Goal: Task Accomplishment & Management: Manage account settings

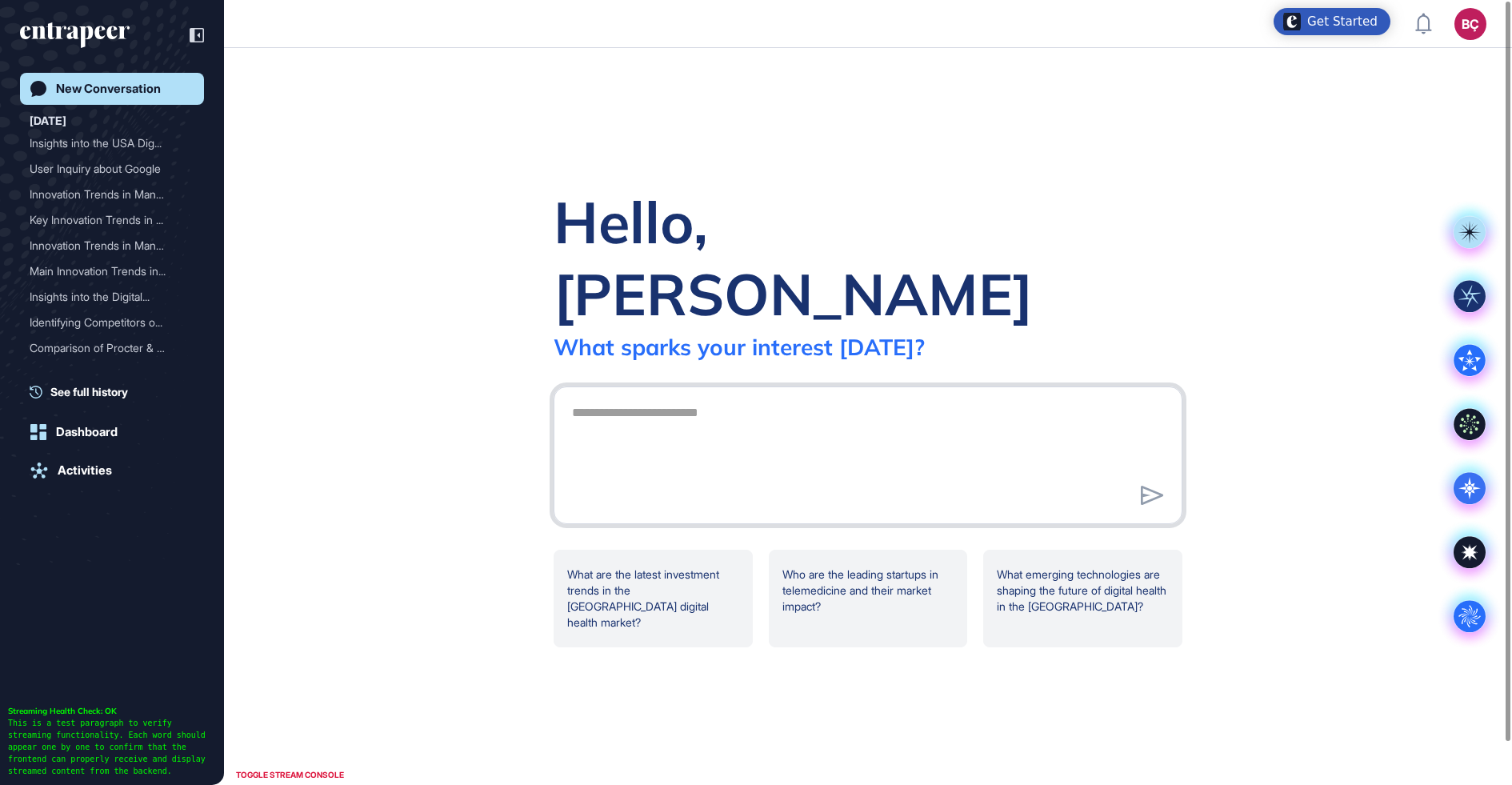
scroll to position [1, 1]
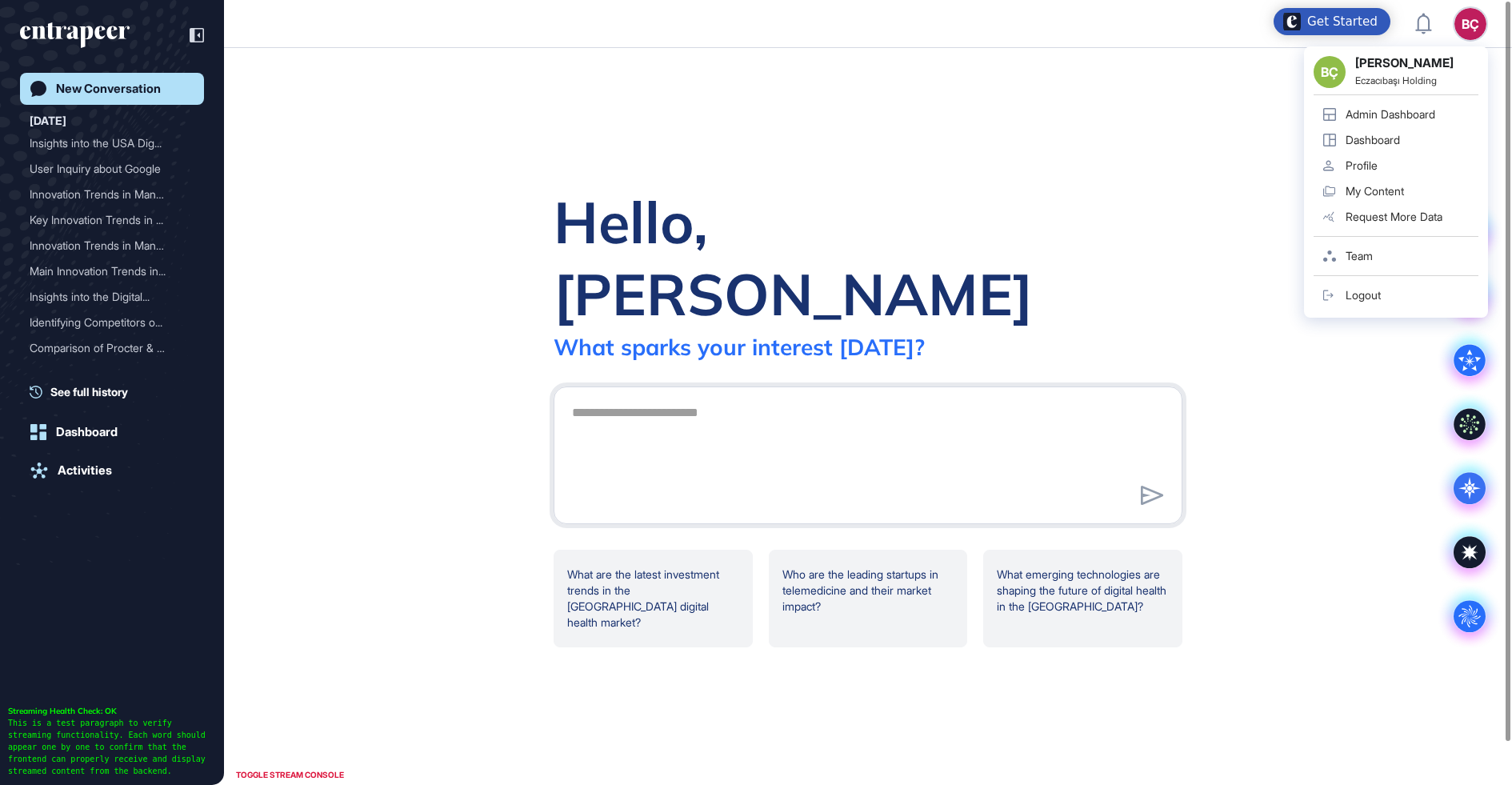
click at [1486, 46] on div "BÇ Beril Çiftci Eczacıbaşı Holding Admin Dashboard Dashboard Profile My Content…" at bounding box center [1396, 182] width 184 height 271
click at [1377, 112] on div "Admin Dashboard" at bounding box center [1390, 115] width 89 height 13
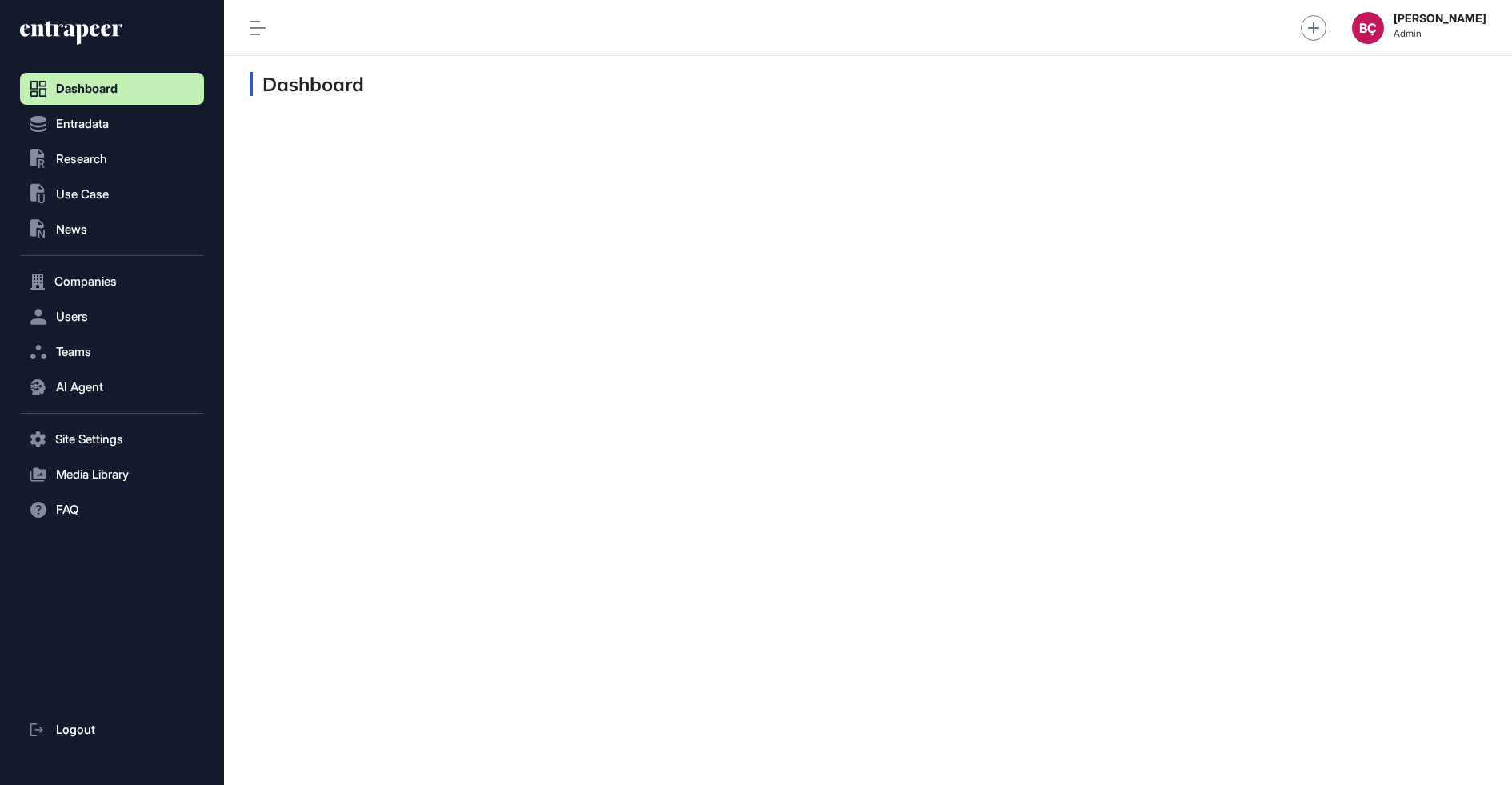
scroll to position [1, 1]
click at [100, 329] on button "Users" at bounding box center [112, 317] width 184 height 32
click at [99, 341] on link "User List" at bounding box center [116, 350] width 176 height 29
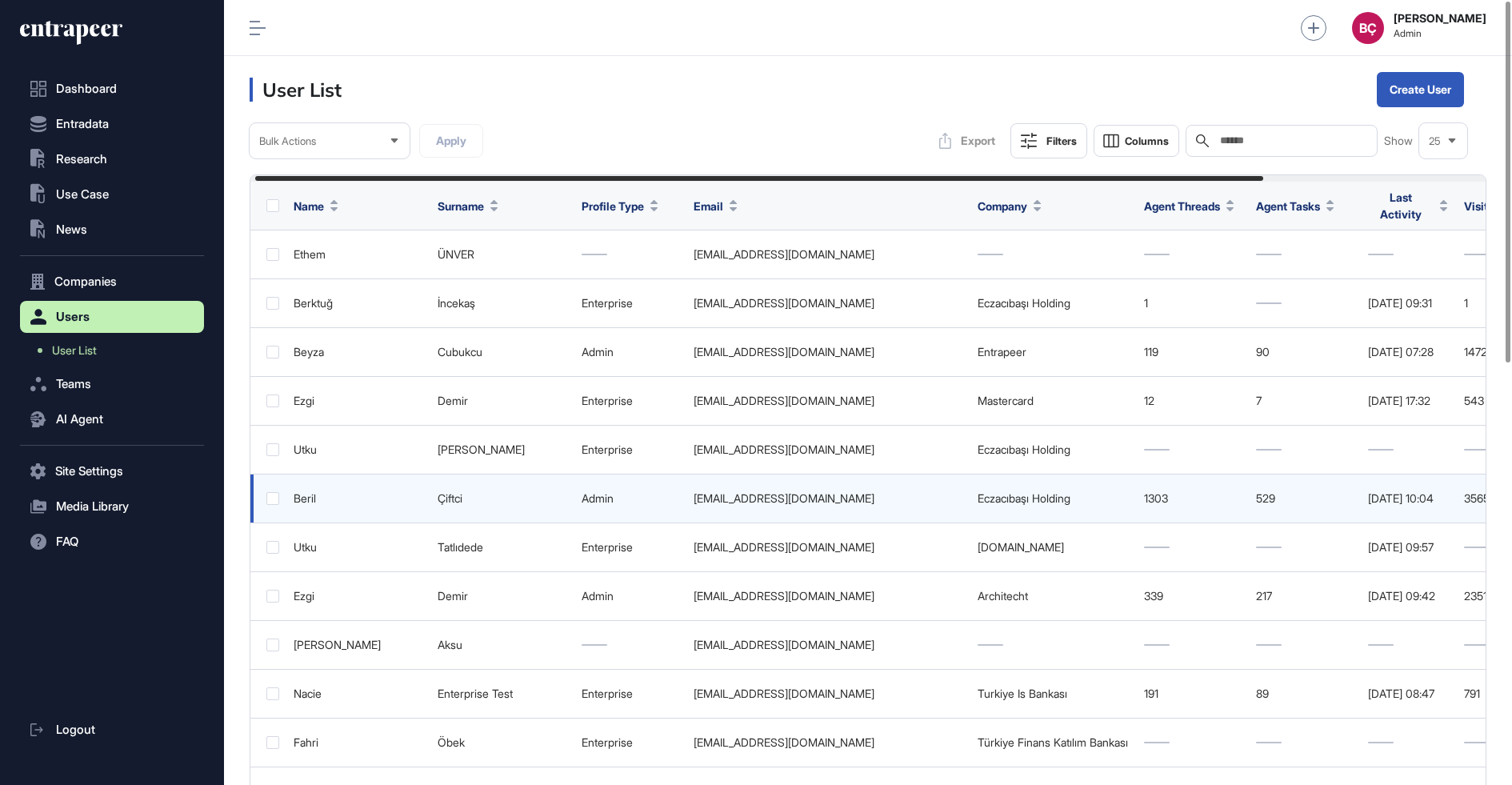
scroll to position [0, 279]
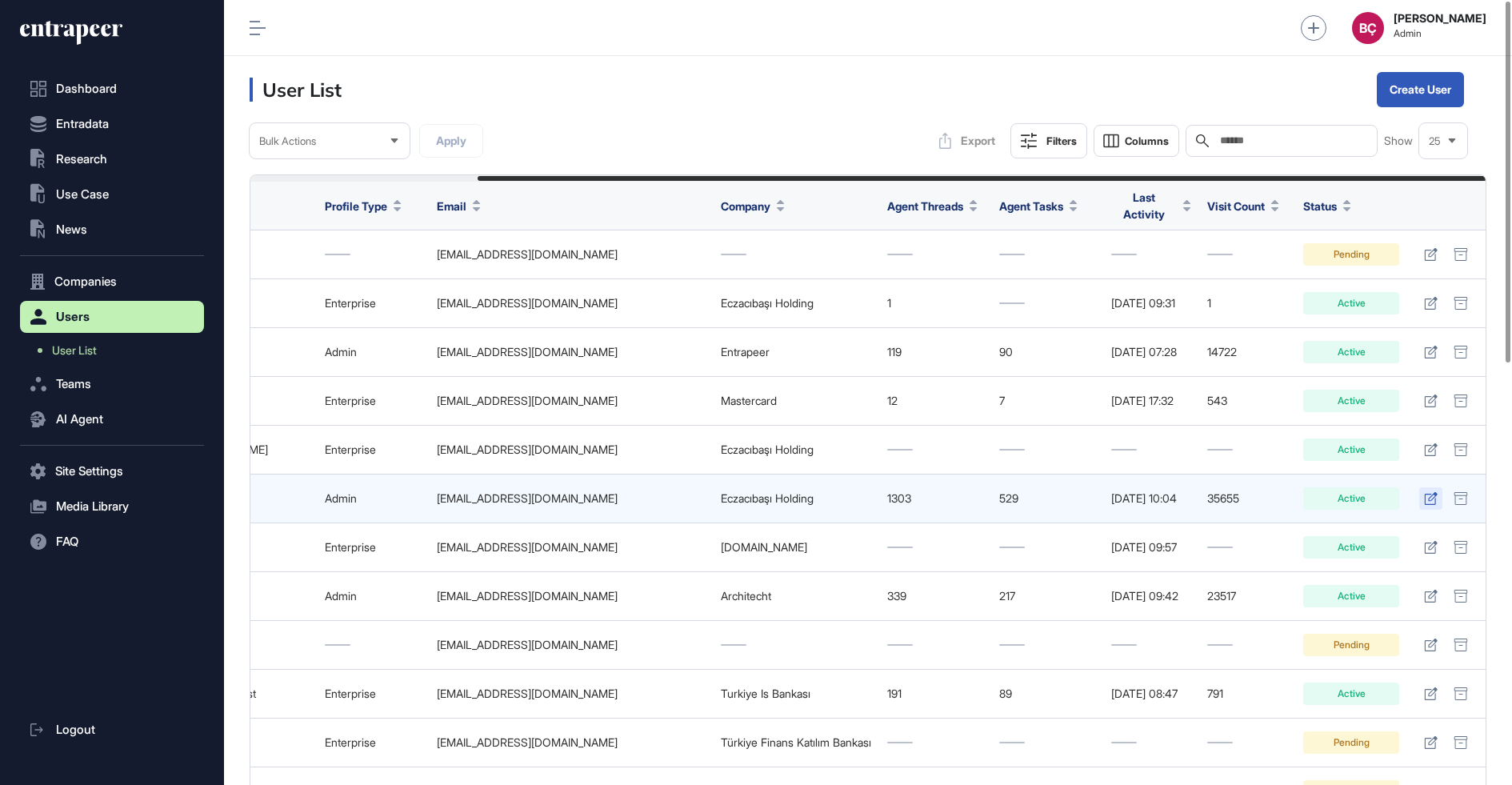
click at [1436, 492] on icon at bounding box center [1431, 499] width 13 height 13
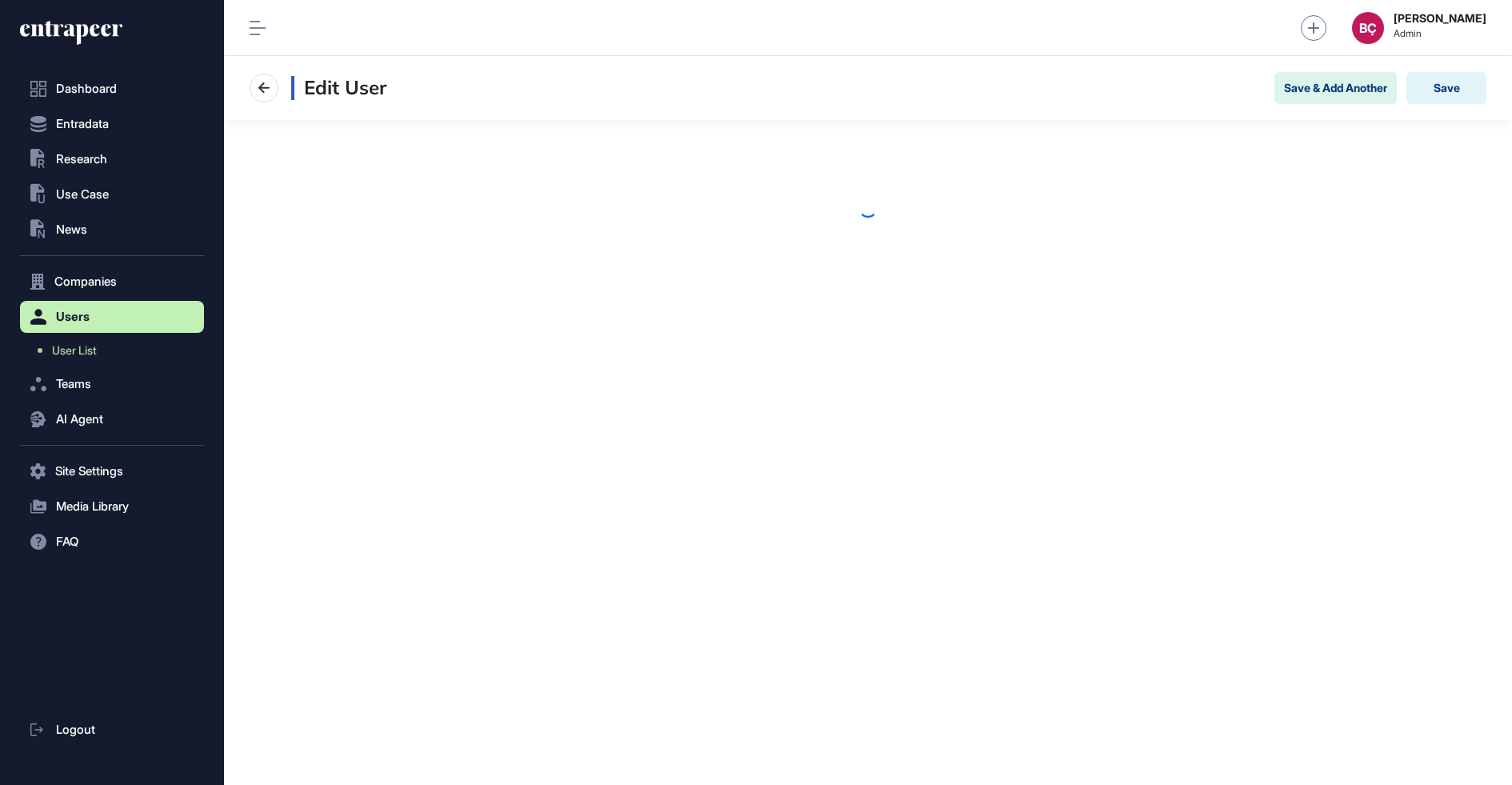
scroll to position [785, 1288]
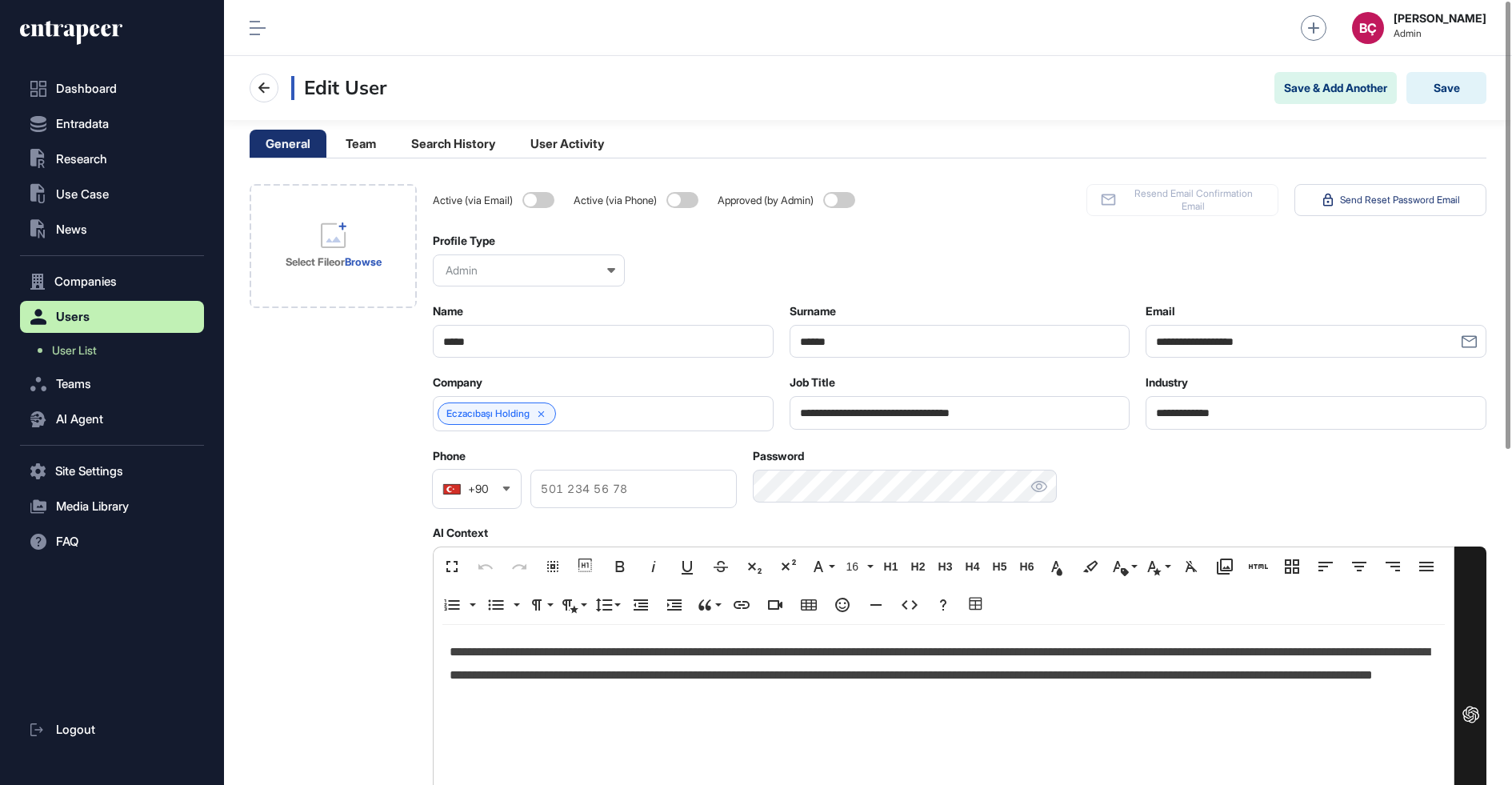
click at [674, 637] on div "**********" at bounding box center [944, 736] width 1020 height 223
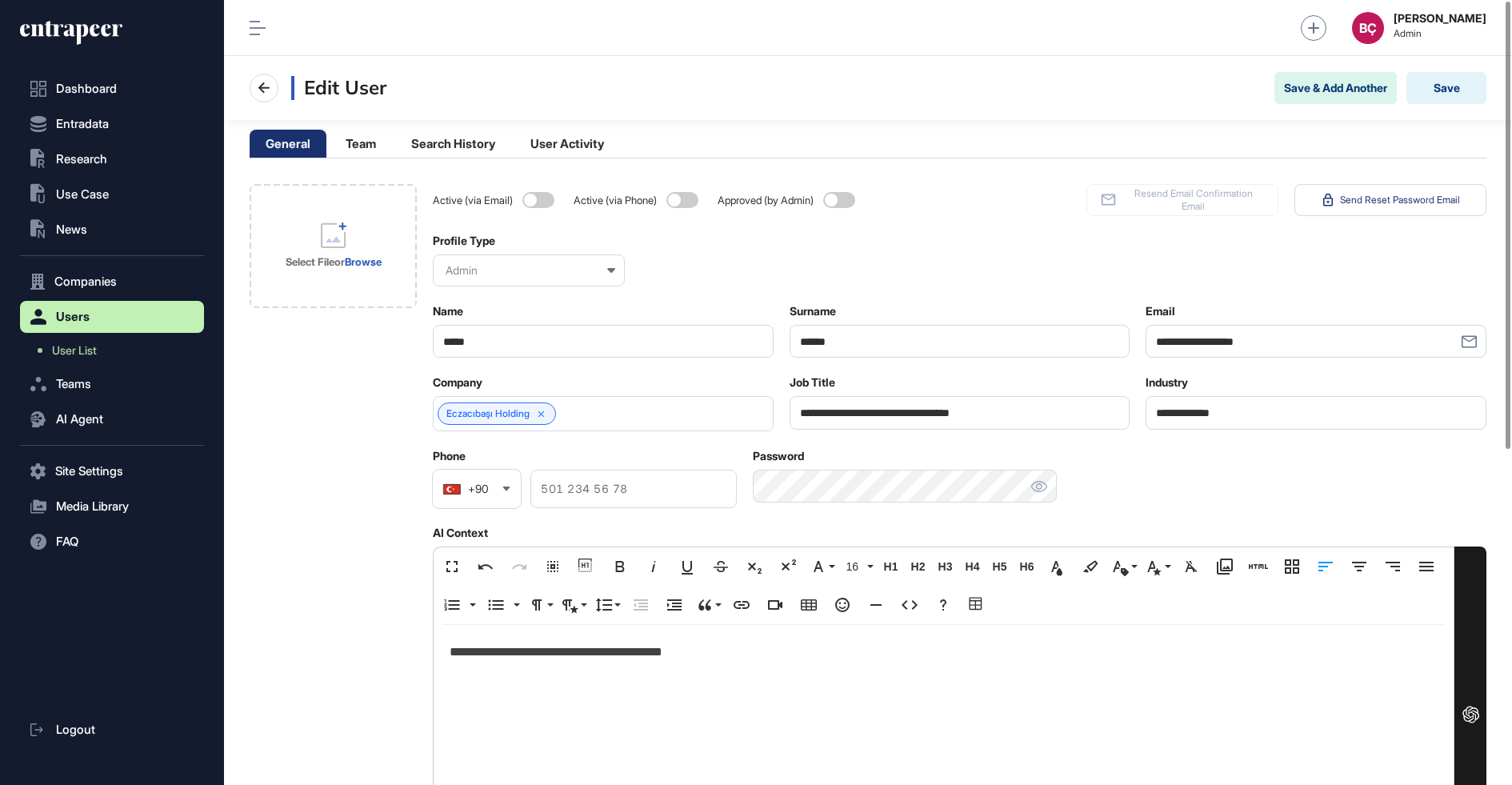
click at [868, 414] on input "**********" at bounding box center [960, 412] width 341 height 33
paste input "*******"
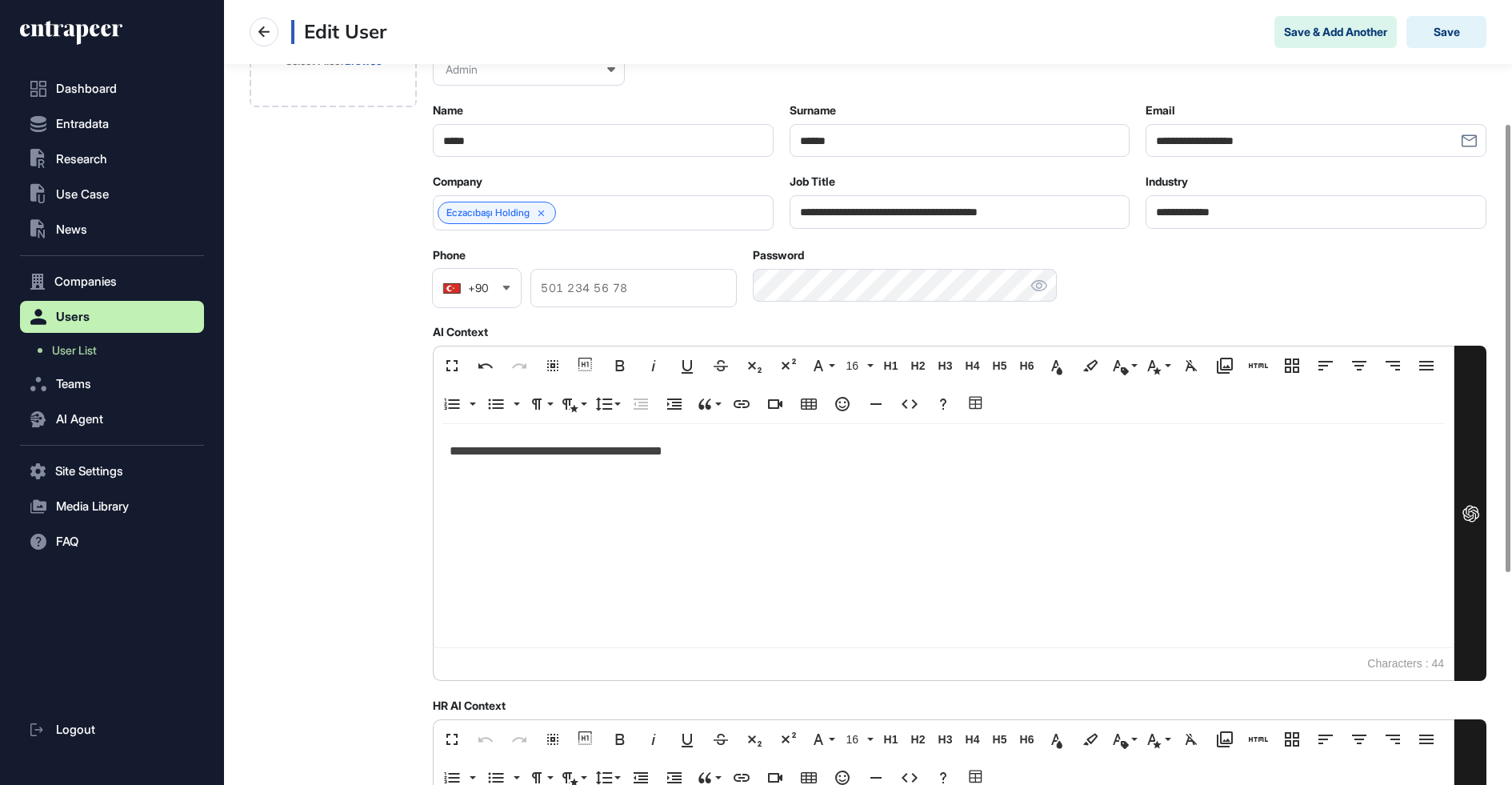
scroll to position [226, 0]
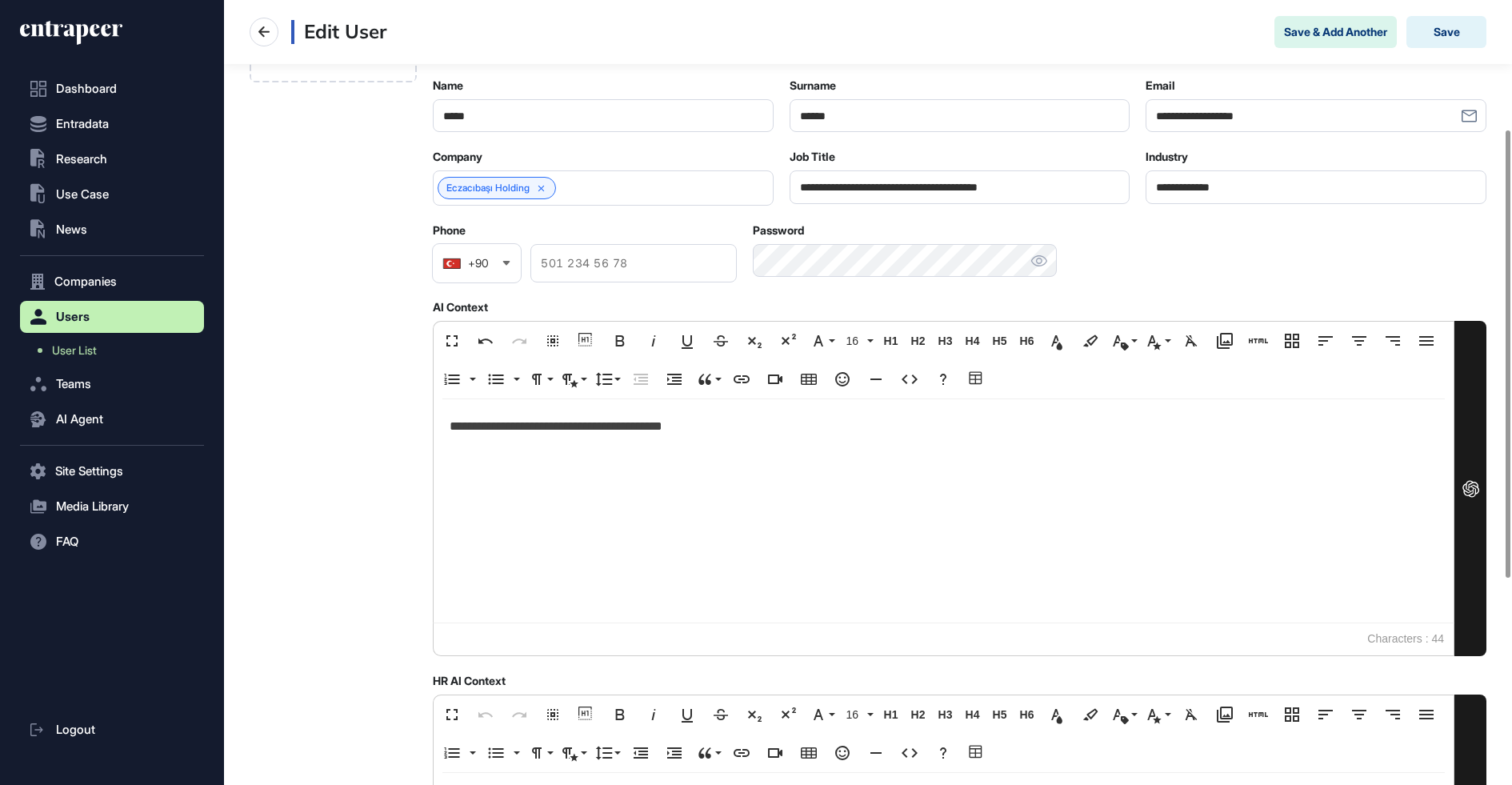
type input "**********"
click at [708, 435] on p "**********" at bounding box center [944, 426] width 988 height 24
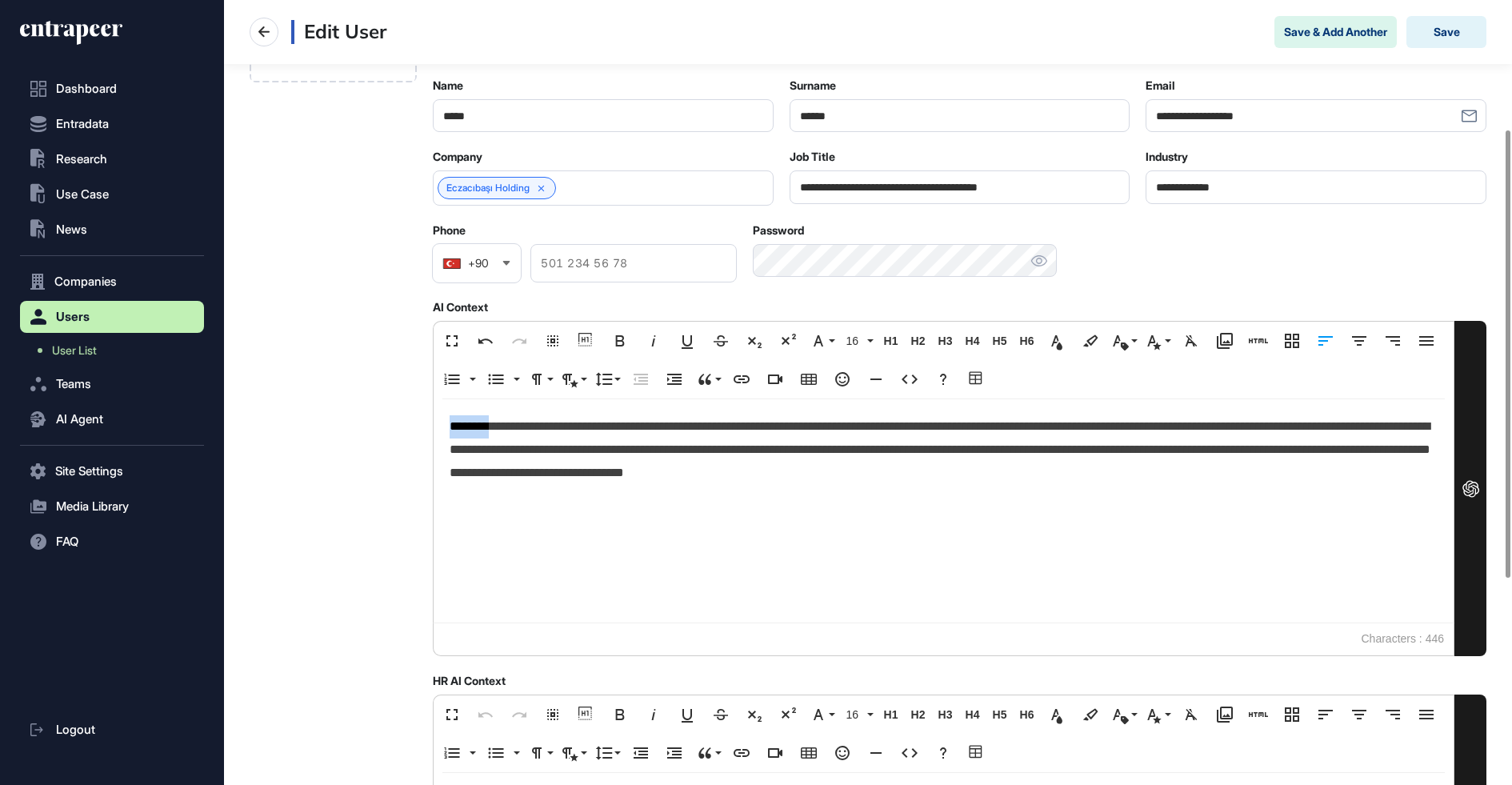
drag, startPoint x: 502, startPoint y: 425, endPoint x: 426, endPoint y: 428, distance: 76.1
click at [426, 428] on div "**********" at bounding box center [867, 494] width 1237 height 1072
click at [462, 505] on p at bounding box center [944, 508] width 988 height 24
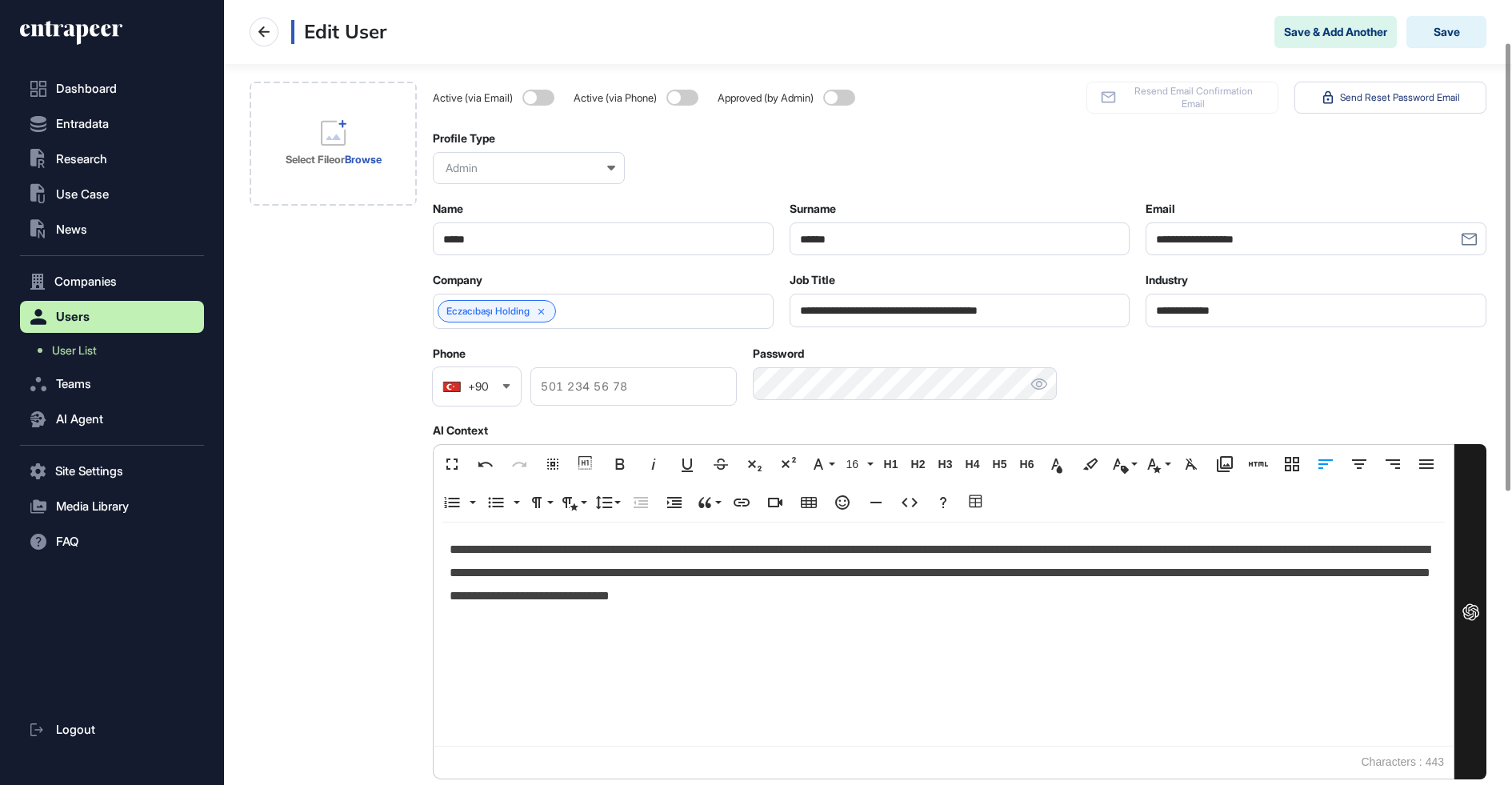
scroll to position [0, 0]
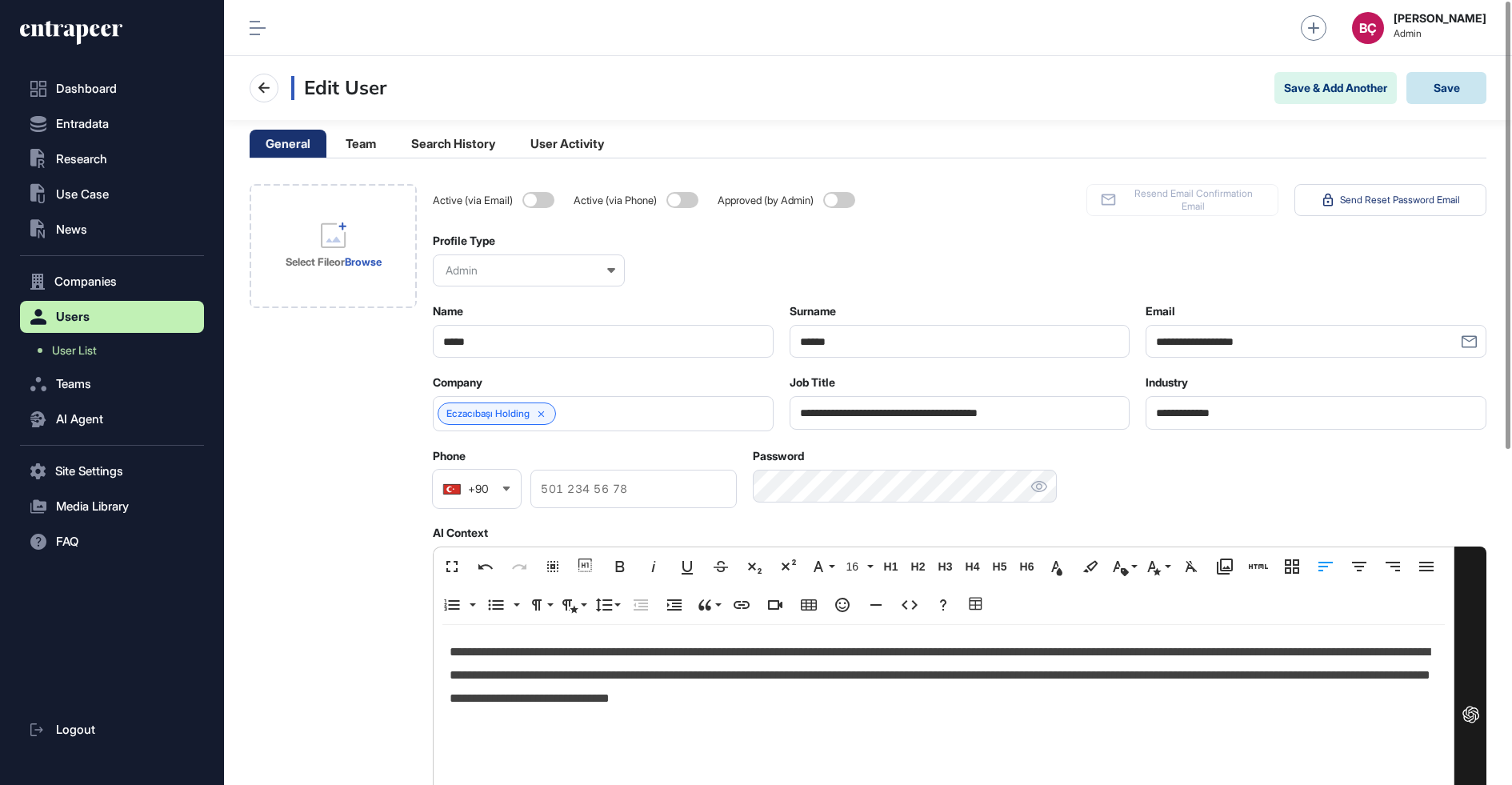
click at [1441, 88] on button "Save" at bounding box center [1446, 88] width 80 height 32
click at [550, 413] on div "Eczacıbaşı Holding" at bounding box center [497, 414] width 119 height 23
click at [545, 414] on icon at bounding box center [542, 415] width 11 height 11
click at [546, 412] on input "text" at bounding box center [593, 414] width 299 height 13
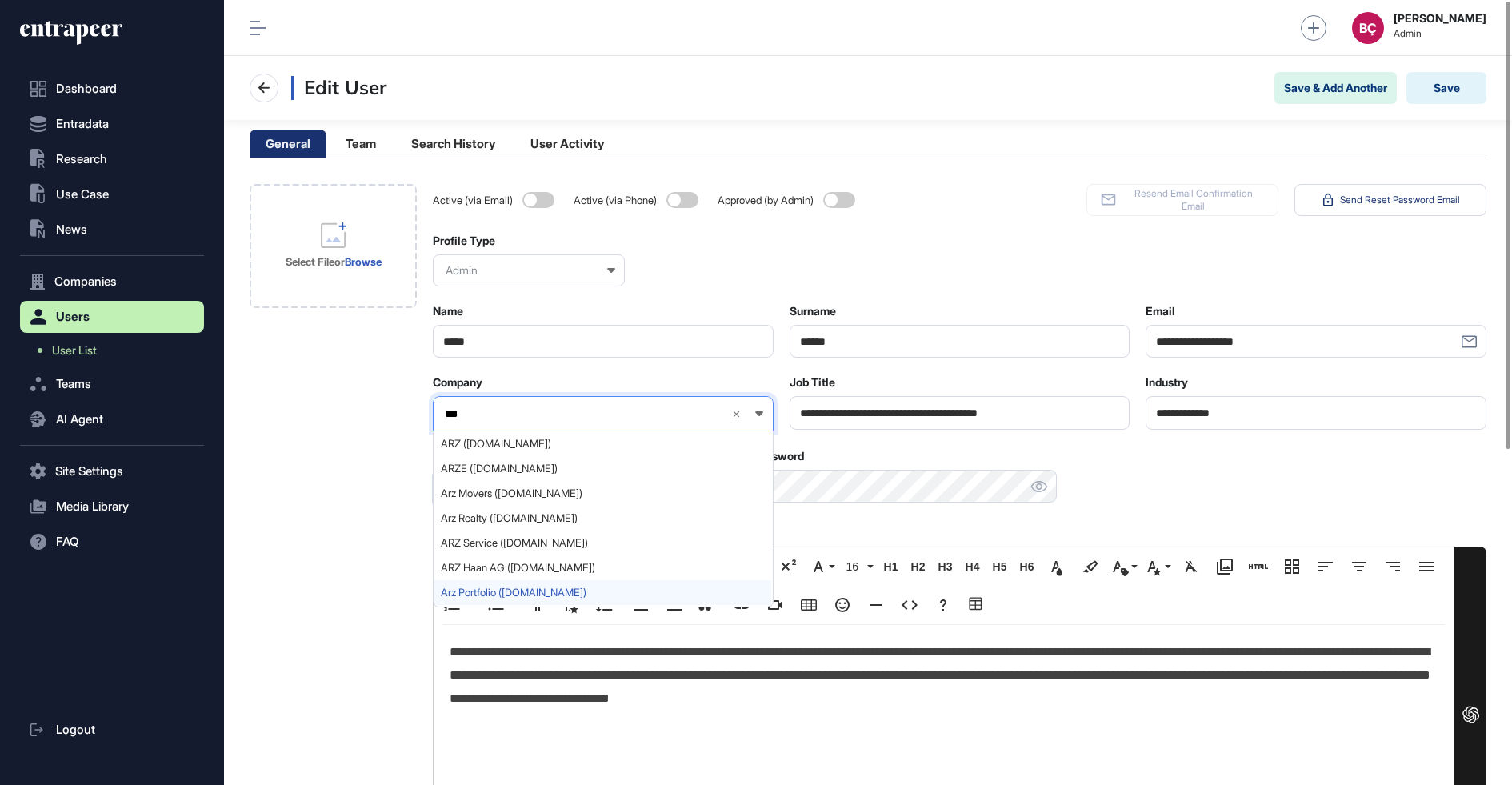
type input "***"
click at [484, 594] on span "Arz Portfolio (arzportfoy.com)" at bounding box center [603, 592] width 324 height 12
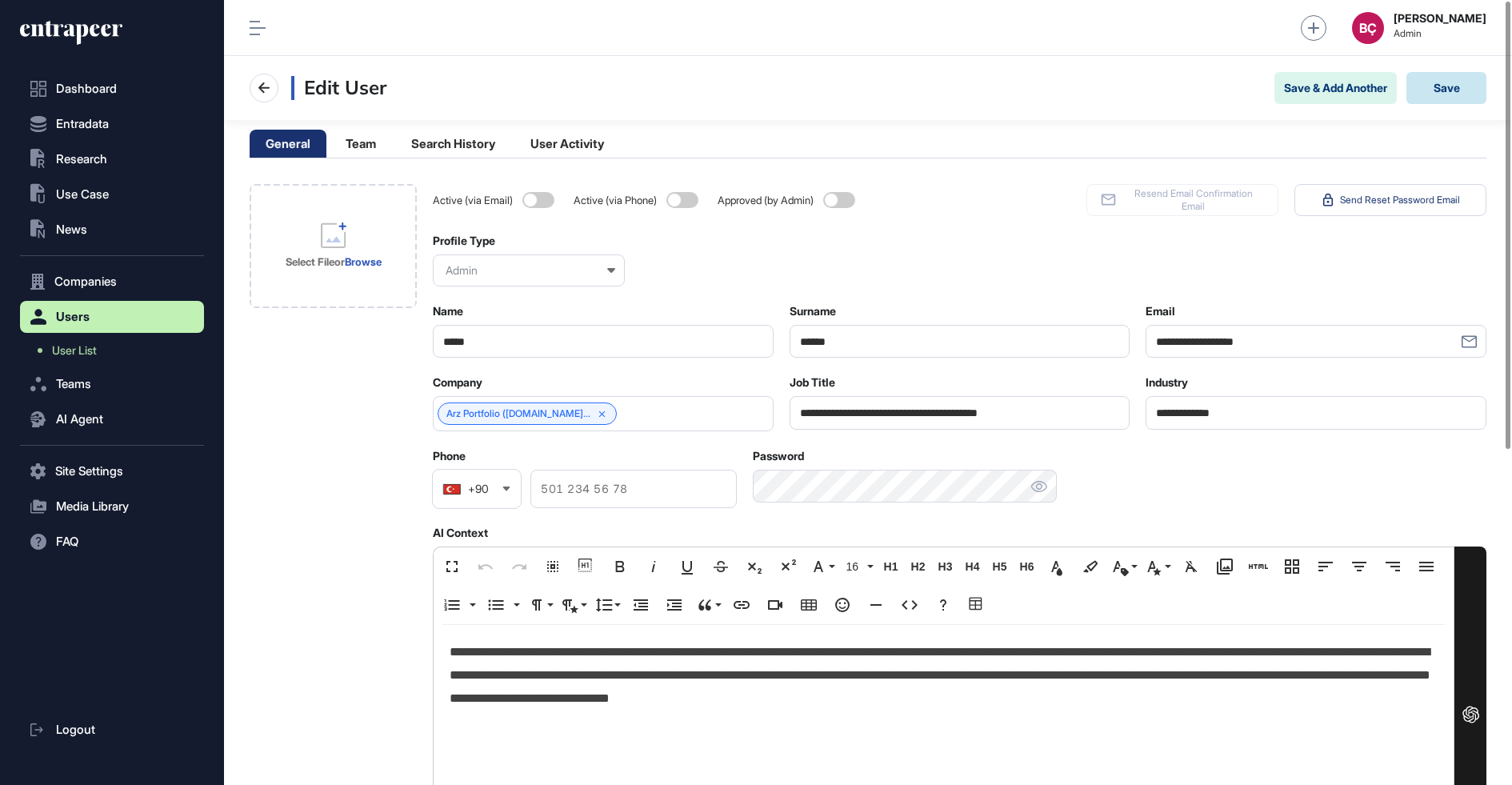
click at [1443, 99] on button "Save" at bounding box center [1446, 88] width 80 height 32
click at [478, 409] on link "Arz Portfolio" at bounding box center [472, 414] width 54 height 11
click at [97, 354] on span "User List" at bounding box center [74, 351] width 45 height 13
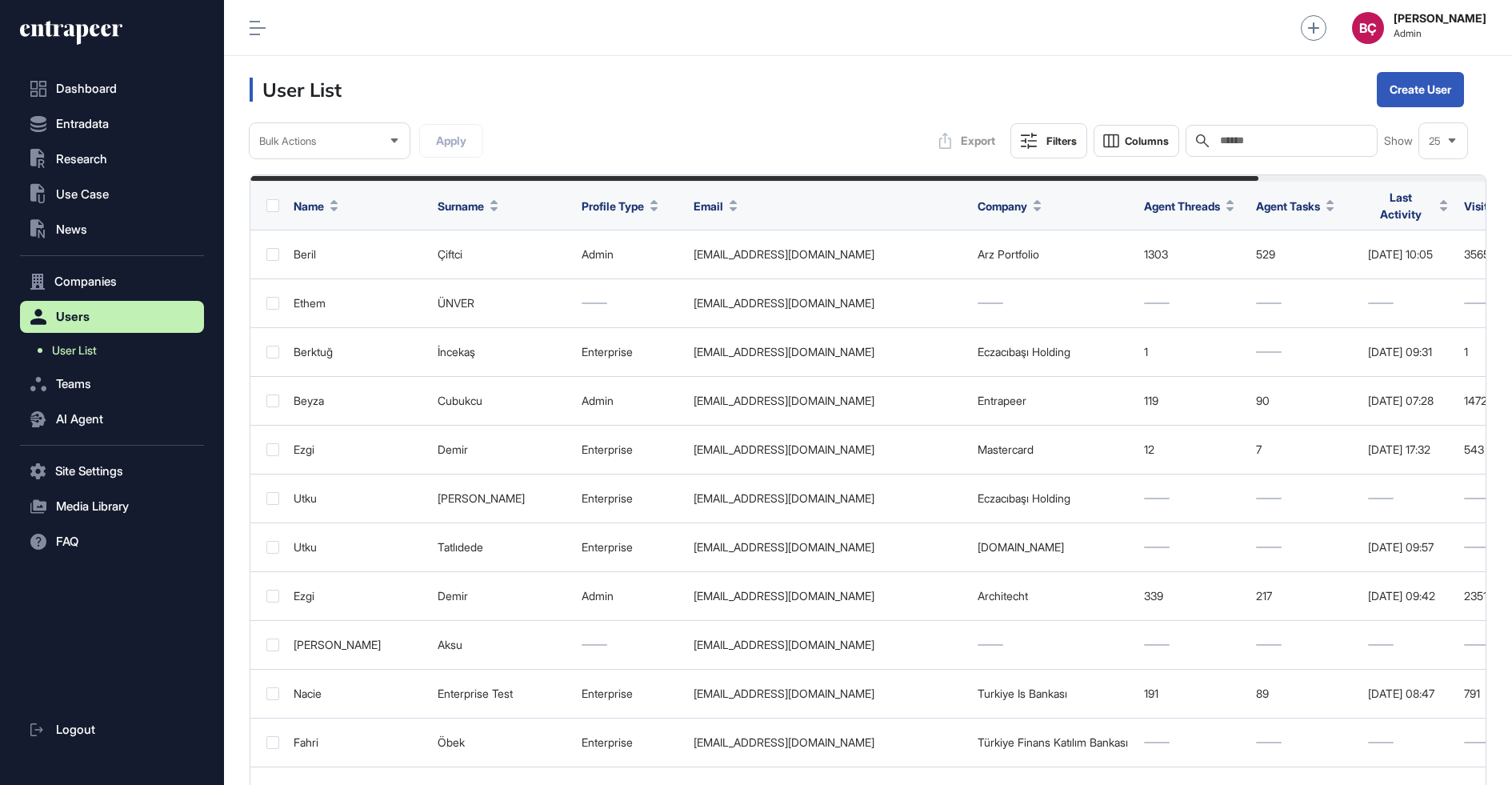
scroll to position [785, 1288]
click at [75, 20] on icon at bounding box center [71, 32] width 103 height 25
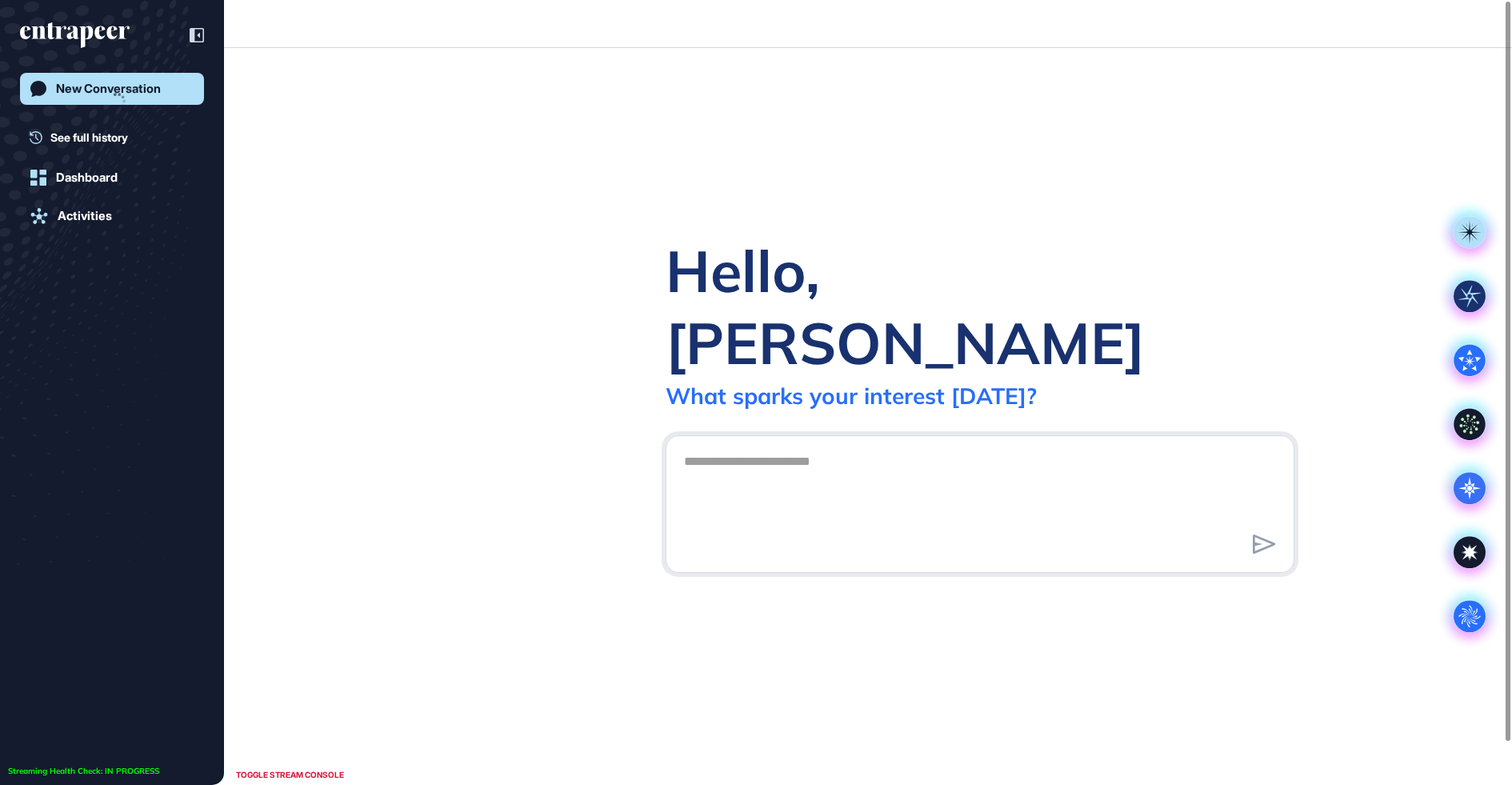
scroll to position [1, 1]
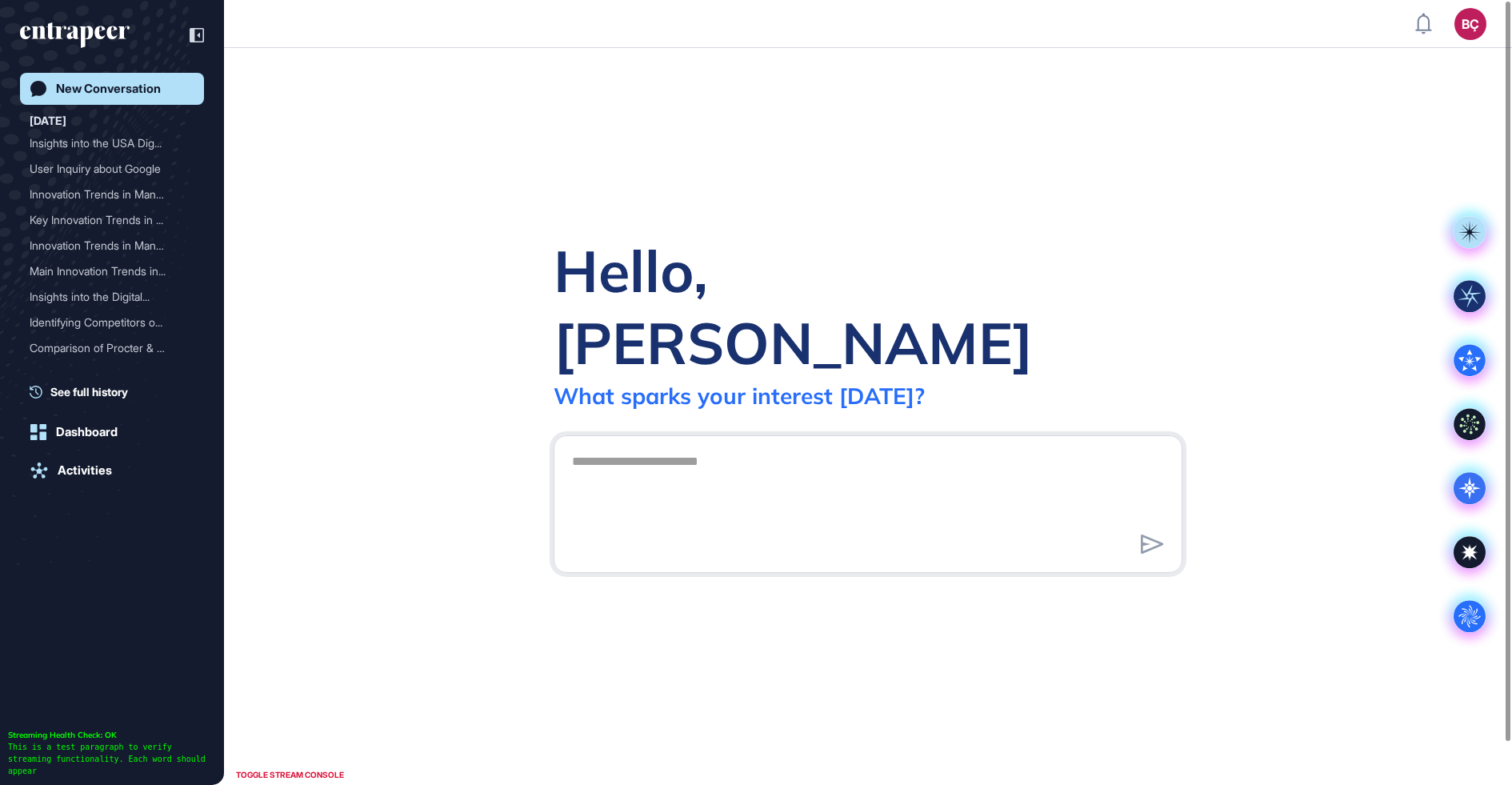
click at [618, 454] on textarea at bounding box center [868, 502] width 612 height 112
type textarea "**********"
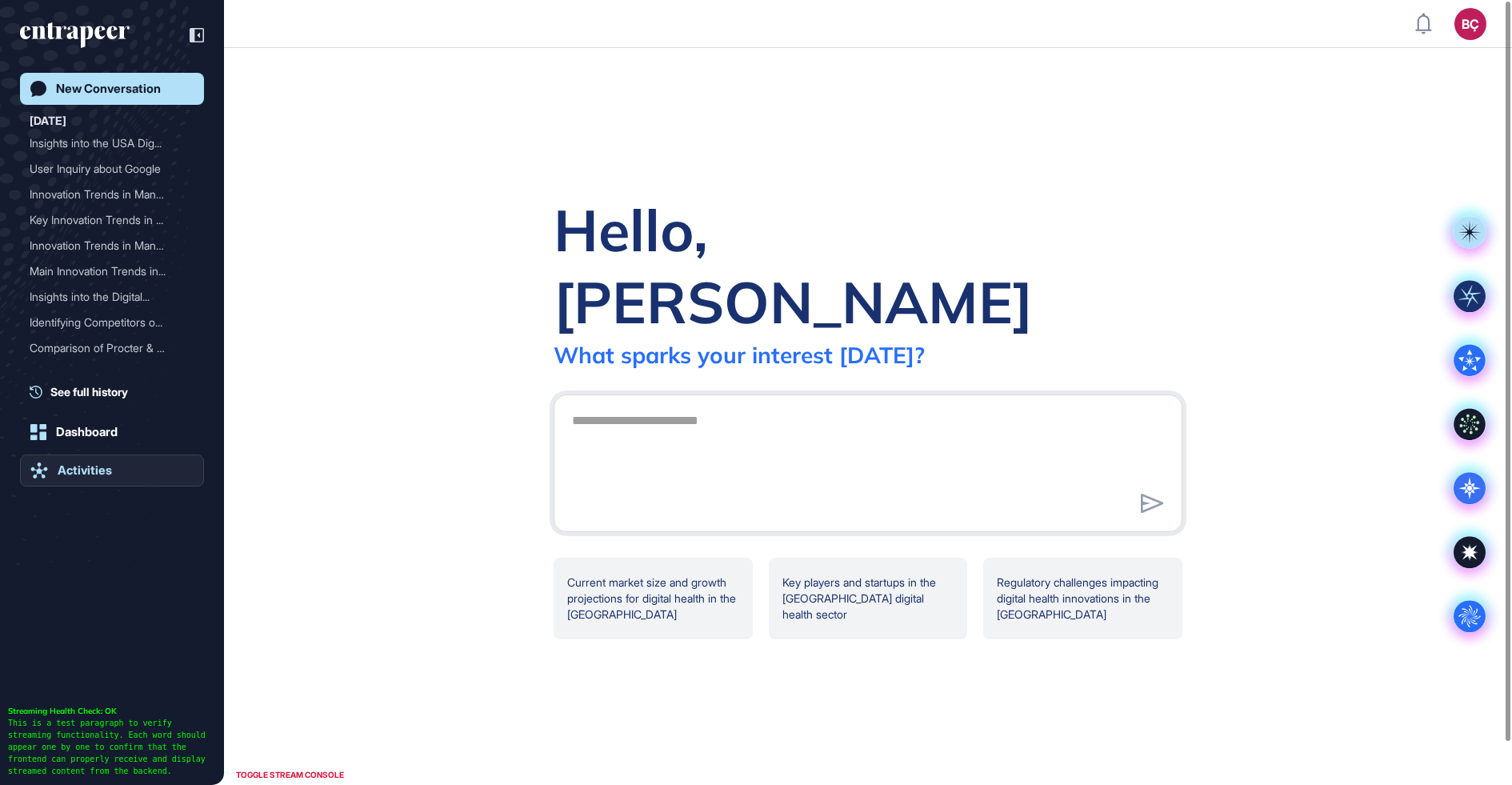
click at [108, 466] on div "Activities" at bounding box center [85, 470] width 55 height 14
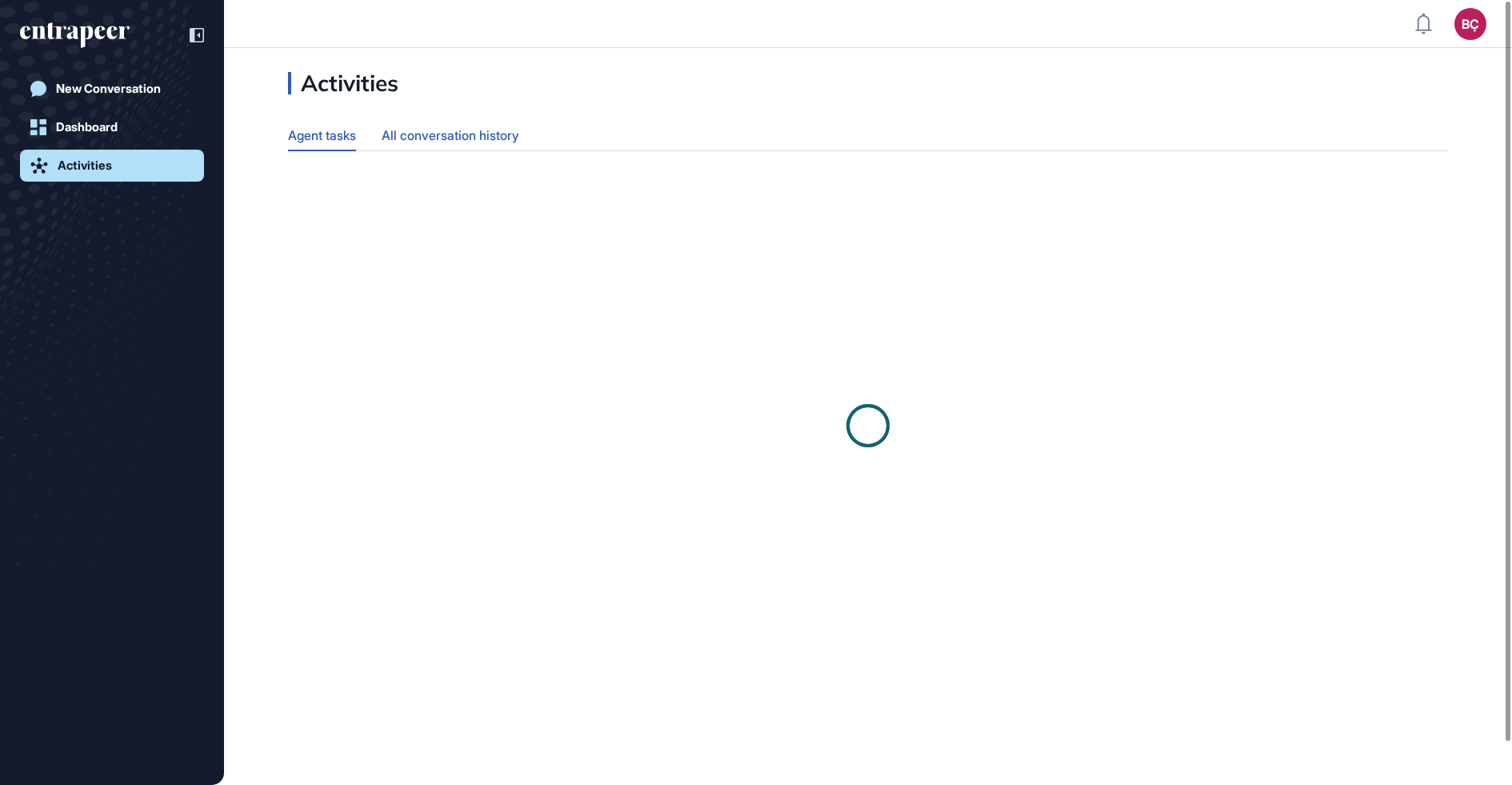
click at [516, 132] on div "All conversation history" at bounding box center [451, 136] width 137 height 31
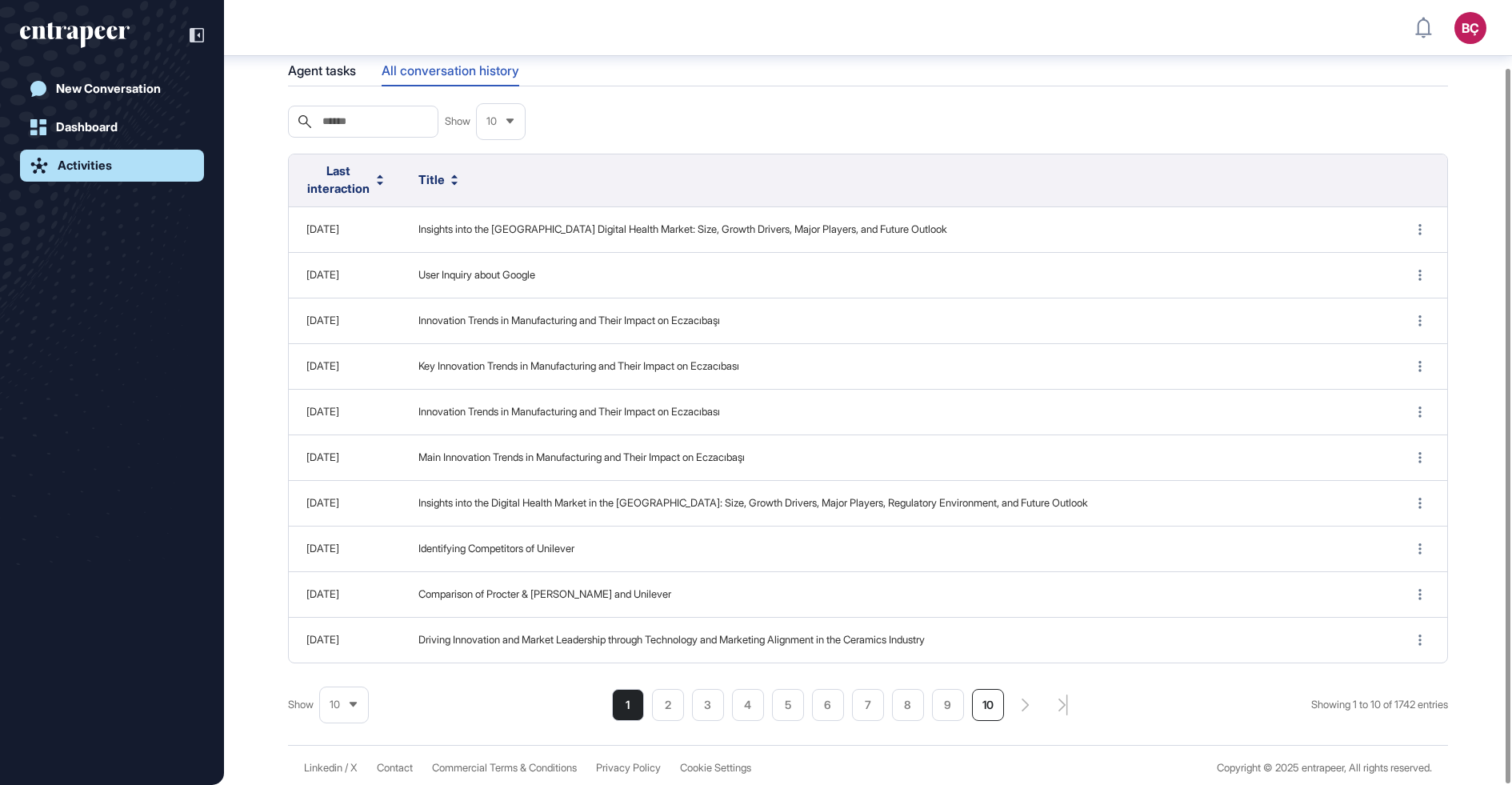
click at [986, 695] on li "10" at bounding box center [988, 705] width 32 height 32
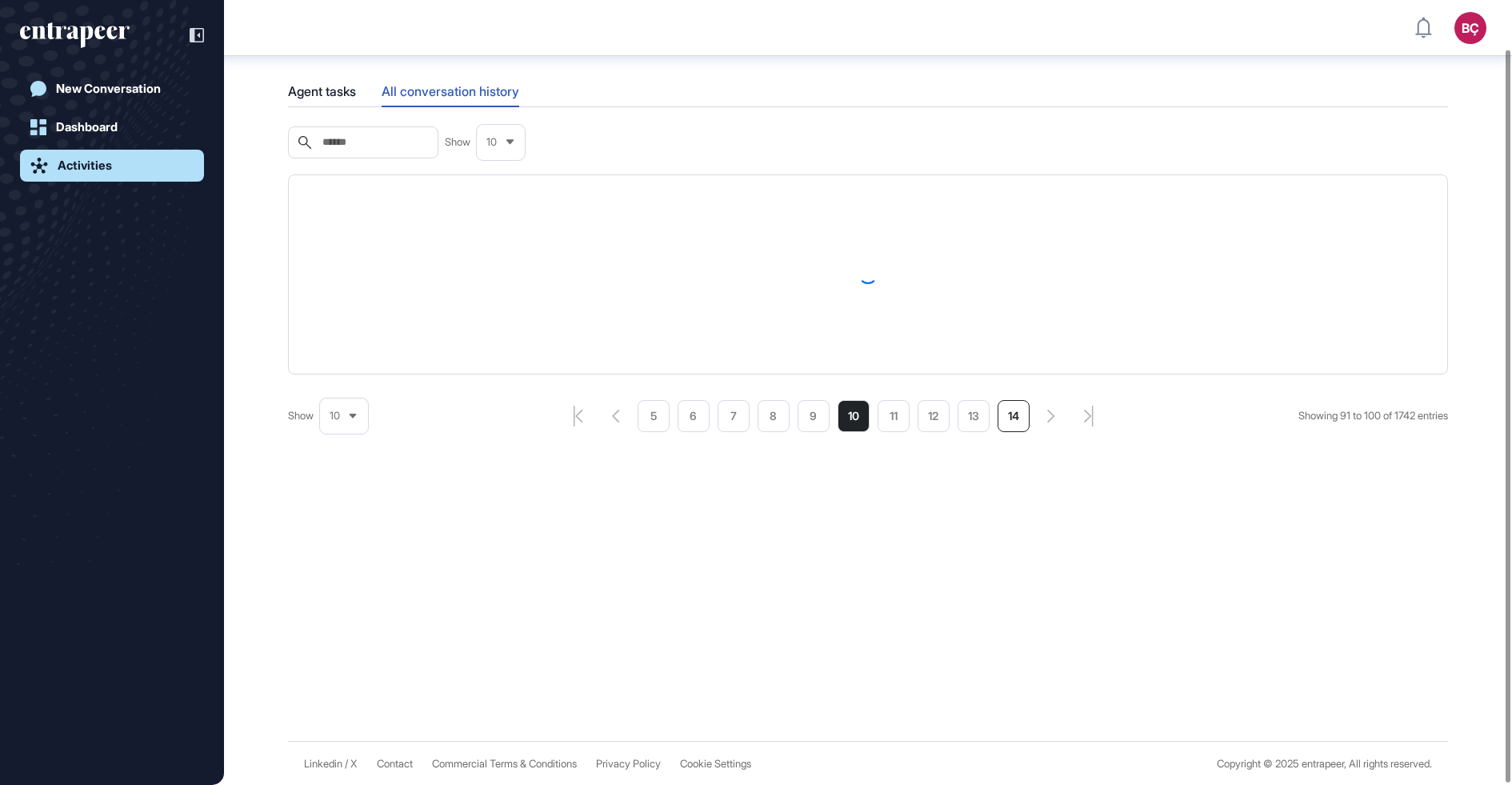
scroll to position [72, 0]
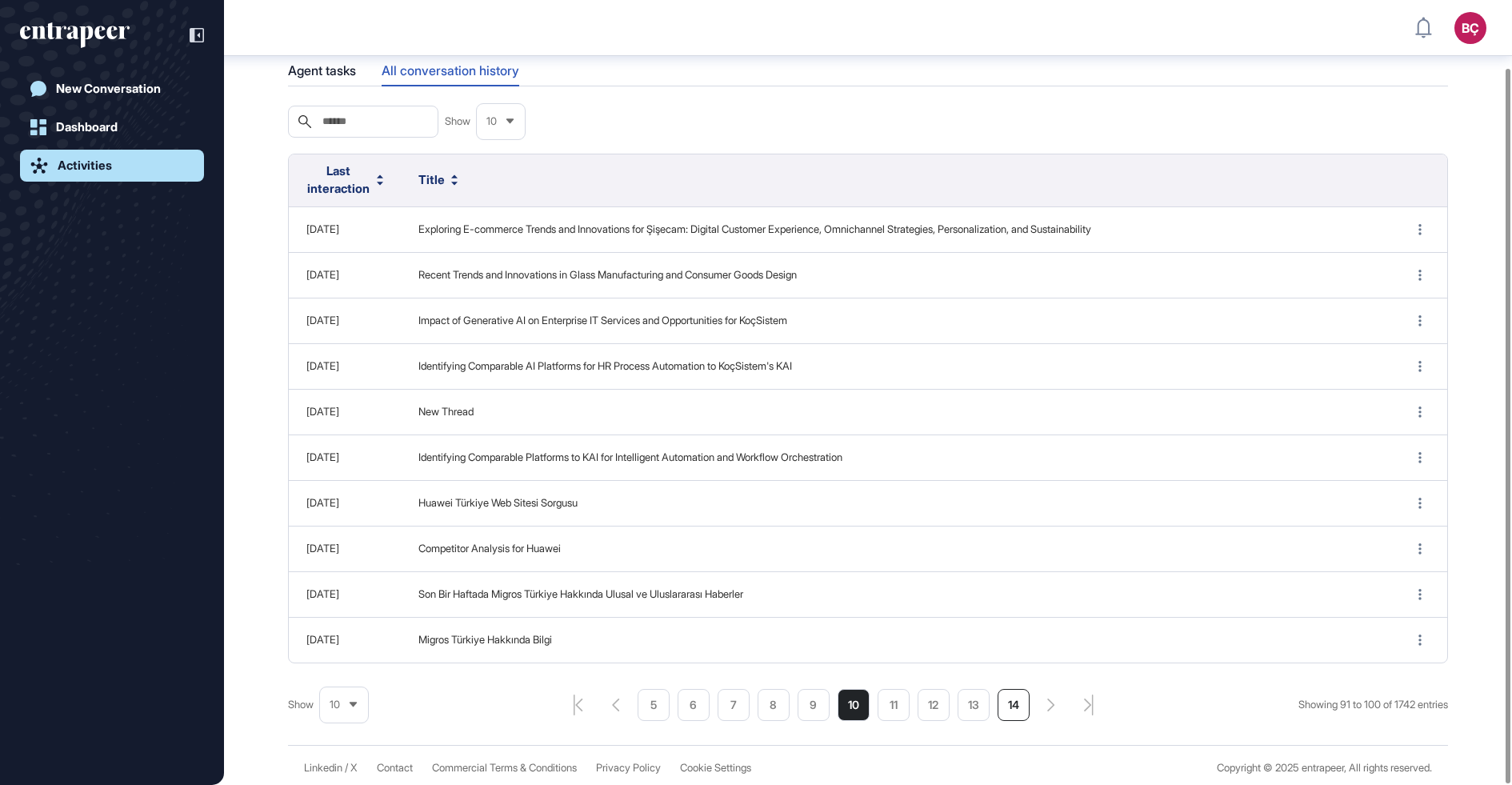
click at [997, 708] on li "14" at bounding box center [1013, 705] width 32 height 32
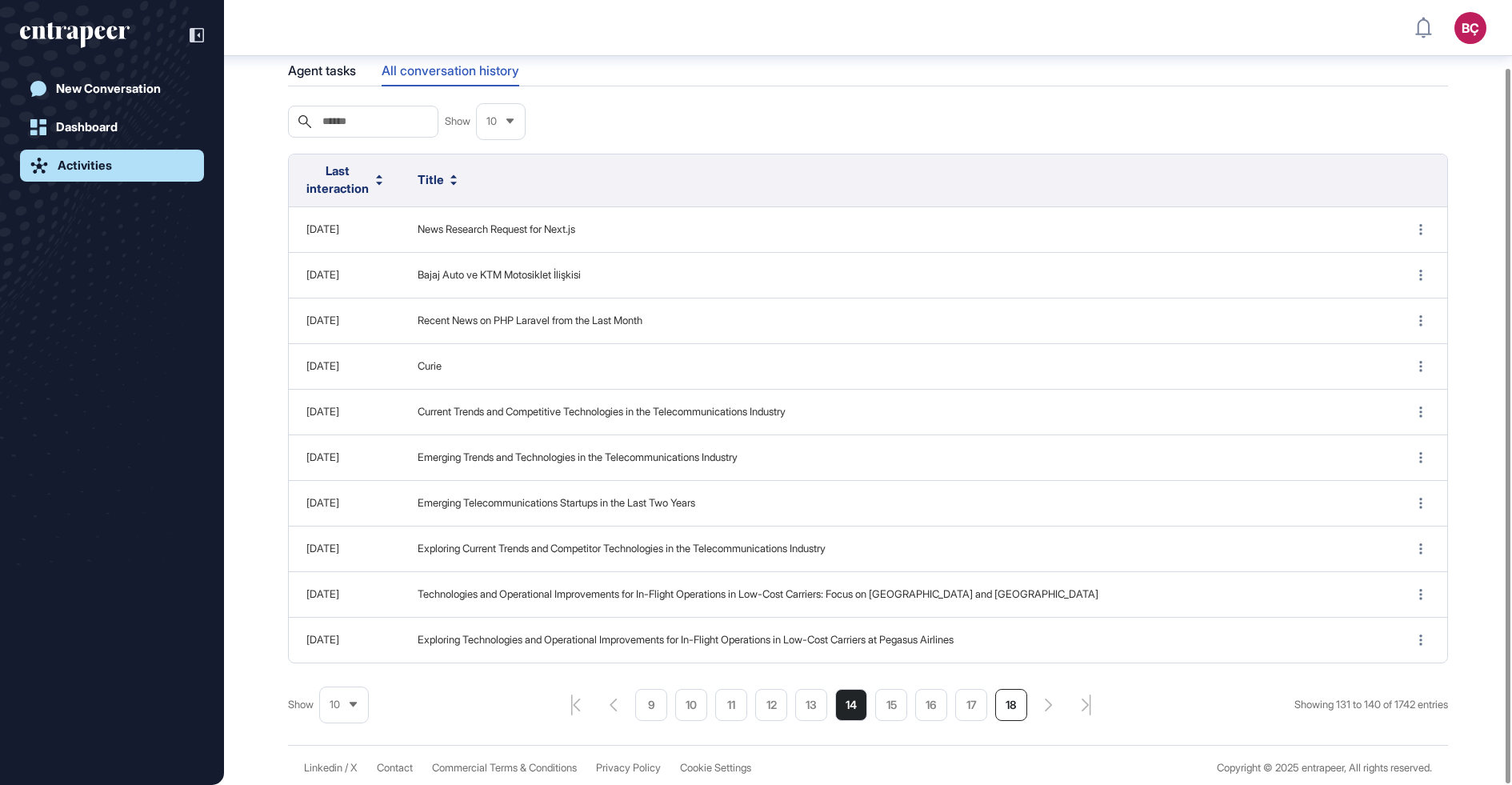
click at [1008, 701] on li "18" at bounding box center [1011, 705] width 32 height 32
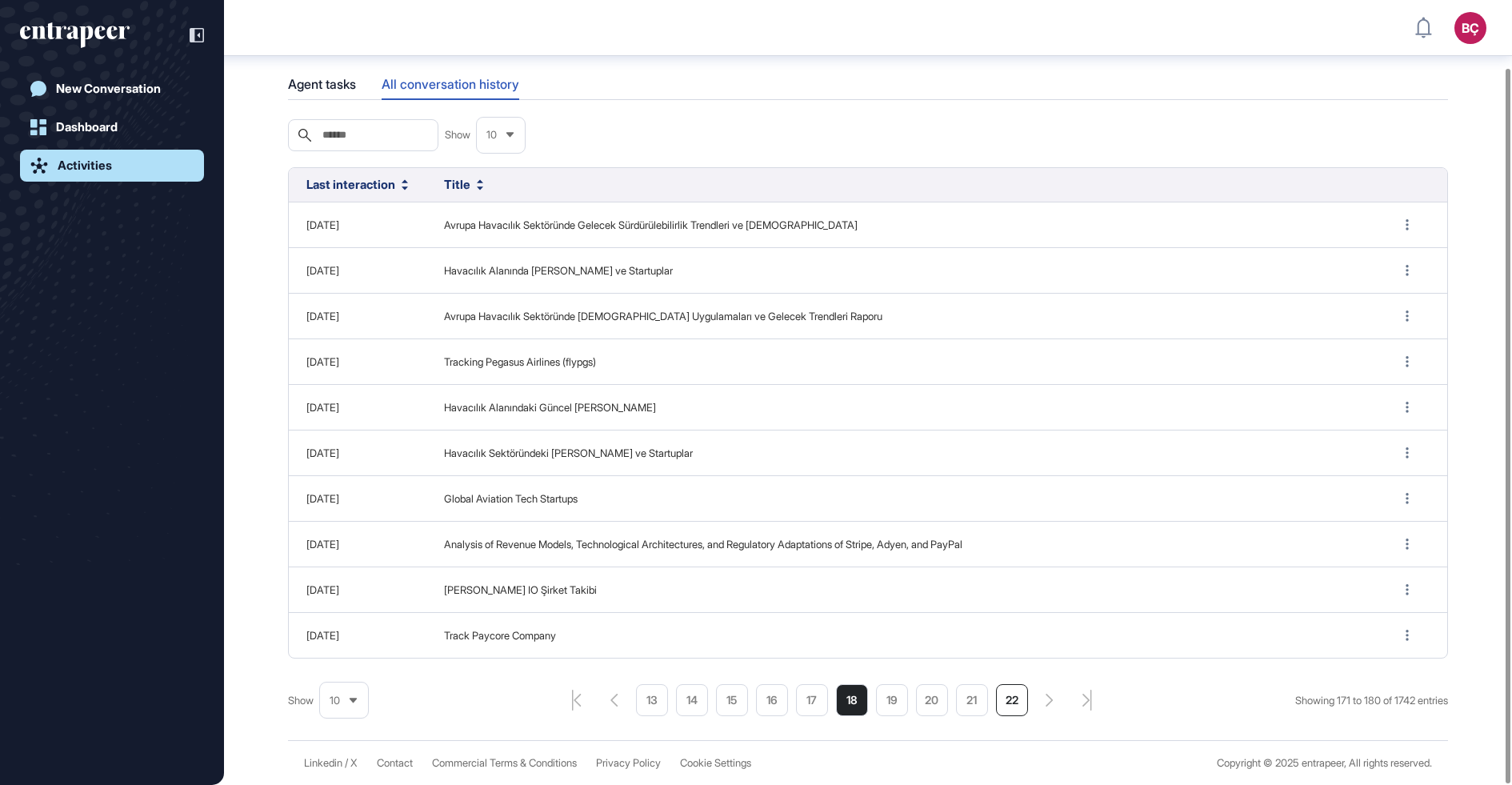
click at [1007, 697] on li "22" at bounding box center [1012, 700] width 32 height 32
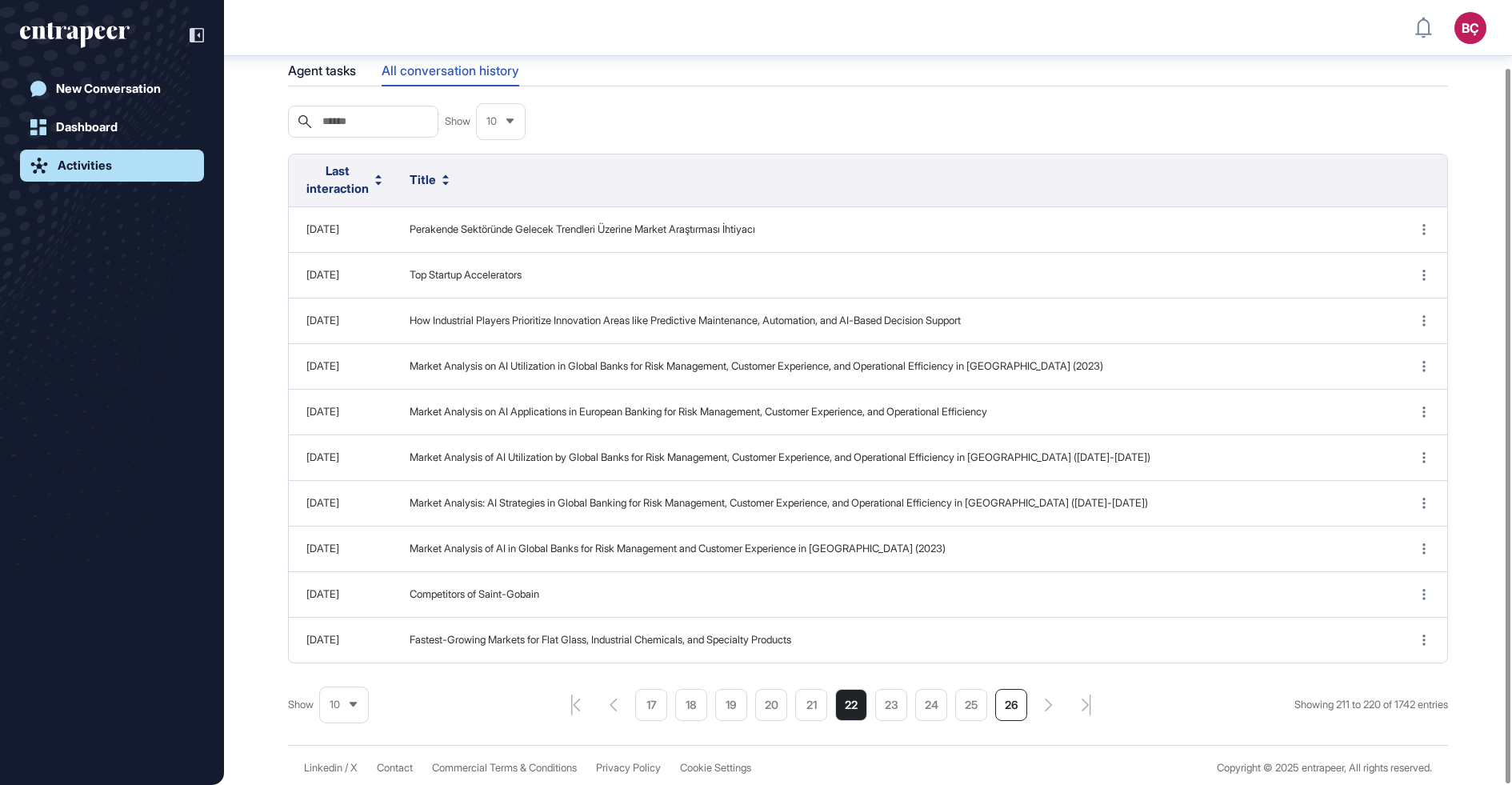
click at [1008, 703] on li "26" at bounding box center [1011, 705] width 32 height 32
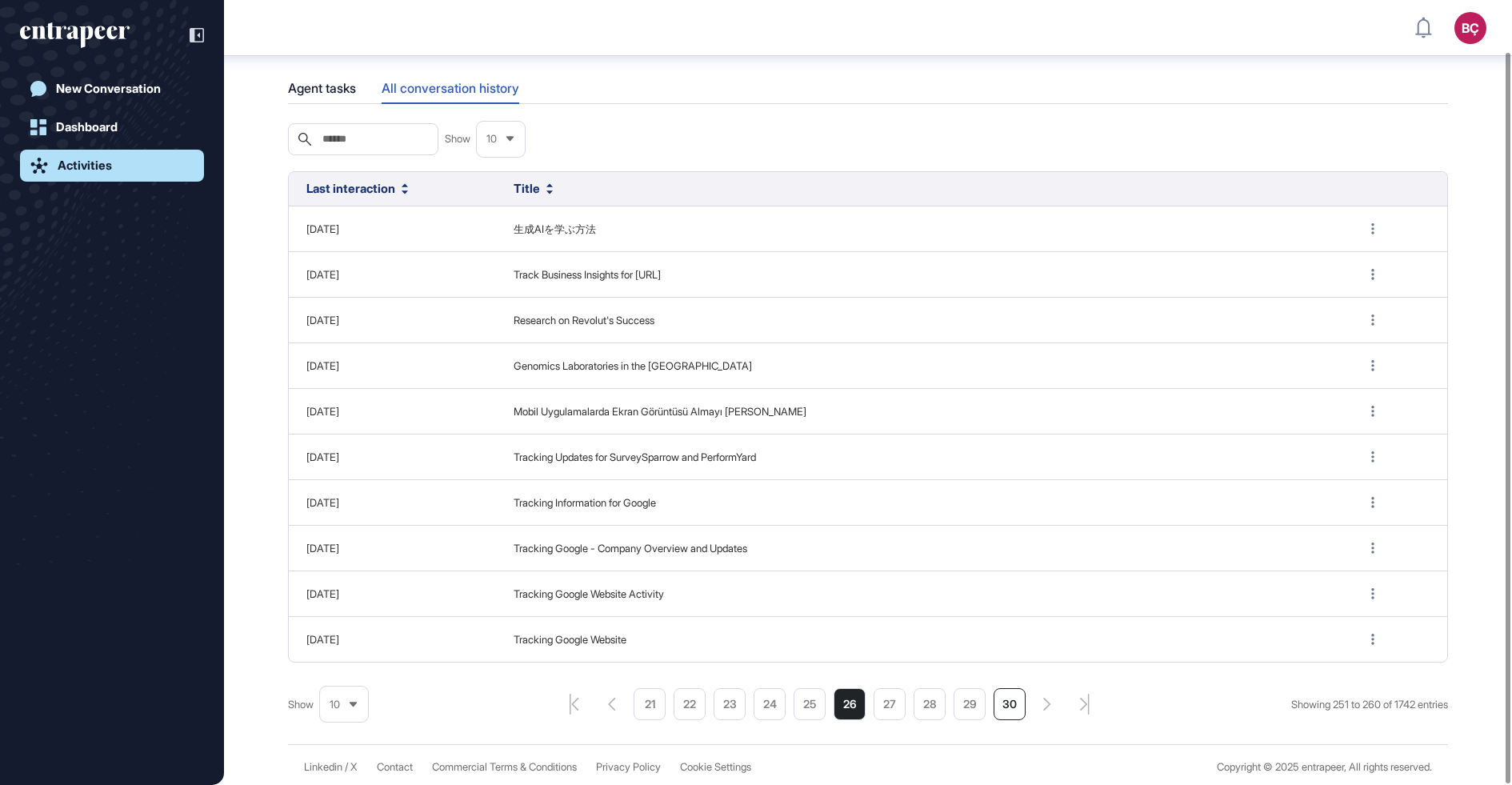
click at [1010, 709] on li "30" at bounding box center [1010, 704] width 32 height 32
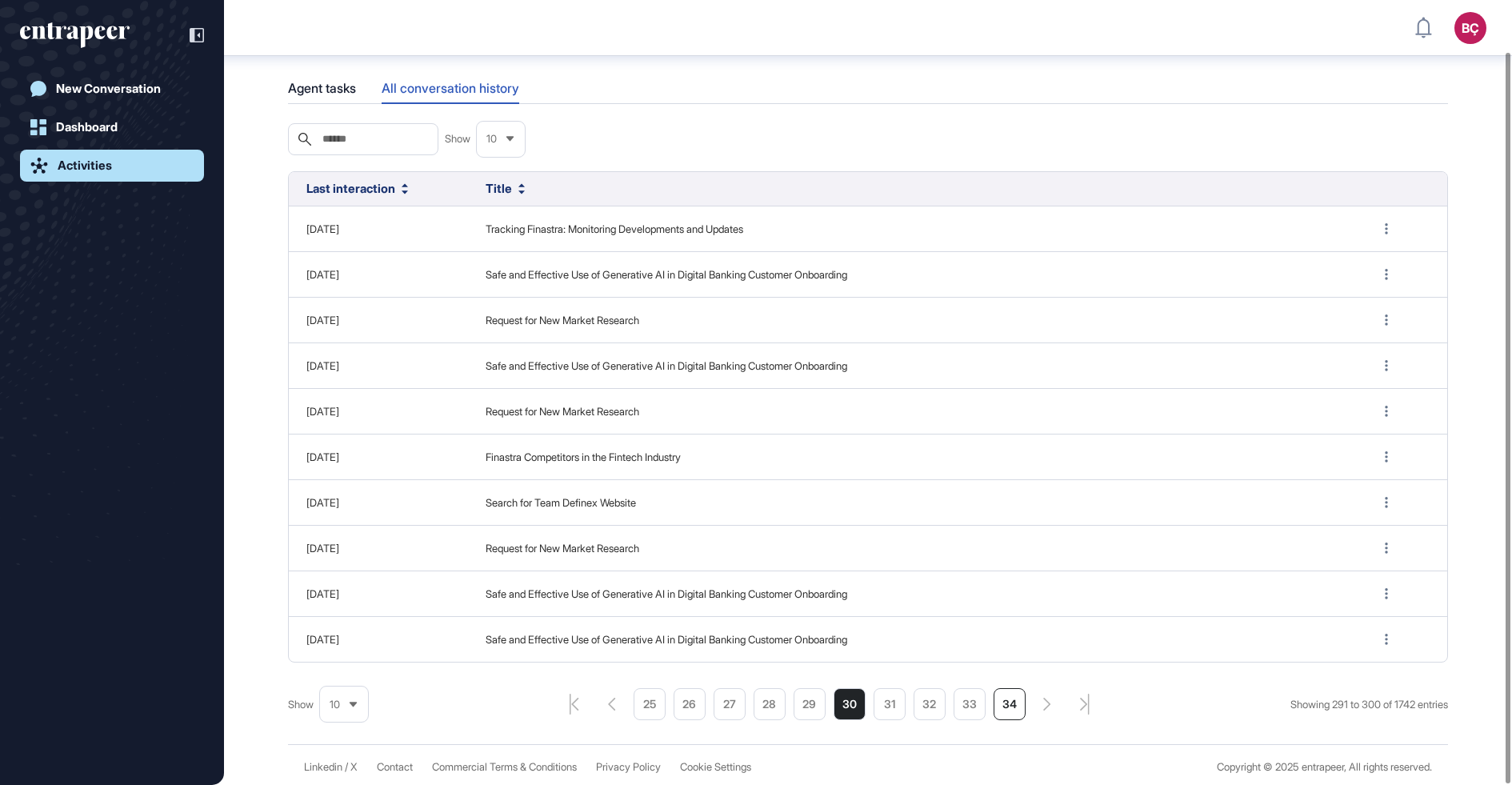
click at [1010, 709] on li "34" at bounding box center [1010, 704] width 32 height 32
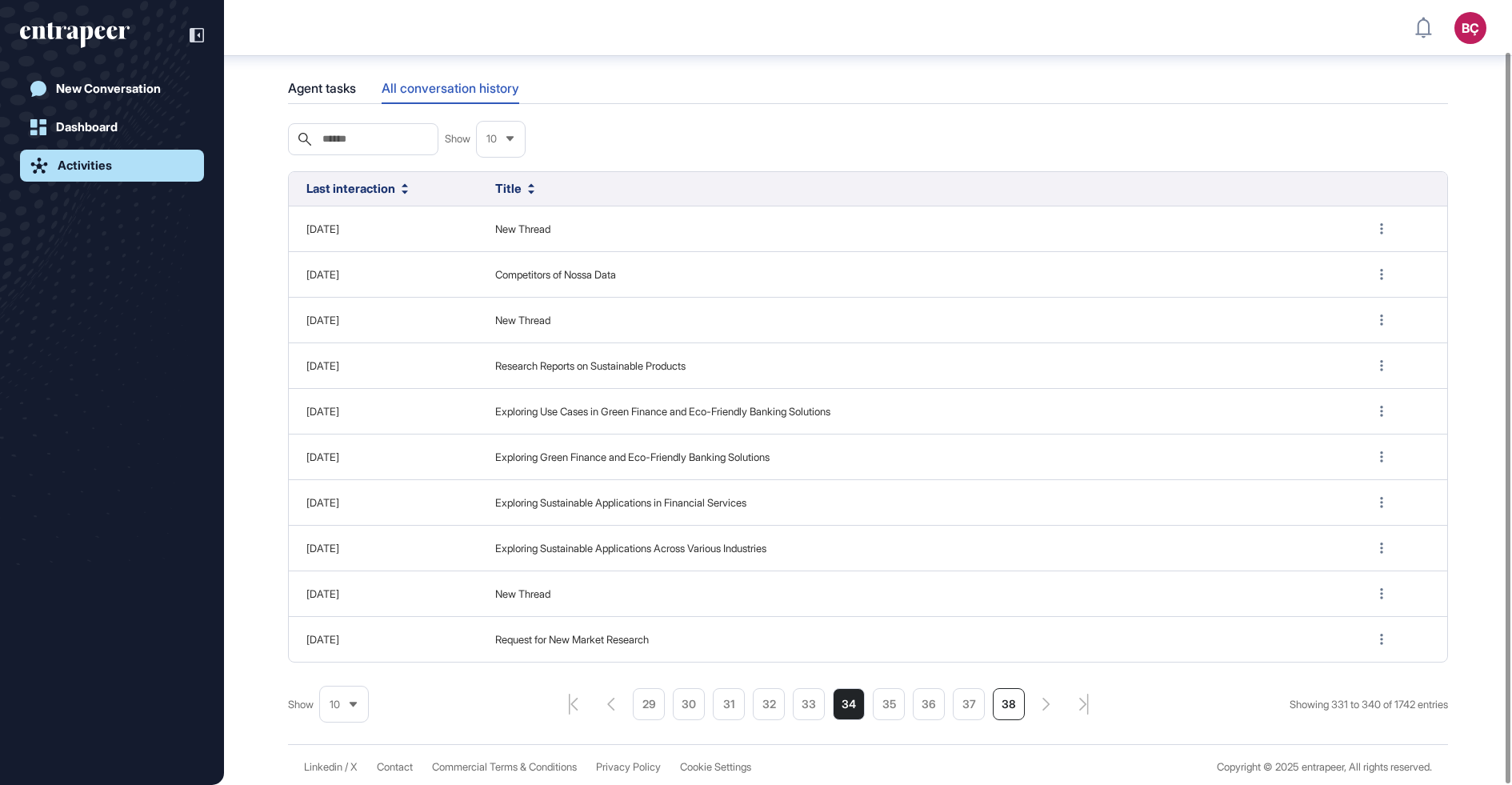
click at [1010, 709] on li "38" at bounding box center [1009, 704] width 32 height 32
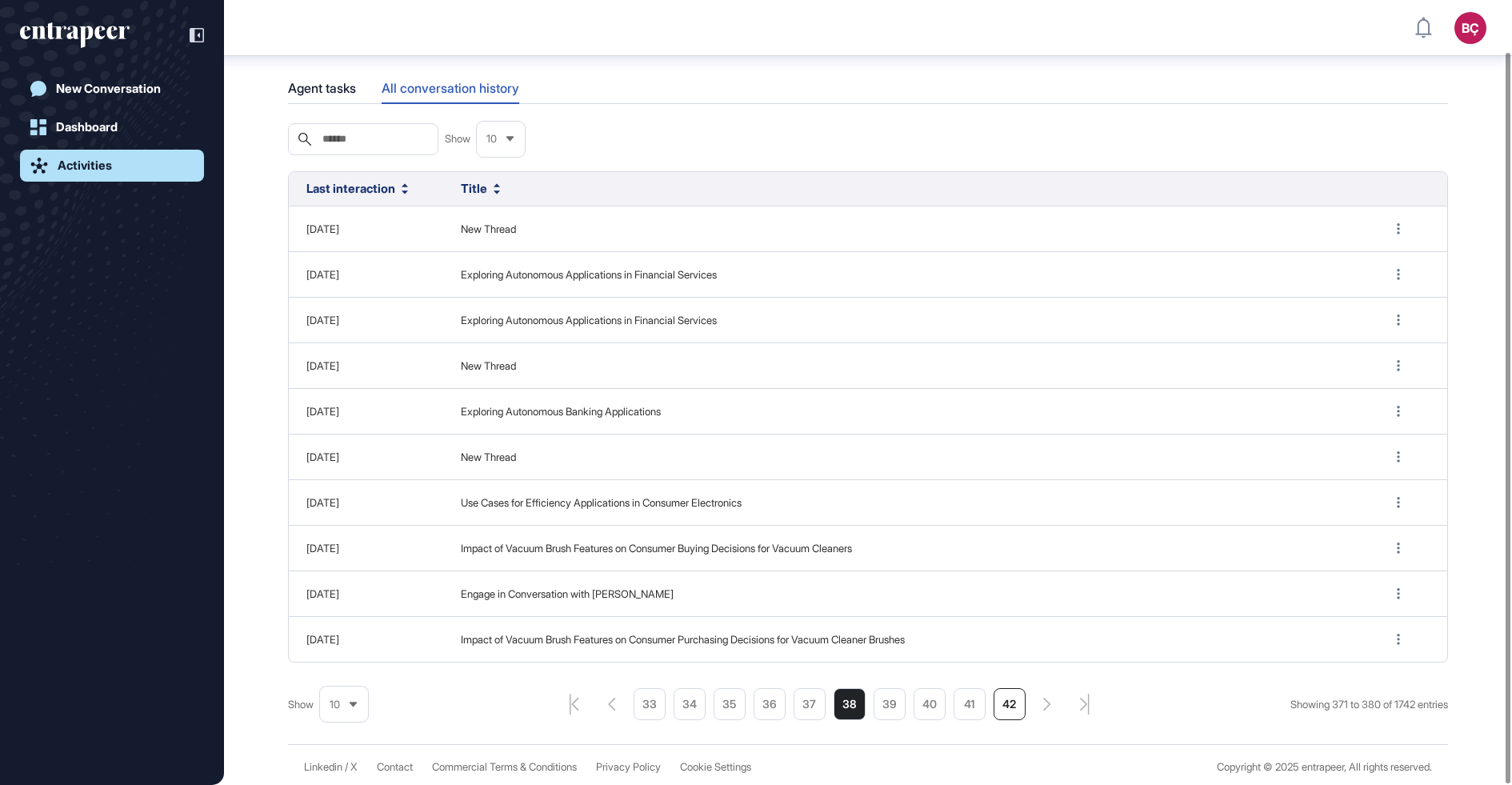
click at [1010, 709] on li "42" at bounding box center [1010, 704] width 32 height 32
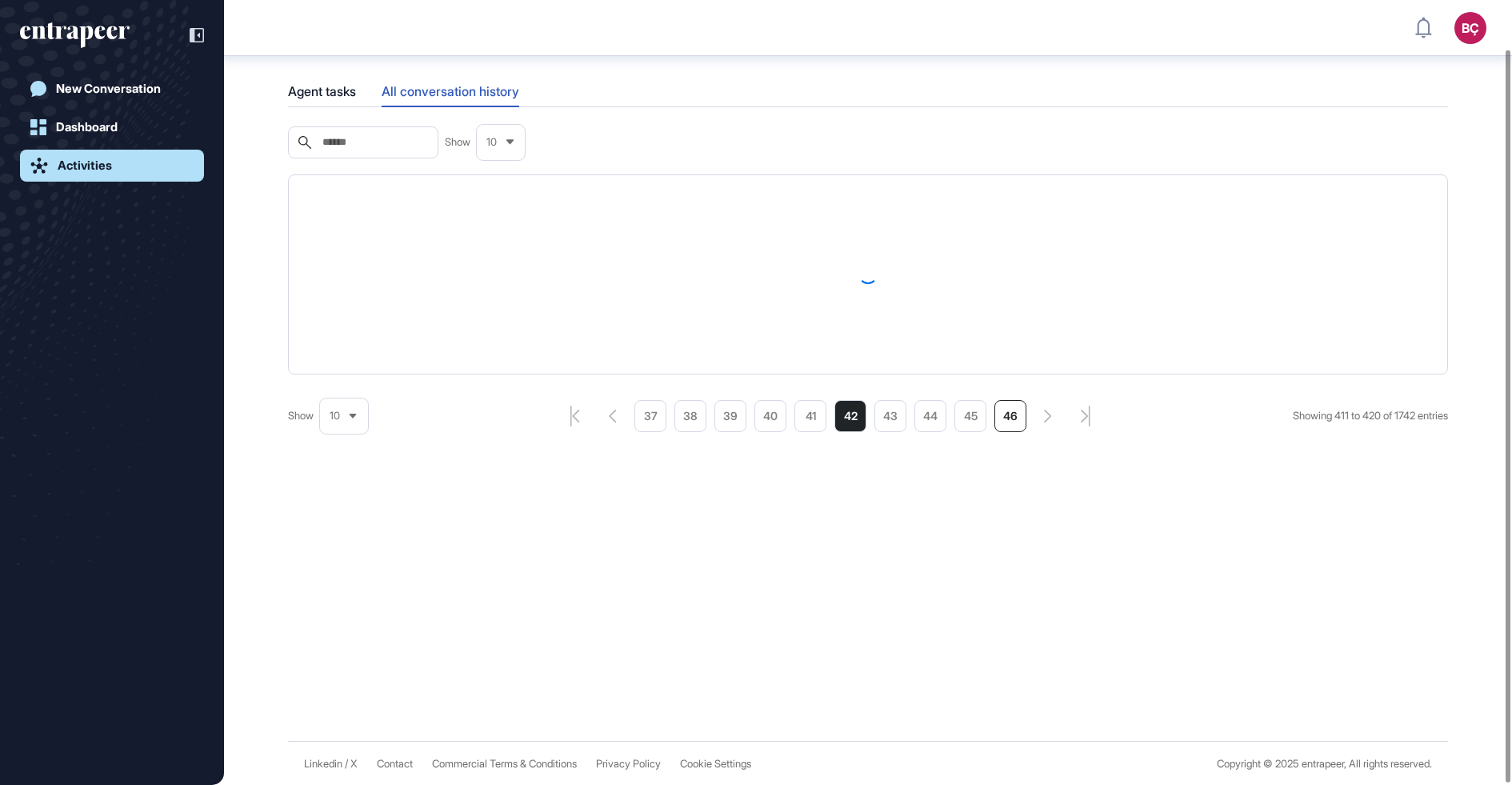
scroll to position [56, 0]
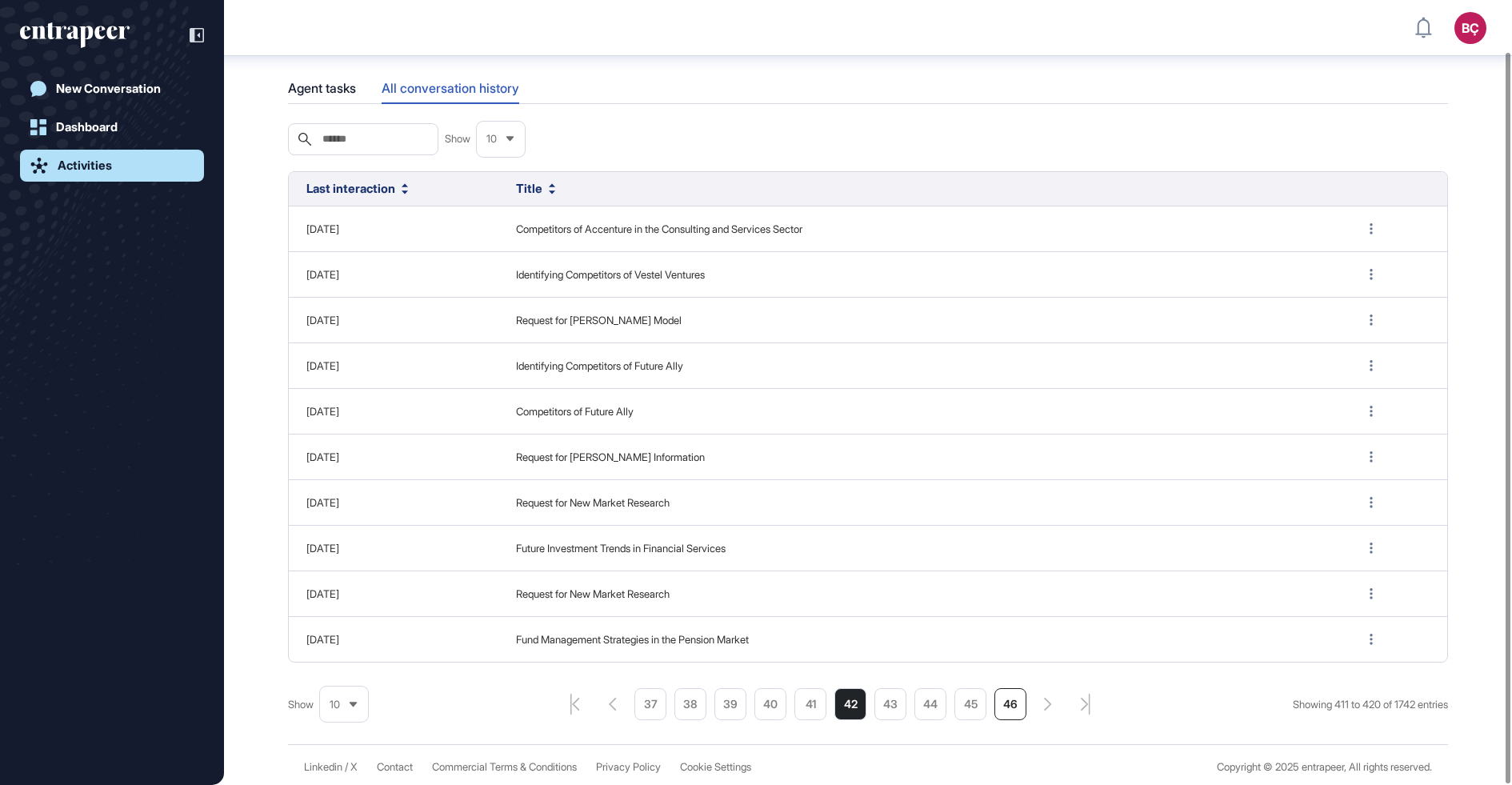
click at [1010, 709] on li "46" at bounding box center [1011, 704] width 32 height 32
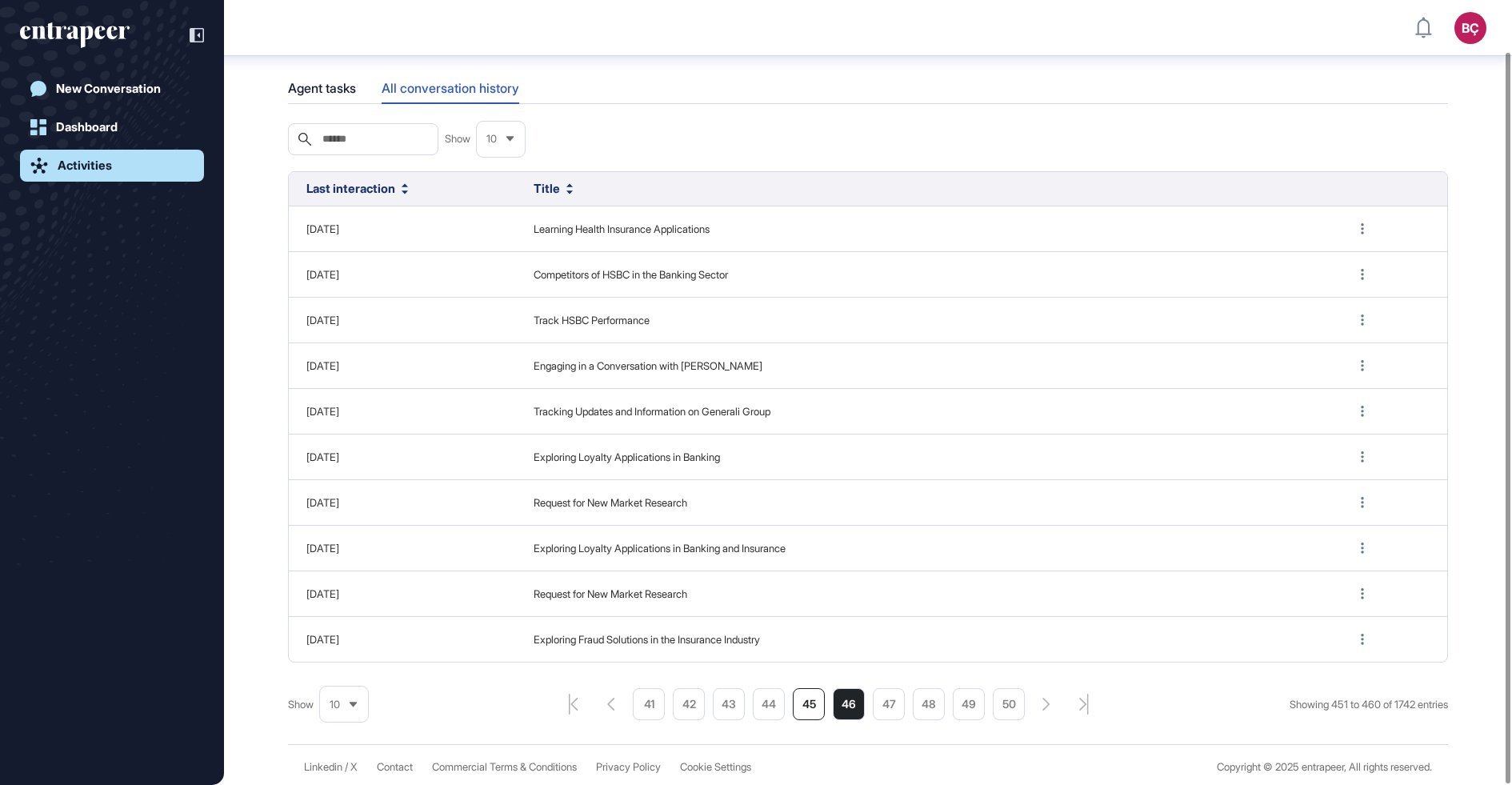
click at [801, 711] on li "45" at bounding box center [809, 704] width 32 height 32
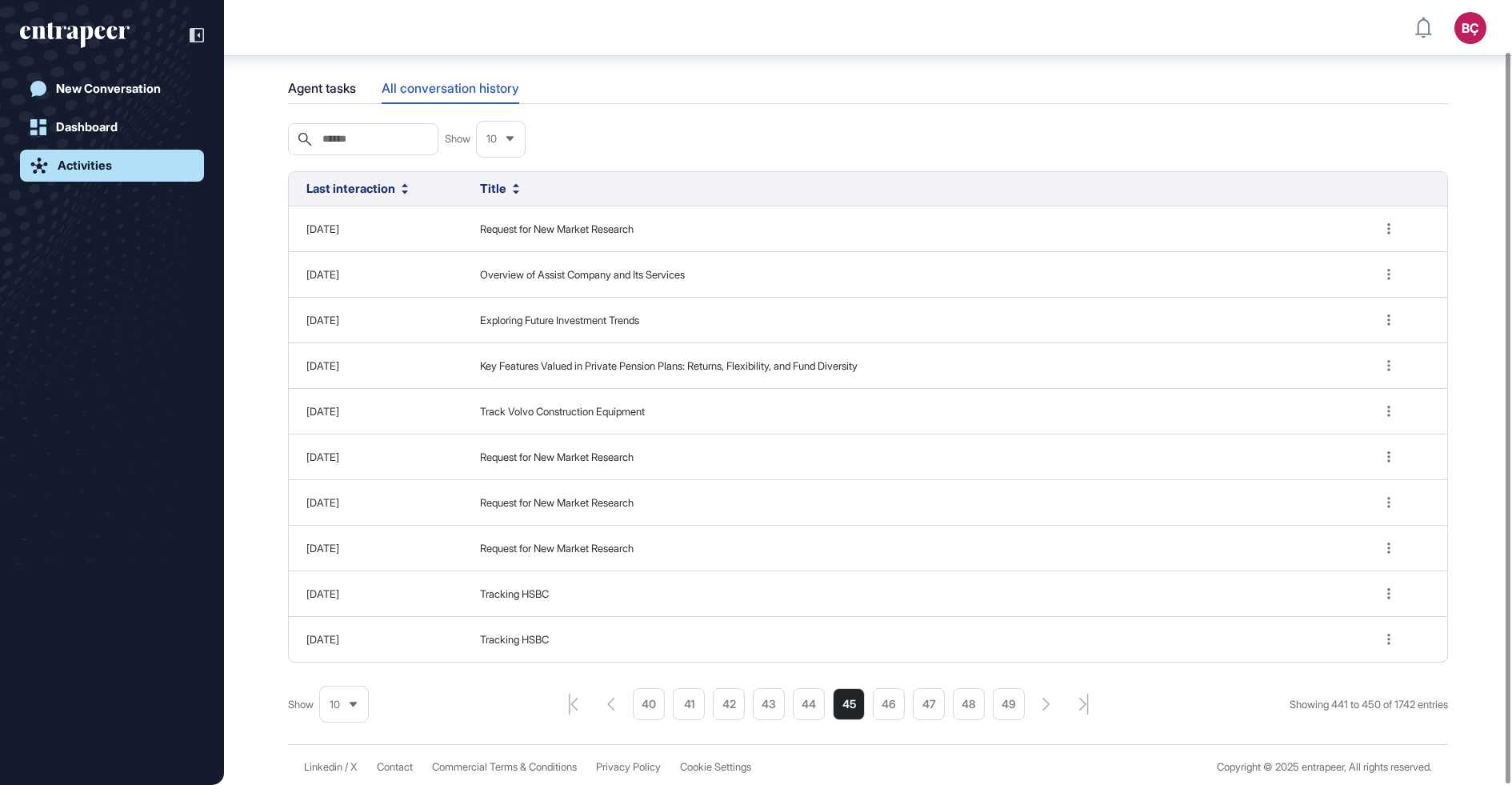
click at [793, 706] on li "44" at bounding box center [809, 704] width 32 height 32
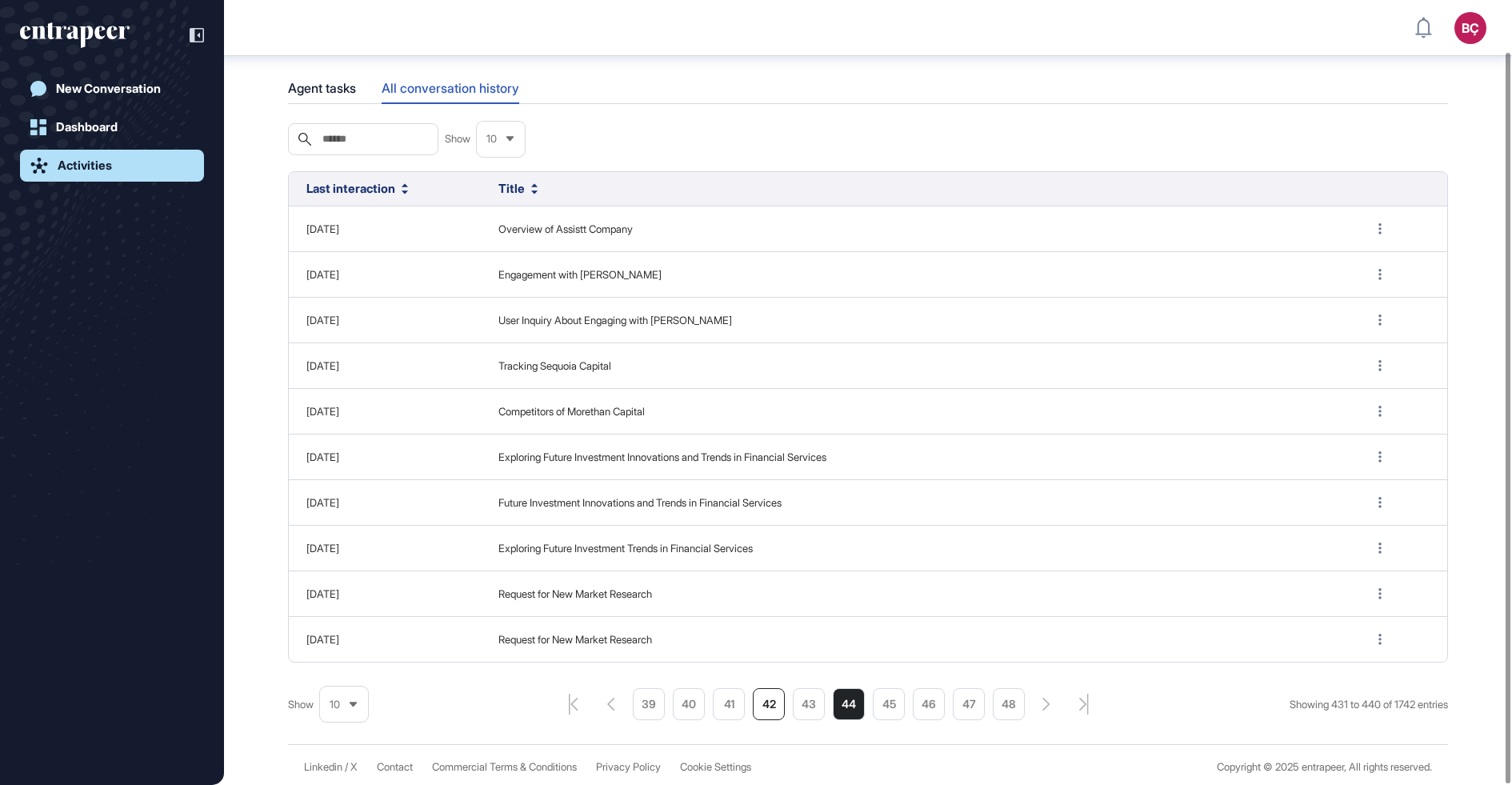
click at [775, 703] on li "42" at bounding box center [769, 704] width 32 height 32
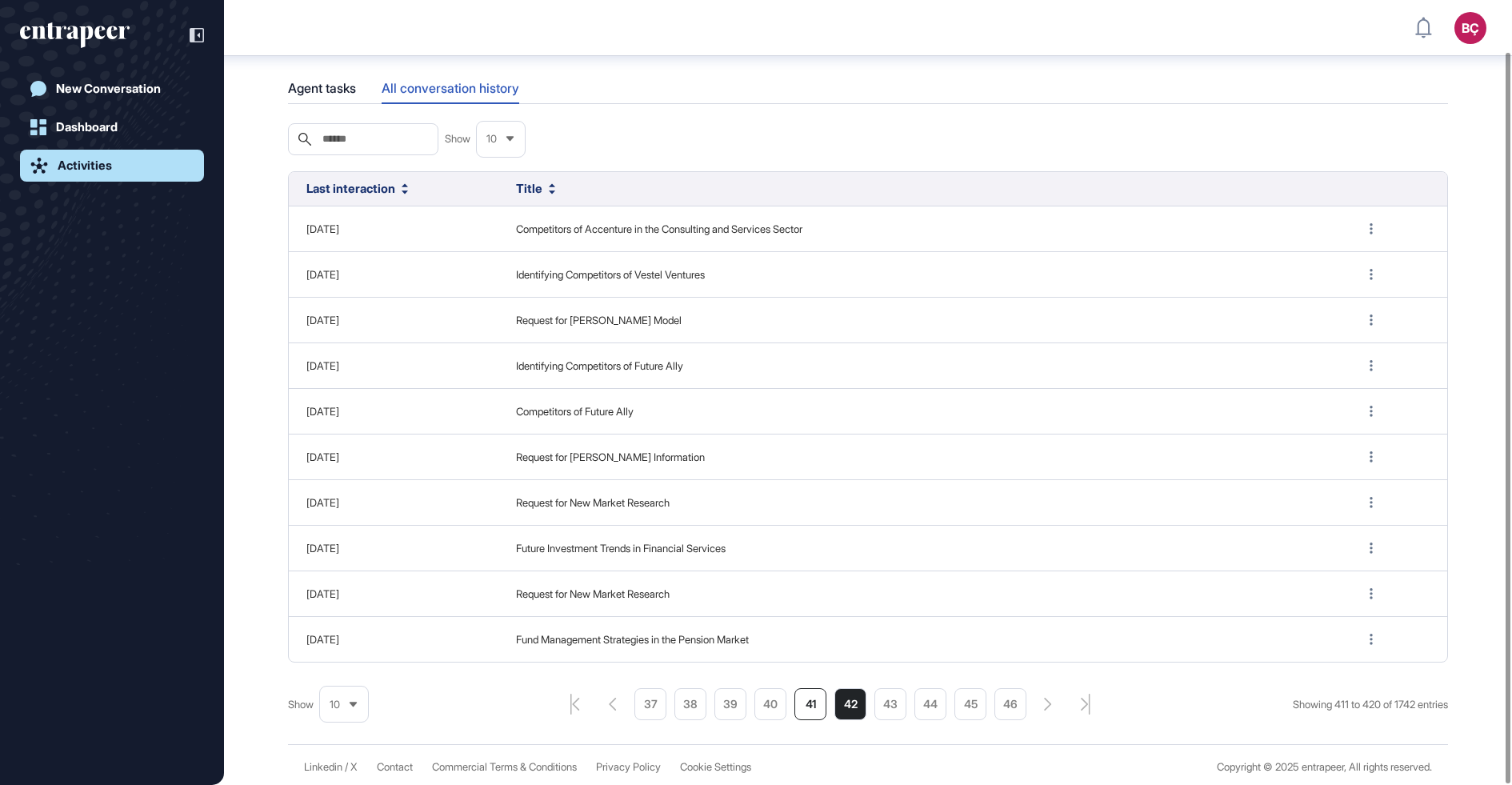
click at [794, 702] on li "41" at bounding box center [810, 704] width 32 height 32
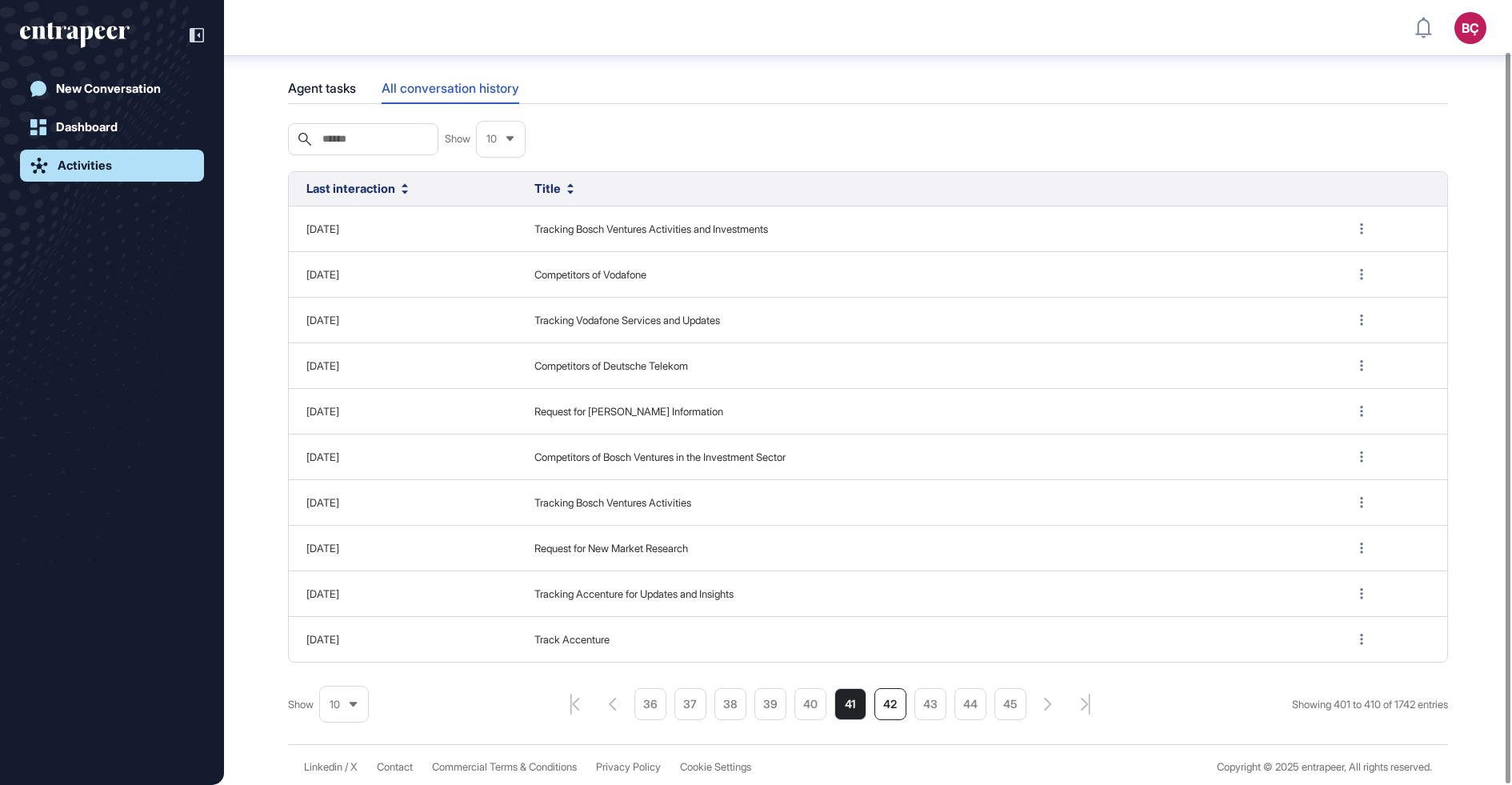
click at [884, 702] on li "42" at bounding box center [890, 704] width 32 height 32
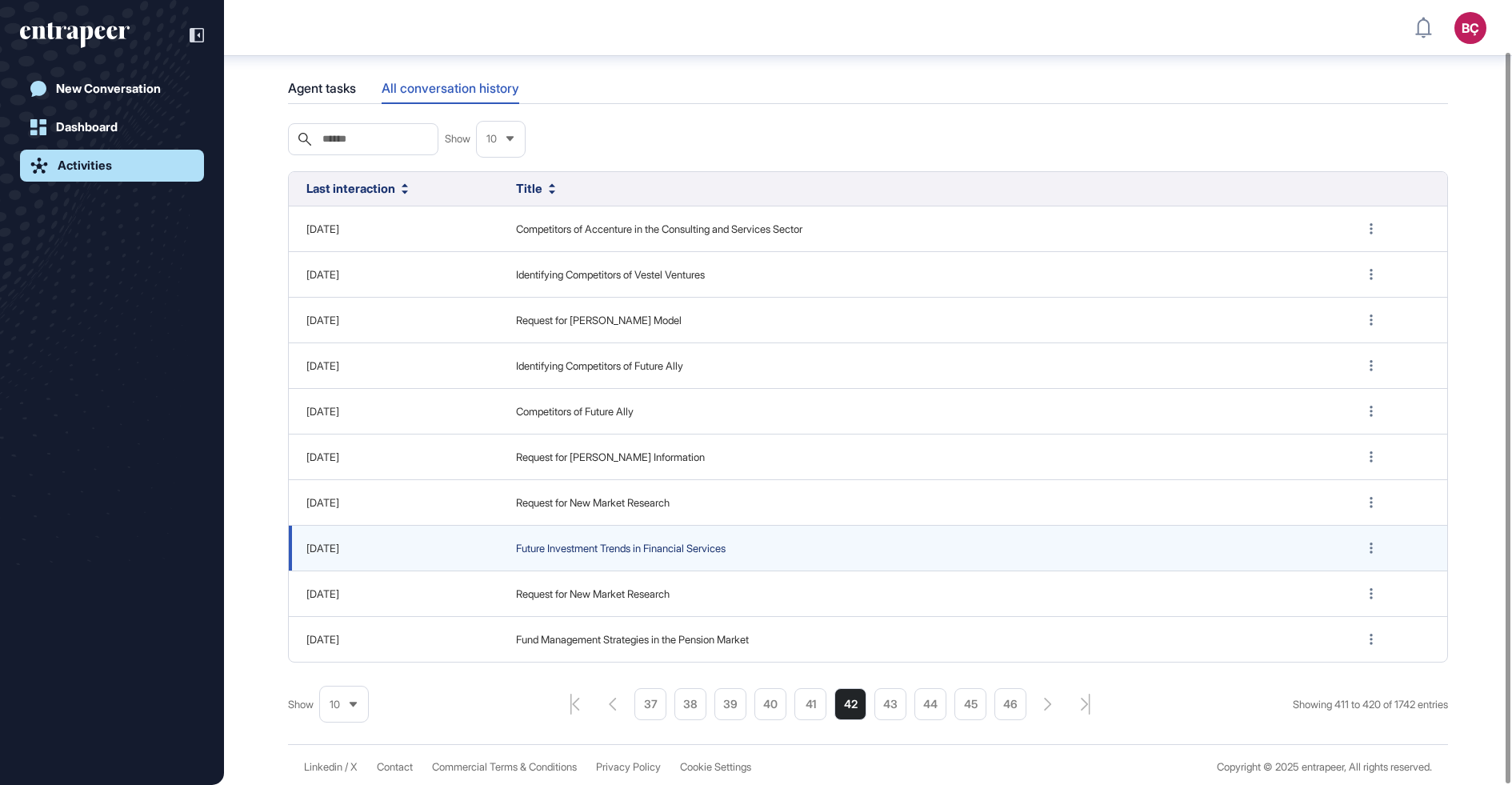
click at [671, 544] on span "Future Investment Trends in Financial Services" at bounding box center [920, 549] width 809 height 16
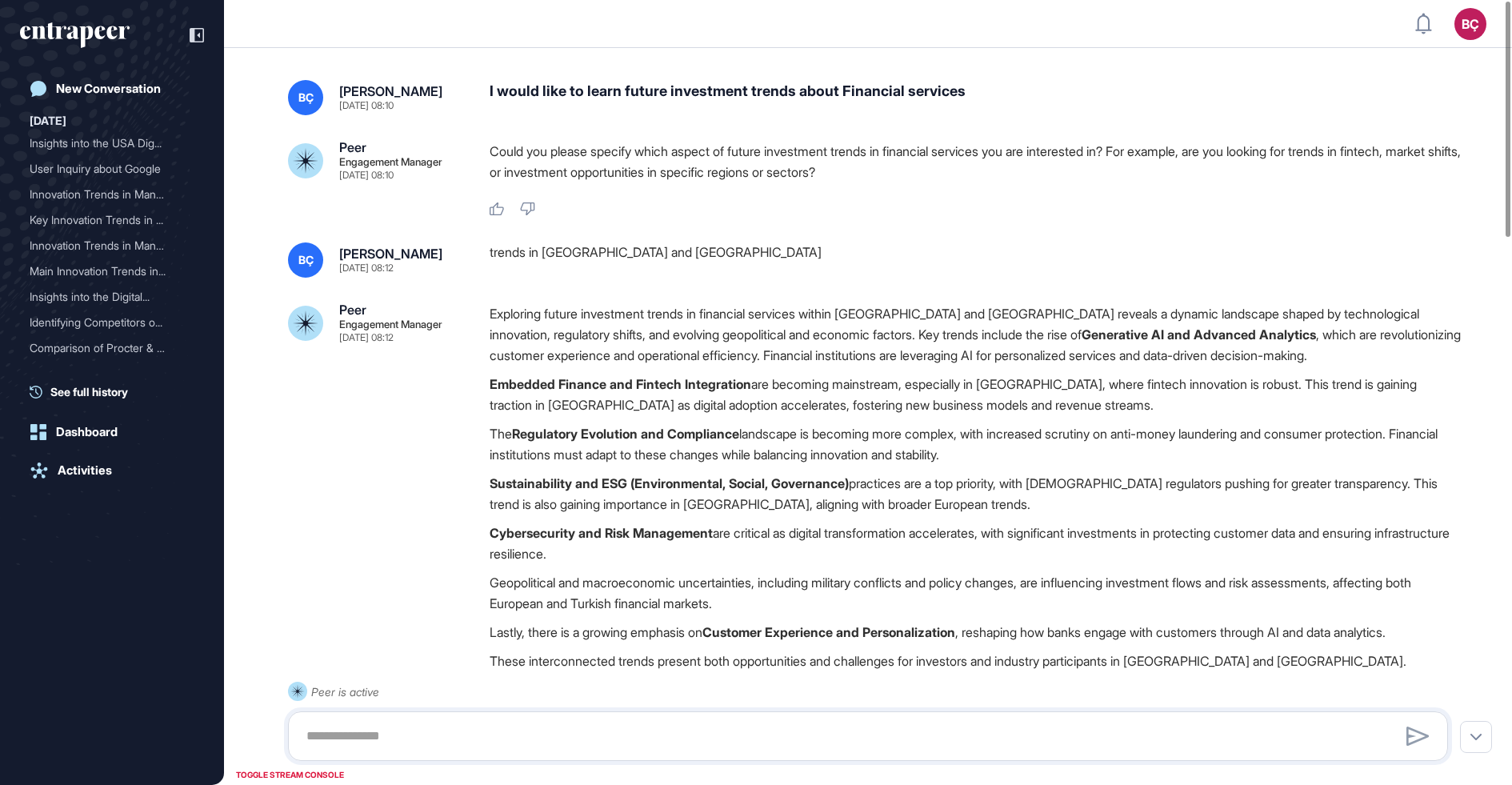
click at [604, 83] on div "I would like to learn future investment trends about Financial services" at bounding box center [975, 97] width 971 height 35
copy div "I would like to learn future investment trends about Financial services"
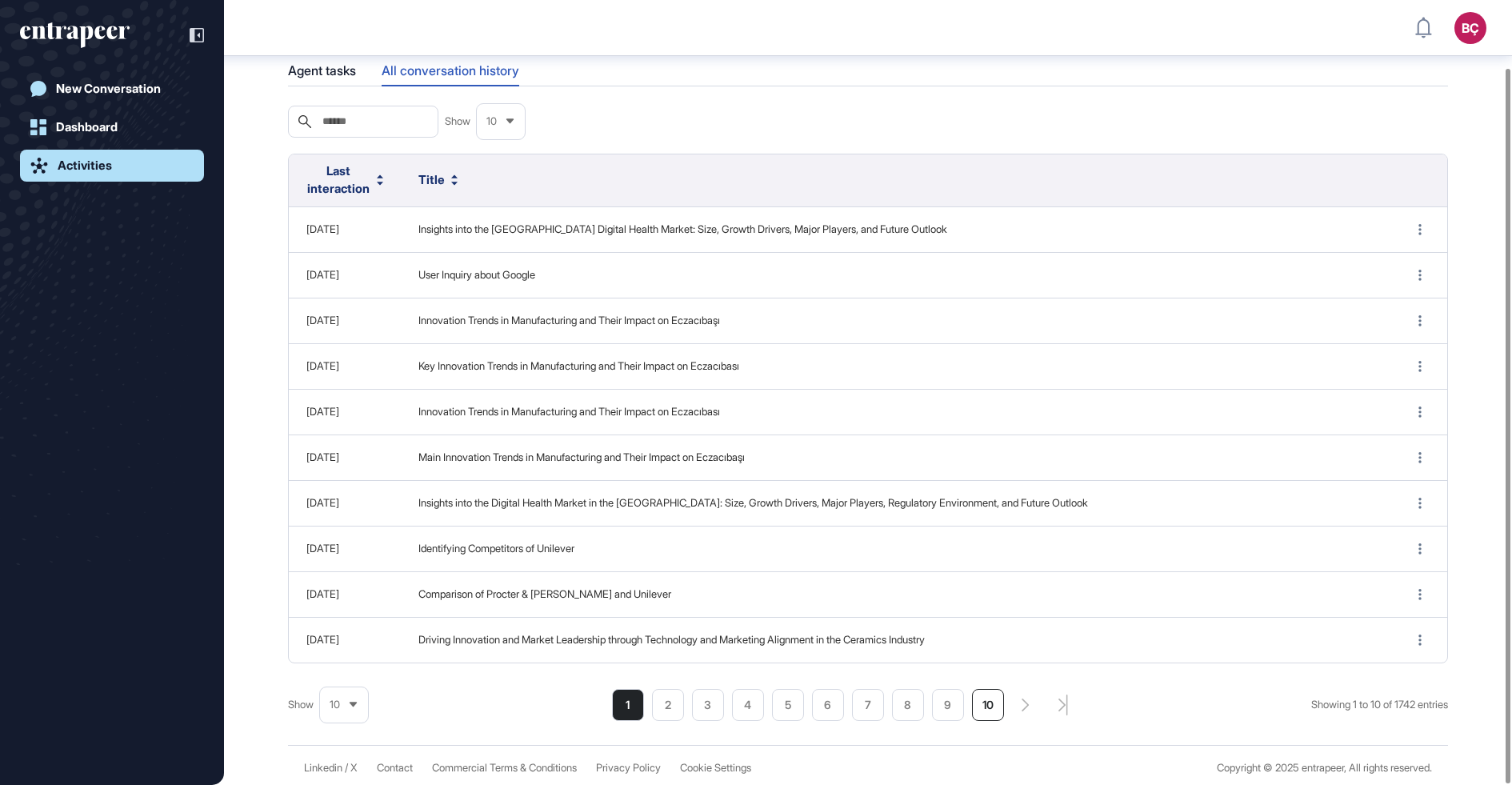
click at [992, 697] on li "10" at bounding box center [988, 705] width 32 height 32
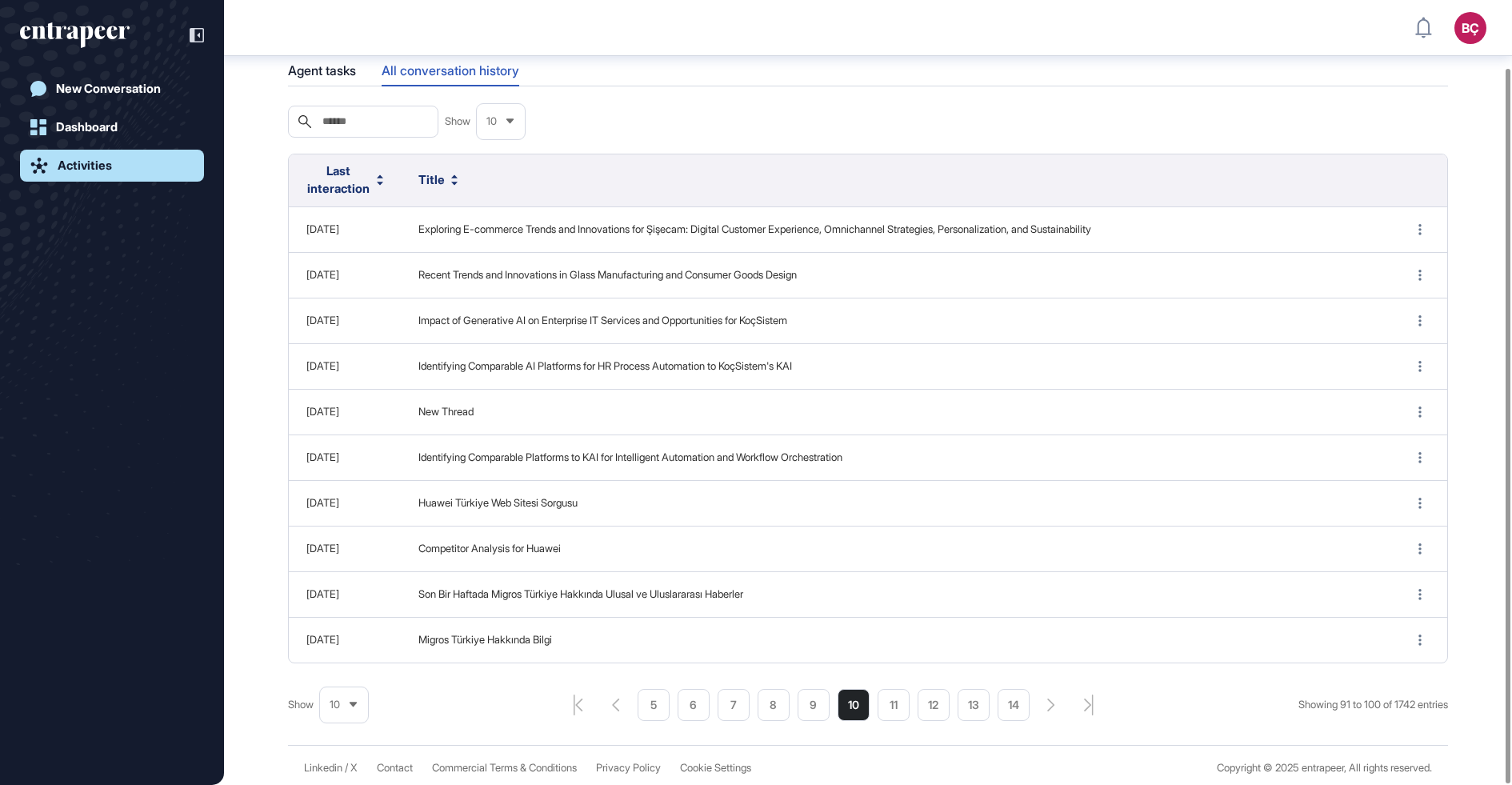
click at [997, 697] on li "14" at bounding box center [1013, 705] width 32 height 32
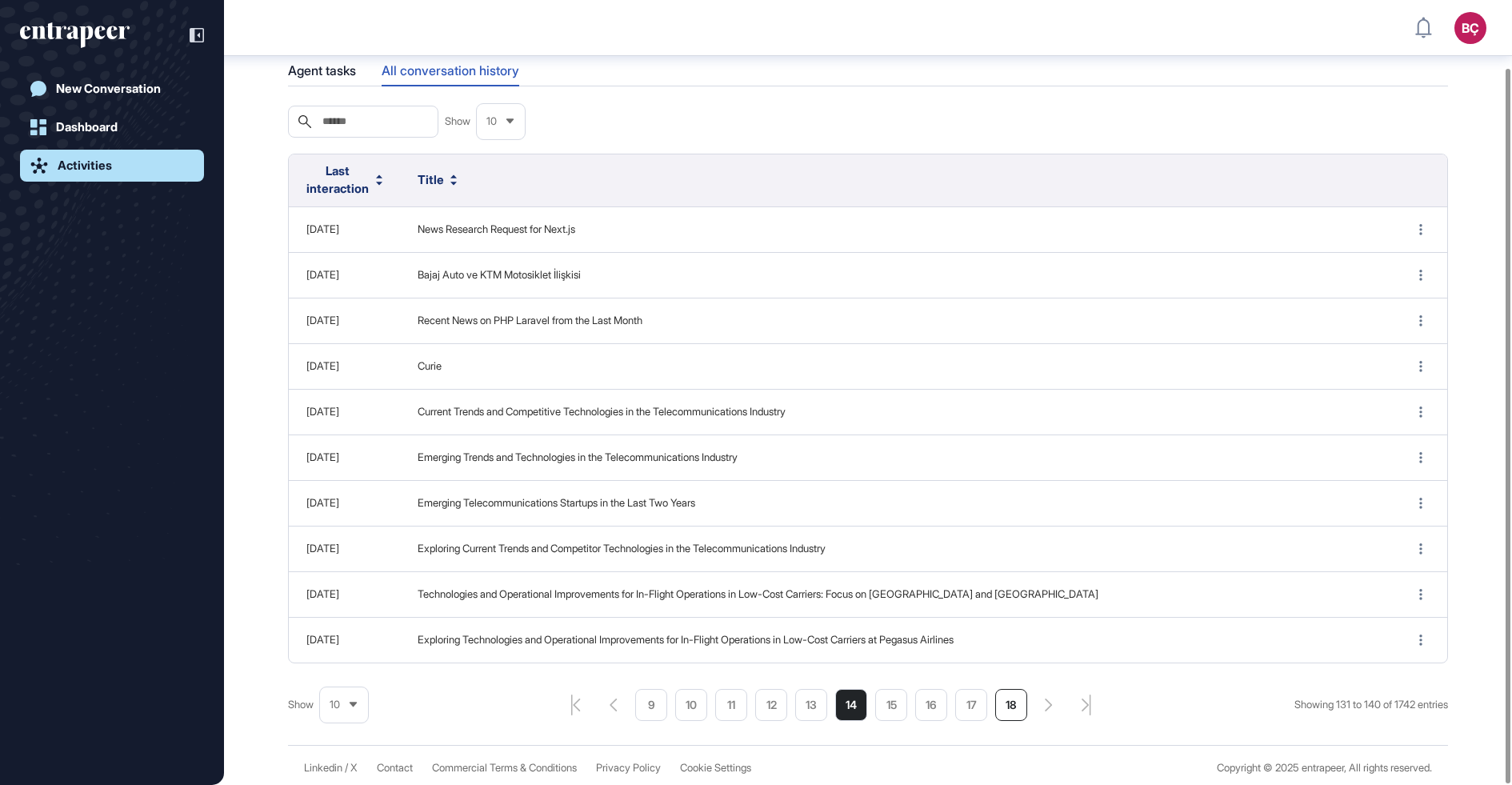
click at [999, 702] on li "18" at bounding box center [1011, 705] width 32 height 32
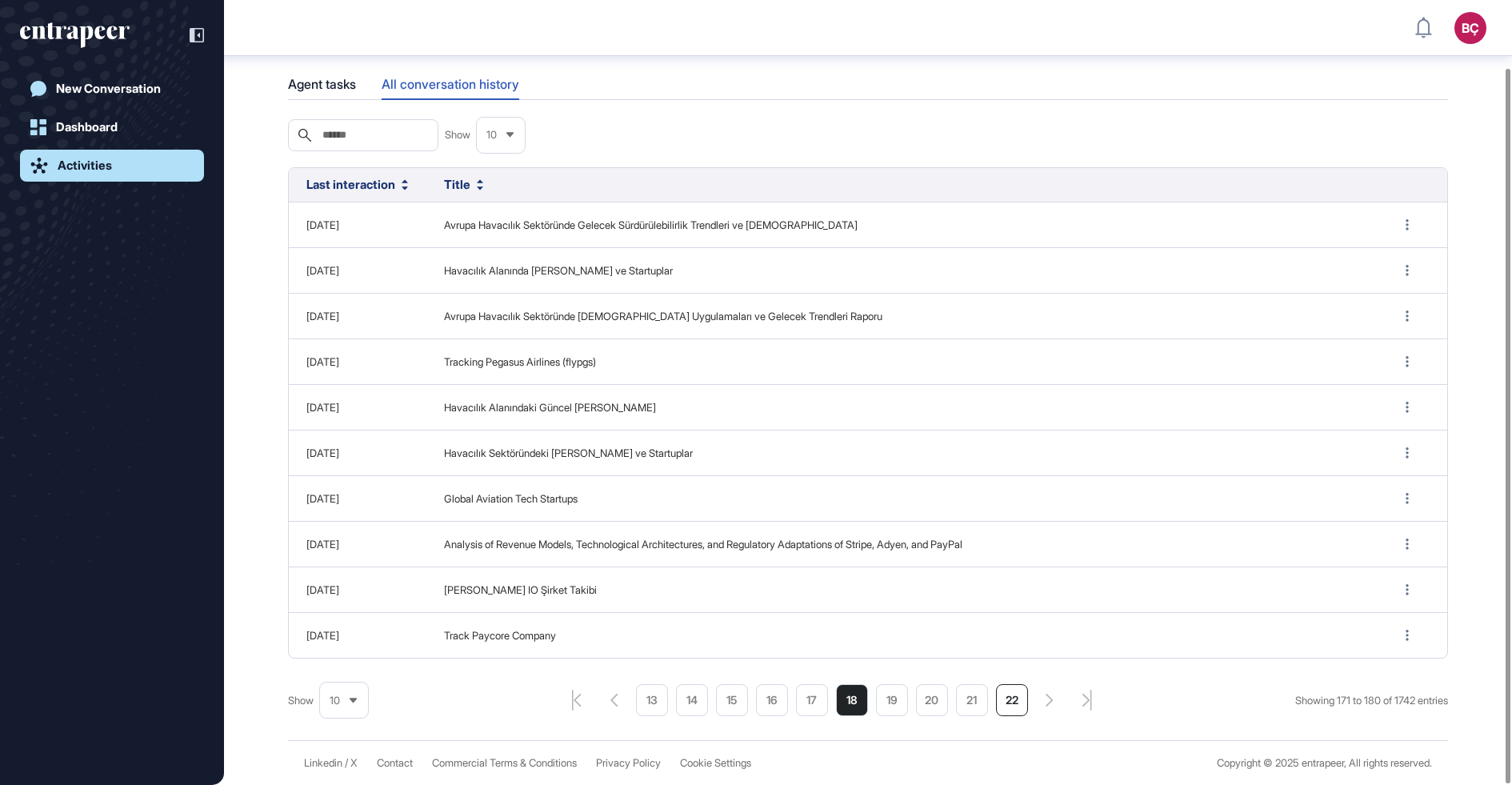
click at [999, 702] on li "22" at bounding box center [1012, 700] width 32 height 32
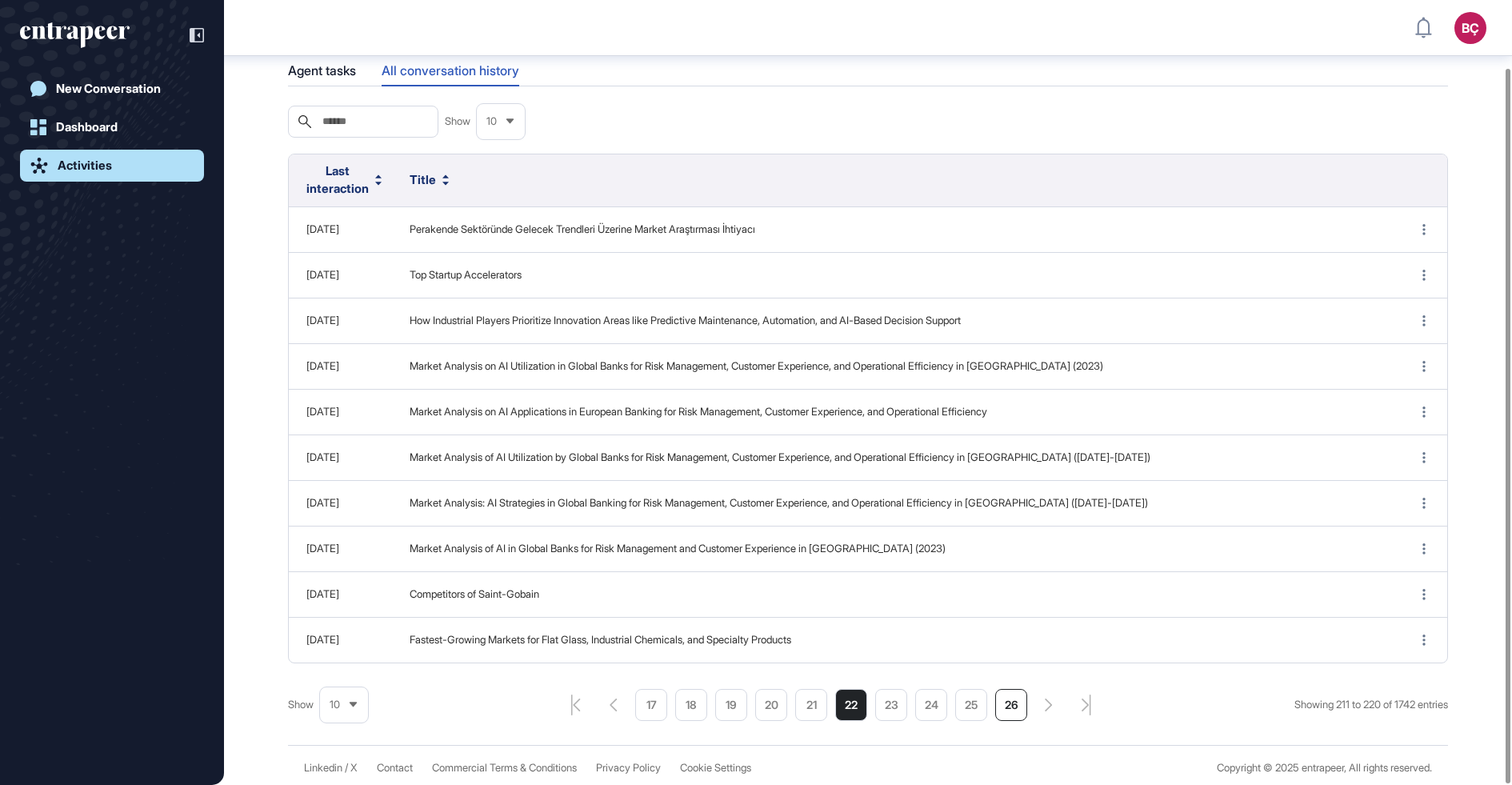
click at [999, 702] on li "26" at bounding box center [1011, 705] width 32 height 32
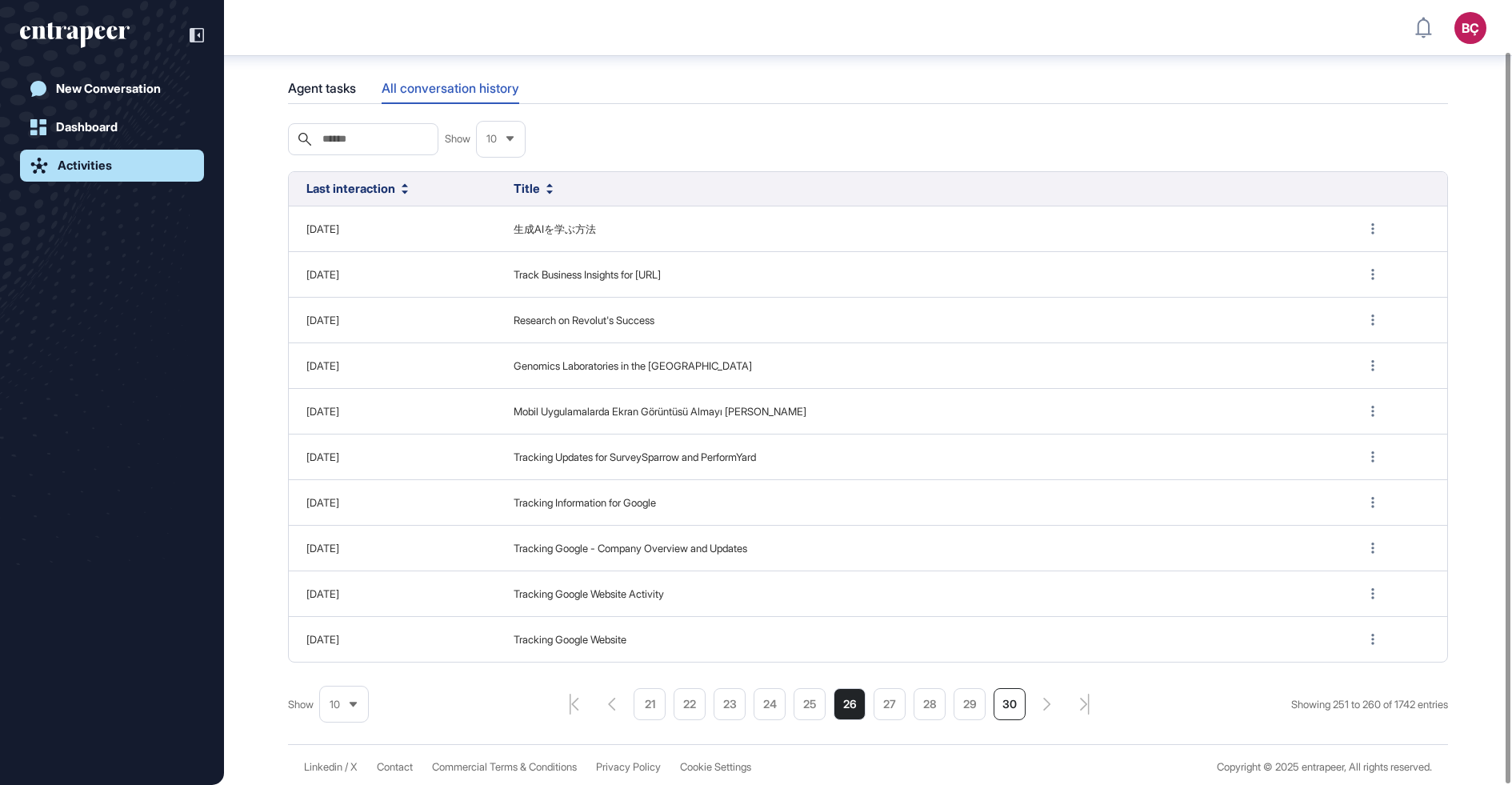
click at [999, 702] on li "30" at bounding box center [1010, 704] width 32 height 32
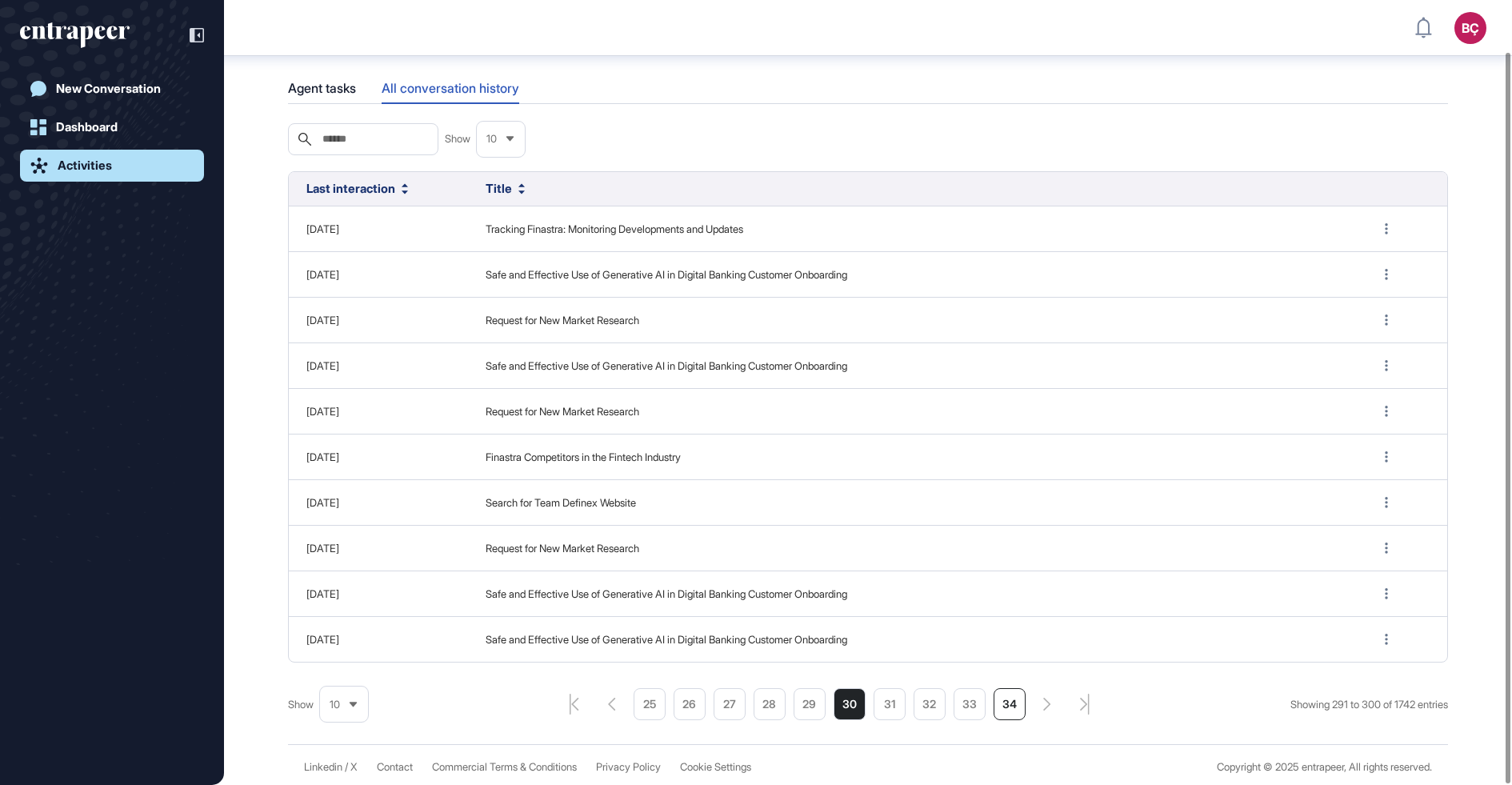
click at [999, 702] on li "34" at bounding box center [1010, 704] width 32 height 32
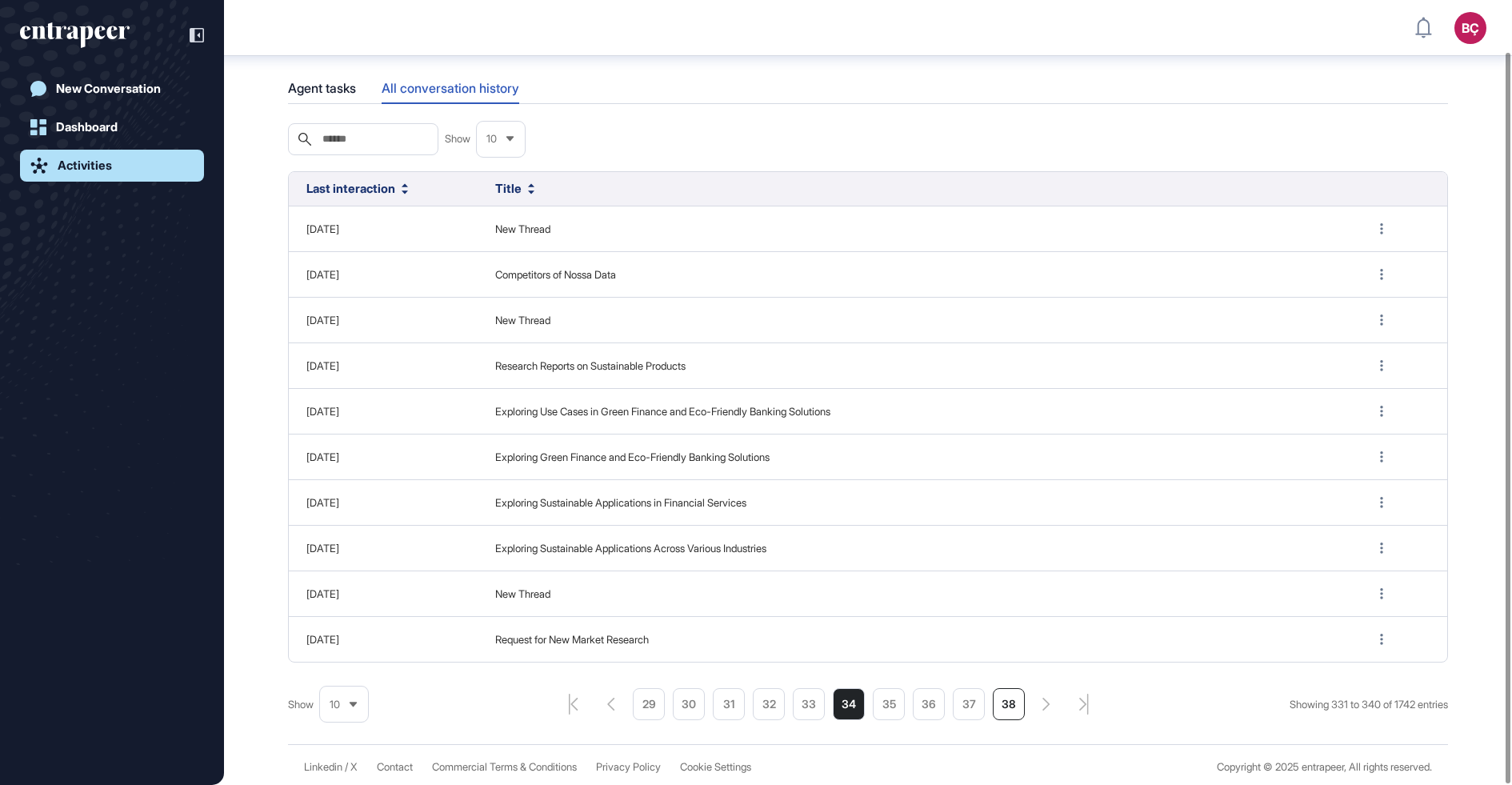
click at [999, 702] on li "38" at bounding box center [1009, 704] width 32 height 32
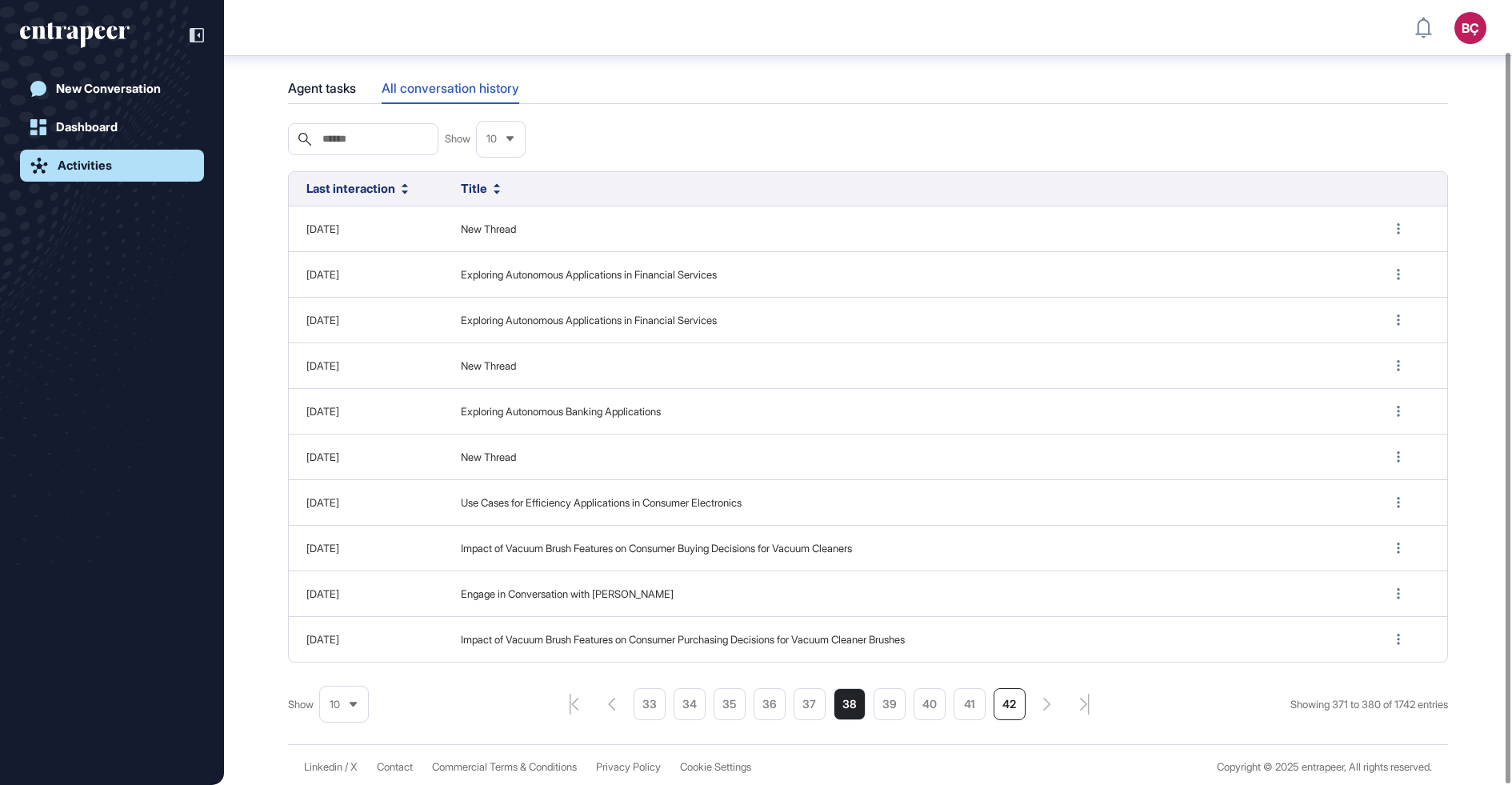
click at [999, 702] on li "42" at bounding box center [1010, 704] width 32 height 32
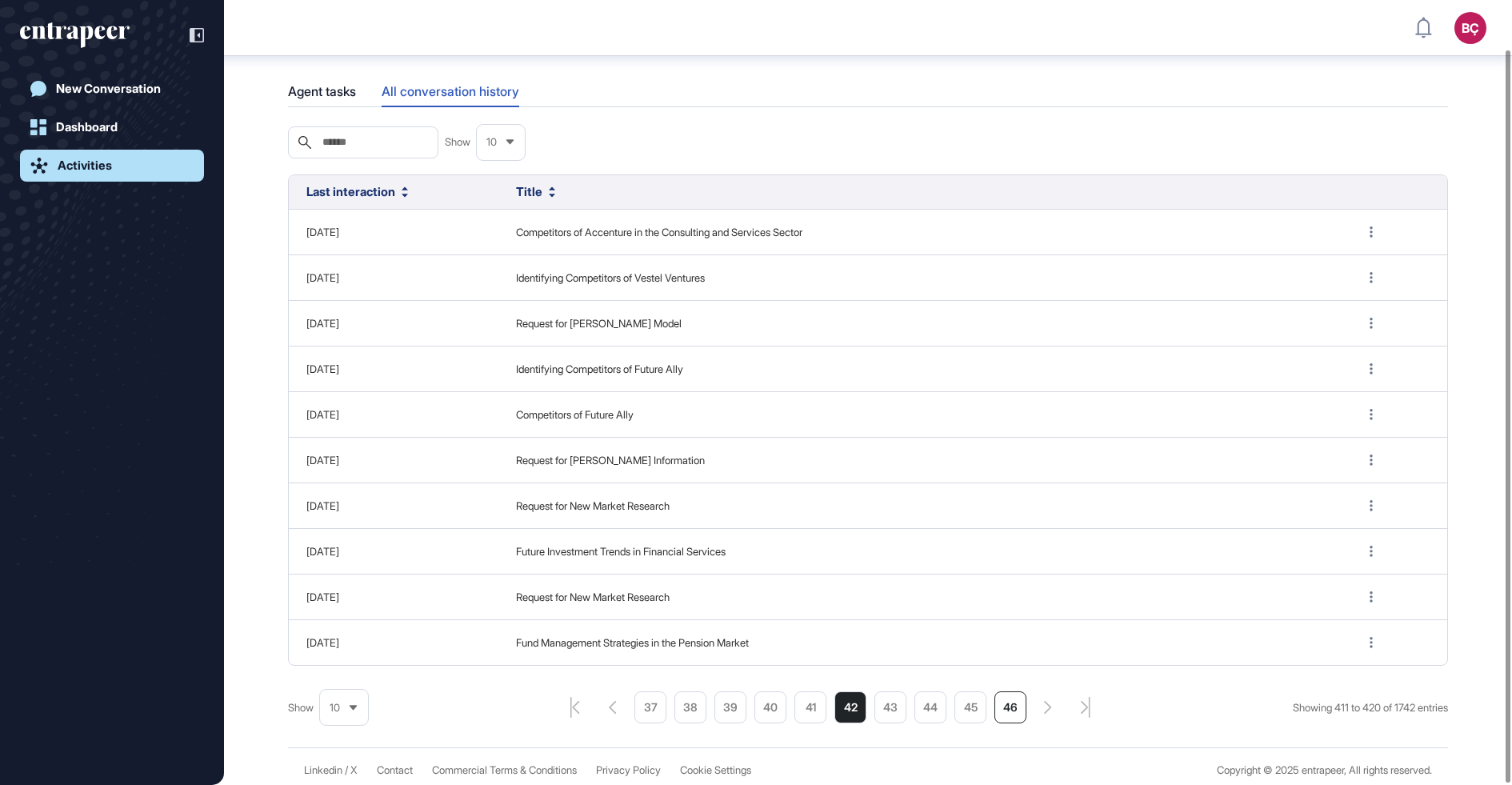
scroll to position [56, 0]
click at [876, 704] on li "43" at bounding box center [890, 704] width 32 height 32
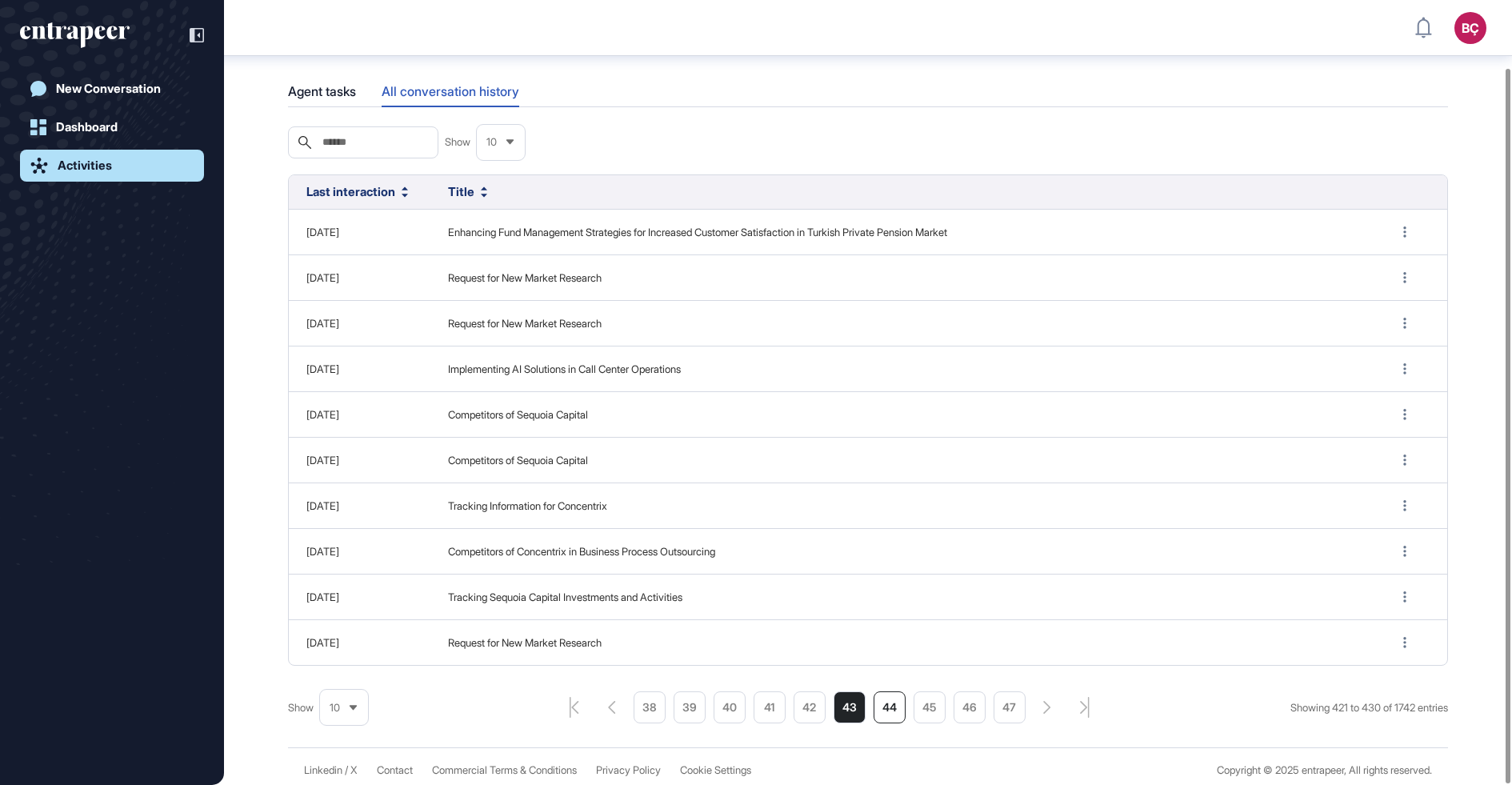
scroll to position [72, 0]
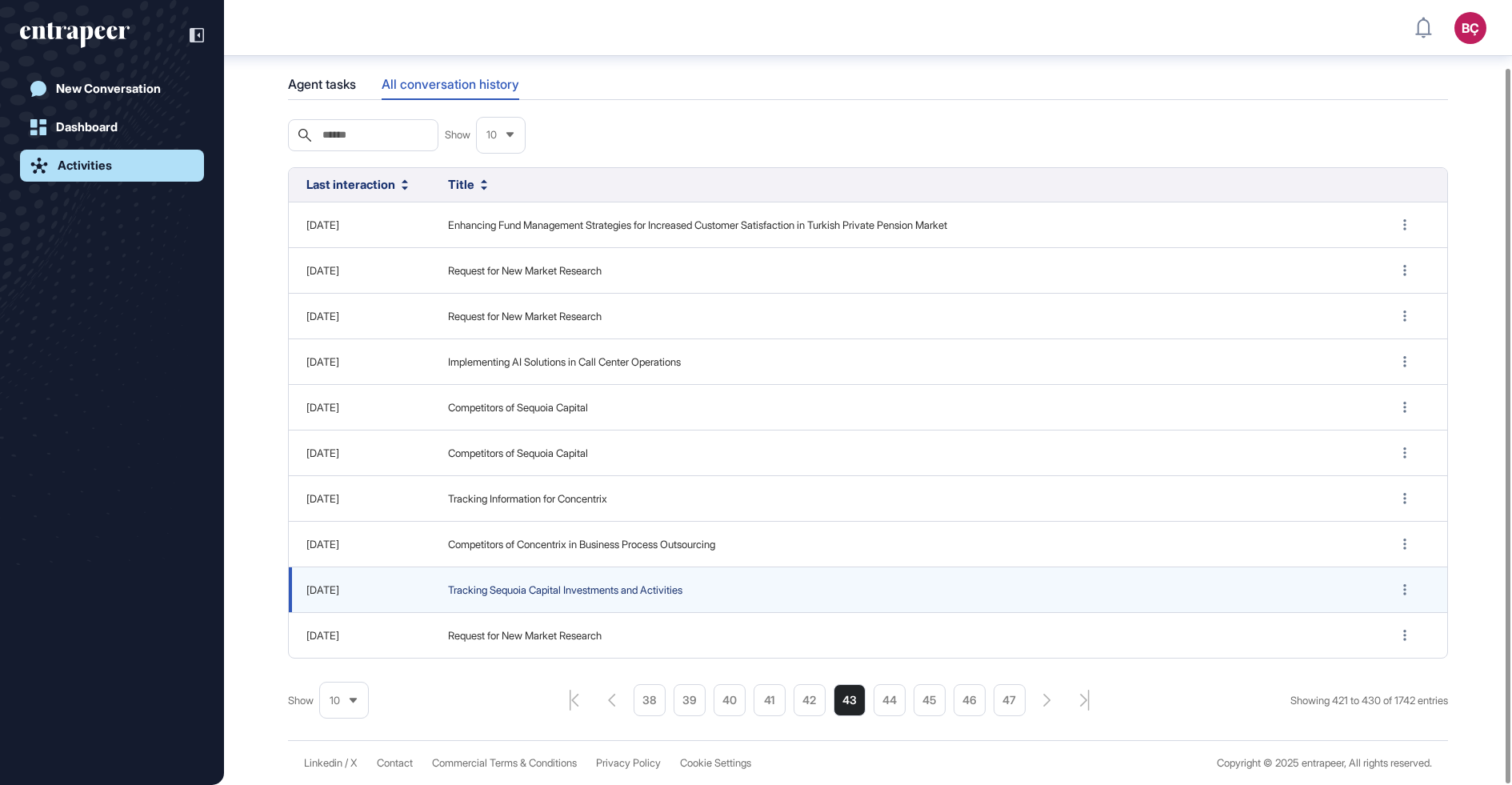
click at [493, 589] on span "Tracking Sequoia Capital Investments and Activities" at bounding box center [903, 590] width 911 height 16
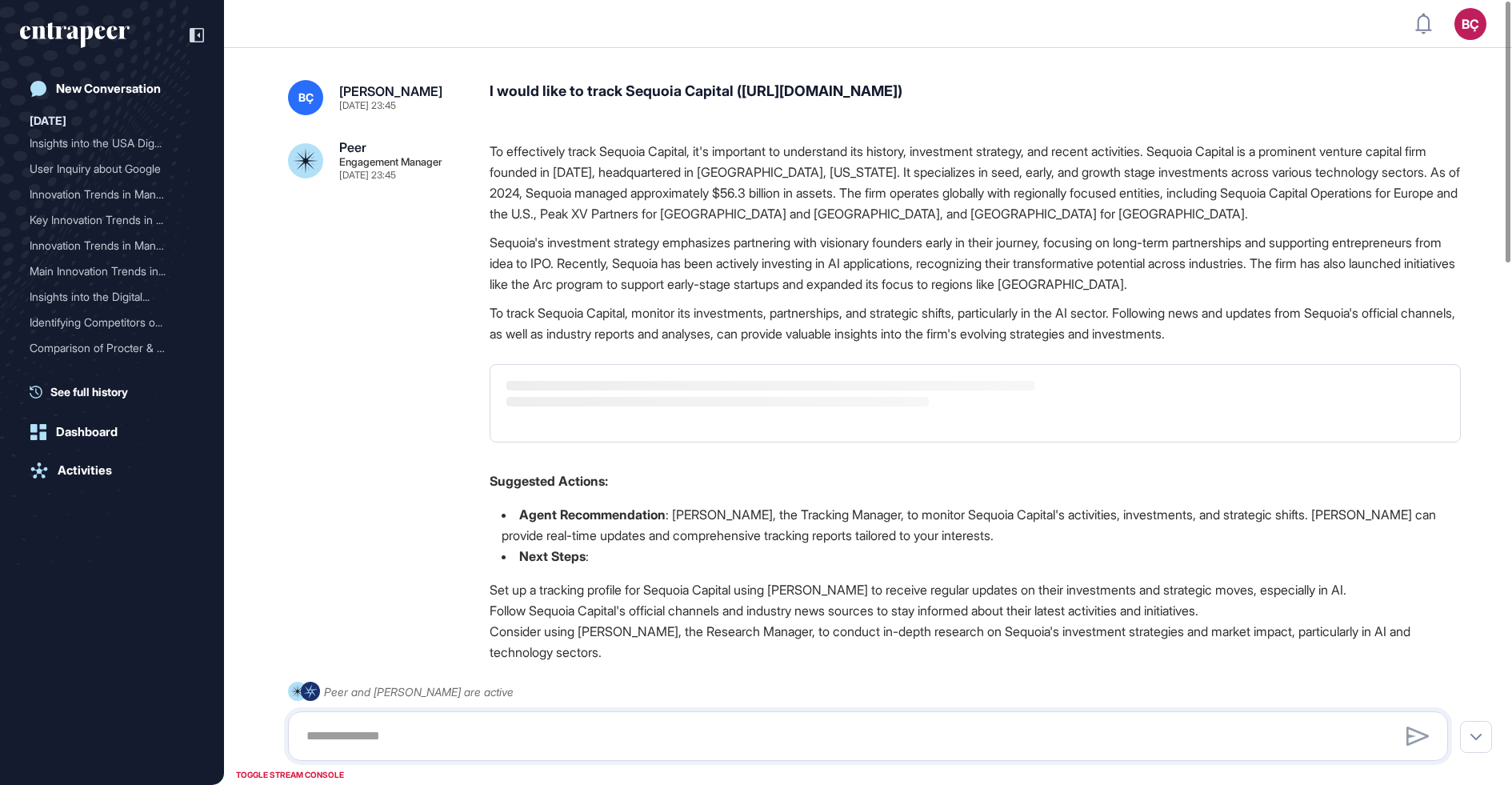
click at [722, 248] on p "Sequoia's investment strategy emphasizes partnering with visionary founders ear…" at bounding box center [975, 264] width 971 height 62
click at [655, 97] on div "I would like to track Sequoia Capital ([URL][DOMAIN_NAME])" at bounding box center [975, 97] width 971 height 35
copy div "Sequoia"
click at [911, 102] on div "I would like to track Sequoia Capital ([URL][DOMAIN_NAME])" at bounding box center [975, 97] width 971 height 35
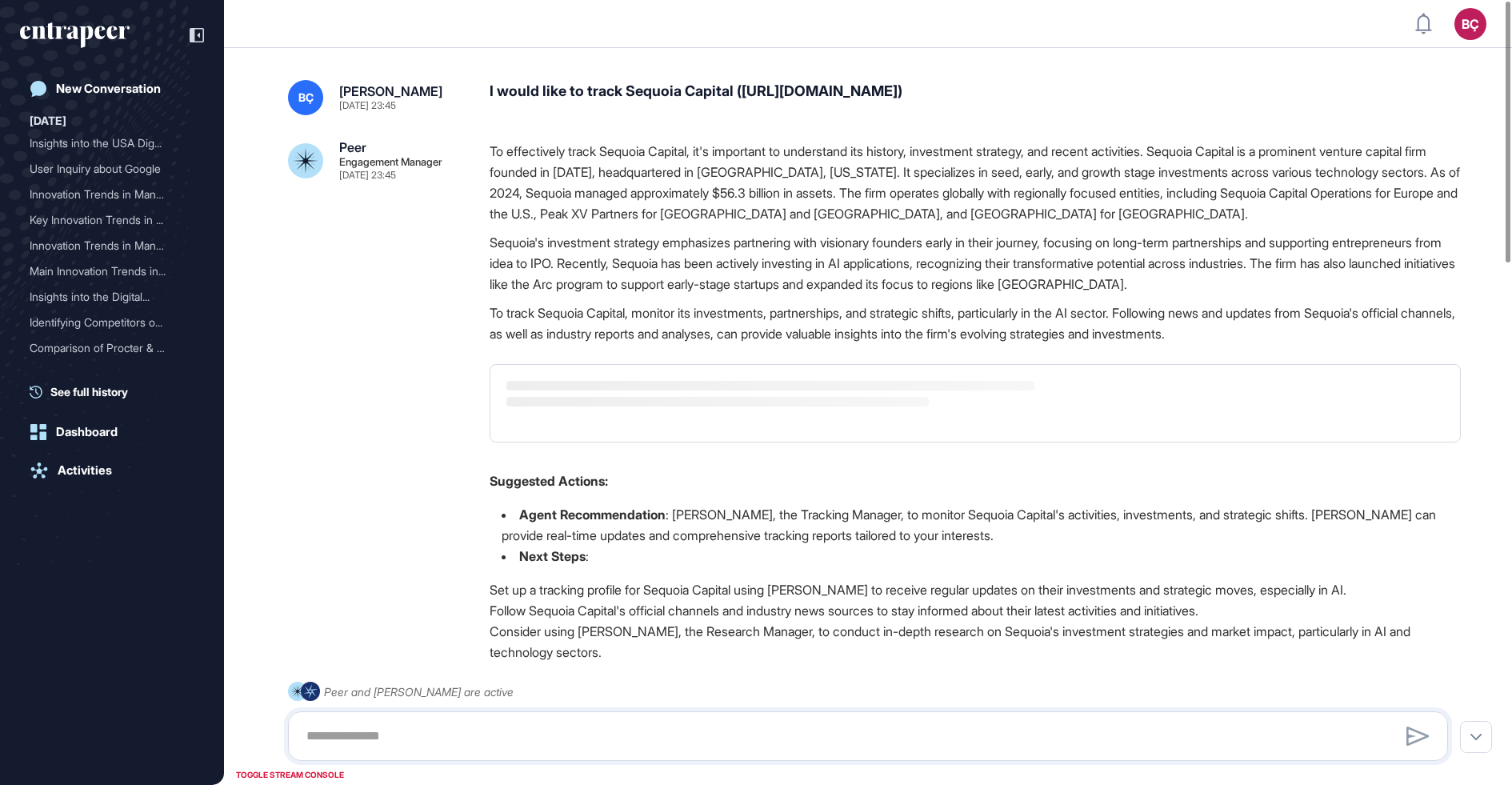
drag, startPoint x: 986, startPoint y: 89, endPoint x: 494, endPoint y: 93, distance: 492.0
click at [494, 93] on div "I would like to track Sequoia Capital ([URL][DOMAIN_NAME])" at bounding box center [975, 97] width 971 height 35
drag, startPoint x: 489, startPoint y: 93, endPoint x: 1043, endPoint y: 91, distance: 554.0
click at [1043, 92] on div "I would like to track Sequoia Capital ([URL][DOMAIN_NAME])" at bounding box center [975, 97] width 971 height 35
copy div "I would like to track Sequoia Capital ([URL][DOMAIN_NAME])"
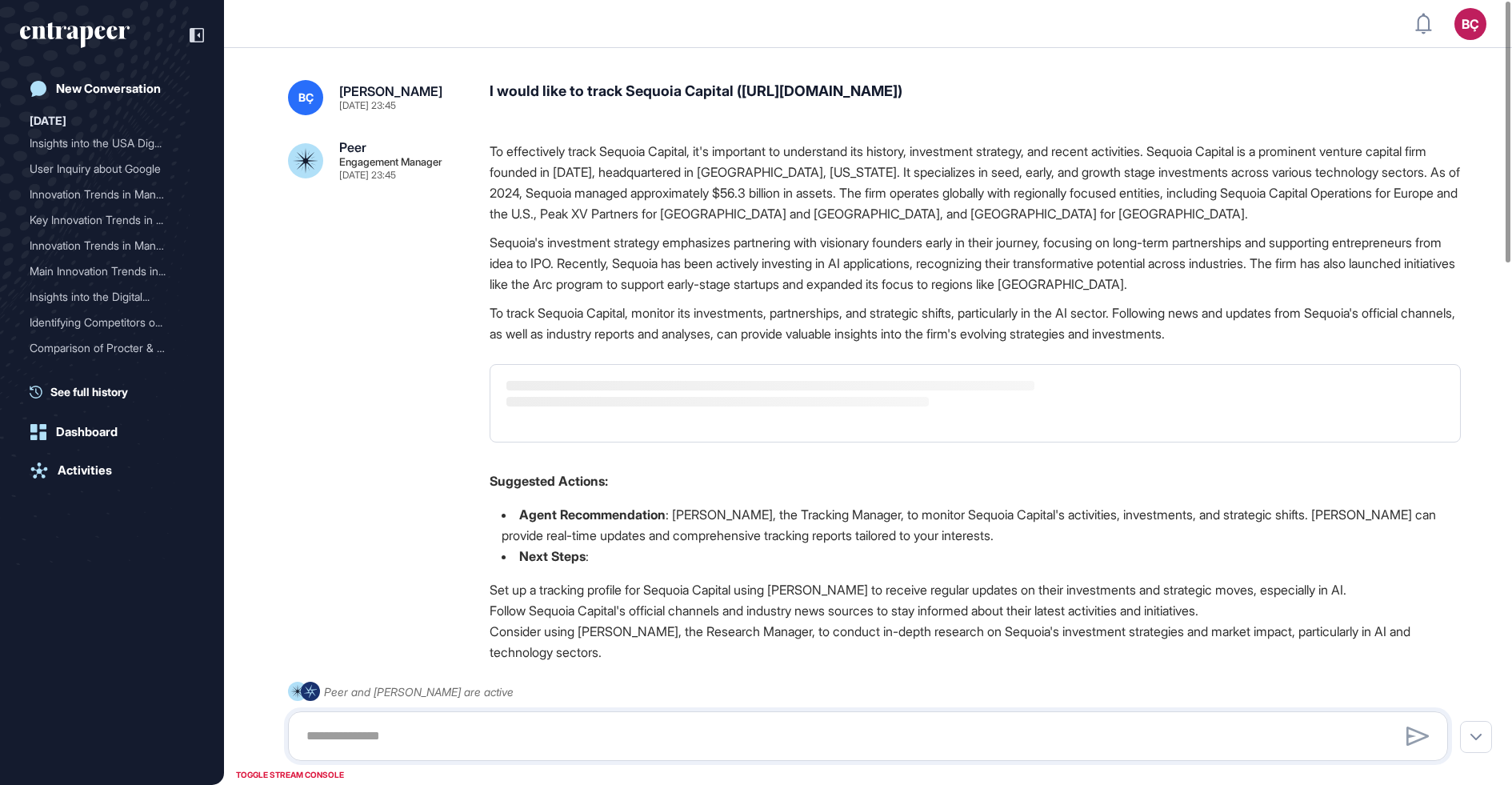
click at [928, 184] on p "To effectively track Sequoia Capital, it's important to understand its history,…" at bounding box center [975, 183] width 971 height 83
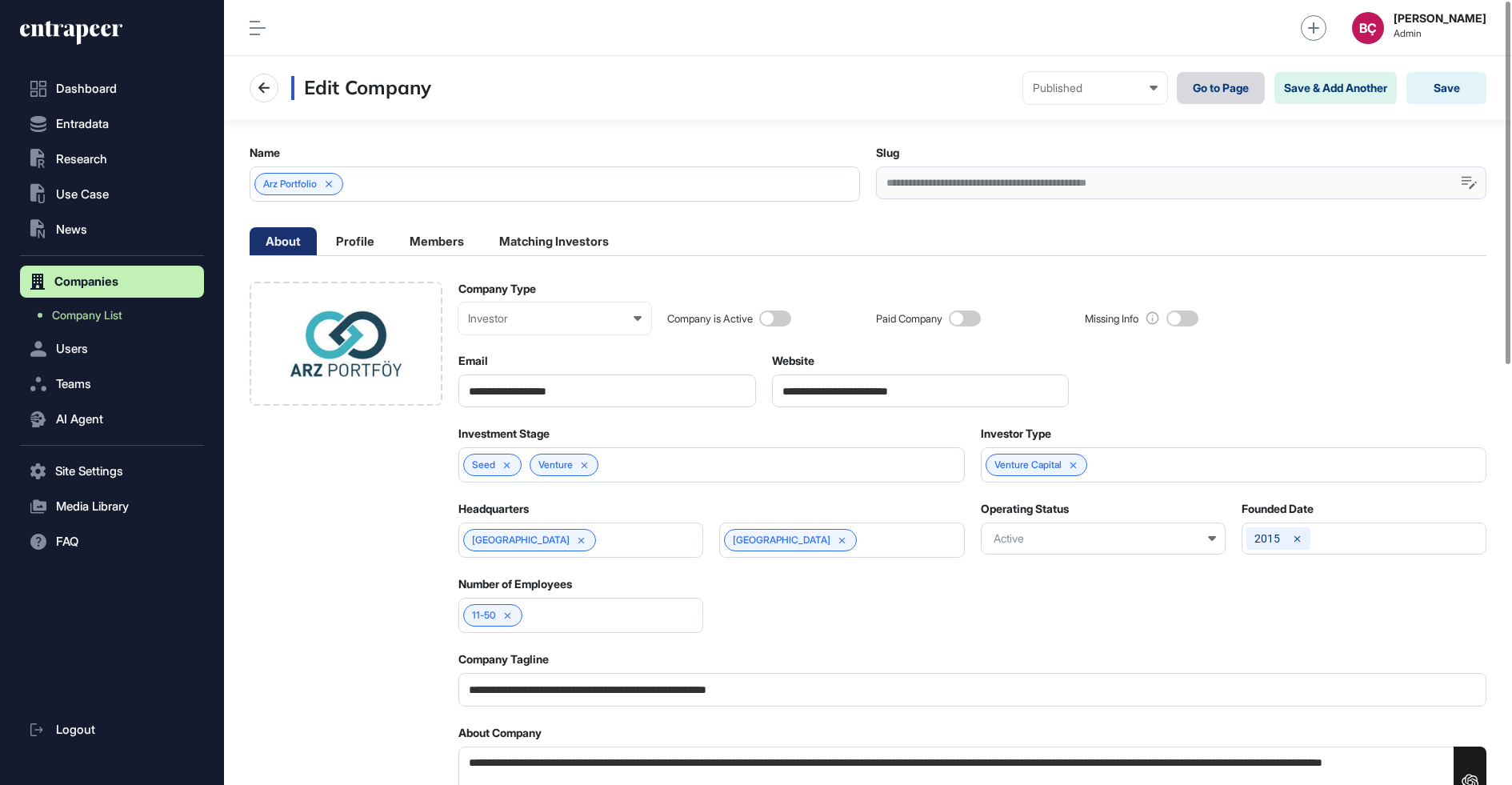
click at [1181, 77] on link "Go to Page" at bounding box center [1221, 88] width 88 height 32
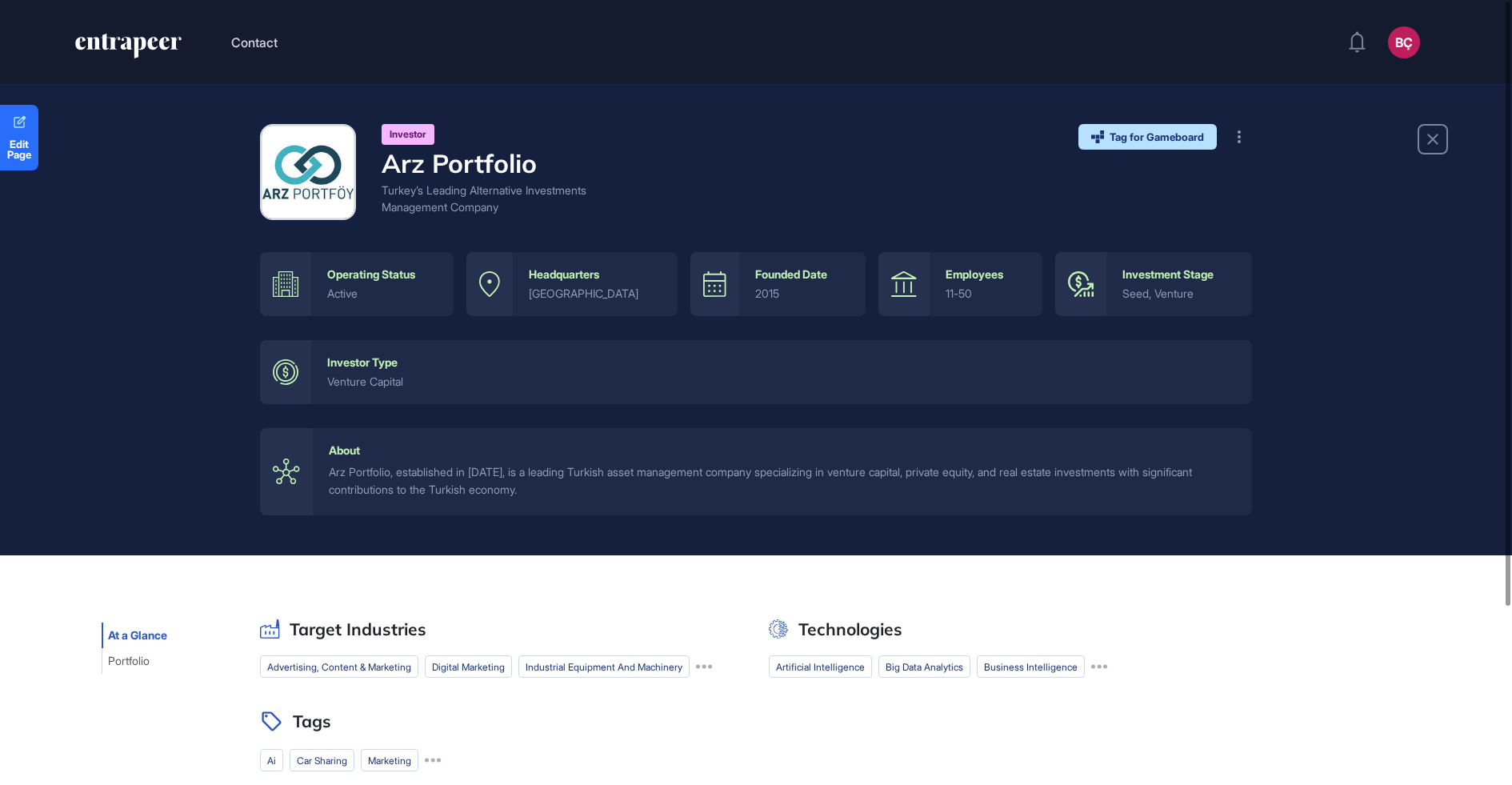
click at [645, 468] on div "Arz Portfolio, established in [DATE], is a leading Turkish asset management com…" at bounding box center [782, 481] width 907 height 36
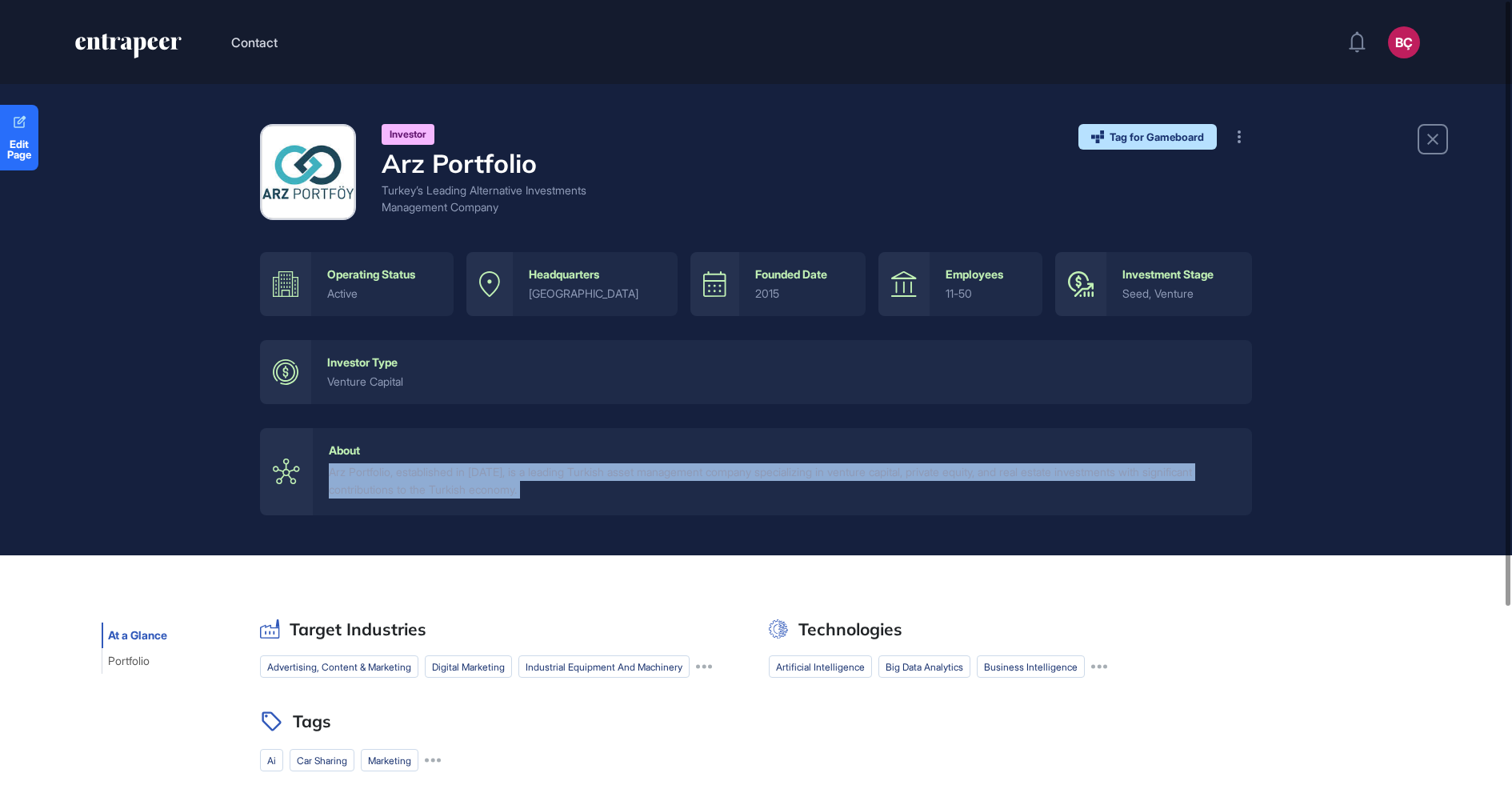
click at [645, 468] on div "Arz Portfolio, established in [DATE], is a leading Turkish asset management com…" at bounding box center [782, 481] width 907 height 36
click at [639, 488] on div "Arz Portfolio, established in [DATE], is a leading Turkish asset management com…" at bounding box center [782, 481] width 907 height 36
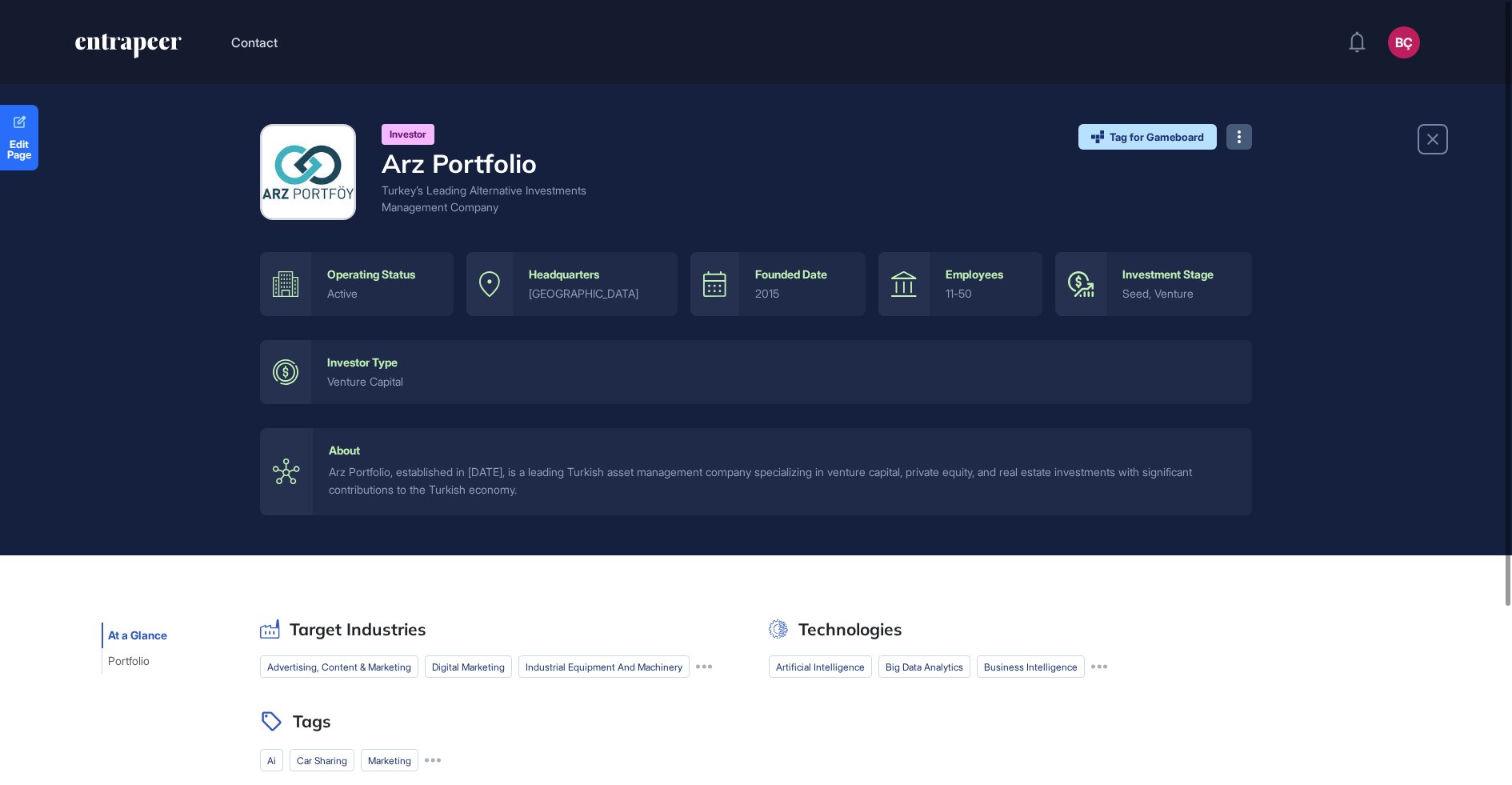
click at [1251, 127] on button at bounding box center [1239, 136] width 25 height 25
click at [1259, 160] on link "Visit Website" at bounding box center [1281, 168] width 101 height 22
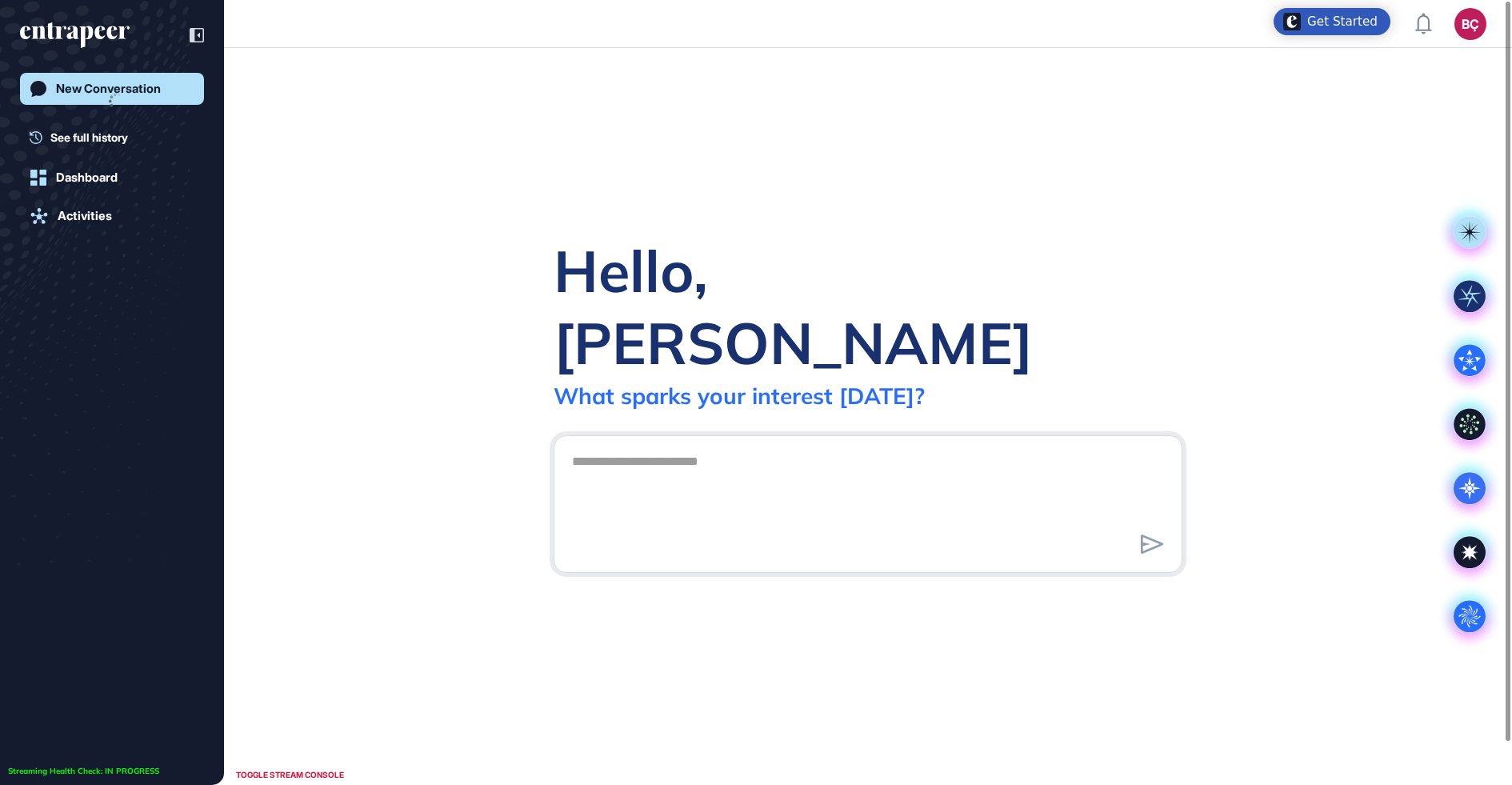
scroll to position [1, 1]
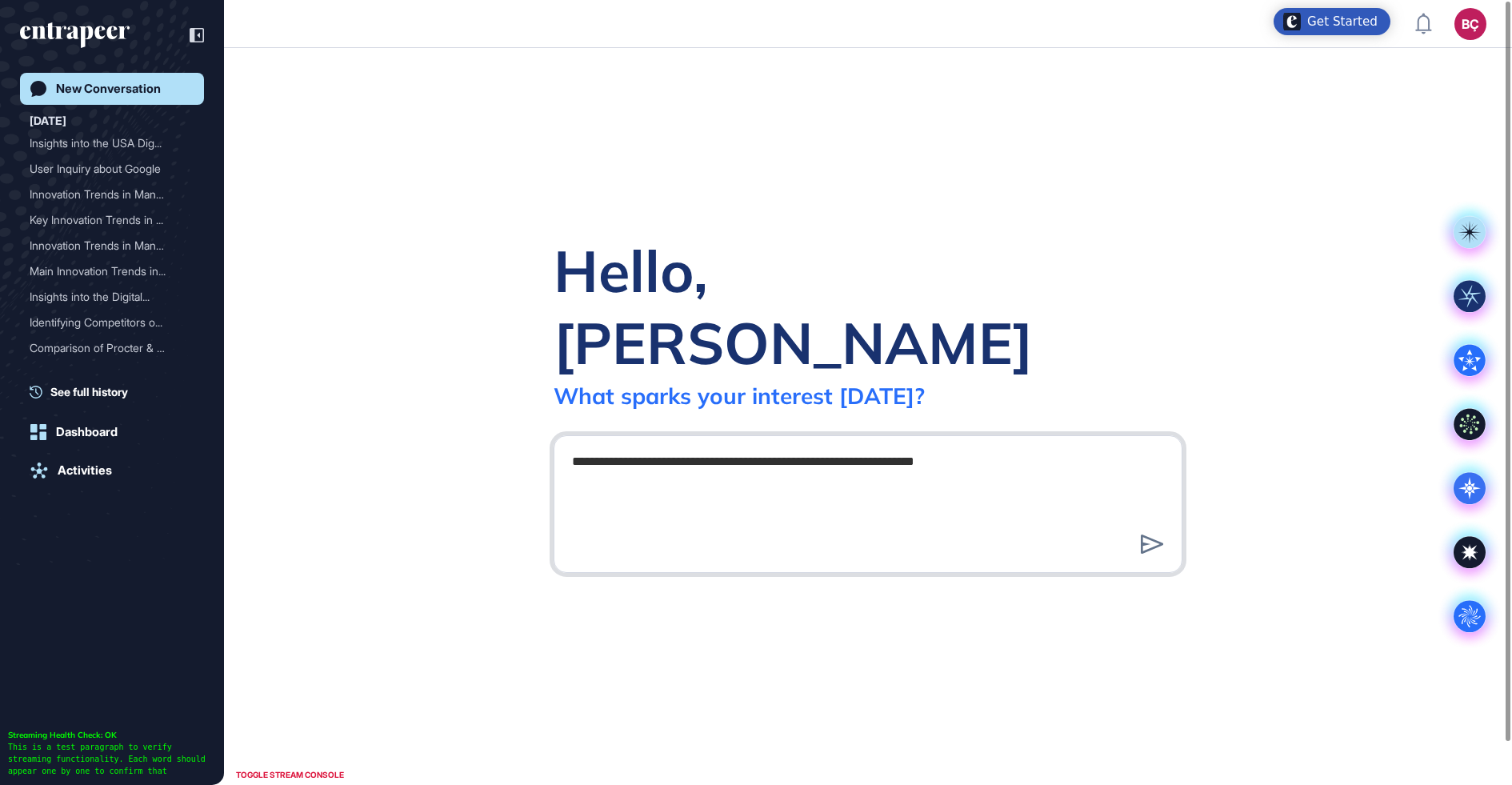
type textarea "**********"
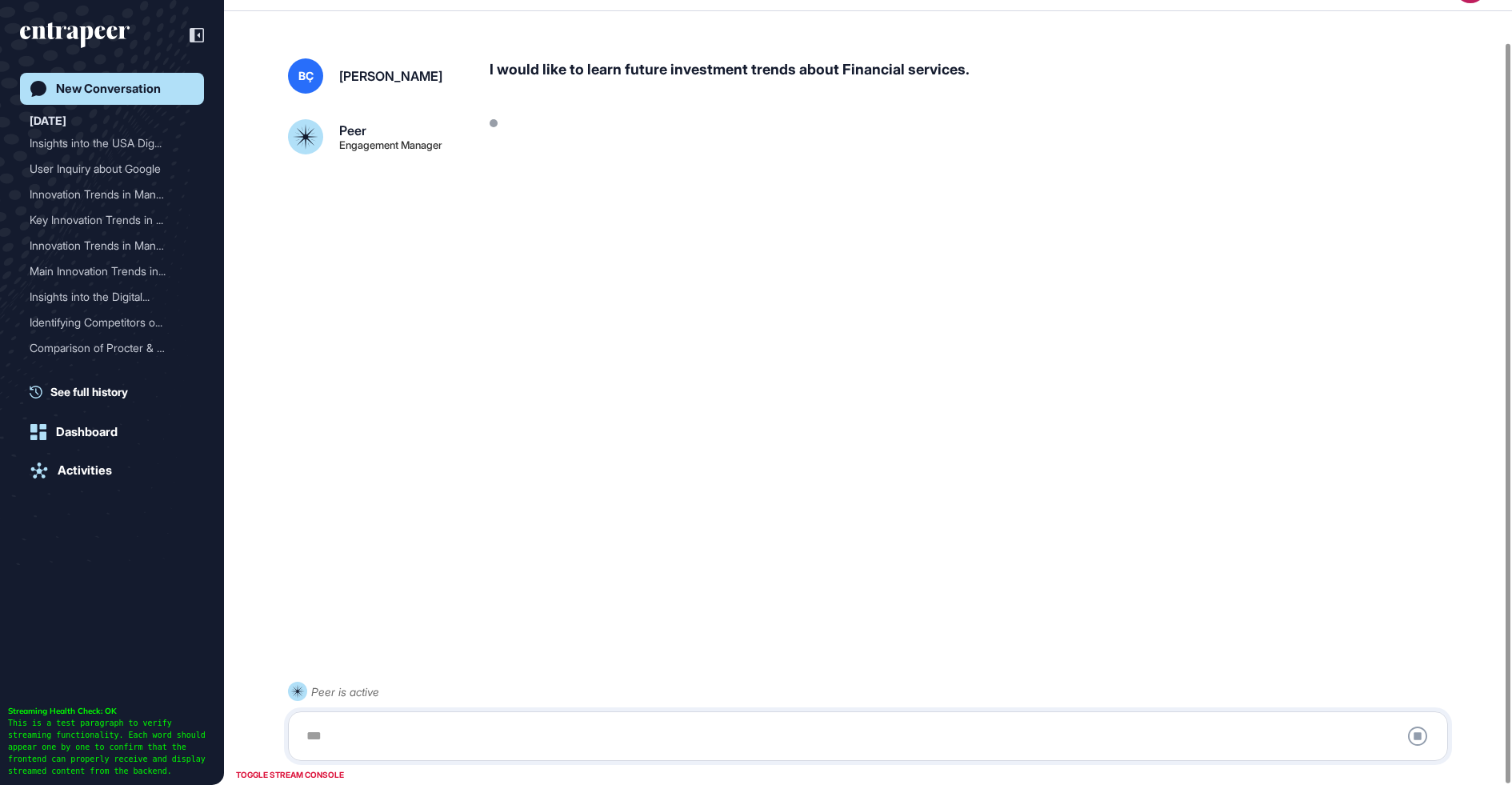
scroll to position [44, 0]
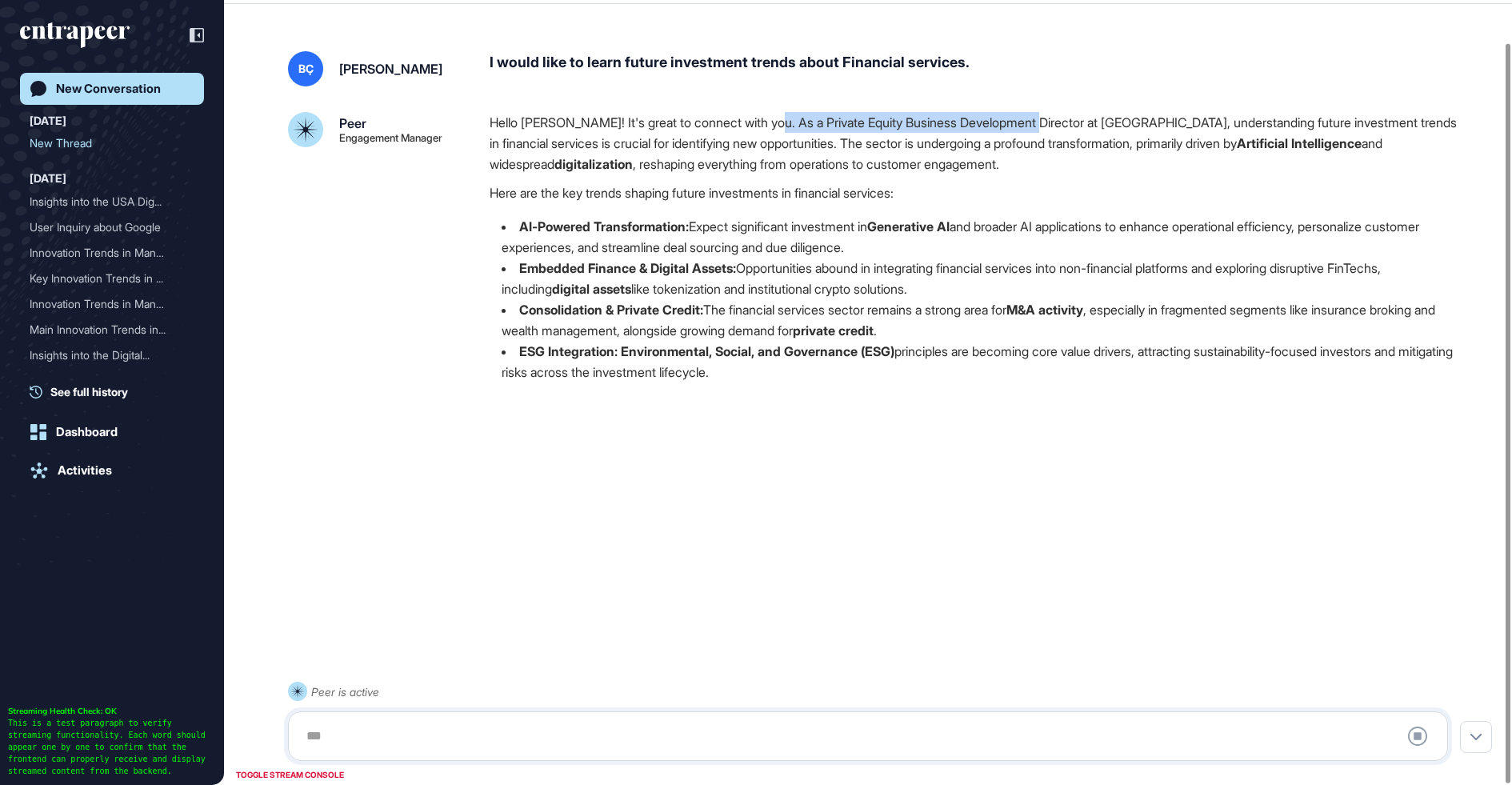
drag, startPoint x: 769, startPoint y: 120, endPoint x: 1043, endPoint y: 128, distance: 274.1
click at [1043, 128] on p "Hello Beril! It's great to connect with you. As a Private Equity Business Devel…" at bounding box center [975, 143] width 971 height 62
drag, startPoint x: 769, startPoint y: 125, endPoint x: 1045, endPoint y: 127, distance: 276.0
click at [1045, 127] on p "Hello Beril! It's great to connect with you. As a Private Equity Business Devel…" at bounding box center [975, 143] width 971 height 62
click at [989, 206] on div "Hello Beril! It's great to connect with you. As a Private Equity Business Devel…" at bounding box center [975, 253] width 971 height 283
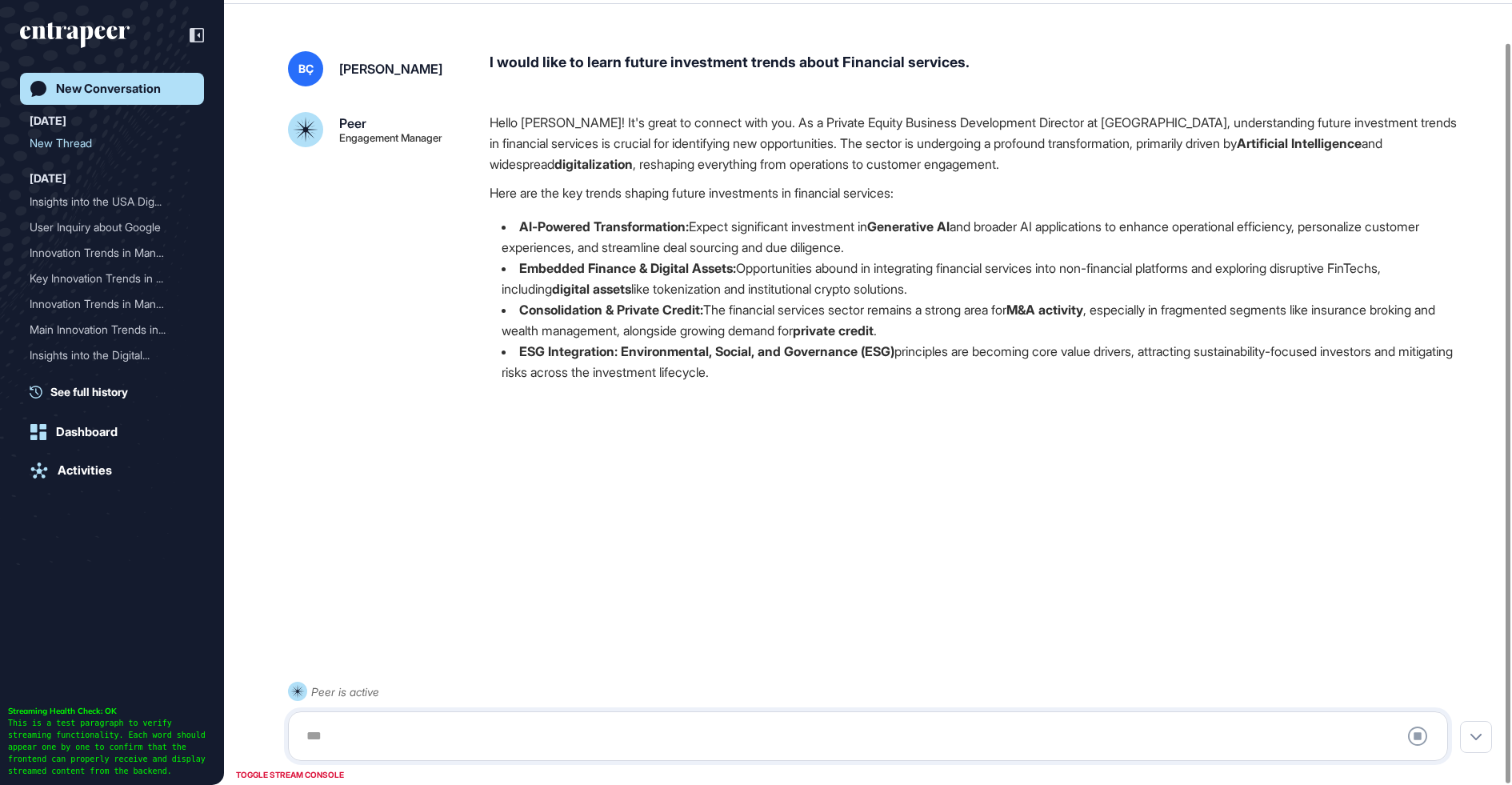
click at [635, 270] on strong "Embedded Finance & Digital Assets:" at bounding box center [628, 267] width 216 height 16
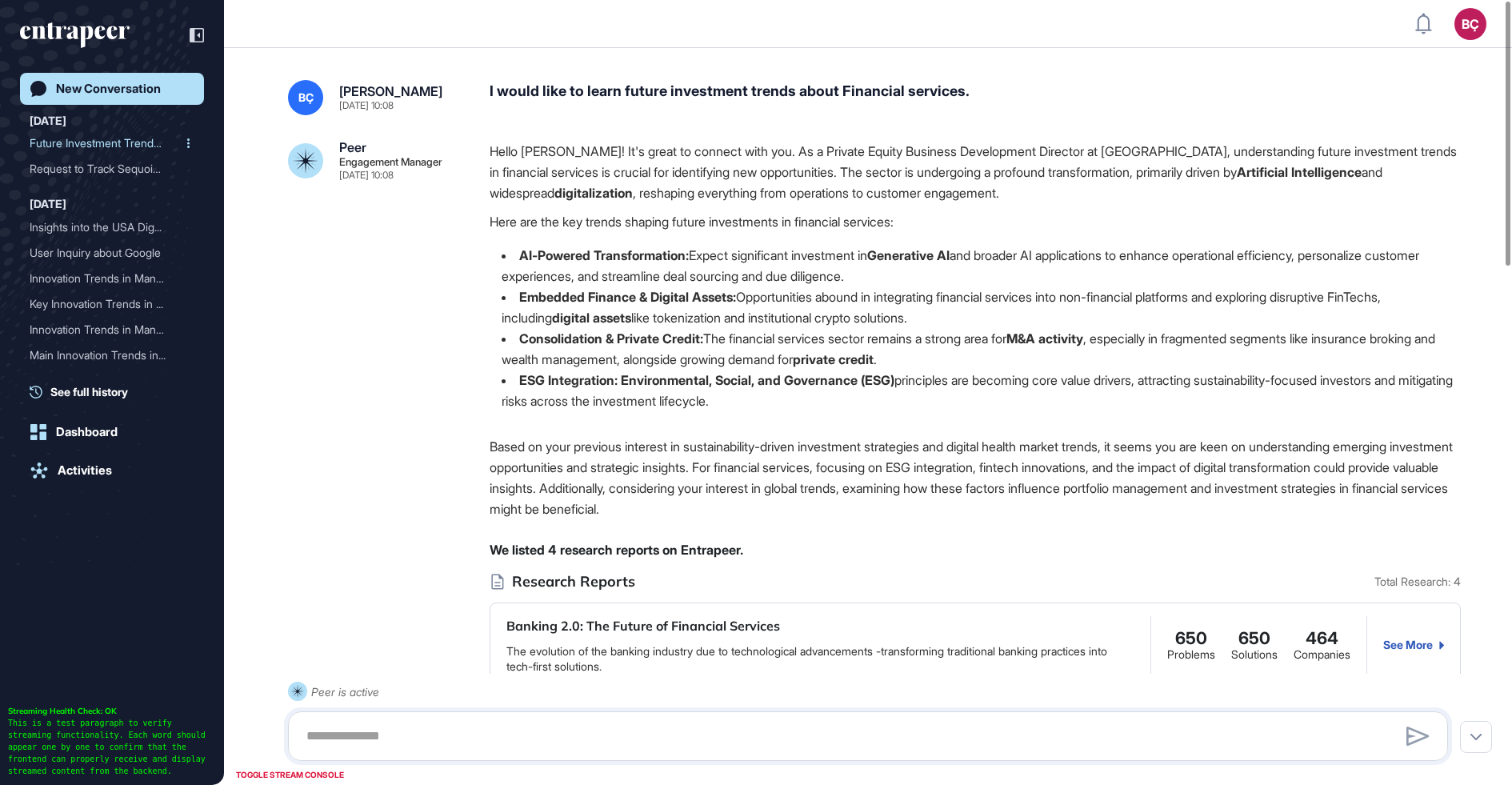
click at [64, 136] on div "Future Investment Trends ..." at bounding box center [105, 143] width 152 height 25
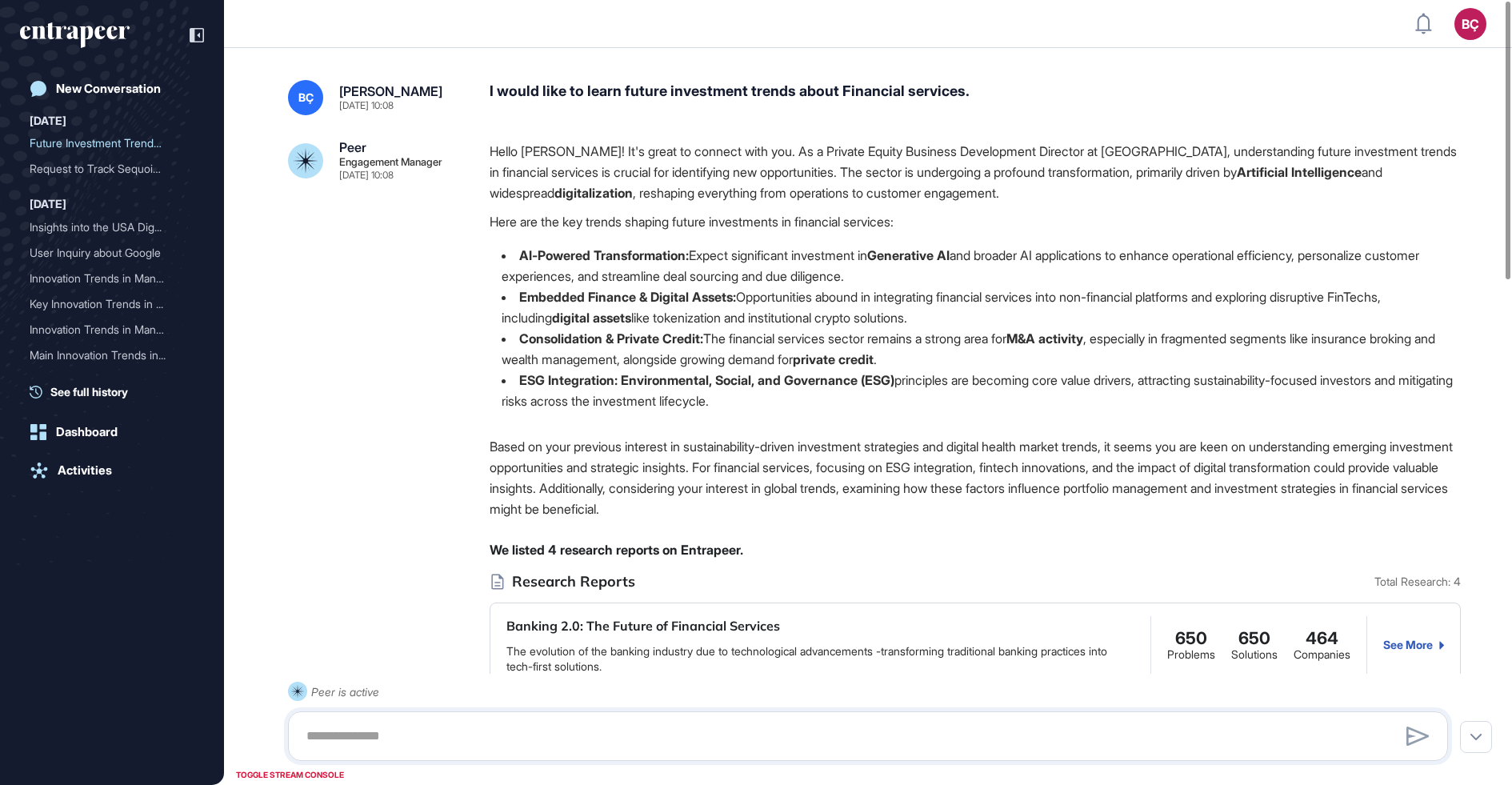
click at [717, 207] on div "Hello Beril! It's great to connect with you. As a Private Equity Business Devel…" at bounding box center [975, 282] width 971 height 283
click at [724, 172] on p "Hello Beril! It's great to connect with you. As a Private Equity Business Devel…" at bounding box center [975, 172] width 971 height 62
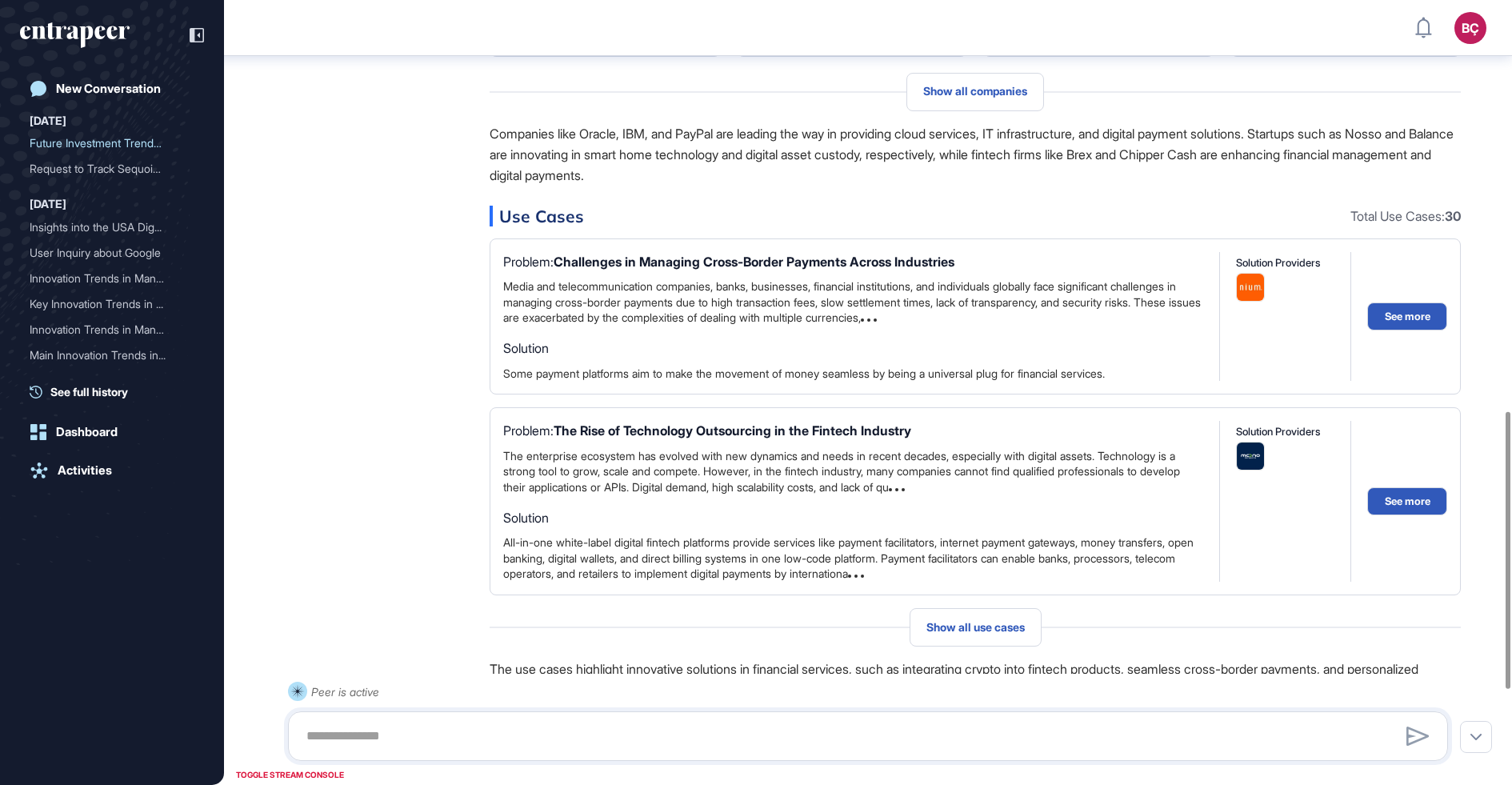
scroll to position [1206, 0]
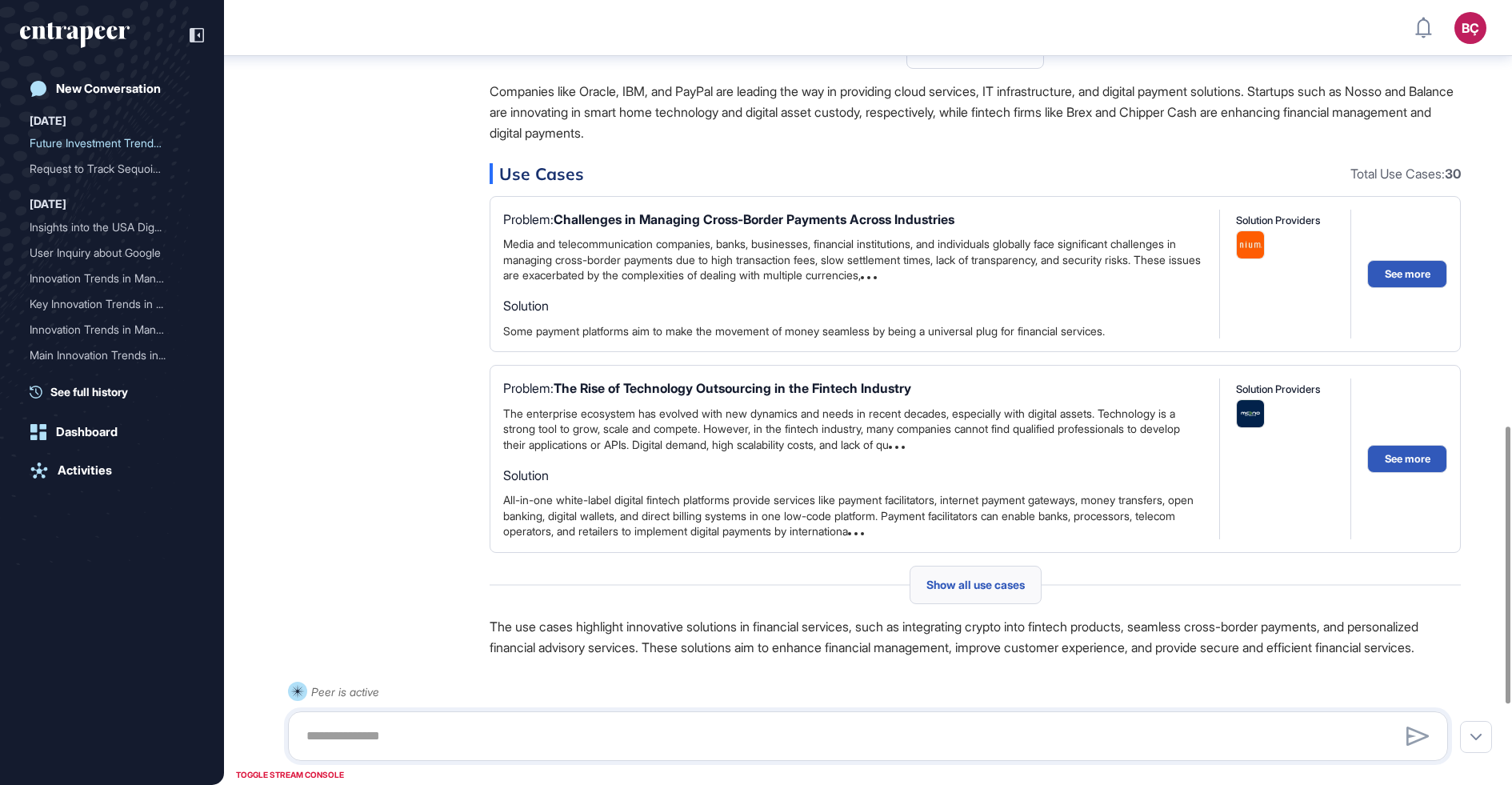
click at [937, 599] on div "Show all use cases" at bounding box center [976, 585] width 132 height 39
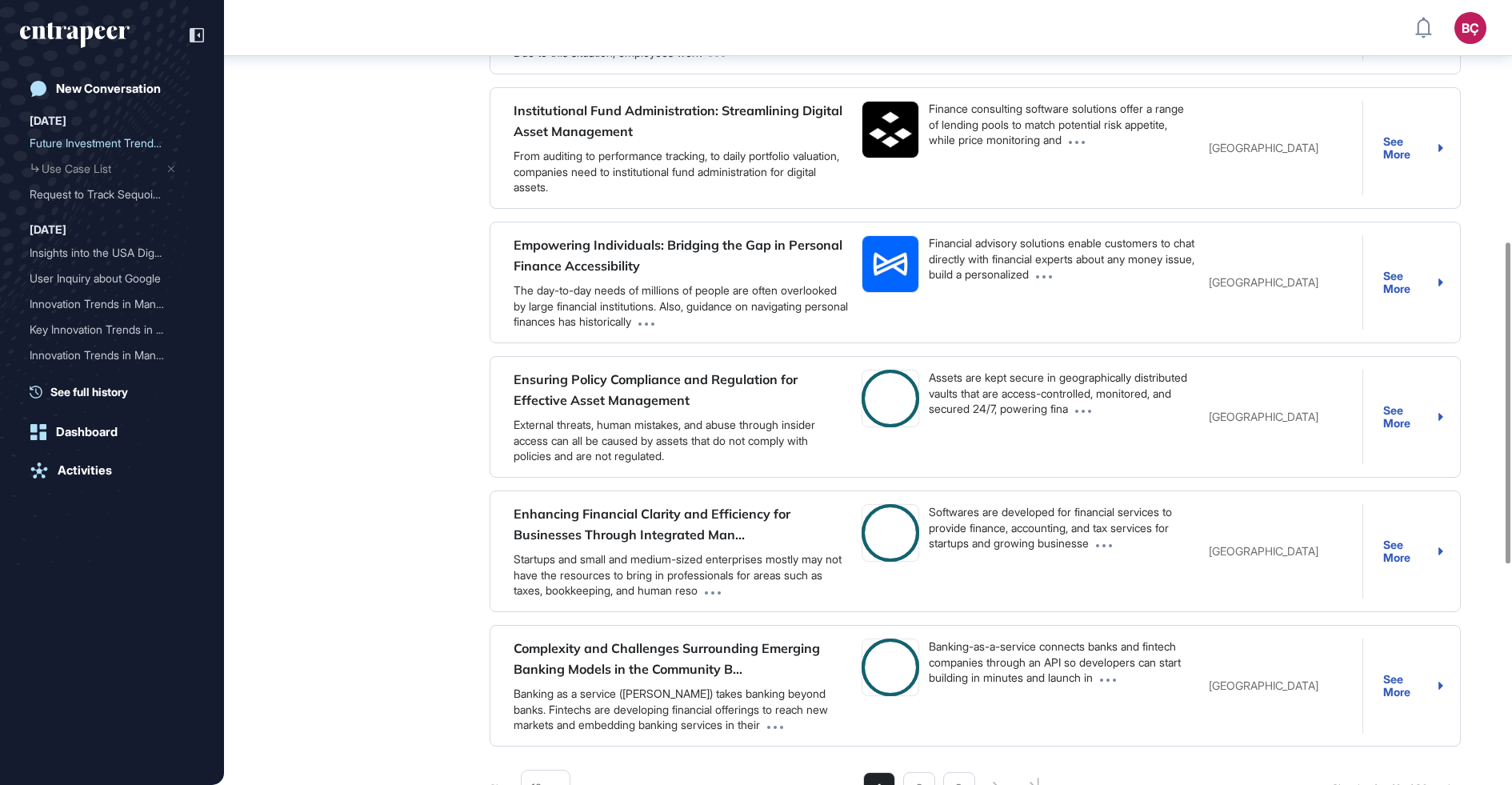
scroll to position [1129, 0]
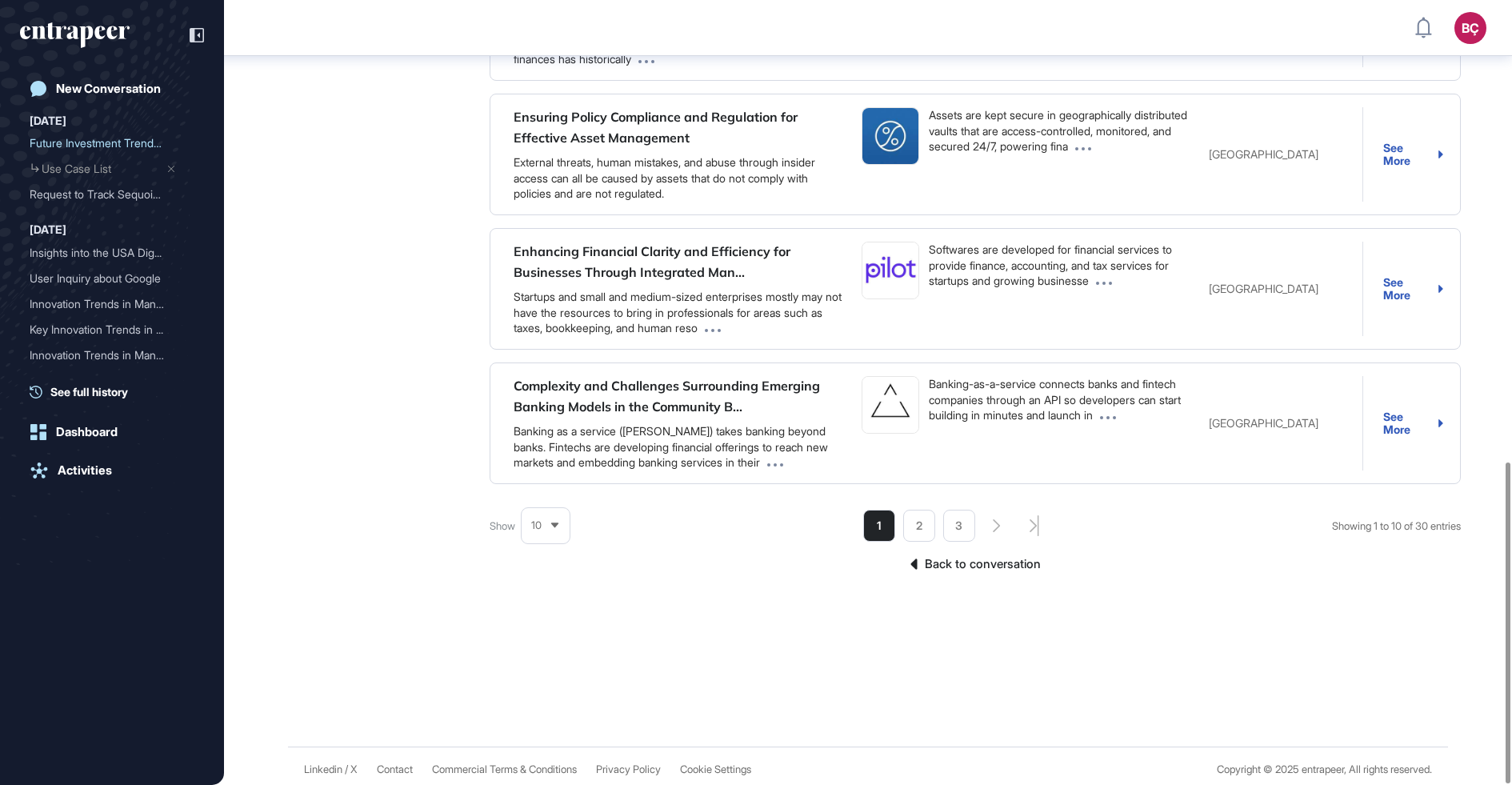
click at [945, 560] on link "Back to conversation" at bounding box center [975, 564] width 971 height 21
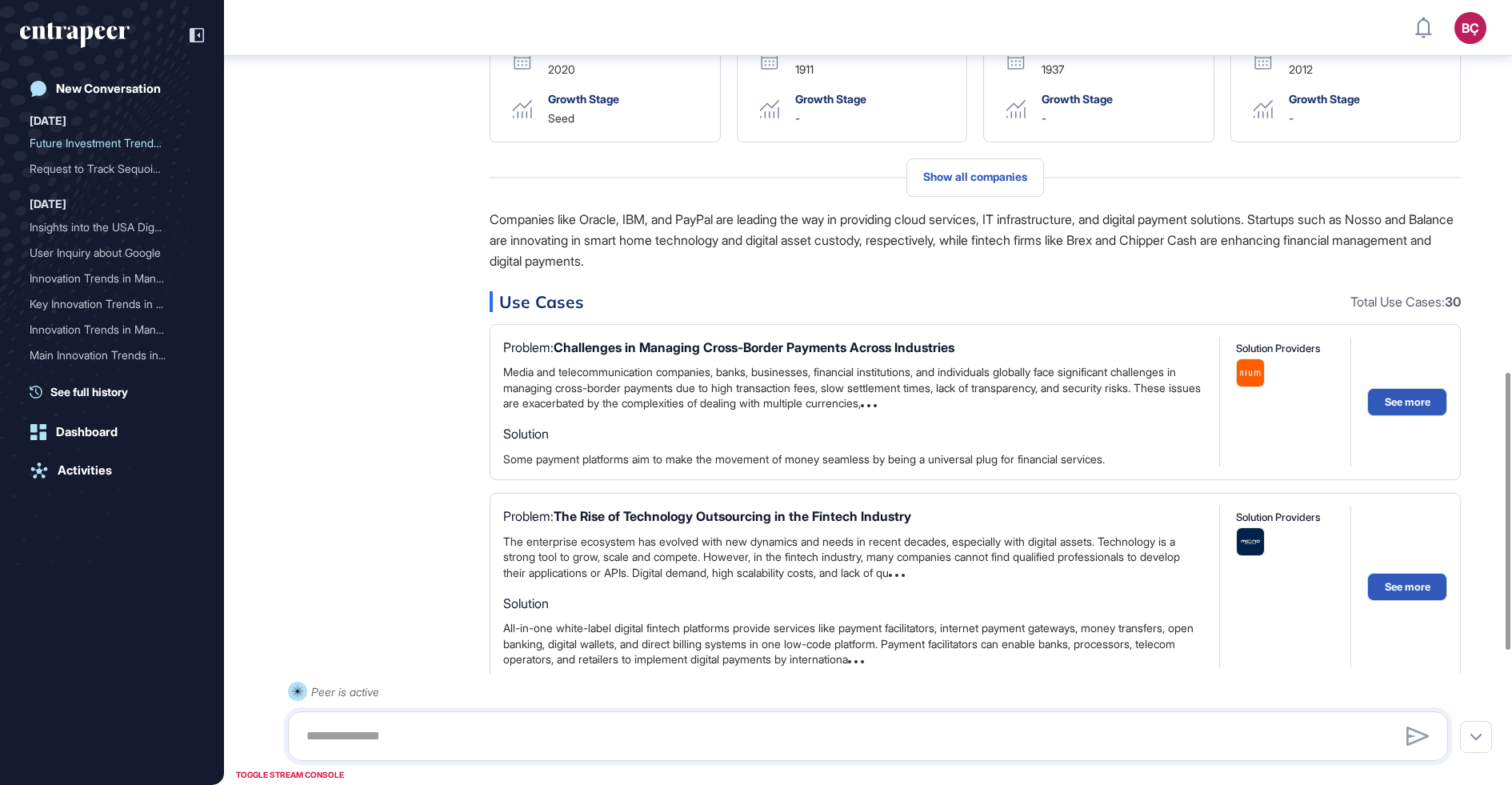
scroll to position [1123, 0]
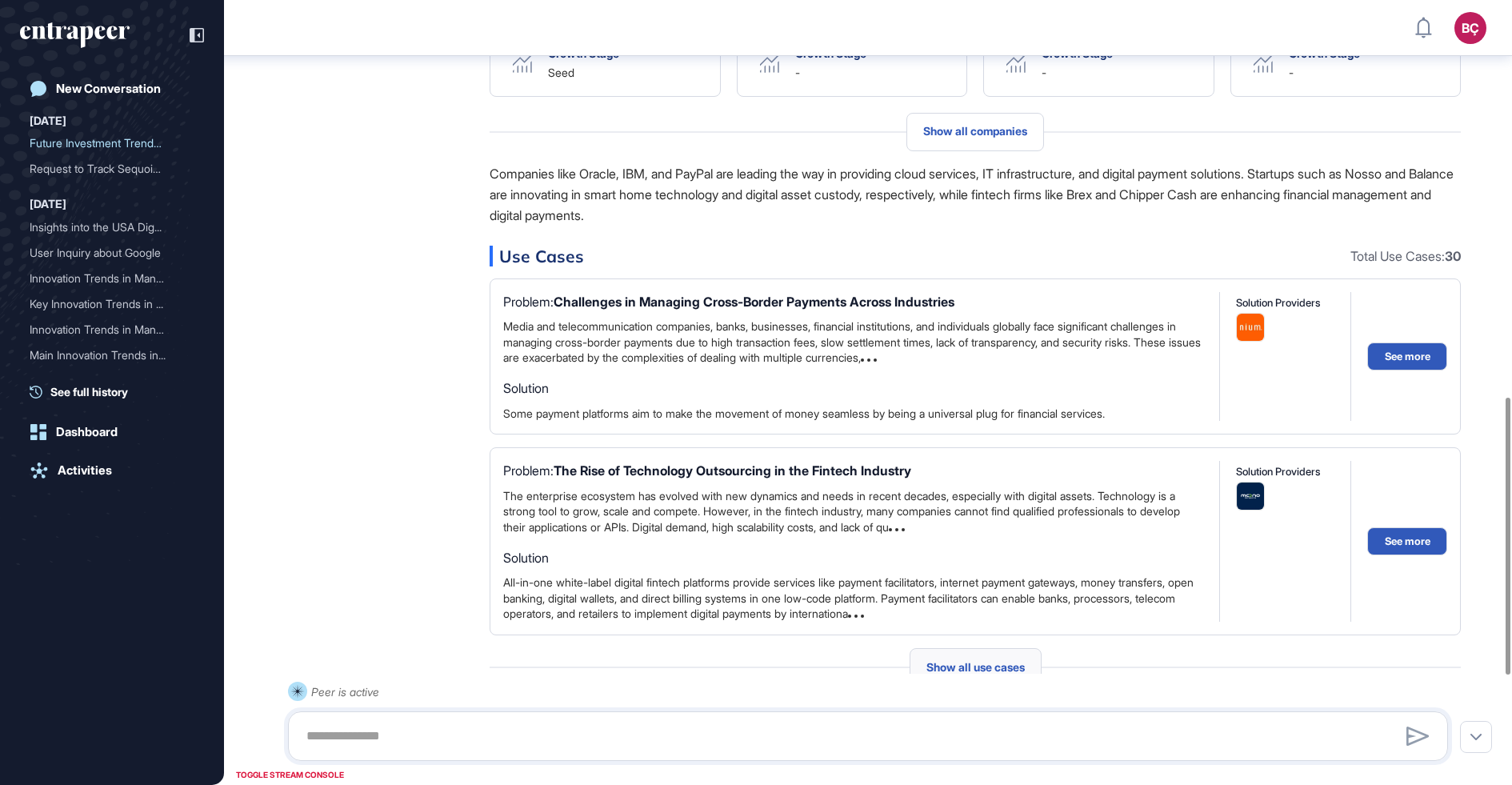
click at [982, 664] on span "Show all use cases" at bounding box center [976, 667] width 99 height 13
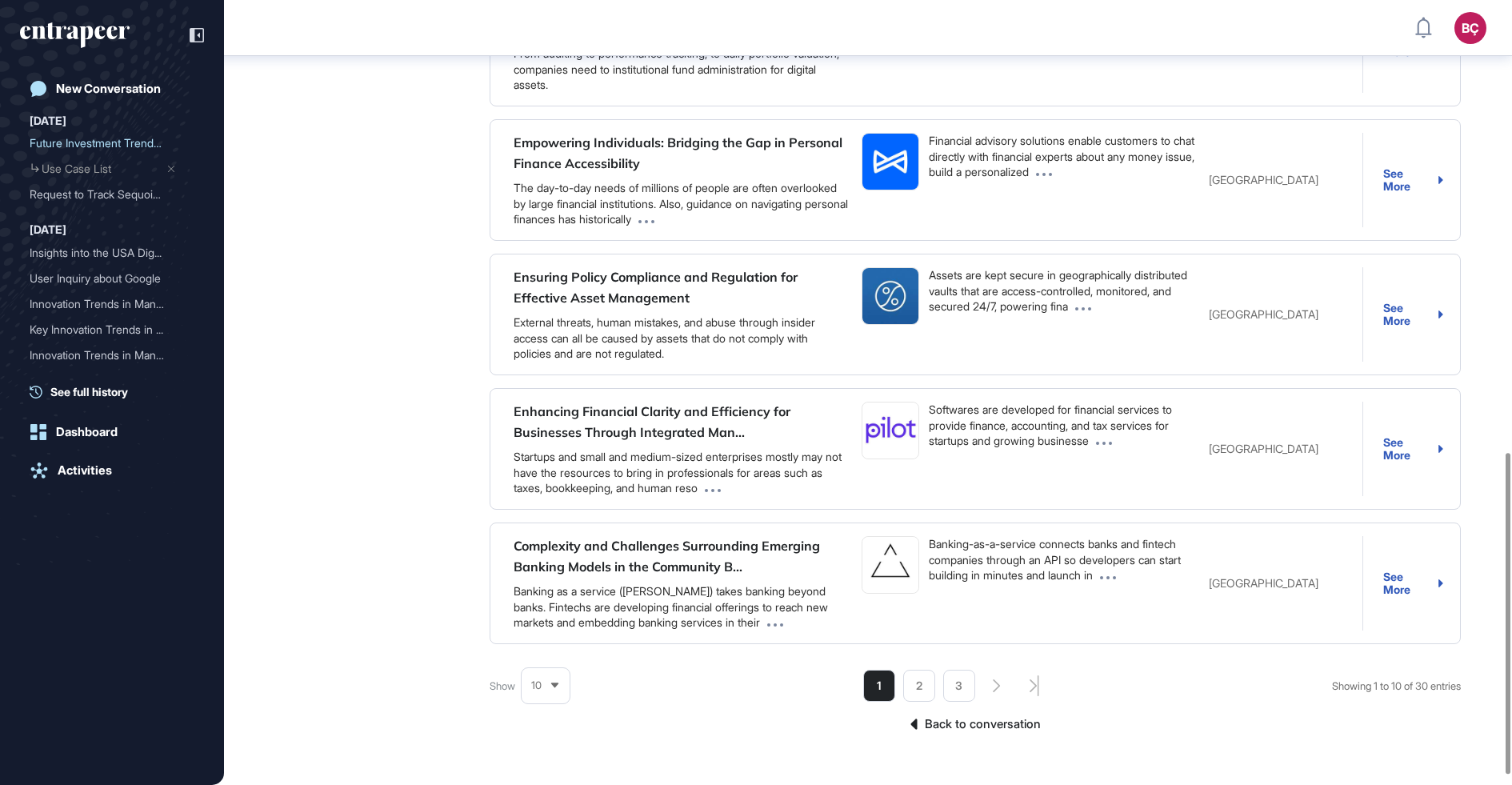
scroll to position [1129, 0]
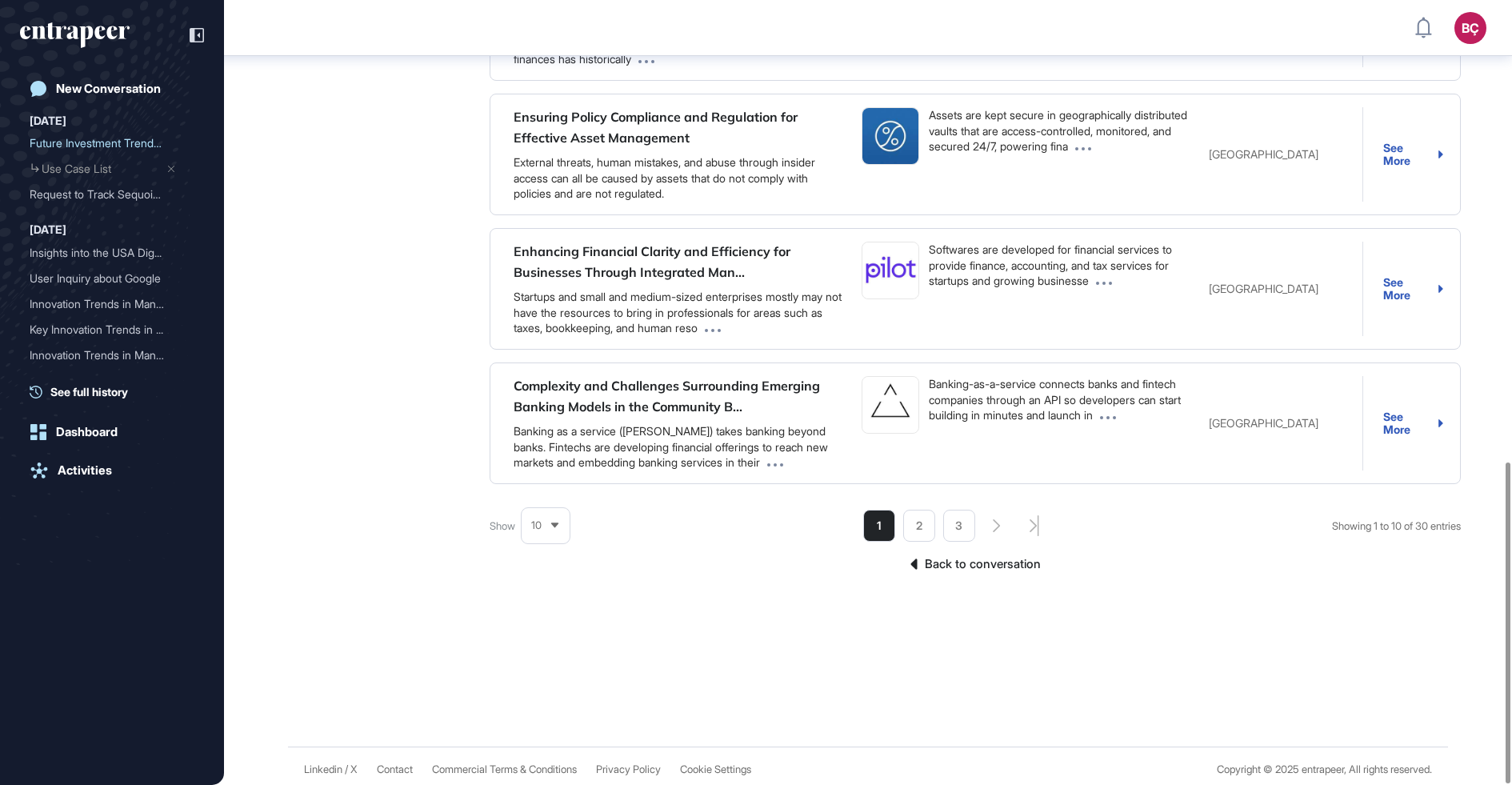
click at [940, 564] on link "Back to conversation" at bounding box center [975, 564] width 971 height 21
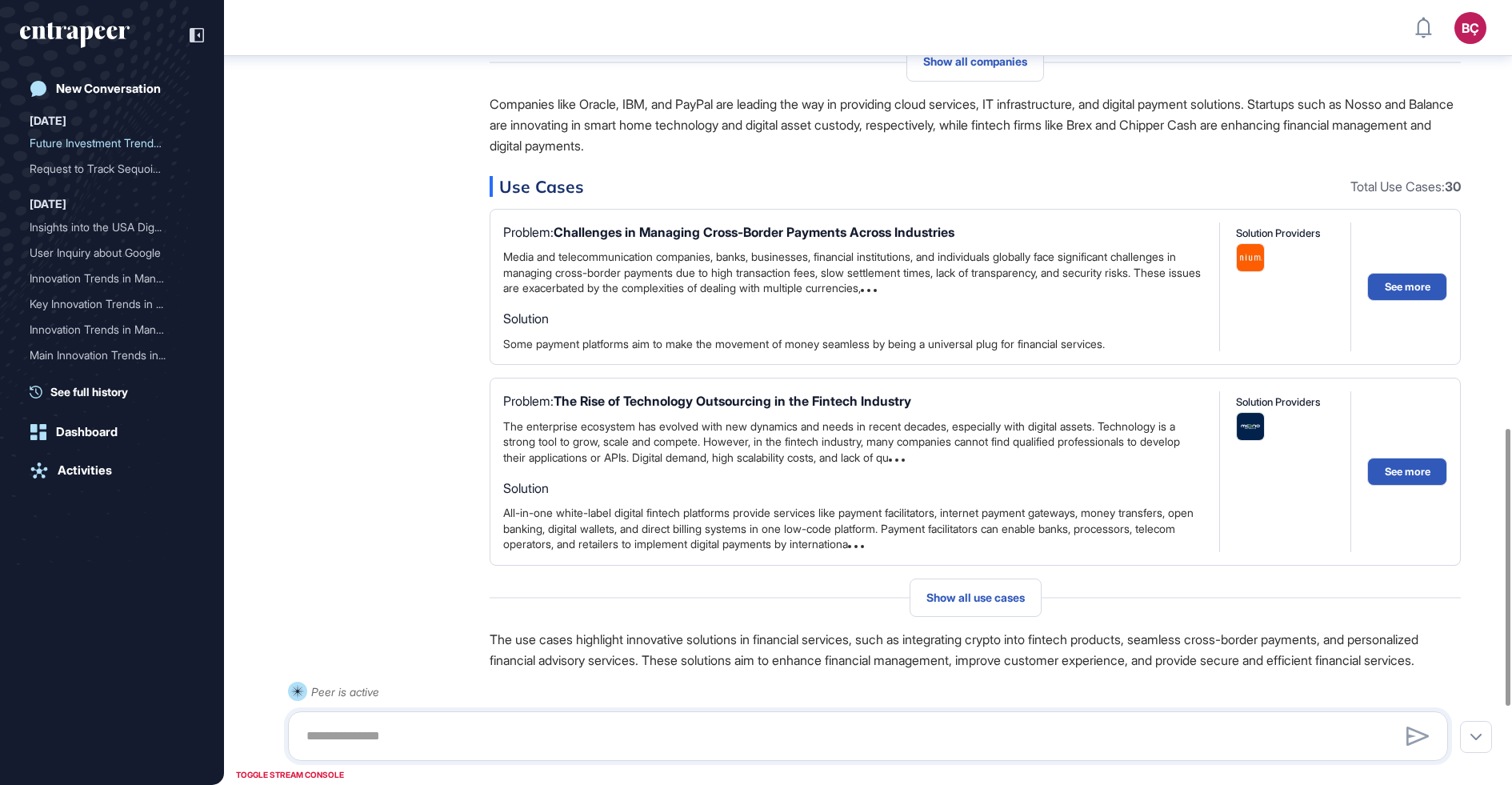
scroll to position [1227, 0]
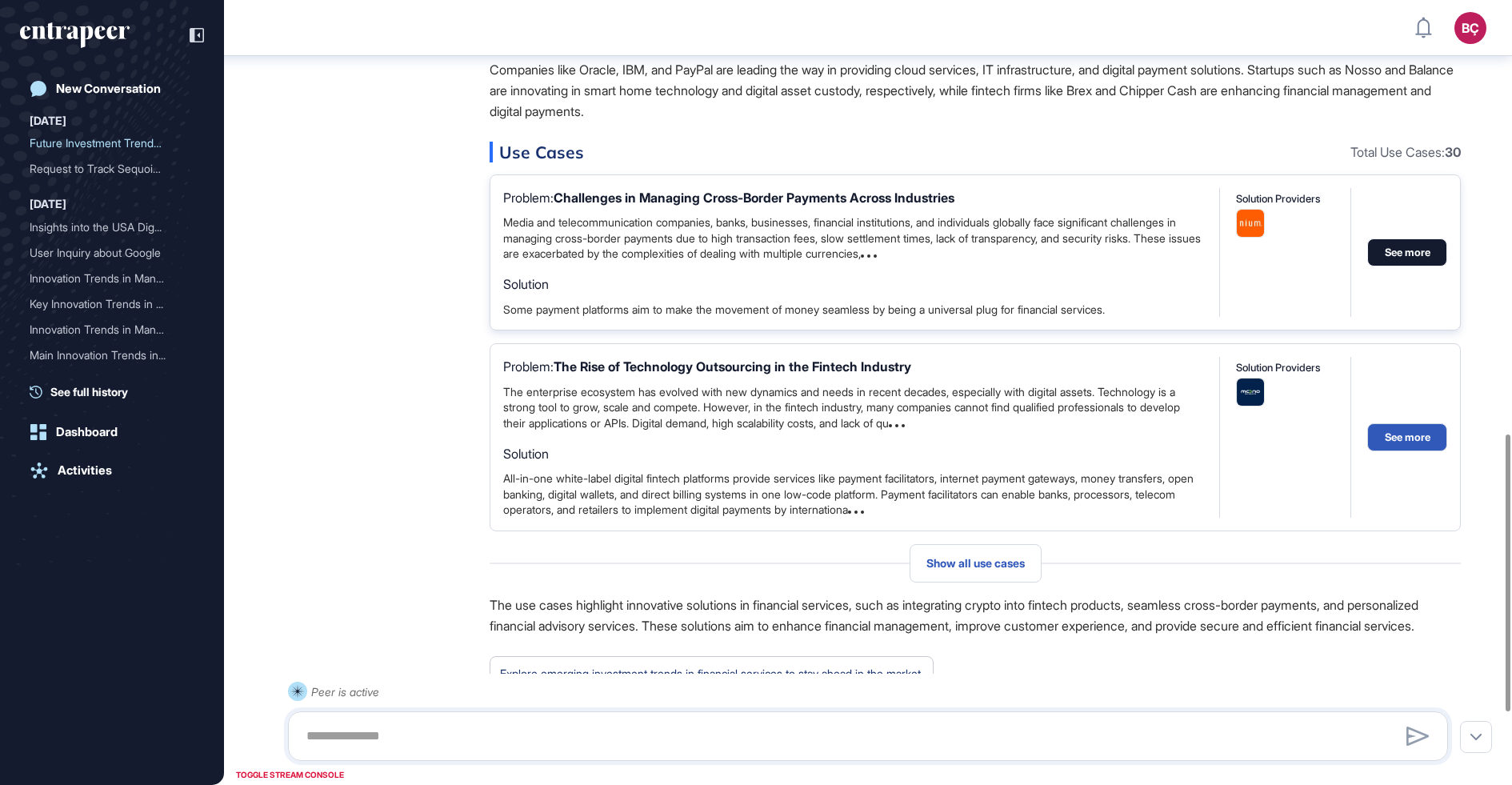
click at [1419, 254] on button "See more" at bounding box center [1407, 252] width 80 height 28
click at [1409, 253] on button "See more" at bounding box center [1407, 252] width 80 height 28
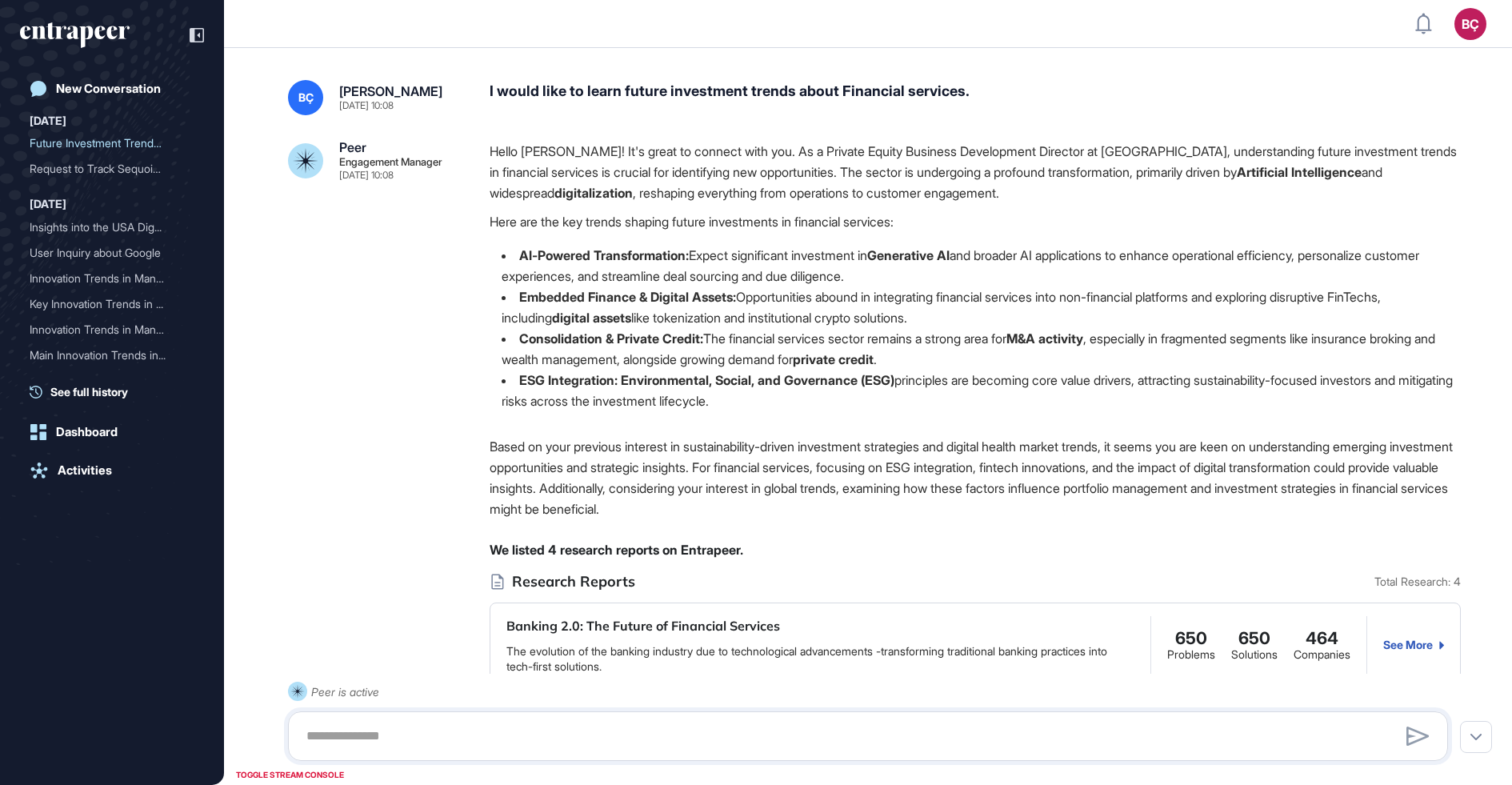
scroll to position [785, 1512]
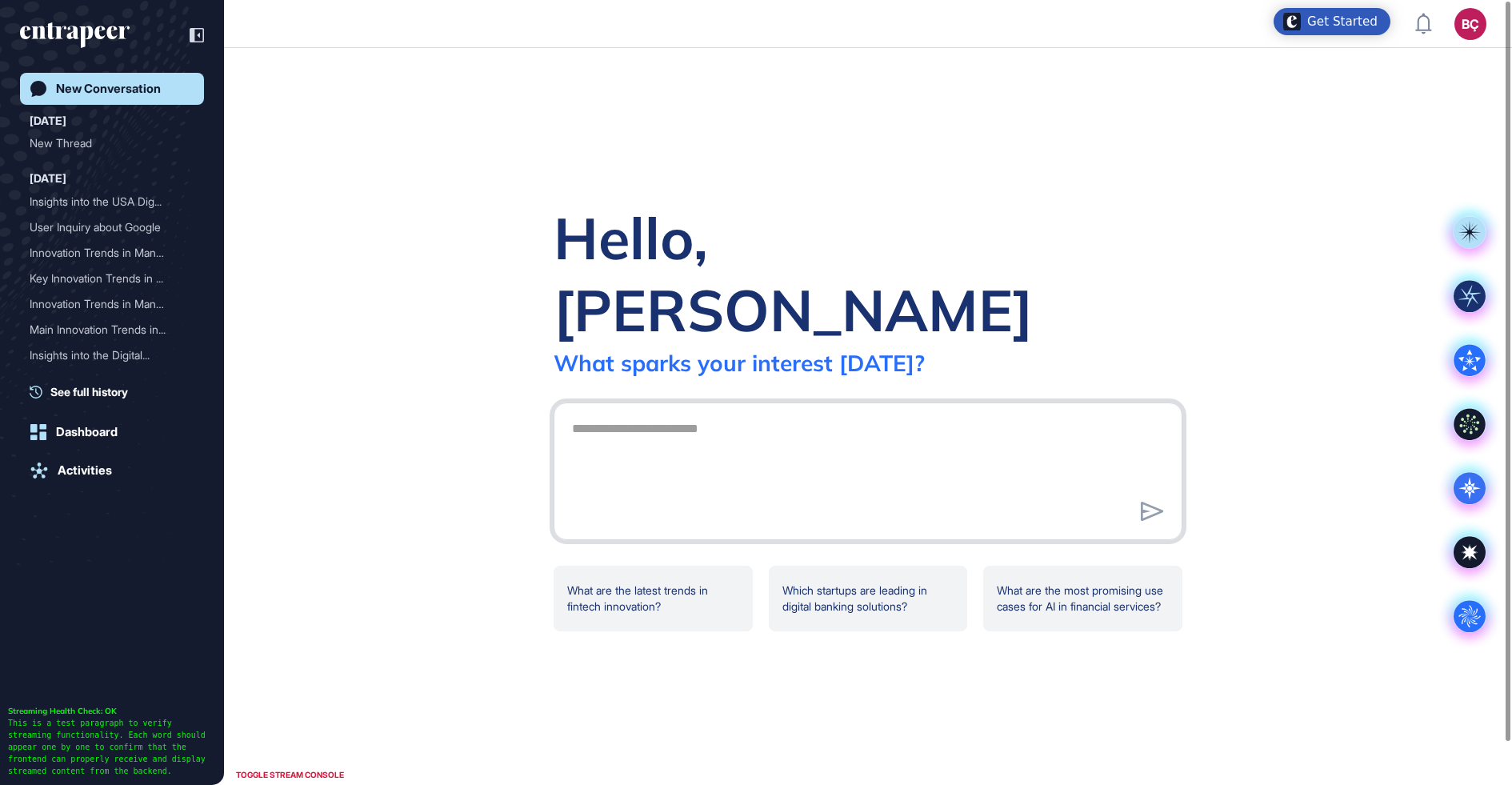
scroll to position [1, 1]
click at [1477, 291] on rect at bounding box center [1470, 296] width 32 height 32
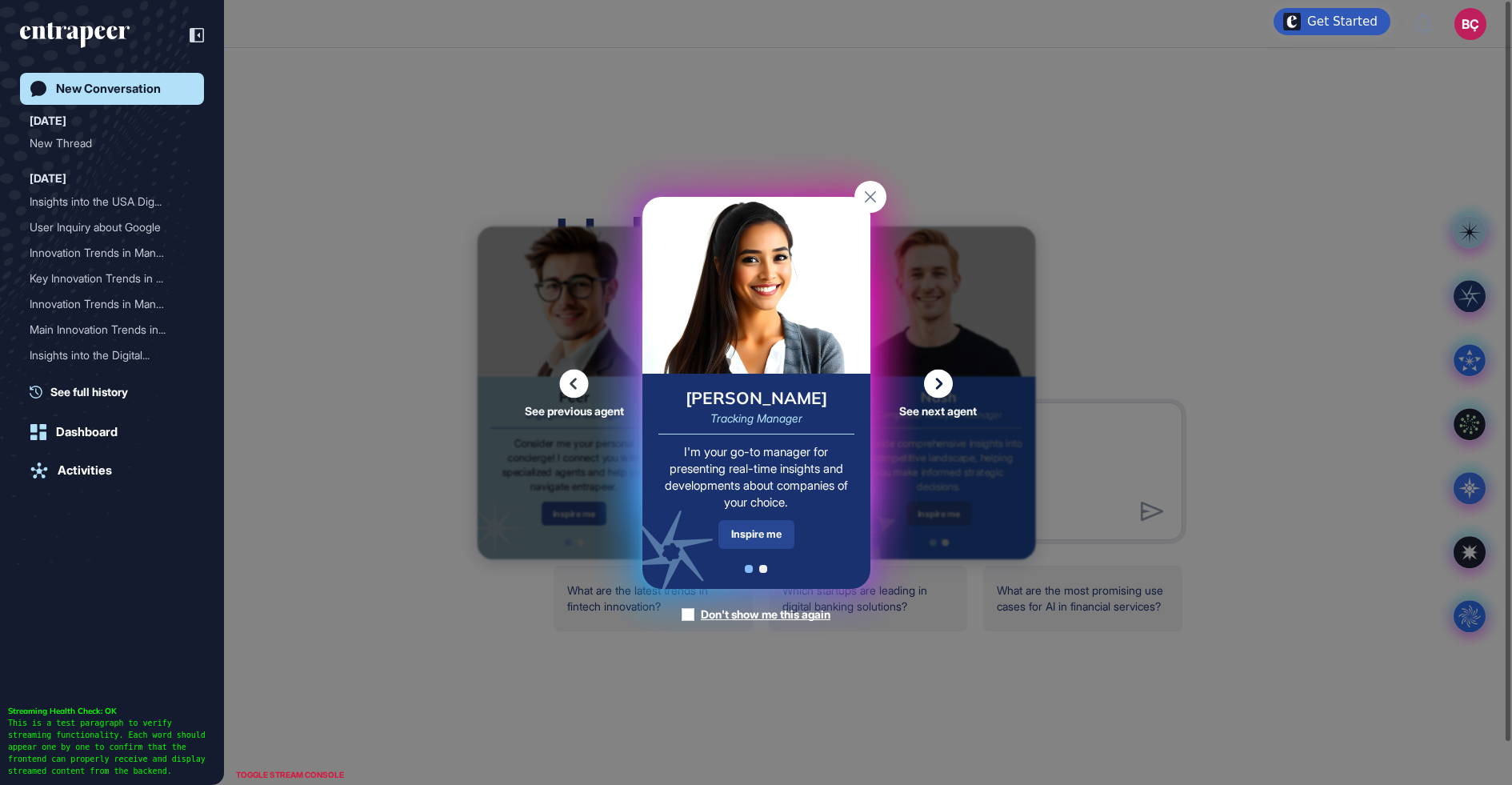
click at [782, 537] on div "Inspire me" at bounding box center [756, 535] width 76 height 28
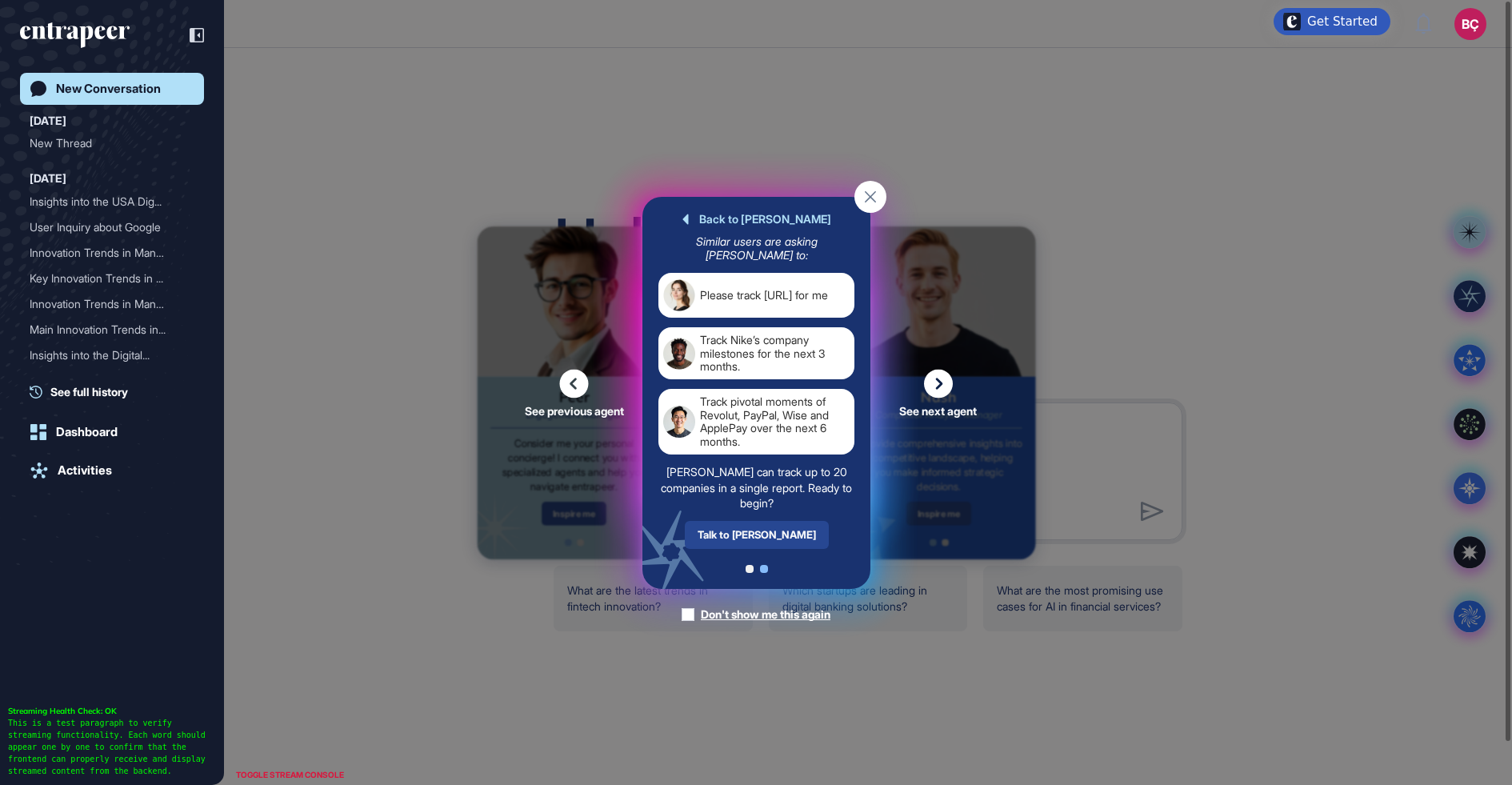
click at [766, 537] on div "Talk to [PERSON_NAME]" at bounding box center [756, 535] width 144 height 28
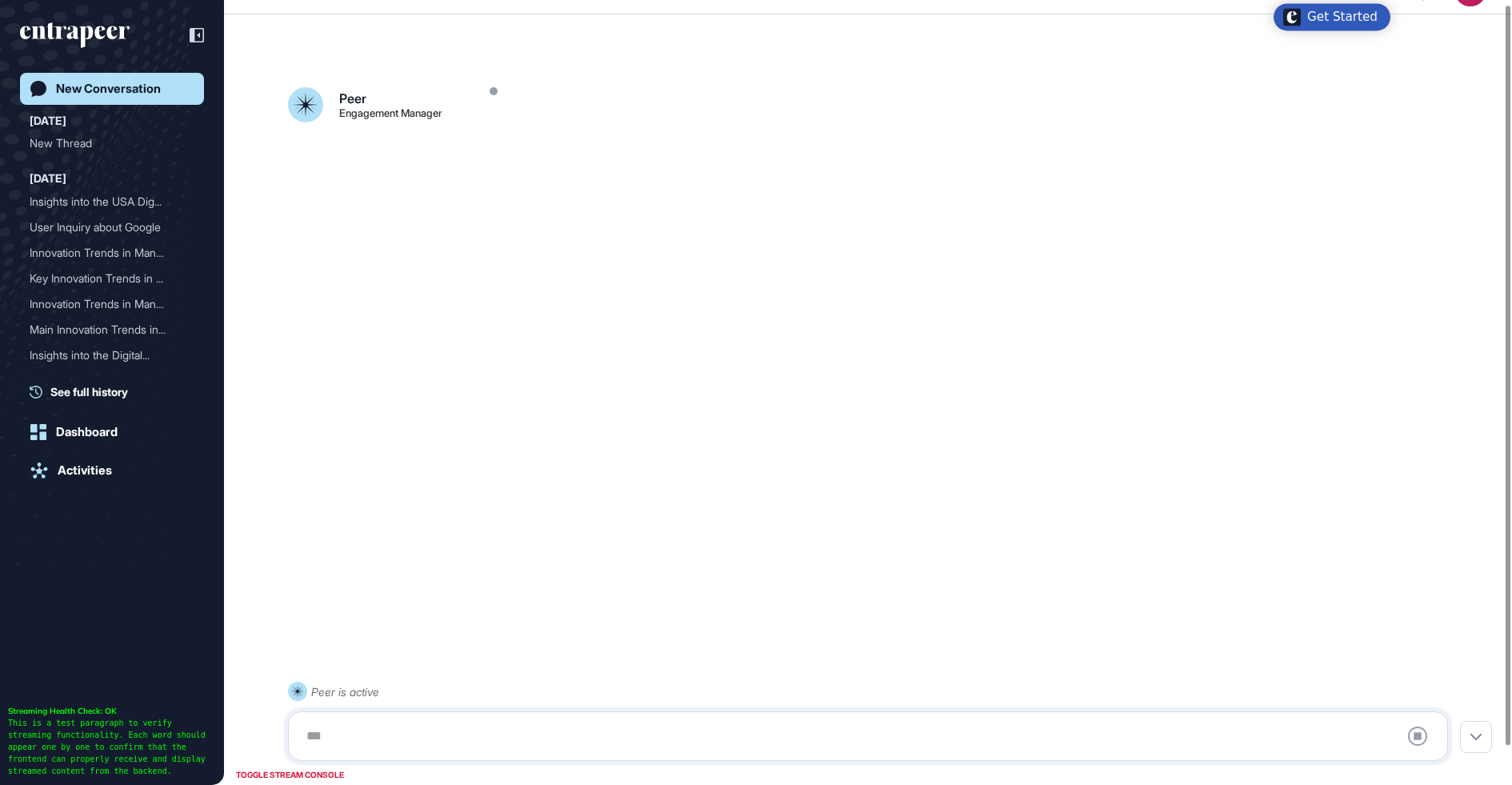
scroll to position [44, 0]
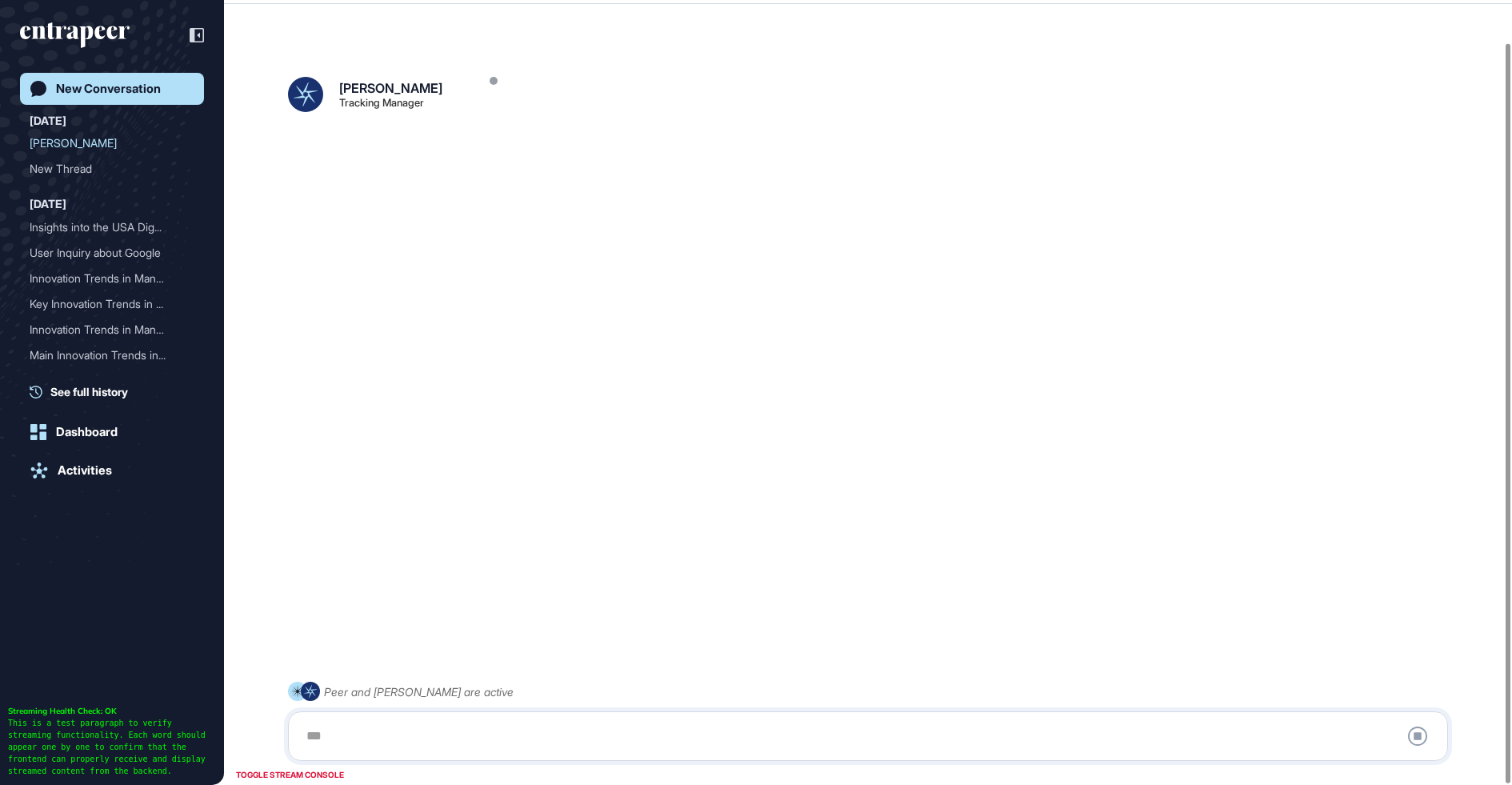
click at [438, 735] on div at bounding box center [867, 736] width 1142 height 32
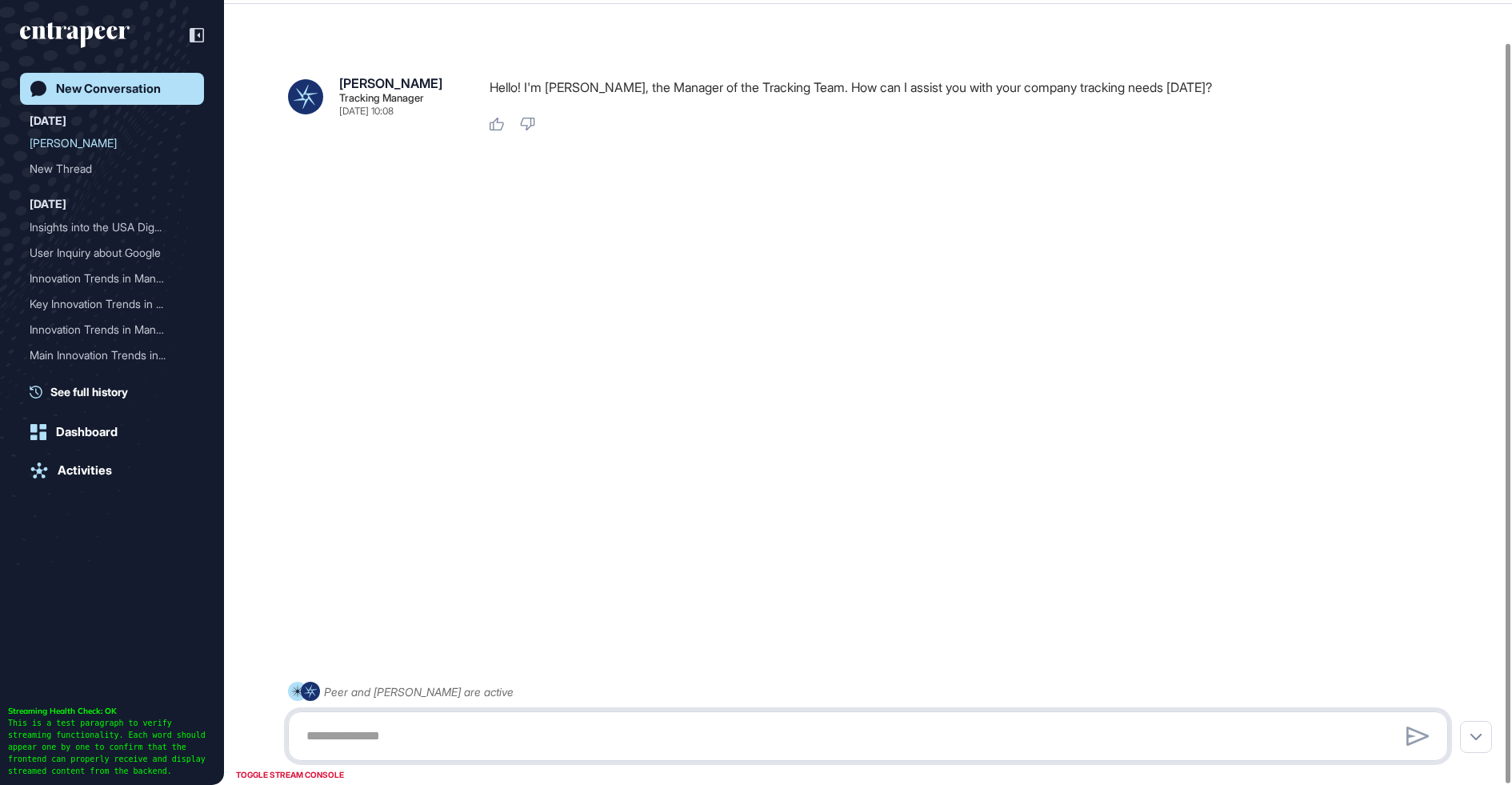
click at [413, 751] on textarea at bounding box center [867, 736] width 1142 height 32
paste textarea "**********"
type textarea "**********"
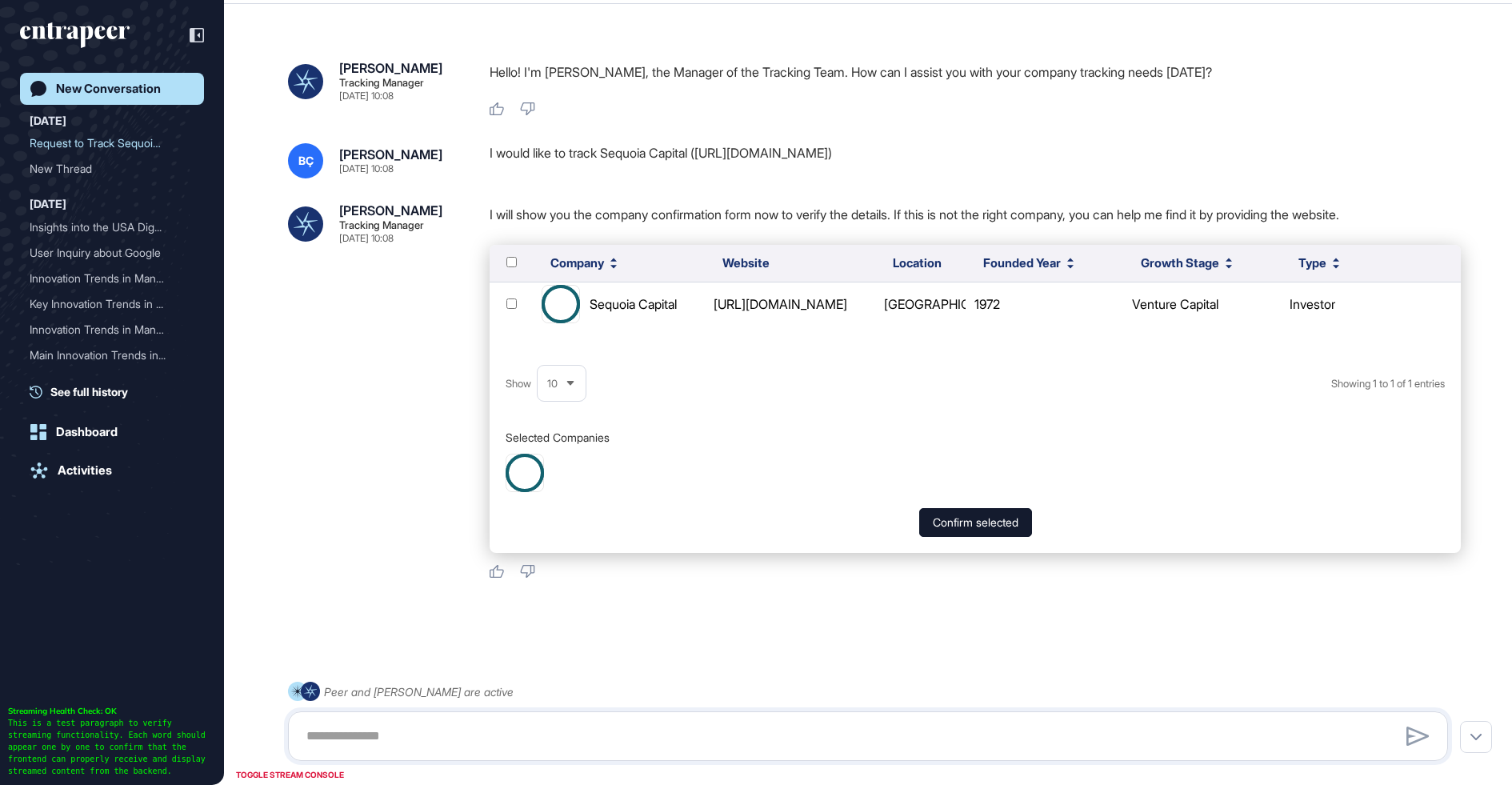
scroll to position [45, 0]
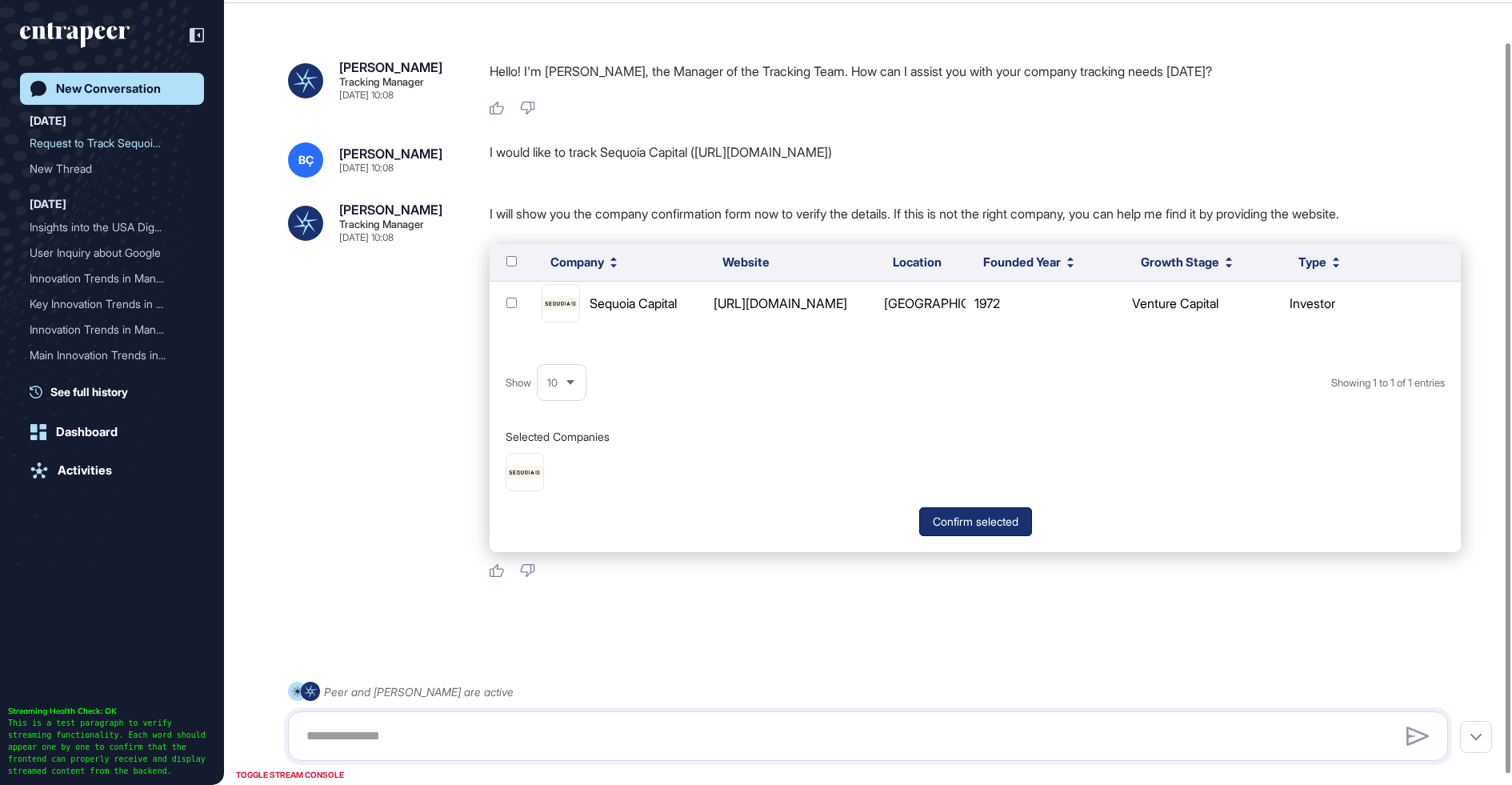
click at [959, 527] on button "Confirm selected" at bounding box center [976, 521] width 113 height 29
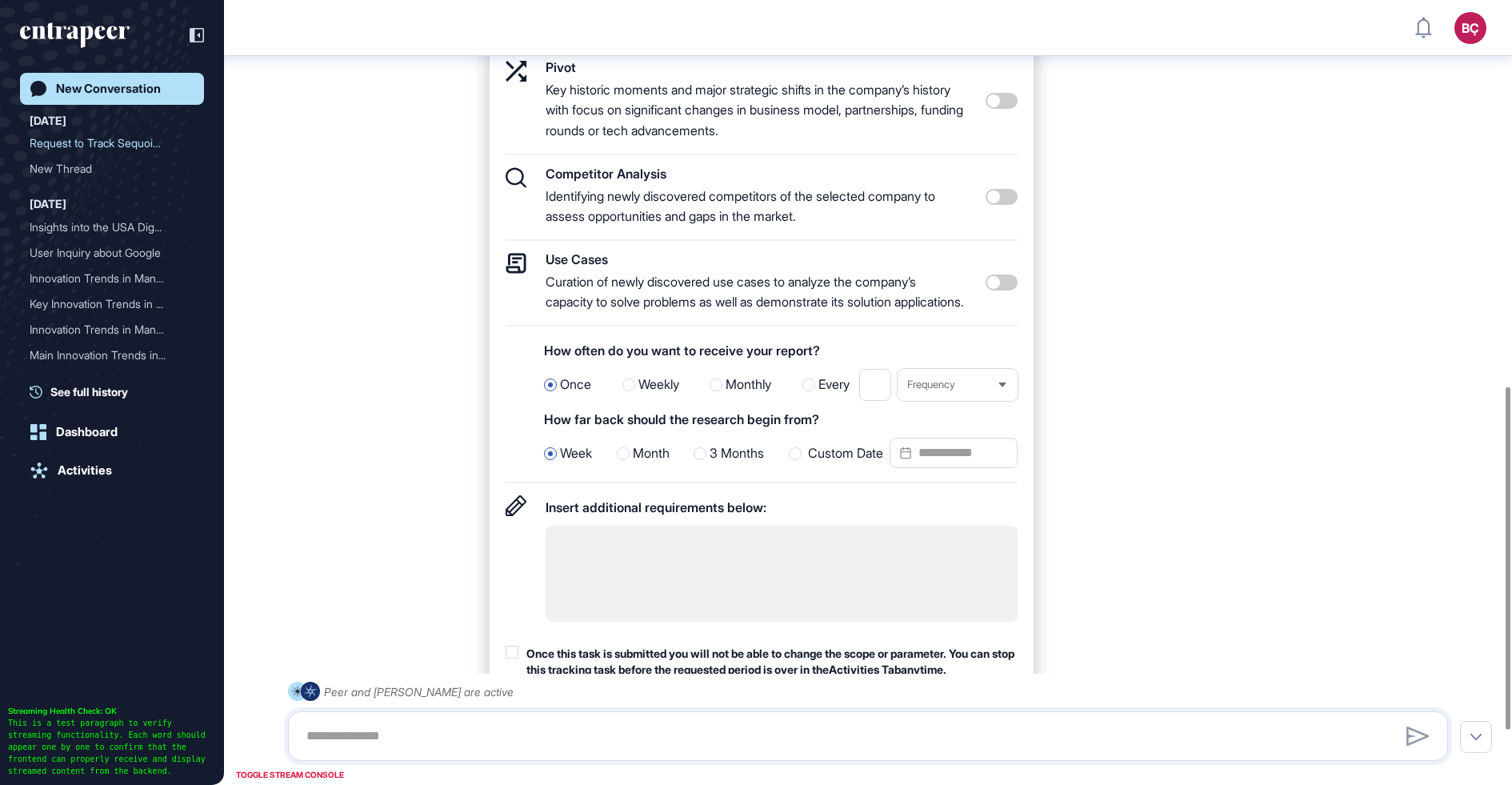
scroll to position [653, 0]
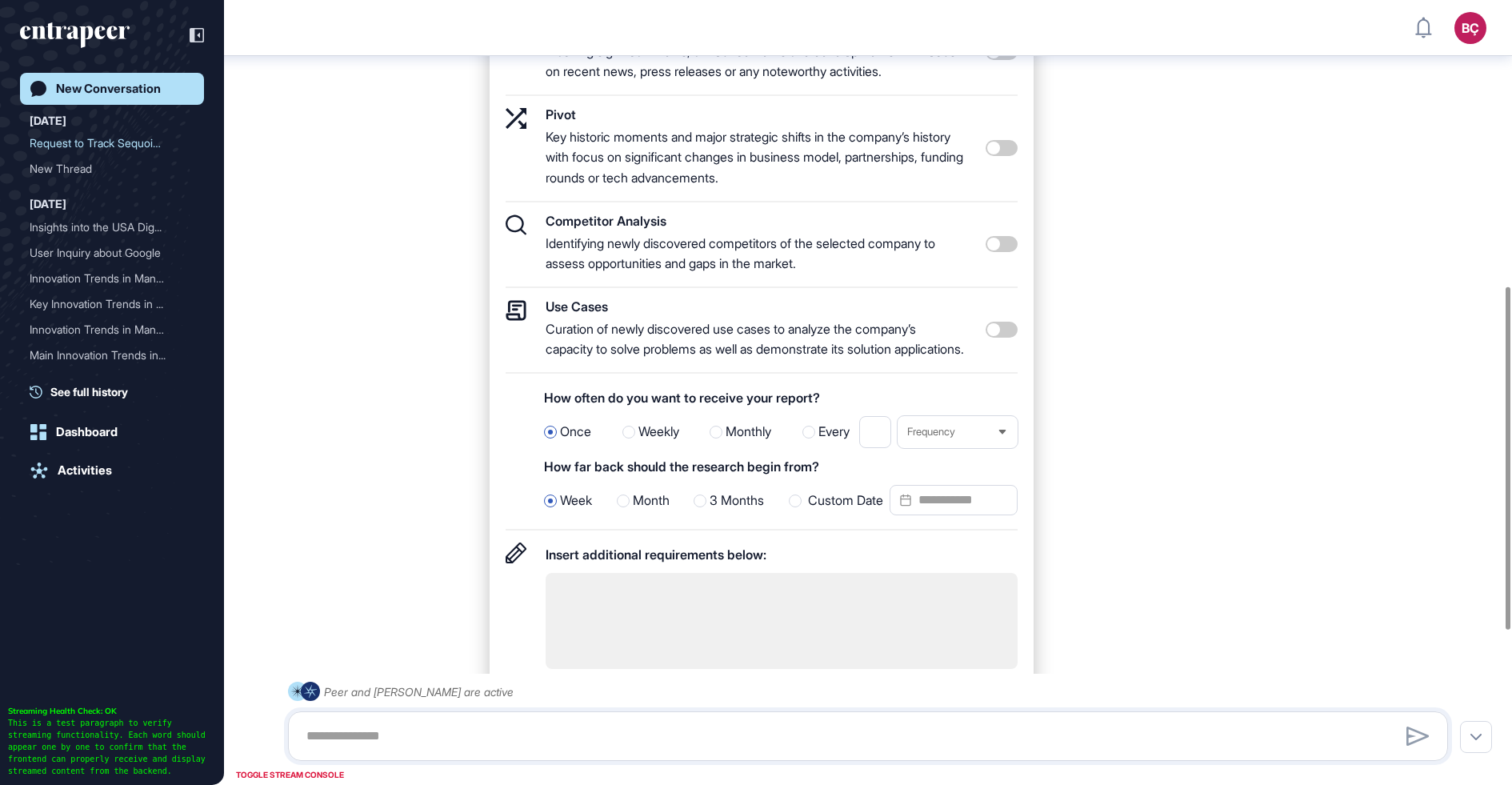
click at [1008, 338] on span at bounding box center [1002, 329] width 32 height 16
click at [731, 511] on span "3 Months" at bounding box center [737, 501] width 55 height 21
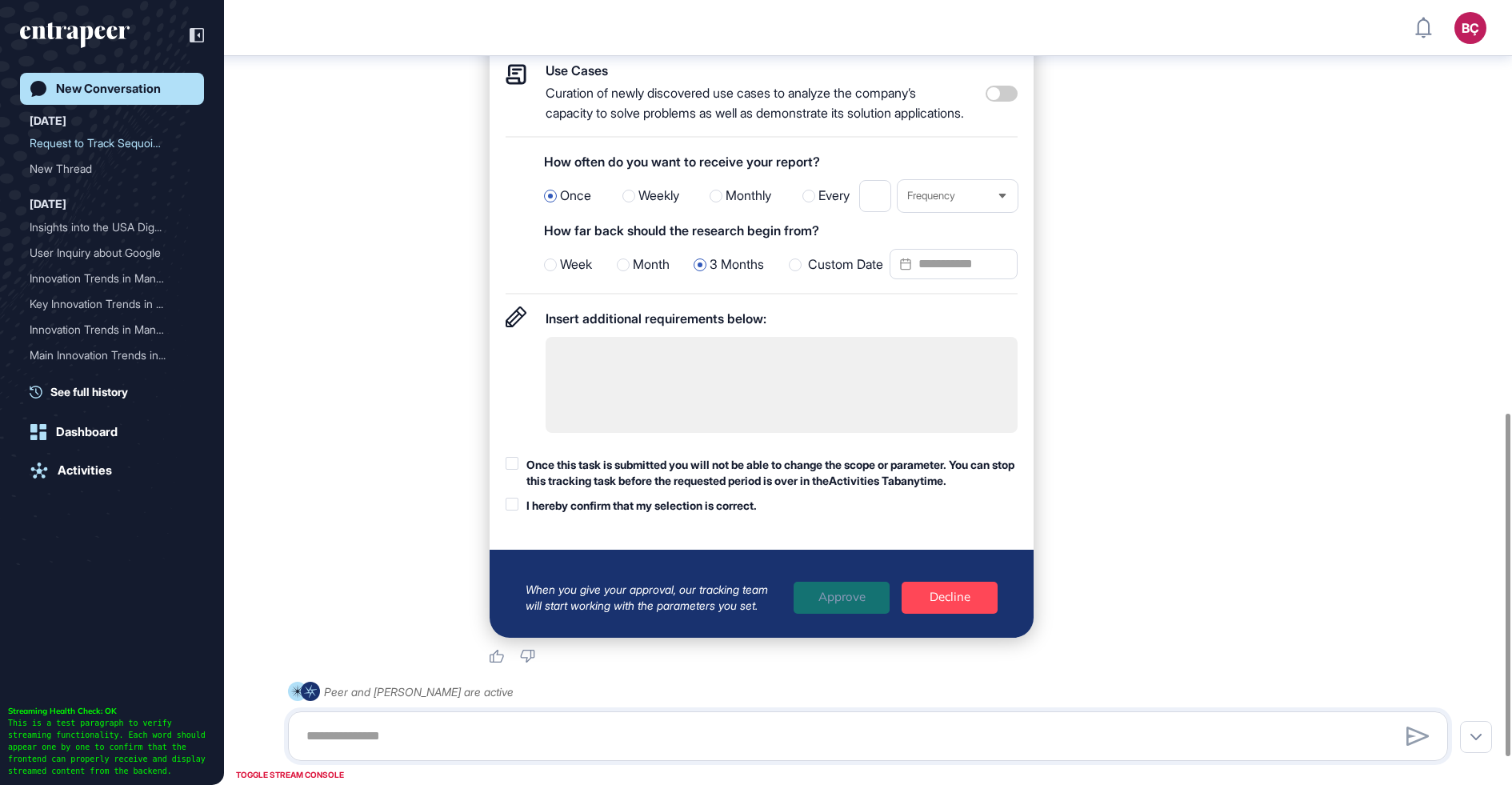
scroll to position [983, 0]
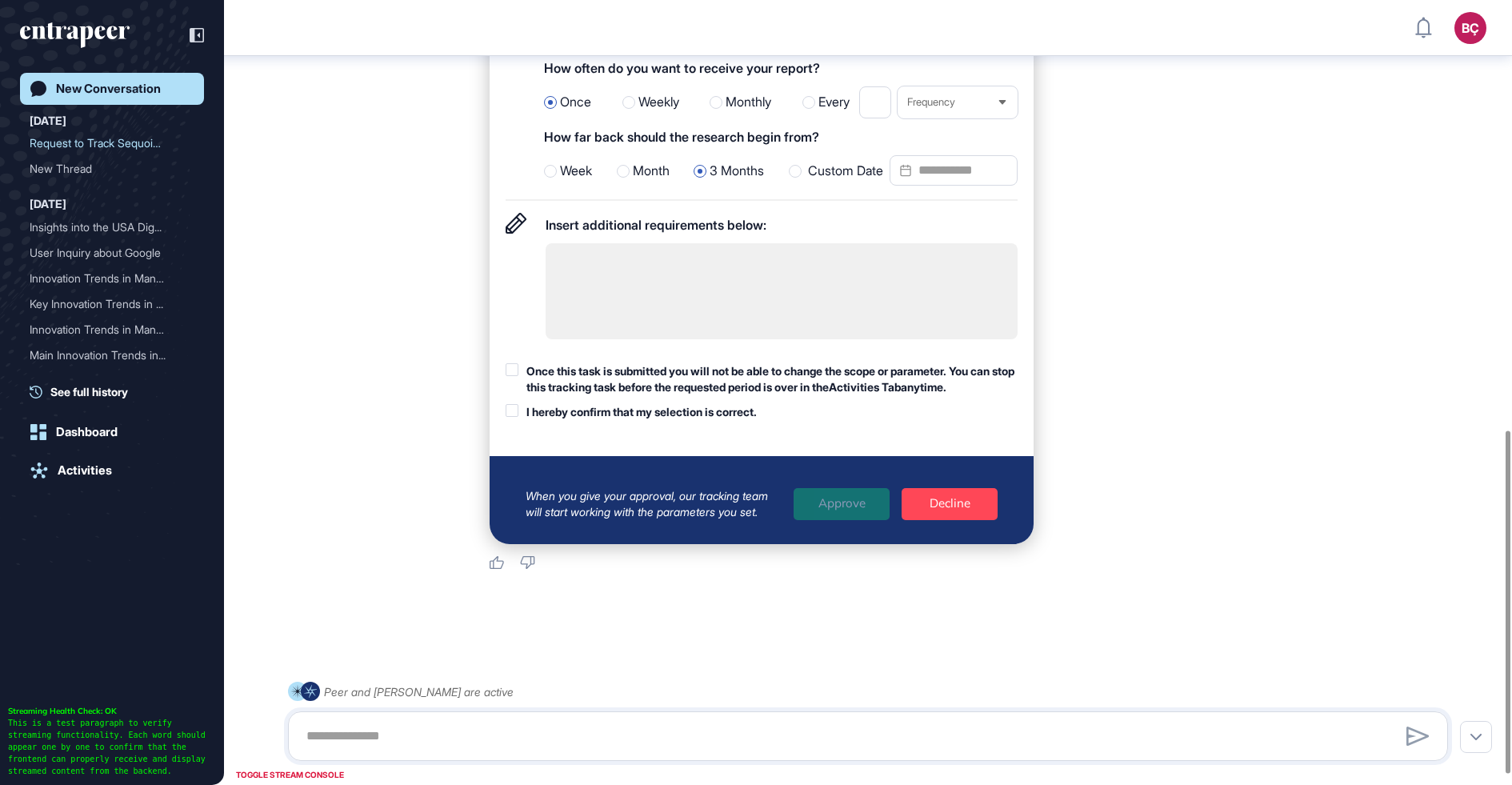
click at [633, 420] on div "Once this task is submitted you will not be able to change the scope or paramet…" at bounding box center [761, 392] width 512 height 56
click at [637, 394] on div "Once this task is submitted you will not be able to change the scope or paramet…" at bounding box center [772, 378] width 491 height 31
click at [633, 420] on div "I hereby confirm that my selection is correct." at bounding box center [642, 411] width 231 height 16
click at [860, 521] on div "Approve" at bounding box center [842, 505] width 96 height 32
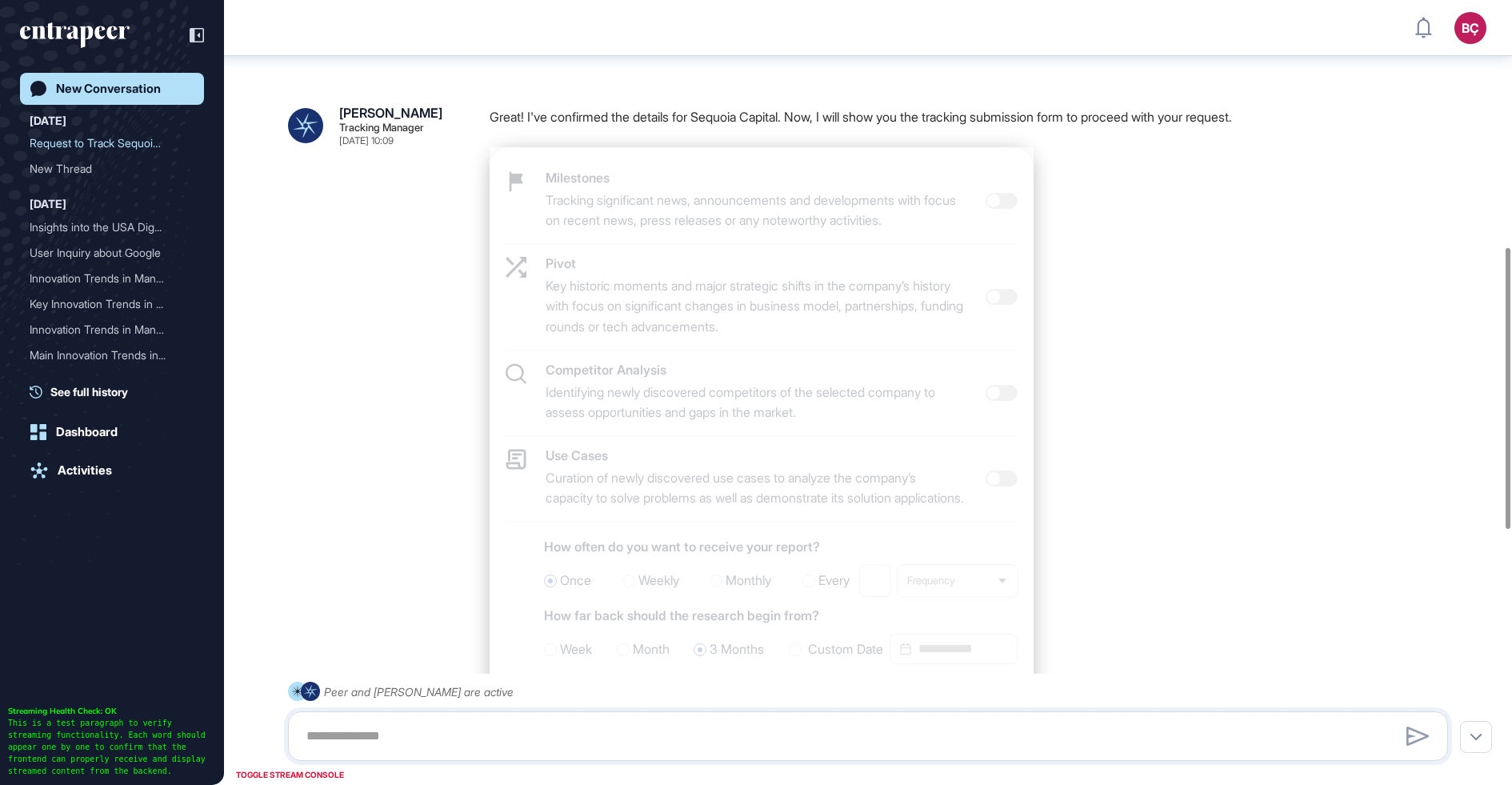
scroll to position [0, 0]
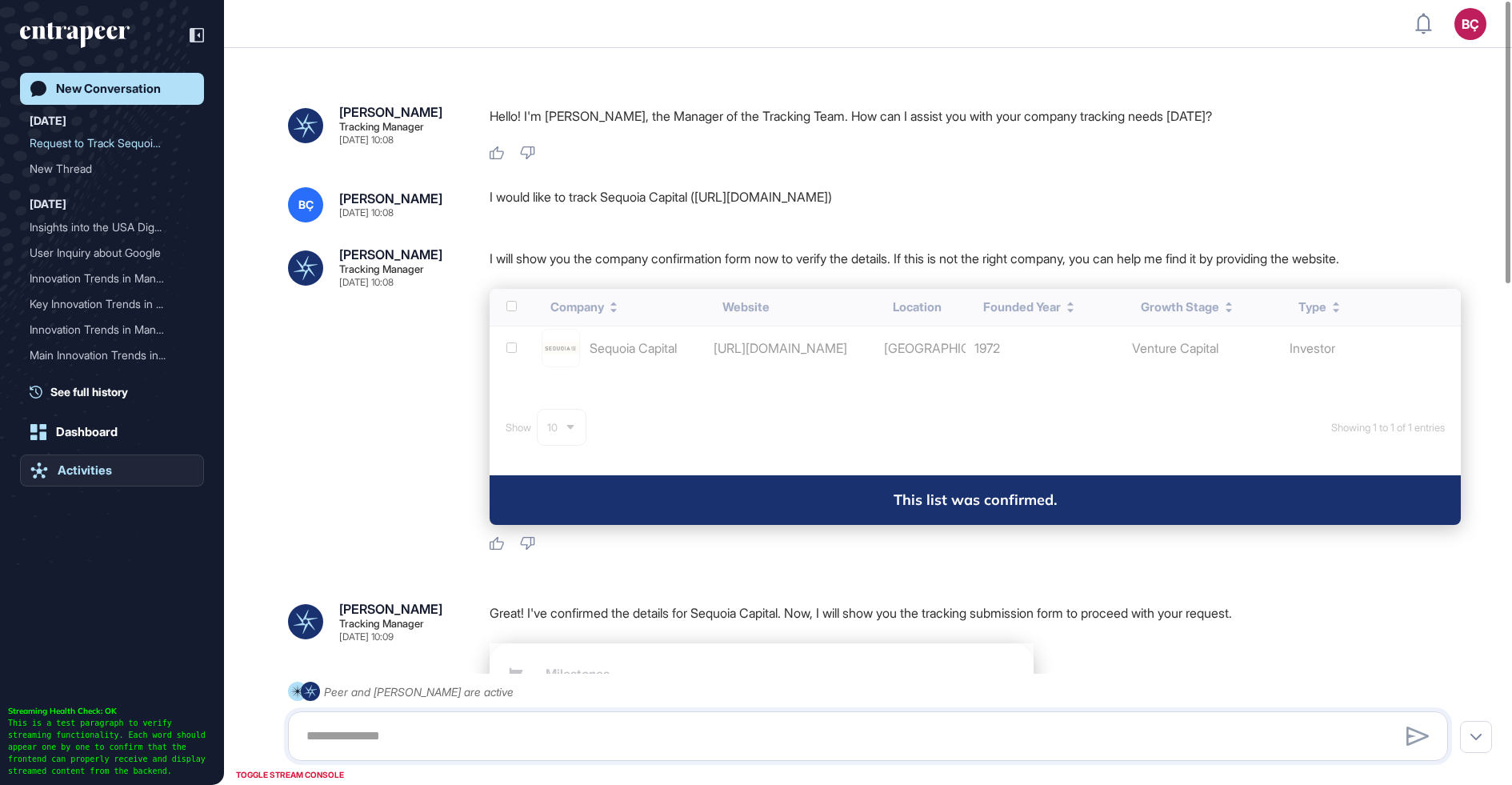
click at [45, 477] on icon at bounding box center [39, 470] width 18 height 16
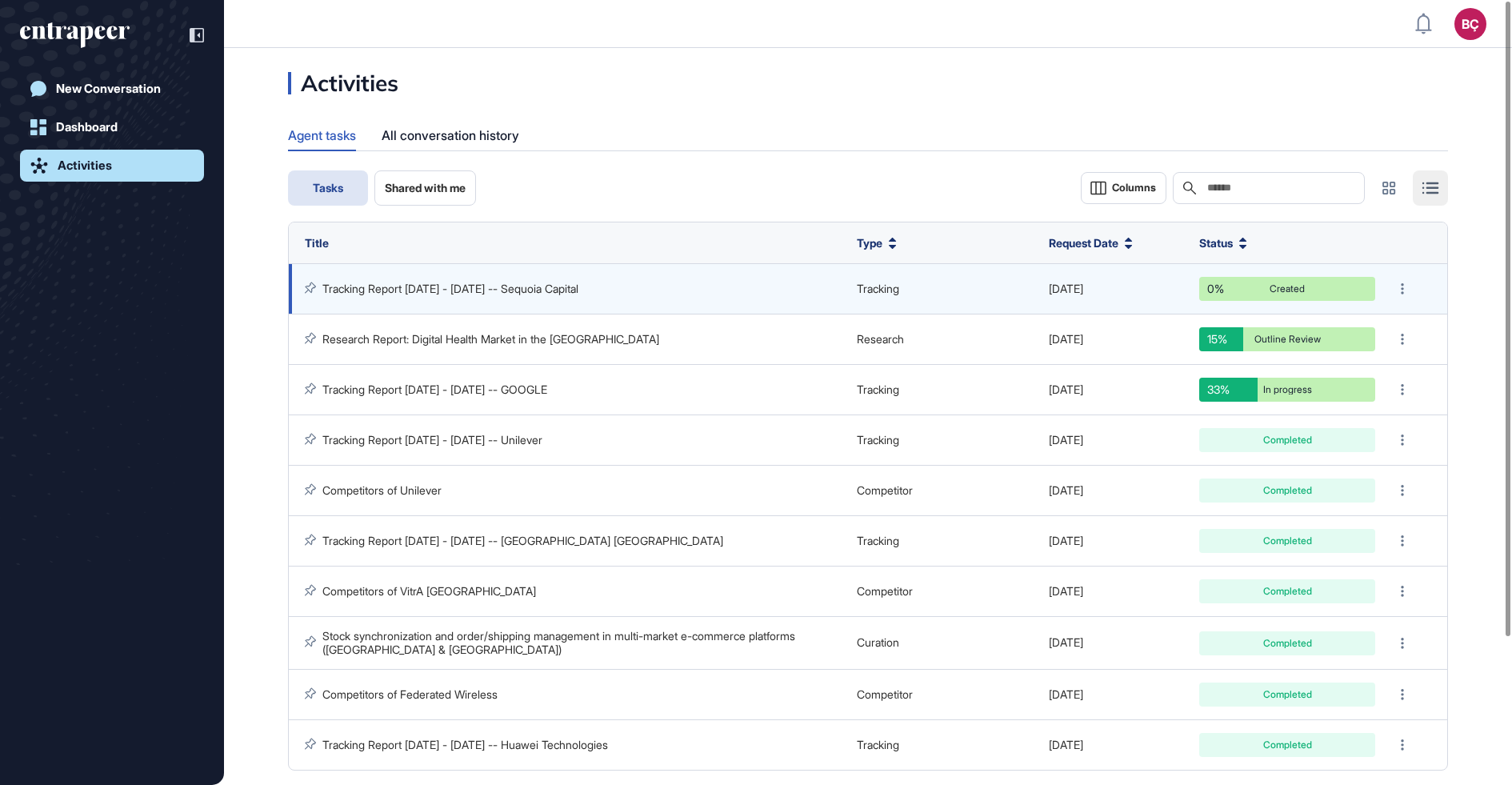
click at [441, 292] on link "Tracking Report [DATE] - [DATE] -- Sequoia Capital" at bounding box center [451, 288] width 256 height 13
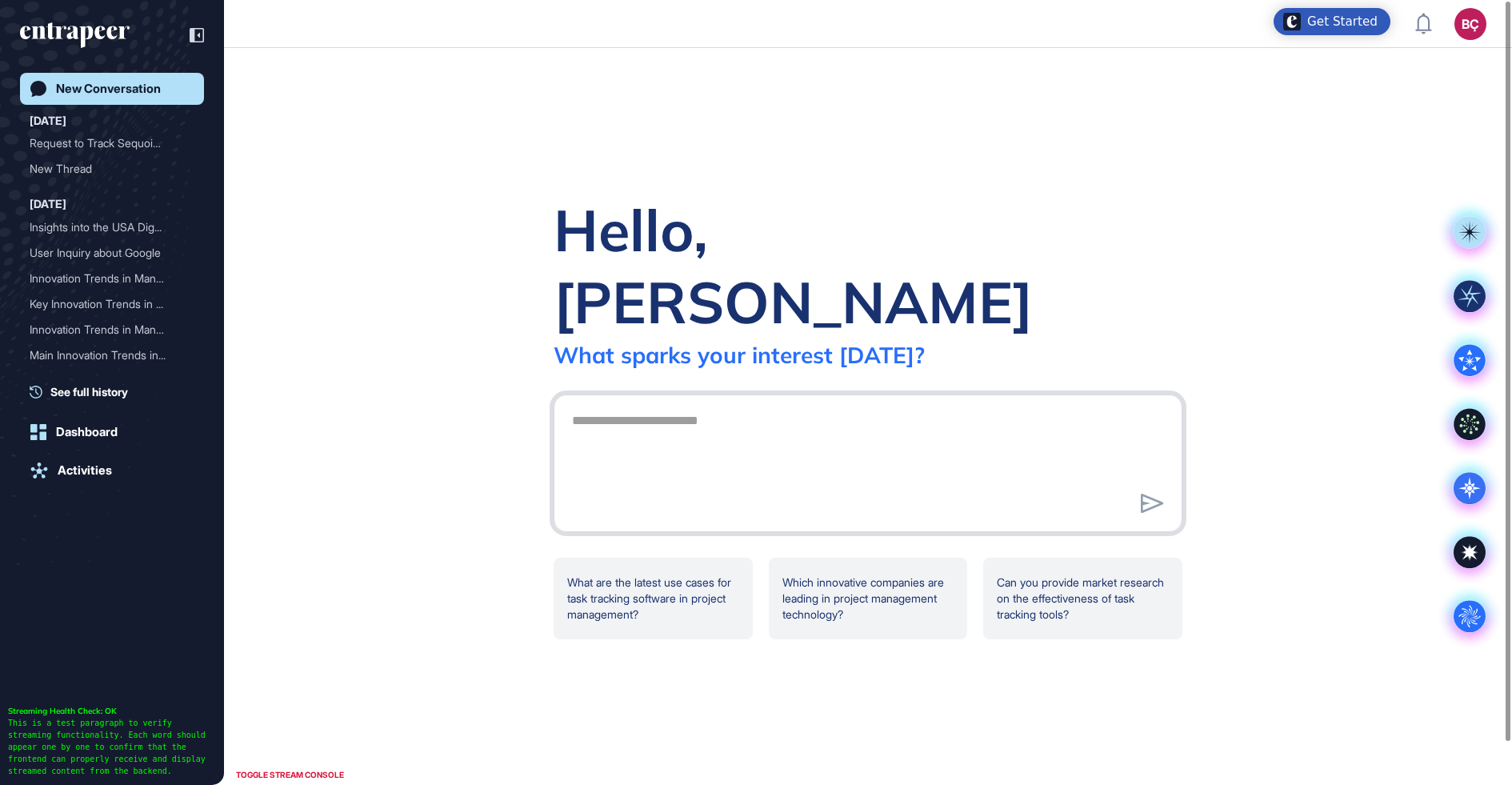
scroll to position [1, 1]
click at [65, 485] on link "Activities" at bounding box center [112, 471] width 184 height 32
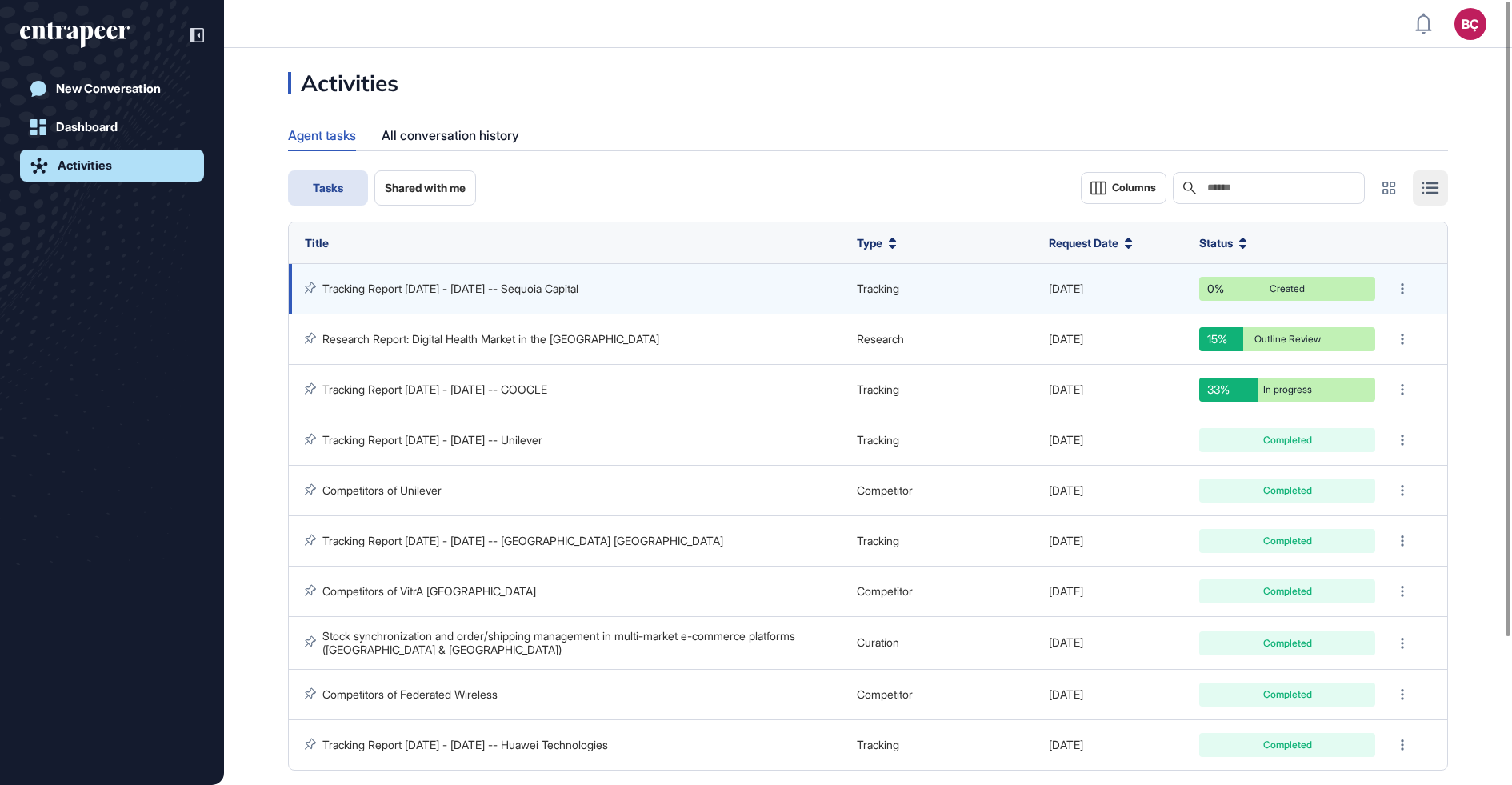
click at [449, 298] on td "Tracking Report [DATE] - [DATE] -- Sequoia Capital" at bounding box center [568, 290] width 560 height 51
click at [460, 293] on link "Tracking Report [DATE] - [DATE] -- Sequoia Capital" at bounding box center [451, 288] width 256 height 13
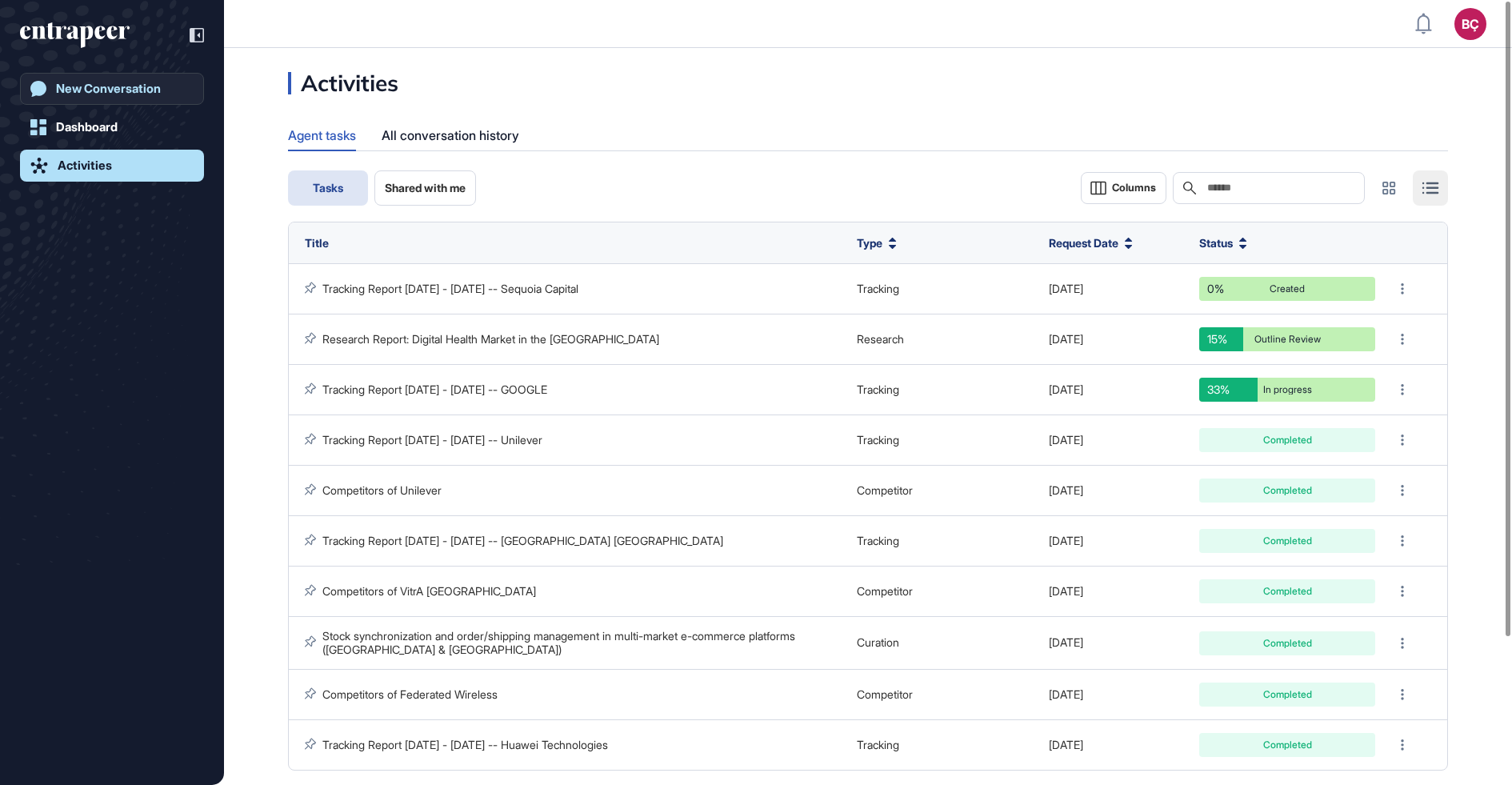
click at [124, 89] on div "New Conversation" at bounding box center [108, 88] width 104 height 14
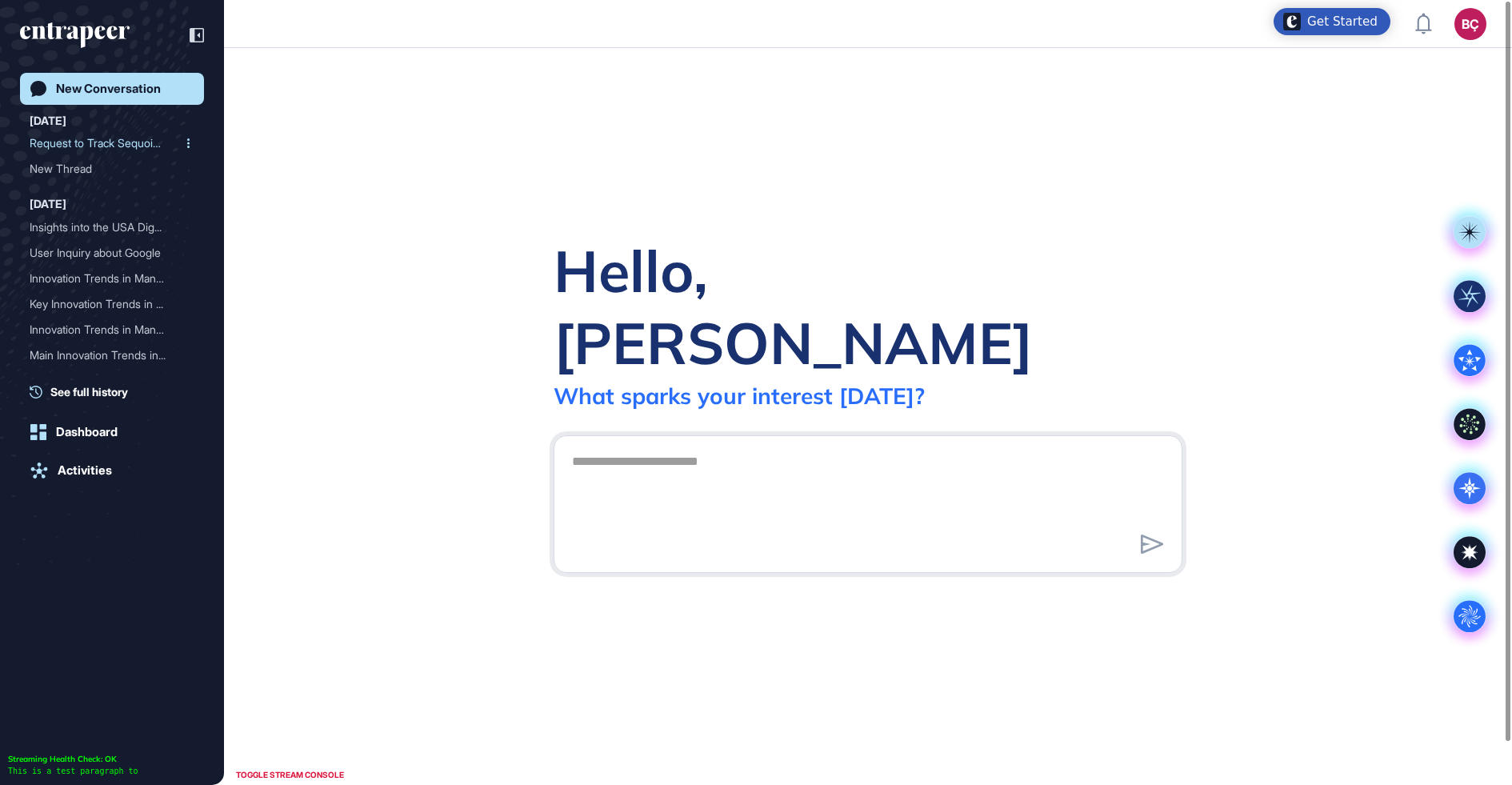
click at [74, 140] on div "Request to Track Sequoia ..." at bounding box center [105, 143] width 152 height 25
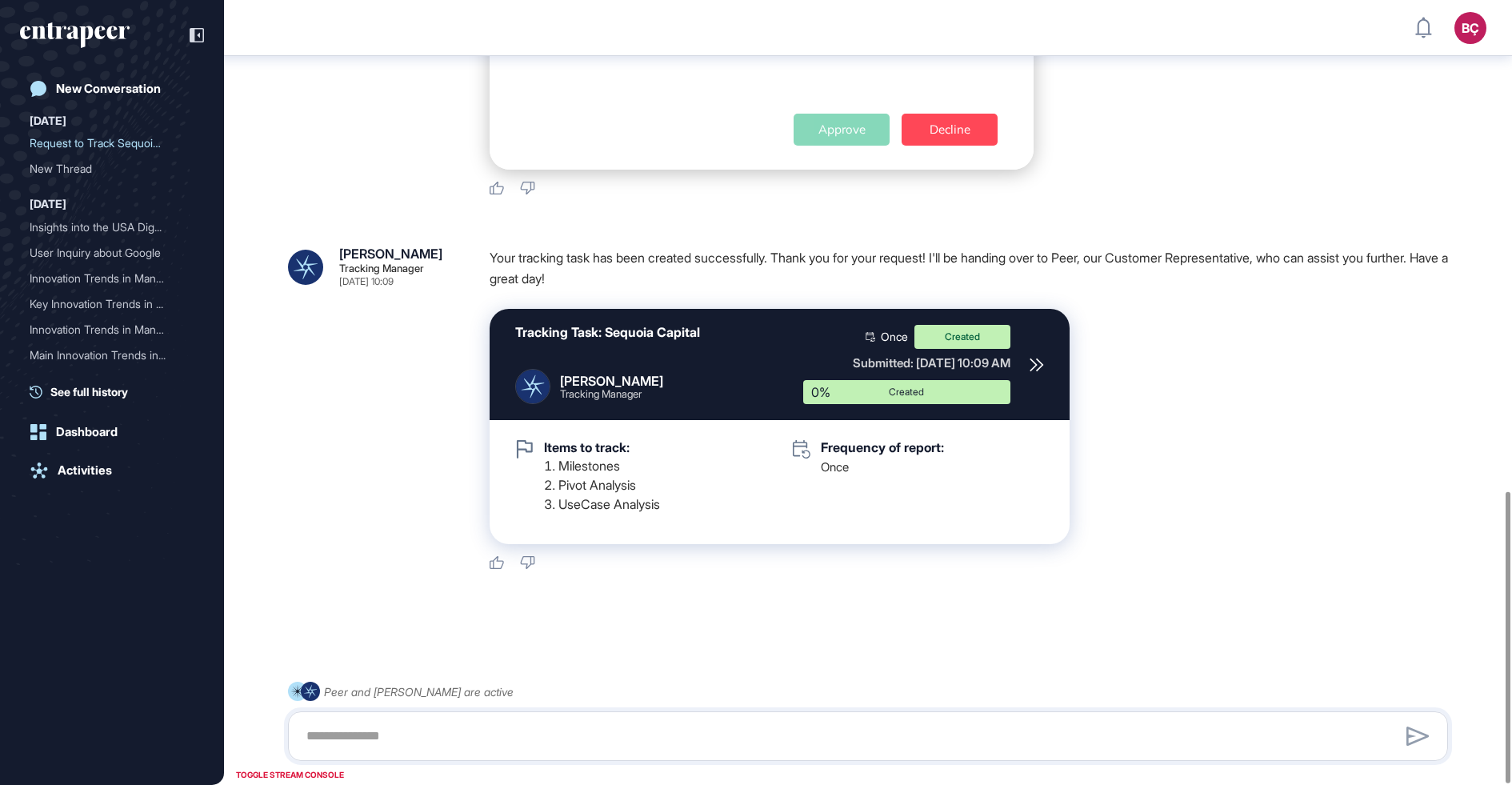
scroll to position [1313, 0]
click at [1045, 370] on div "Tracking Task: Sequoia Capital Tracy Tracking Manager Once Created Submitted: S…" at bounding box center [779, 364] width 580 height 111
click at [1039, 370] on icon at bounding box center [1036, 364] width 12 height 12
click at [89, 99] on link "New Conversation" at bounding box center [112, 88] width 184 height 32
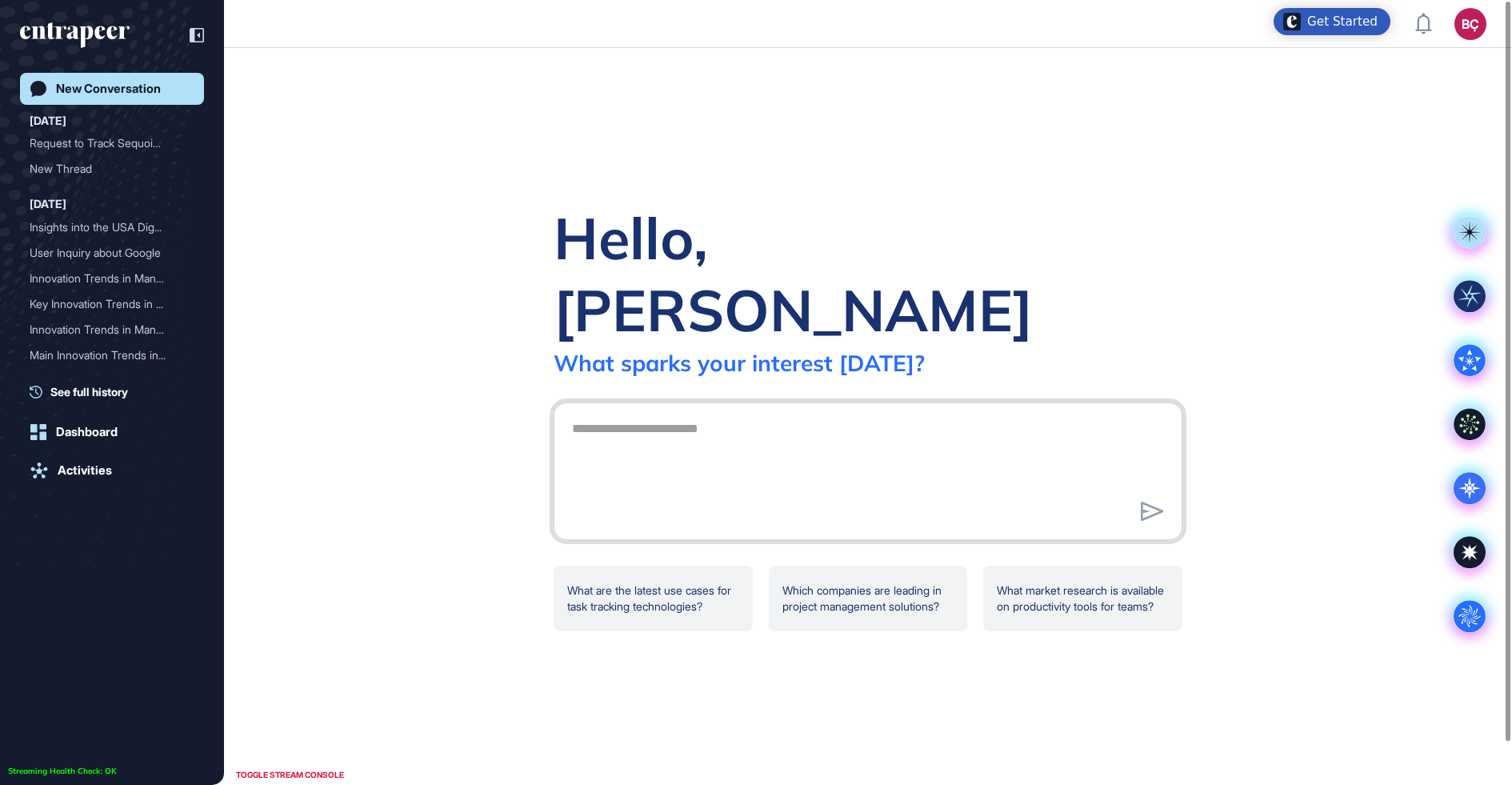
click at [894, 413] on textarea at bounding box center [868, 469] width 612 height 112
click at [1472, 495] on icon at bounding box center [1470, 489] width 32 height 32
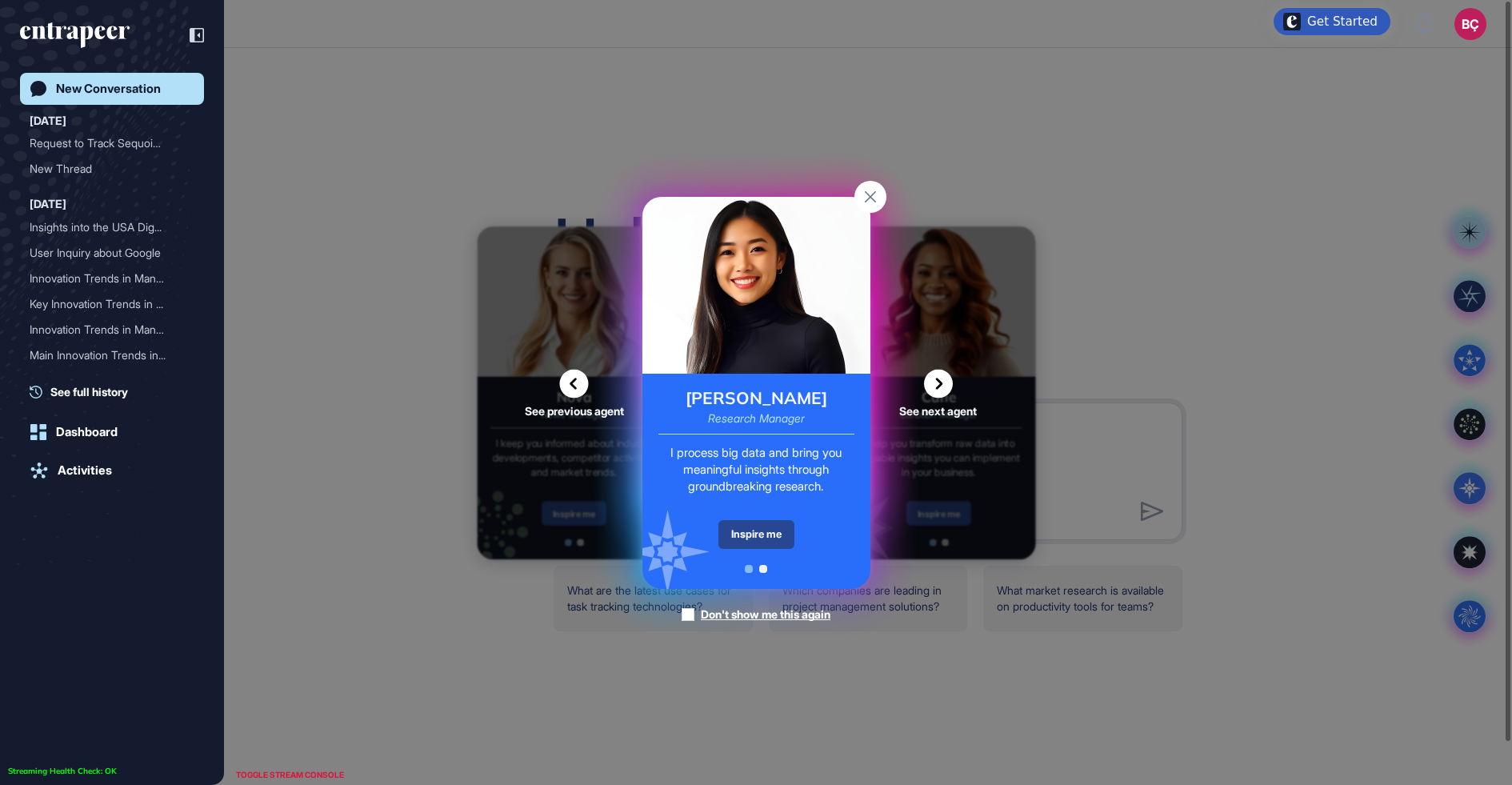
click at [775, 531] on div "Inspire me" at bounding box center [756, 535] width 76 height 29
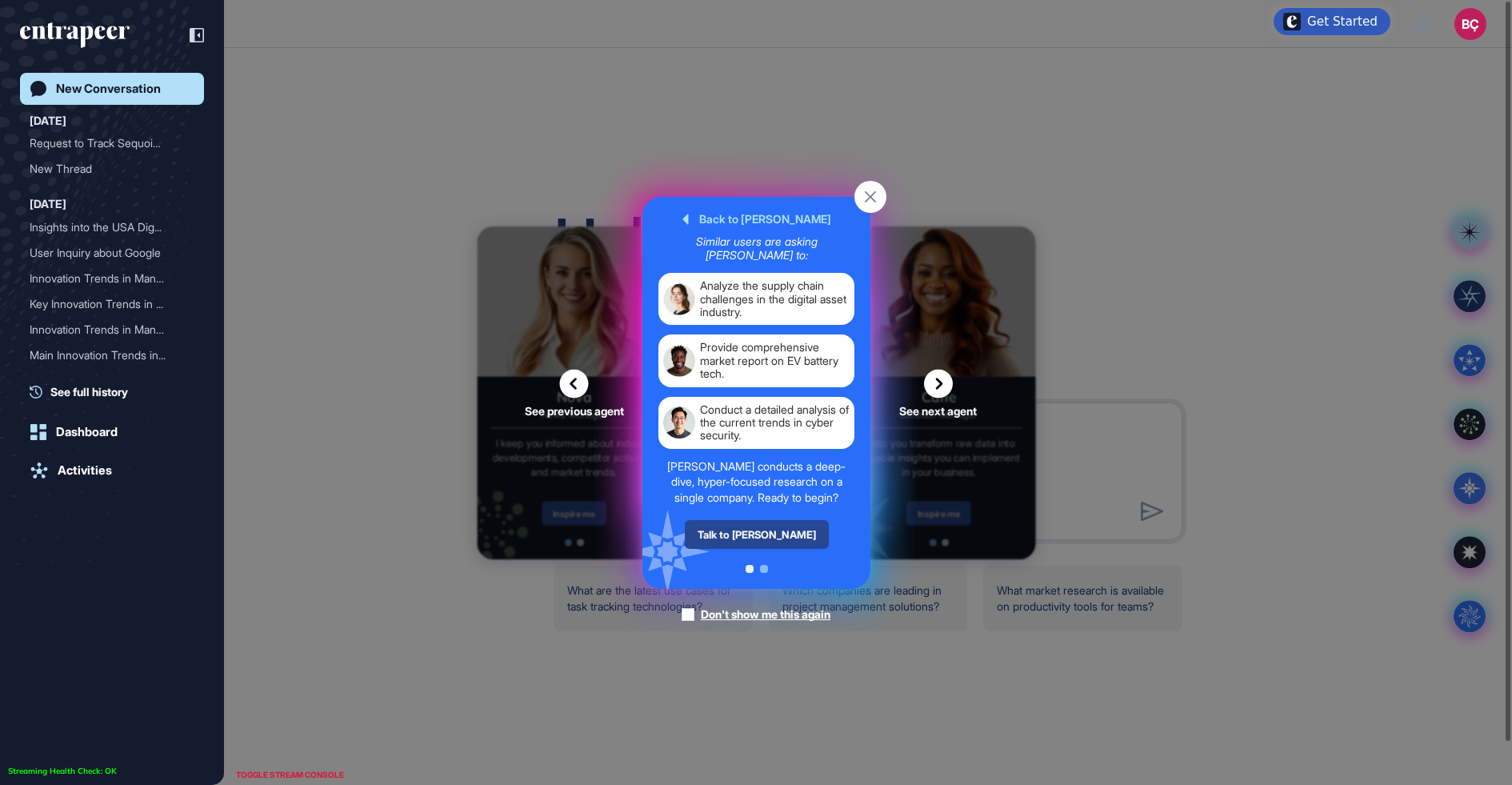
click at [765, 532] on div "Talk to Reese" at bounding box center [756, 535] width 144 height 29
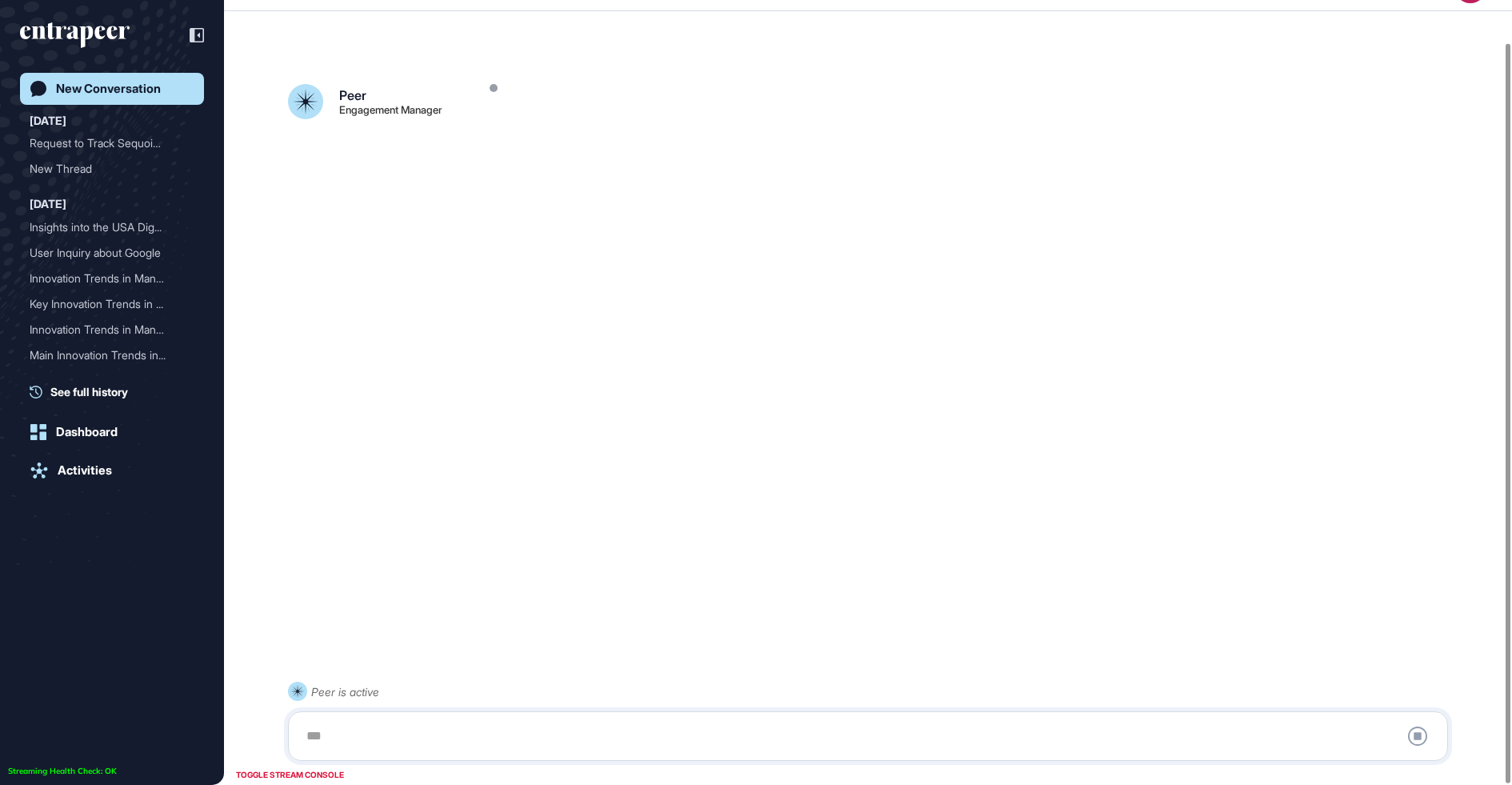
scroll to position [44, 0]
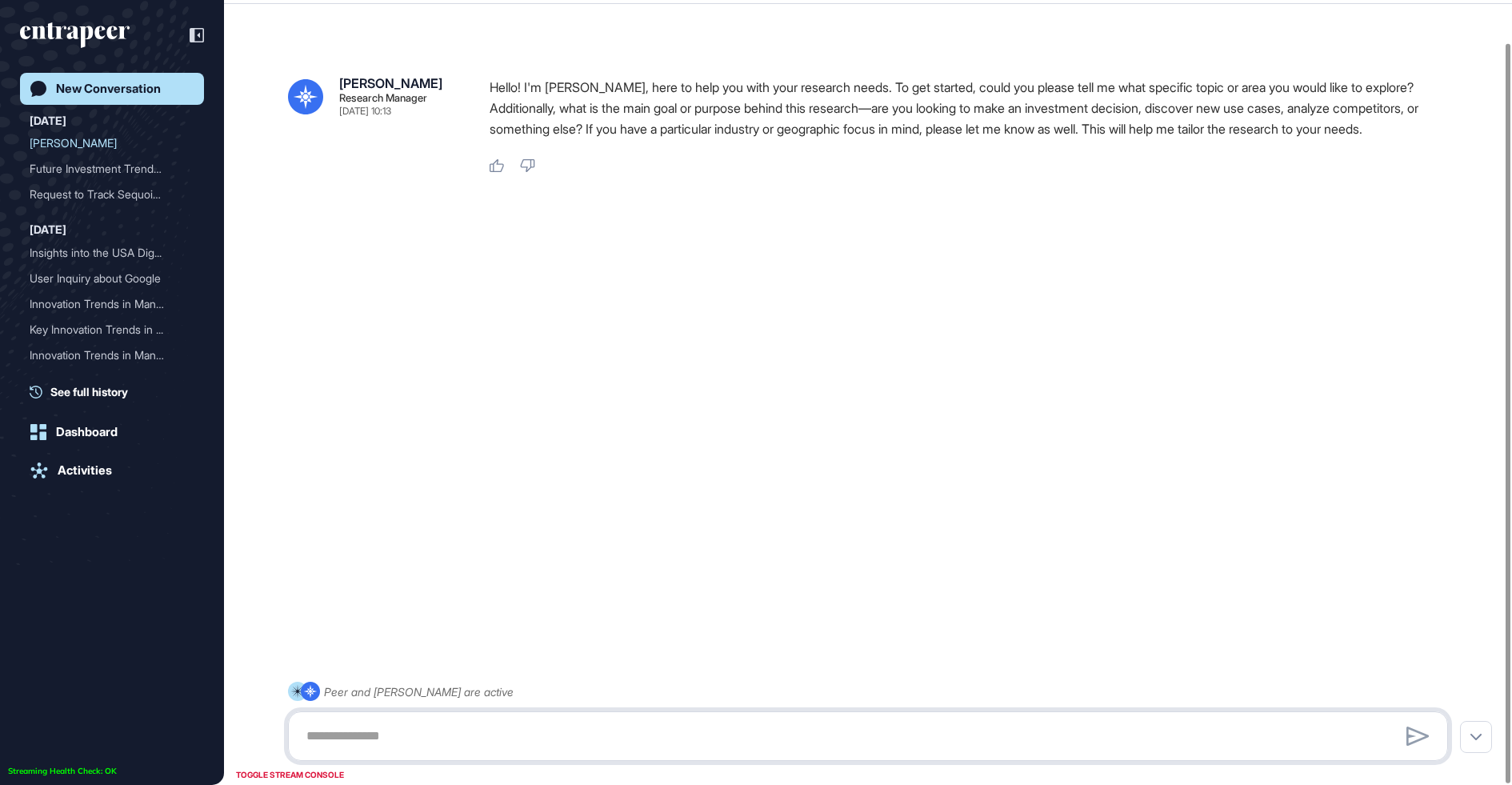
click at [531, 723] on textarea at bounding box center [867, 736] width 1142 height 32
paste textarea "**********"
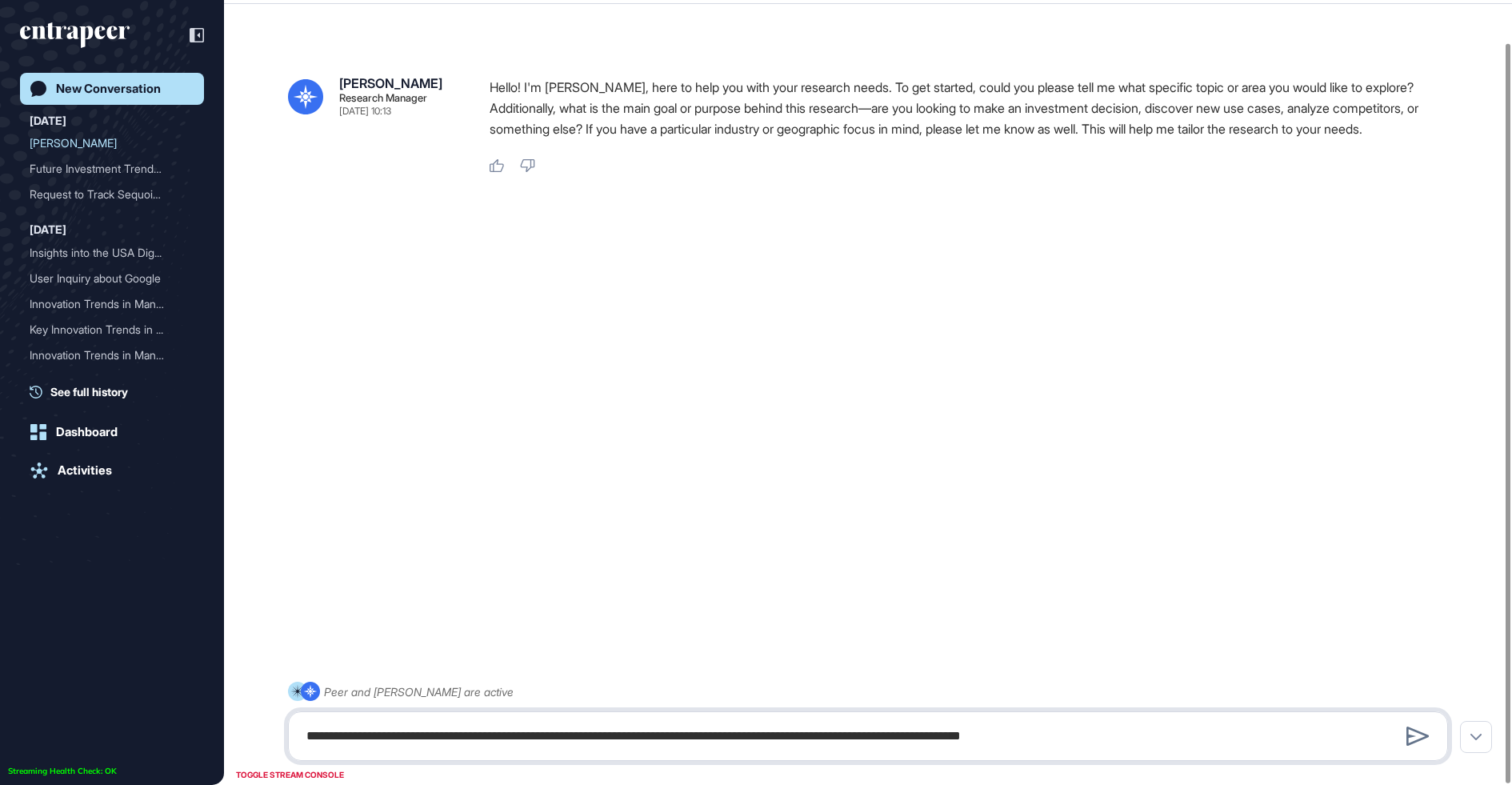
type textarea "**********"
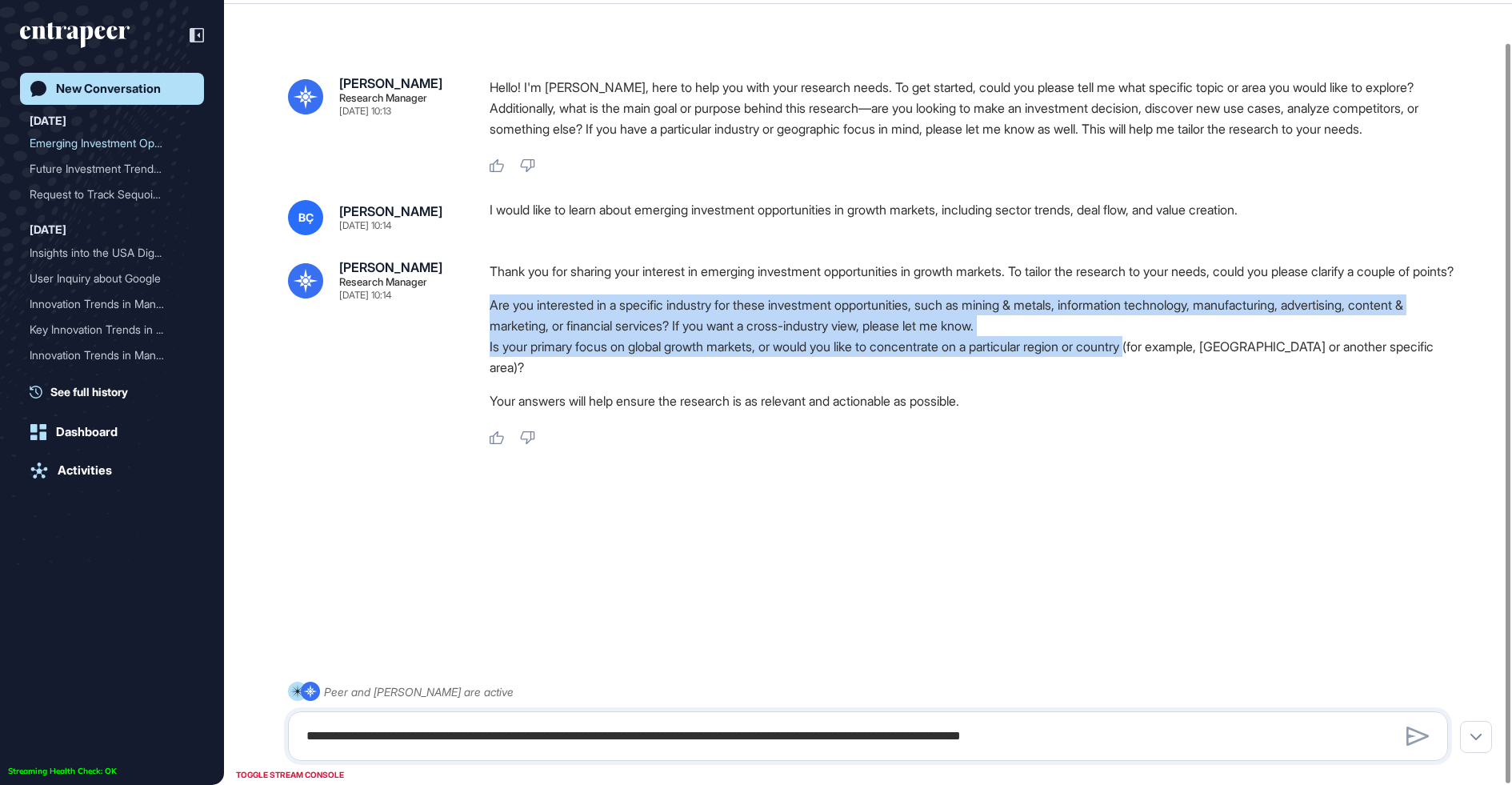
drag, startPoint x: 487, startPoint y: 346, endPoint x: 1170, endPoint y: 395, distance: 684.8
click at [1170, 396] on div "Reese Research Manager Sep 23, 2025 10:14 Thank you for sharing your interest i…" at bounding box center [867, 353] width 1160 height 184
click at [1150, 377] on li "Is your primary focus on global growth markets, or would you like to concentrat…" at bounding box center [975, 357] width 971 height 41
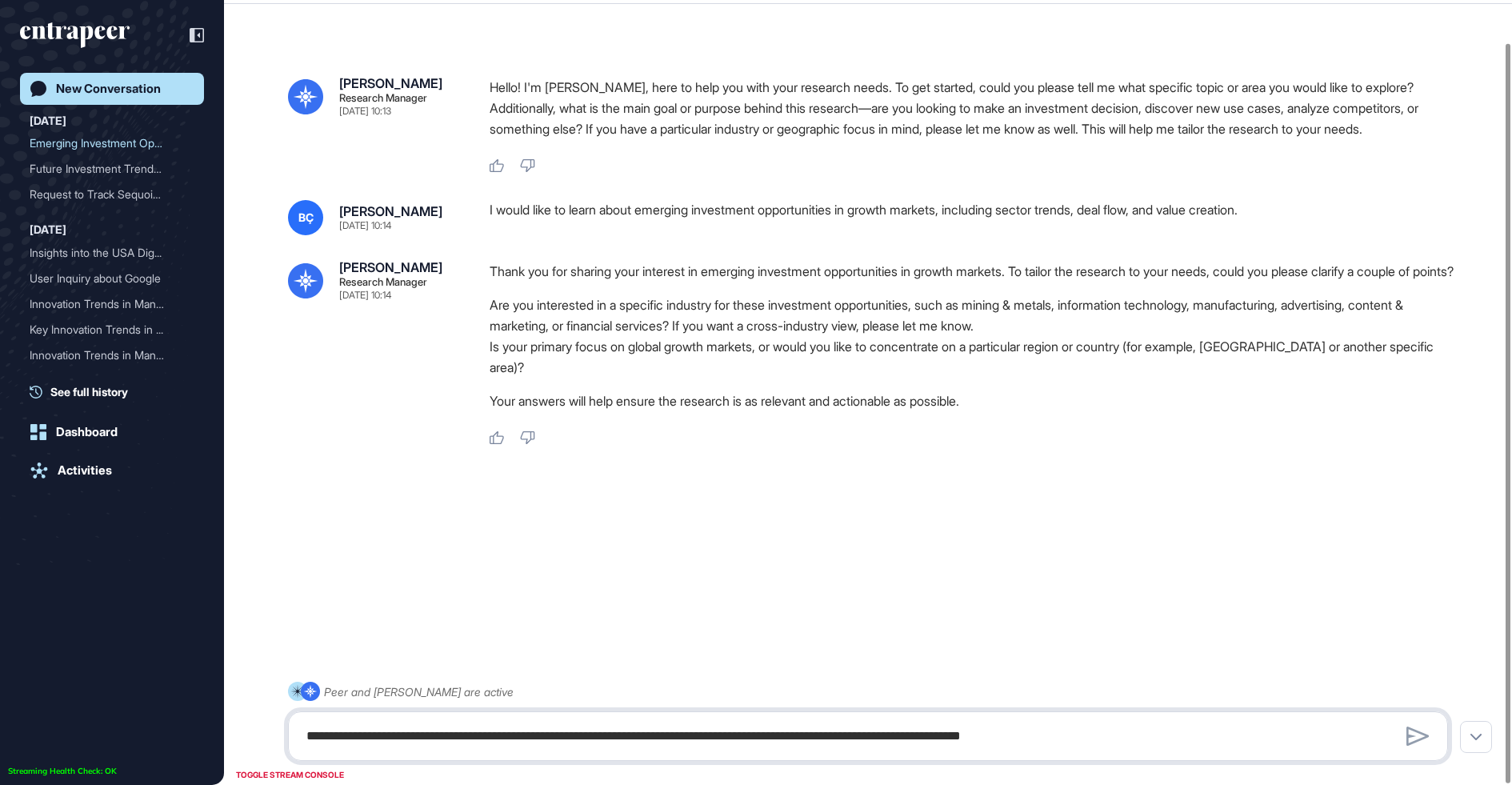
click at [665, 749] on textarea "**********" at bounding box center [867, 736] width 1142 height 32
type textarea "**********"
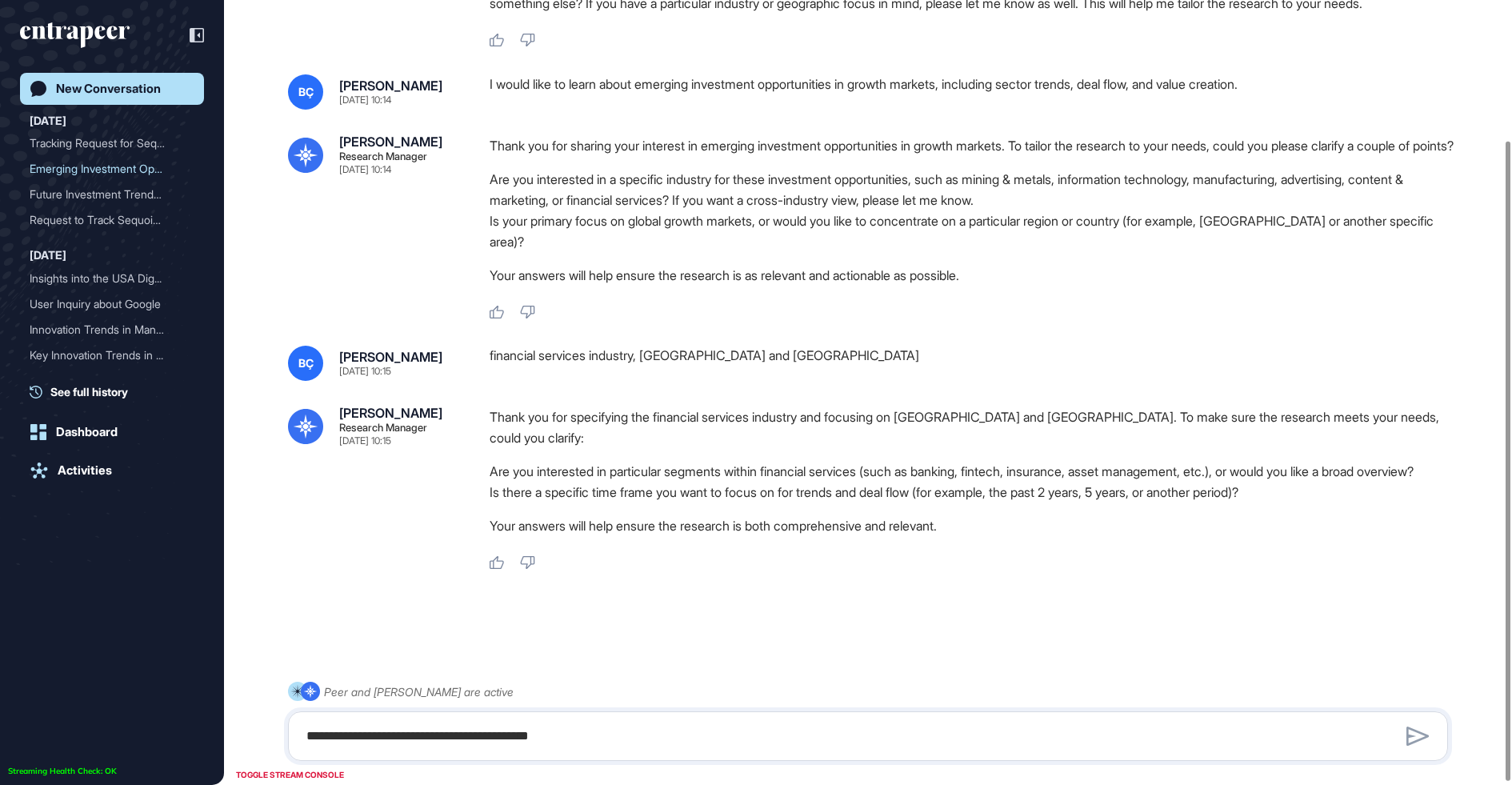
scroll to position [174, 0]
click at [619, 751] on textarea "**********" at bounding box center [867, 736] width 1142 height 32
type textarea "**********"
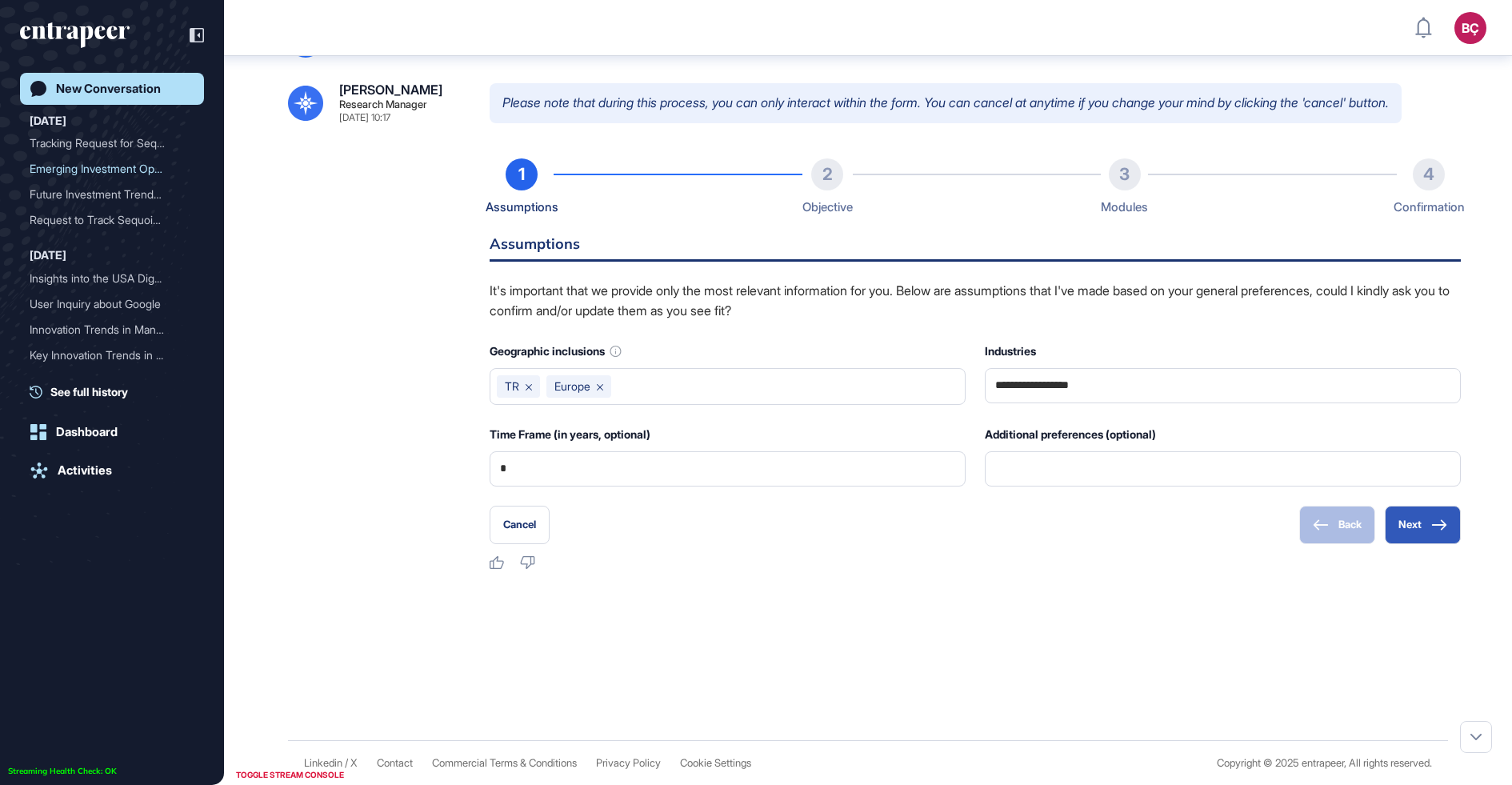
scroll to position [741, 0]
click at [1409, 544] on button "Next" at bounding box center [1423, 524] width 76 height 39
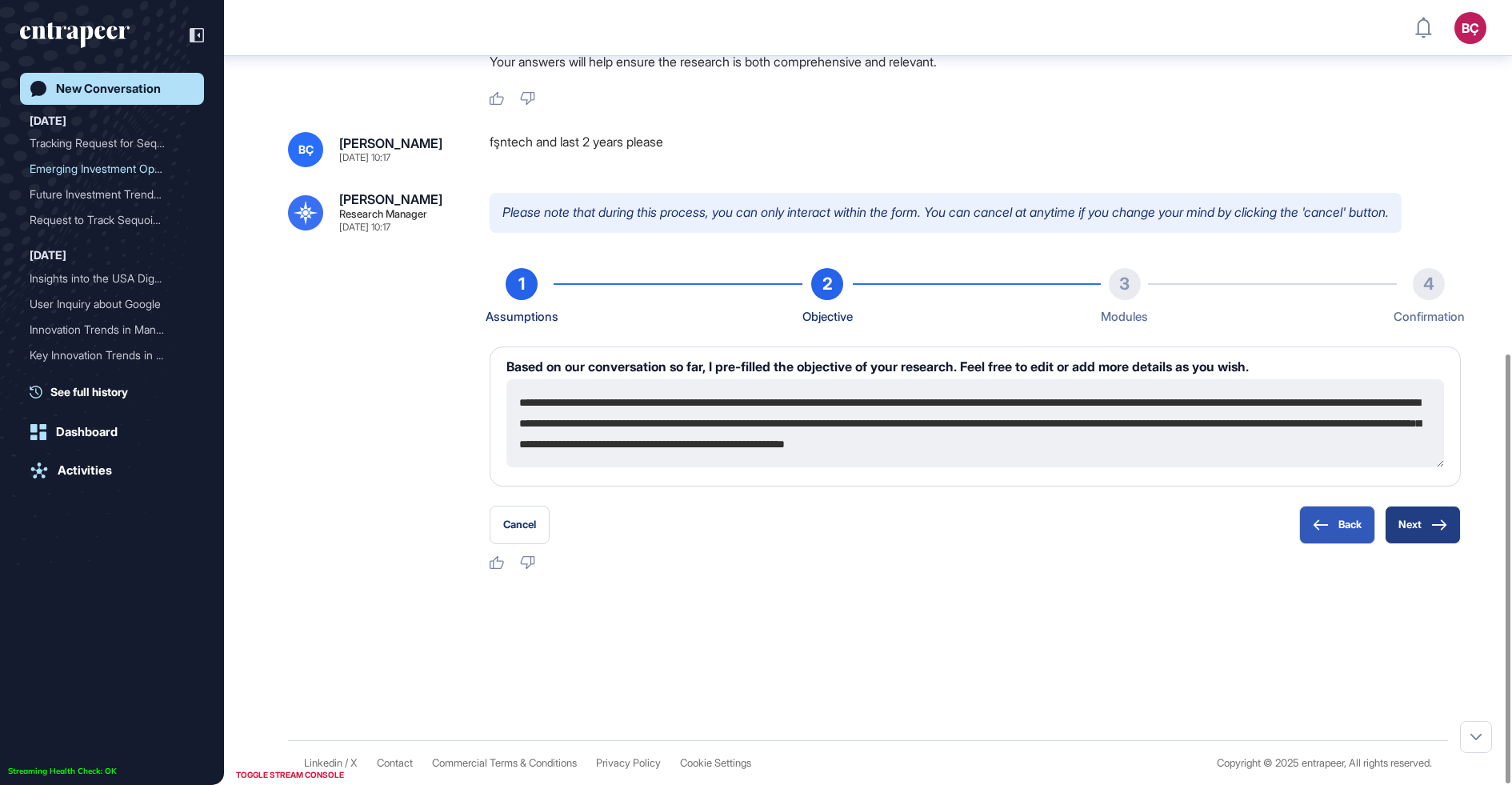
scroll to position [647, 0]
click at [1444, 537] on button "Next" at bounding box center [1423, 524] width 76 height 39
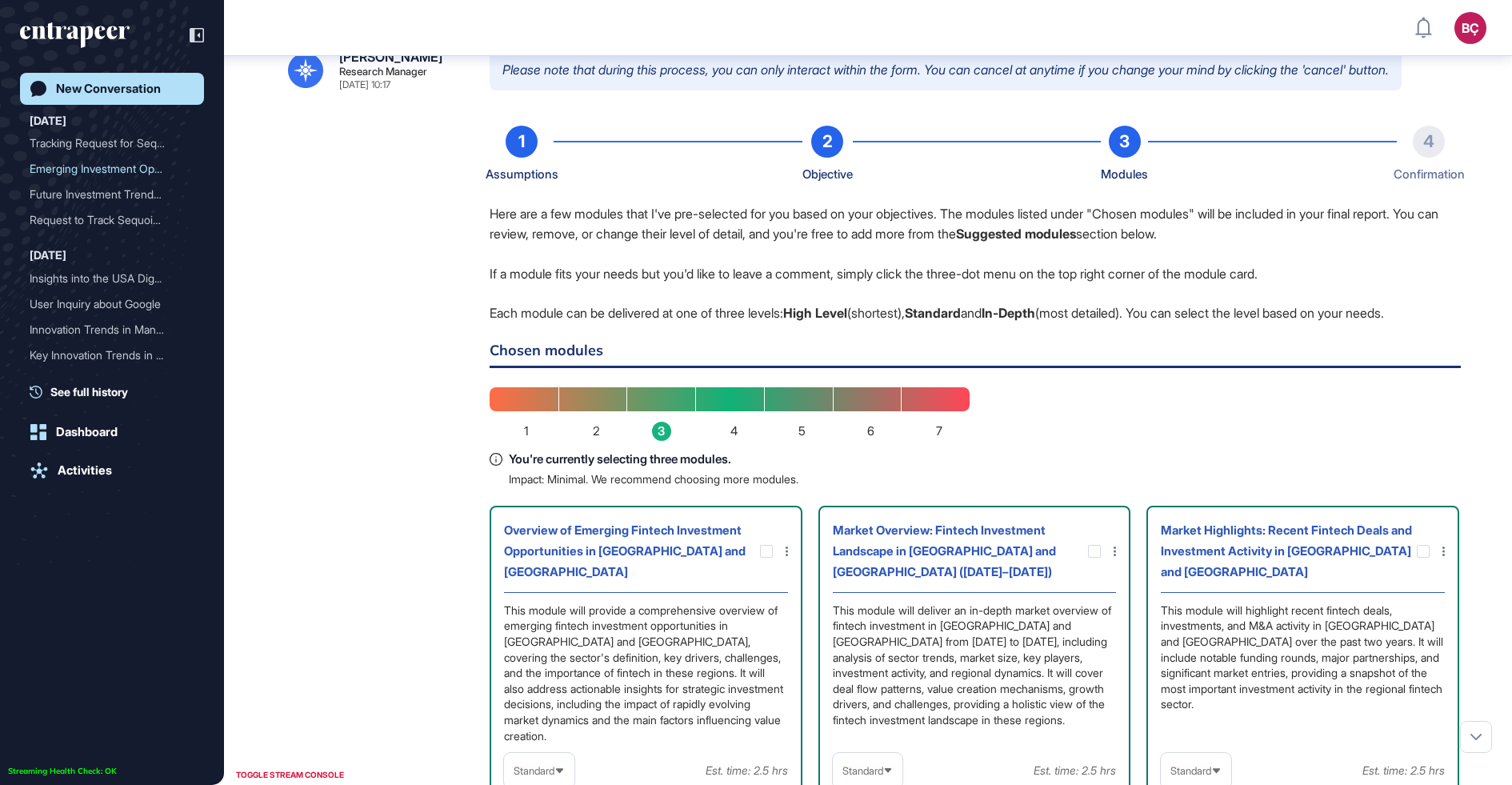
scroll to position [785, 1512]
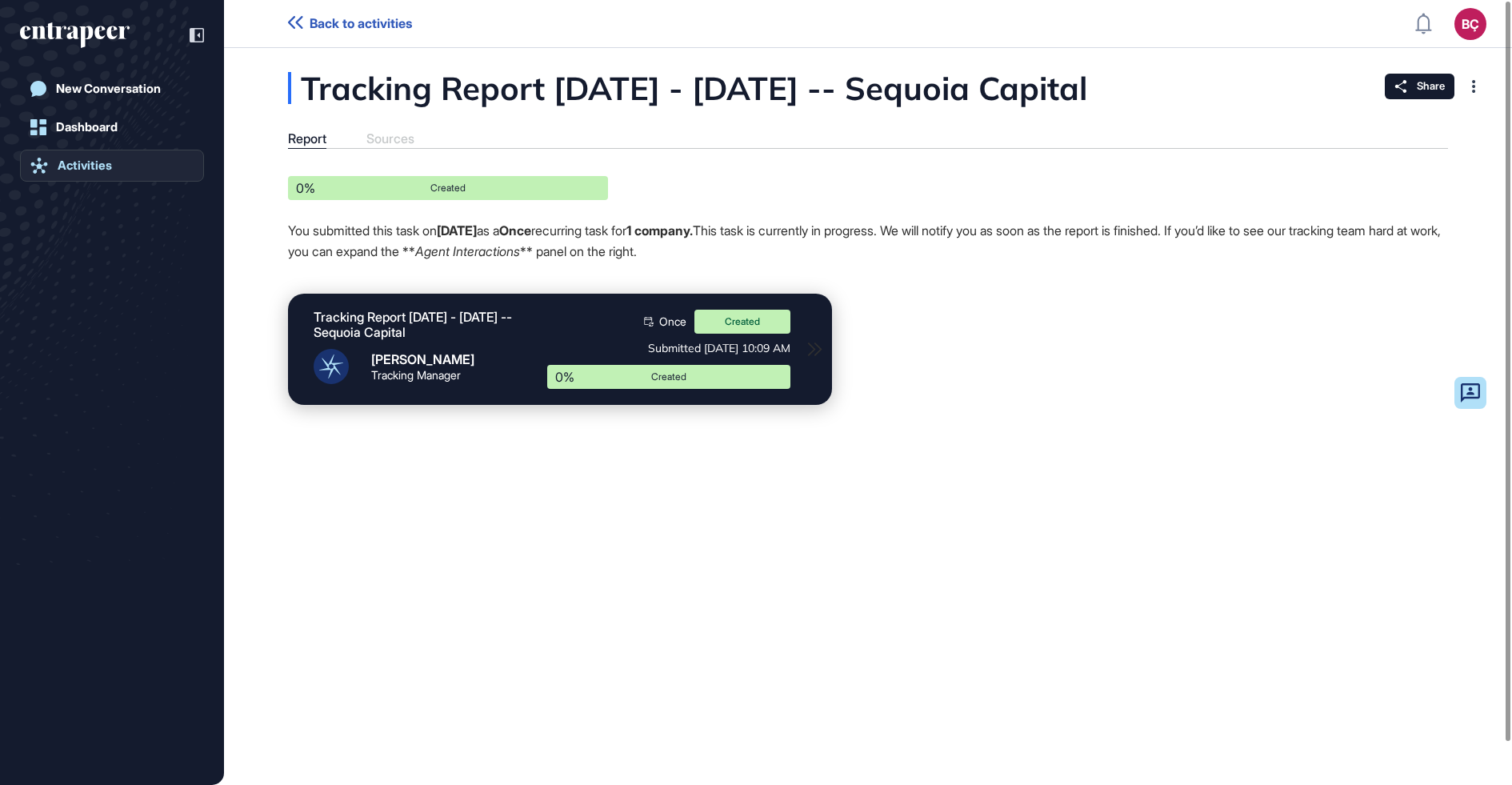
click at [112, 168] on link "Activities" at bounding box center [112, 166] width 184 height 32
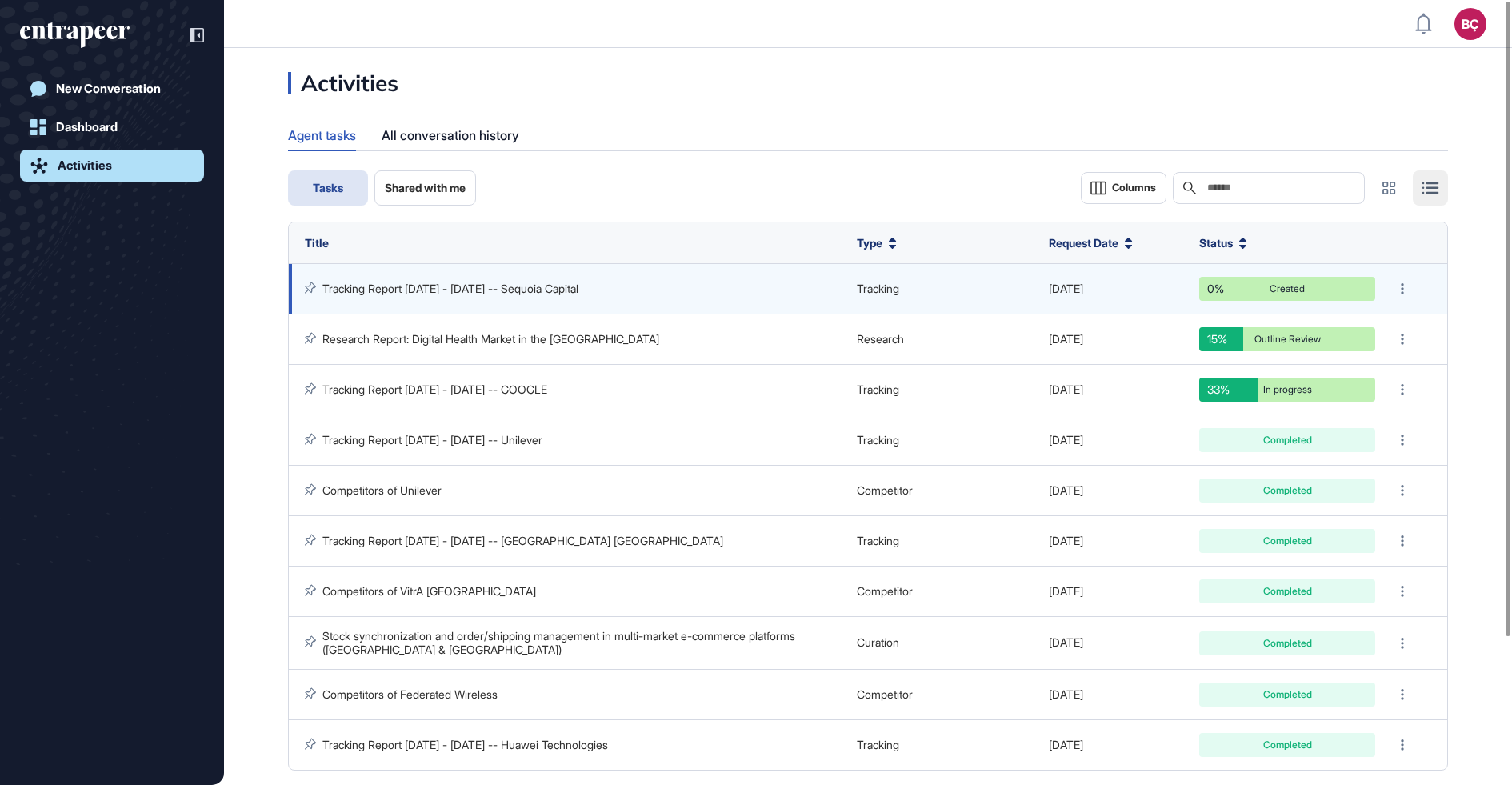
click at [465, 286] on link "Tracking Report [DATE] - [DATE] -- Sequoia Capital" at bounding box center [451, 288] width 256 height 13
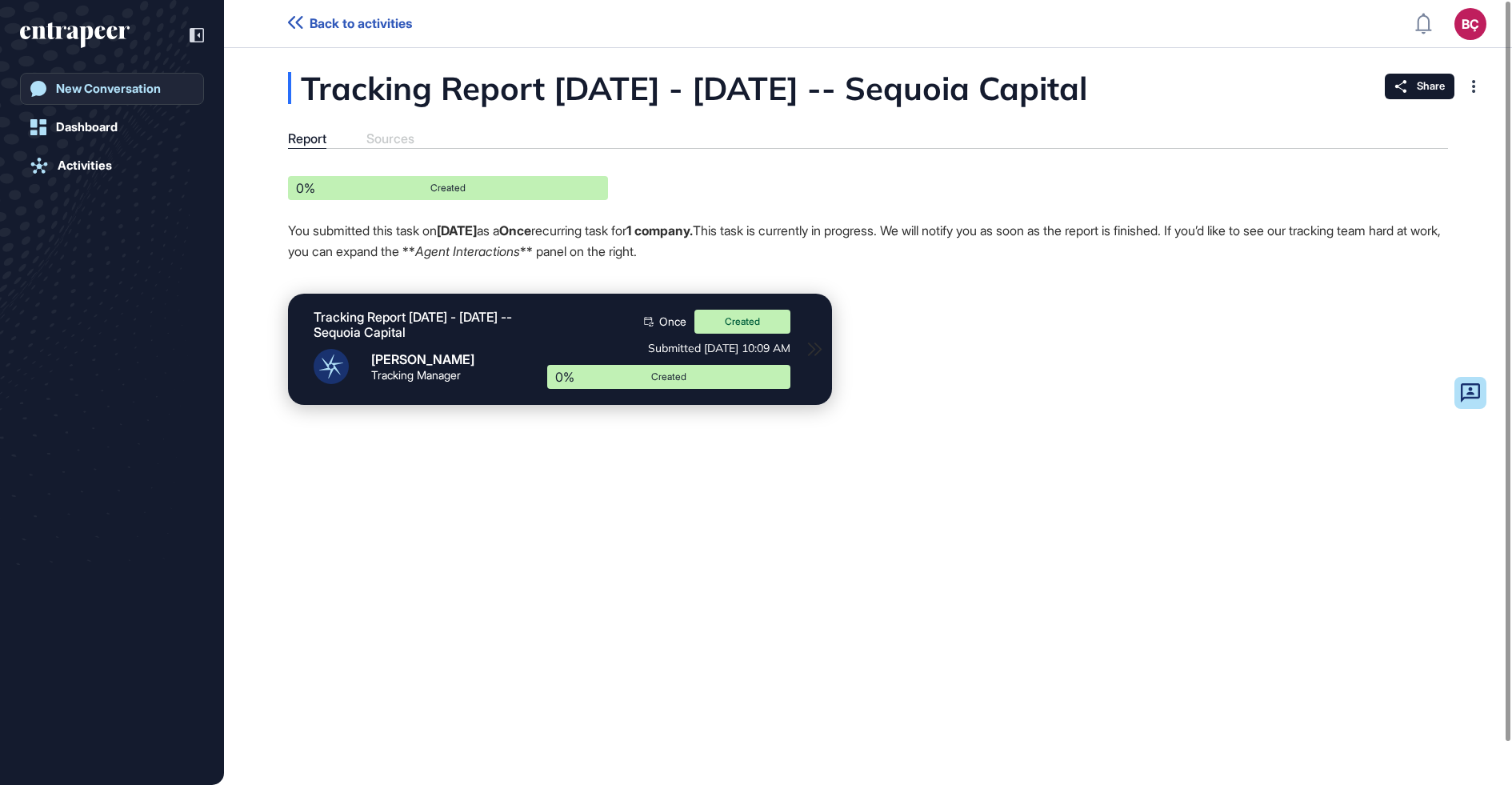
click at [151, 93] on div "New Conversation" at bounding box center [108, 88] width 104 height 14
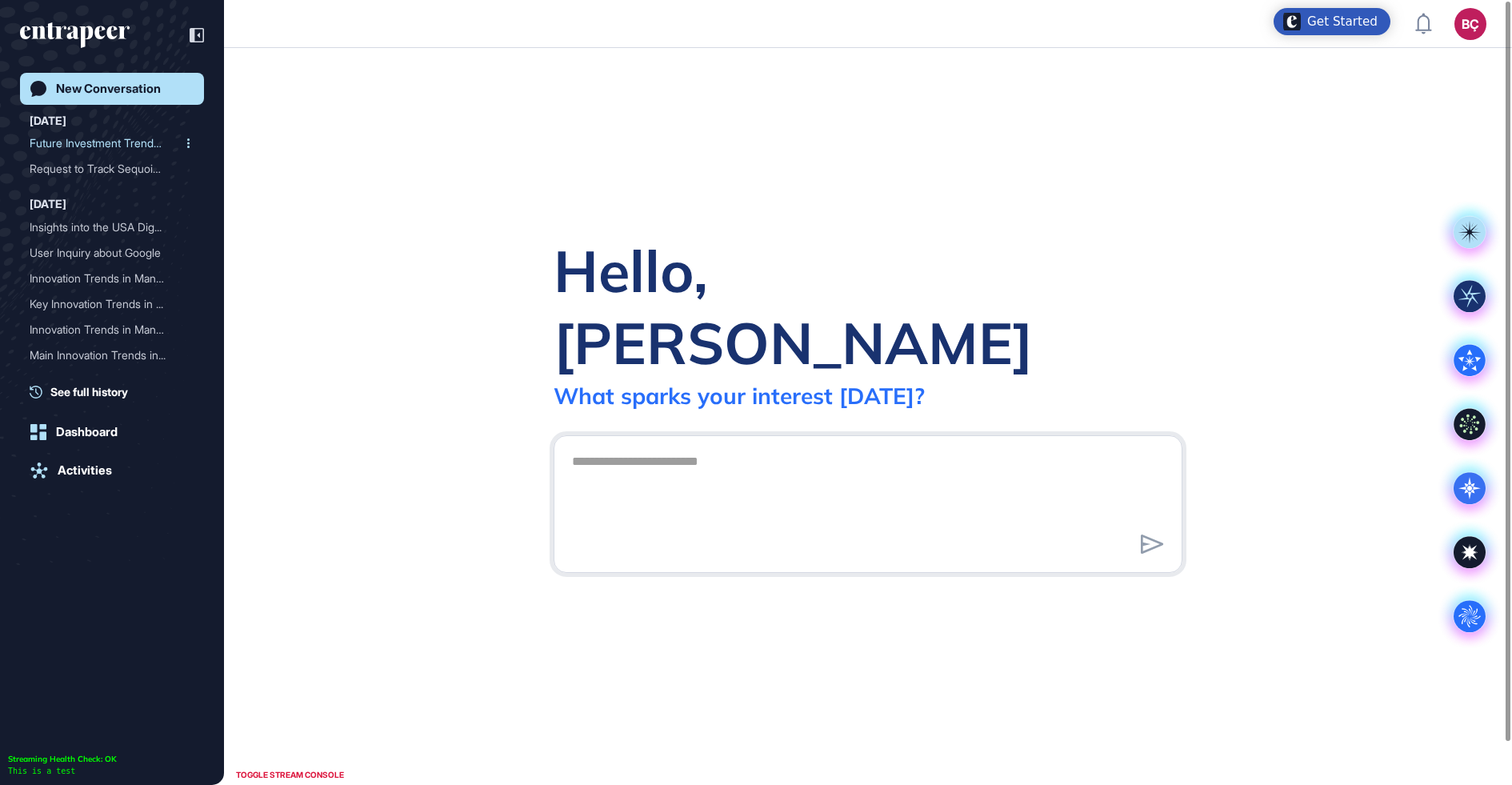
click at [126, 151] on div "Future Investment Trends ..." at bounding box center [105, 143] width 152 height 25
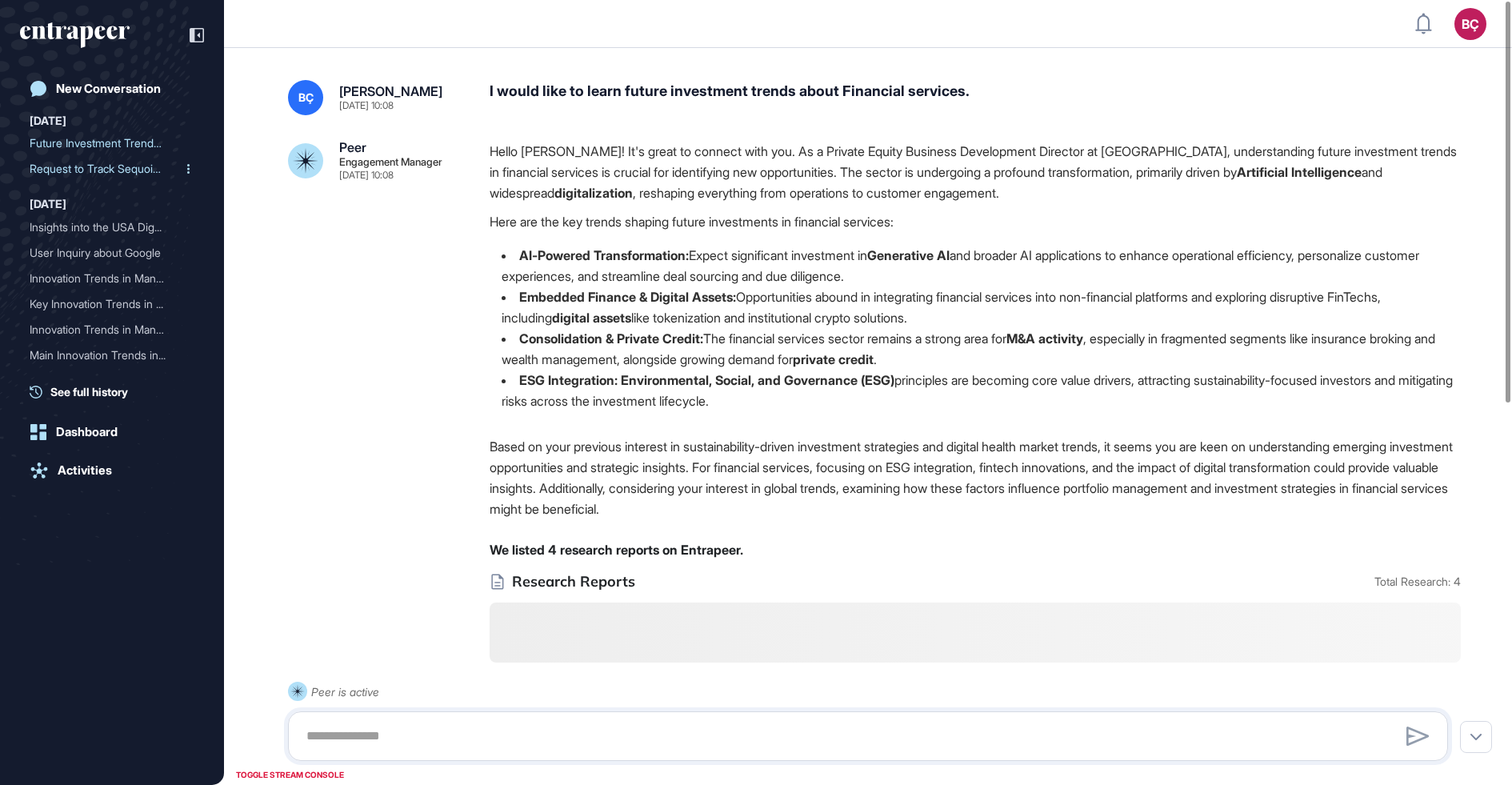
click at [109, 170] on div "Request to Track Sequoia ..." at bounding box center [105, 168] width 152 height 25
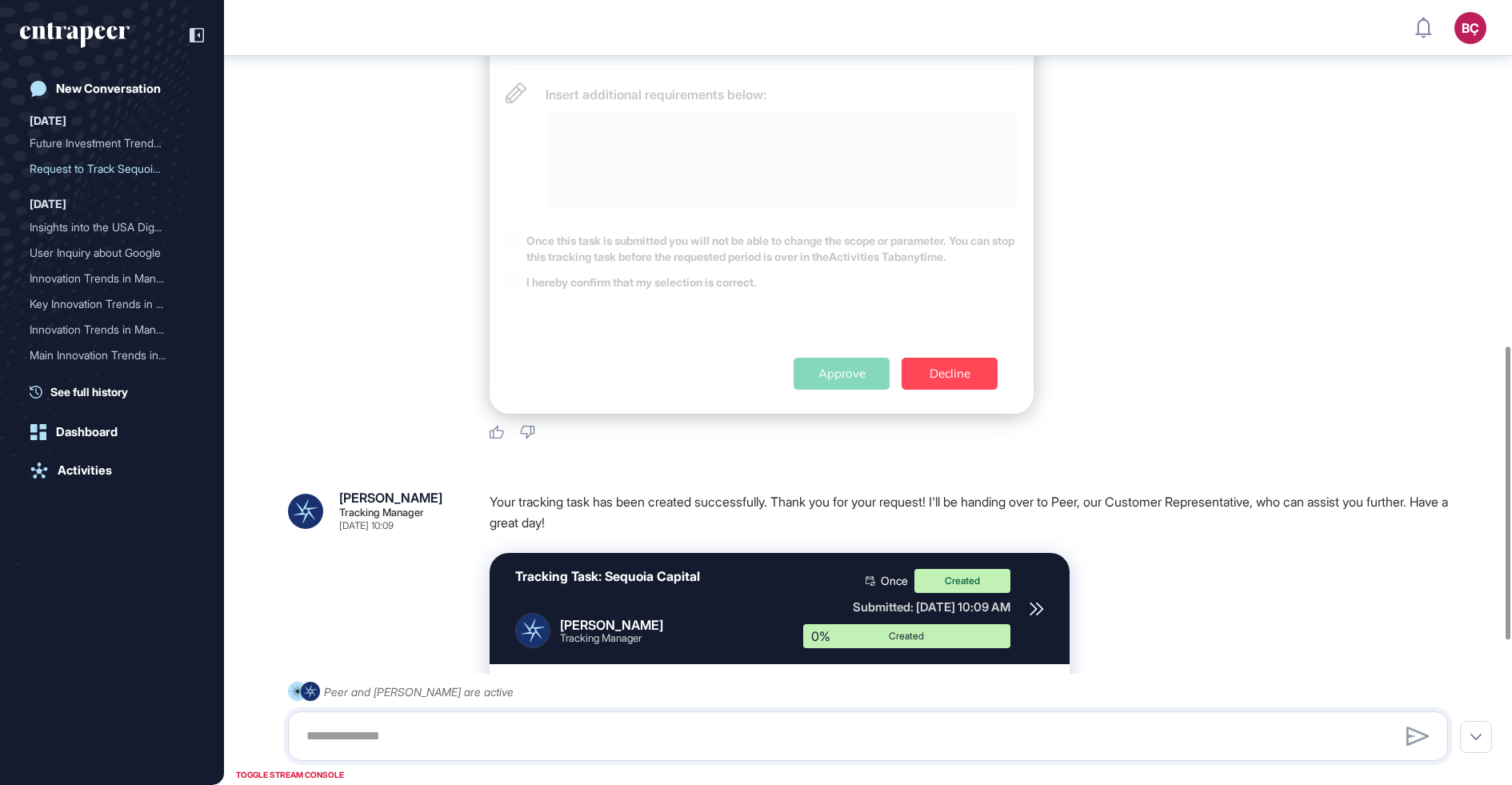
scroll to position [1313, 0]
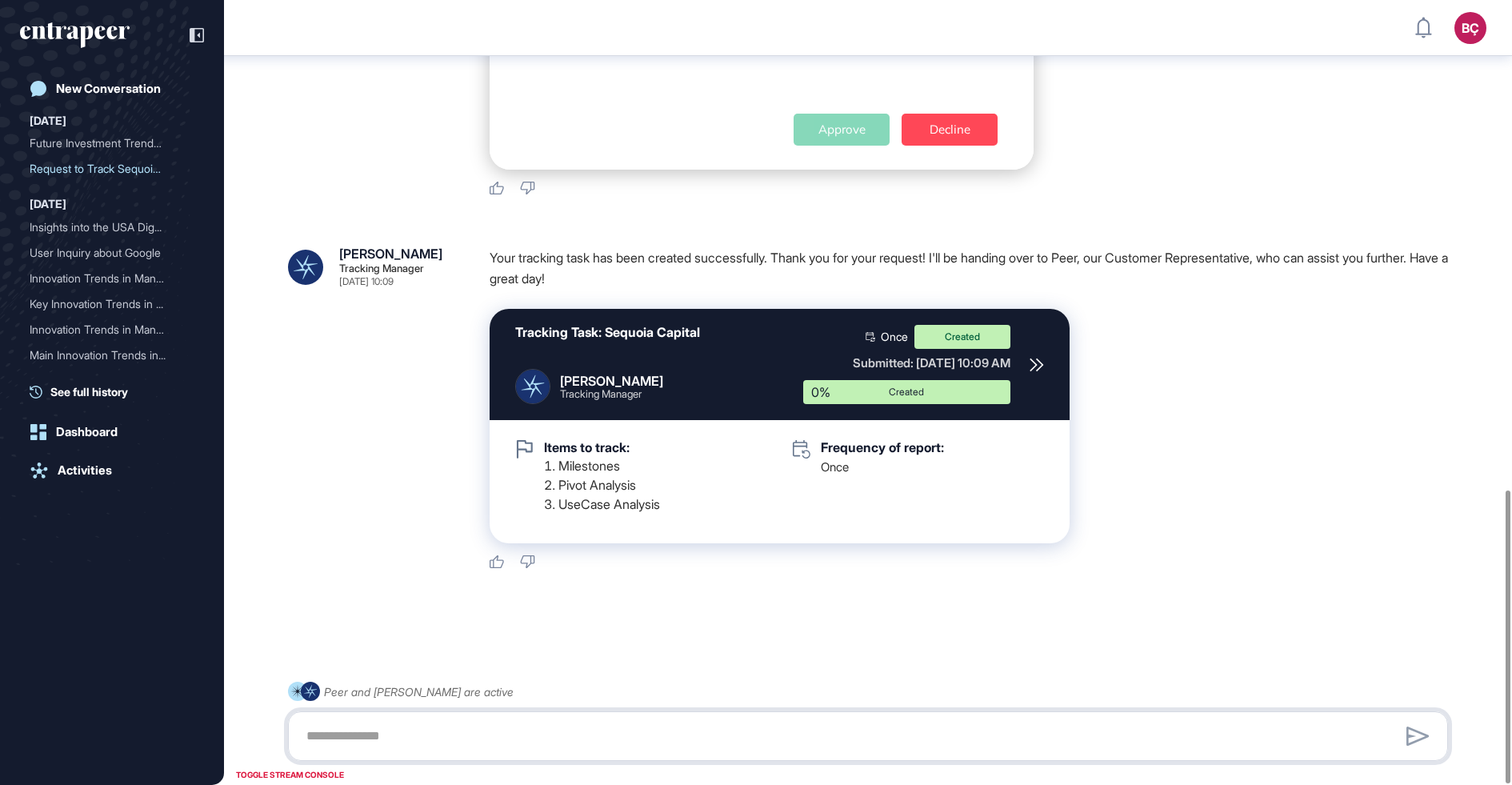
click at [596, 738] on textarea at bounding box center [867, 736] width 1142 height 32
type textarea "********"
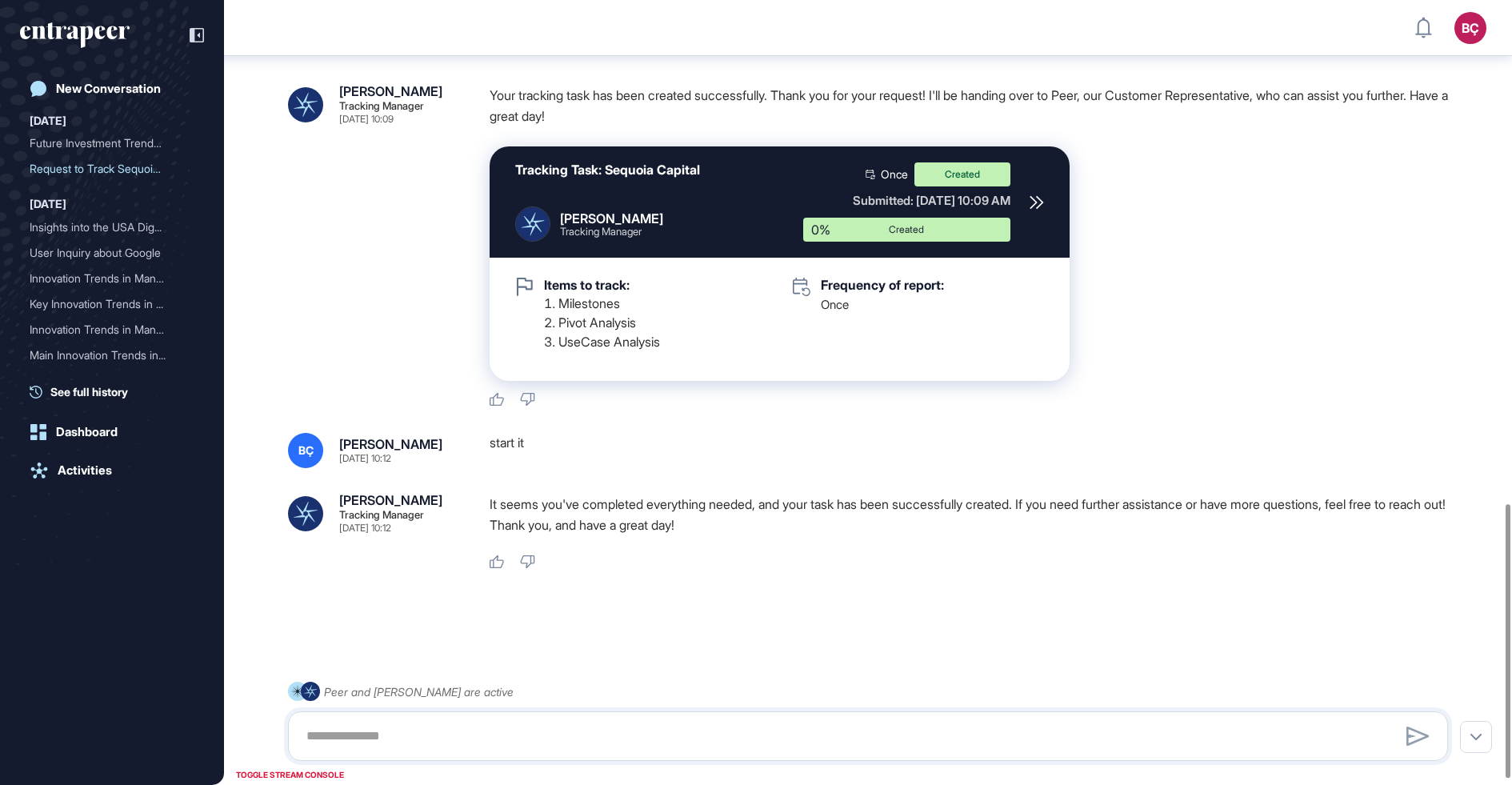
scroll to position [1461, 0]
click at [538, 516] on p "It seems you've completed everything needed, and your task has been successfull…" at bounding box center [975, 515] width 971 height 41
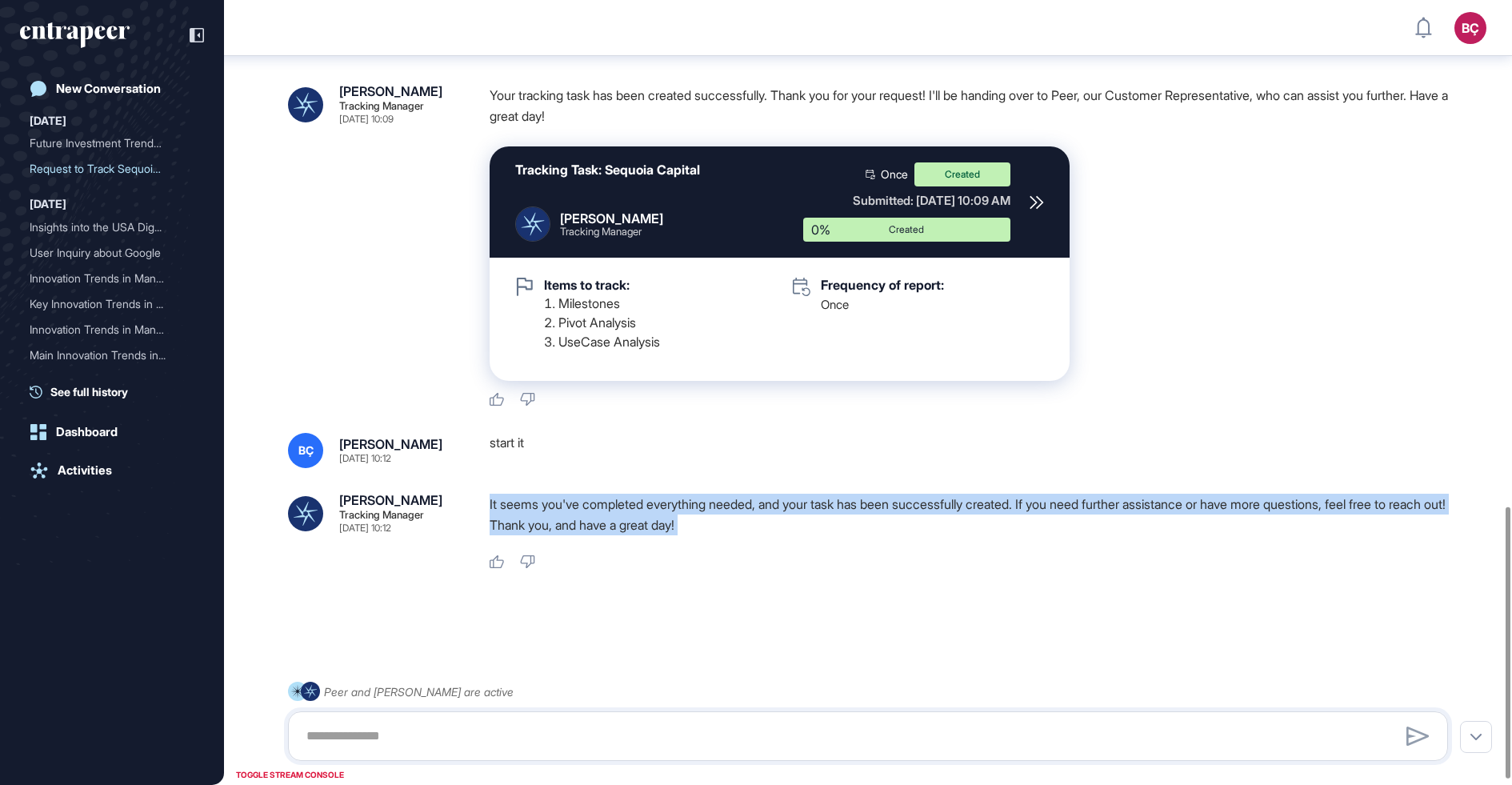
click at [538, 516] on p "It seems you've completed everything needed, and your task has been successfull…" at bounding box center [975, 515] width 971 height 41
click at [63, 473] on div "Activities" at bounding box center [85, 470] width 55 height 14
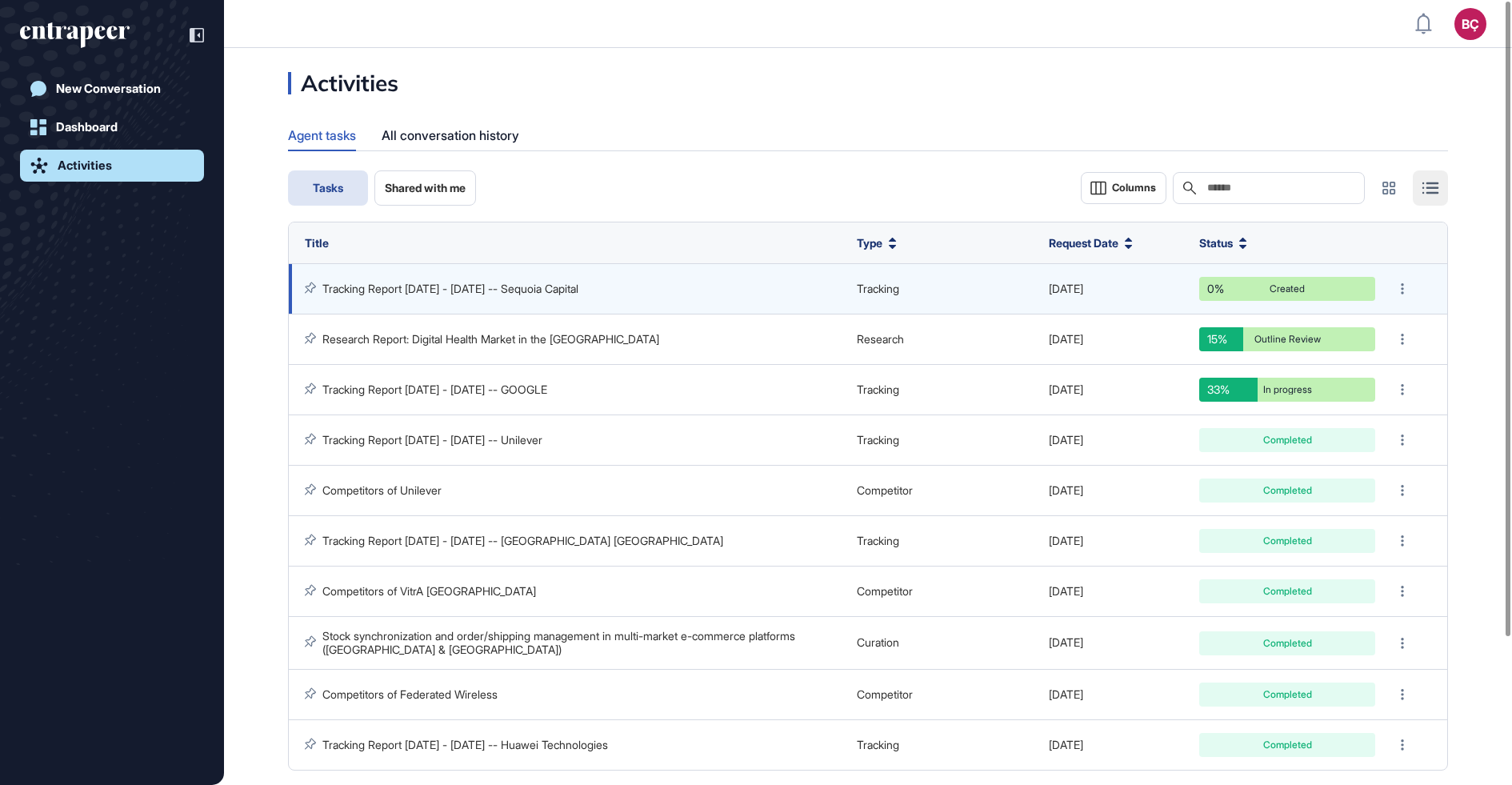
click at [444, 287] on link "Tracking Report [DATE] - [DATE] -- Sequoia Capital" at bounding box center [451, 288] width 256 height 13
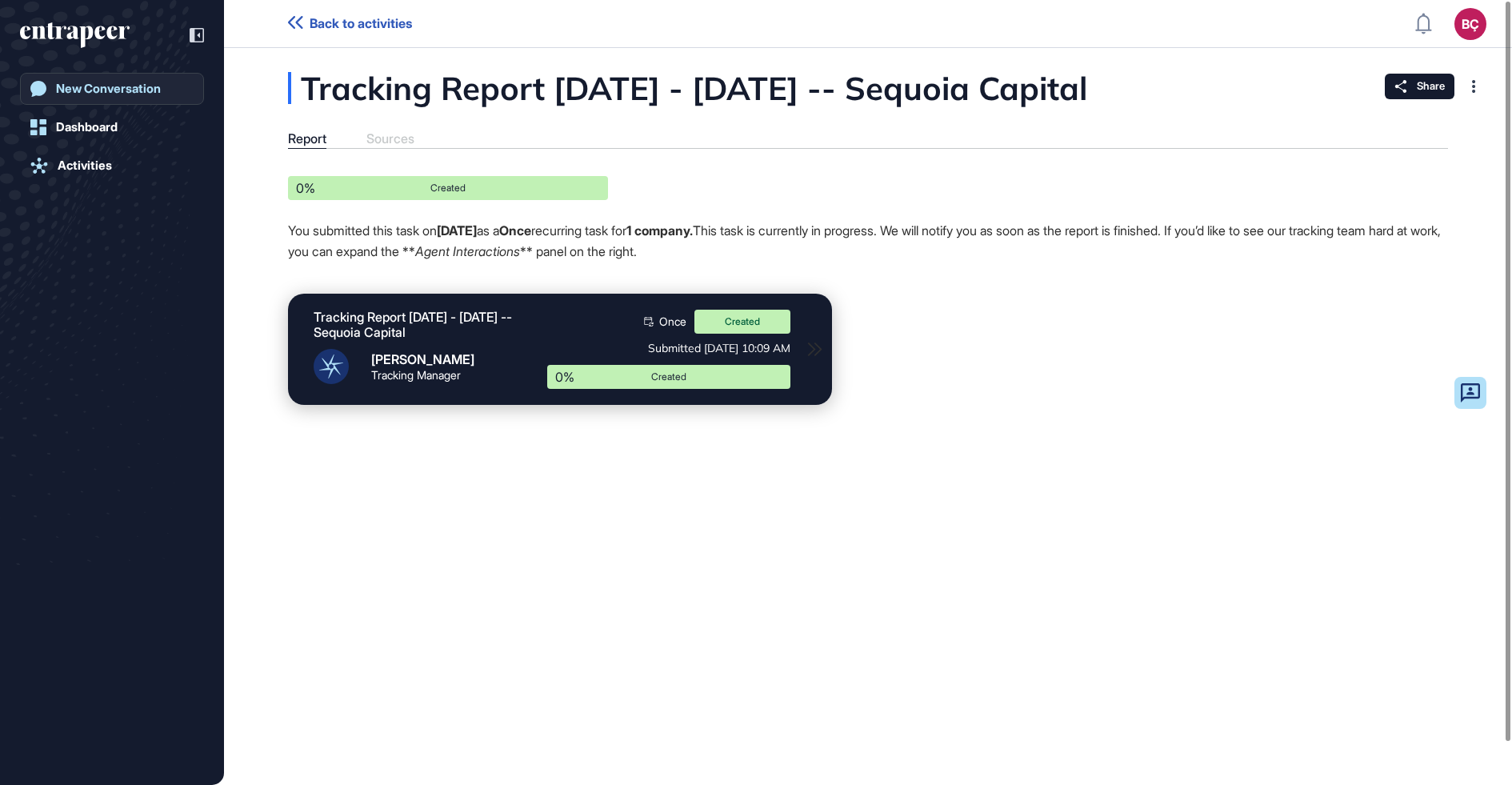
click at [51, 78] on link "New Conversation" at bounding box center [112, 88] width 184 height 32
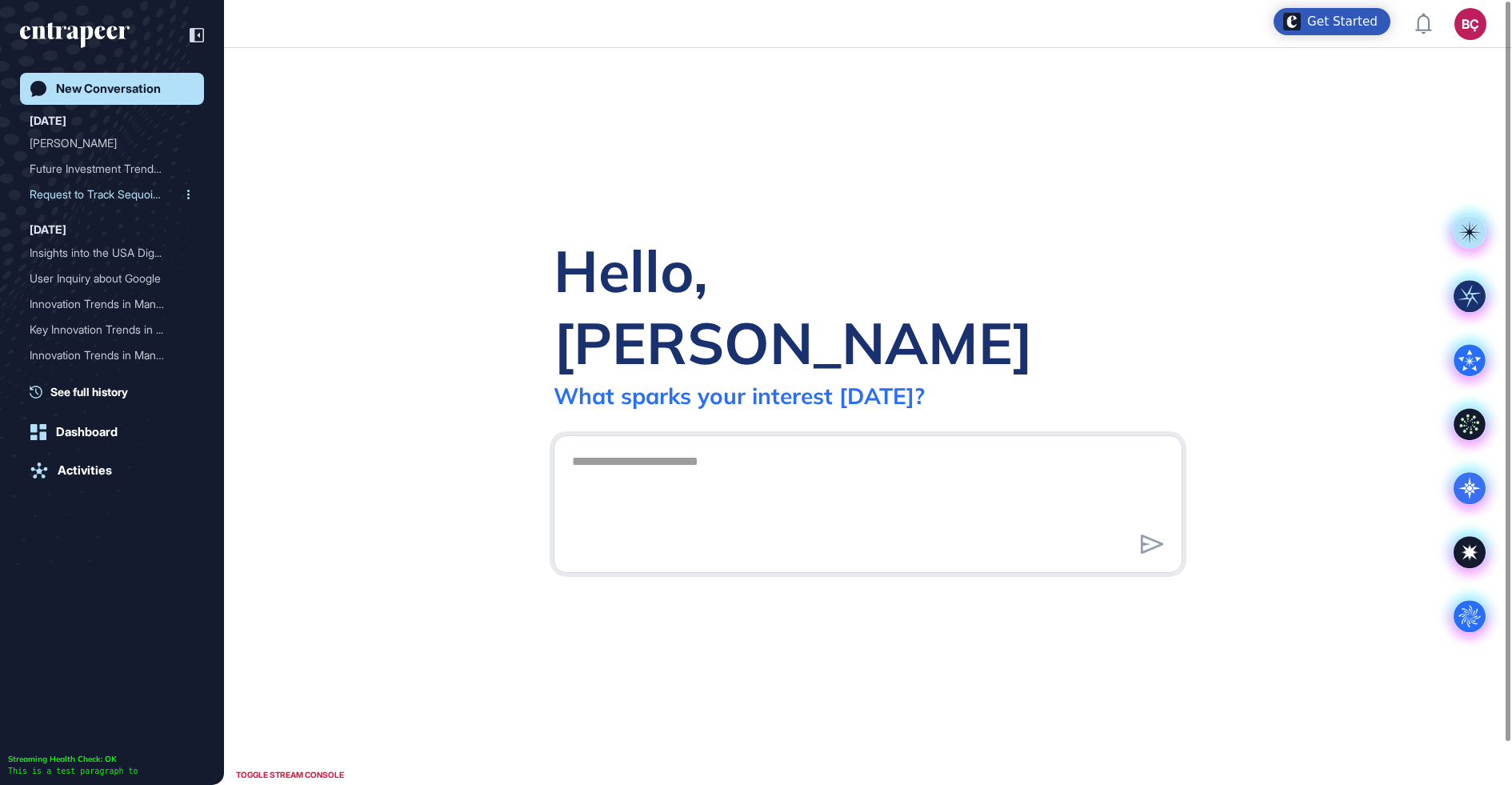
click at [83, 201] on div "Request to Track Sequoia ..." at bounding box center [105, 194] width 152 height 25
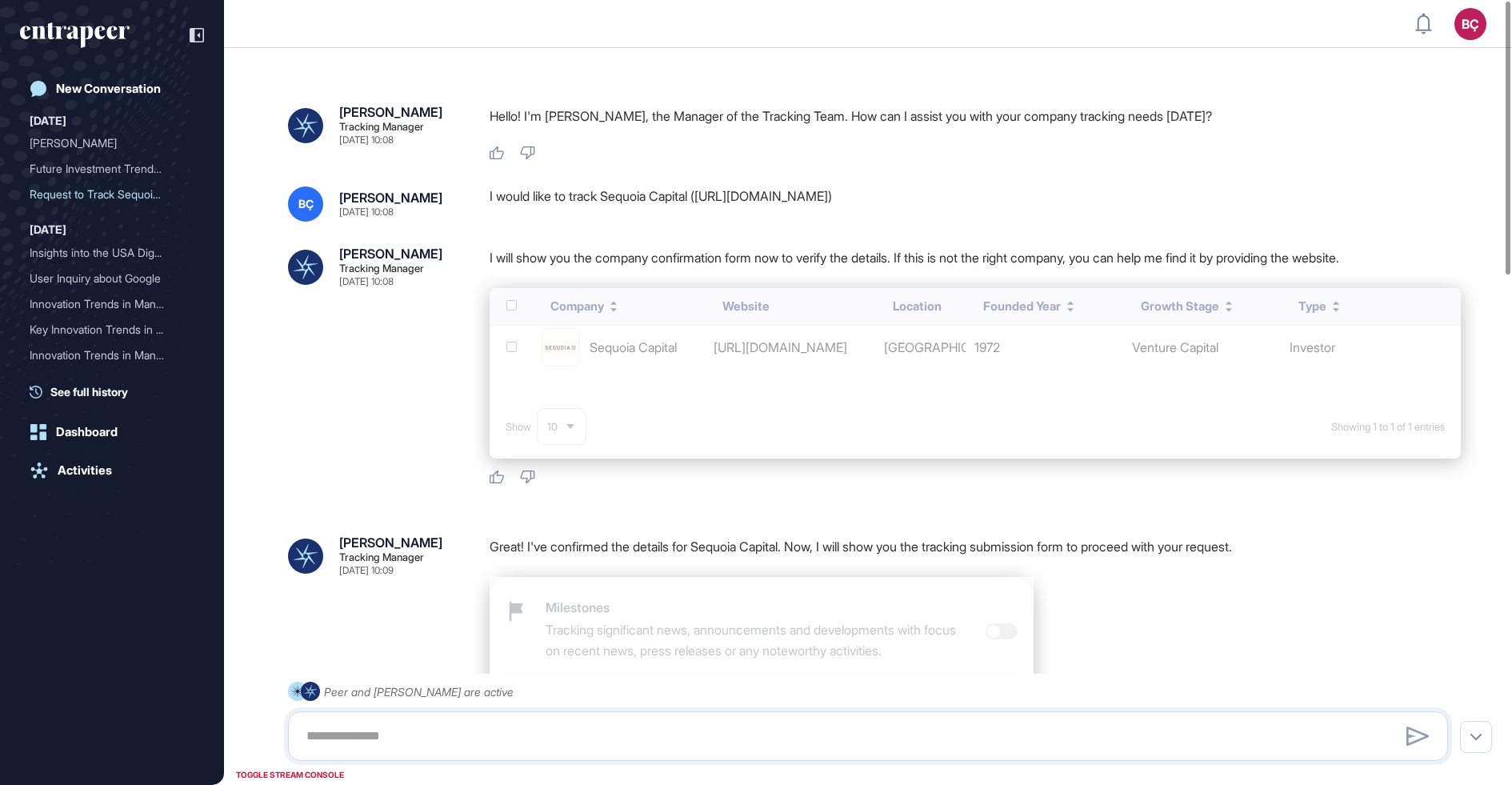
click at [624, 195] on div "I would like to track Sequoia Capital ([URL][DOMAIN_NAME])" at bounding box center [975, 203] width 971 height 35
copy div "I would like to track Sequoia Capital ([URL][DOMAIN_NAME])"
click at [115, 89] on div "New Conversation" at bounding box center [108, 88] width 104 height 14
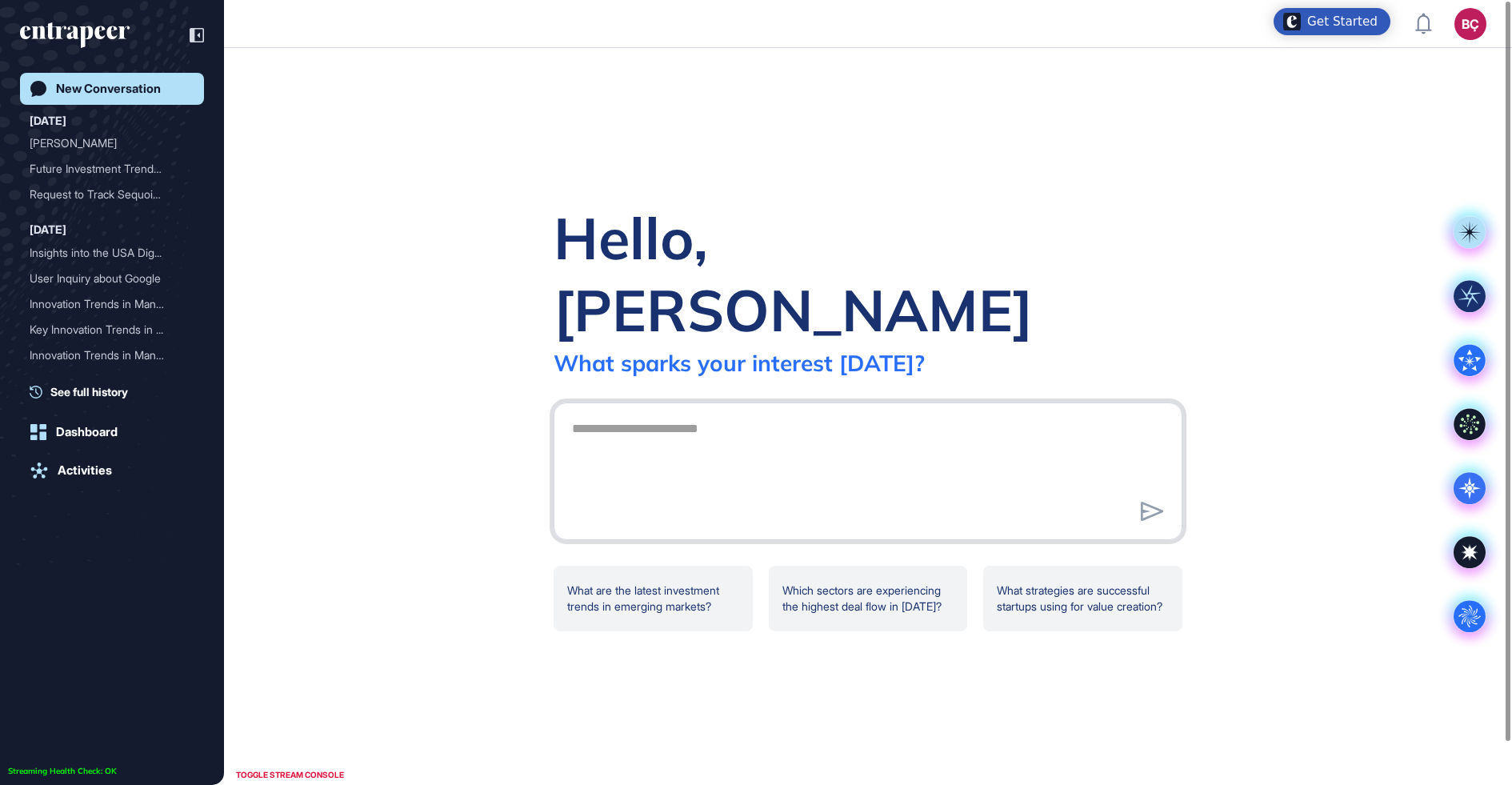
click at [639, 429] on textarea at bounding box center [868, 469] width 612 height 112
click at [1478, 292] on rect at bounding box center [1470, 296] width 32 height 32
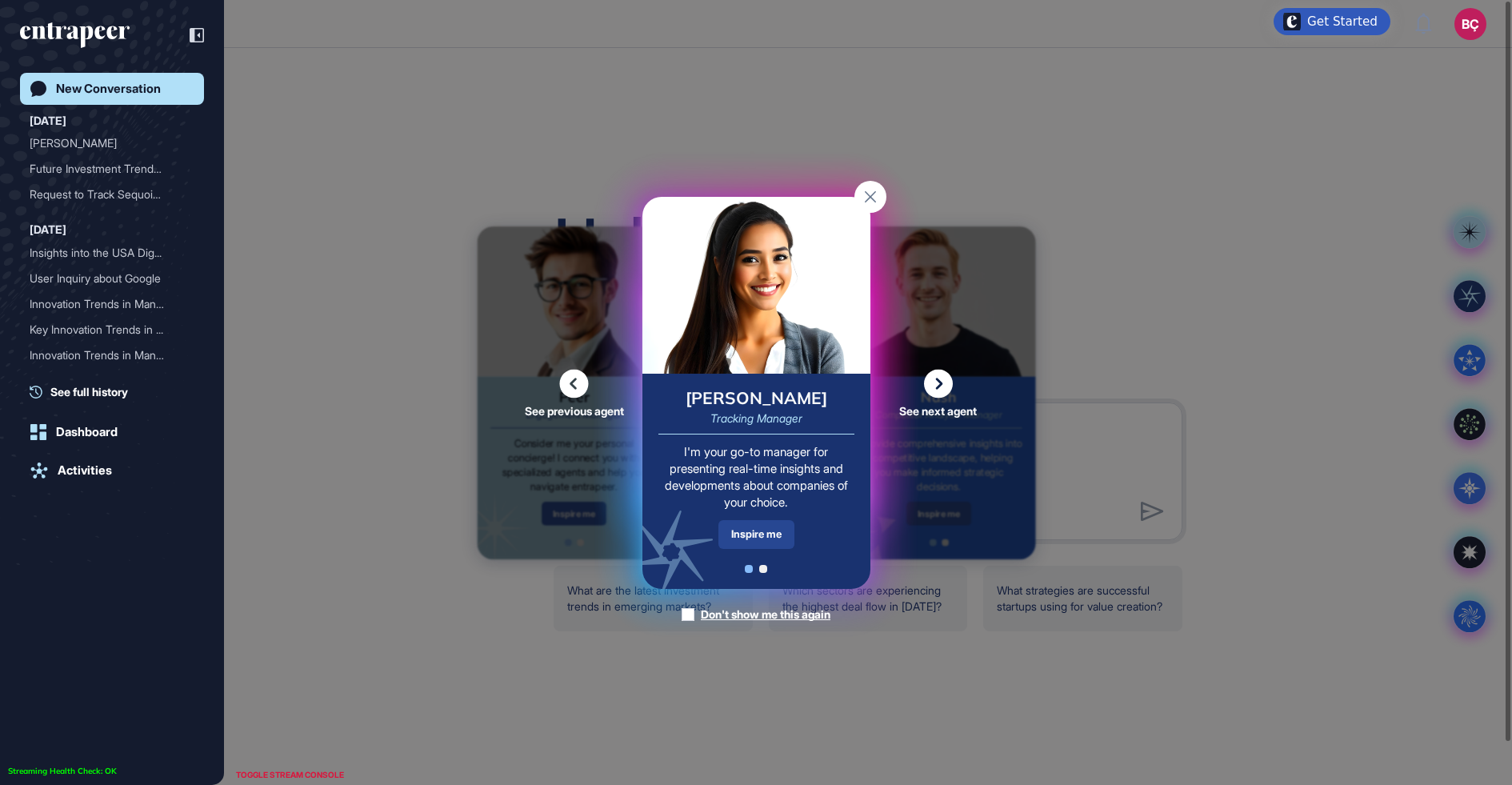
click at [744, 532] on div "Inspire me" at bounding box center [756, 535] width 76 height 28
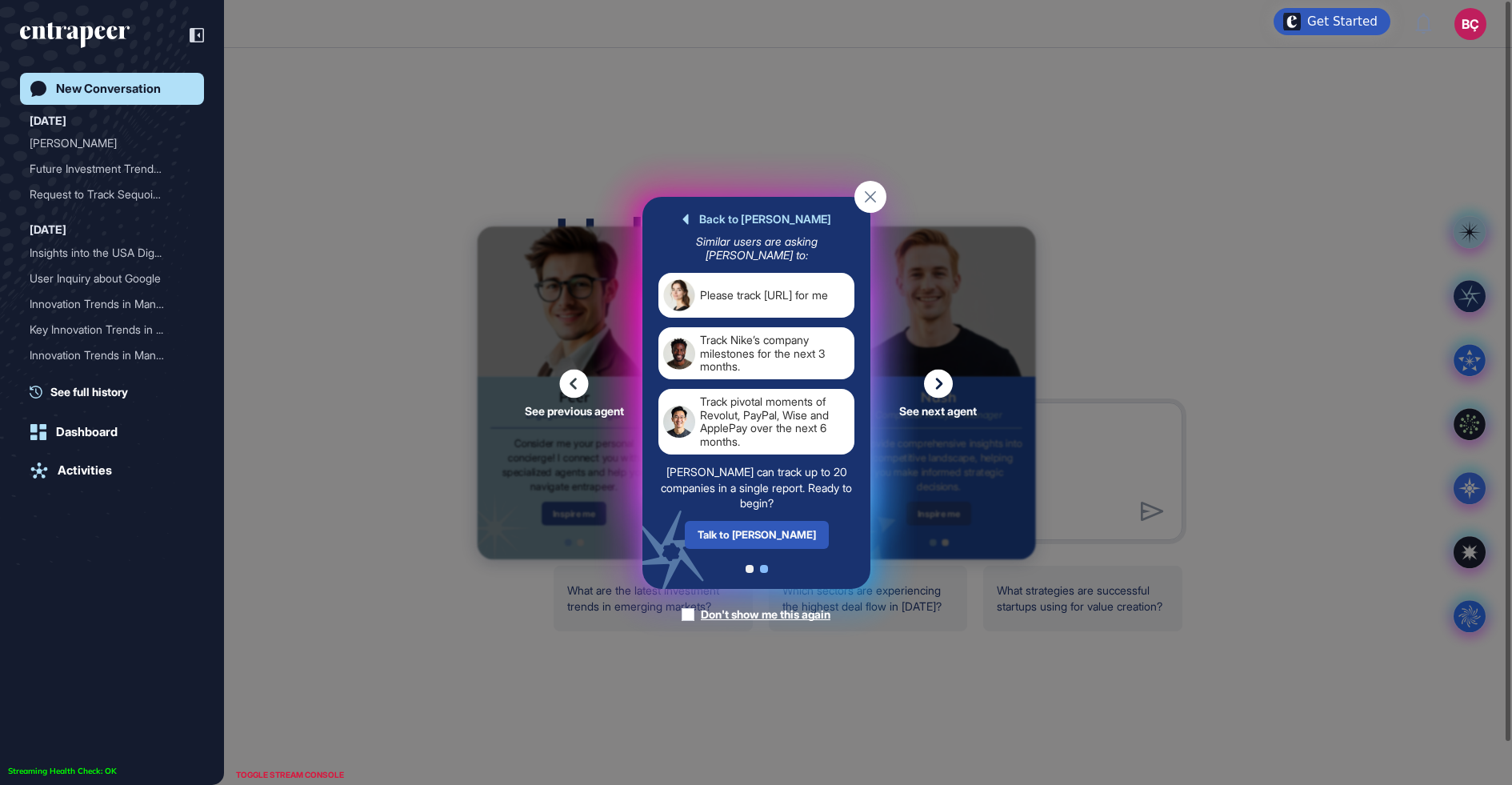
click at [740, 532] on div "Talk to Tracy" at bounding box center [756, 535] width 144 height 28
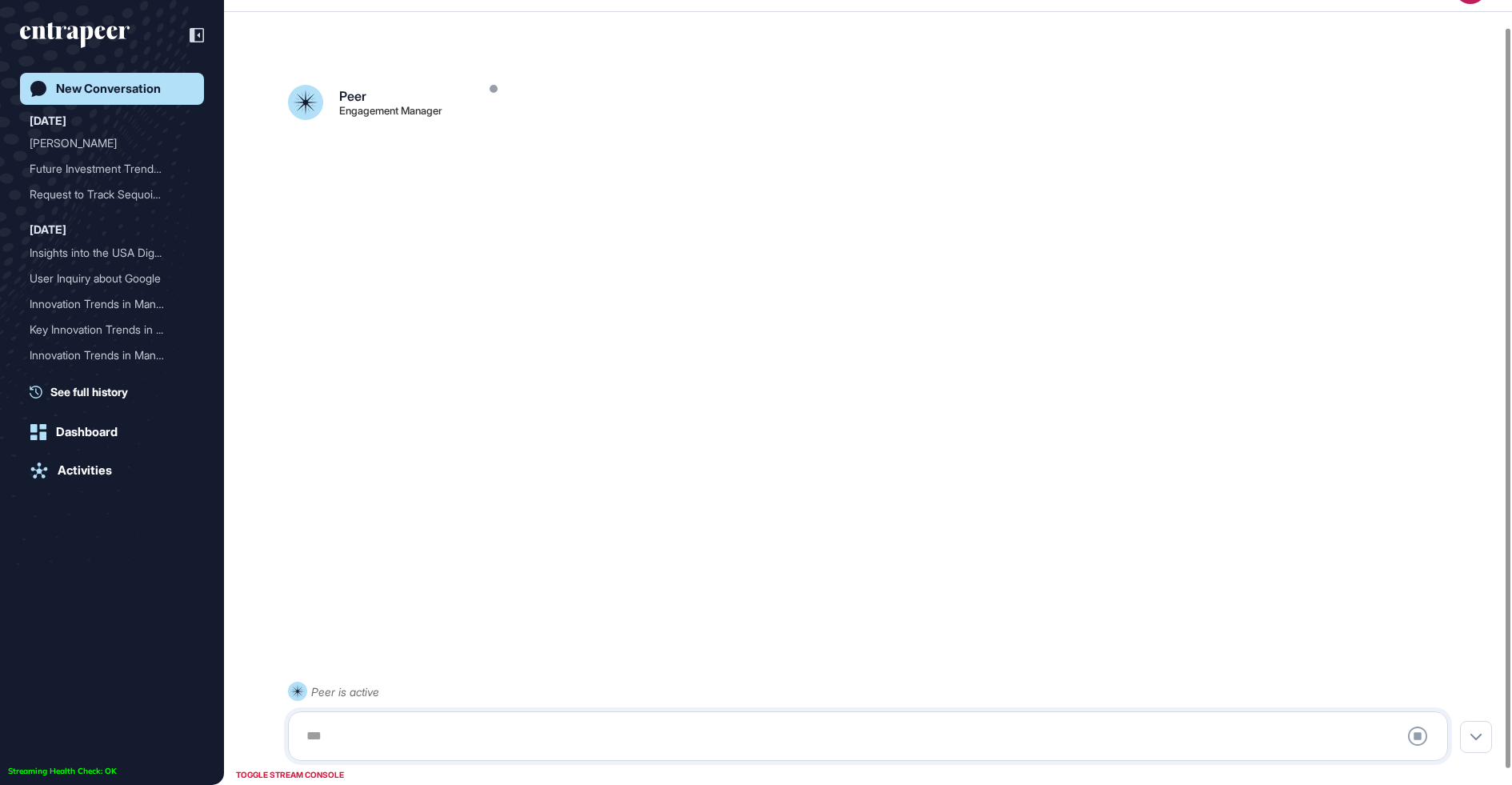
scroll to position [44, 0]
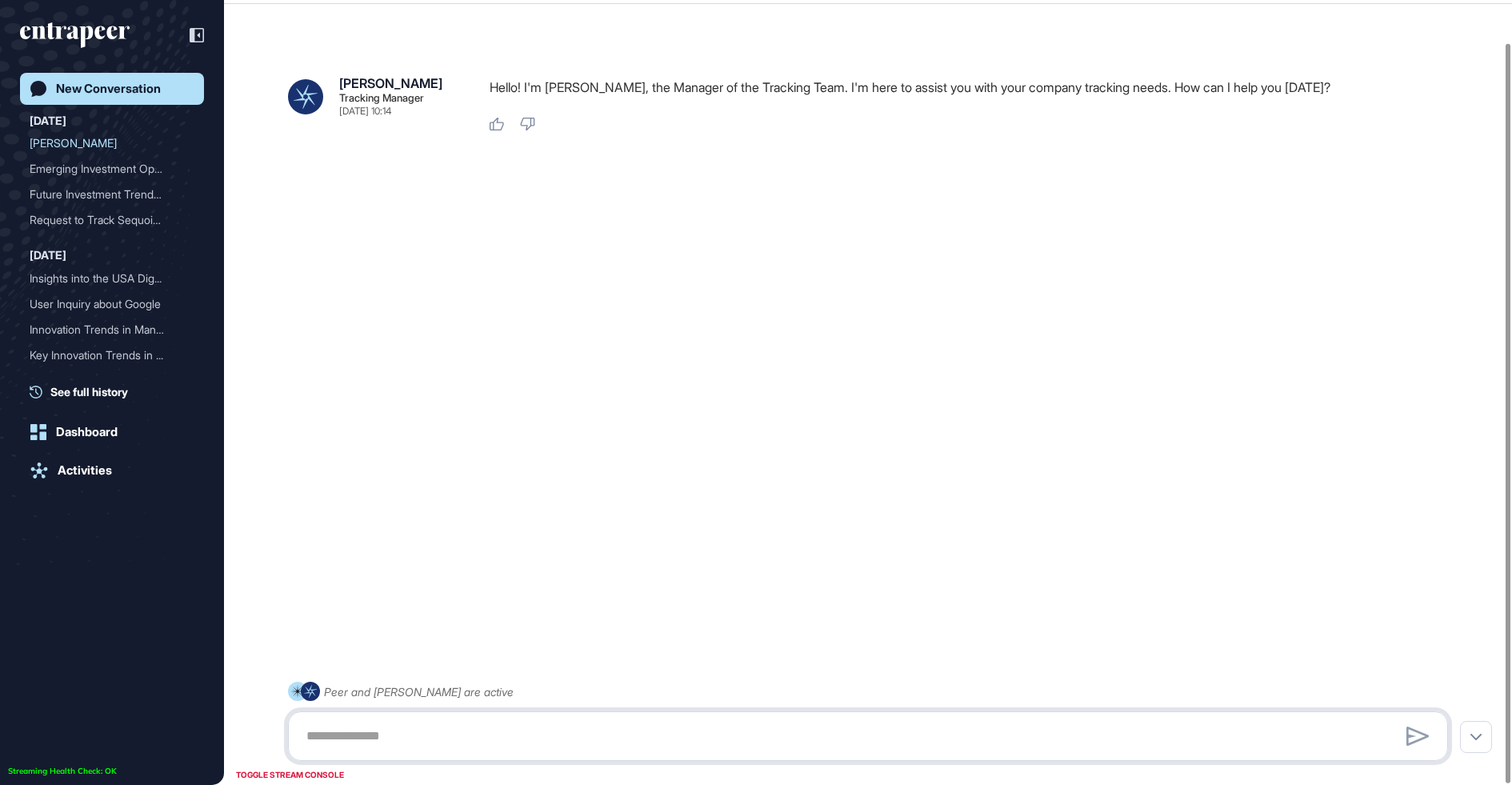
click at [532, 735] on textarea at bounding box center [867, 736] width 1142 height 32
paste textarea "**********"
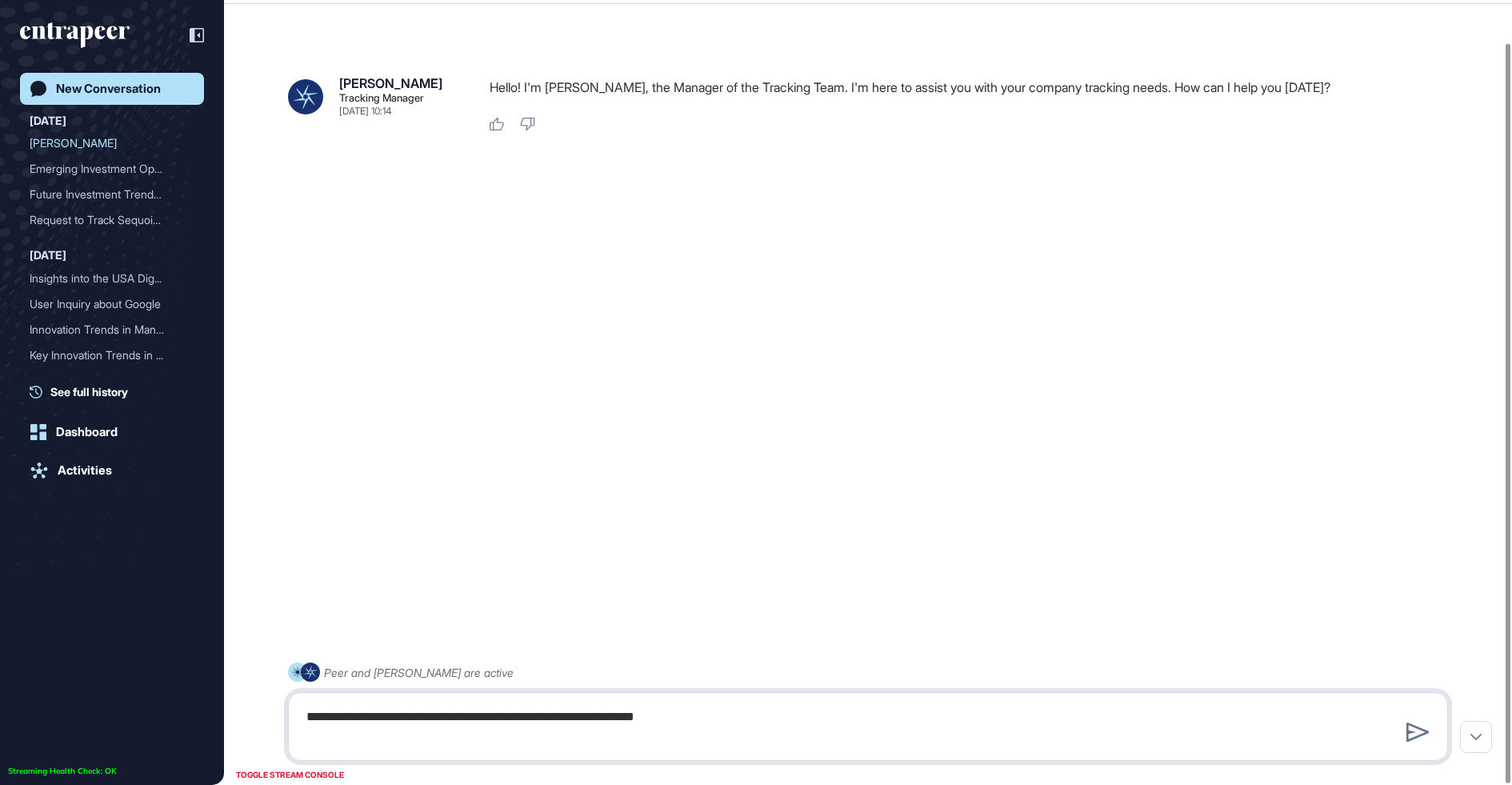
type textarea "**********"
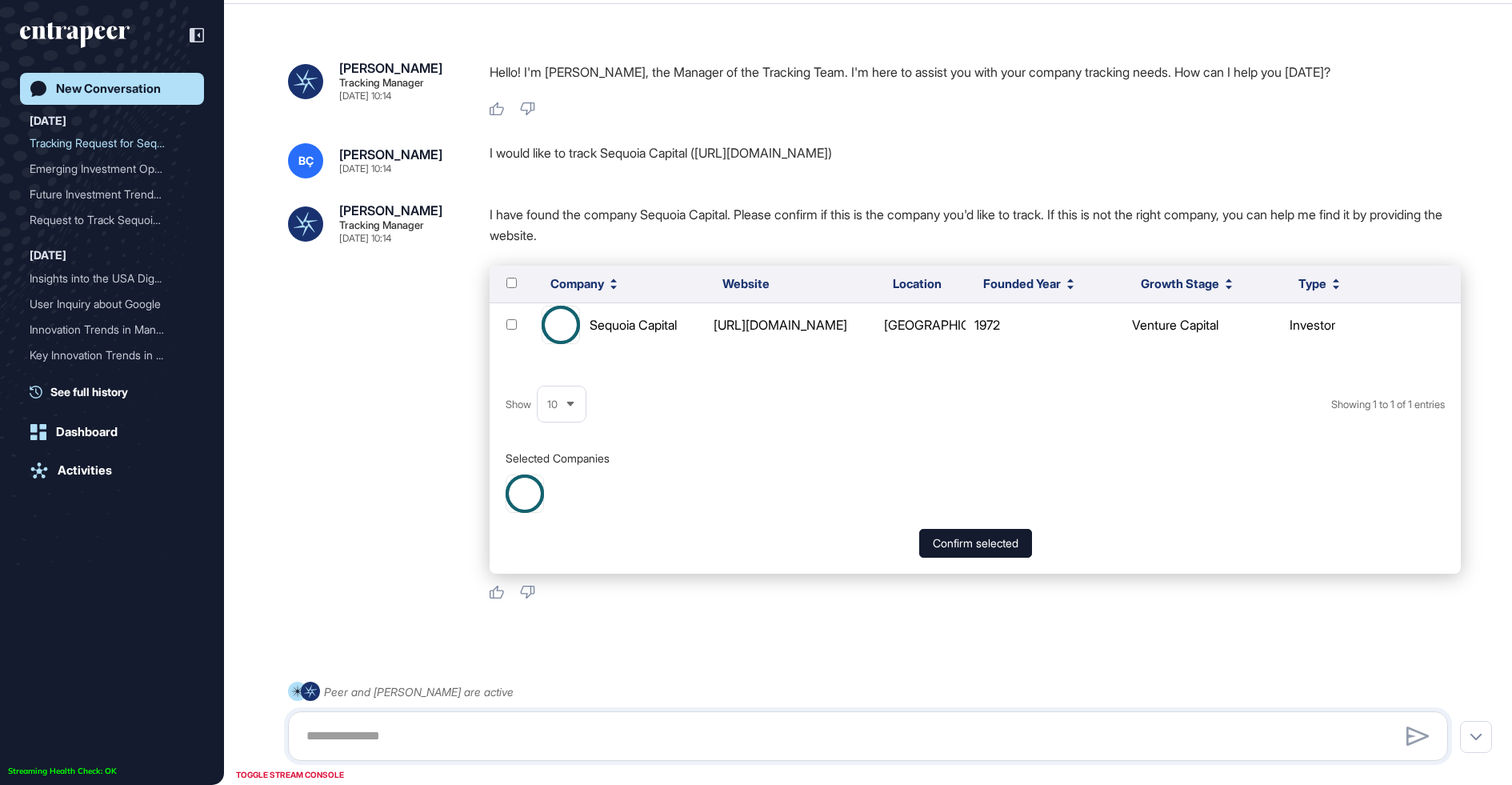
scroll to position [45, 0]
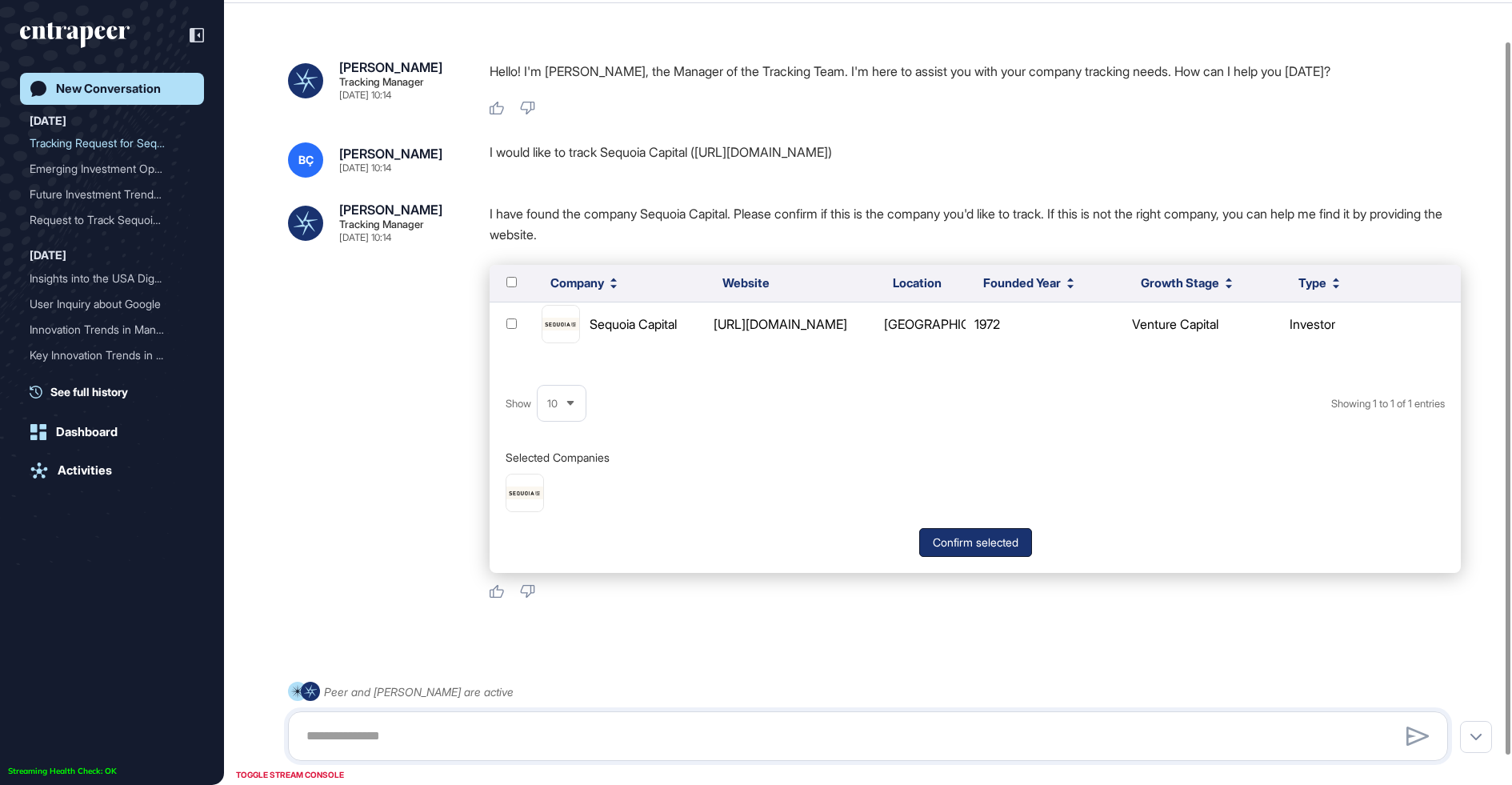
click at [970, 543] on button "Confirm selected" at bounding box center [976, 542] width 113 height 29
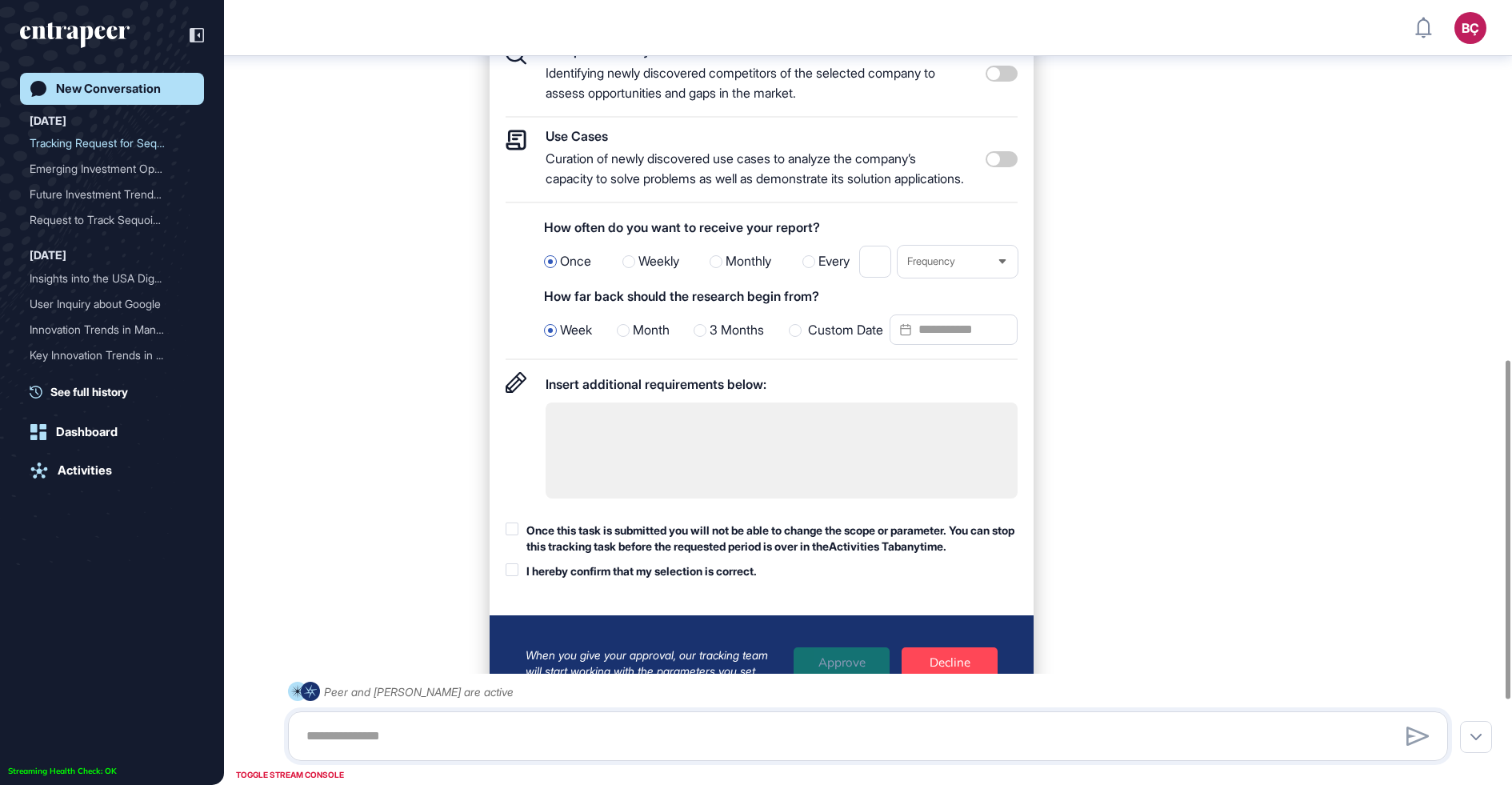
scroll to position [829, 0]
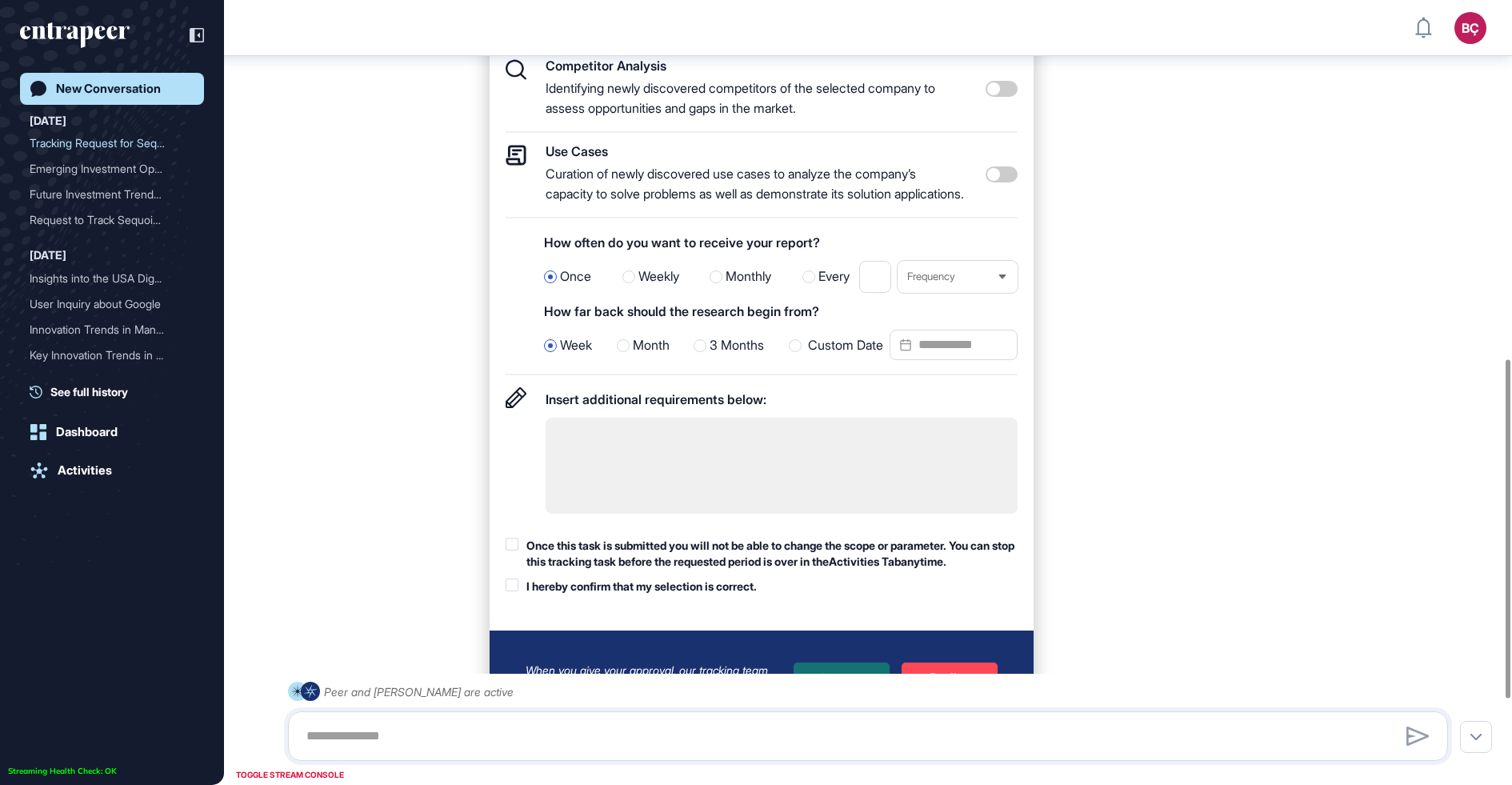
click at [710, 357] on div "Week Month 3 Months Custom Date" at bounding box center [780, 345] width 473 height 32
click at [710, 356] on span "3 Months" at bounding box center [737, 345] width 55 height 21
click at [992, 183] on span at bounding box center [1002, 174] width 32 height 16
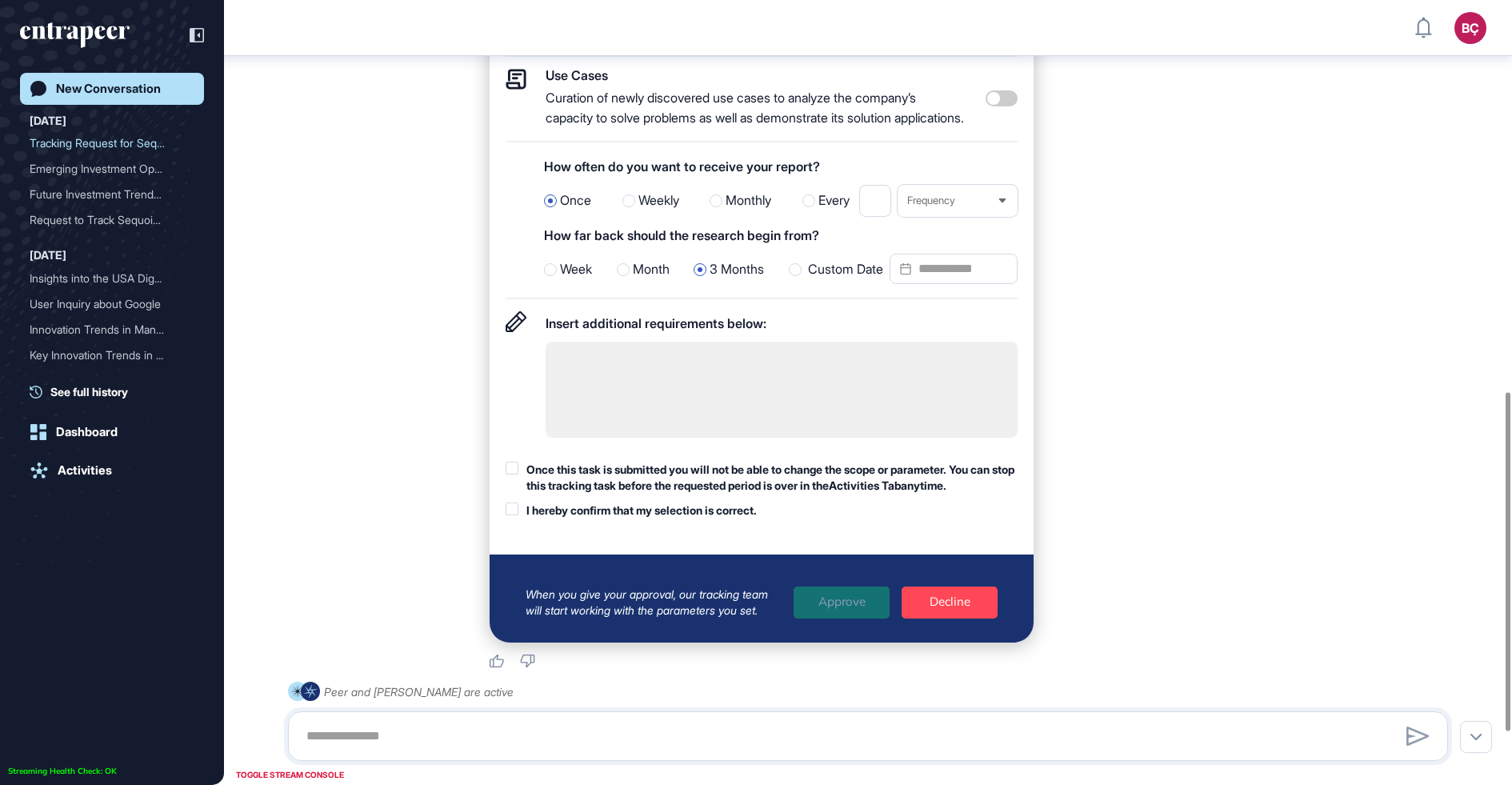
click at [744, 493] on div "Once this task is submitted you will not be able to change the scope or paramet…" at bounding box center [772, 477] width 491 height 31
click at [729, 519] on div "I hereby confirm that my selection is correct." at bounding box center [642, 510] width 231 height 16
click at [831, 641] on div "When you give your approval, our tracking team will start working with the para…" at bounding box center [761, 599] width 544 height 88
click at [831, 618] on div "Approve" at bounding box center [842, 602] width 96 height 32
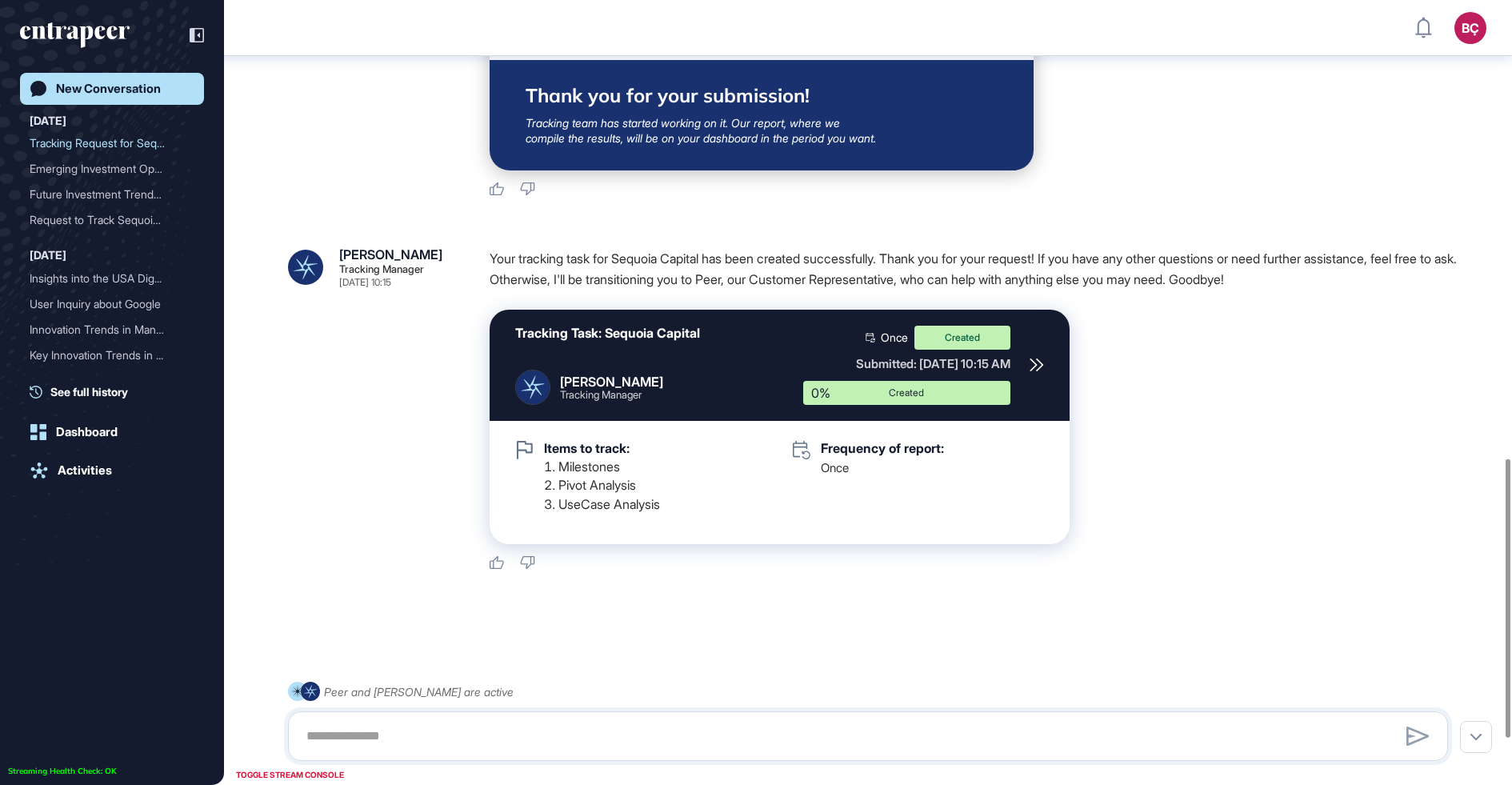
scroll to position [1421, 0]
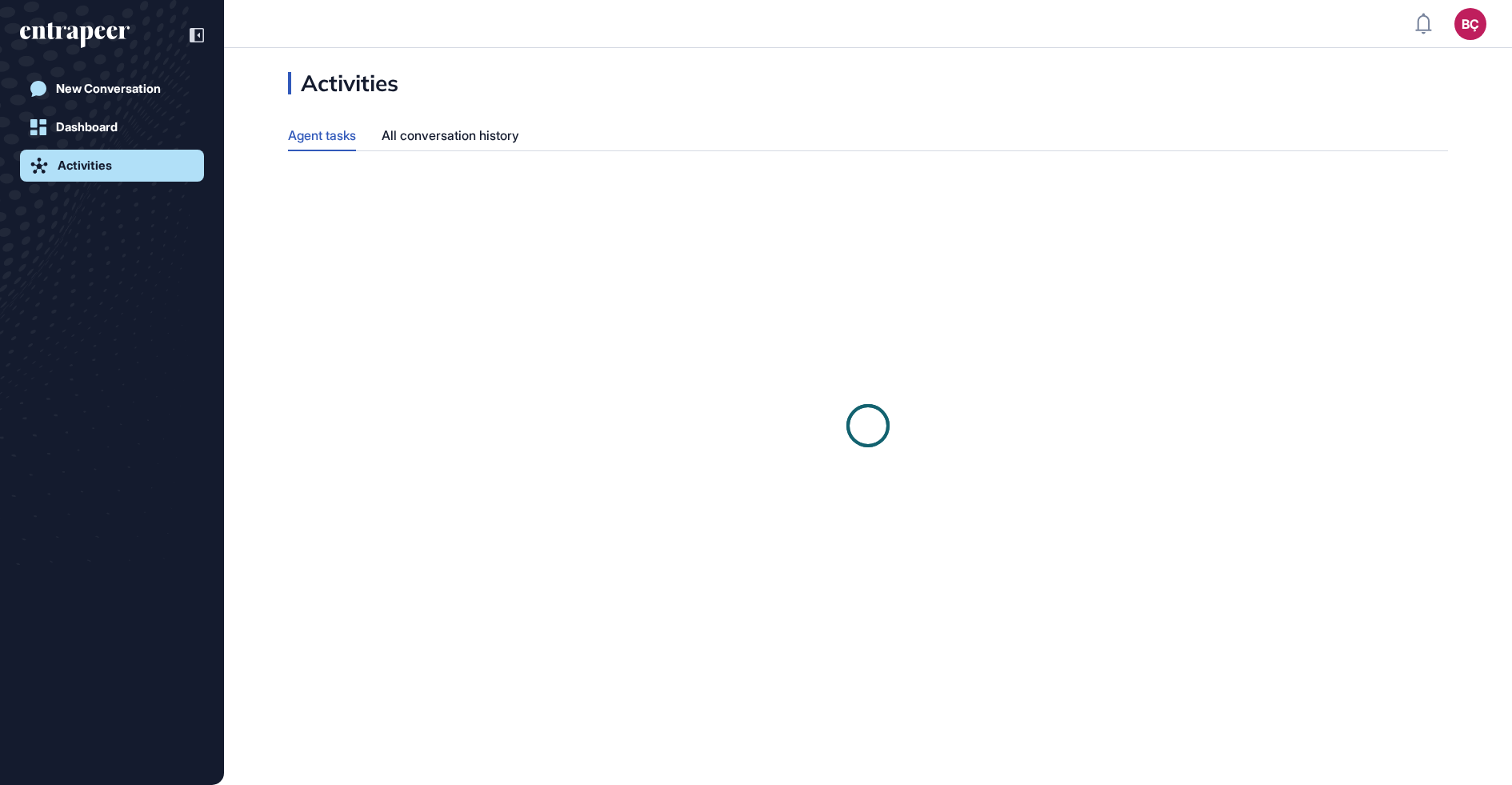
scroll to position [1, 1]
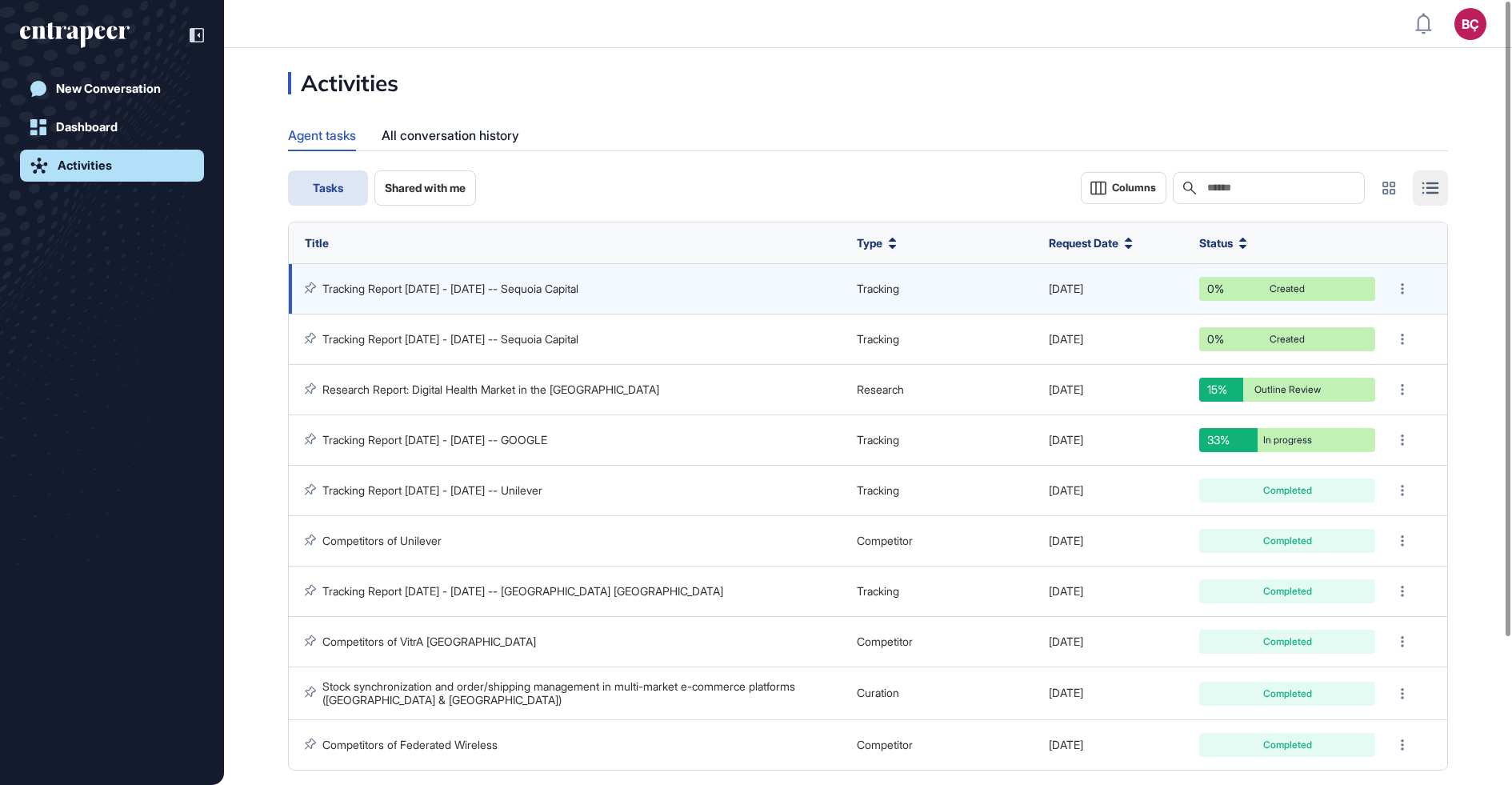
click at [485, 280] on td "Tracking Report [DATE] - [DATE] -- Sequoia Capital" at bounding box center [568, 290] width 560 height 51
click at [478, 290] on link "Tracking Report [DATE] - [DATE] -- Sequoia Capital" at bounding box center [451, 288] width 256 height 13
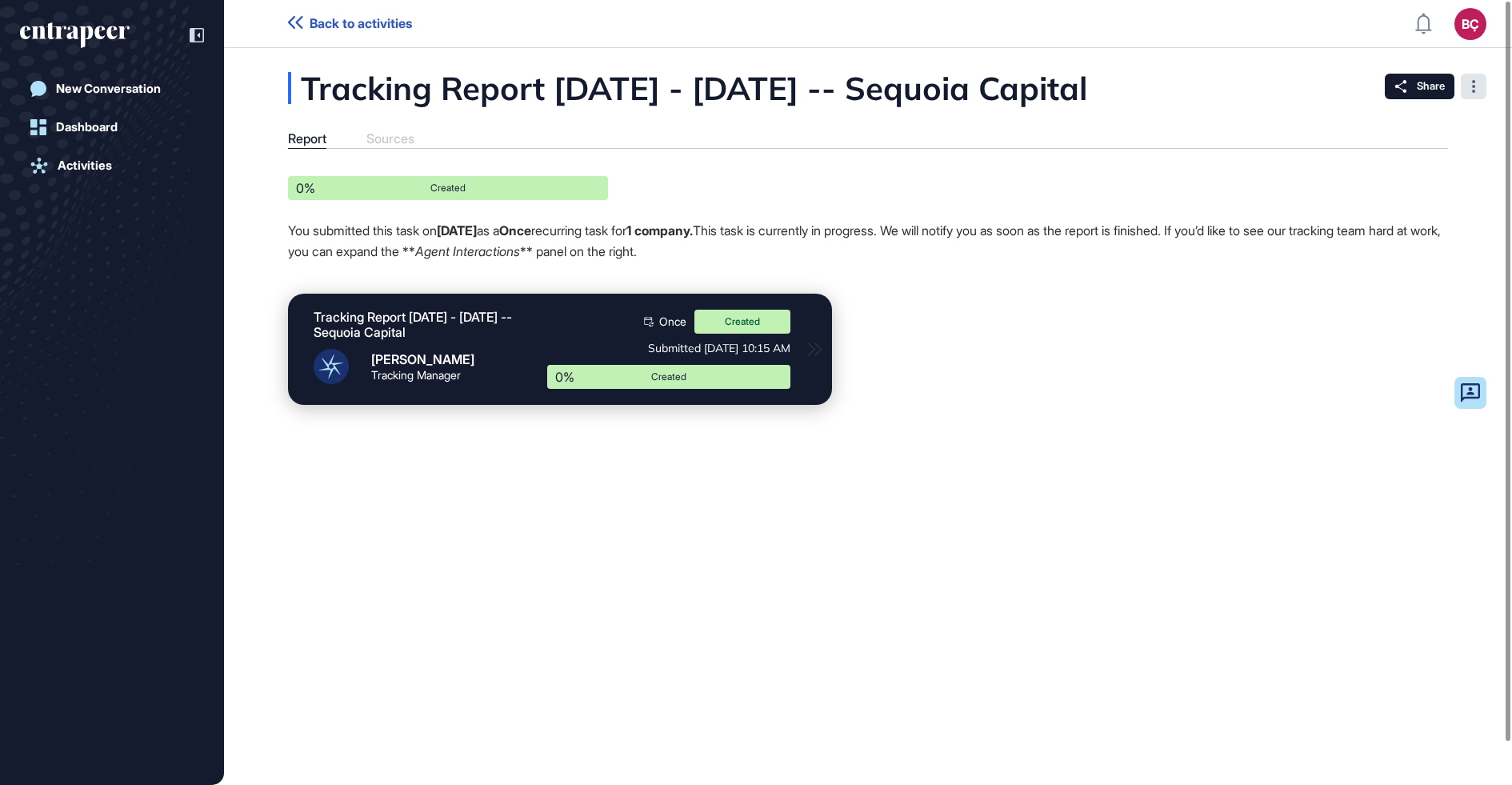
click at [1469, 92] on div at bounding box center [1473, 86] width 25 height 25
click at [409, 120] on div "Tracking Report [DATE] - [DATE] -- Sequoia Capital Report Sources Agent Interac…" at bounding box center [867, 248] width 1288 height 353
click at [380, 135] on div "Report Sources" at bounding box center [867, 139] width 1160 height 18
click at [329, 16] on span "Back to activities" at bounding box center [360, 24] width 103 height 15
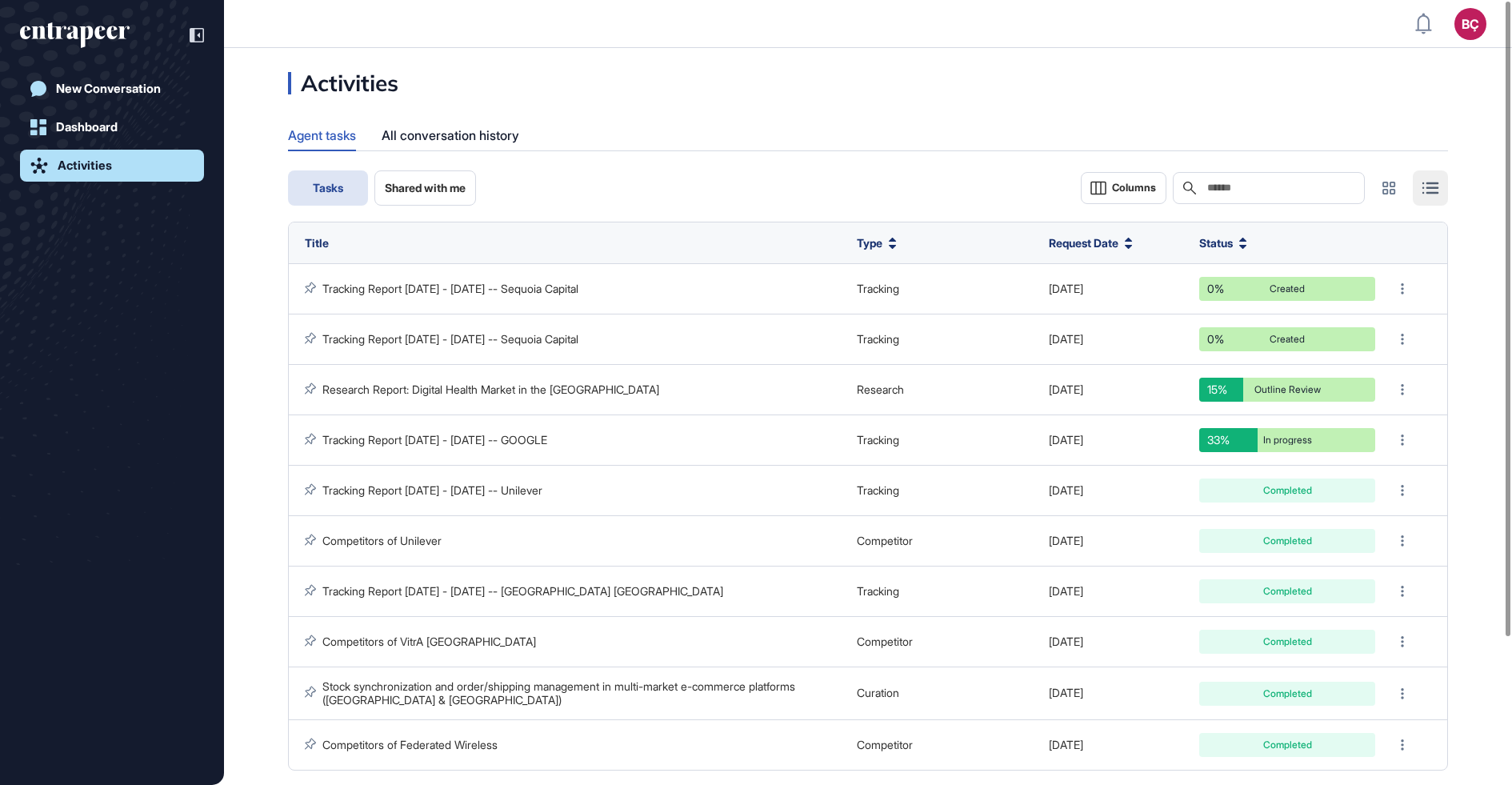
click at [1241, 180] on div "Search" at bounding box center [1269, 188] width 192 height 32
click at [1239, 182] on input "text" at bounding box center [1280, 188] width 149 height 13
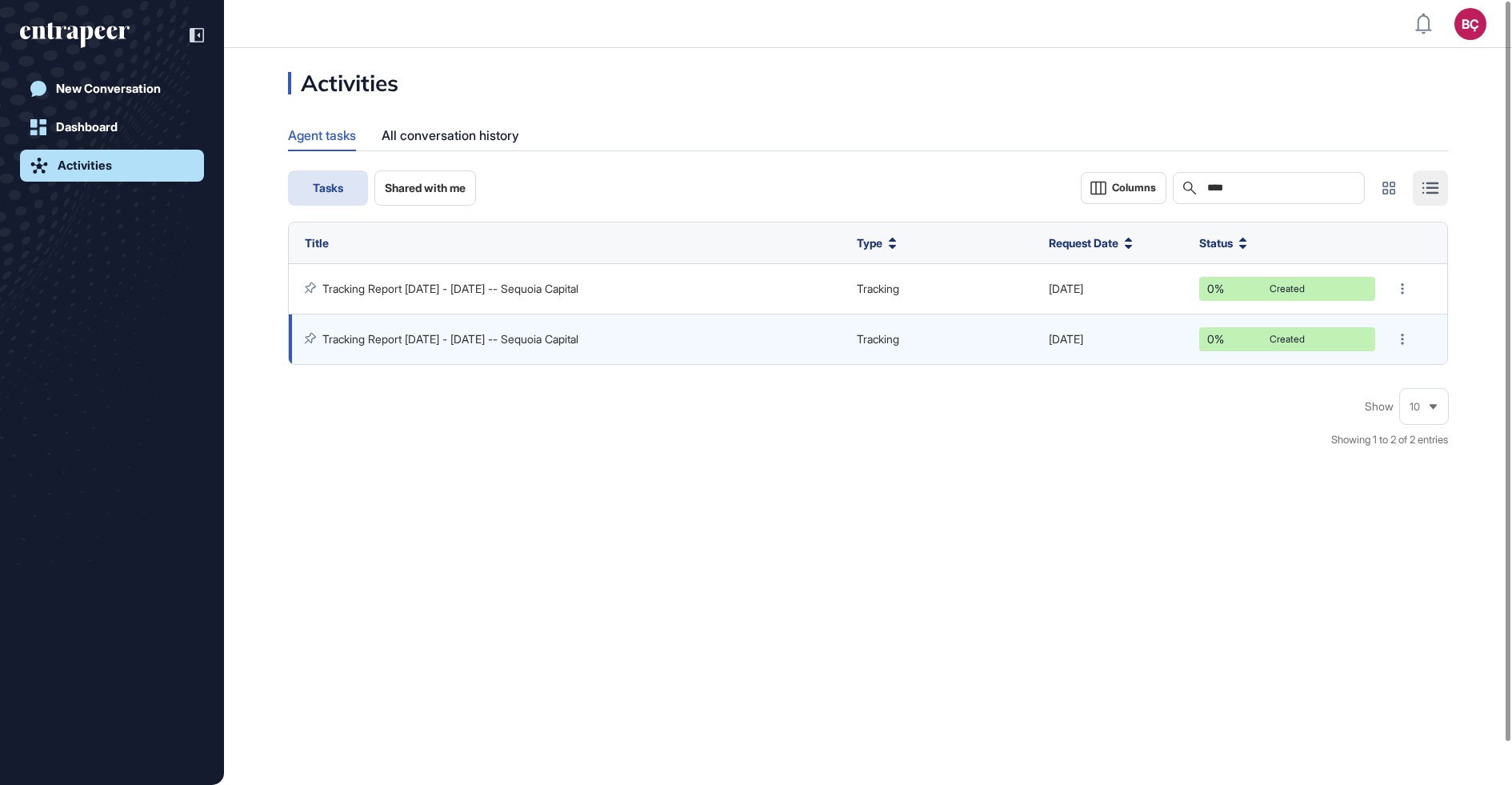
type input "****"
click at [542, 334] on link "Tracking Report [DATE] - [DATE] -- Sequoia Capital" at bounding box center [451, 339] width 256 height 13
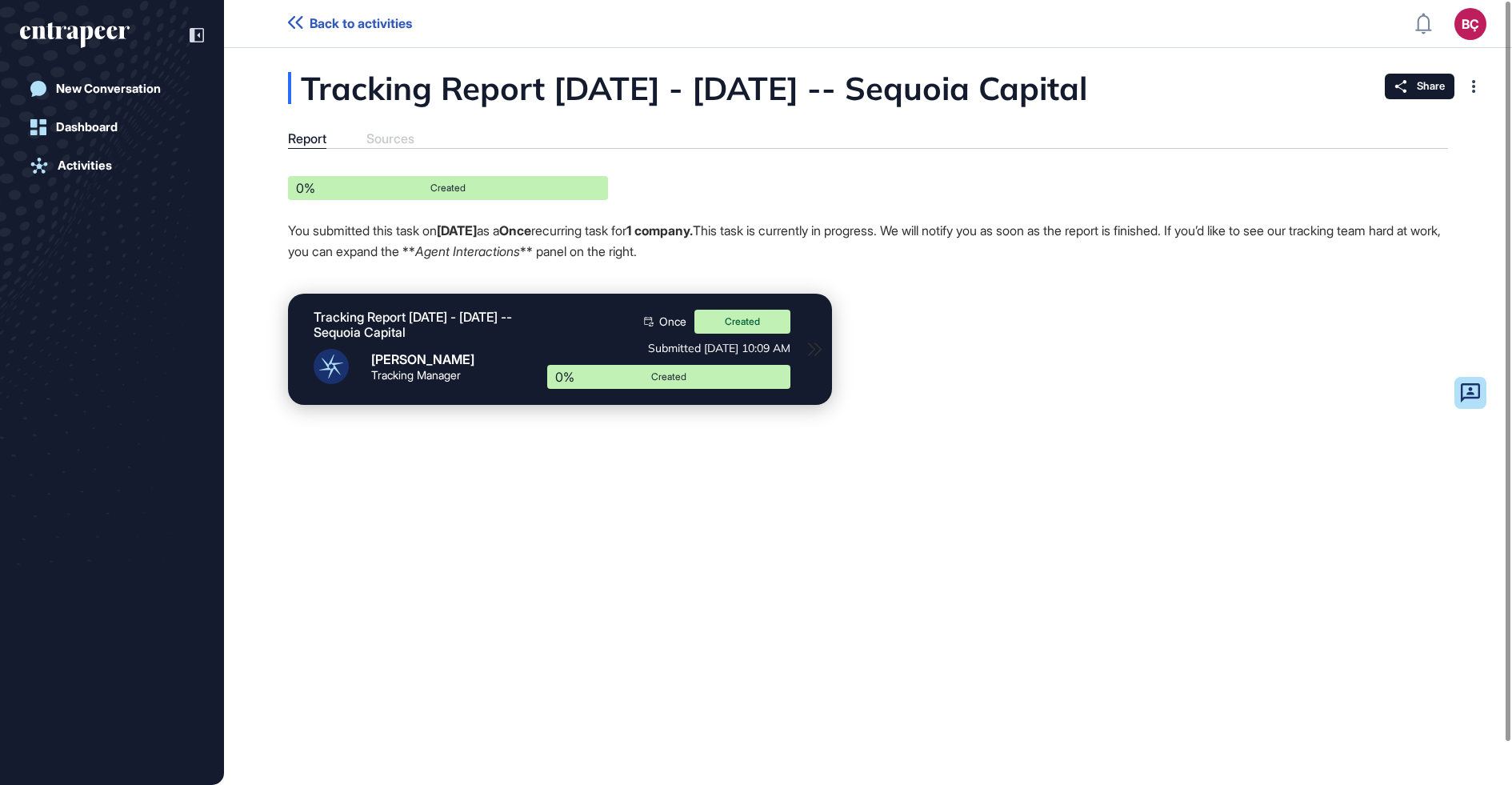
click at [322, 23] on span "Back to activities" at bounding box center [360, 24] width 103 height 15
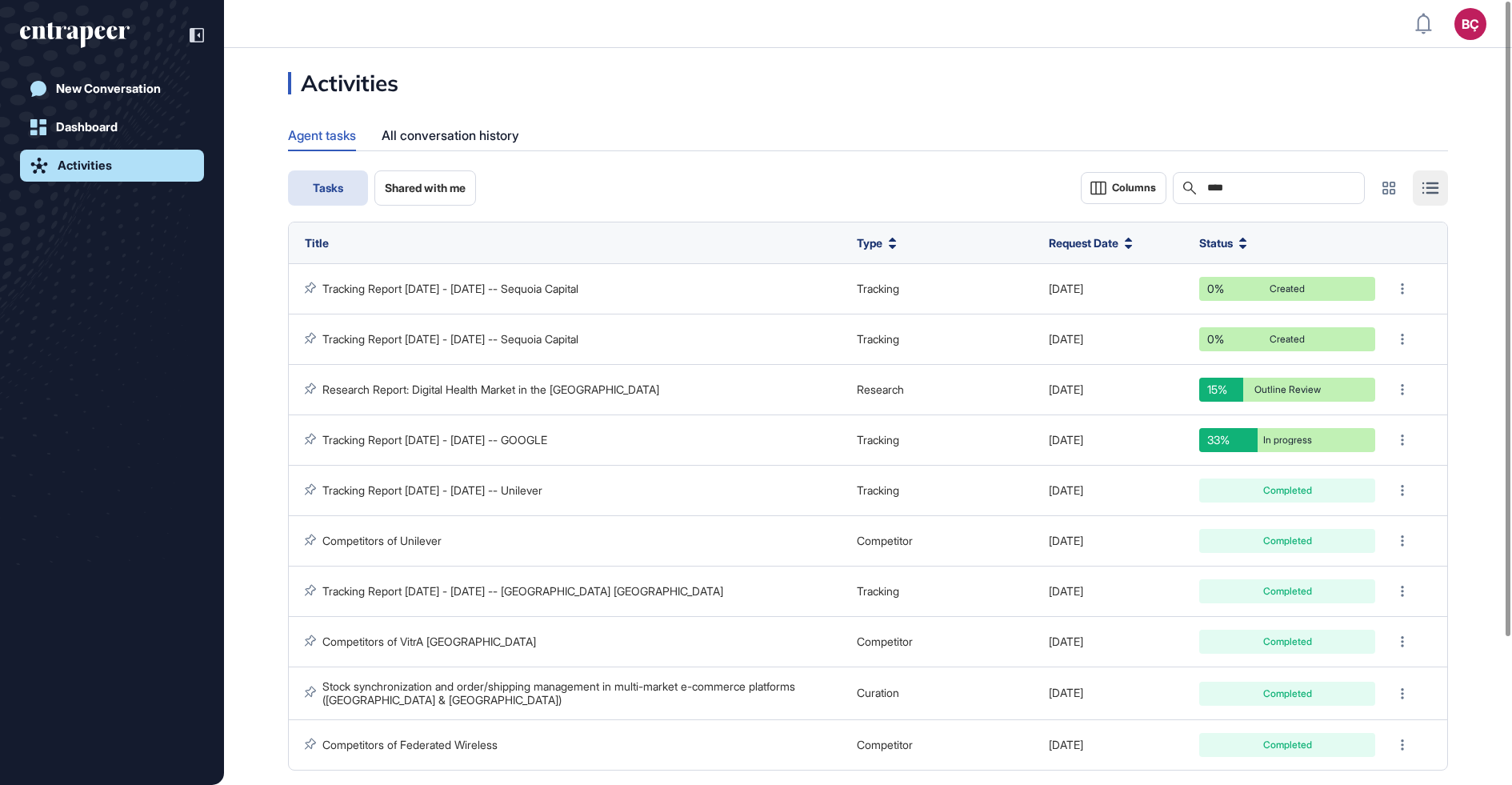
click at [1315, 187] on input "****" at bounding box center [1280, 188] width 149 height 13
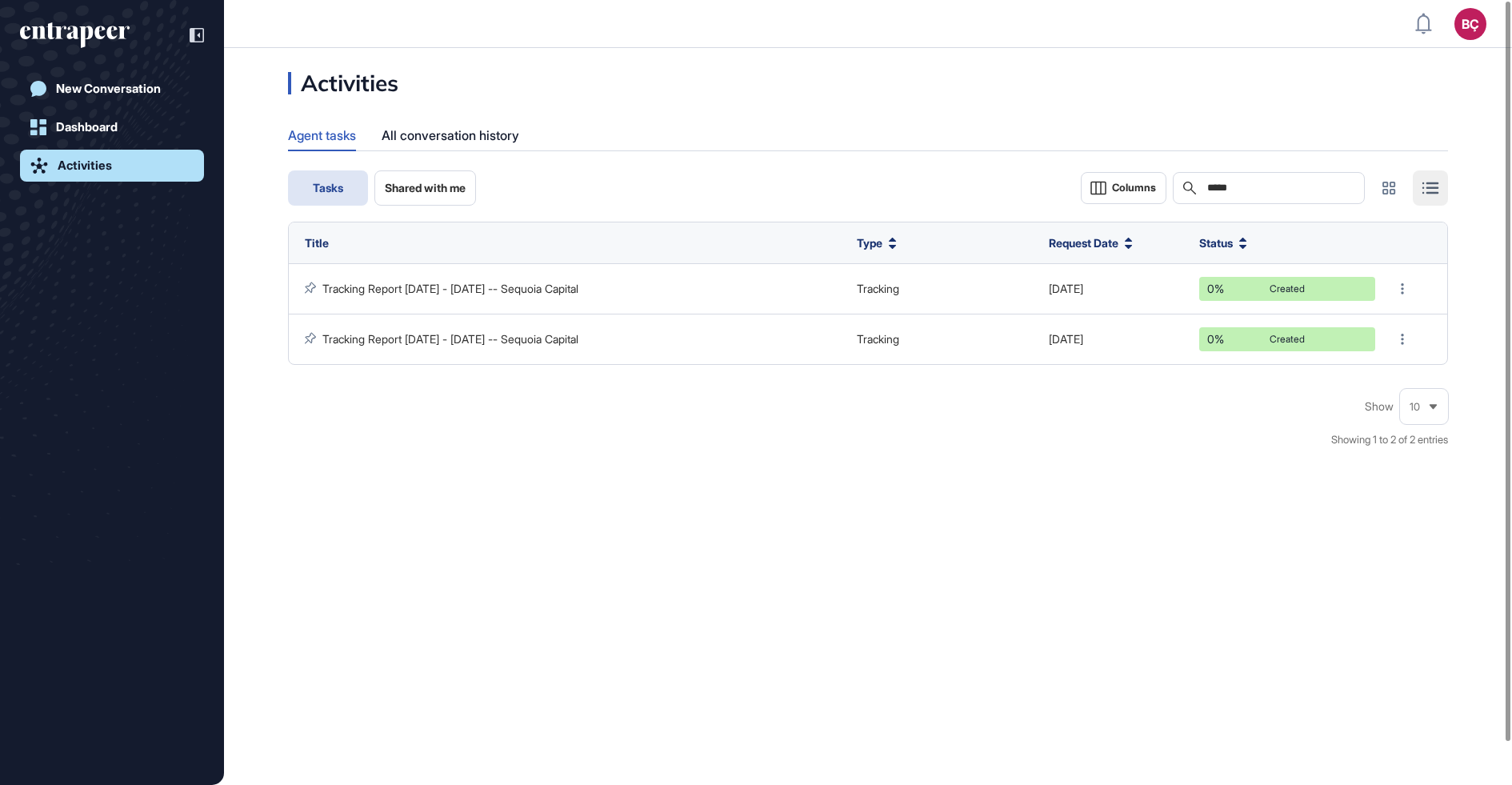
click at [1249, 186] on input "*****" at bounding box center [1280, 188] width 149 height 13
type input "*******"
click at [81, 94] on div "New Conversation" at bounding box center [108, 88] width 104 height 14
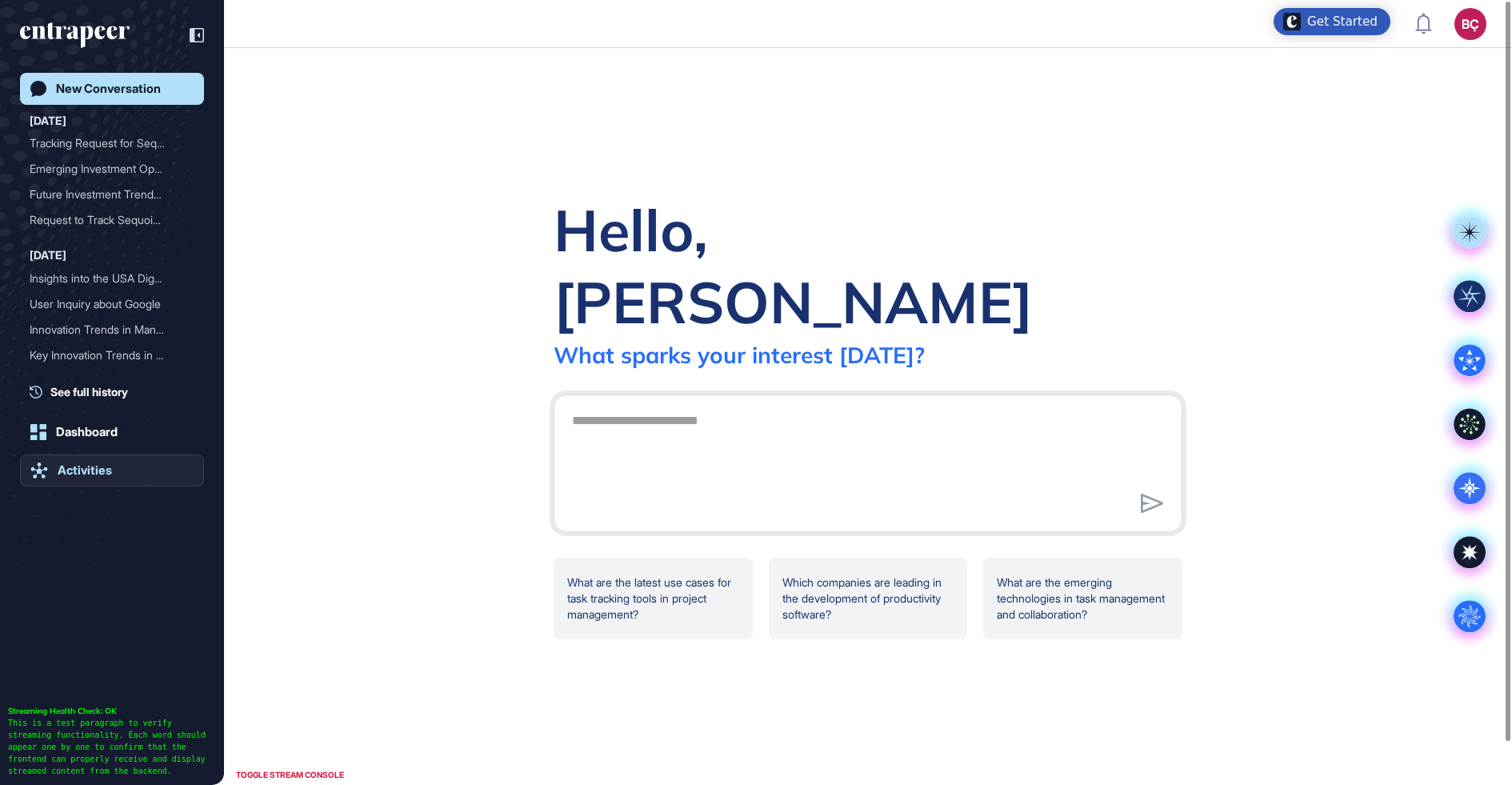
click at [107, 467] on div "Activities" at bounding box center [85, 470] width 55 height 14
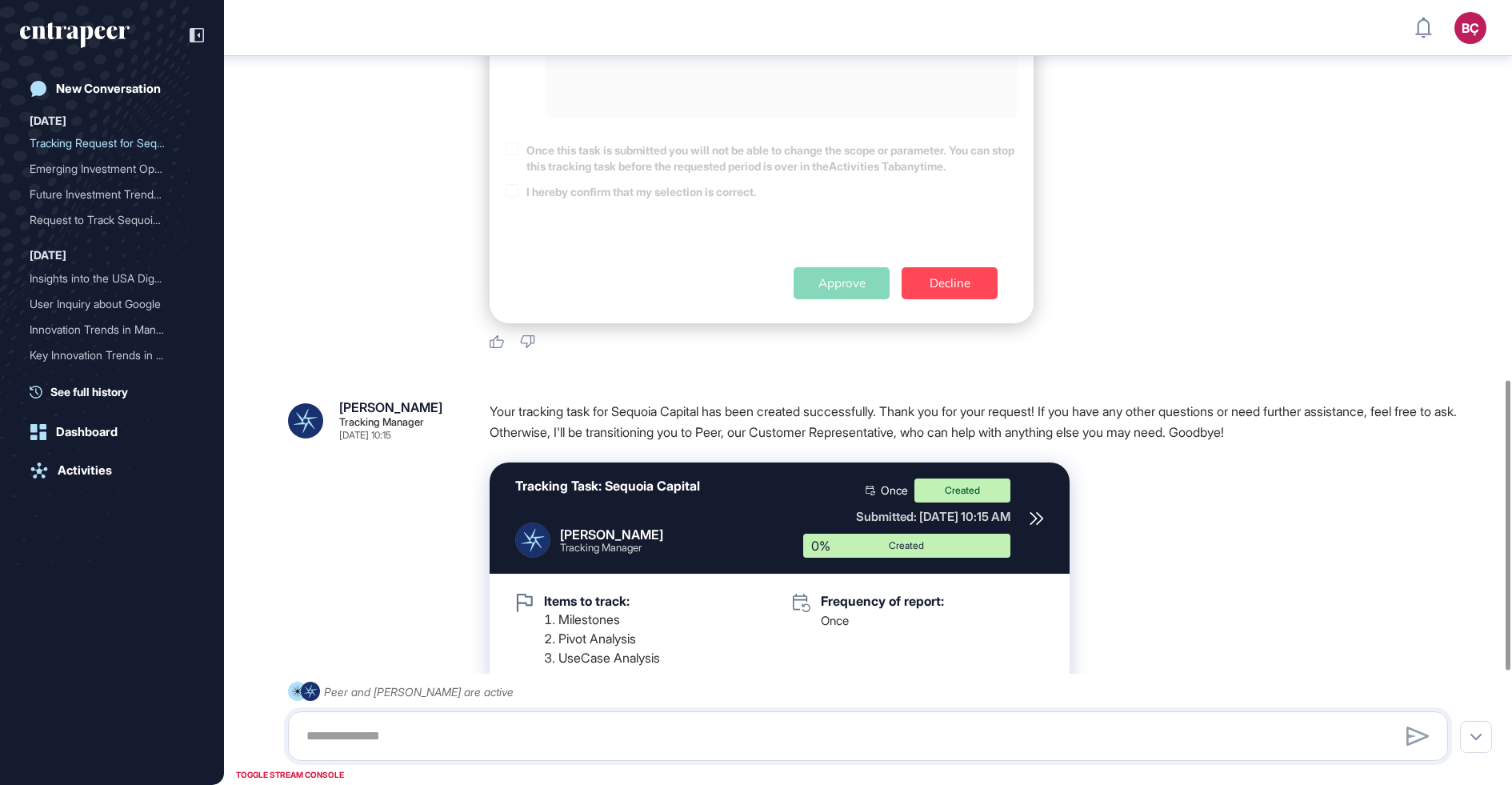
scroll to position [1333, 0]
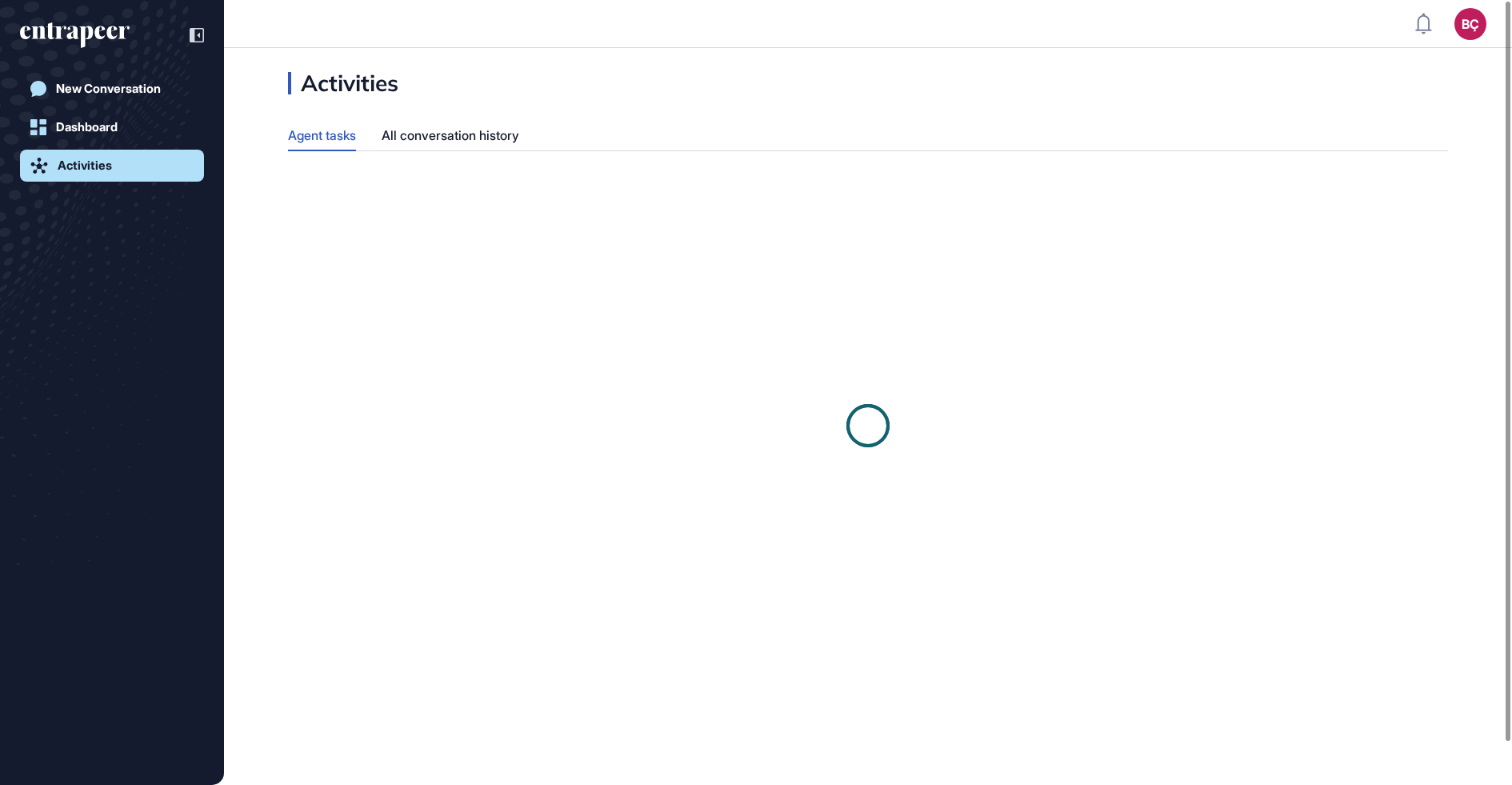
scroll to position [1, 1]
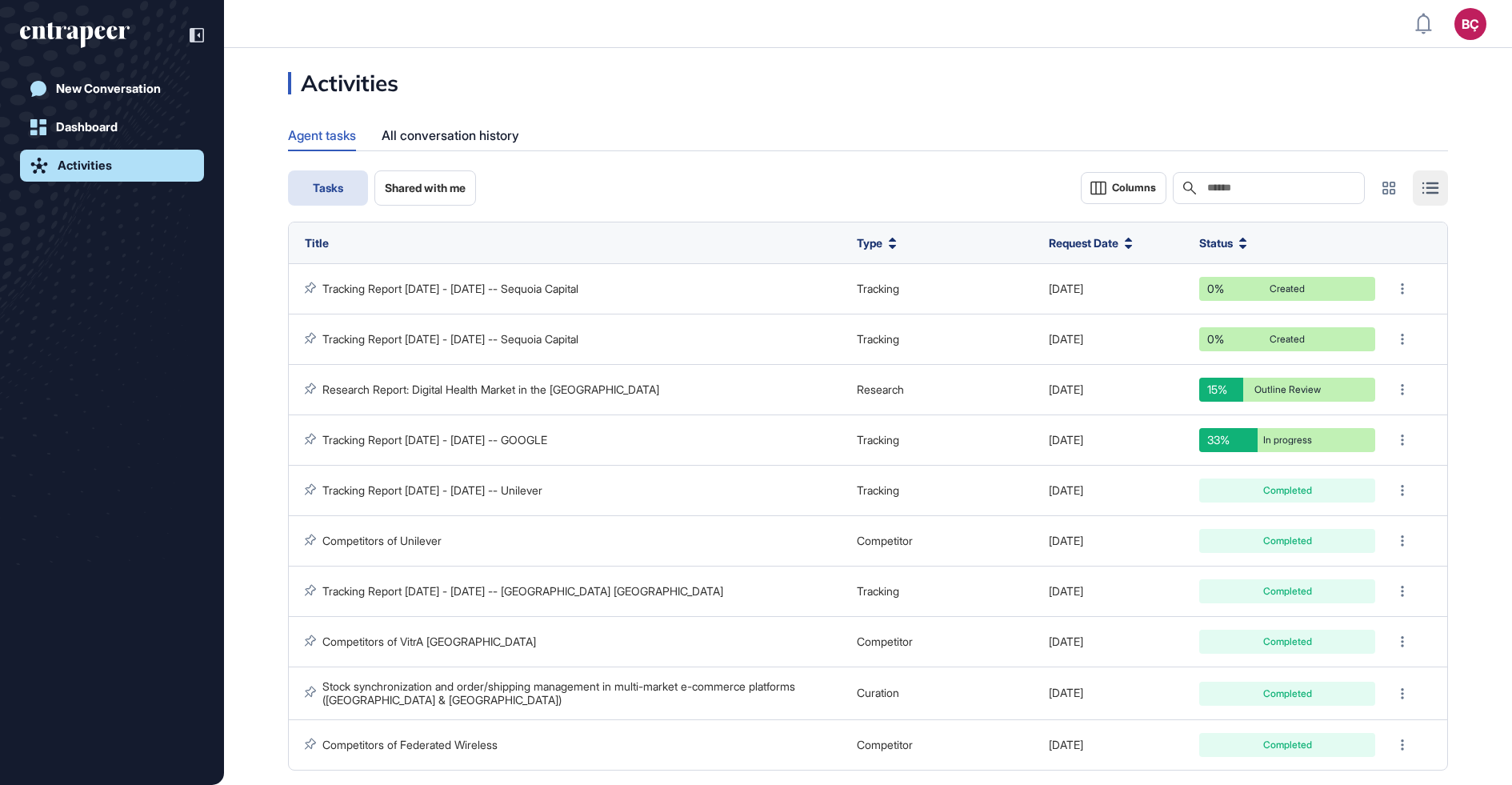
scroll to position [1, 1]
click at [103, 88] on div "New Conversation" at bounding box center [108, 88] width 104 height 14
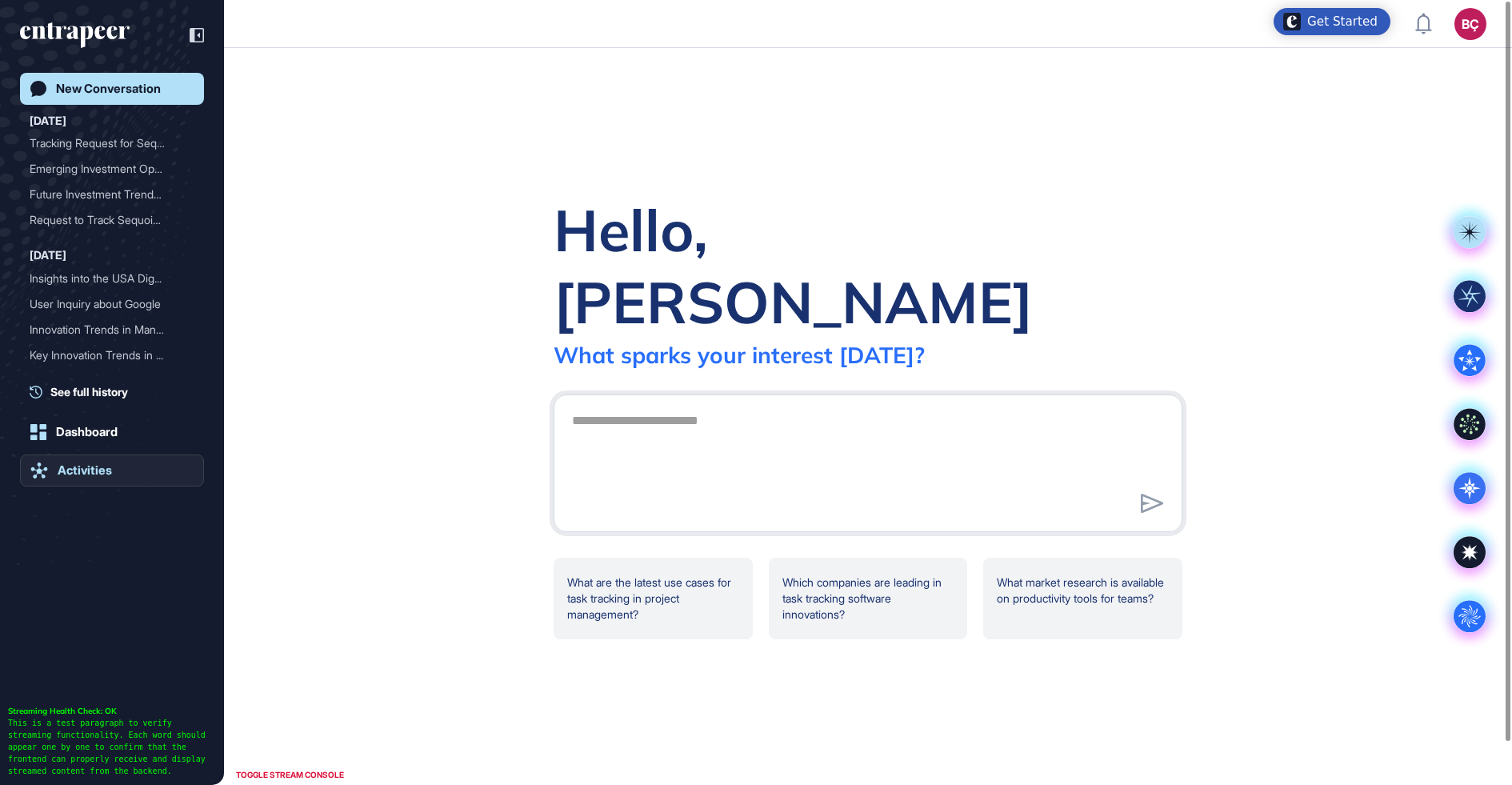
click at [69, 473] on div "Activities" at bounding box center [85, 470] width 55 height 14
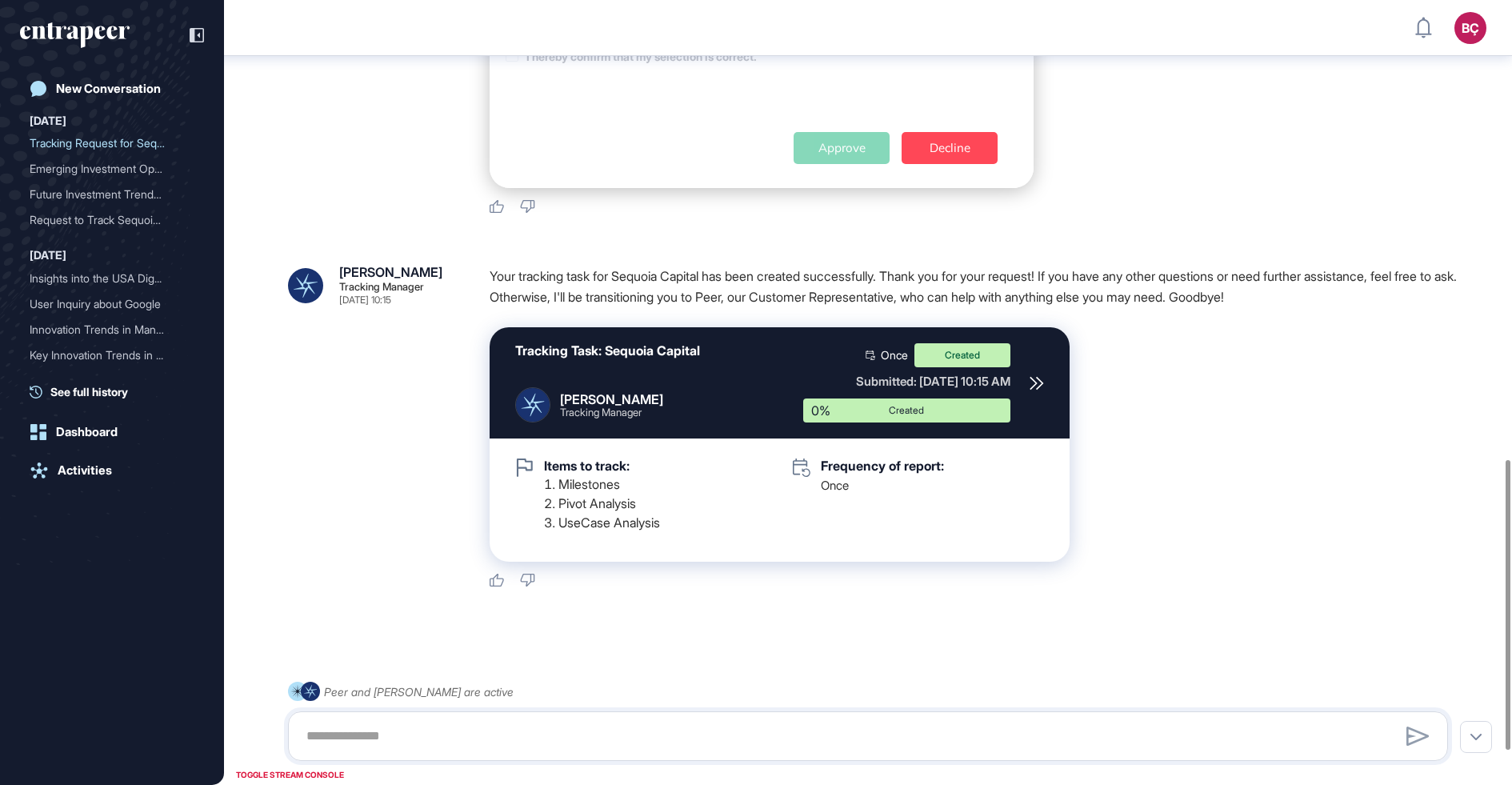
scroll to position [1333, 0]
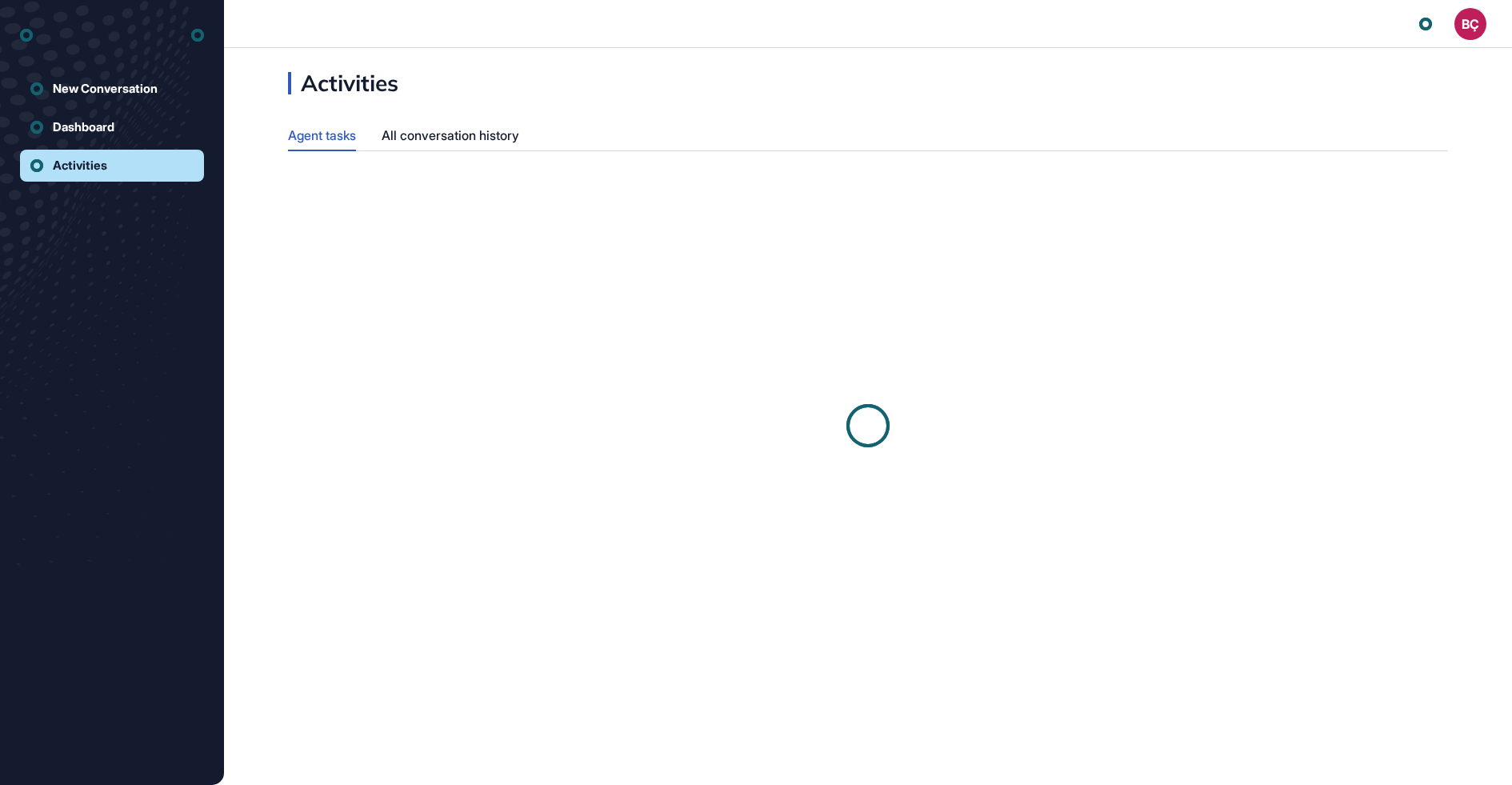
scroll to position [1, 1]
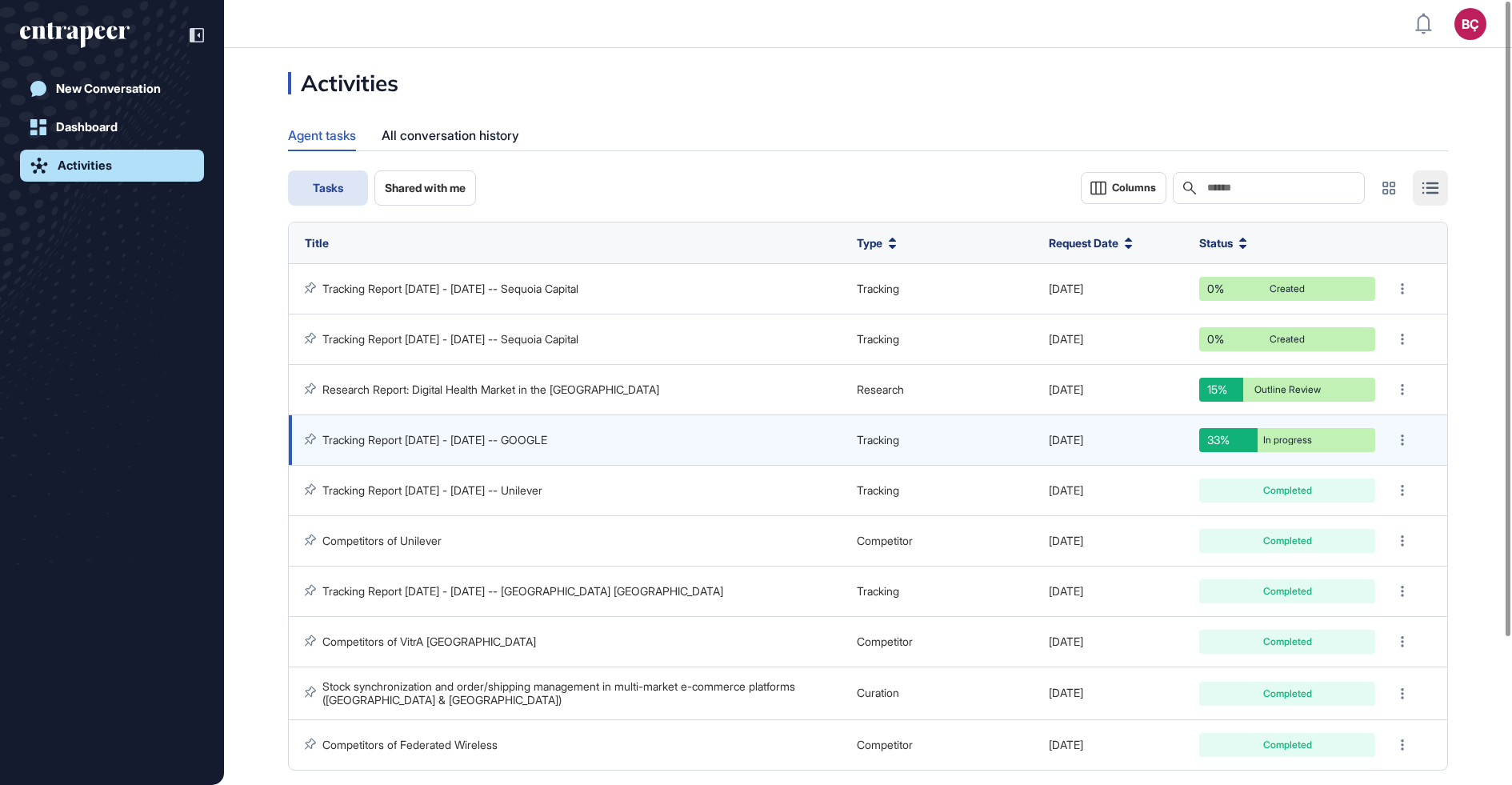
click at [441, 441] on link "Tracking Report Jun 24 - Sep 22, 2025 -- GOOGLE" at bounding box center [435, 440] width 225 height 13
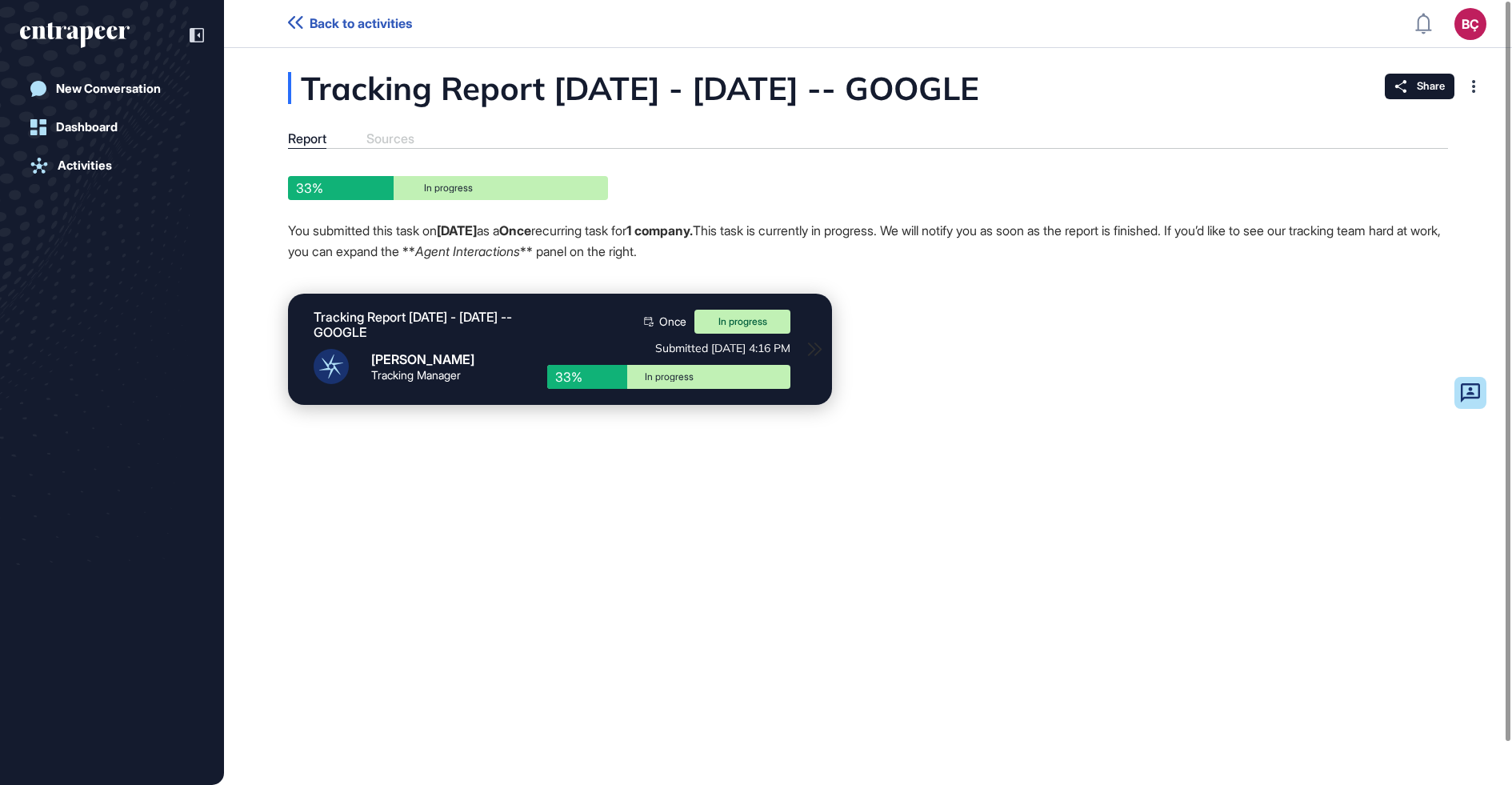
click at [298, 20] on icon at bounding box center [295, 23] width 15 height 13
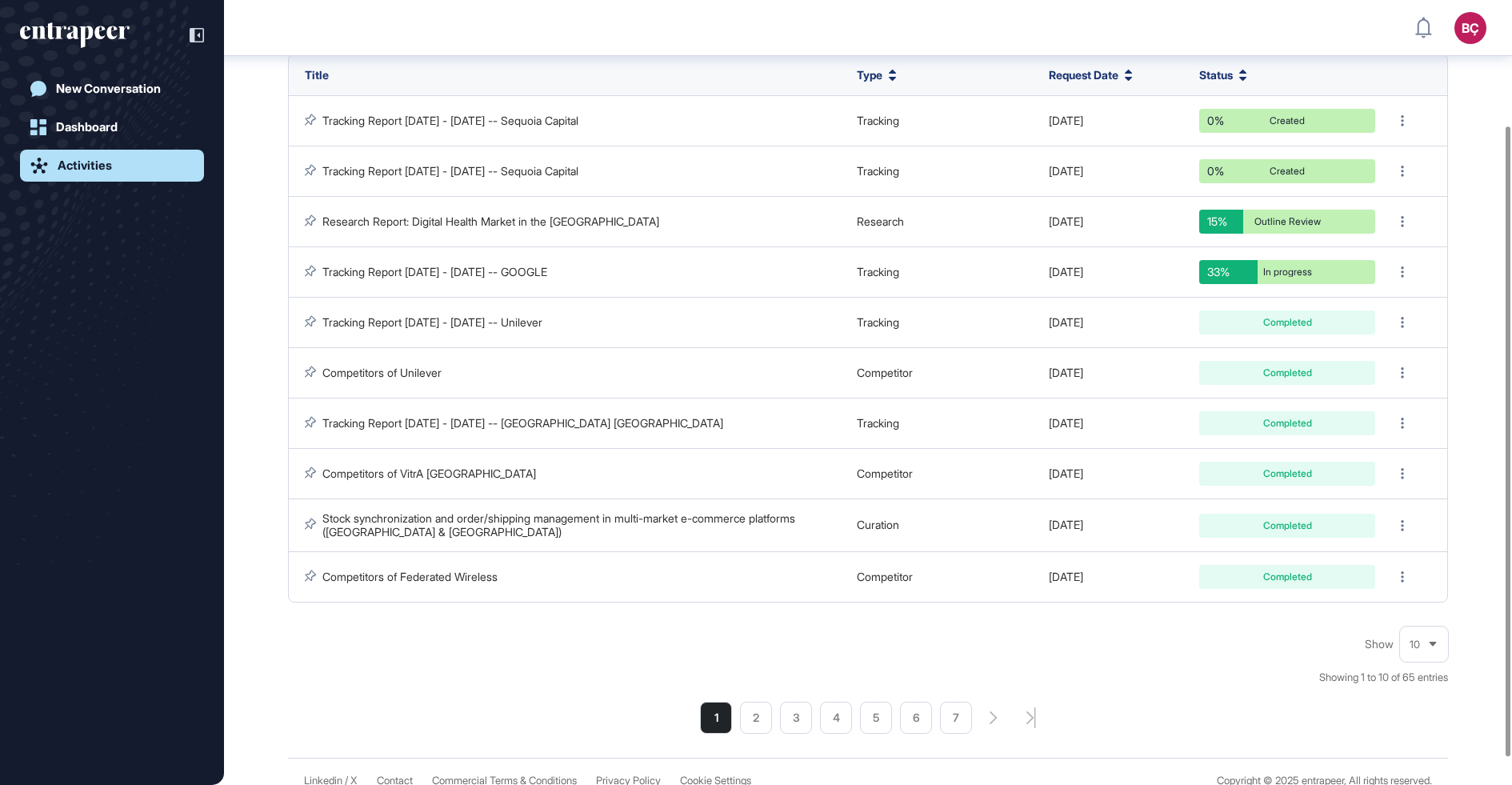
scroll to position [189, 0]
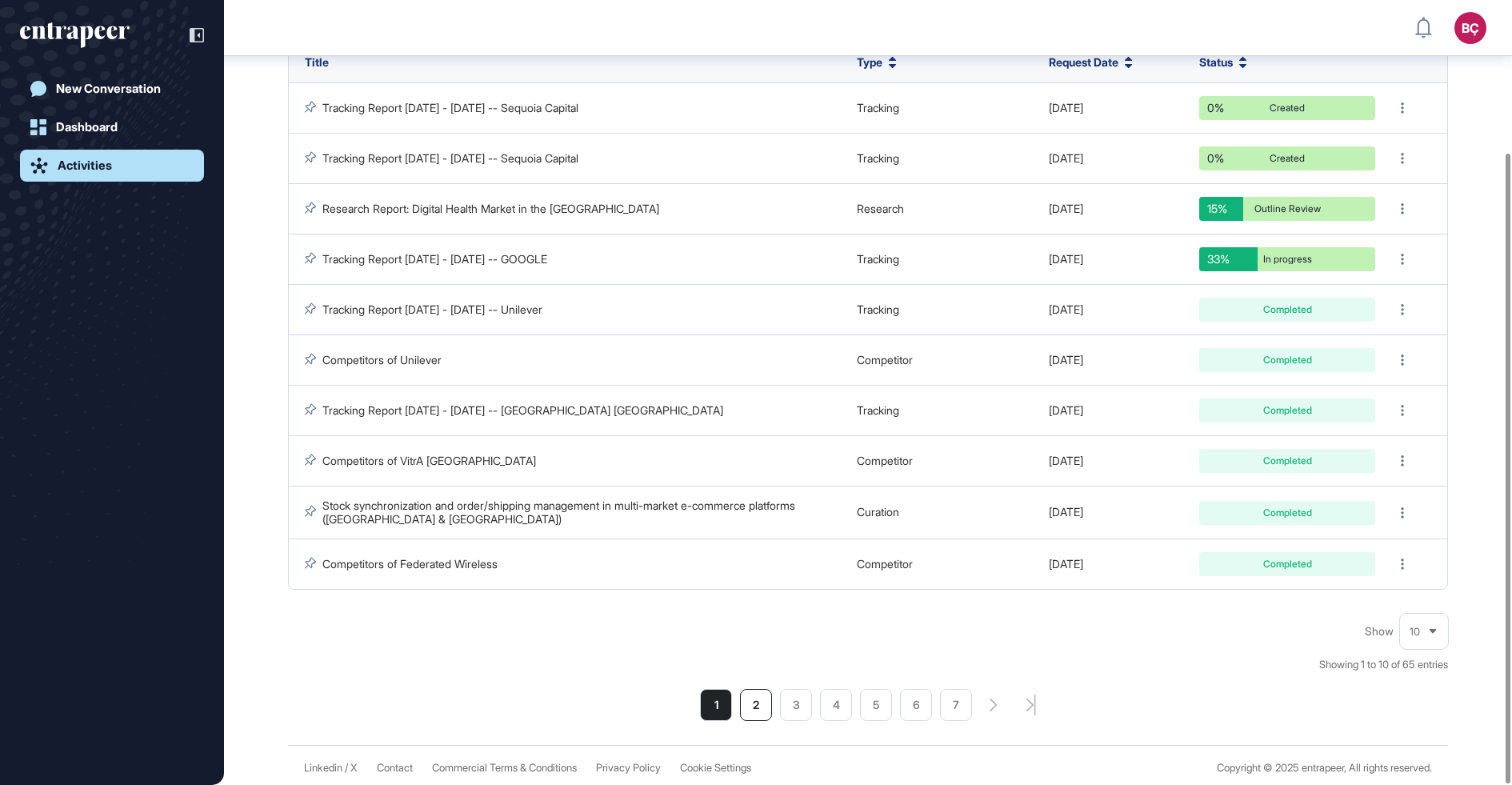
click at [741, 705] on li "2" at bounding box center [756, 705] width 32 height 32
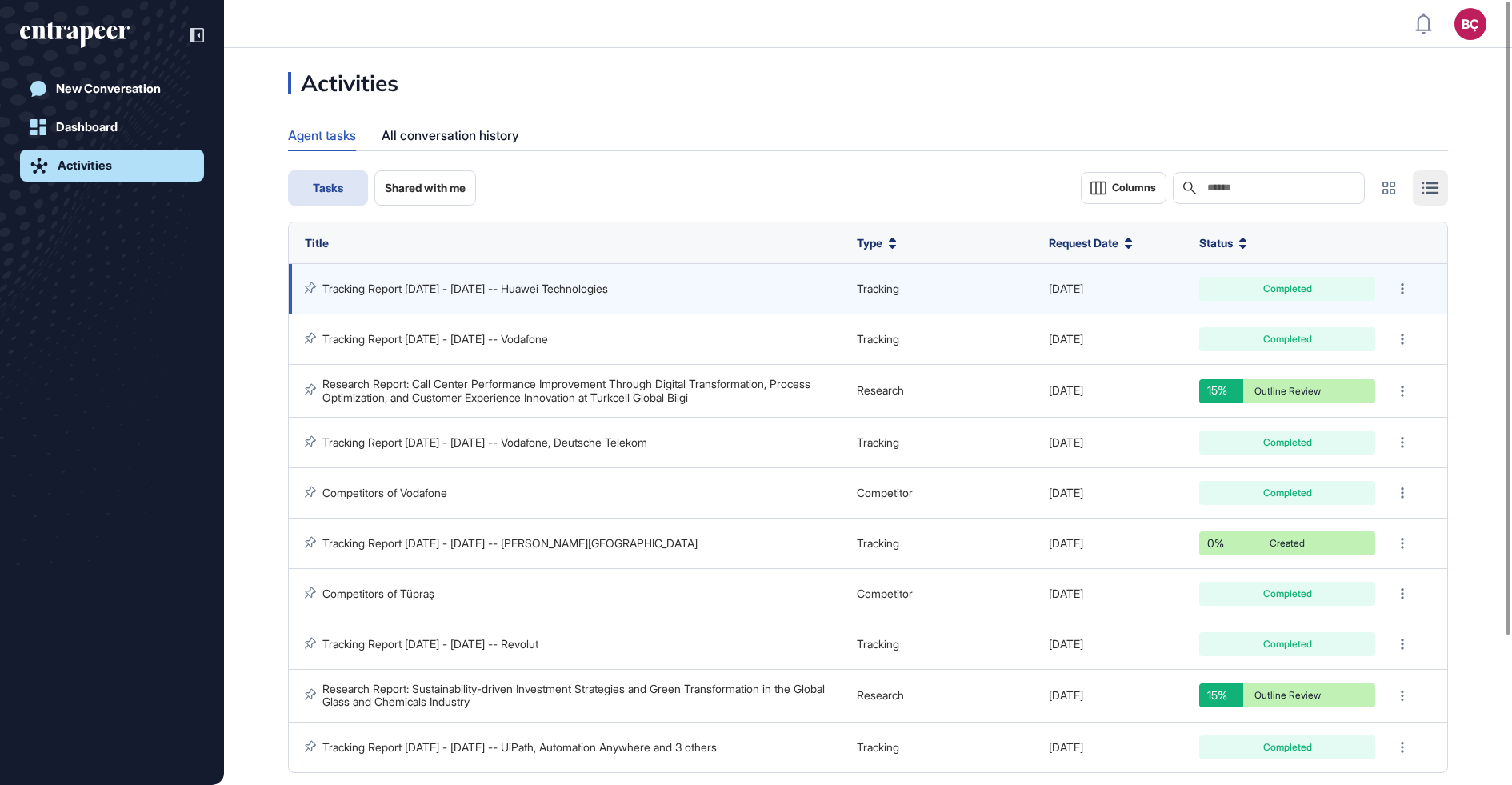
click at [559, 290] on link "Tracking Report Jun 18 - Sep 16, 2025 -- Huawei Technologies" at bounding box center [466, 288] width 286 height 13
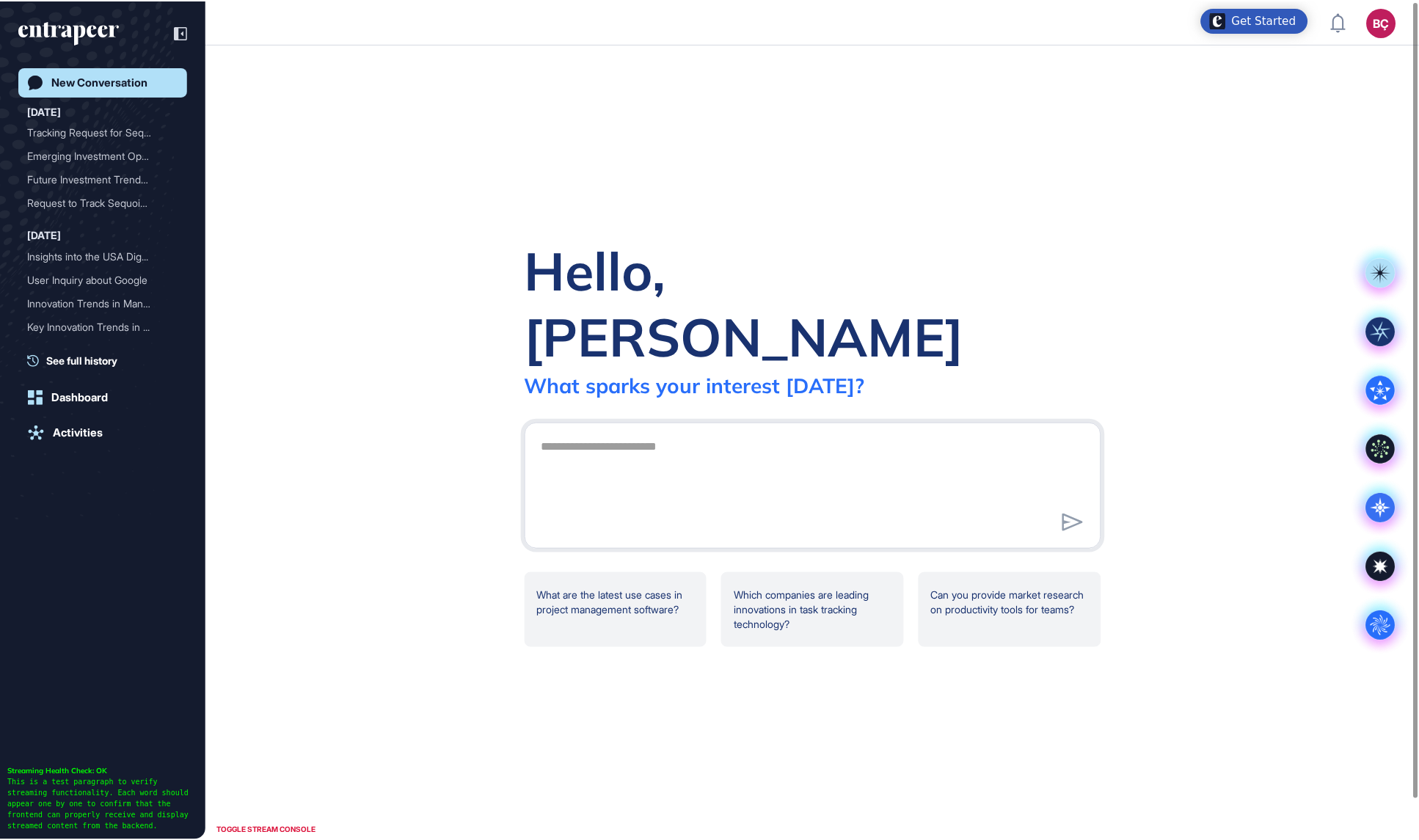
scroll to position [840, 1418]
click at [599, 475] on textarea at bounding box center [812, 482] width 561 height 103
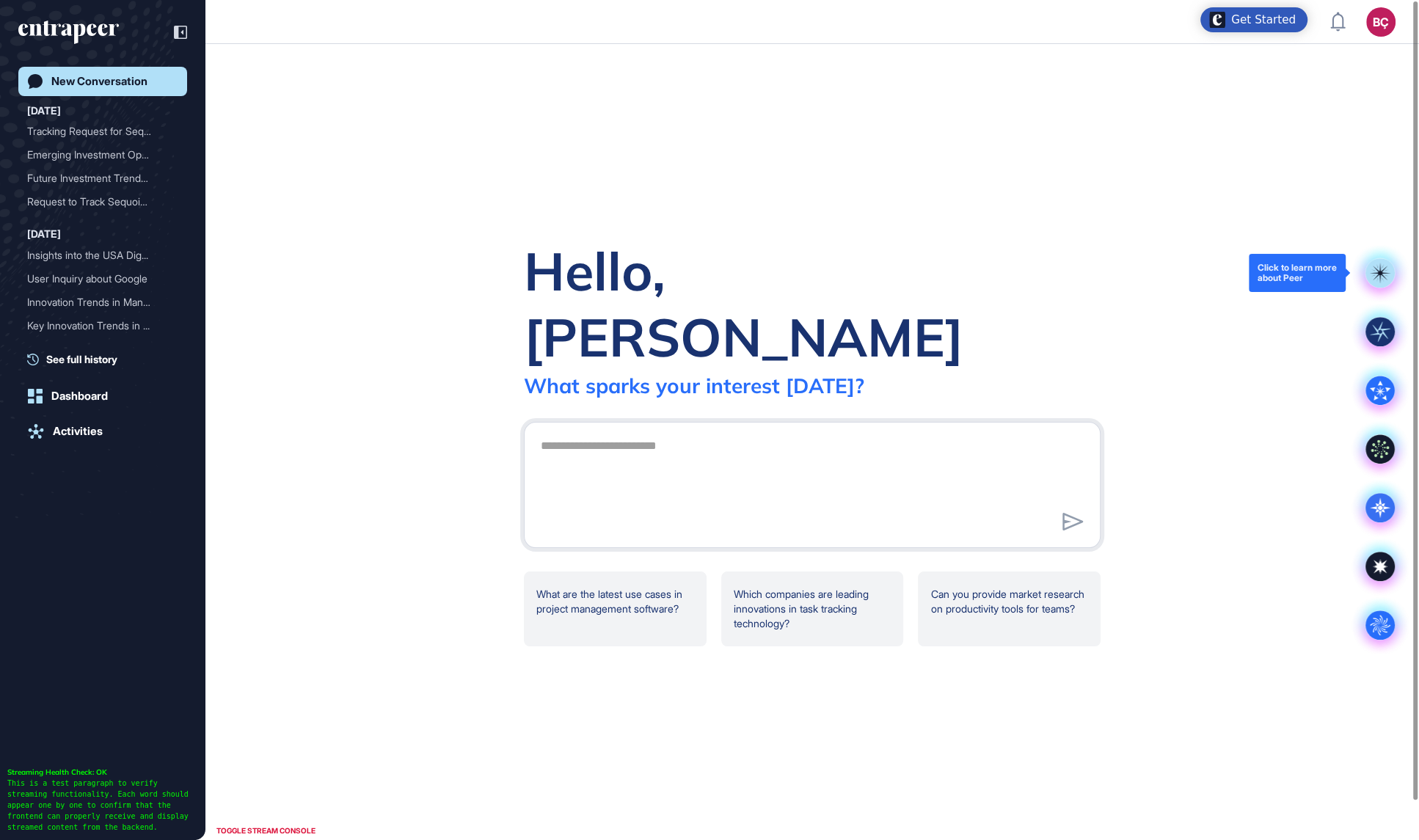
click at [1361, 270] on div at bounding box center [1379, 273] width 59 height 59
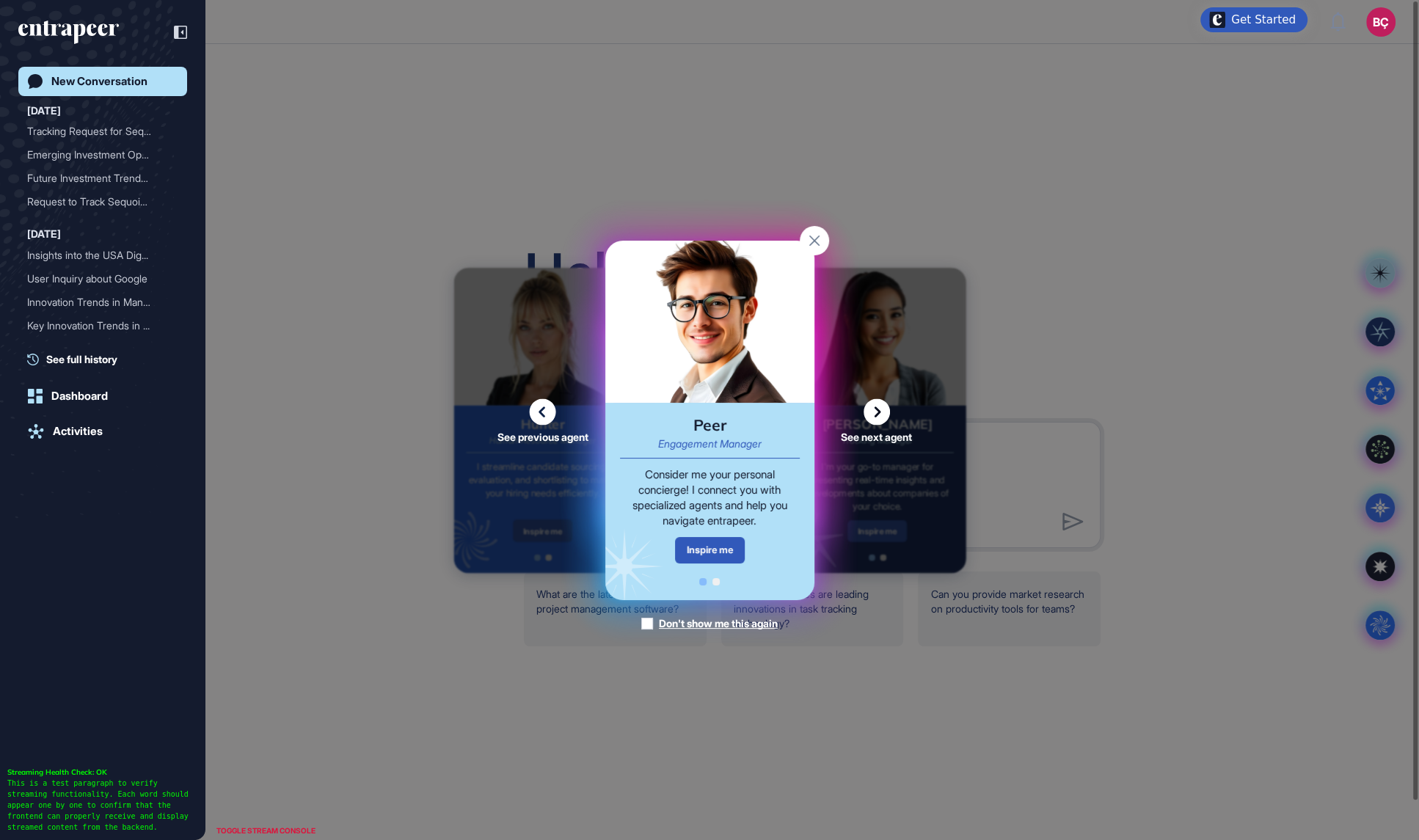
click at [866, 414] on icon at bounding box center [876, 411] width 27 height 27
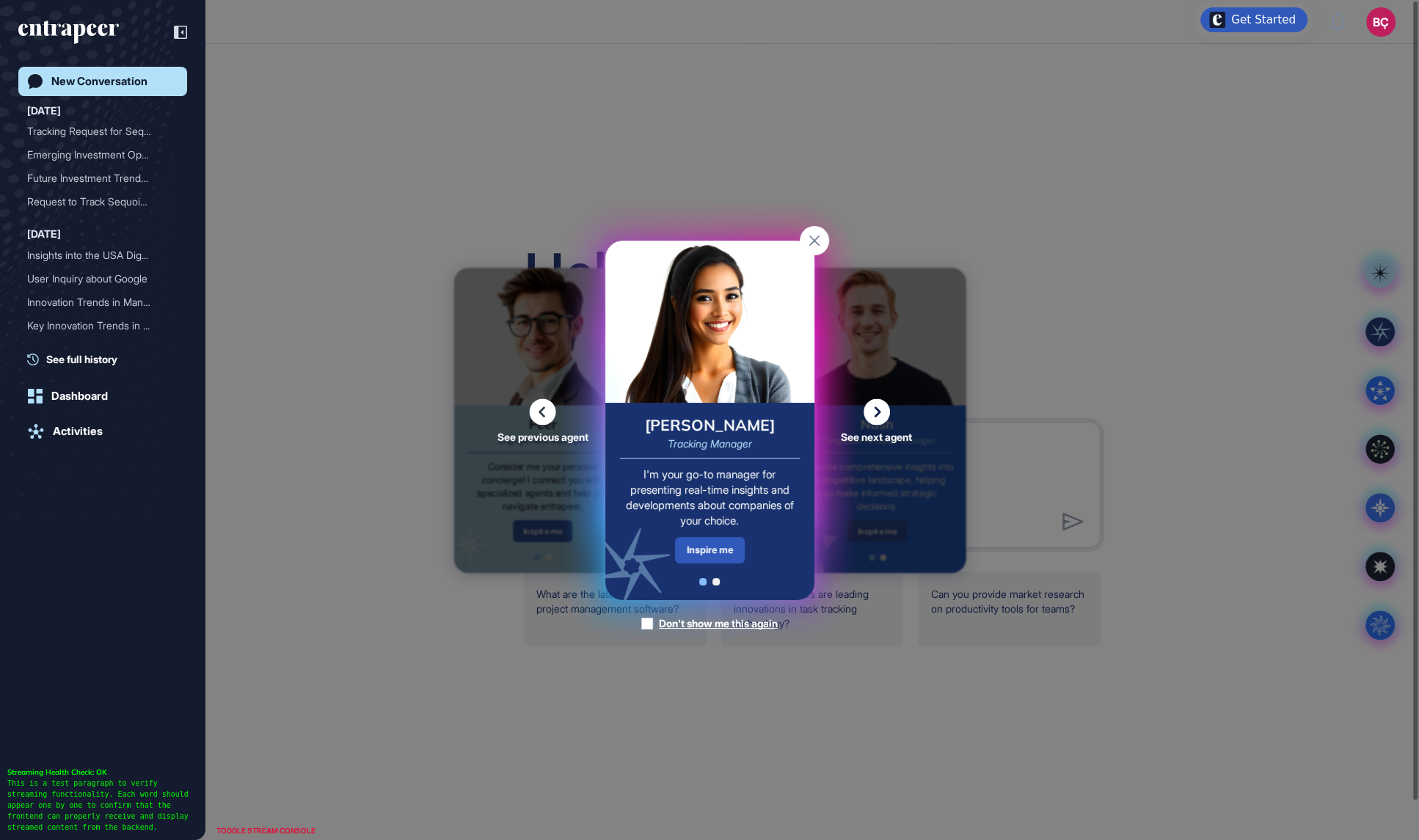
click at [875, 415] on icon at bounding box center [876, 411] width 27 height 27
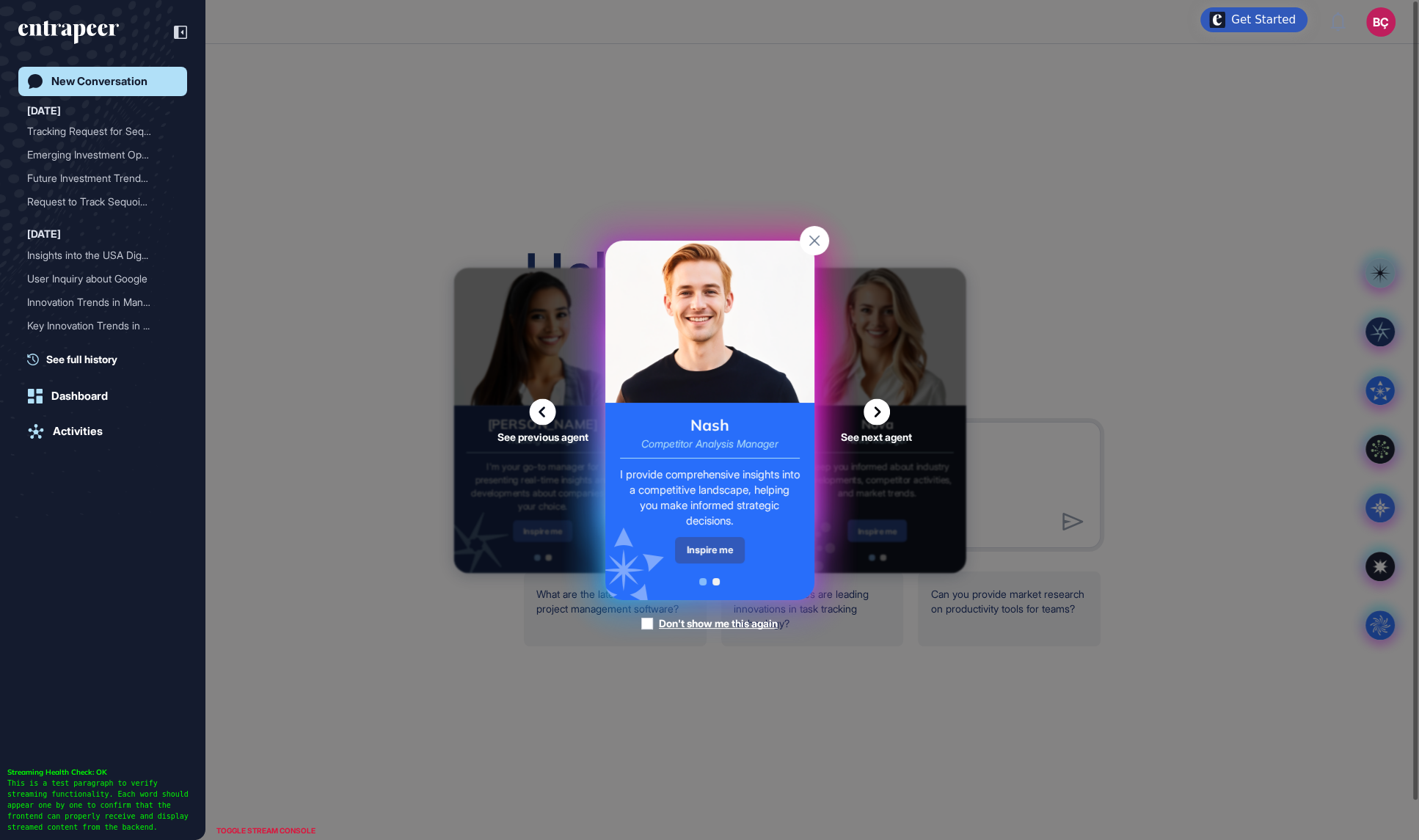
click at [878, 400] on icon at bounding box center [876, 411] width 27 height 27
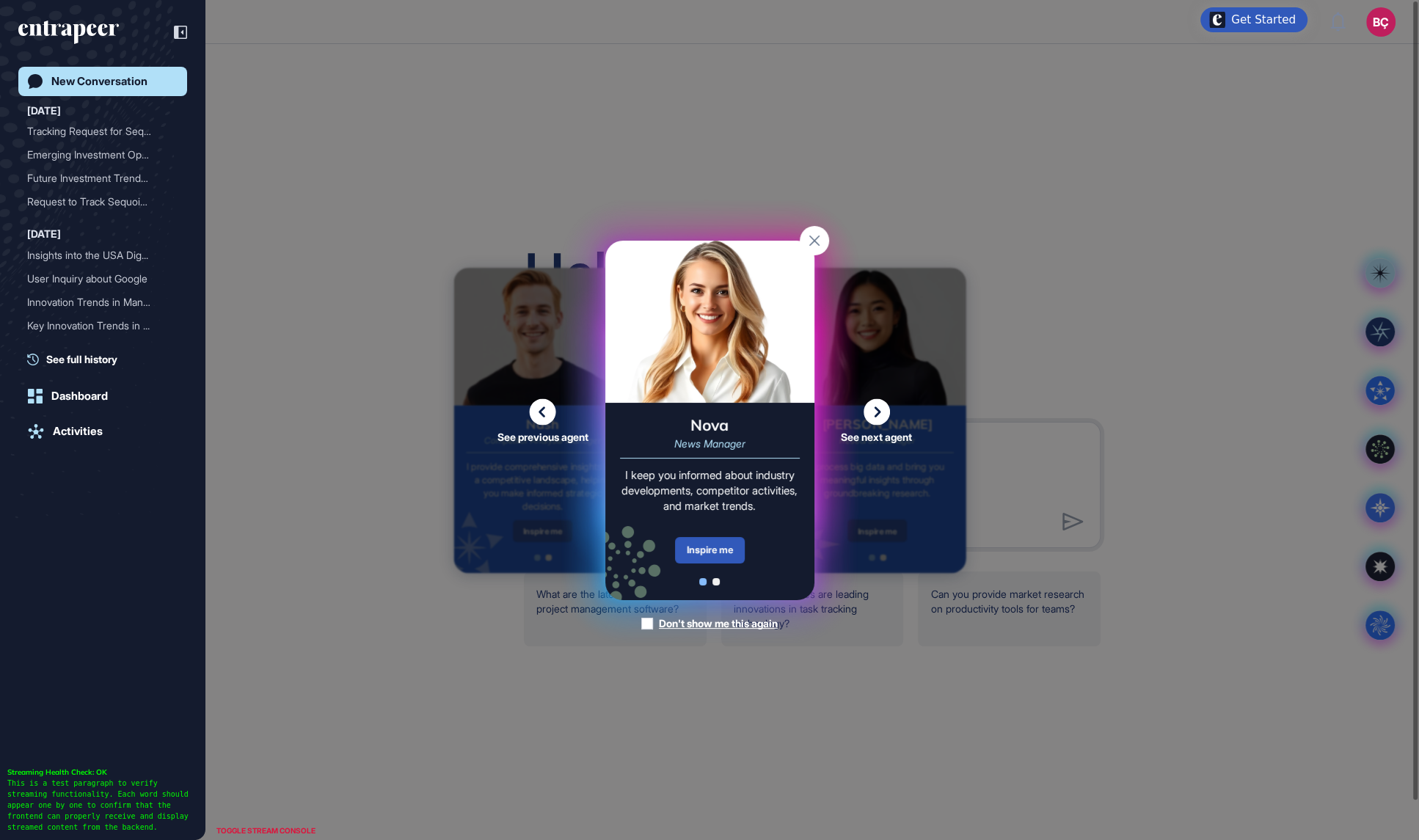
click at [870, 400] on icon at bounding box center [876, 411] width 27 height 27
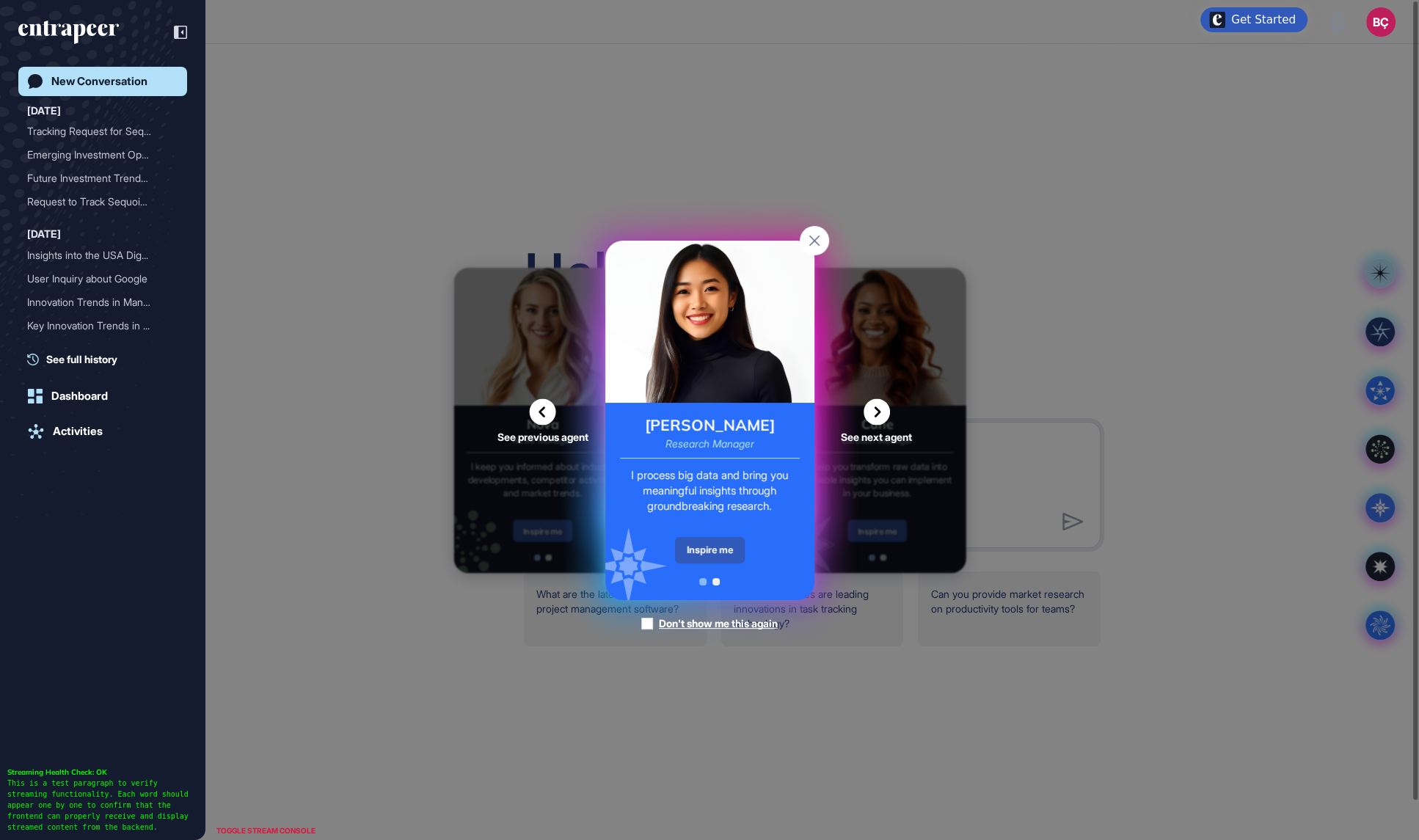
click at [880, 414] on icon at bounding box center [876, 411] width 27 height 27
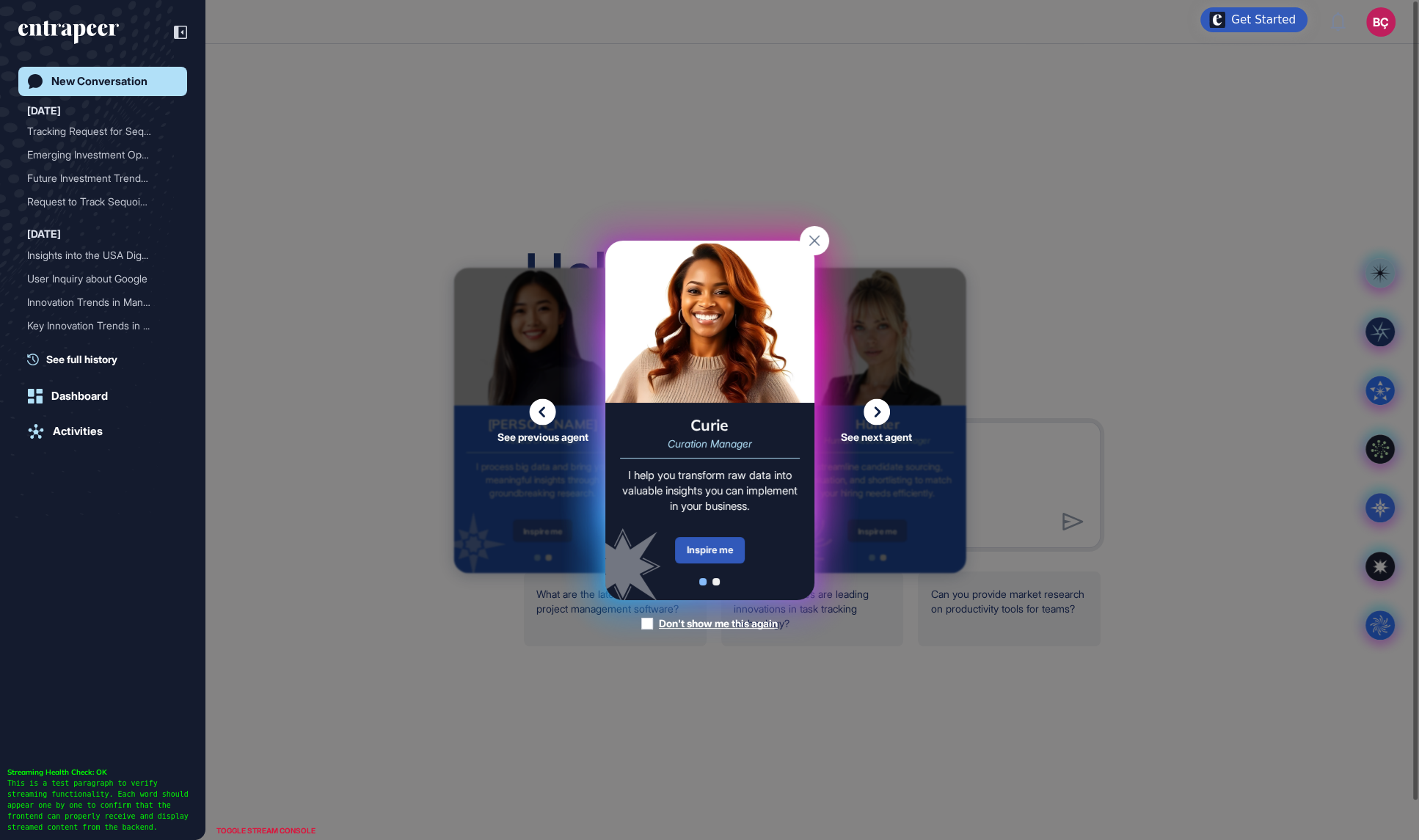
click at [532, 404] on icon at bounding box center [543, 411] width 27 height 27
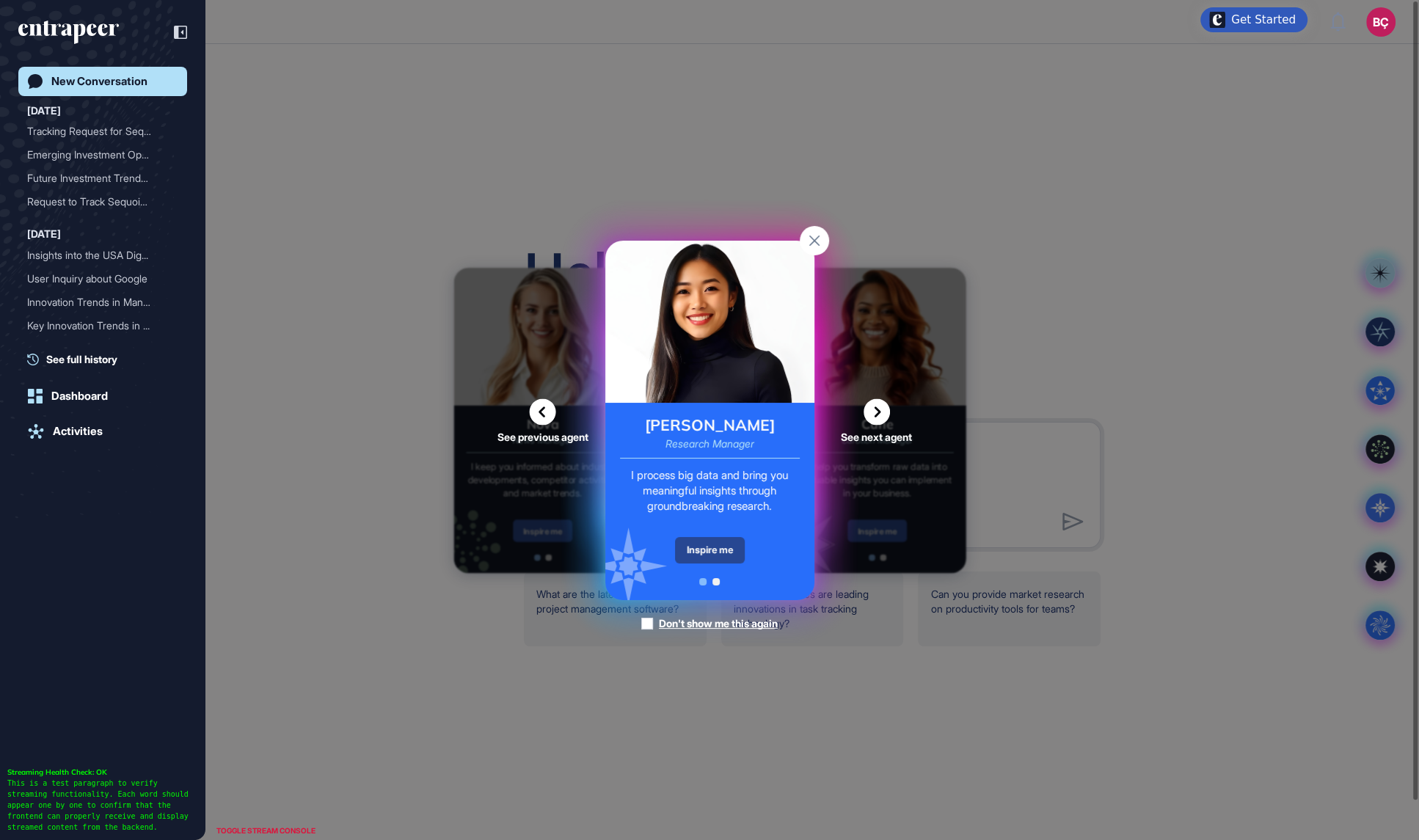
click at [738, 556] on div "Inspire me" at bounding box center [709, 549] width 70 height 27
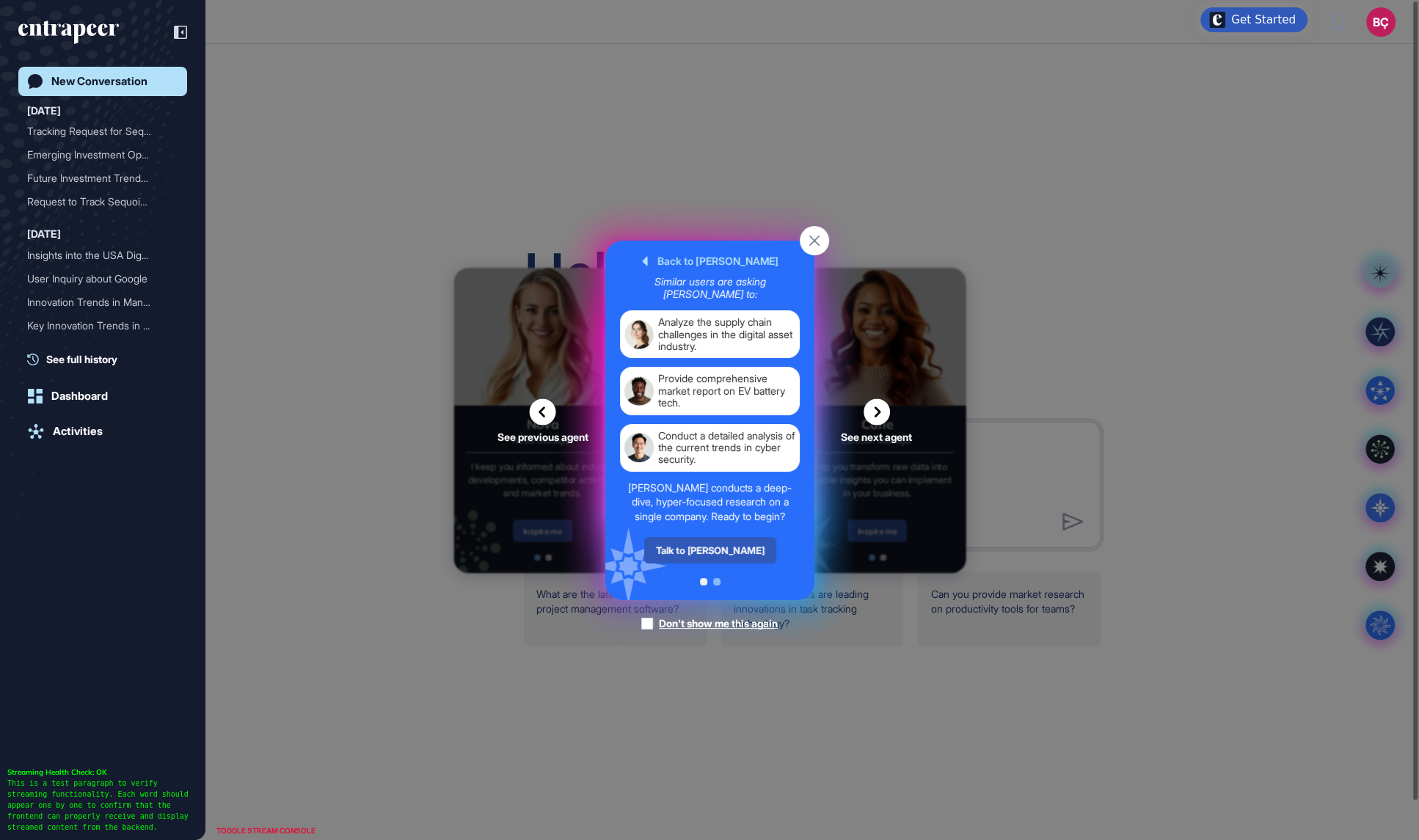
click at [819, 241] on rect at bounding box center [814, 241] width 29 height 29
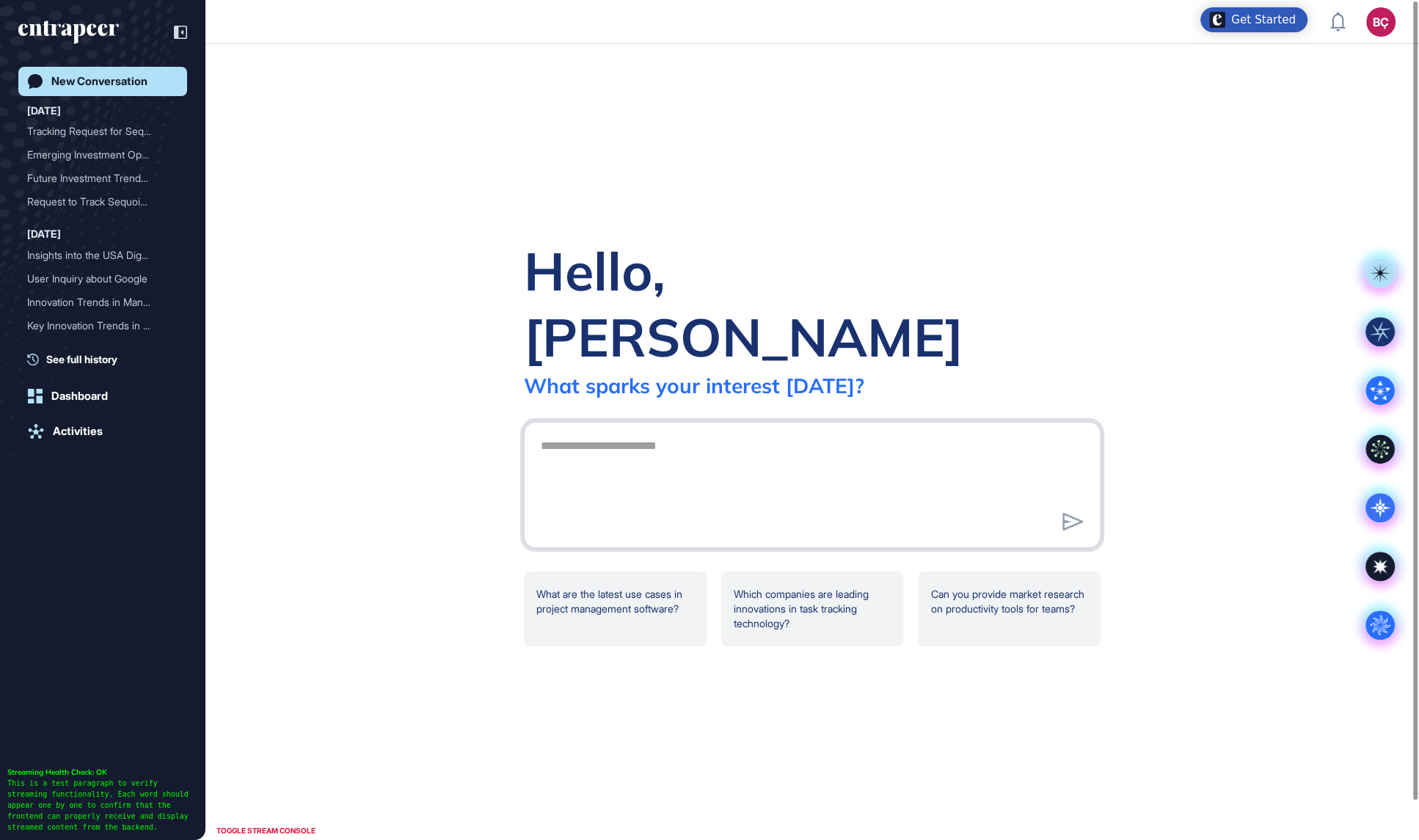
click at [659, 442] on textarea at bounding box center [812, 482] width 561 height 103
click at [618, 431] on textarea at bounding box center [812, 482] width 561 height 103
click at [1265, 17] on div "Get Started" at bounding box center [1263, 19] width 65 height 15
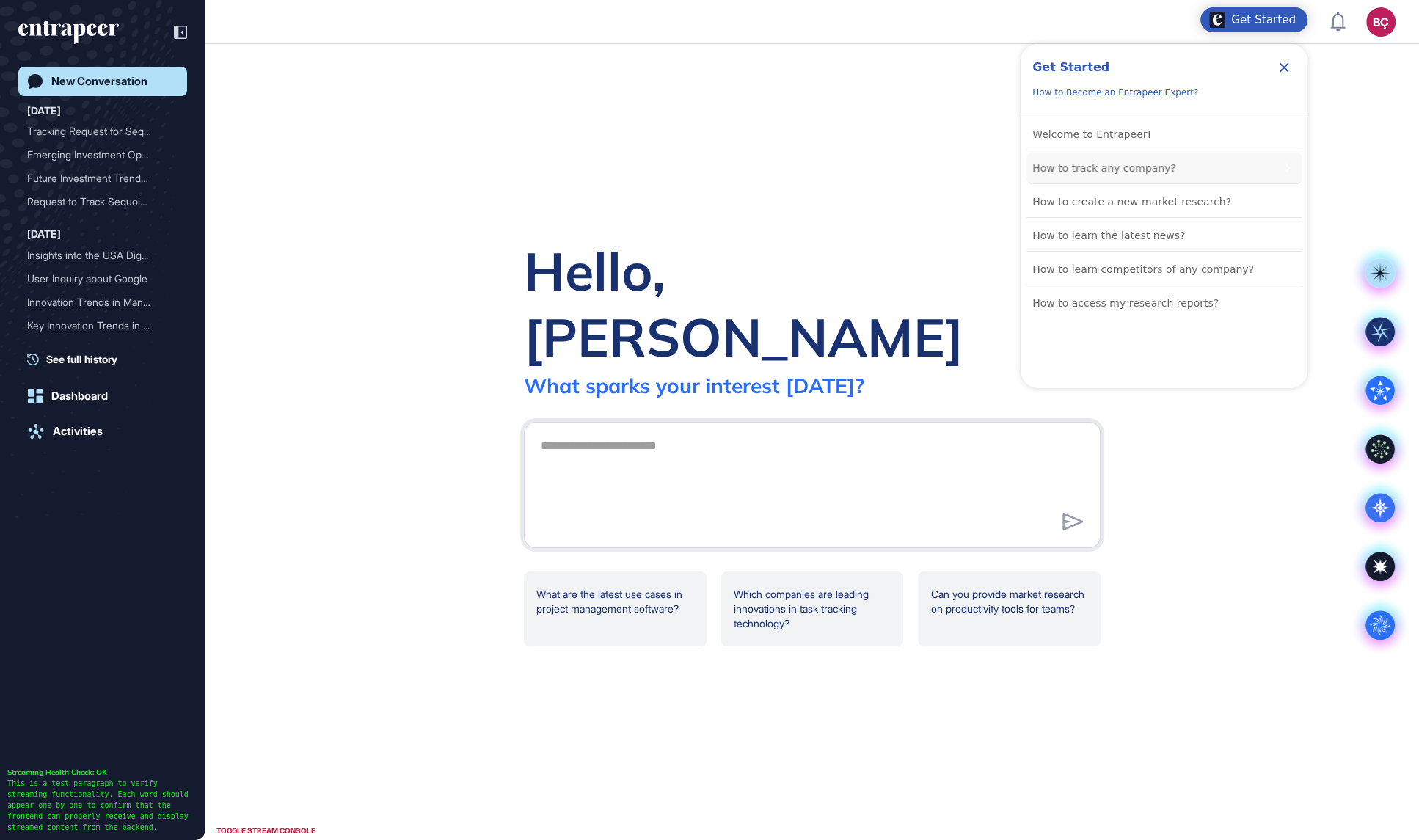
click at [1127, 166] on div "How to track any company?" at bounding box center [1103, 168] width 144 height 17
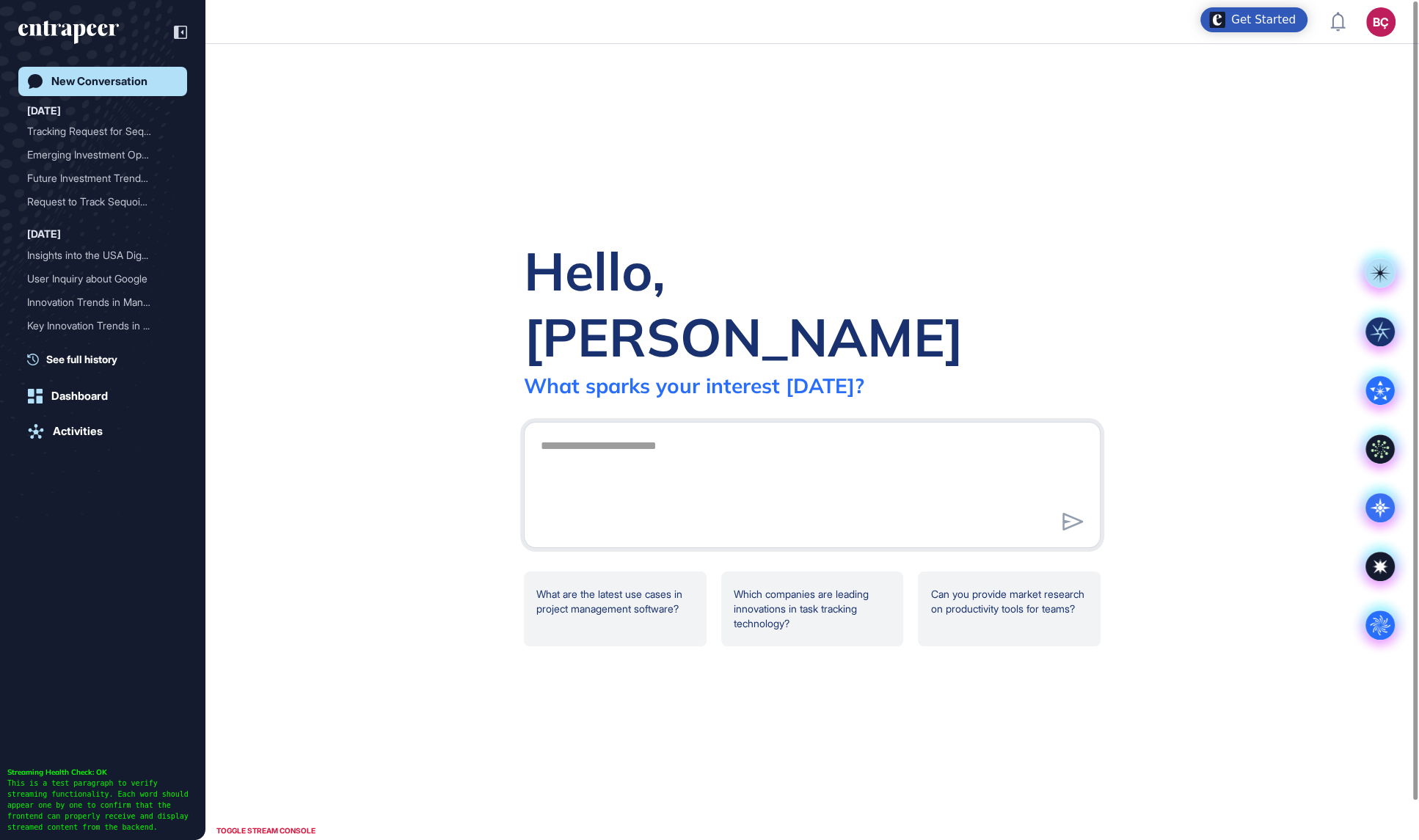
scroll to position [0, 0]
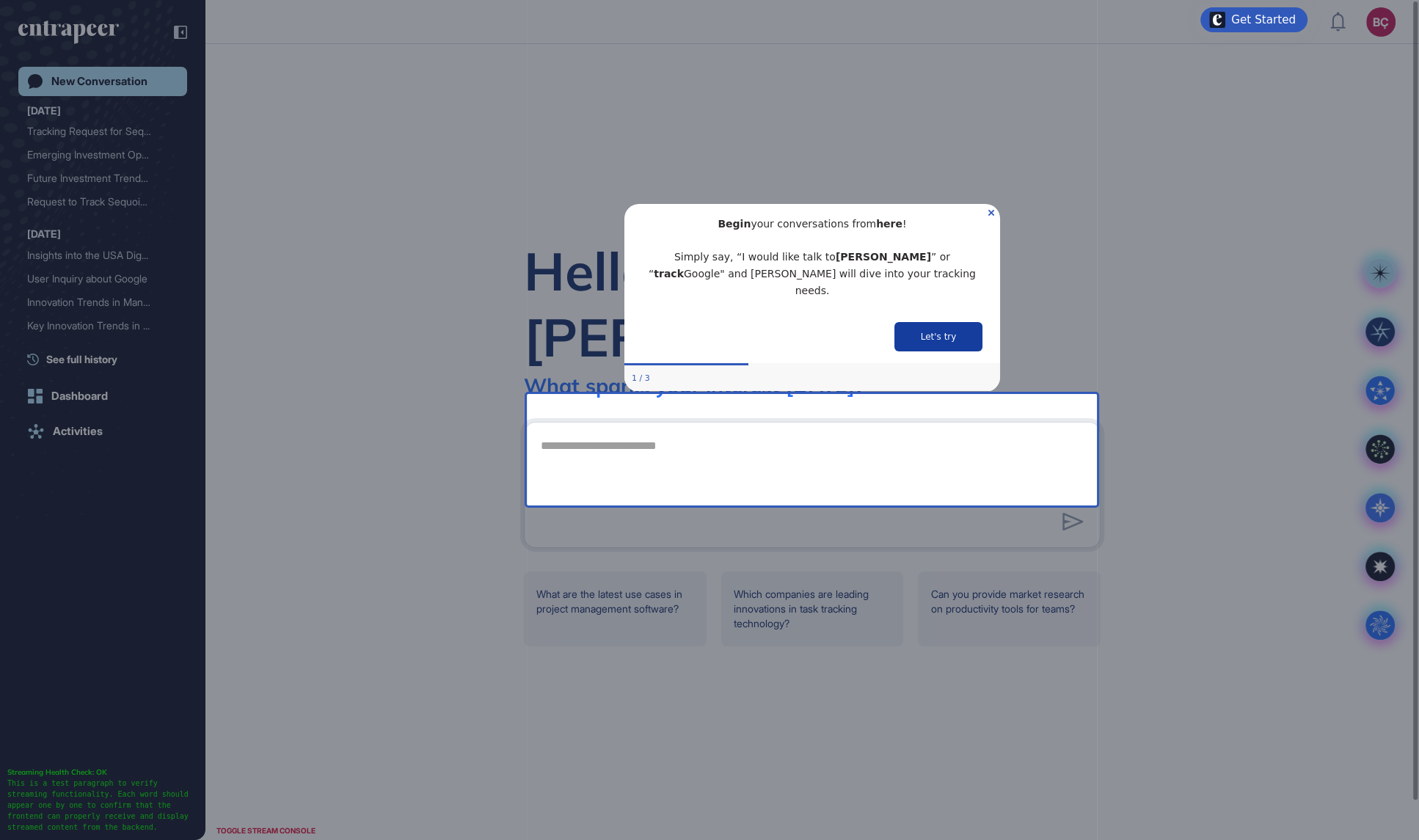
click at [937, 326] on button "Let's try" at bounding box center [938, 335] width 88 height 29
type textarea "**********"
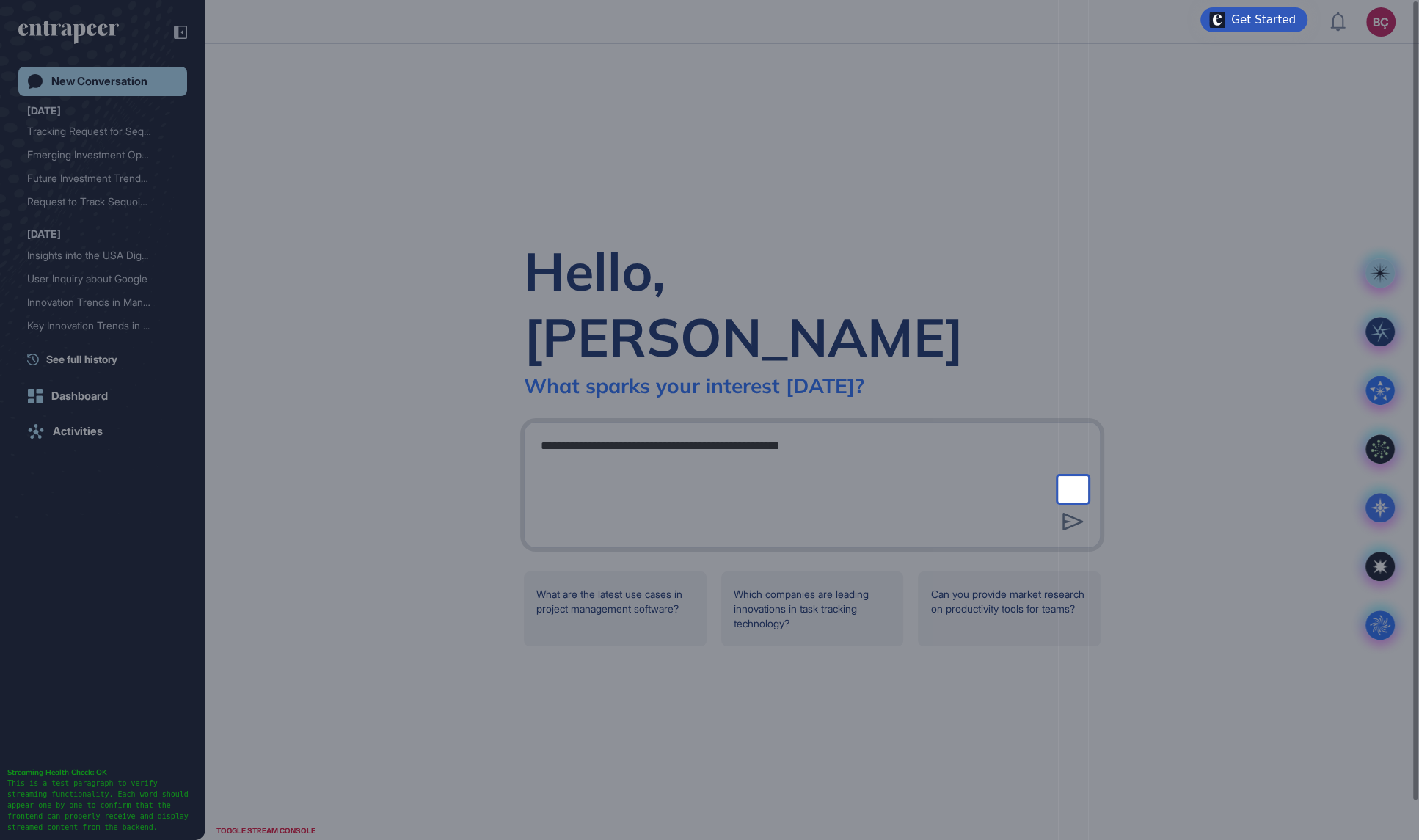
click at [703, 411] on div at bounding box center [529, 420] width 1058 height 840
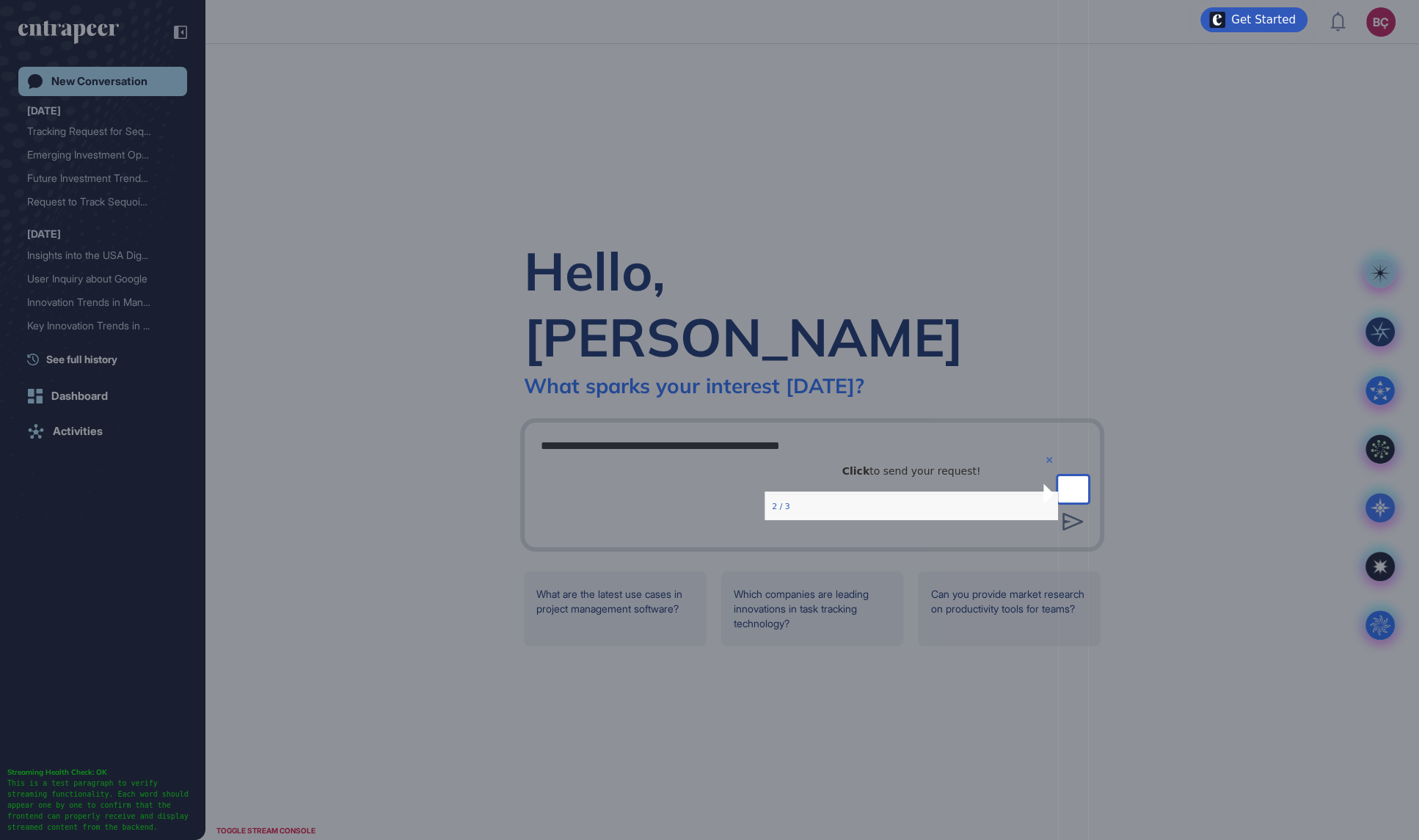
click at [1045, 462] on icon "Close Preview" at bounding box center [1048, 459] width 6 height 6
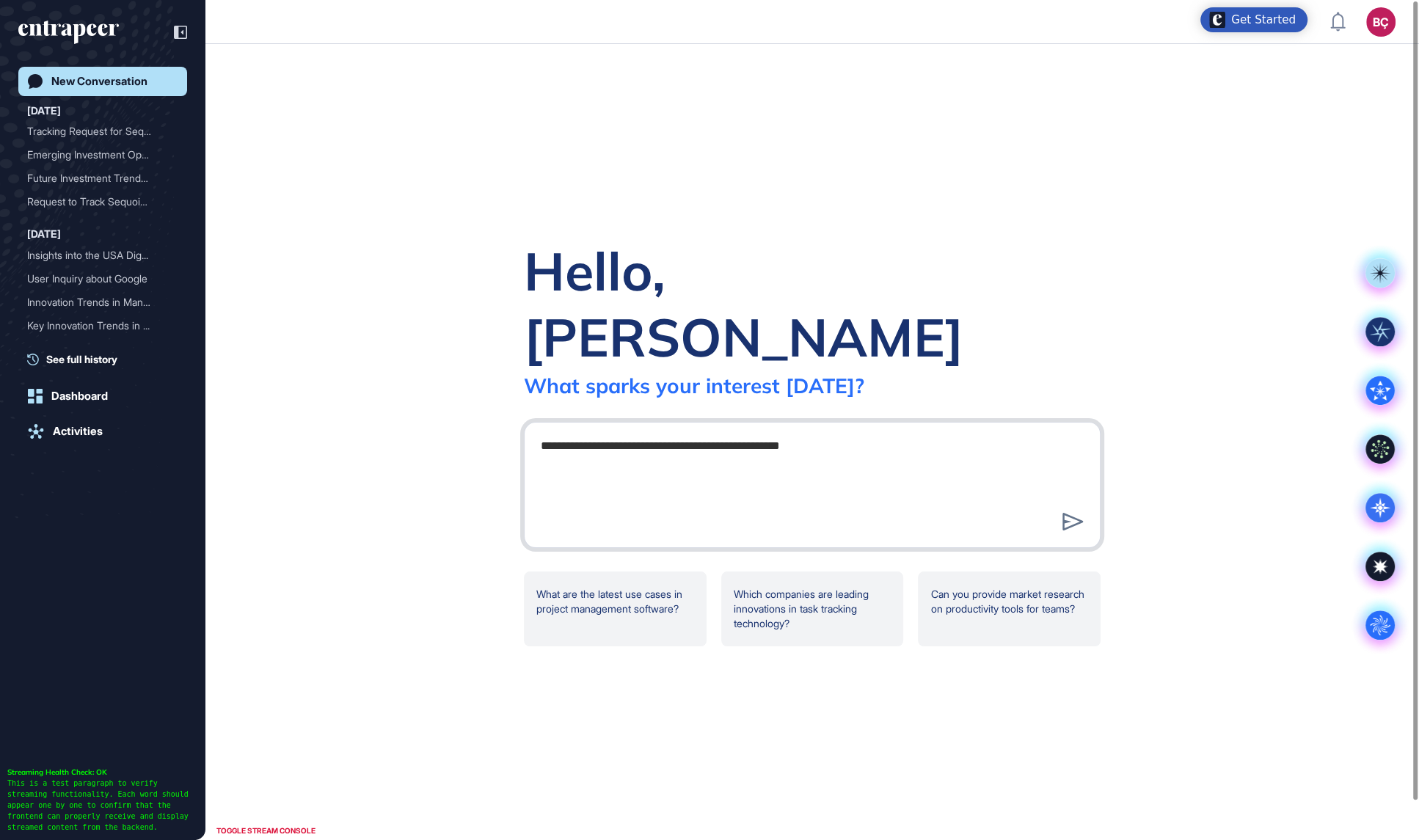
click at [816, 431] on textarea "**********" at bounding box center [812, 482] width 561 height 103
click at [1371, 304] on div at bounding box center [1379, 331] width 59 height 59
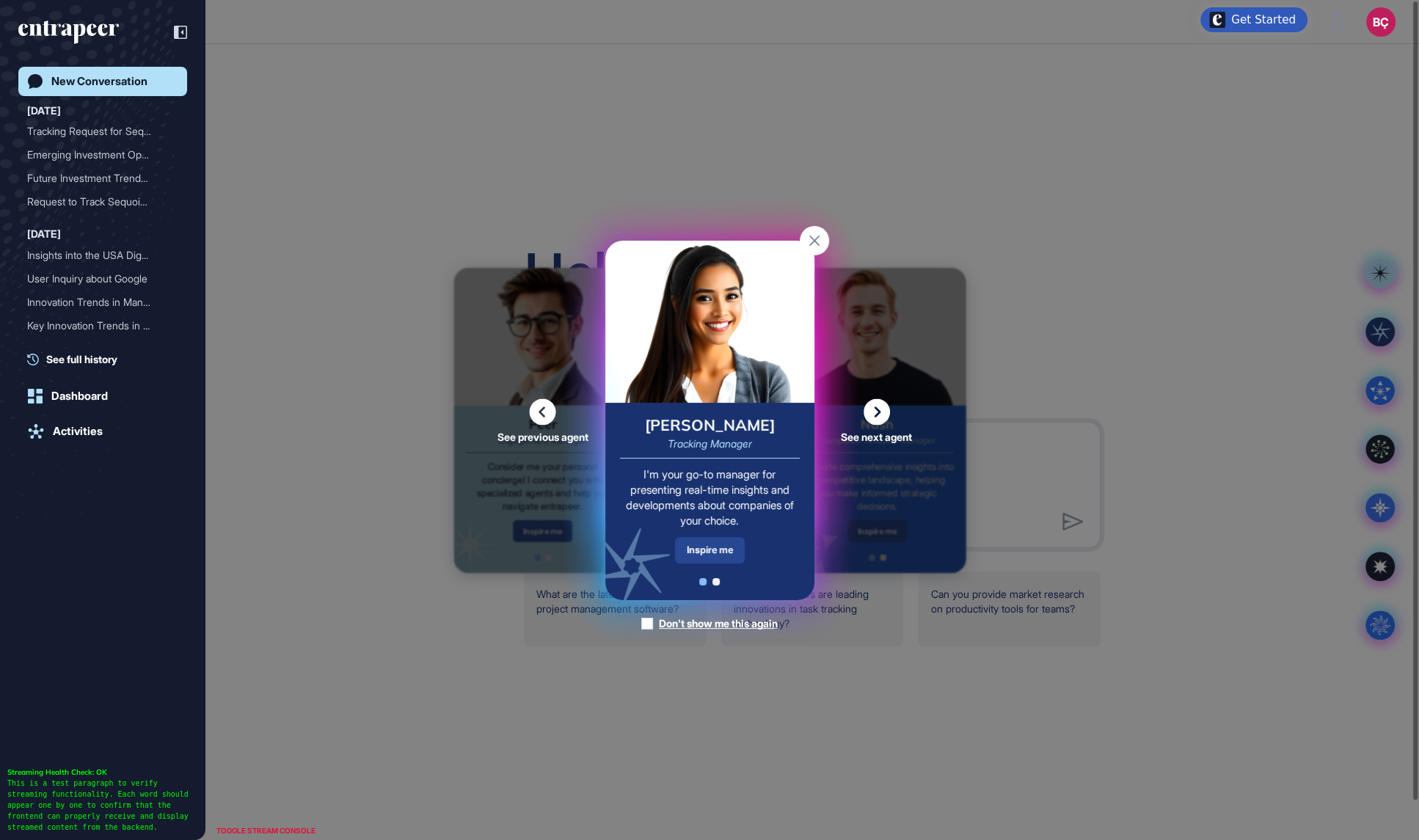
click at [705, 556] on div "Inspire me" at bounding box center [709, 549] width 70 height 26
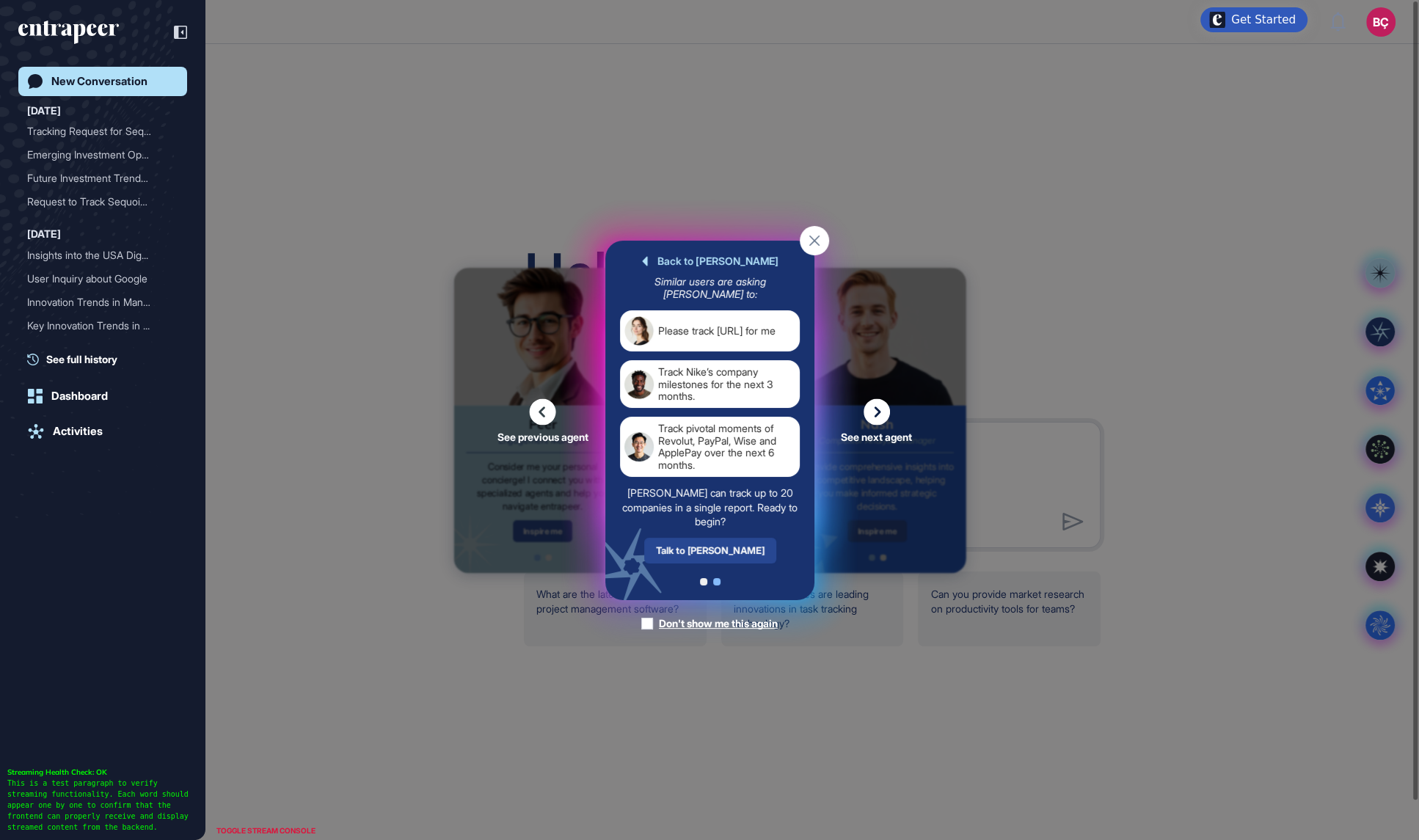
click at [708, 551] on div "Talk to Tracy" at bounding box center [709, 549] width 132 height 26
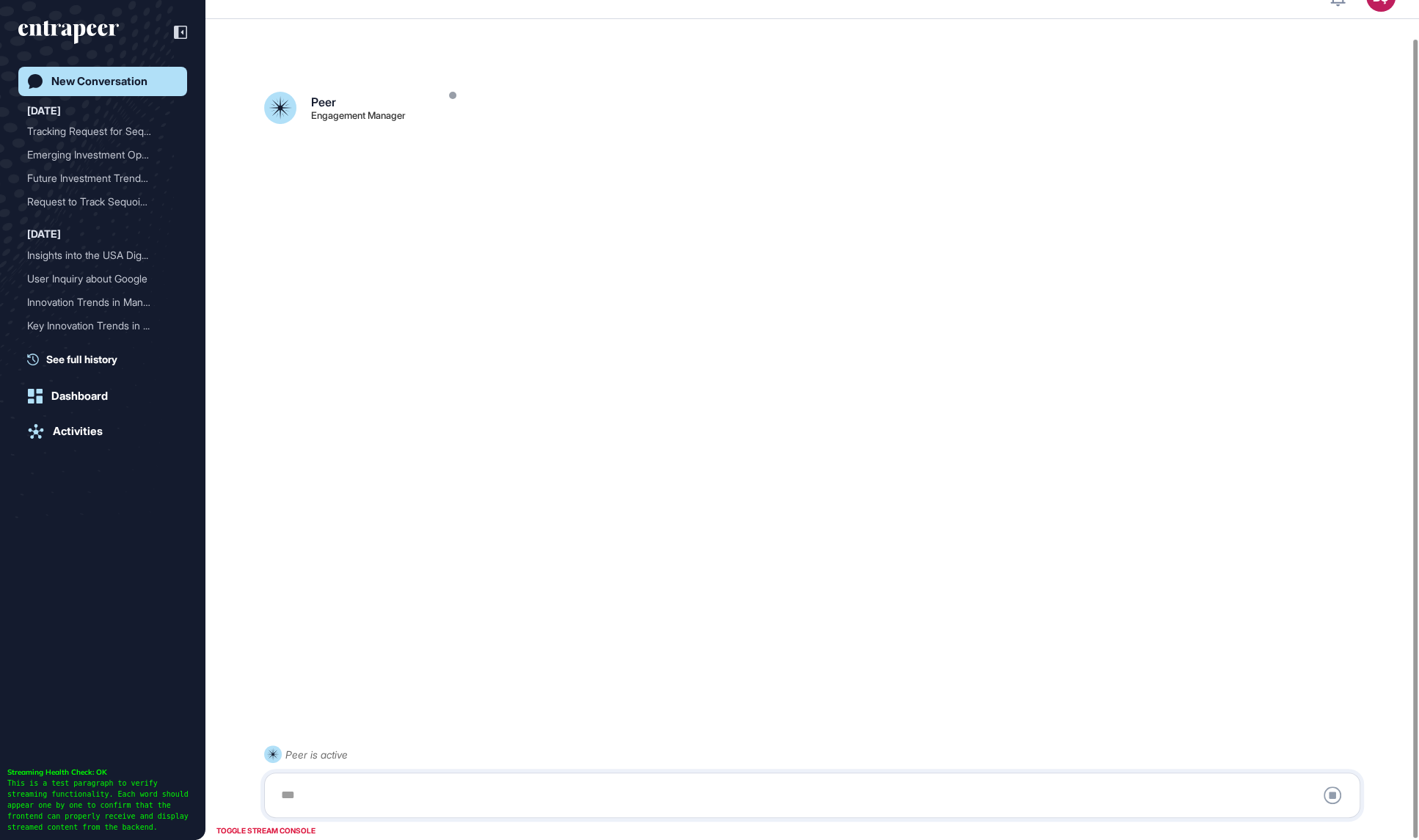
scroll to position [41, 0]
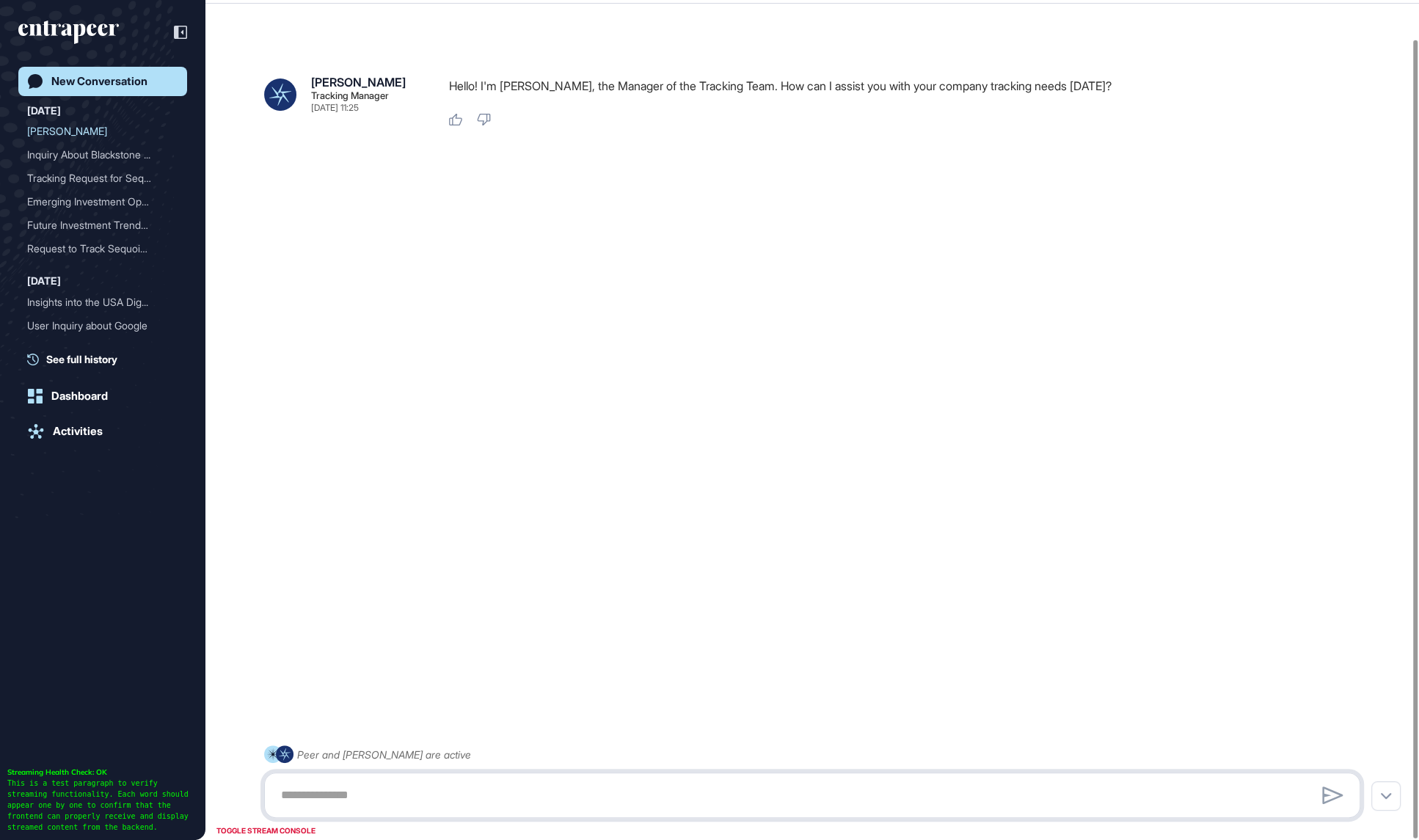
click at [453, 718] on textarea at bounding box center [812, 795] width 1080 height 29
paste textarea "**********"
type textarea "**********"
click at [419, 718] on textarea at bounding box center [812, 795] width 1080 height 29
paste textarea "**********"
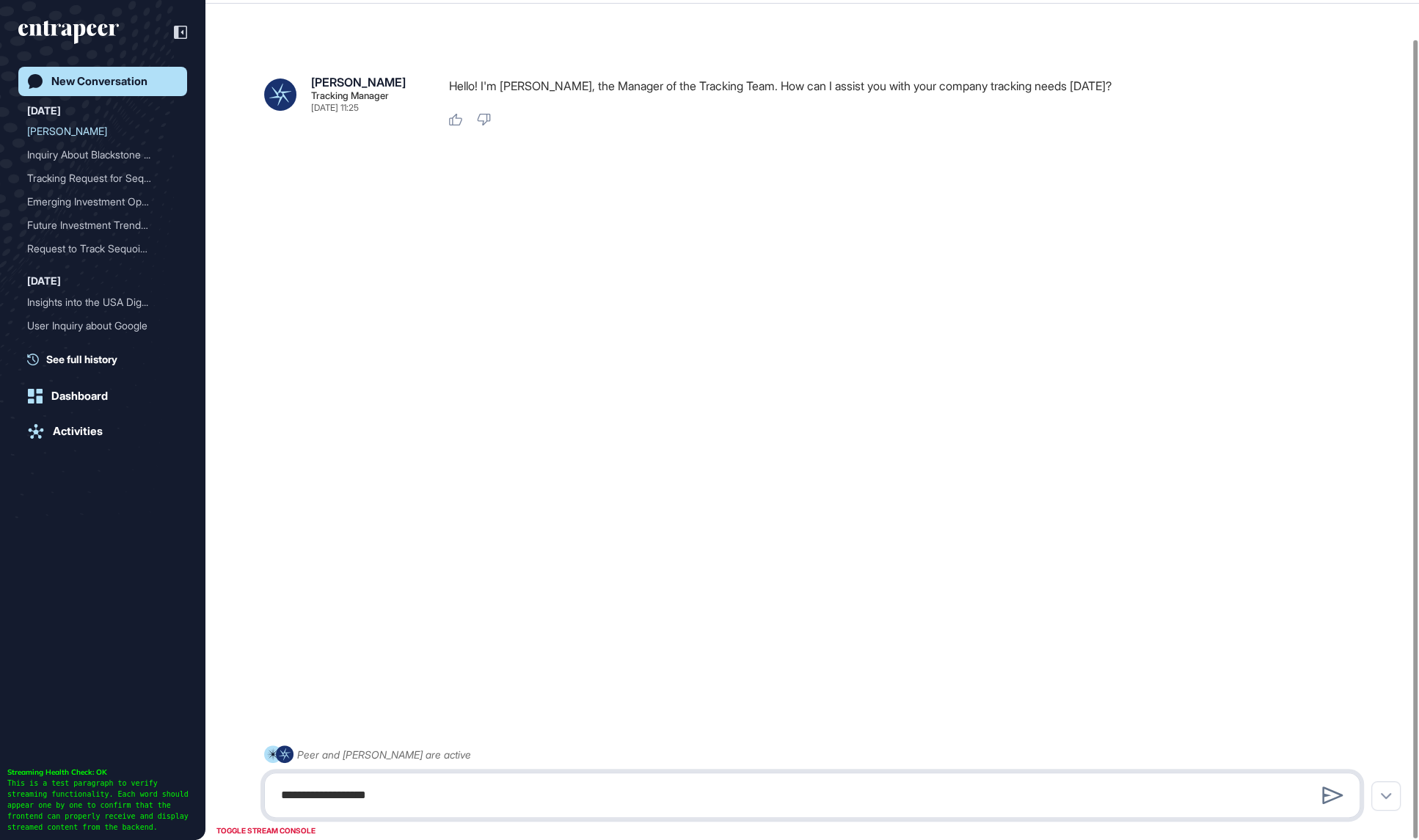
type textarea "**********"
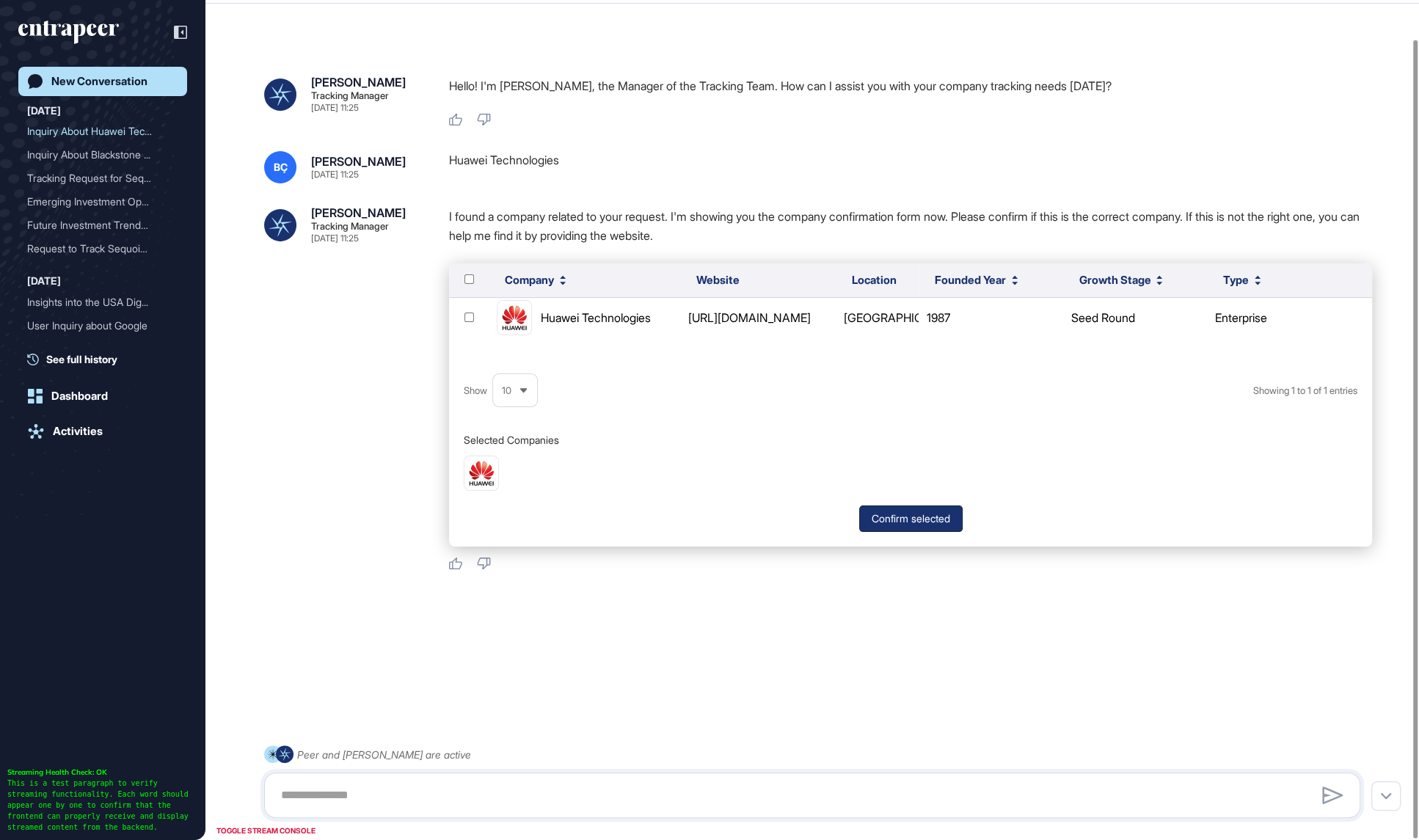
click at [928, 511] on button "Confirm selected" at bounding box center [911, 518] width 104 height 27
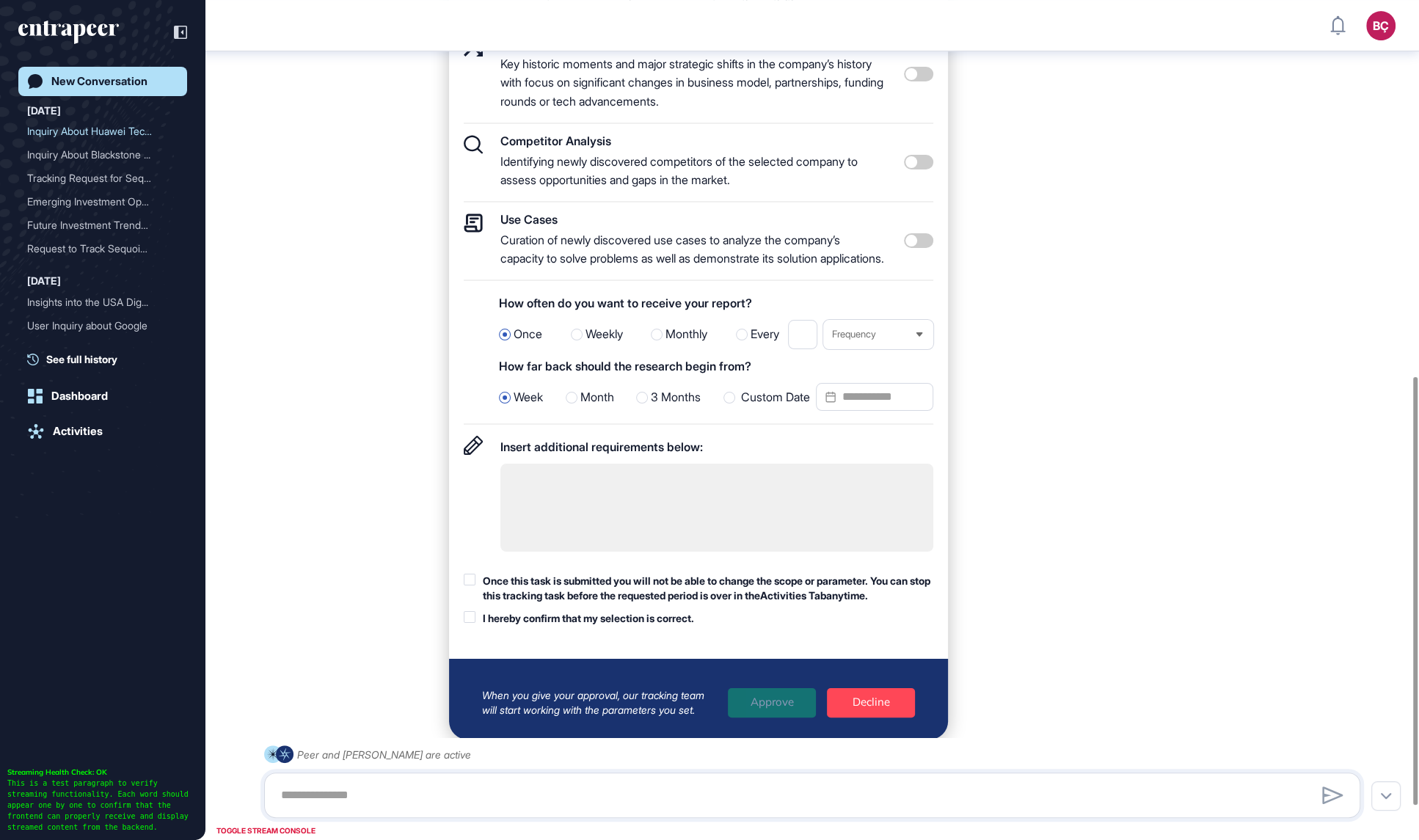
scroll to position [502, 0]
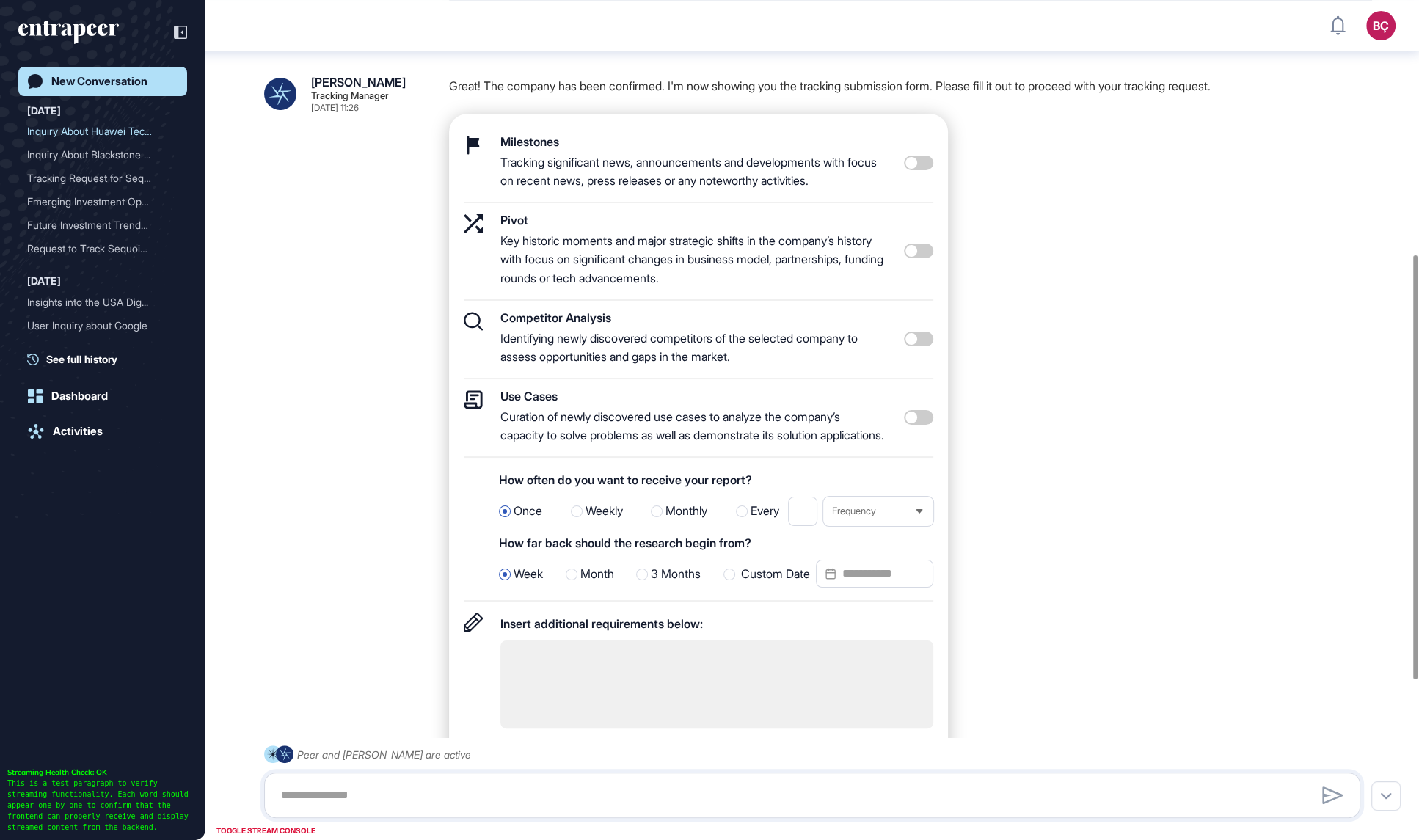
click at [581, 521] on label "Weekly" at bounding box center [597, 511] width 52 height 19
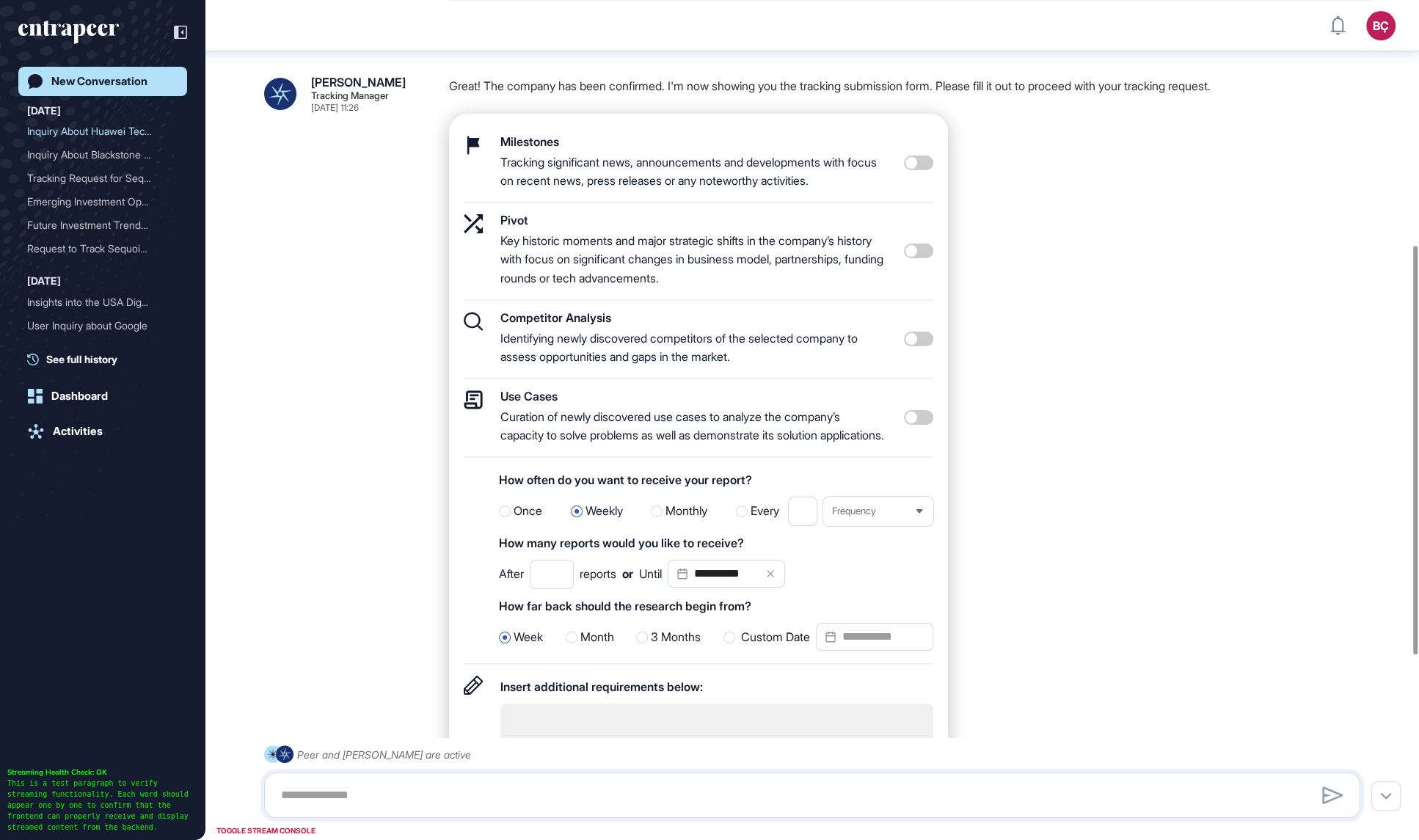
click at [505, 517] on div at bounding box center [505, 511] width 12 height 12
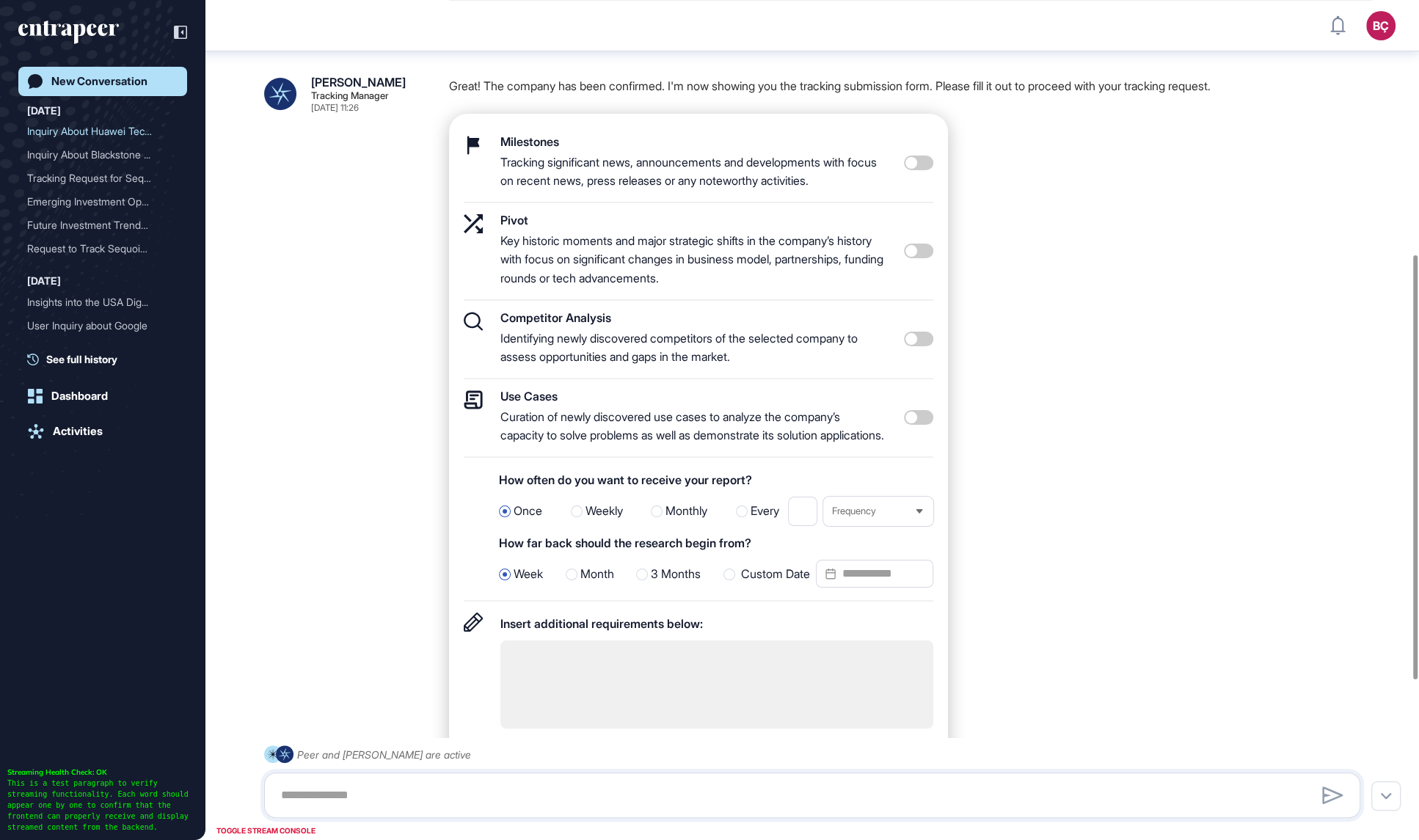
click at [678, 584] on span "3 Months" at bounding box center [675, 574] width 50 height 19
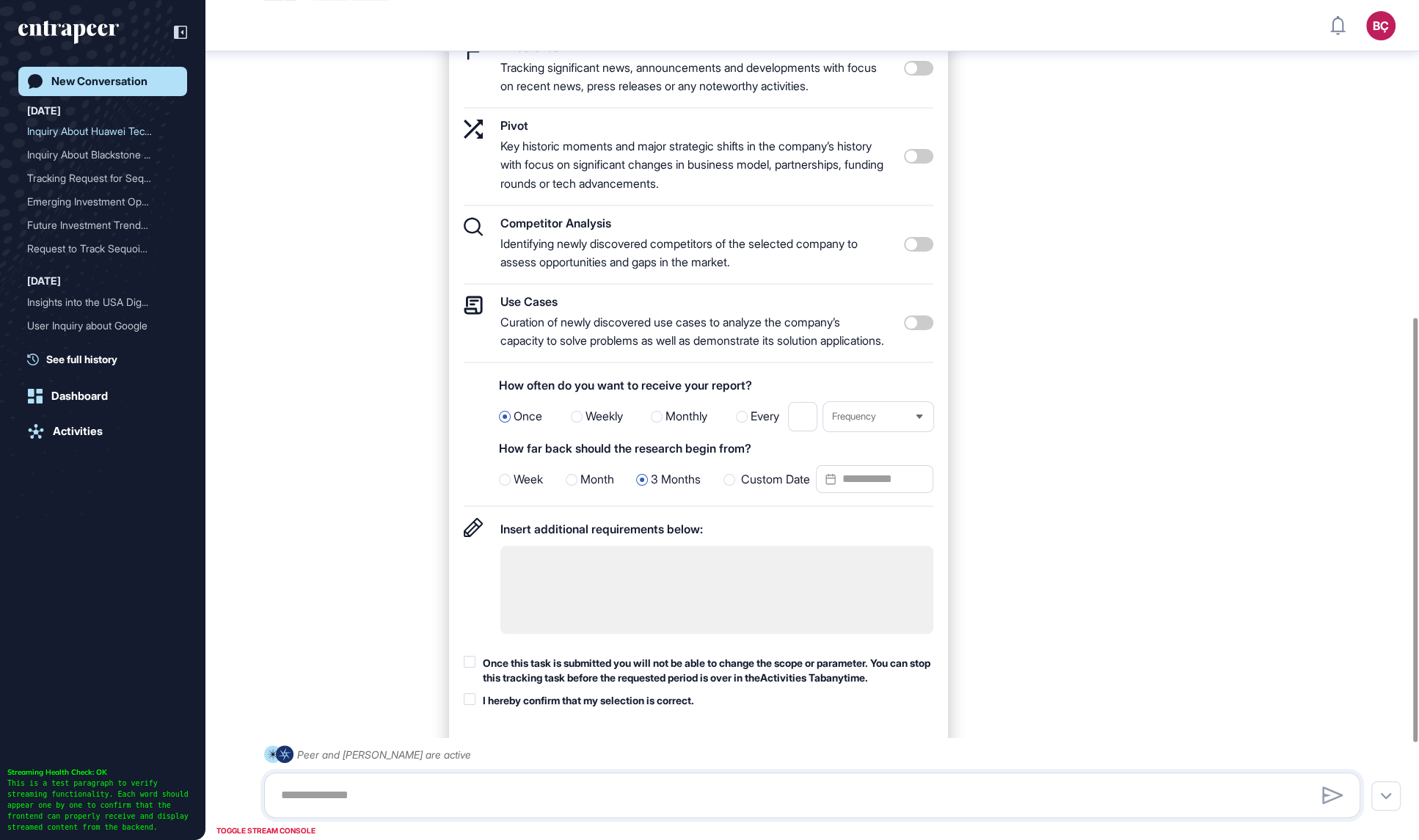
scroll to position [655, 0]
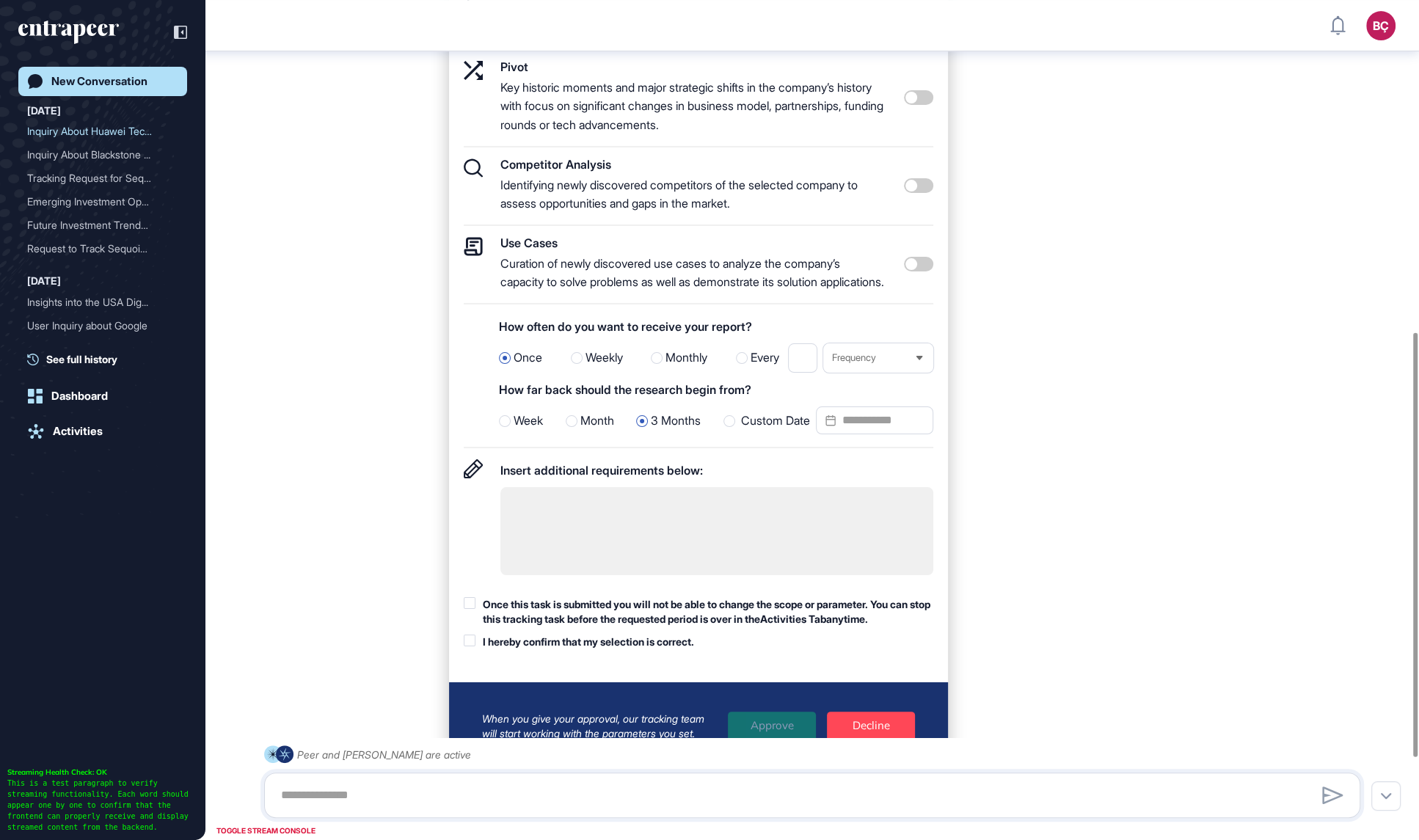
click at [585, 530] on textarea at bounding box center [717, 531] width 433 height 88
click at [115, 84] on div "New Conversation" at bounding box center [99, 81] width 96 height 13
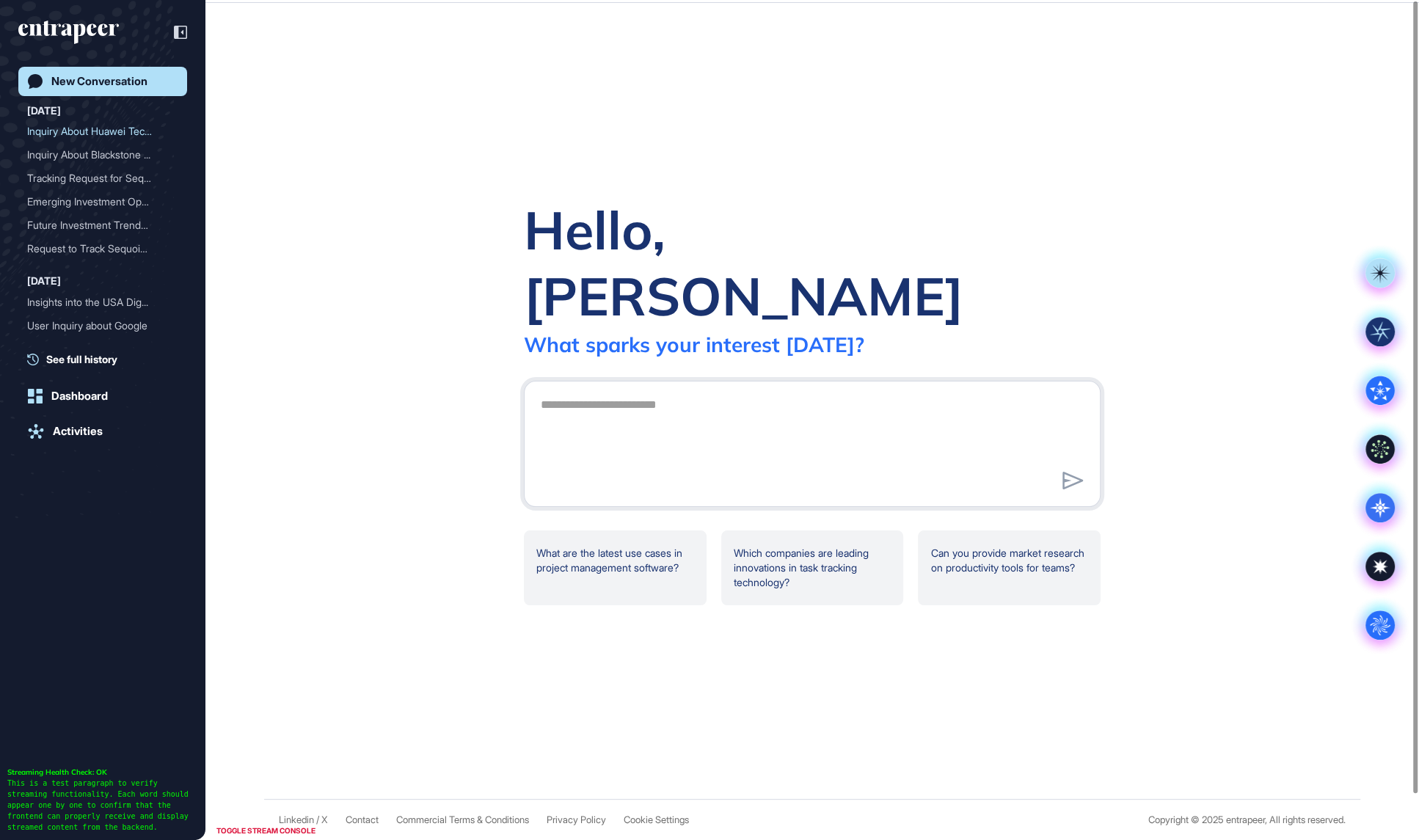
scroll to position [0, 0]
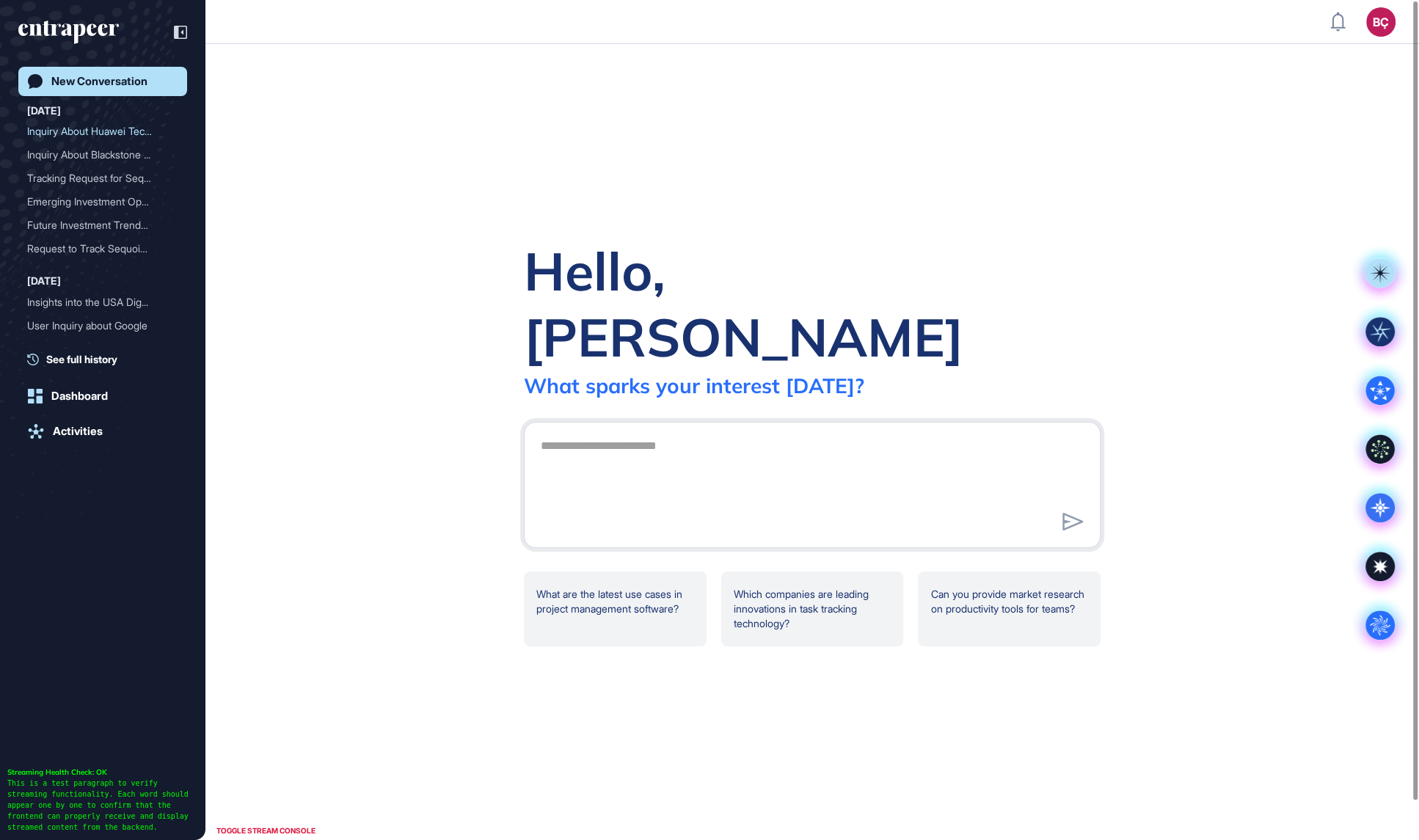
click at [112, 76] on div "New Conversation" at bounding box center [99, 81] width 96 height 13
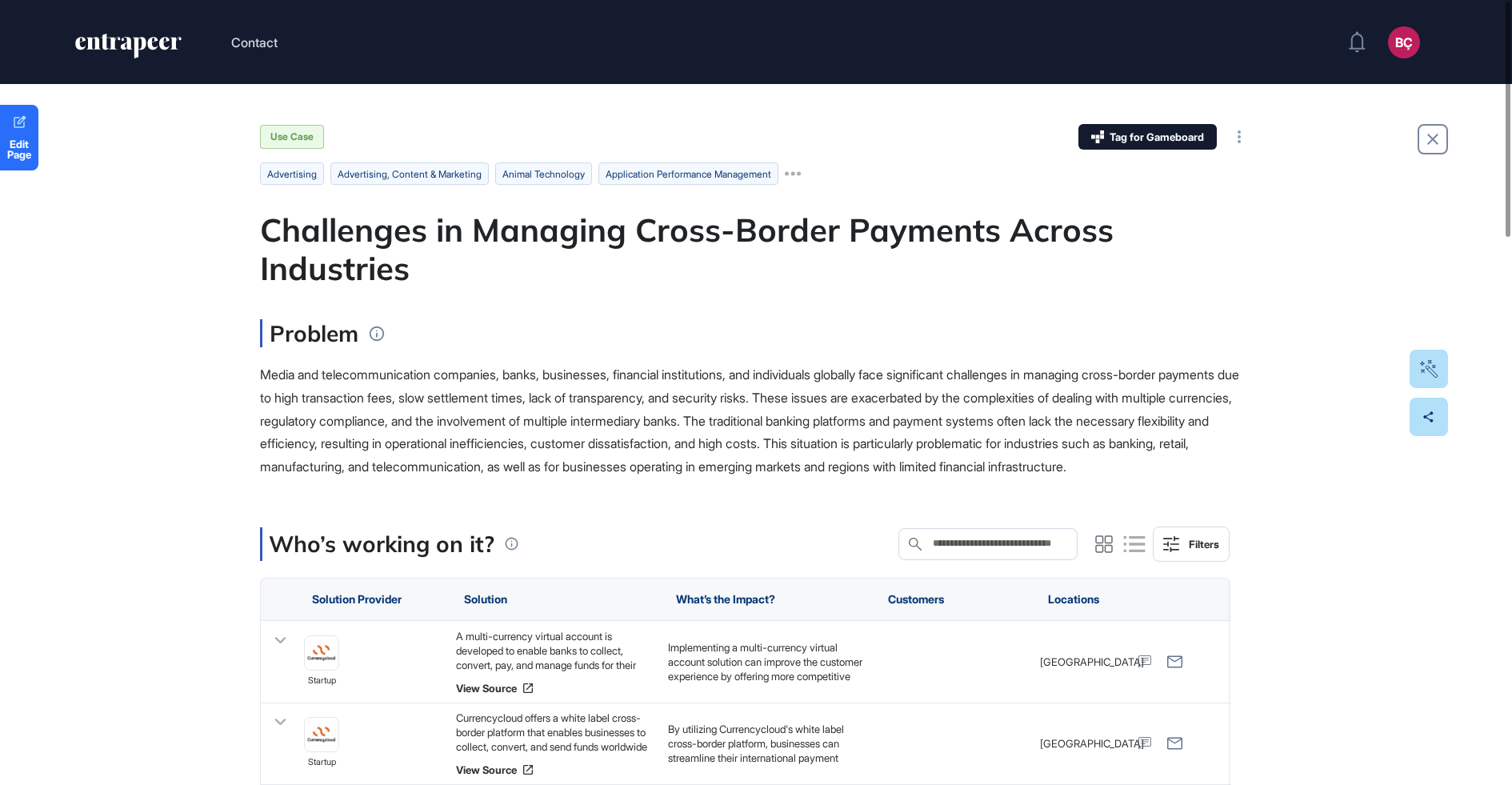
click at [474, 346] on div "Problem" at bounding box center [756, 333] width 992 height 28
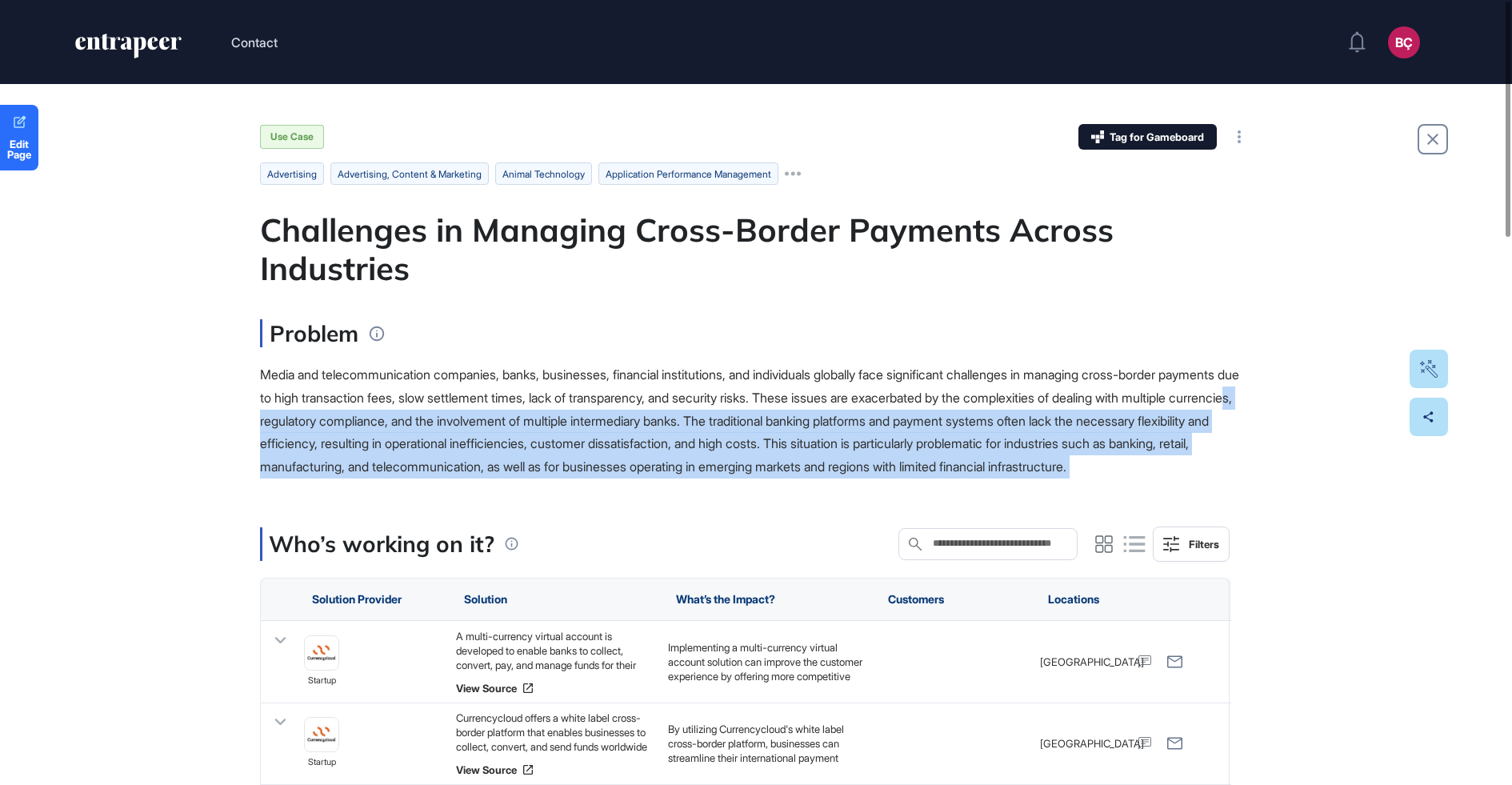
drag, startPoint x: 456, startPoint y: 505, endPoint x: 393, endPoint y: 410, distance: 114.0
click at [393, 410] on div "Media and telecommunication companies, banks, businesses, financial institution…" at bounding box center [756, 421] width 992 height 115
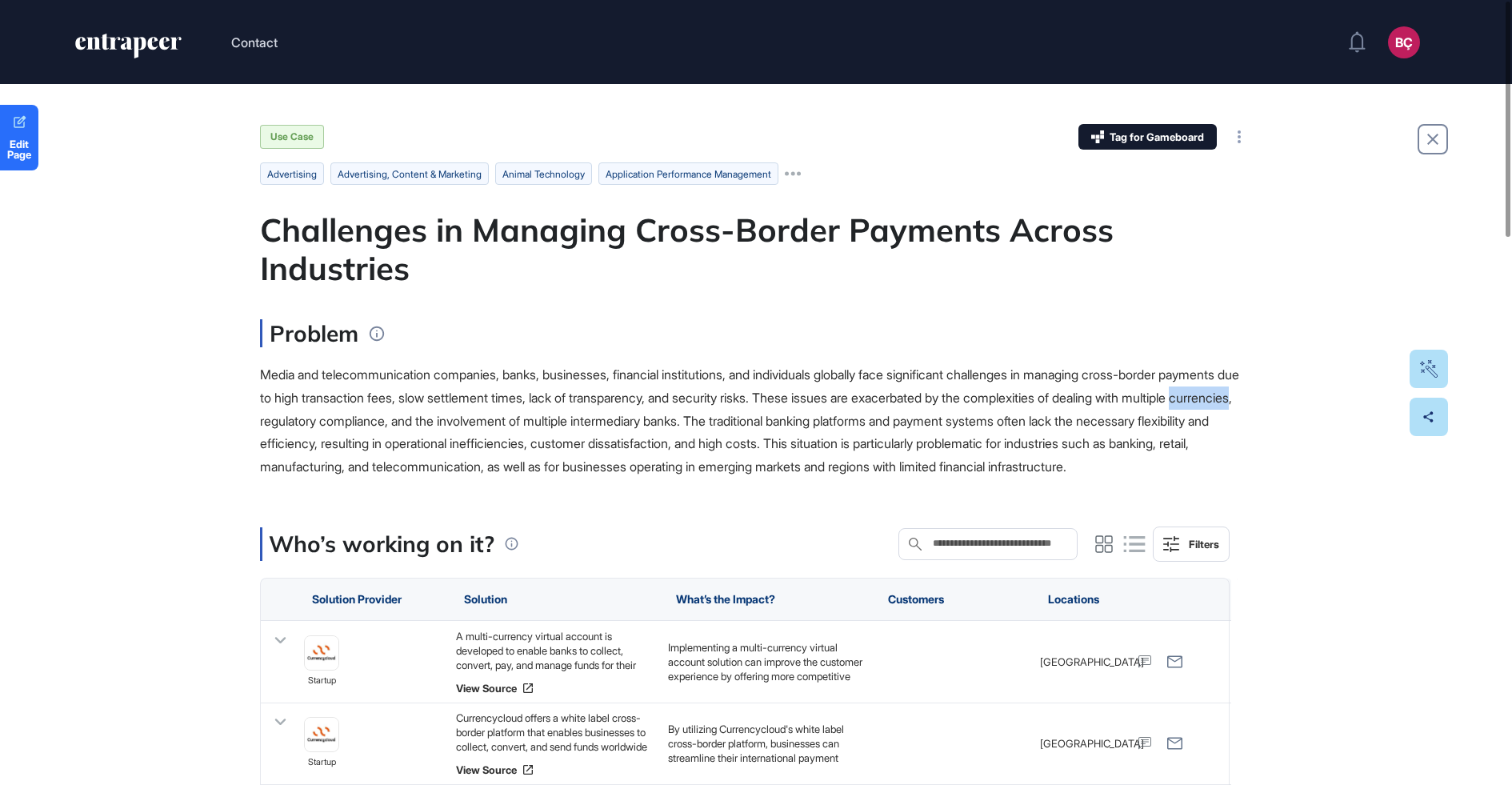
click at [393, 410] on div "Media and telecommunication companies, banks, businesses, financial institution…" at bounding box center [756, 421] width 992 height 115
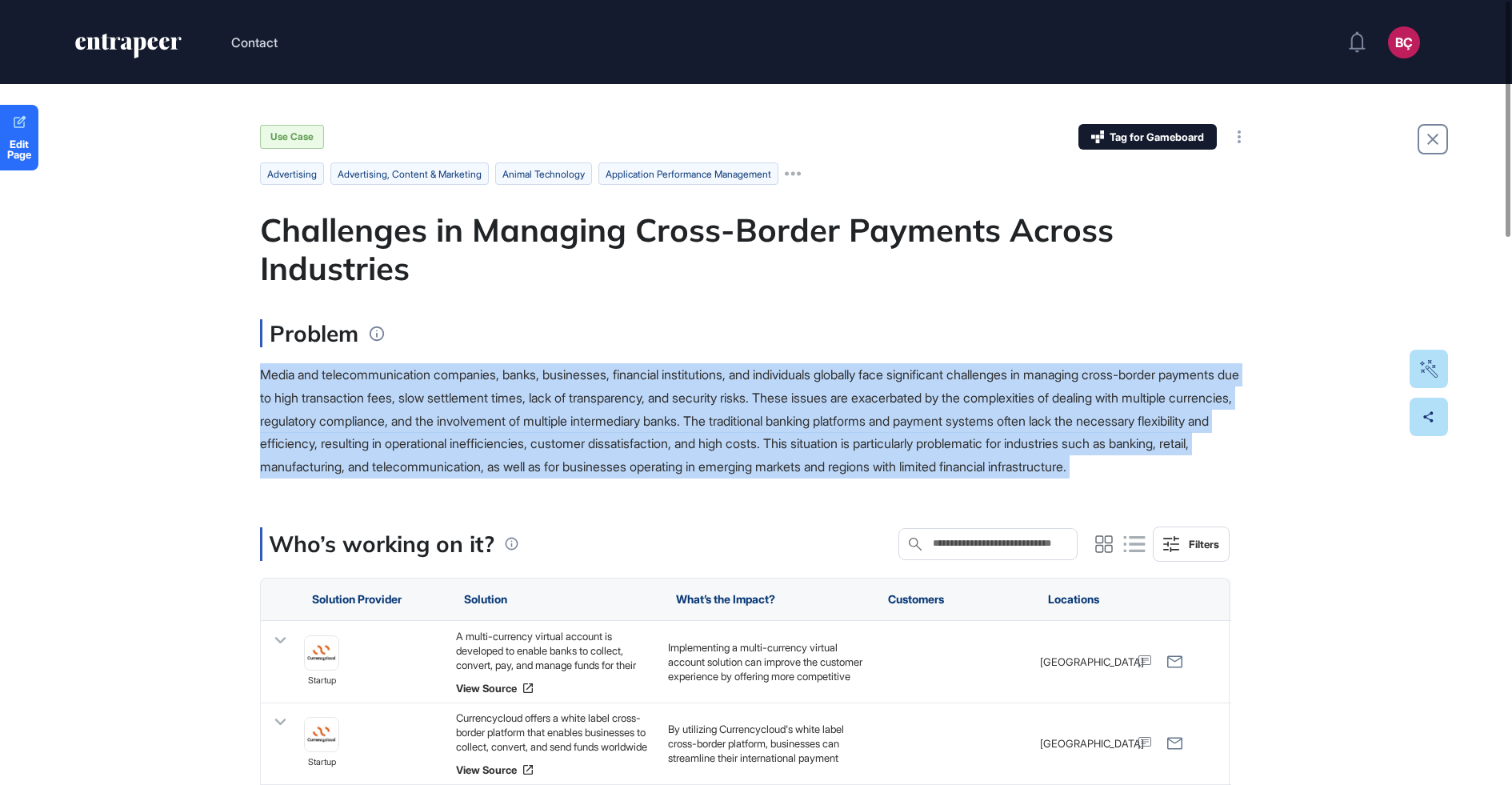
click at [393, 410] on div "Media and telecommunication companies, banks, businesses, financial institution…" at bounding box center [756, 421] width 992 height 115
click at [391, 453] on div "Media and telecommunication companies, banks, businesses, financial institution…" at bounding box center [756, 421] width 992 height 115
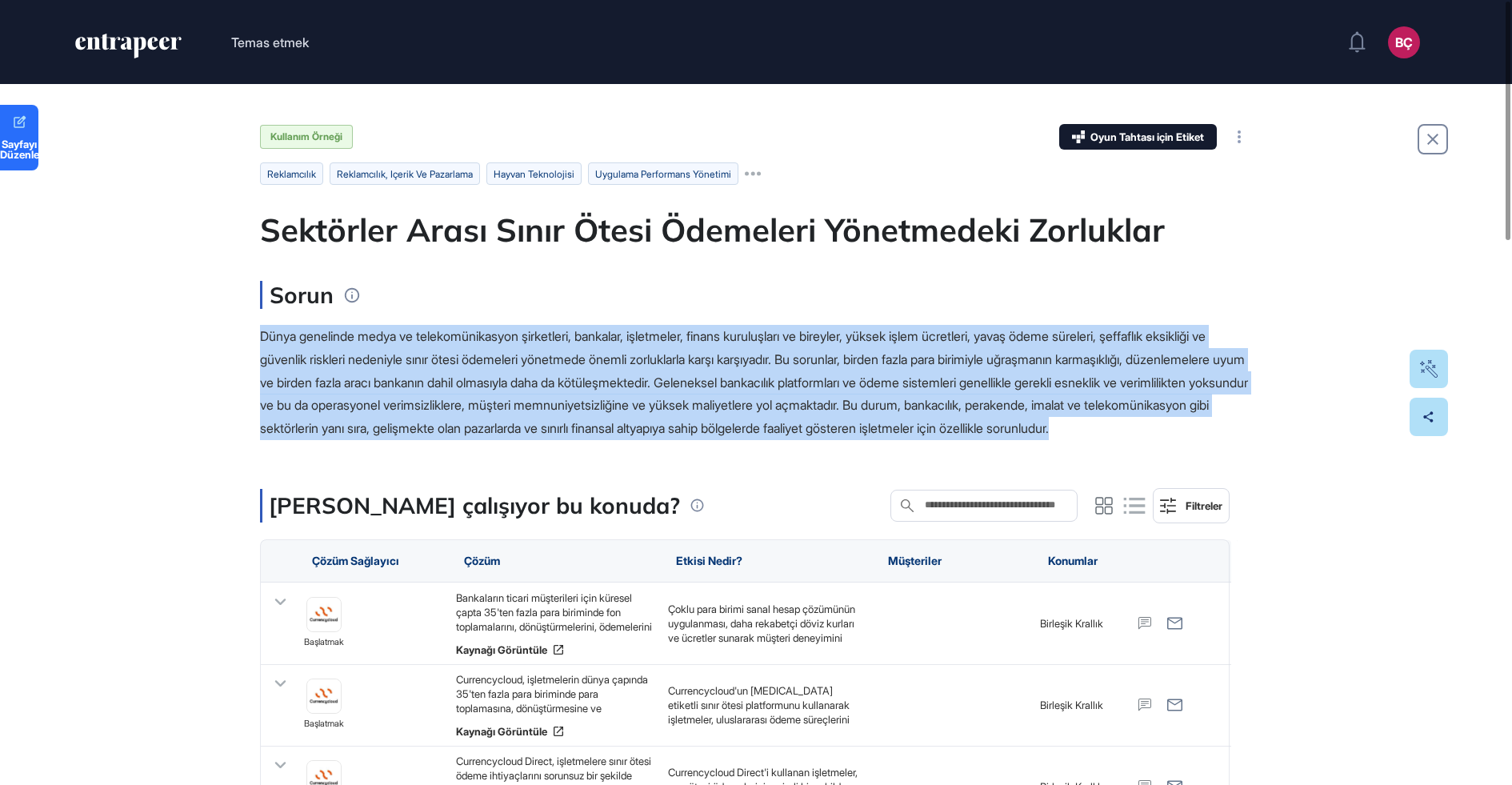
click at [743, 341] on font "Dünya genelinde medya ve telekomünikasyon şirketleri, bankalar, işletmeler, fin…" at bounding box center [754, 382] width 988 height 108
click at [710, 389] on font "Dünya genelinde medya ve telekomünikasyon şirketleri, bankalar, işletmeler, fin…" at bounding box center [754, 382] width 988 height 108
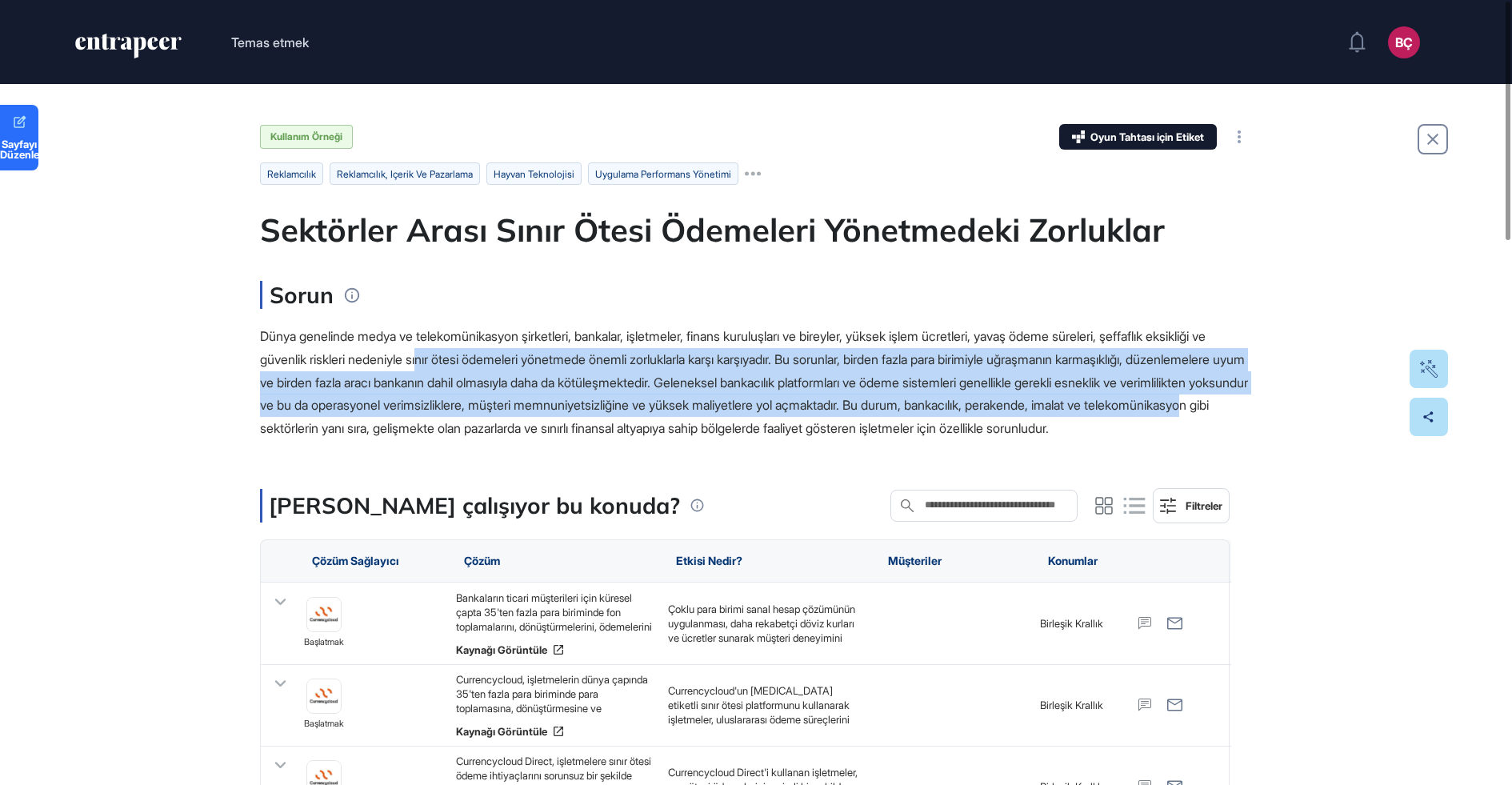
drag, startPoint x: 603, startPoint y: 434, endPoint x: 501, endPoint y: 360, distance: 126.0
click at [501, 360] on font "Dünya genelinde medya ve telekomünikasyon şirketleri, bankalar, işletmeler, fin…" at bounding box center [754, 382] width 988 height 108
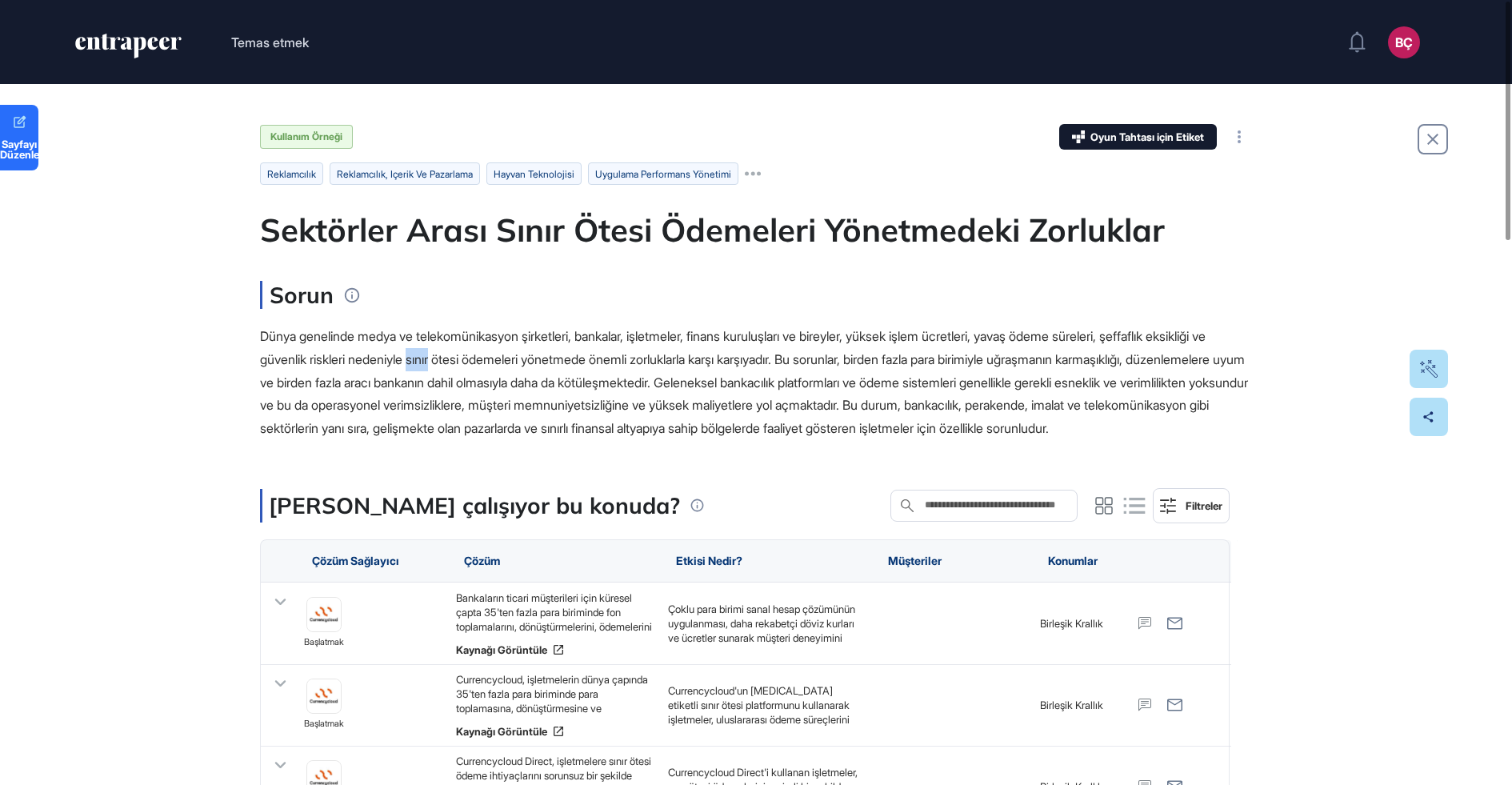
click at [501, 360] on font "Dünya genelinde medya ve telekomünikasyon şirketleri, bankalar, işletmeler, fin…" at bounding box center [754, 382] width 988 height 108
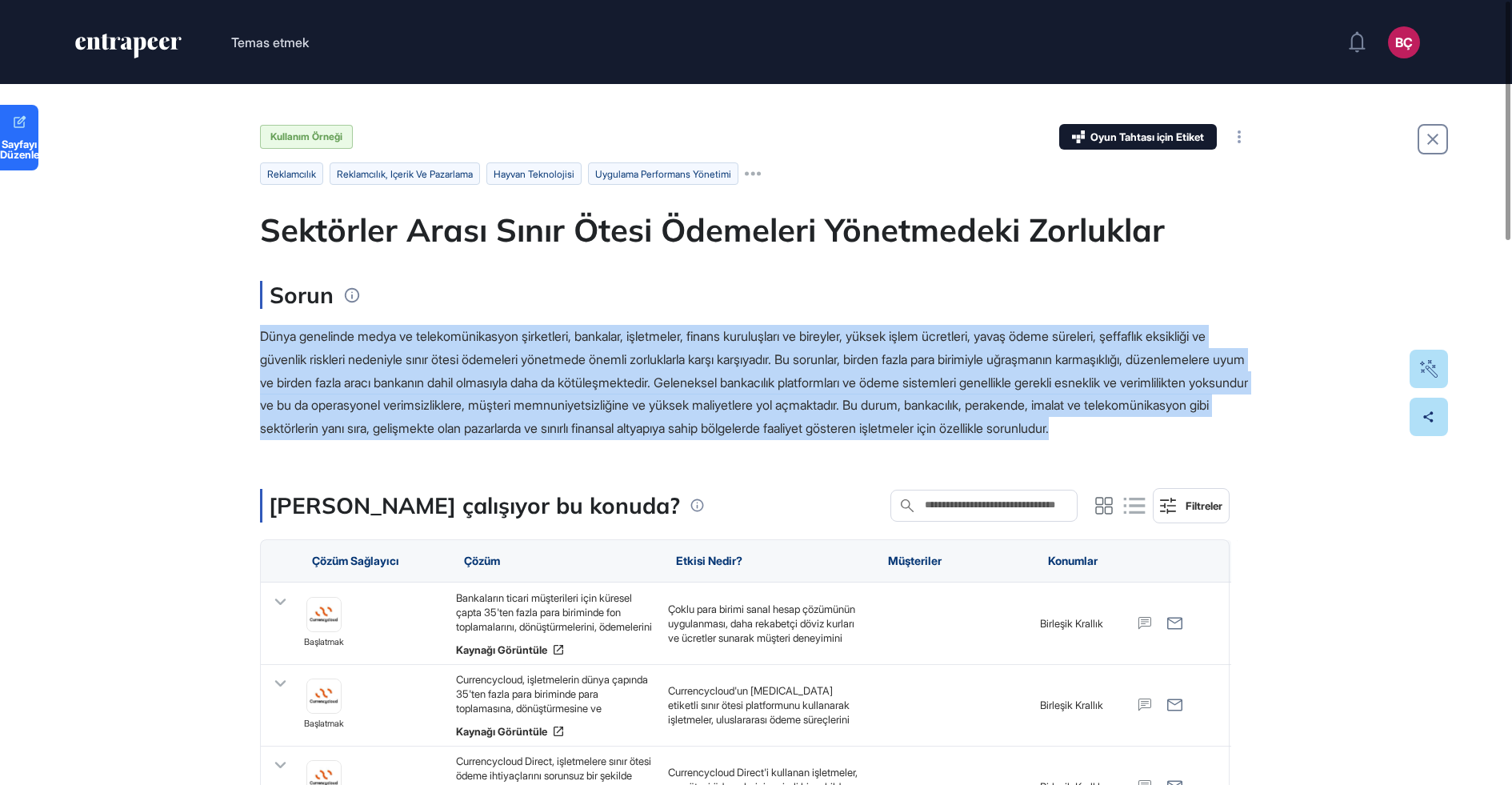
click at [501, 360] on font "Dünya genelinde medya ve telekomünikasyon şirketleri, bankalar, işletmeler, fin…" at bounding box center [754, 382] width 988 height 108
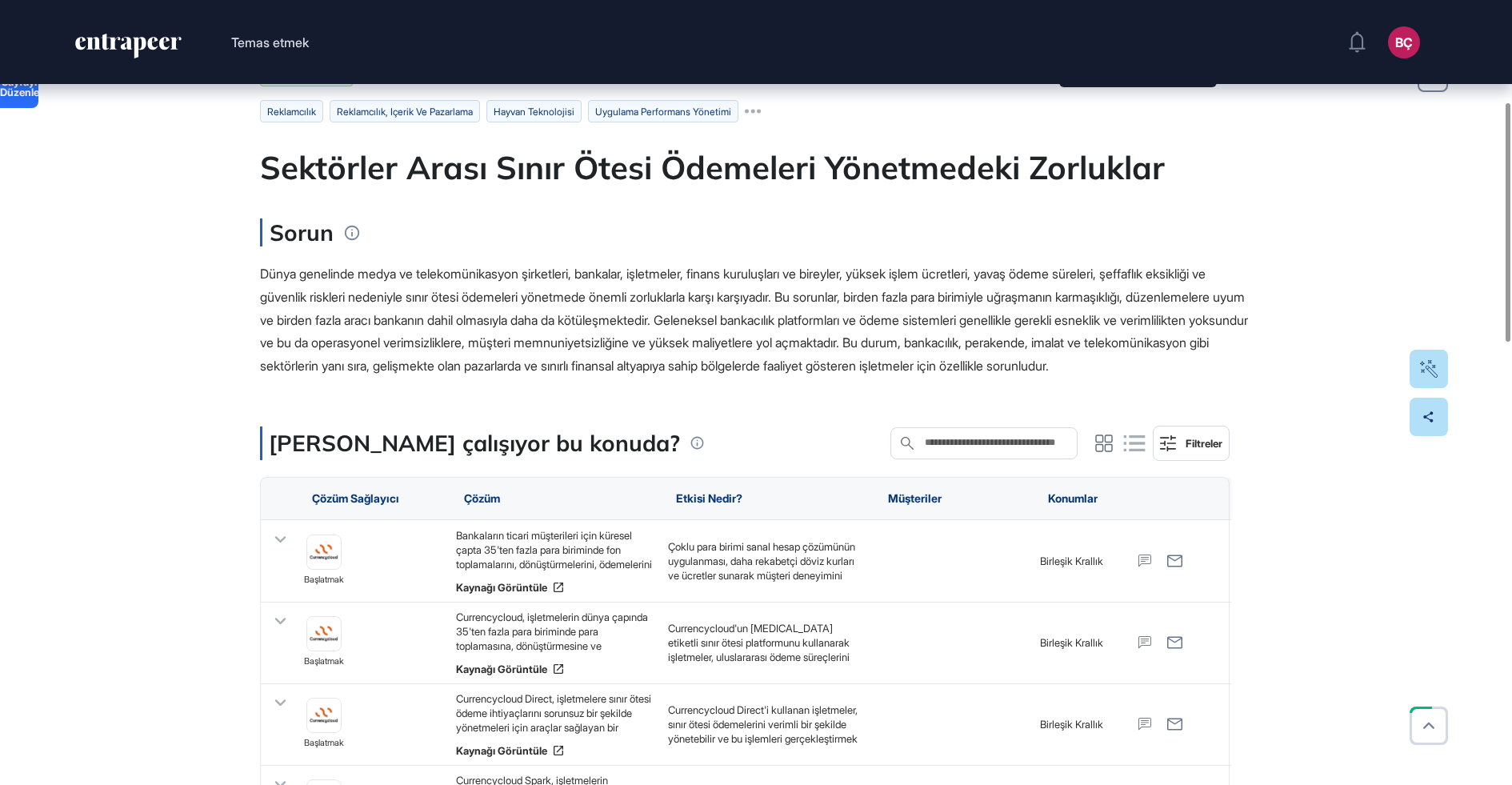
scroll to position [348, 0]
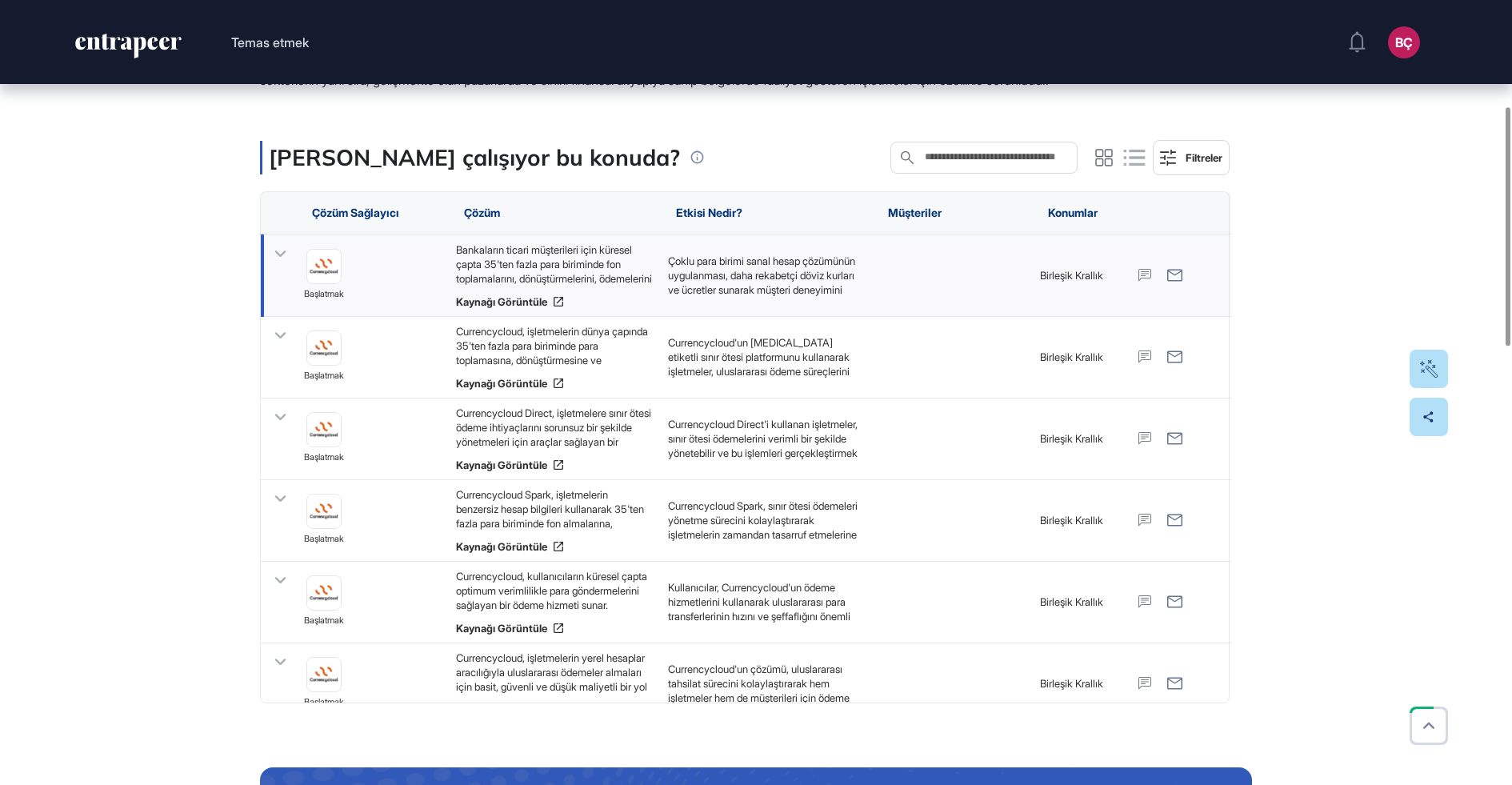
click at [524, 296] on font "Bankaların ticari müşterileri için küresel çapta 35'ten fazla para biriminde fo…" at bounding box center [554, 351] width 196 height 216
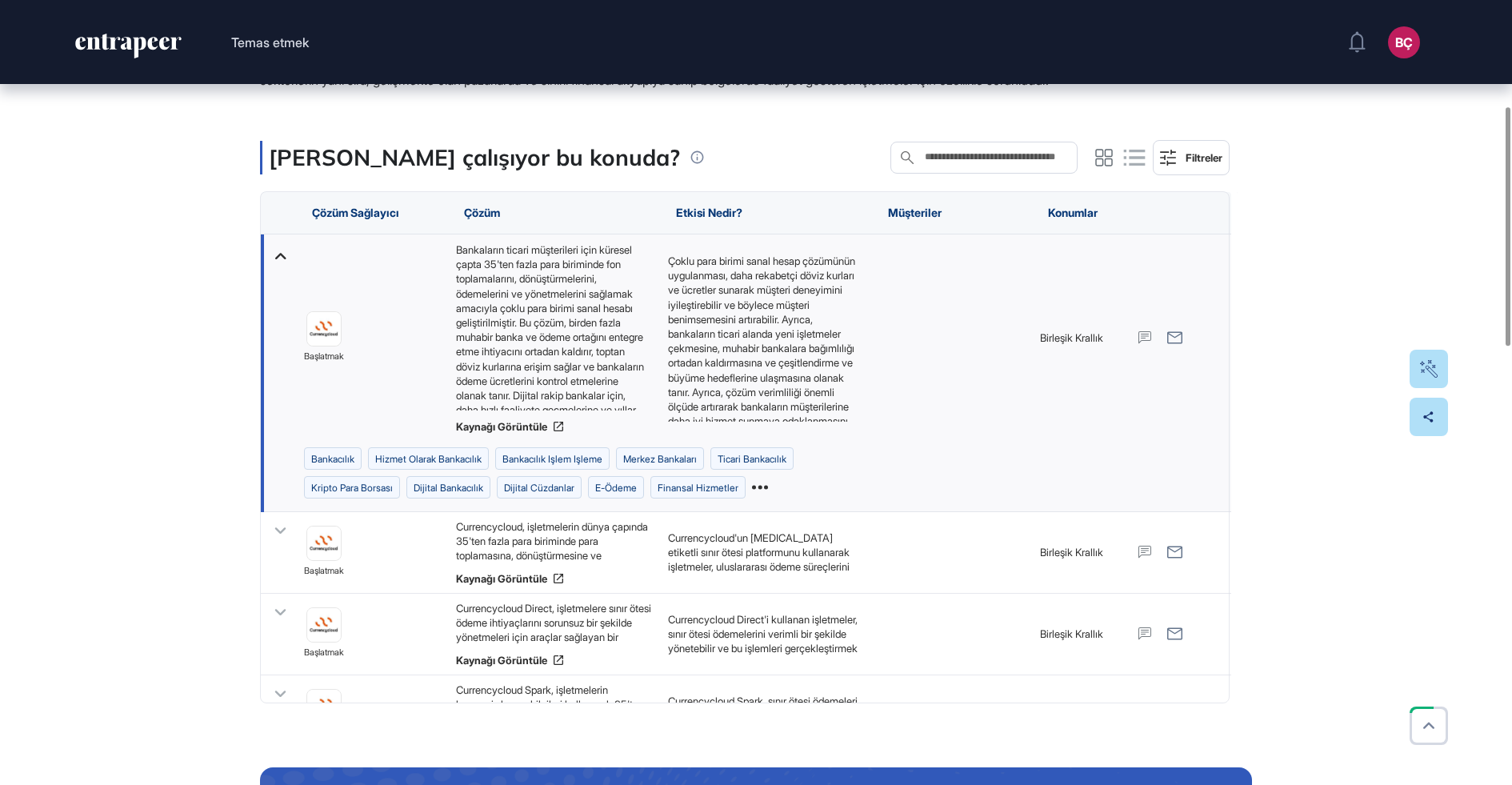
scroll to position [386, 0]
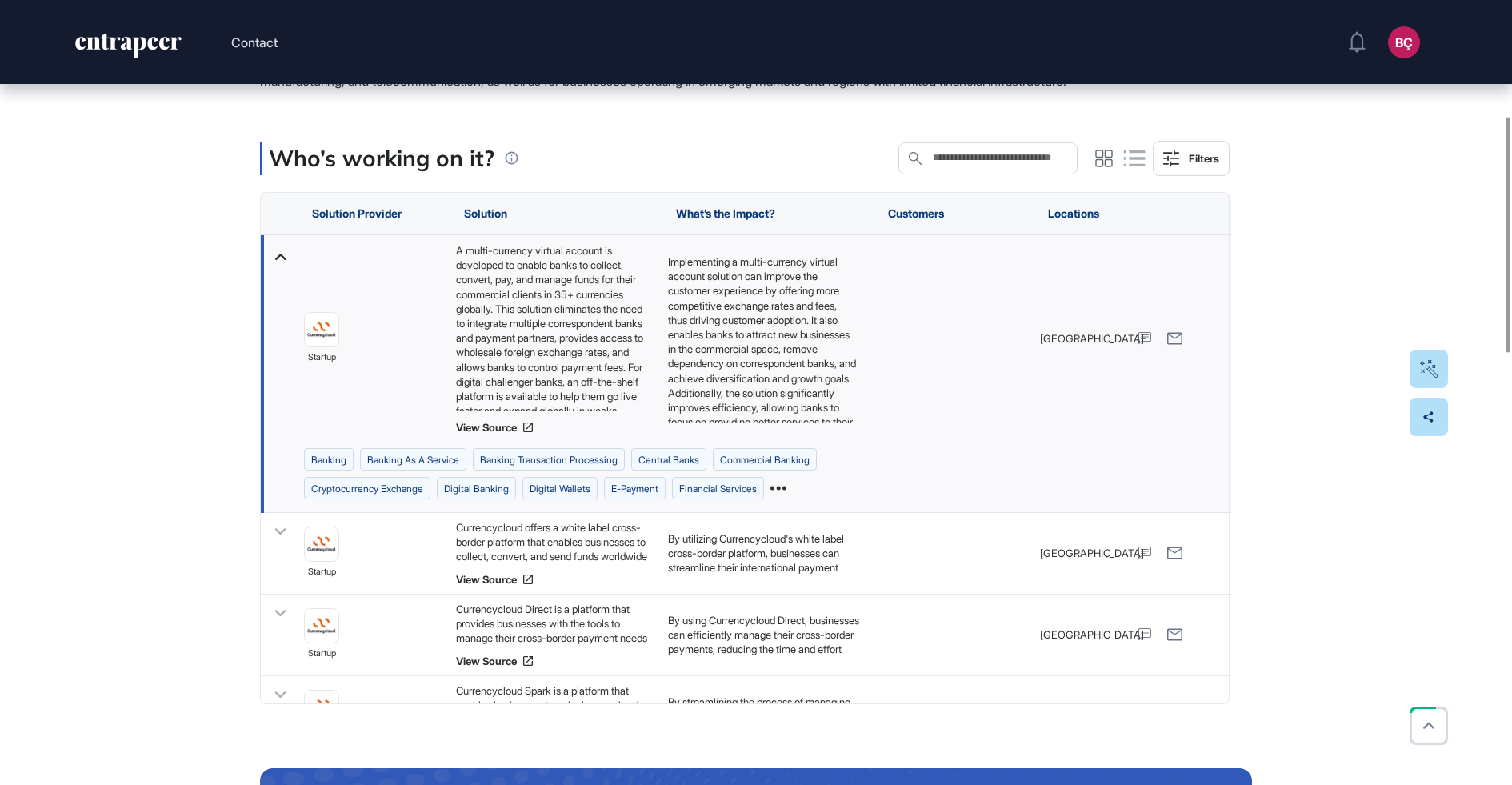
click at [475, 434] on link "View Source" at bounding box center [554, 427] width 196 height 13
click at [489, 300] on div "A multi-currency virtual account is developed to enable banks to collect, conve…" at bounding box center [554, 327] width 196 height 168
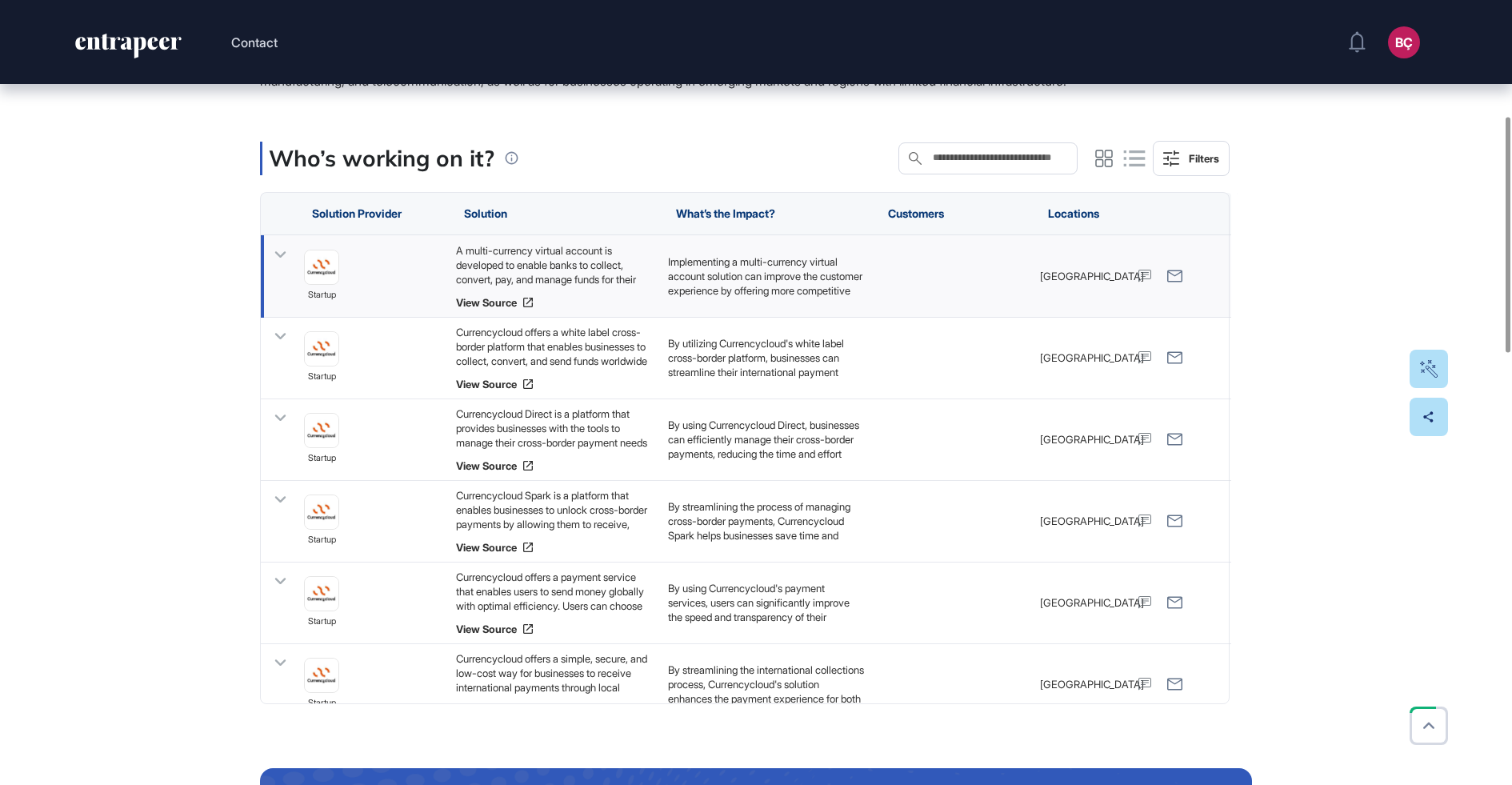
click at [489, 286] on div "A multi-currency virtual account is developed to enable banks to collect, conve…" at bounding box center [554, 264] width 196 height 43
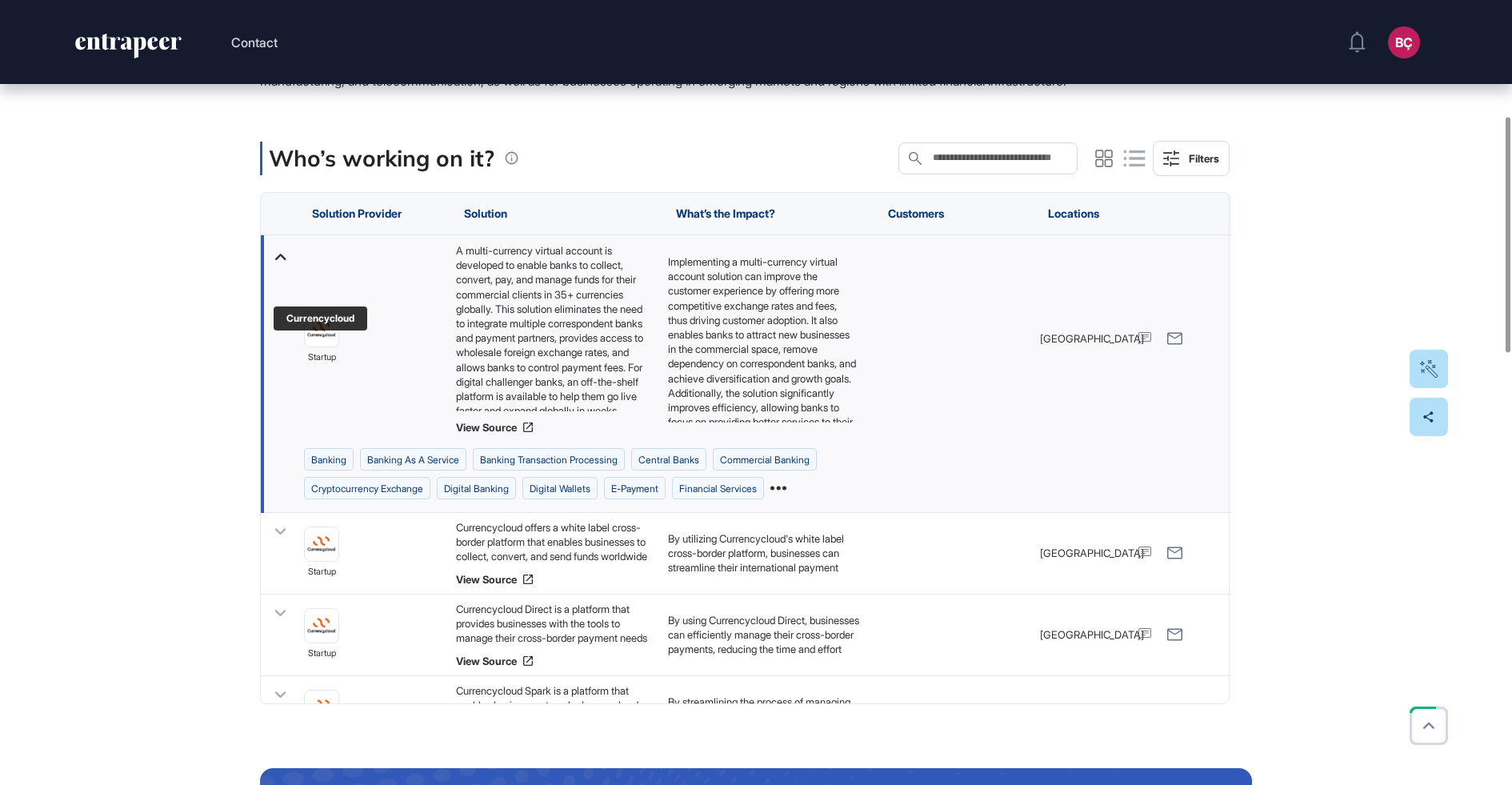
click at [320, 346] on img at bounding box center [322, 329] width 34 height 34
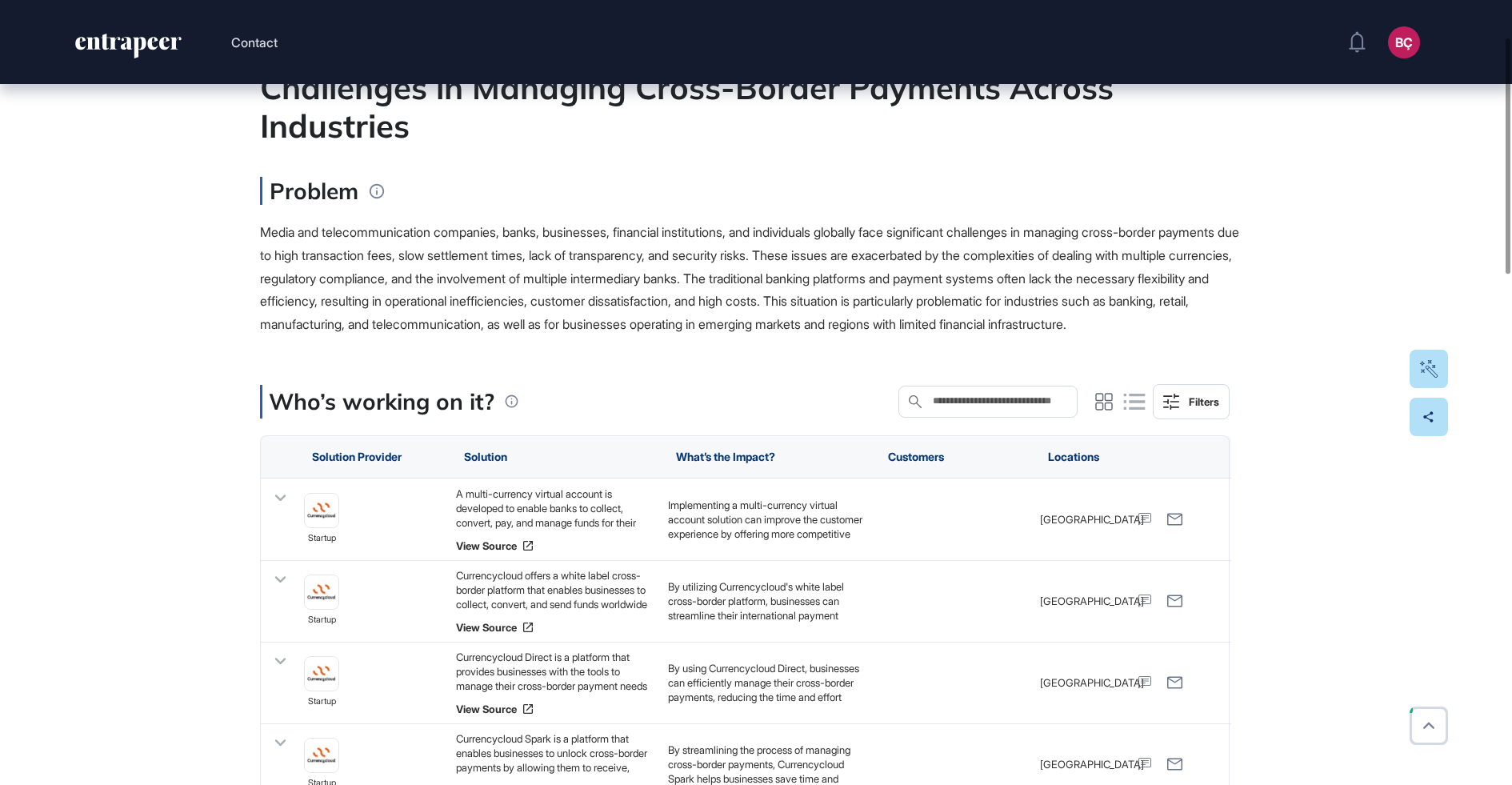
scroll to position [166, 0]
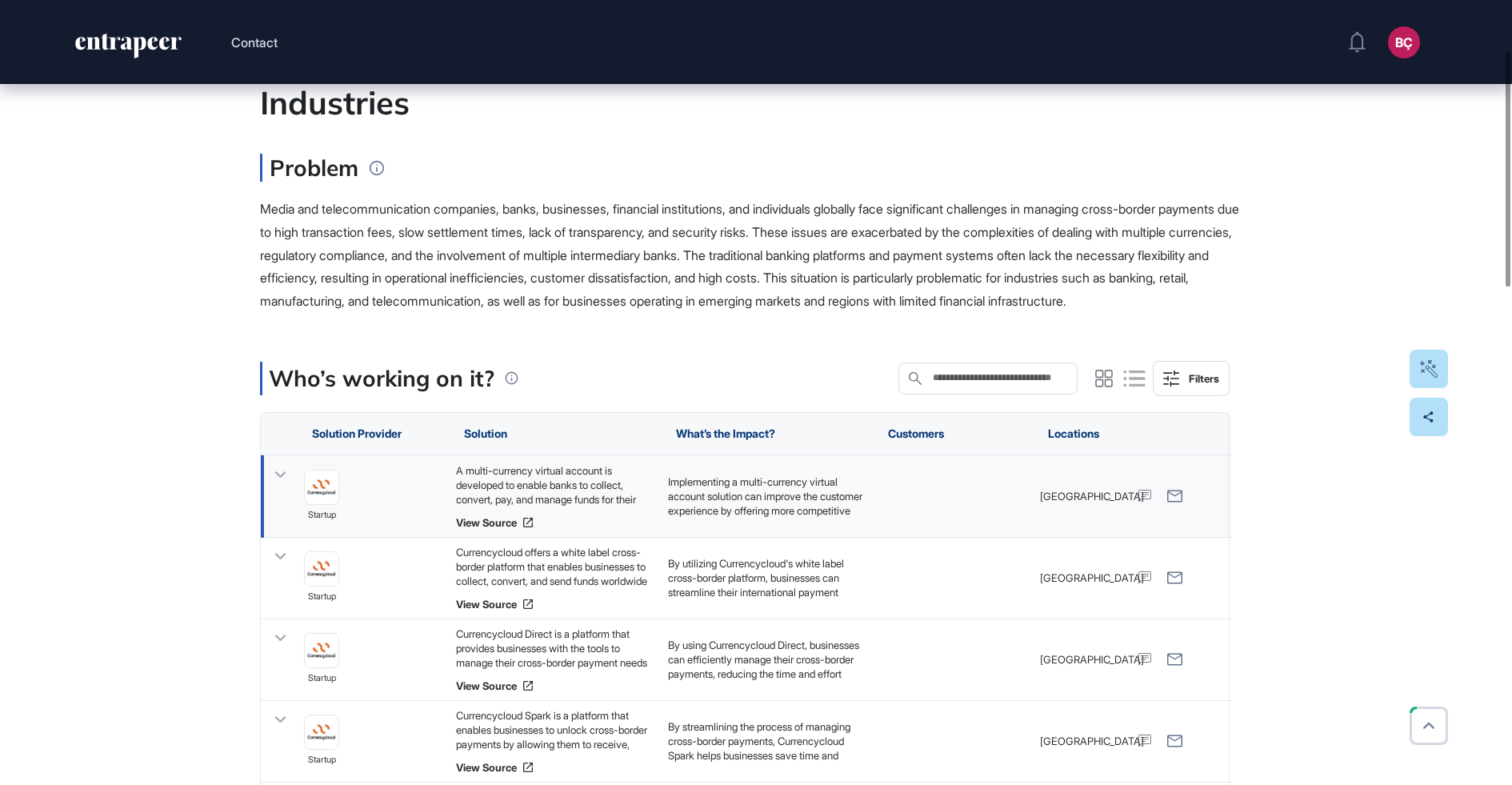
click at [270, 487] on icon at bounding box center [280, 474] width 24 height 24
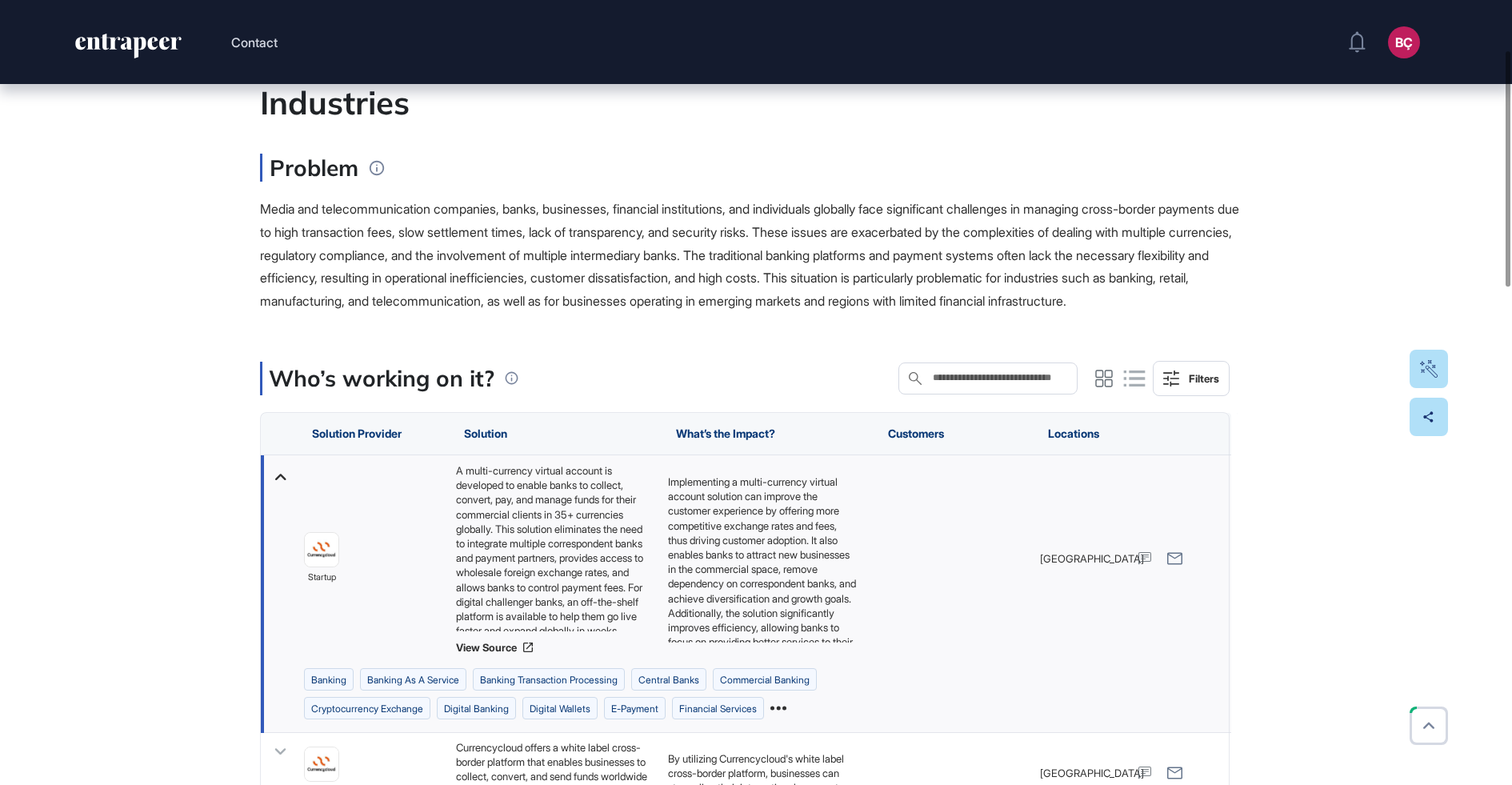
click at [495, 545] on div "A multi-currency virtual account is developed to enable banks to collect, conve…" at bounding box center [554, 547] width 196 height 168
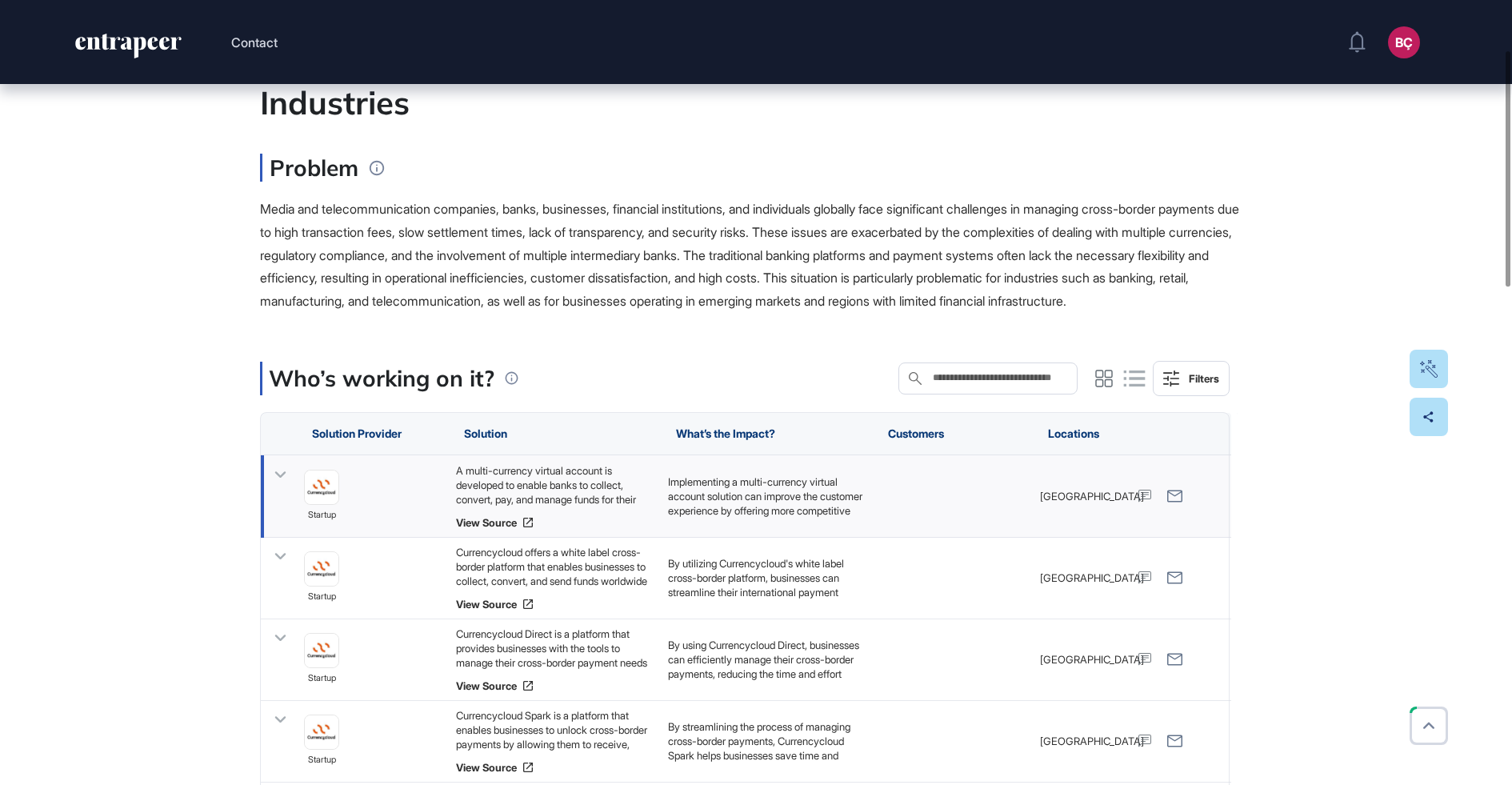
click at [495, 529] on link "View Source" at bounding box center [554, 522] width 196 height 13
click at [538, 506] on div "A multi-currency virtual account is developed to enable banks to collect, conve…" at bounding box center [554, 485] width 196 height 43
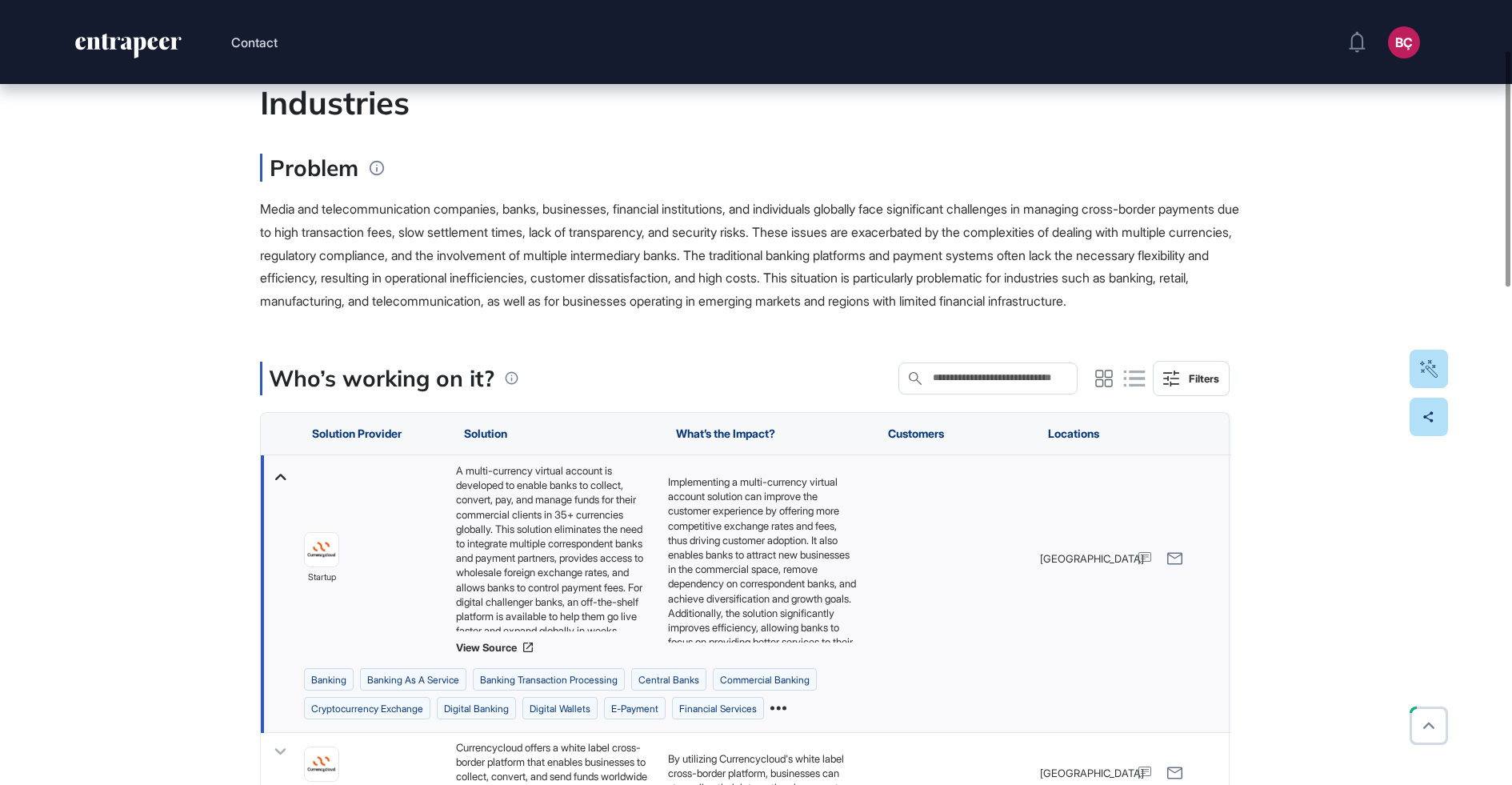
scroll to position [0, 0]
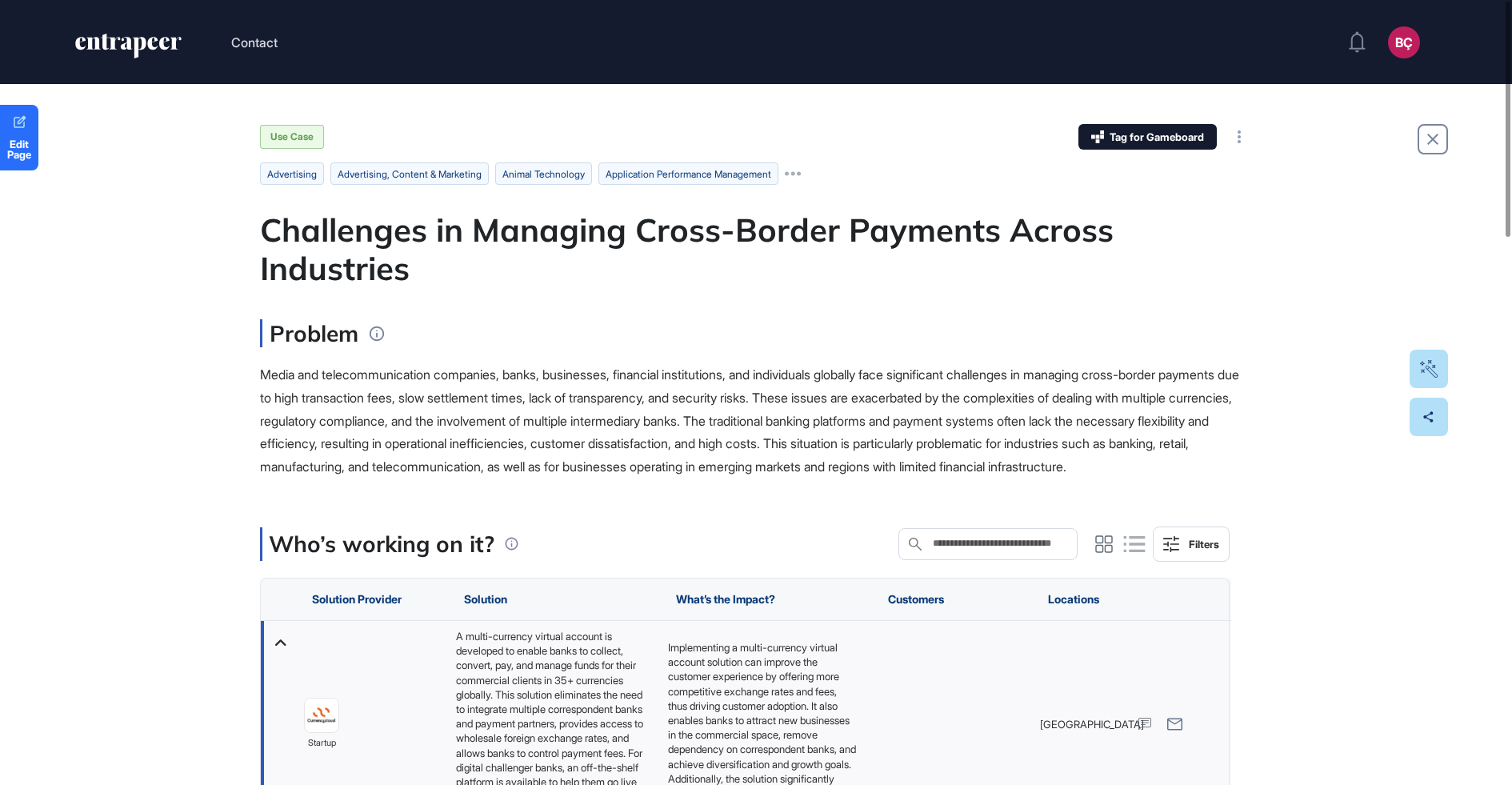
click at [344, 409] on div "Media and telecommunication companies, banks, businesses, financial institution…" at bounding box center [756, 421] width 992 height 115
click at [639, 354] on div "Problem Media and telecommunication companies, banks, businesses, financial ins…" at bounding box center [756, 398] width 992 height 159
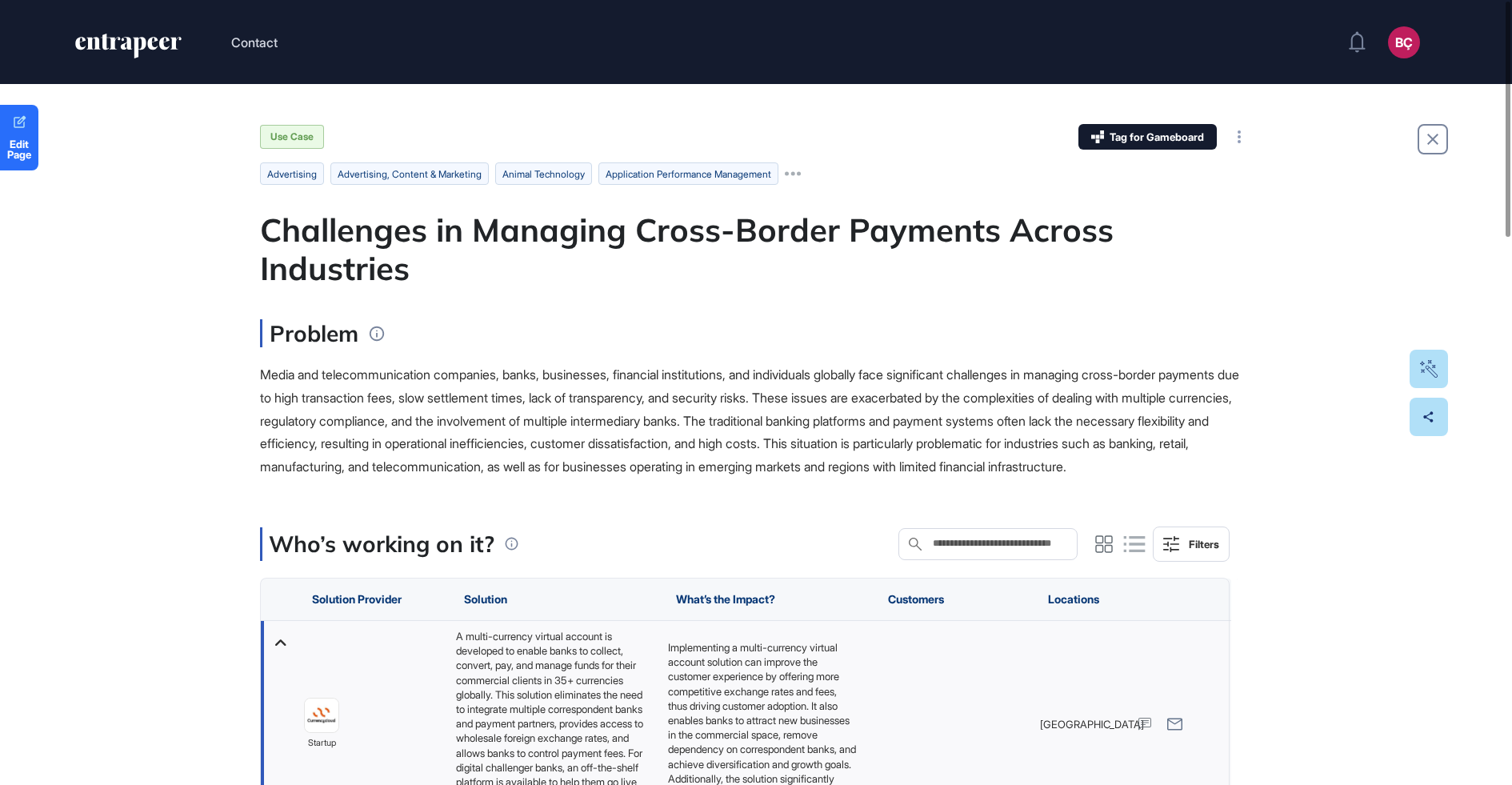
click at [639, 354] on div "Problem Media and telecommunication companies, banks, businesses, financial ins…" at bounding box center [756, 398] width 992 height 159
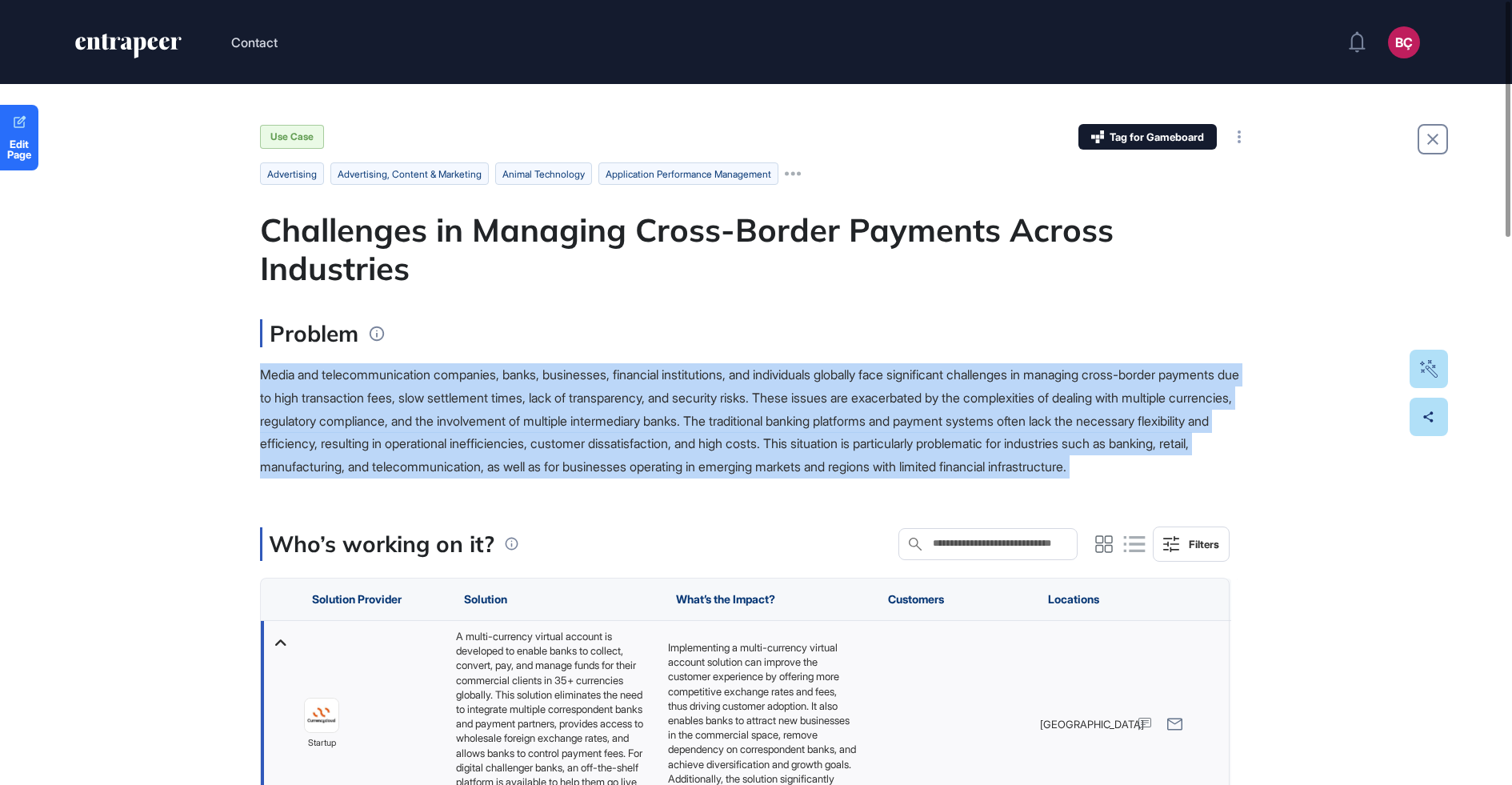
click at [640, 360] on div "Problem Media and telecommunication companies, banks, businesses, financial ins…" at bounding box center [756, 398] width 992 height 159
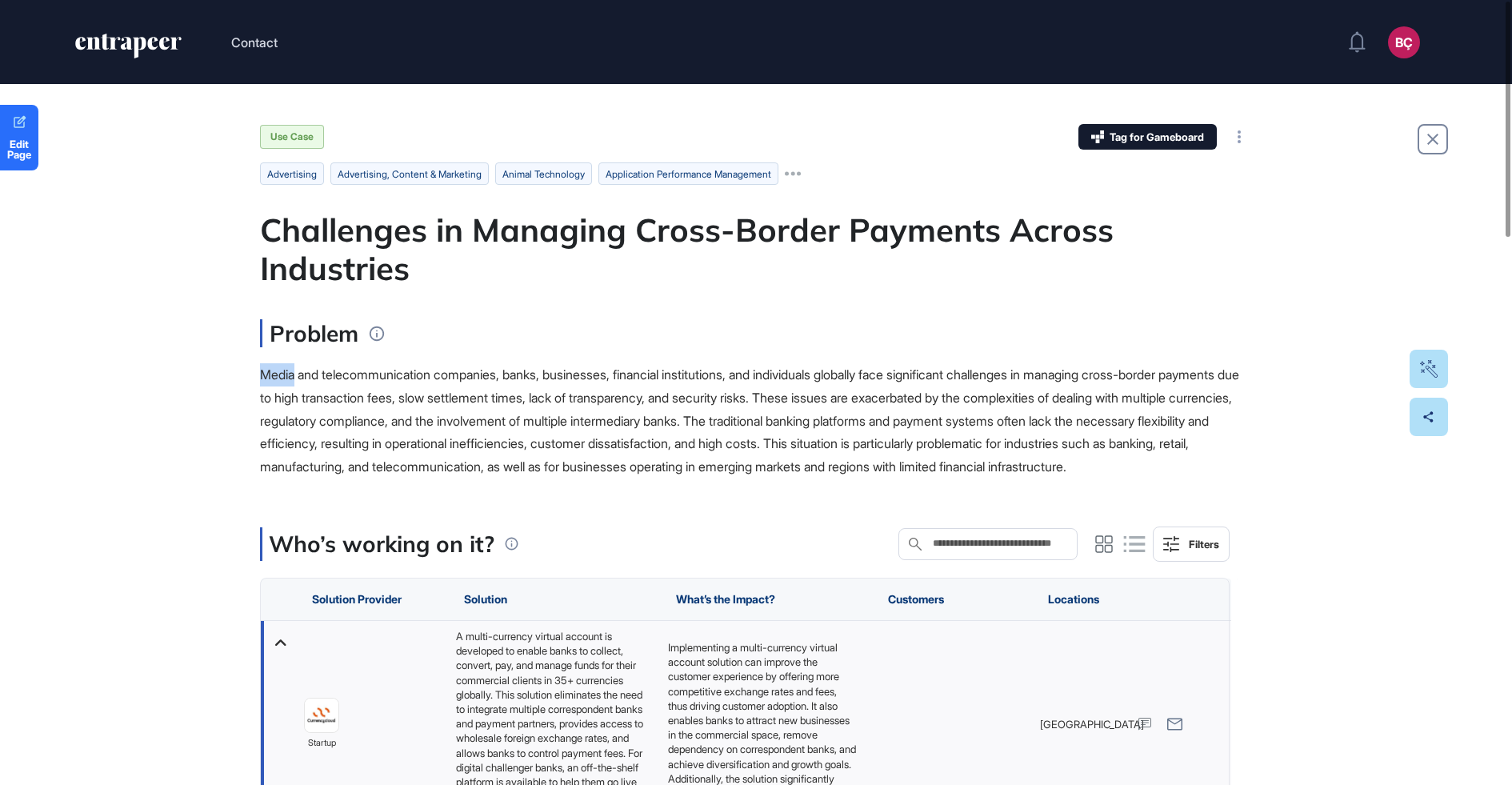
click at [640, 360] on div "Problem Media and telecommunication companies, banks, businesses, financial ins…" at bounding box center [756, 398] width 992 height 159
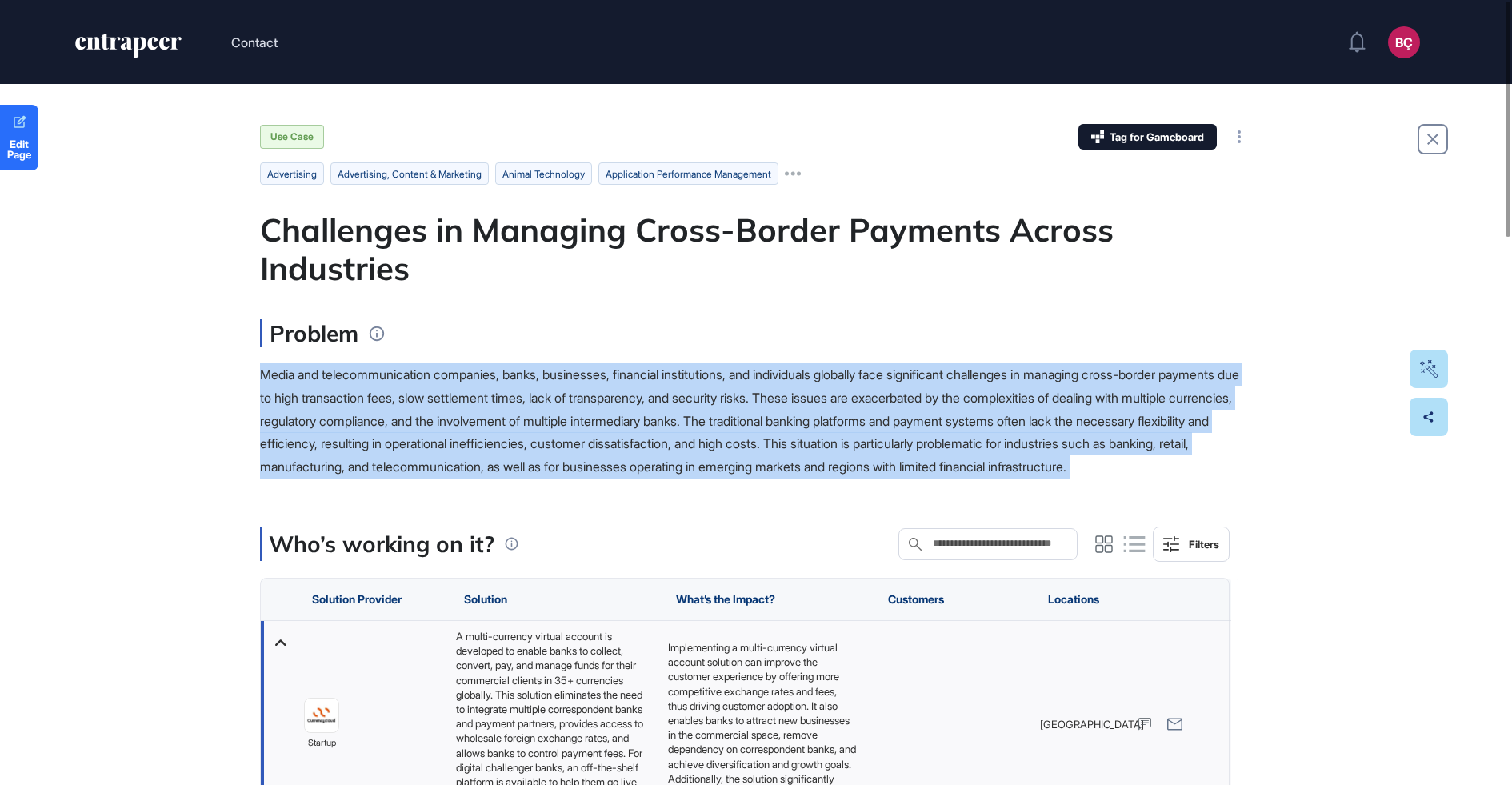
click at [640, 360] on div "Problem Media and telecommunication companies, banks, businesses, financial ins…" at bounding box center [756, 398] width 992 height 159
click at [625, 394] on span "Media and telecommunication companies, banks, businesses, financial institution…" at bounding box center [749, 420] width 979 height 108
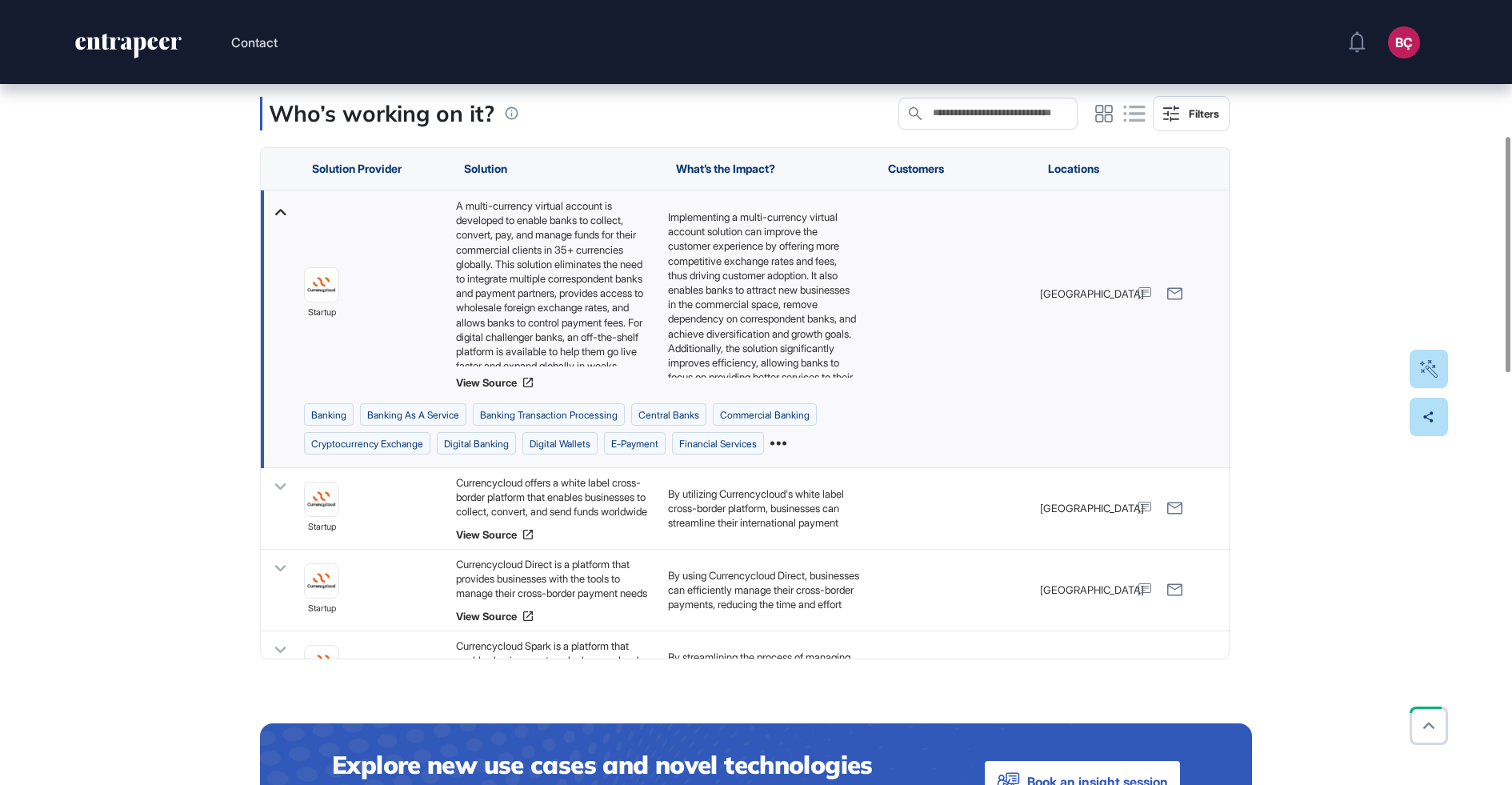
scroll to position [457, 0]
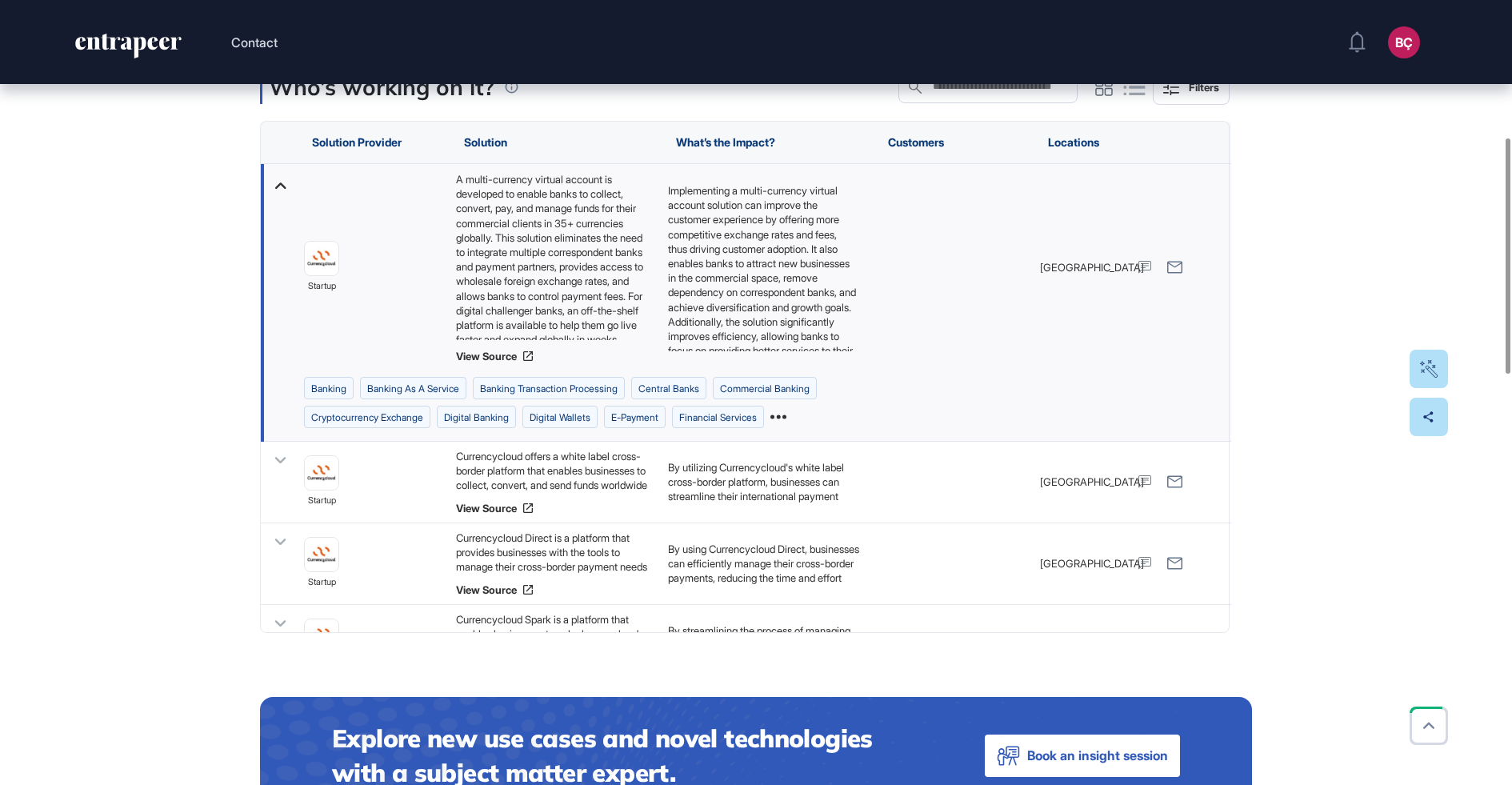
click at [281, 194] on div at bounding box center [278, 266] width 35 height 206
click at [277, 197] on icon at bounding box center [280, 185] width 24 height 24
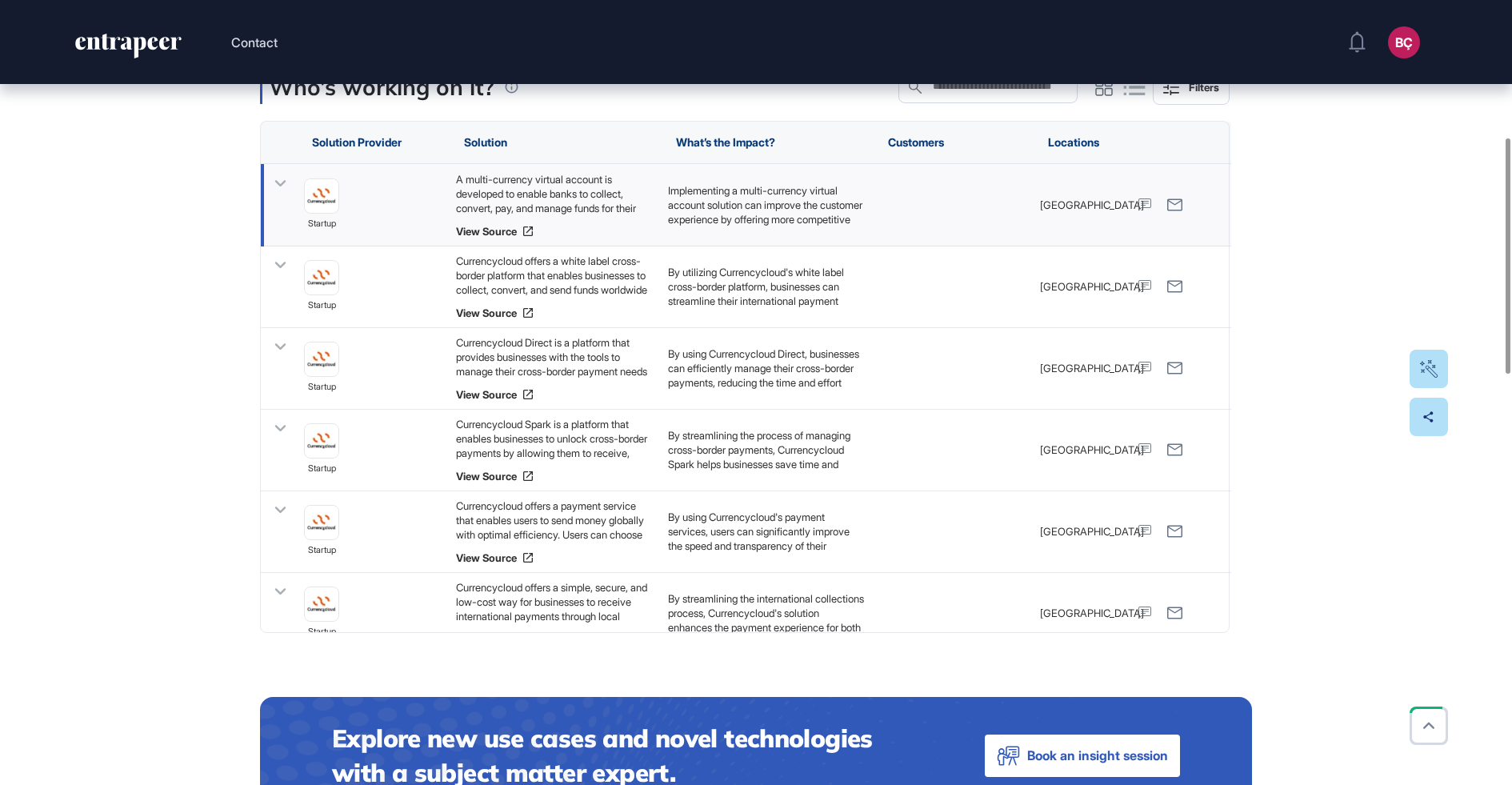
click at [512, 196] on div "A multi-currency virtual account is developed to enable banks to collect, conve…" at bounding box center [554, 194] width 196 height 43
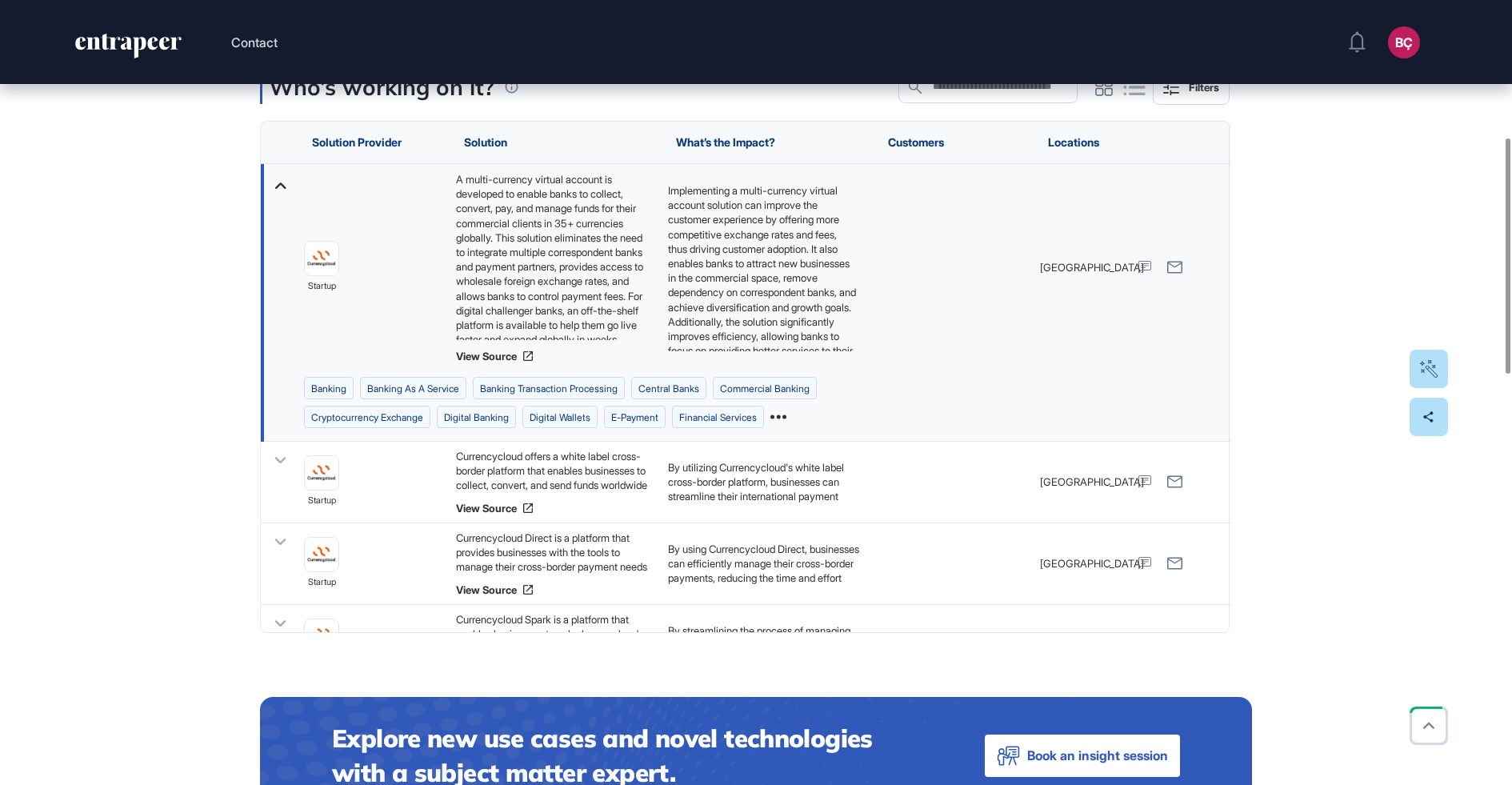
click at [261, 201] on div at bounding box center [278, 266] width 35 height 206
click at [277, 197] on icon at bounding box center [280, 185] width 24 height 24
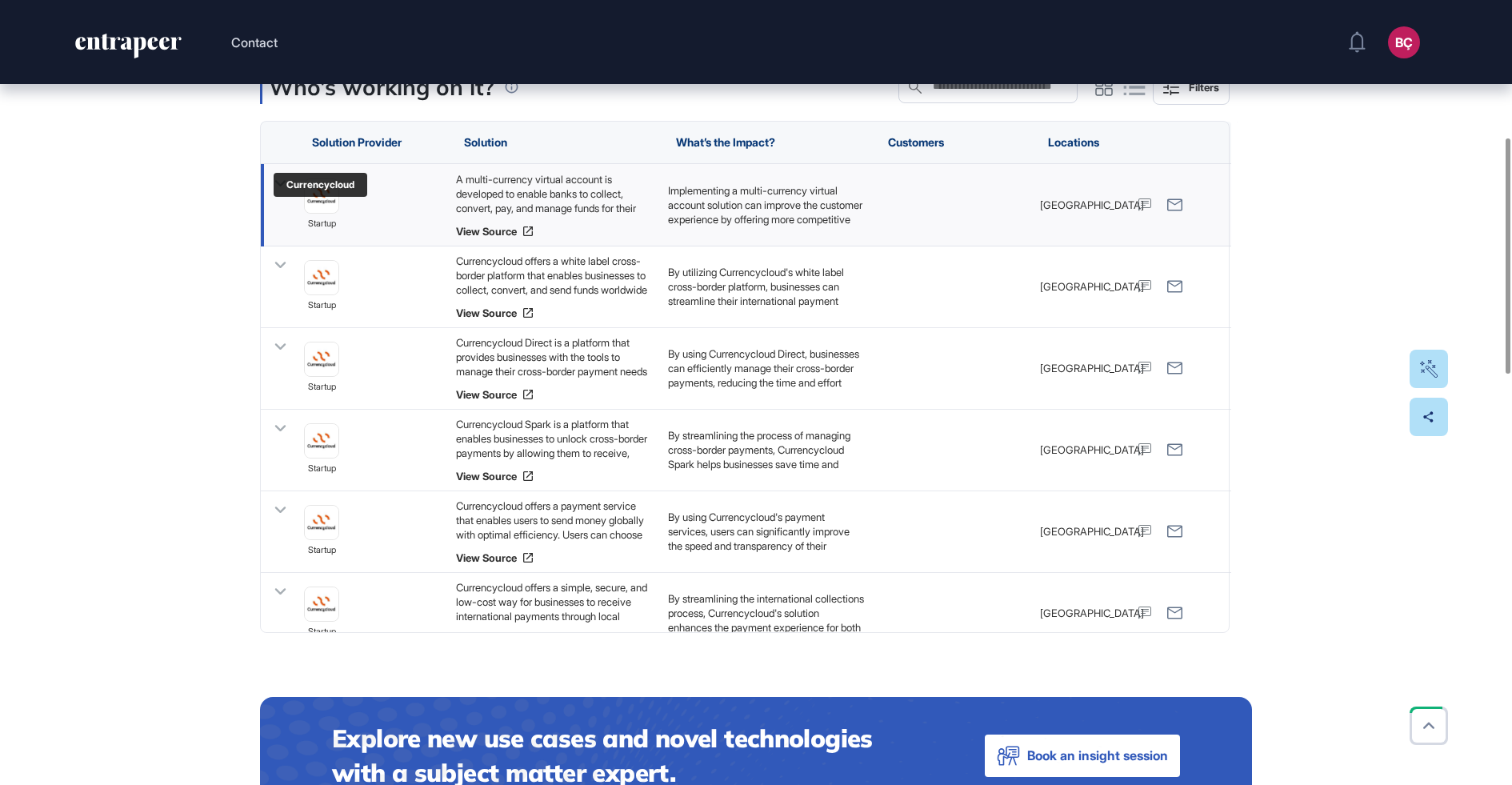
click at [324, 213] on img at bounding box center [322, 196] width 34 height 34
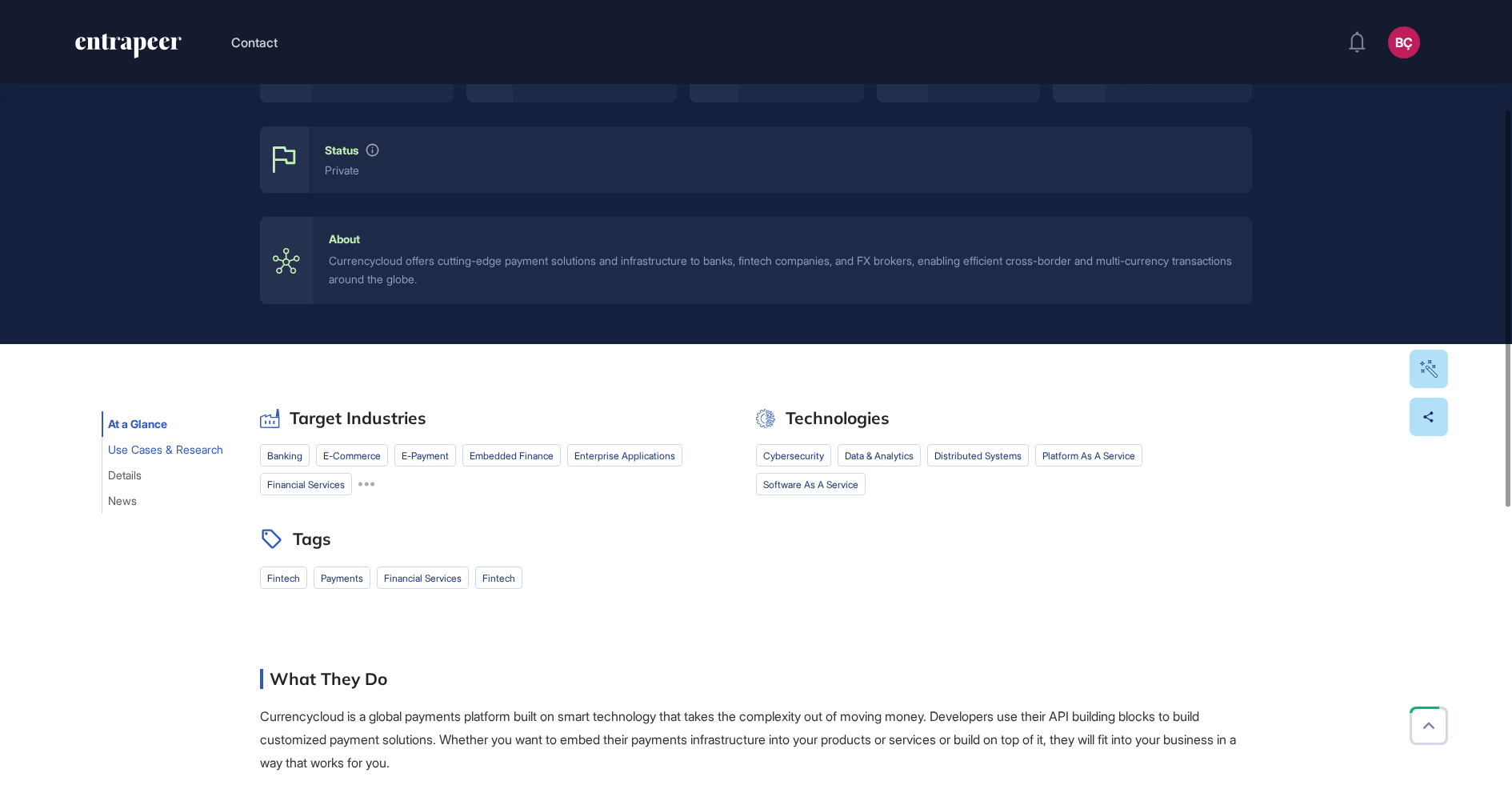
click at [180, 452] on span "Use Cases & Research" at bounding box center [166, 450] width 115 height 13
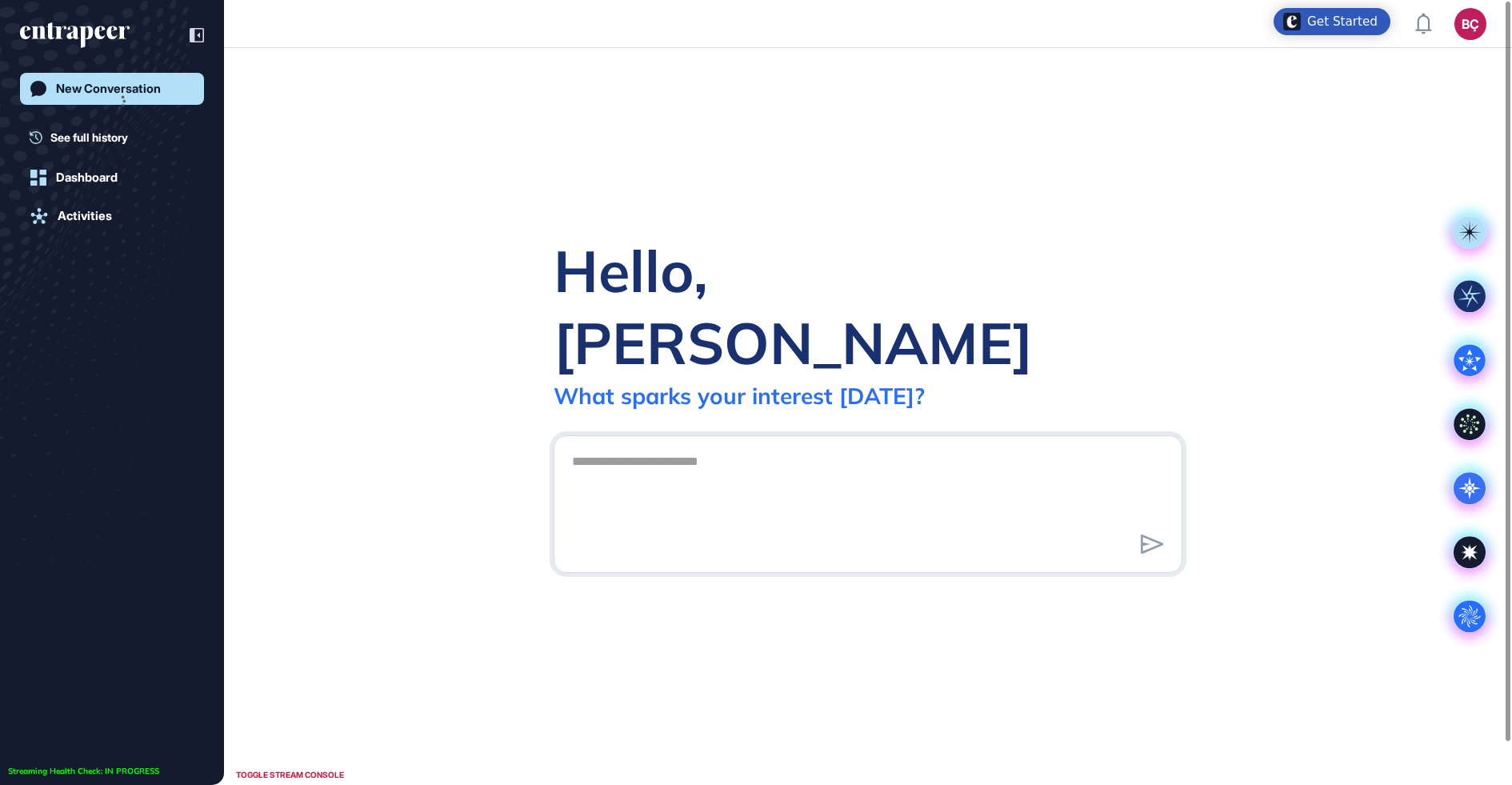
scroll to position [1, 1]
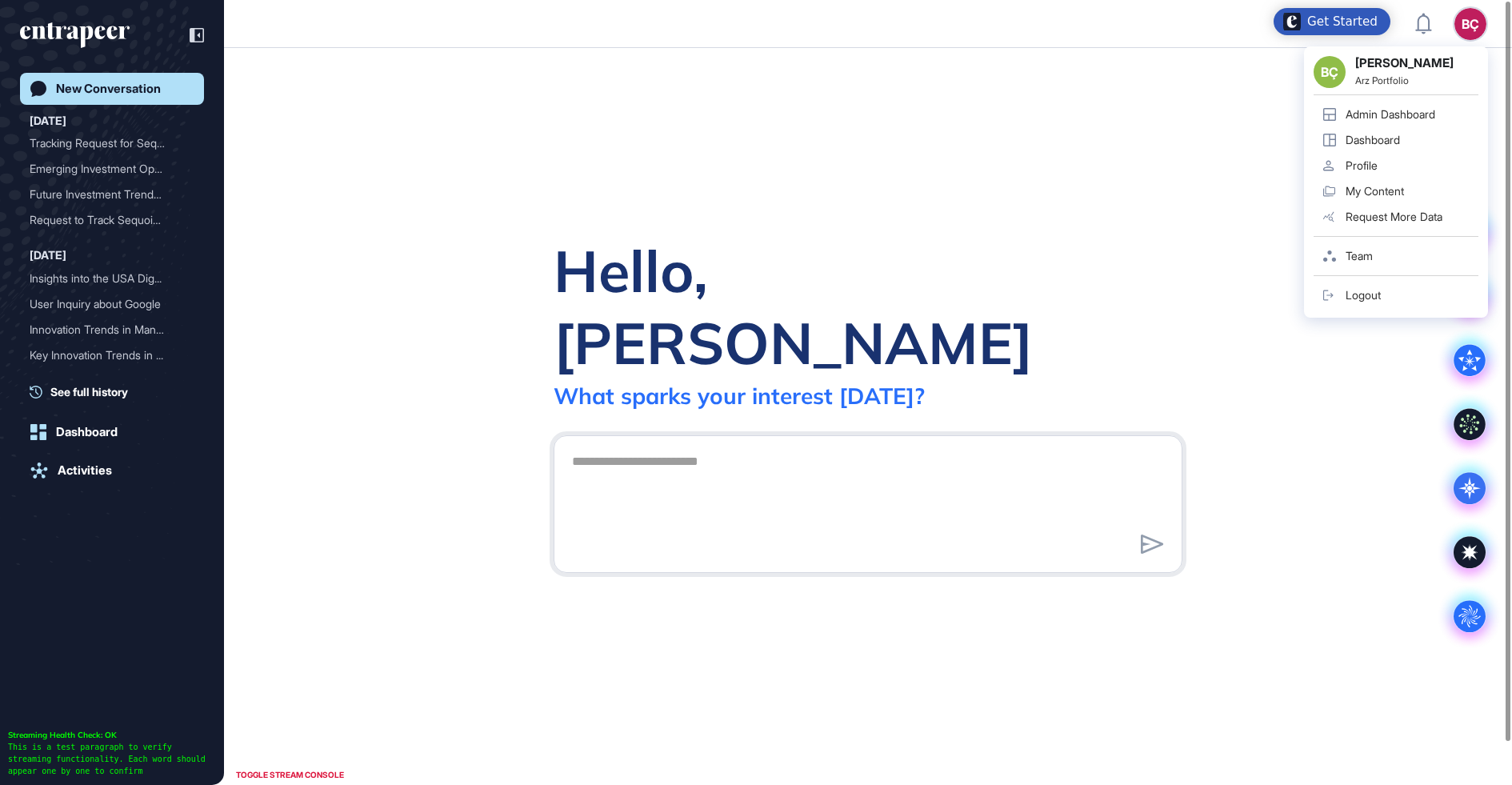
click at [1393, 112] on div "Admin Dashboard" at bounding box center [1390, 115] width 89 height 13
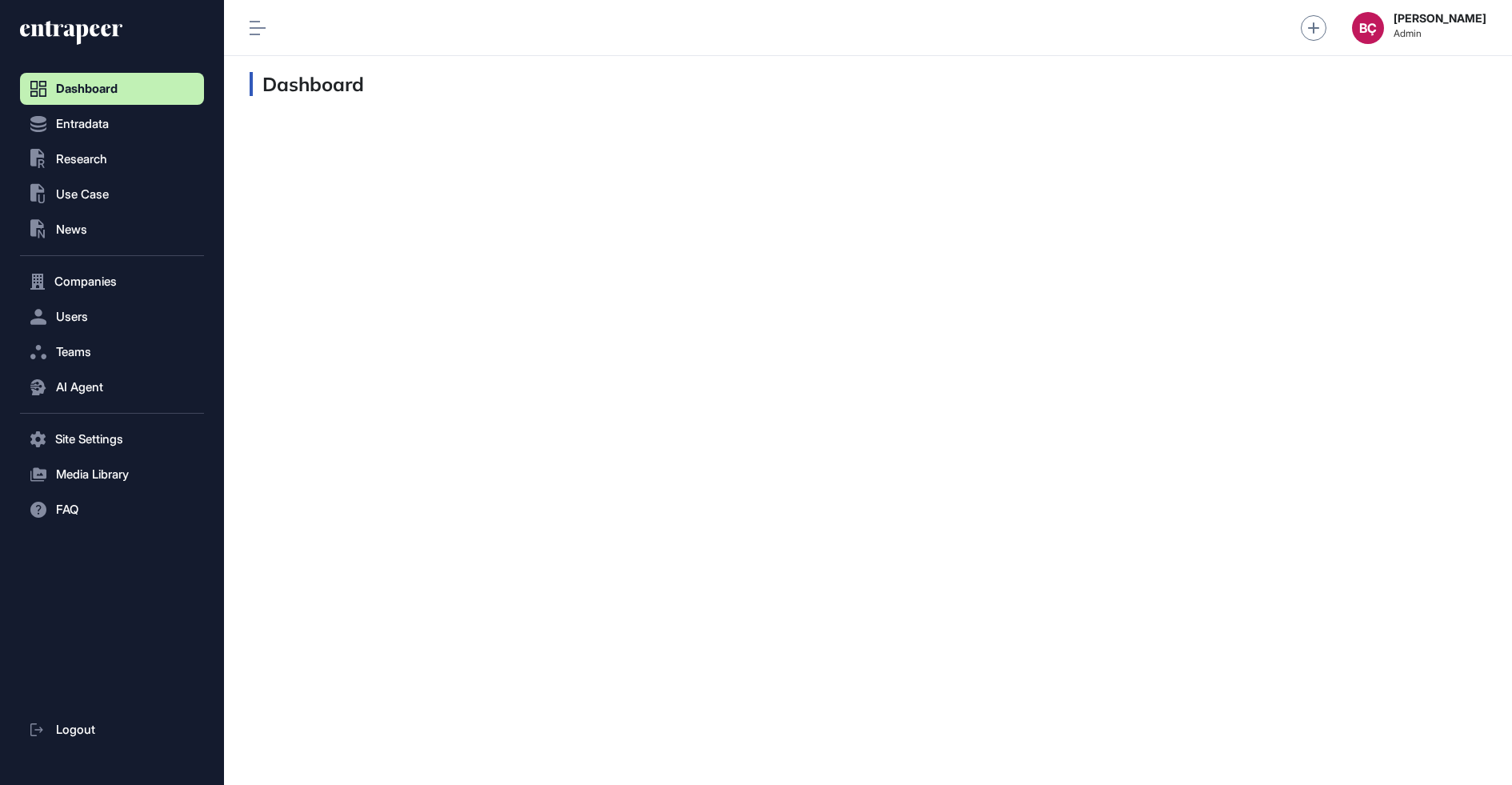
scroll to position [1, 1]
click at [82, 153] on span "Research" at bounding box center [82, 159] width 51 height 13
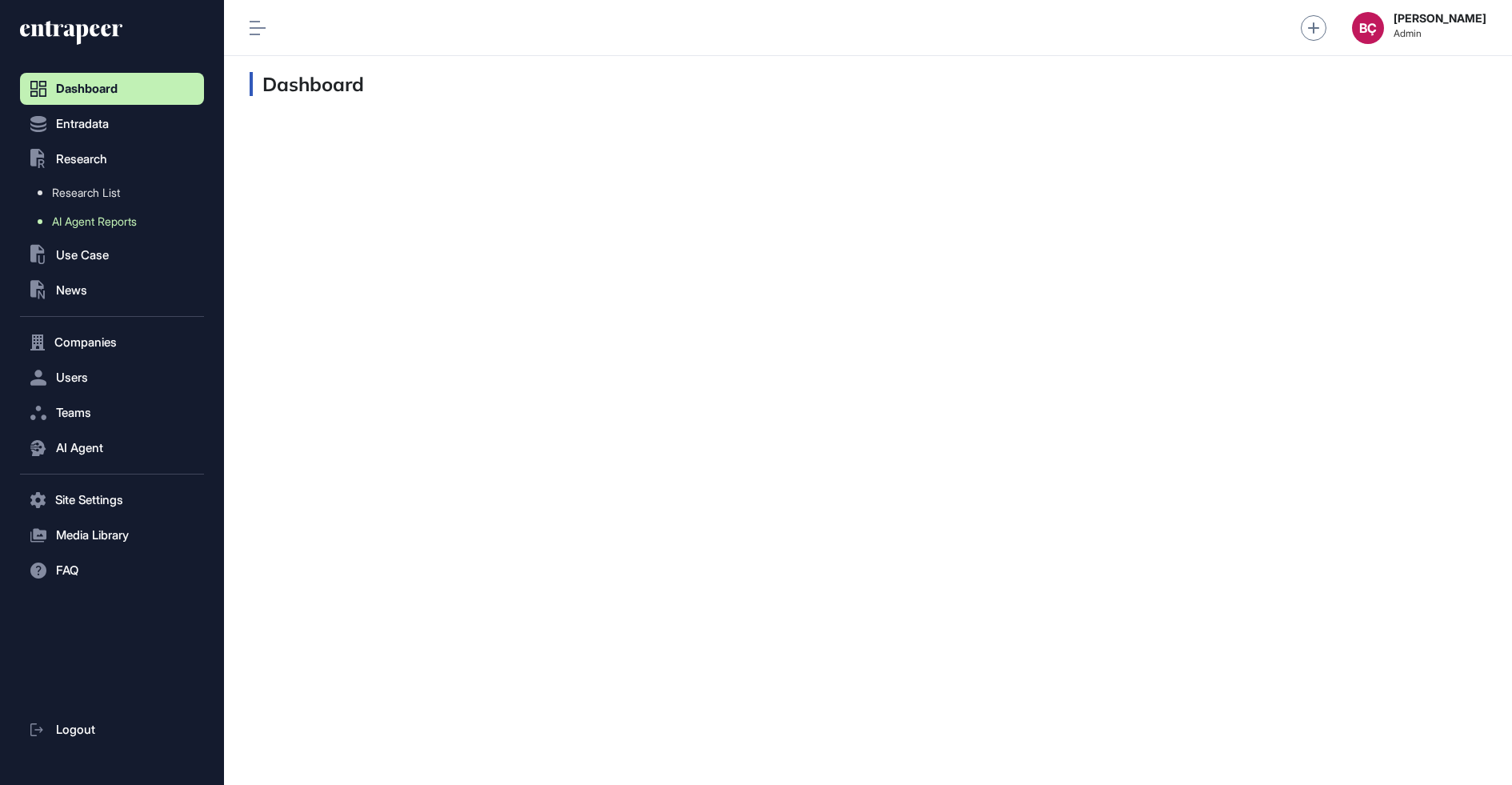
click at [84, 227] on span "AI Agent Reports" at bounding box center [94, 222] width 85 height 13
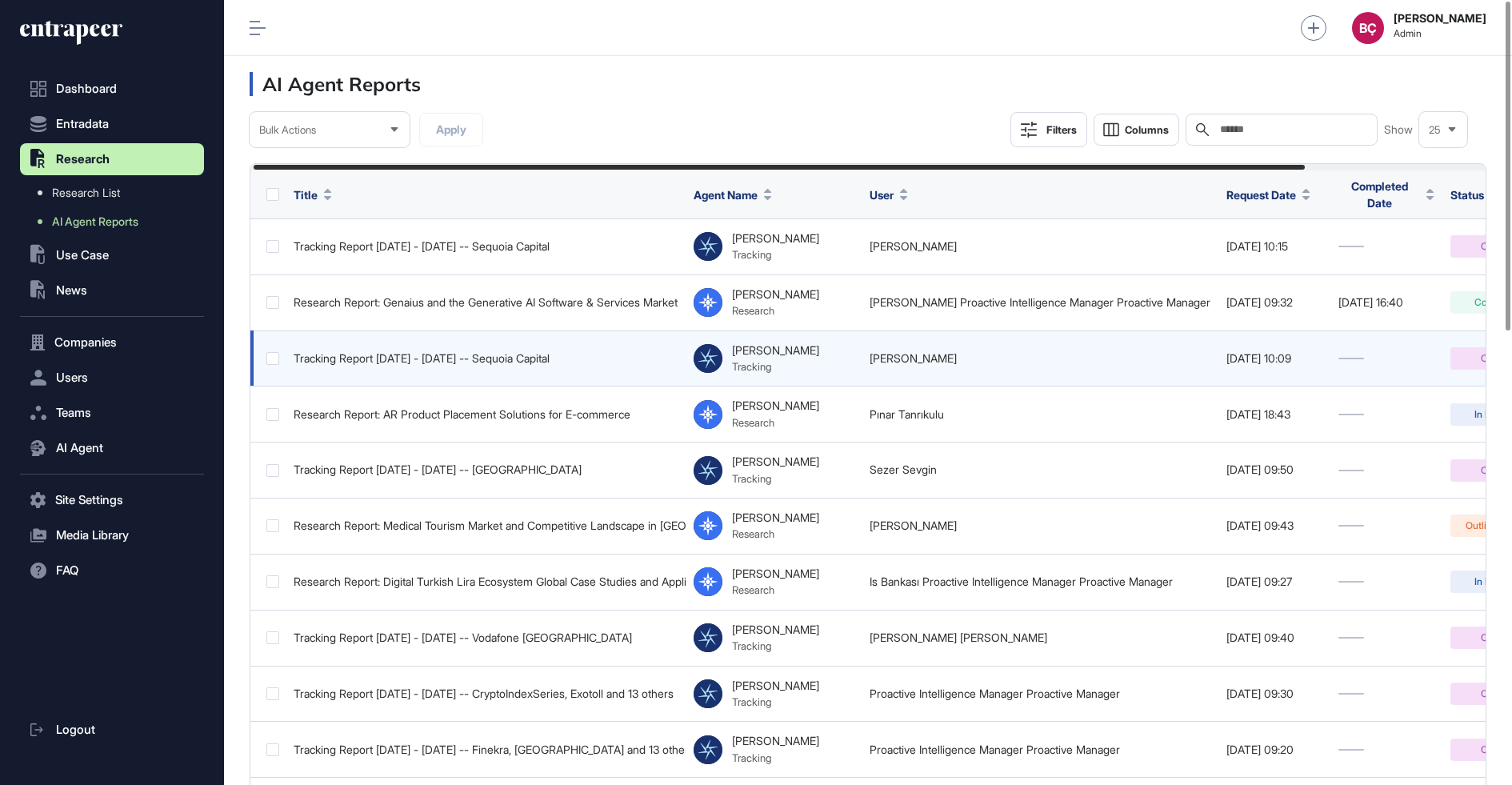
scroll to position [0, 217]
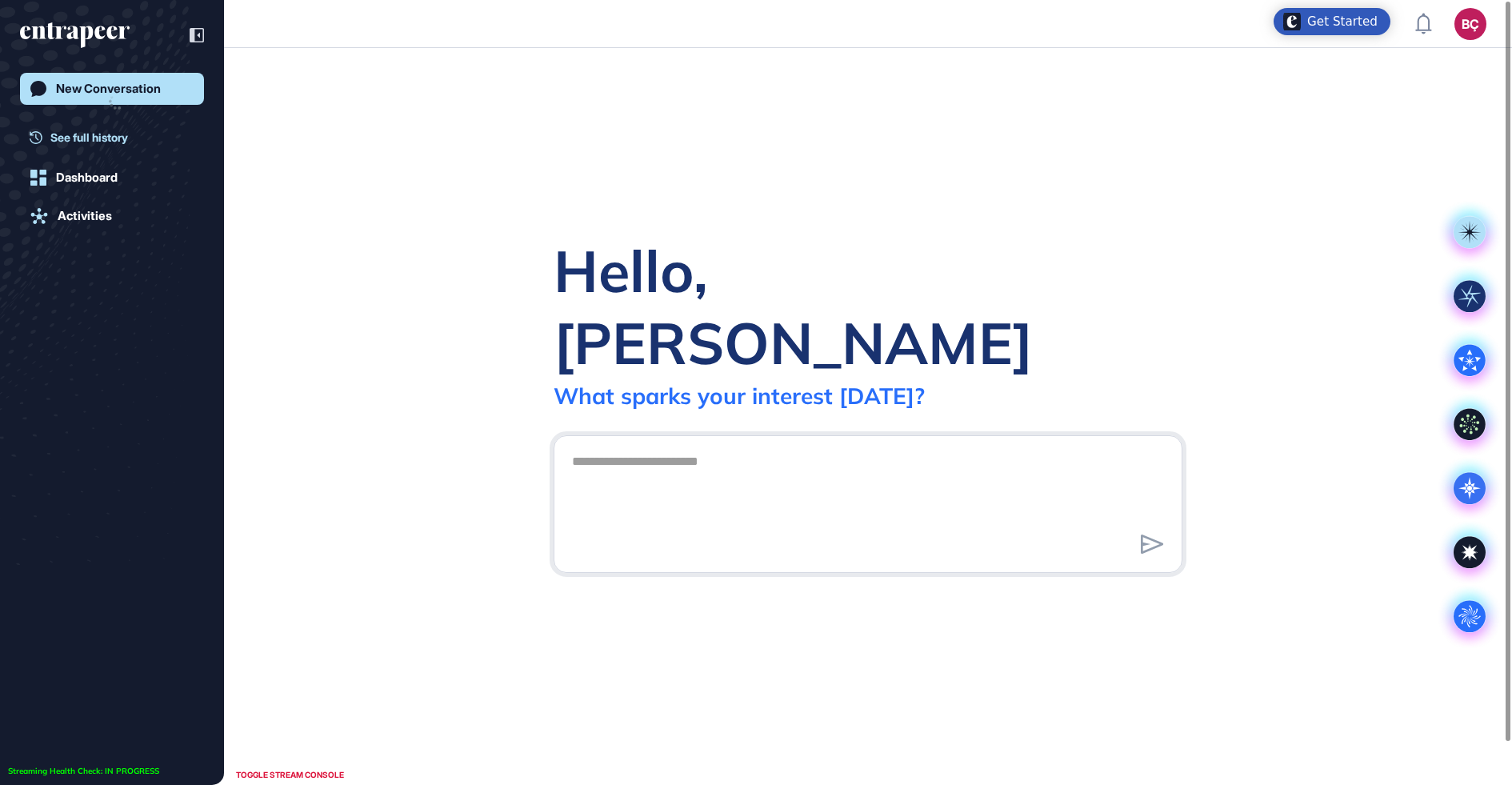
scroll to position [1, 1]
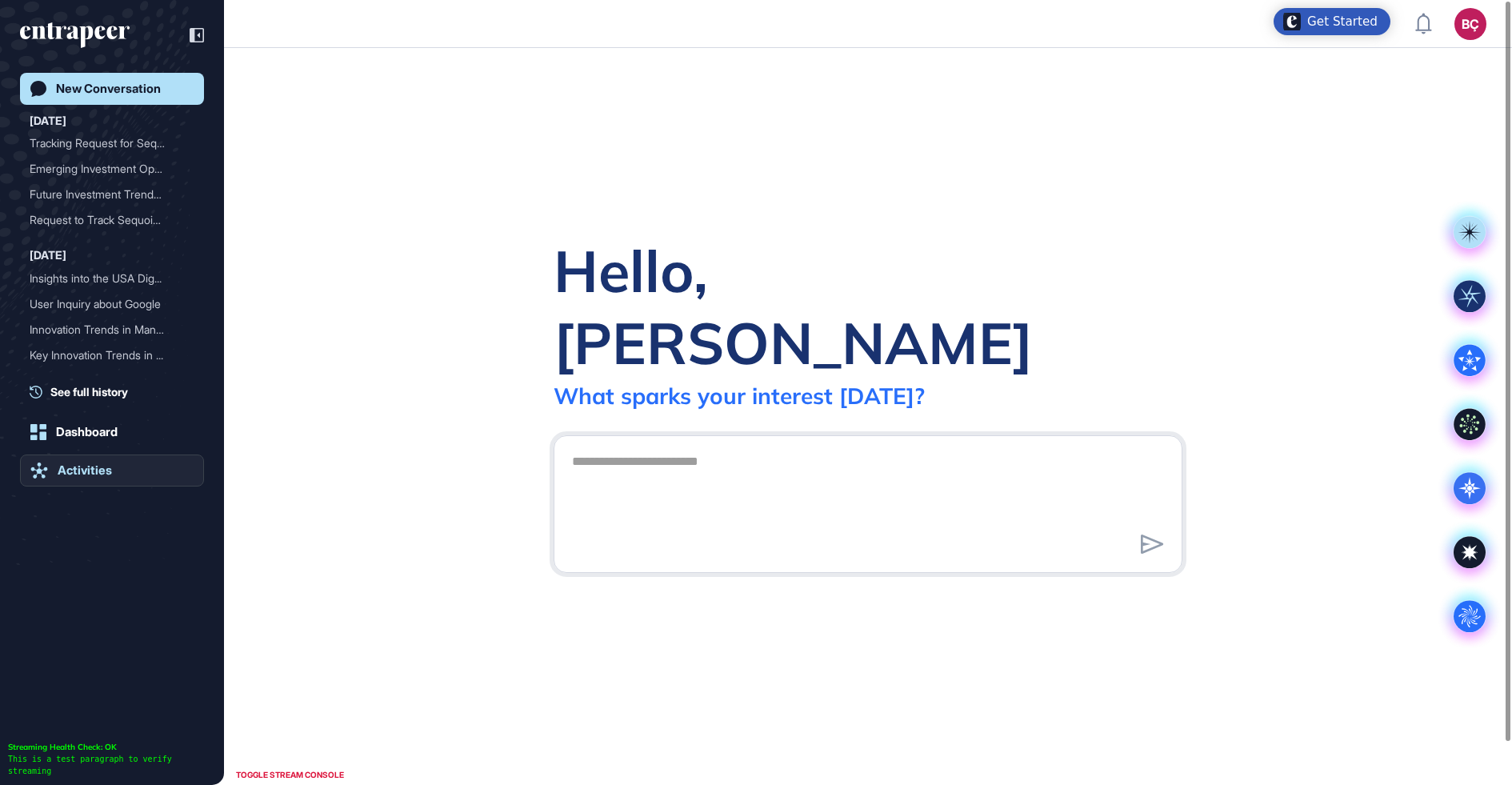
click at [95, 461] on link "Activities" at bounding box center [112, 471] width 184 height 32
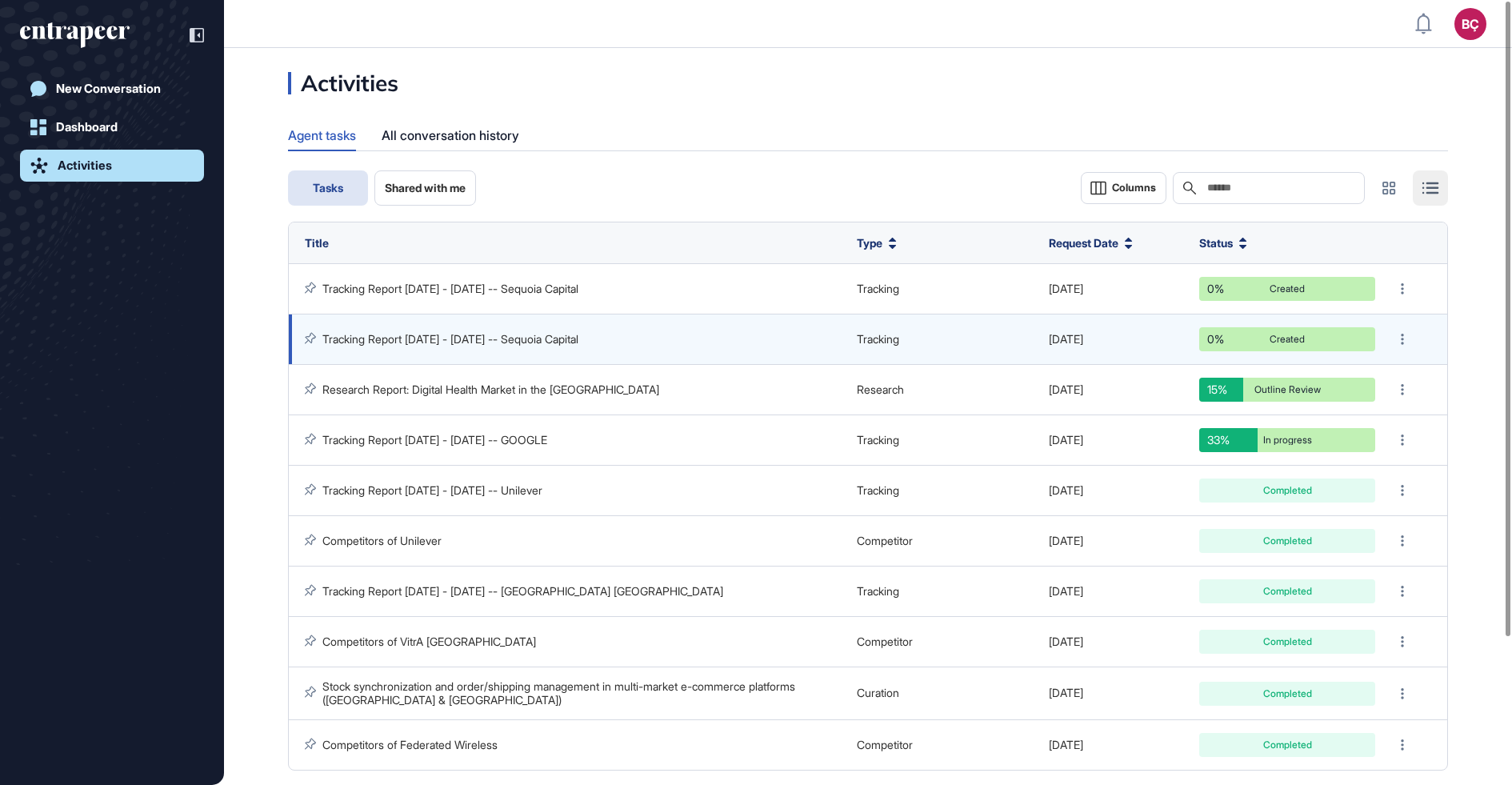
click at [432, 329] on td "Tracking Report [DATE] - [DATE] -- Sequoia Capital" at bounding box center [568, 340] width 560 height 51
click at [446, 334] on link "Tracking Report [DATE] - [DATE] -- Sequoia Capital" at bounding box center [451, 339] width 256 height 13
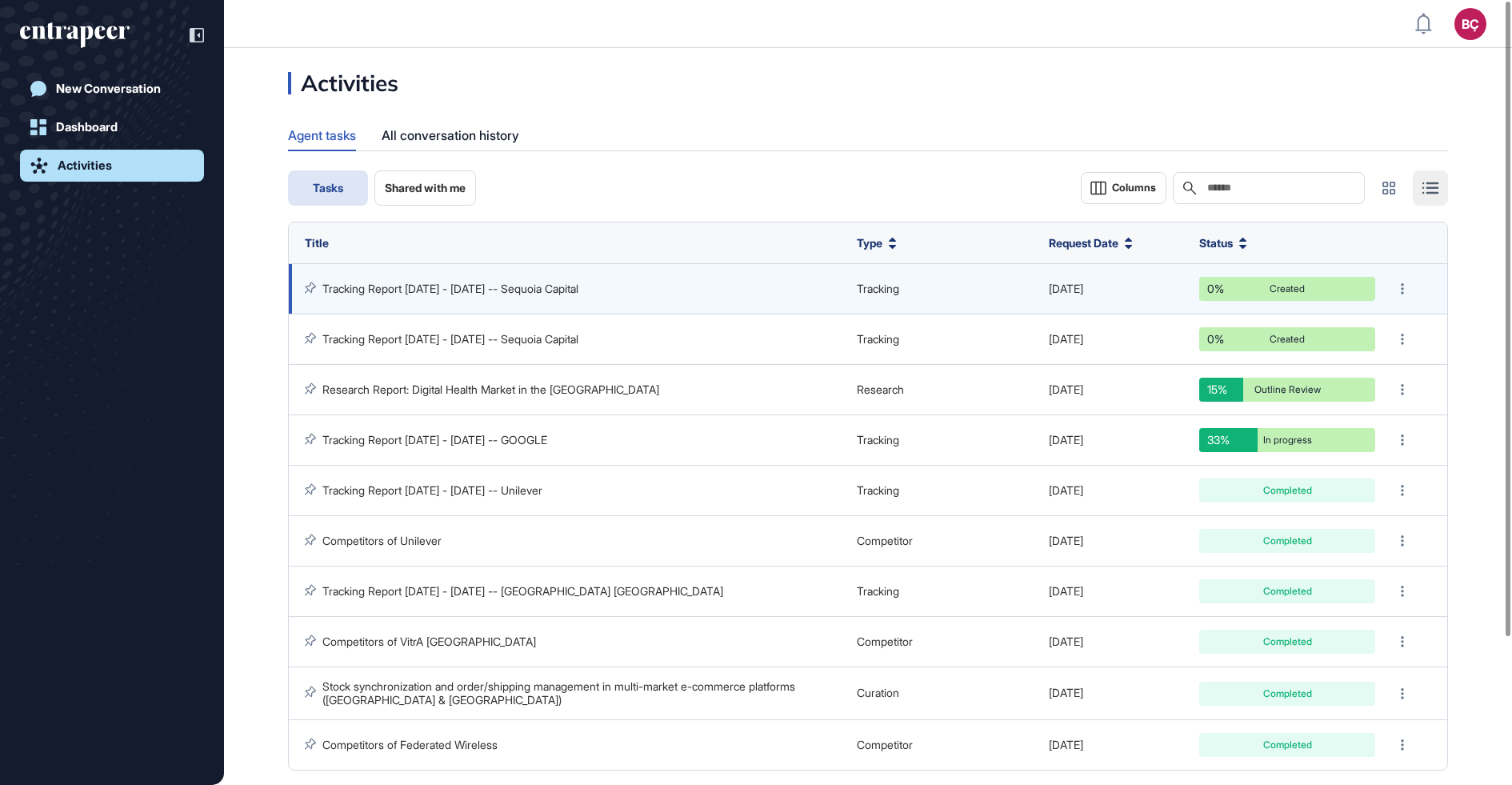
click at [579, 286] on link "Tracking Report Jun 25 - Sep 23, 2025 -- Sequoia Capital" at bounding box center [451, 288] width 256 height 13
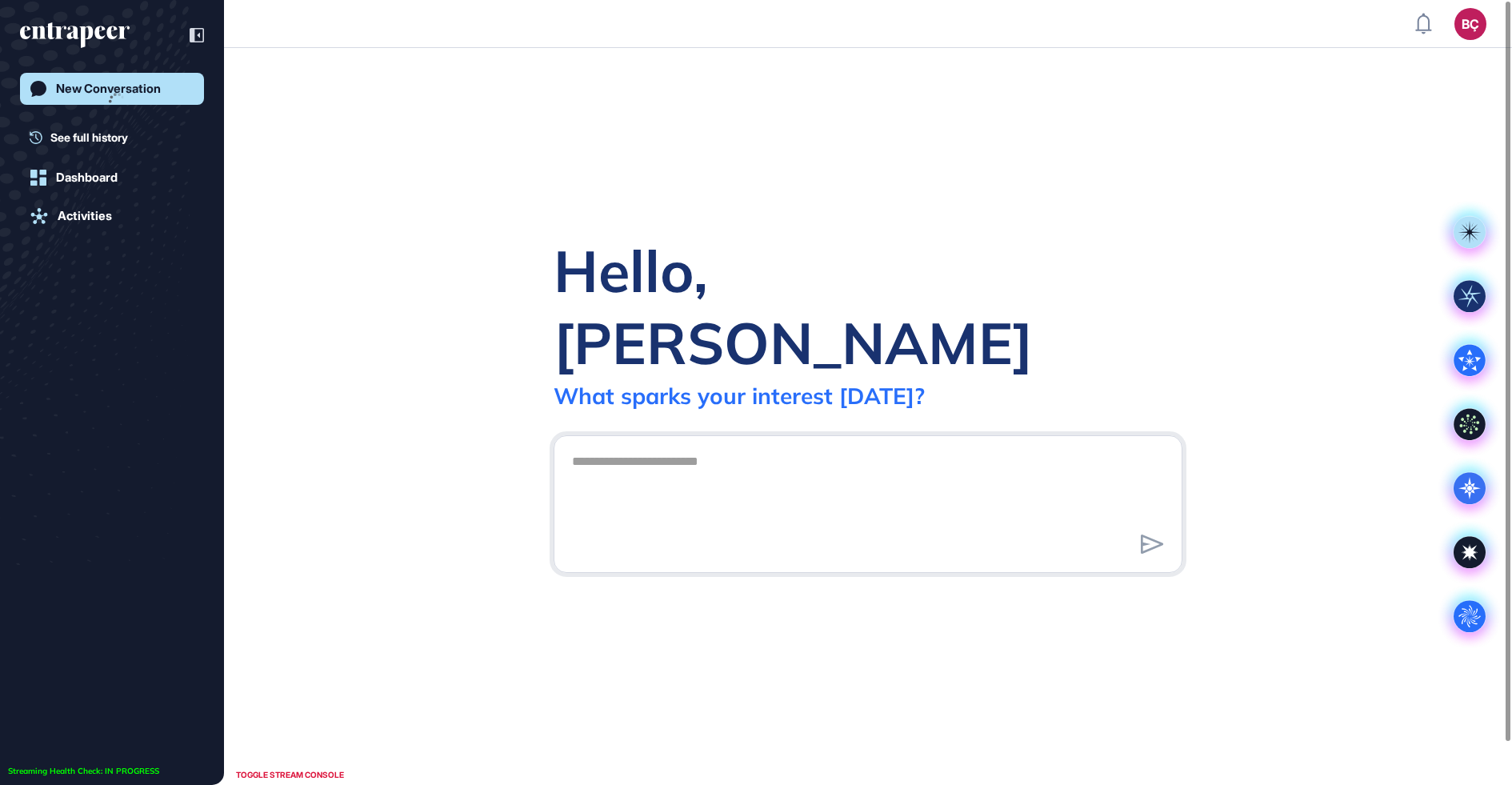
scroll to position [1, 1]
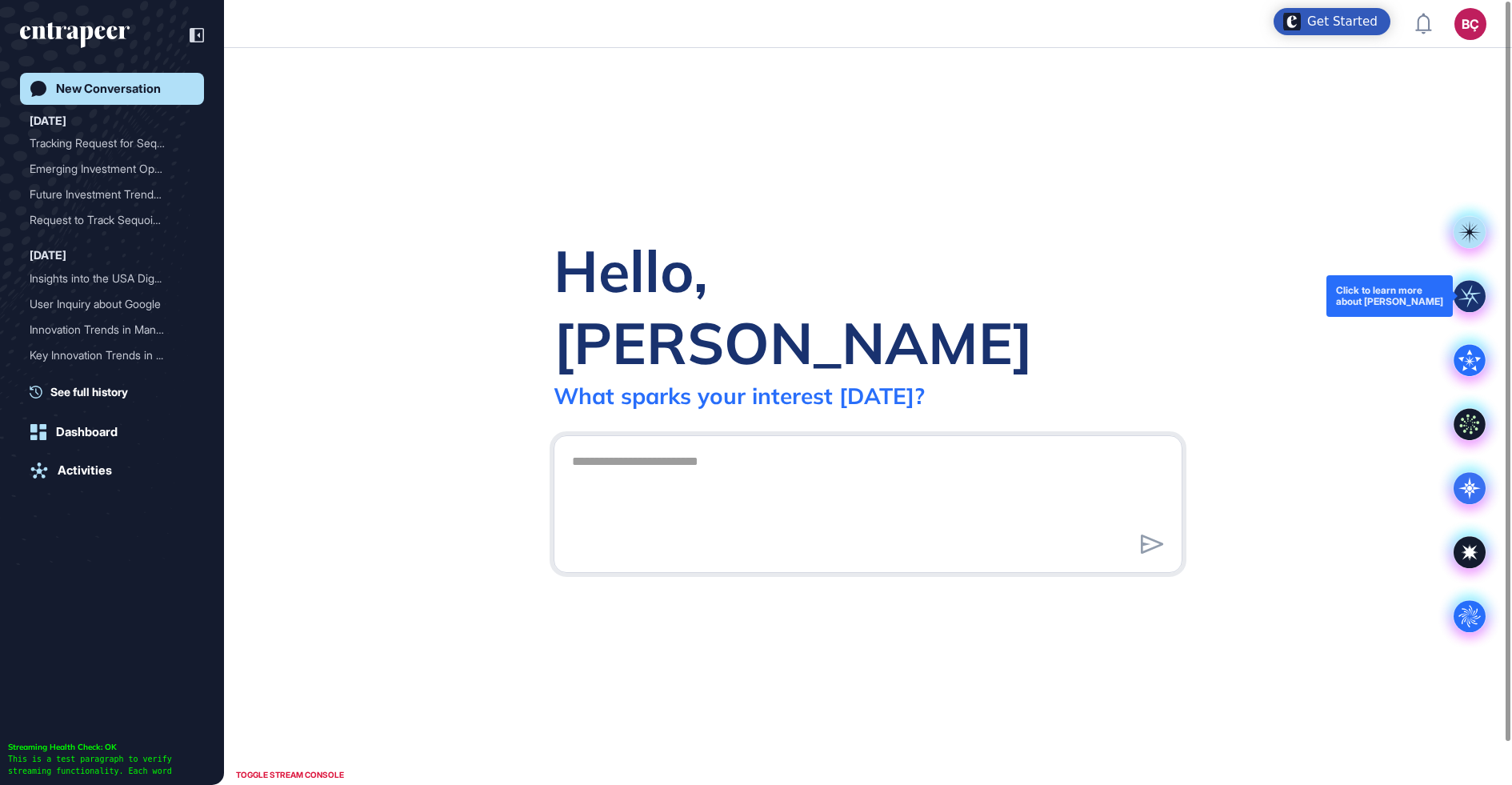
click at [1458, 293] on rect at bounding box center [1470, 296] width 32 height 32
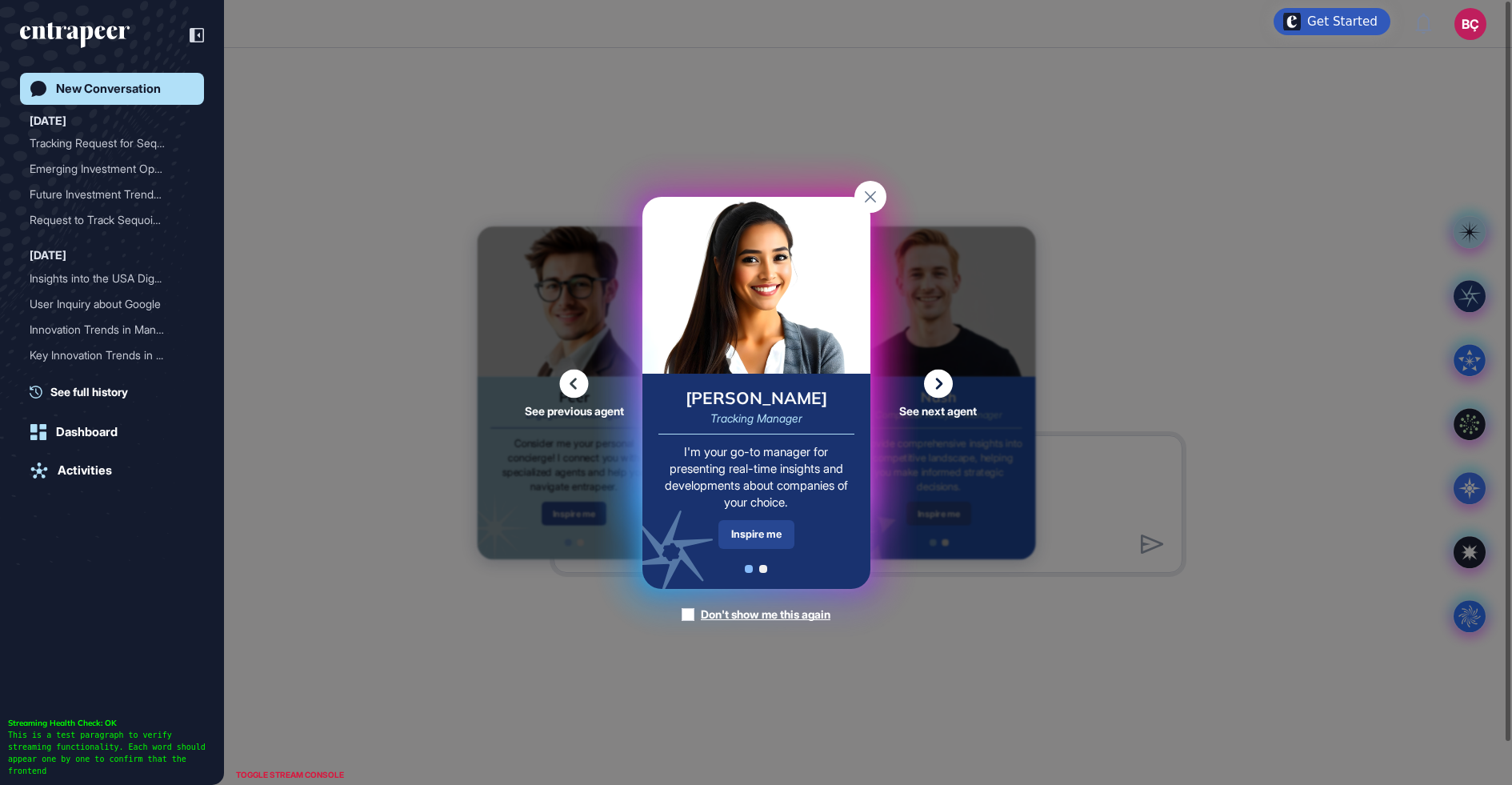
click at [772, 523] on div "Inspire me" at bounding box center [756, 535] width 76 height 28
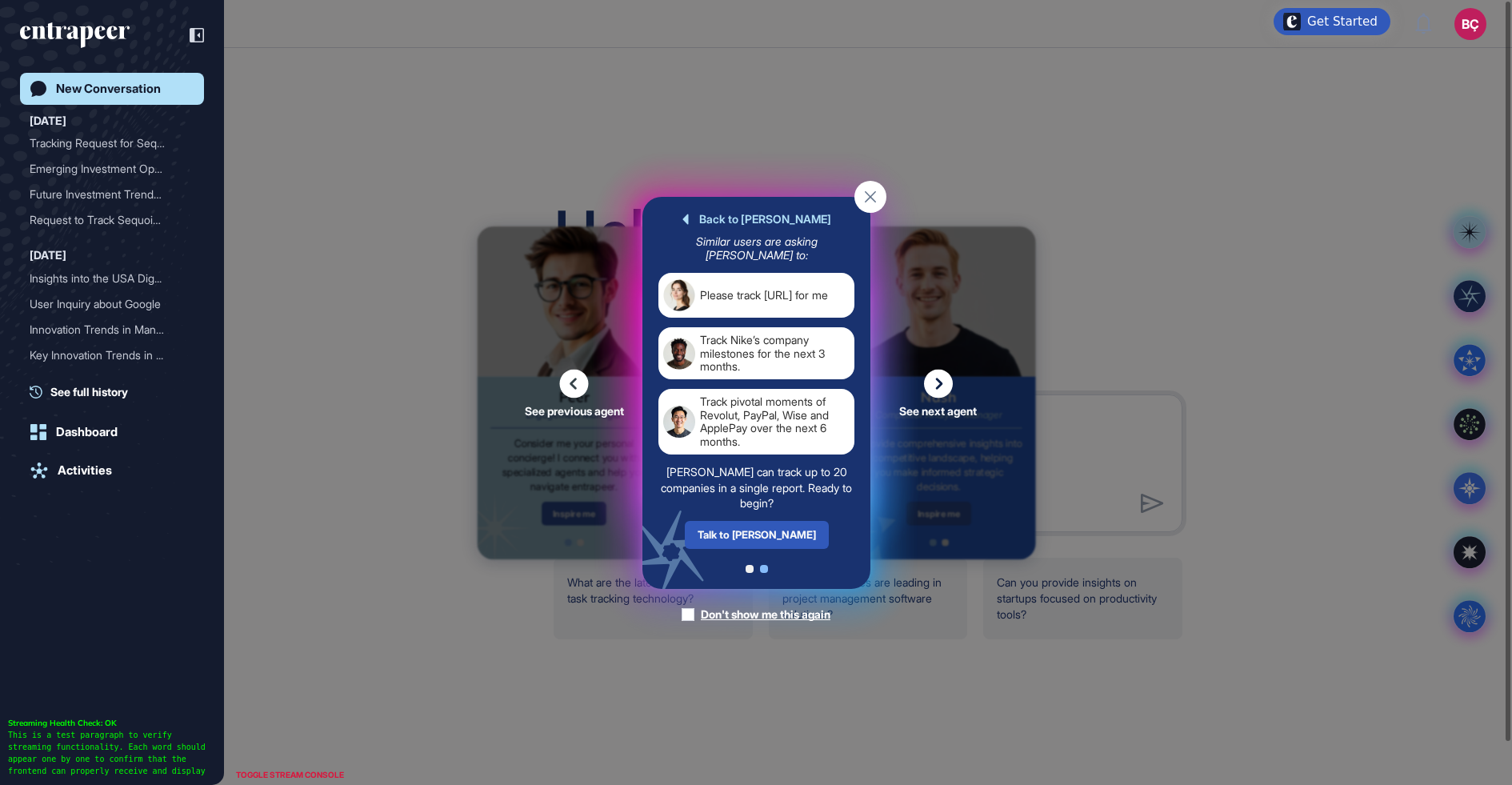
click at [772, 537] on div "Talk to [PERSON_NAME]" at bounding box center [756, 535] width 144 height 28
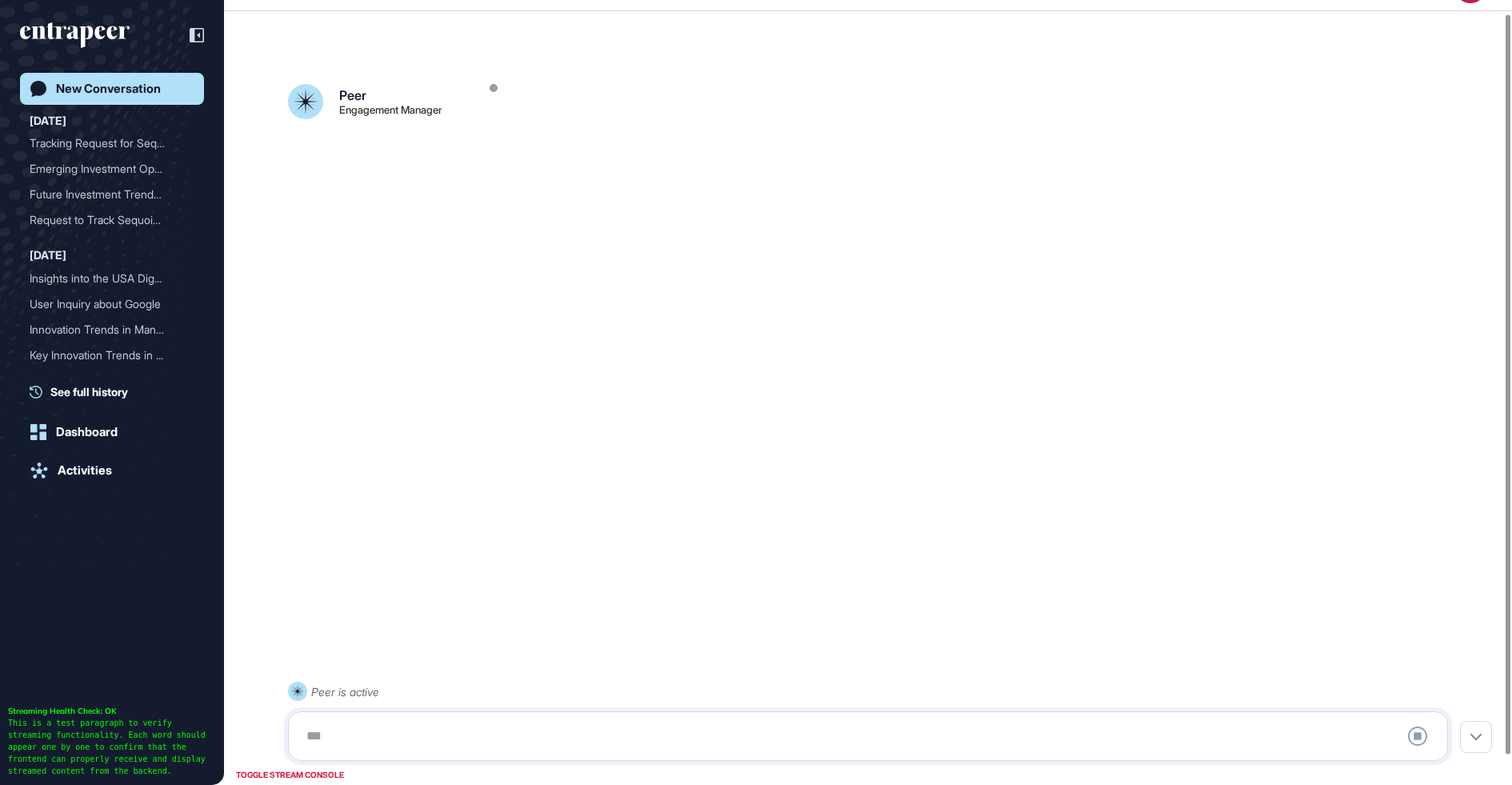
scroll to position [44, 0]
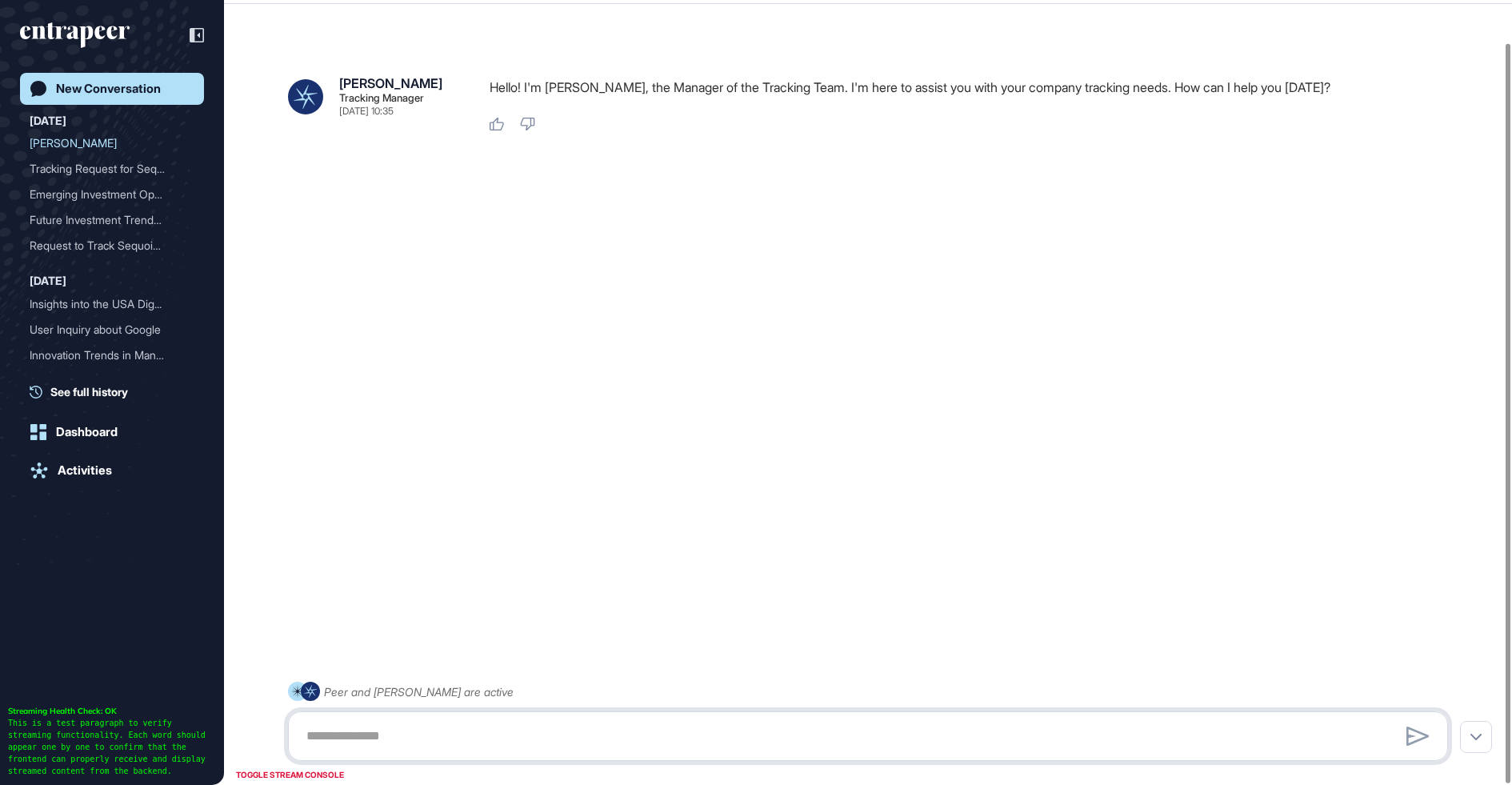
click at [360, 736] on textarea at bounding box center [867, 736] width 1142 height 32
paste textarea "**********"
type textarea "**********"
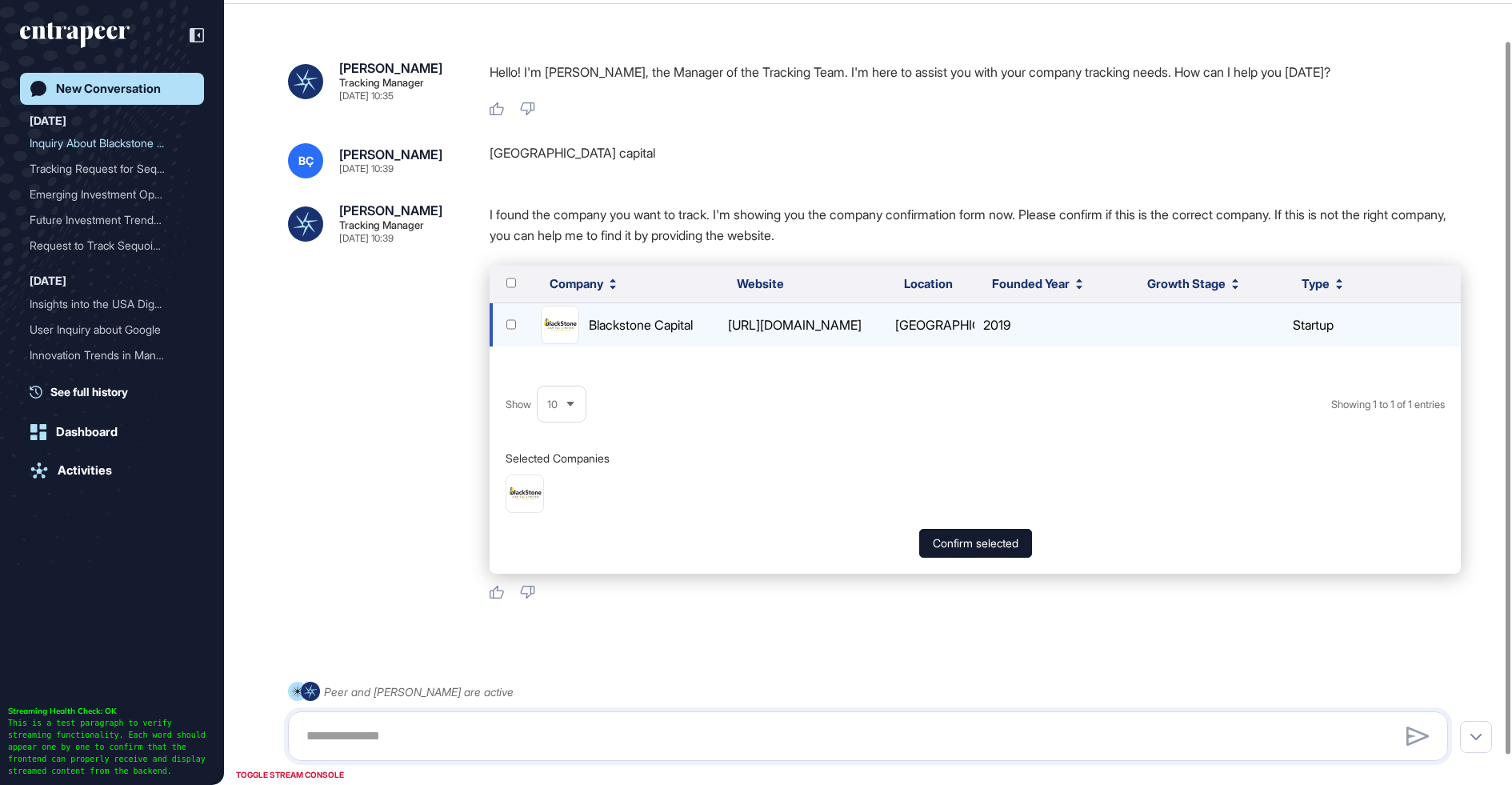
click at [729, 322] on div "https://blackstonecapital.ng/get-a-loan/" at bounding box center [803, 325] width 163 height 21
click at [747, 314] on div "https://blackstonecapital.ng/get-a-loan/" at bounding box center [803, 325] width 163 height 21
drag, startPoint x: 1008, startPoint y: 328, endPoint x: 962, endPoint y: 328, distance: 46.0
click at [972, 328] on div "[GEOGRAPHIC_DATA]" at bounding box center [931, 325] width 83 height 21
click at [598, 330] on div "Blackstone Capital" at bounding box center [641, 325] width 104 height 21
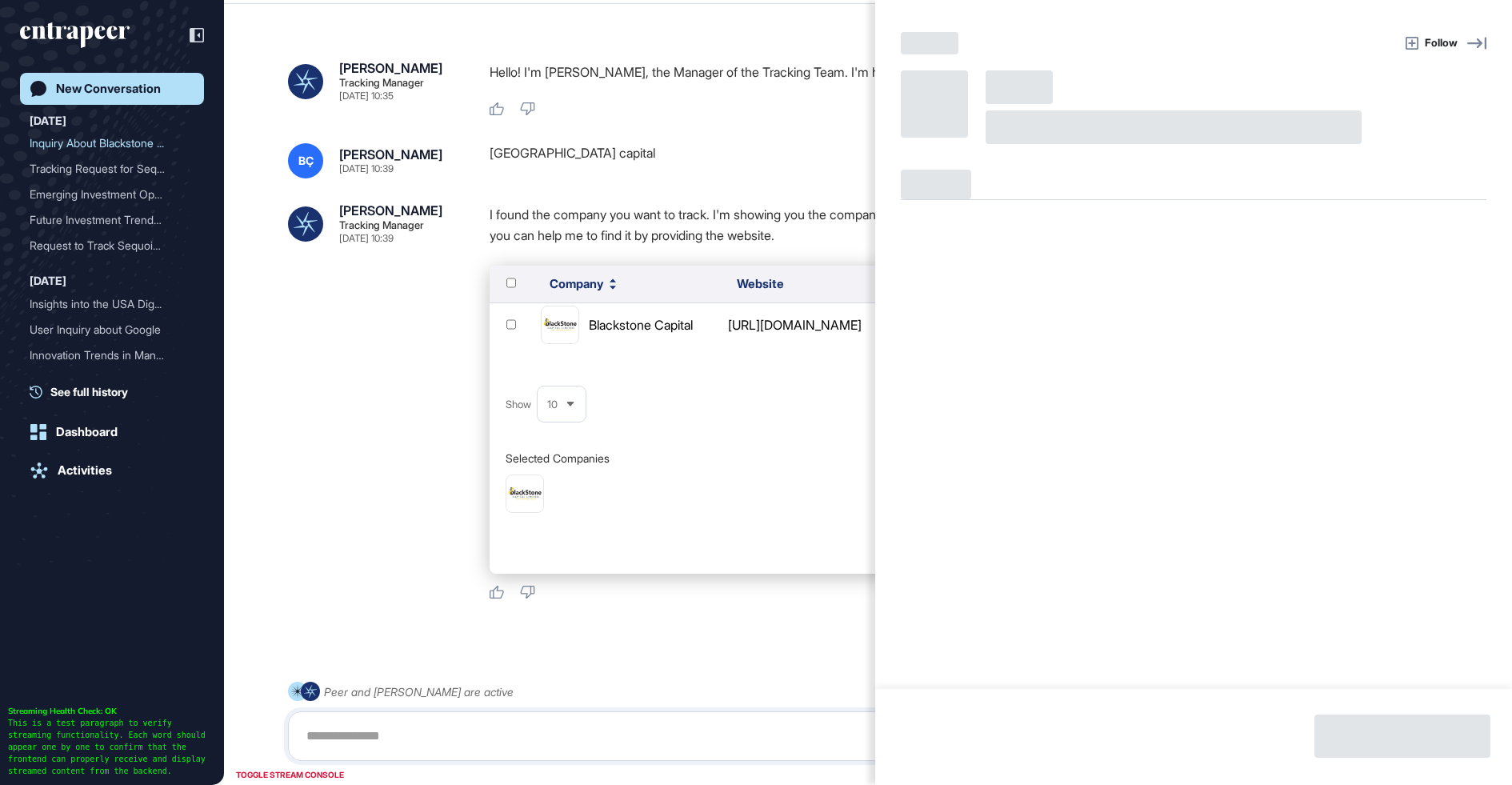
click at [560, 334] on div "Follow" at bounding box center [756, 392] width 1512 height 785
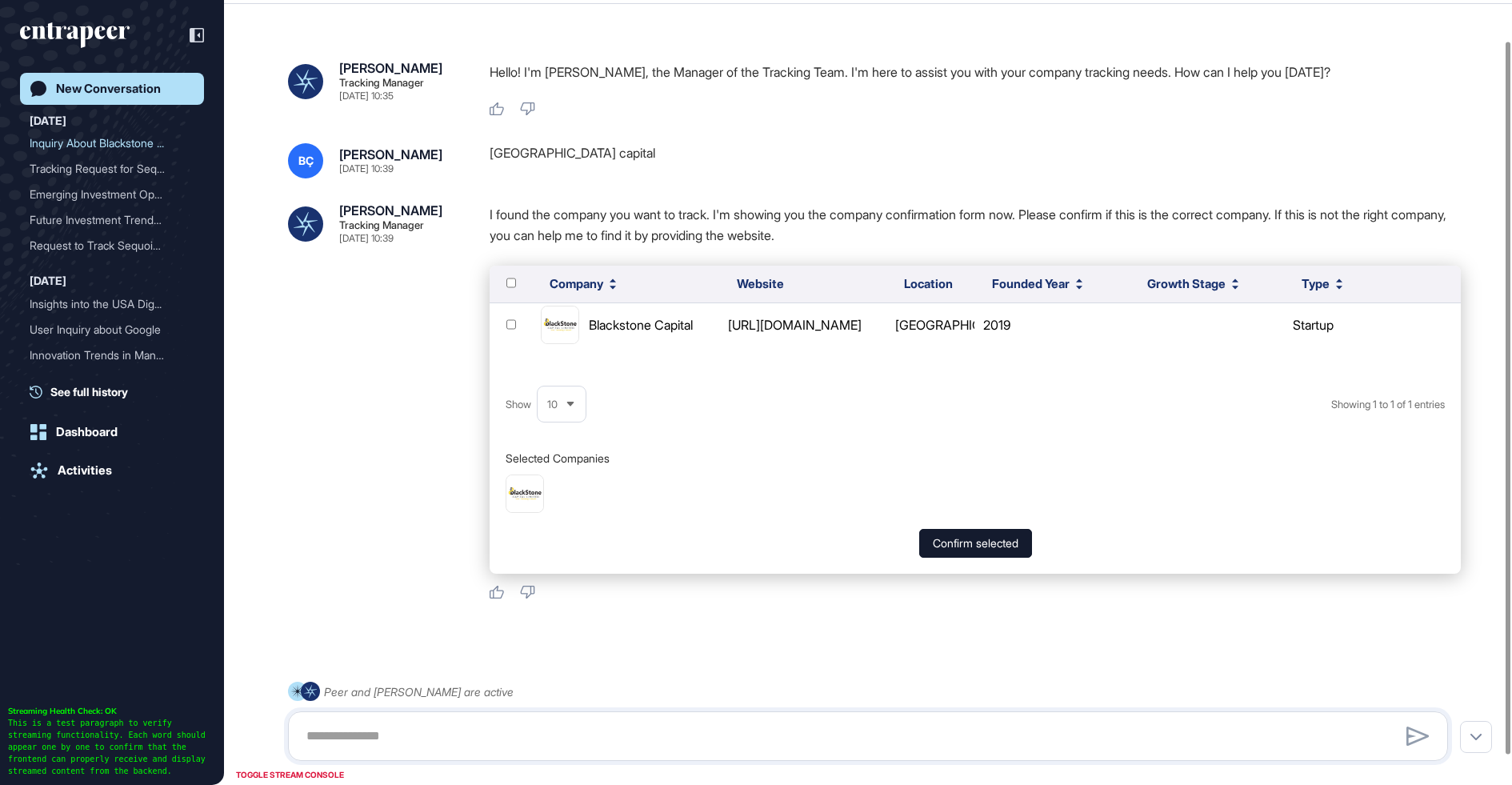
click at [560, 334] on div "startup Follow Blackstone Capital General Operating Status active Headquarters …" at bounding box center [756, 392] width 1512 height 785
click at [560, 334] on img at bounding box center [560, 325] width 37 height 37
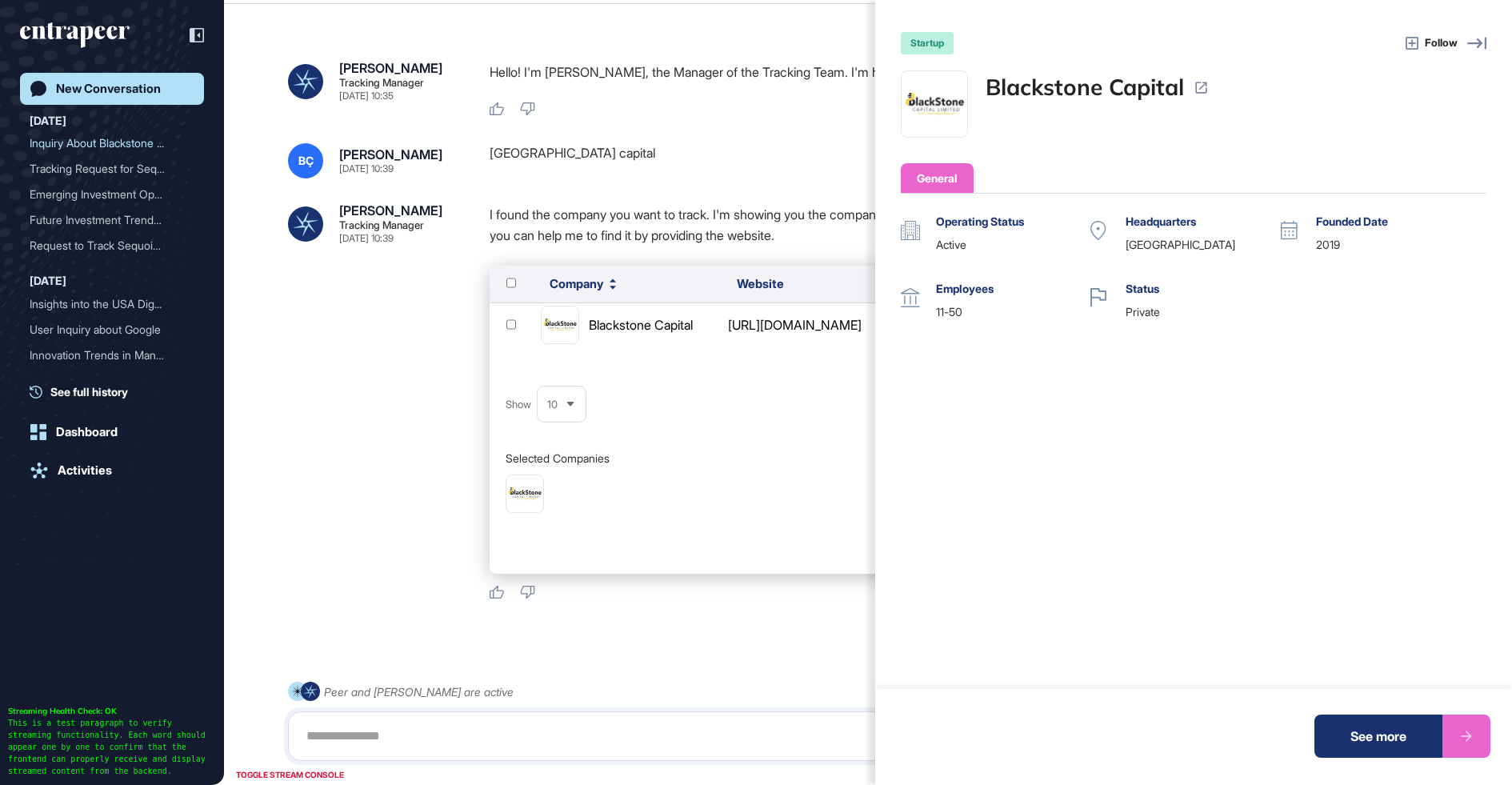
click at [1091, 93] on link "Blackstone Capital" at bounding box center [1085, 88] width 199 height 34
click at [1347, 727] on div "See more" at bounding box center [1378, 736] width 128 height 43
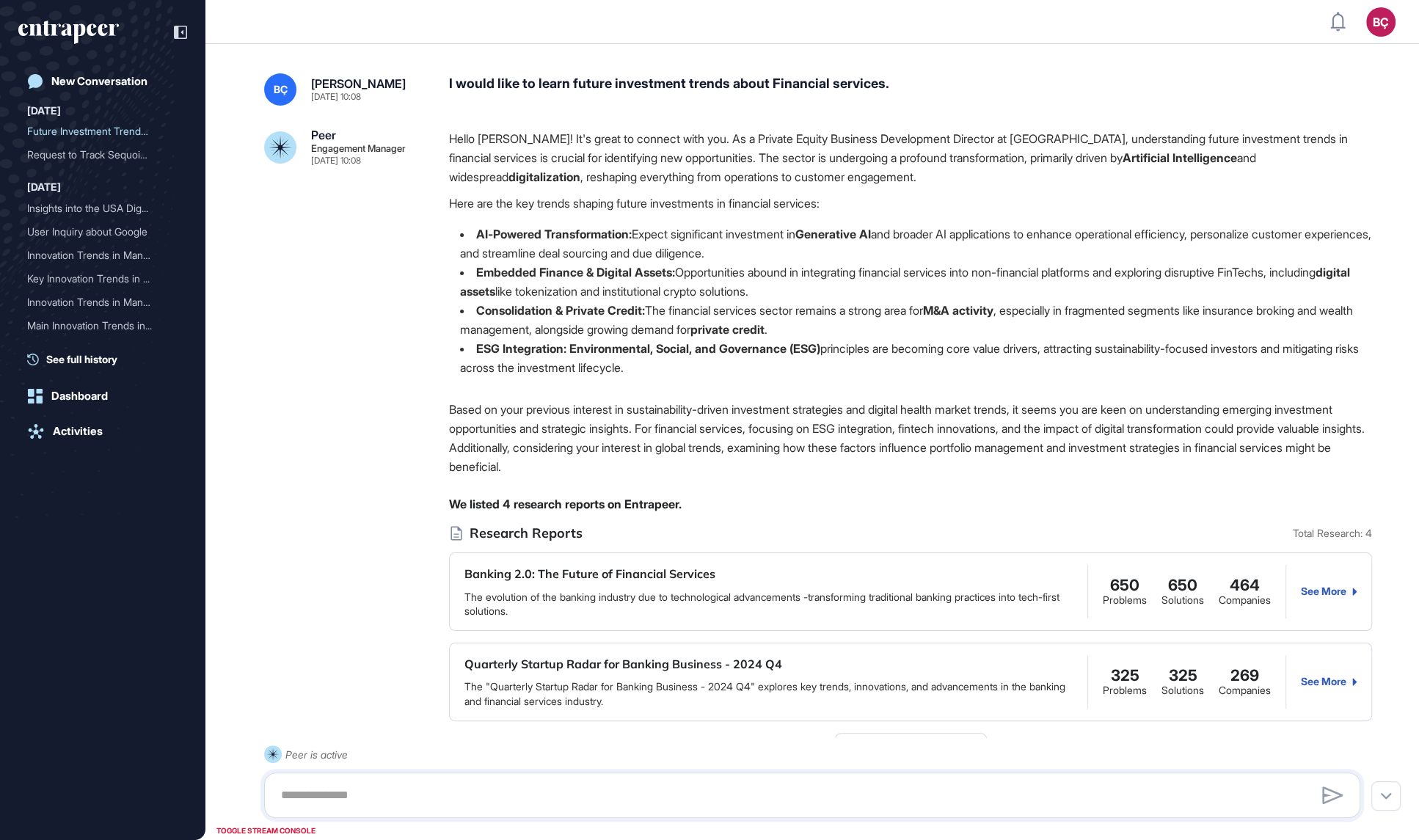
scroll to position [1, 1]
click at [184, 32] on icon at bounding box center [180, 32] width 13 height 13
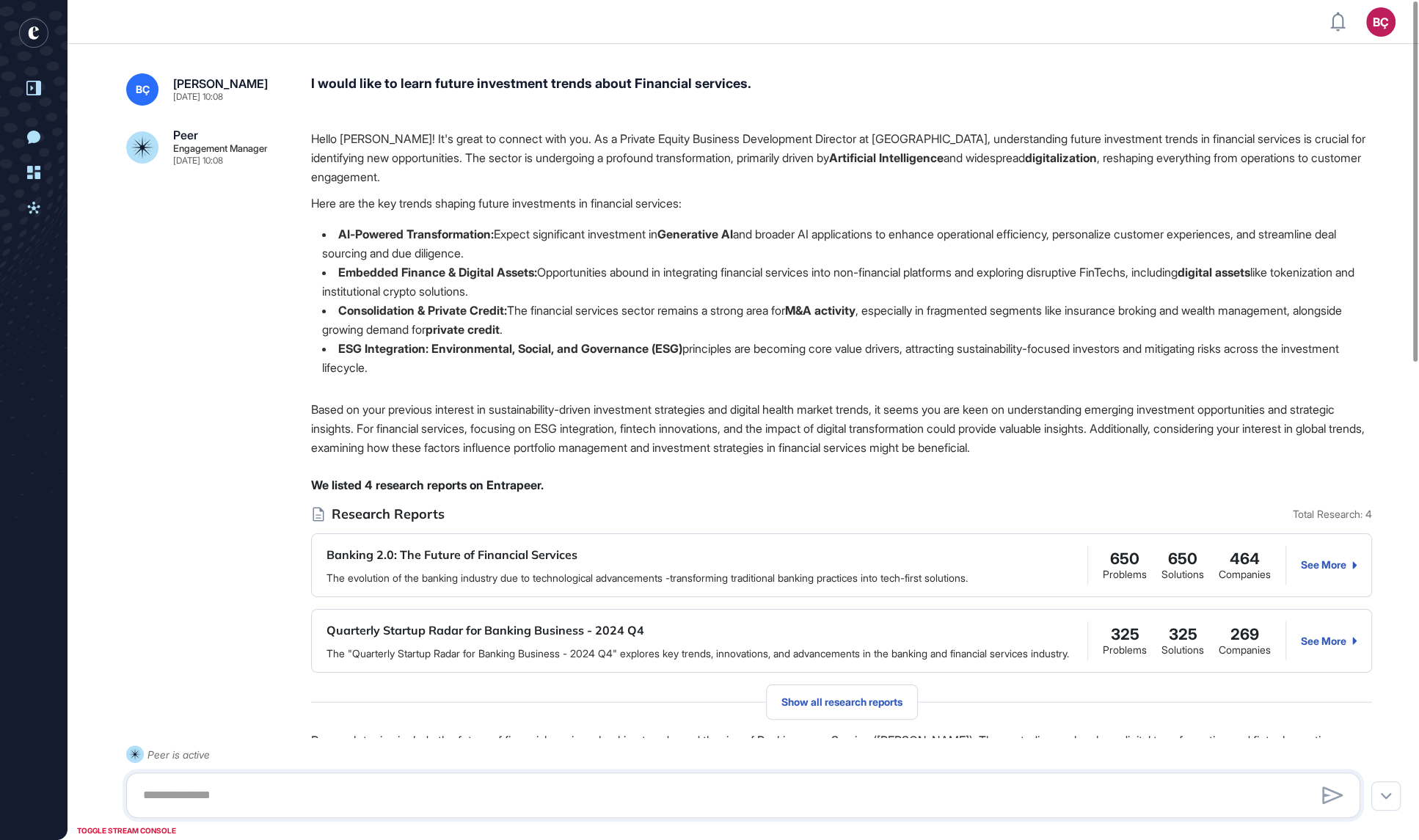
click at [337, 176] on p "Hello Beril! It's great to connect with you. As a Private Equity Business Devel…" at bounding box center [842, 158] width 1061 height 57
drag, startPoint x: 538, startPoint y: 139, endPoint x: 895, endPoint y: 141, distance: 357.0
click at [895, 141] on p "Hello Beril! It's great to connect with you. As a Private Equity Business Devel…" at bounding box center [842, 158] width 1061 height 57
click at [775, 160] on p "Hello Beril! It's great to connect with you. As a Private Equity Business Devel…" at bounding box center [842, 158] width 1061 height 57
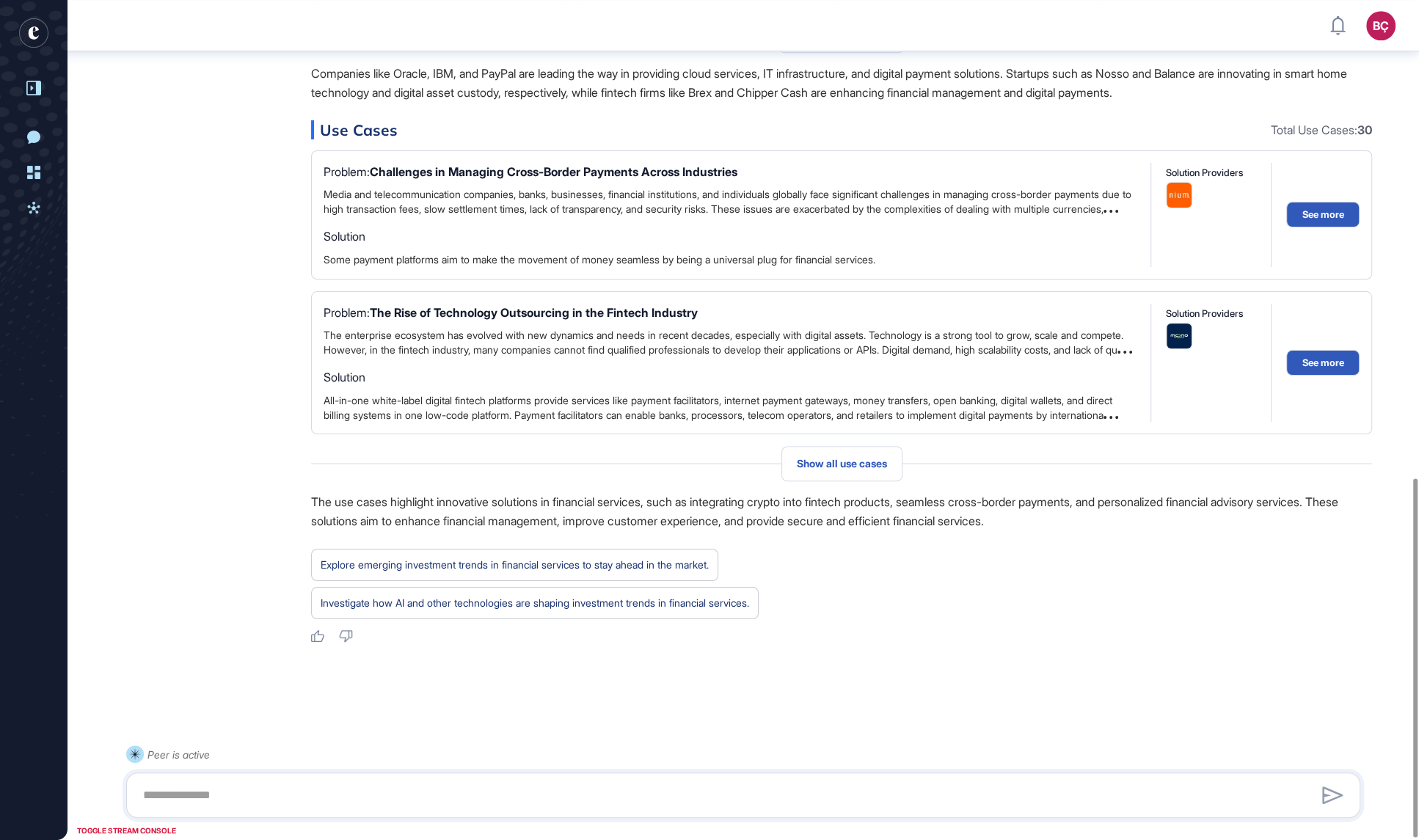
scroll to position [1119, 0]
click at [353, 788] on textarea at bounding box center [744, 795] width 1218 height 29
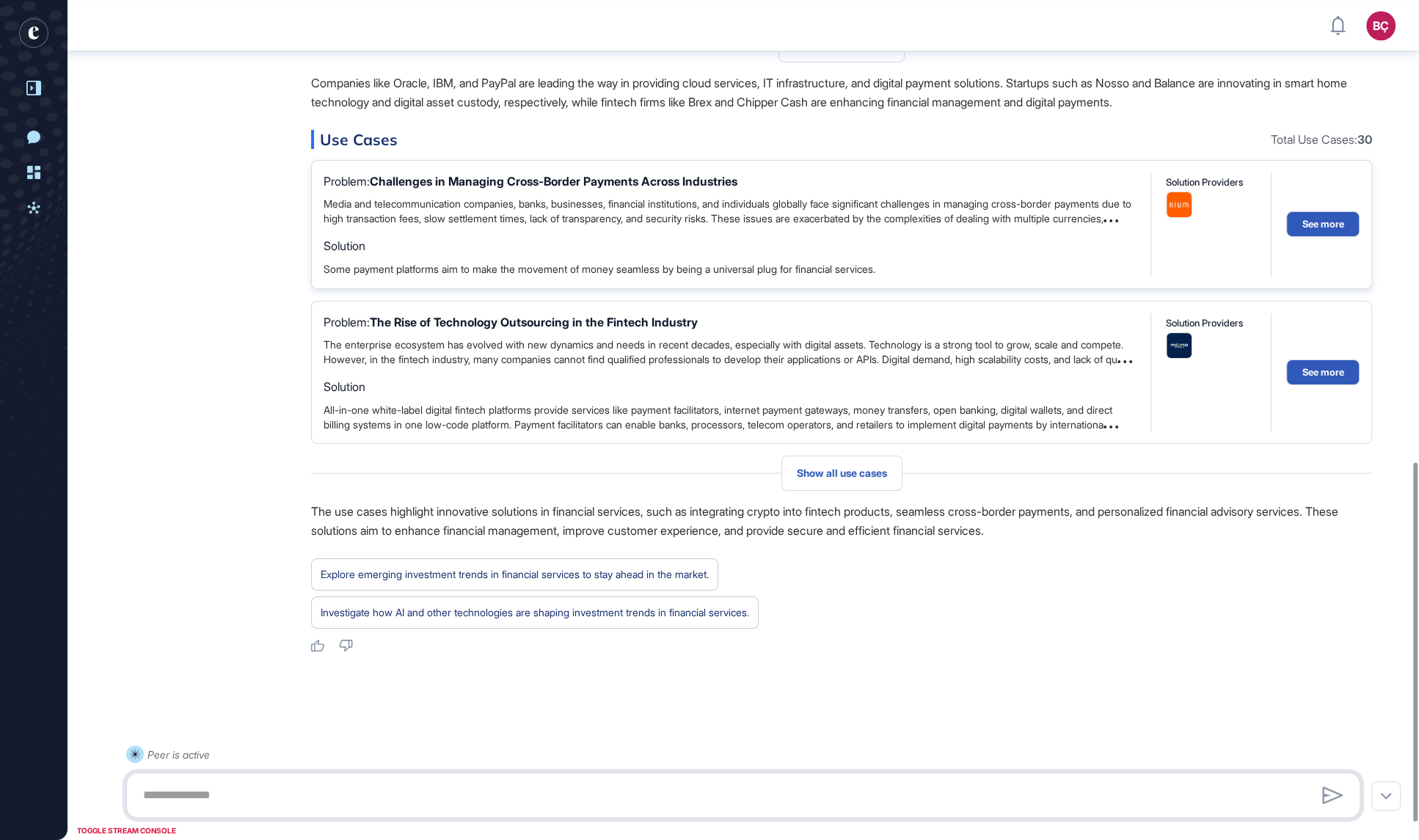
scroll to position [1011, 0]
click at [1326, 239] on button "See more" at bounding box center [1322, 226] width 73 height 26
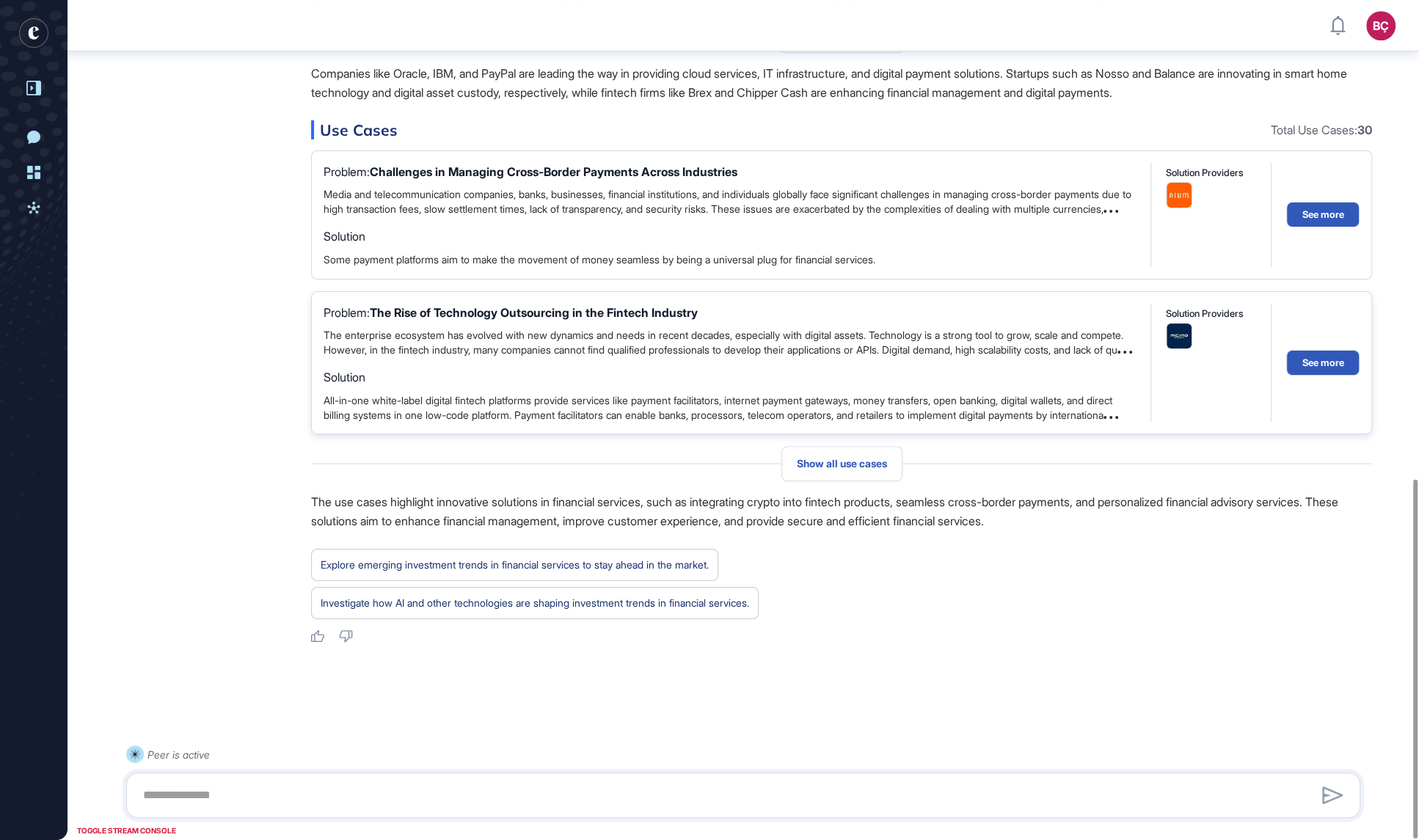
scroll to position [1119, 0]
click at [373, 515] on p "The use cases highlight innovative solutions in financial services, such as int…" at bounding box center [842, 511] width 1061 height 38
click at [514, 795] on textarea at bounding box center [744, 795] width 1218 height 29
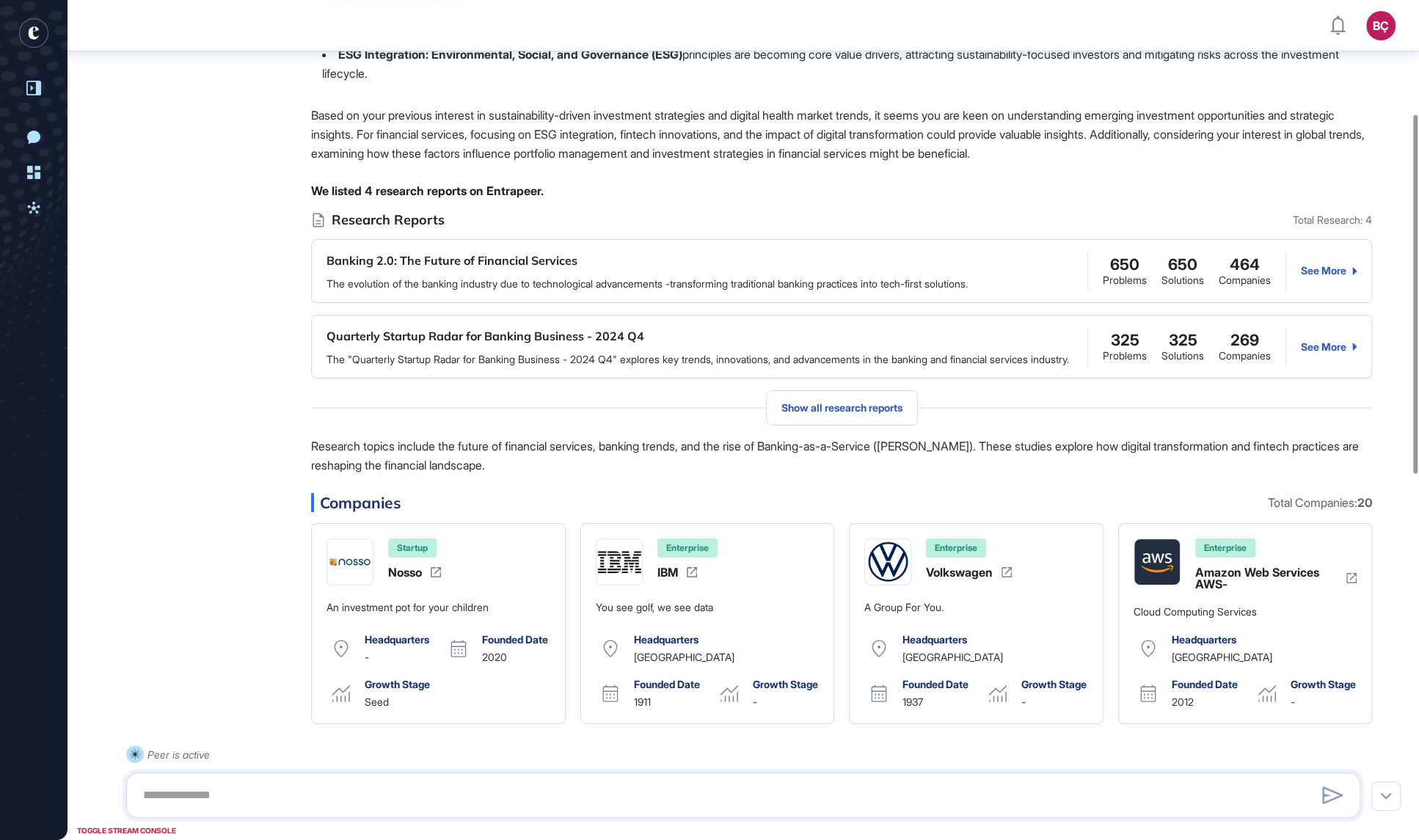
scroll to position [0, 0]
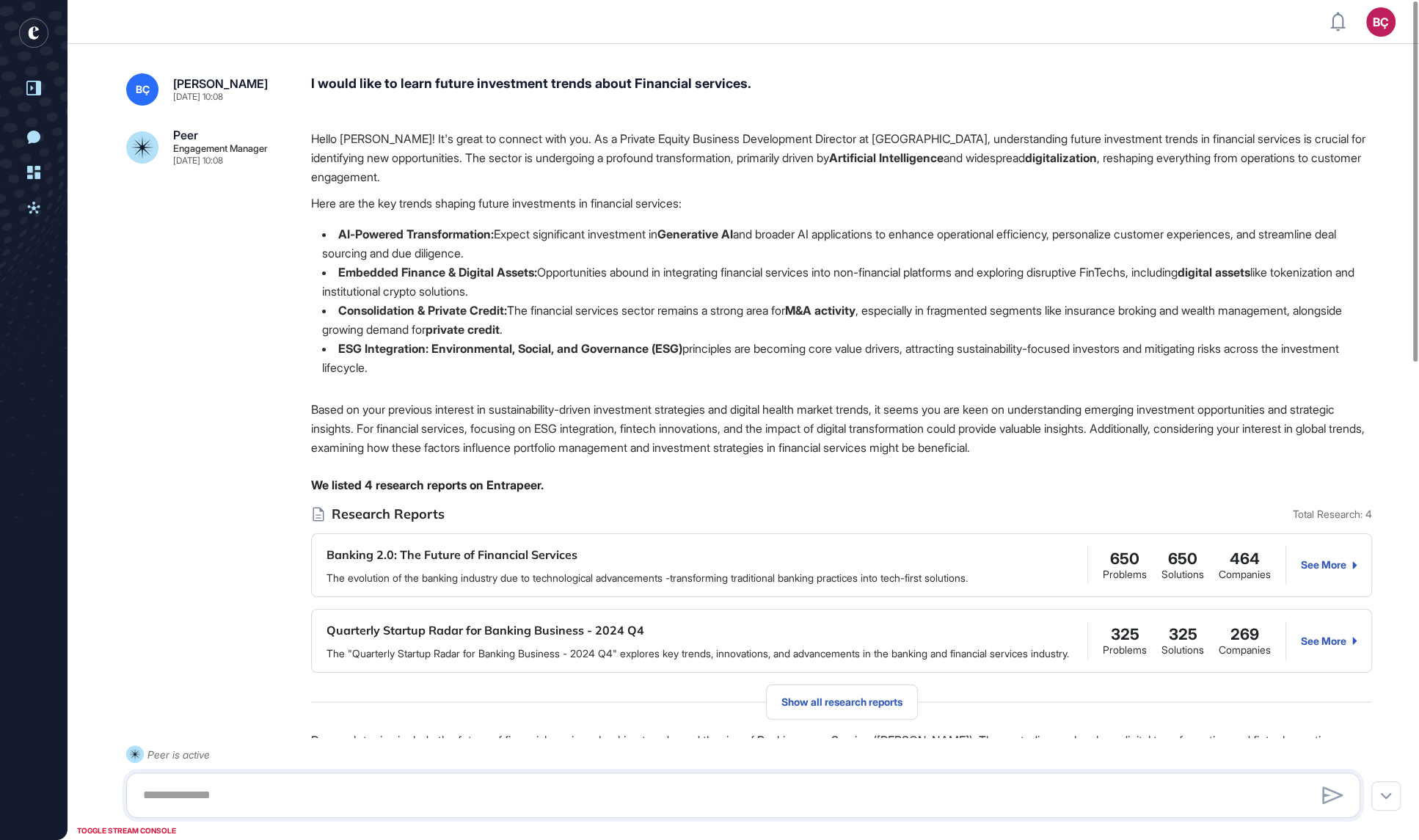
click at [408, 189] on div "Hello Beril! It's great to connect with you. As a Private Equity Business Devel…" at bounding box center [842, 259] width 1061 height 260
click at [462, 139] on p "Hello Beril! It's great to connect with you. As a Private Equity Business Devel…" at bounding box center [842, 158] width 1061 height 57
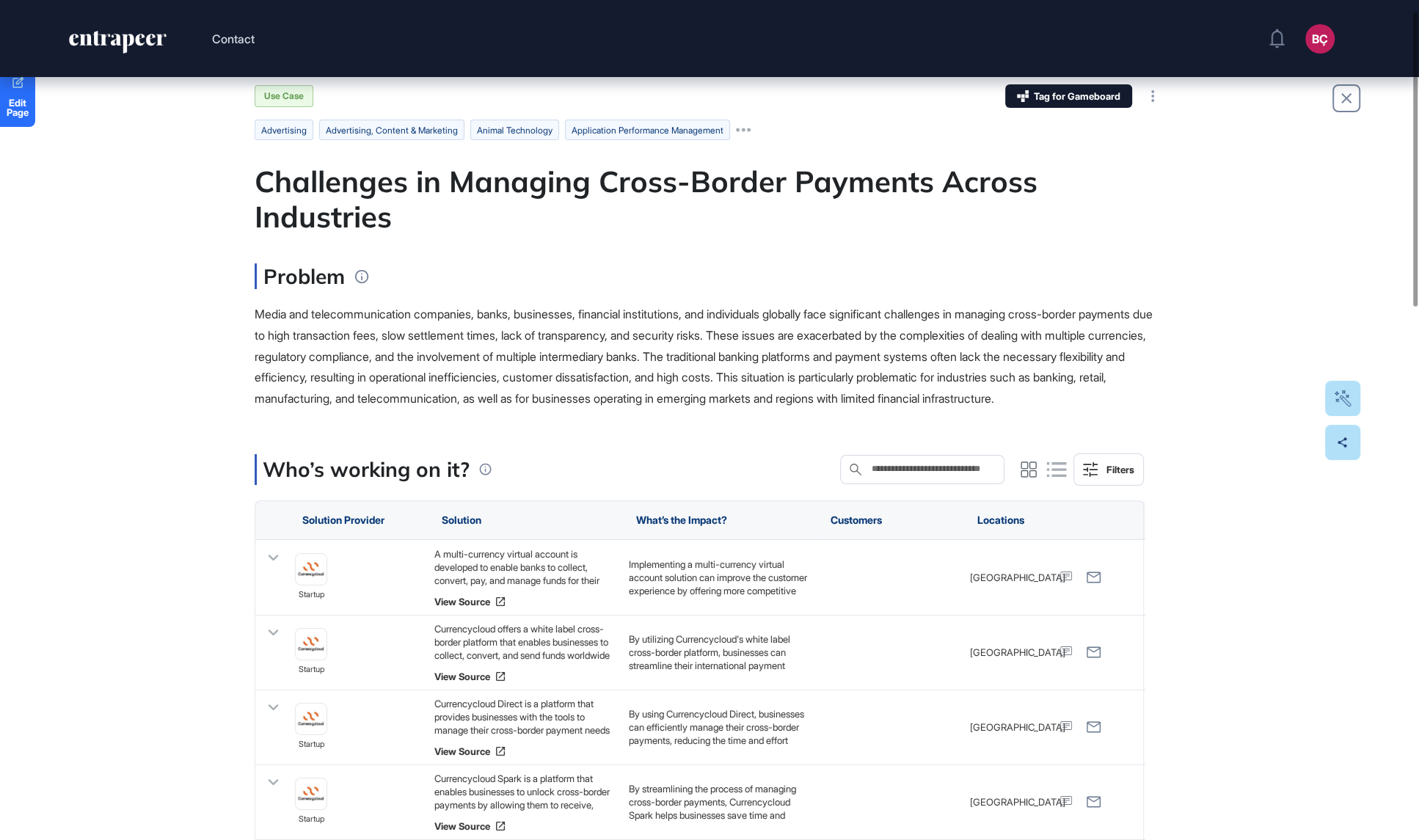
scroll to position [27, 0]
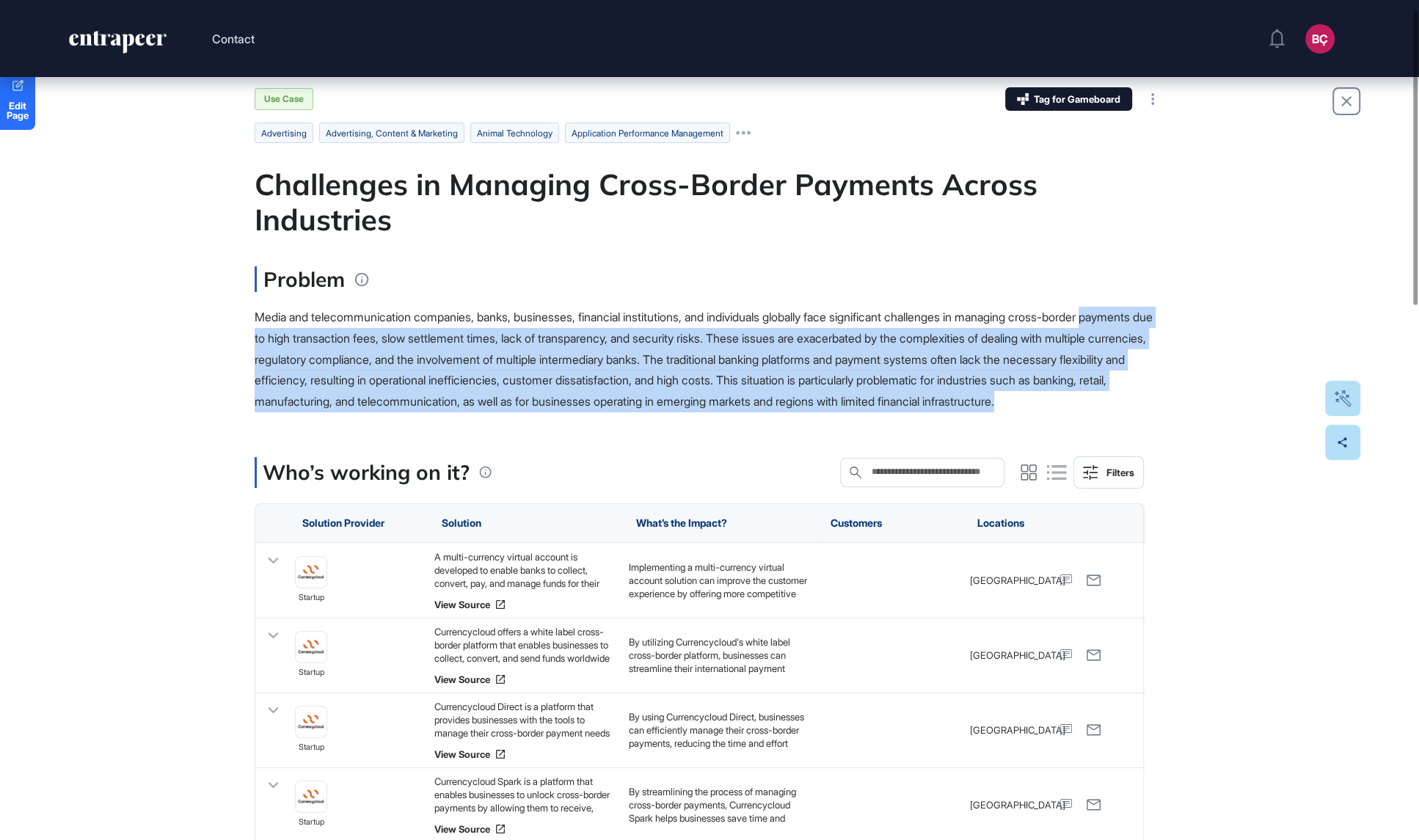
drag, startPoint x: 424, startPoint y: 419, endPoint x: 245, endPoint y: 330, distance: 199.9
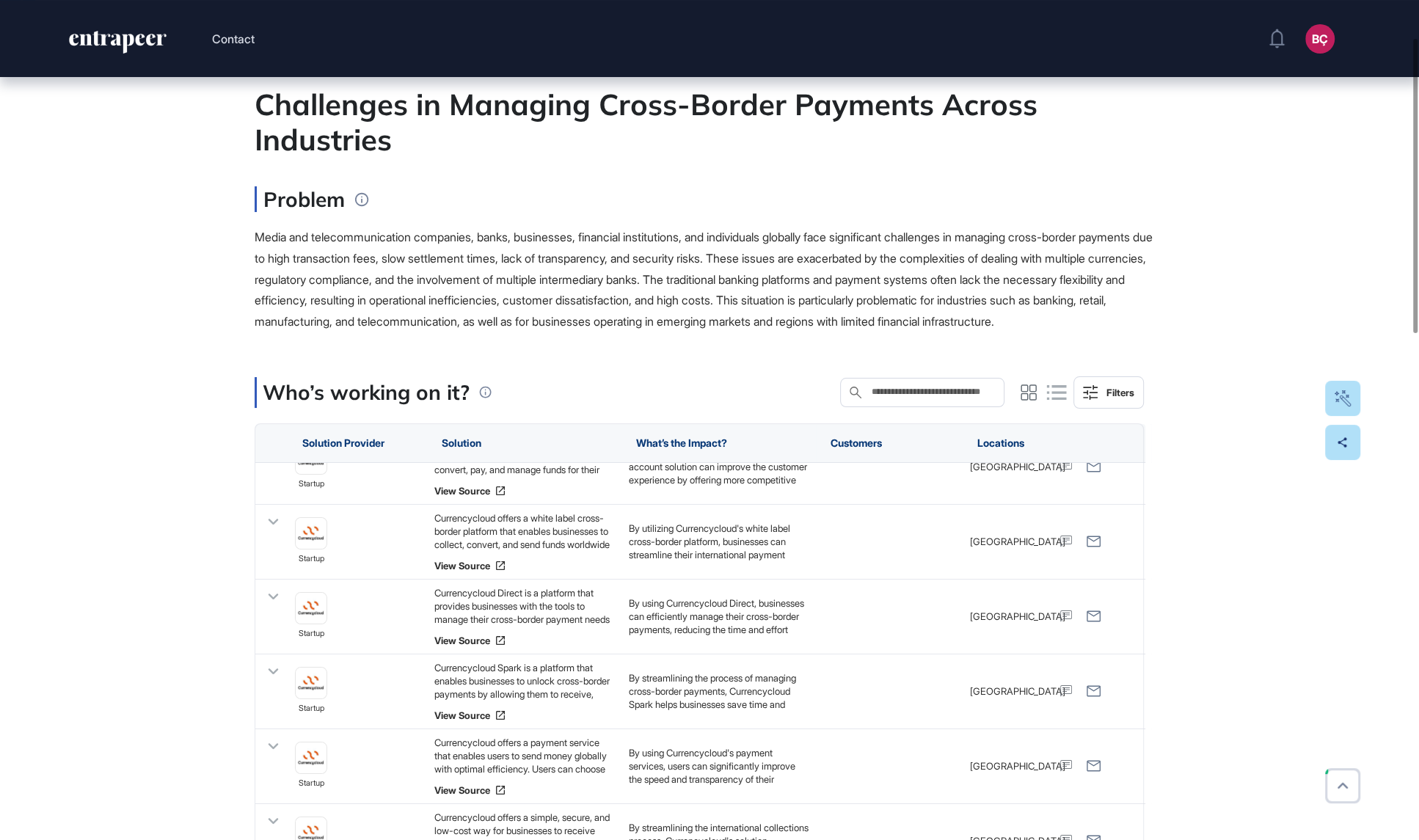
scroll to position [0, 0]
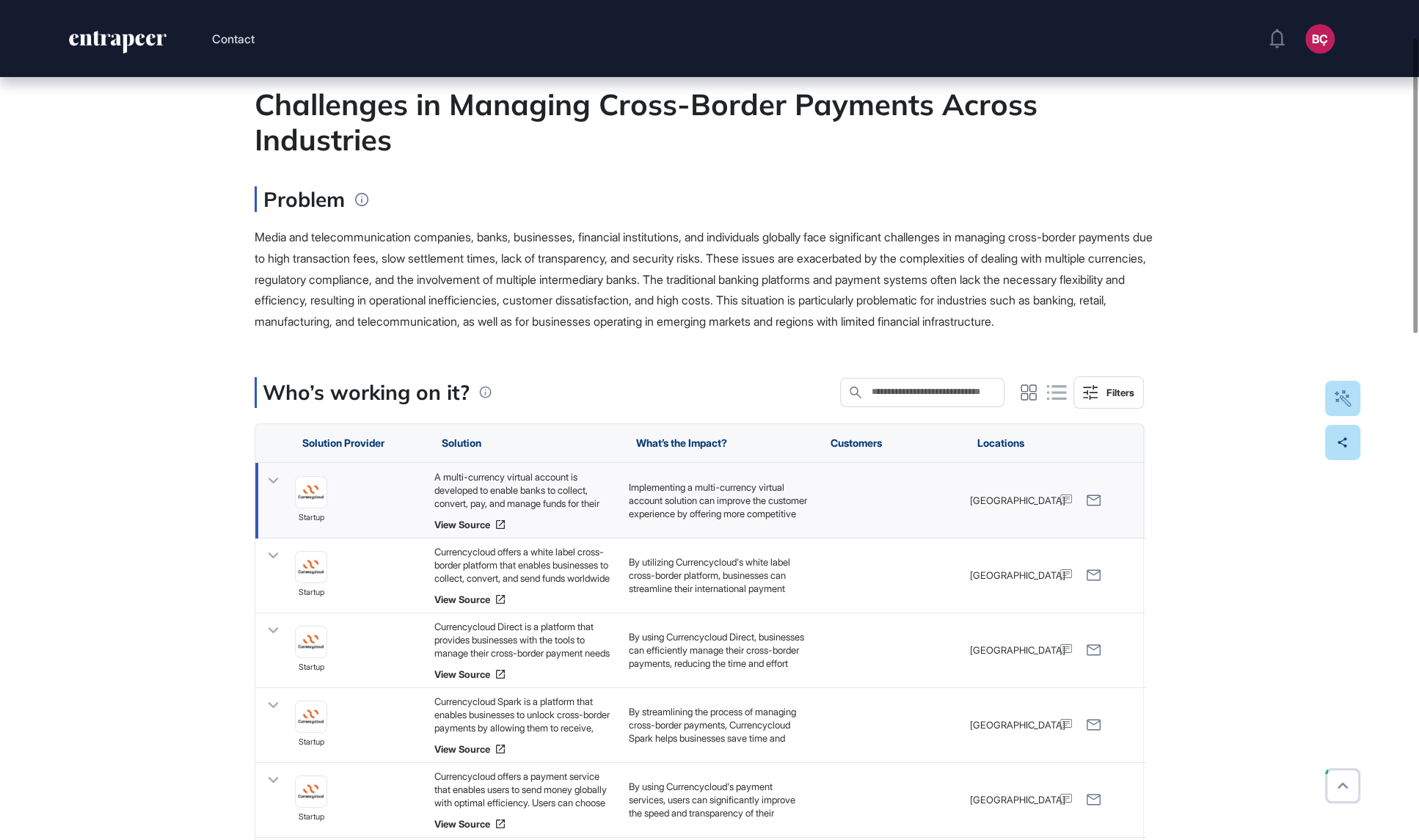
click at [518, 503] on div "A multi-currency virtual account is developed to enable banks to collect, conve…" at bounding box center [524, 490] width 179 height 40
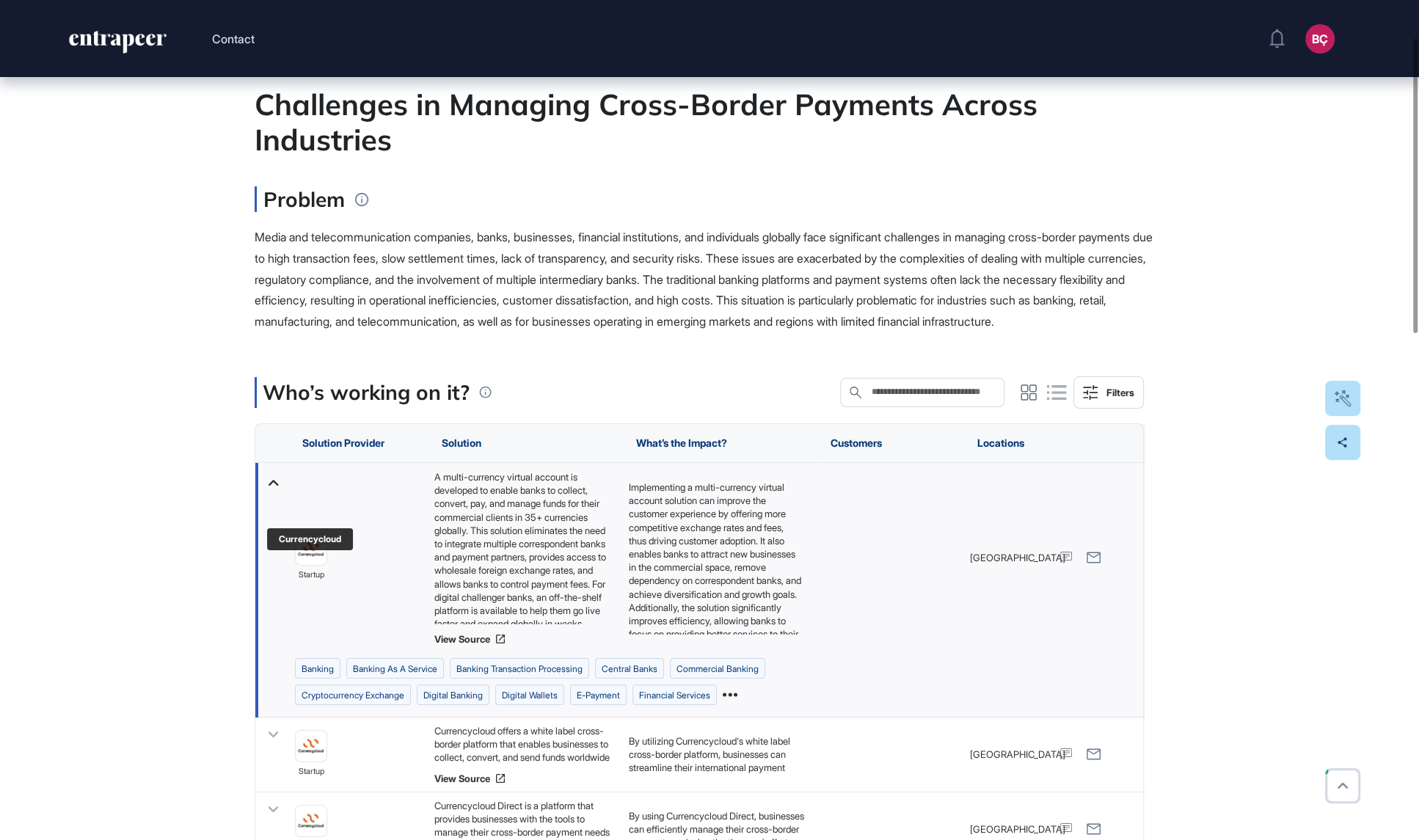
click at [311, 565] on img at bounding box center [311, 549] width 31 height 31
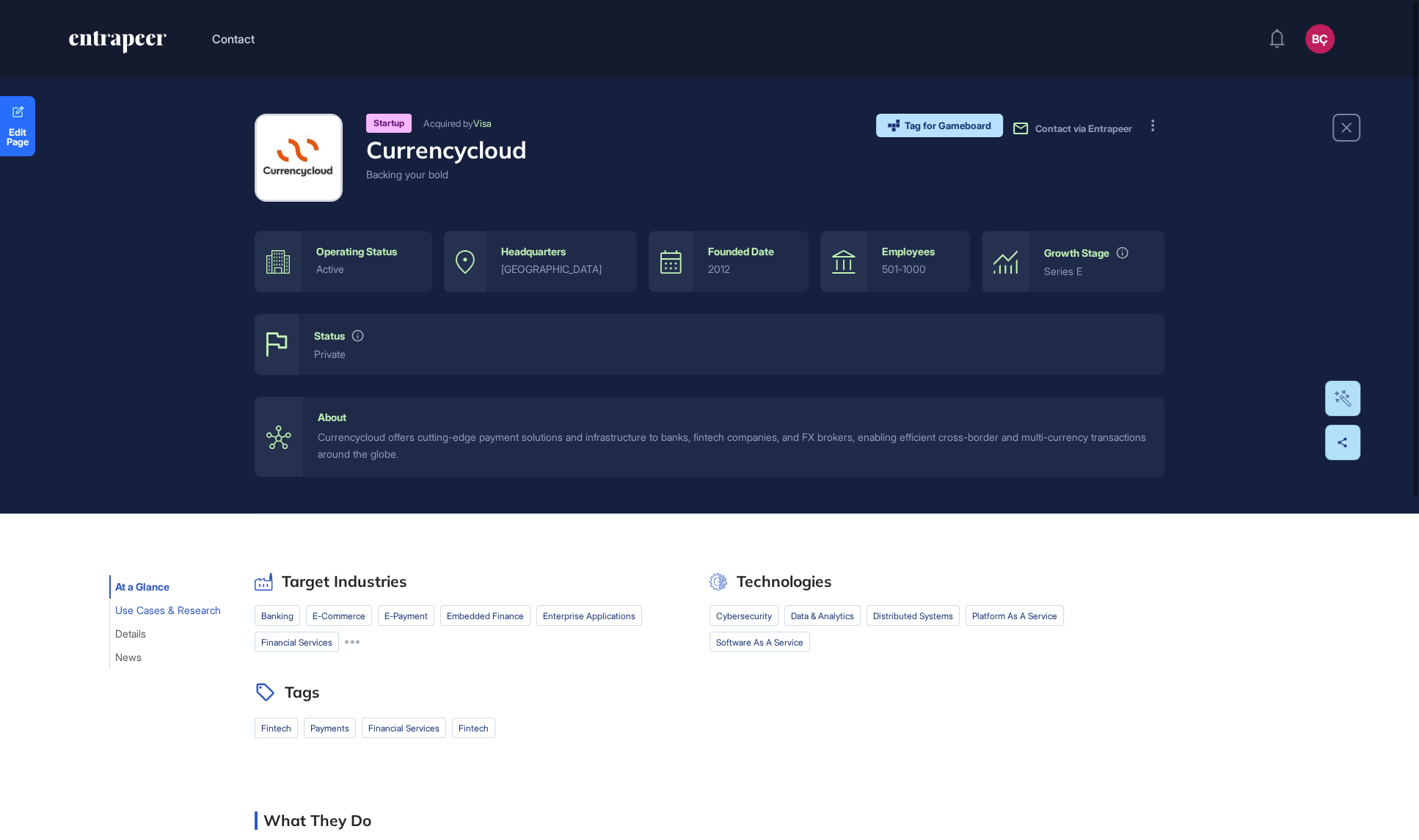
click at [165, 611] on span "Use Cases & Research" at bounding box center [167, 611] width 105 height 12
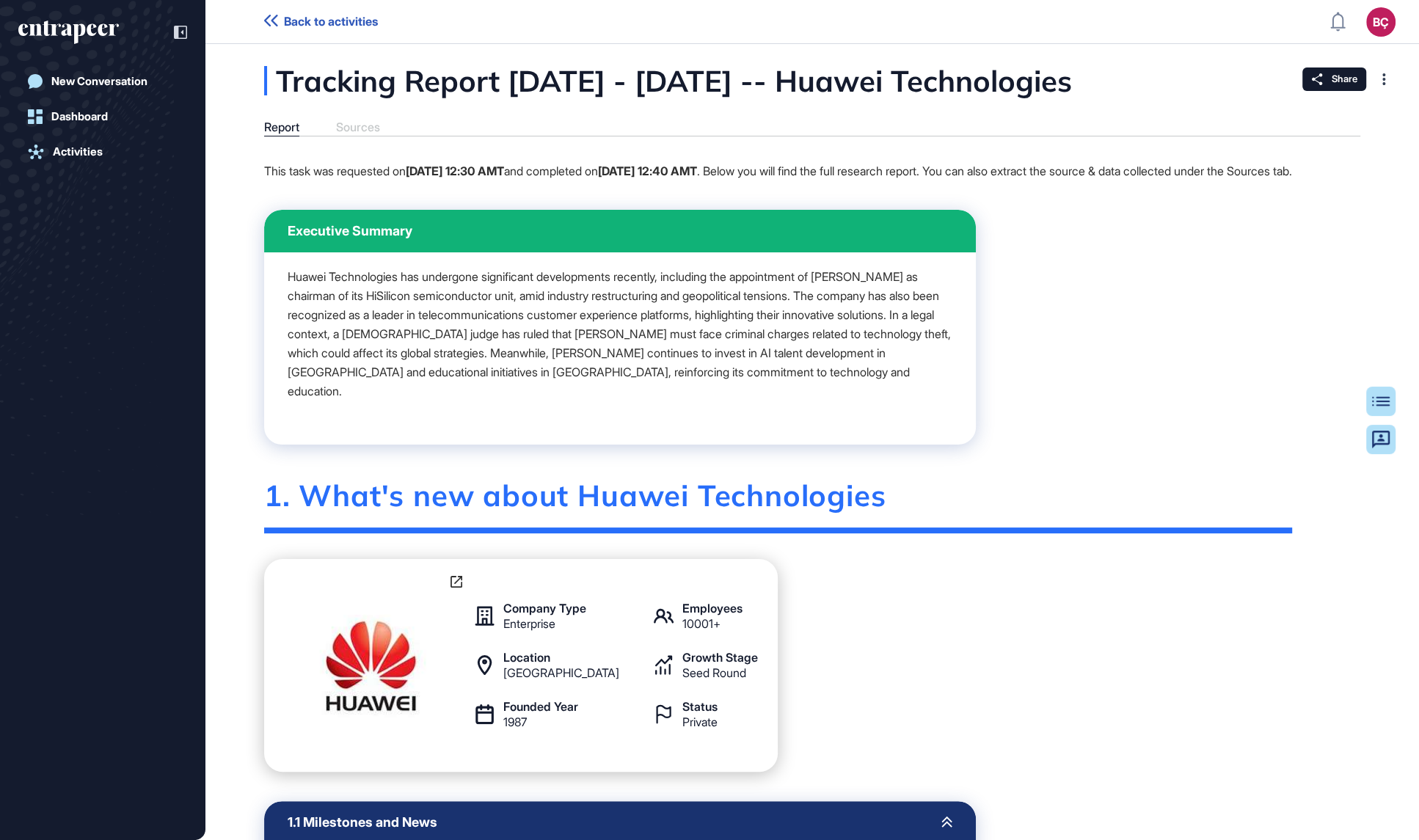
scroll to position [1, 1]
drag, startPoint x: 850, startPoint y: 85, endPoint x: 1182, endPoint y: 89, distance: 332.0
click at [1182, 89] on div "Tracking Report [DATE] - [DATE] -- Huawei Technologies" at bounding box center [741, 81] width 954 height 29
click at [973, 75] on div "Tracking Report [DATE] - [DATE] -- Huawei Technologies" at bounding box center [741, 81] width 954 height 29
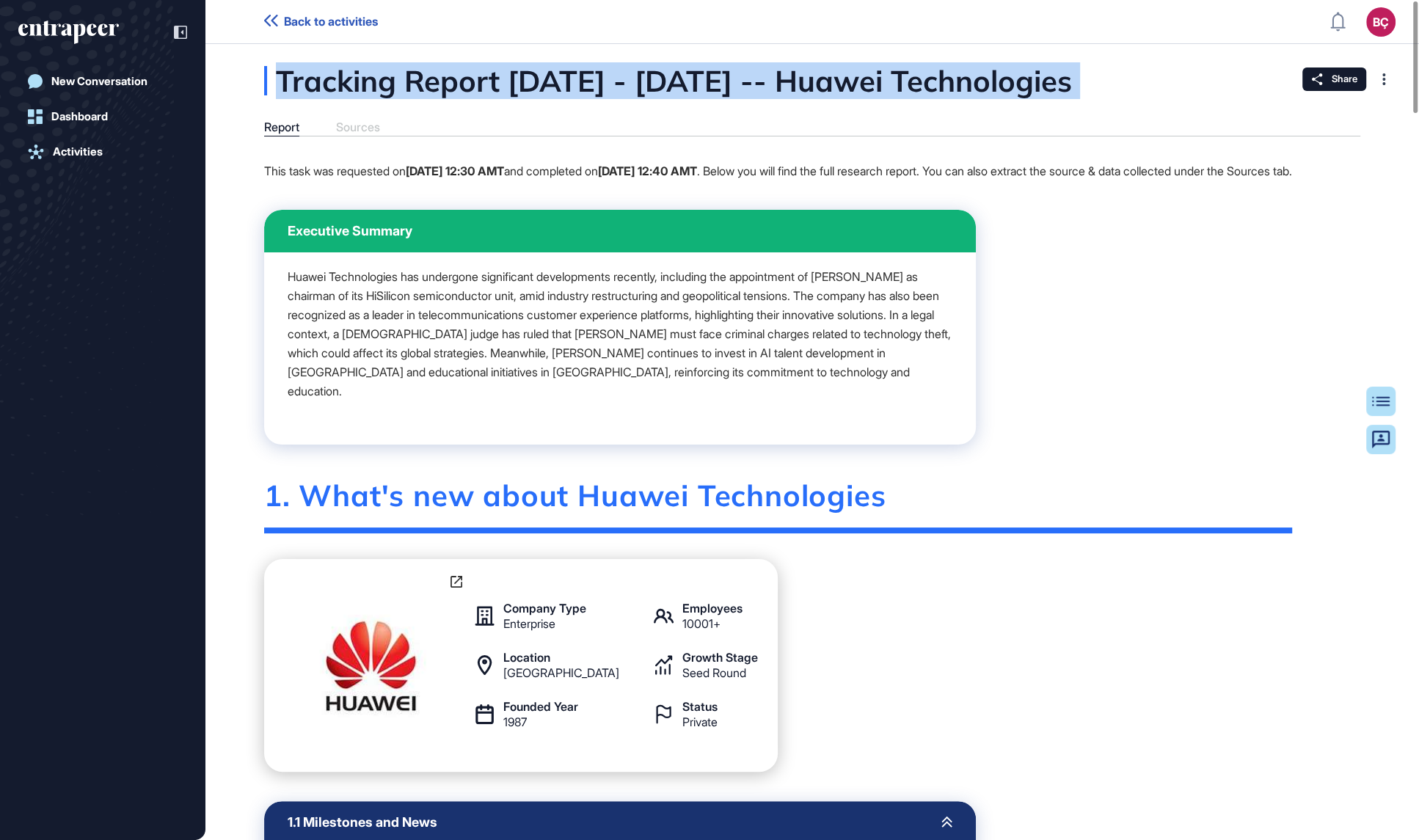
click at [973, 75] on div "Tracking Report [DATE] - [DATE] -- Huawei Technologies" at bounding box center [741, 81] width 954 height 29
click at [1133, 85] on div "Tracking Report [DATE] - [DATE] -- Huawei Technologies" at bounding box center [741, 81] width 954 height 29
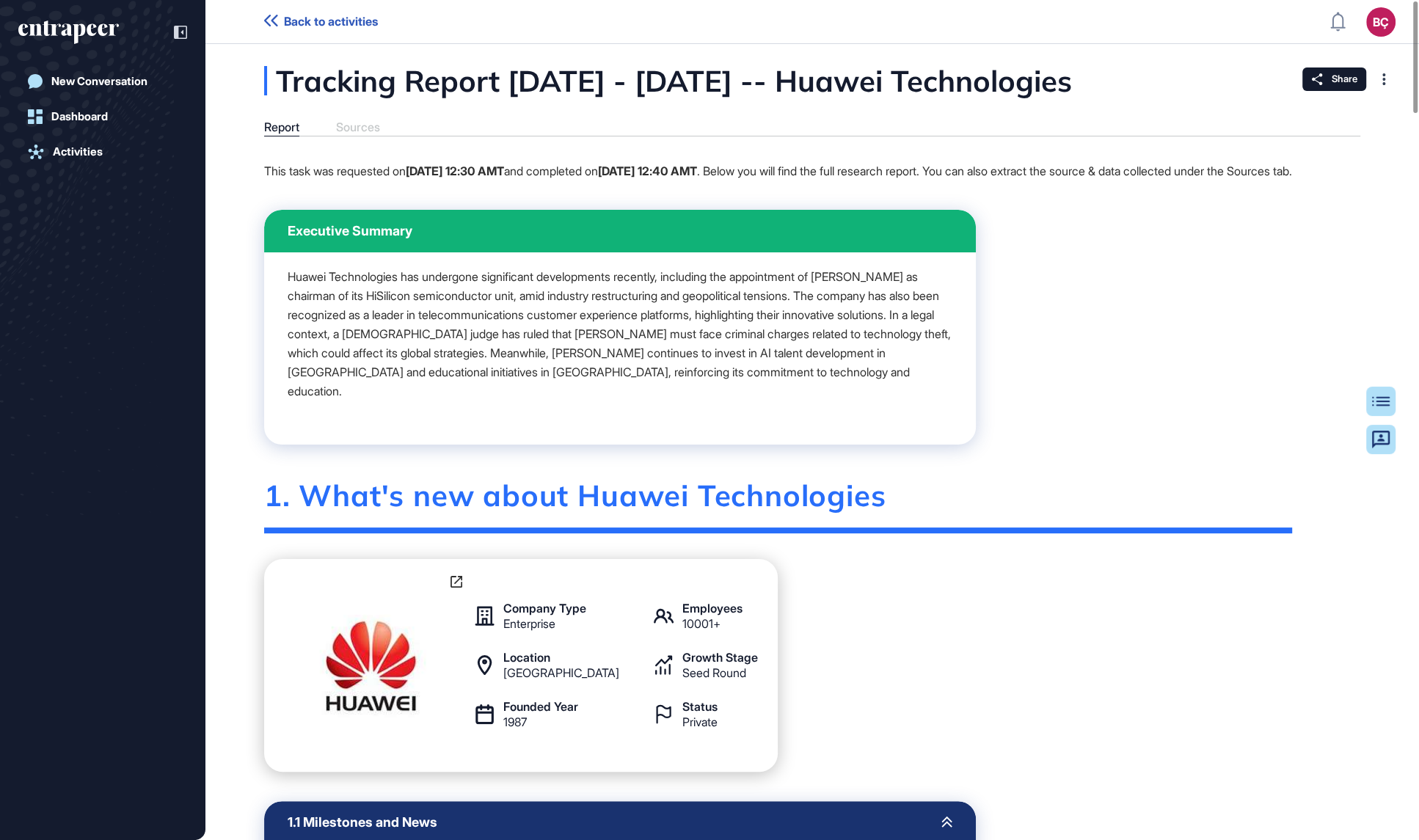
drag, startPoint x: 1154, startPoint y: 81, endPoint x: 854, endPoint y: 79, distance: 300.0
click at [854, 79] on div "Tracking Report Jun 18 - Sep 16, 2025 -- Huawei Technologies" at bounding box center [741, 81] width 954 height 29
copy div "Huawei Technologies"
click at [815, 73] on div "Tracking Report Jun 18 - Sep 16, 2025 -- Huawei Technologies" at bounding box center [741, 81] width 954 height 29
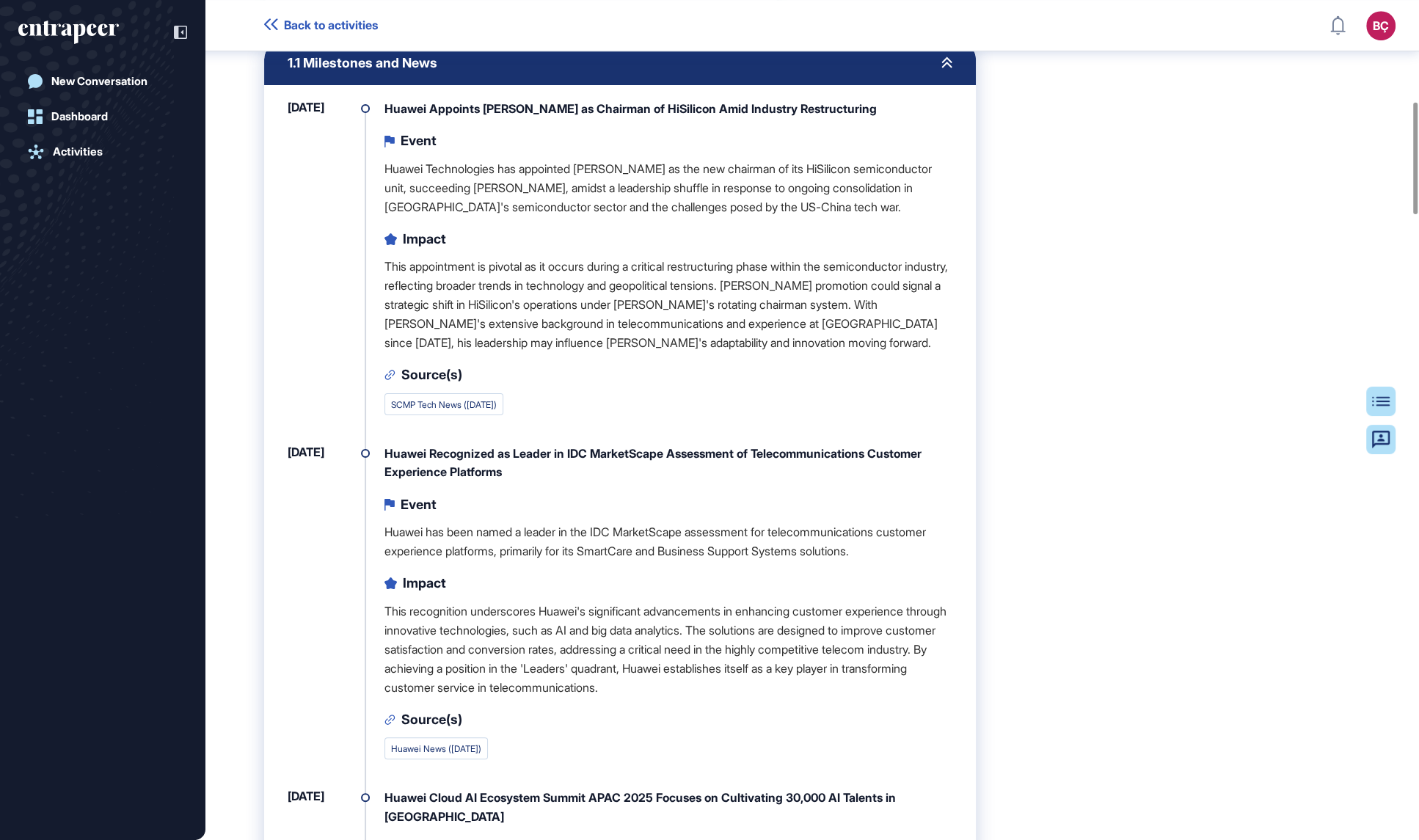
scroll to position [767, 0]
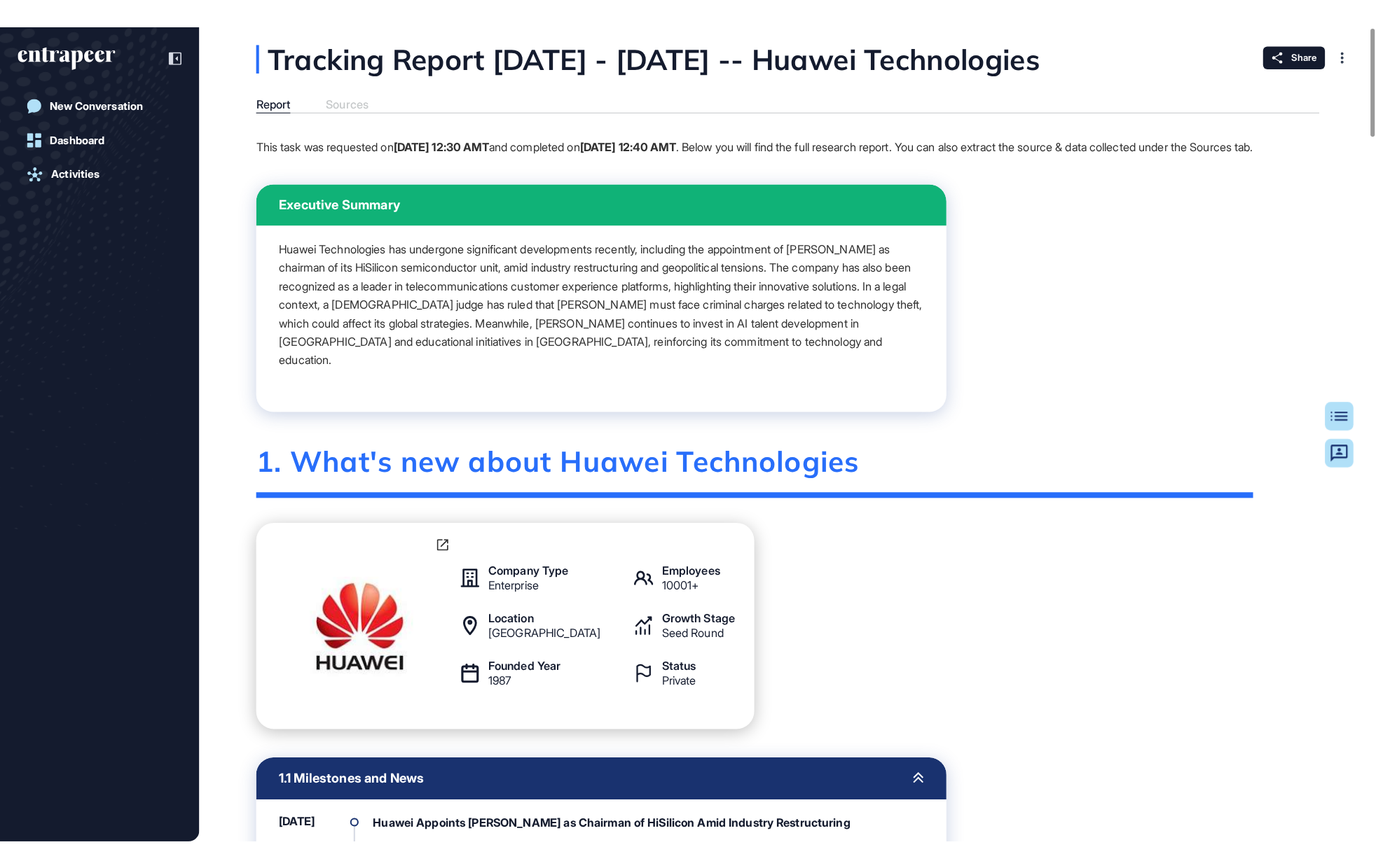
scroll to position [0, 0]
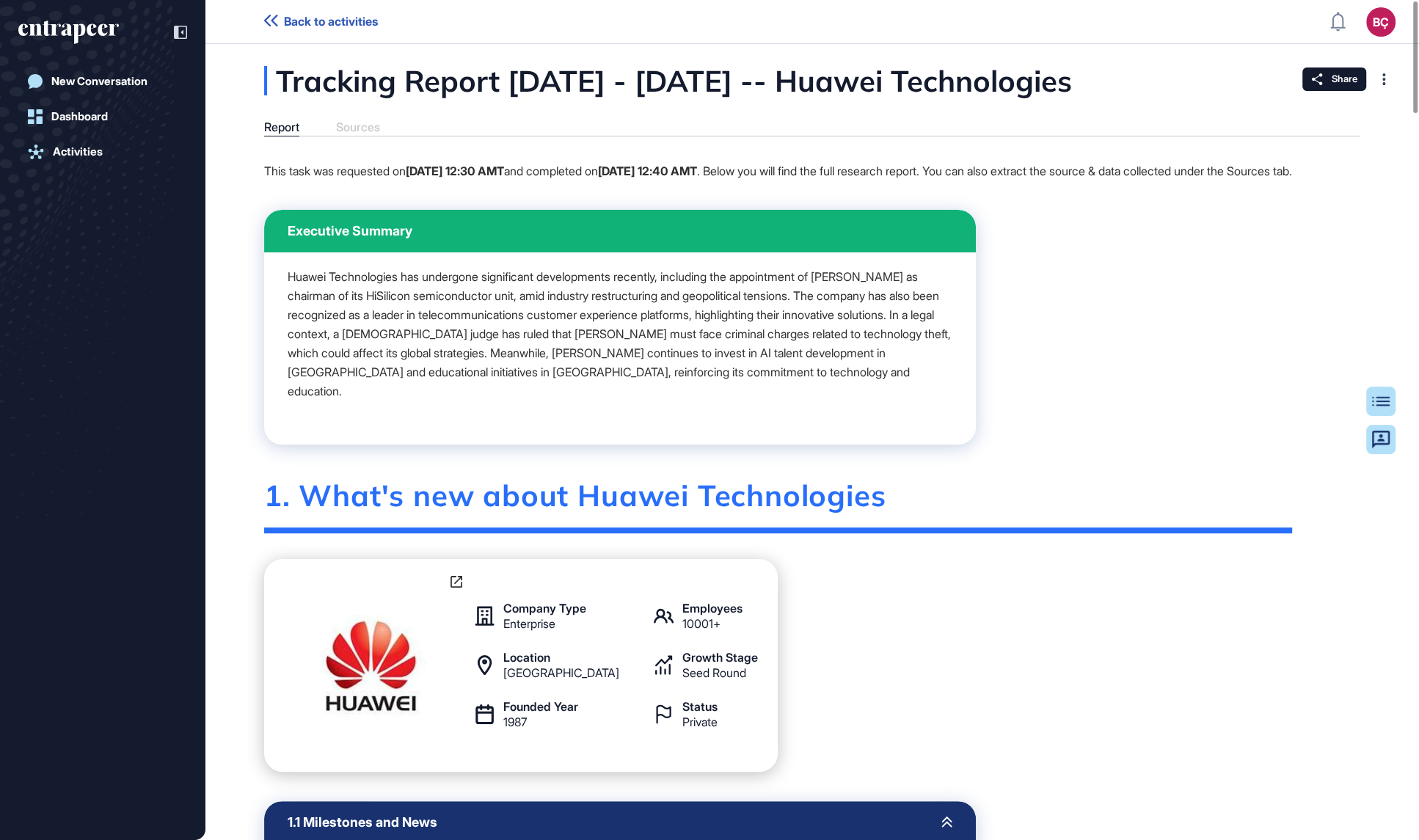
click at [840, 323] on p "Huawei Technologies has undergone significant developments recently, including …" at bounding box center [619, 334] width 664 height 134
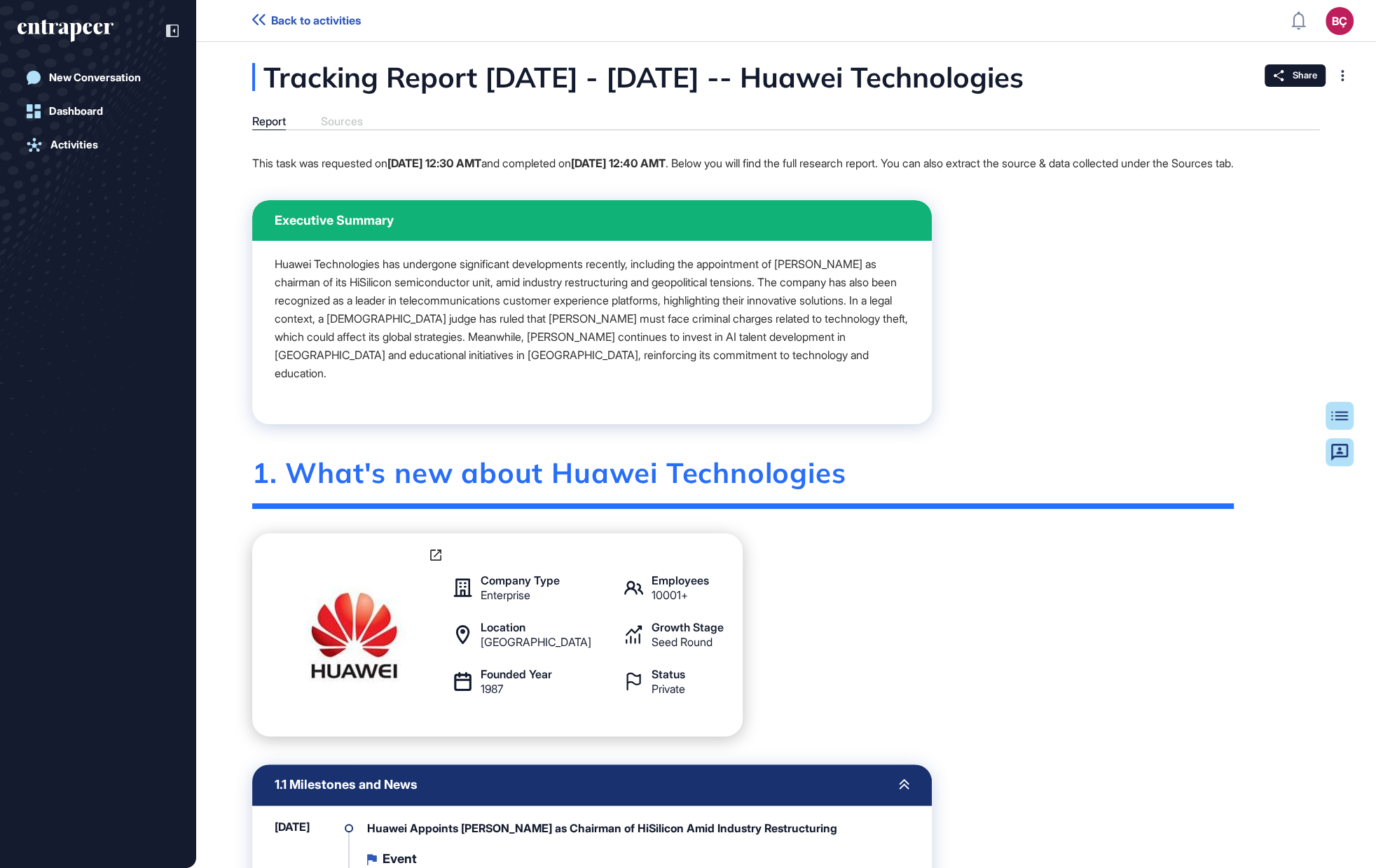
scroll to position [868, 1375]
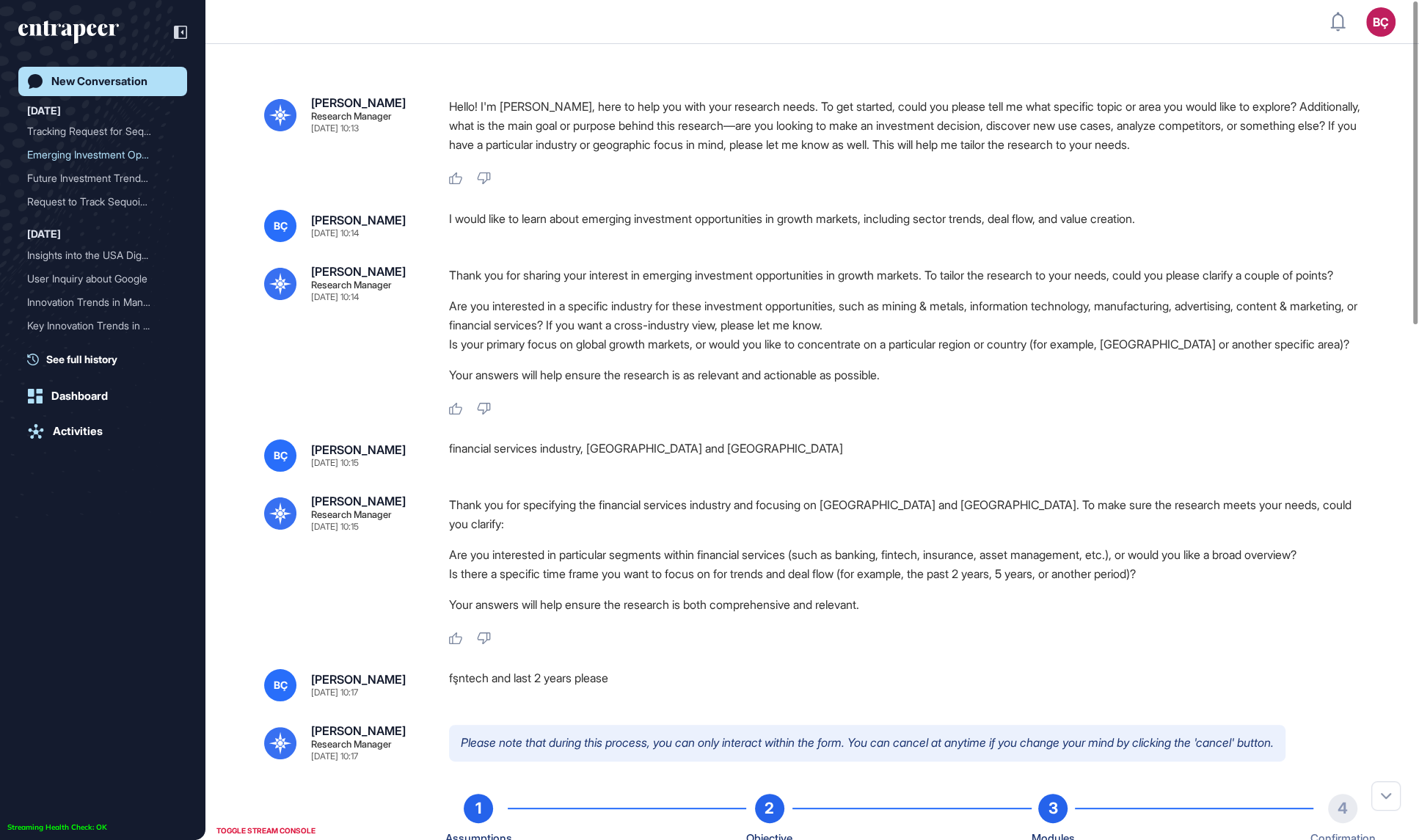
click at [583, 216] on div "I would like to learn about emerging investment opportunities in growth markets…" at bounding box center [910, 225] width 923 height 32
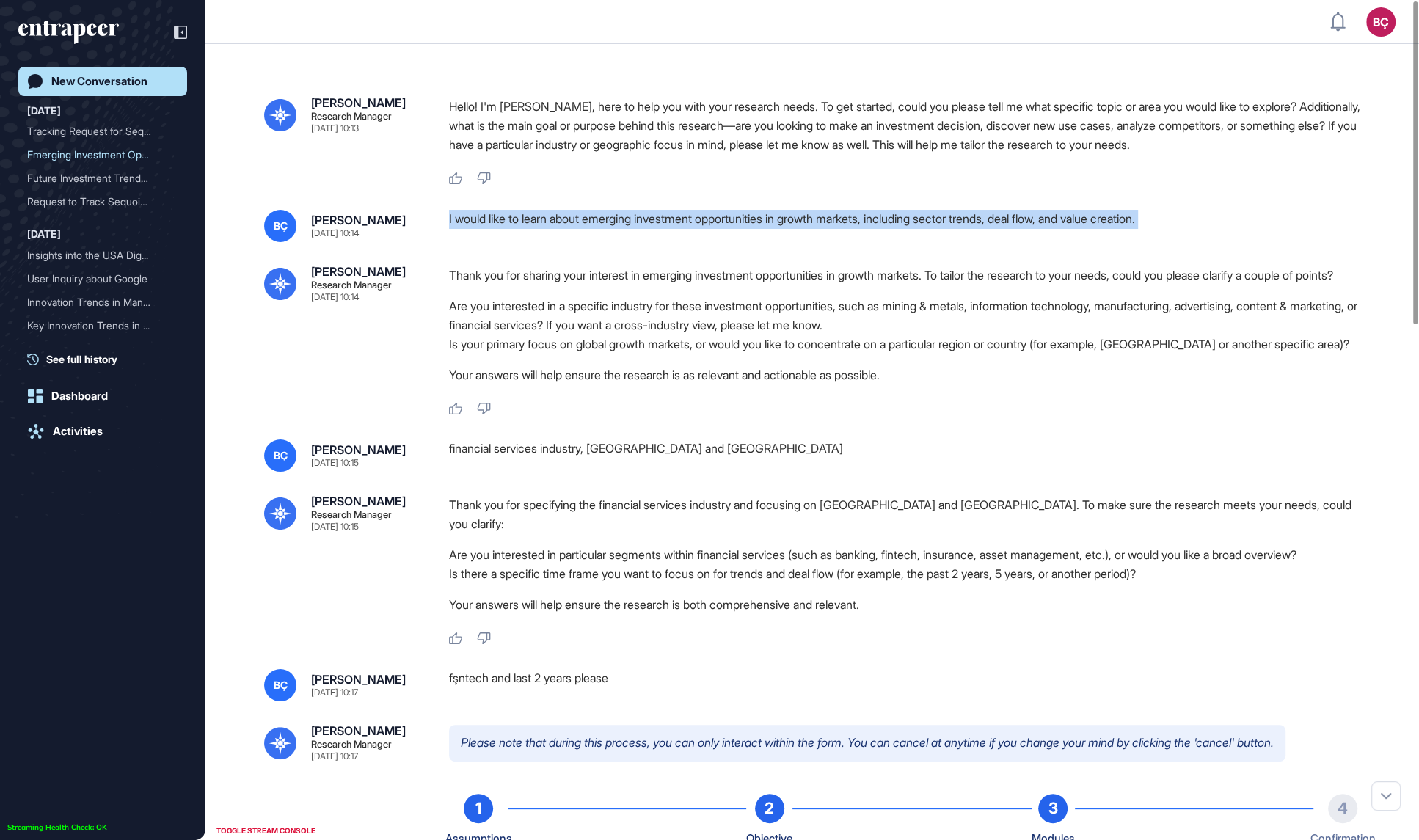
click at [583, 217] on div "I would like to learn about emerging investment opportunities in growth markets…" at bounding box center [910, 225] width 923 height 32
copy div "I would like to learn about emerging investment opportunities in growth markets…"
click at [581, 260] on div "BÇ [PERSON_NAME] [DATE] 10:14 I would like to learn about emerging investment o…" at bounding box center [812, 312] width 1096 height 206
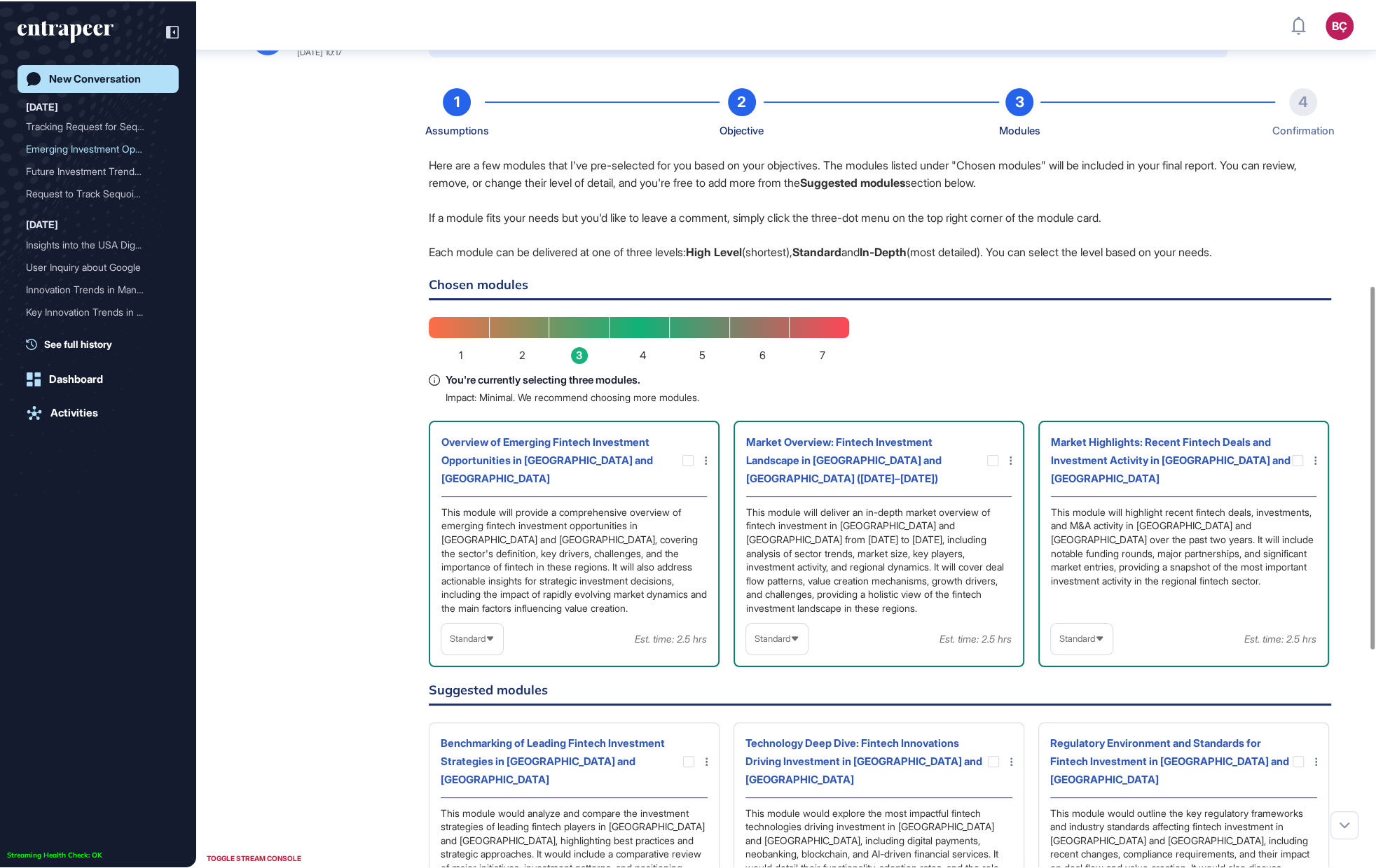
scroll to position [868, 1375]
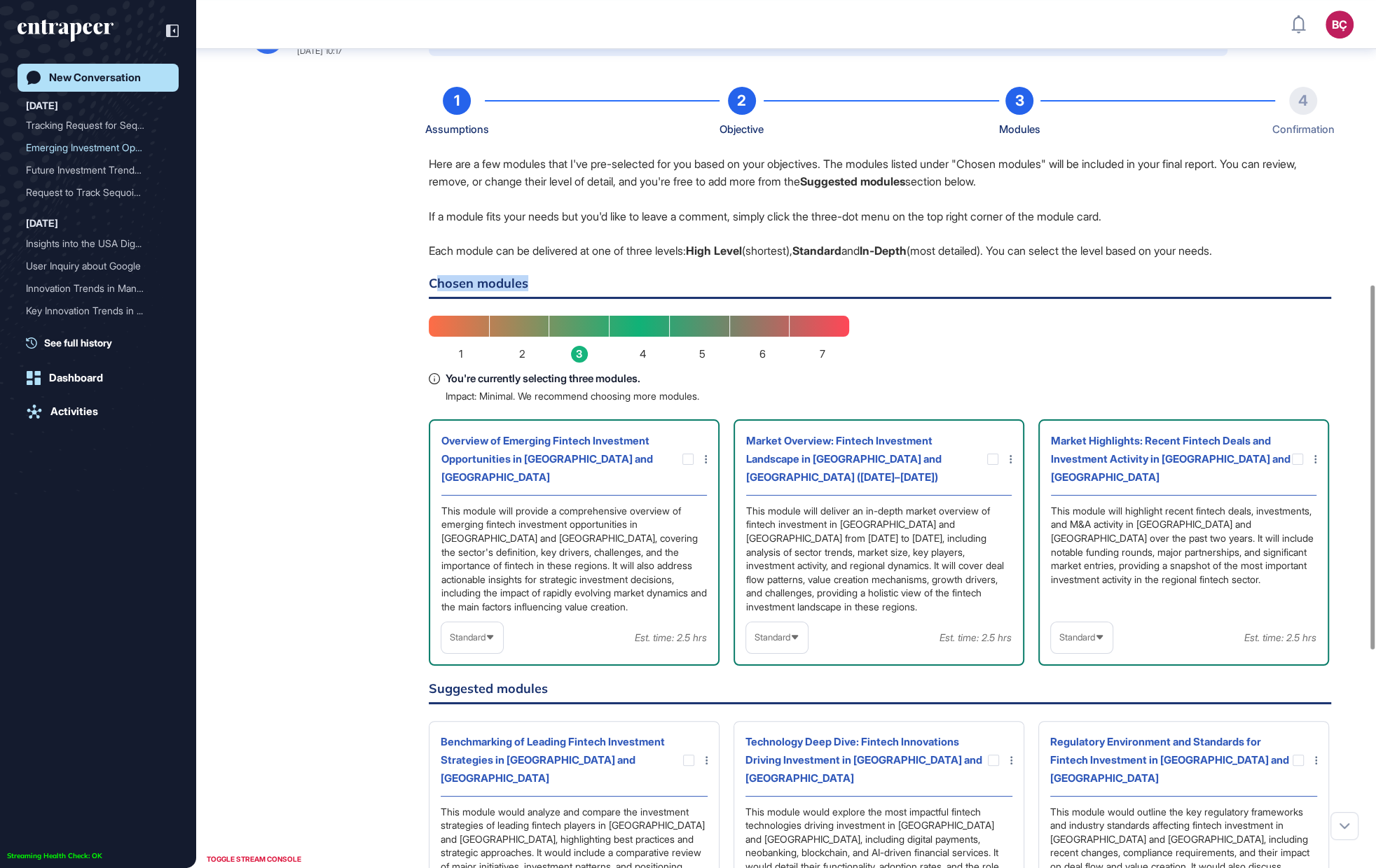
drag, startPoint x: 446, startPoint y: 287, endPoint x: 541, endPoint y: 291, distance: 95.1
click at [541, 291] on h6 "Chosen modules" at bounding box center [879, 288] width 902 height 21
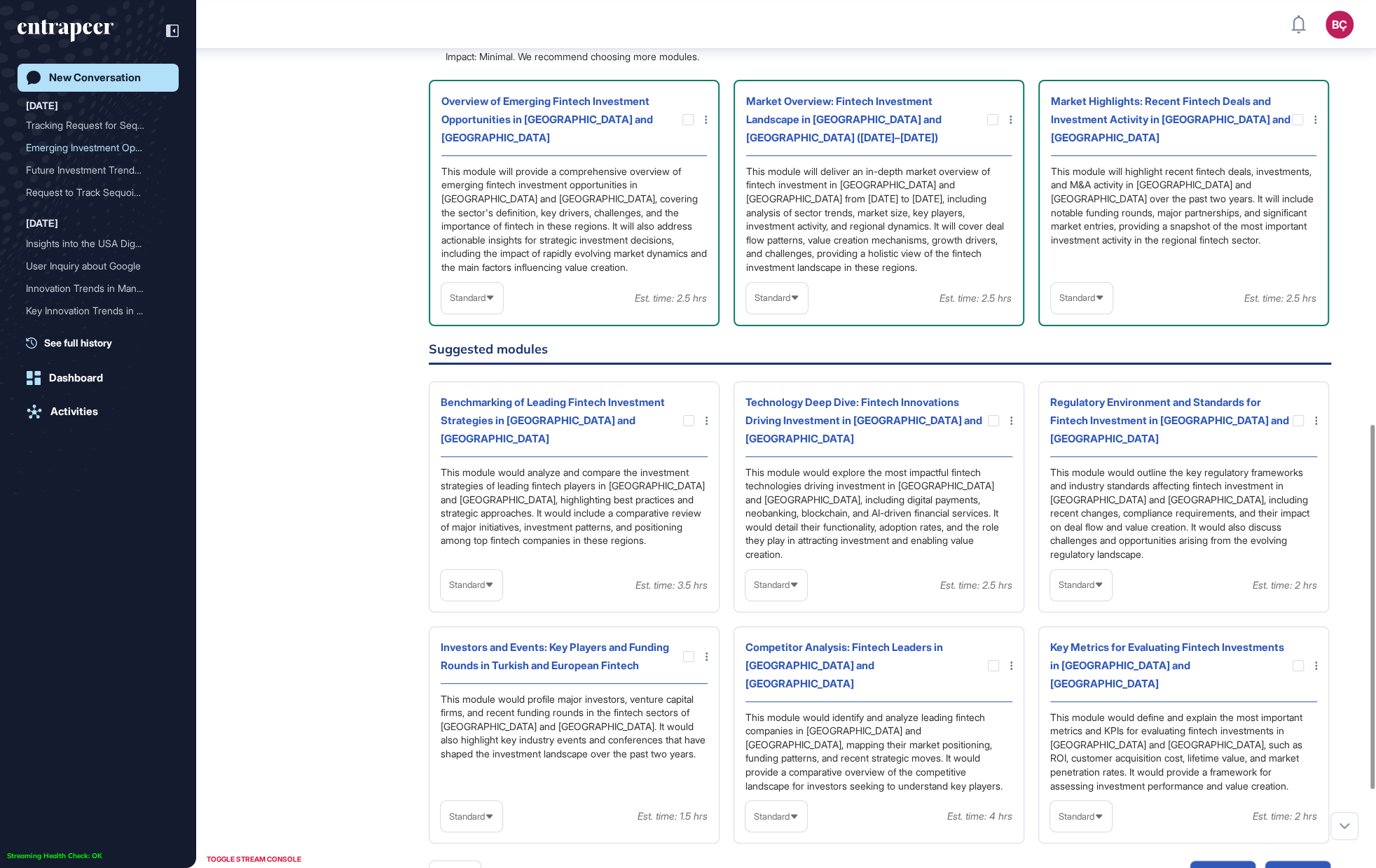
scroll to position [1007, 0]
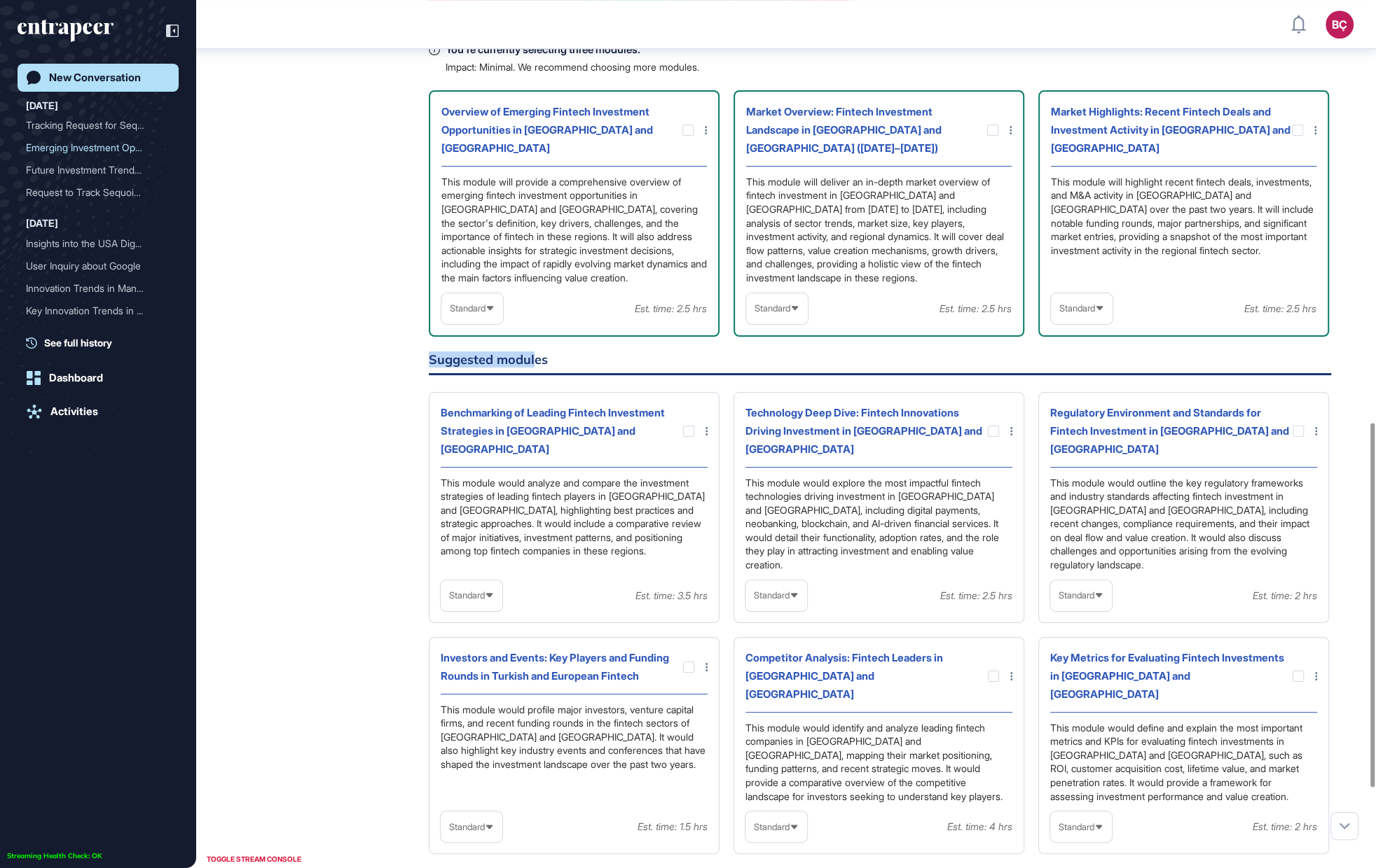
drag, startPoint x: 439, startPoint y: 336, endPoint x: 536, endPoint y: 337, distance: 97.0
click at [536, 337] on div "[PERSON_NAME] Research Manager [DATE] 10:17 Please note that during this proces…" at bounding box center [786, 310] width 1068 height 1236
click at [544, 353] on h6 "Suggested modules" at bounding box center [879, 364] width 902 height 21
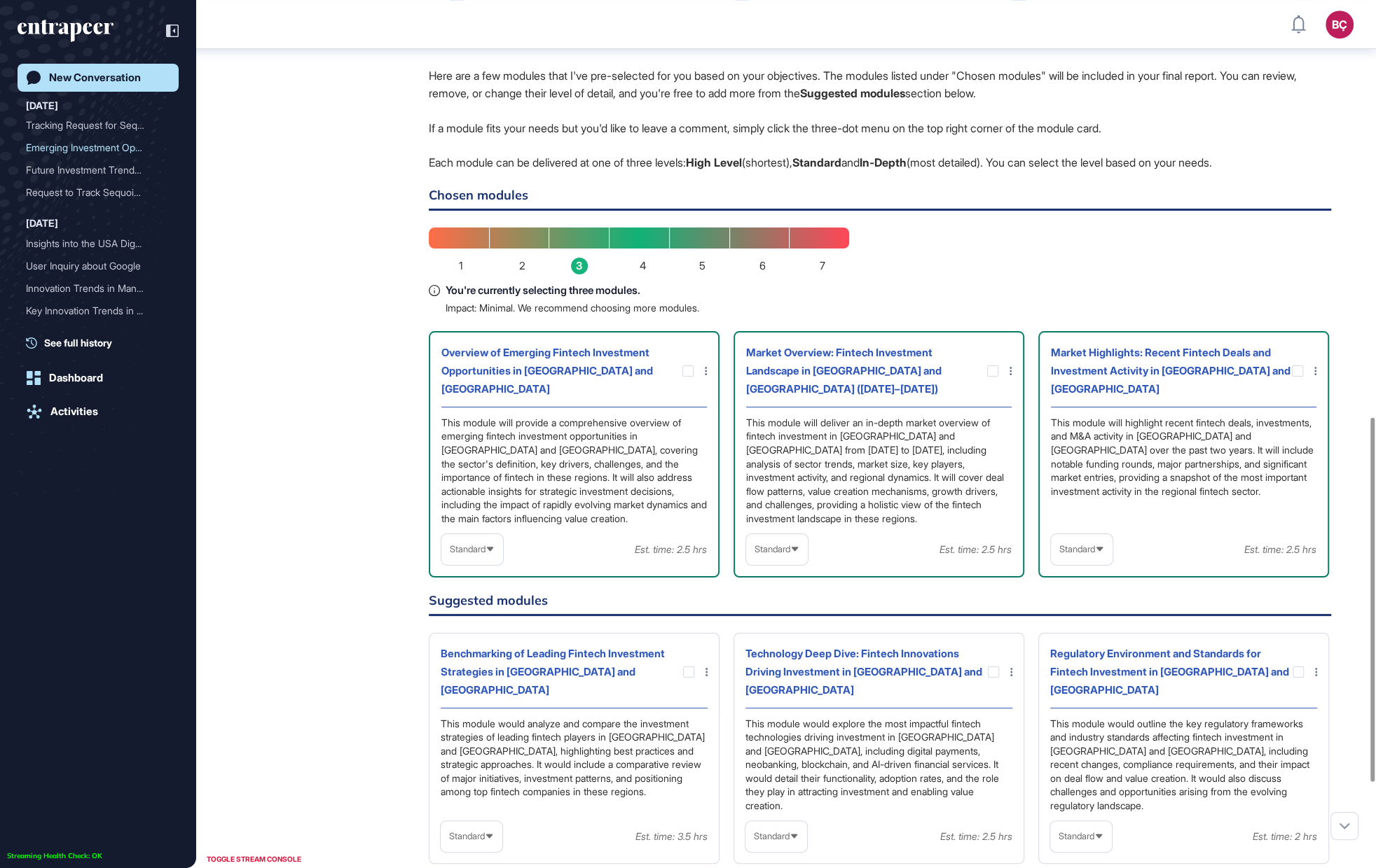
scroll to position [739, 0]
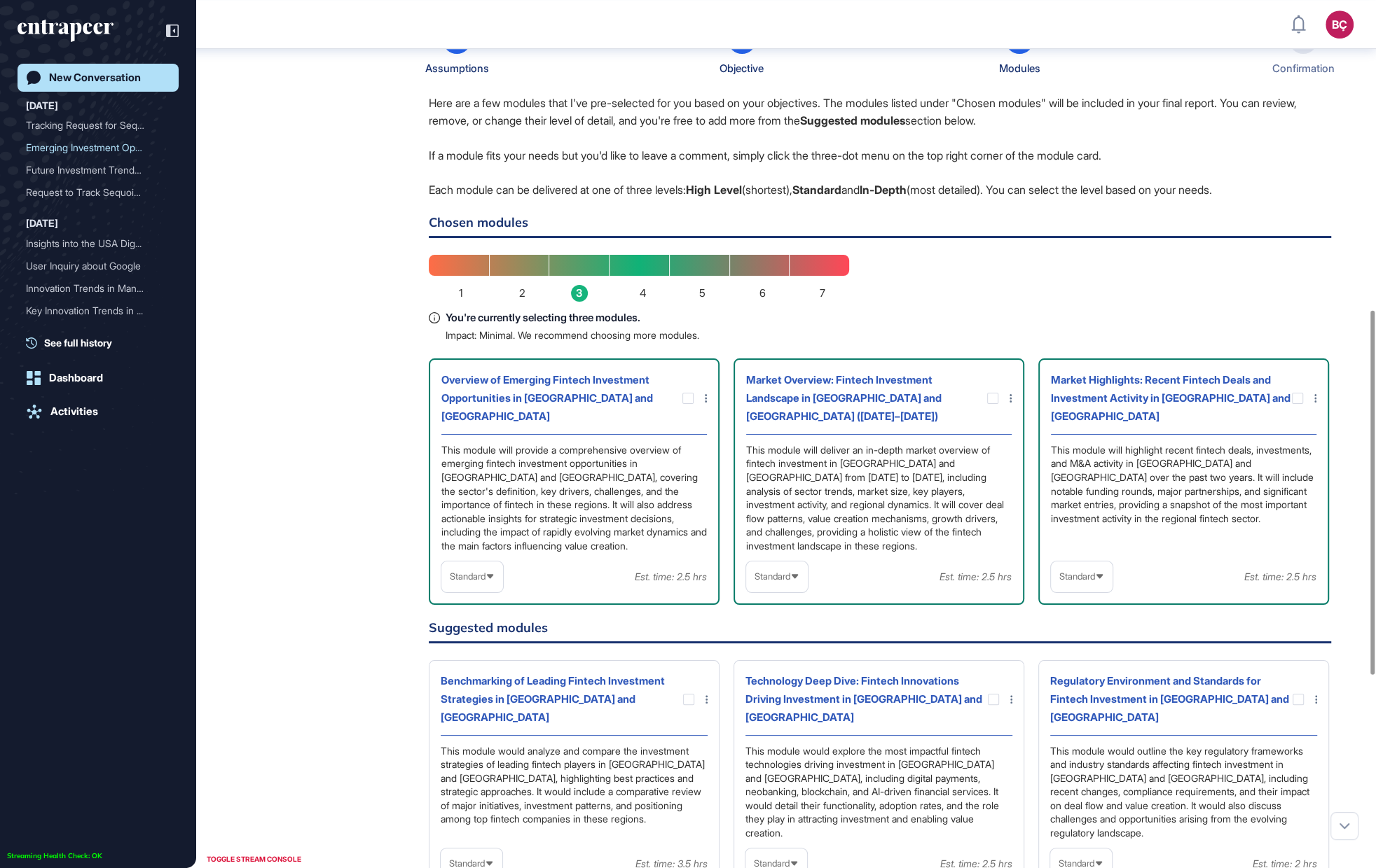
click at [799, 572] on icon at bounding box center [794, 576] width 9 height 9
click at [791, 652] on li "In-depth" at bounding box center [777, 666] width 54 height 28
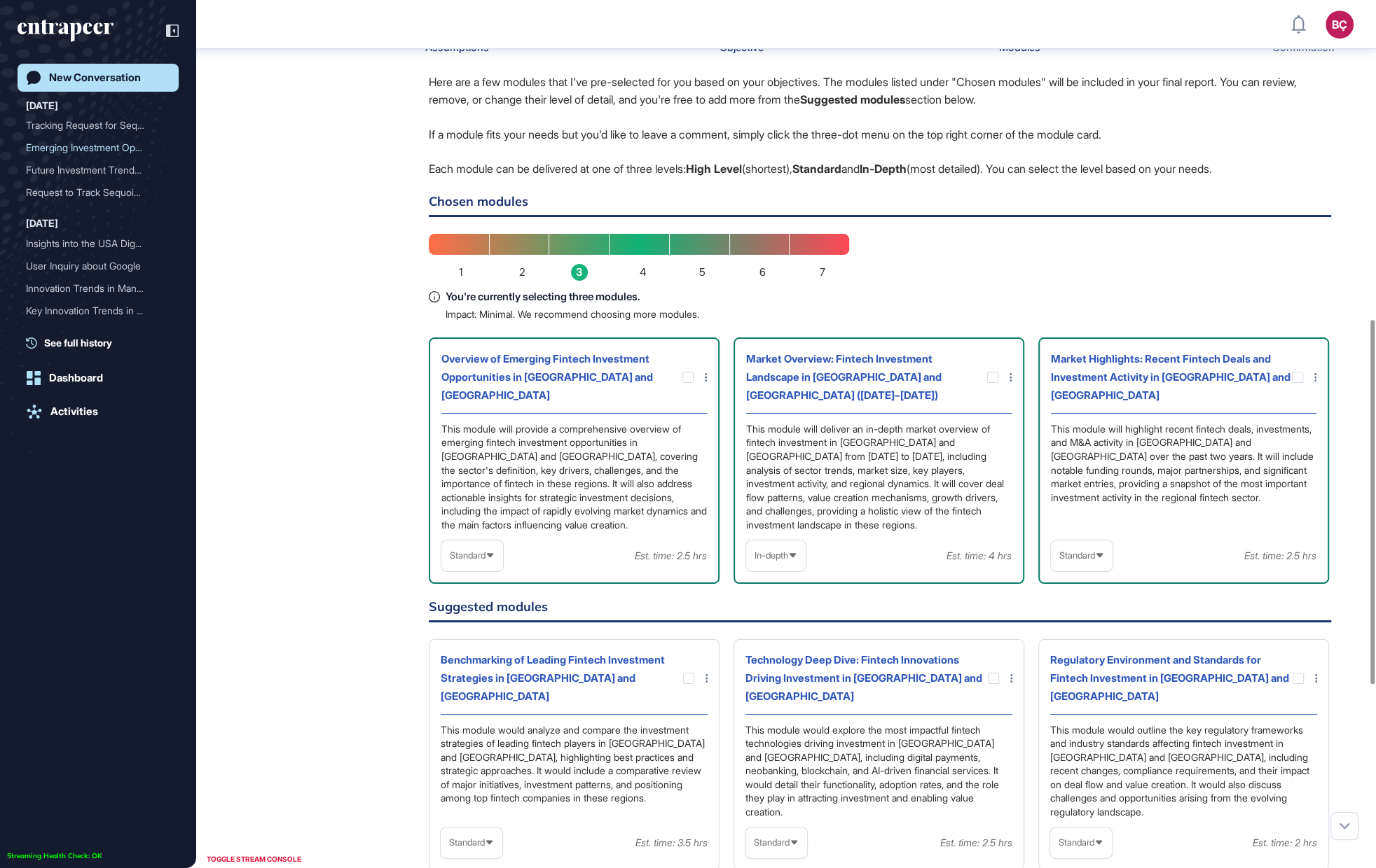
scroll to position [760, 0]
click at [0, 0] on icon at bounding box center [0, 0] width 0 height 0
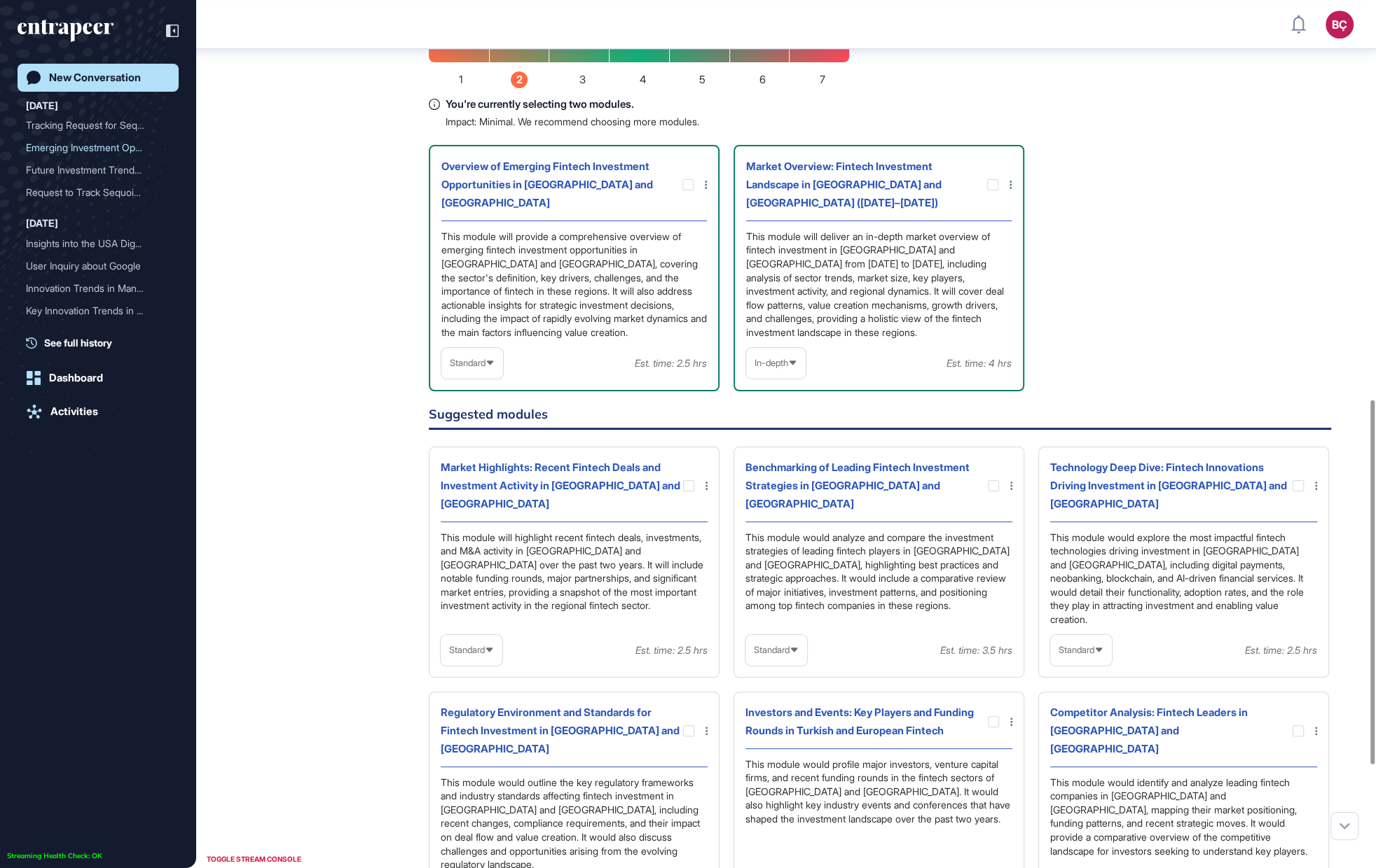
scroll to position [963, 0]
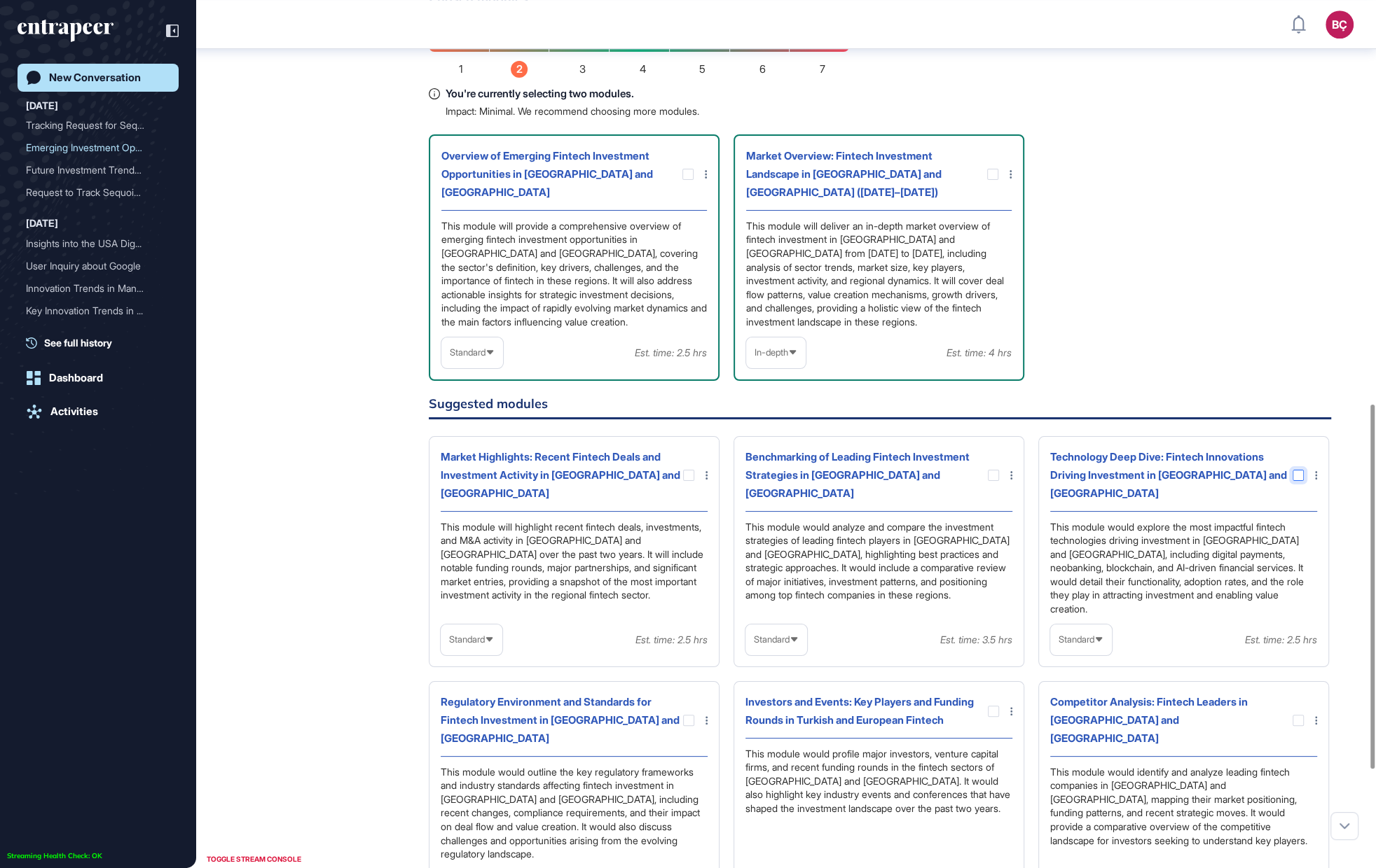
click at [1298, 470] on div at bounding box center [1299, 476] width 12 height 12
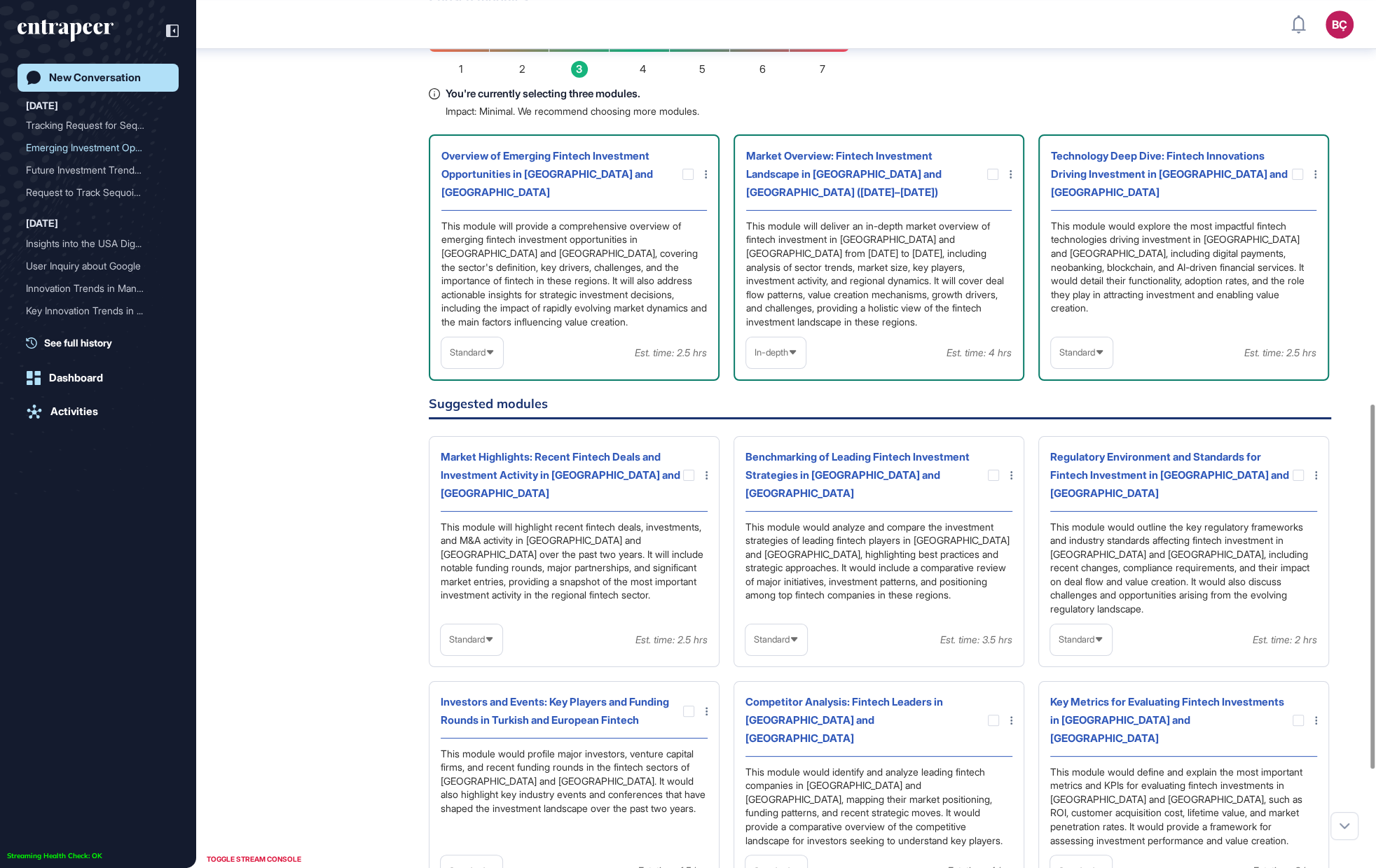
click at [1098, 348] on icon at bounding box center [1099, 352] width 9 height 9
click at [1082, 428] on li "In-depth" at bounding box center [1082, 442] width 54 height 28
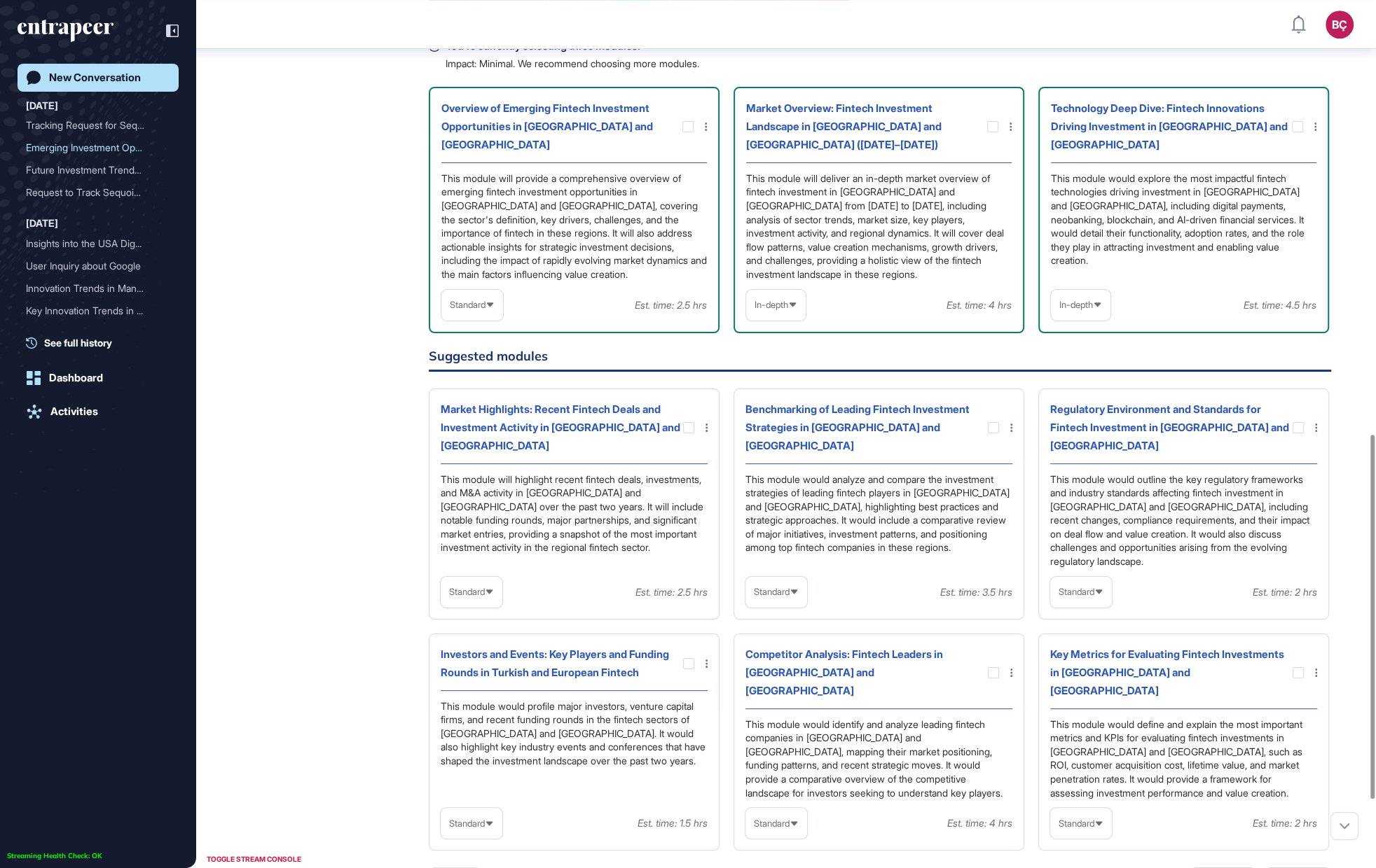
scroll to position [1035, 0]
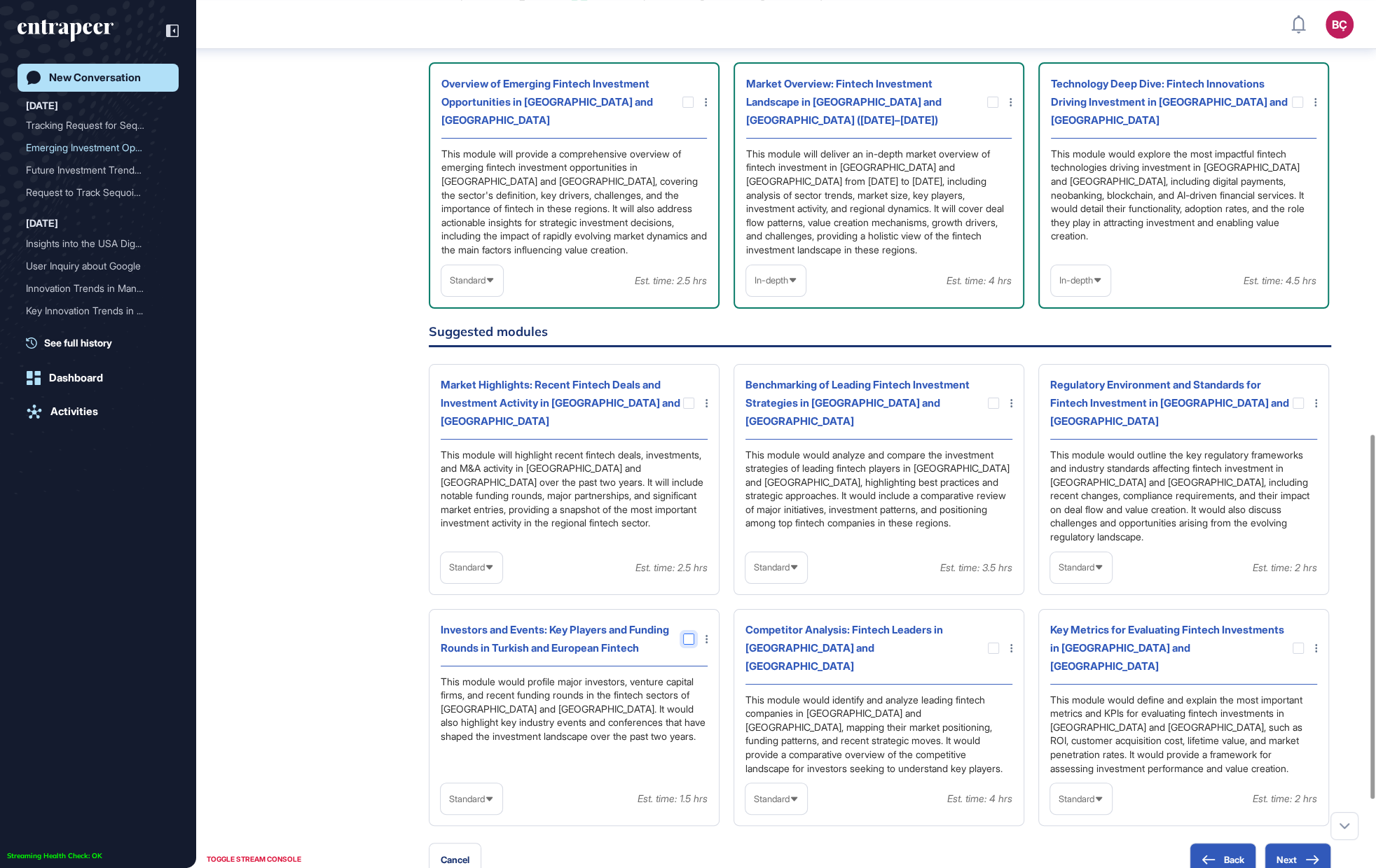
click at [686, 634] on div at bounding box center [689, 640] width 12 height 12
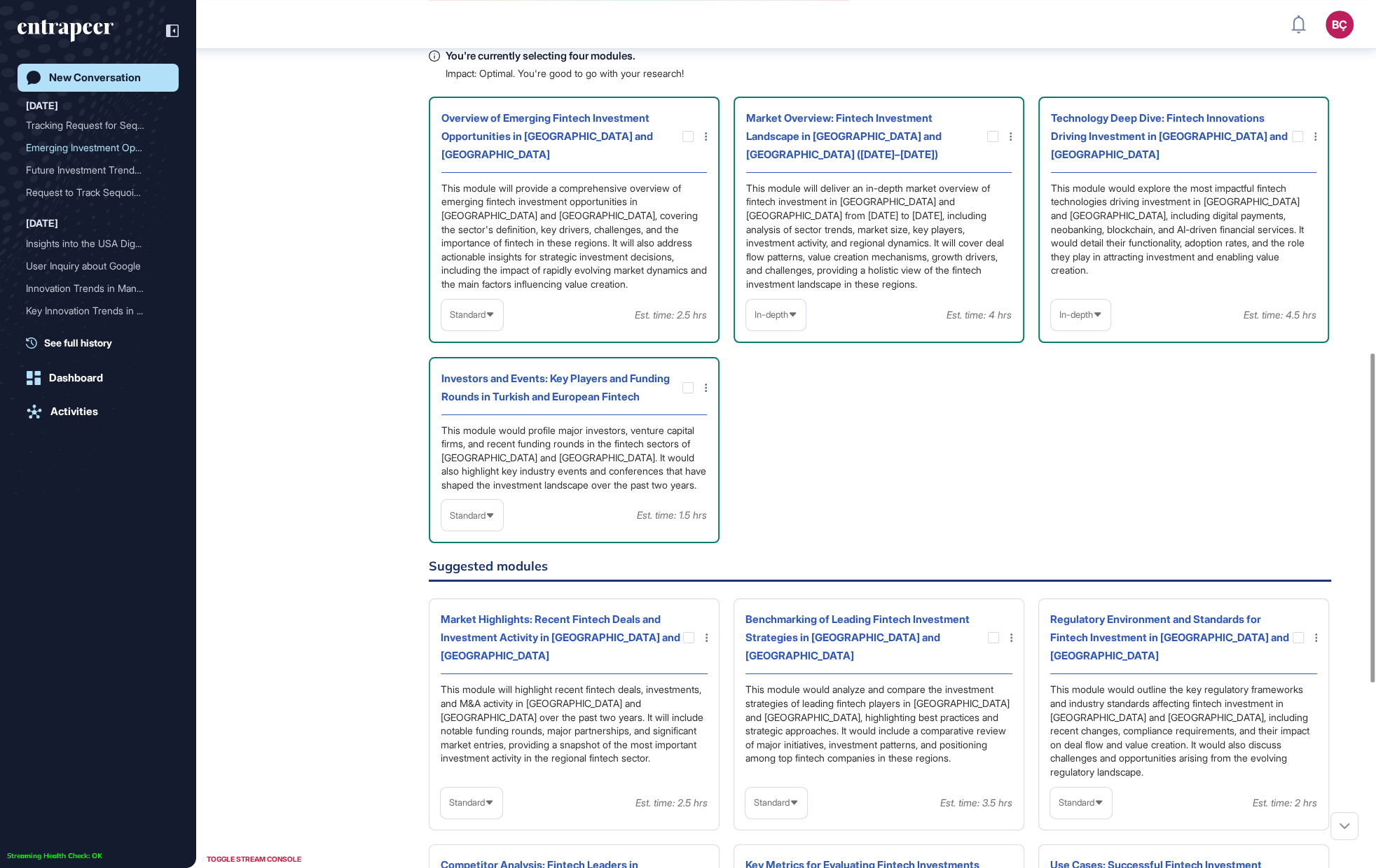
scroll to position [889, 0]
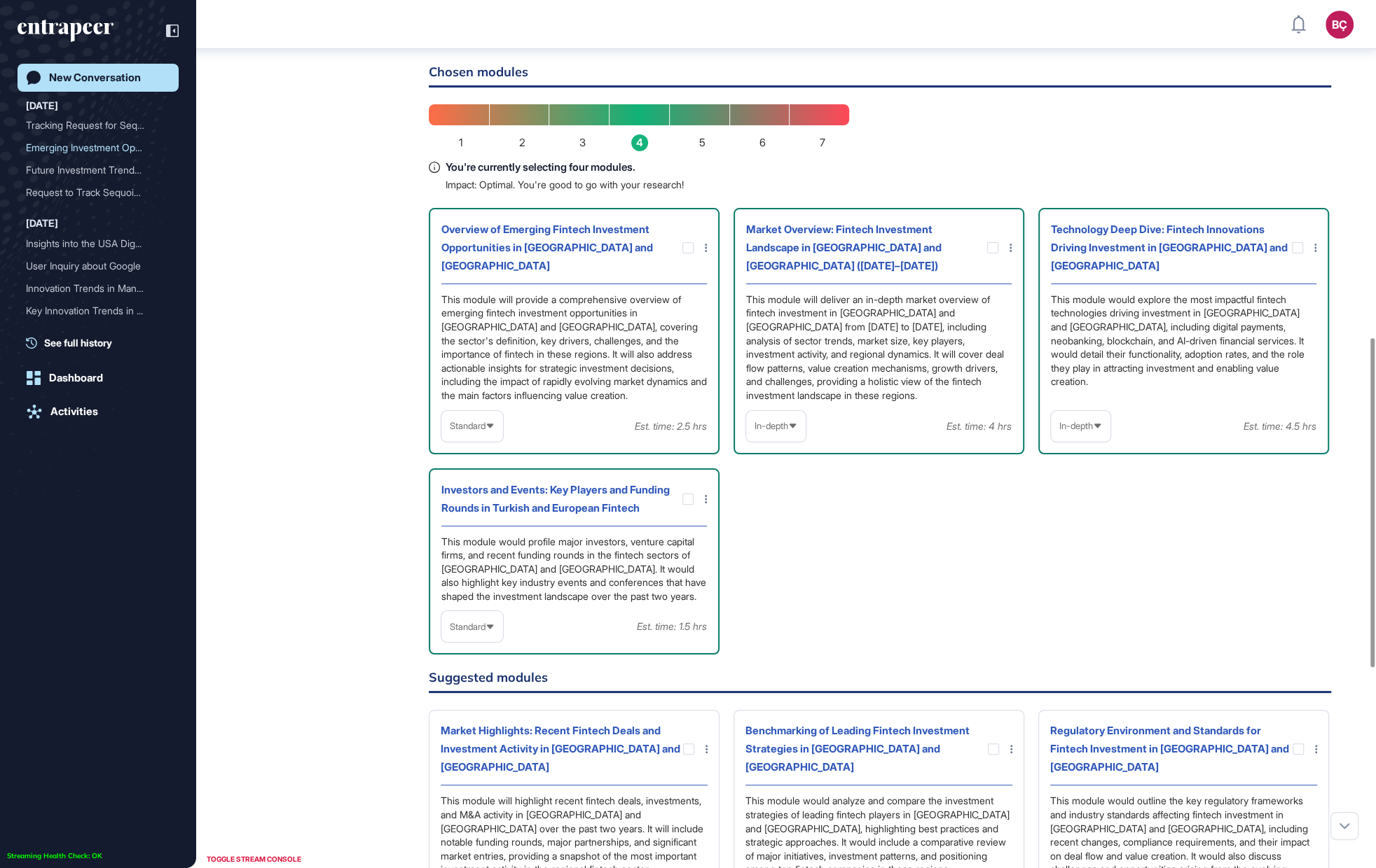
click at [705, 495] on icon at bounding box center [705, 499] width 2 height 8
click at [692, 517] on div "Add comment" at bounding box center [702, 528] width 68 height 21
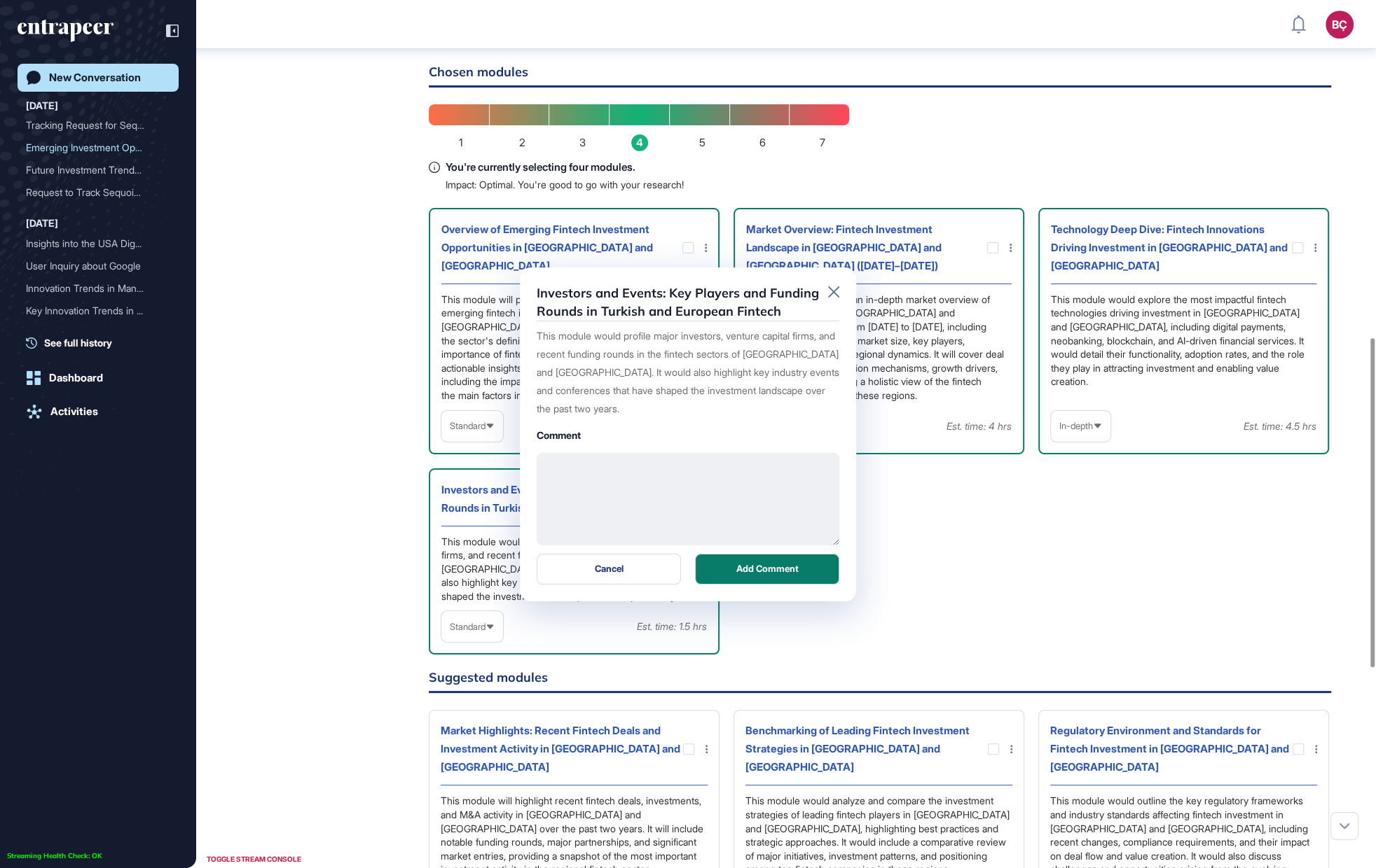
click at [629, 449] on div "This module would profile major investors, venture capital firms, and recent fu…" at bounding box center [687, 455] width 302 height 258
click at [620, 465] on textarea at bounding box center [687, 499] width 302 height 92
type textarea "*"
click at [833, 287] on icon at bounding box center [834, 292] width 12 height 12
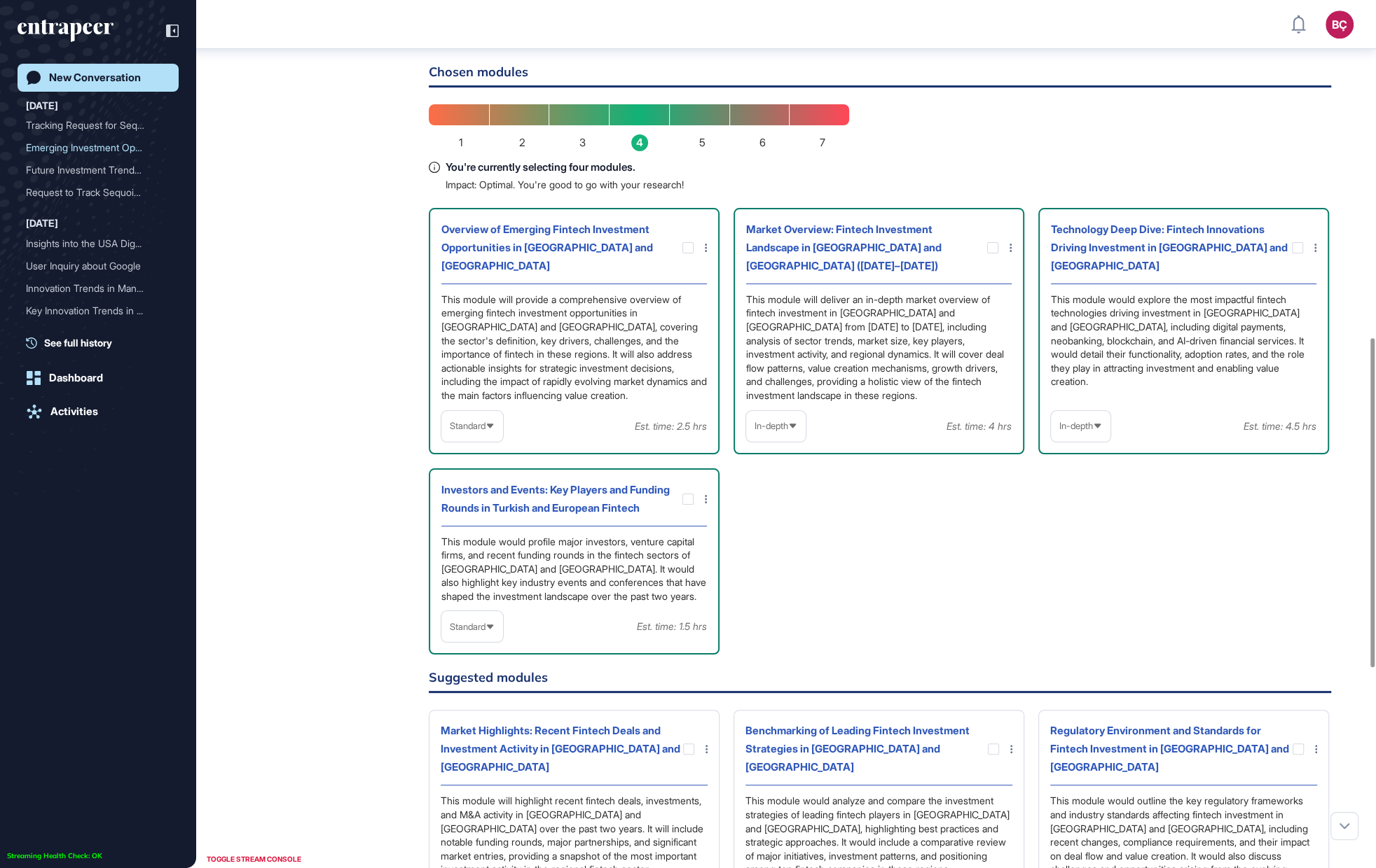
click at [859, 572] on div "Overview of Emerging Fintech Investment Opportunities in [GEOGRAPHIC_DATA] and …" at bounding box center [879, 432] width 902 height 447
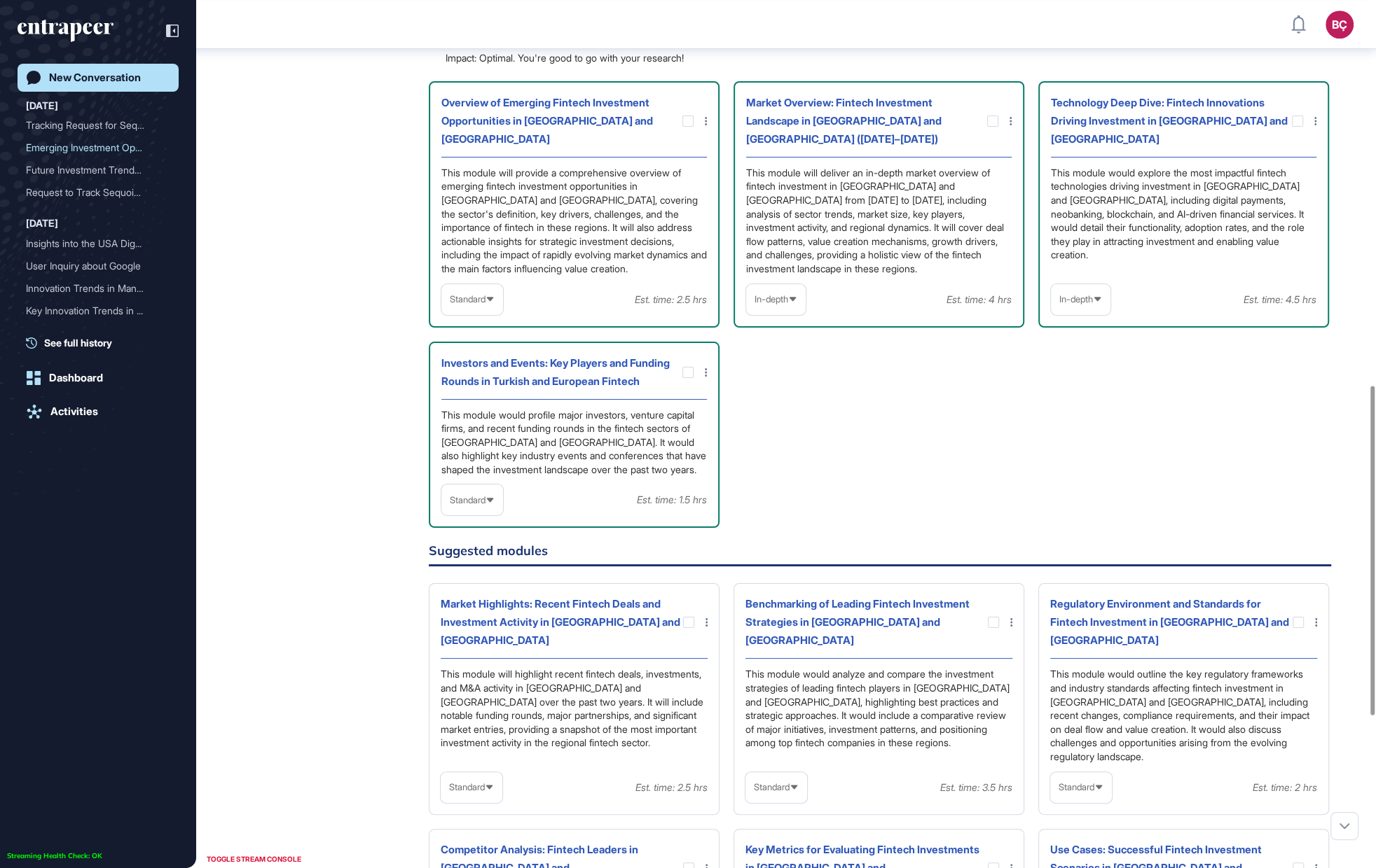
scroll to position [1018, 0]
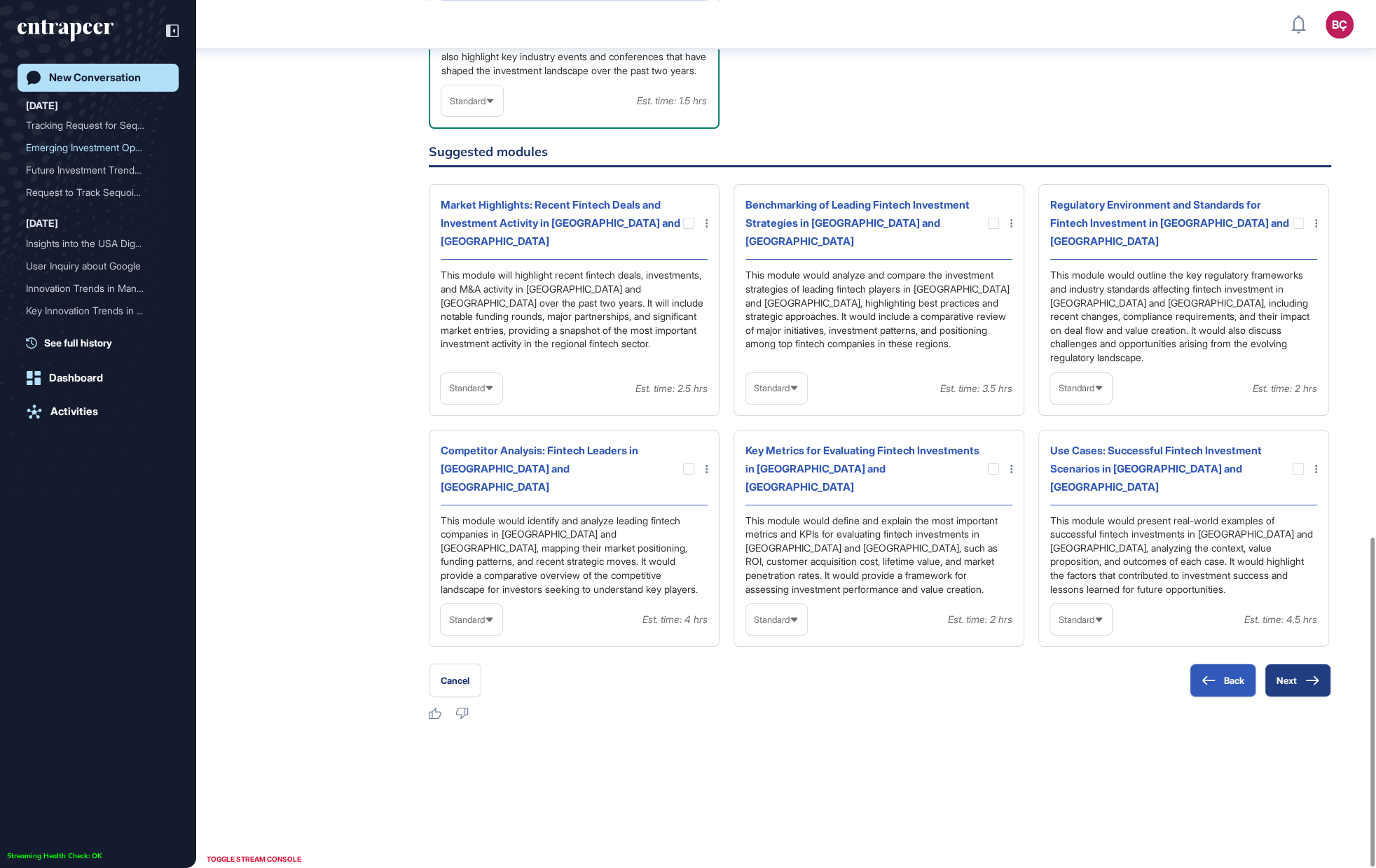
click at [1290, 664] on button "Next" at bounding box center [1298, 680] width 67 height 34
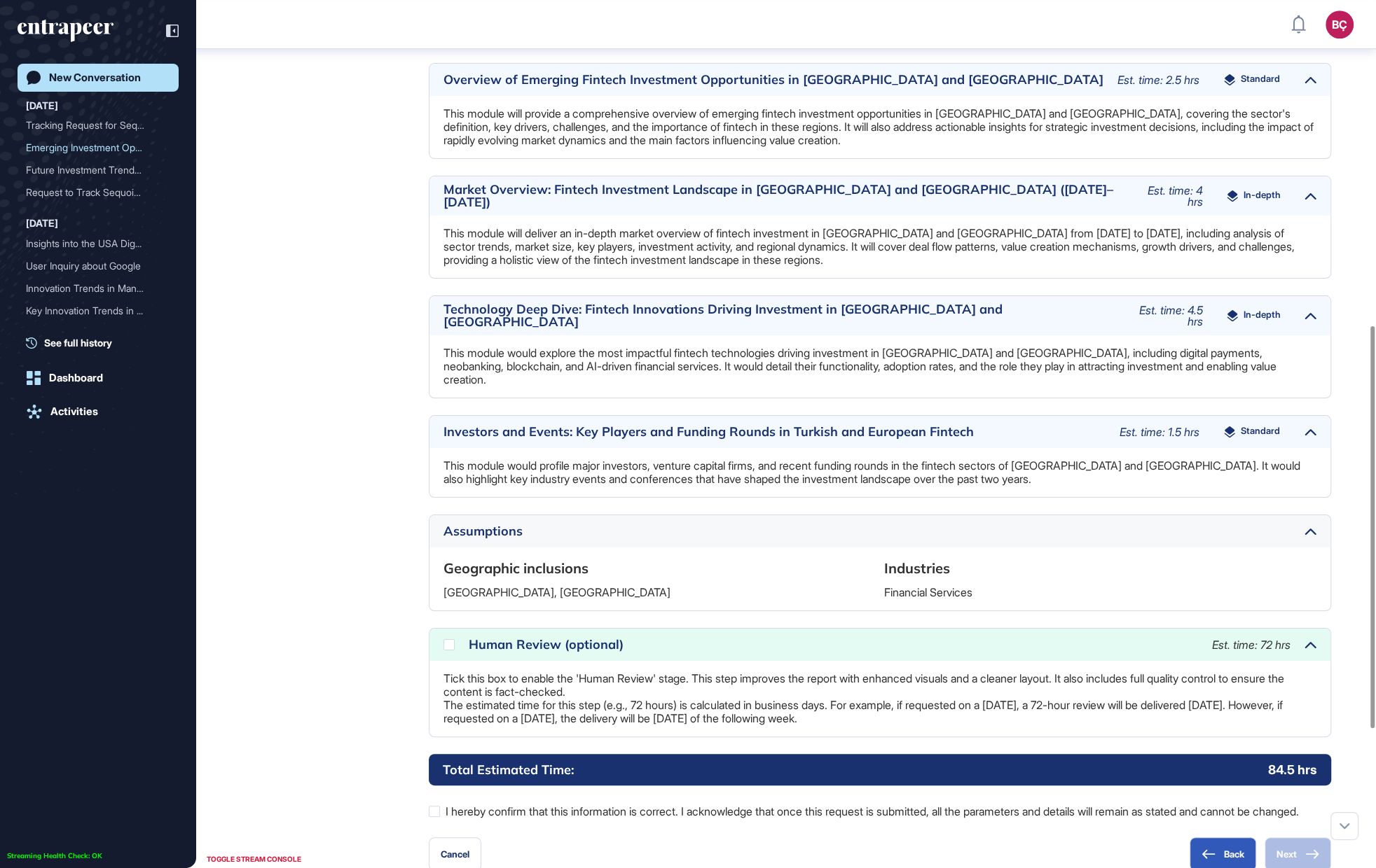
scroll to position [877, 0]
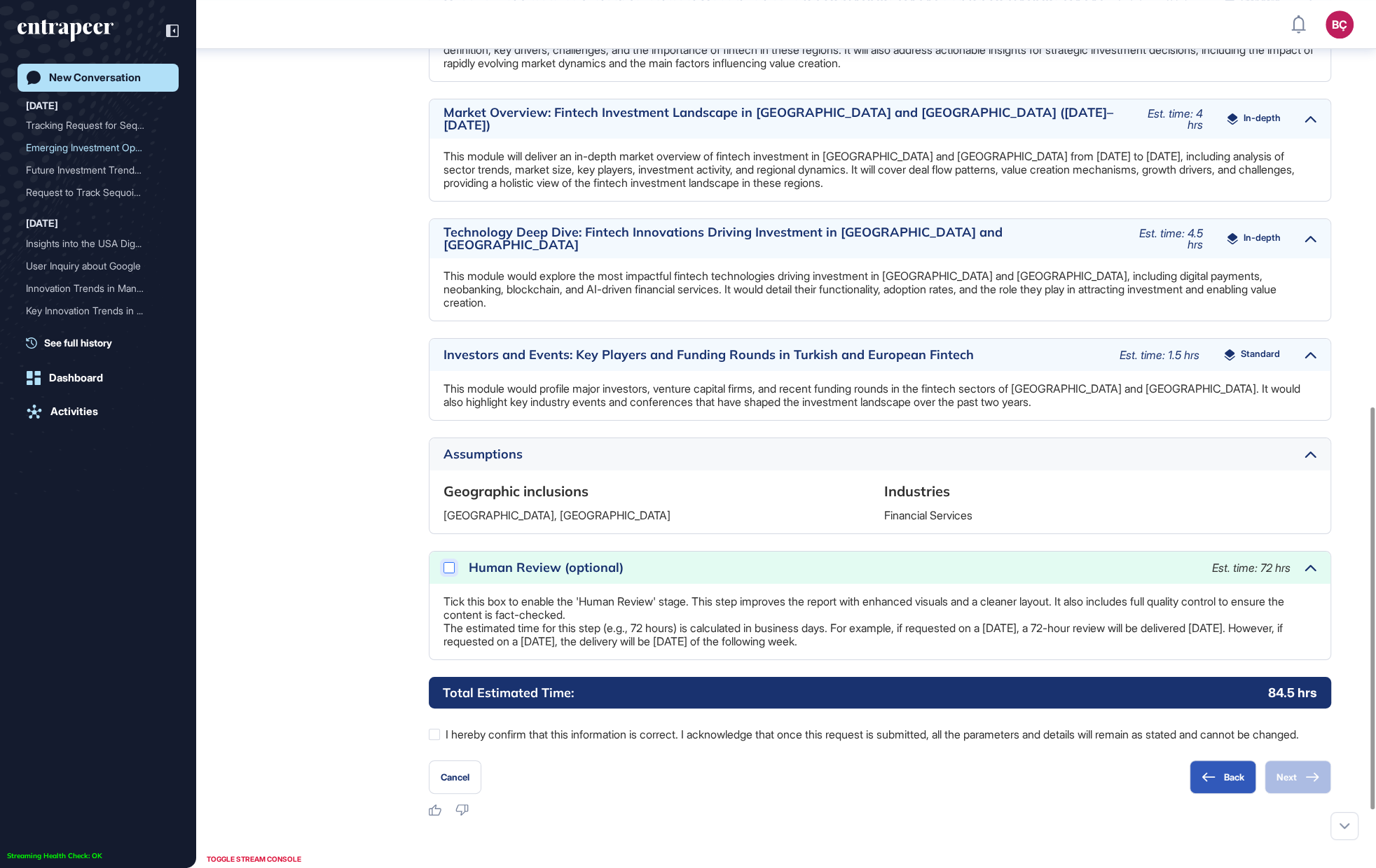
click at [0, 0] on icon at bounding box center [0, 0] width 0 height 0
click at [448, 562] on div at bounding box center [449, 568] width 12 height 12
click at [0, 0] on icon at bounding box center [0, 0] width 0 height 0
click at [433, 729] on div at bounding box center [434, 735] width 12 height 12
click at [0, 0] on icon at bounding box center [0, 0] width 0 height 0
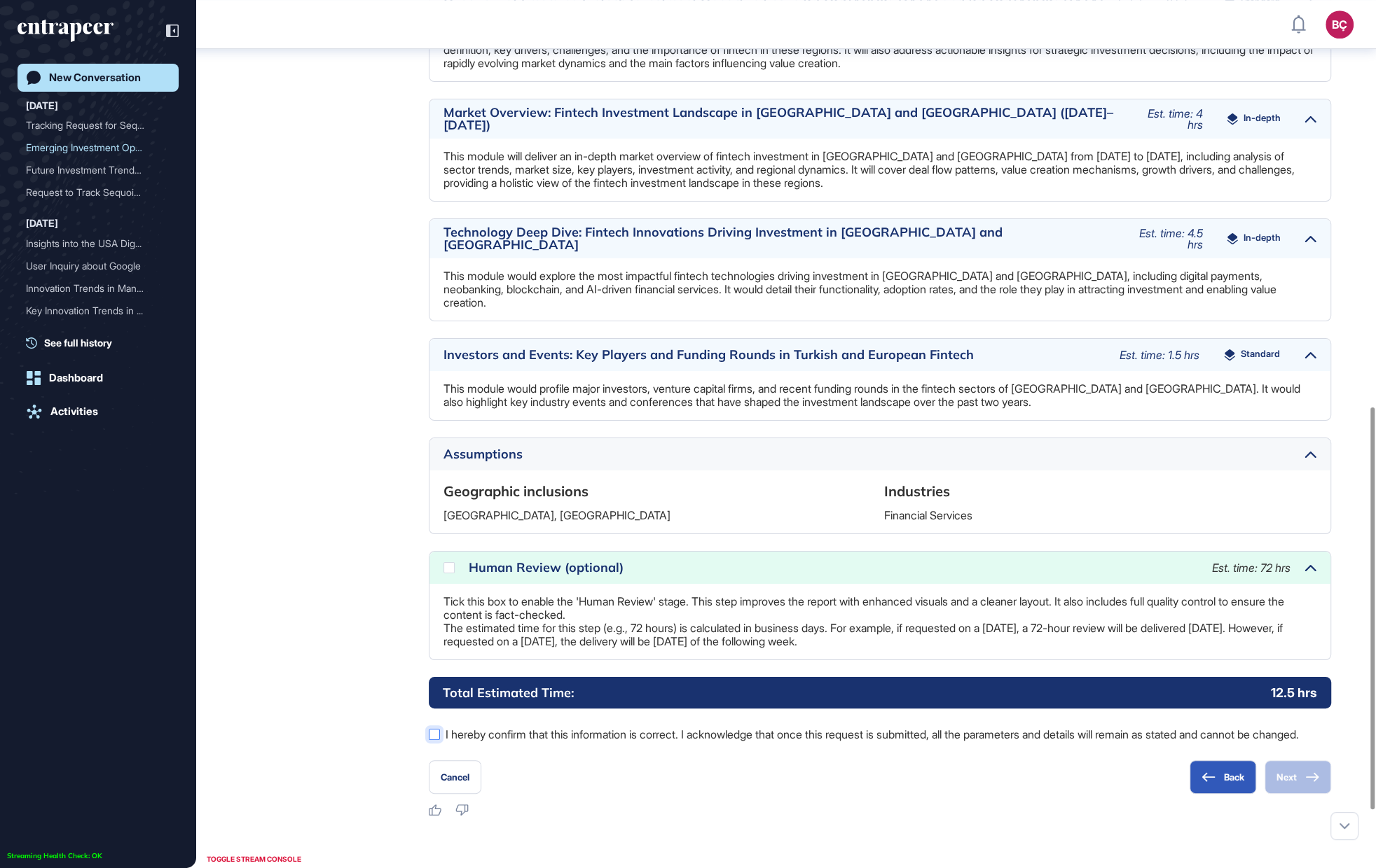
click at [458, 726] on label "I hereby confirm that this information is correct. I acknowledge that once this…" at bounding box center [879, 735] width 902 height 18
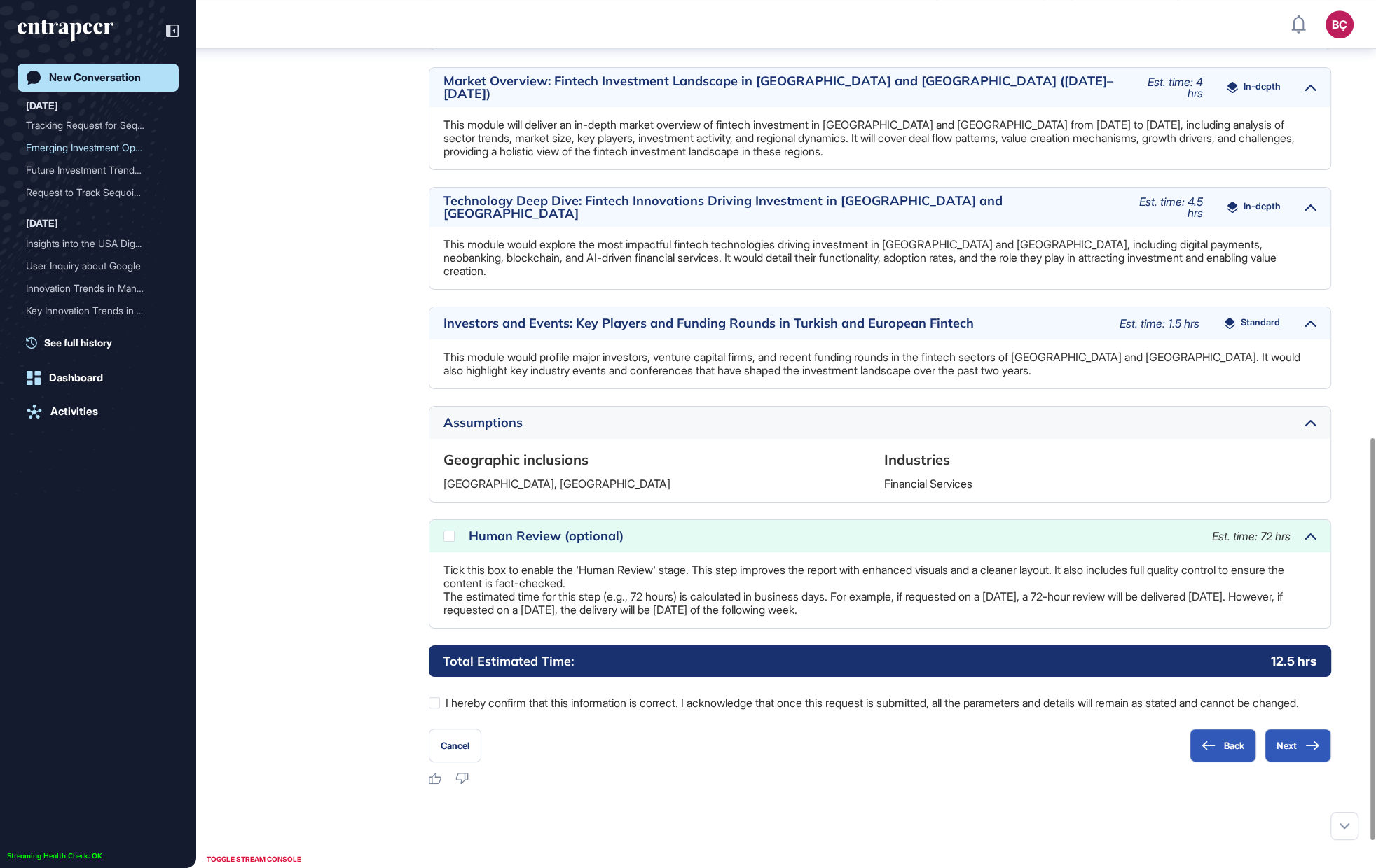
scroll to position [901, 0]
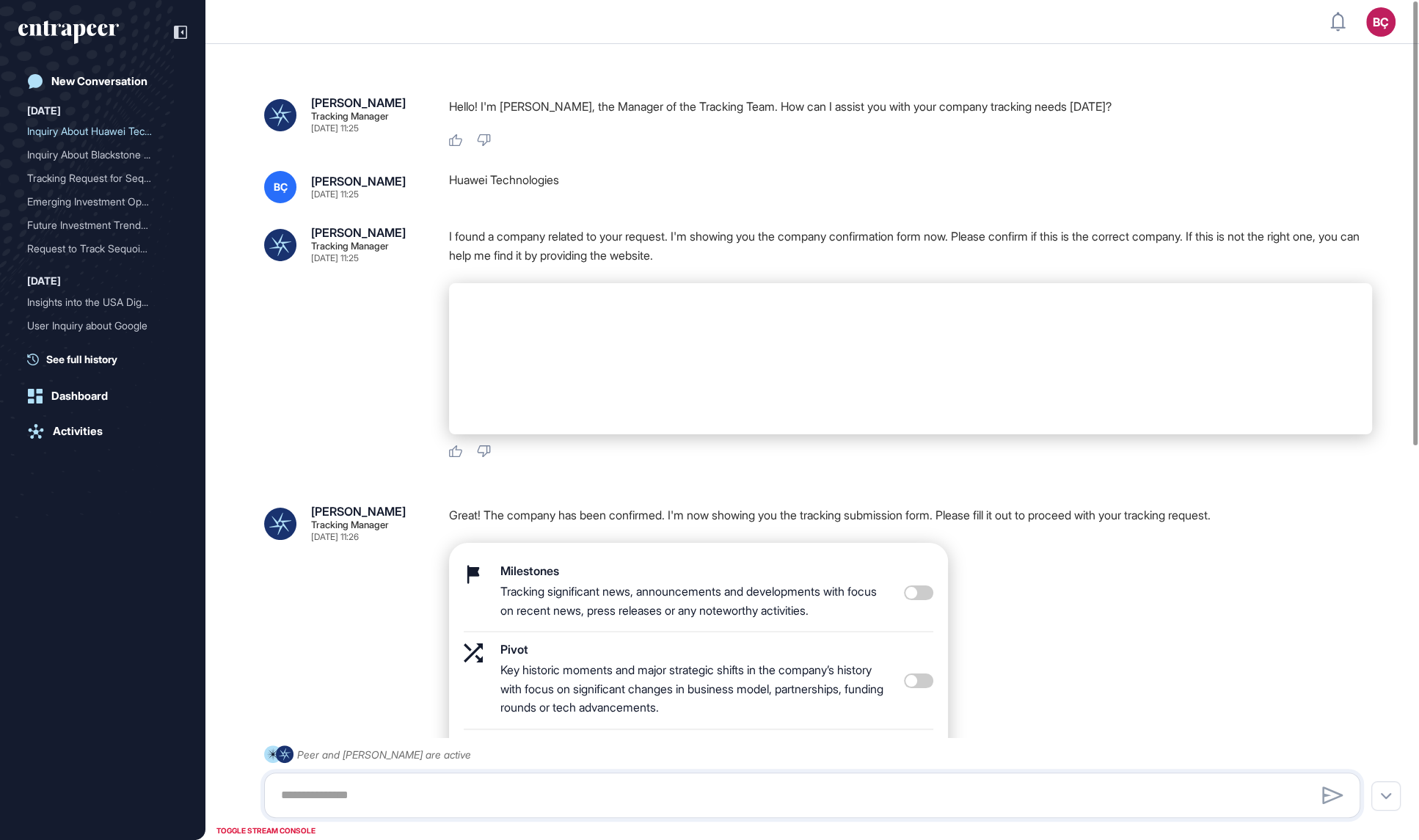
click at [116, 81] on div "New Conversation" at bounding box center [99, 81] width 96 height 13
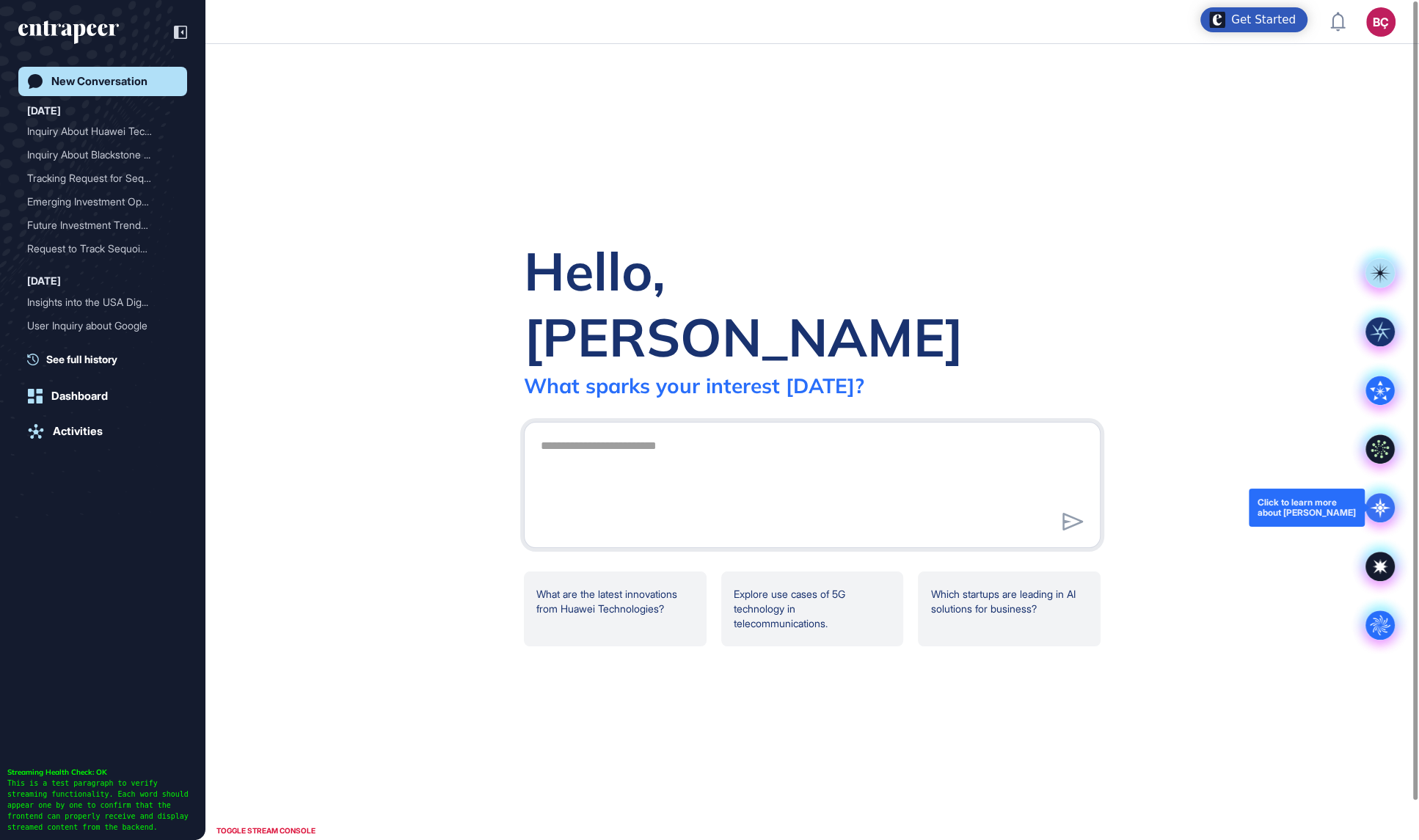
click at [1374, 512] on icon at bounding box center [1379, 507] width 29 height 29
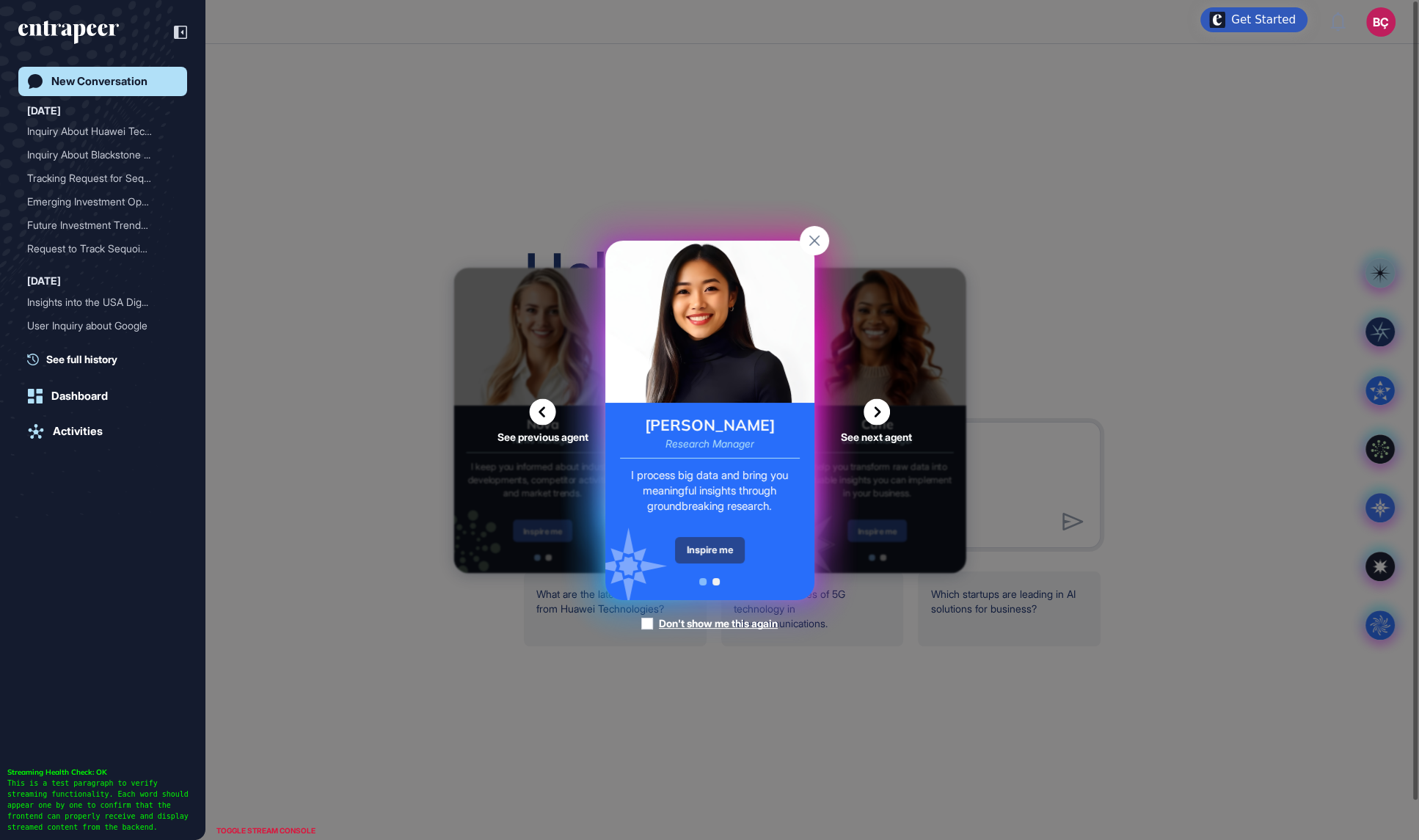
click at [713, 555] on div "Inspire me" at bounding box center [709, 549] width 70 height 27
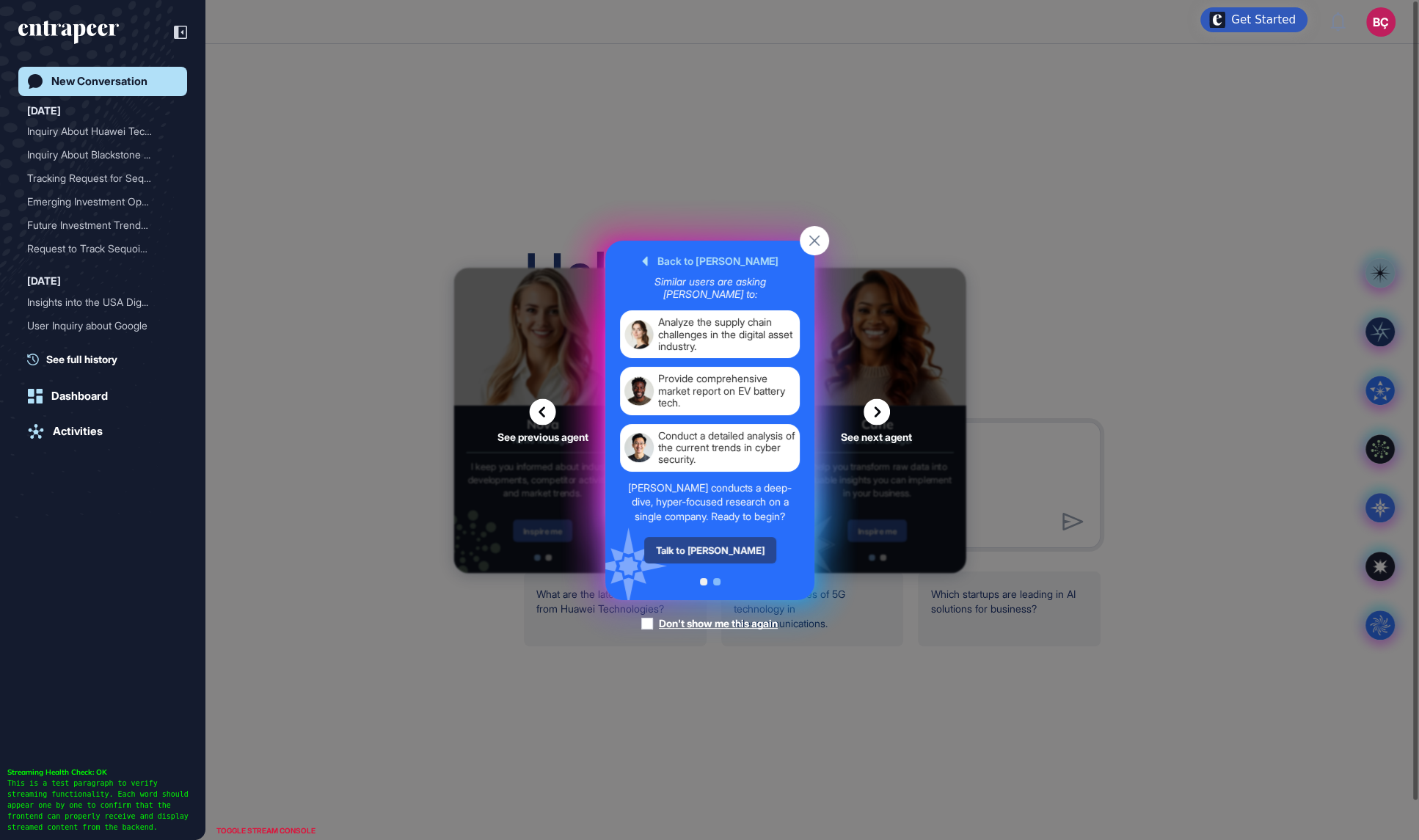
click at [715, 552] on div "Talk to [PERSON_NAME]" at bounding box center [709, 549] width 132 height 27
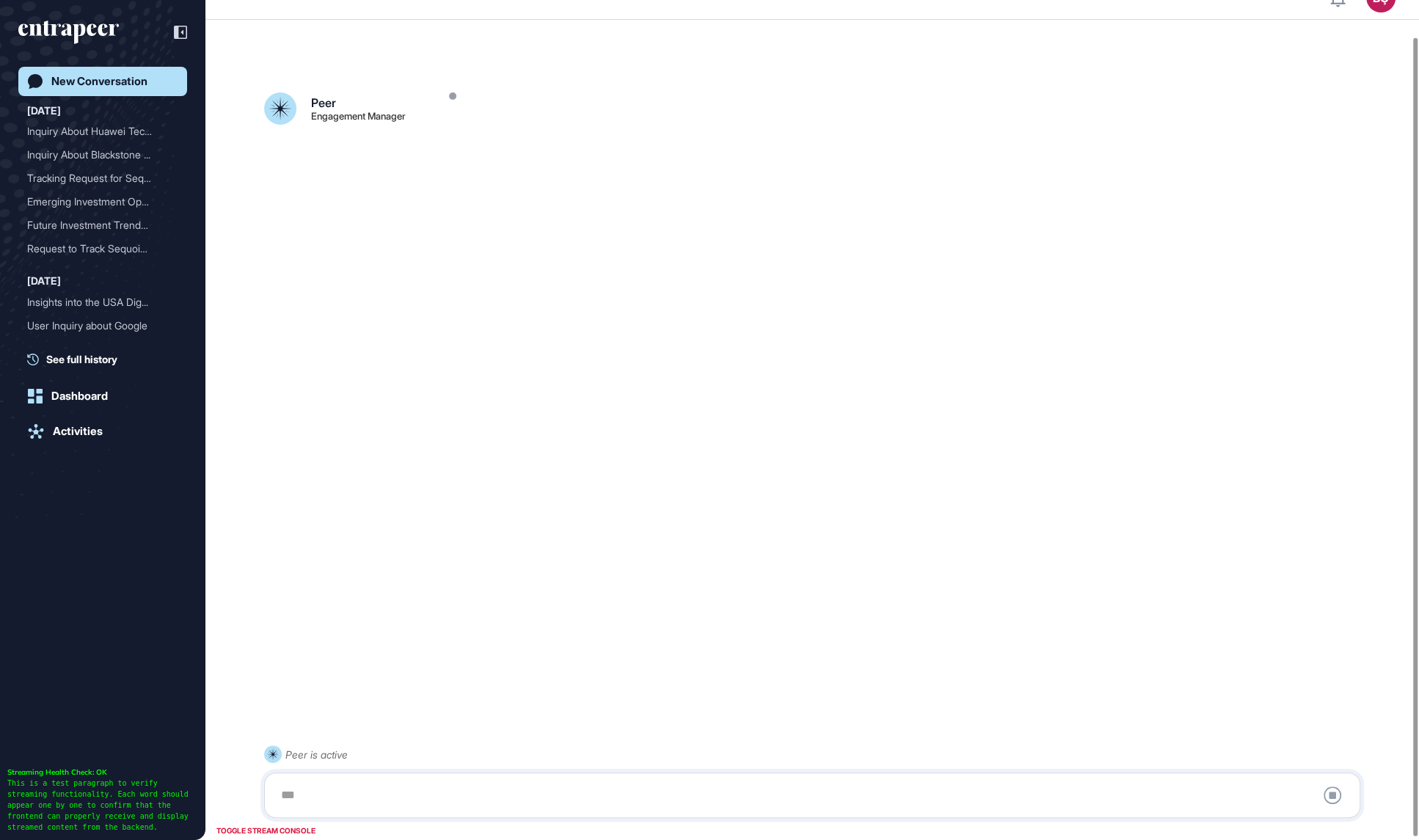
scroll to position [41, 0]
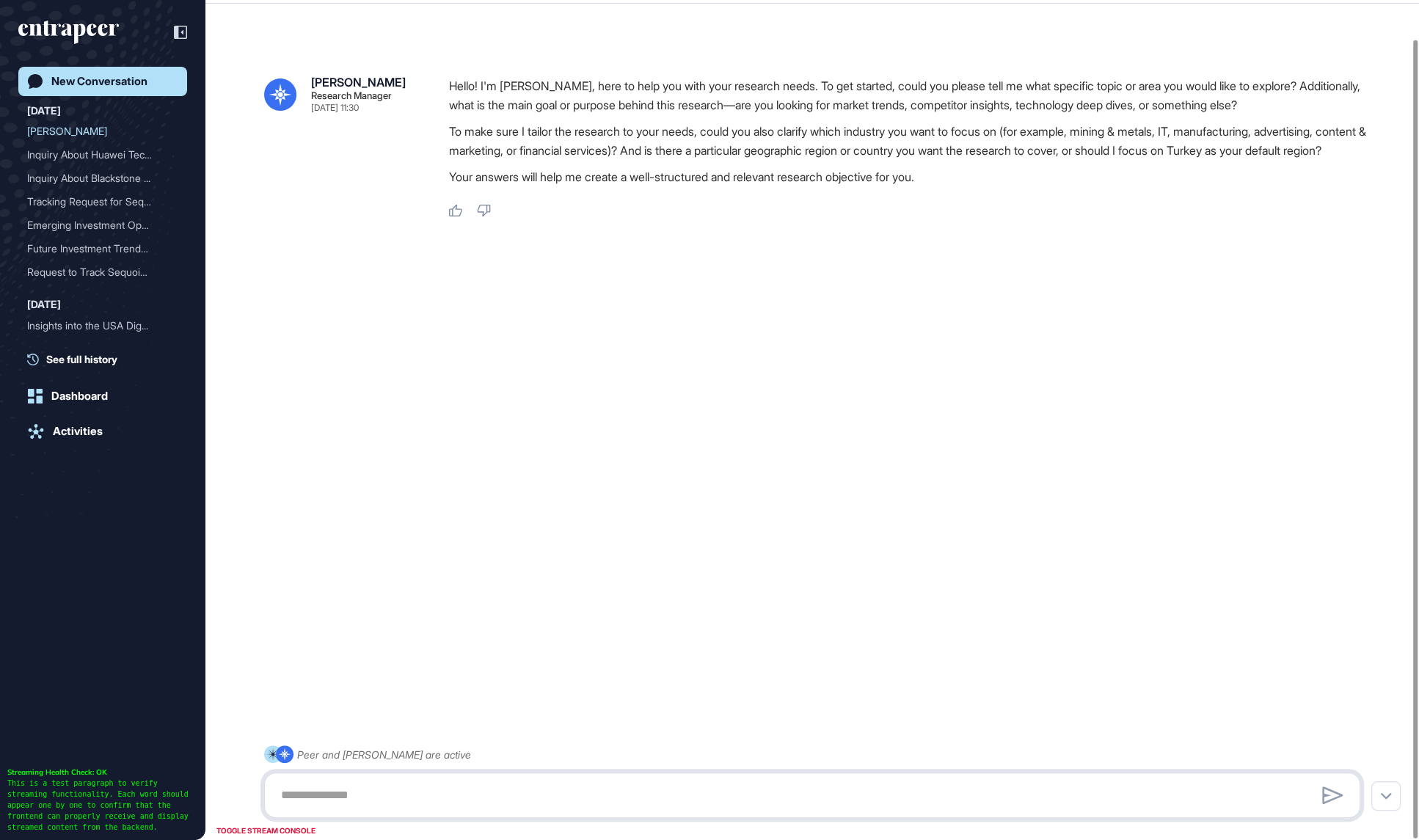
click at [398, 791] on textarea at bounding box center [812, 795] width 1080 height 29
drag, startPoint x: 434, startPoint y: 802, endPoint x: 441, endPoint y: 795, distance: 9.9
click at [434, 803] on textarea at bounding box center [812, 795] width 1080 height 29
paste textarea "**********"
type textarea "**********"
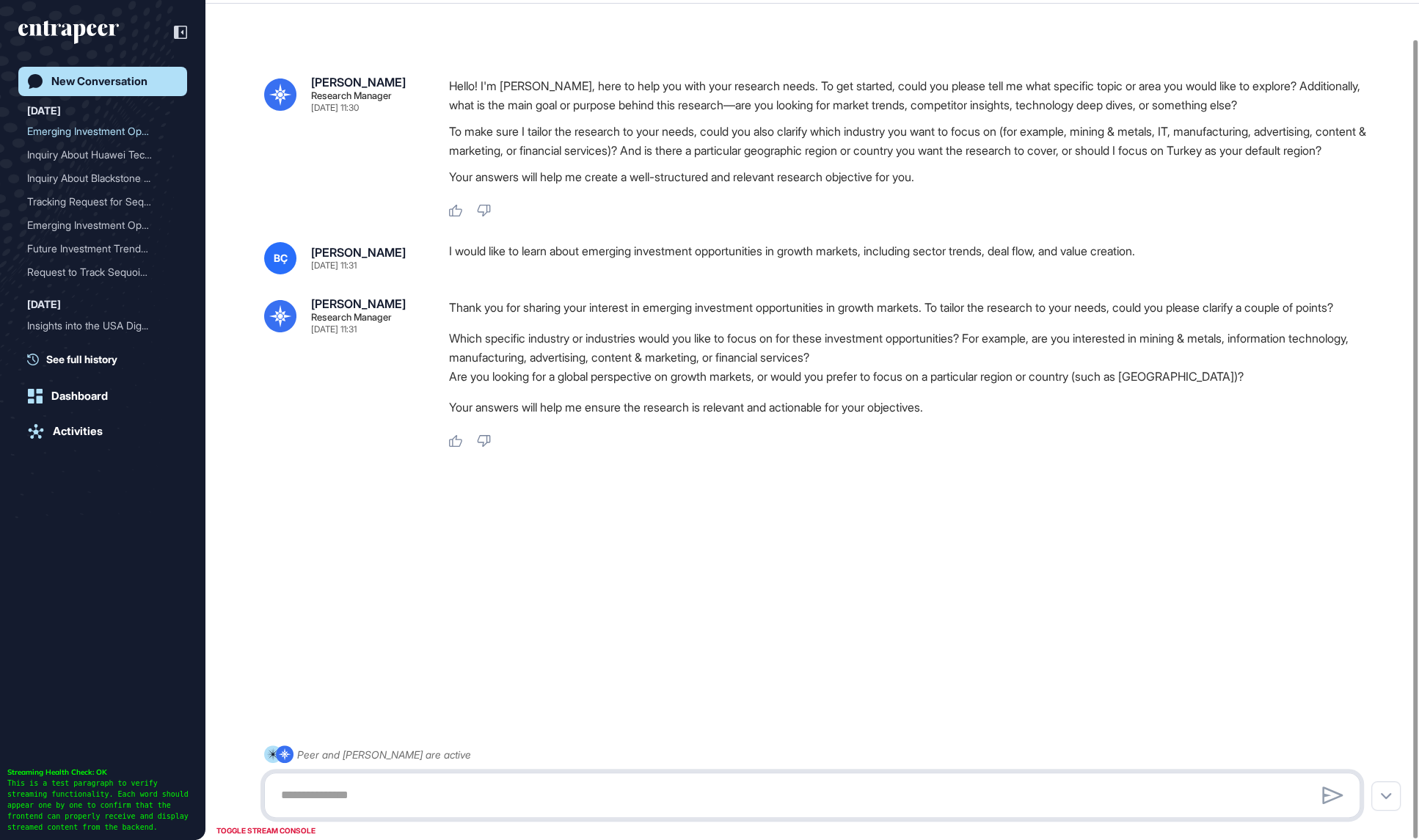
click at [497, 803] on textarea at bounding box center [812, 795] width 1080 height 29
type textarea "**********"
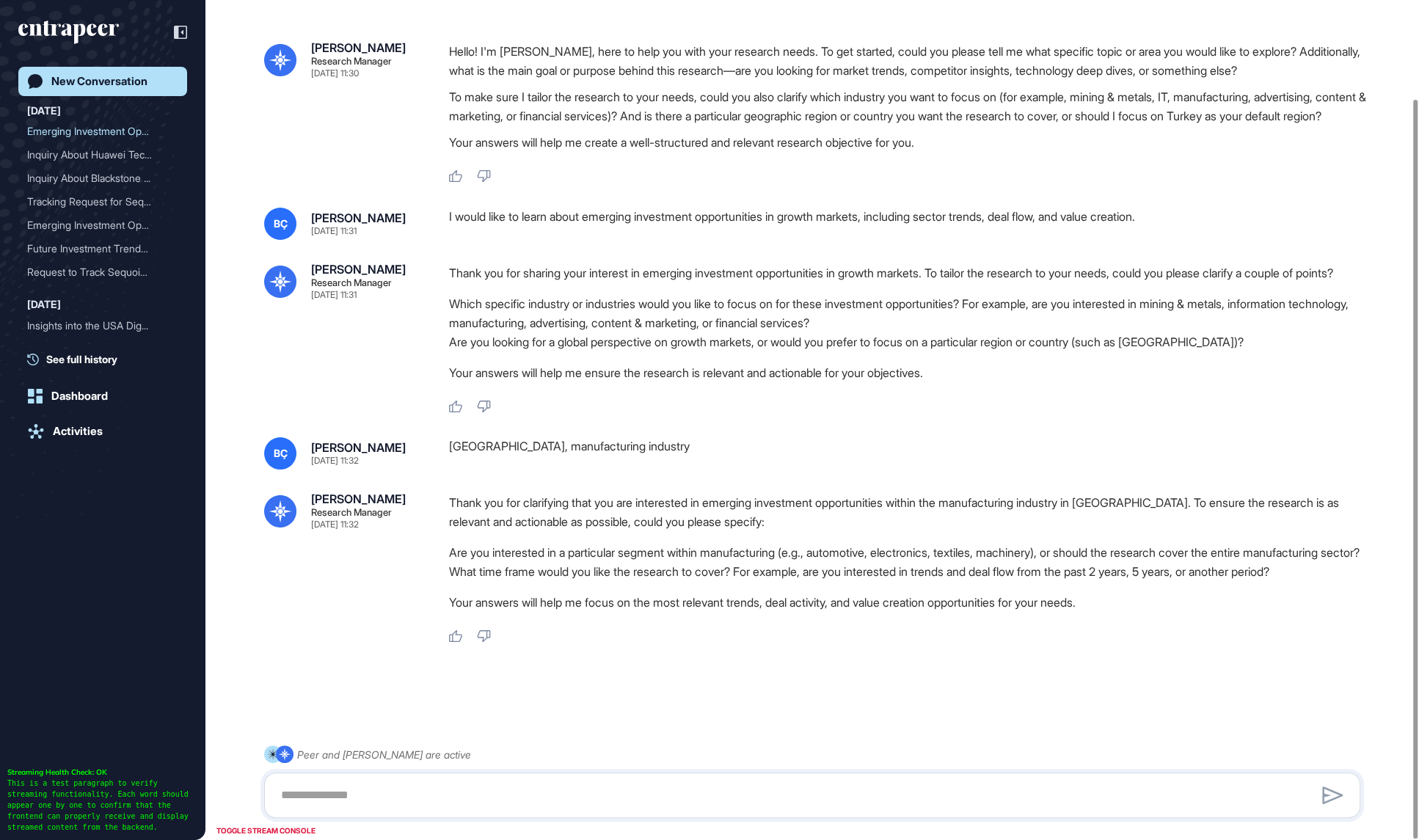
scroll to position [112, 0]
click at [446, 808] on textarea at bounding box center [812, 795] width 1080 height 29
type textarea "**********"
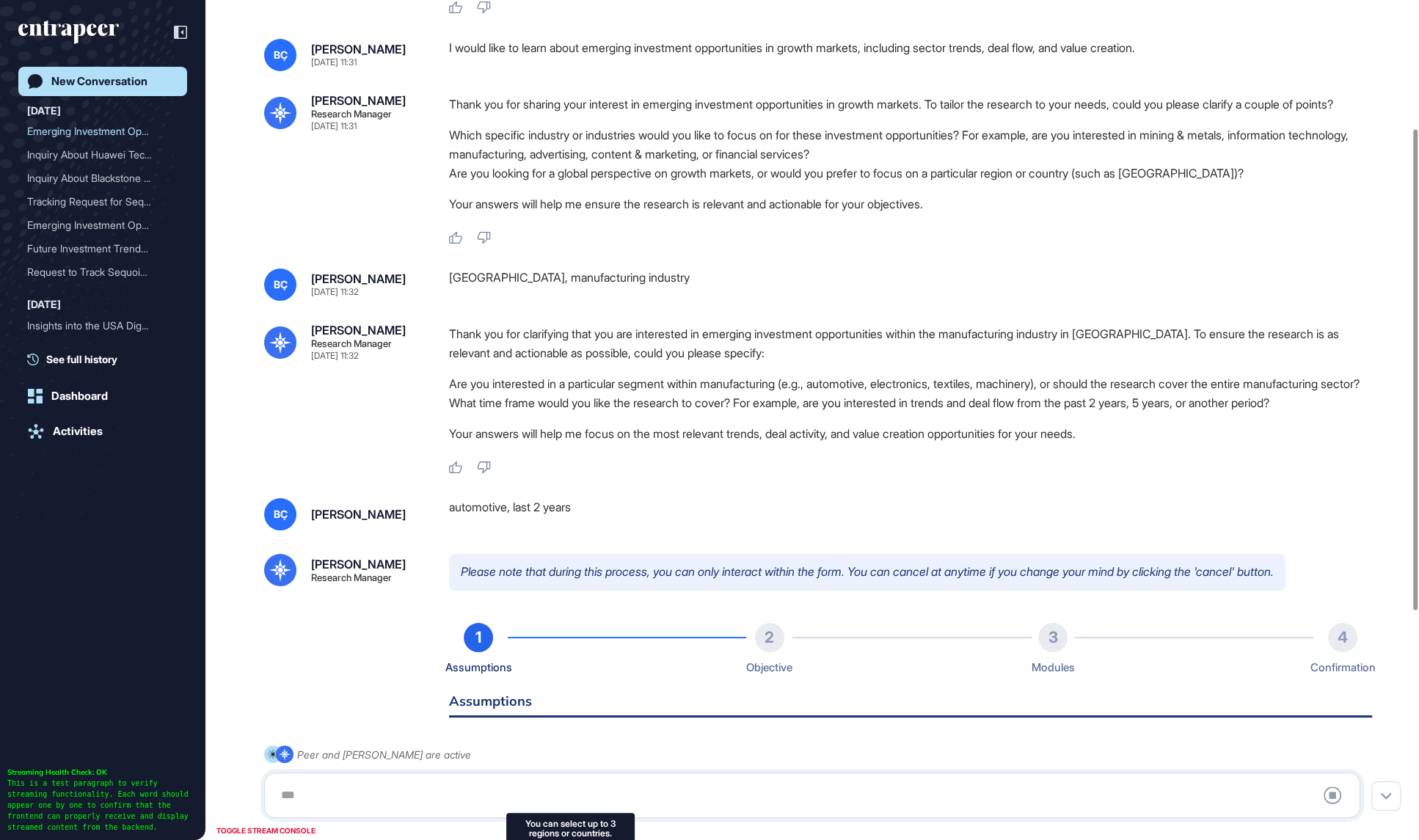
scroll to position [3, 0]
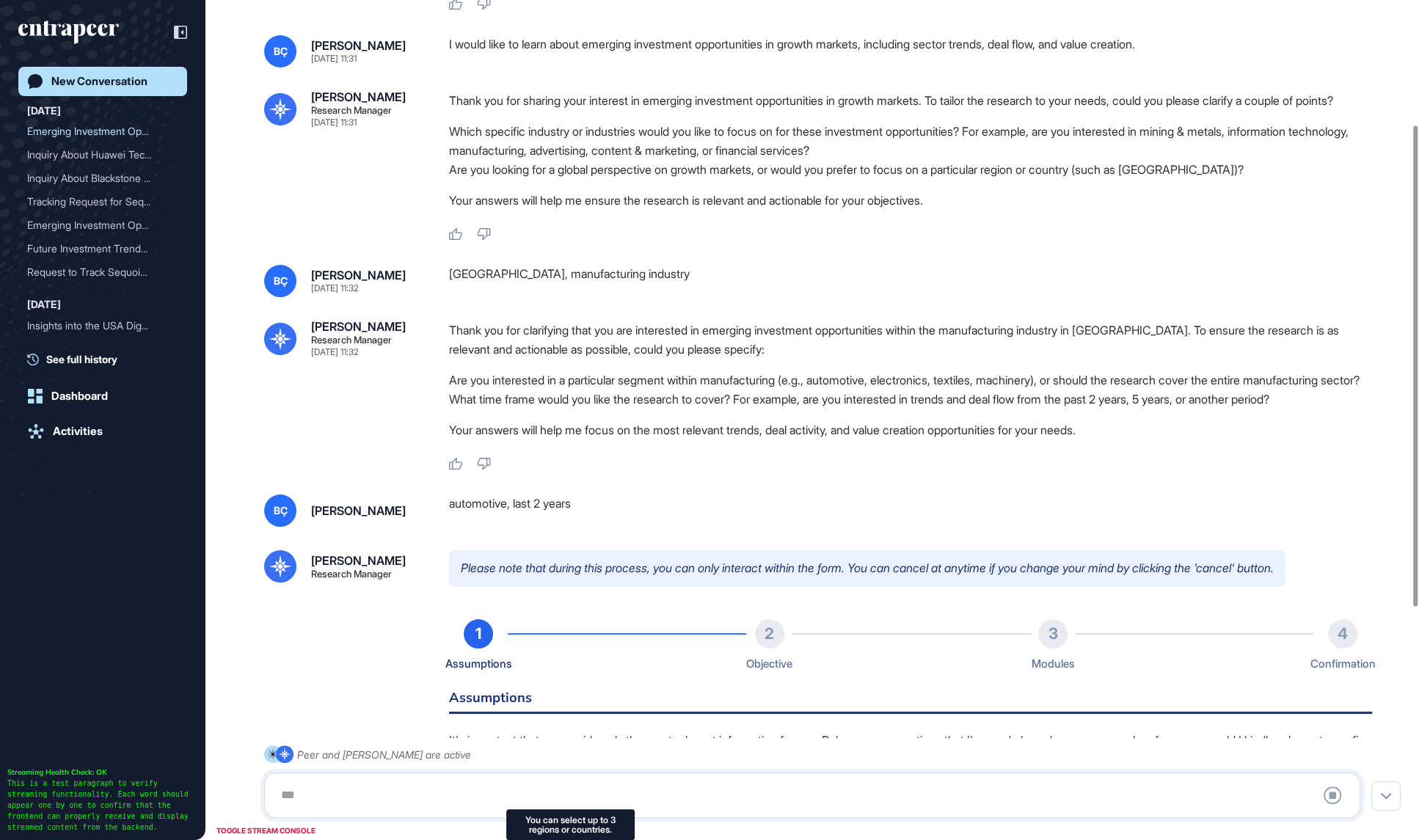
type input "**********"
type input "*"
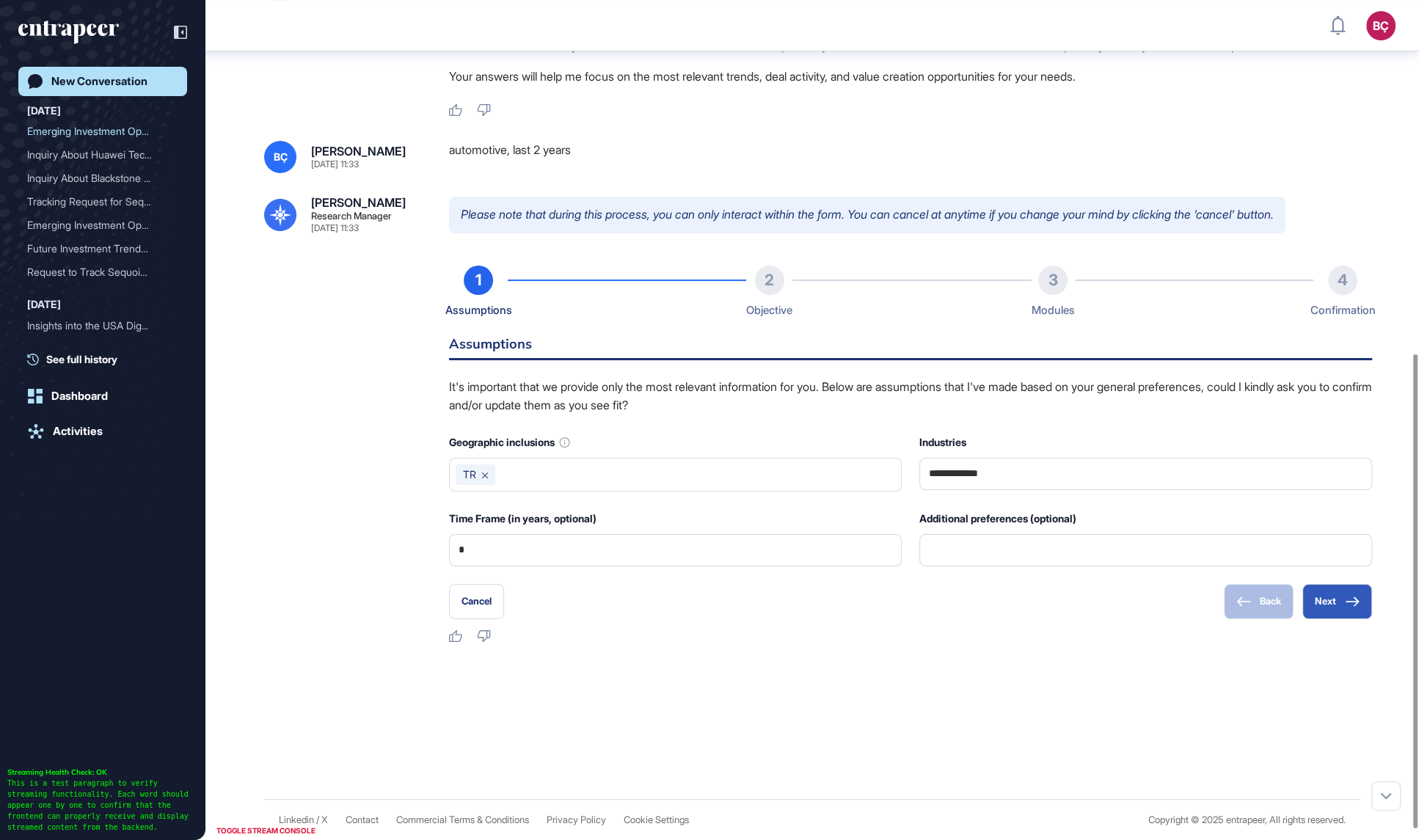
scroll to position [625, 0]
click at [1027, 566] on input "text" at bounding box center [1145, 550] width 434 height 31
click at [1348, 606] on icon at bounding box center [1352, 601] width 15 height 10
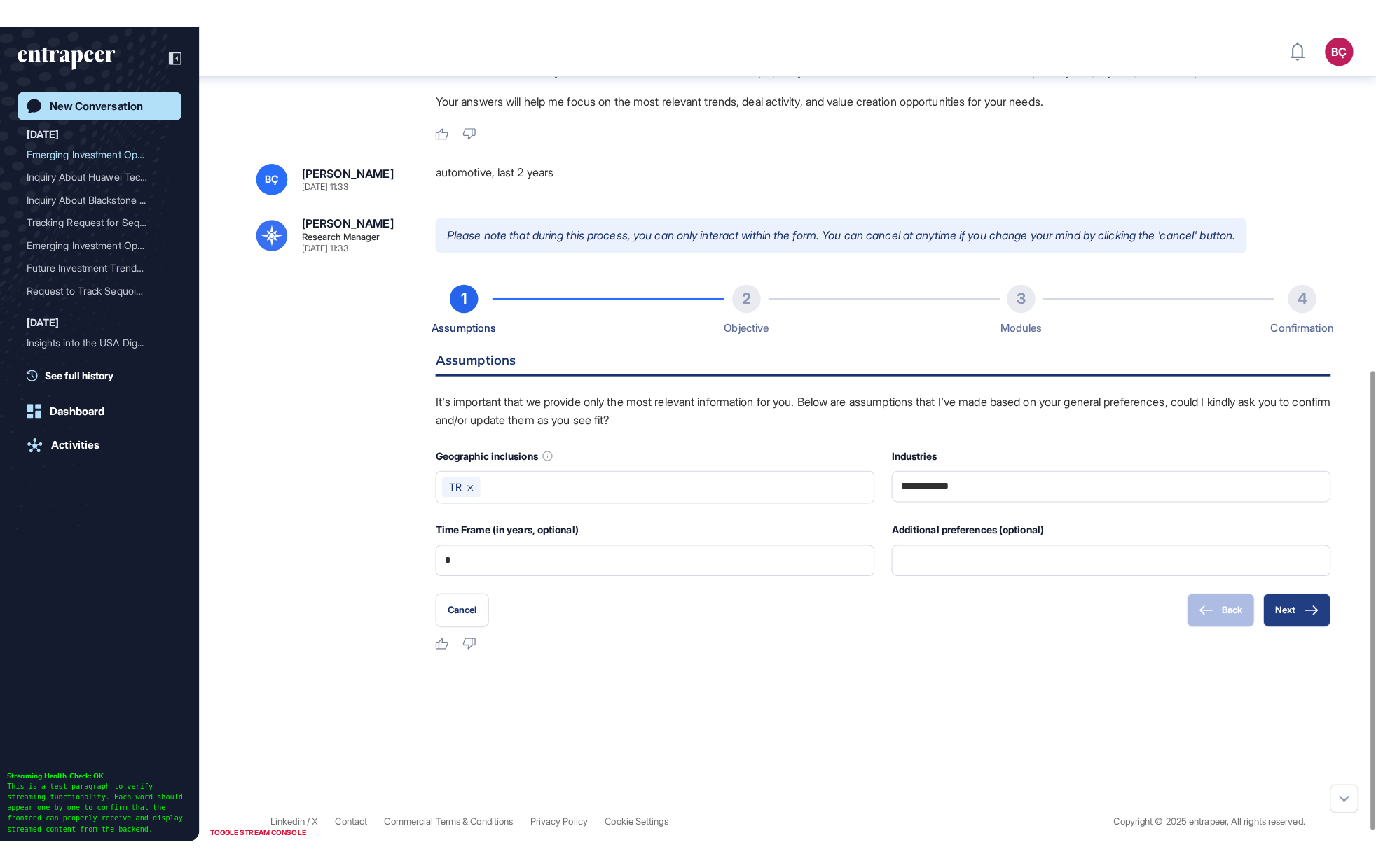
scroll to position [520, 0]
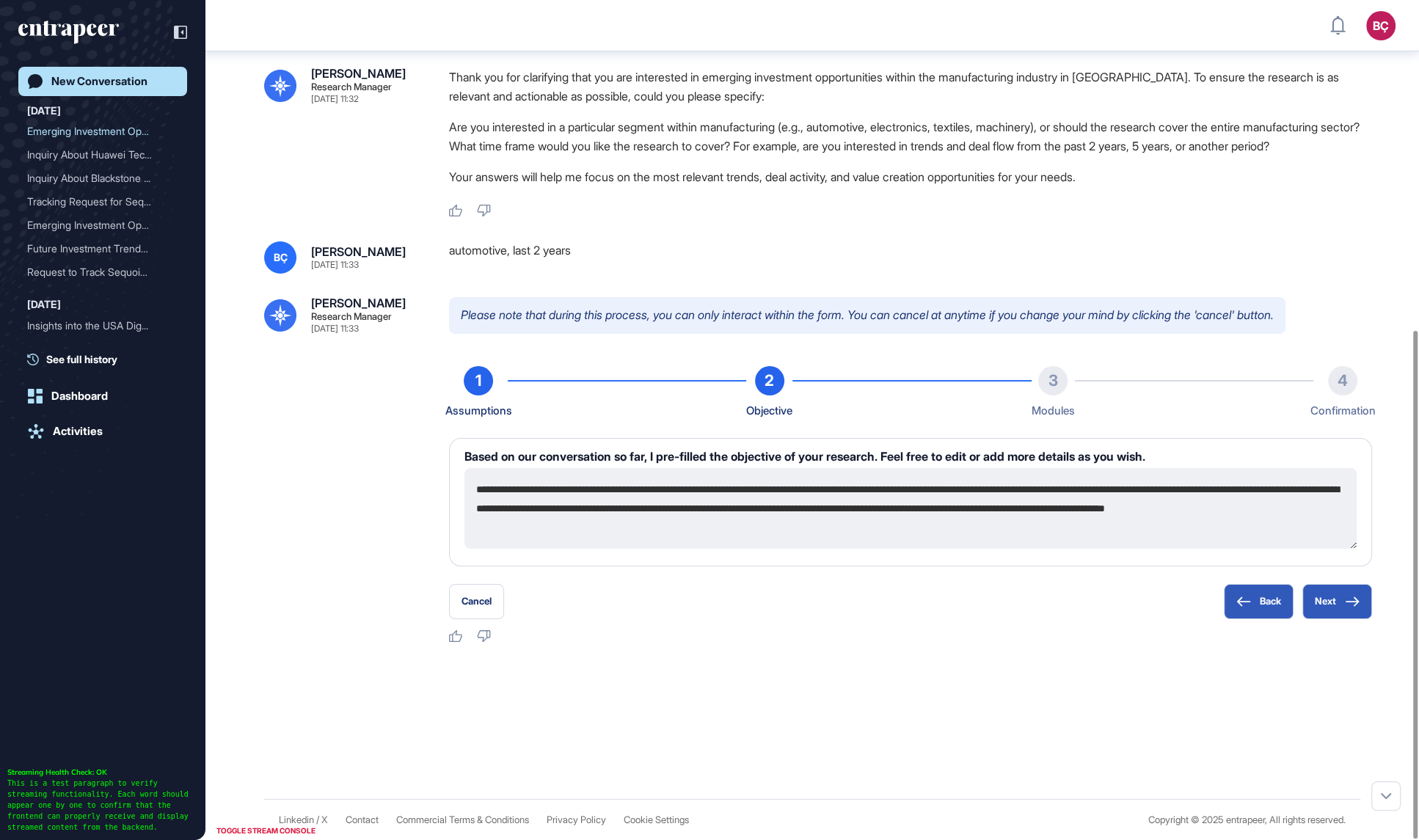
click at [711, 508] on textarea "**********" at bounding box center [910, 508] width 892 height 81
click at [762, 520] on textarea "**********" at bounding box center [910, 508] width 892 height 81
click at [1345, 600] on icon at bounding box center [1352, 601] width 15 height 10
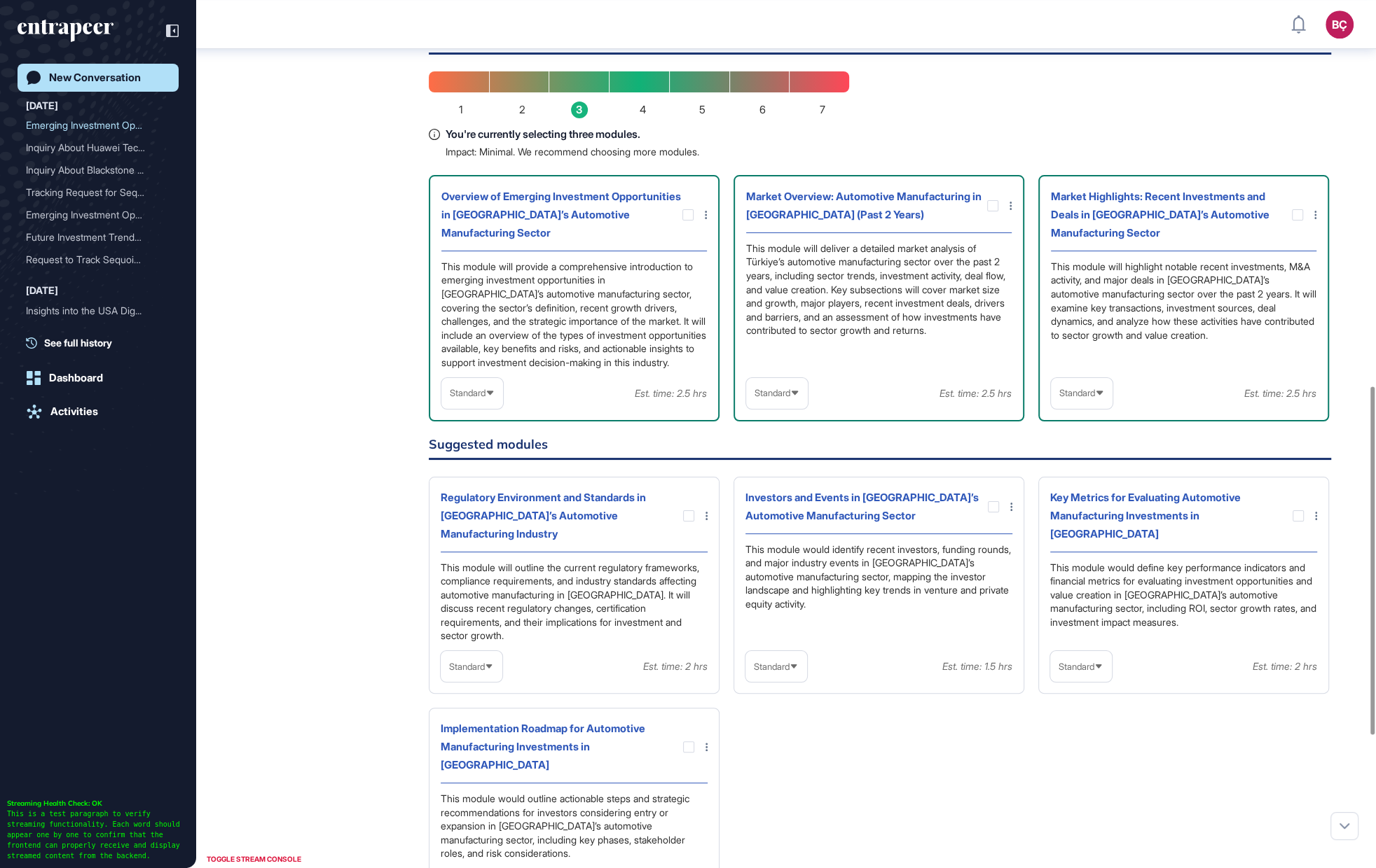
scroll to position [953, 0]
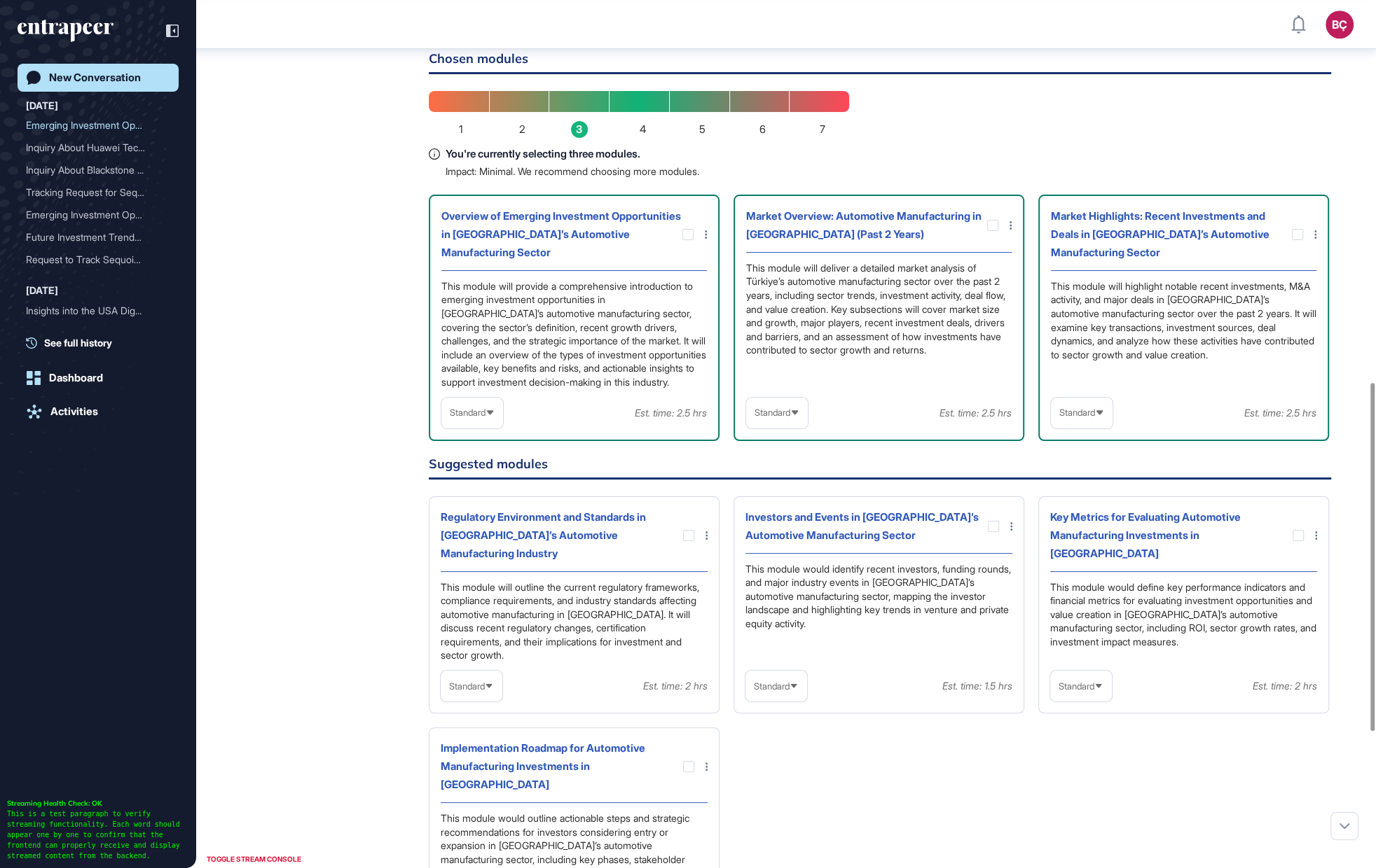
click at [107, 72] on div "New Conversation" at bounding box center [95, 77] width 91 height 12
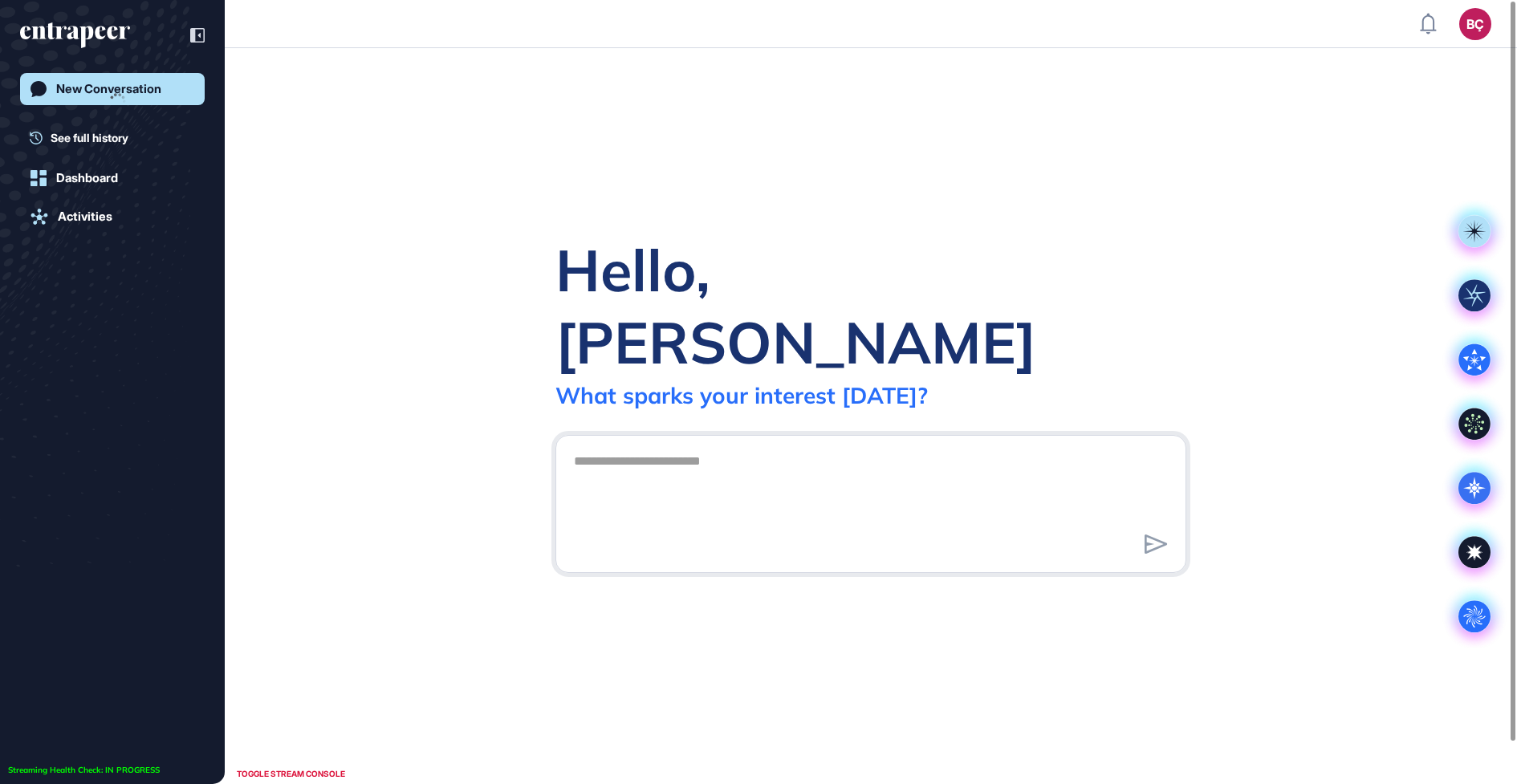
scroll to position [1, 1]
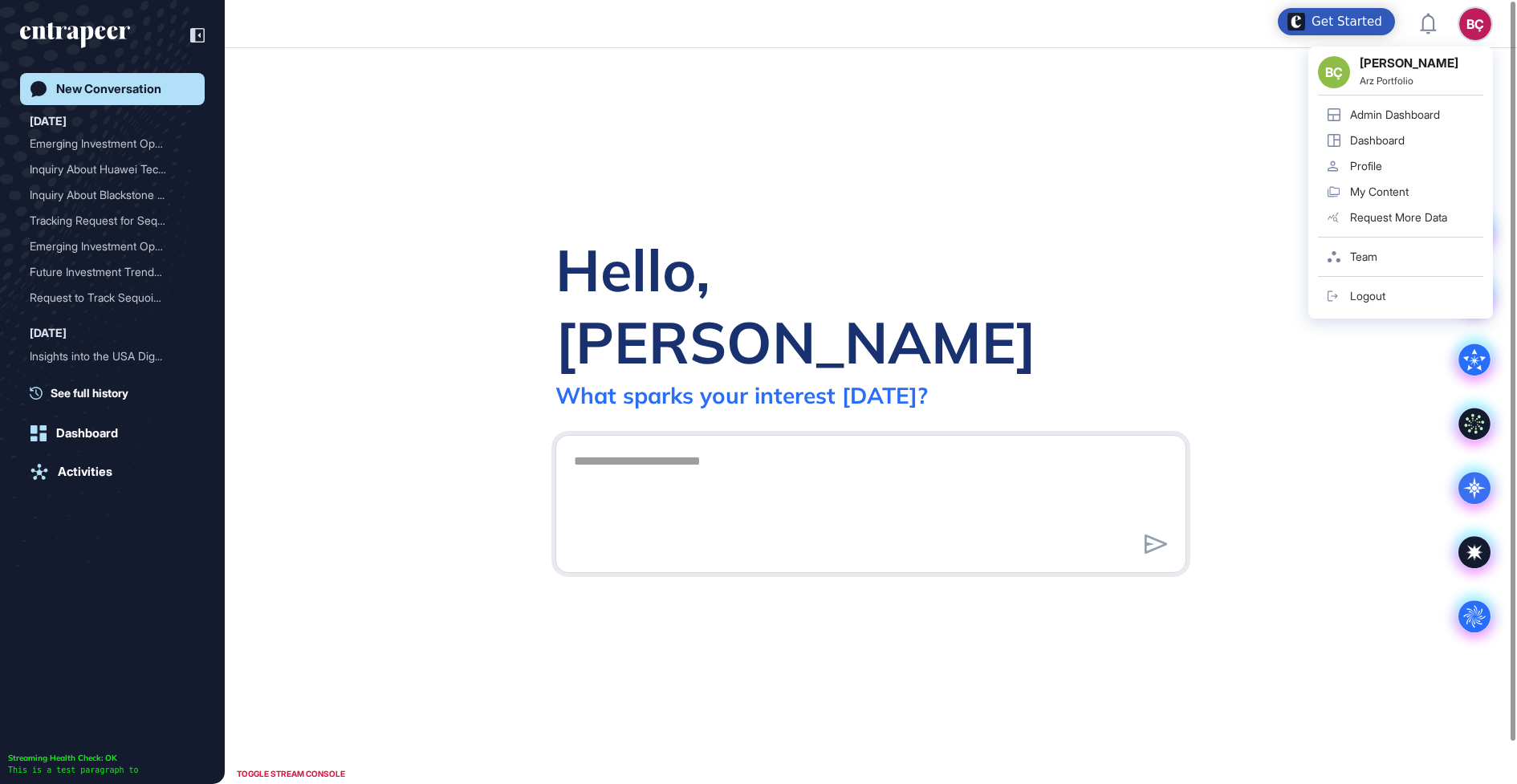
click at [1475, 28] on div "BÇ BÇ [PERSON_NAME] Arz Portfolio Admin Dashboard Dashboard Profile My Content …" at bounding box center [1475, 25] width 32 height 32
click at [1394, 109] on div "Admin Dashboard" at bounding box center [1394, 115] width 90 height 13
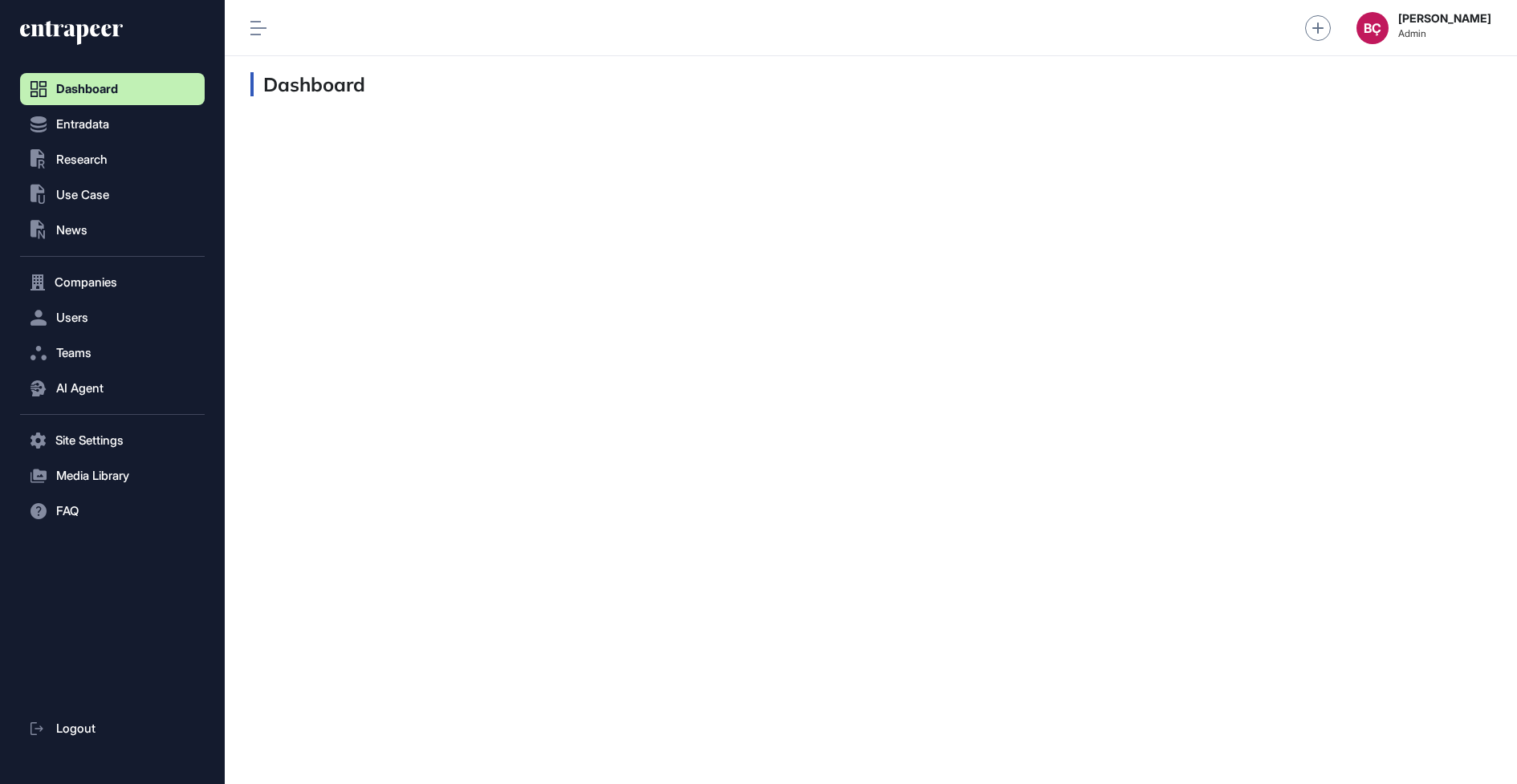
scroll to position [1, 1]
click at [73, 379] on button "AI Agent" at bounding box center [112, 389] width 185 height 32
click at [76, 453] on span "Messages" at bounding box center [77, 451] width 51 height 13
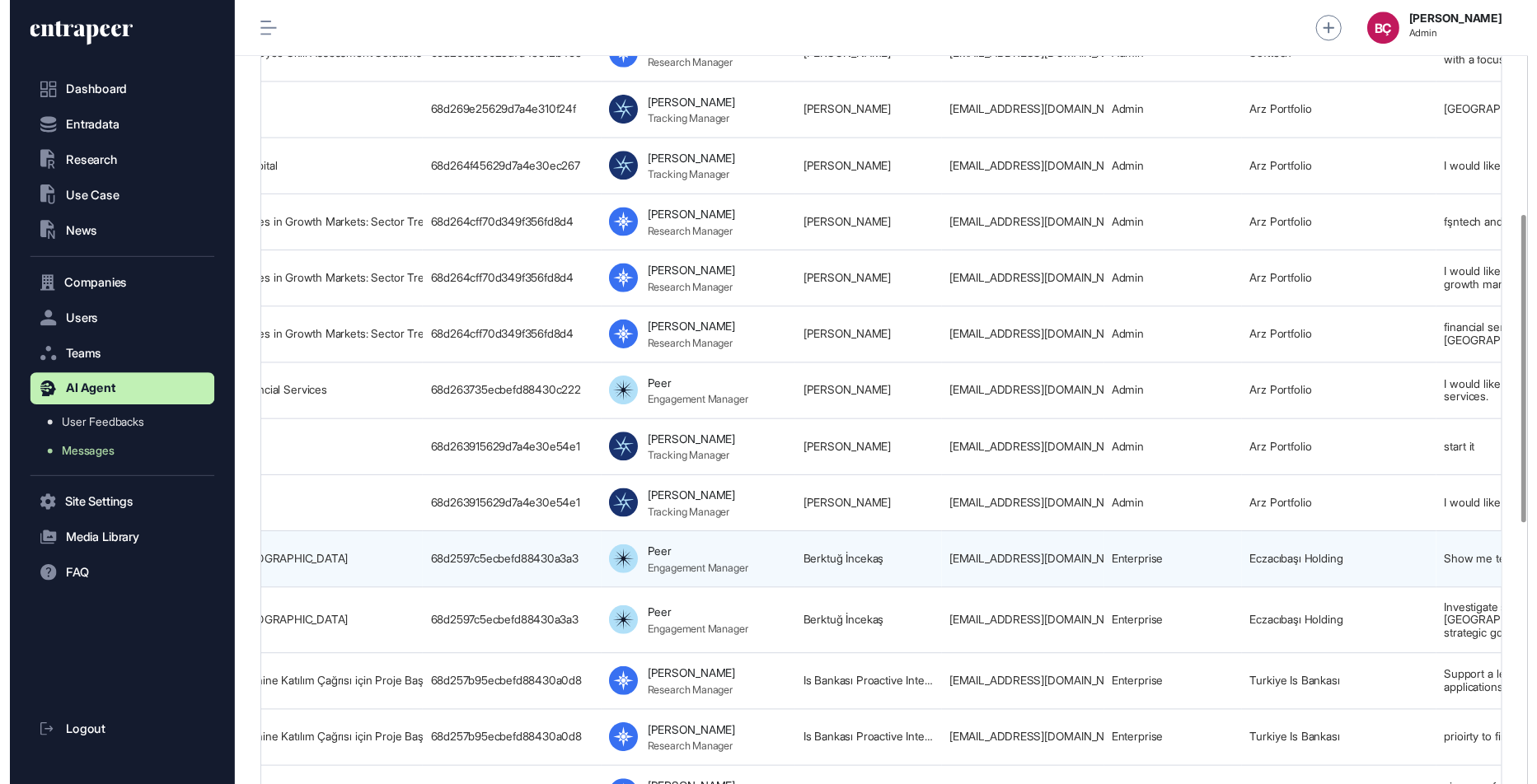
scroll to position [0, 866]
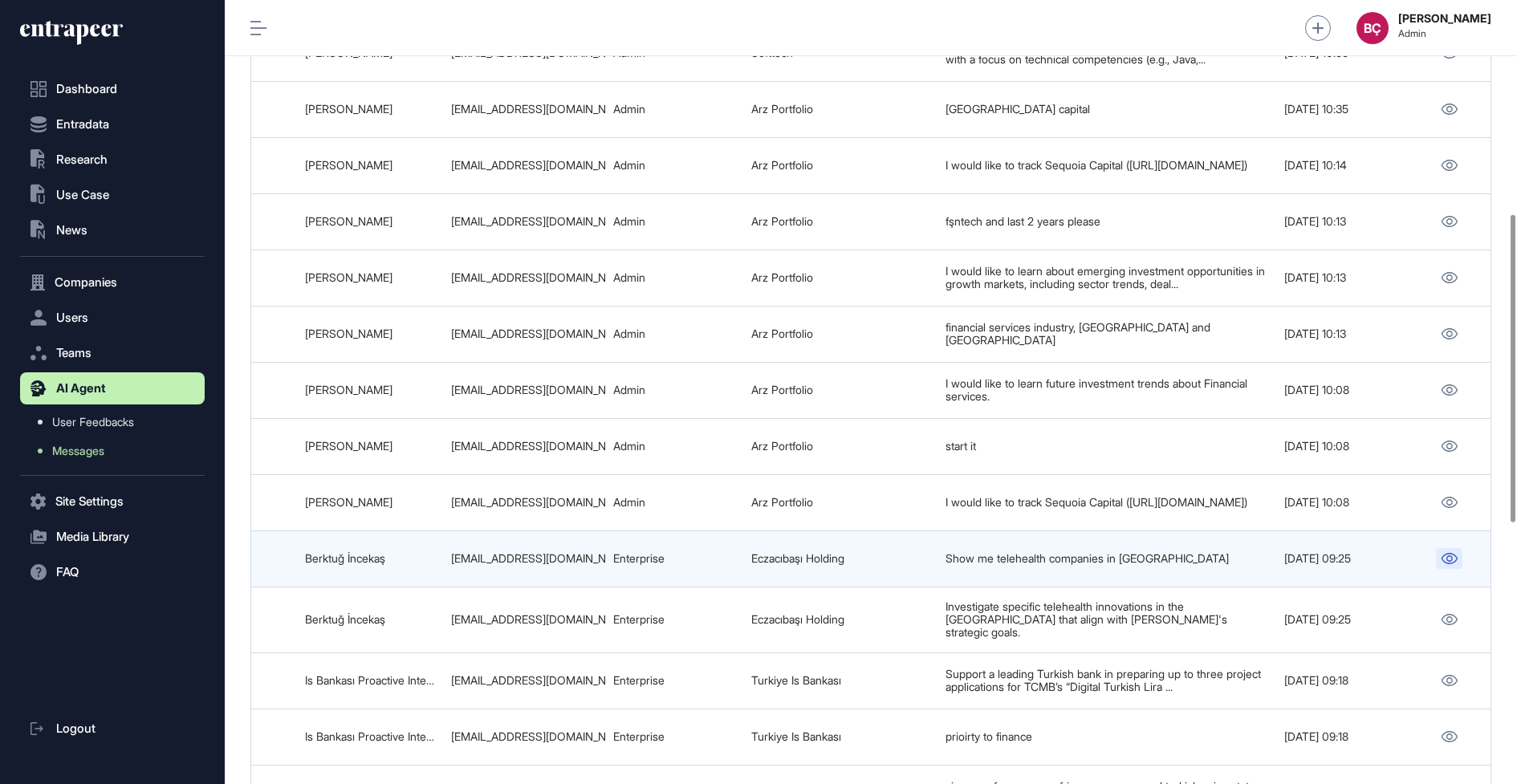
click at [1456, 569] on link at bounding box center [1449, 559] width 26 height 21
click at [589, 575] on td "[EMAIL_ADDRESS][DOMAIN_NAME]" at bounding box center [524, 559] width 162 height 57
copy tr "[EMAIL_ADDRESS][DOMAIN_NAME]"
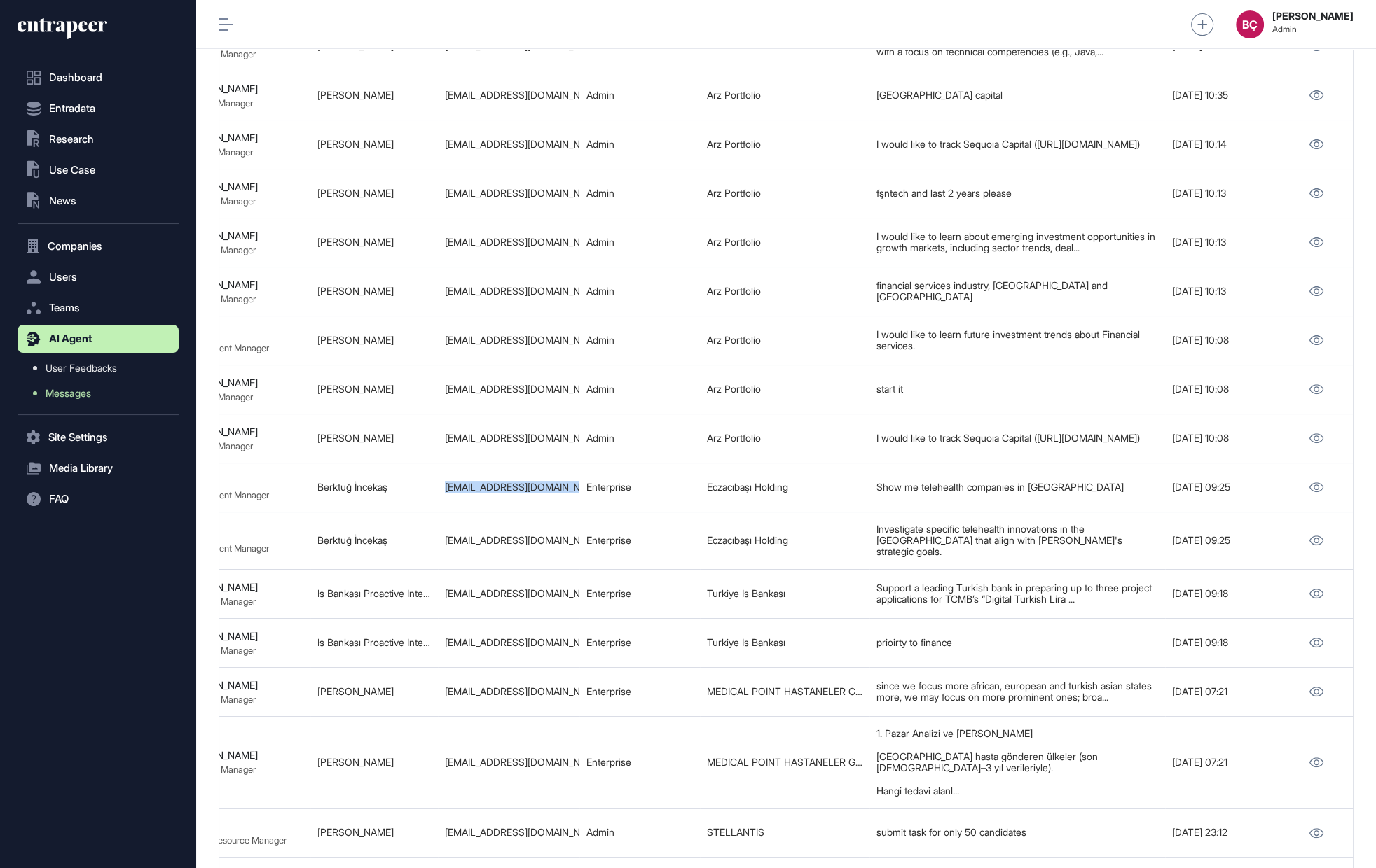
scroll to position [840, 161]
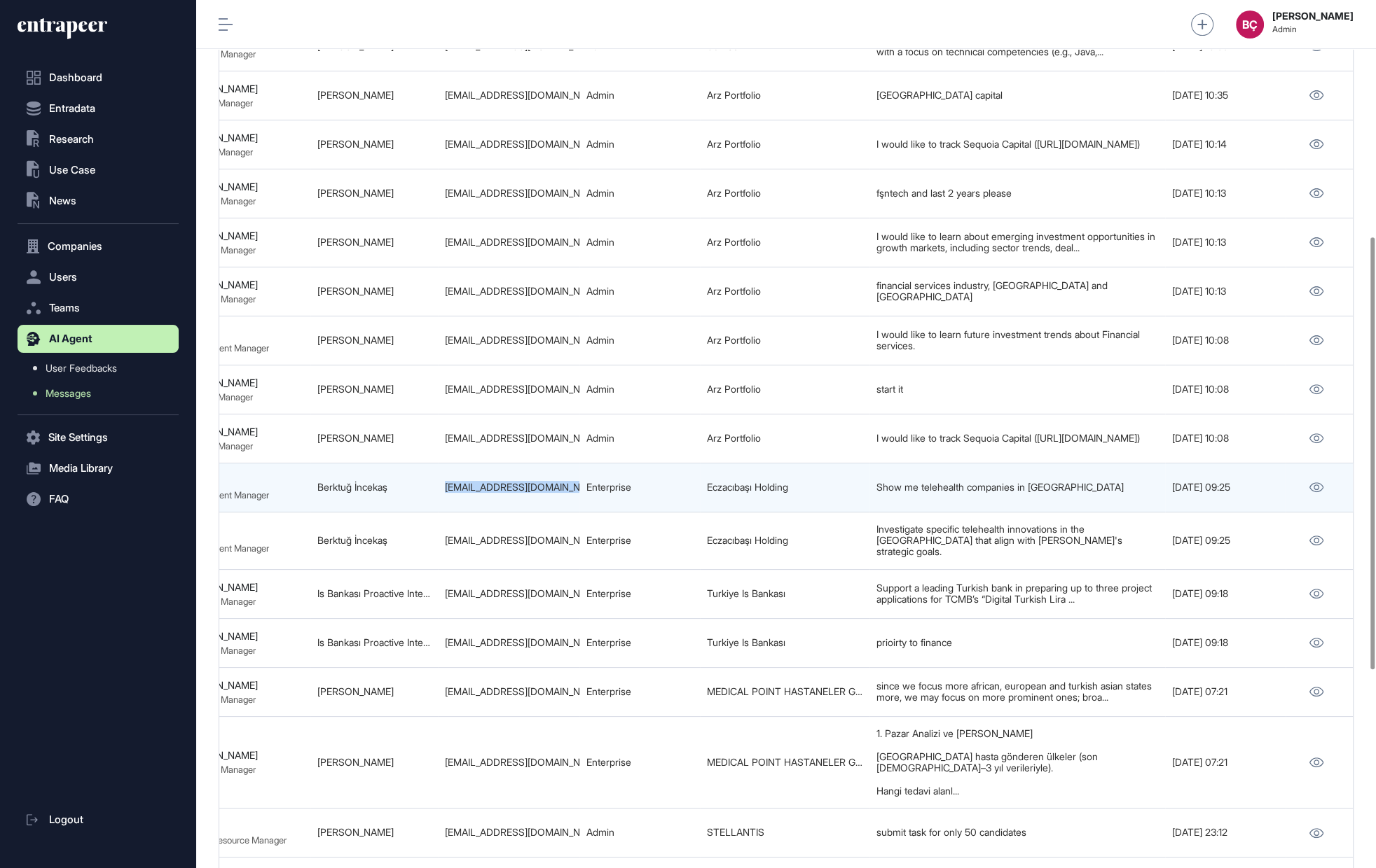
click at [452, 488] on td "[EMAIL_ADDRESS][DOMAIN_NAME]" at bounding box center [508, 488] width 142 height 49
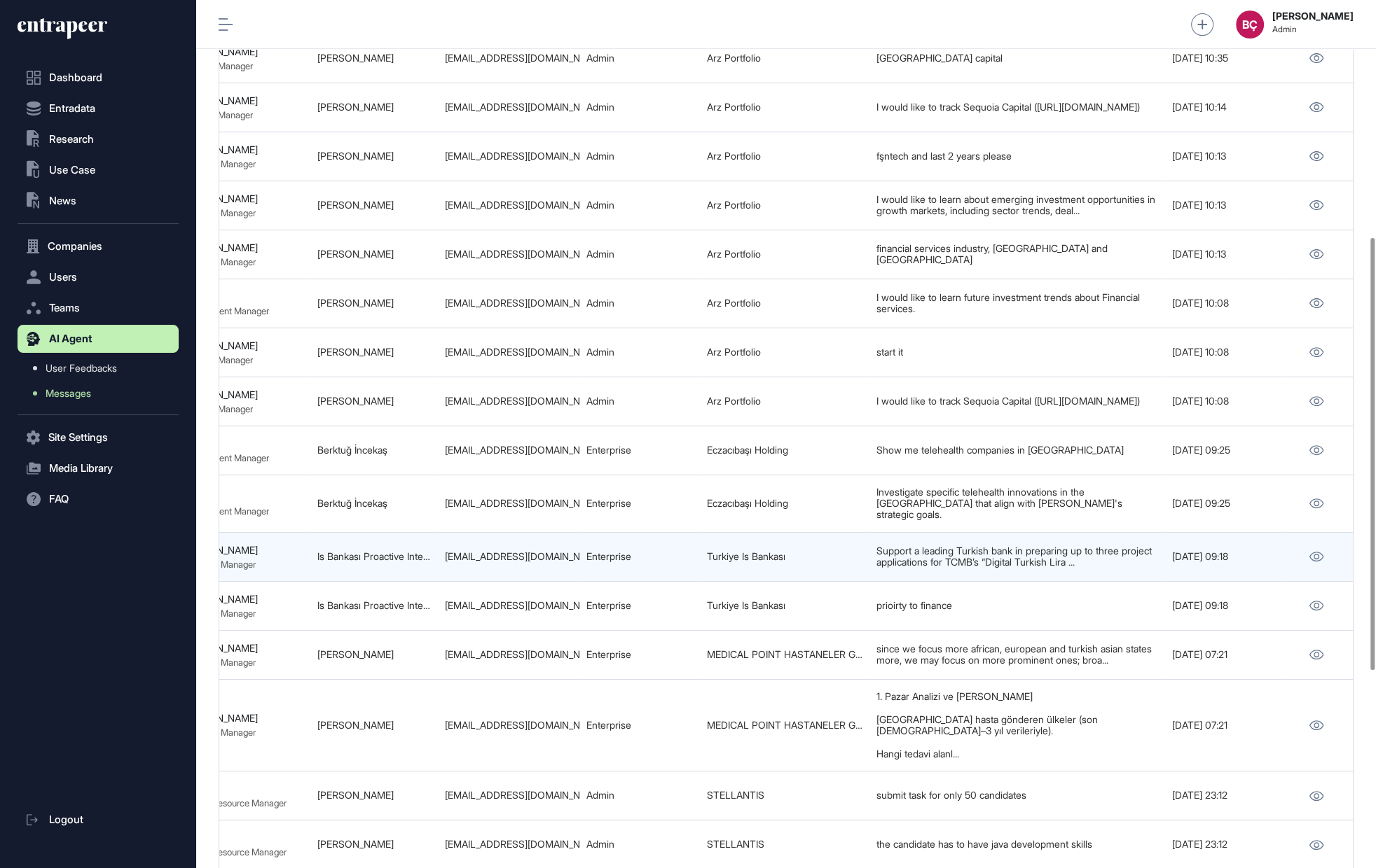
scroll to position [765, 0]
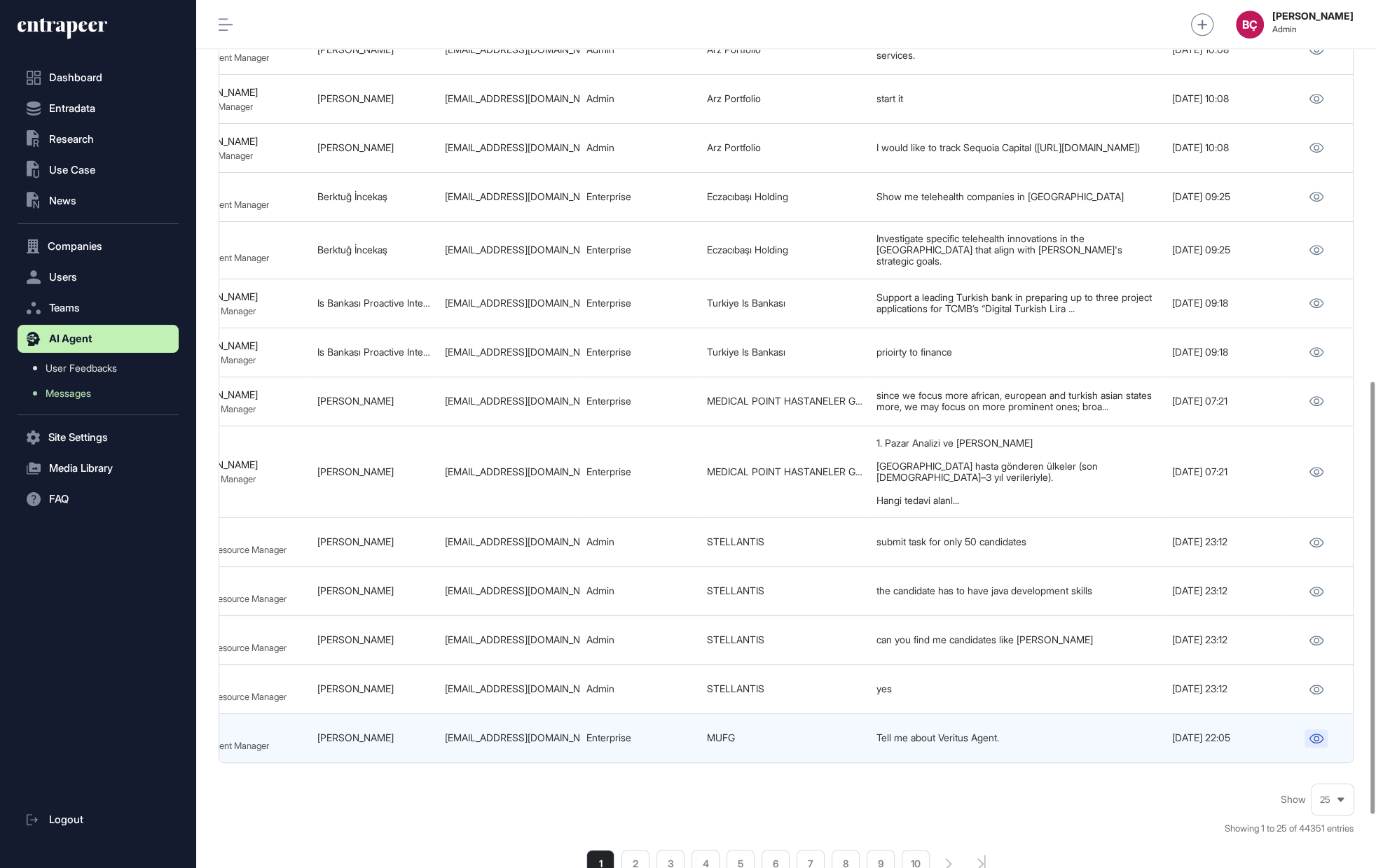
click at [1321, 684] on link at bounding box center [1316, 739] width 23 height 18
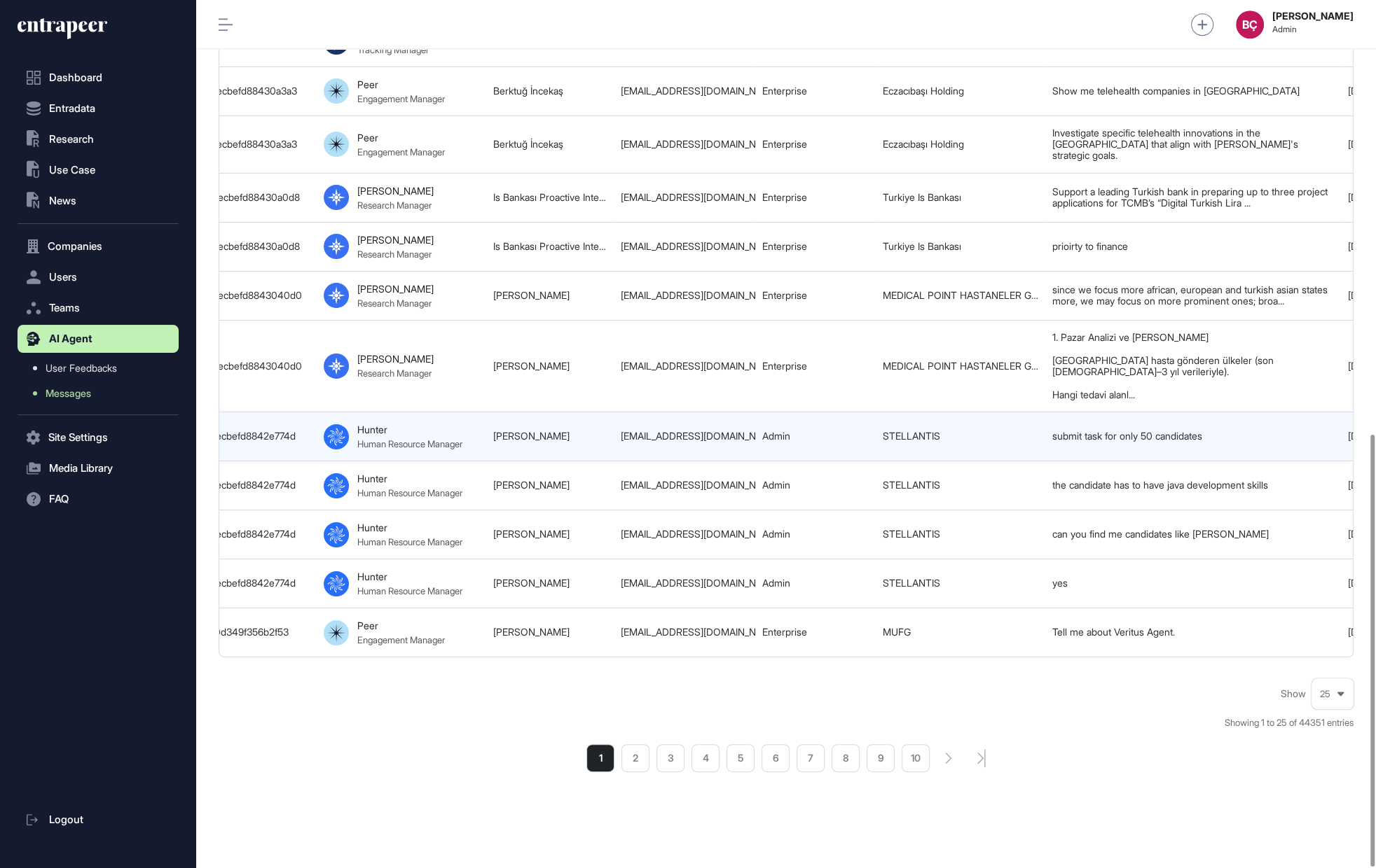
scroll to position [0, 686]
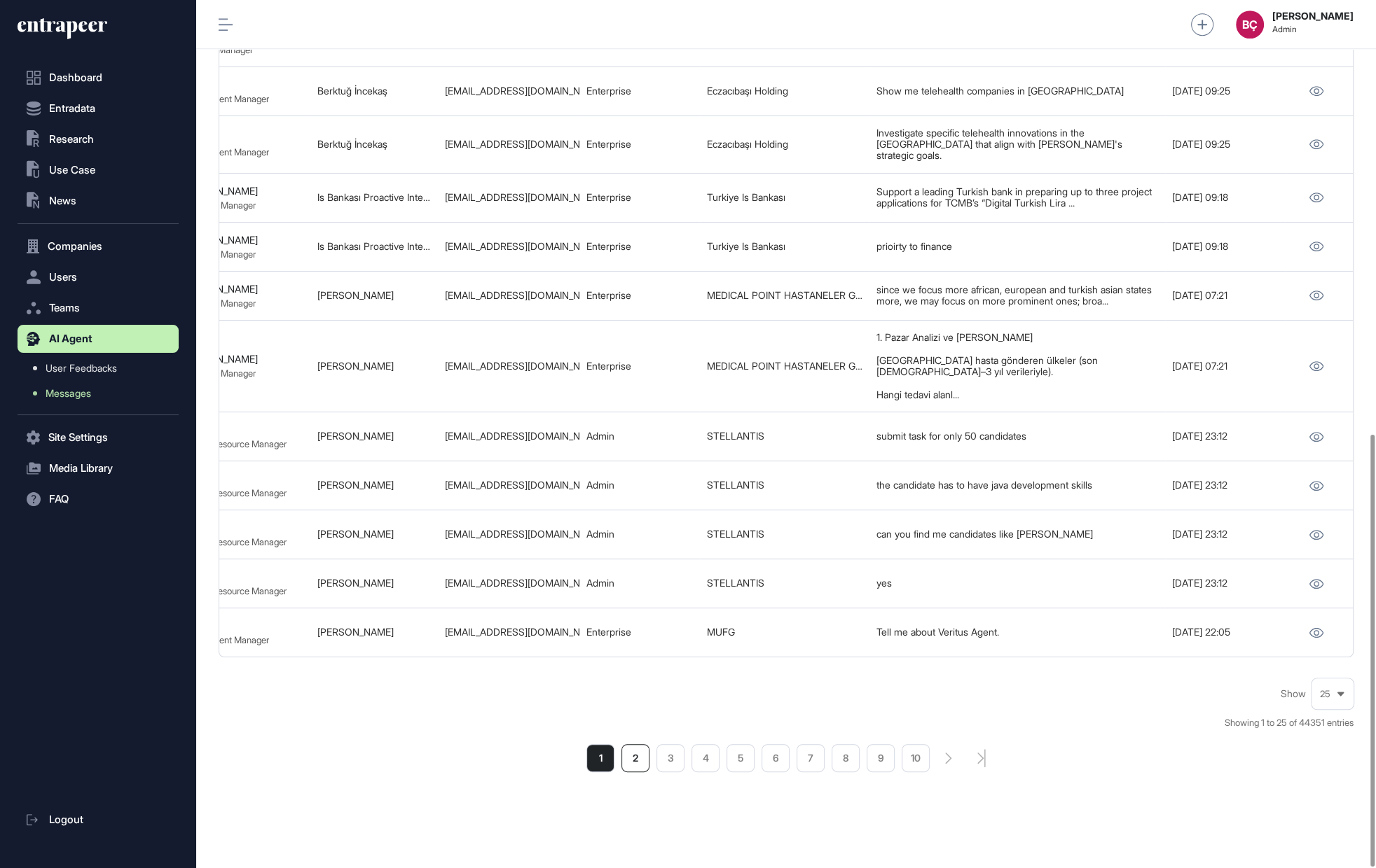
click at [632, 684] on li "2" at bounding box center [635, 758] width 28 height 28
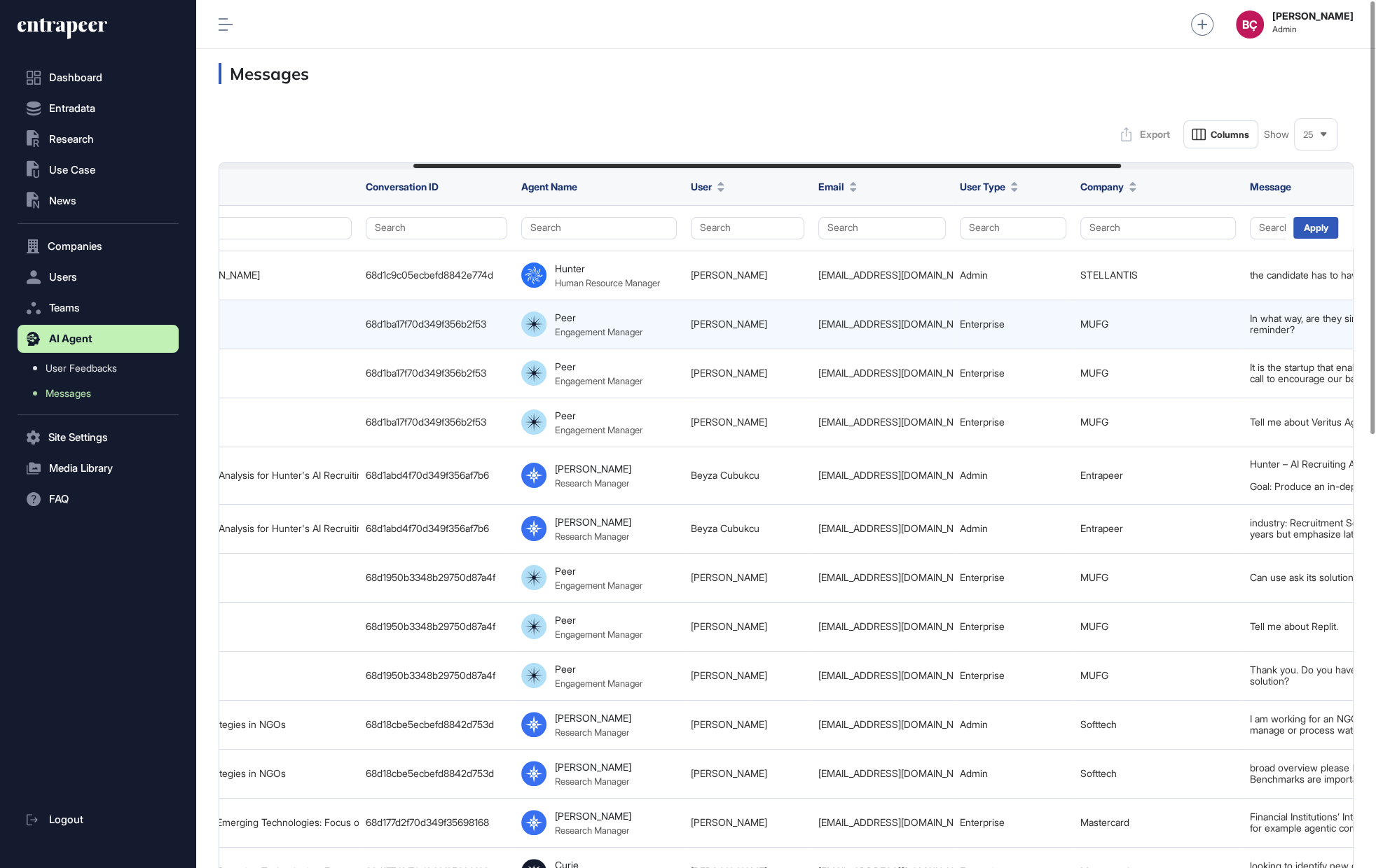
scroll to position [0, 686]
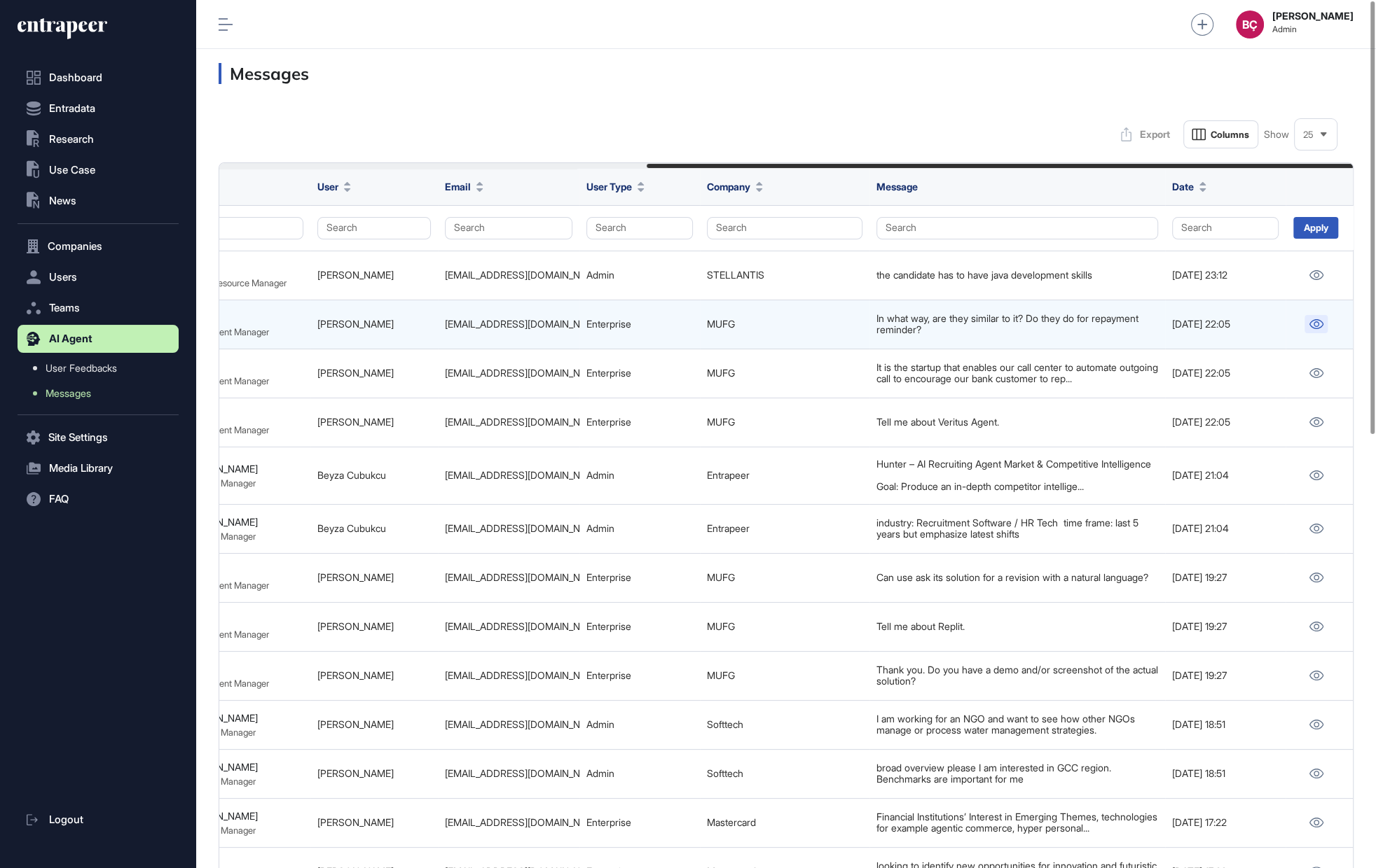
click at [1321, 320] on icon at bounding box center [1316, 324] width 14 height 10
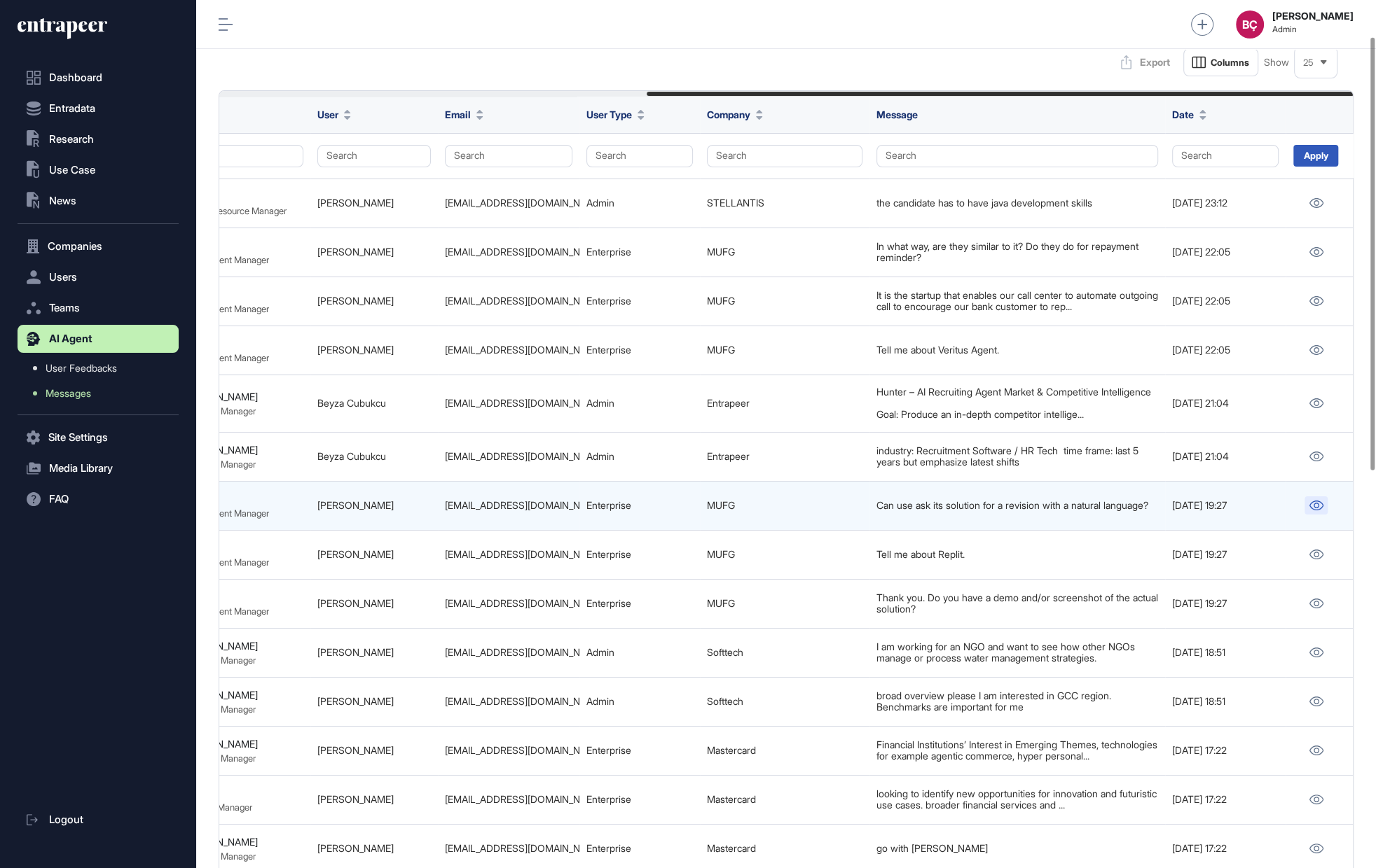
click at [1306, 515] on link at bounding box center [1316, 506] width 23 height 18
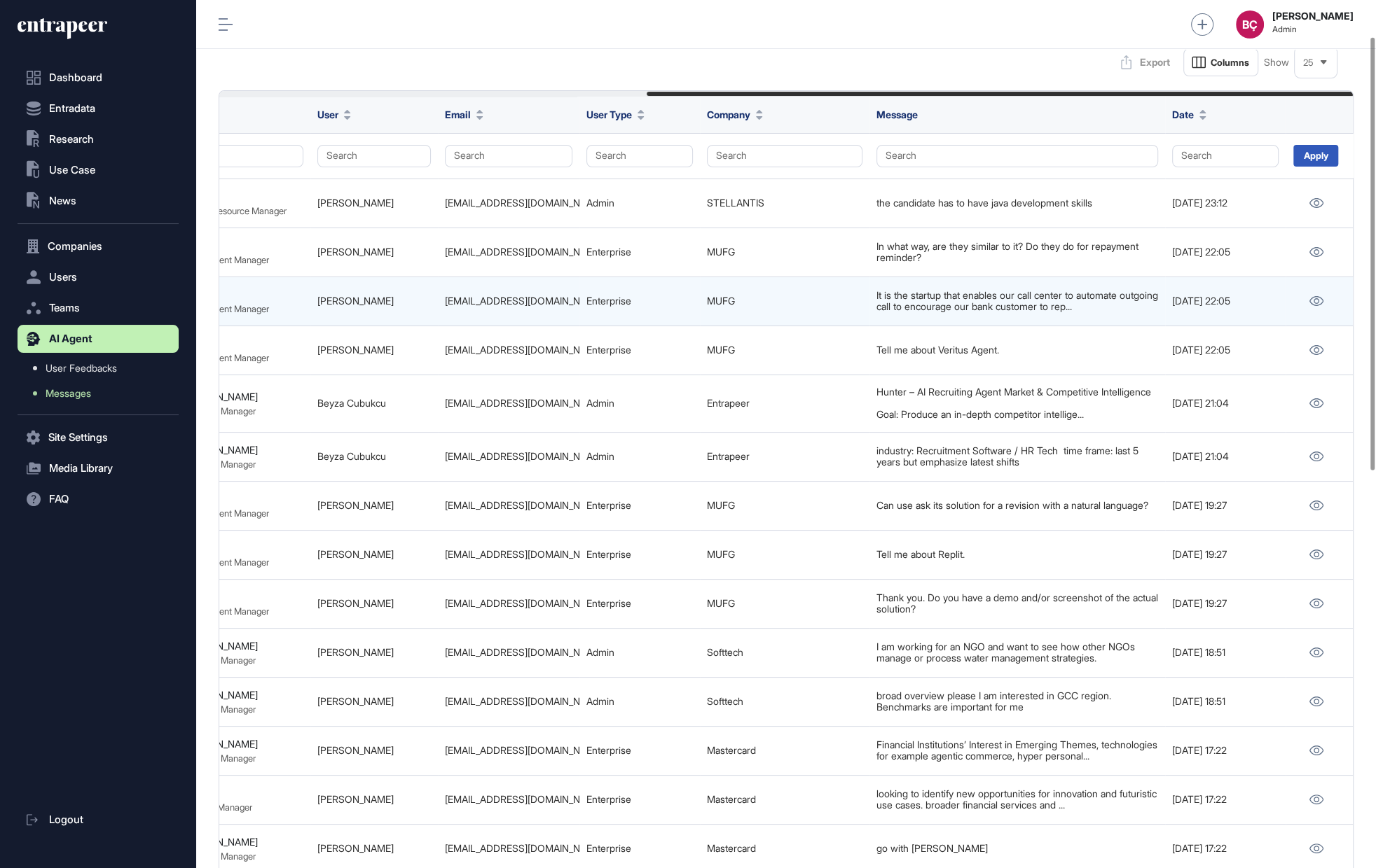
click at [503, 320] on td "[EMAIL_ADDRESS][DOMAIN_NAME]" at bounding box center [508, 301] width 142 height 49
click at [503, 303] on div "[EMAIL_ADDRESS][DOMAIN_NAME]" at bounding box center [508, 301] width 128 height 12
copy tr "[EMAIL_ADDRESS][DOMAIN_NAME]"
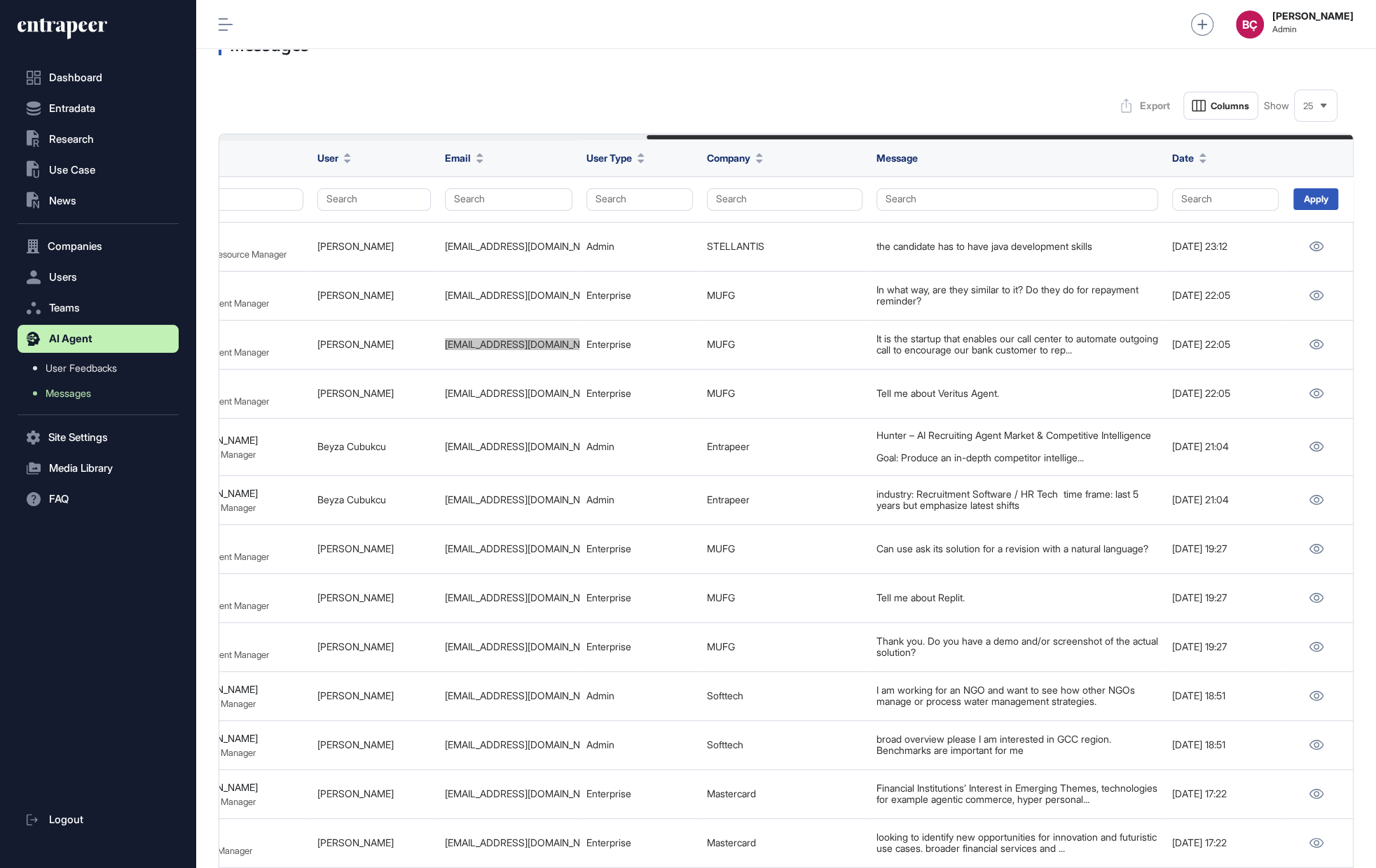
scroll to position [0, 0]
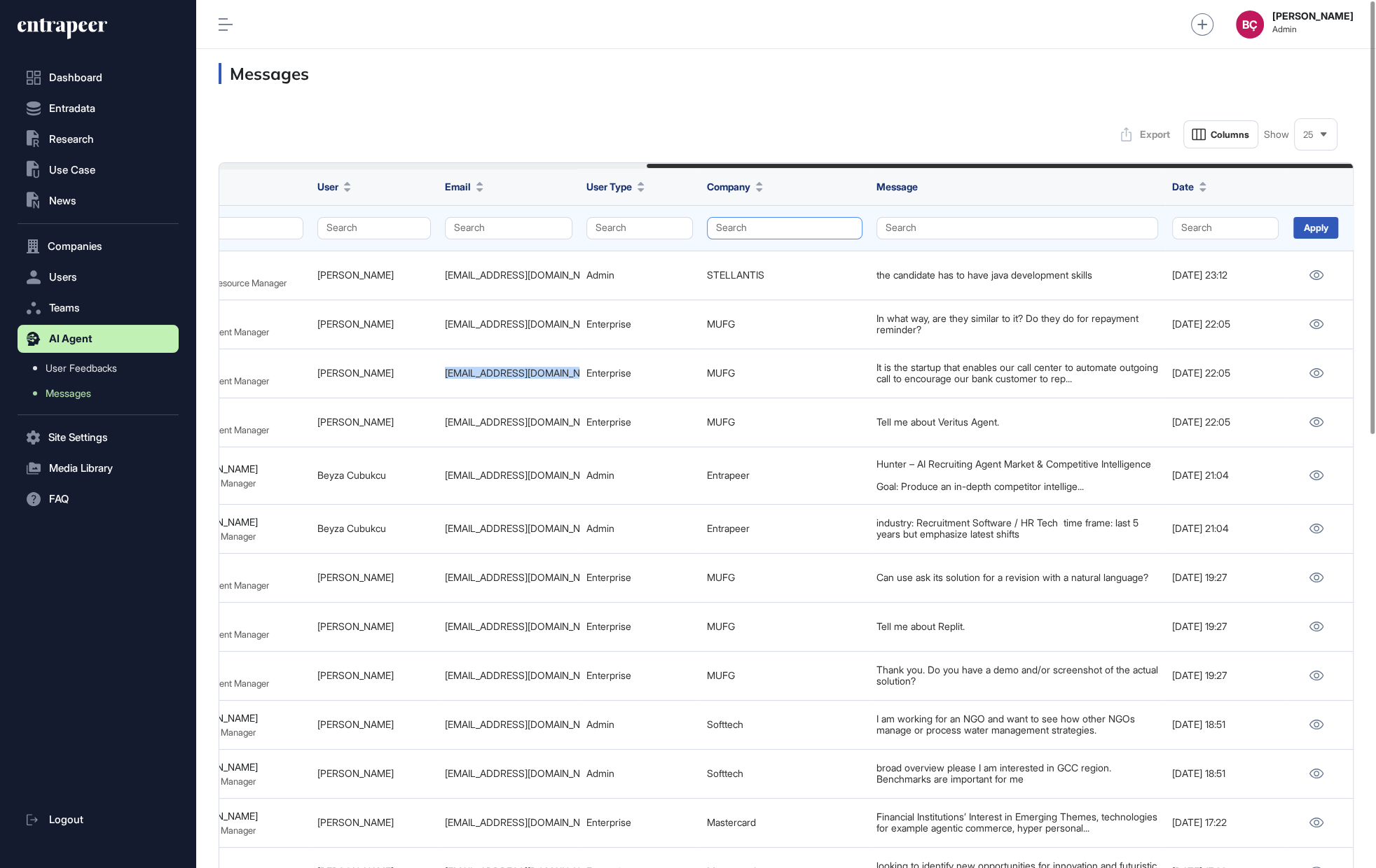
click at [793, 224] on button "Search" at bounding box center [784, 228] width 156 height 22
drag, startPoint x: 790, startPoint y: 243, endPoint x: 788, endPoint y: 250, distance: 7.3
click at [789, 247] on div "Search 1oT AKBANK ATLANT 3D Aktif Yatirim Bankasi A.S Albaraka Tech Global Alch…" at bounding box center [801, 304] width 190 height 130
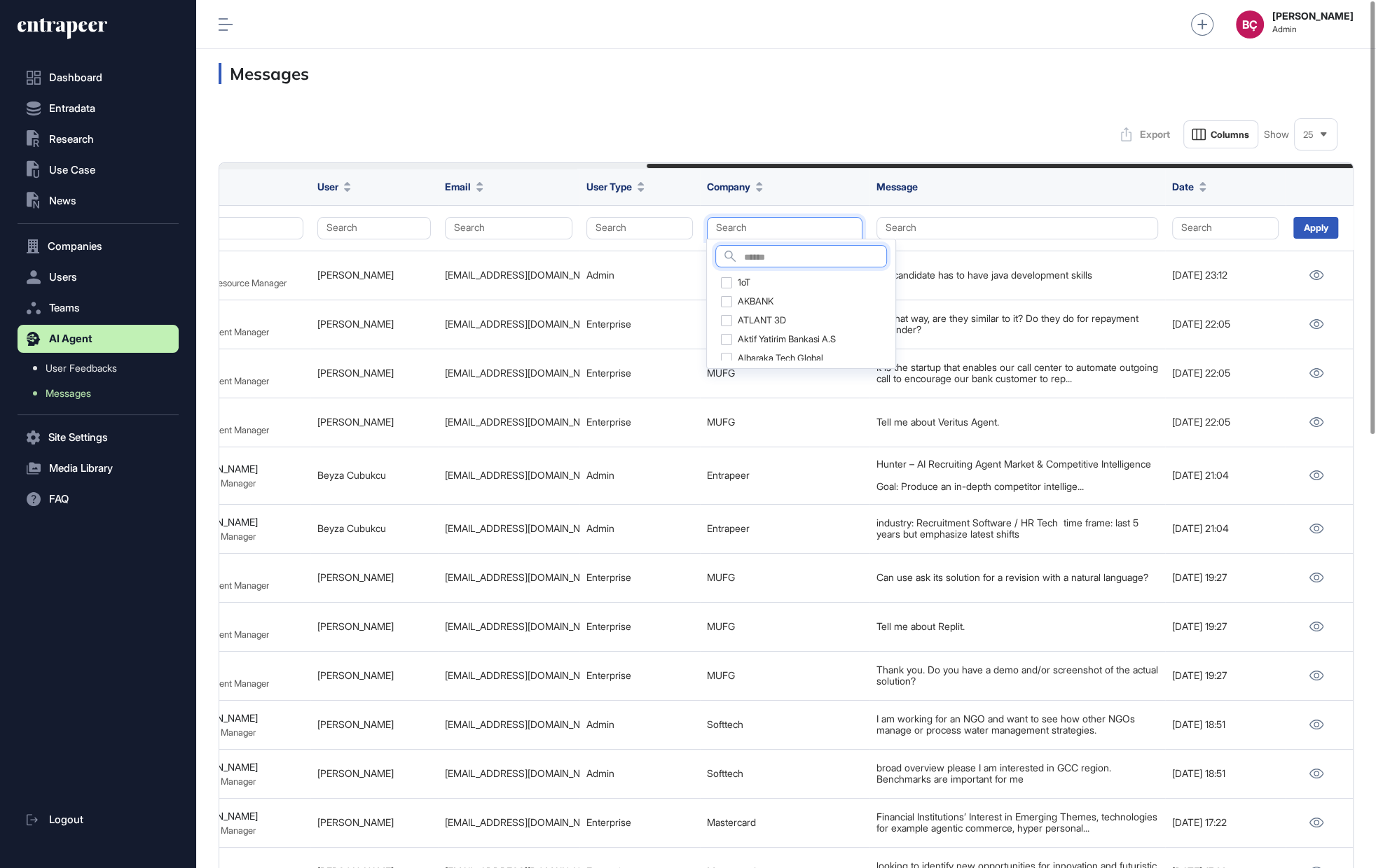
click at [788, 250] on input "text" at bounding box center [815, 258] width 143 height 19
type input "*****"
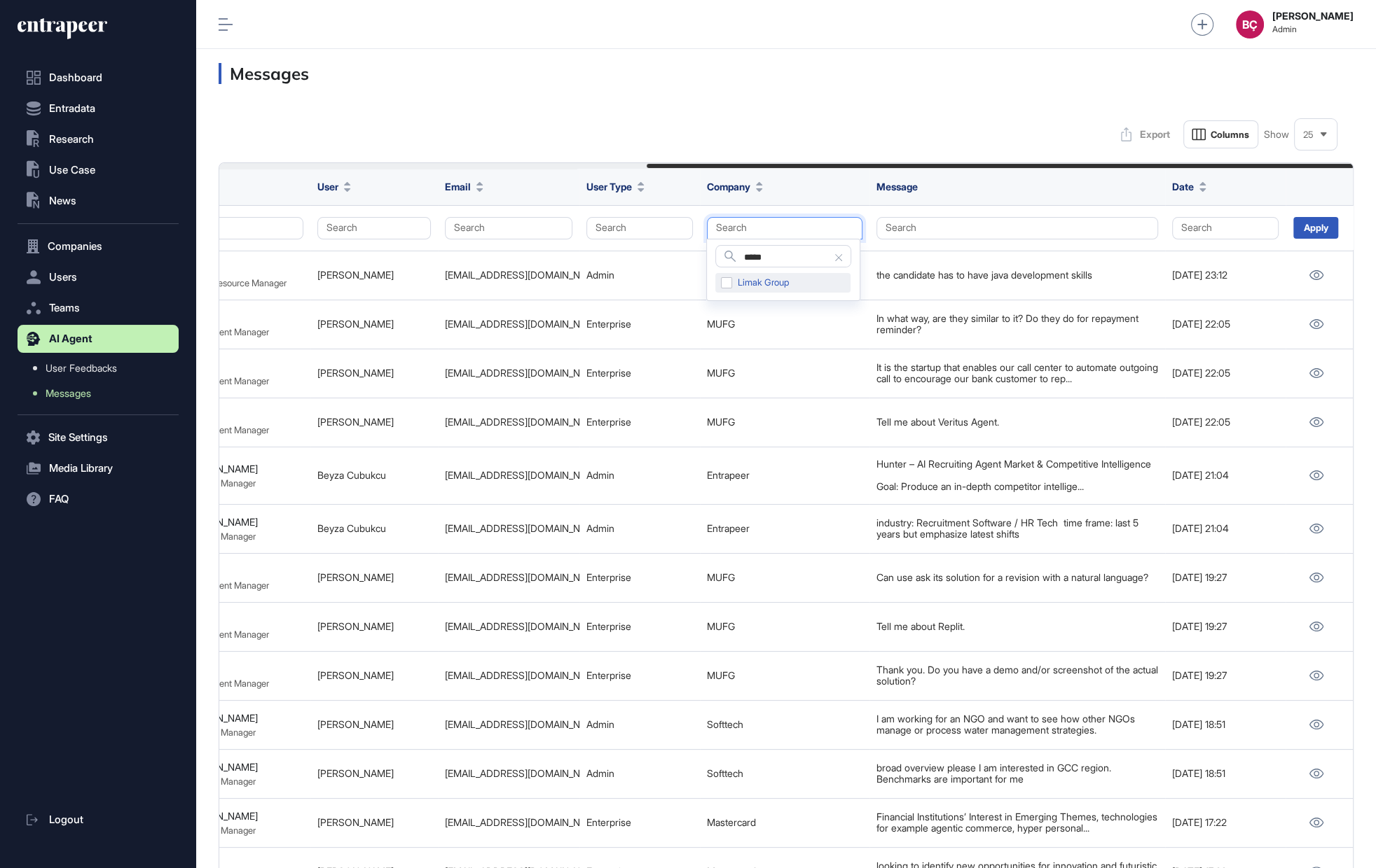
click at [728, 278] on div "Limak Group" at bounding box center [783, 283] width 135 height 20
click at [1323, 212] on div "Apply" at bounding box center [1319, 228] width 68 height 44
click at [1323, 224] on div "Apply" at bounding box center [1316, 228] width 44 height 21
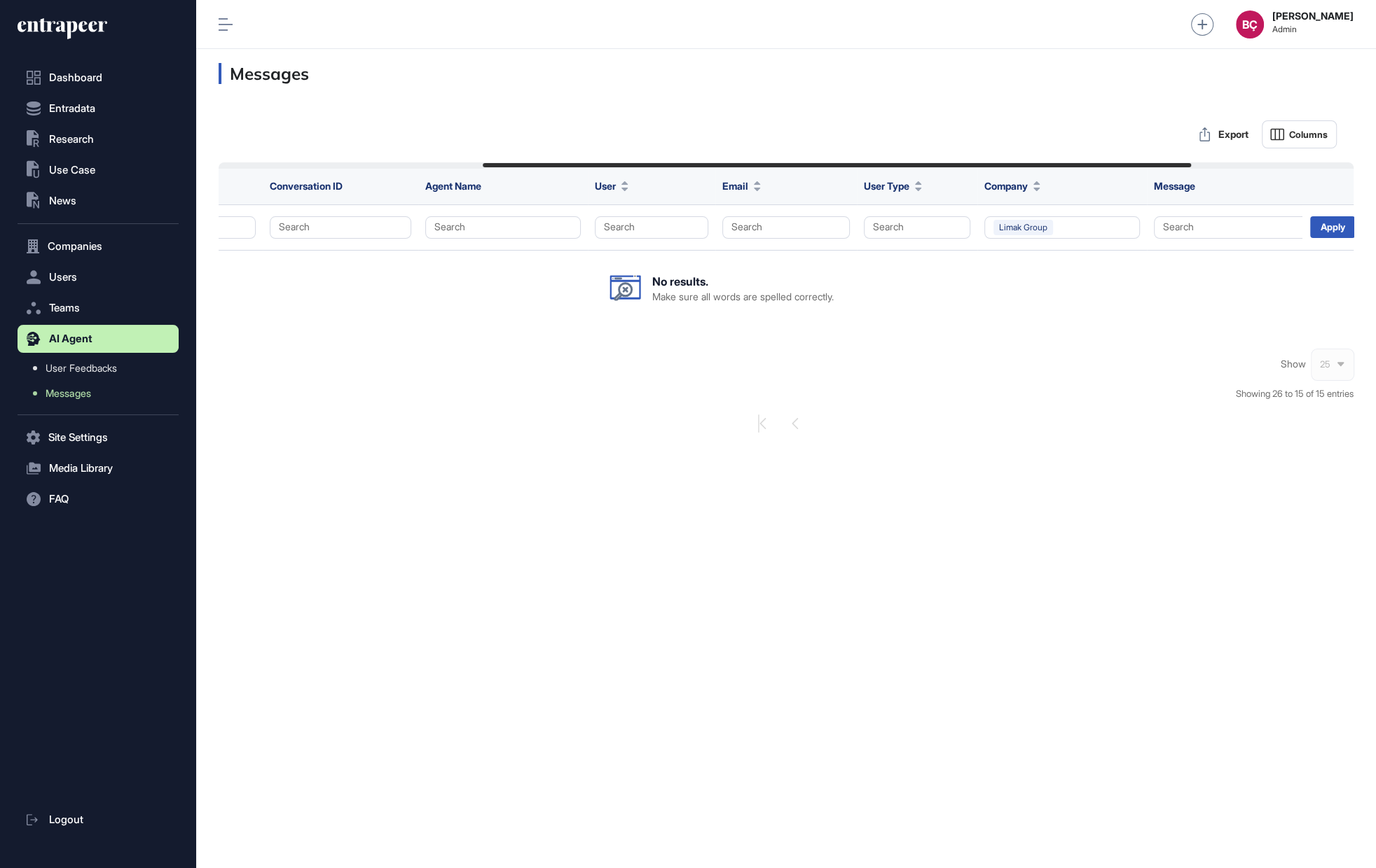
scroll to position [0, 428]
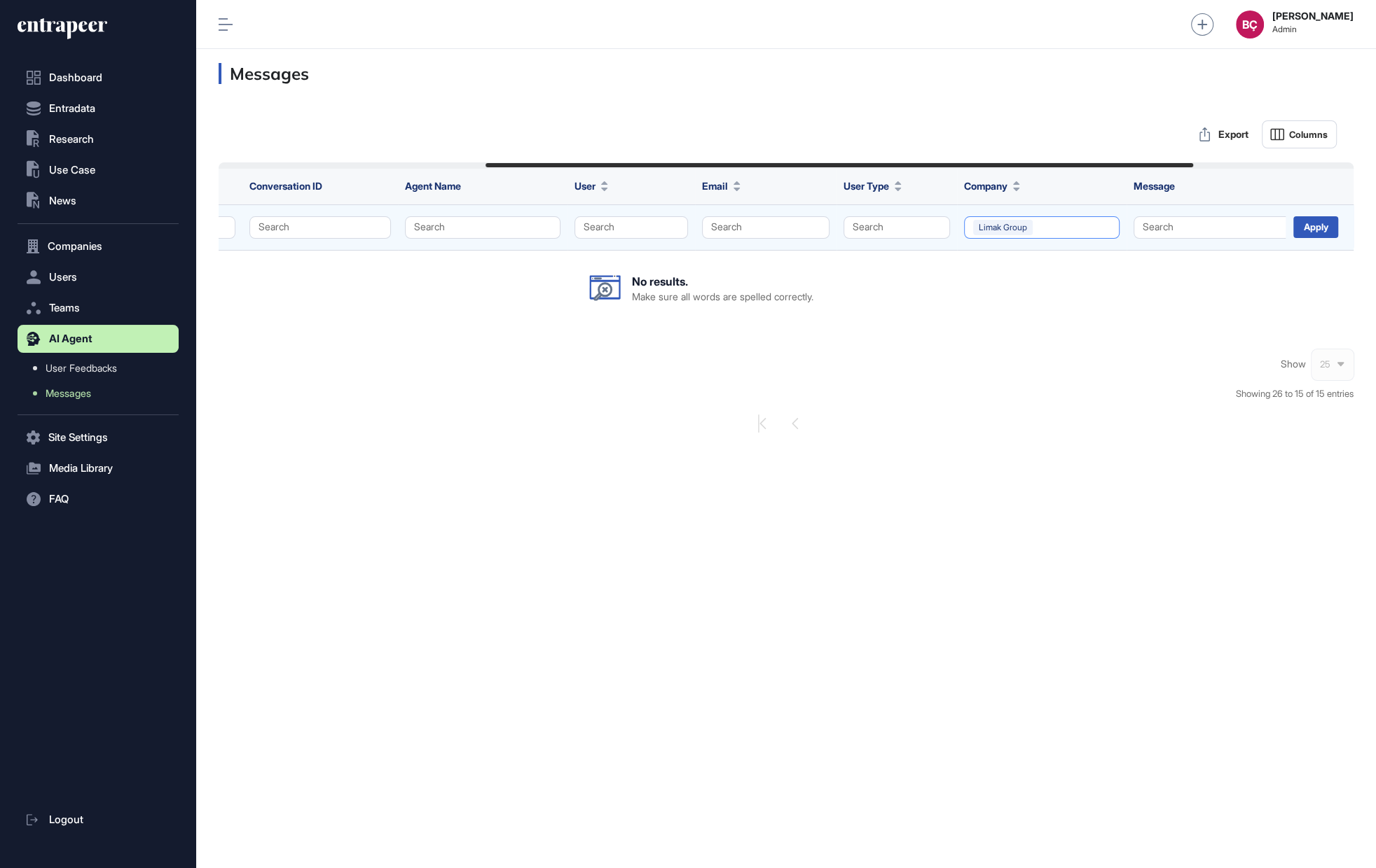
click at [1053, 220] on button "Limak Group" at bounding box center [1041, 227] width 156 height 22
click at [1015, 286] on div "Limak Group" at bounding box center [1055, 282] width 165 height 20
click at [883, 271] on table "Message ID Thread Title Conversation ID Agent Name User Email User Type Company…" at bounding box center [701, 248] width 1819 height 161
click at [1317, 235] on div "Apply" at bounding box center [1316, 227] width 44 height 21
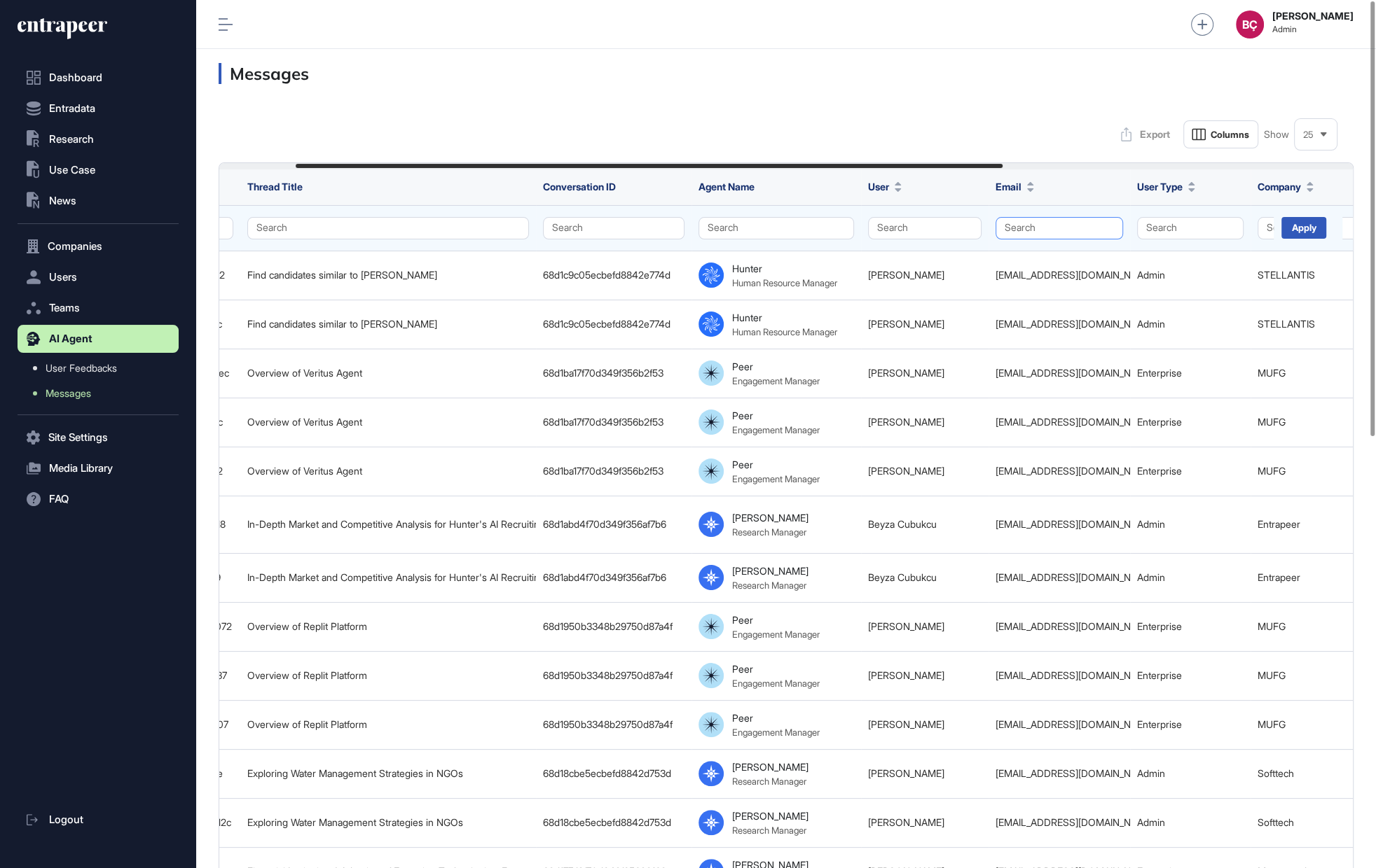
scroll to position [0, 176]
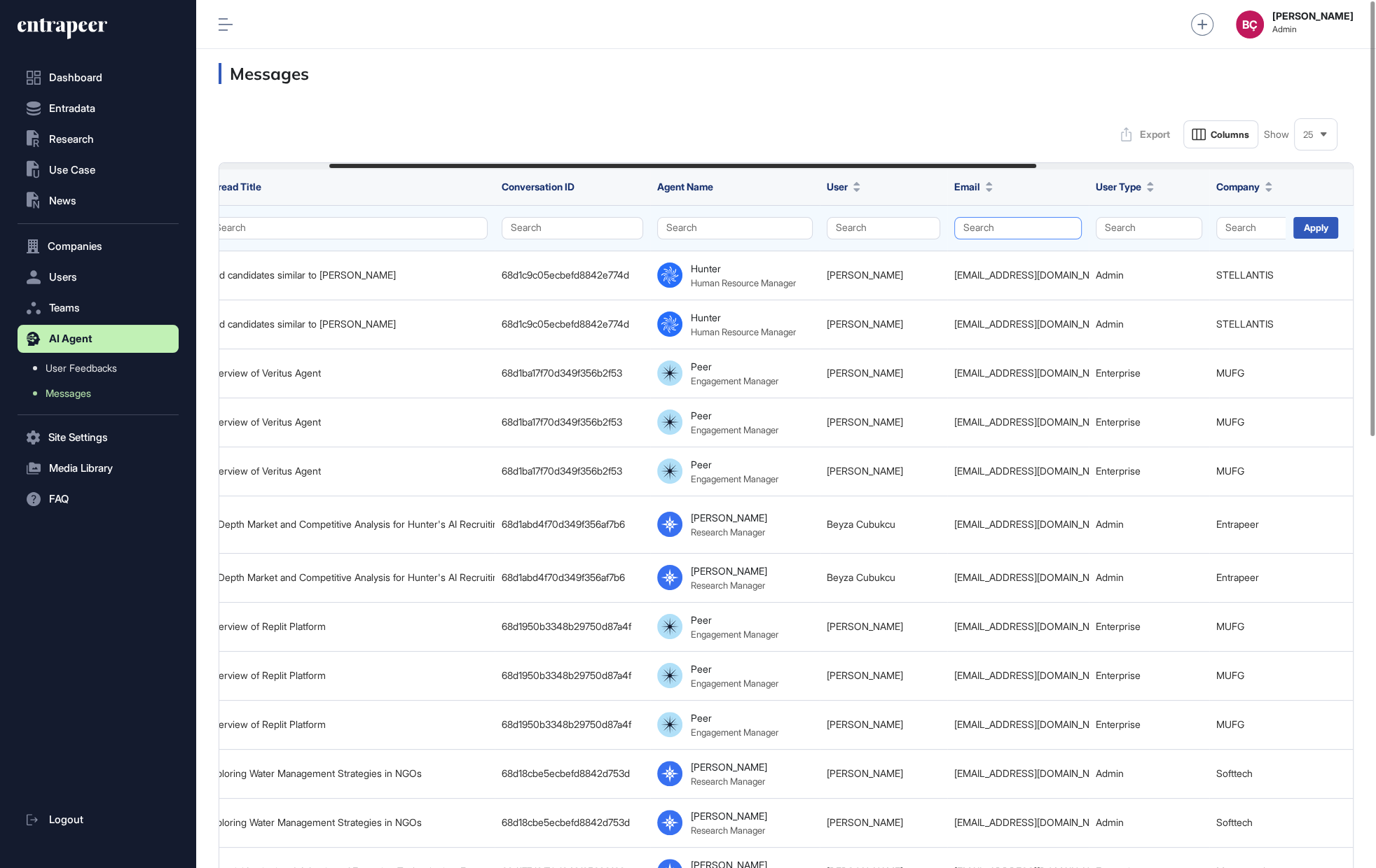
click at [1004, 228] on button "Search" at bounding box center [1018, 228] width 128 height 22
click at [868, 222] on button "Search" at bounding box center [883, 228] width 114 height 22
click at [870, 256] on input "text" at bounding box center [916, 258] width 106 height 19
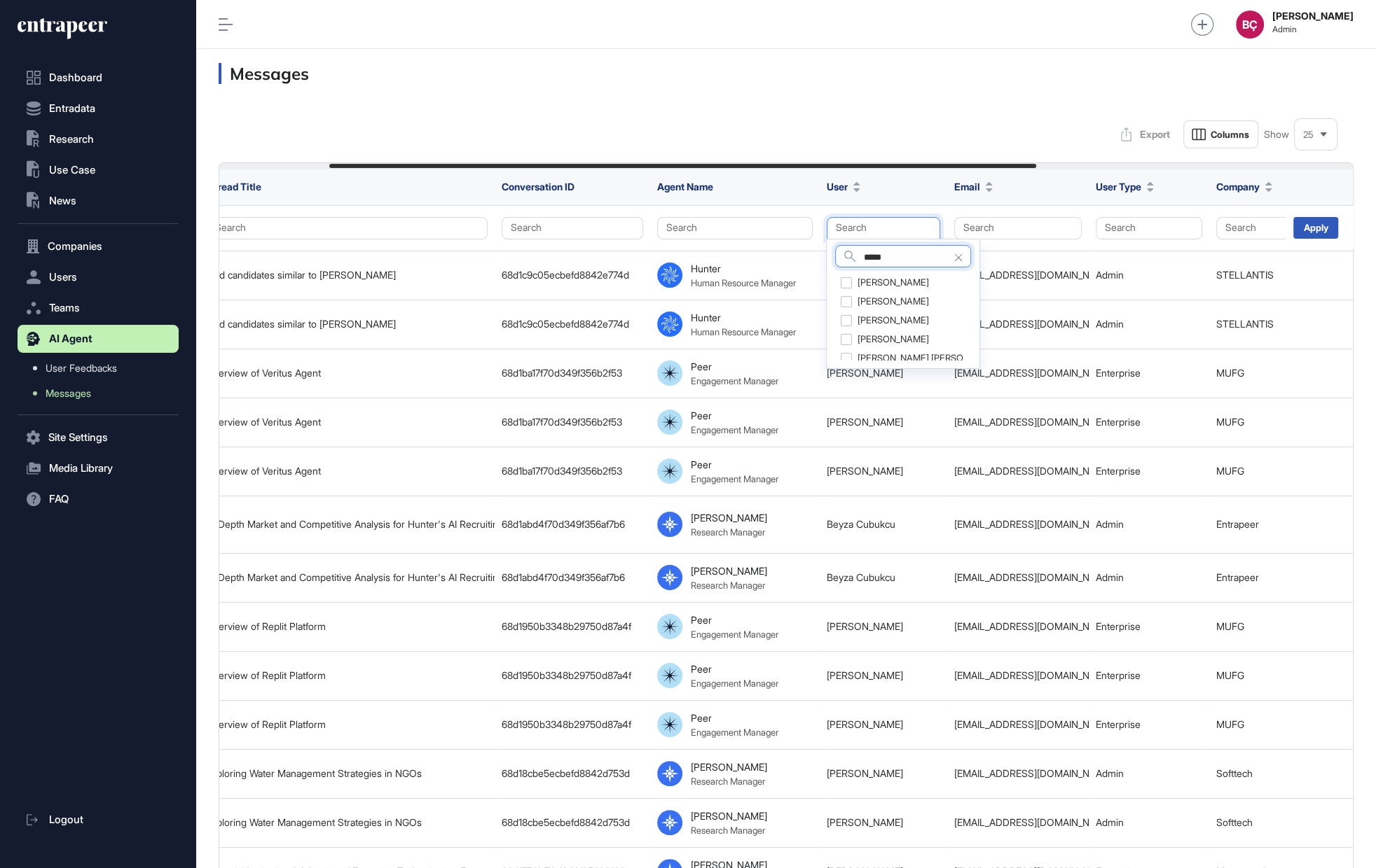
type input "*****"
click at [848, 285] on div "Duygu Terliksiz" at bounding box center [903, 283] width 135 height 20
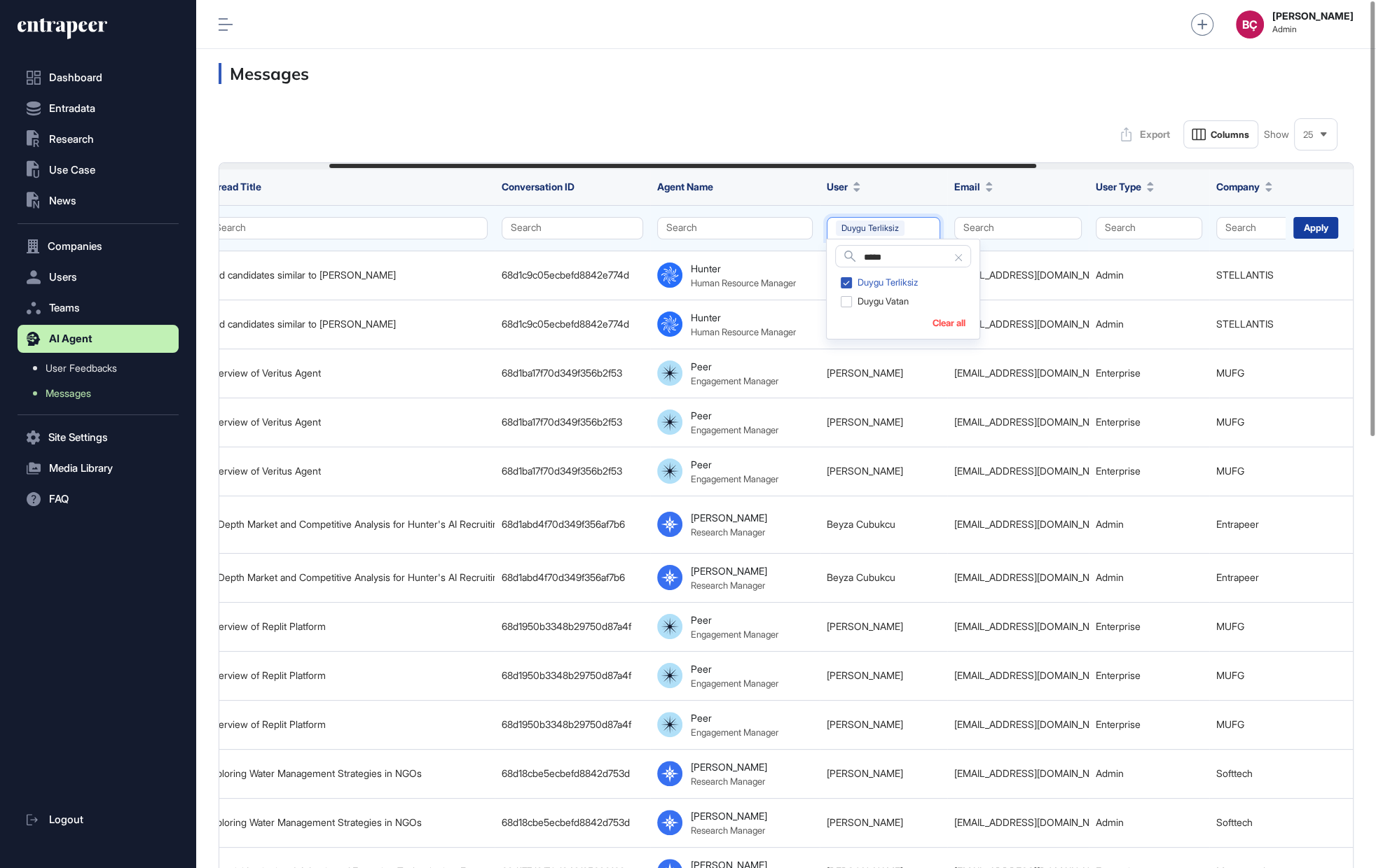
click at [1323, 222] on div "Apply" at bounding box center [1316, 228] width 44 height 21
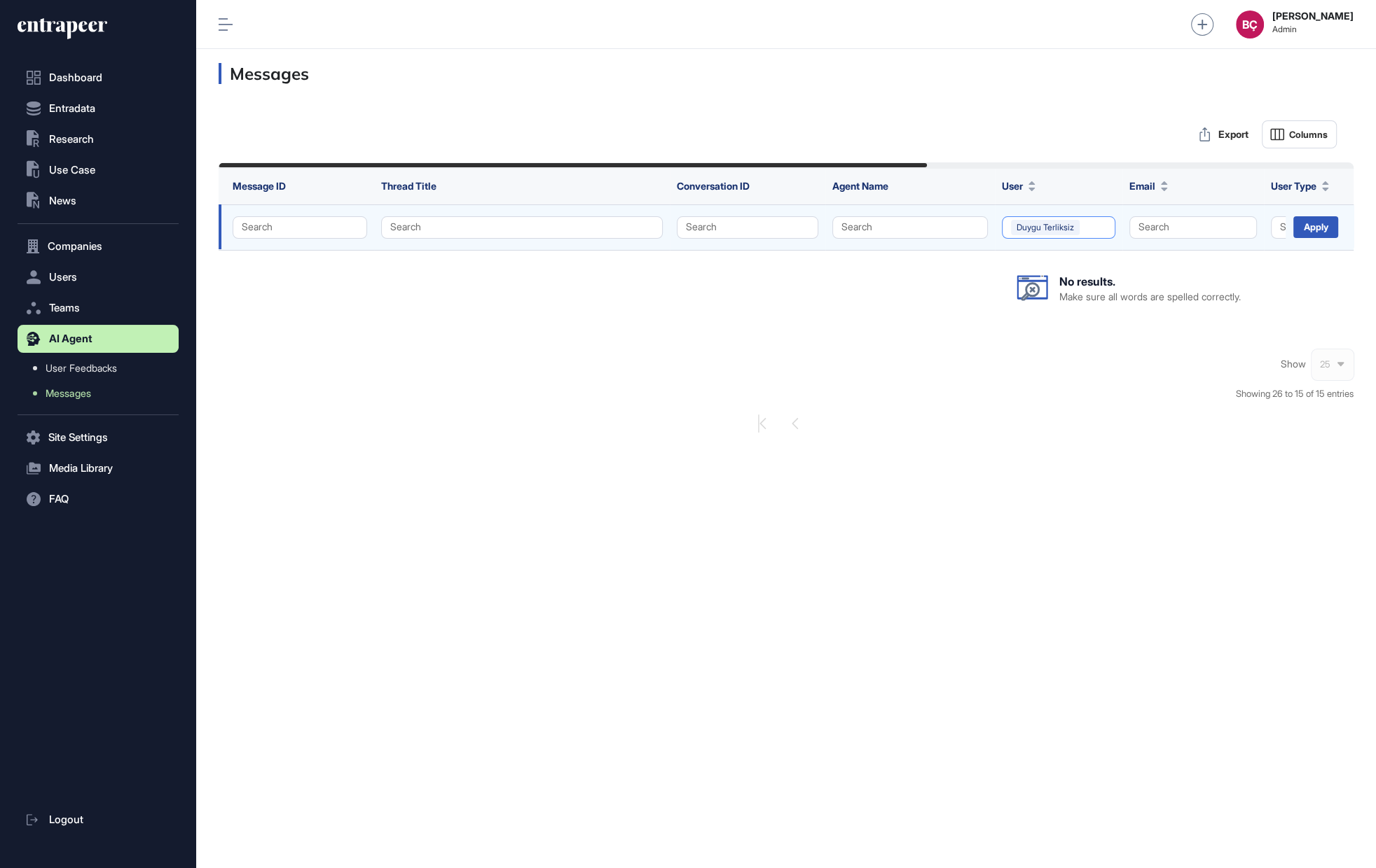
click at [1102, 231] on button "Duygu Terliksiz" at bounding box center [1059, 227] width 114 height 22
click at [1021, 283] on div "Duygu Terliksiz" at bounding box center [1075, 282] width 129 height 20
click at [1126, 394] on div "Show 25 Showing 26 to 15 of 15 entries" at bounding box center [786, 392] width 1135 height 82
click at [1323, 238] on div "Apply" at bounding box center [1319, 226] width 68 height 42
click at [1322, 235] on div "Apply" at bounding box center [1316, 227] width 44 height 21
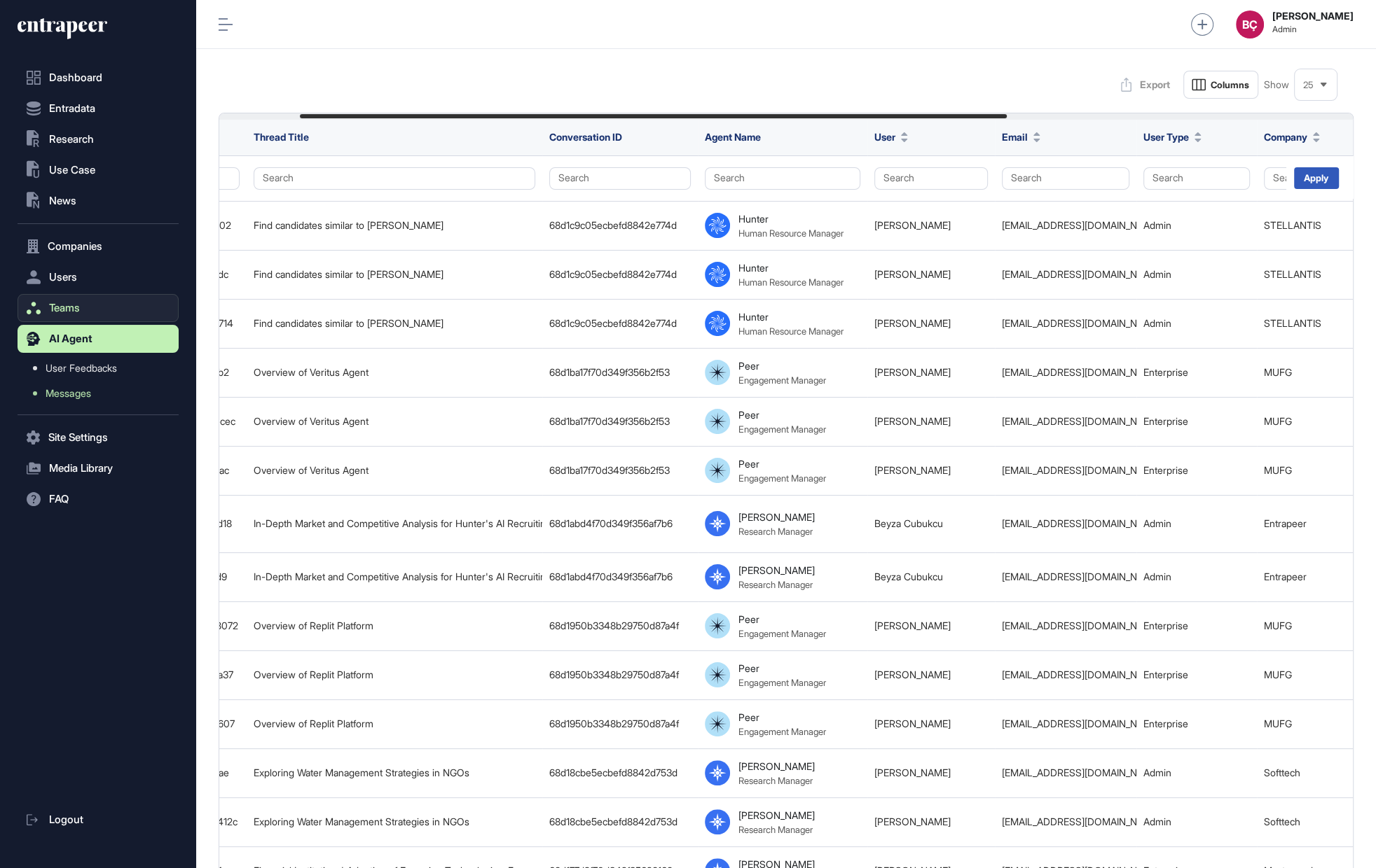
scroll to position [63, 0]
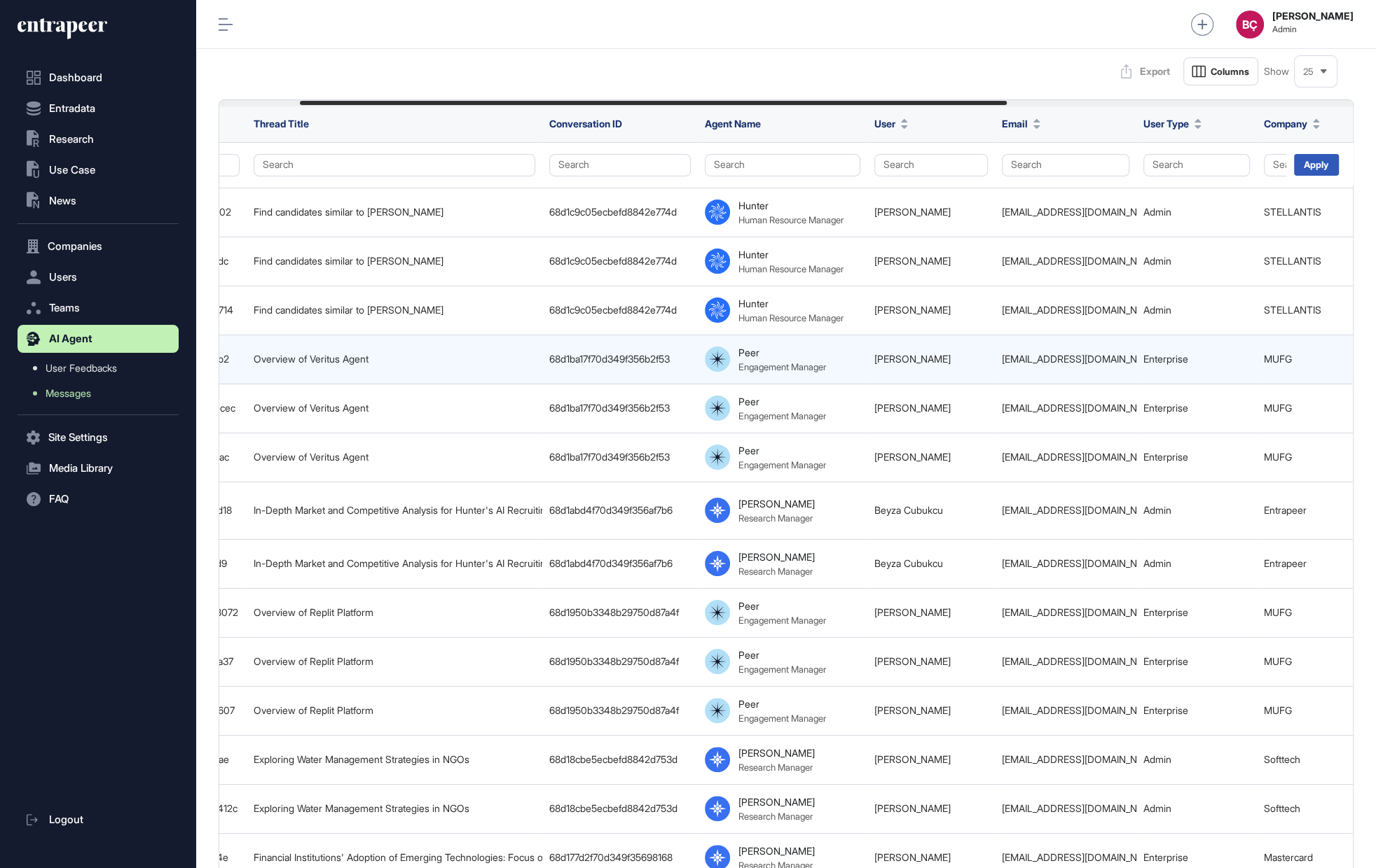
click at [1037, 362] on div "rwada@us.mufg.jp" at bounding box center [1065, 359] width 128 height 12
click at [1035, 369] on td "rwada@us.mufg.jp" at bounding box center [1065, 359] width 142 height 49
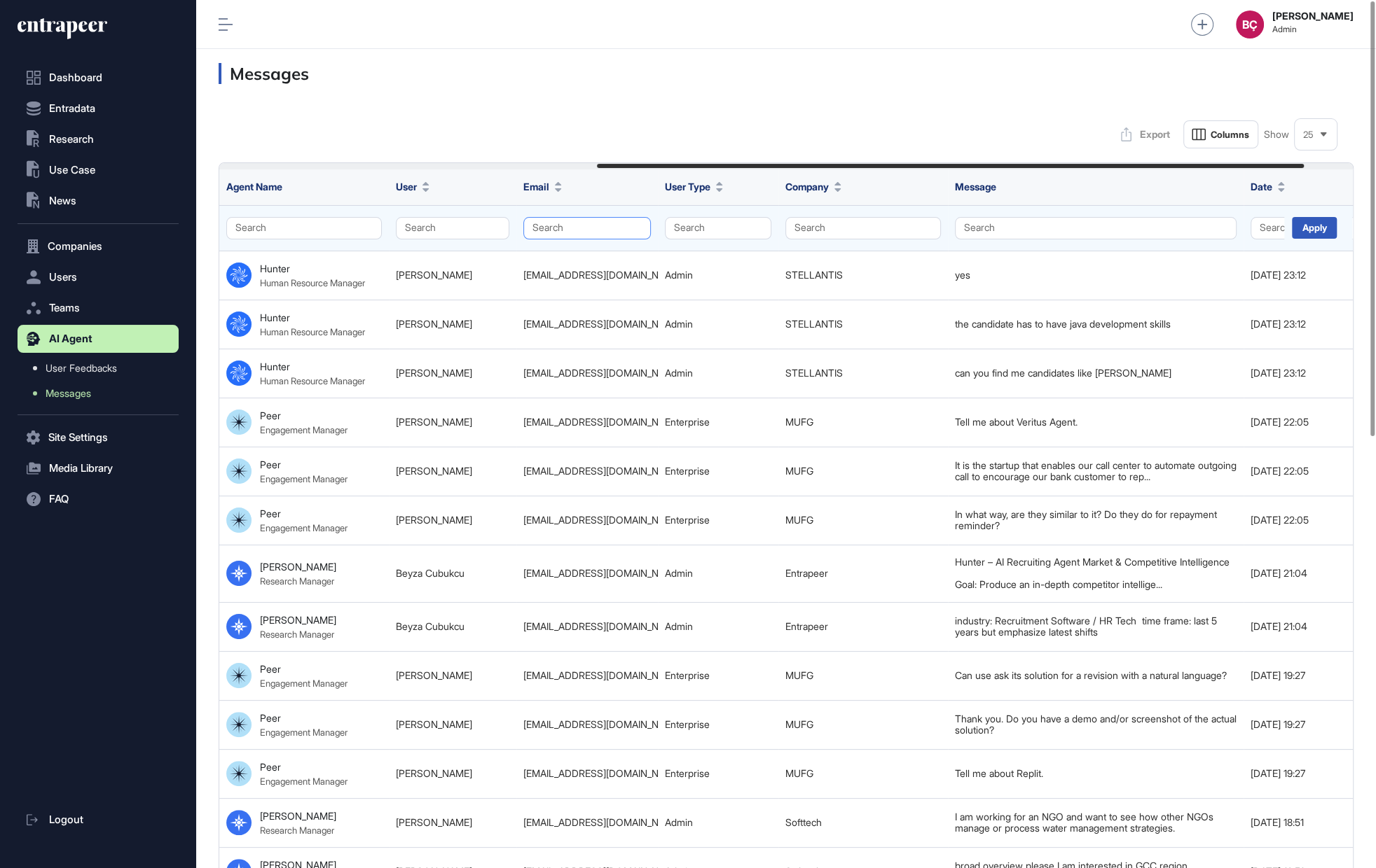
scroll to position [0, 606]
click at [578, 226] on button "Search" at bounding box center [588, 228] width 128 height 22
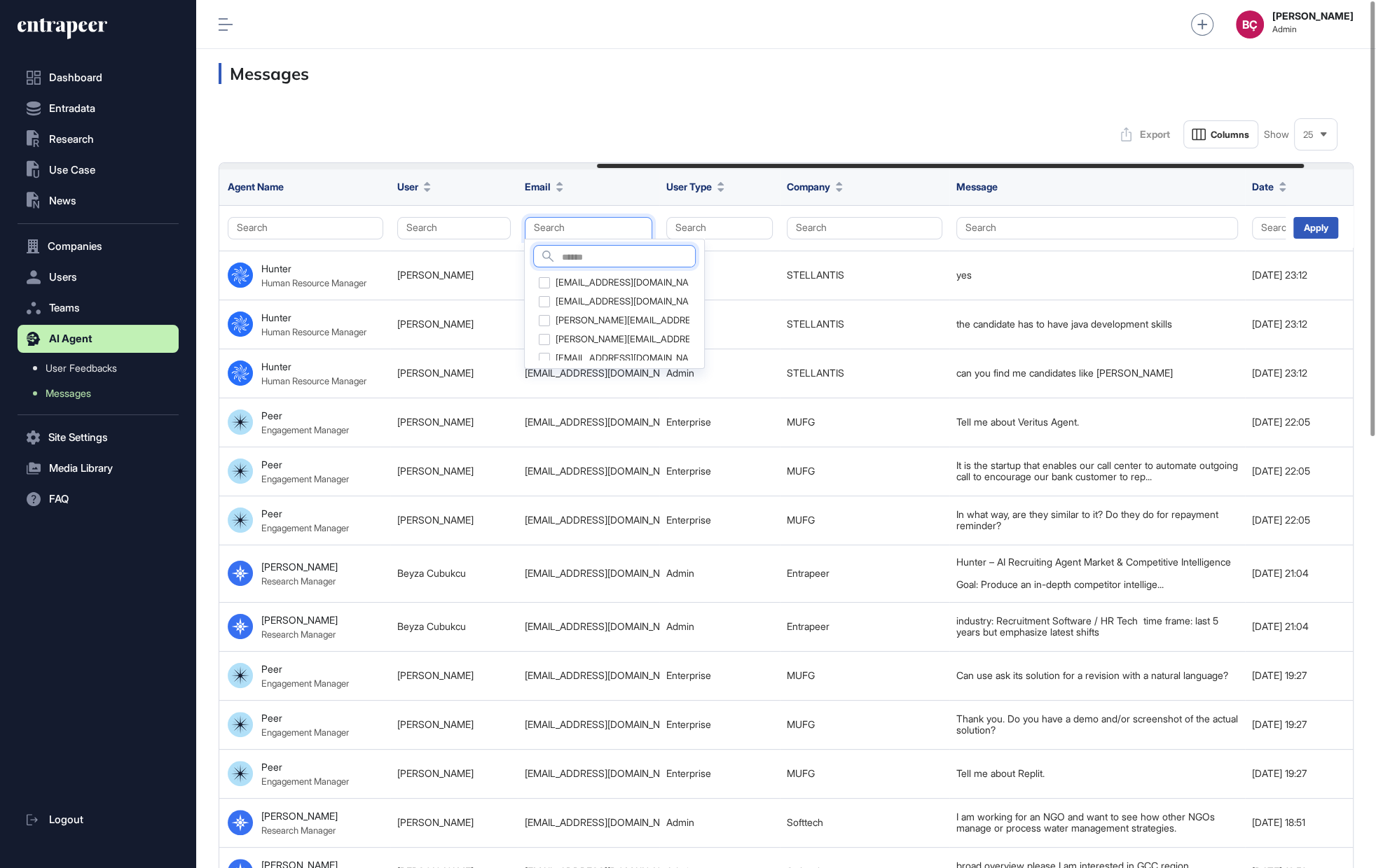
click at [570, 249] on input "text" at bounding box center [629, 258] width 133 height 19
type input "*"
click at [594, 252] on input "*" at bounding box center [640, 258] width 157 height 19
paste input "**********"
type input "**********"
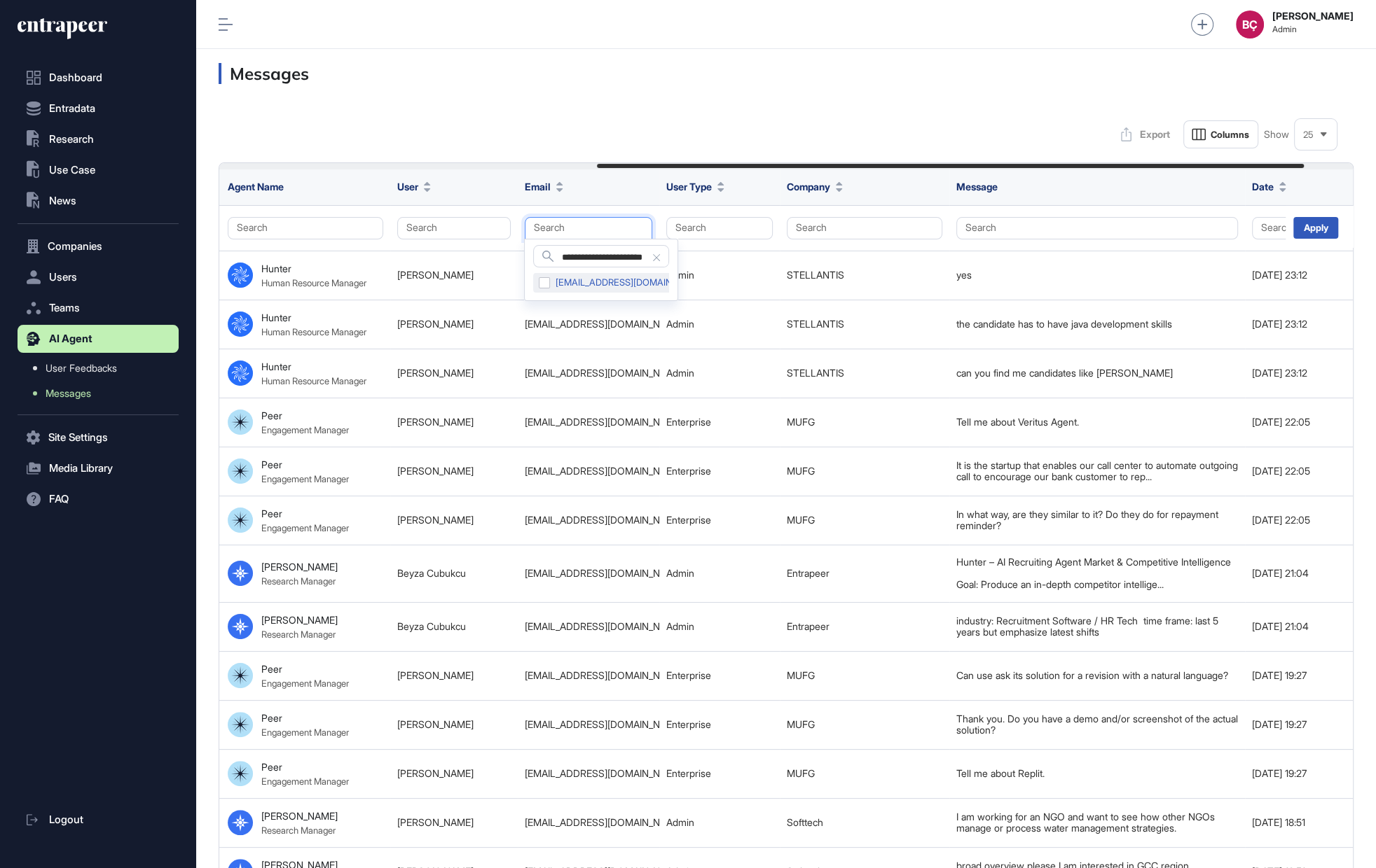
click at [543, 282] on div "dterliksiz@limak.com.tr" at bounding box center [621, 283] width 177 height 20
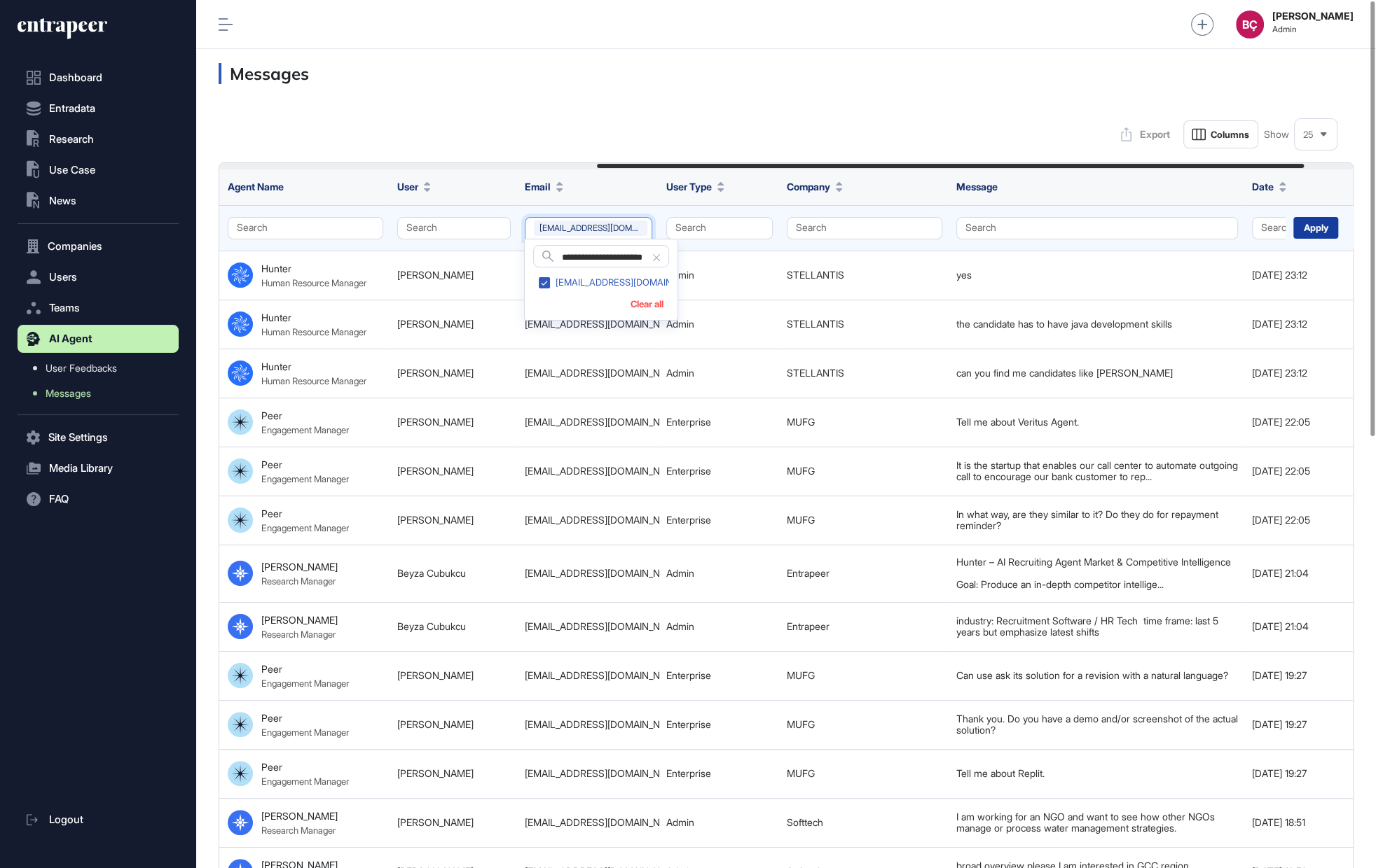
click at [1308, 236] on div "Apply" at bounding box center [1316, 228] width 44 height 21
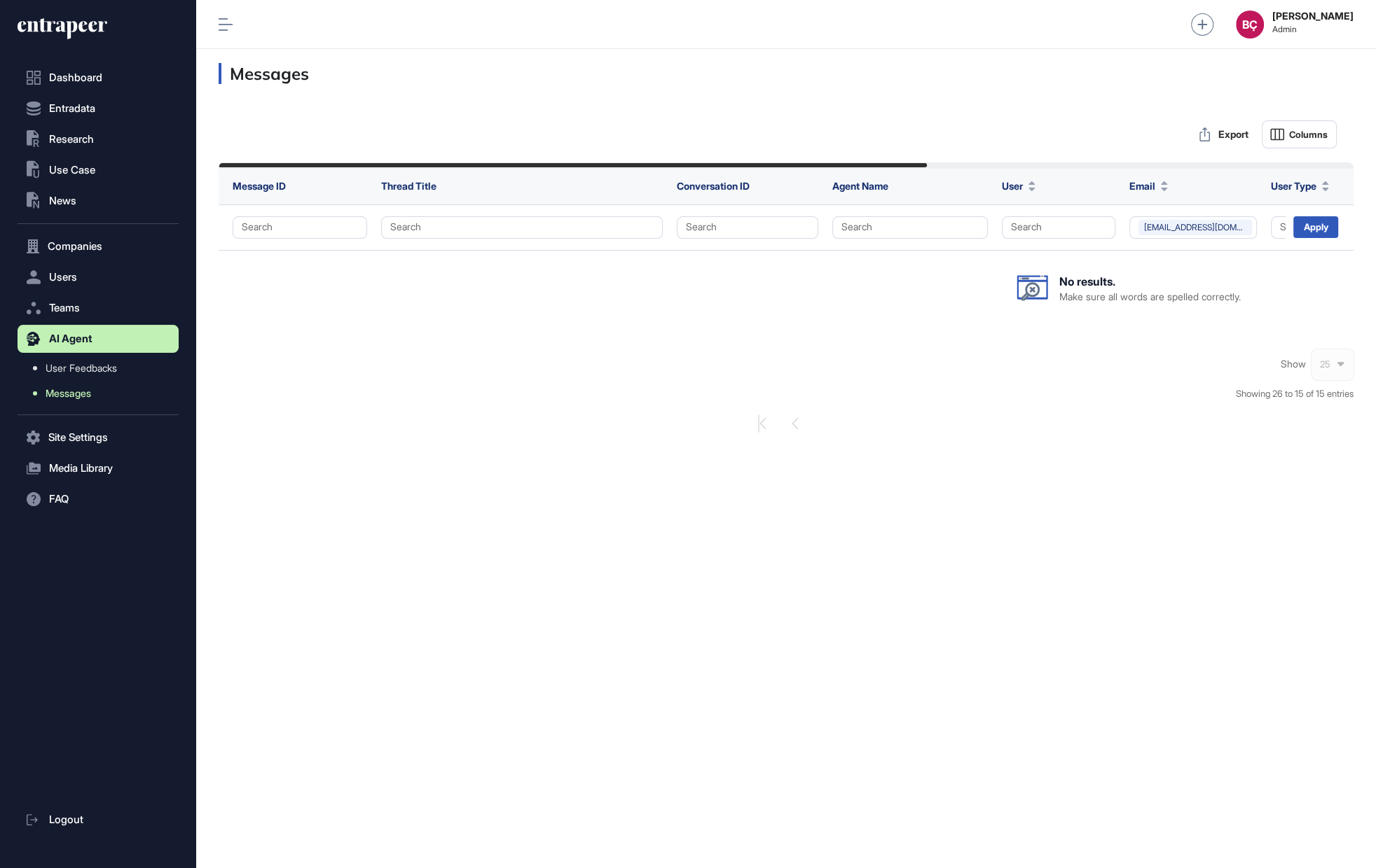
click at [74, 394] on span "Messages" at bounding box center [68, 394] width 45 height 12
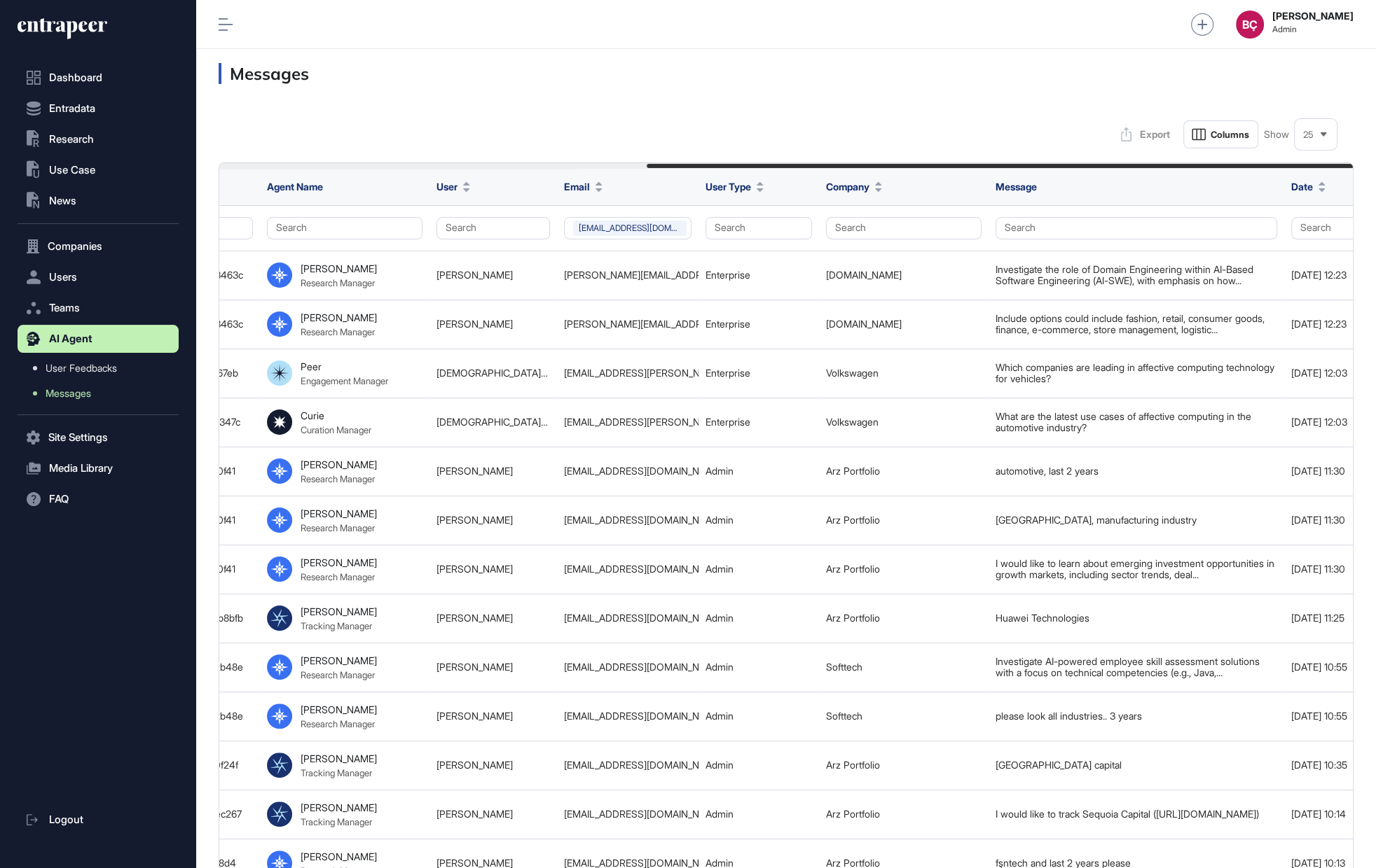
scroll to position [0, 686]
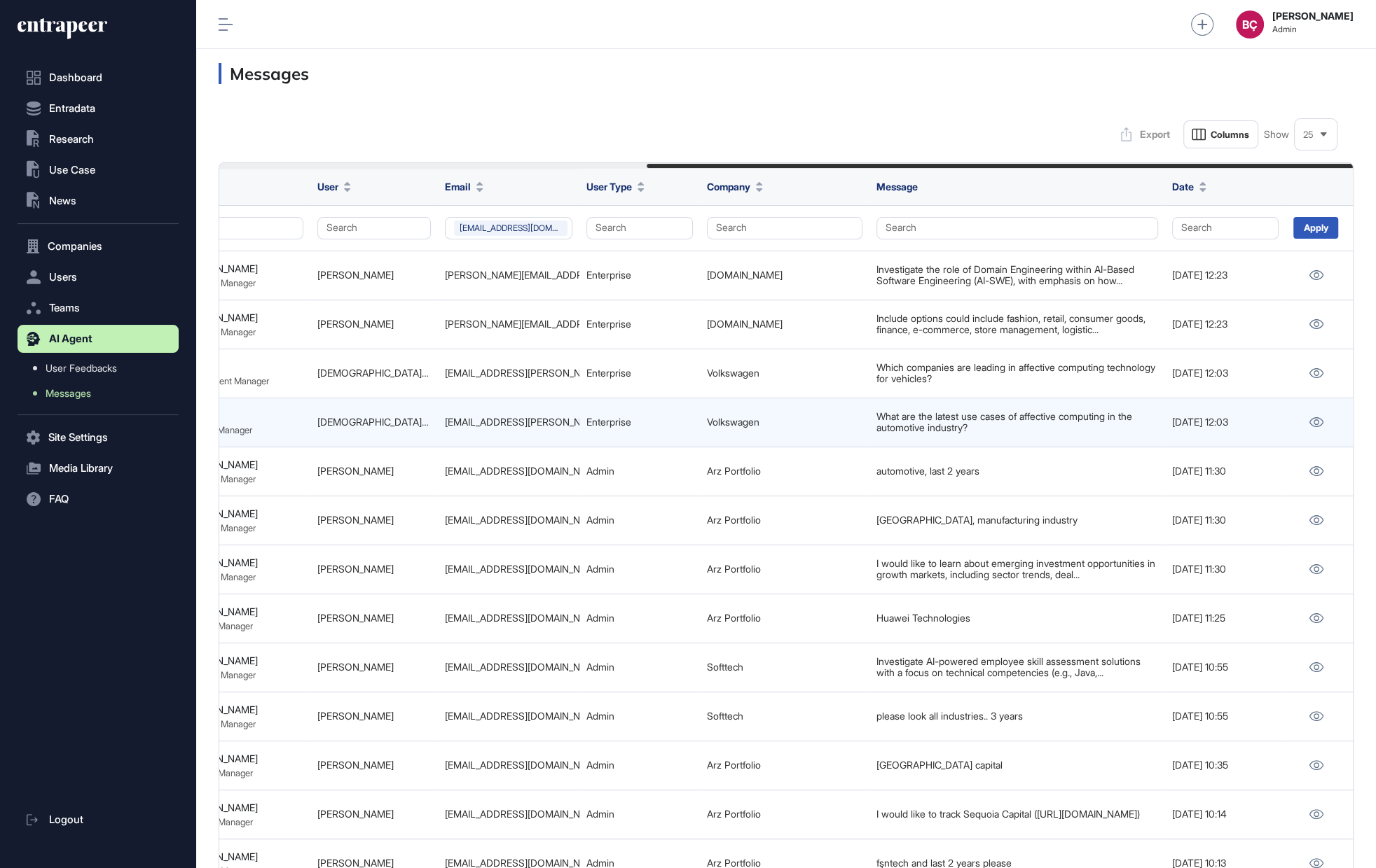
click at [722, 419] on link "Volkswagen" at bounding box center [733, 422] width 53 height 12
click at [0, 0] on div "Dashboard Entradata .st0{fill:currentColor} Research .st0{fill:currentColor} Us…" at bounding box center [688, 434] width 1376 height 868
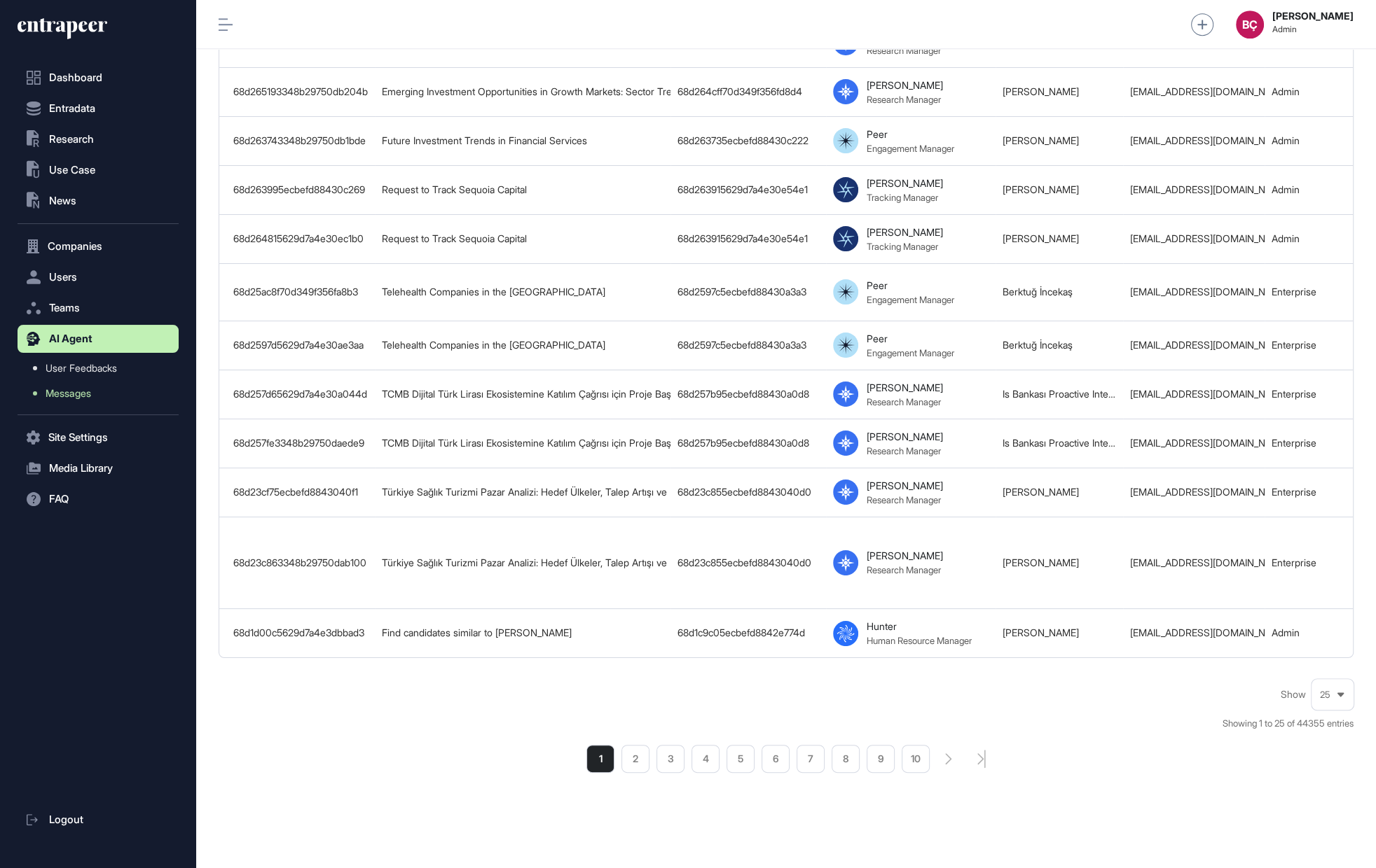
scroll to position [870, 0]
click at [73, 391] on span "Messages" at bounding box center [68, 394] width 45 height 12
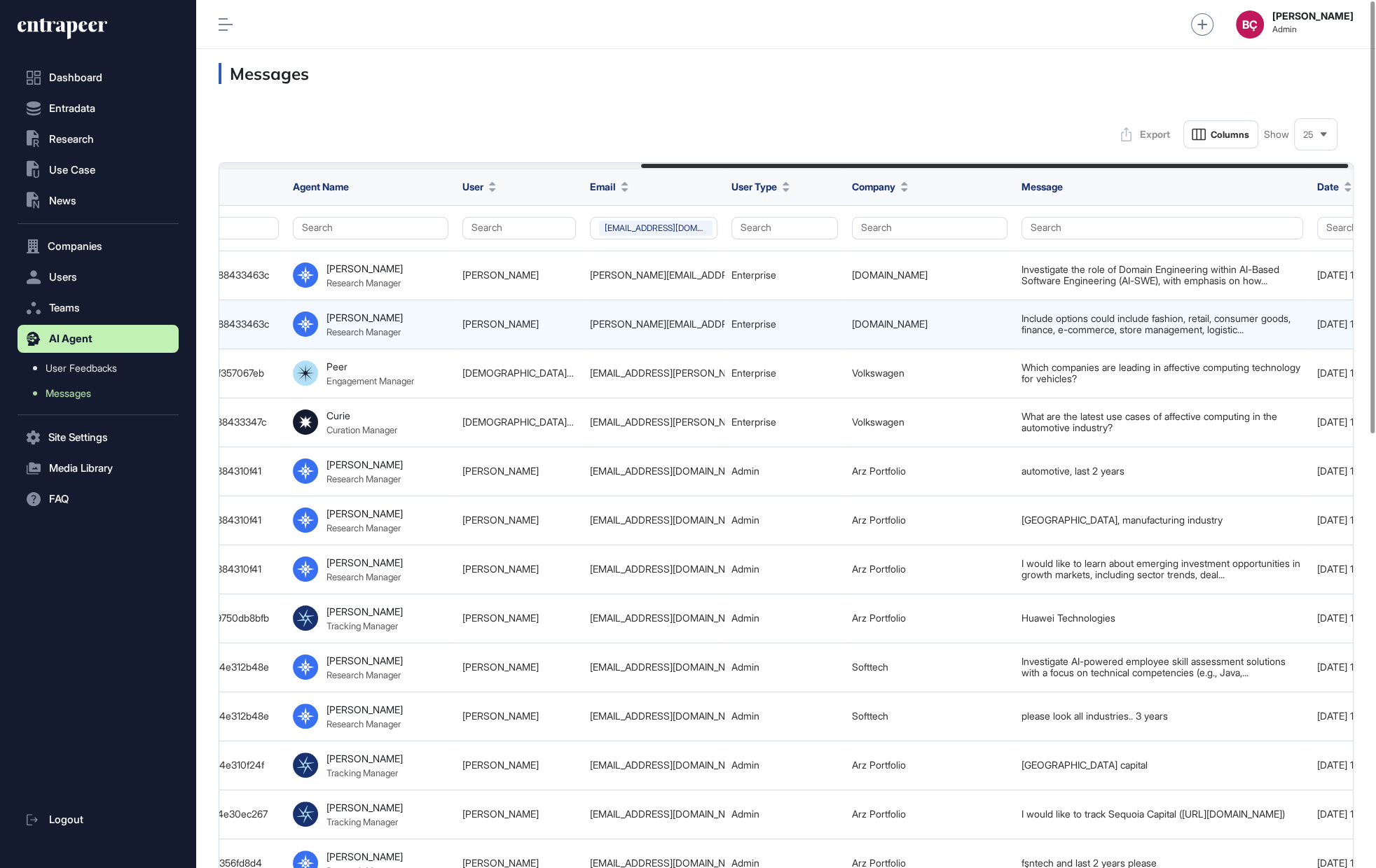
scroll to position [0, 686]
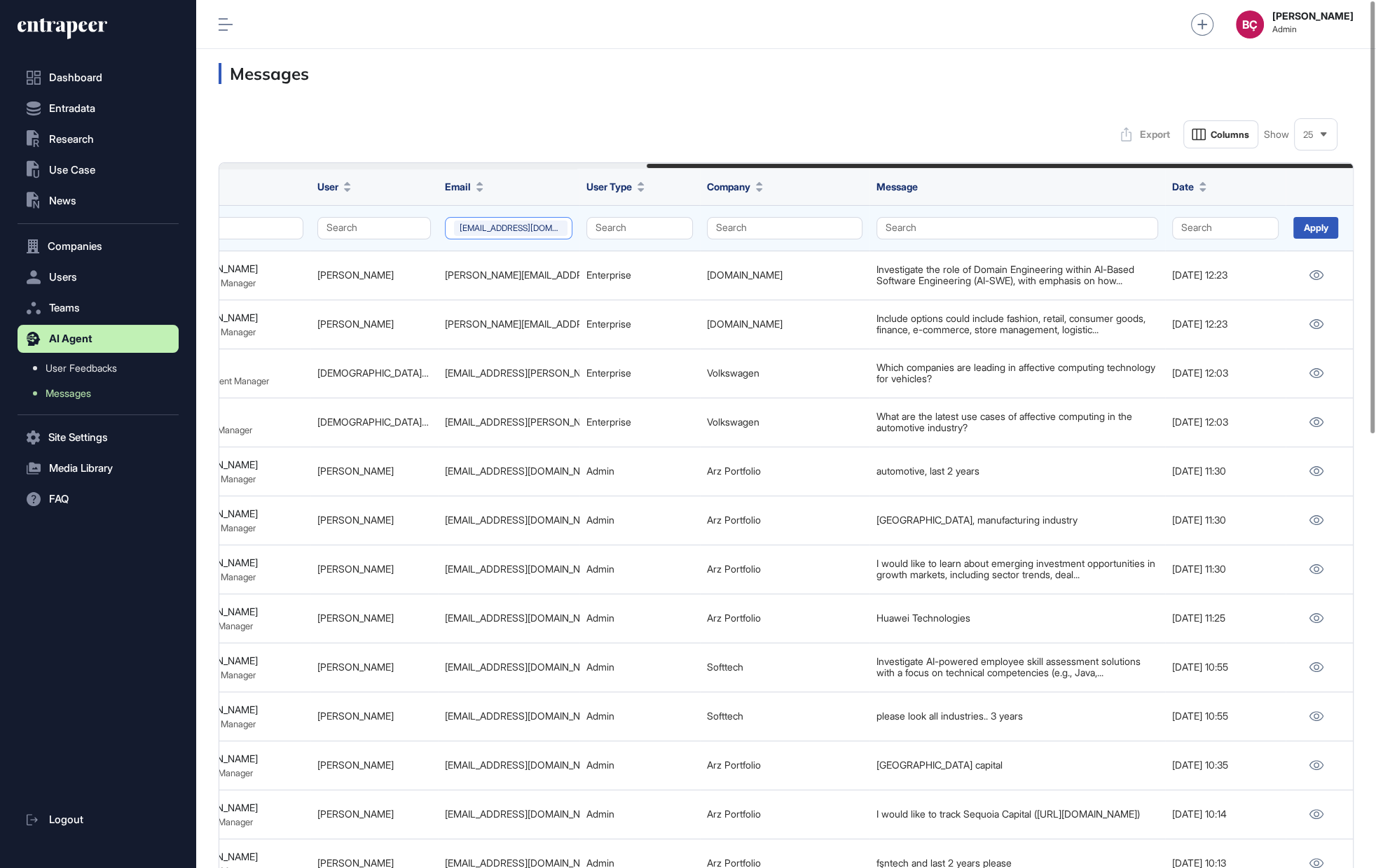
click at [565, 227] on button "dterliksiz@limak.com.tr" at bounding box center [508, 228] width 128 height 22
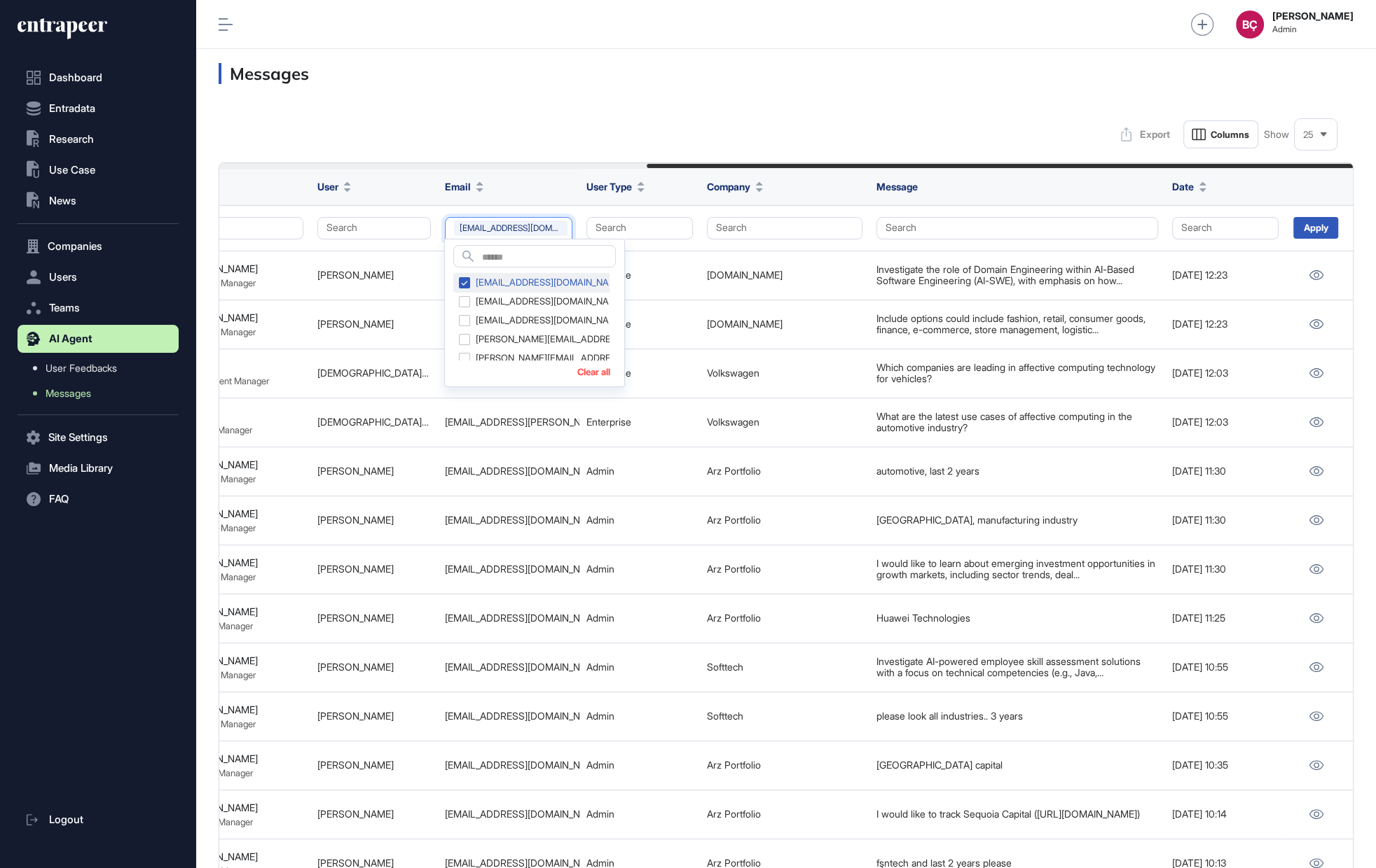
click at [513, 281] on div "dterliksiz@limak.com.tr" at bounding box center [541, 283] width 177 height 20
click at [510, 281] on div "dterliksiz@limak.com.tr" at bounding box center [541, 283] width 177 height 20
click at [1313, 231] on div "Apply" at bounding box center [1316, 228] width 44 height 21
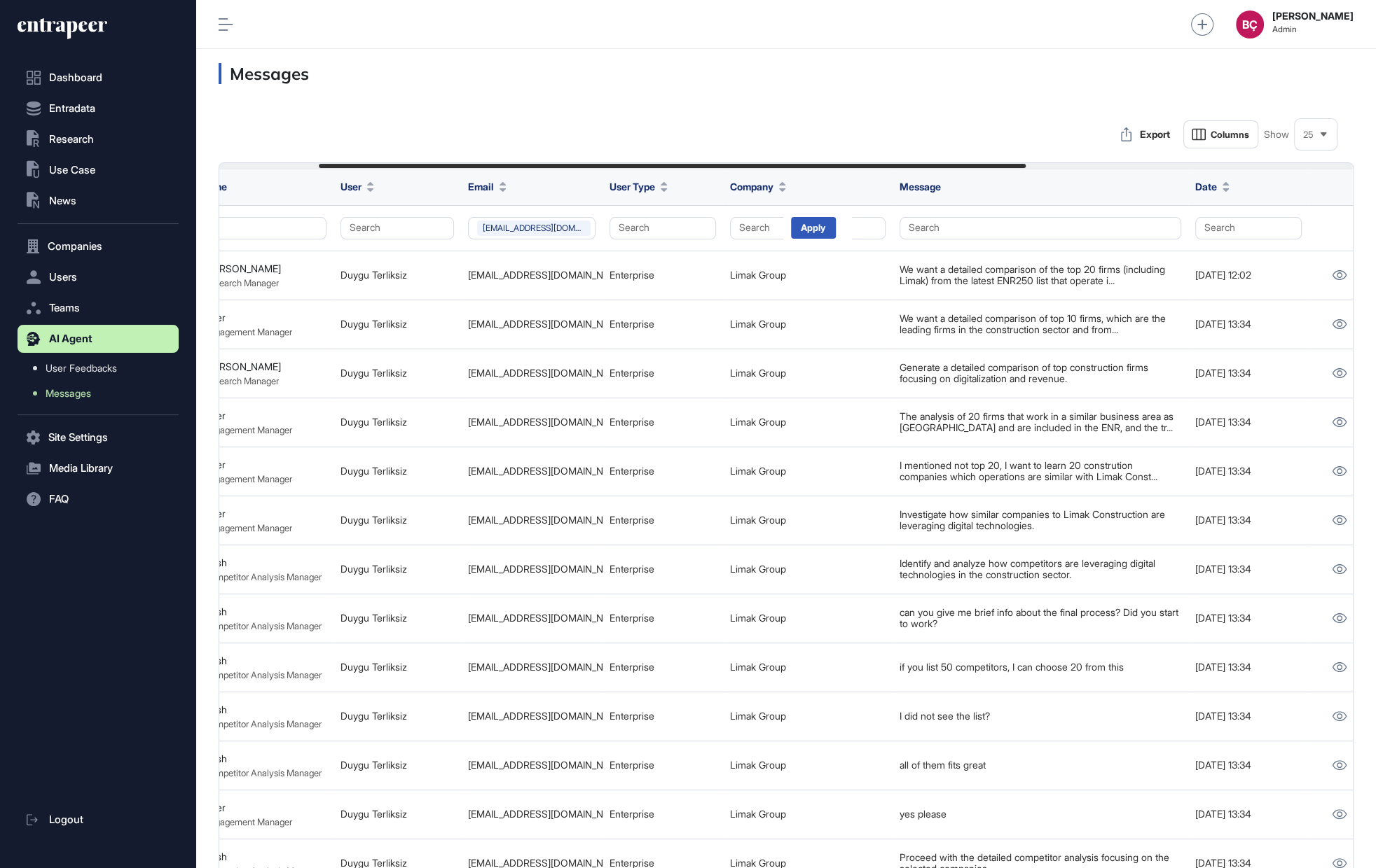
scroll to position [0, 686]
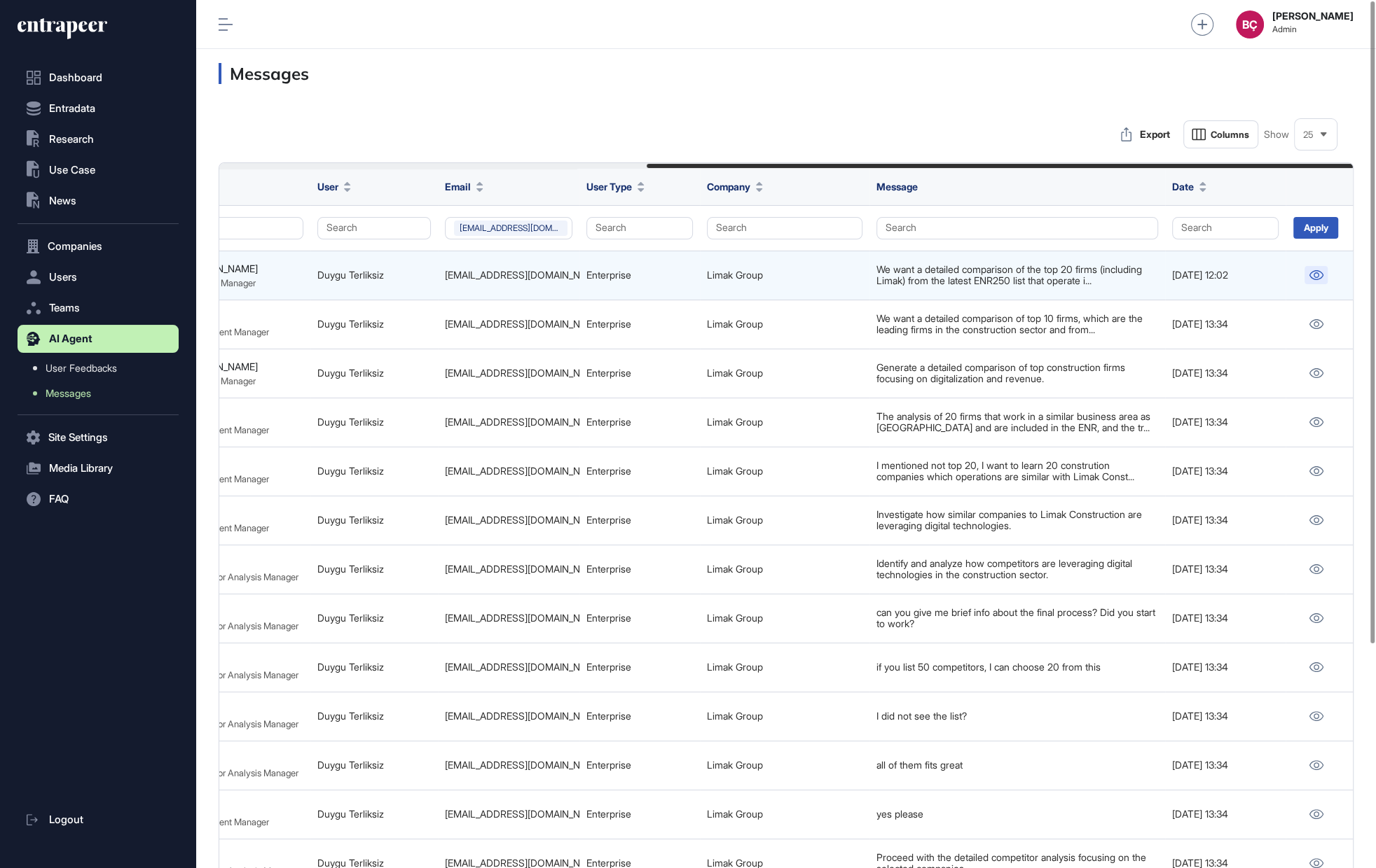
click at [1308, 273] on link at bounding box center [1316, 275] width 23 height 18
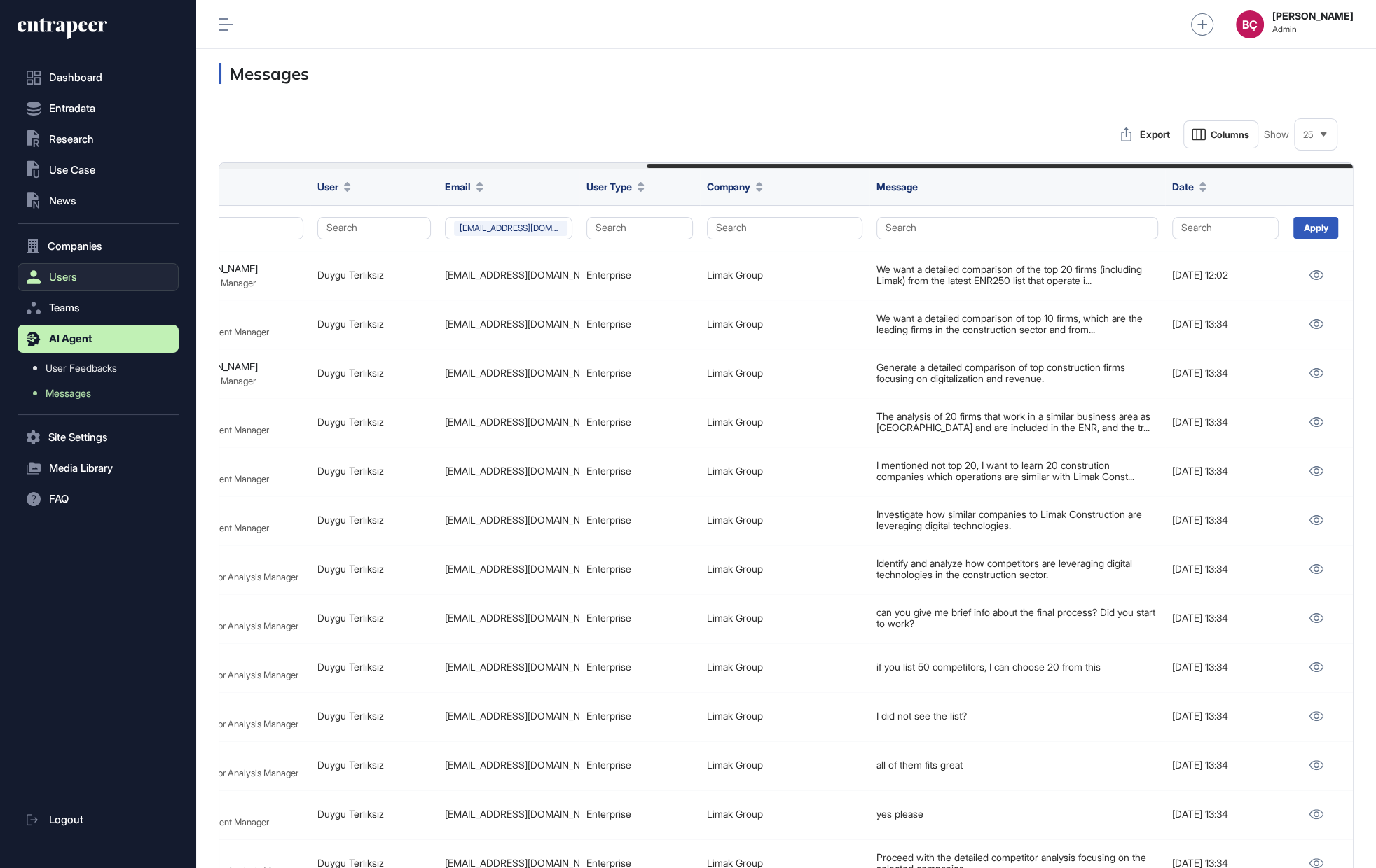
click at [77, 265] on button "Users" at bounding box center [98, 278] width 161 height 28
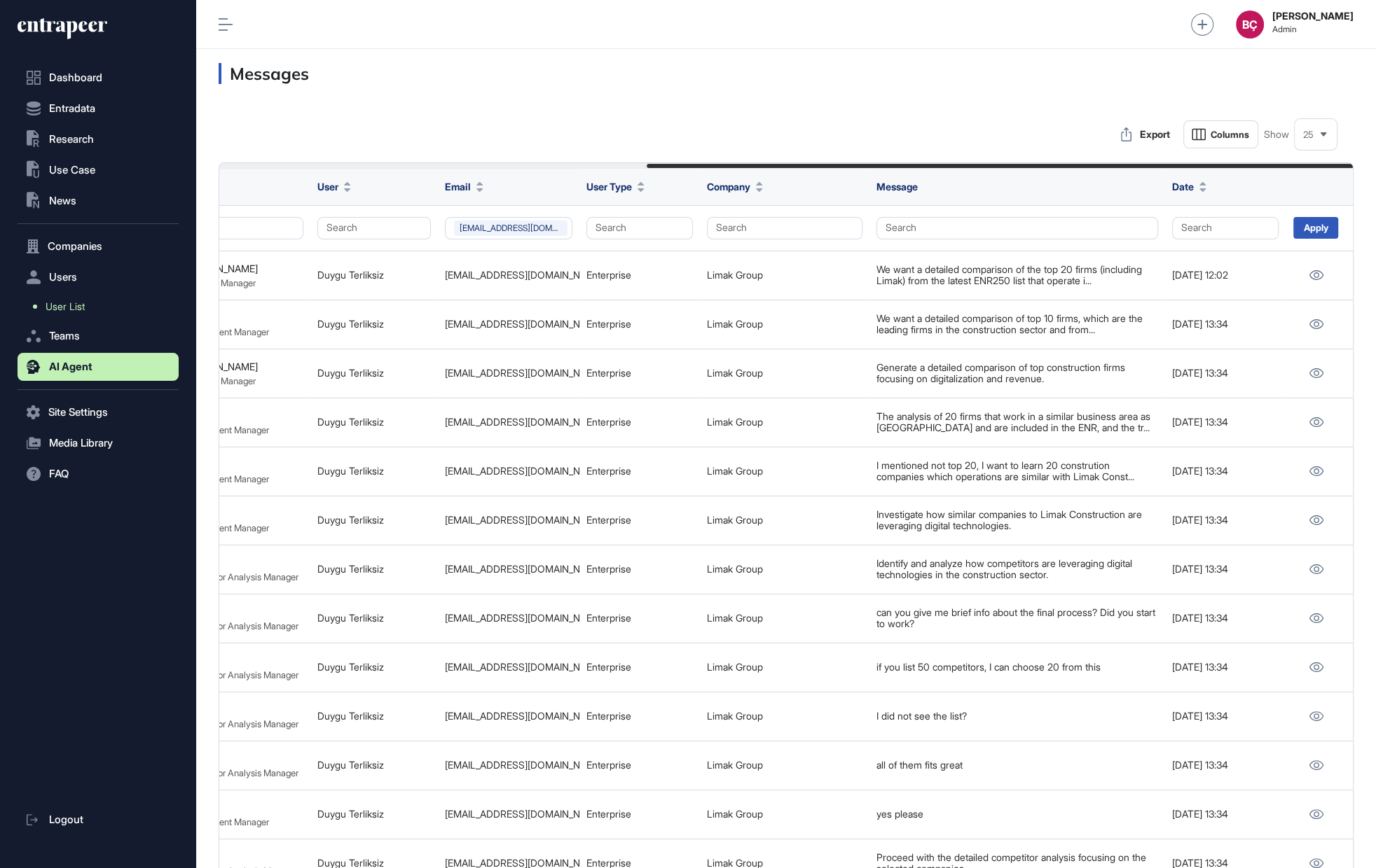
click at [73, 315] on link "User List" at bounding box center [101, 306] width 154 height 26
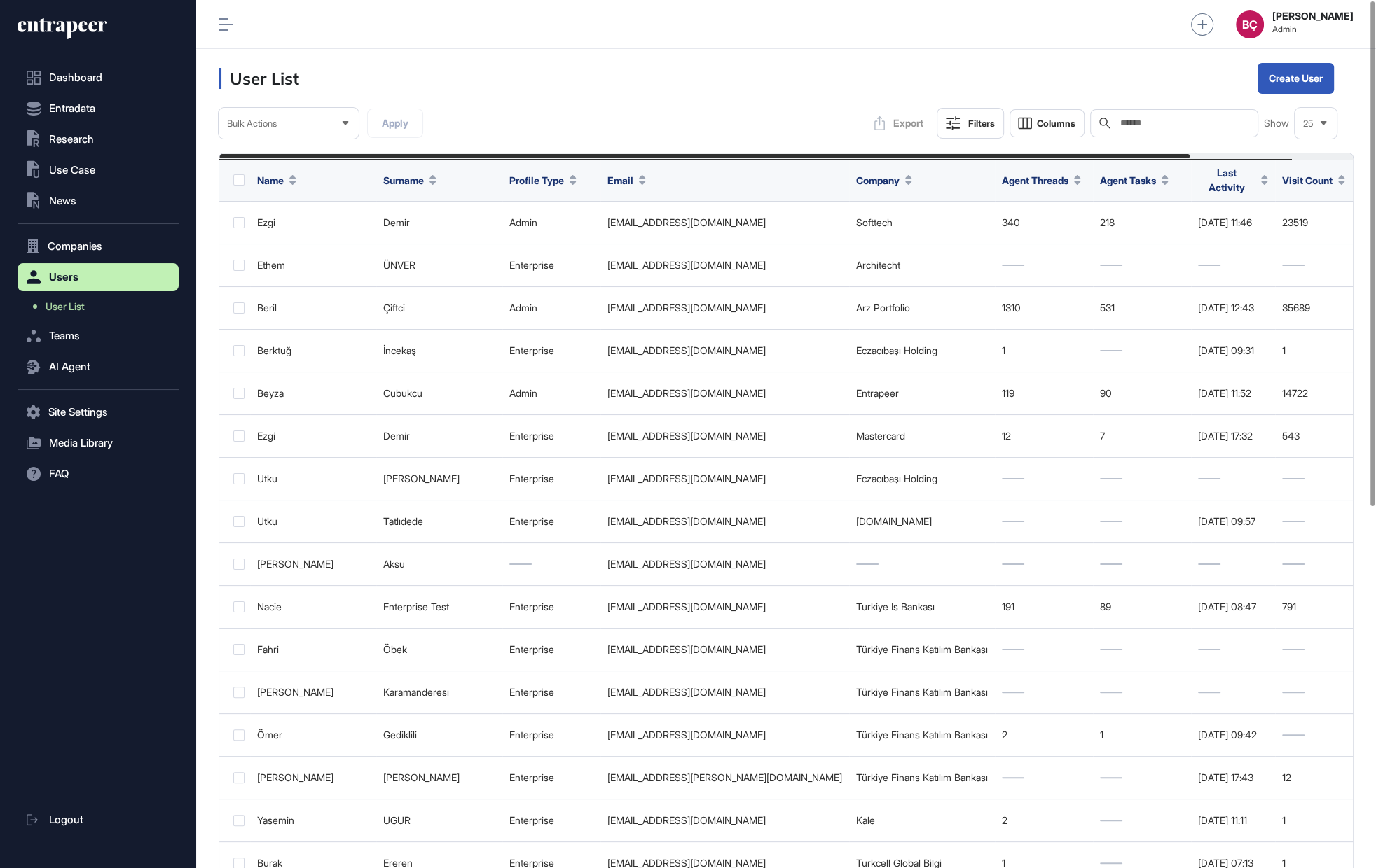
click at [1213, 120] on input "text" at bounding box center [1184, 124] width 130 height 12
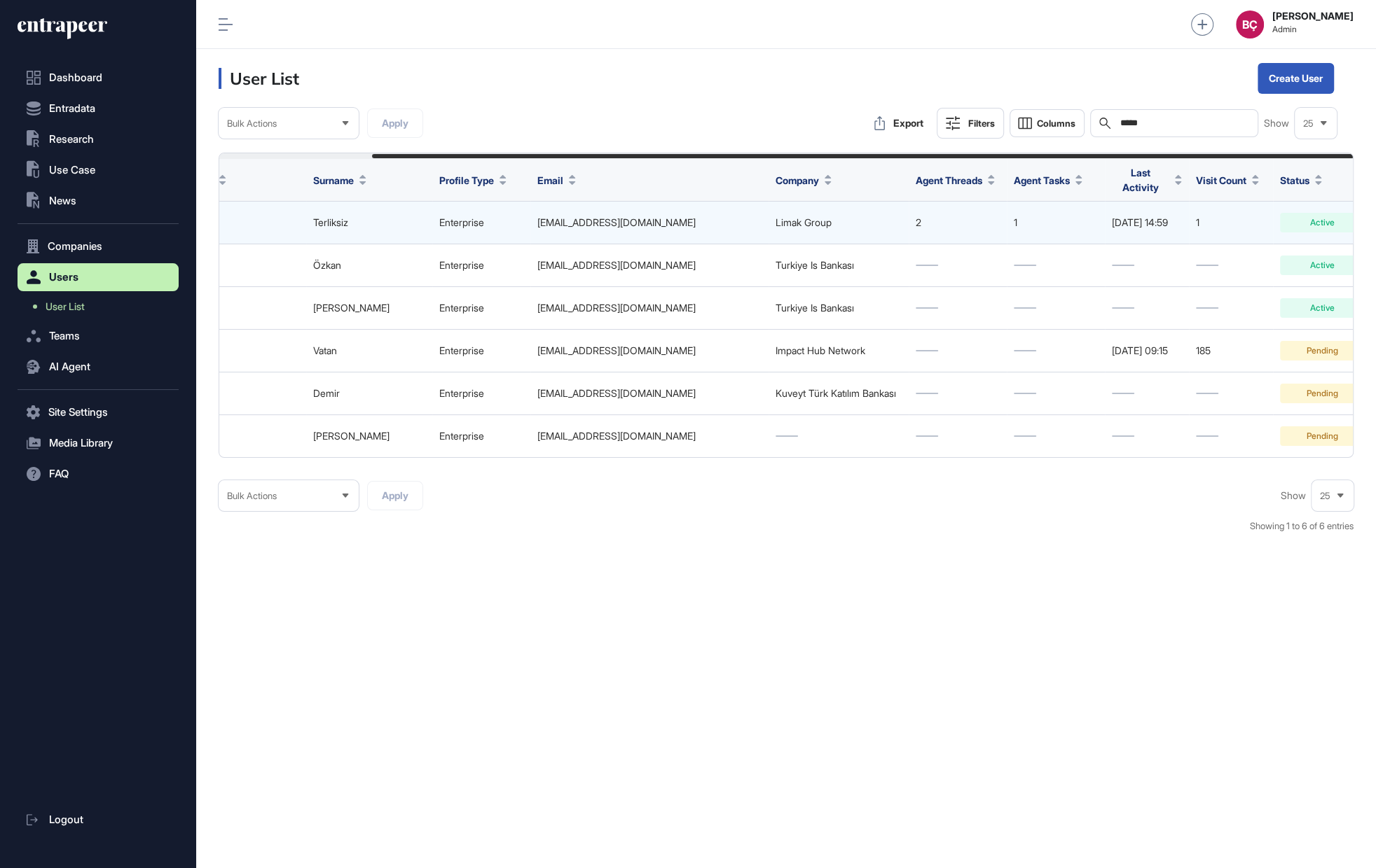
scroll to position [0, 176]
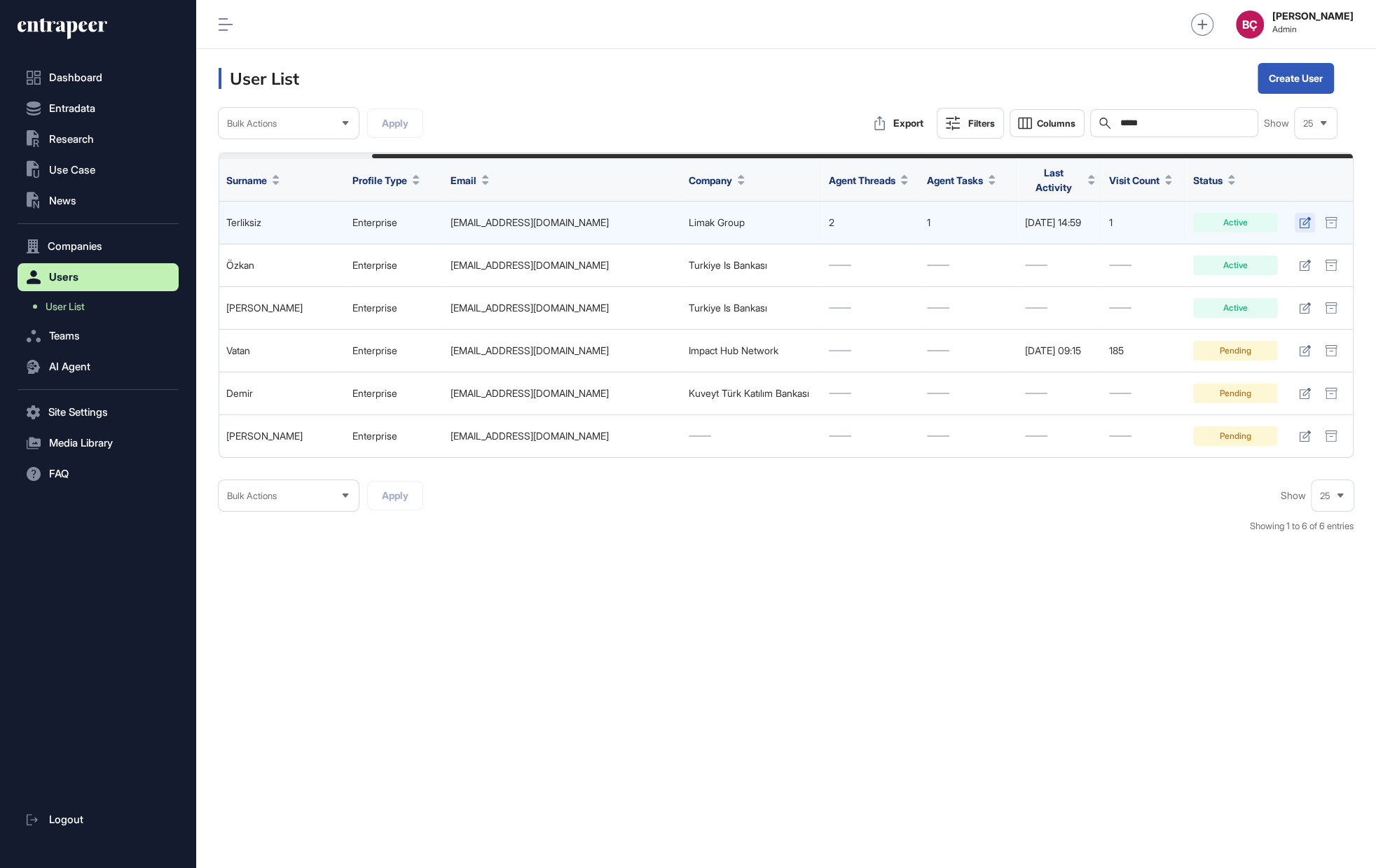
type input "*****"
click at [1303, 217] on icon at bounding box center [1304, 223] width 12 height 12
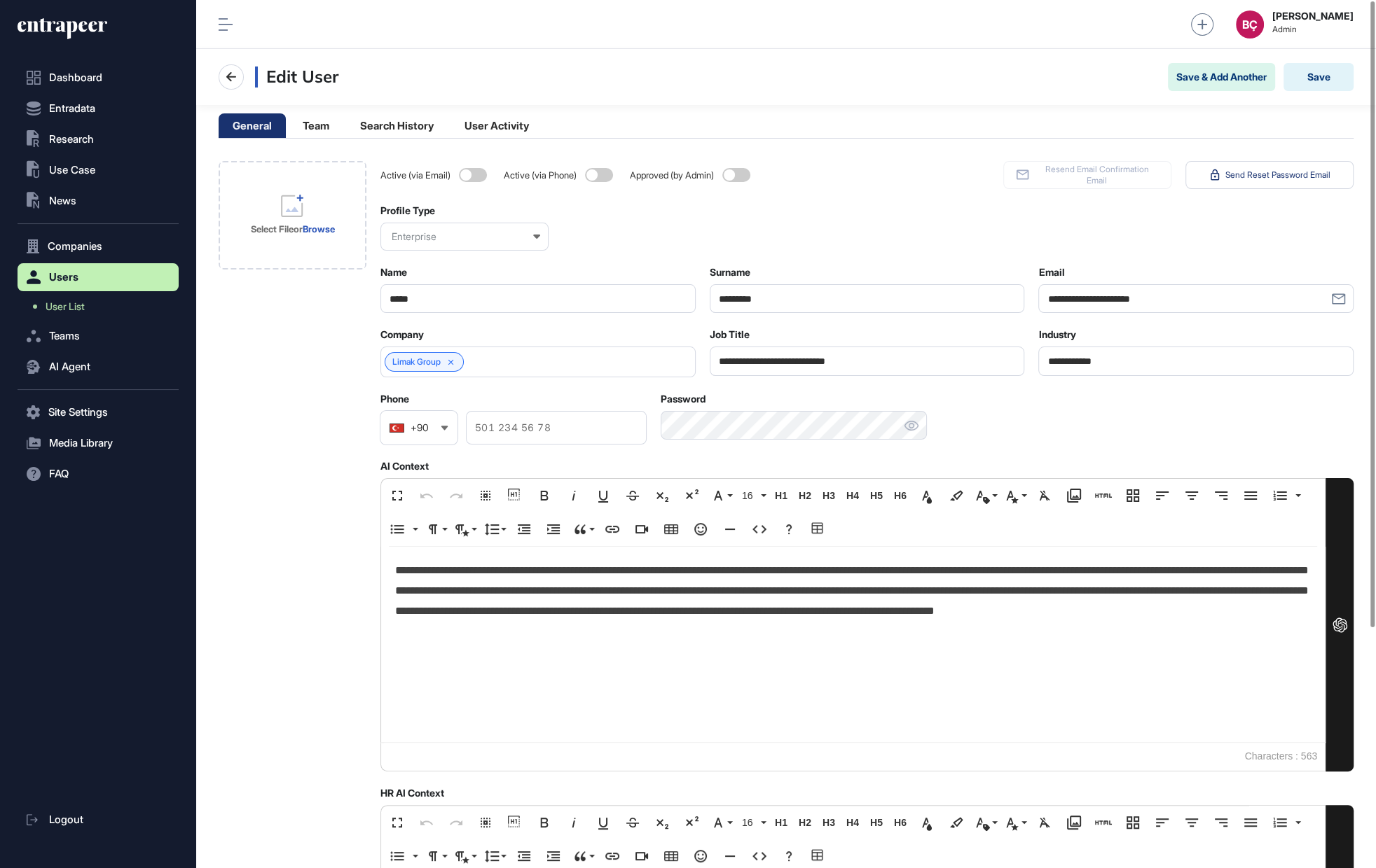
click at [611, 563] on p "**********" at bounding box center [854, 601] width 916 height 81
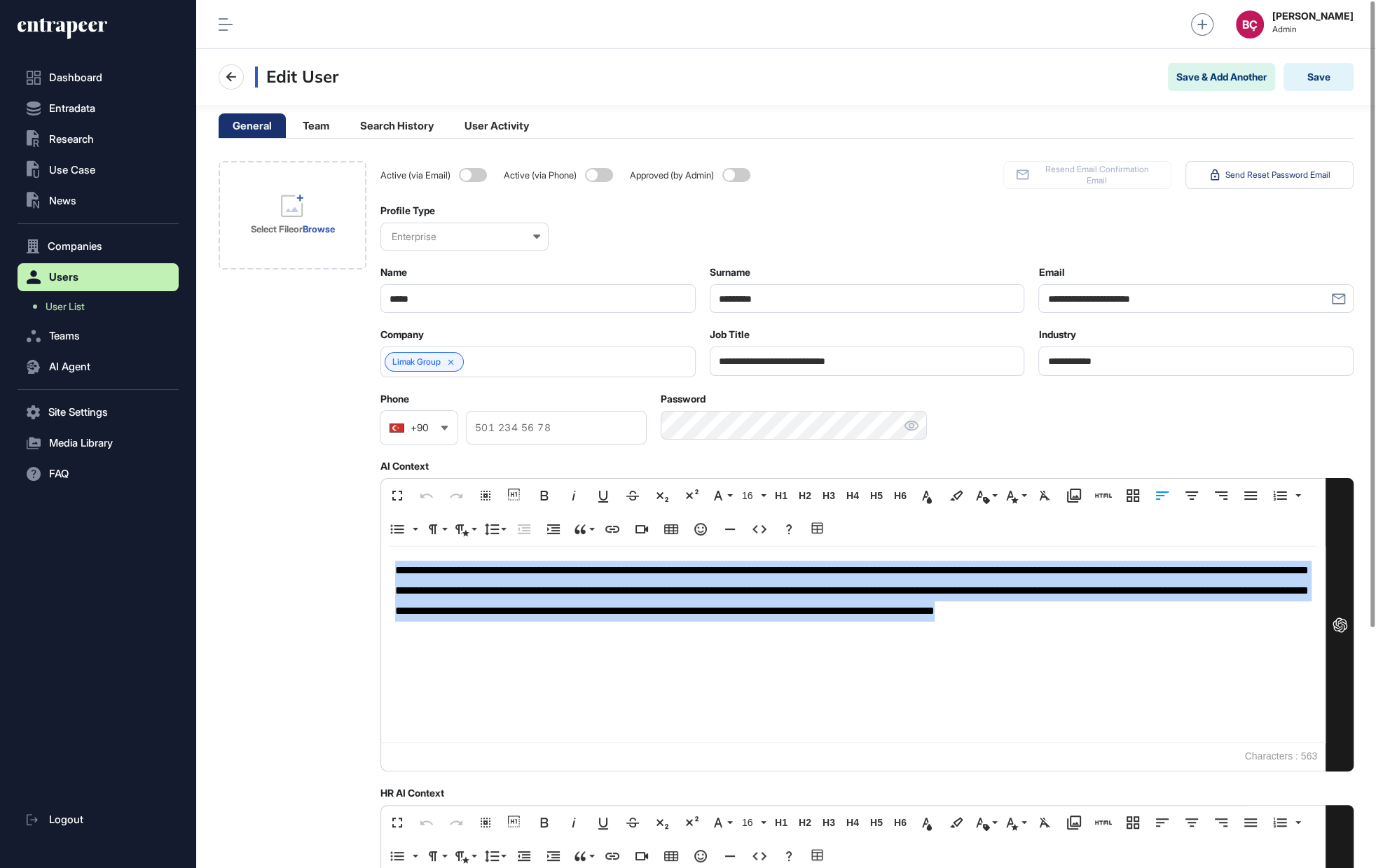
click at [611, 564] on p "**********" at bounding box center [854, 601] width 916 height 81
copy p "**********"
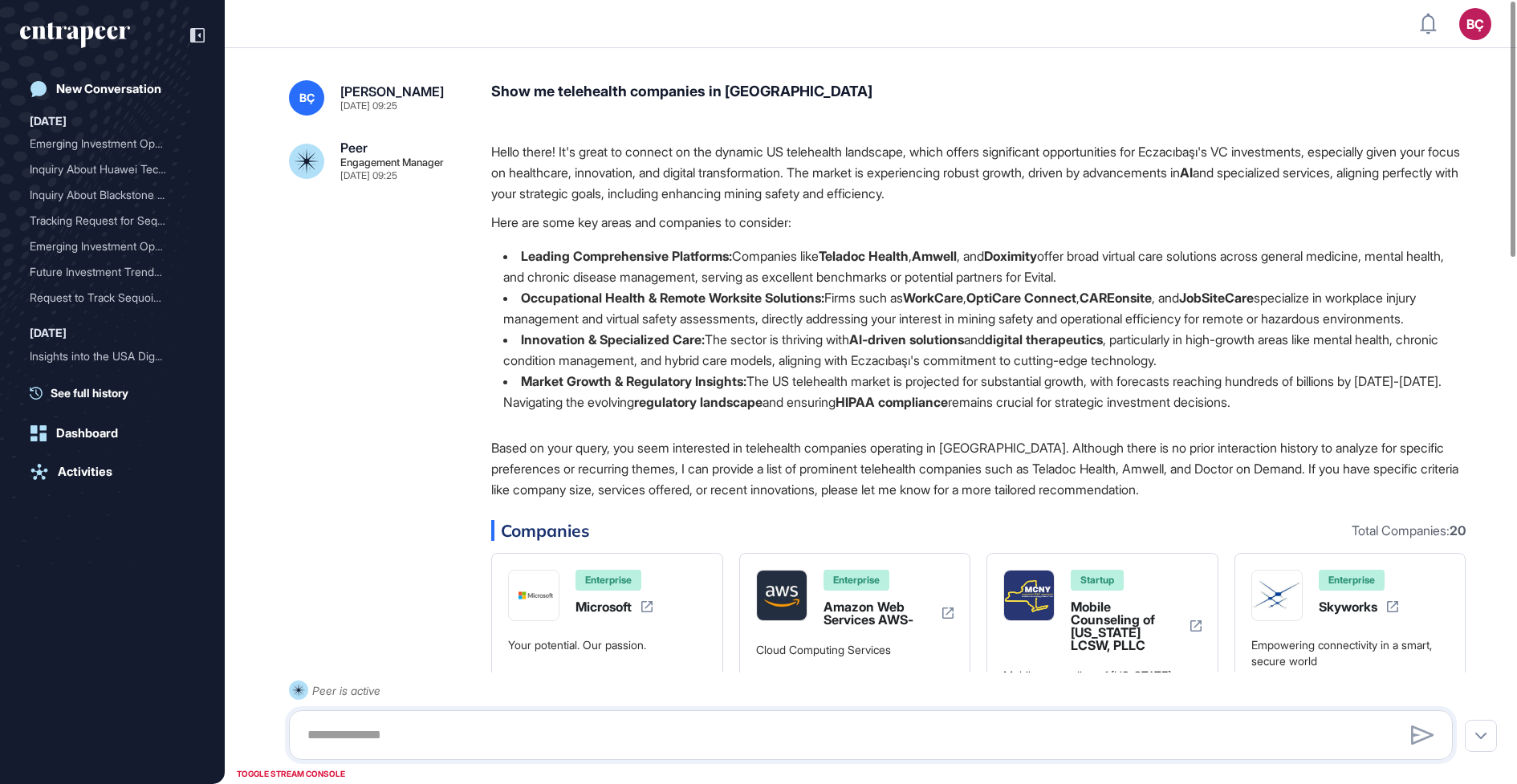
click at [598, 83] on div "Show me telehealth companies in [GEOGRAPHIC_DATA]" at bounding box center [978, 97] width 974 height 35
click at [598, 83] on div "Show me telehealth companies in US" at bounding box center [978, 97] width 974 height 35
copy div "Show me telehealth companies in US"
click at [852, 254] on strong "Teladoc Health" at bounding box center [863, 256] width 90 height 16
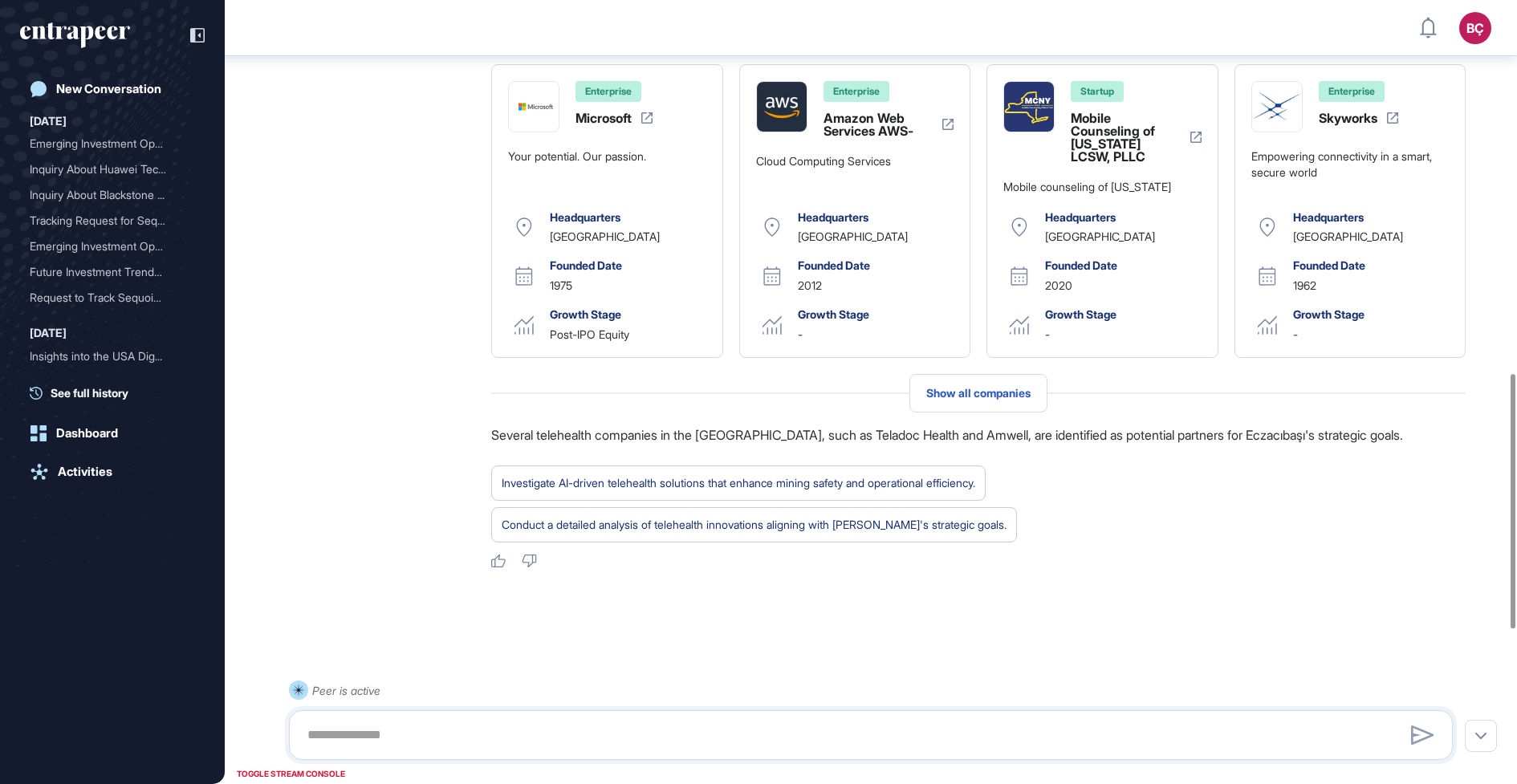
scroll to position [1621, 0]
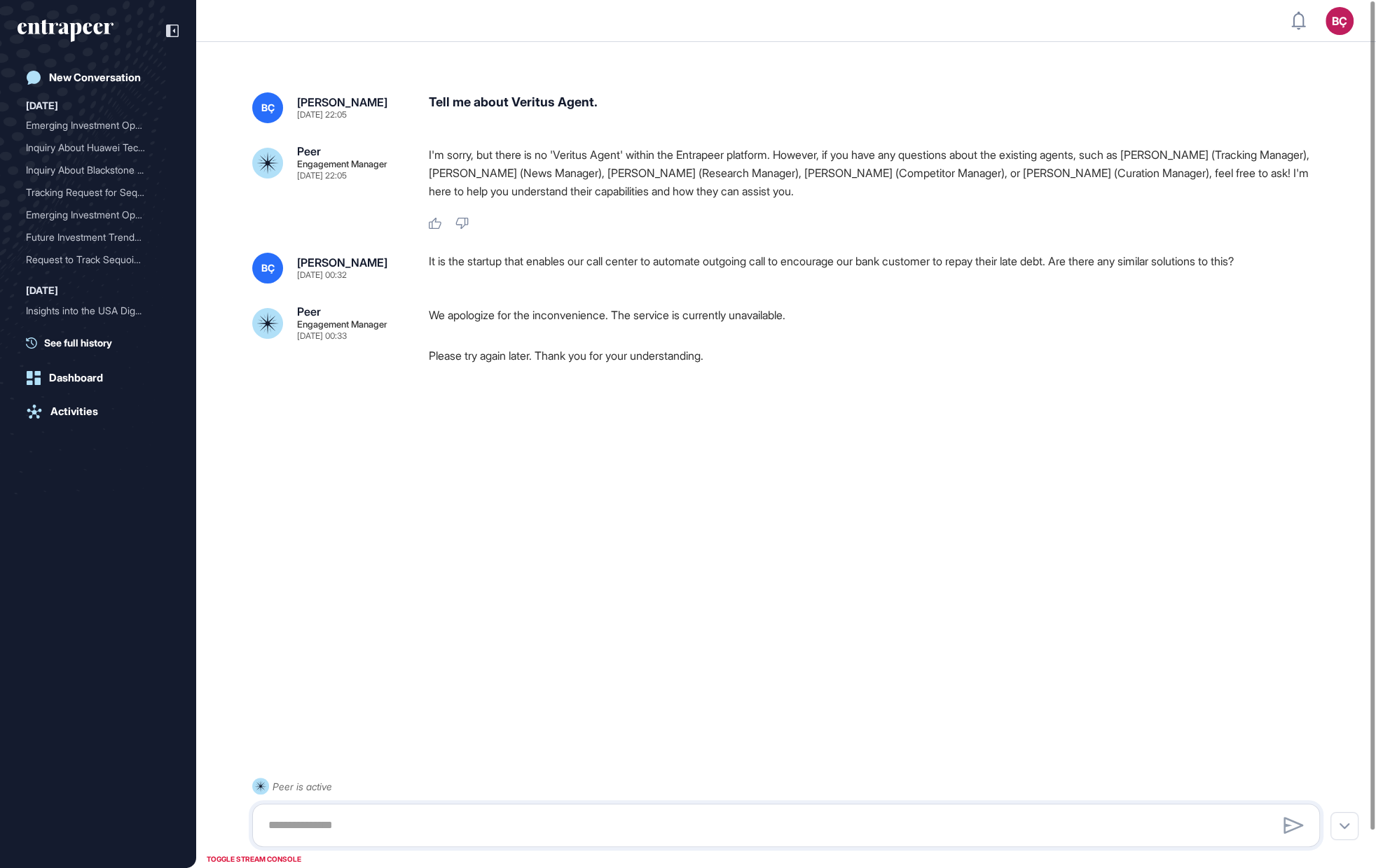
click at [552, 99] on div "Tell me about Veritus Agent." at bounding box center [879, 107] width 902 height 30
drag, startPoint x: 515, startPoint y: 100, endPoint x: 597, endPoint y: 103, distance: 82.1
click at [597, 103] on div "Tell me about Veritus Agent." at bounding box center [879, 107] width 902 height 30
copy div "Veritus Agent"
click at [557, 296] on div "BÇ Beril Çiftci Sep 22, 2025 22:05 Tell me about Veritus Agent. Peer Engagement…" at bounding box center [786, 455] width 1180 height 782
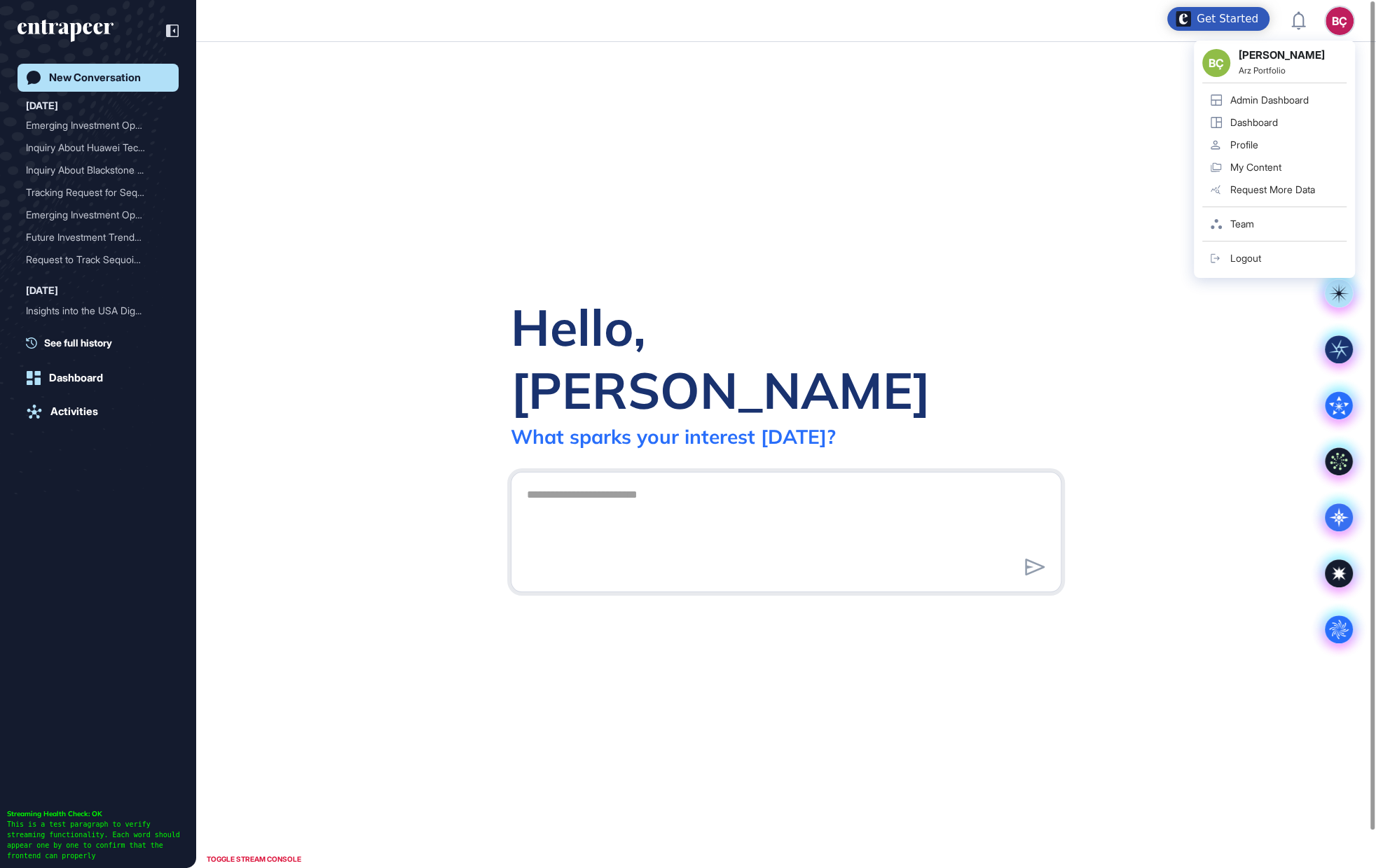
click at [1289, 95] on div "Admin Dashboard" at bounding box center [1269, 100] width 78 height 12
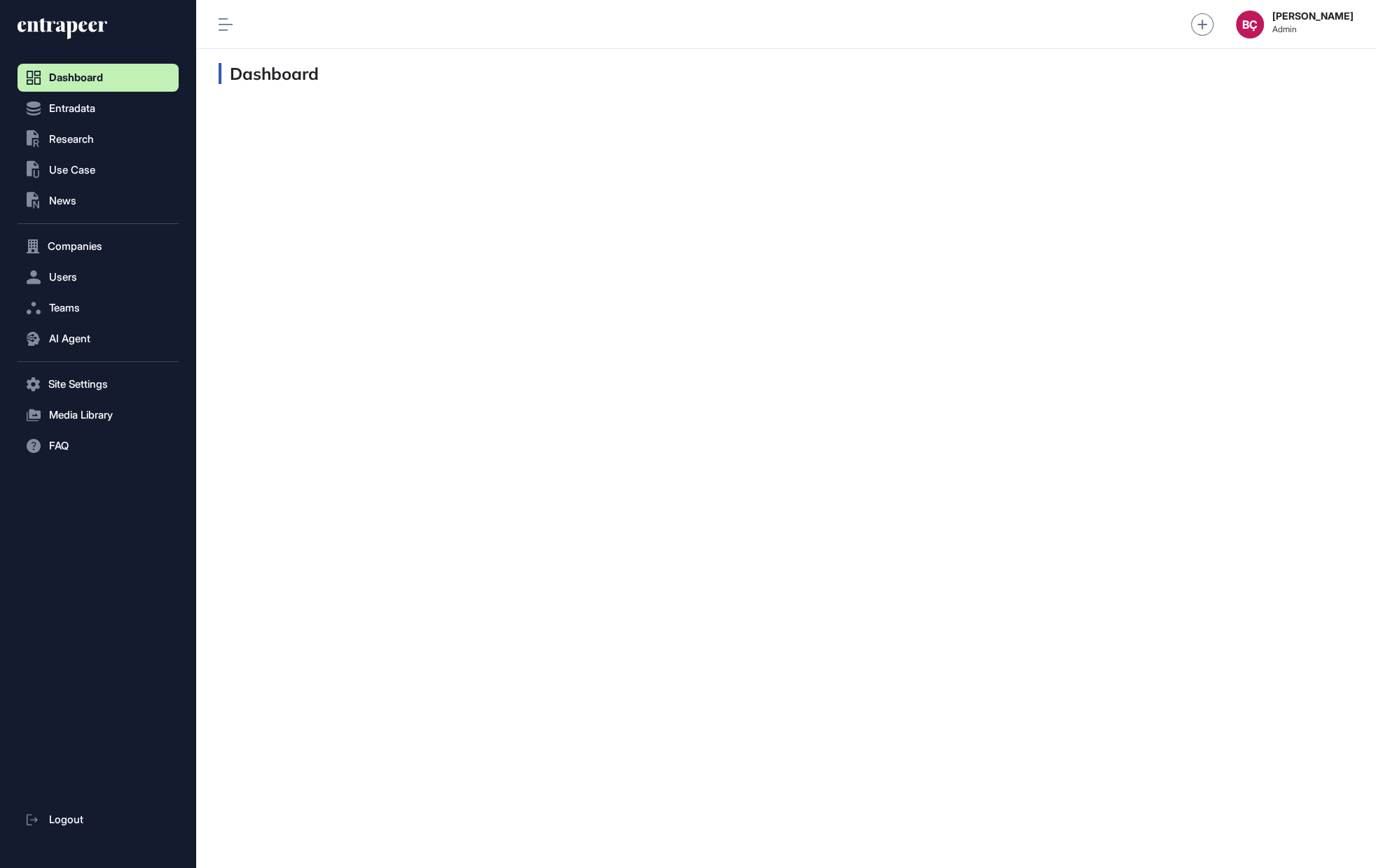
scroll to position [1, 1]
click at [68, 146] on button ".st0{fill:currentColor} Research" at bounding box center [98, 139] width 161 height 28
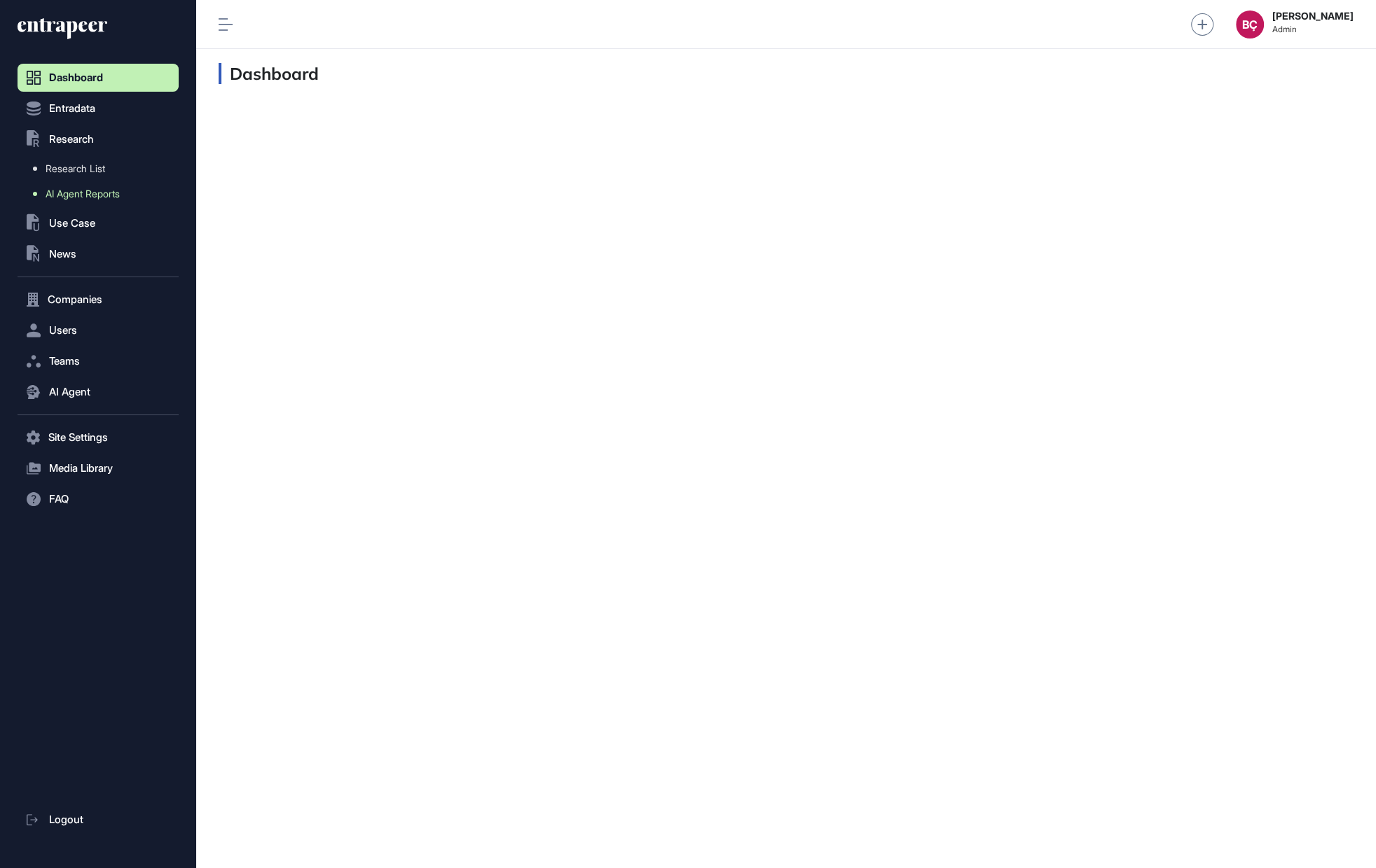
click at [62, 192] on span "AI Agent Reports" at bounding box center [82, 194] width 74 height 12
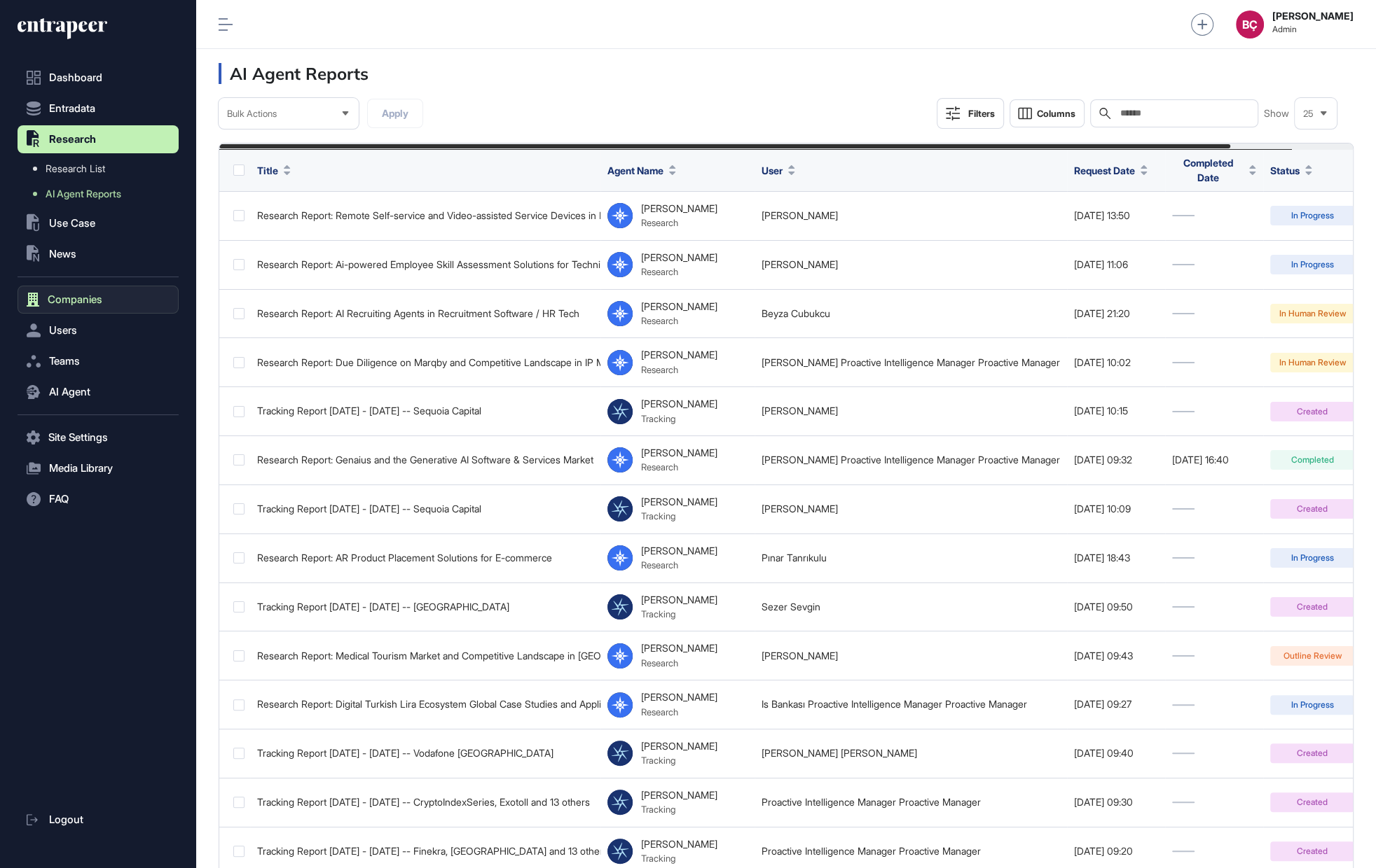
click at [69, 298] on span "Companies" at bounding box center [75, 300] width 54 height 12
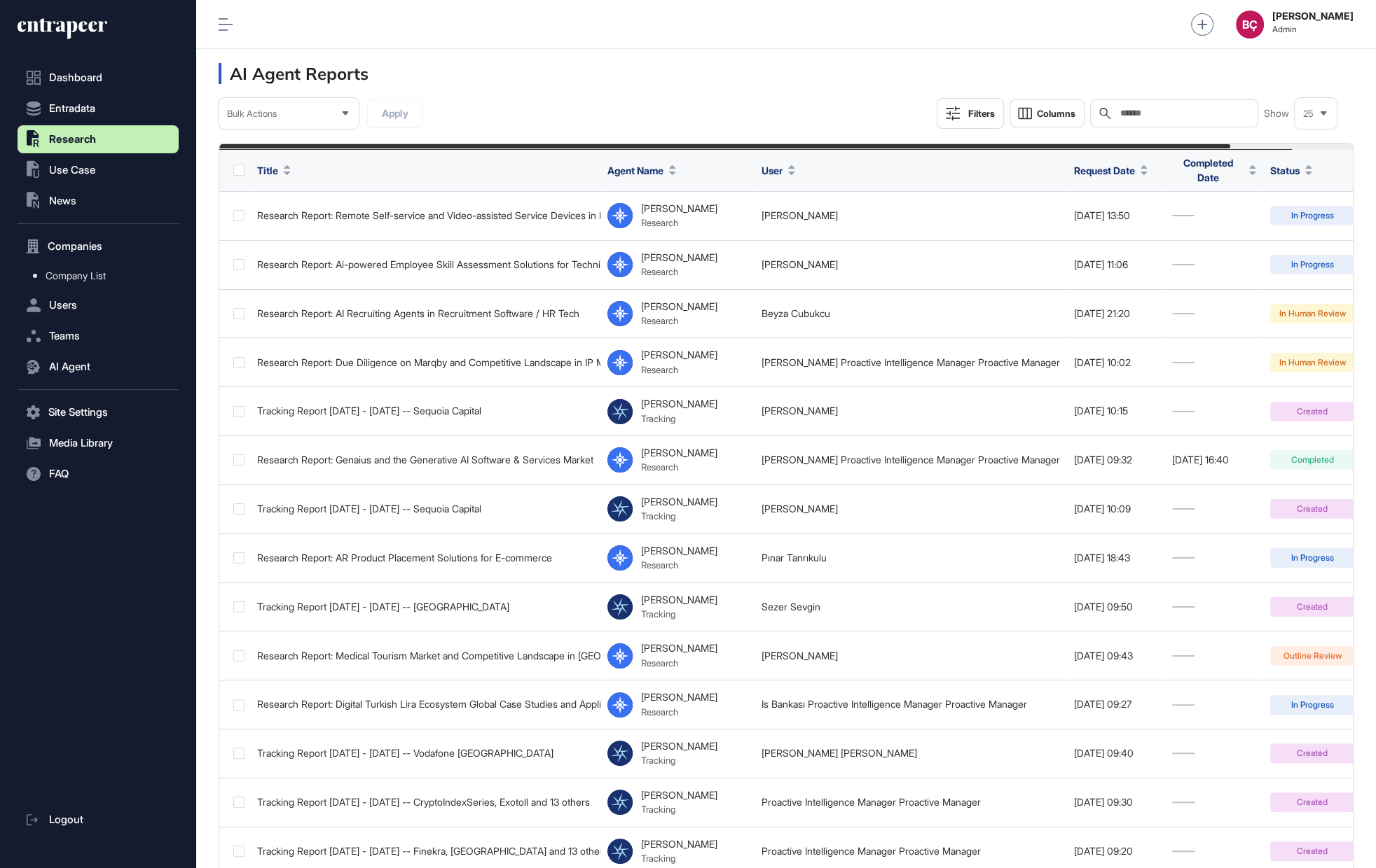
click at [66, 320] on nav "Dashboard Entradata .st0{fill:currentColor} Research .st0{fill:currentColor} Us…" at bounding box center [98, 466] width 161 height 805
click at [72, 278] on span "Company List" at bounding box center [75, 276] width 60 height 12
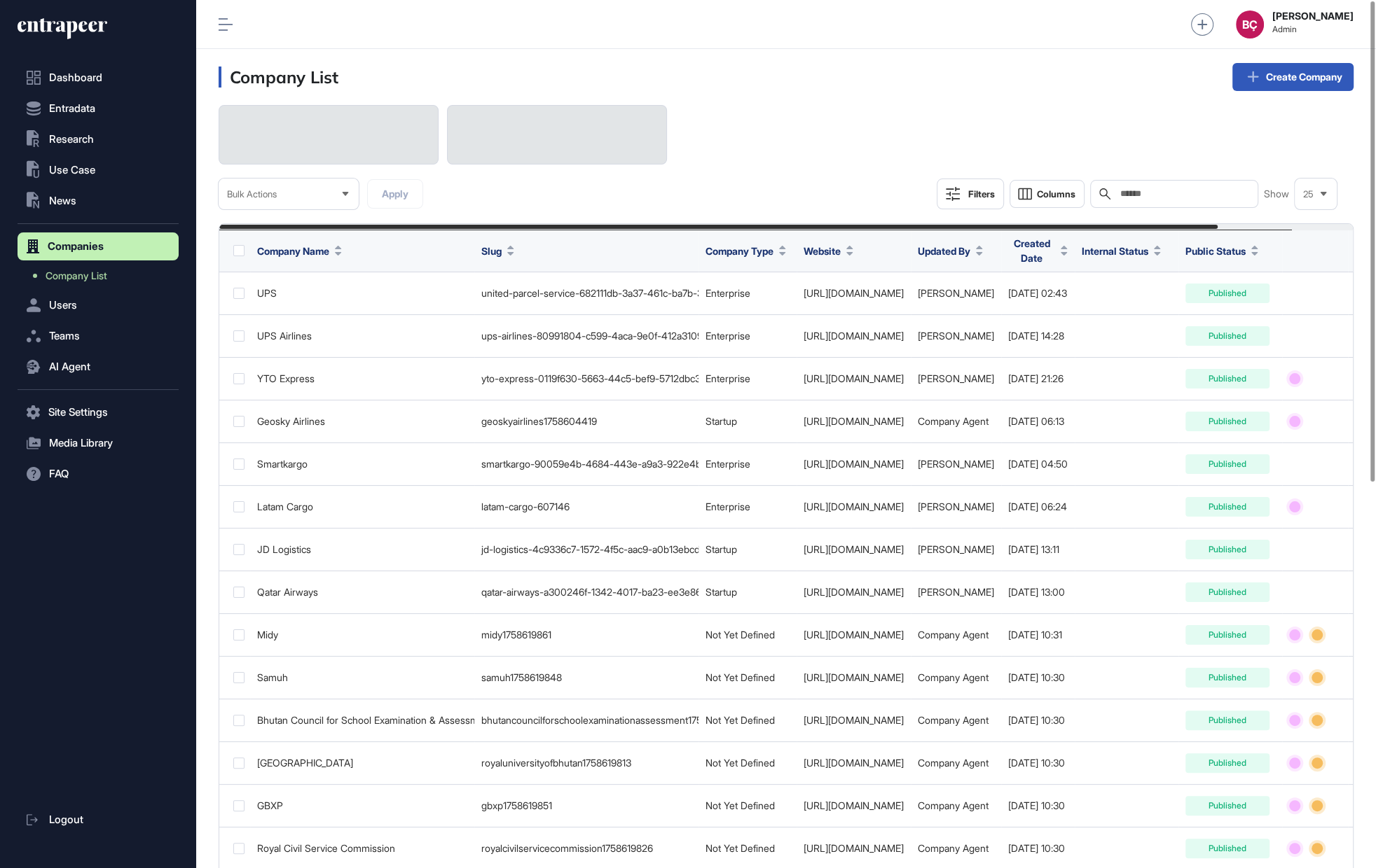
click at [1157, 189] on input "text" at bounding box center [1184, 194] width 130 height 12
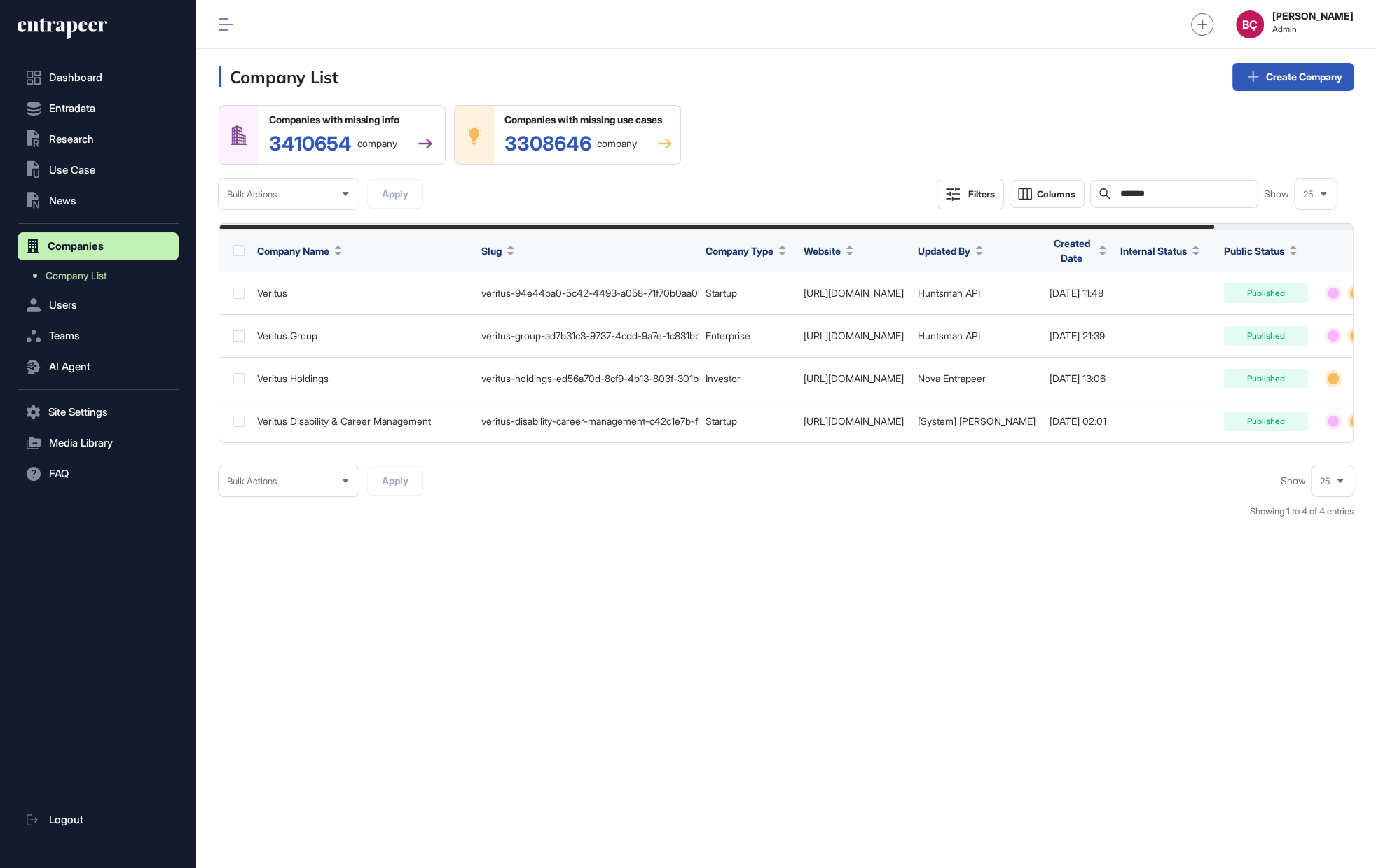
type input "*******"
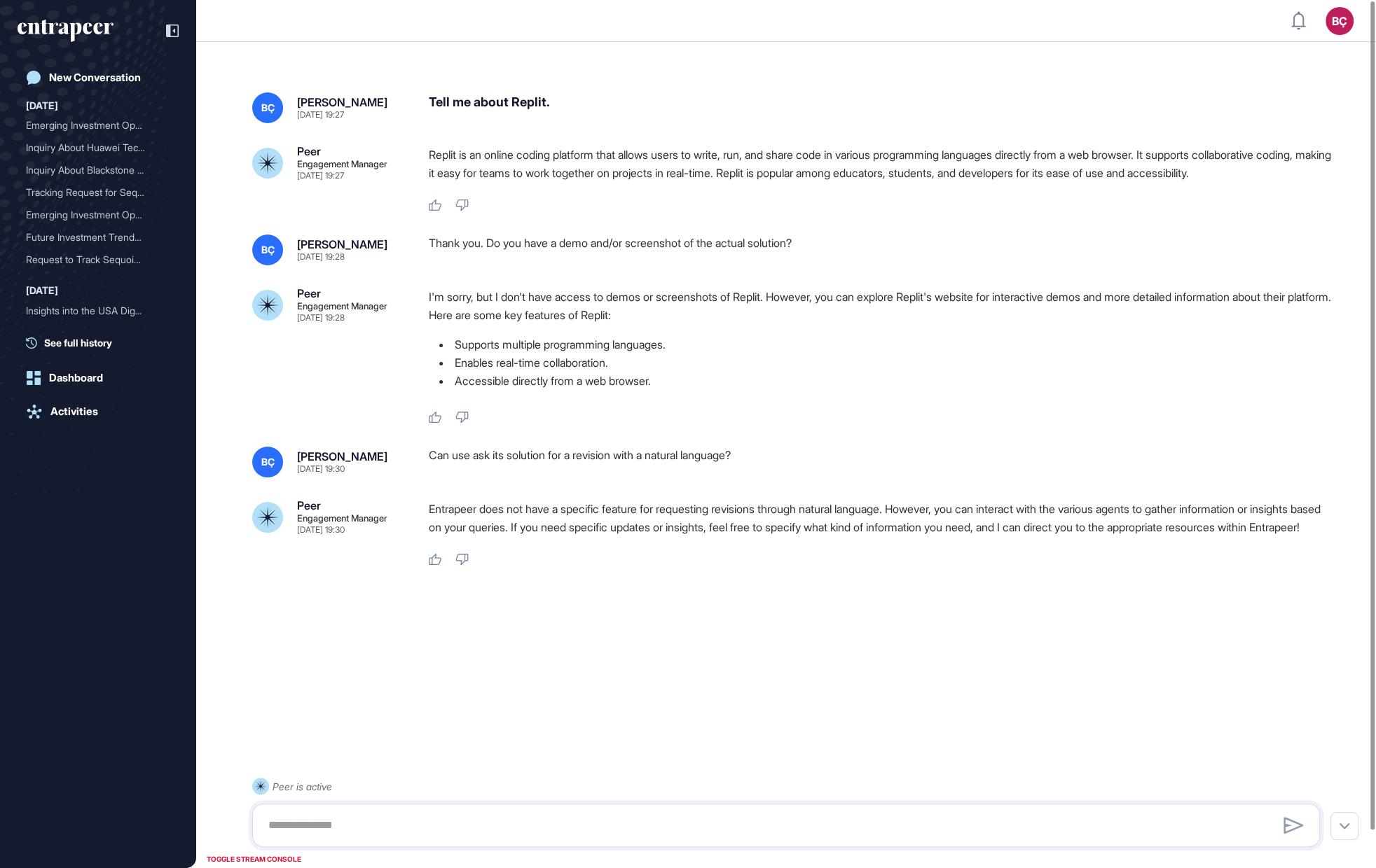
click at [489, 529] on p "Entrapeer does not have a specific feature for requesting revisions through nat…" at bounding box center [879, 518] width 902 height 36
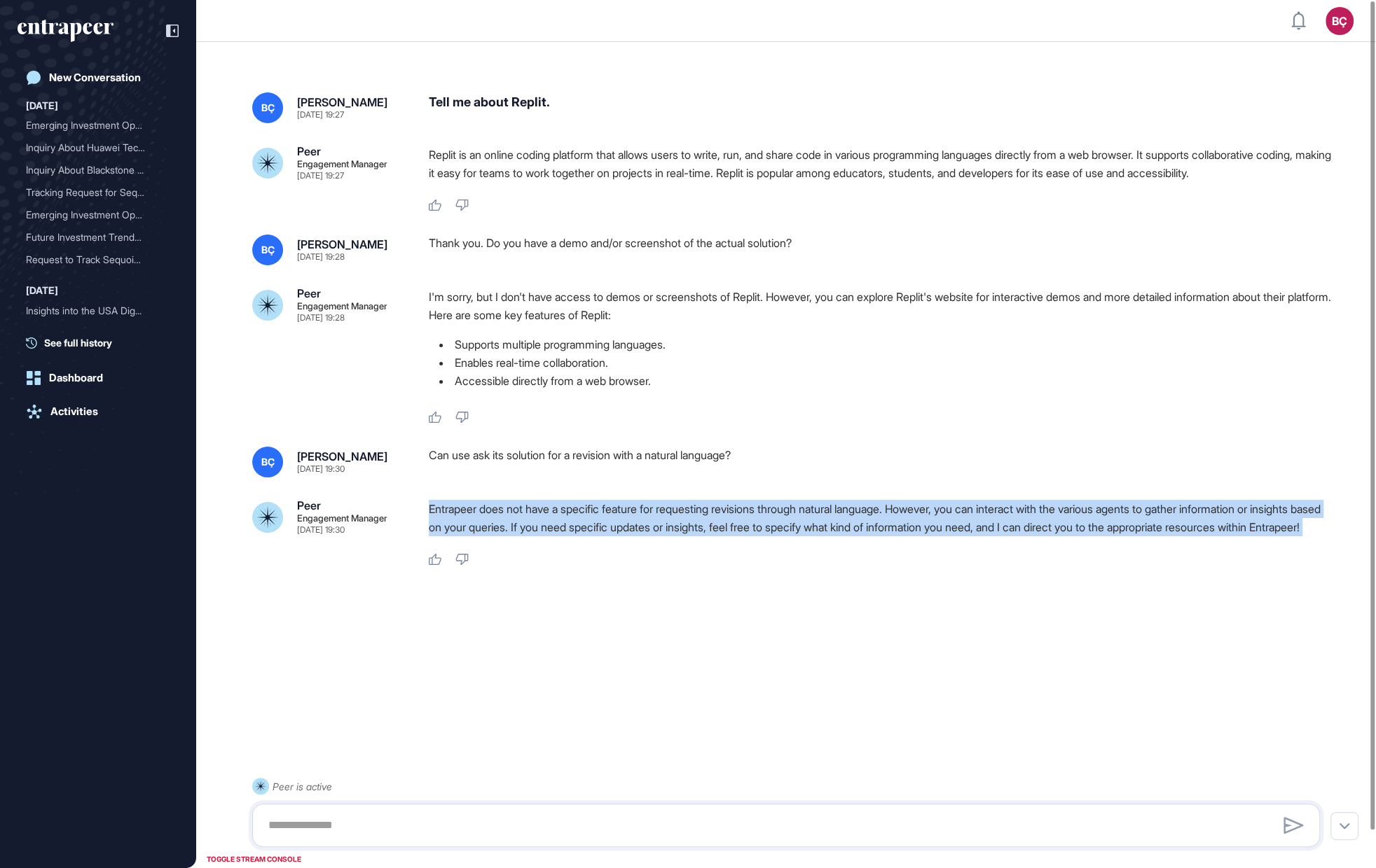
click at [513, 529] on p "Entrapeer does not have a specific feature for requesting revisions through nat…" at bounding box center [879, 518] width 902 height 36
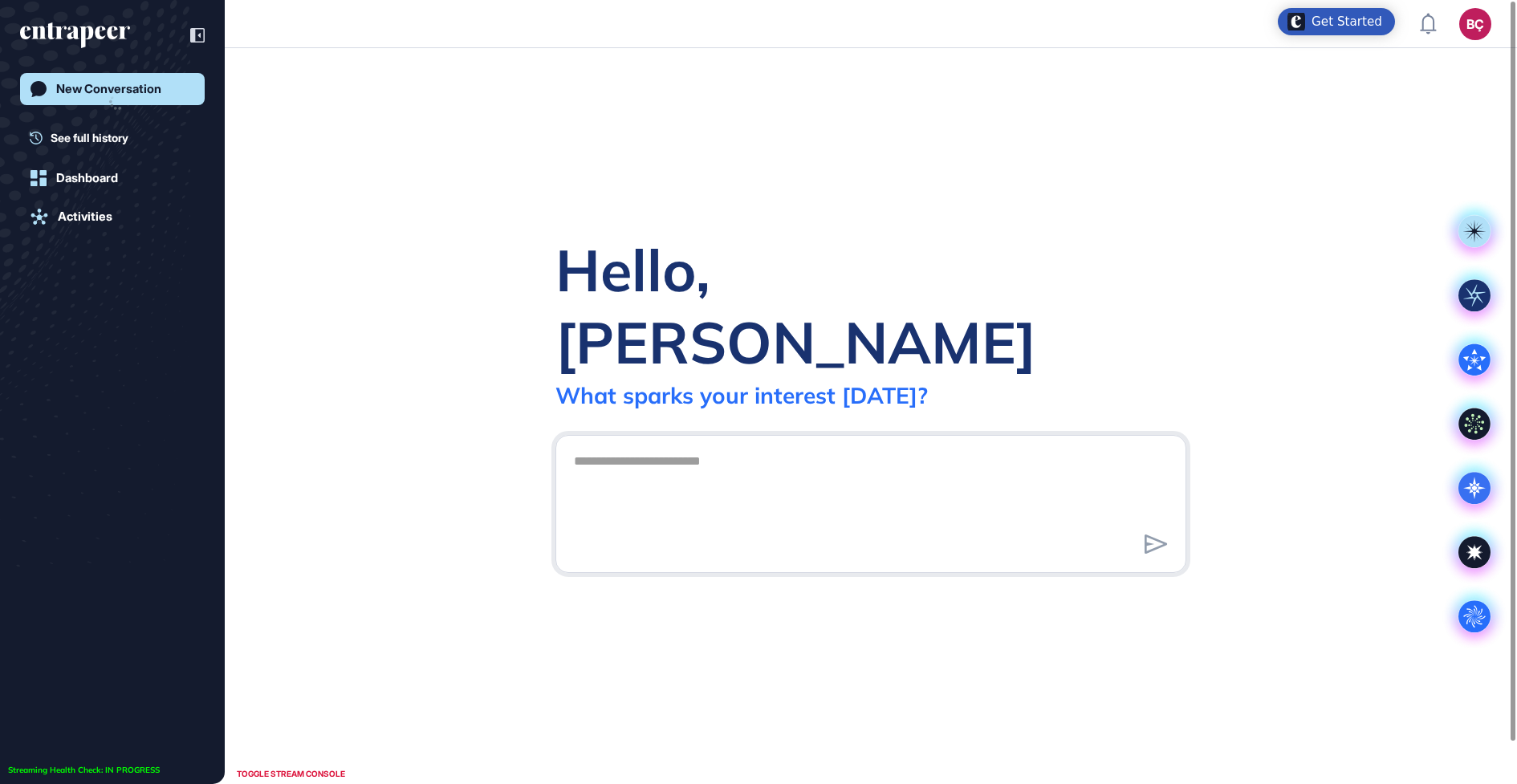
scroll to position [1, 1]
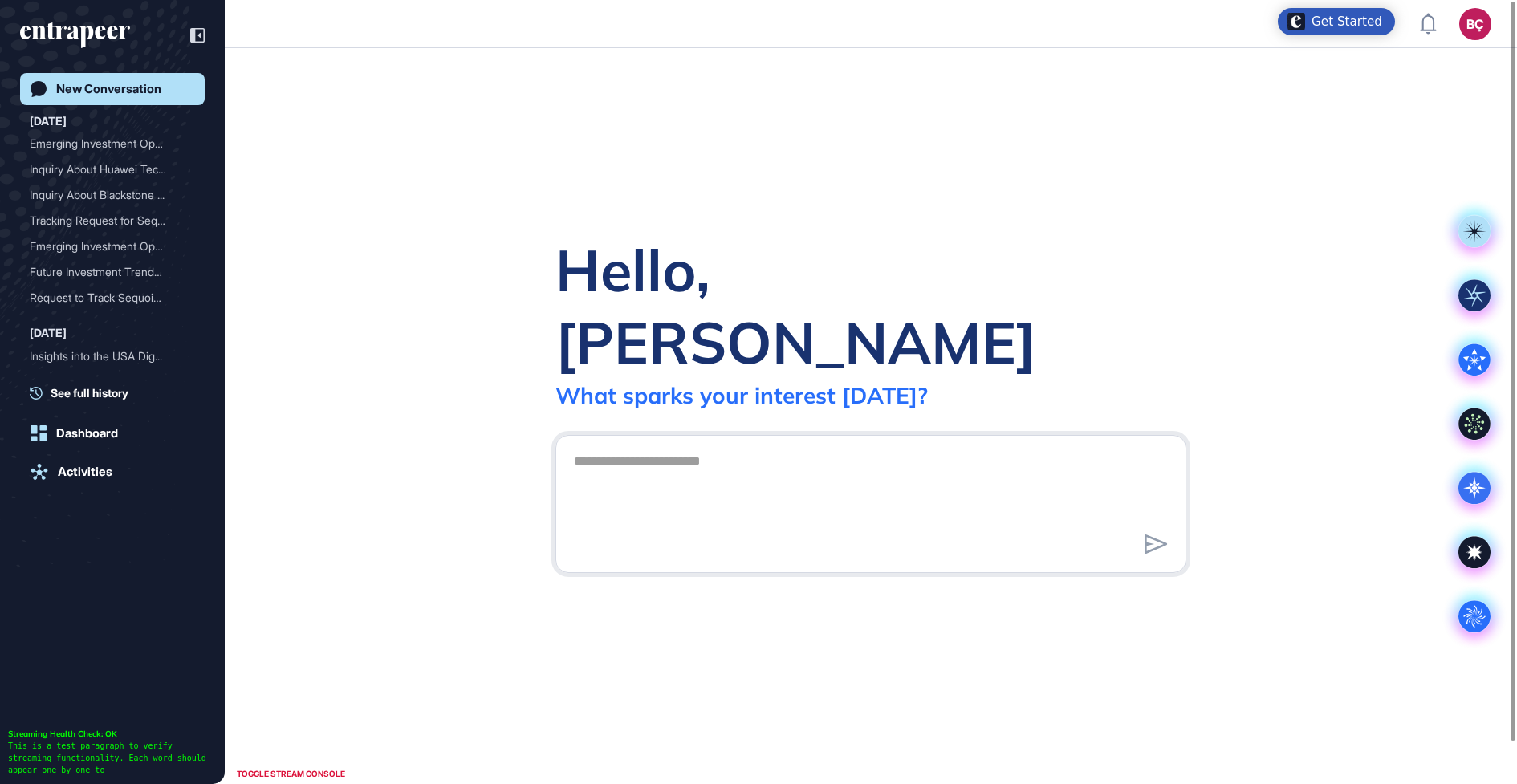
click at [1476, 28] on div "BÇ" at bounding box center [1475, 25] width 32 height 32
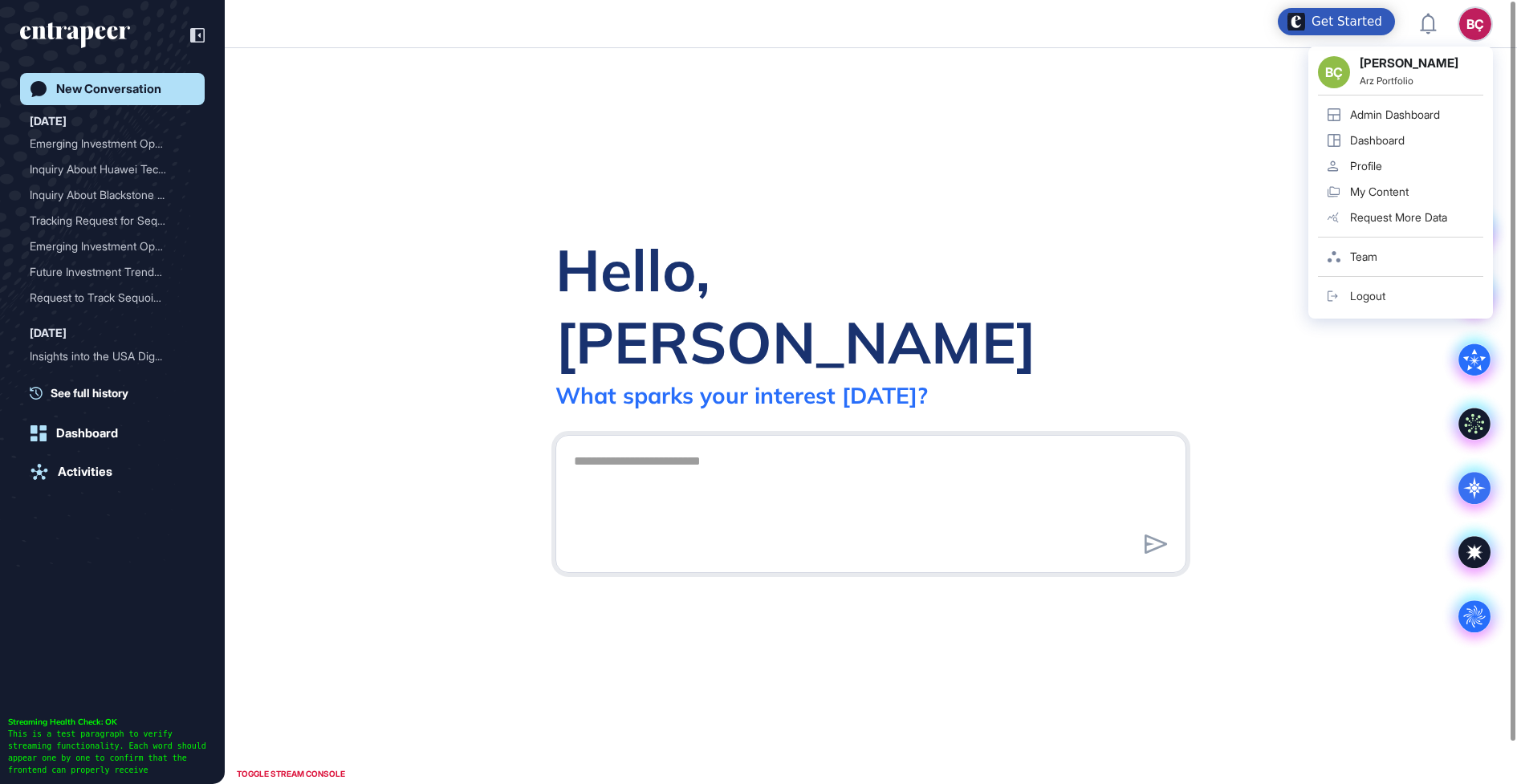
click at [1390, 105] on link "Admin Dashboard" at bounding box center [1400, 114] width 165 height 25
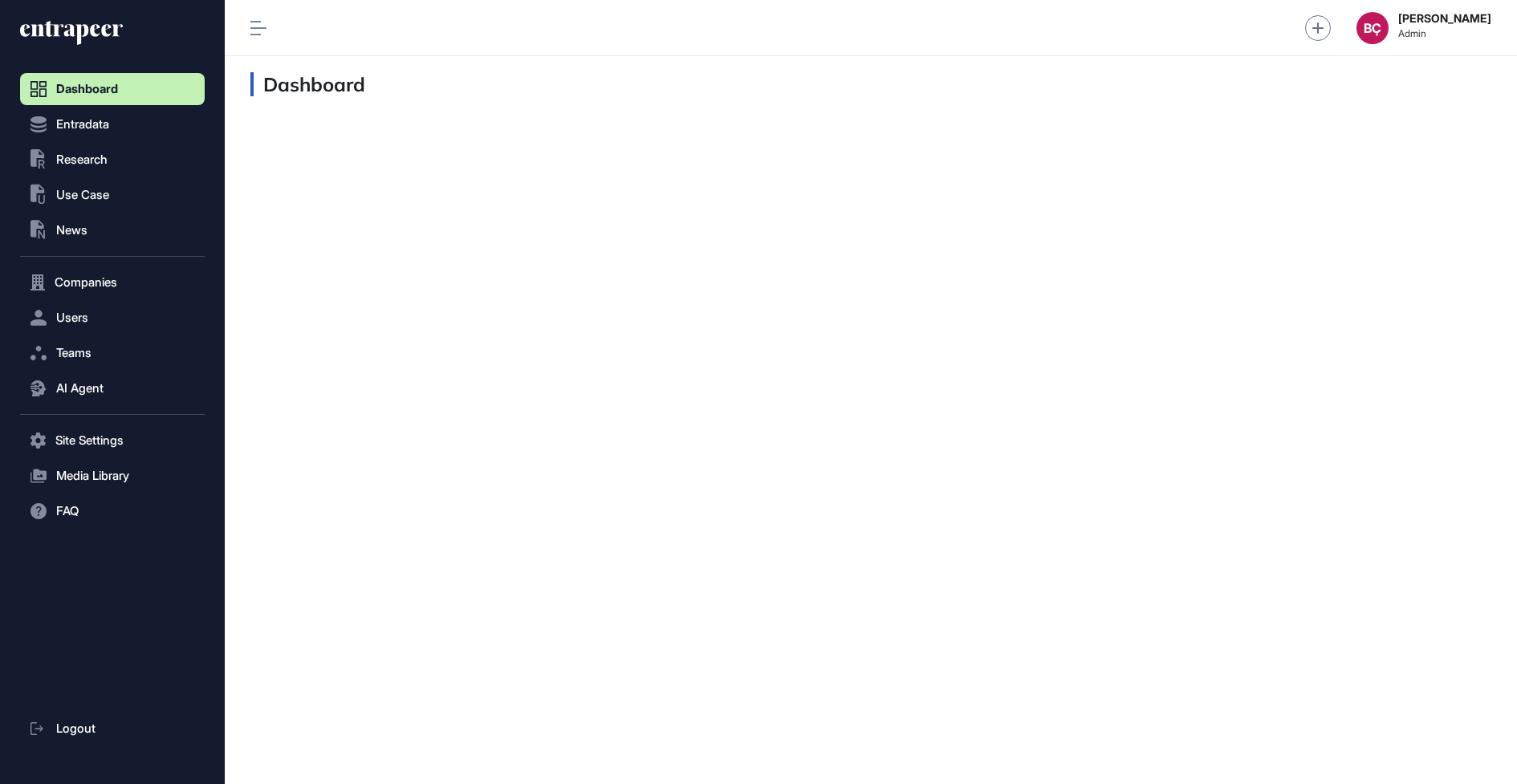
scroll to position [1, 1]
click at [110, 384] on button "AI Agent" at bounding box center [112, 389] width 185 height 32
click at [85, 447] on span "Messages" at bounding box center [77, 451] width 51 height 13
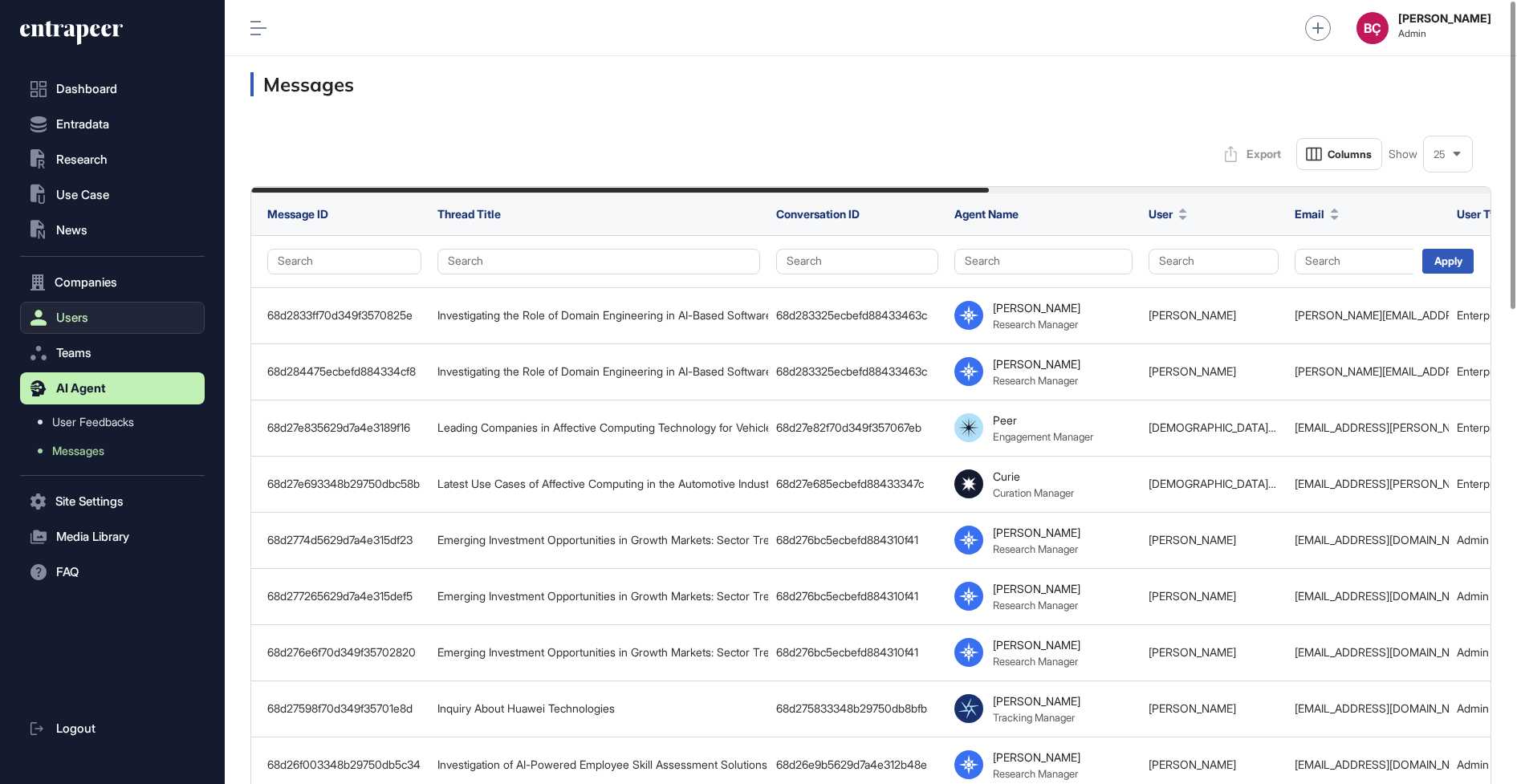
click at [73, 329] on button "Users" at bounding box center [112, 318] width 185 height 32
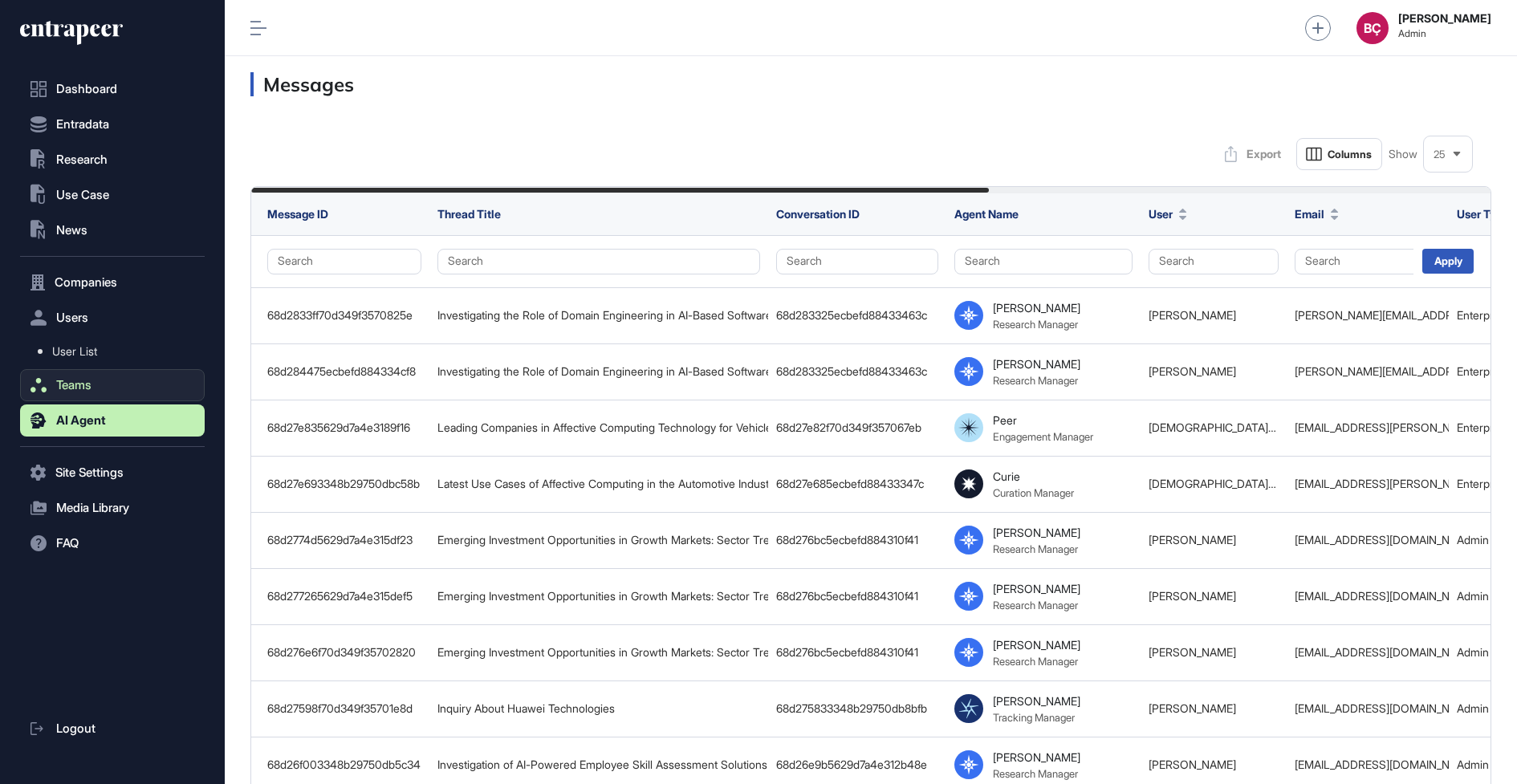
click at [69, 375] on button "Teams" at bounding box center [112, 385] width 185 height 32
click at [79, 414] on span "AI Agent" at bounding box center [81, 421] width 50 height 13
click at [76, 414] on span "AI Agent" at bounding box center [81, 421] width 50 height 13
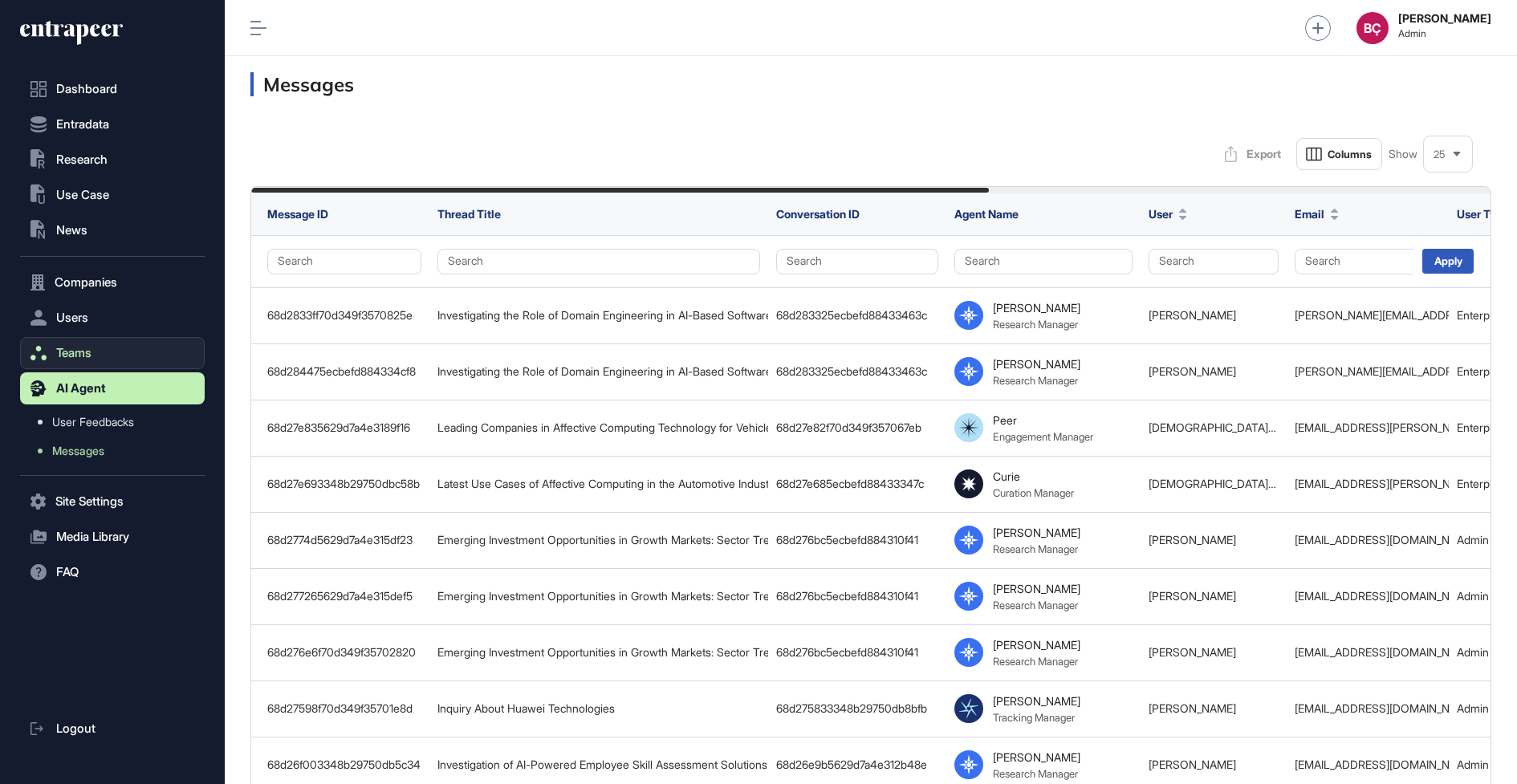
click at [107, 353] on button "Teams" at bounding box center [112, 353] width 185 height 32
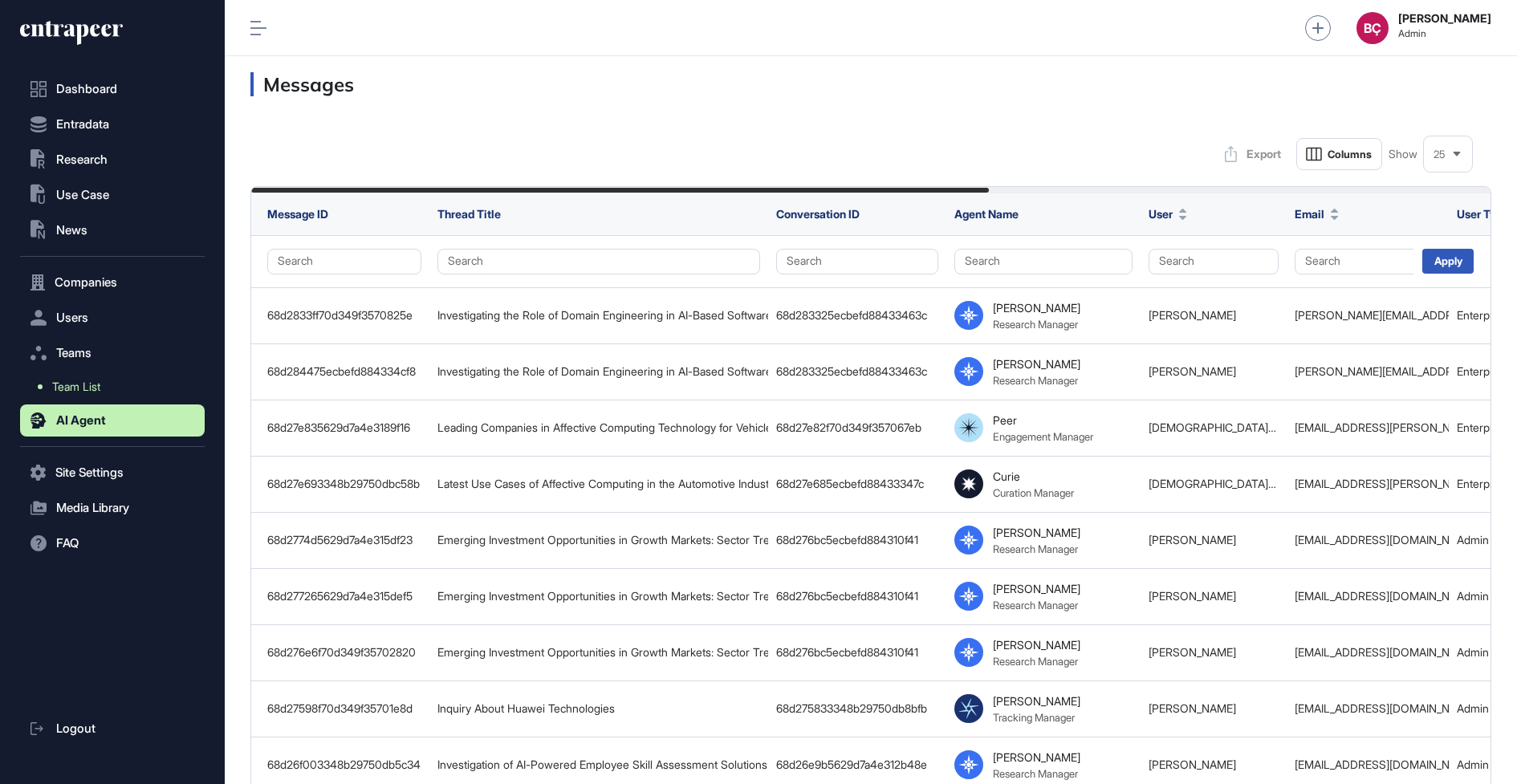
click at [77, 380] on span "Team List" at bounding box center [76, 387] width 48 height 13
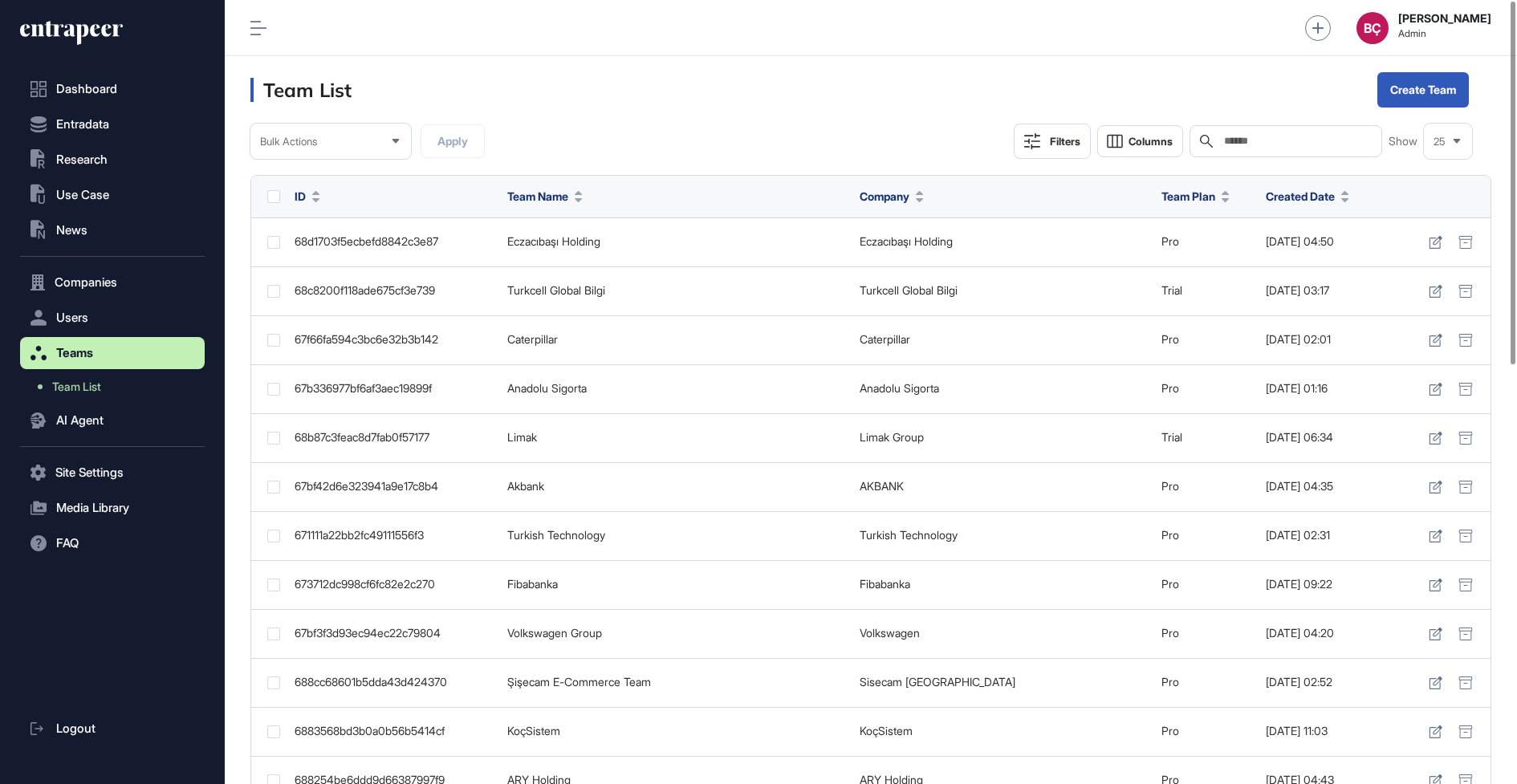
click at [1306, 133] on div "Search" at bounding box center [1286, 142] width 193 height 32
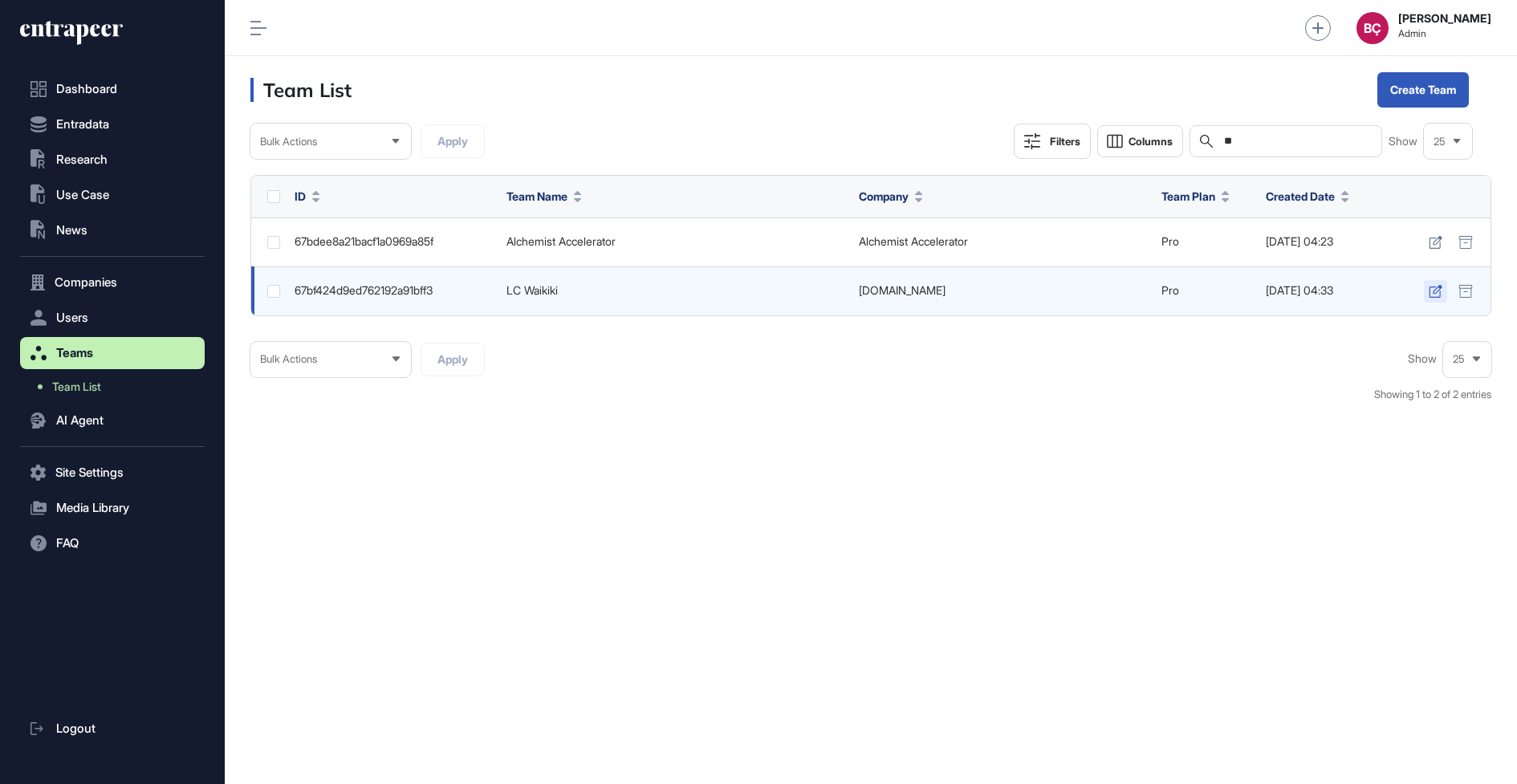
type input "**"
click at [1440, 287] on icon at bounding box center [1436, 292] width 13 height 13
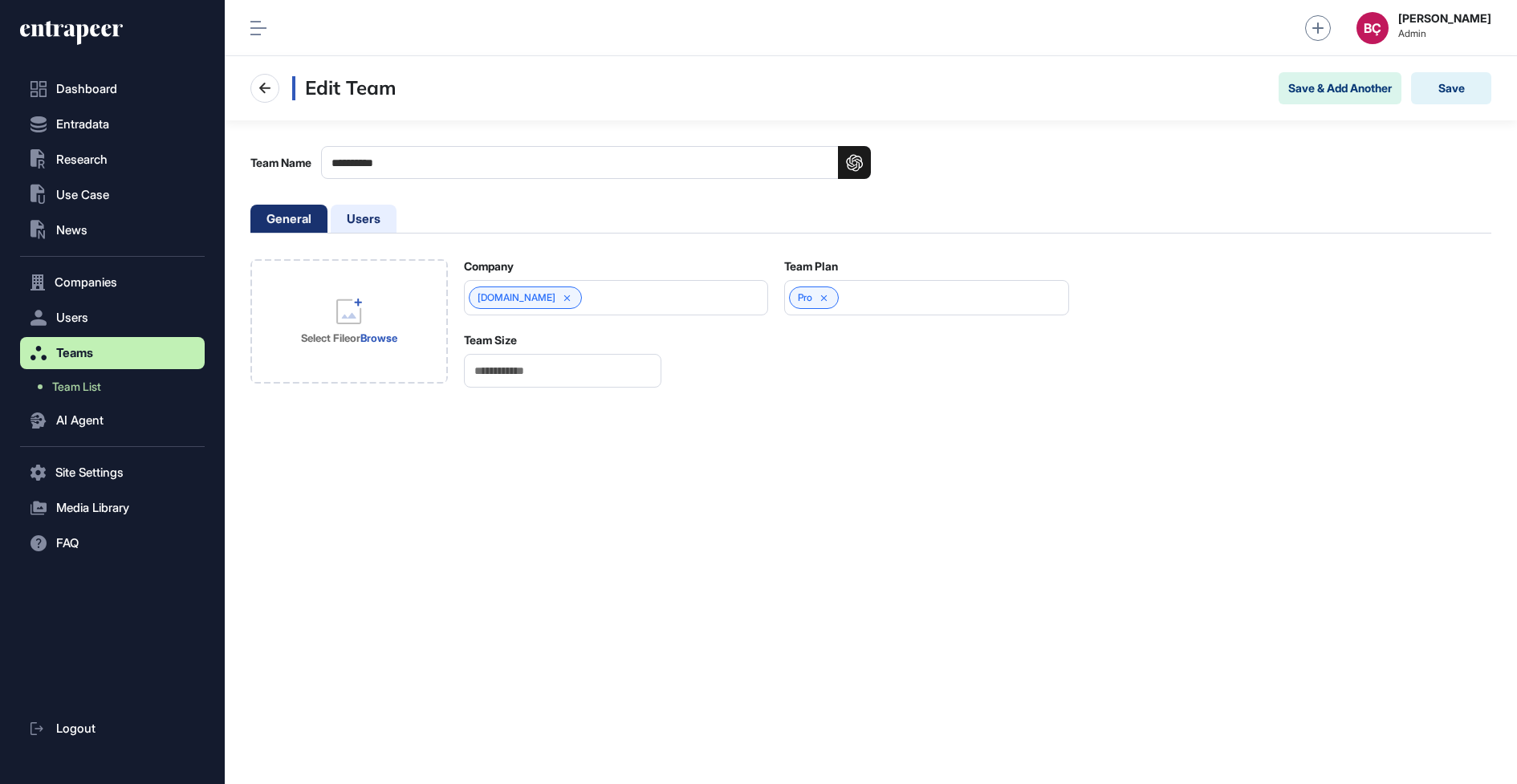
click at [380, 221] on li "Users" at bounding box center [363, 219] width 66 height 28
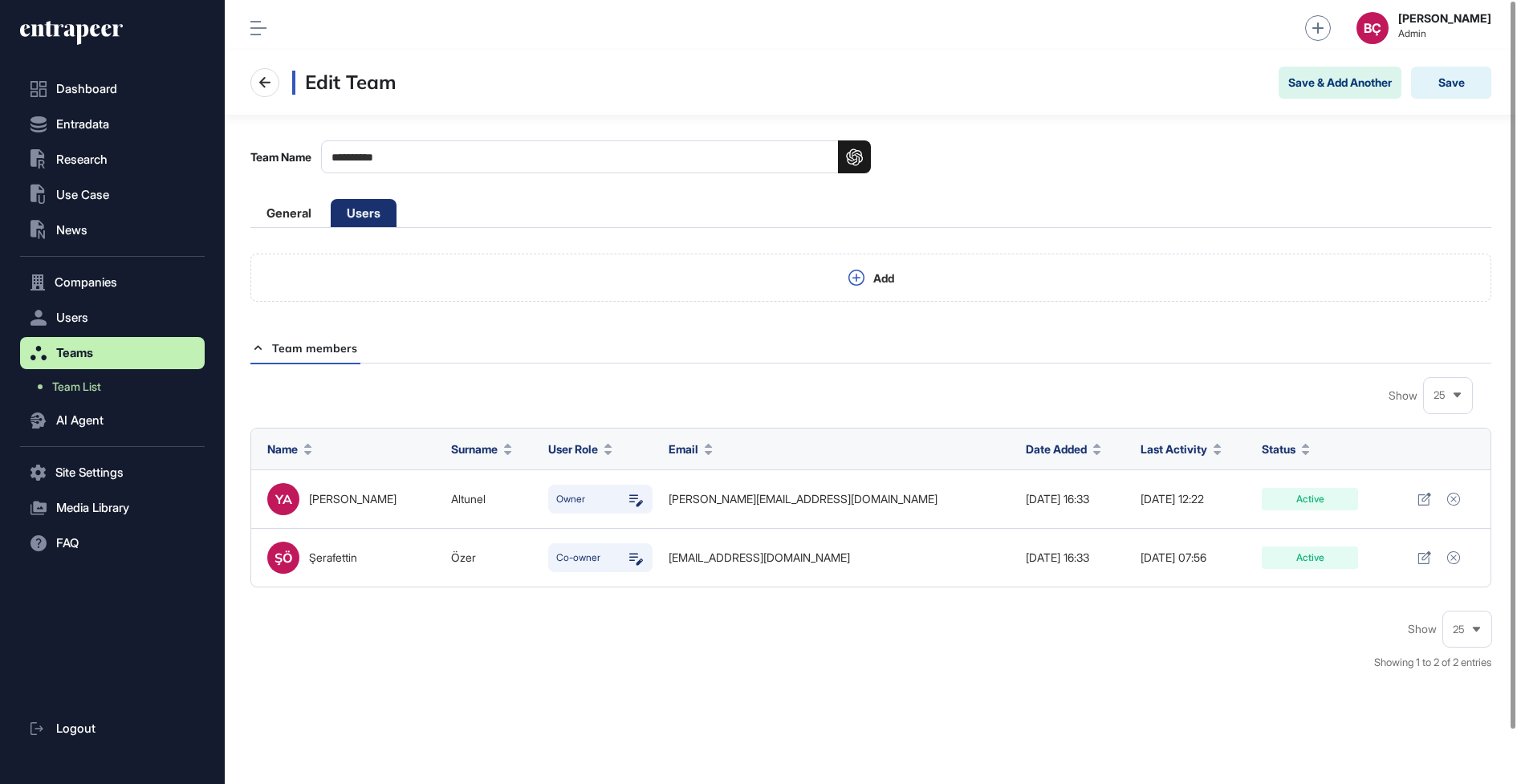
scroll to position [29, 0]
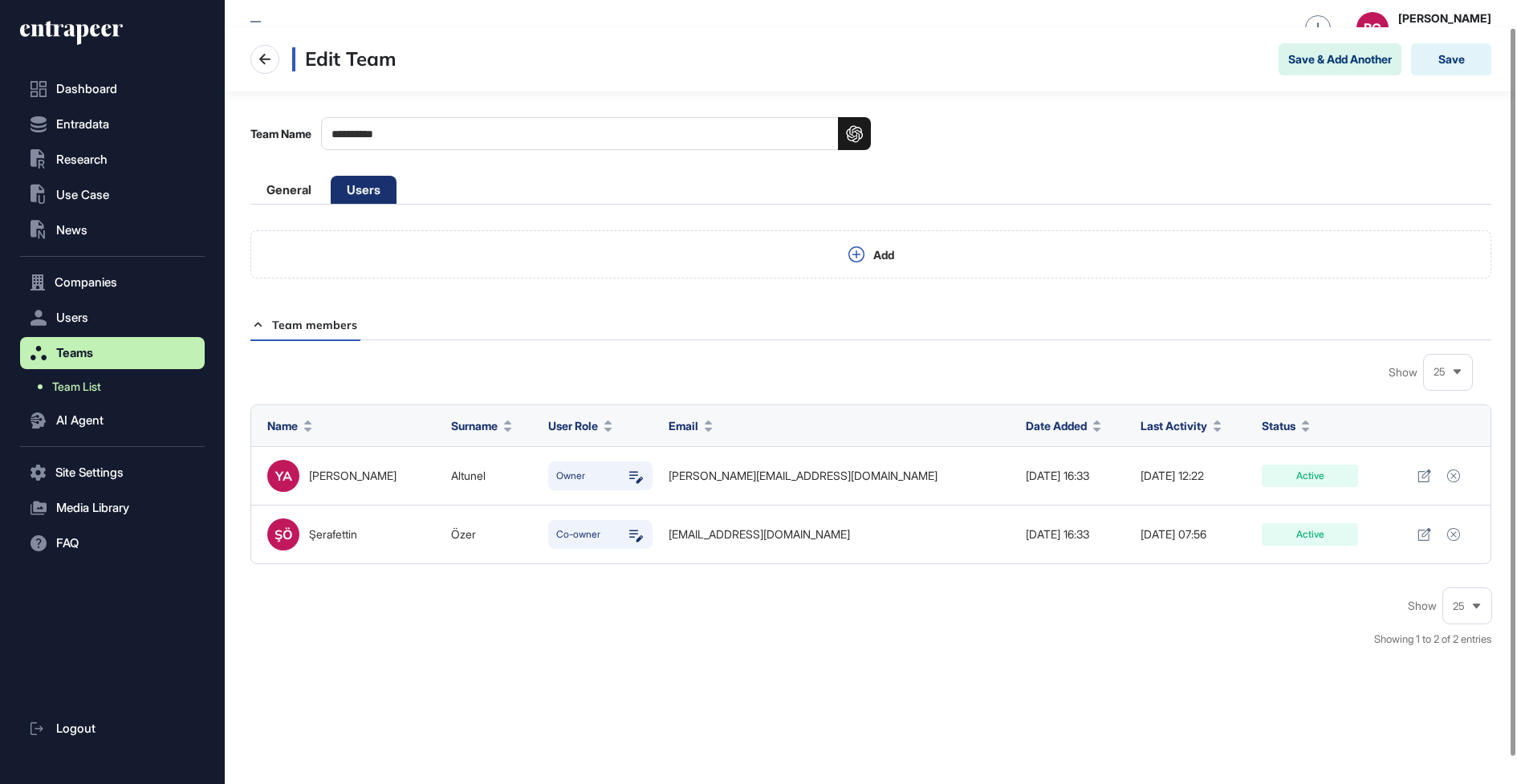
click at [110, 386] on link "Team List" at bounding box center [116, 387] width 177 height 29
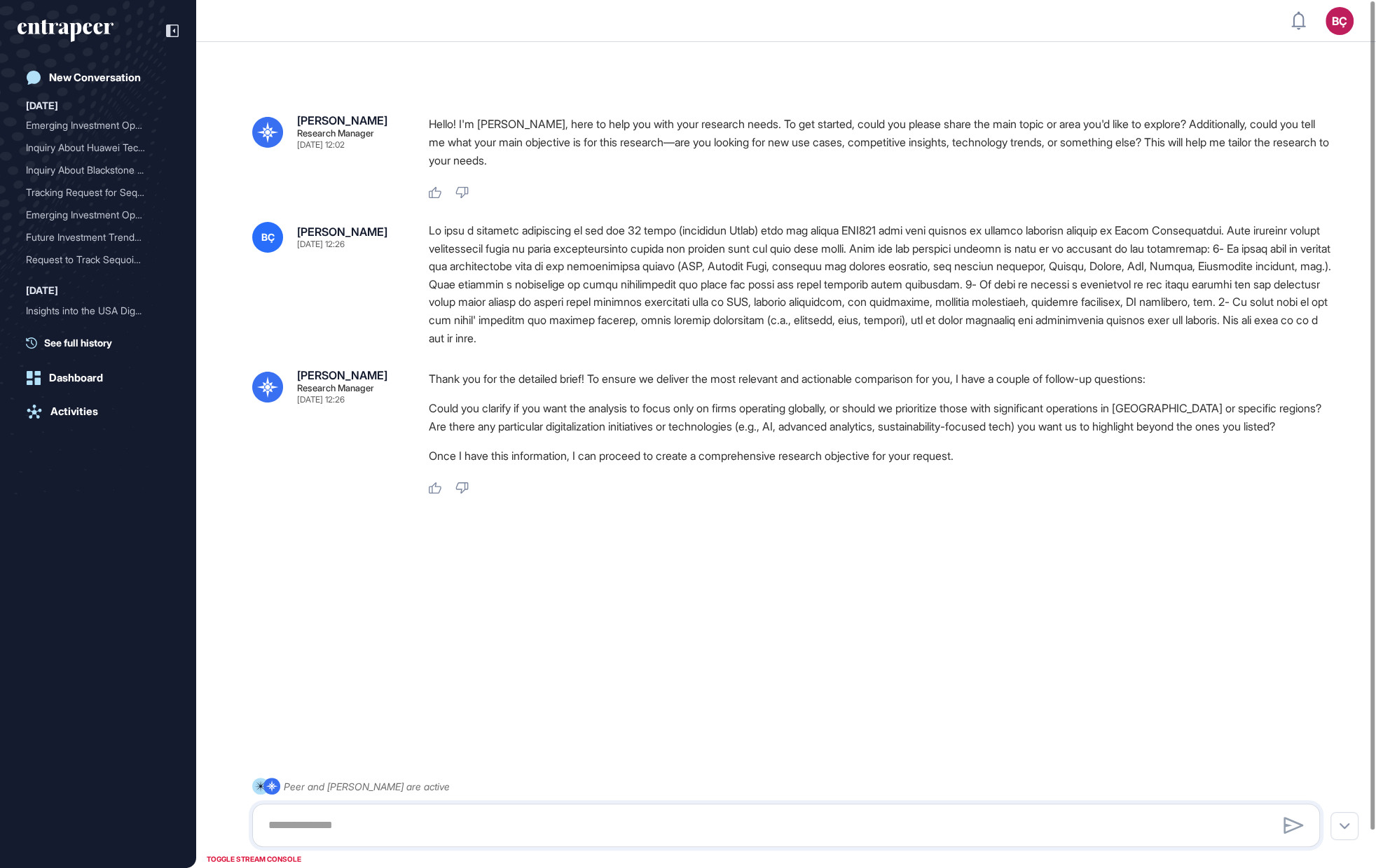
click at [494, 240] on div at bounding box center [879, 285] width 902 height 125
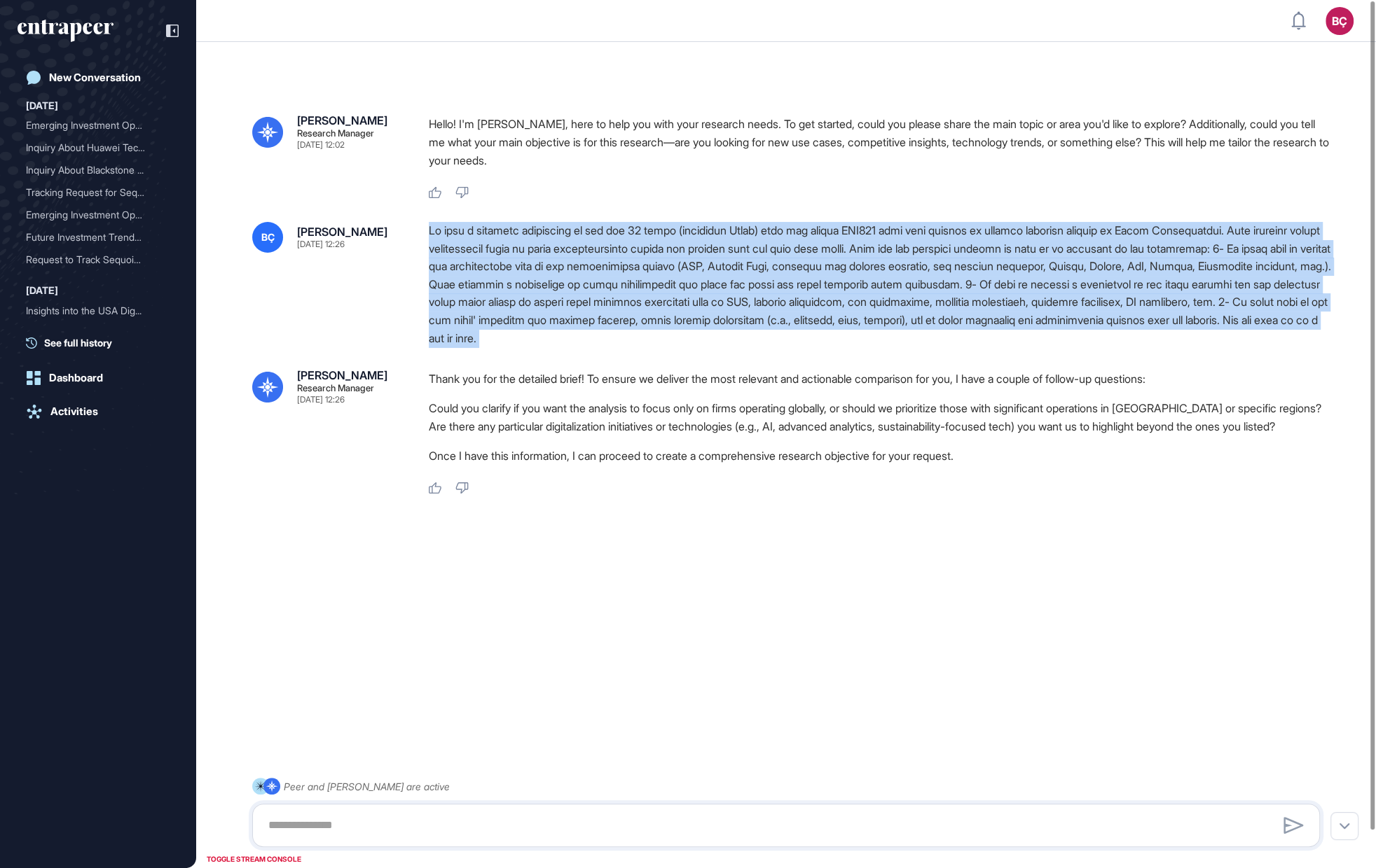
click at [494, 240] on div at bounding box center [879, 285] width 902 height 125
copy div "We want a detailed comparison of the top 20 firms (including Limak) from the la…"
click at [501, 271] on div at bounding box center [879, 285] width 902 height 125
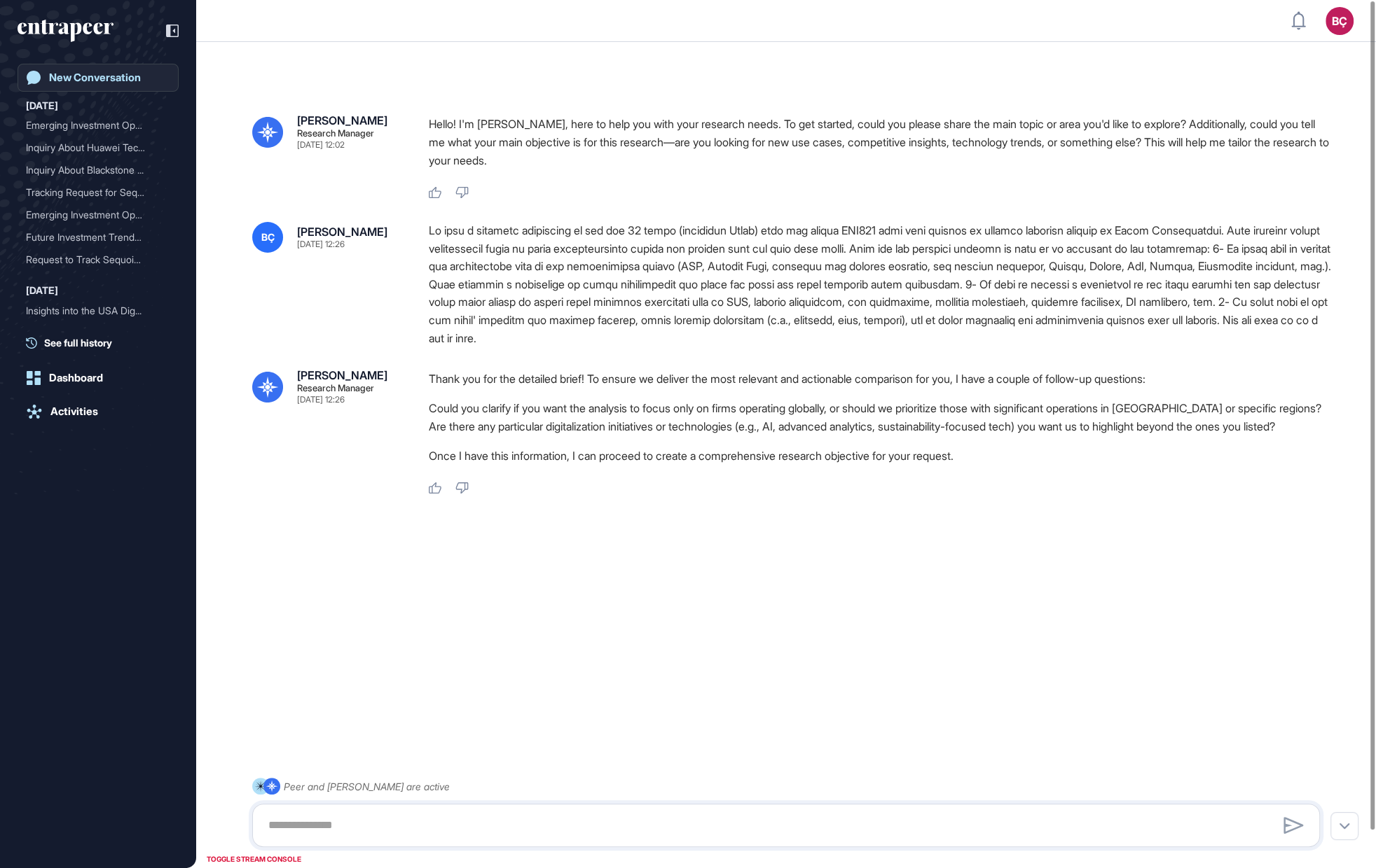
click at [101, 85] on link "New Conversation" at bounding box center [98, 77] width 161 height 28
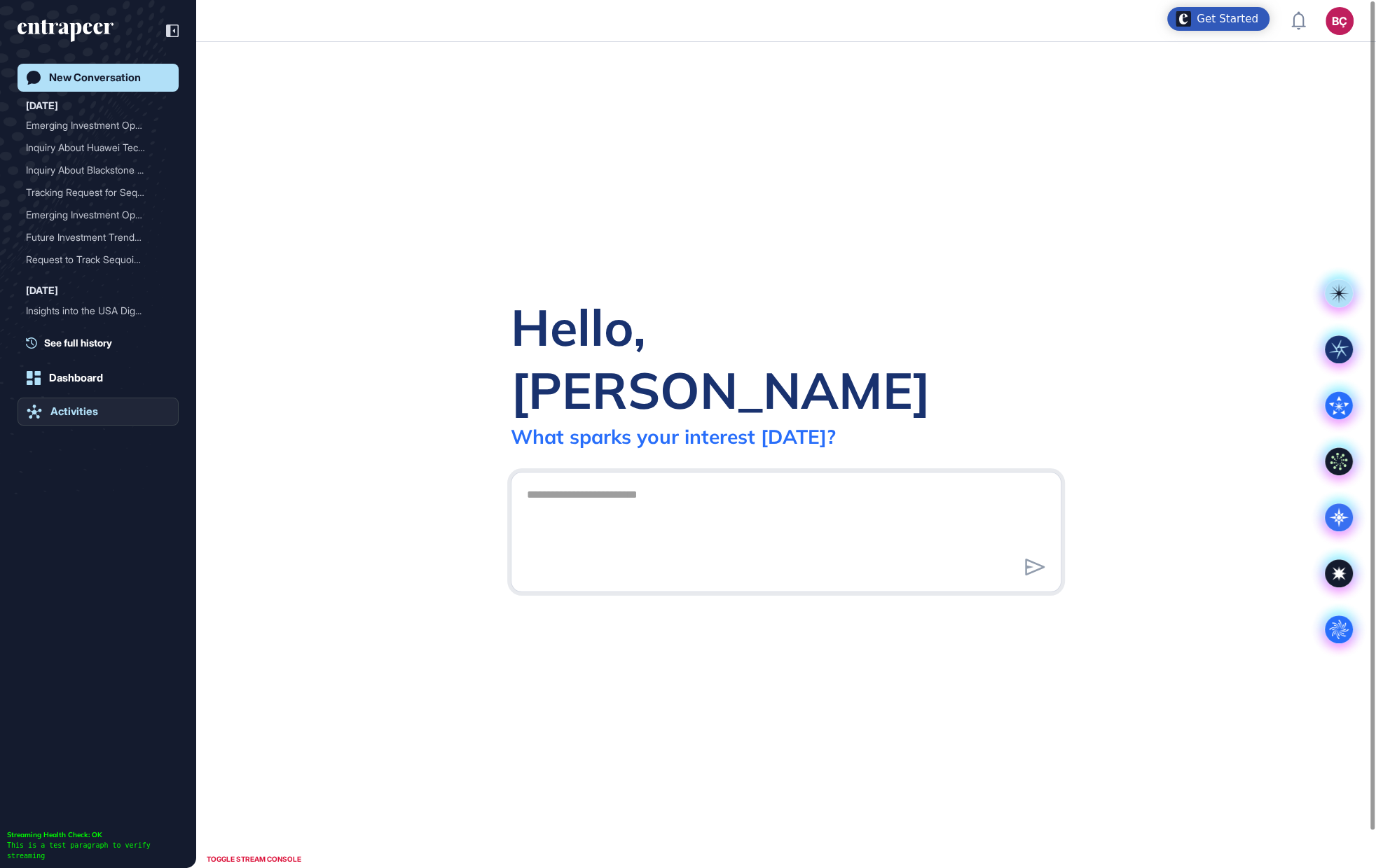
click at [64, 404] on link "Activities" at bounding box center [98, 412] width 161 height 28
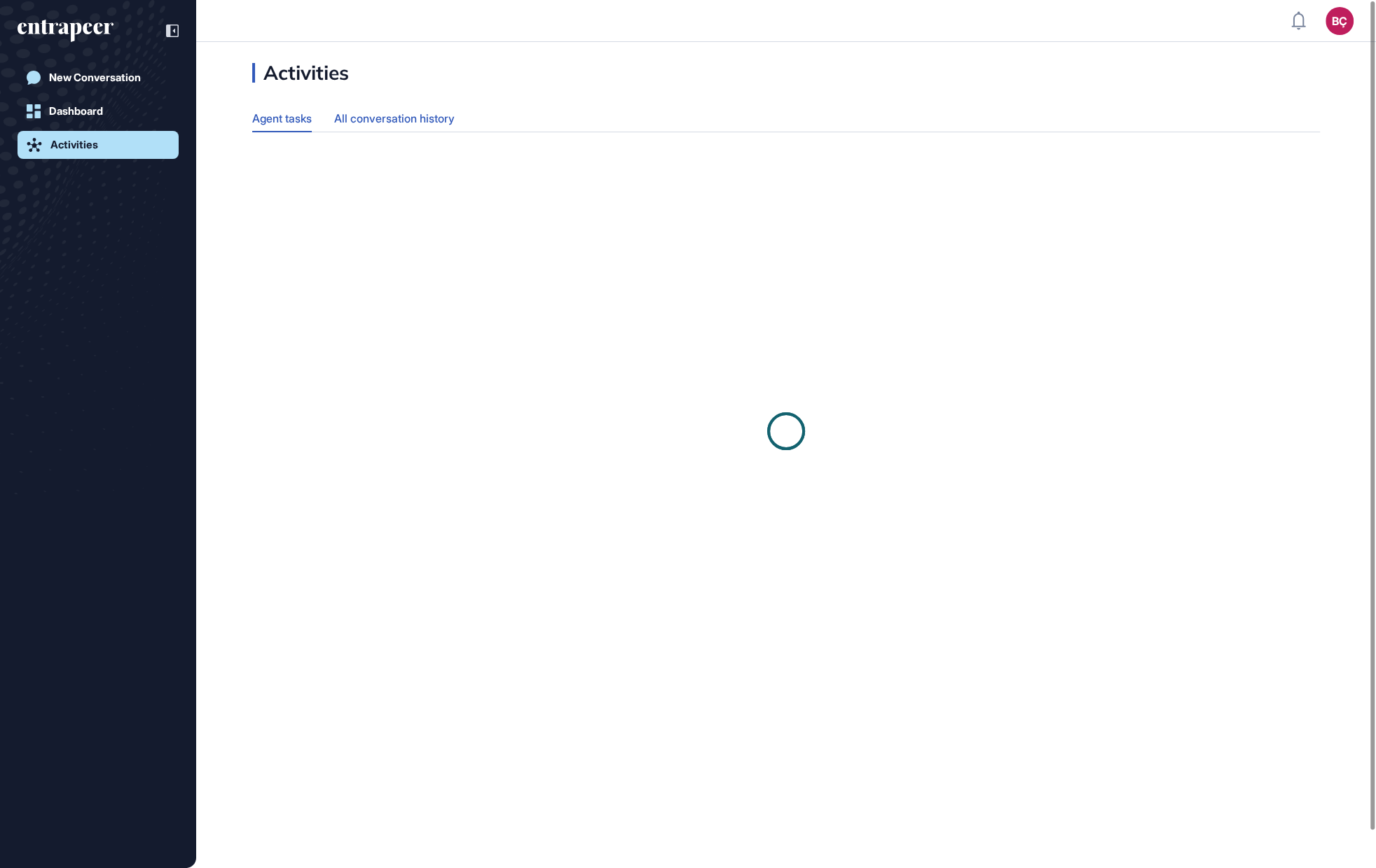
click at [395, 120] on div "All conversation history" at bounding box center [395, 119] width 120 height 27
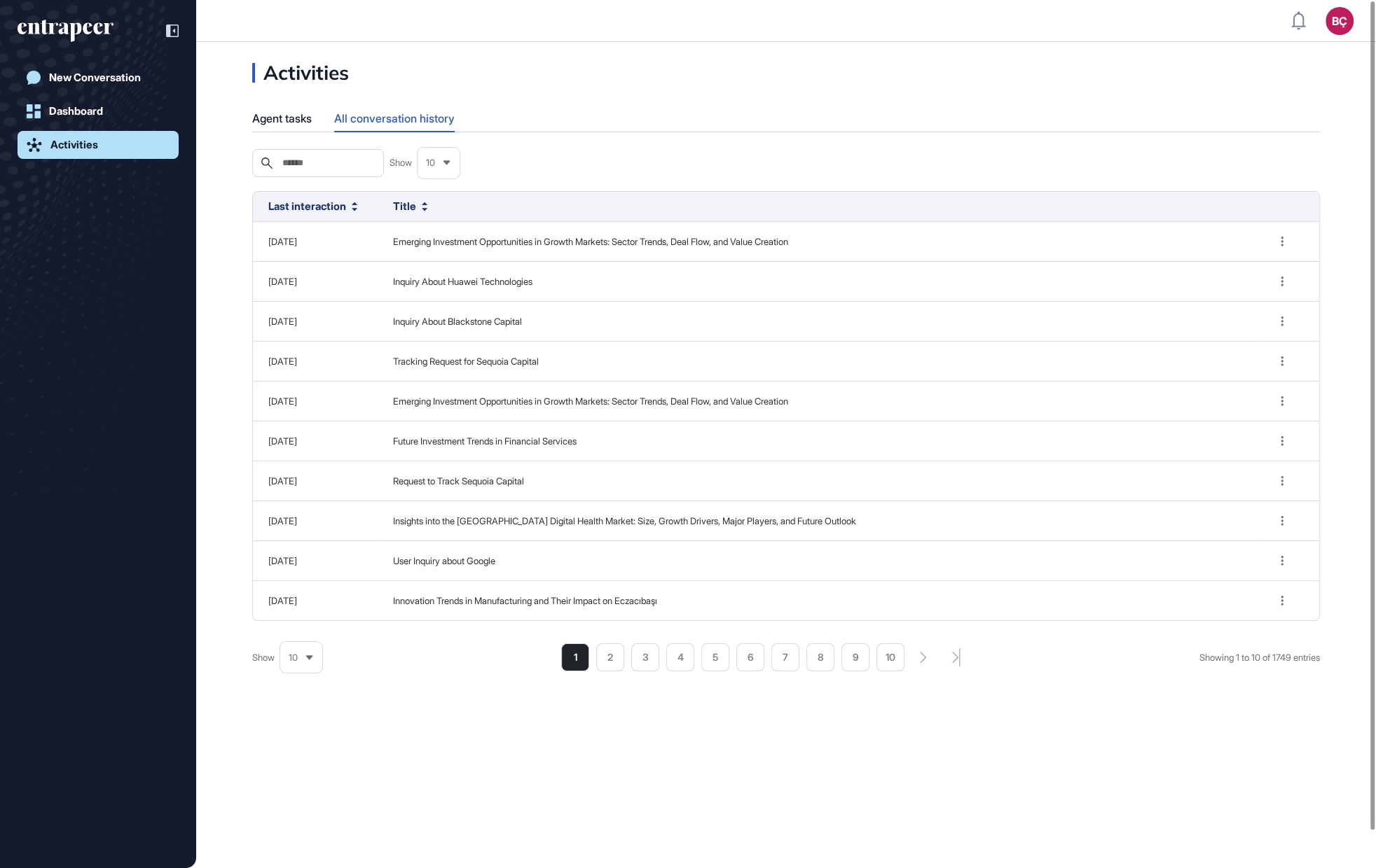
click at [349, 156] on div "Search" at bounding box center [318, 163] width 132 height 28
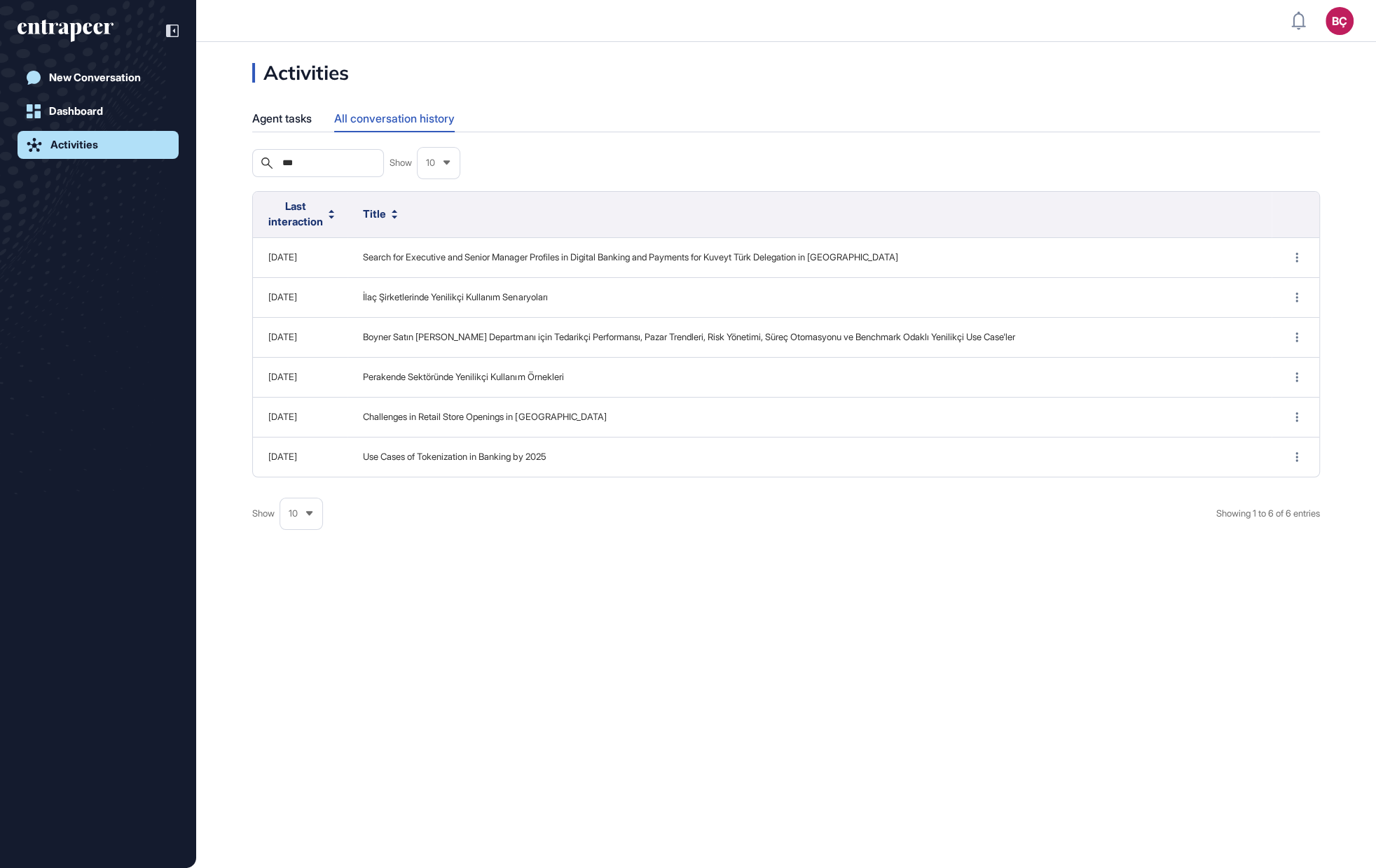
click at [336, 170] on div "Search ***" at bounding box center [318, 163] width 132 height 28
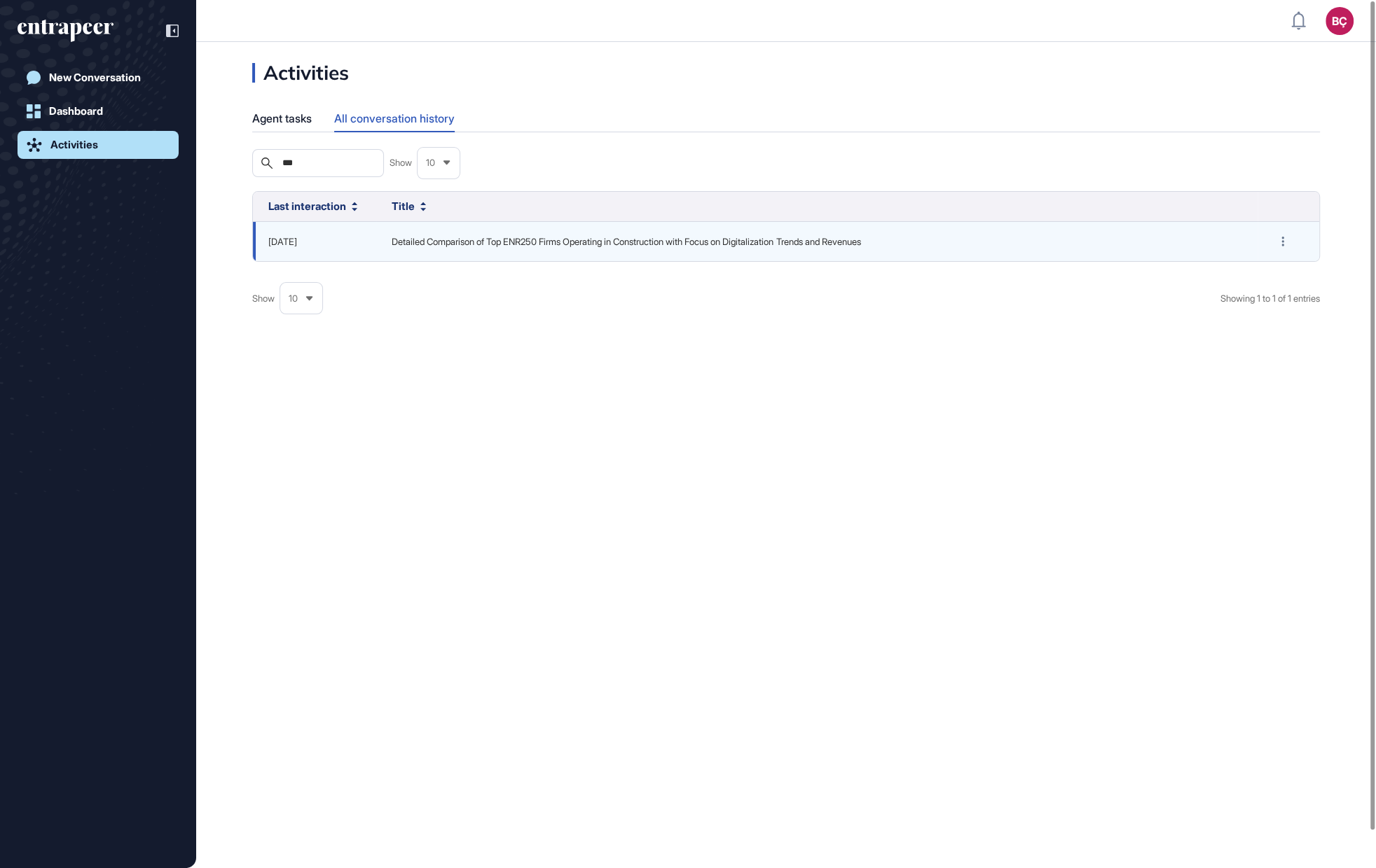
type input "***"
click at [461, 248] on td "Detailed Comparison of Top ENR250 Firms Operating in Construction with Focus on…" at bounding box center [817, 242] width 881 height 40
click at [461, 250] on span "Detailed Comparison of Top ENR250 Firms Operating in Construction with Focus on…" at bounding box center [816, 242] width 849 height 14
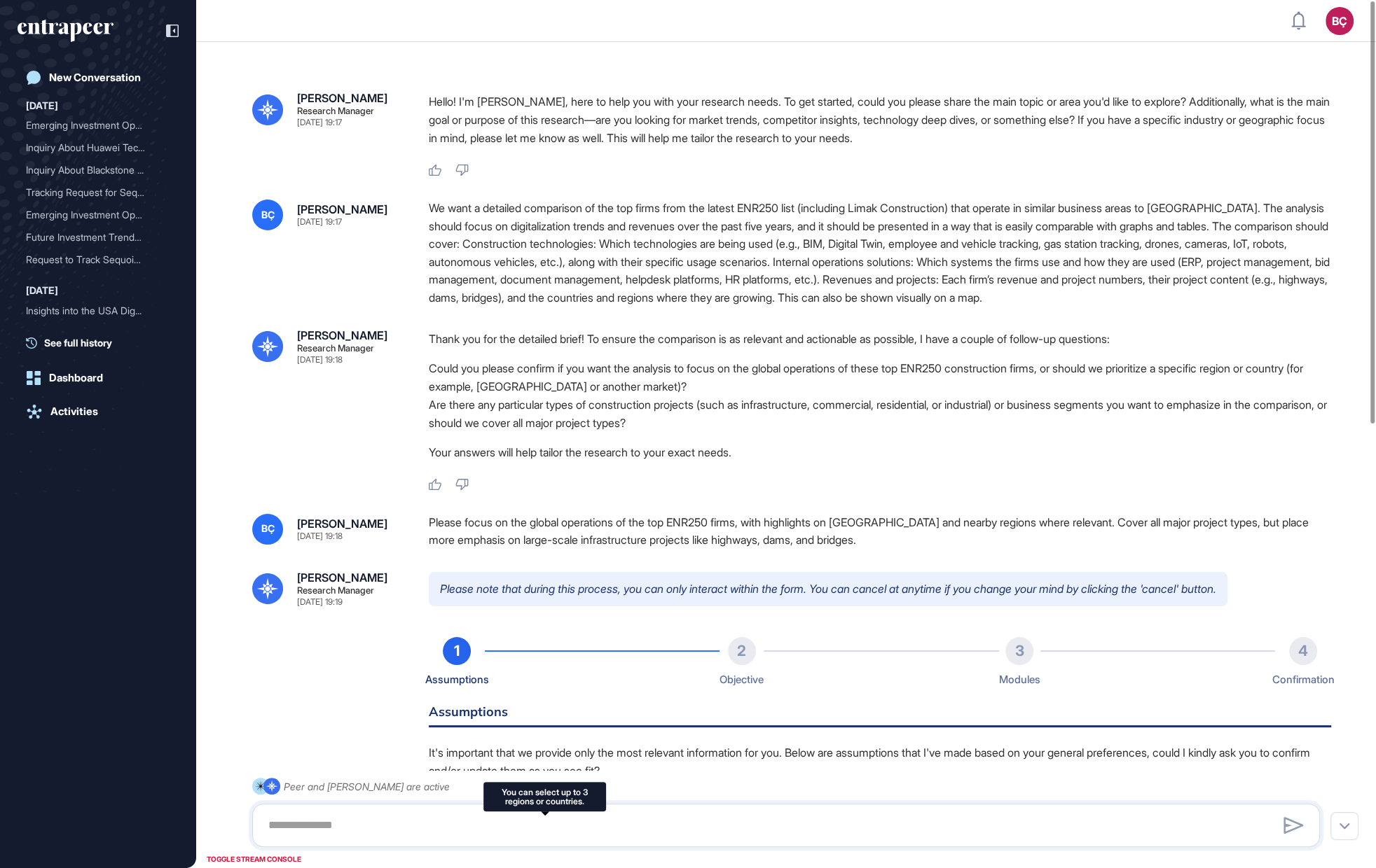
scroll to position [108, 0]
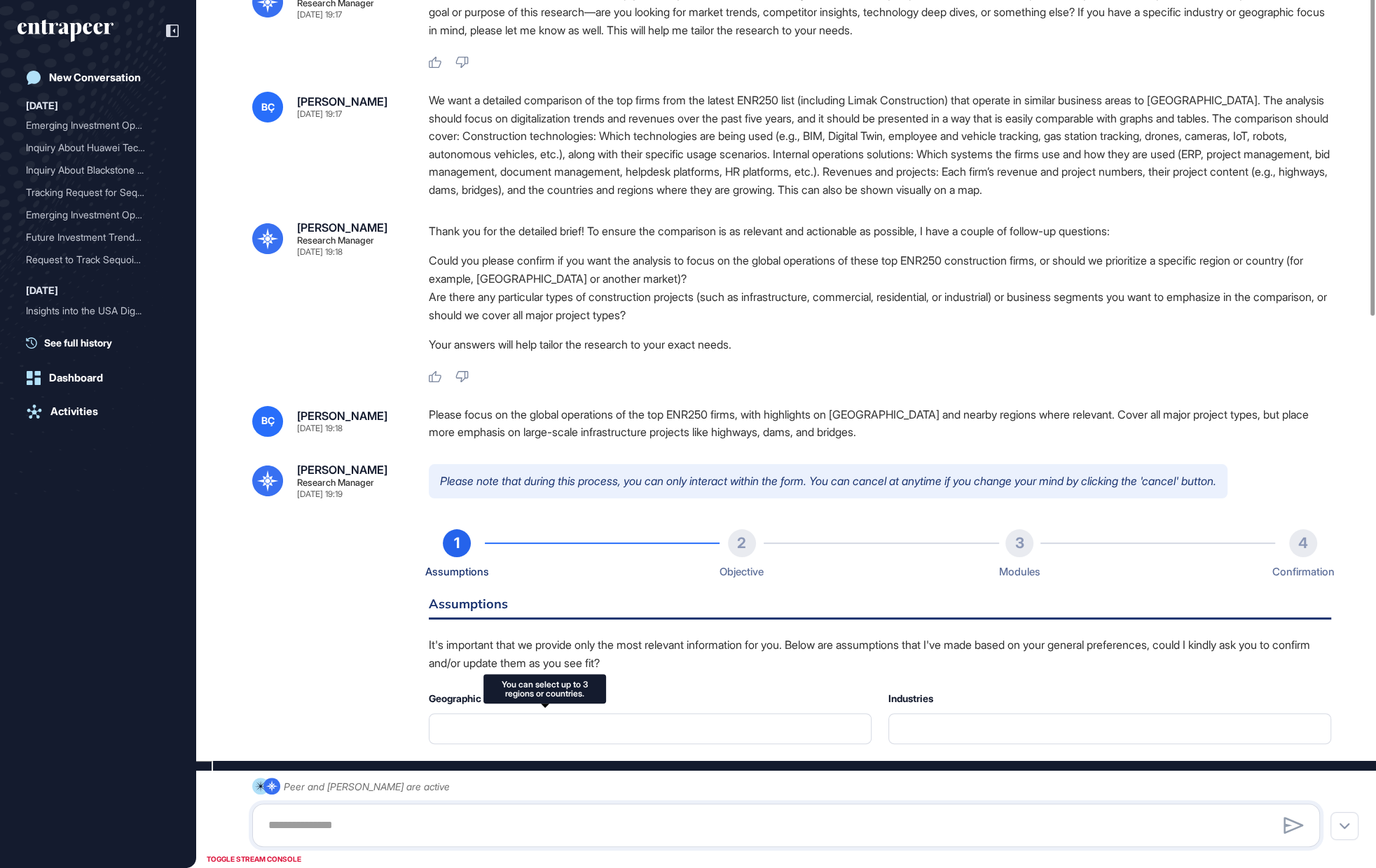
type input "**********"
type input "*"
type input "**********"
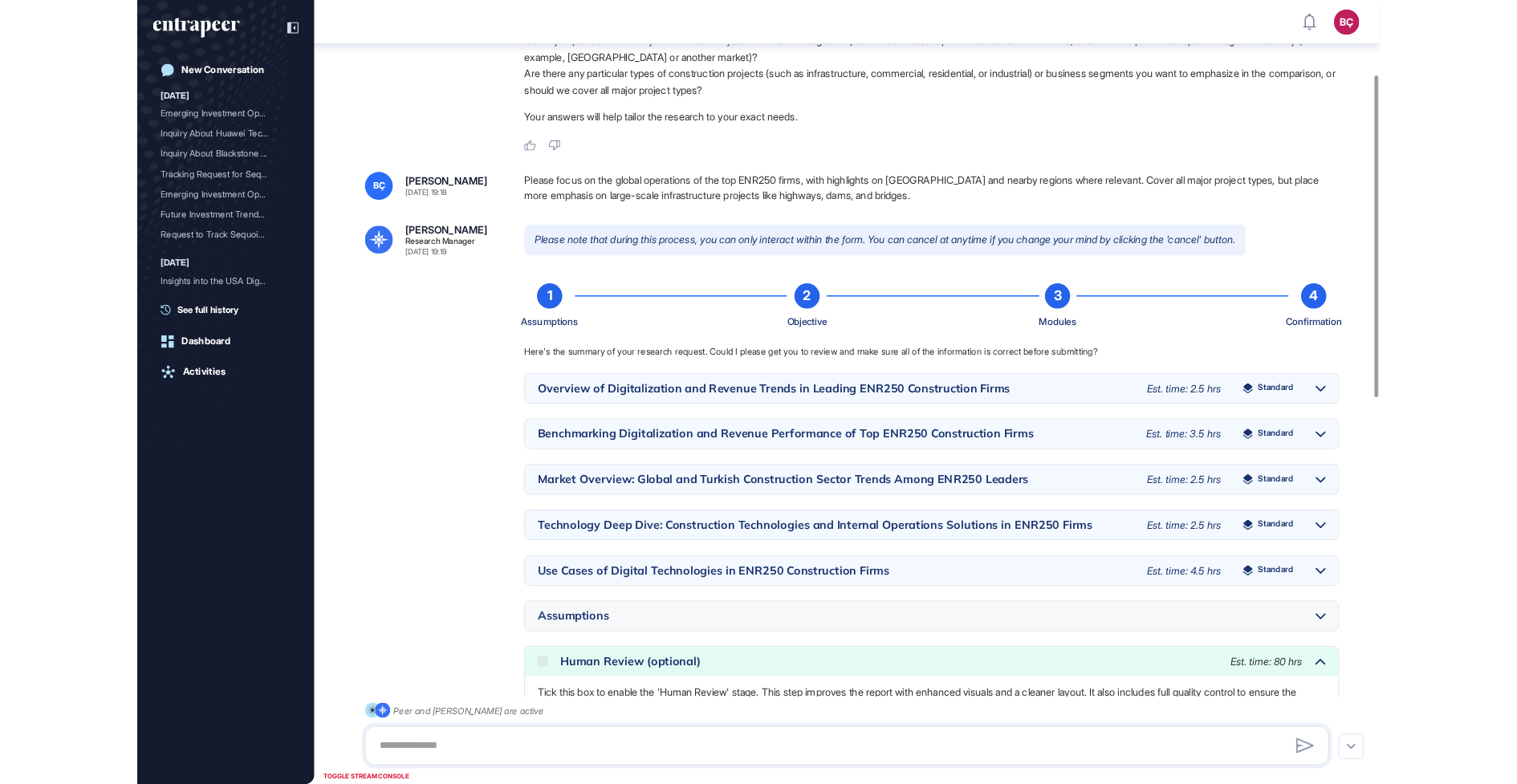
scroll to position [0, 0]
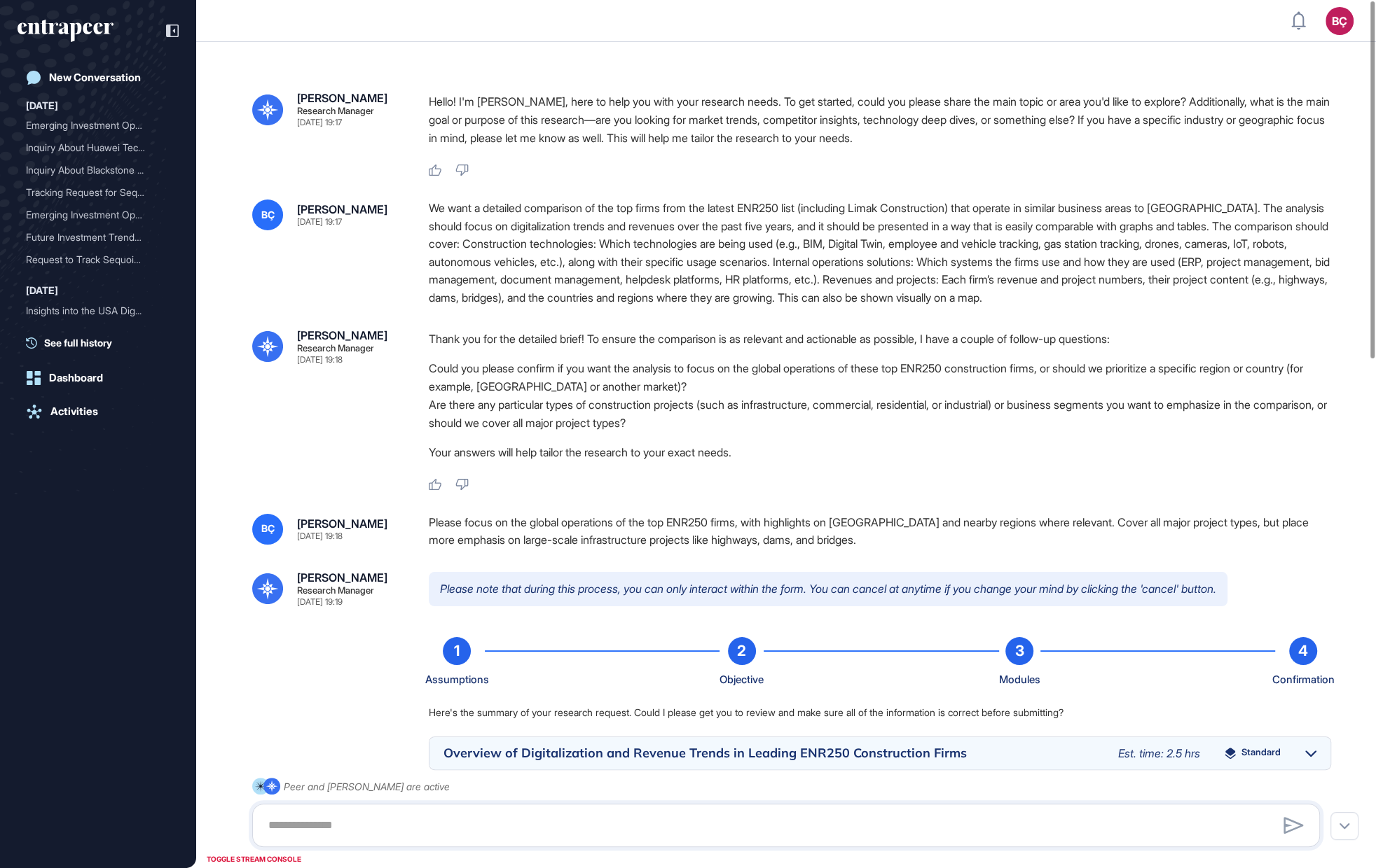
click at [465, 250] on div "We want a detailed comparison of the top firms from the latest ENR250 list (inc…" at bounding box center [879, 253] width 902 height 108
click at [475, 268] on div "We want a detailed comparison of the top firms from the latest ENR250 list (inc…" at bounding box center [879, 253] width 902 height 108
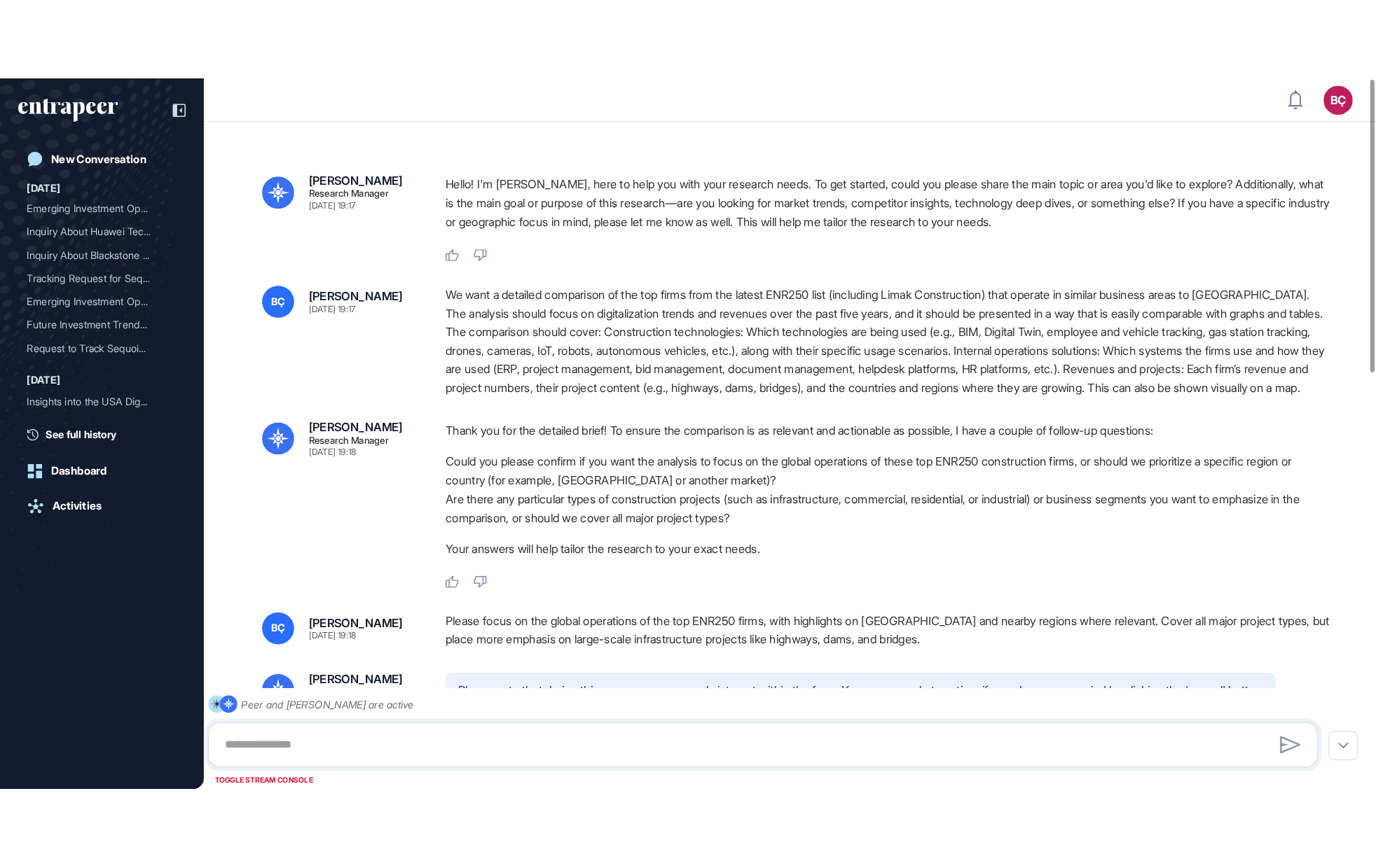
scroll to position [868, 1375]
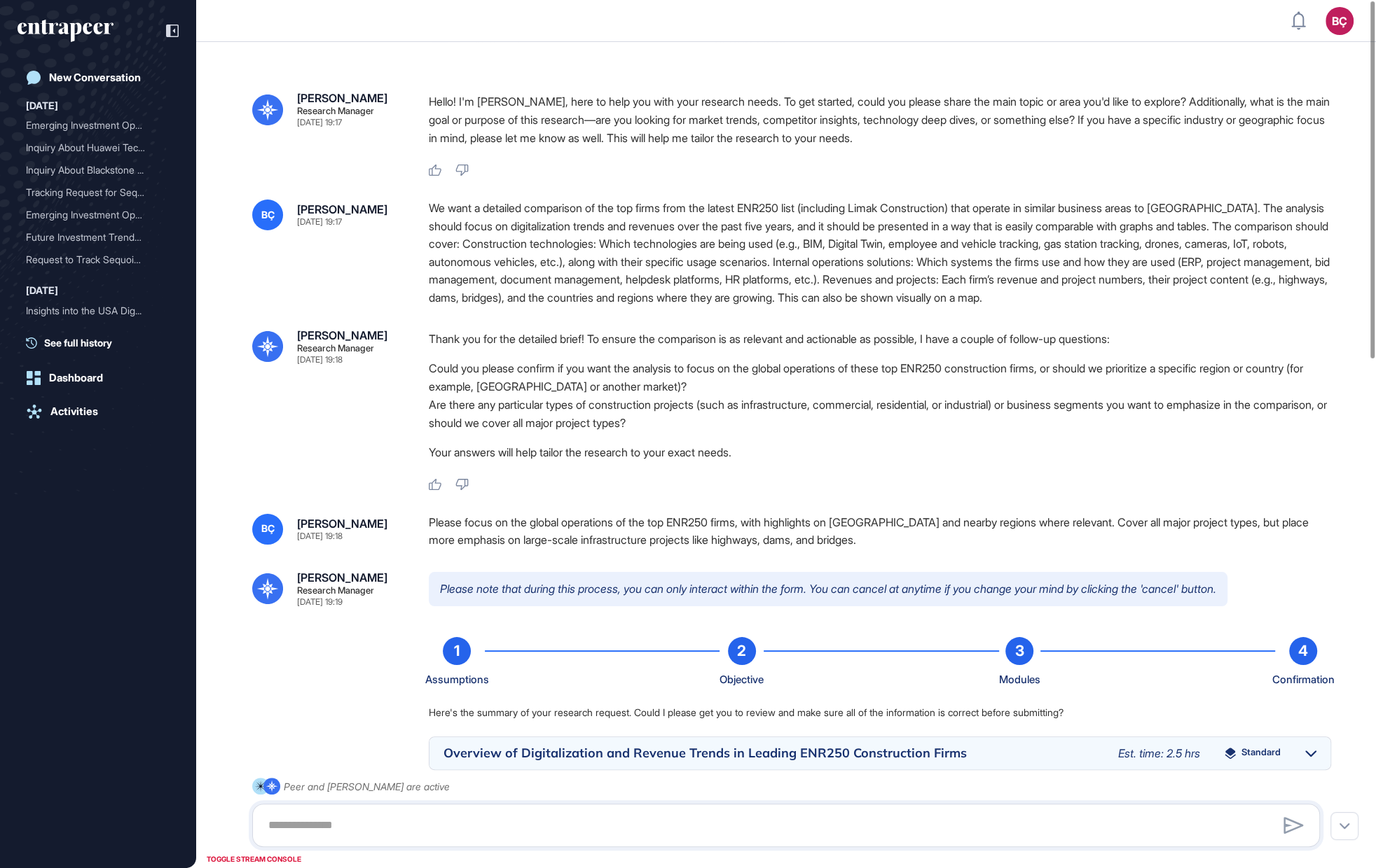
click at [493, 254] on div "We want a detailed comparison of the top firms from the latest ENR250 list (inc…" at bounding box center [879, 253] width 902 height 108
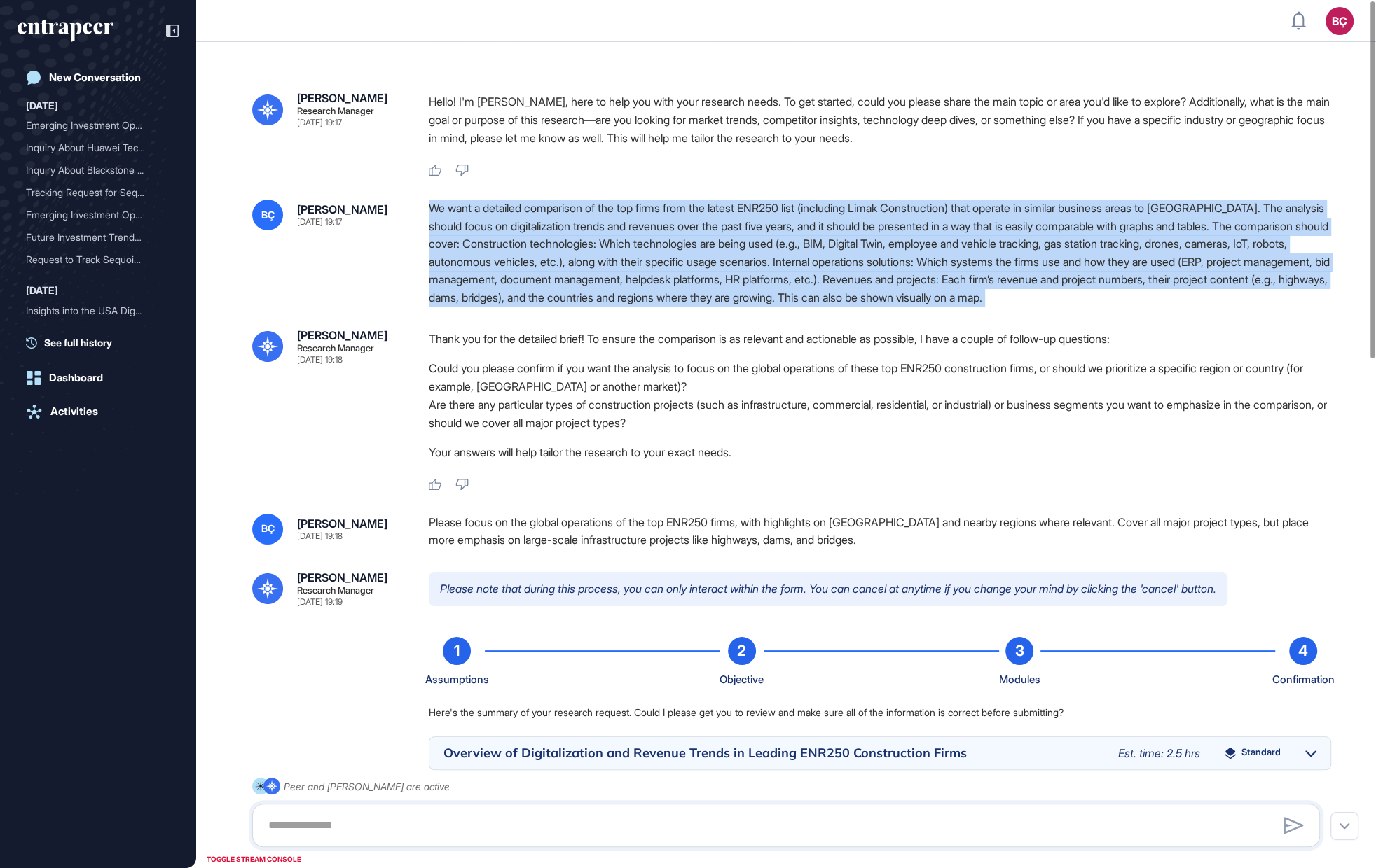
click at [493, 254] on div "We want a detailed comparison of the top firms from the latest ENR250 list (inc…" at bounding box center [879, 253] width 902 height 108
copy div "We want a detailed comparison of the top firms from the latest ENR250 list (inc…"
click at [474, 242] on div "We want a detailed comparison of the top firms from the latest ENR250 list (inc…" at bounding box center [879, 253] width 902 height 108
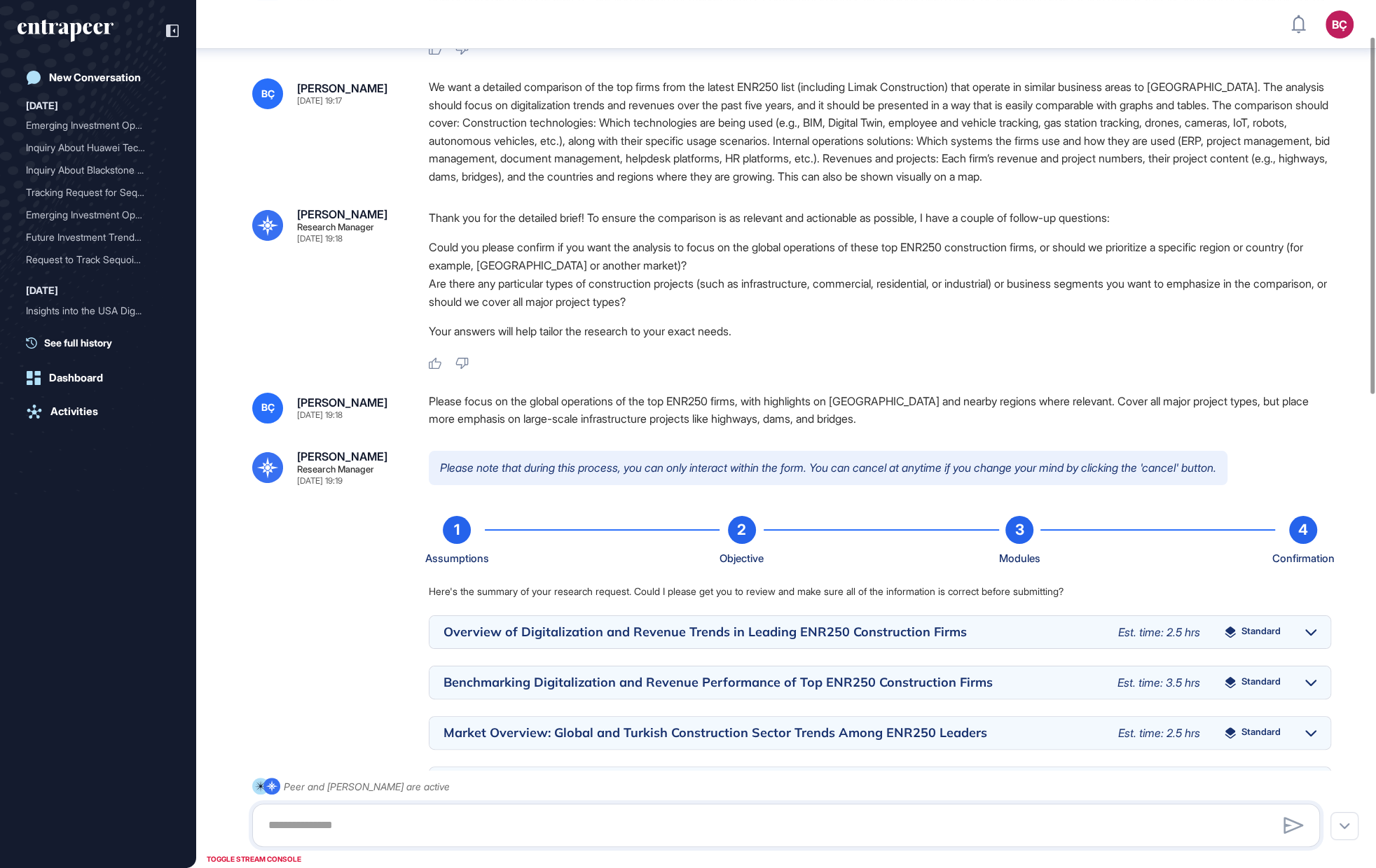
scroll to position [145, 0]
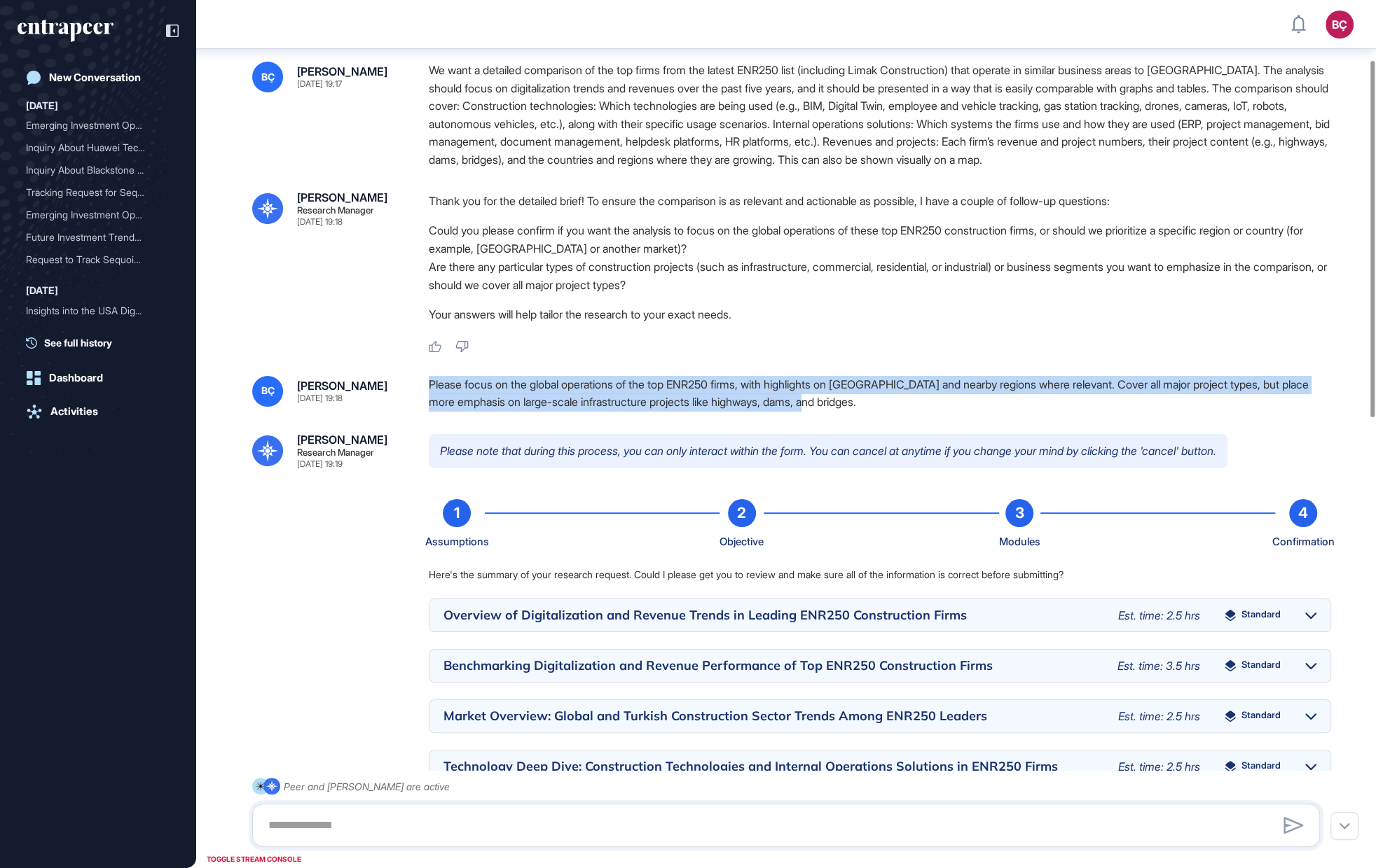
drag, startPoint x: 427, startPoint y: 404, endPoint x: 957, endPoint y: 428, distance: 530.5
click at [957, 412] on div "BÇ Beril Çiftci Sep 15, 2025 19:18 Please focus on the global operations of the…" at bounding box center [786, 394] width 1068 height 35
click at [957, 412] on div "Please focus on the global operations of the top ENR250 firms, with highlights …" at bounding box center [879, 394] width 902 height 35
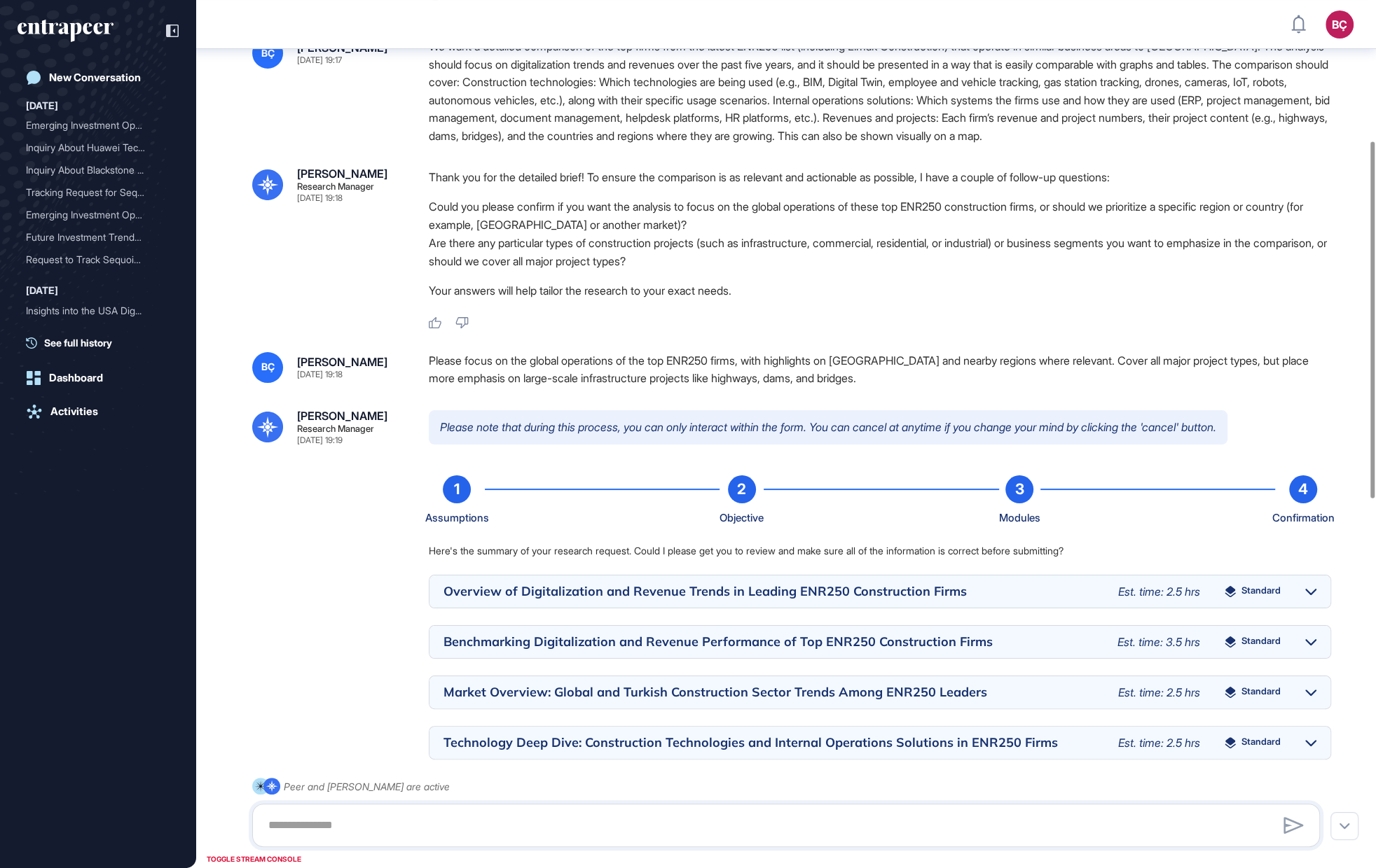
scroll to position [0, 0]
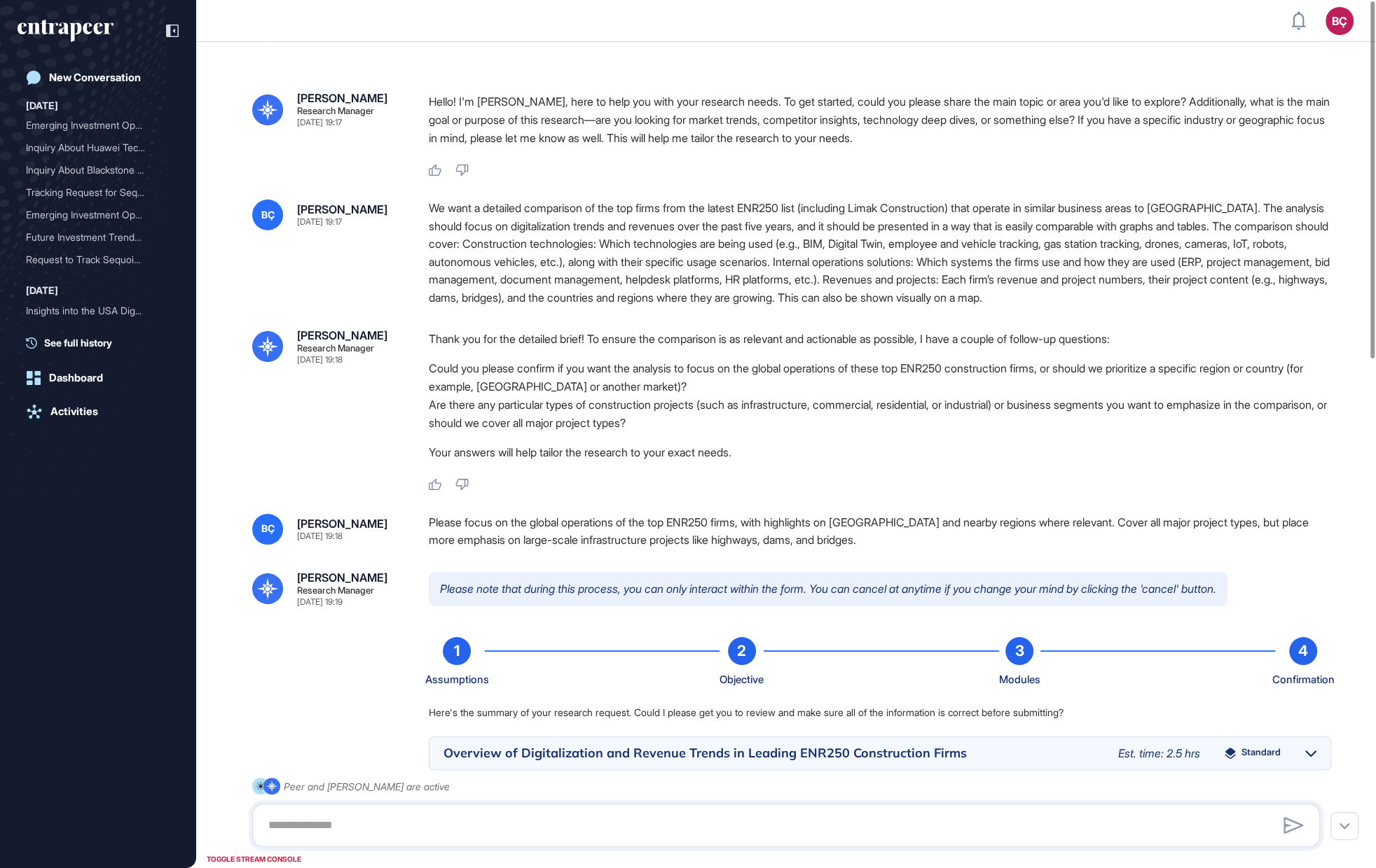
click at [605, 217] on div "We want a detailed comparison of the top firms from the latest ENR250 list (inc…" at bounding box center [879, 253] width 902 height 108
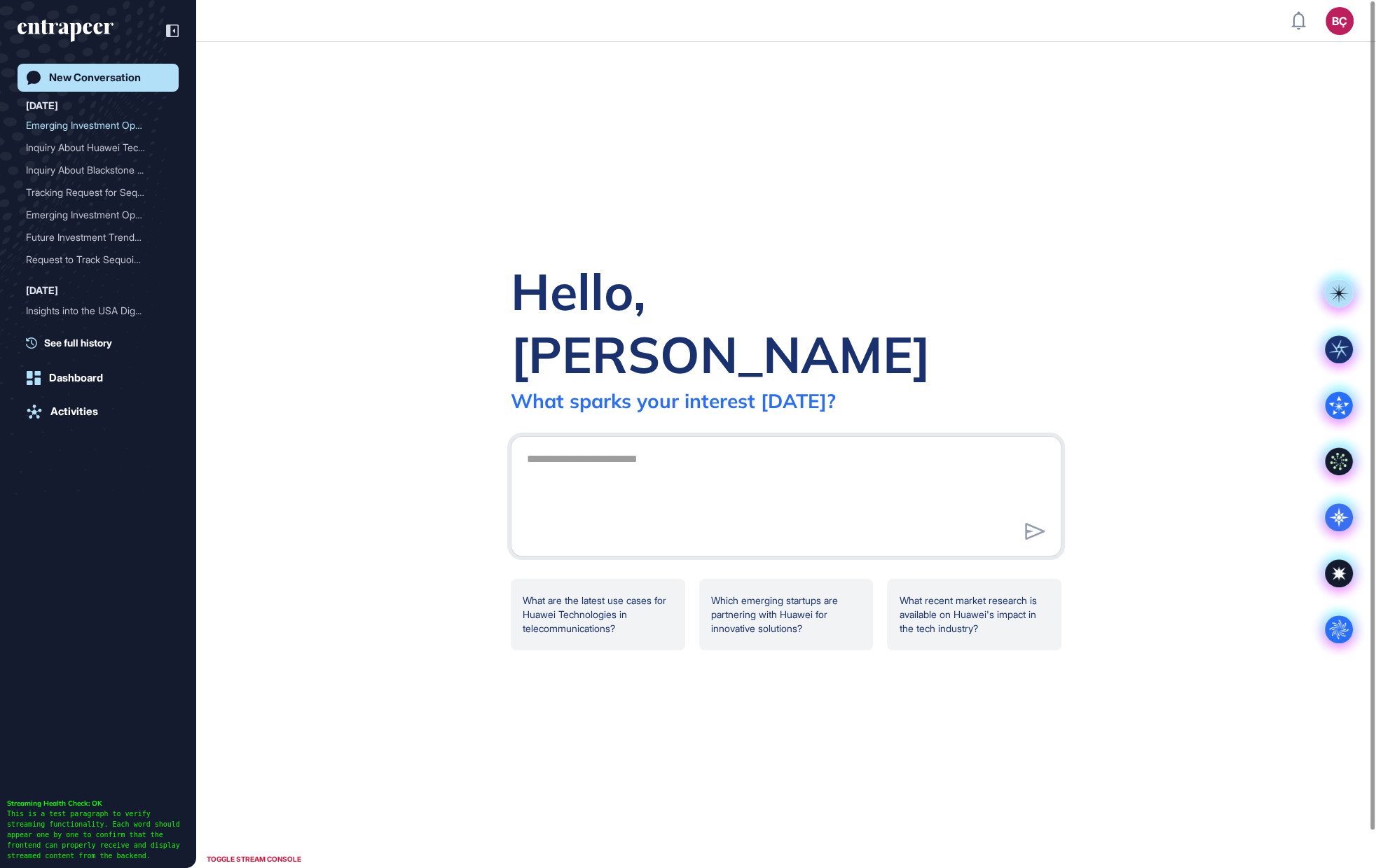
scroll to position [1, 1]
click at [1332, 31] on div "BÇ" at bounding box center [1340, 21] width 28 height 28
click at [1266, 89] on link "Admin Dashboard" at bounding box center [1274, 100] width 144 height 22
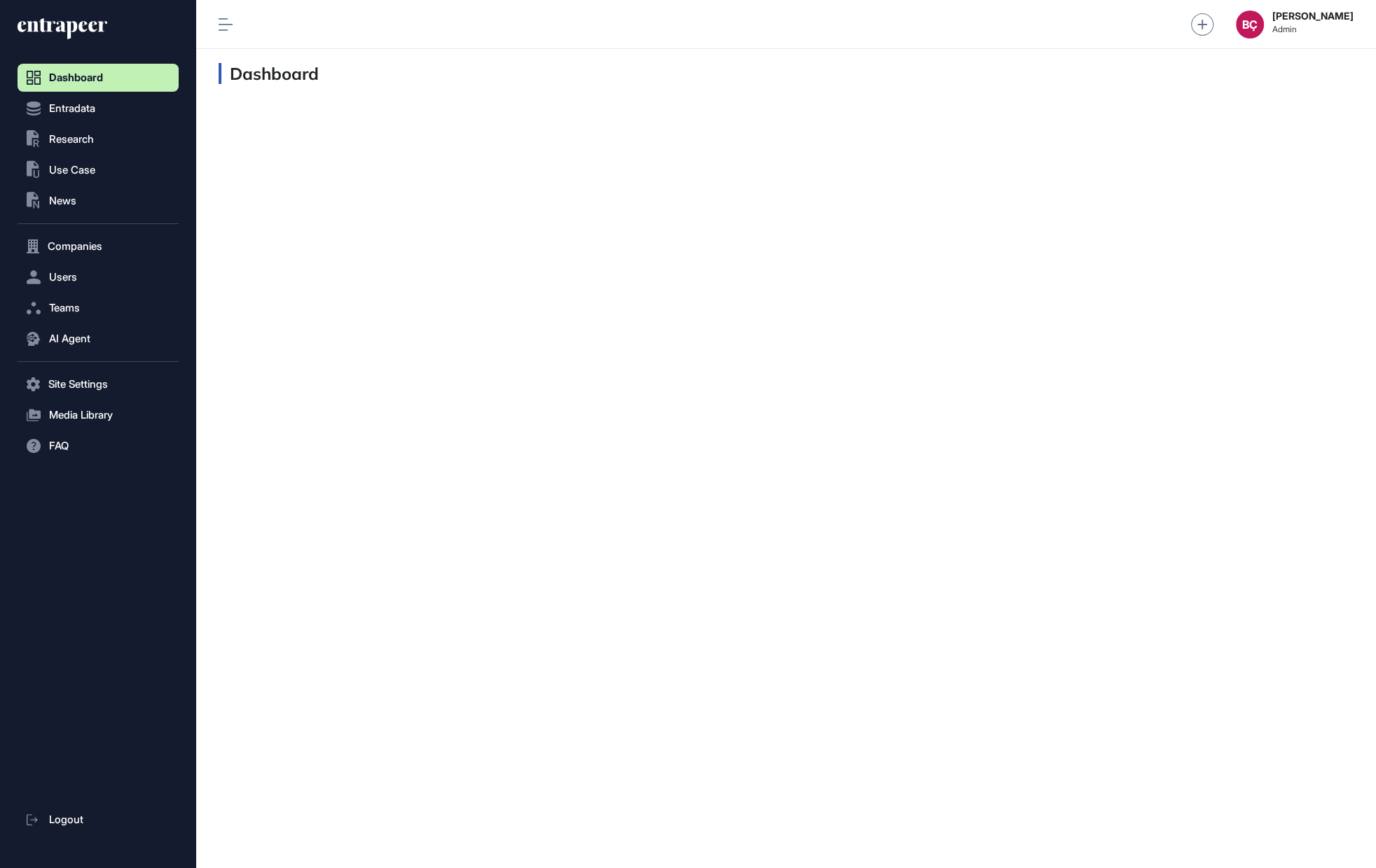
scroll to position [1, 1]
click at [69, 139] on span "Research" at bounding box center [72, 139] width 44 height 12
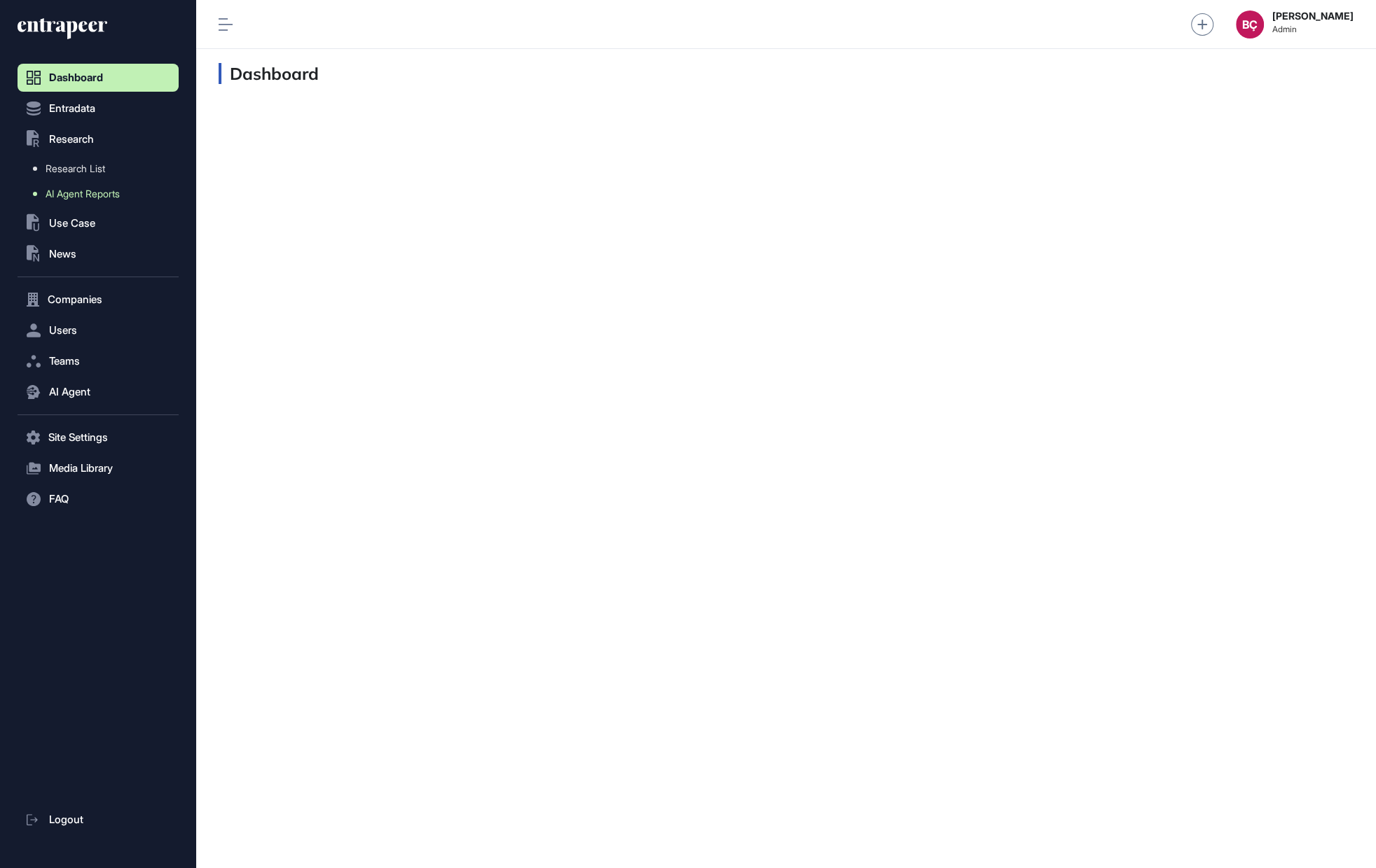
click at [63, 198] on span "AI Agent Reports" at bounding box center [82, 194] width 74 height 12
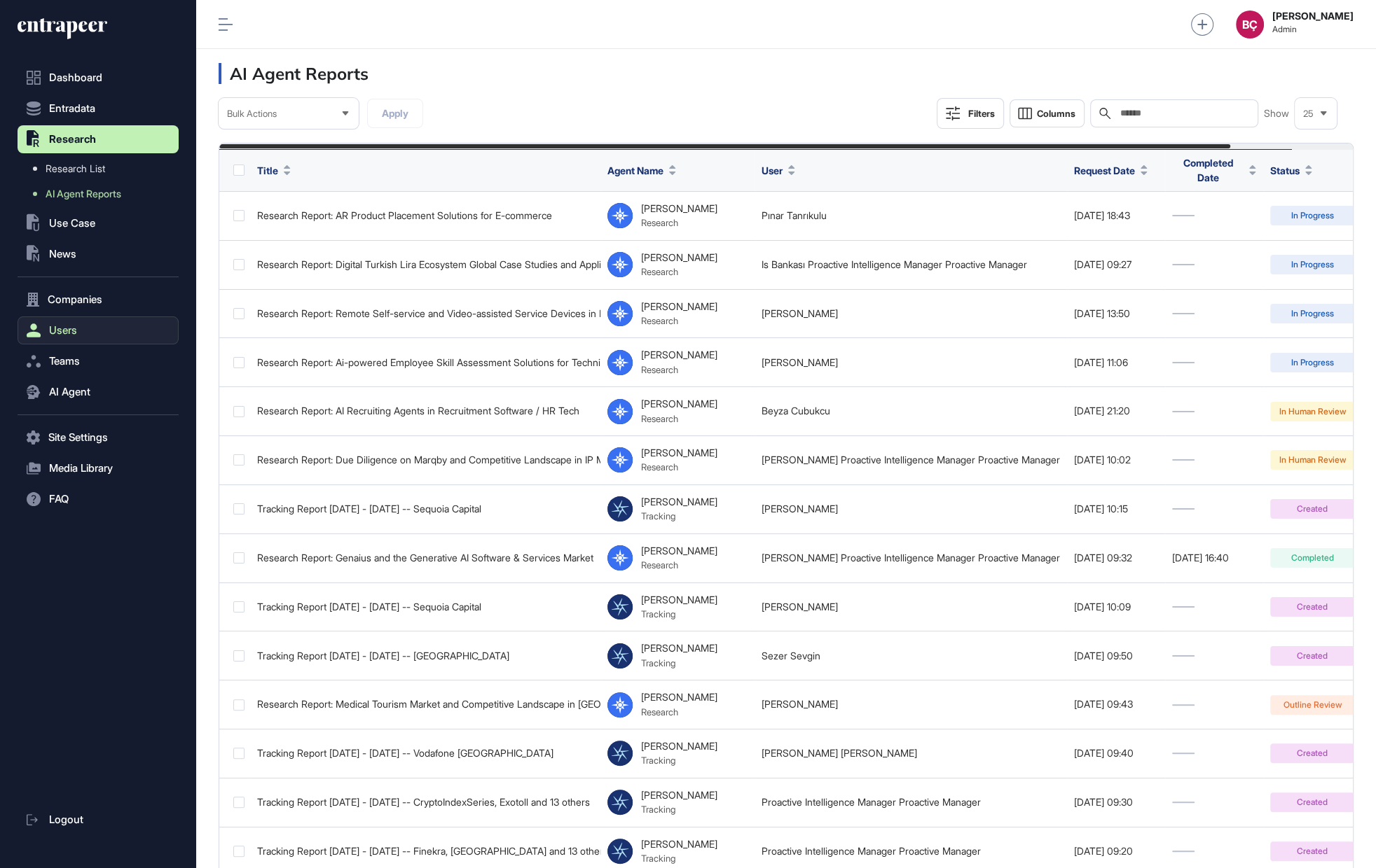
click at [68, 328] on span "Users" at bounding box center [63, 331] width 28 height 12
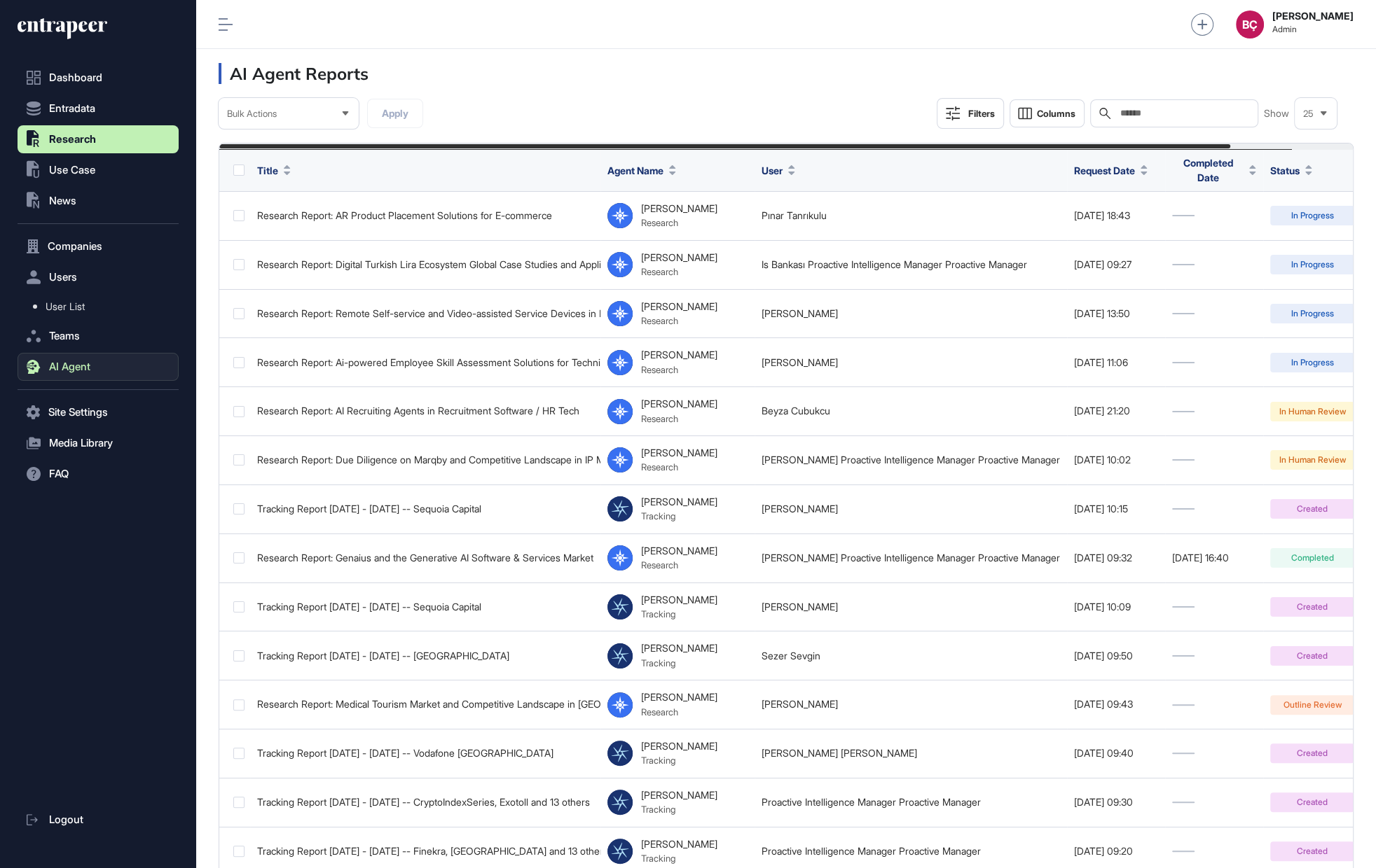
click at [73, 362] on span "AI Agent" at bounding box center [70, 367] width 41 height 12
click at [77, 279] on button "Users" at bounding box center [98, 278] width 161 height 28
click at [76, 300] on link "User List" at bounding box center [101, 306] width 154 height 26
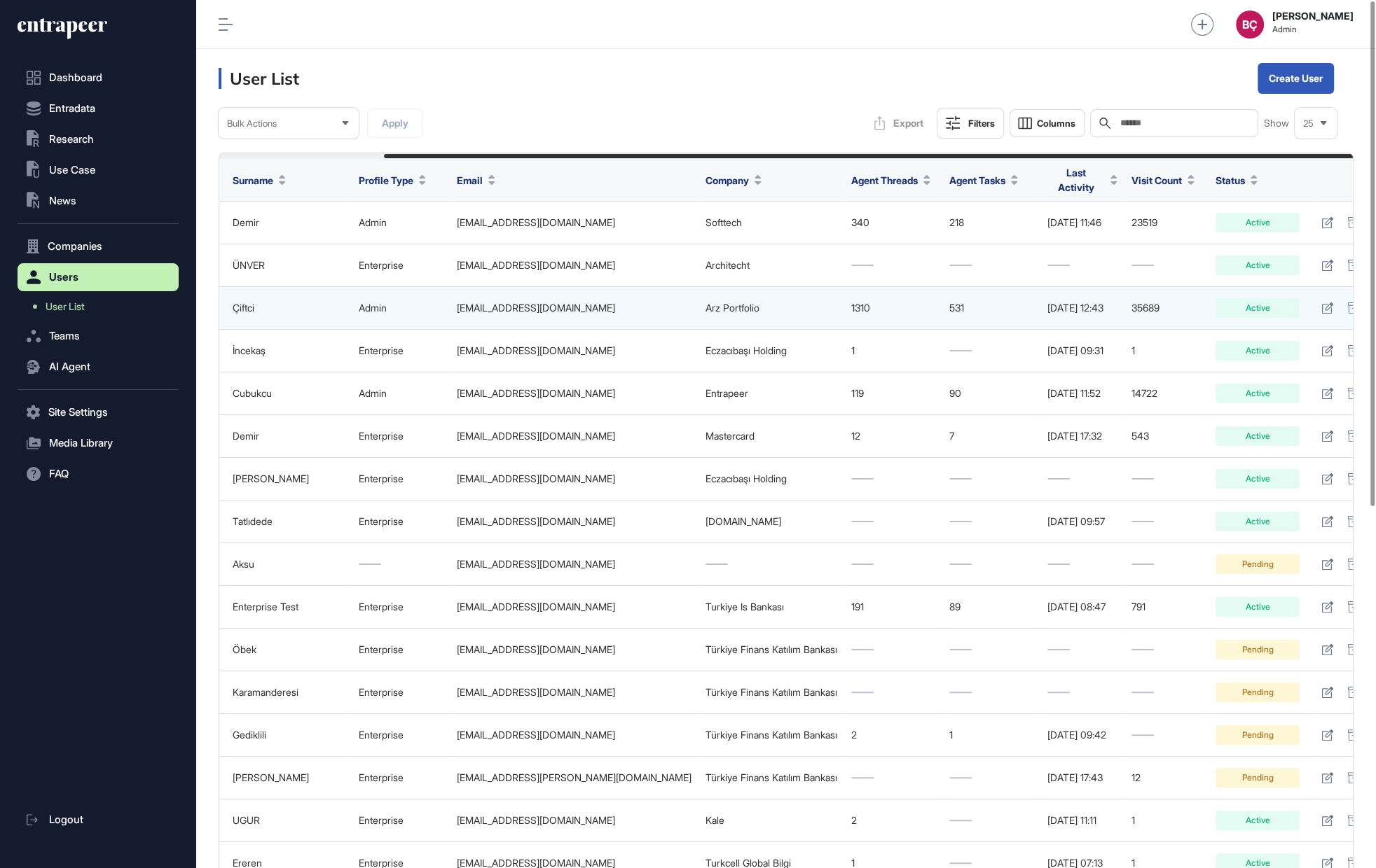
scroll to position [0, 192]
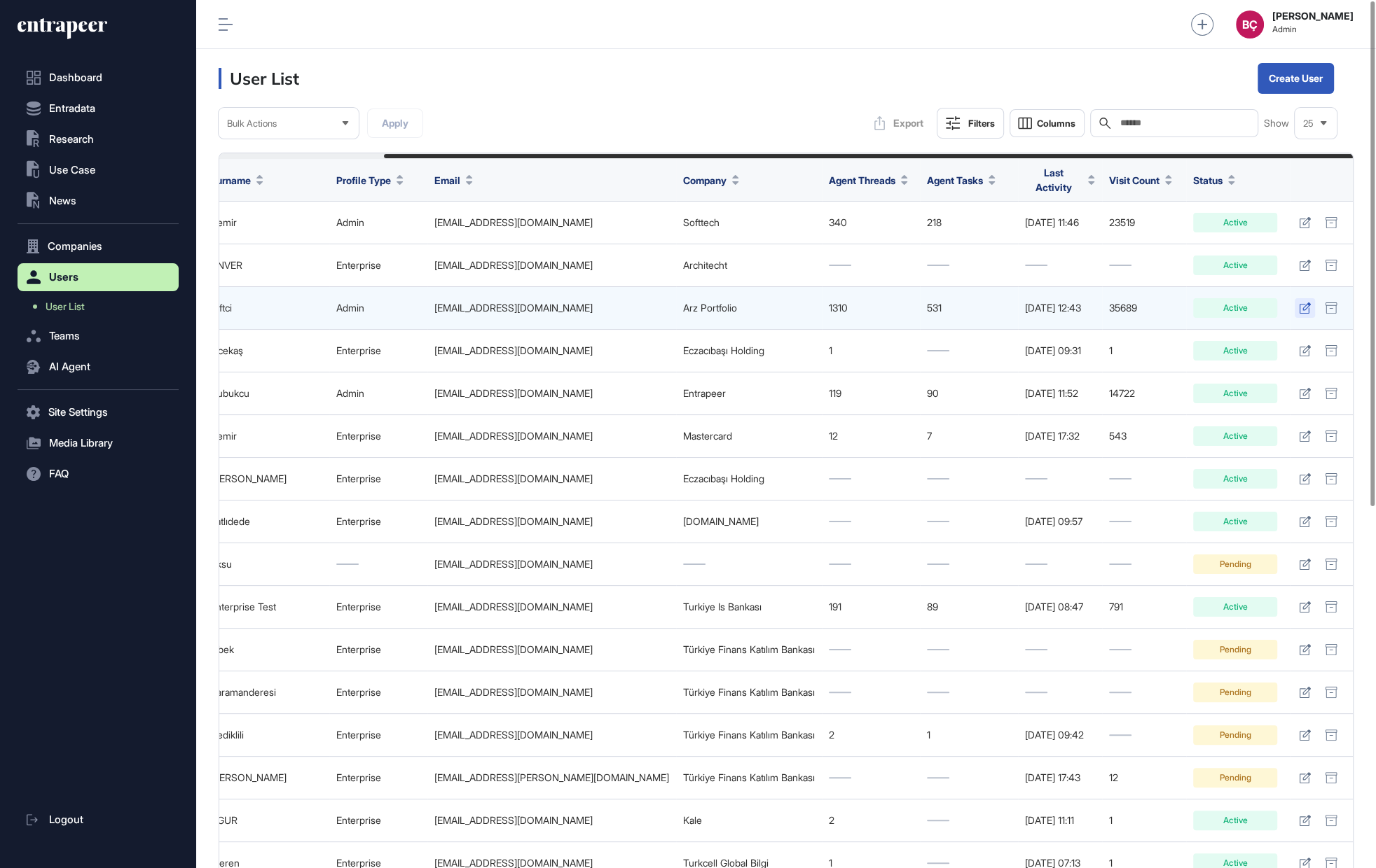
click at [1302, 302] on icon at bounding box center [1304, 308] width 12 height 12
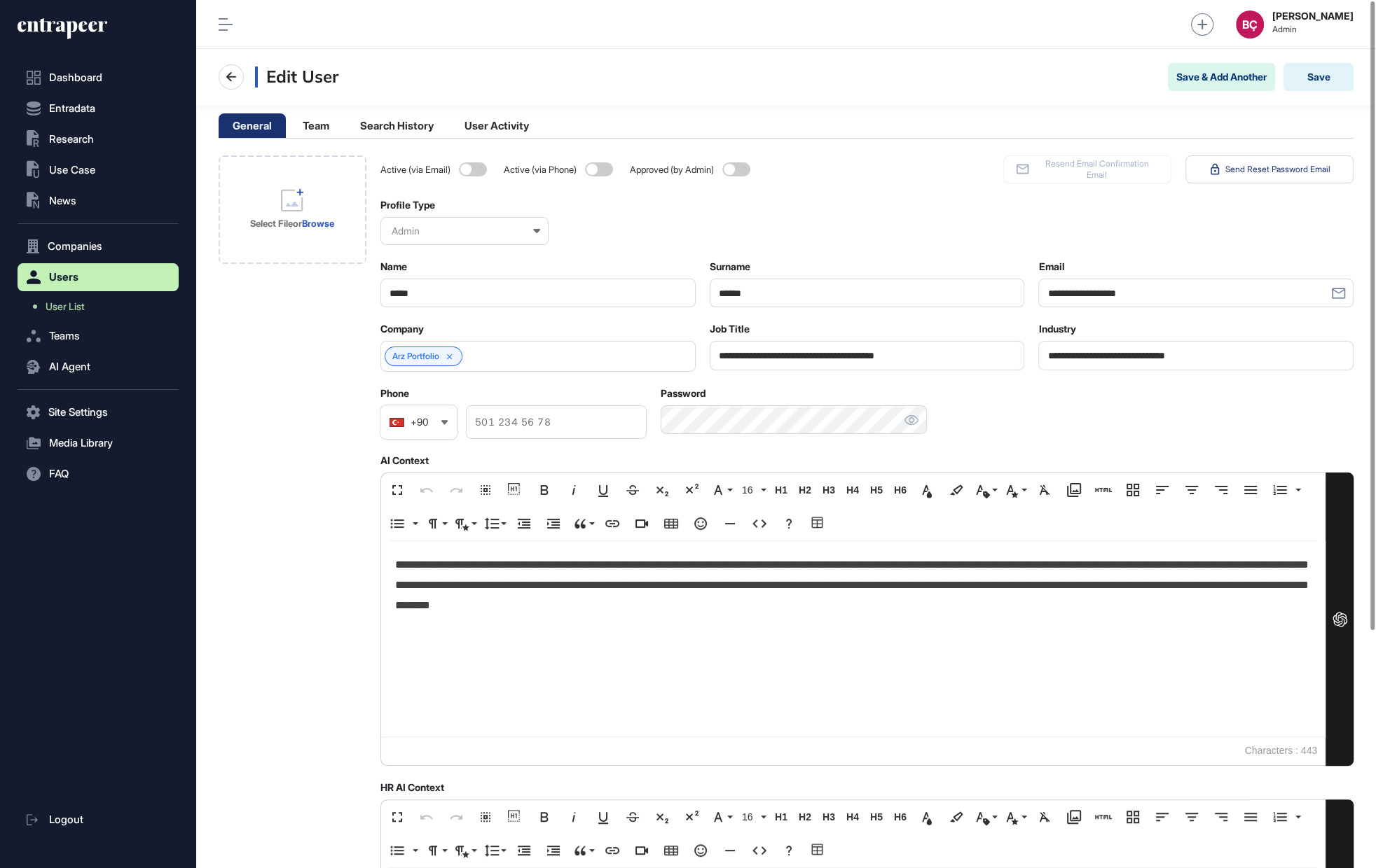
click at [601, 571] on p "**********" at bounding box center [854, 585] width 916 height 60
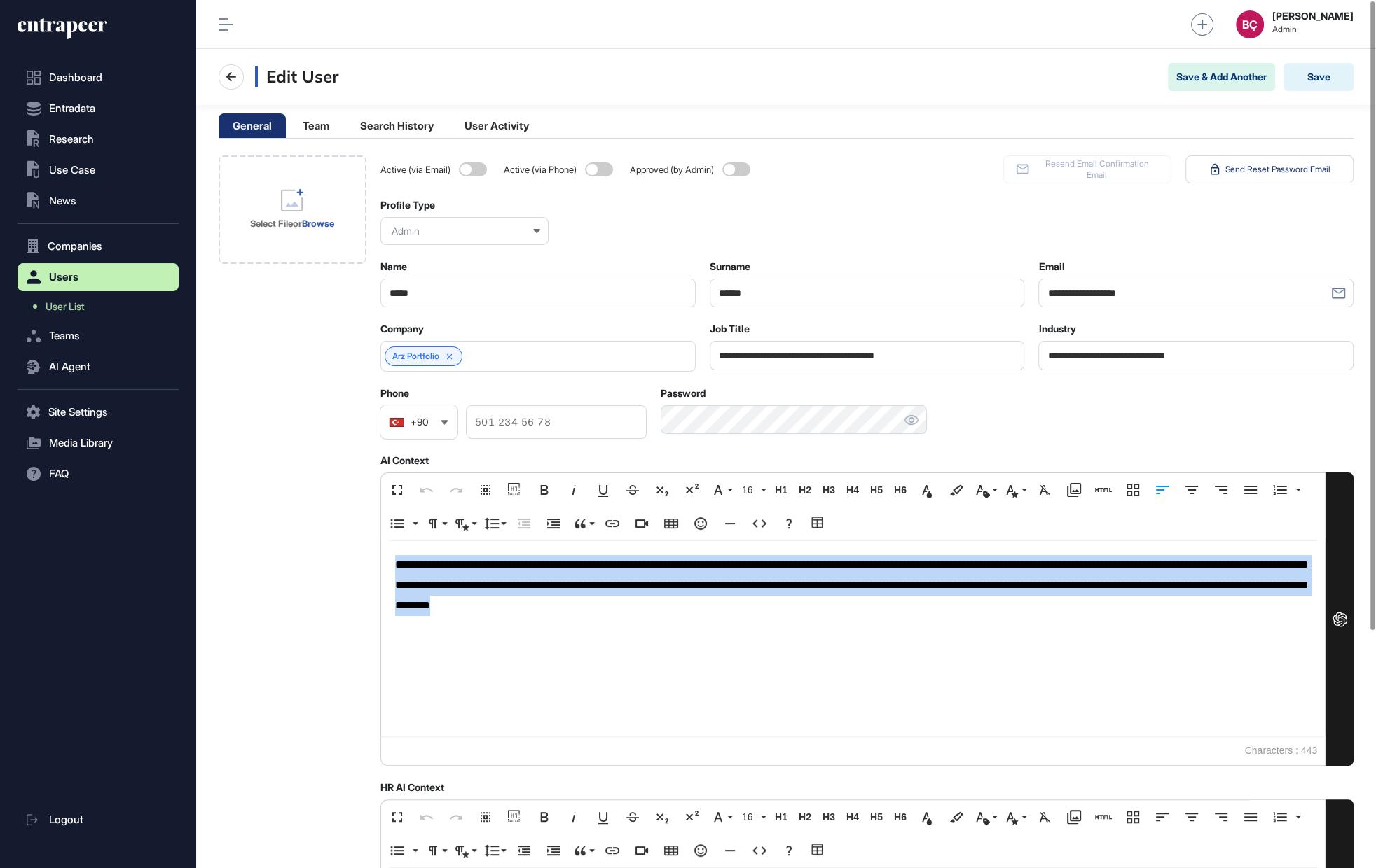
click at [601, 571] on p "**********" at bounding box center [854, 585] width 916 height 60
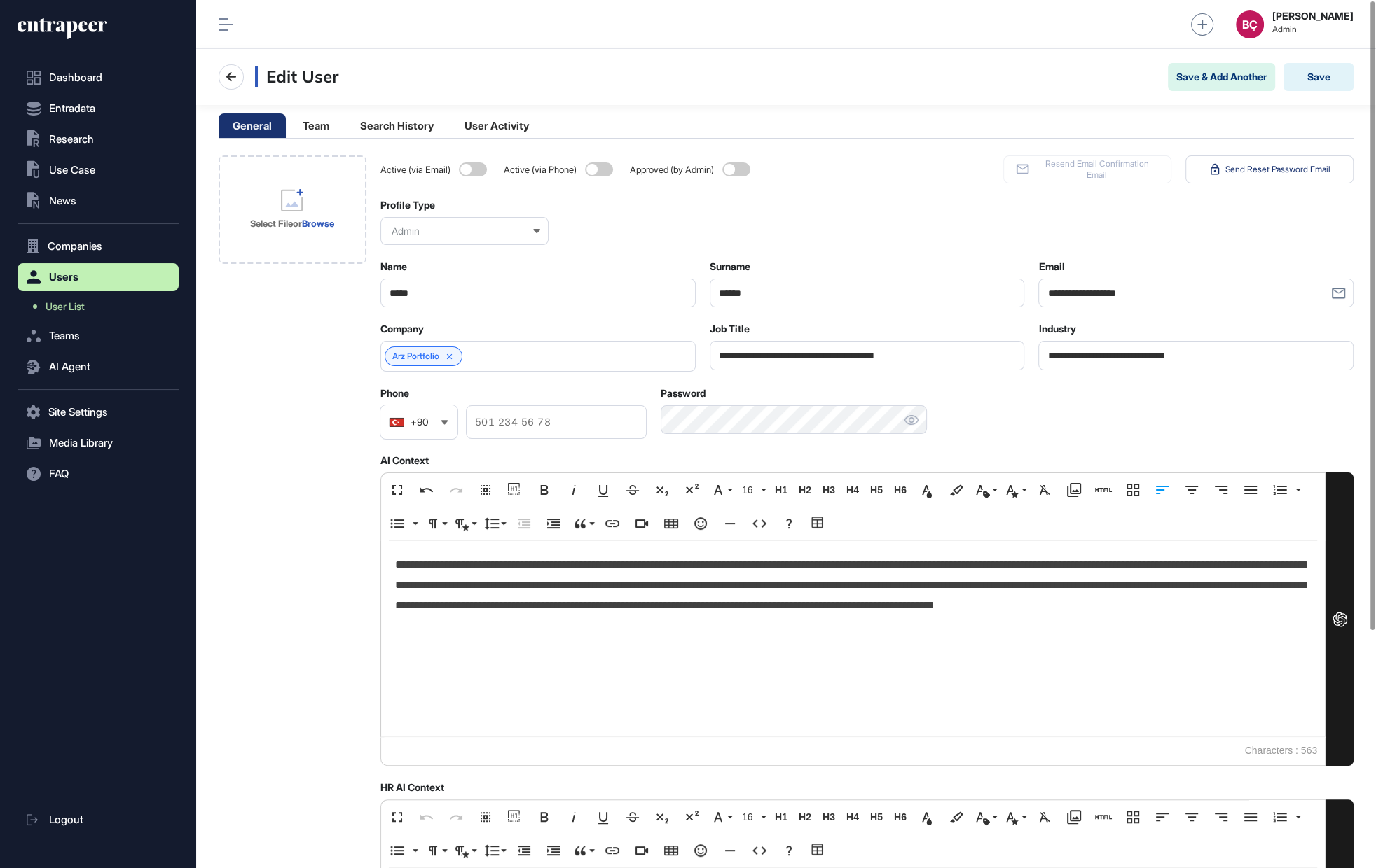
click at [753, 349] on input "**********" at bounding box center [867, 355] width 316 height 29
type input "**********"
click at [648, 614] on p "**********" at bounding box center [854, 595] width 916 height 81
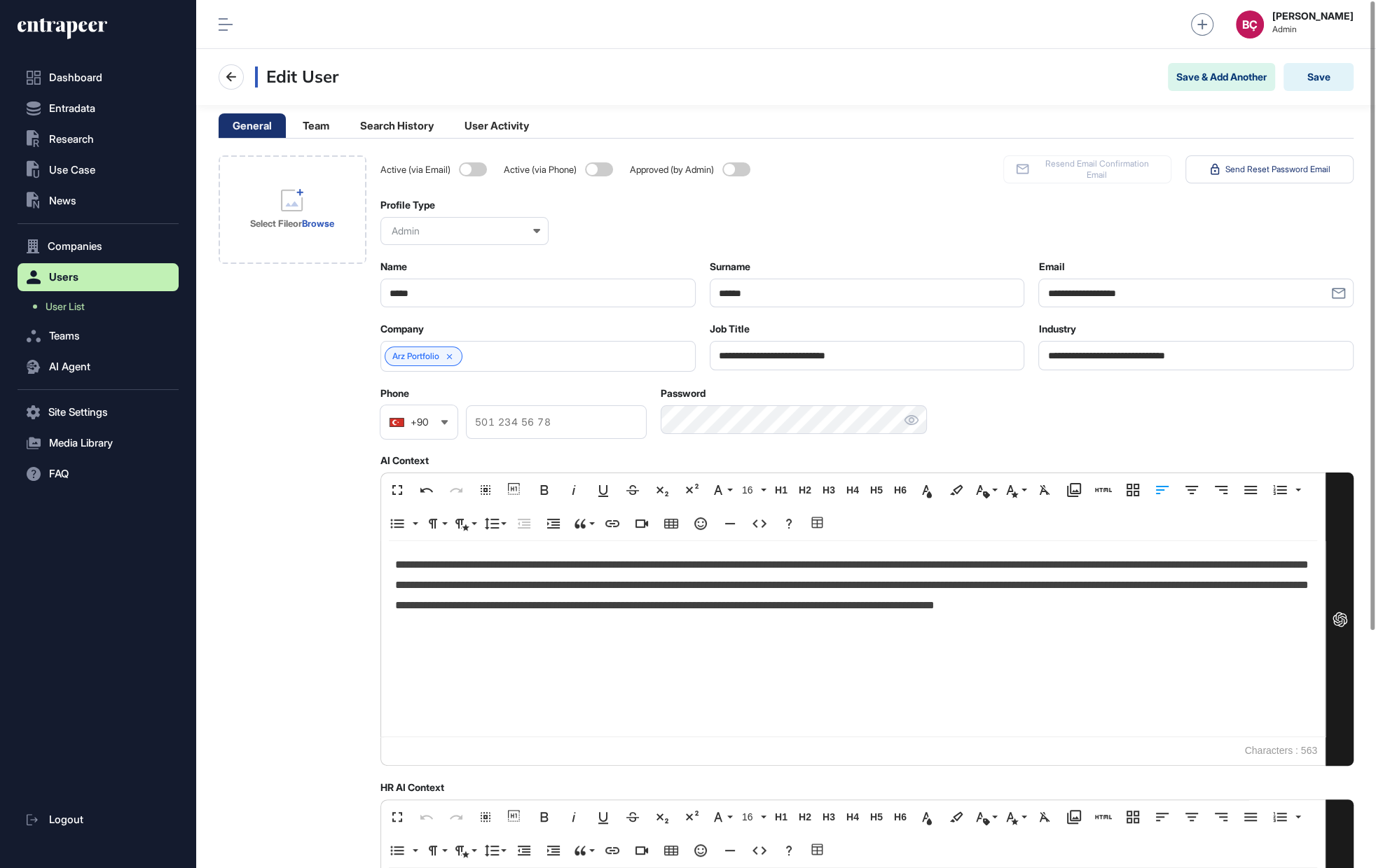
click at [232, 567] on div "Select File or Browse" at bounding box center [292, 624] width 147 height 938
click at [625, 610] on p "**********" at bounding box center [854, 595] width 916 height 81
click at [621, 624] on p "**********" at bounding box center [854, 595] width 916 height 81
click at [626, 561] on p "**********" at bounding box center [854, 595] width 916 height 81
click at [682, 581] on p "**********" at bounding box center [854, 595] width 916 height 81
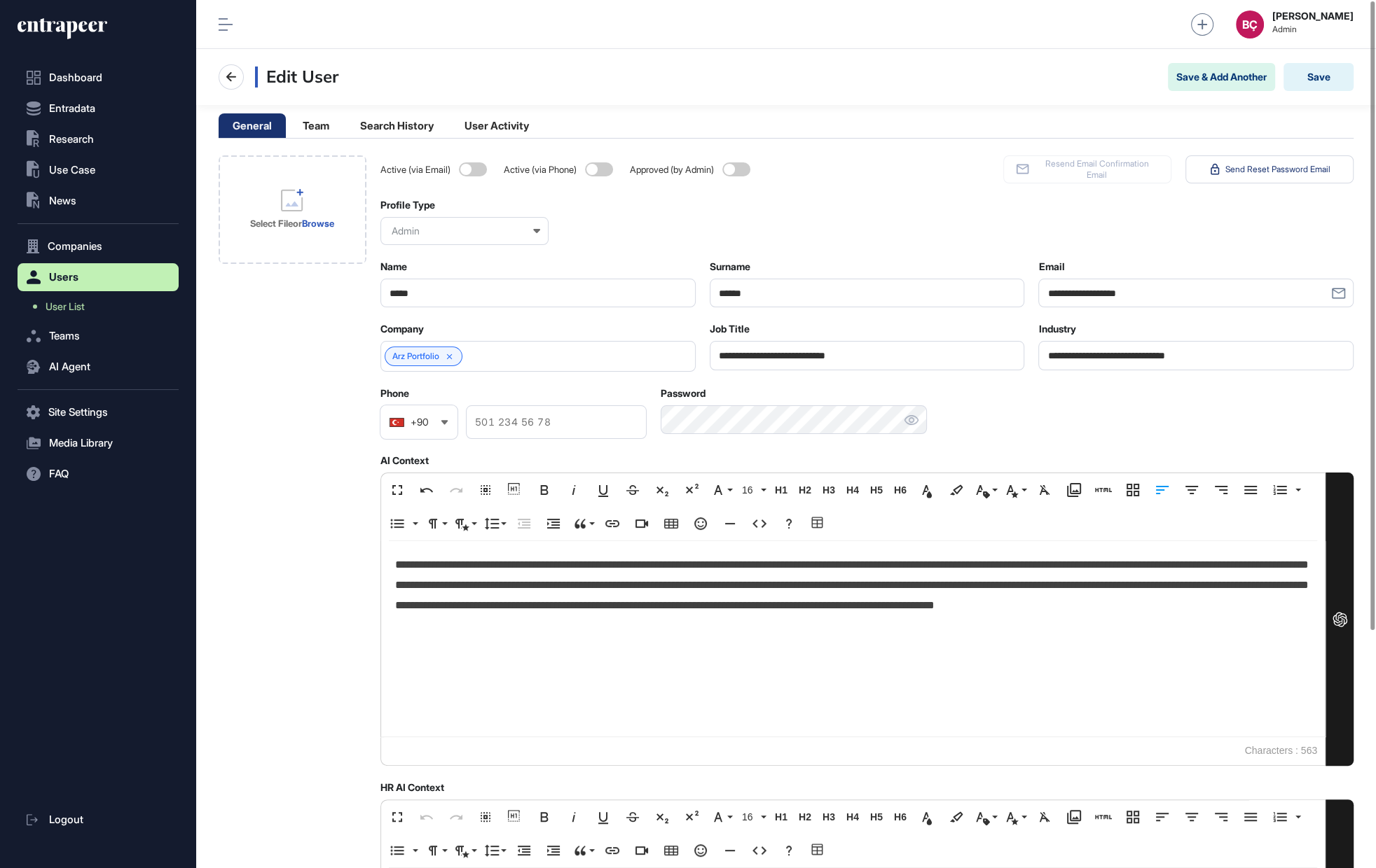
click at [674, 623] on p "**********" at bounding box center [854, 595] width 916 height 81
click at [1313, 79] on button "Save" at bounding box center [1318, 77] width 70 height 28
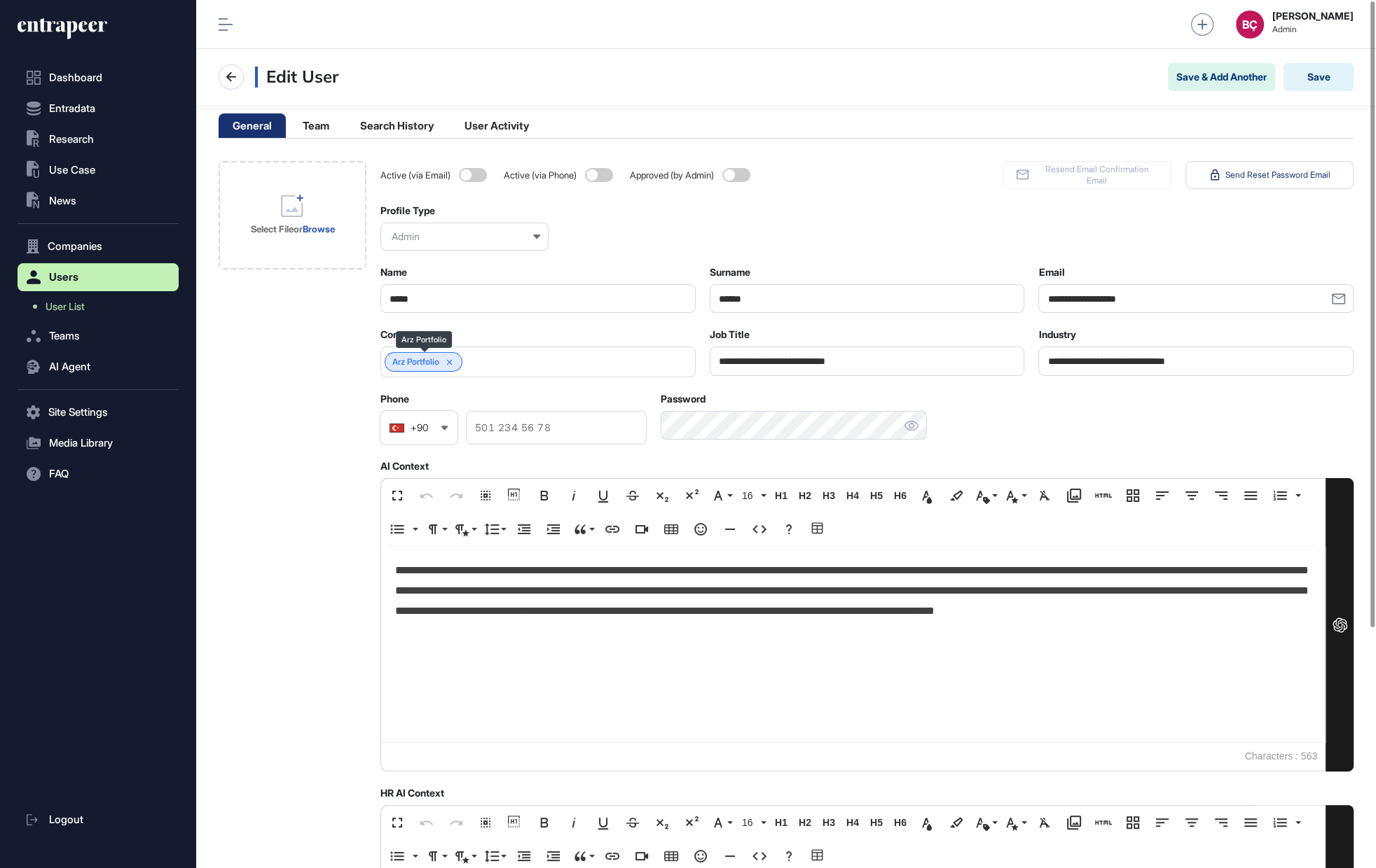
click at [449, 358] on icon at bounding box center [450, 363] width 10 height 10
click at [451, 359] on input "text" at bounding box center [529, 362] width 278 height 12
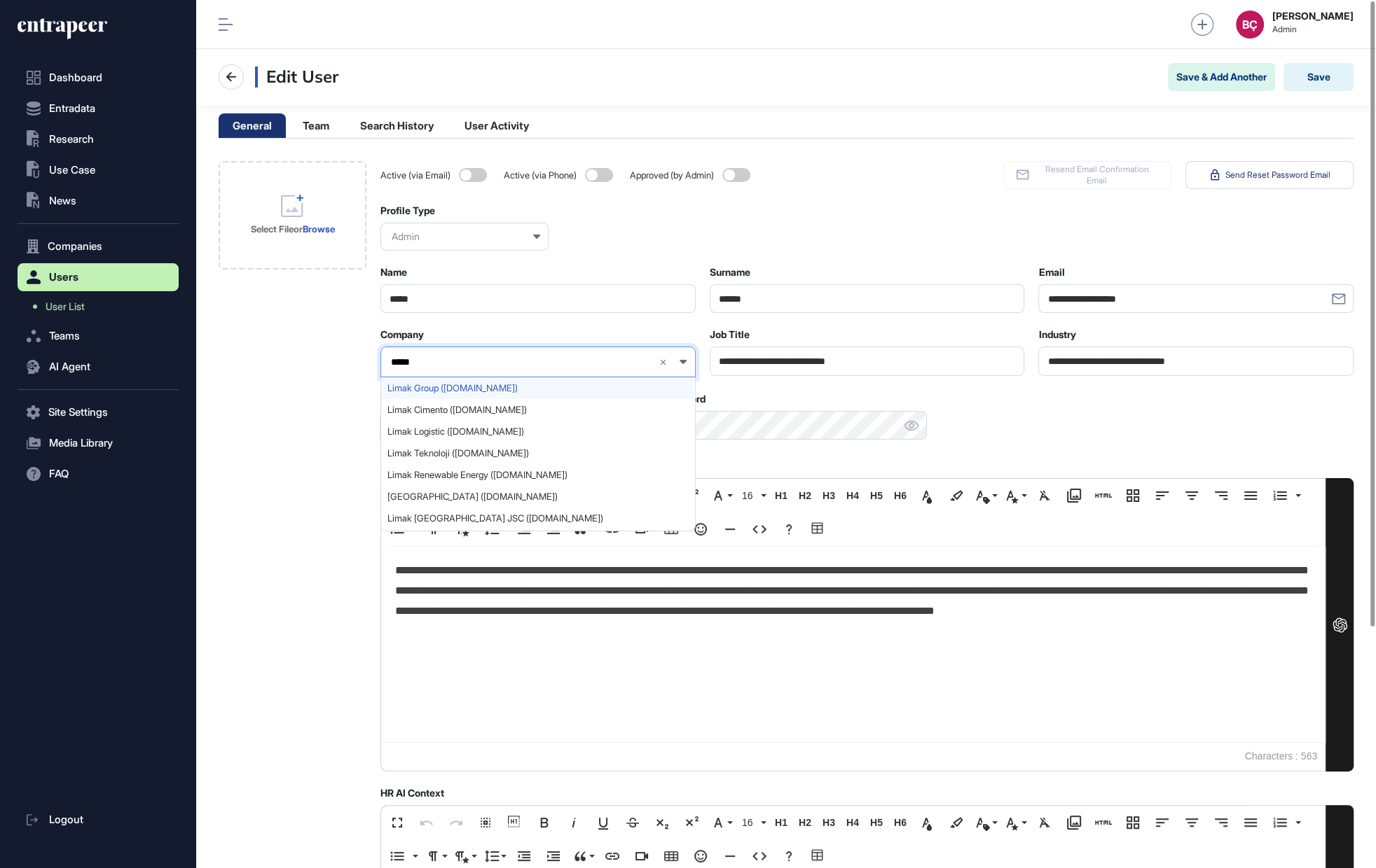
type input "*****"
click at [424, 383] on span "Limak Group ([DOMAIN_NAME])" at bounding box center [537, 388] width 300 height 11
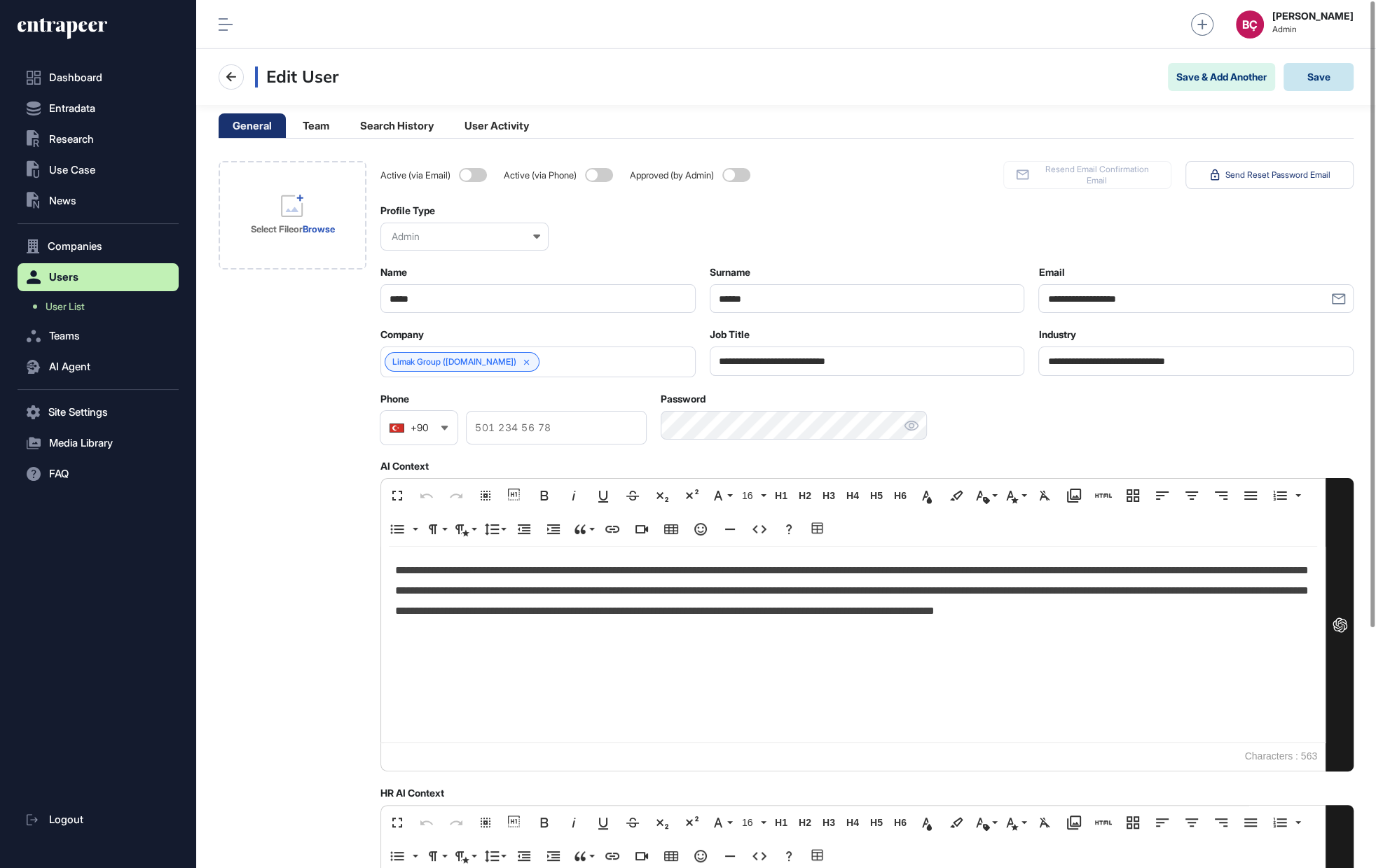
click at [1331, 81] on button "Save" at bounding box center [1318, 77] width 70 height 28
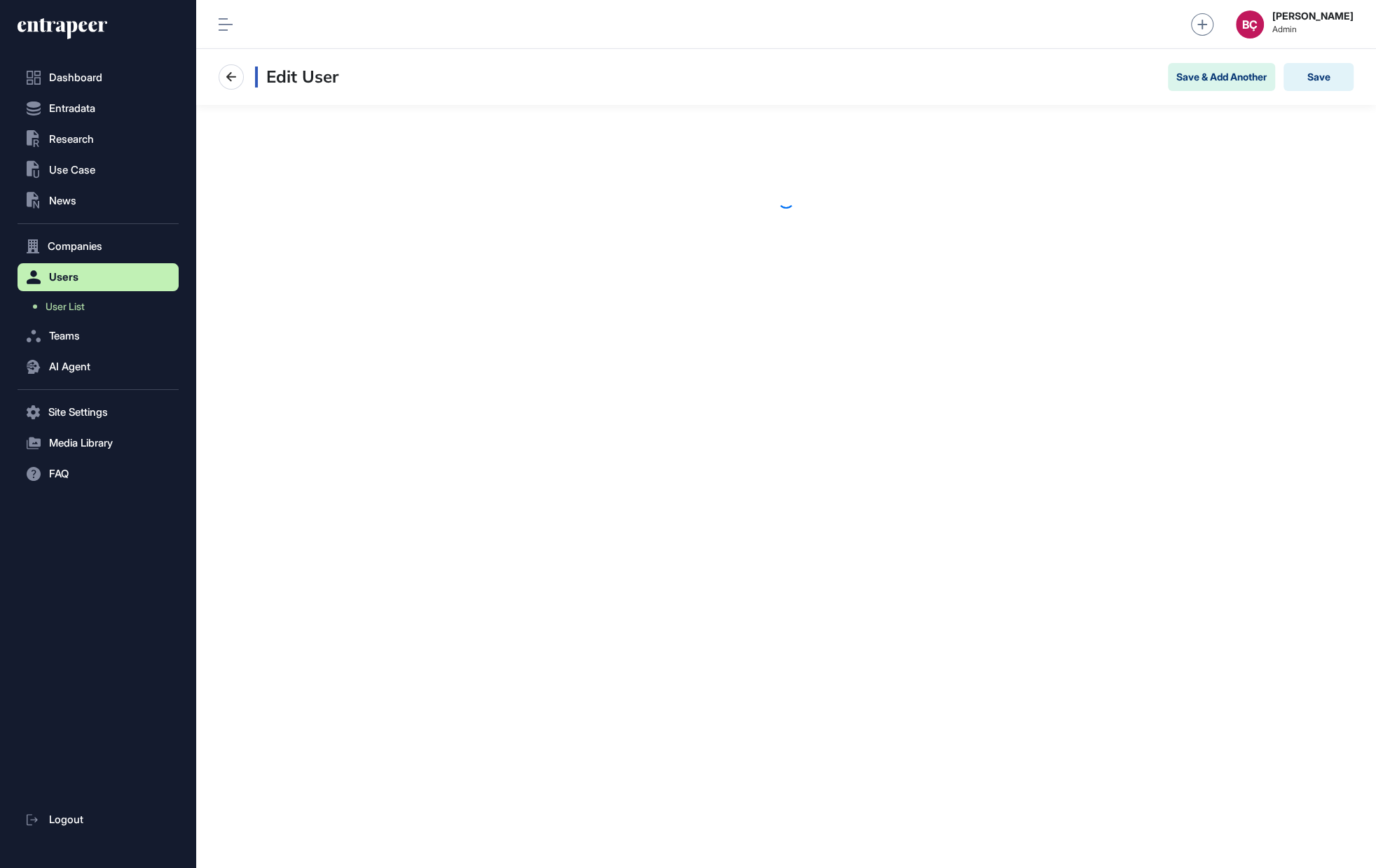
scroll to position [1, 1]
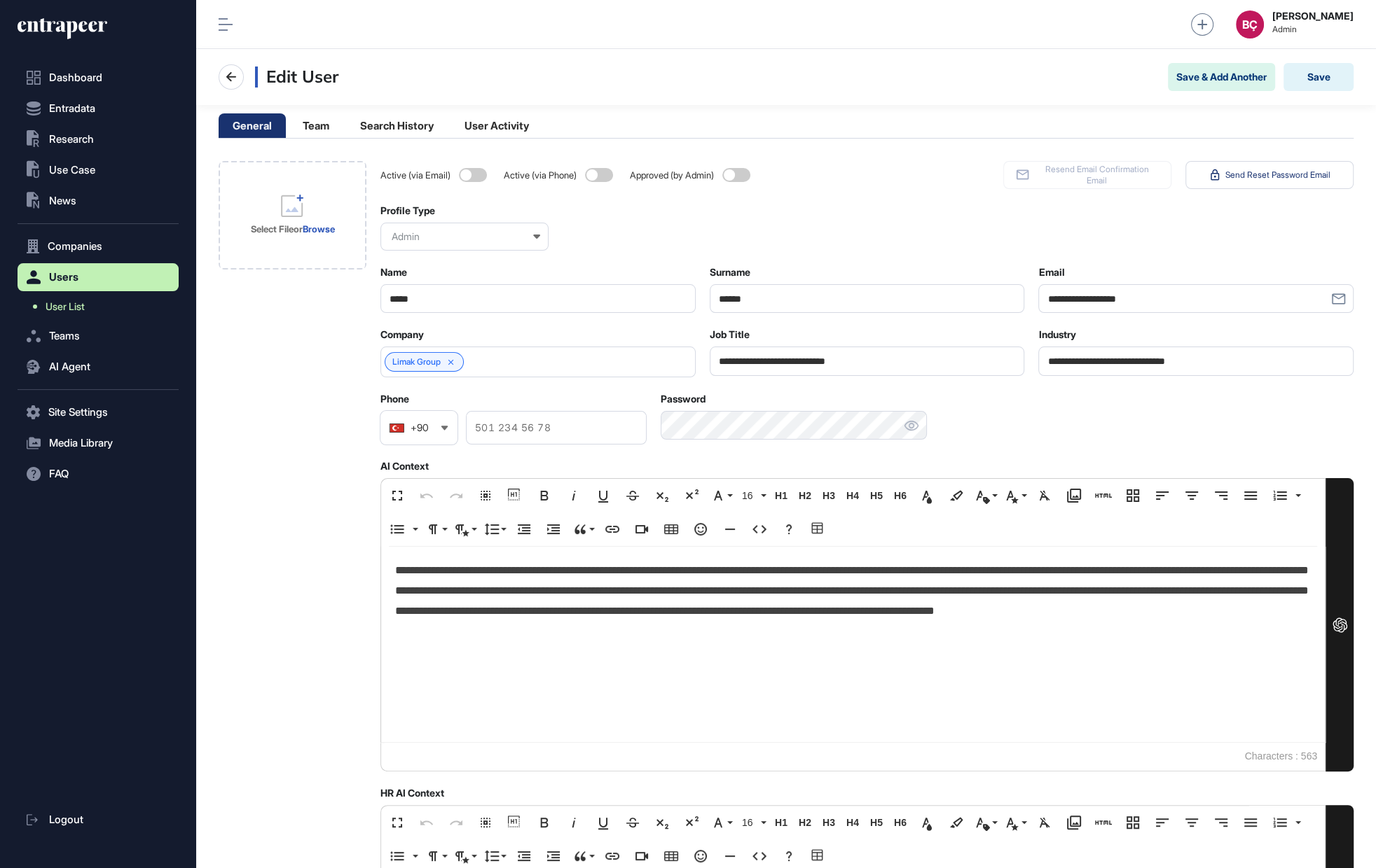
click at [75, 310] on span "User List" at bounding box center [65, 307] width 40 height 12
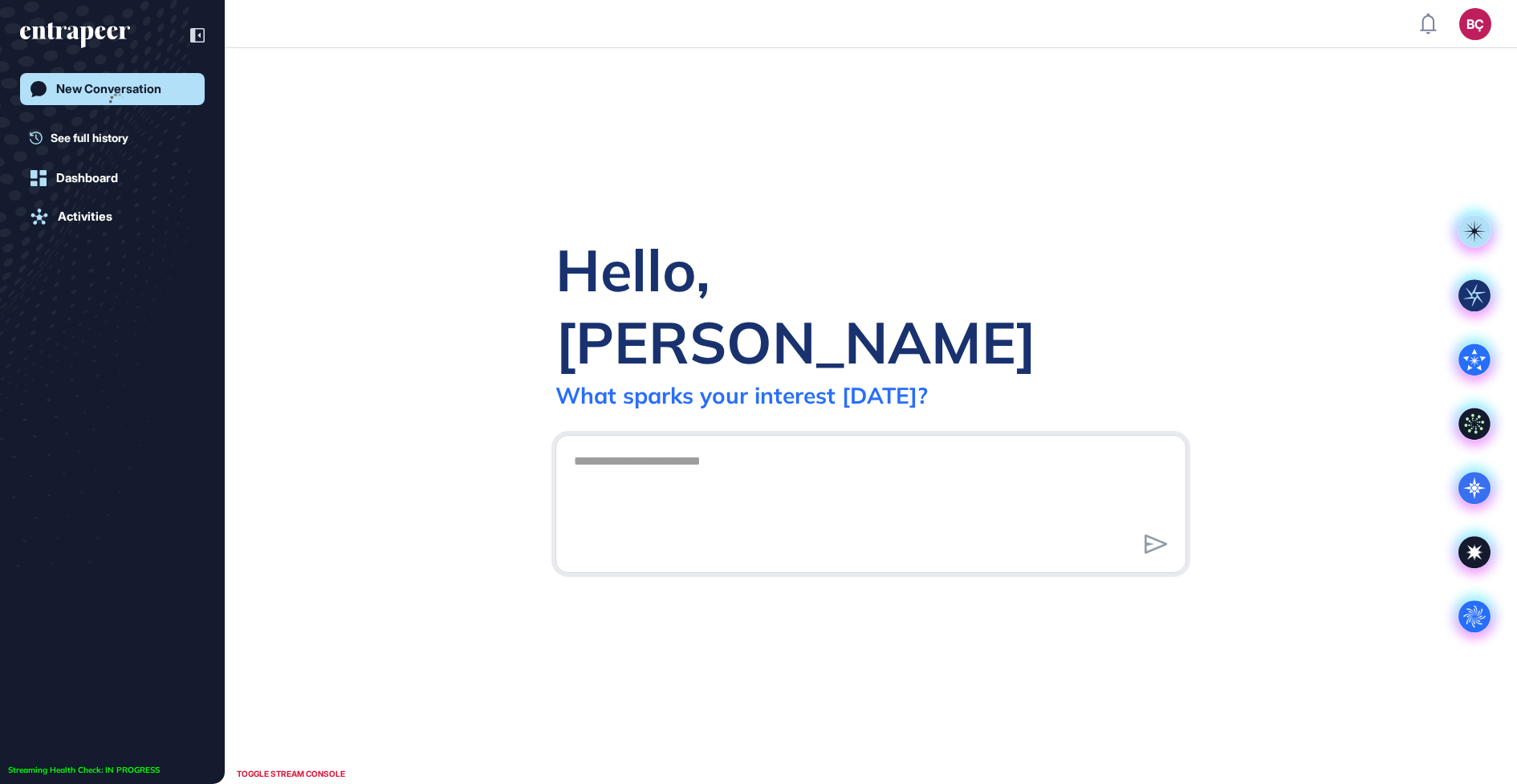
scroll to position [1, 1]
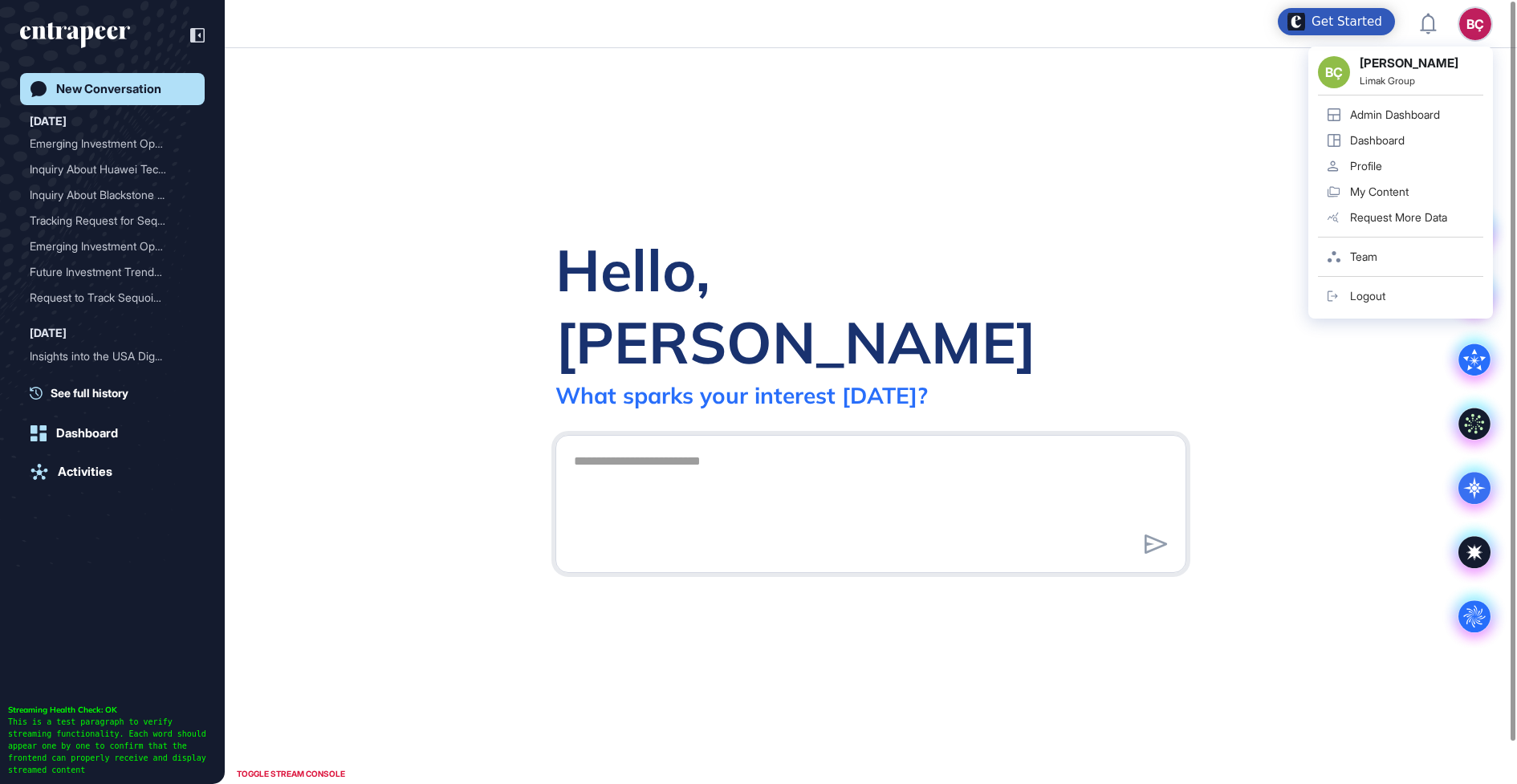
click at [1482, 25] on div "BÇ BÇ [PERSON_NAME] Limak Group Admin Dashboard Dashboard Profile My Content Re…" at bounding box center [1475, 25] width 32 height 32
click at [1359, 120] on div "Admin Dashboard" at bounding box center [1394, 115] width 90 height 13
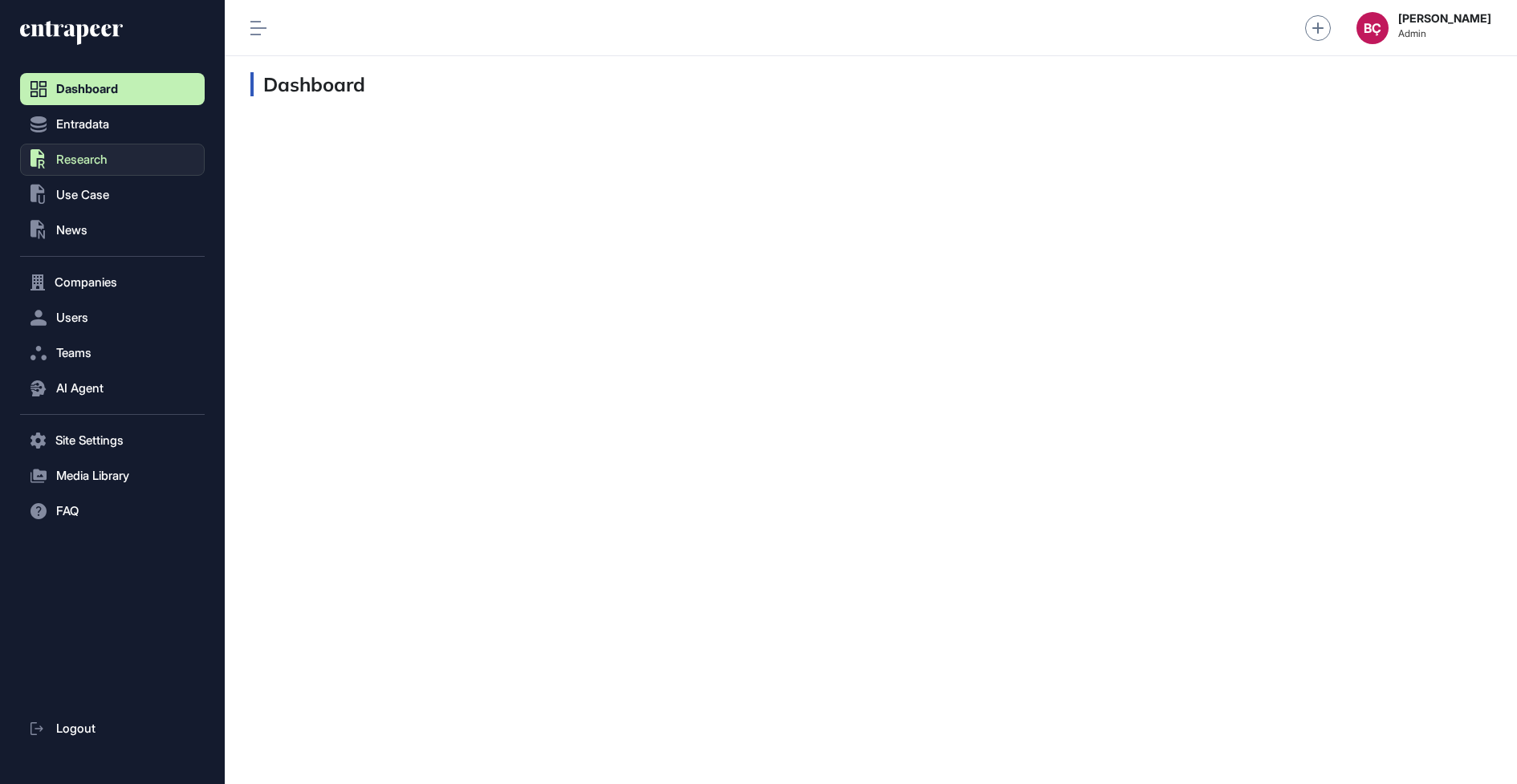
scroll to position [1, 1]
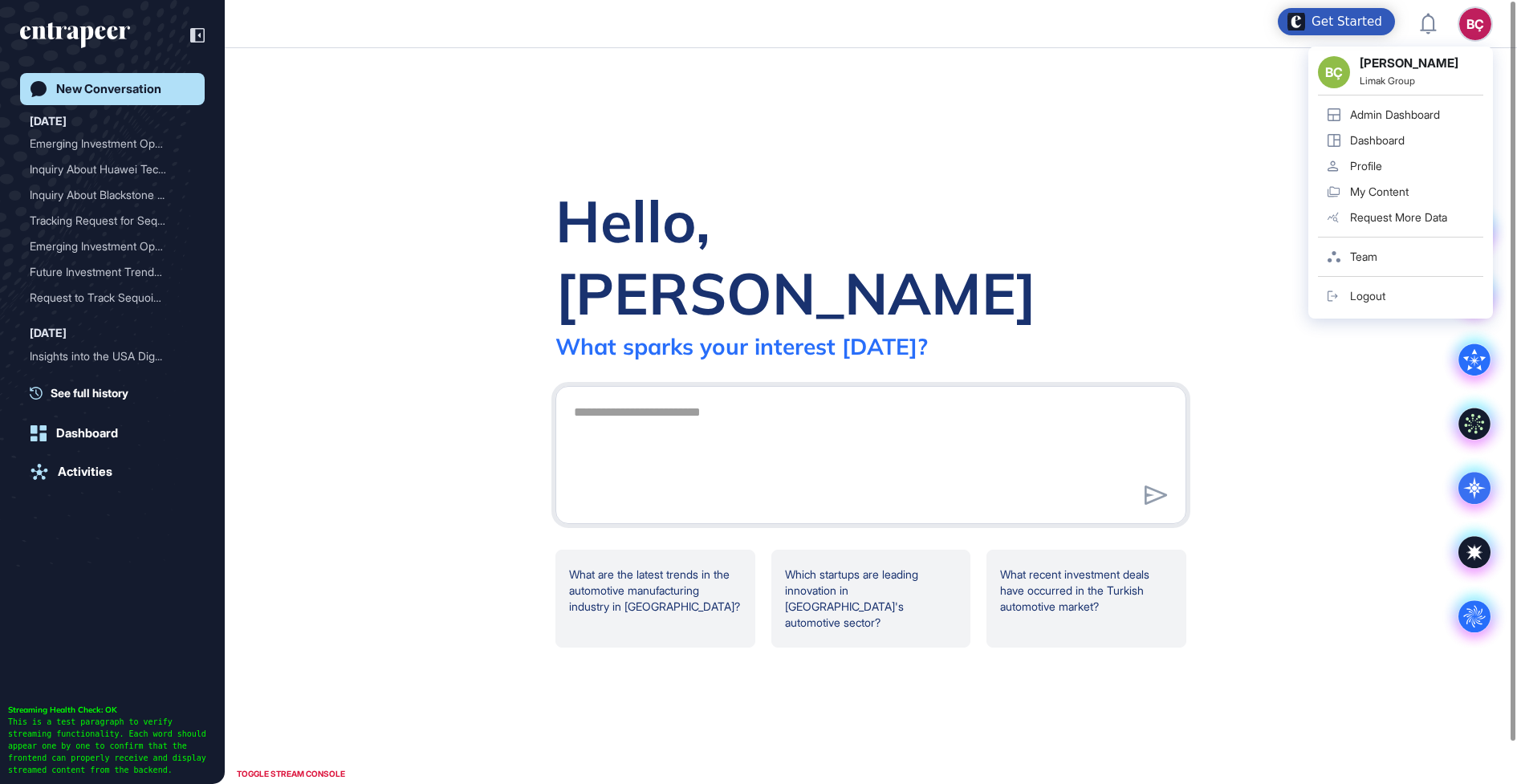
click at [1488, 46] on div "BÇ [PERSON_NAME] Limak Group Admin Dashboard Dashboard Profile My Content Reque…" at bounding box center [1401, 182] width 185 height 272
click at [1372, 115] on div "Admin Dashboard" at bounding box center [1394, 115] width 90 height 13
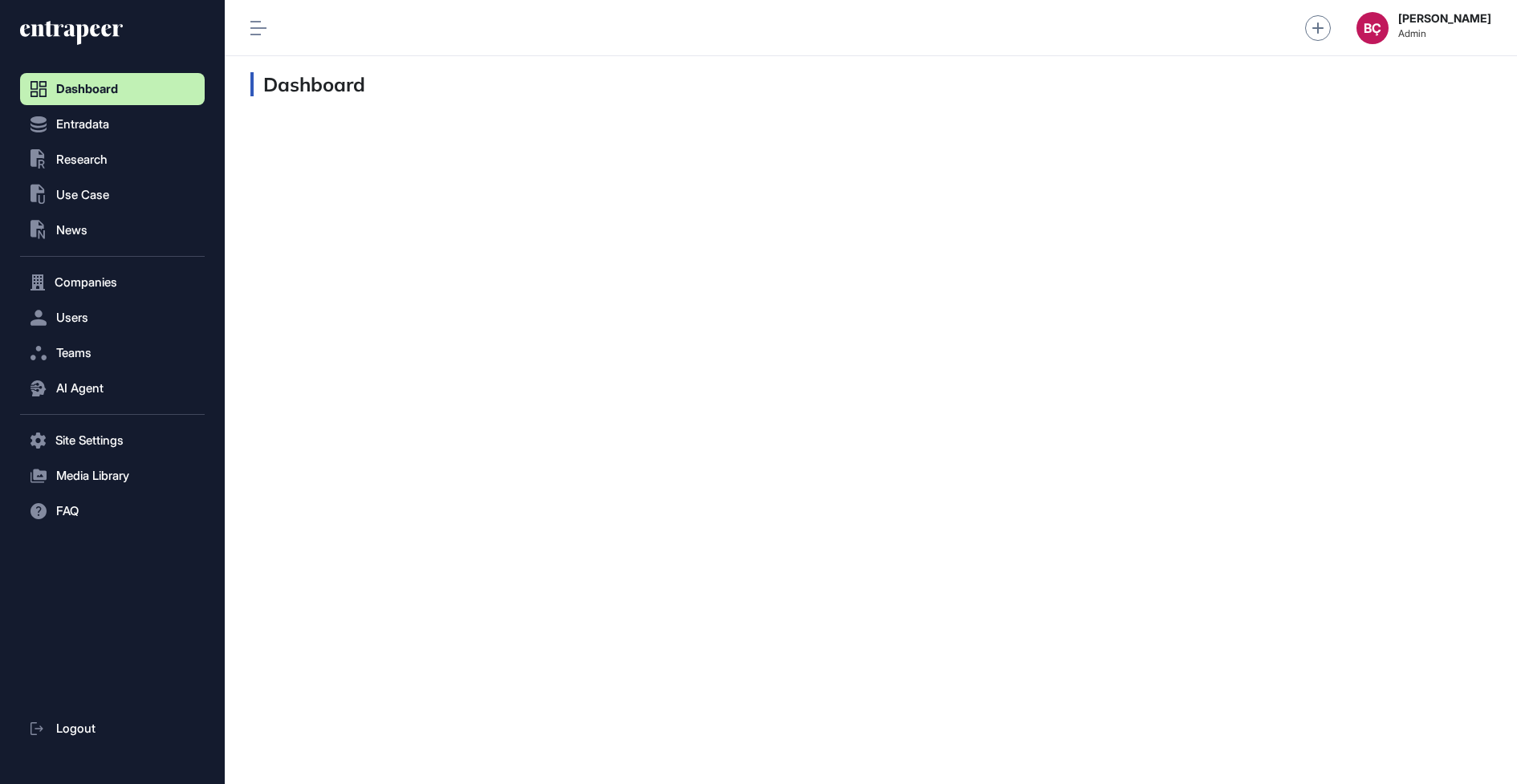
scroll to position [1, 1]
click at [100, 388] on span "AI Agent" at bounding box center [80, 389] width 47 height 13
click at [89, 456] on span "Messages" at bounding box center [77, 451] width 51 height 13
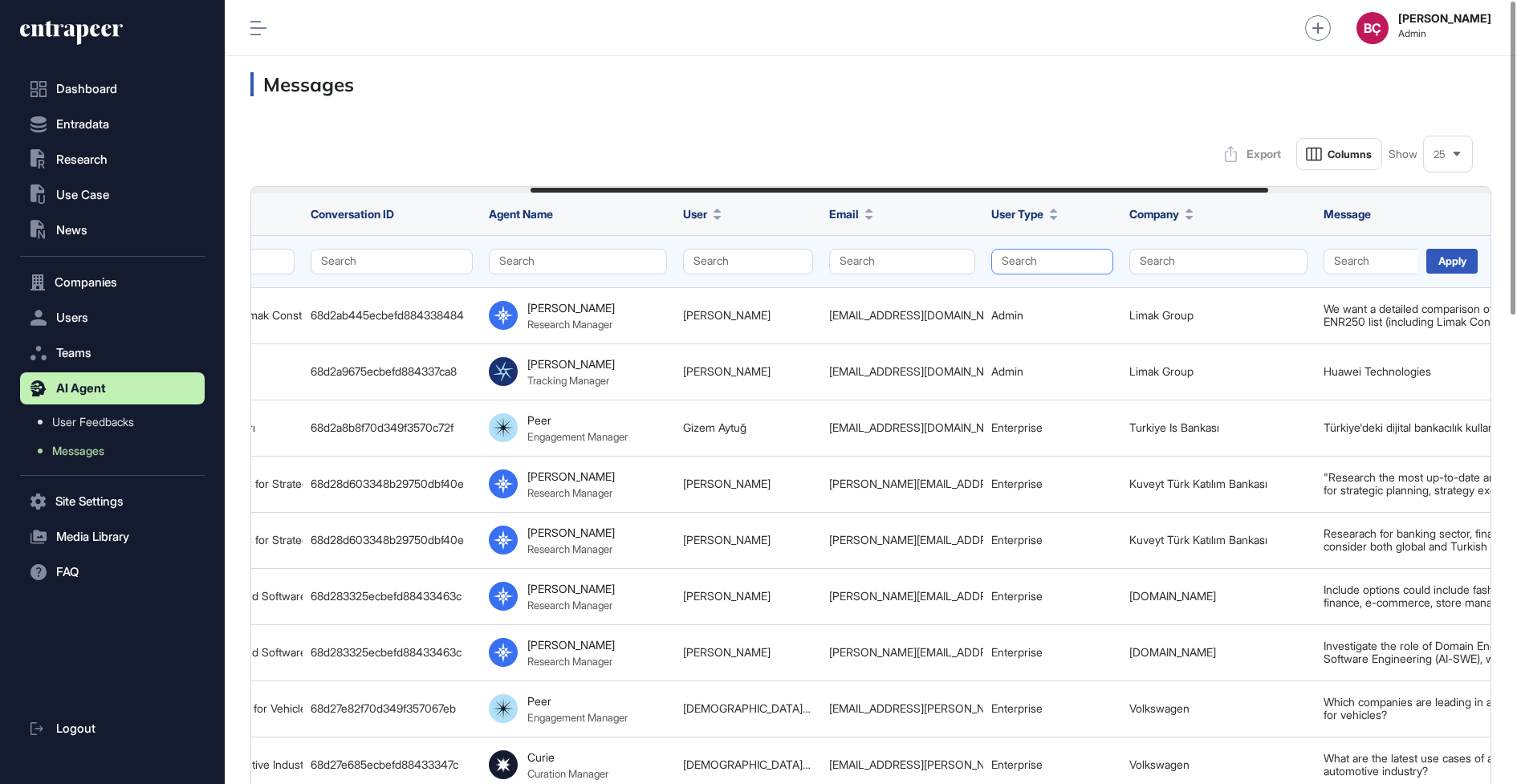
scroll to position [0, 474]
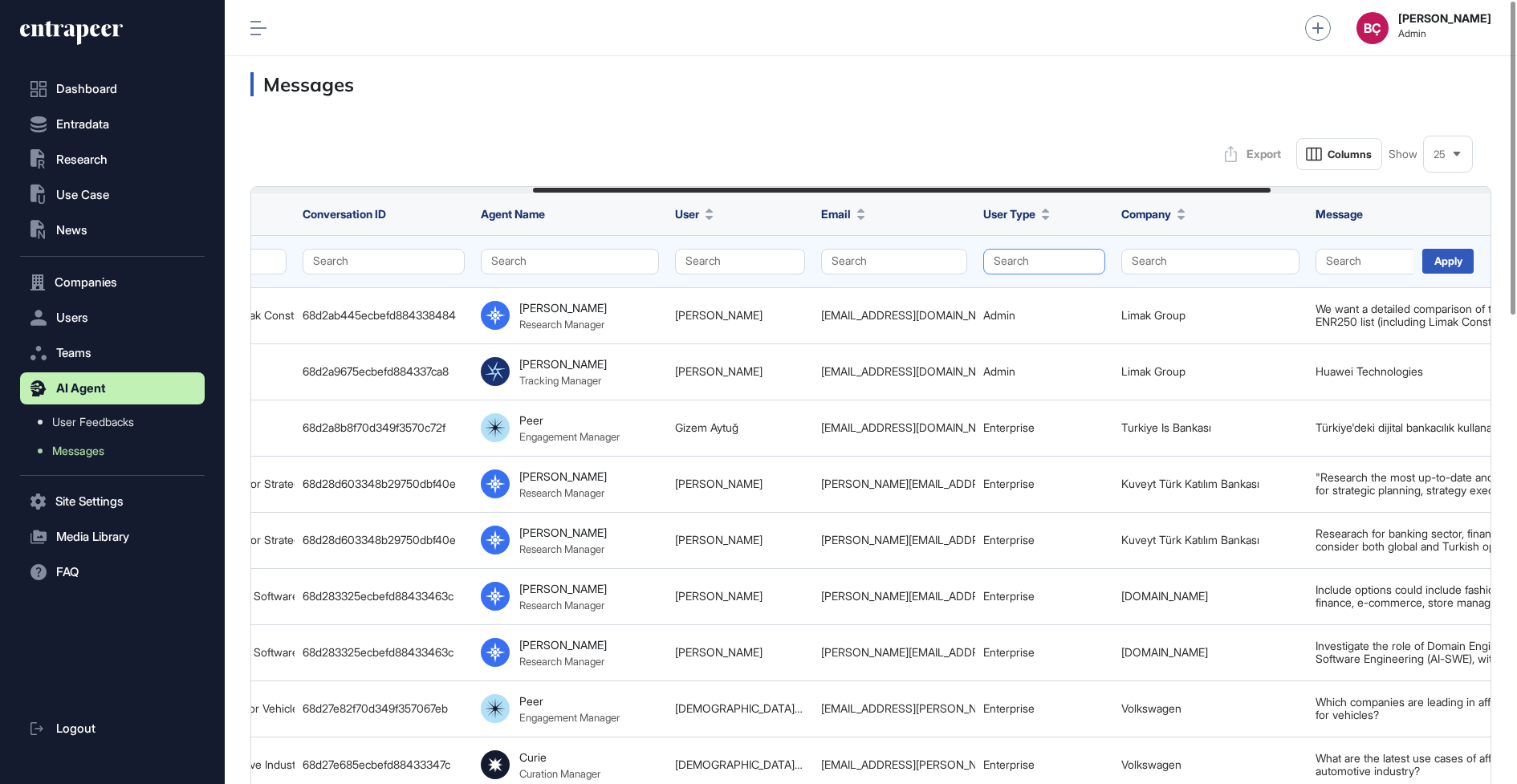
click at [1018, 259] on button "Search" at bounding box center [1044, 261] width 122 height 25
click at [1011, 285] on div "Enterprise" at bounding box center [1041, 292] width 94 height 23
click at [1440, 263] on div "Apply" at bounding box center [1448, 261] width 51 height 25
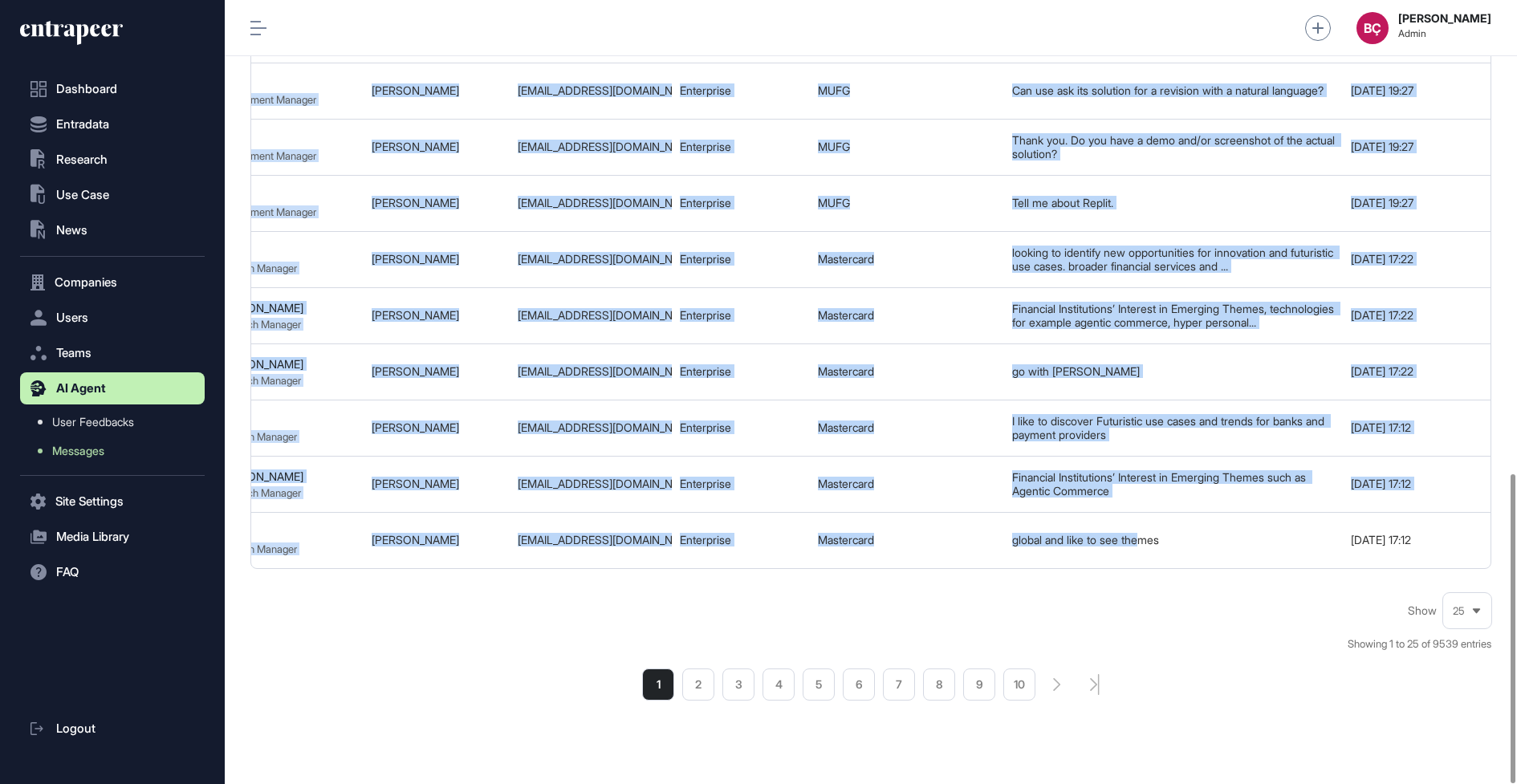
scroll to position [1198, 0]
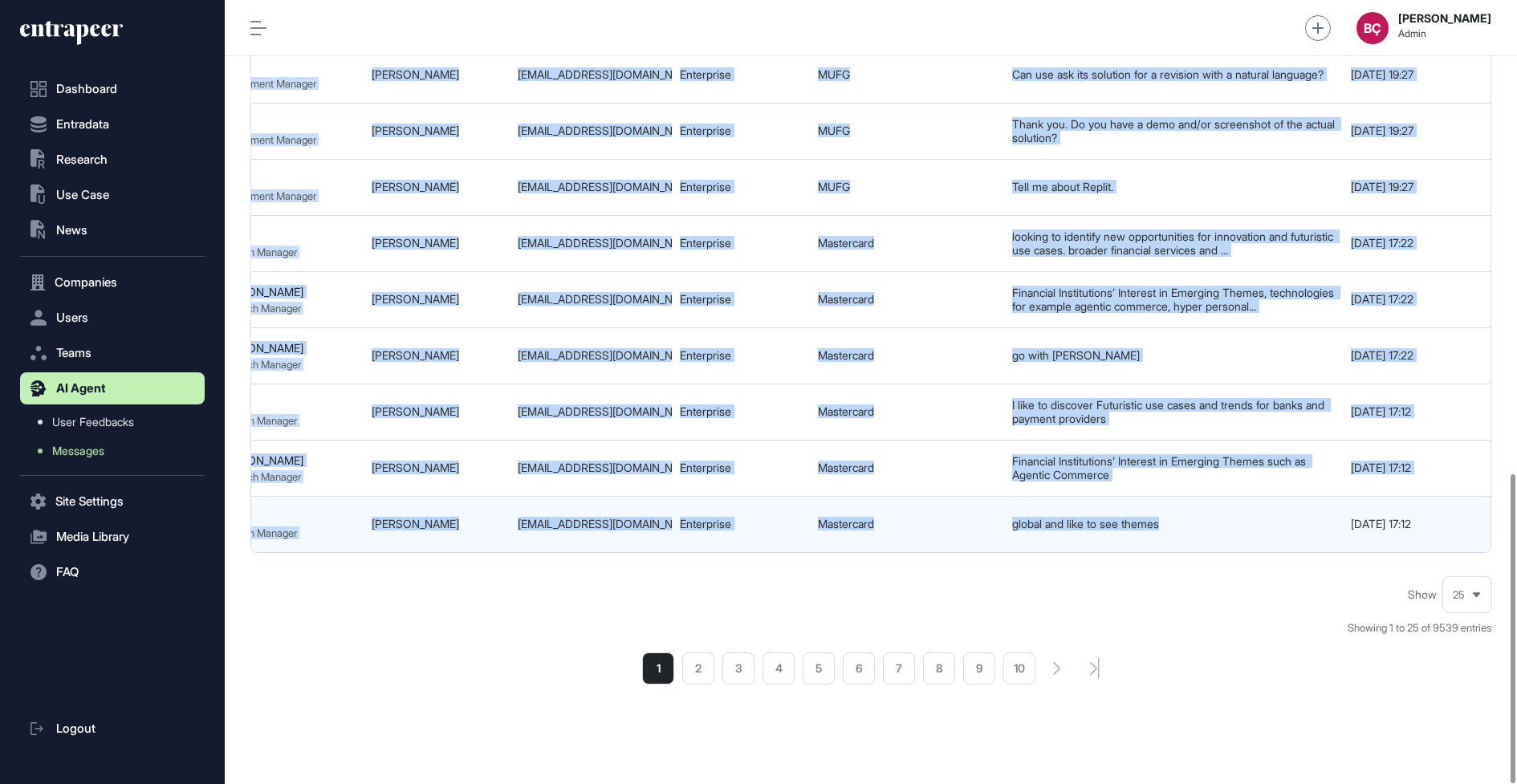
drag, startPoint x: 1003, startPoint y: 309, endPoint x: 1195, endPoint y: 510, distance: 278.0
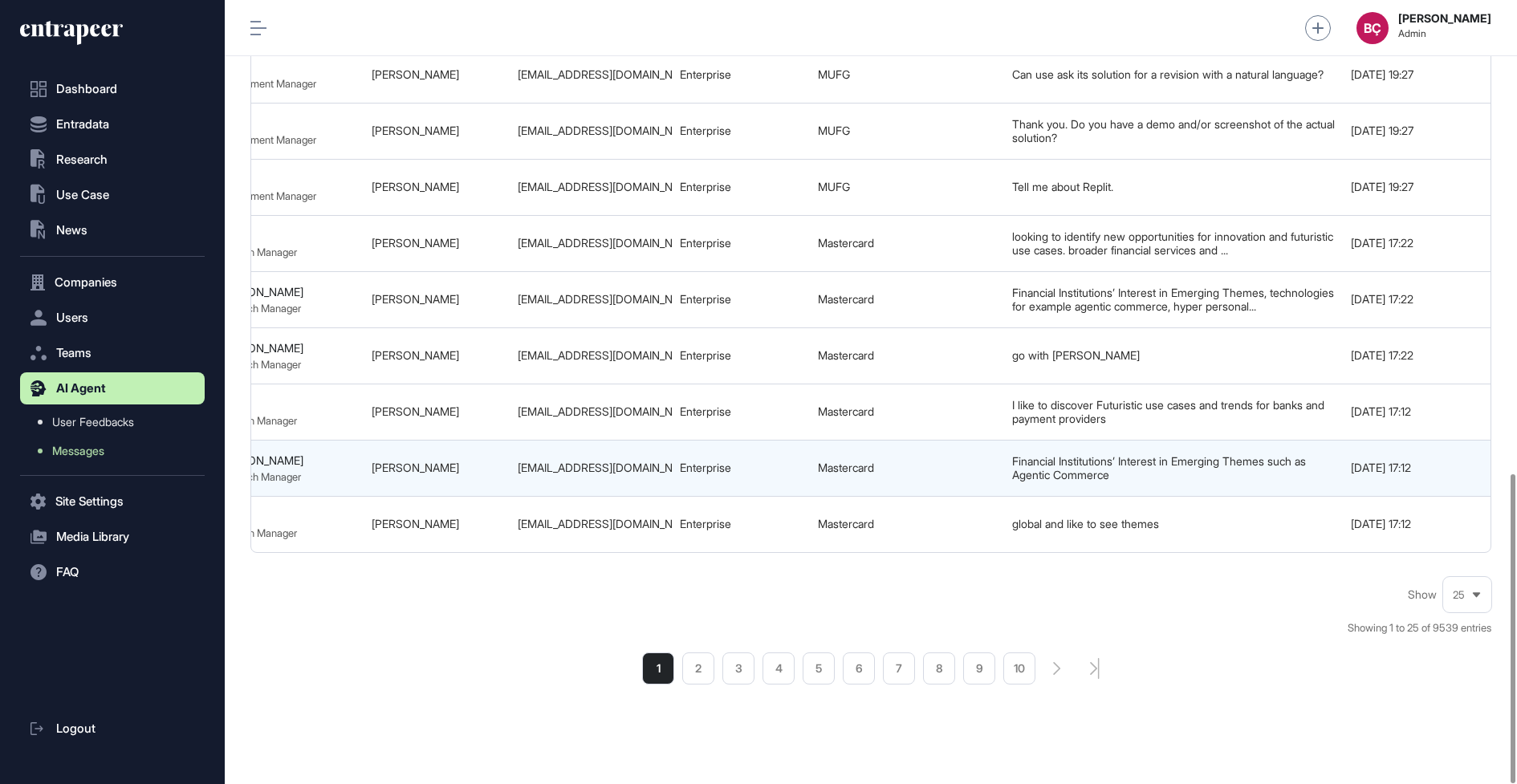
click at [639, 441] on td "ezg.dem.r@gmail.com" at bounding box center [591, 469] width 162 height 57
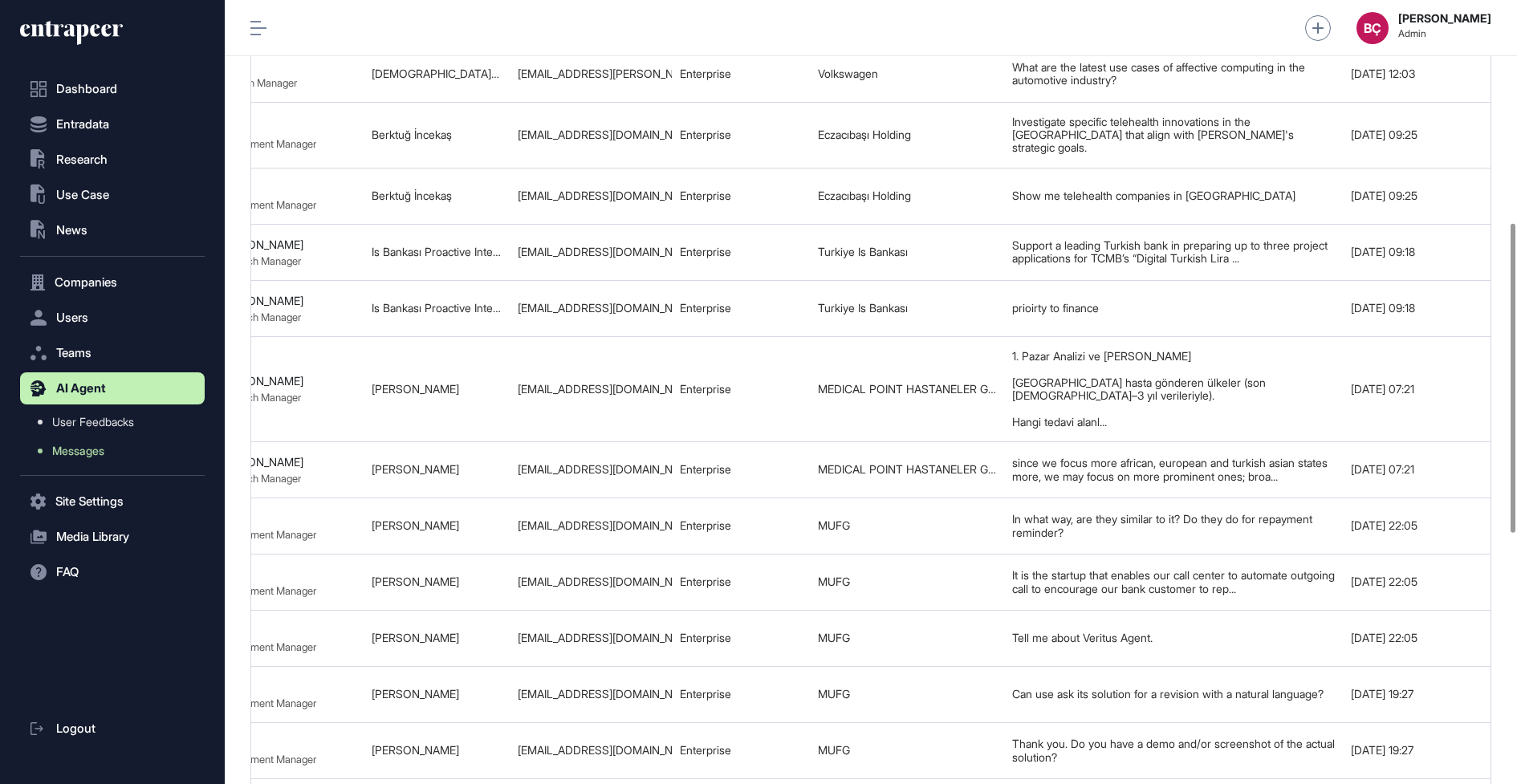
scroll to position [0, 0]
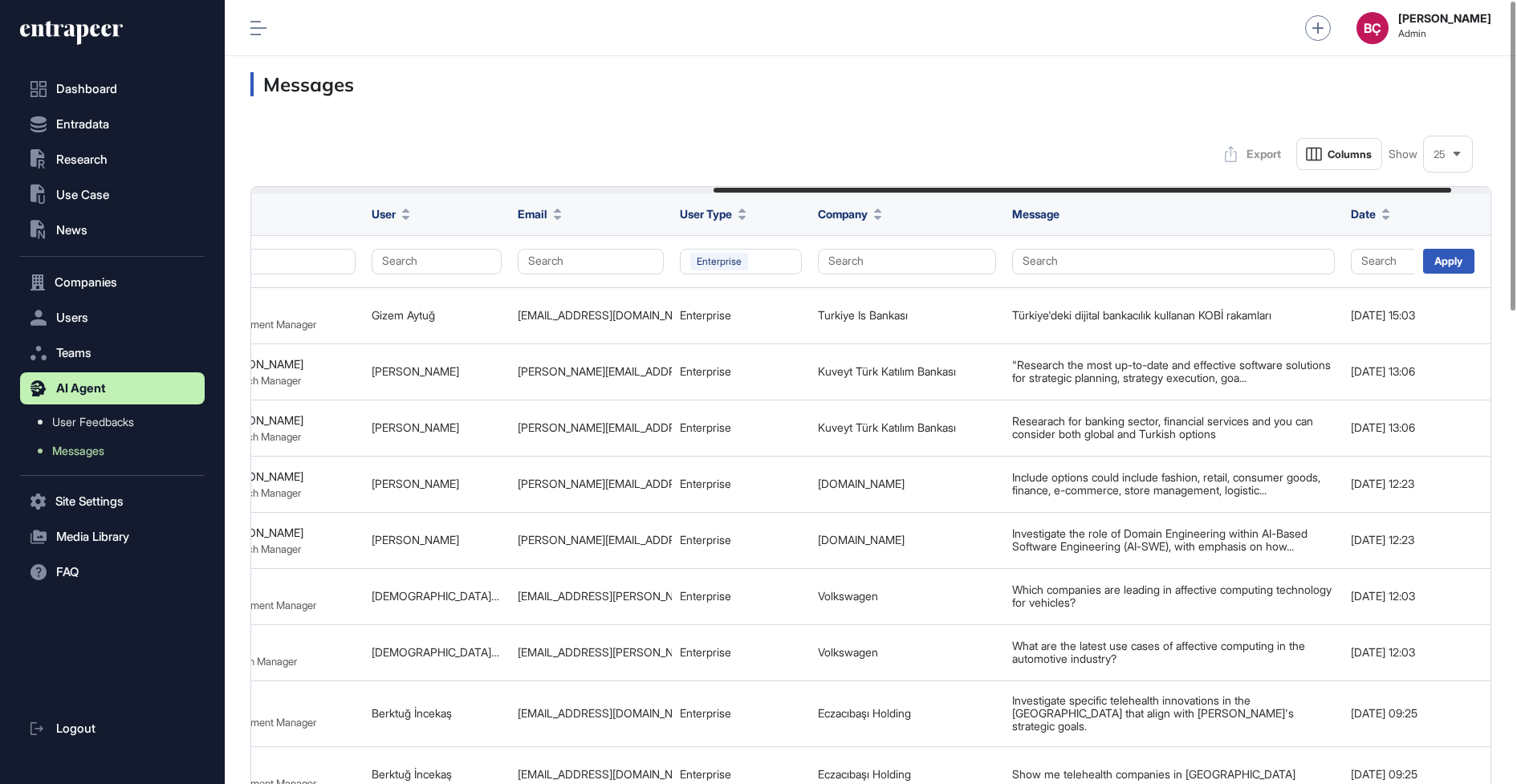
click at [102, 31] on icon at bounding box center [65, 30] width 92 height 12
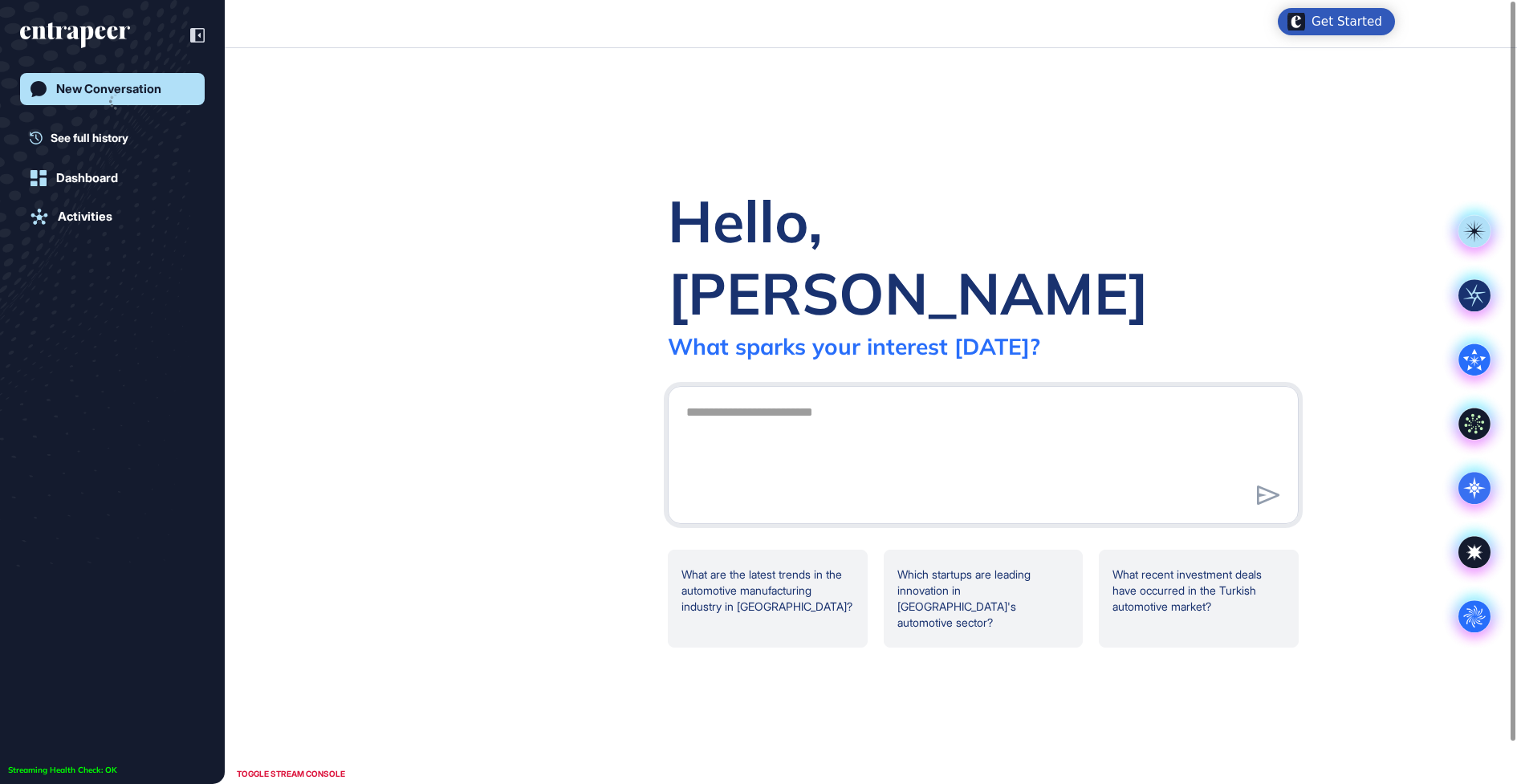
scroll to position [1, 1]
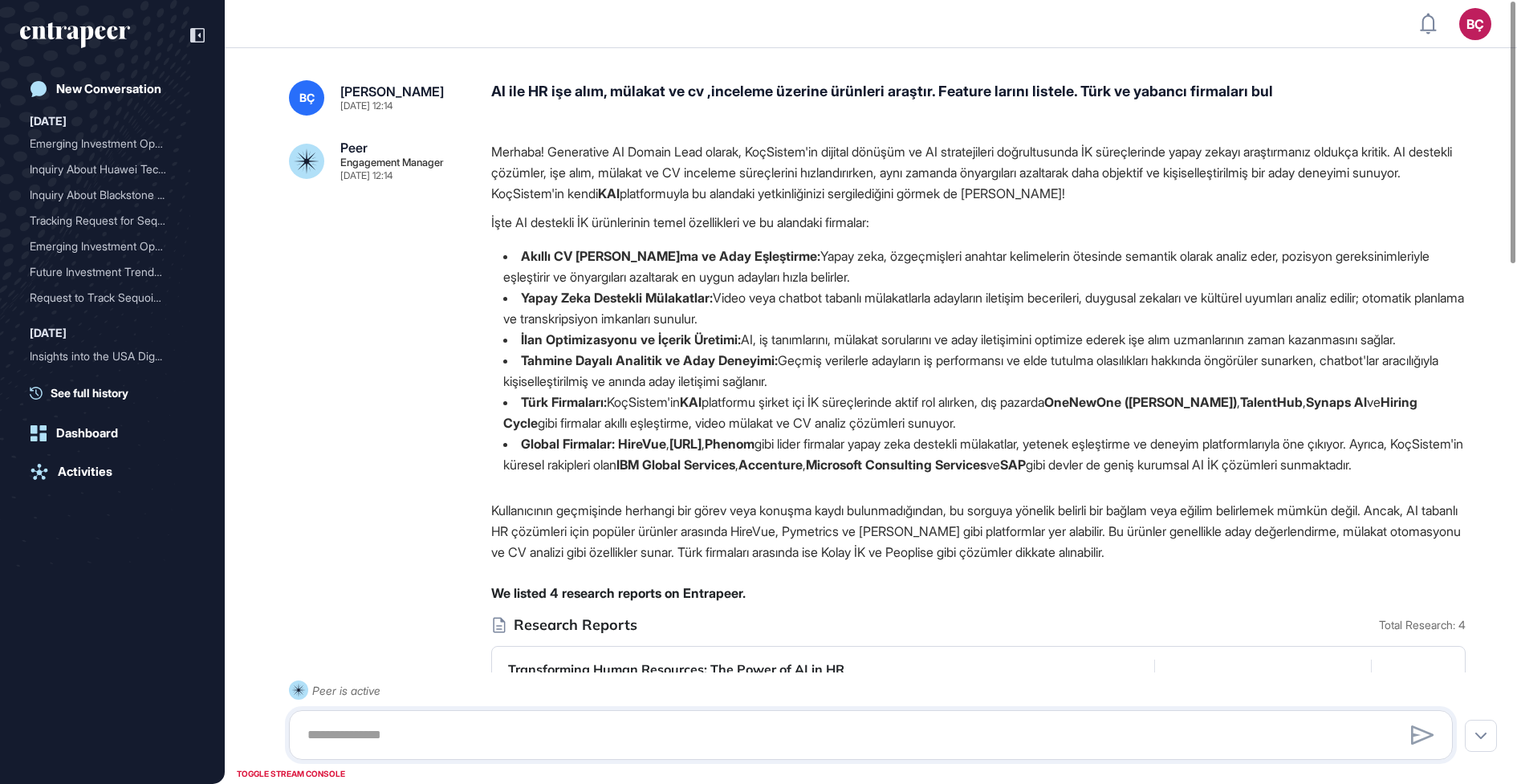
click at [610, 163] on p "Merhaba! Generative AI Domain Lead olarak, KoçSistem'in dijital dönüşüm ve AI s…" at bounding box center [978, 173] width 974 height 62
click at [563, 219] on p "İşte AI destekli İK ürünlerinin temel özellikleri ve bu alandaki firmalar:" at bounding box center [978, 222] width 974 height 21
click at [776, 99] on div "AI ile HR işe alım, mülakat ve cv ,inceleme üzerine ürünleri araştır. Feature l…" at bounding box center [978, 97] width 974 height 35
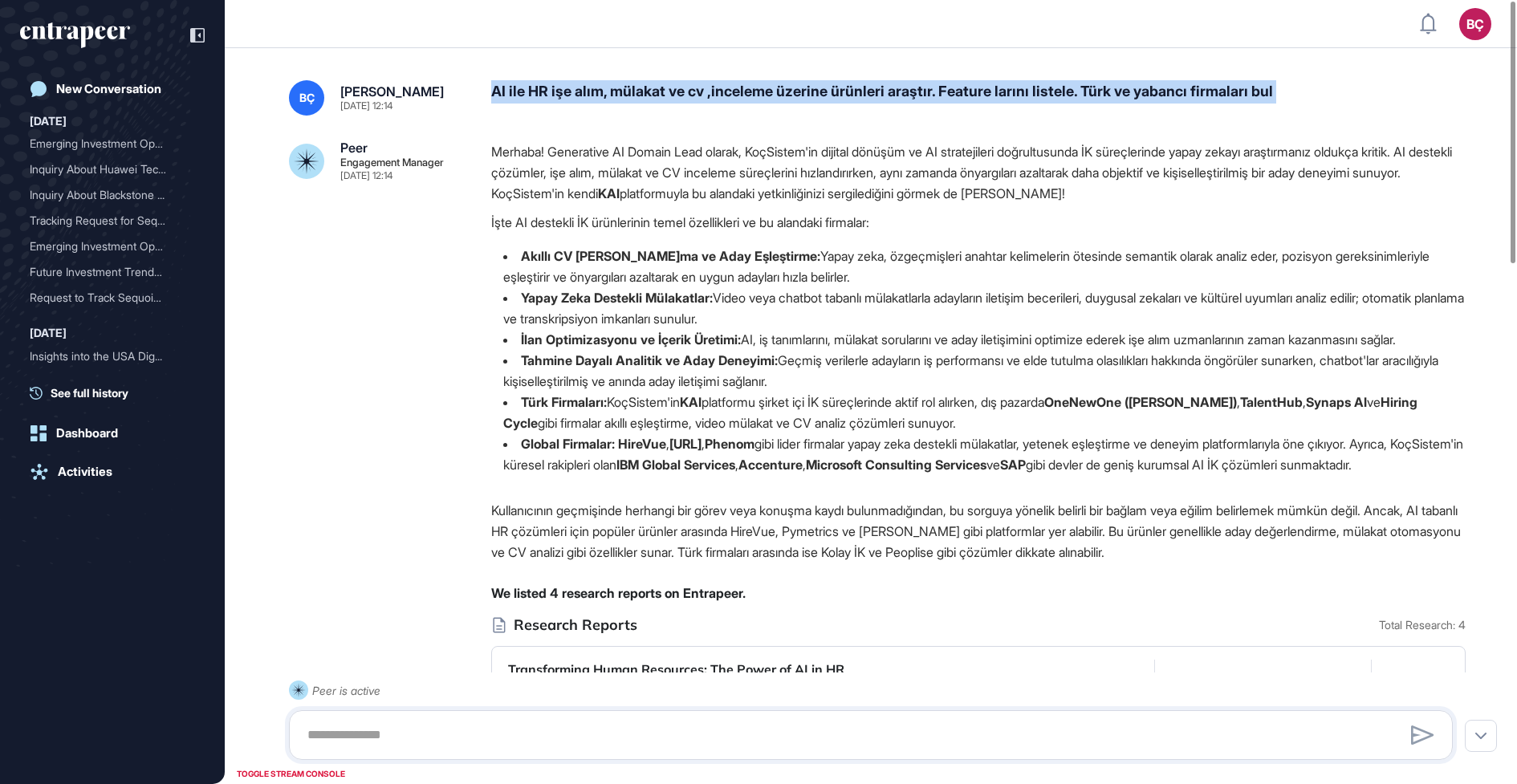
click at [776, 99] on div "AI ile HR işe alım, mülakat ve cv ,inceleme üzerine ürünleri araştır. Feature l…" at bounding box center [978, 97] width 974 height 35
copy div "AI ile HR işe alım, mülakat ve cv ,inceleme üzerine ürünleri araştır. Feature l…"
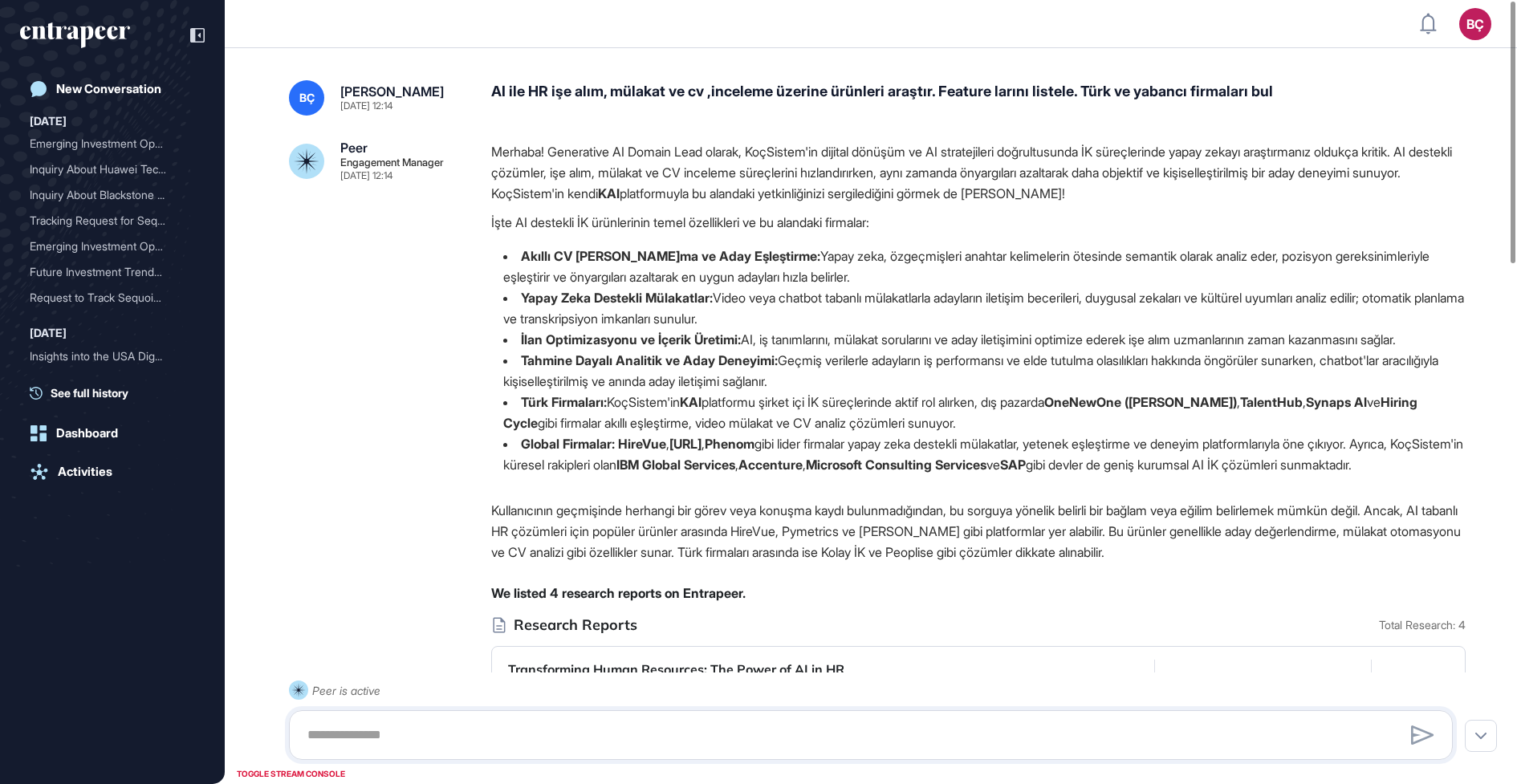
click at [882, 162] on p "Merhaba! Generative AI Domain Lead olarak, KoçSistem'in dijital dönüşüm ve AI s…" at bounding box center [978, 173] width 974 height 62
click at [801, 194] on p "Merhaba! Generative AI Domain Lead olarak, KoçSistem'in dijital dönüşüm ve AI s…" at bounding box center [978, 173] width 974 height 62
click at [792, 204] on div "Merhaba! Generative AI Domain Lead olarak, KoçSistem'in dijital dönüşüm ve AI s…" at bounding box center [978, 314] width 974 height 346
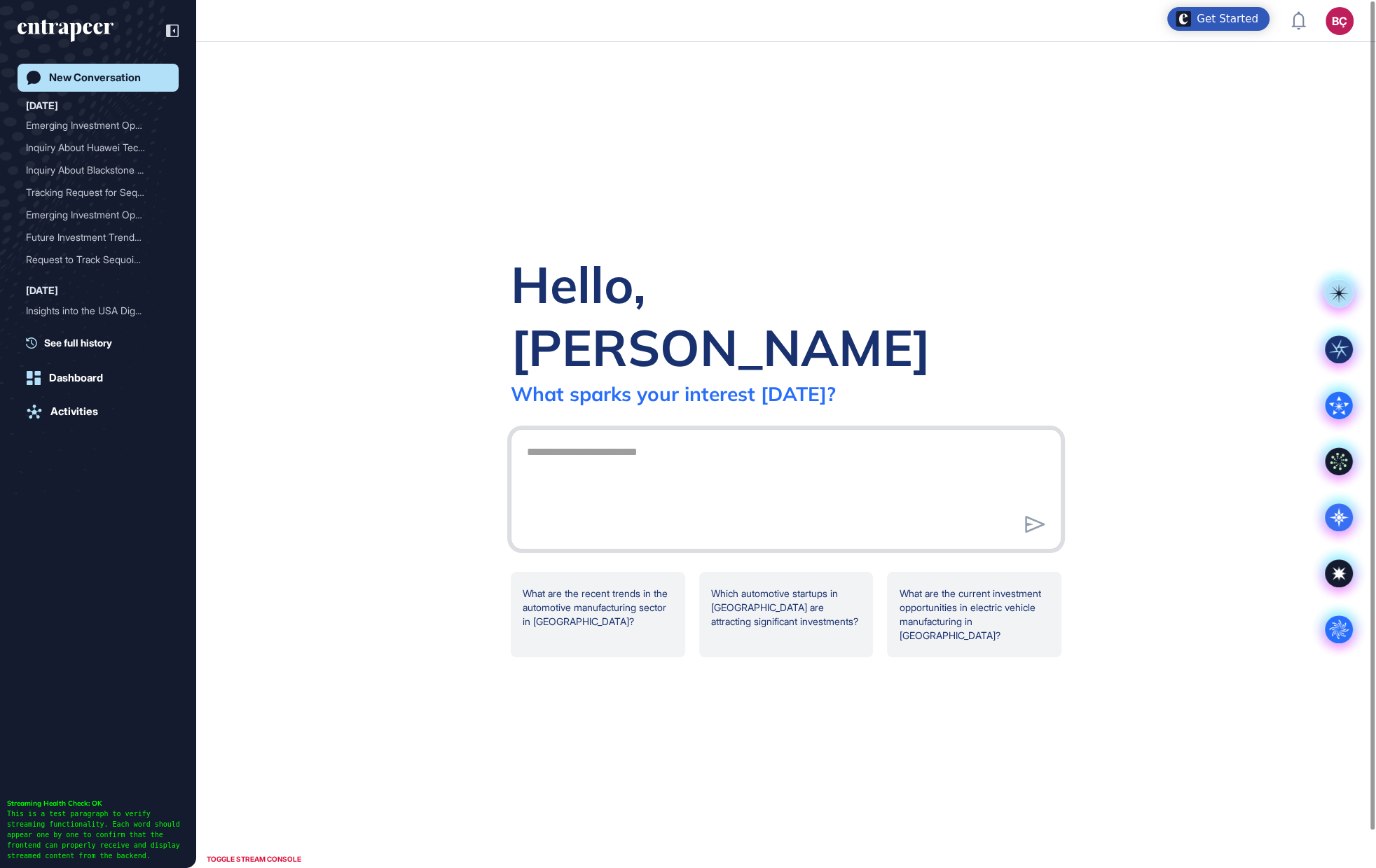
click at [705, 442] on textarea at bounding box center [786, 487] width 536 height 98
click at [82, 152] on div "Inquiry About Huawei Tech..." at bounding box center [92, 147] width 133 height 22
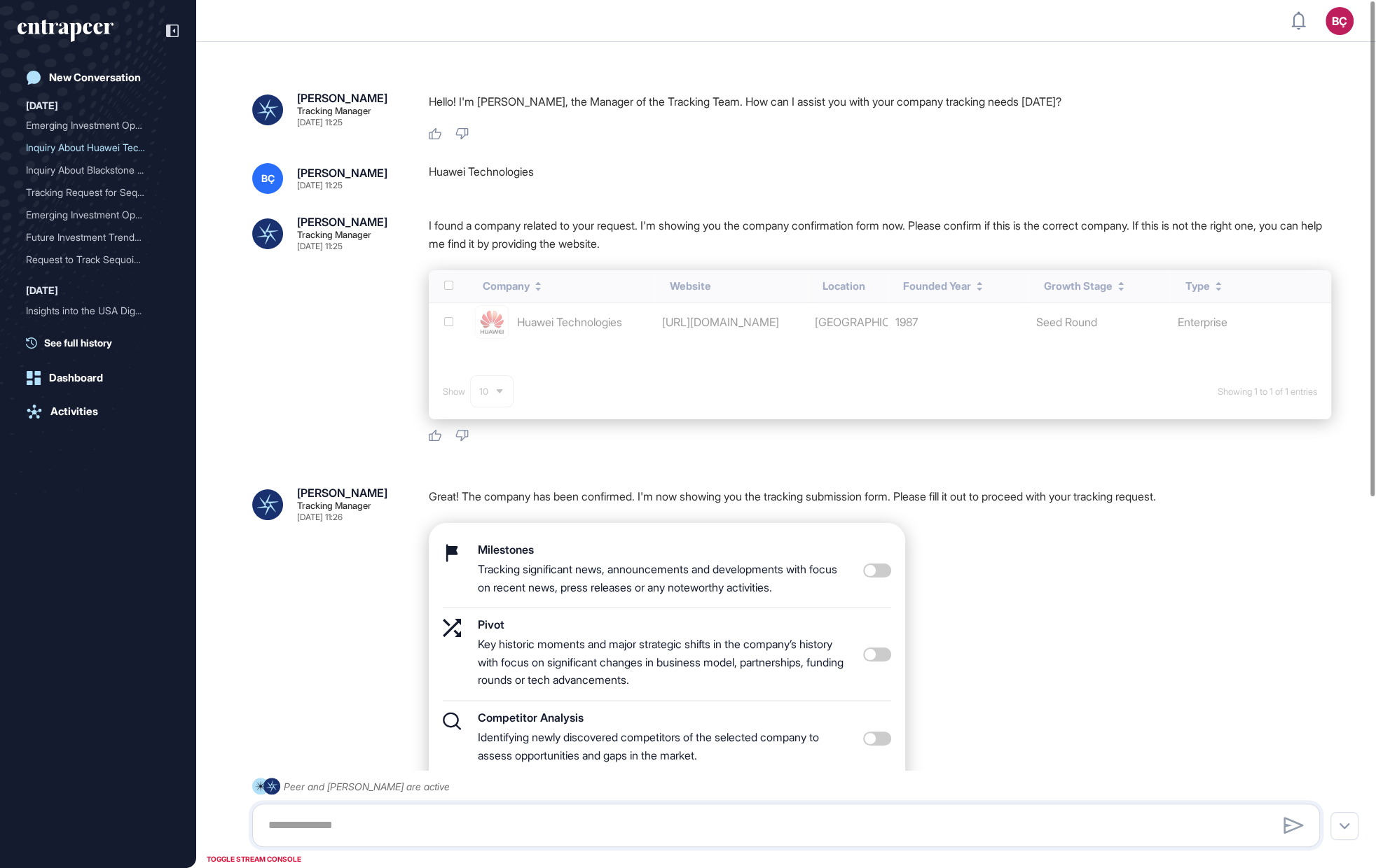
click at [487, 171] on div "Huawei Technologies" at bounding box center [879, 178] width 902 height 30
copy div "Huawei Technologies"
click at [544, 176] on div "Huawei Technologies" at bounding box center [879, 178] width 902 height 30
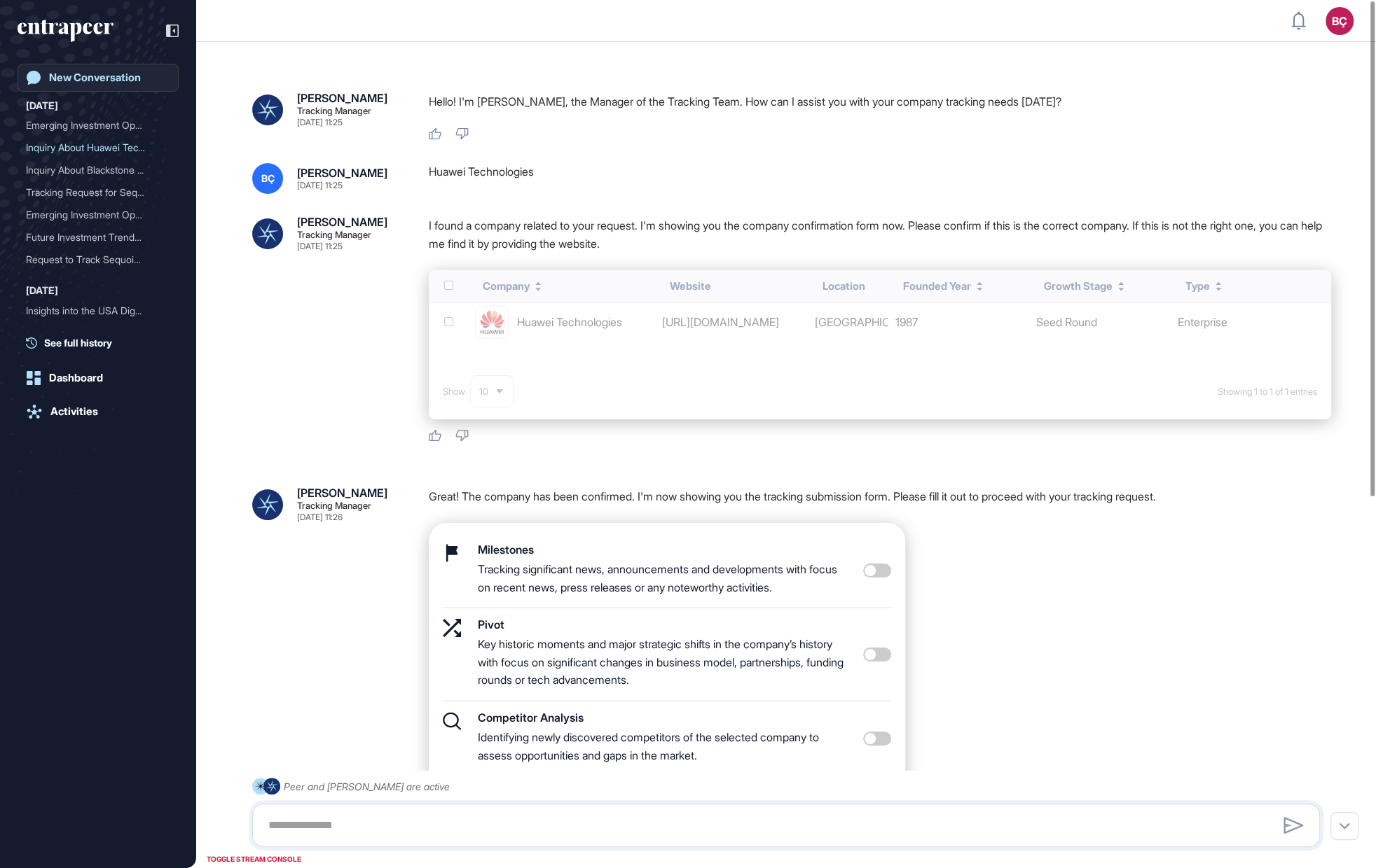
click at [94, 72] on div "New Conversation" at bounding box center [95, 77] width 91 height 12
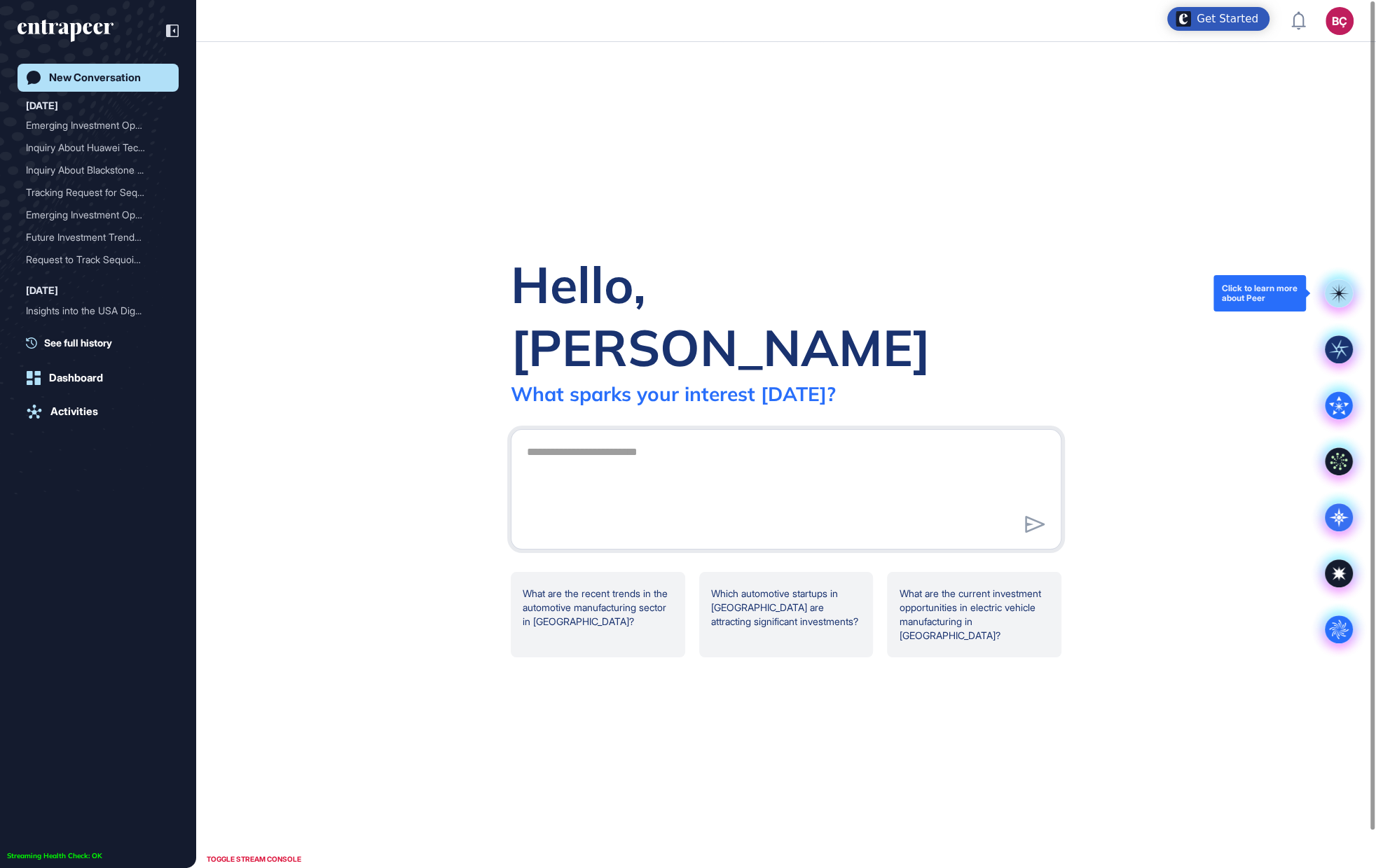
click at [1337, 298] on rect at bounding box center [1339, 293] width 28 height 28
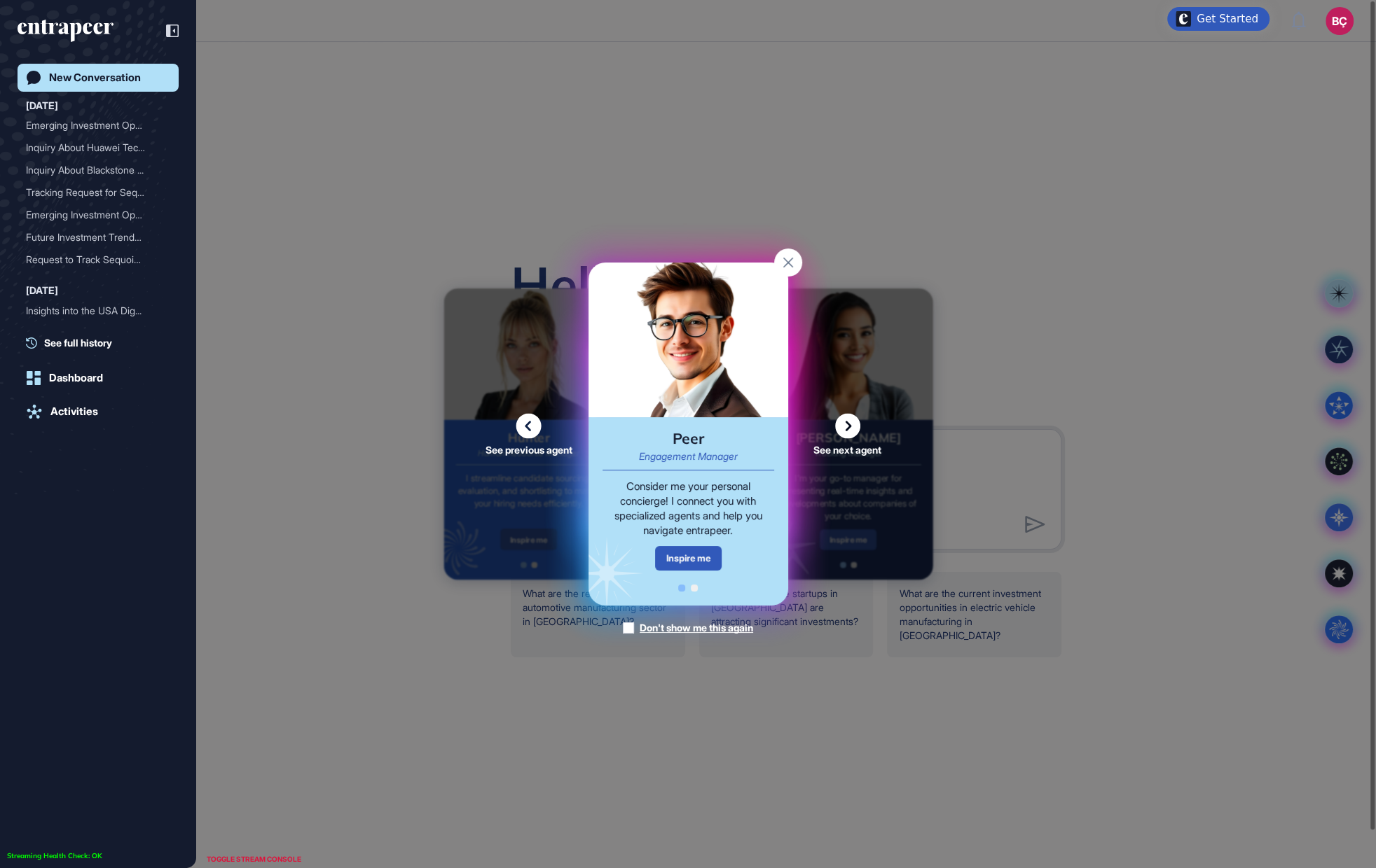
click at [845, 428] on icon at bounding box center [848, 427] width 26 height 26
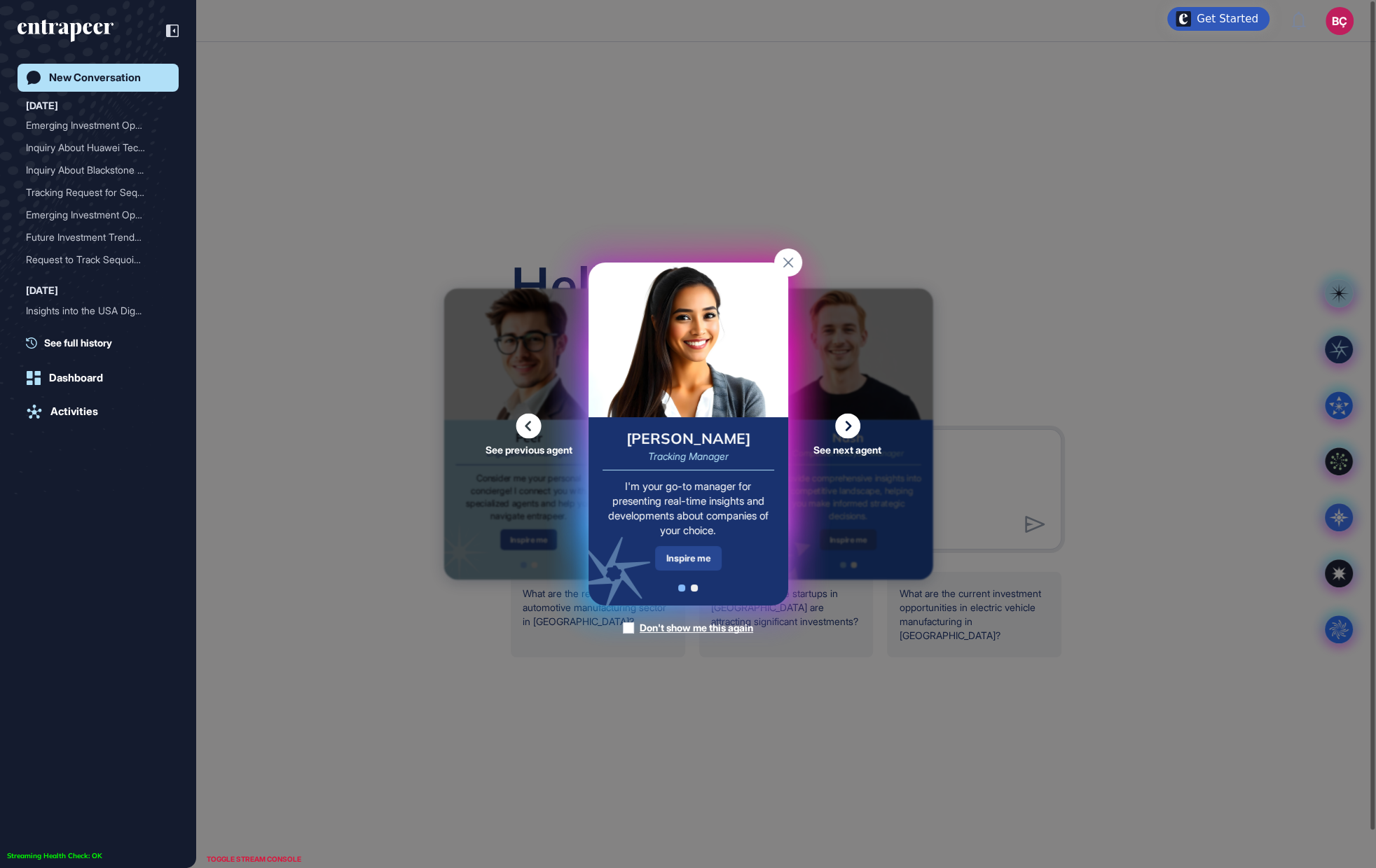
click at [686, 565] on div "Inspire me" at bounding box center [688, 558] width 67 height 25
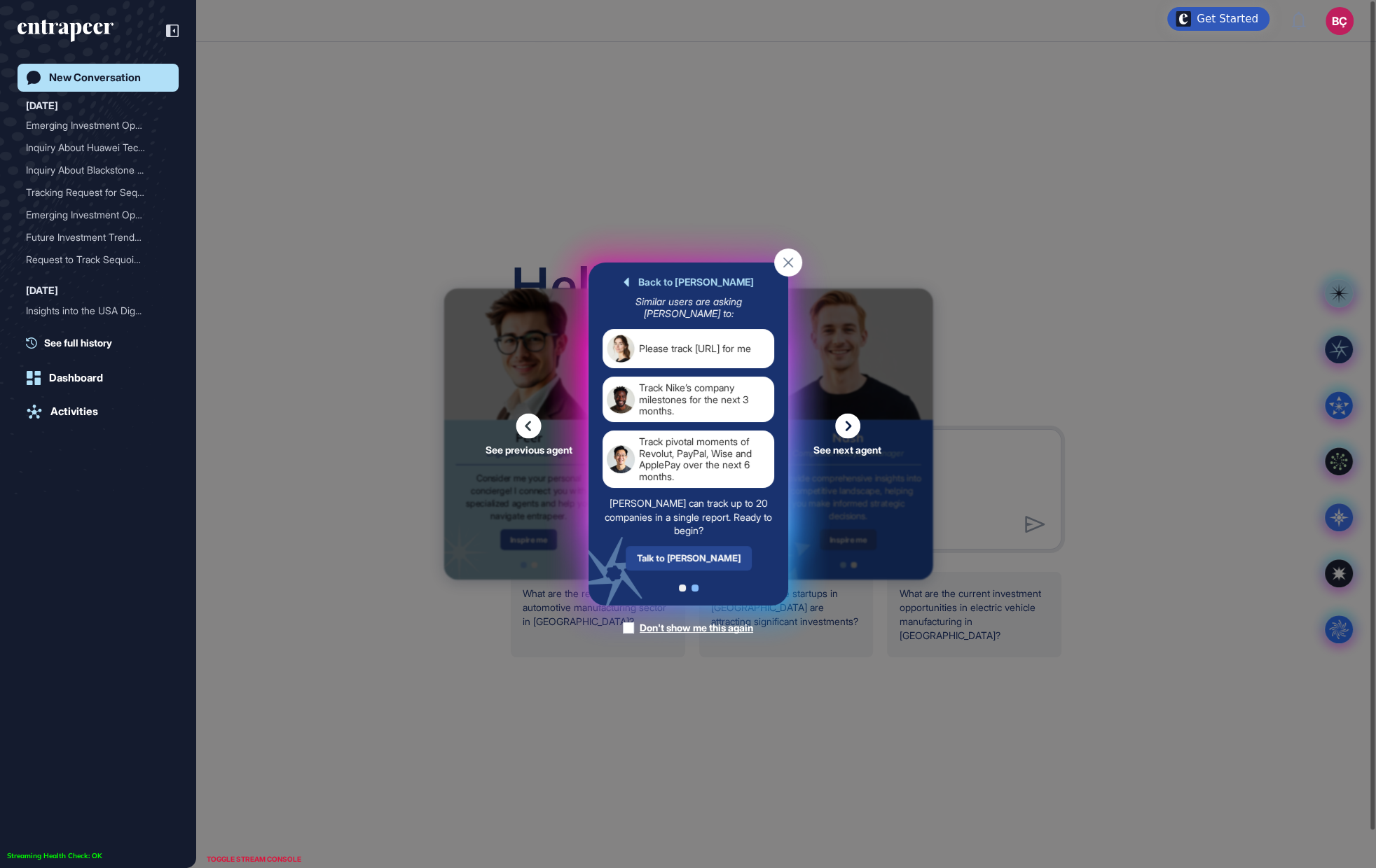
click at [685, 564] on div "Talk to [PERSON_NAME]" at bounding box center [687, 558] width 126 height 25
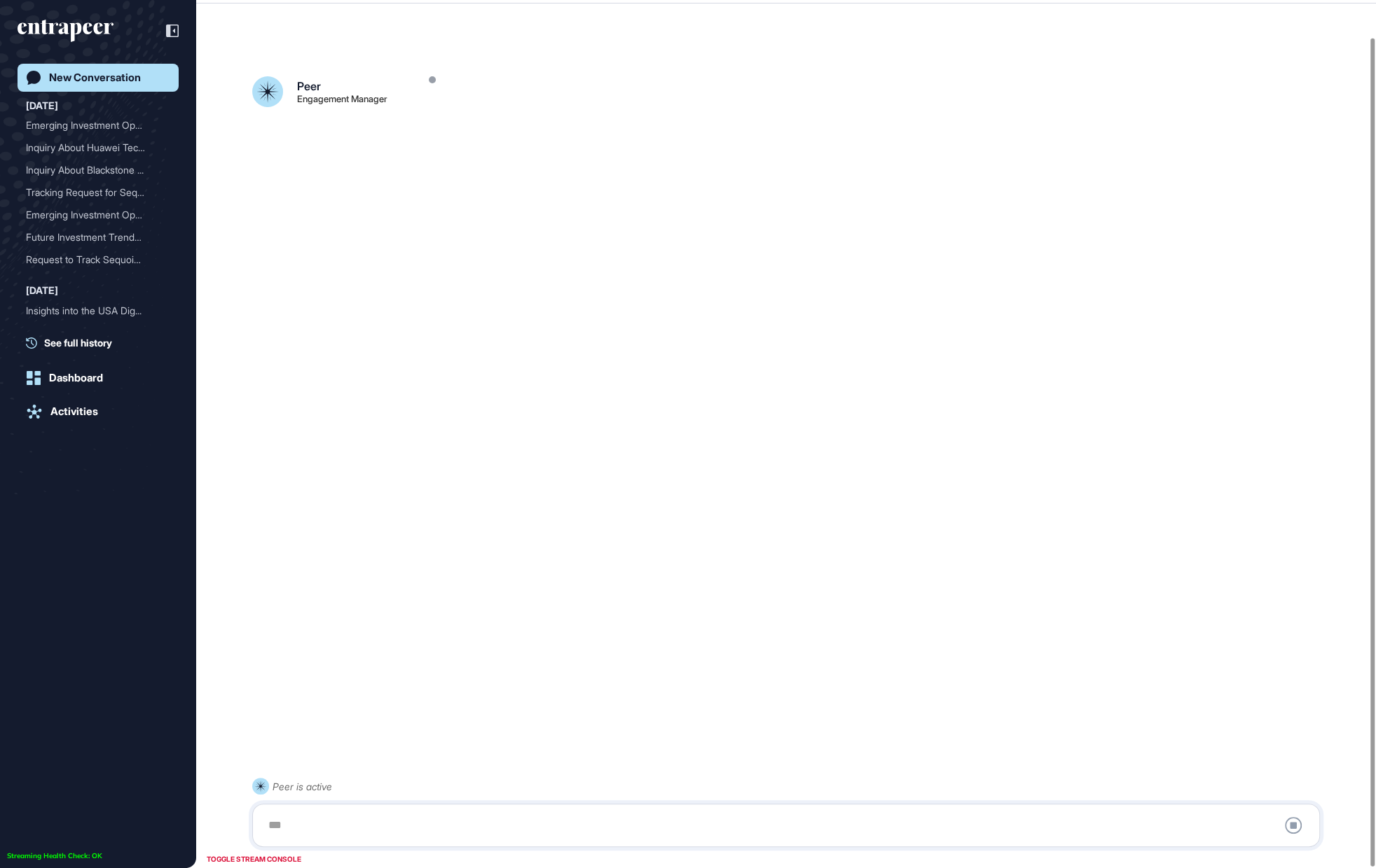
scroll to position [39, 0]
click at [308, 86] on div "[PERSON_NAME]" at bounding box center [343, 86] width 91 height 12
click at [308, 86] on div "[PERSON_NAME]" at bounding box center [343, 86] width 91 height 12
click at [330, 115] on div "[PERSON_NAME] Tracking Manager Peer and [PERSON_NAME] are active Stop Query" at bounding box center [786, 416] width 1180 height 782
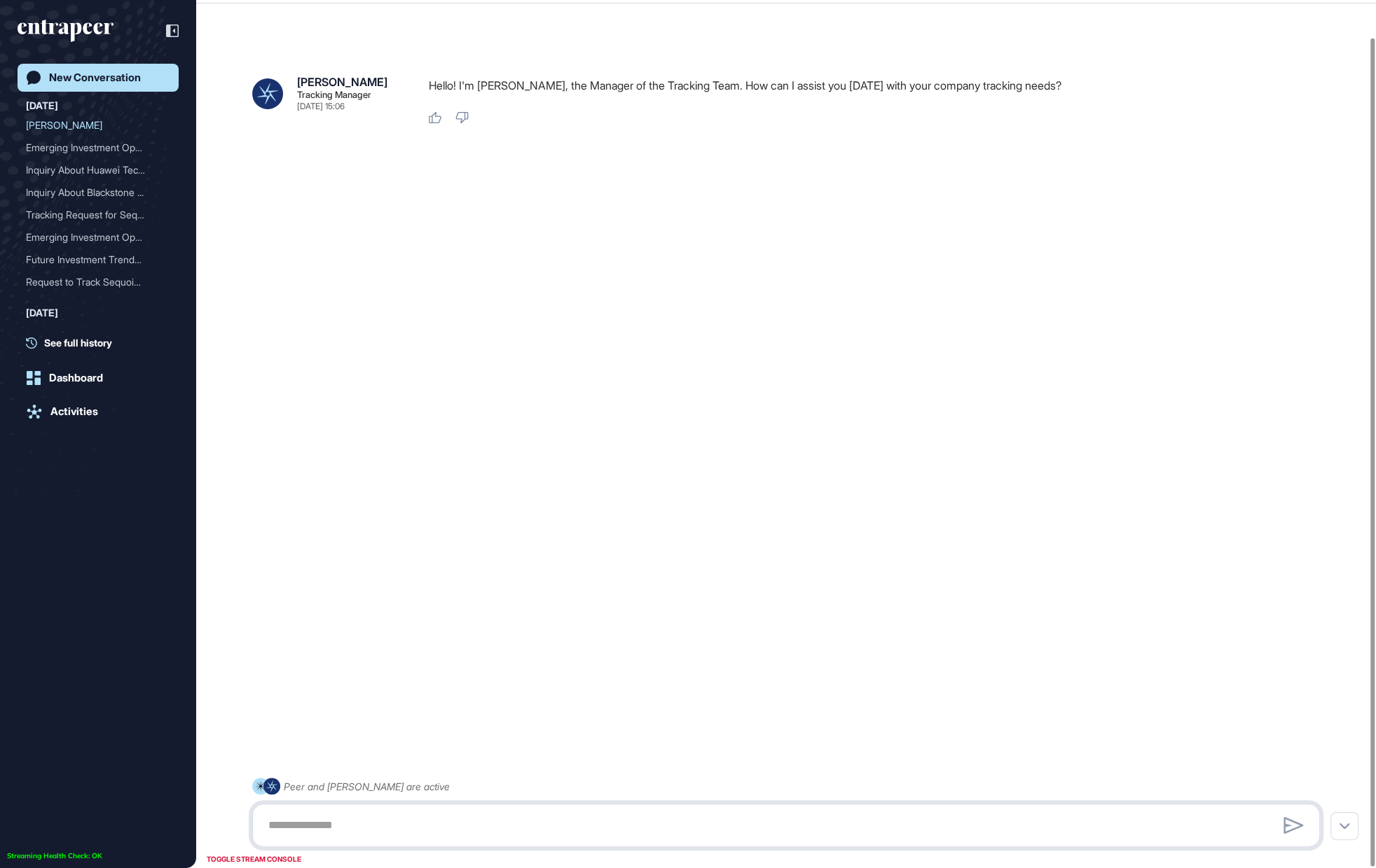
click at [414, 813] on textarea at bounding box center [785, 826] width 1052 height 28
paste textarea "**********"
type textarea "**********"
drag, startPoint x: 718, startPoint y: 88, endPoint x: 978, endPoint y: 98, distance: 260.2
click at [978, 98] on div "Hello! I'm [PERSON_NAME], the Manager of the Tracking Team. How can I assist yo…" at bounding box center [879, 89] width 902 height 26
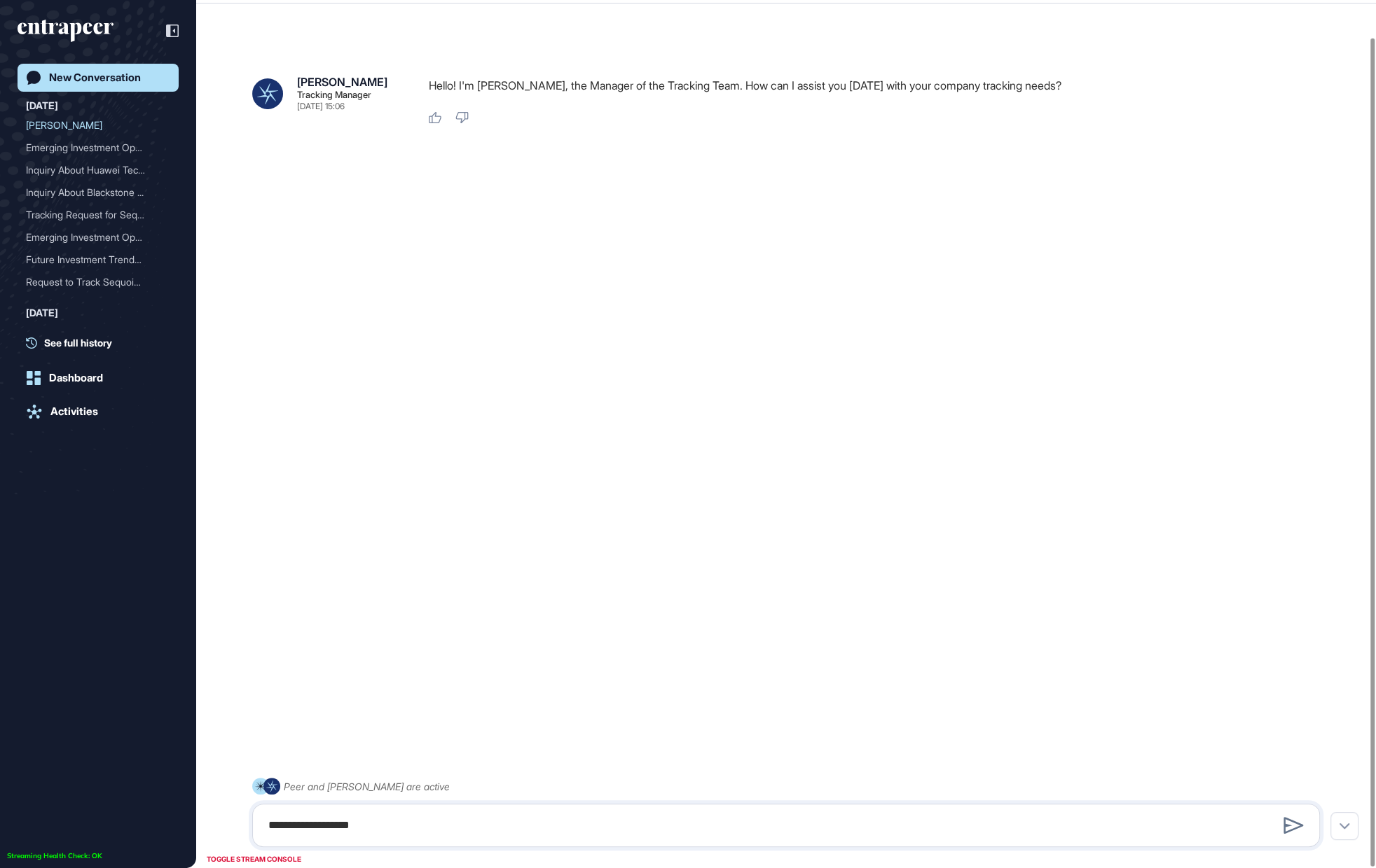
click at [986, 91] on p "Hello! I'm [PERSON_NAME], the Manager of the Tracking Team. How can I assist yo…" at bounding box center [879, 86] width 902 height 18
click at [447, 830] on textarea "**********" at bounding box center [785, 826] width 1052 height 28
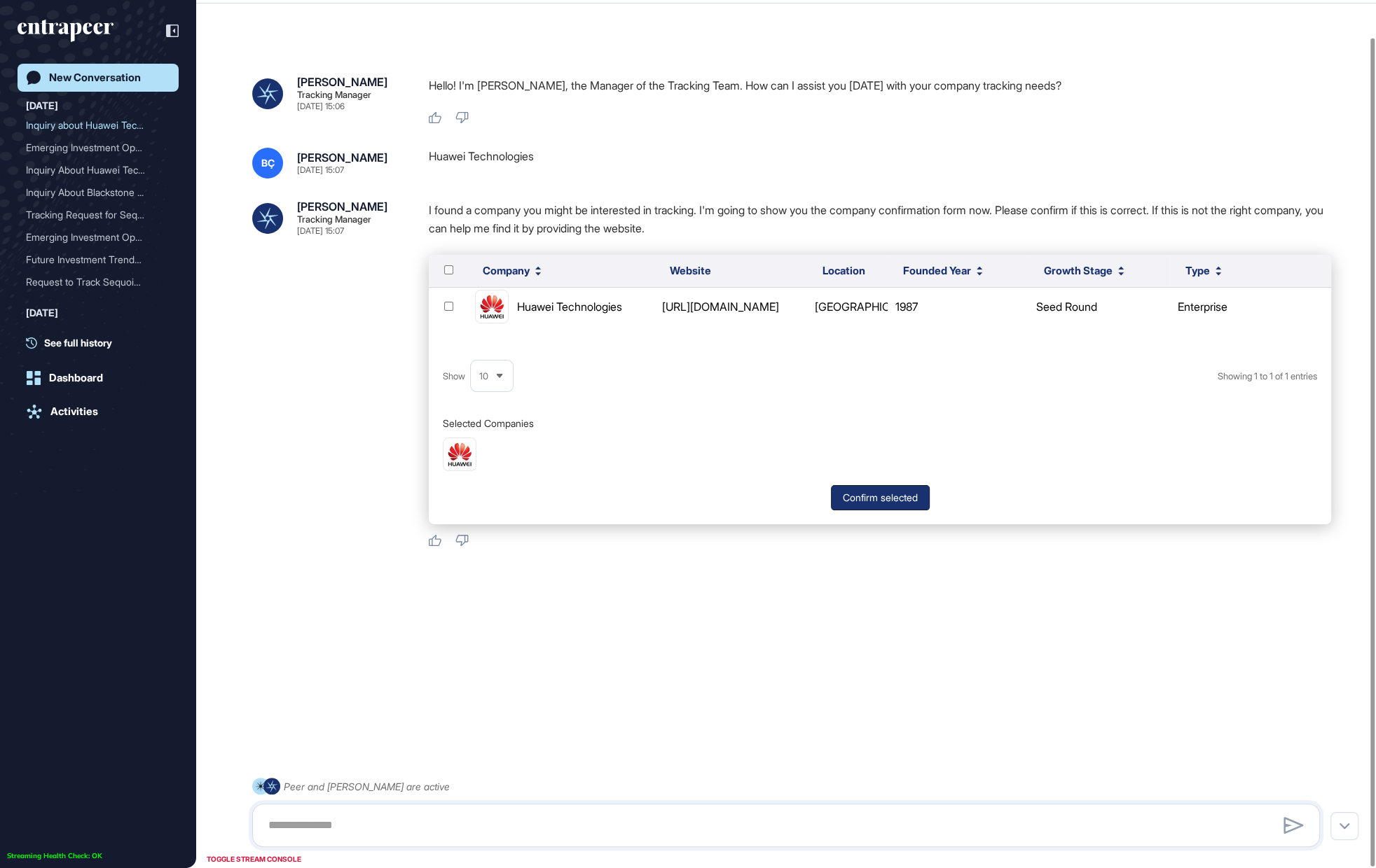
click at [867, 496] on button "Confirm selected" at bounding box center [880, 497] width 99 height 26
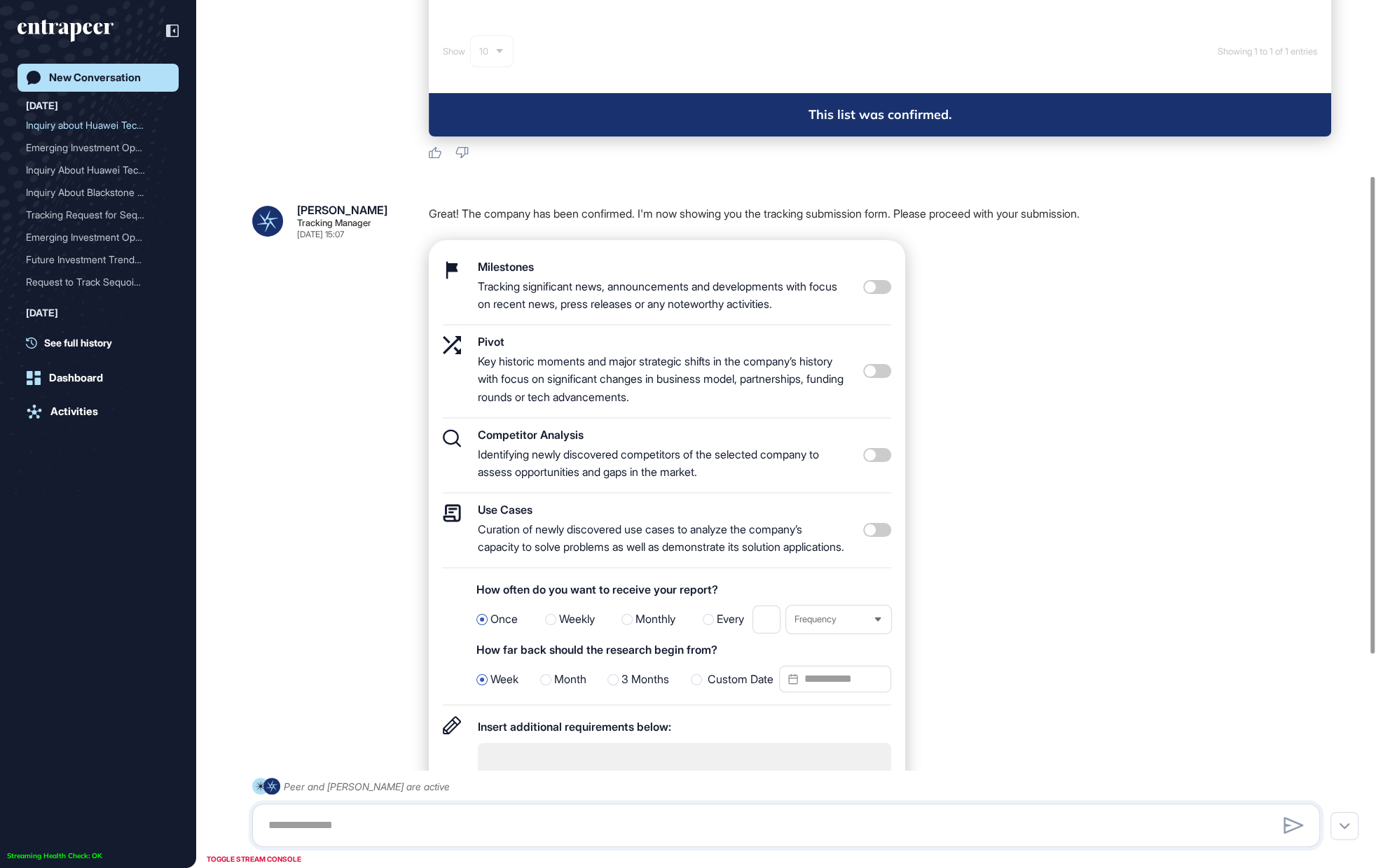
scroll to position [342, 0]
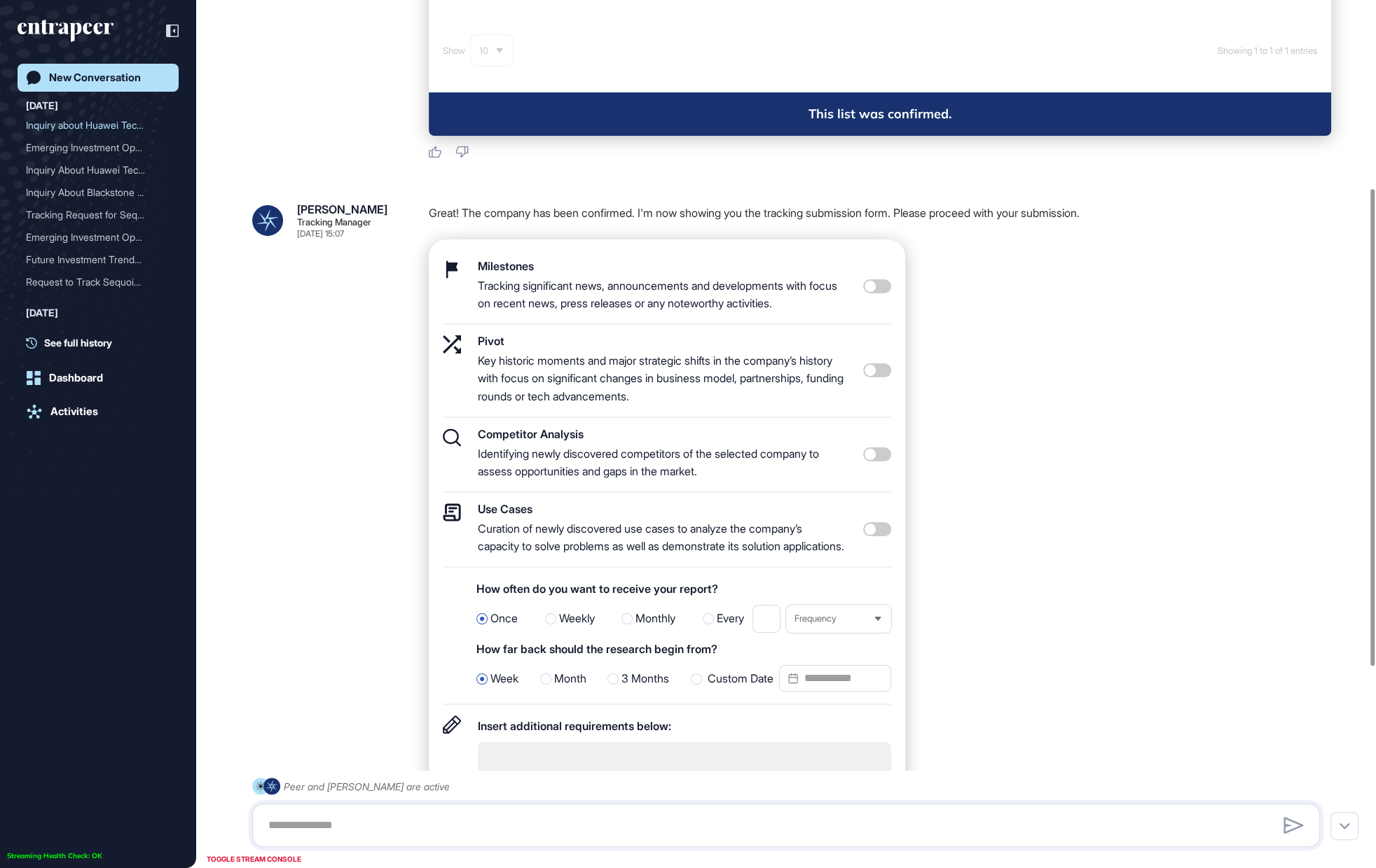
click at [873, 535] on span at bounding box center [878, 529] width 28 height 14
click at [882, 451] on span at bounding box center [878, 454] width 28 height 14
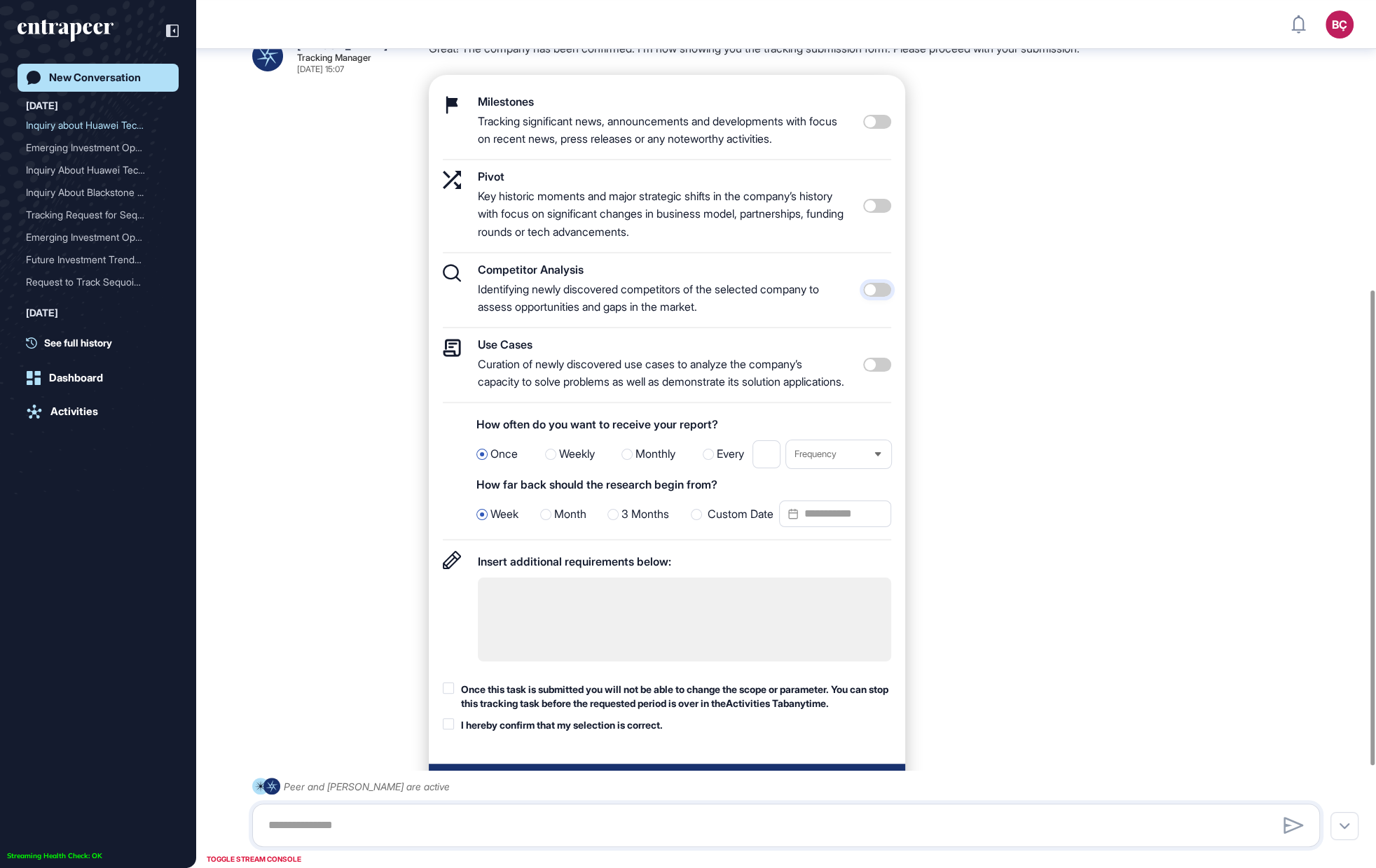
scroll to position [530, 0]
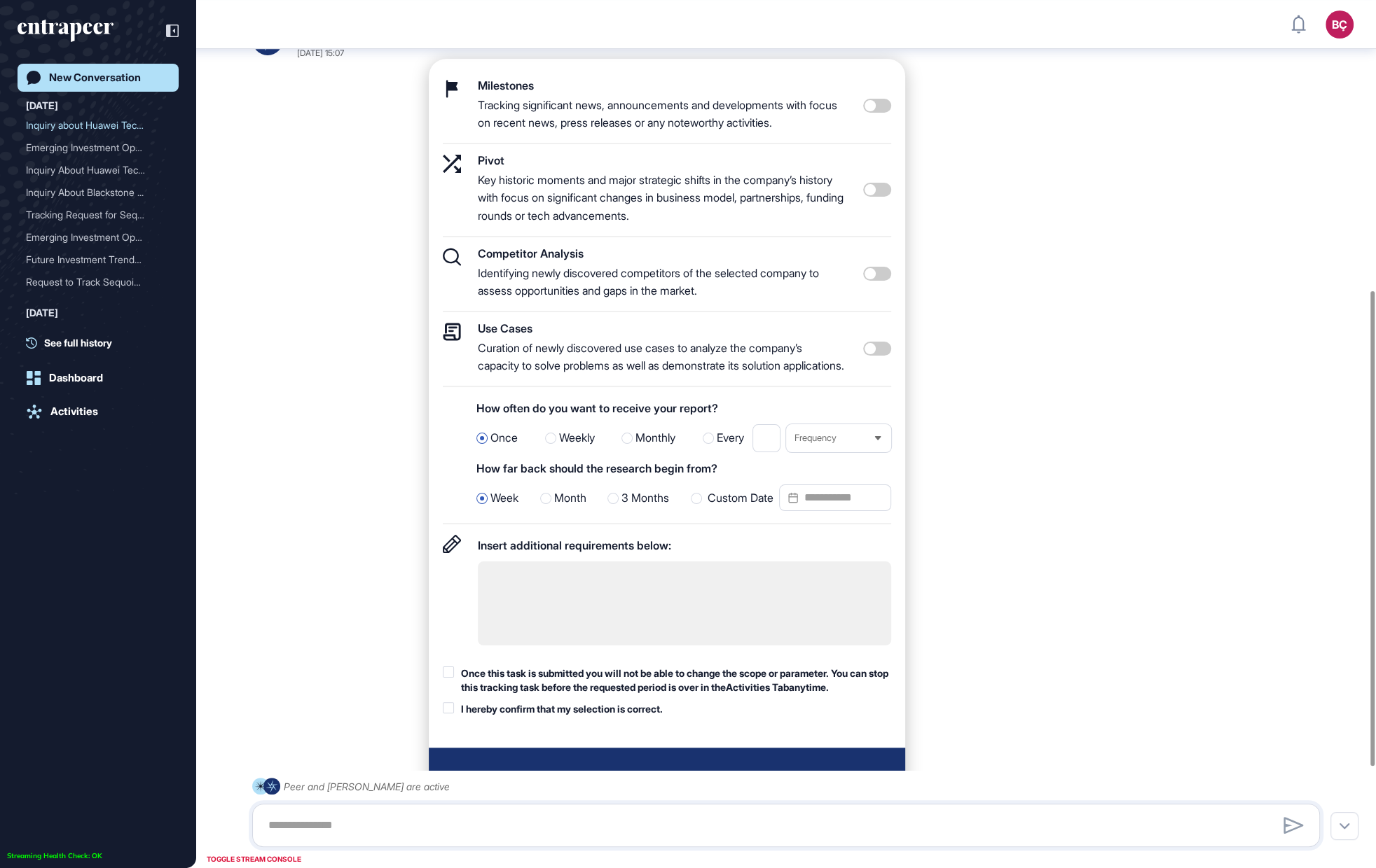
click at [559, 444] on div "Once Weekly Monthly Every * Frequency" at bounding box center [683, 438] width 414 height 28
click at [559, 447] on span "Weekly" at bounding box center [577, 438] width 35 height 18
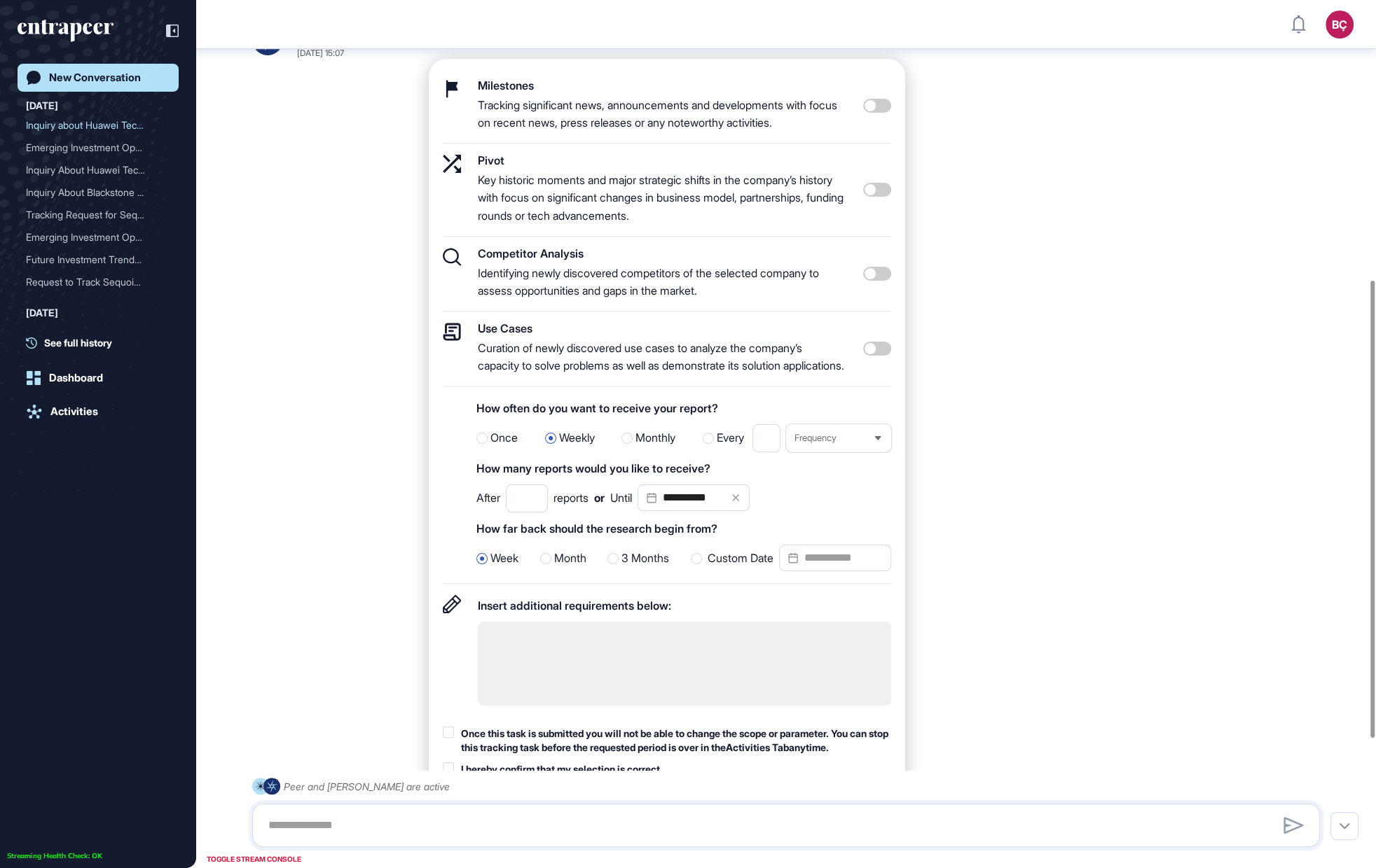
click at [508, 447] on span "Once" at bounding box center [503, 438] width 27 height 18
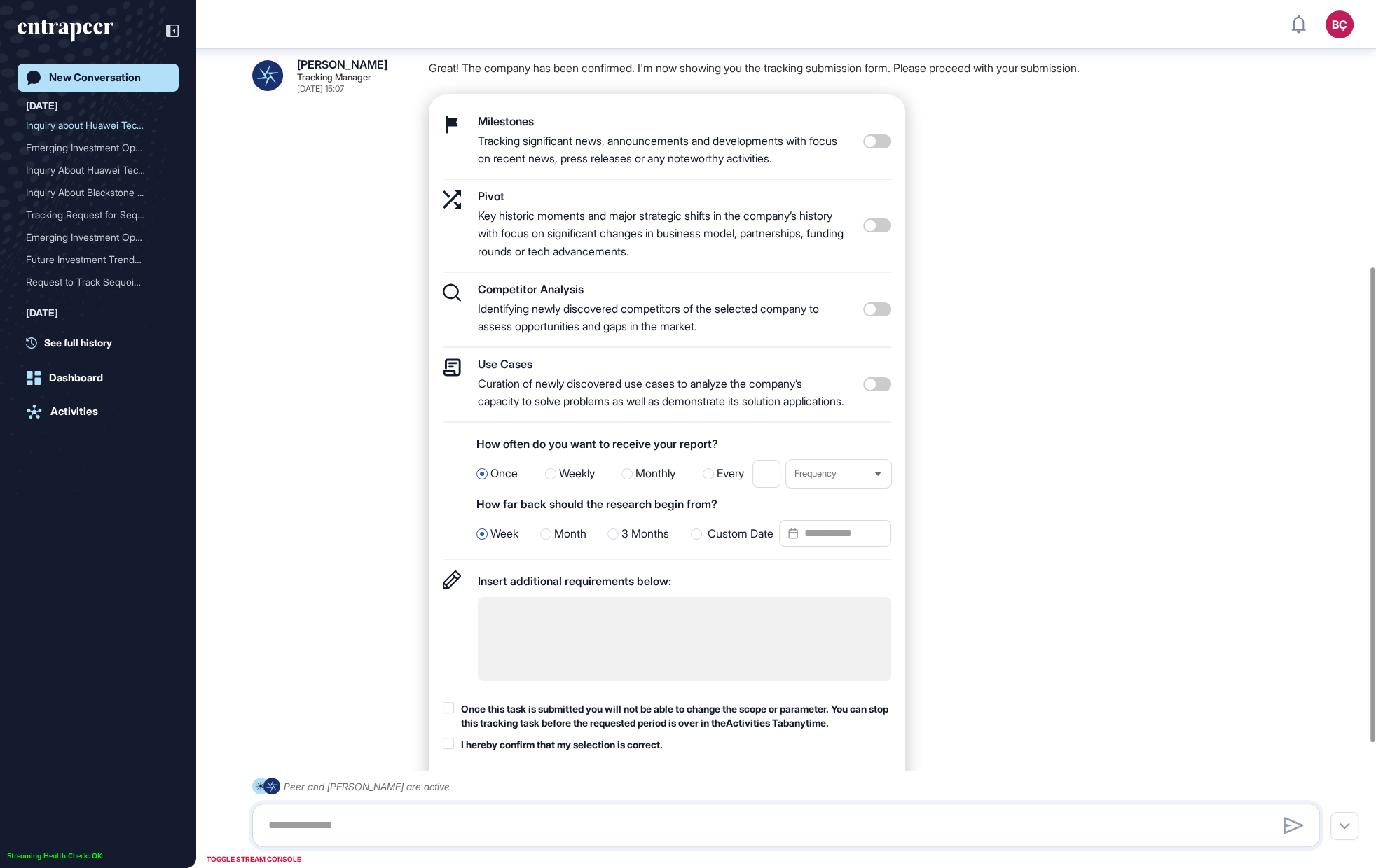
scroll to position [506, 0]
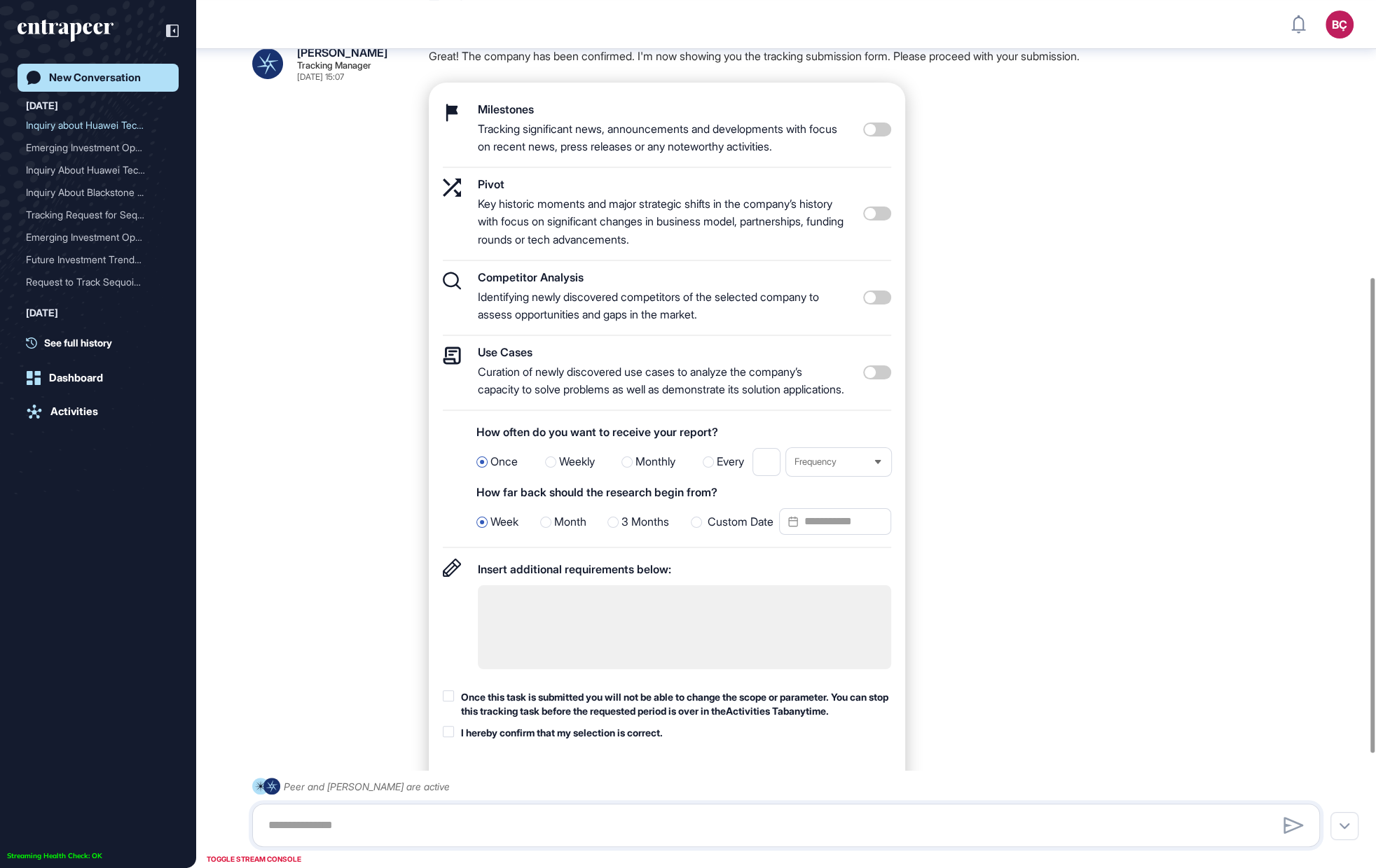
click at [611, 528] on div at bounding box center [613, 523] width 12 height 12
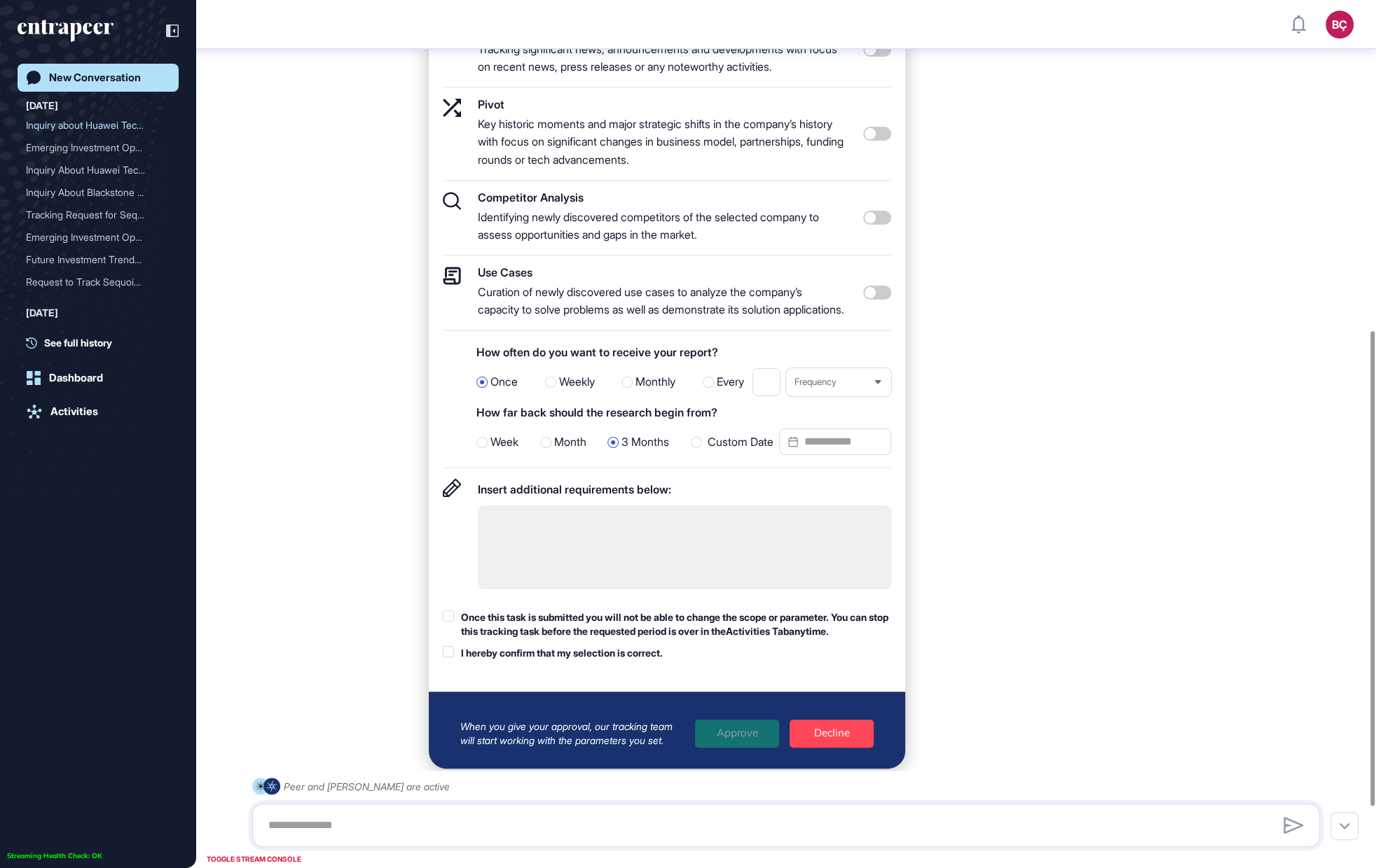
scroll to position [603, 0]
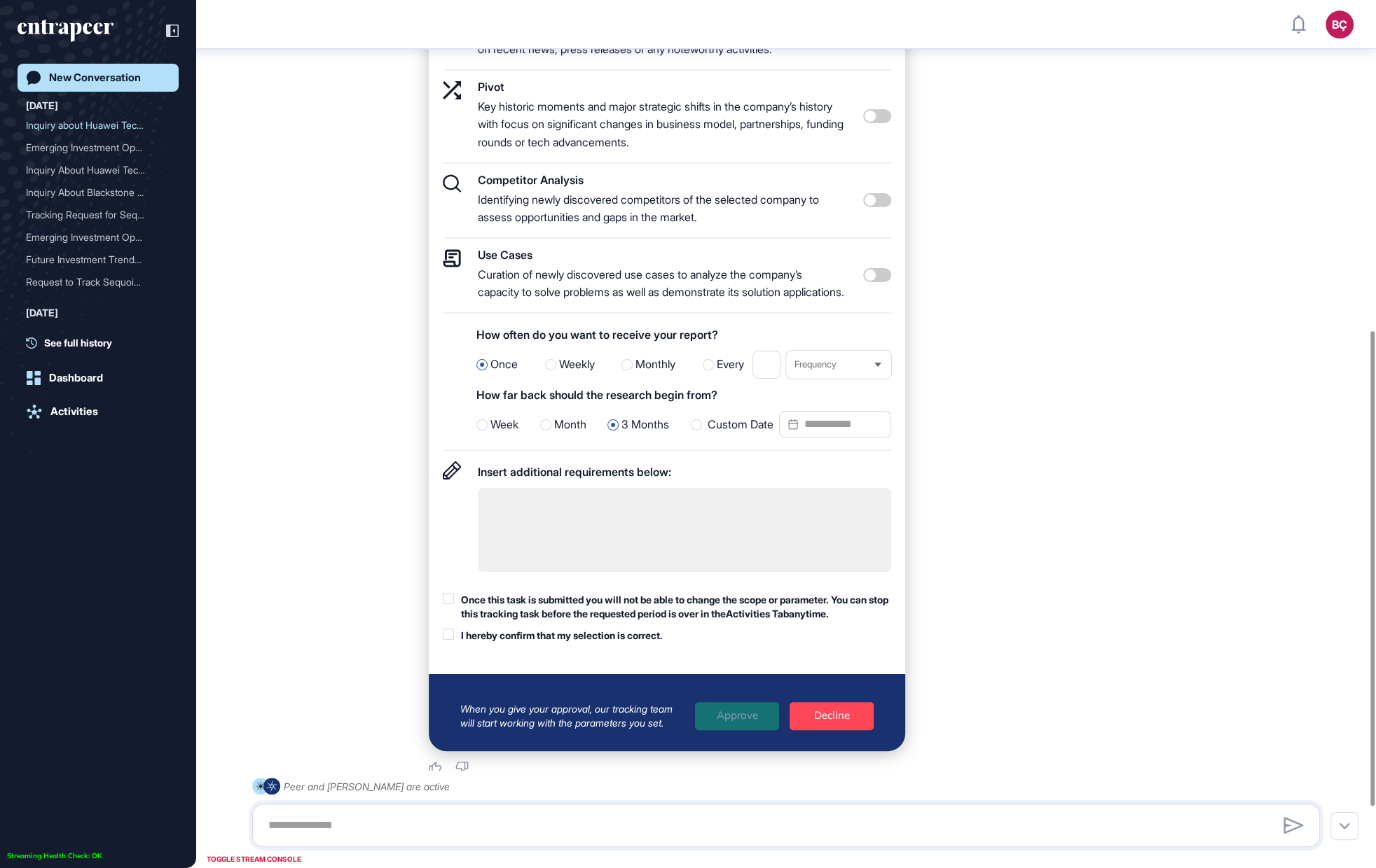
click at [480, 620] on div "Once this task is submitted you will not be able to change the scope or paramet…" at bounding box center [676, 606] width 430 height 27
click at [484, 643] on div "I hereby confirm that my selection is correct." at bounding box center [562, 636] width 202 height 14
click at [531, 548] on textarea at bounding box center [685, 530] width 414 height 84
click at [80, 404] on link "Activities" at bounding box center [98, 412] width 161 height 28
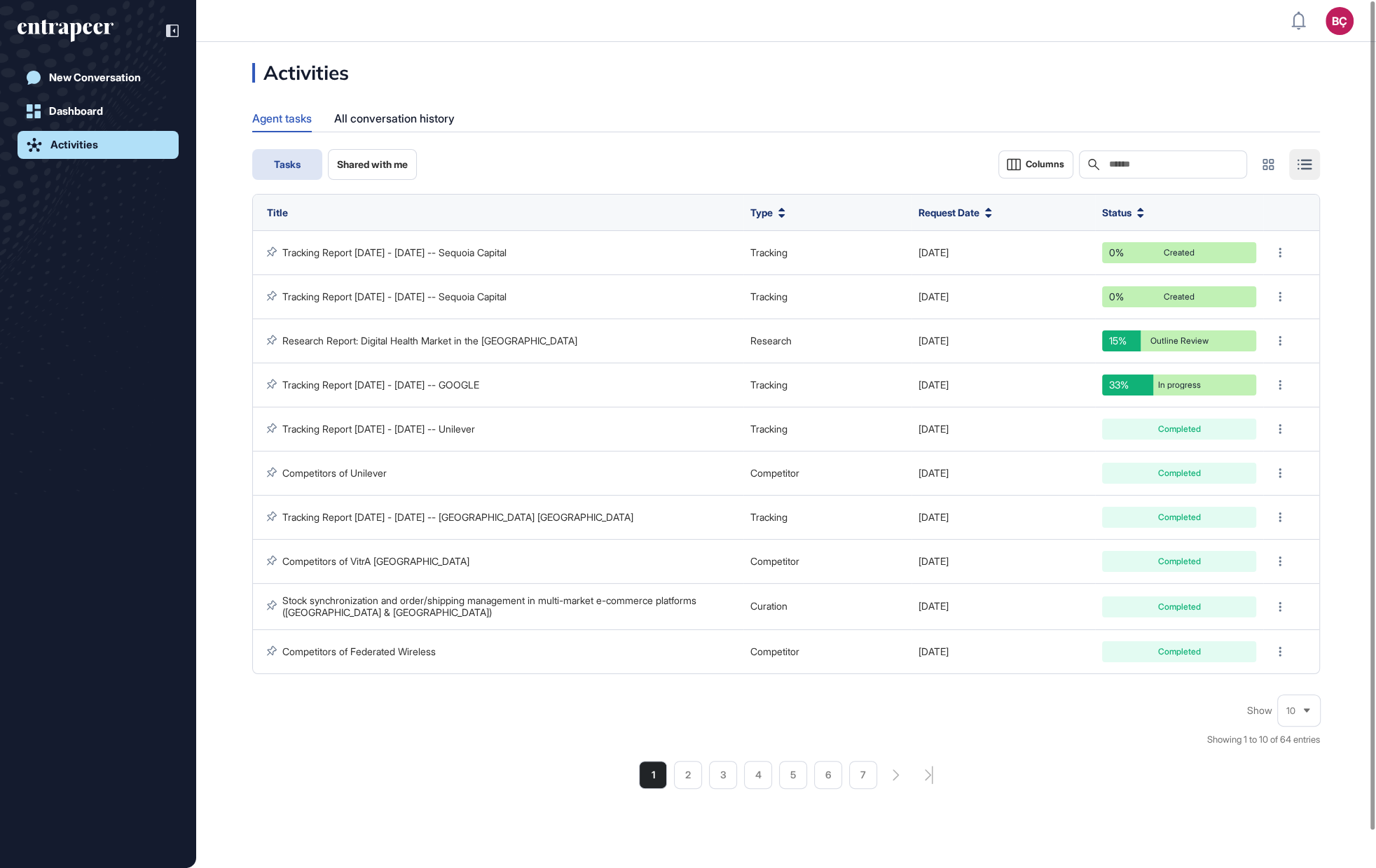
click at [101, 33] on icon "entrapeer-logo" at bounding box center [60, 28] width 86 height 12
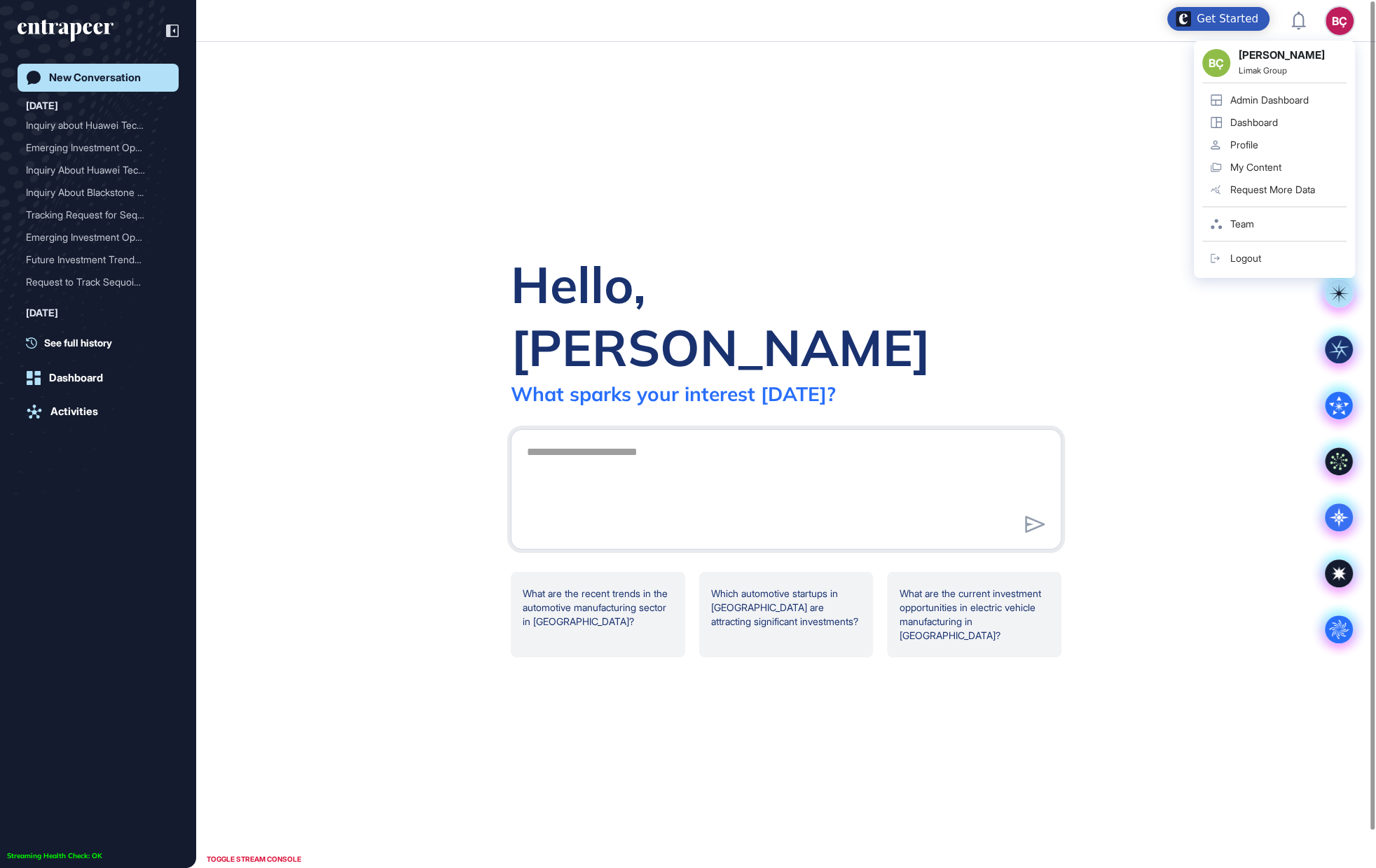
click at [1343, 29] on div "BÇ BÇ [PERSON_NAME] Limak Group Admin Dashboard Dashboard Profile My Content Re…" at bounding box center [1340, 21] width 28 height 28
click at [1261, 149] on link "Profile" at bounding box center [1274, 144] width 144 height 22
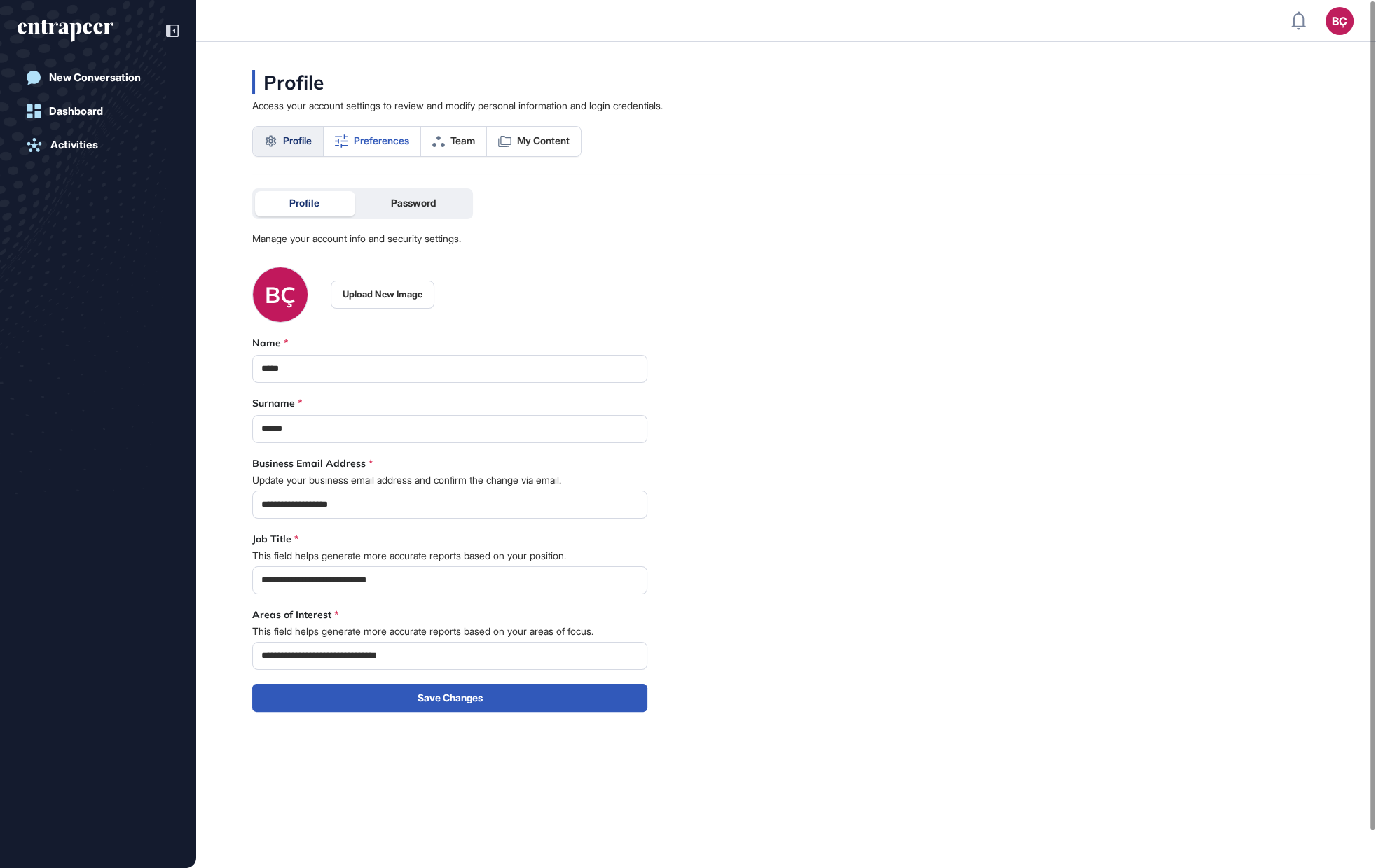
click at [387, 138] on span "Preferences" at bounding box center [381, 141] width 55 height 12
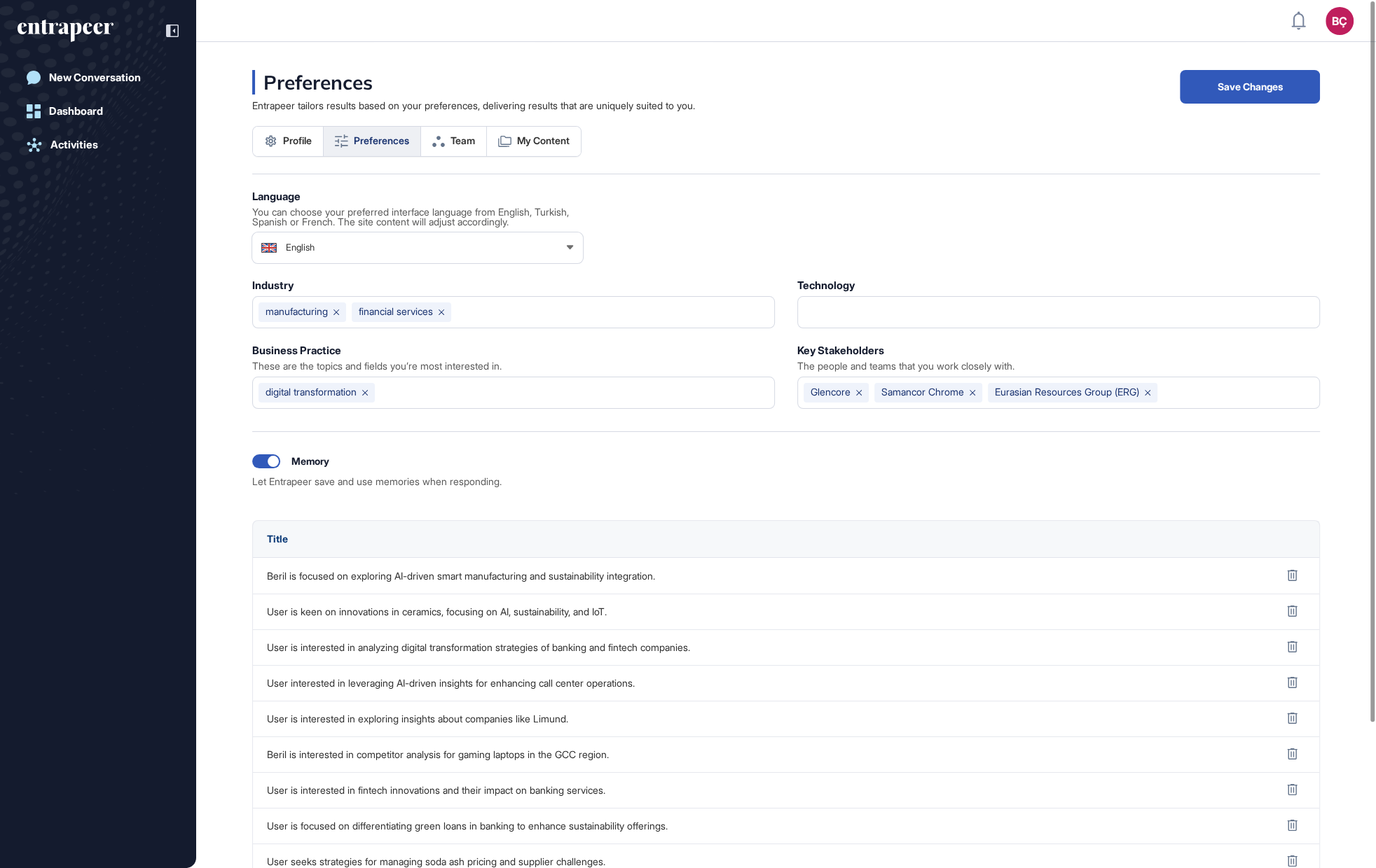
click at [374, 250] on div "English" at bounding box center [417, 248] width 330 height 28
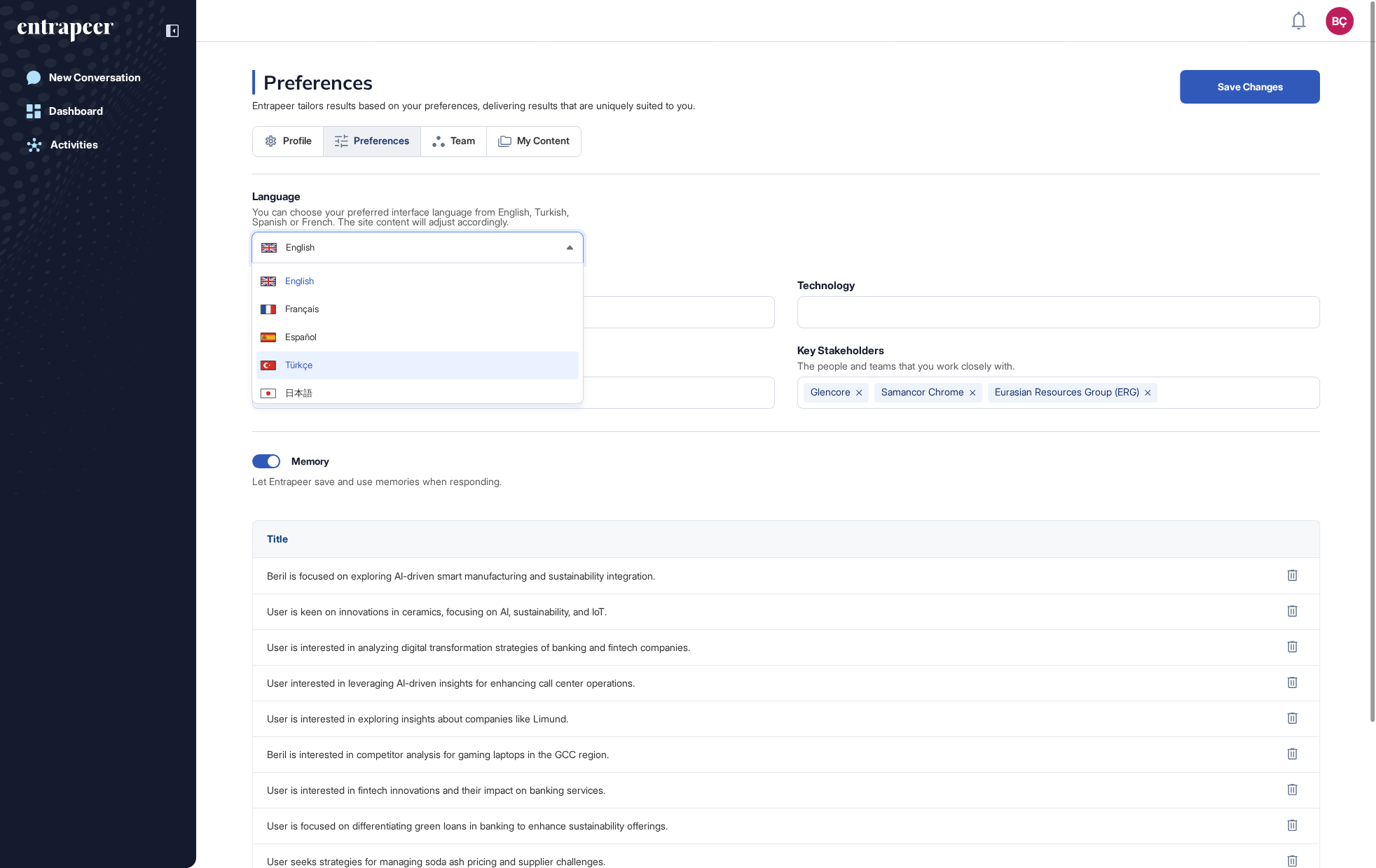
scroll to position [7, 0]
click at [734, 198] on div "Language You can choose your preferred interface language from English, Turkish…" at bounding box center [786, 557] width 1068 height 731
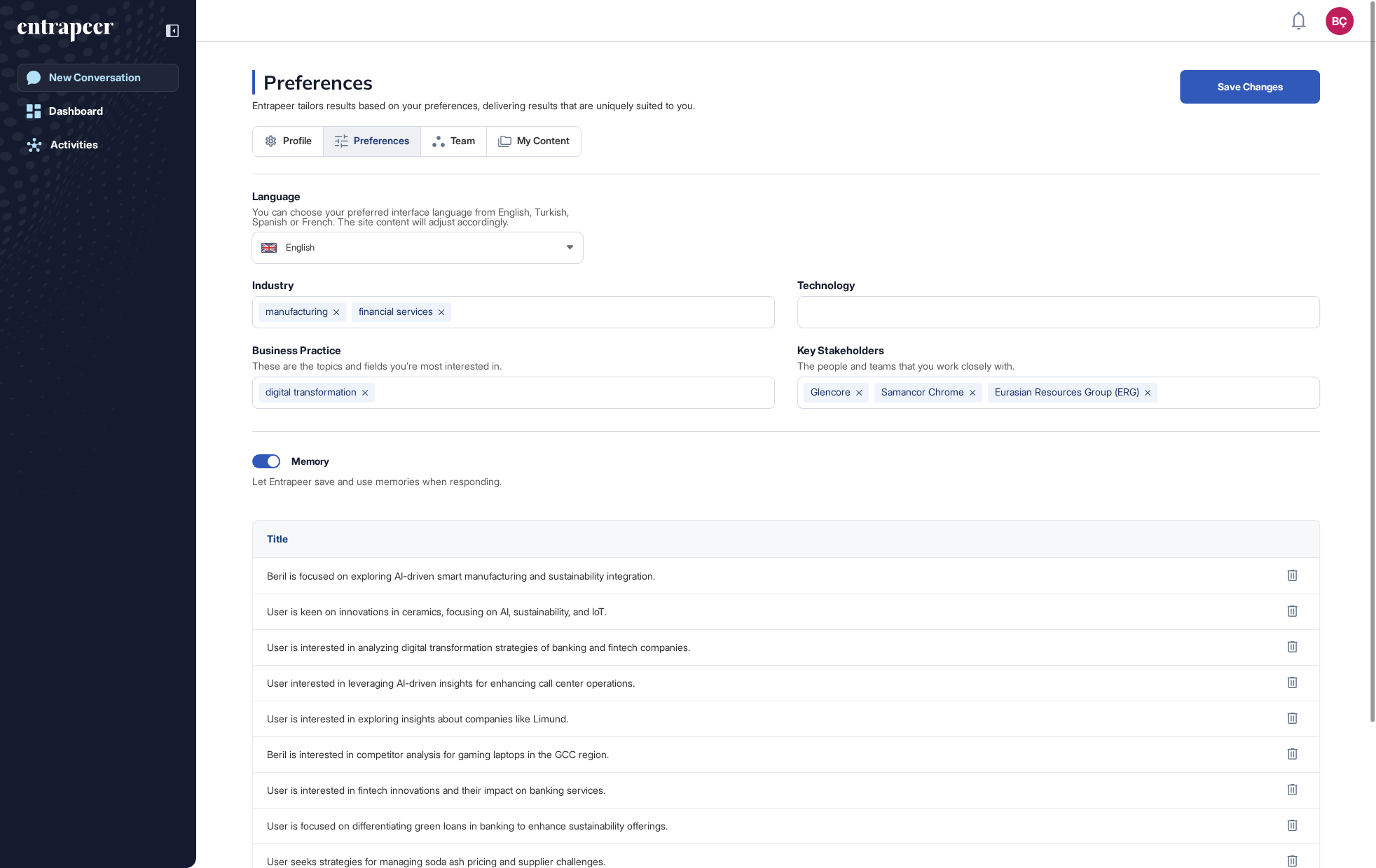
click at [88, 83] on div "New Conversation" at bounding box center [95, 77] width 91 height 12
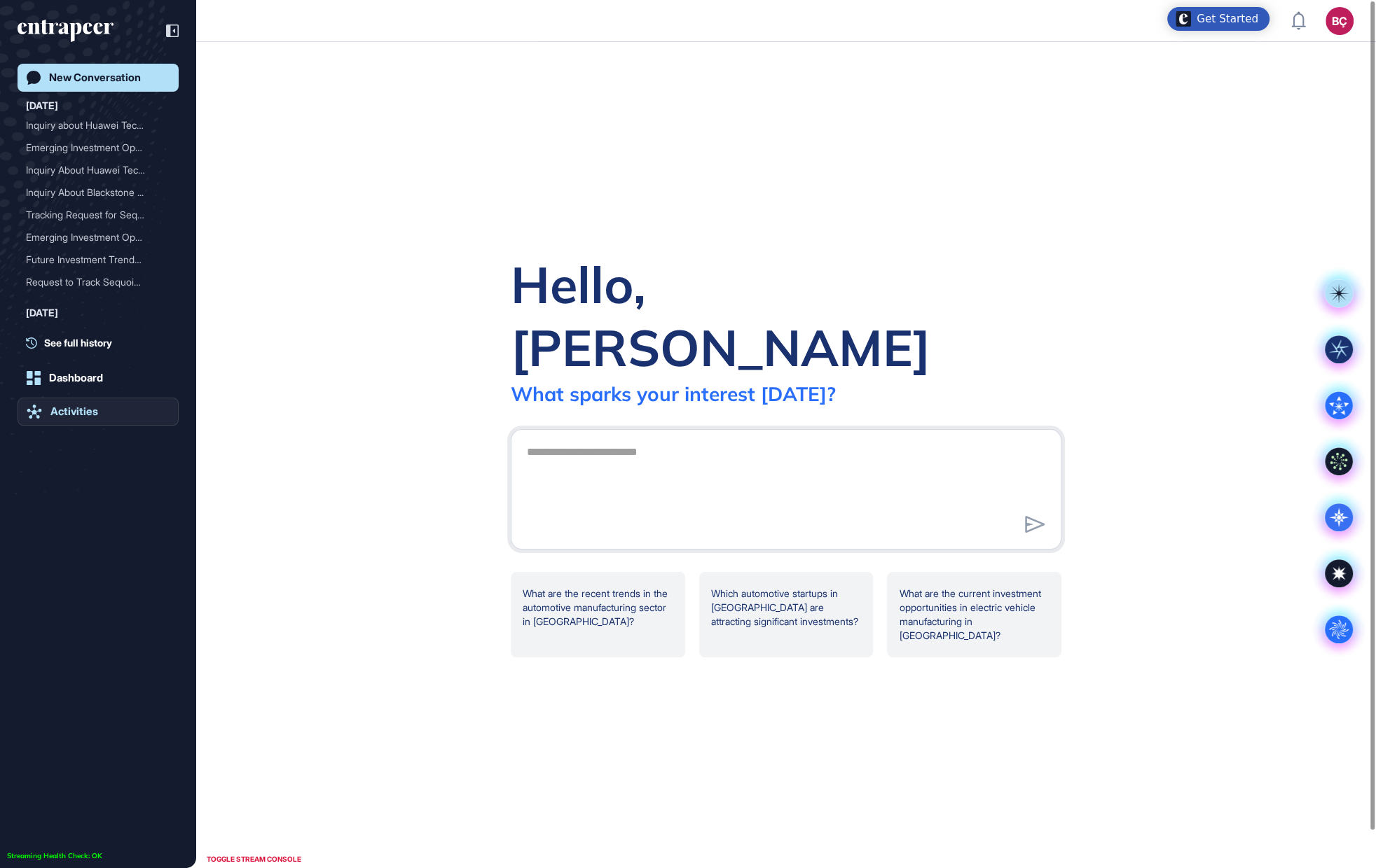
click at [115, 412] on link "Activities" at bounding box center [98, 412] width 161 height 28
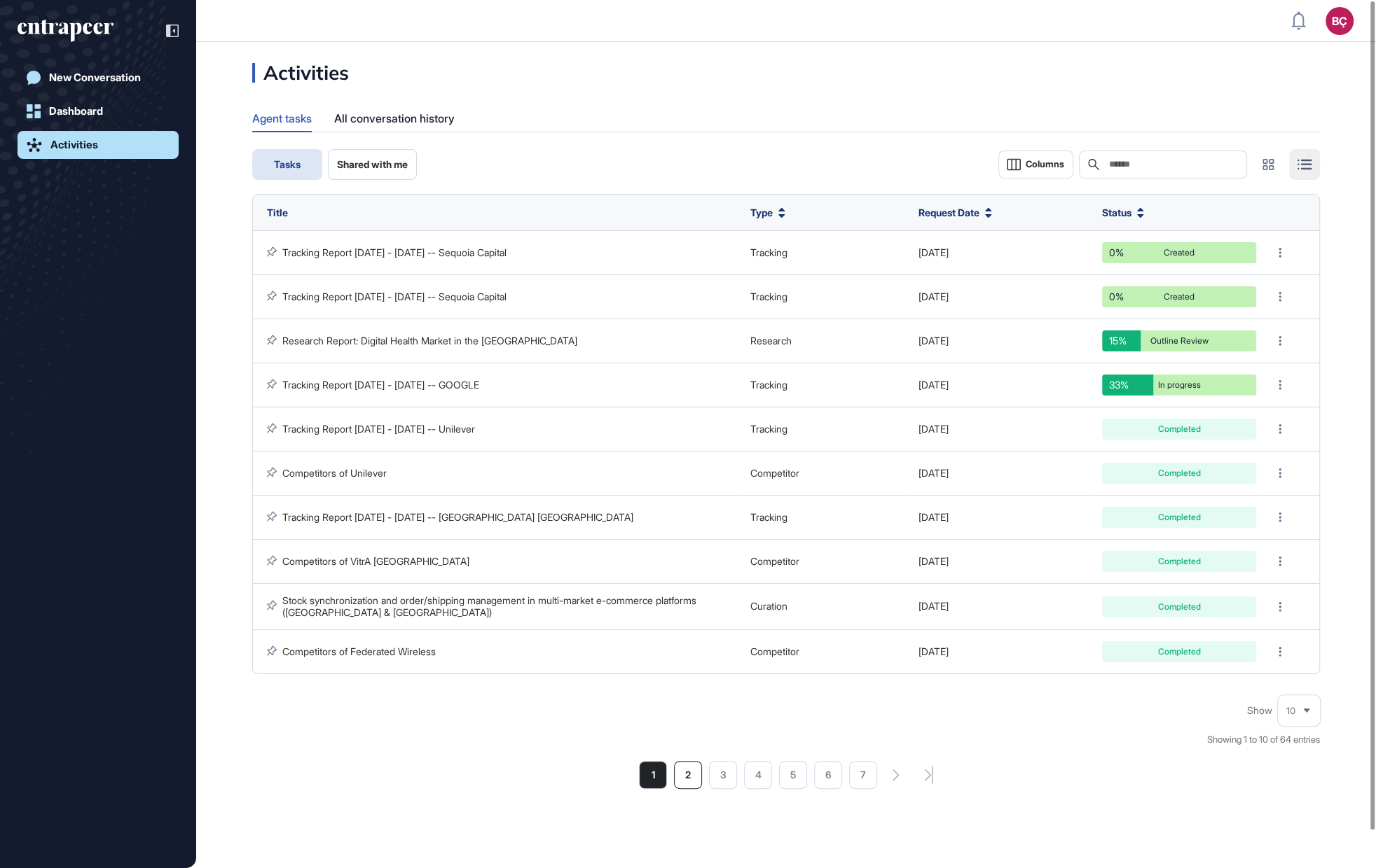
click at [680, 770] on li "2" at bounding box center [688, 775] width 28 height 28
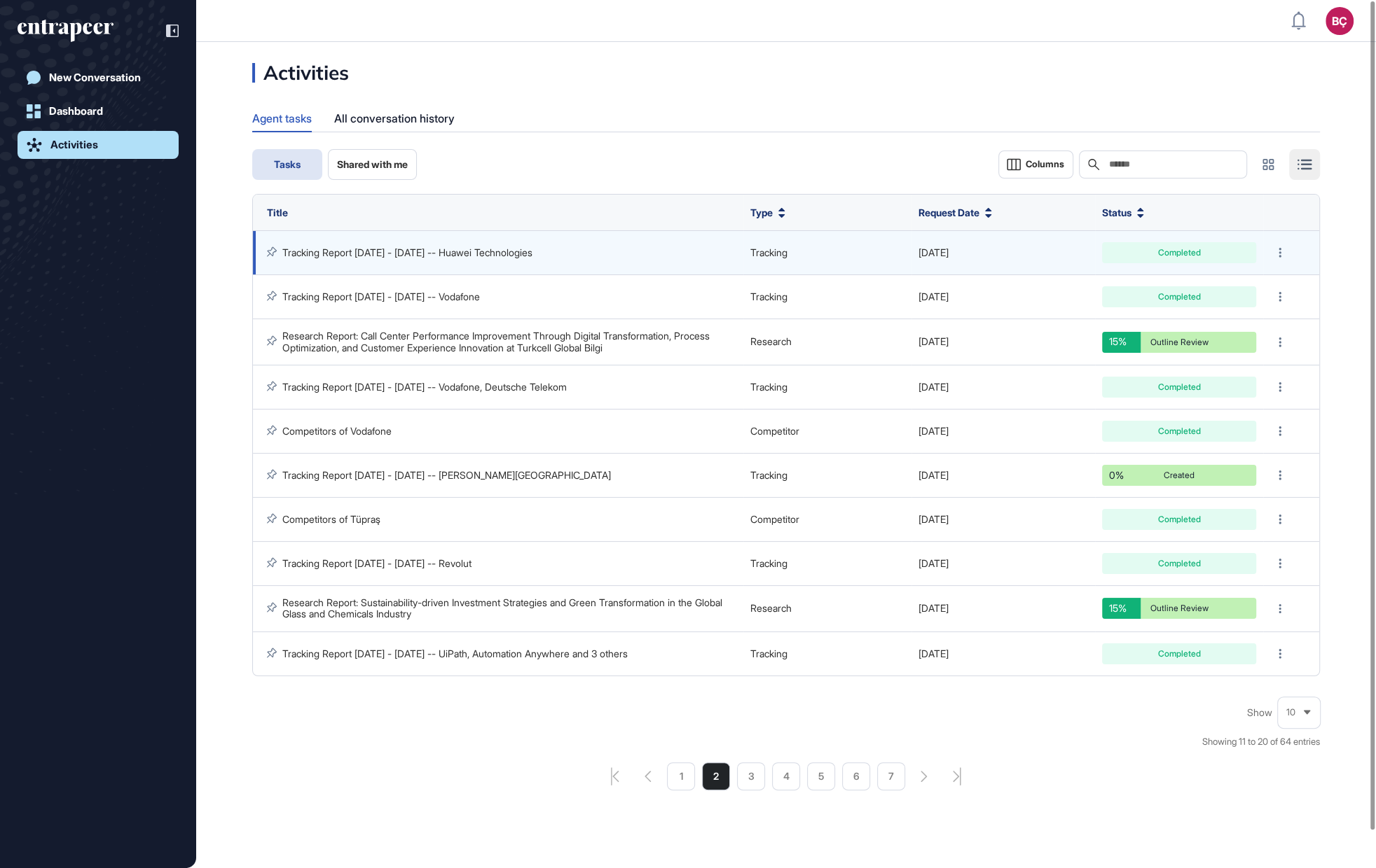
click at [445, 248] on link "Tracking Report [DATE] - [DATE] -- Huawei Technologies" at bounding box center [408, 252] width 250 height 12
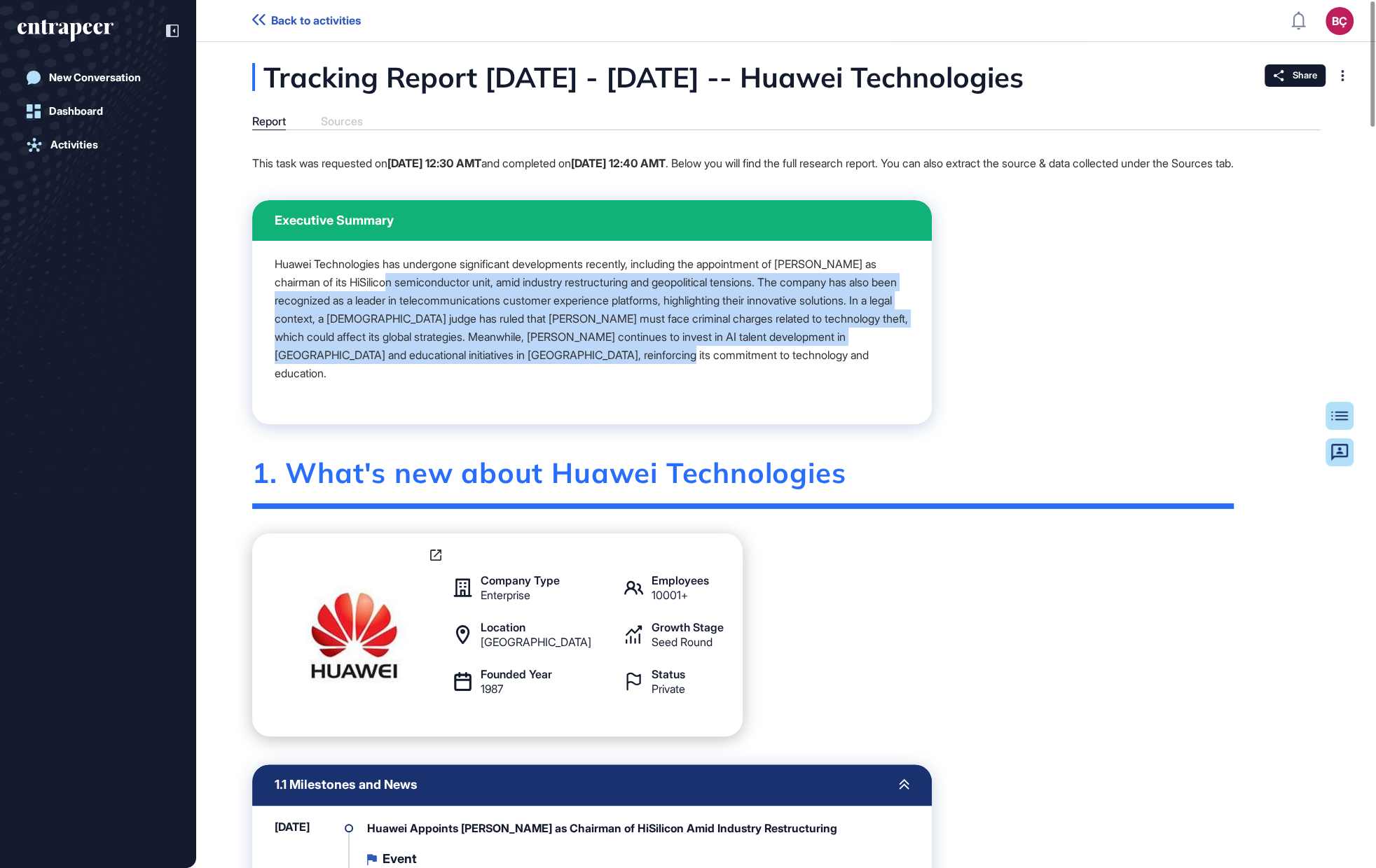
drag, startPoint x: 744, startPoint y: 375, endPoint x: 403, endPoint y: 306, distance: 347.9
click at [404, 306] on p "Huawei Technologies has undergone significant developments recently, including …" at bounding box center [592, 319] width 634 height 128
click at [403, 306] on p "Huawei Technologies has undergone significant developments recently, including …" at bounding box center [592, 319] width 634 height 128
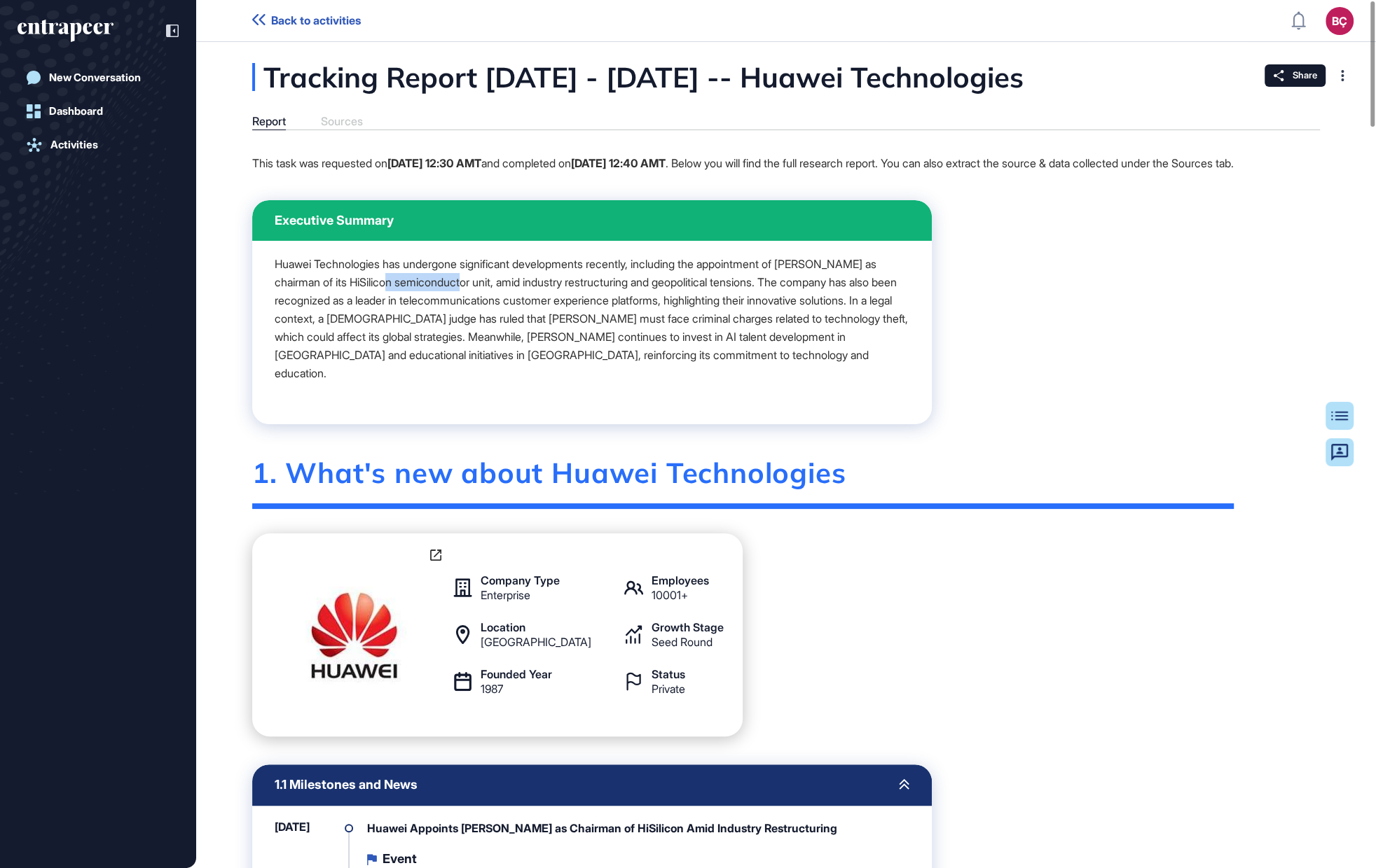
click at [403, 306] on p "Huawei Technologies has undergone significant developments recently, including …" at bounding box center [592, 319] width 634 height 128
click at [503, 311] on p "Huawei Technologies has undergone significant developments recently, including …" at bounding box center [592, 319] width 634 height 128
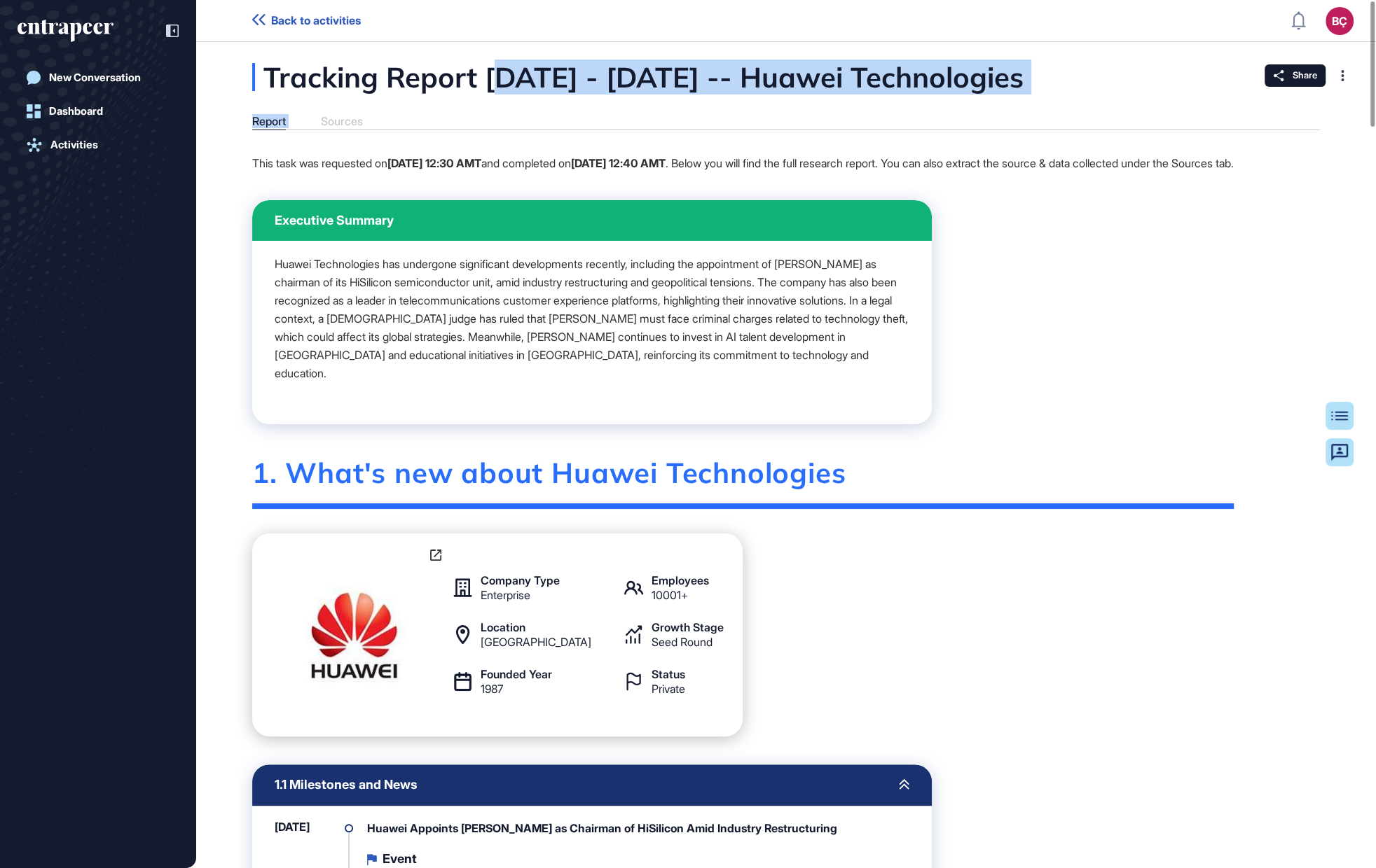
drag, startPoint x: 504, startPoint y: 82, endPoint x: 692, endPoint y: 110, distance: 190.1
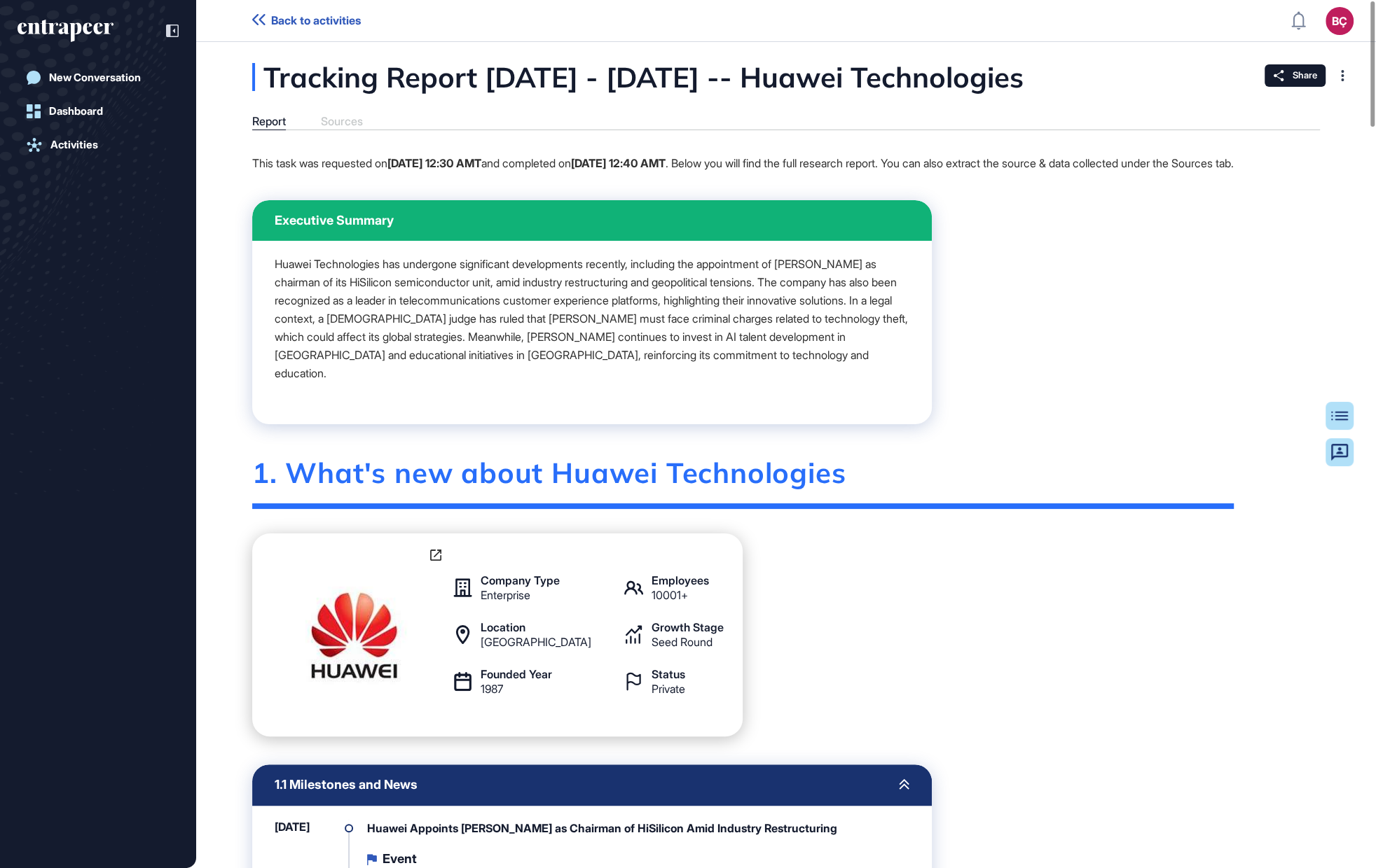
click at [88, 77] on div "New Conversation" at bounding box center [95, 77] width 91 height 12
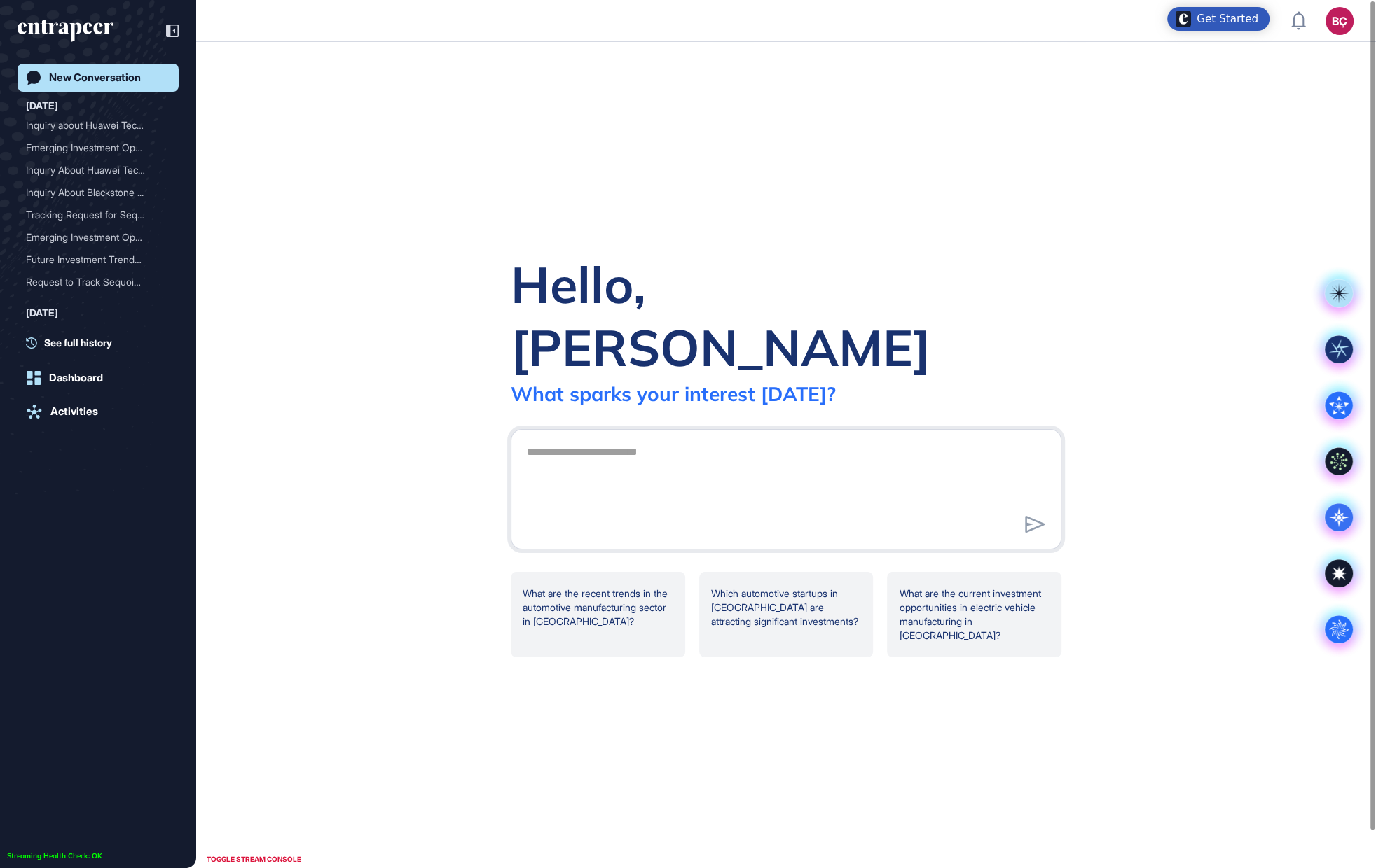
click at [397, 157] on div "Hello, Beril What sparks your interest today? .cls-2{fill:#fff} What are the re…" at bounding box center [786, 455] width 1180 height 826
click at [1330, 519] on icon at bounding box center [1339, 517] width 28 height 28
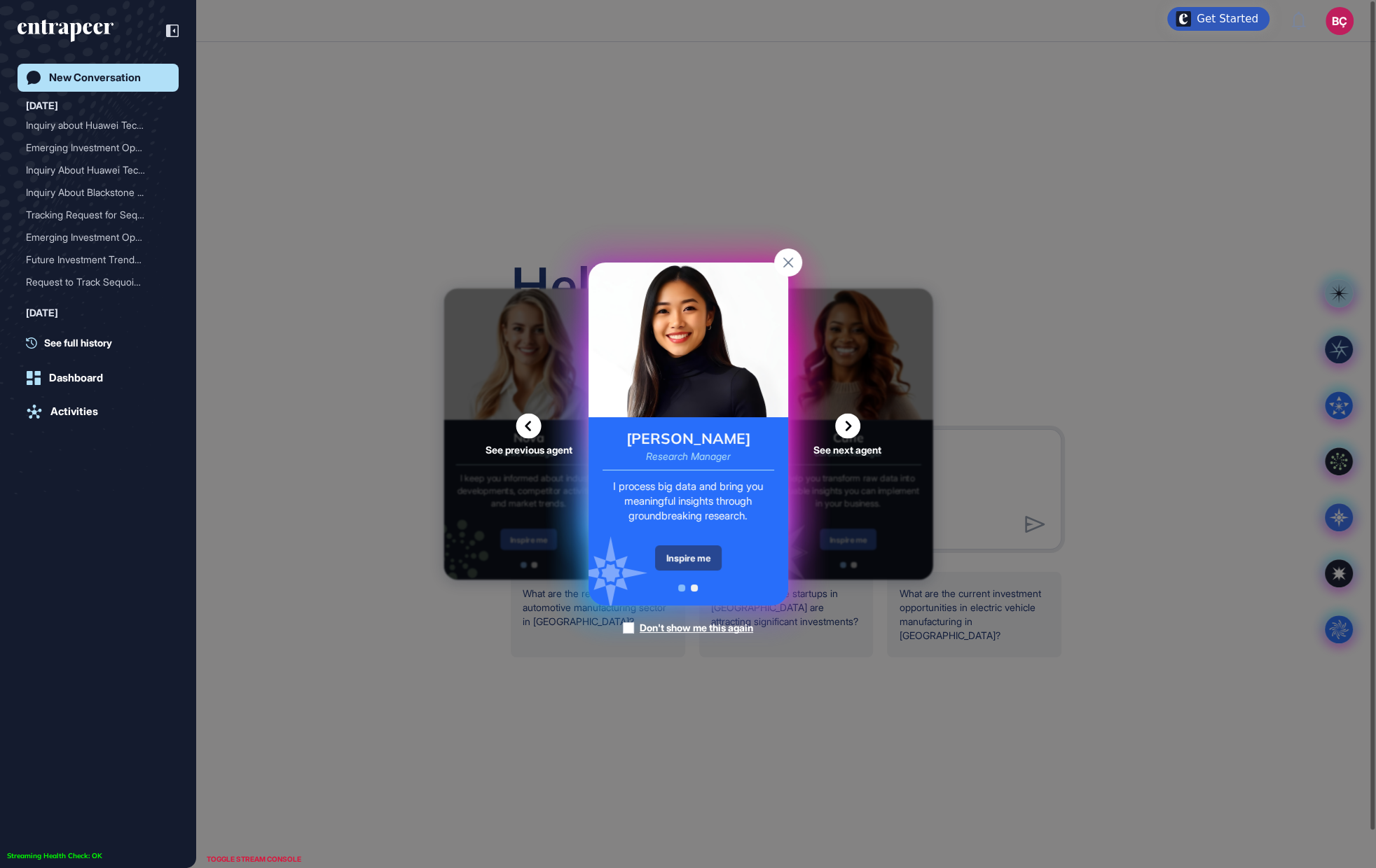
click at [714, 563] on div "Inspire me" at bounding box center [688, 558] width 67 height 26
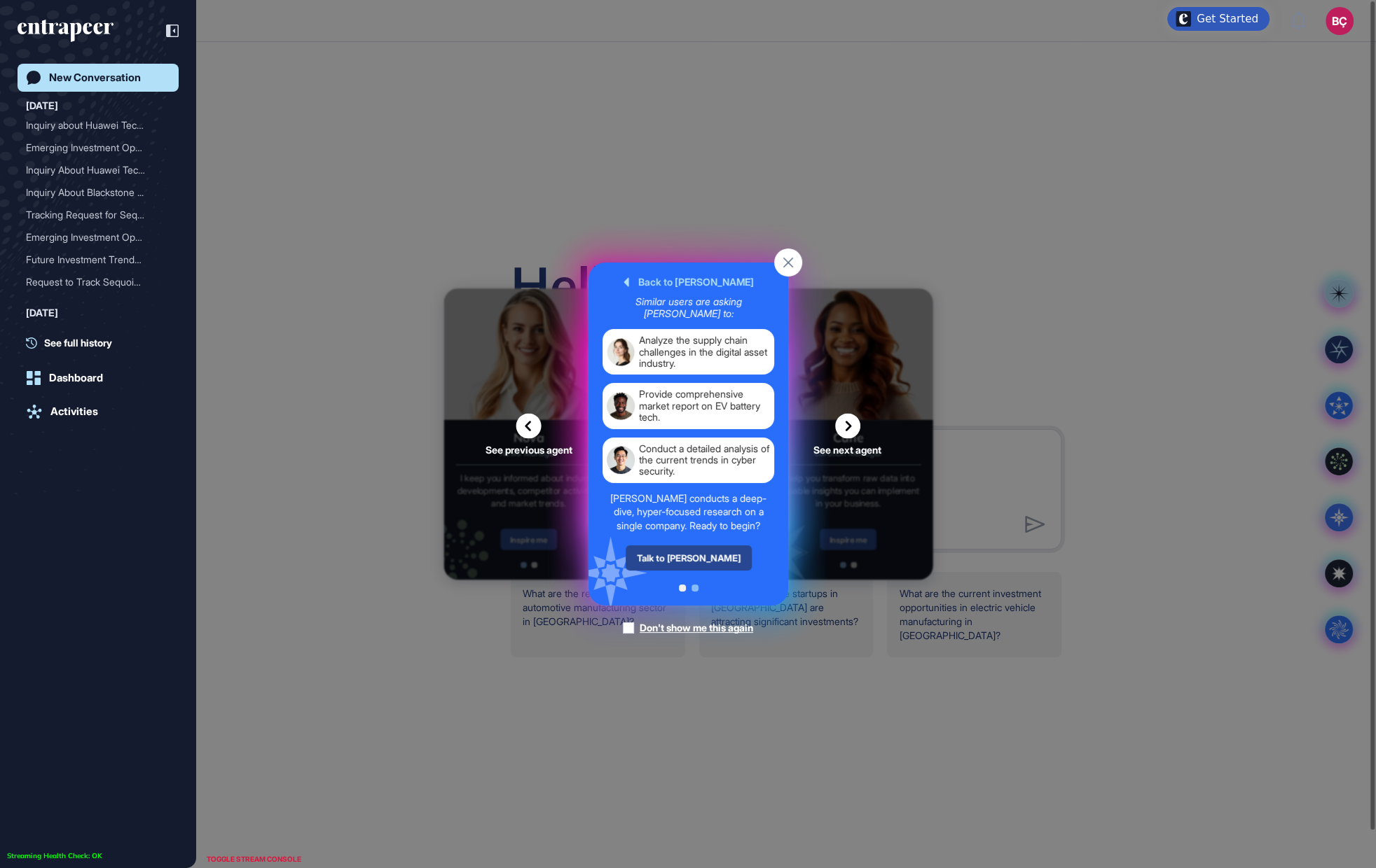
click at [709, 564] on div "Talk to Reese" at bounding box center [687, 558] width 126 height 26
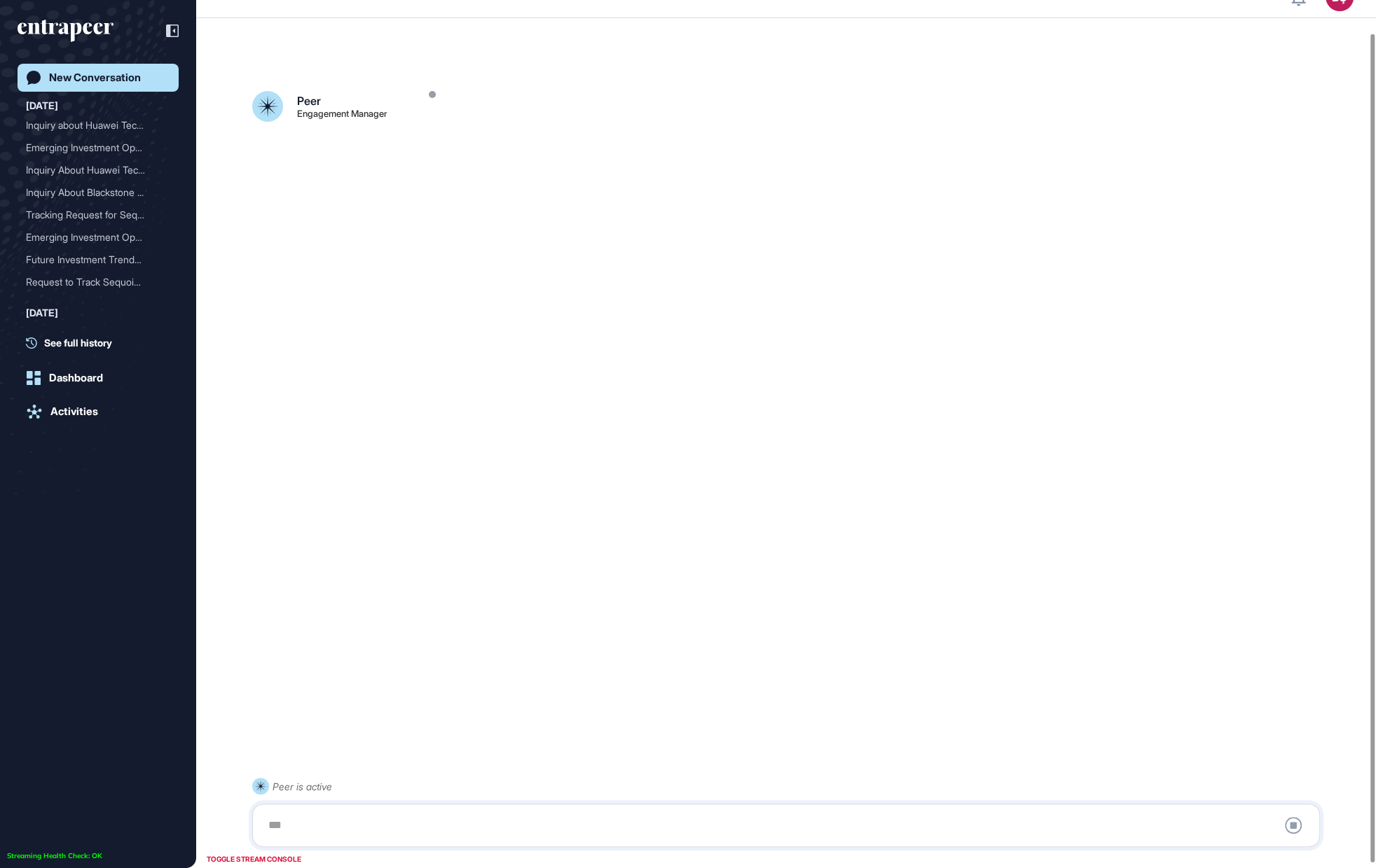
scroll to position [39, 0]
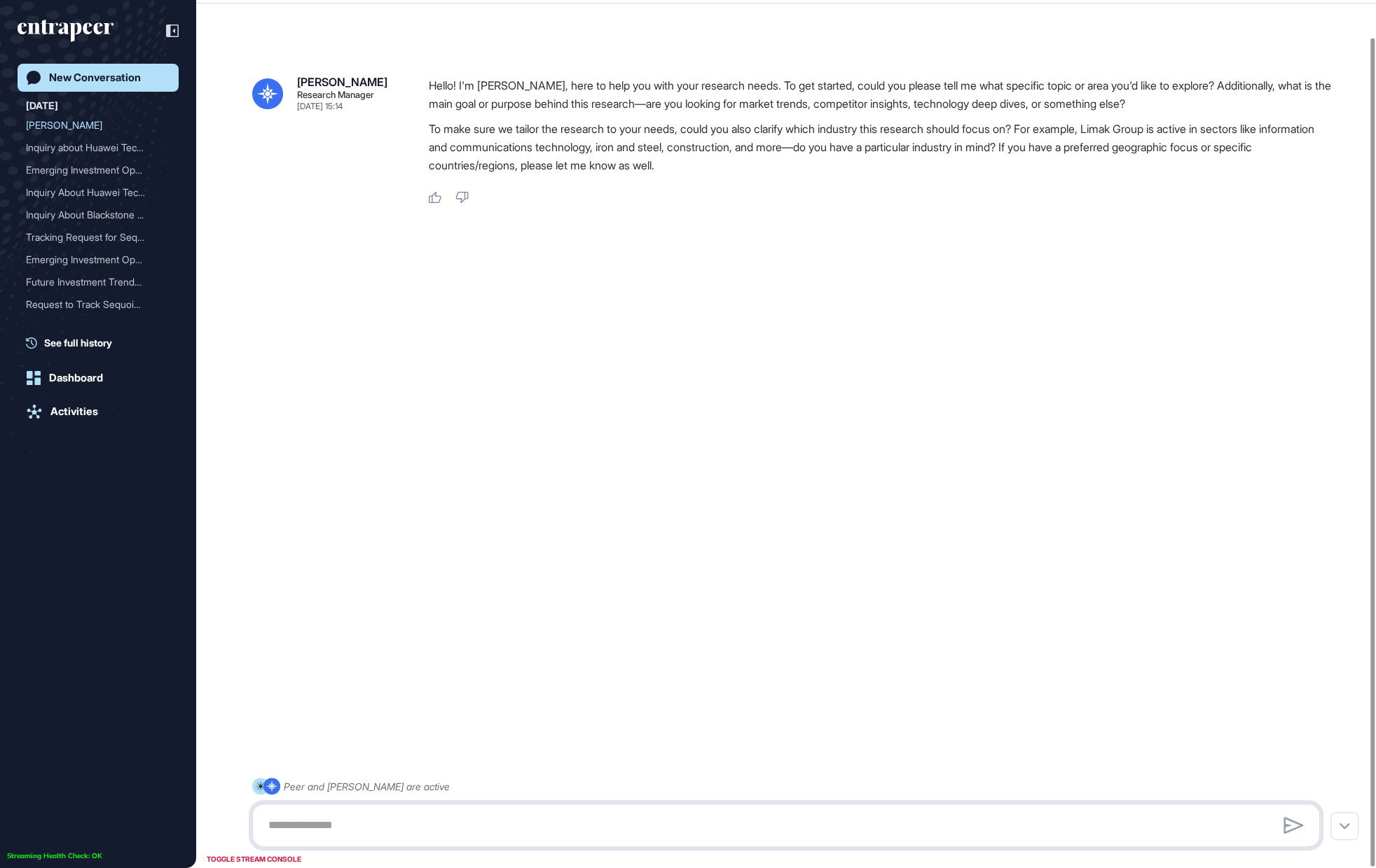
click at [381, 821] on textarea at bounding box center [785, 826] width 1052 height 28
click at [424, 818] on textarea at bounding box center [785, 826] width 1052 height 28
paste textarea "**********"
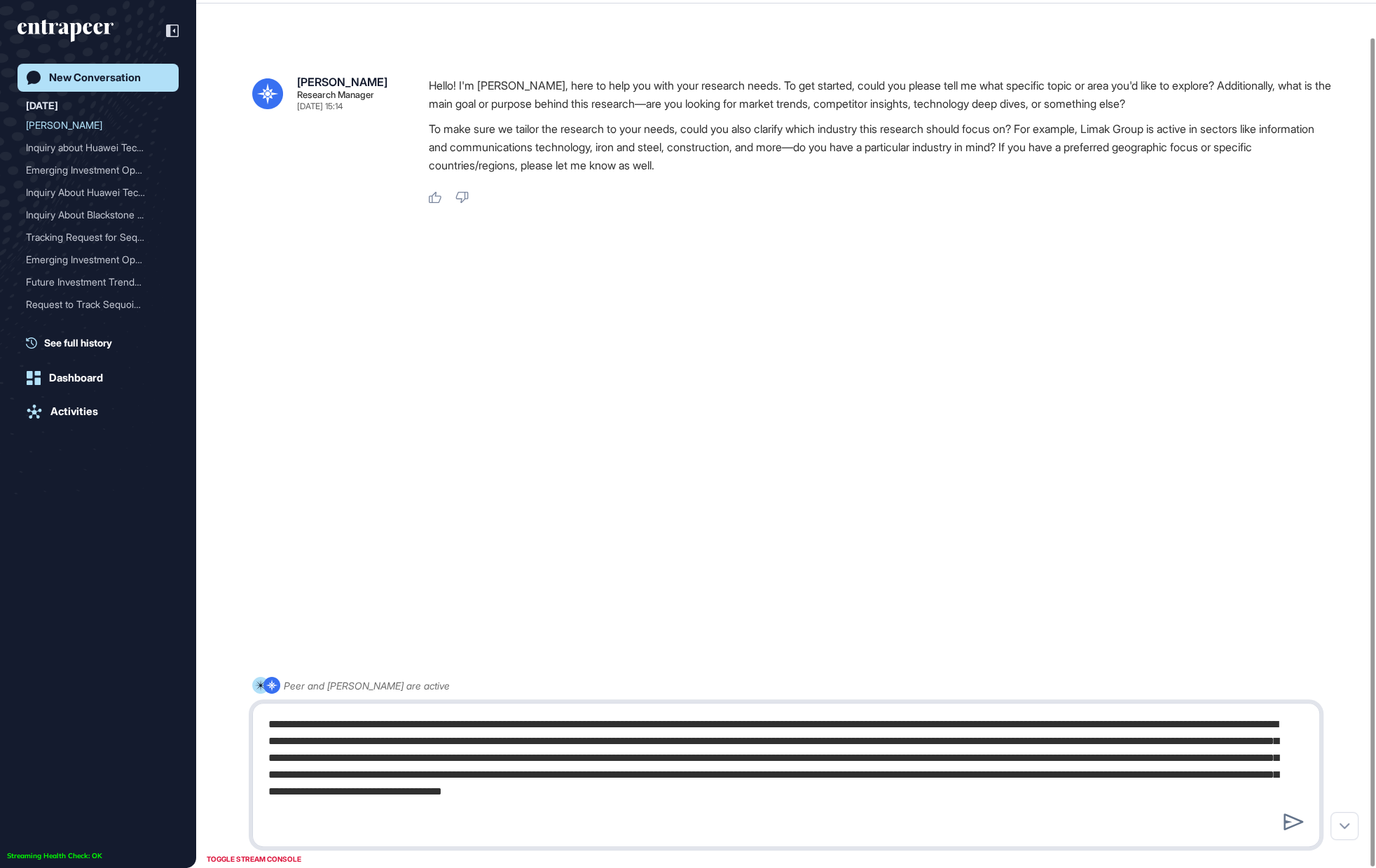
type textarea "**********"
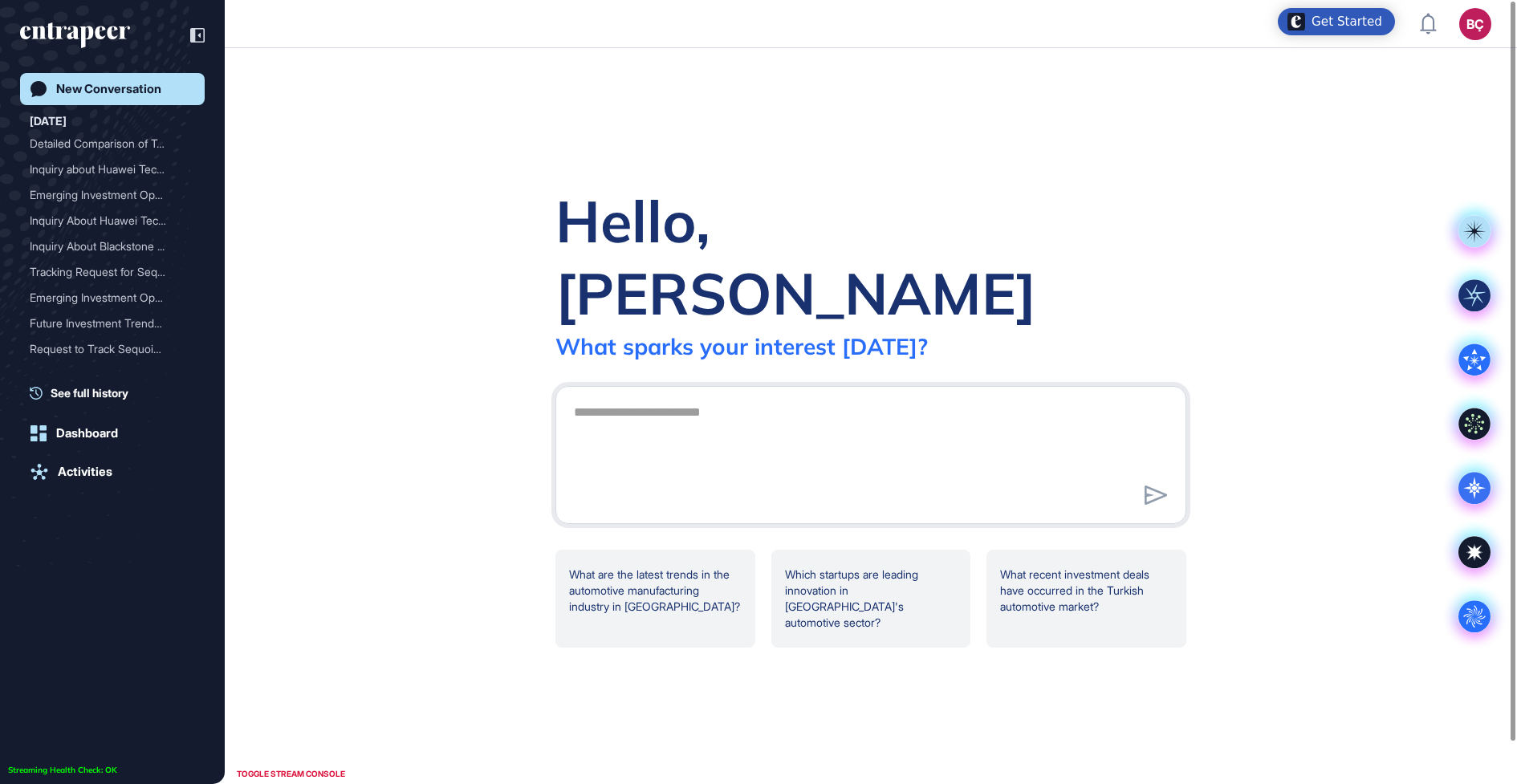
scroll to position [1, 1]
click at [588, 415] on textarea at bounding box center [871, 452] width 614 height 112
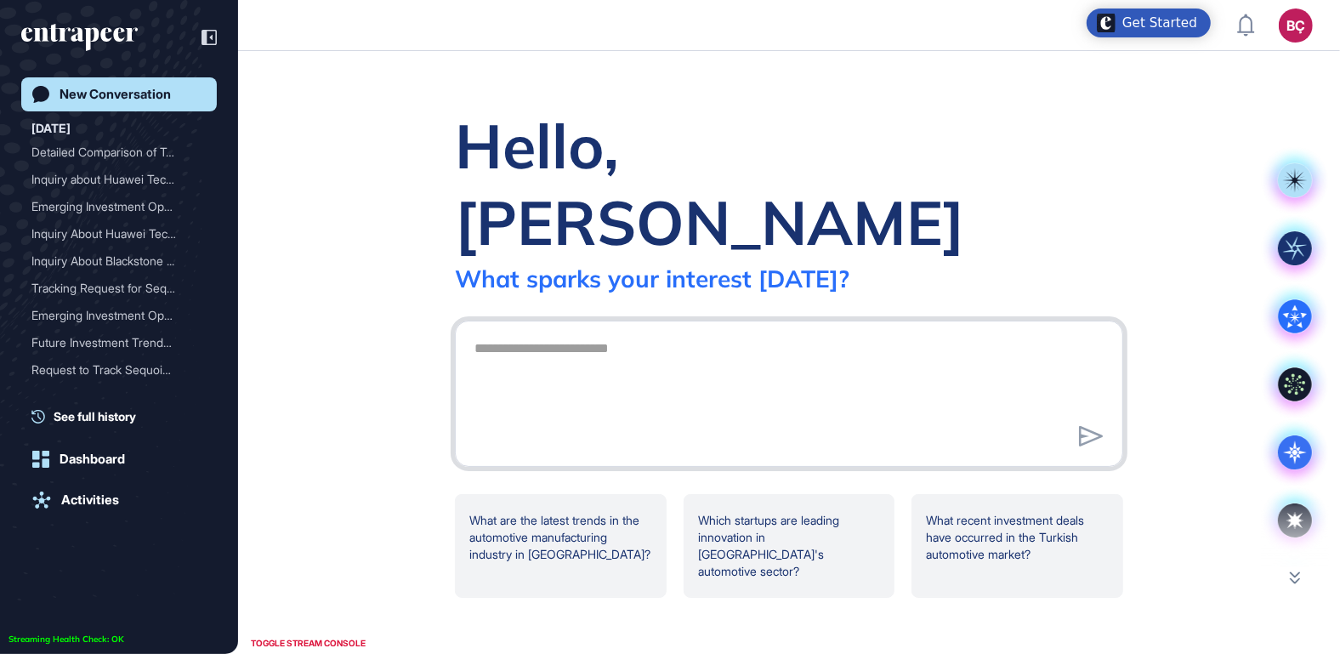
scroll to position [653, 1340]
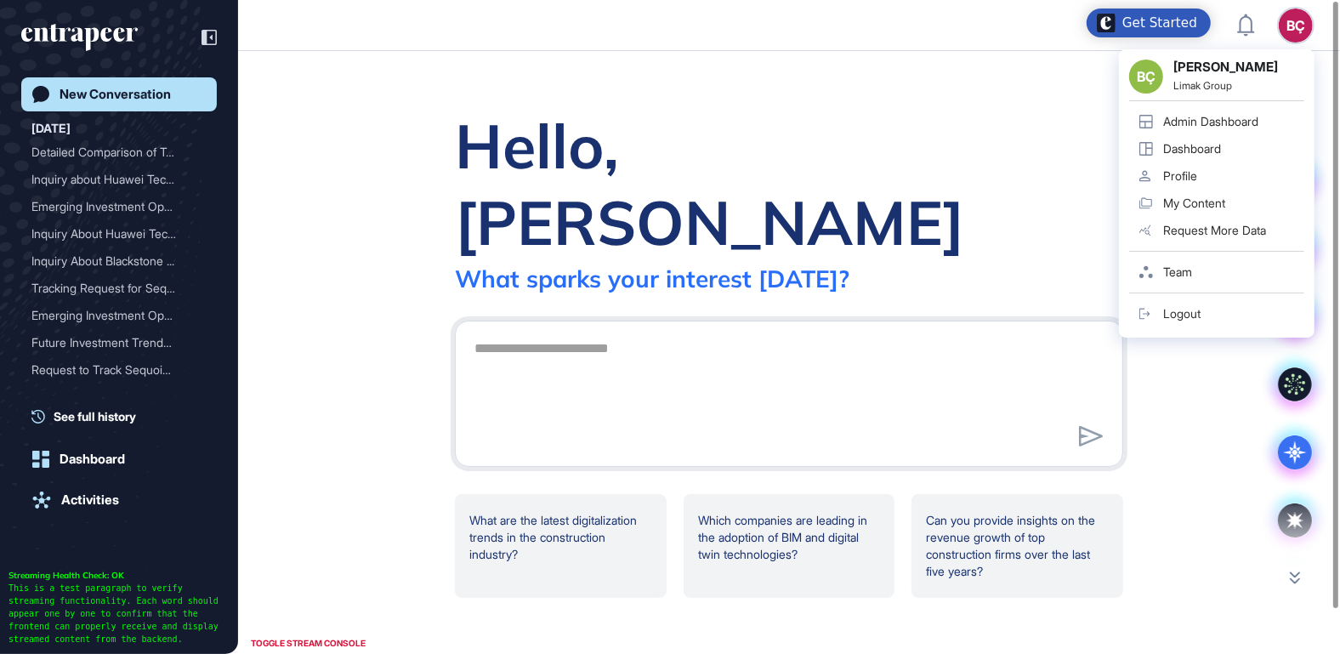
click at [1207, 116] on div "Admin Dashboard" at bounding box center [1210, 122] width 95 height 14
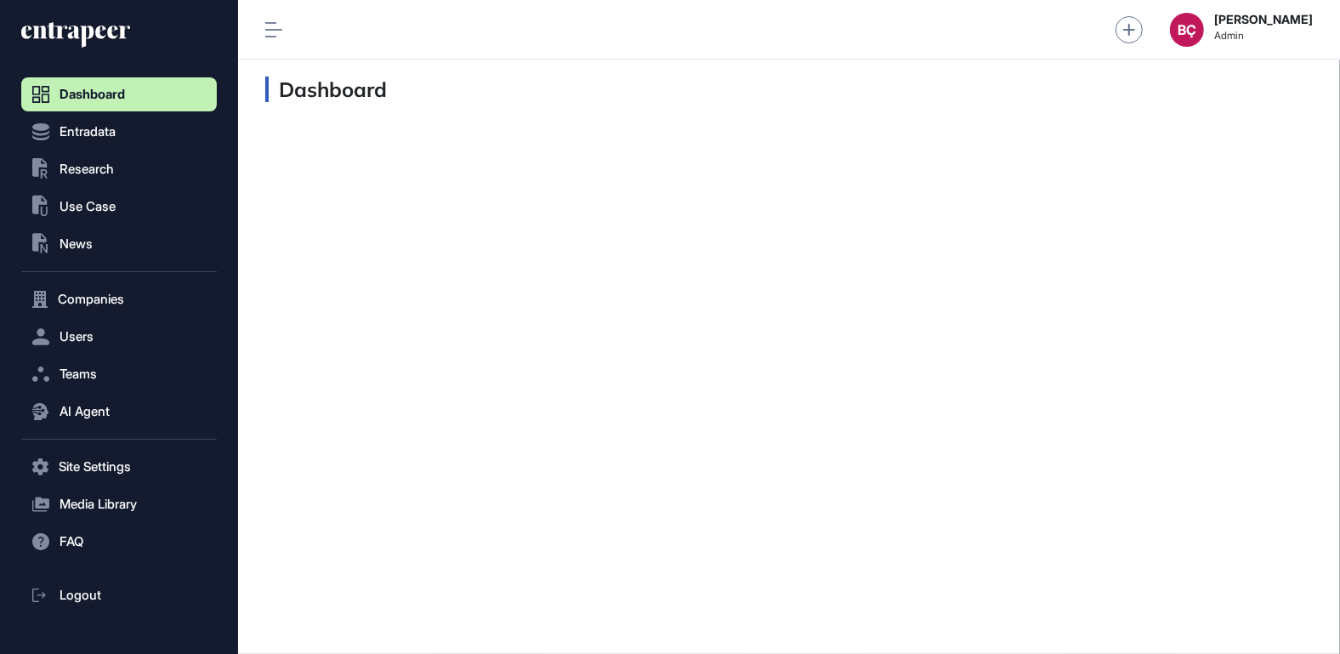
scroll to position [1, 1]
click at [96, 352] on button "Users" at bounding box center [119, 337] width 196 height 34
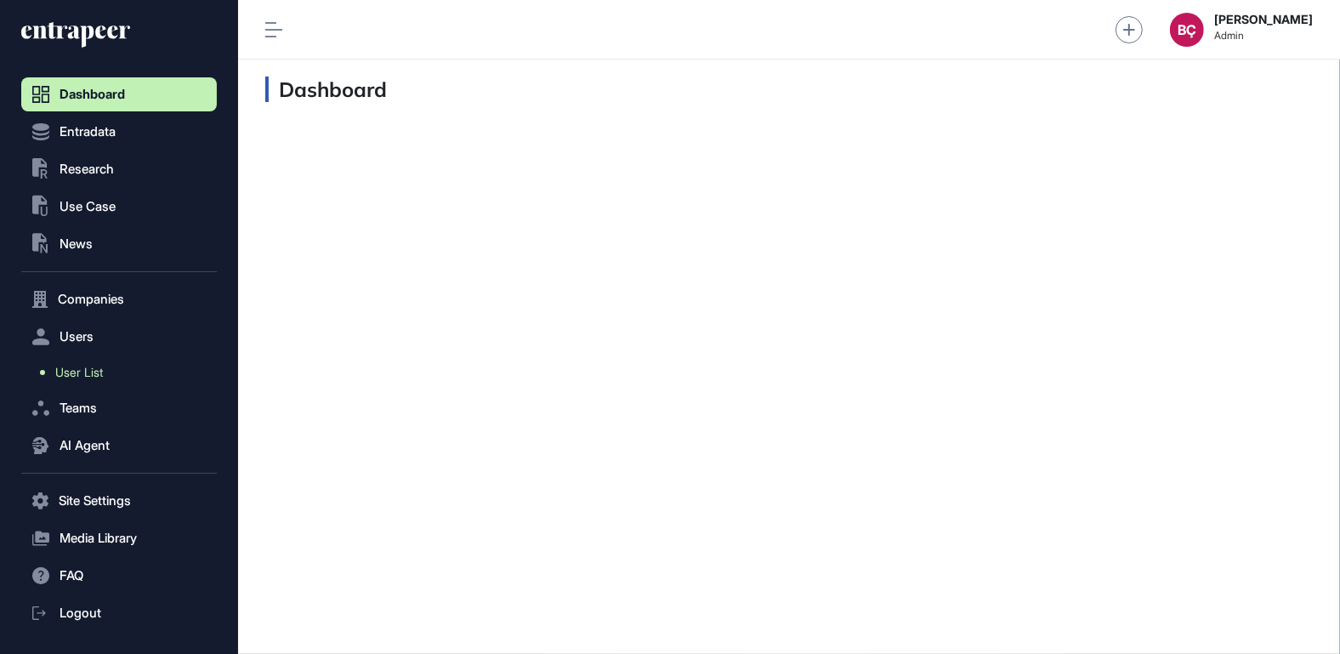
click at [77, 371] on span "User List" at bounding box center [79, 373] width 48 height 14
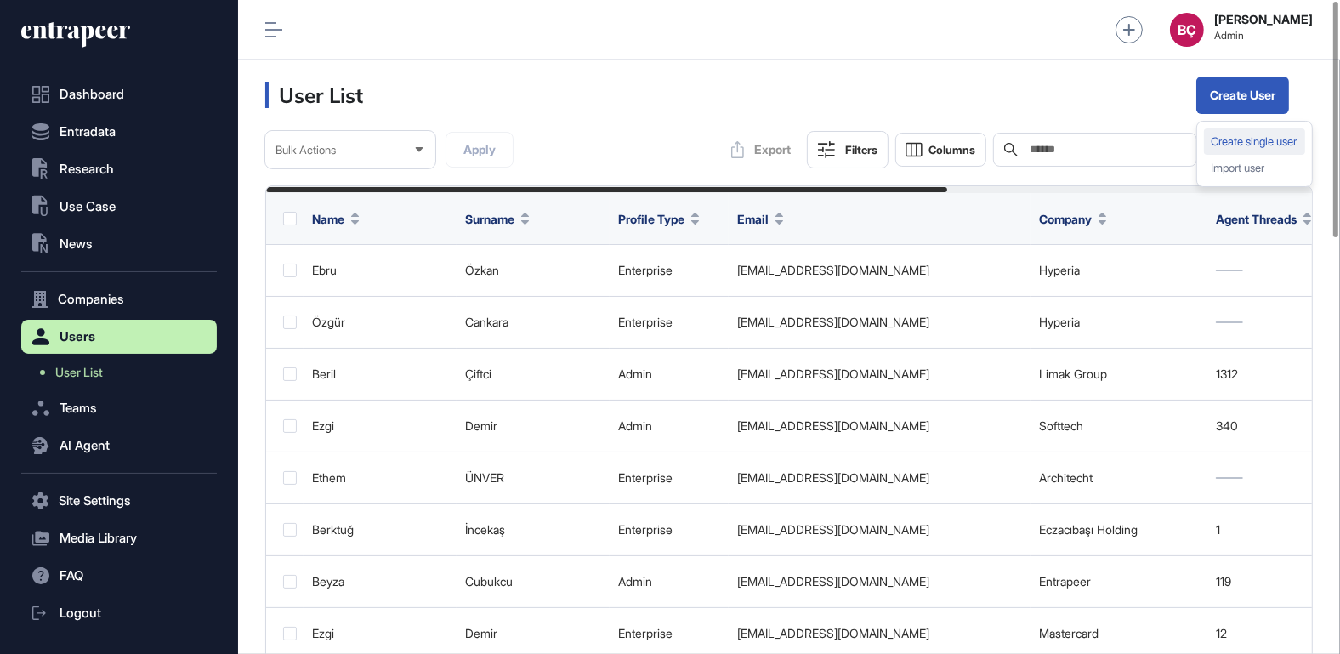
click at [1219, 145] on div "Create single user" at bounding box center [1254, 141] width 101 height 26
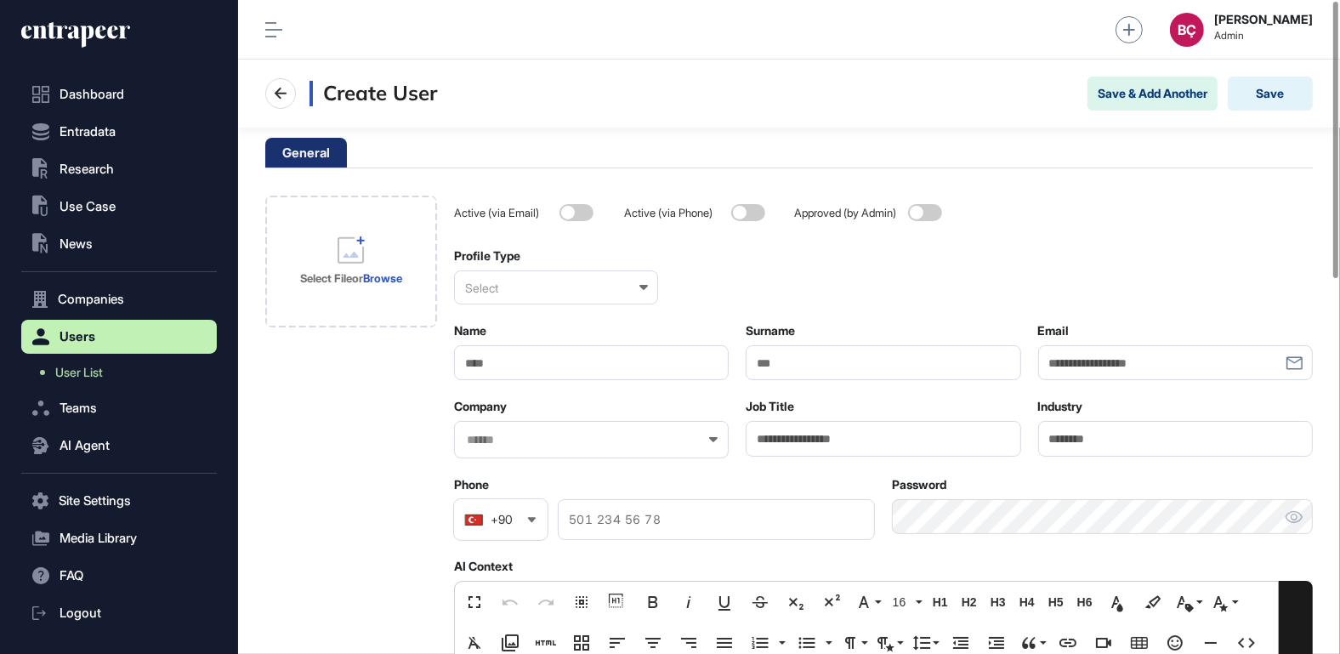
click at [1071, 350] on input "Email" at bounding box center [1175, 362] width 275 height 35
paste input "**********"
type input "**********"
click at [577, 357] on input "Name" at bounding box center [591, 362] width 275 height 35
type input "*****"
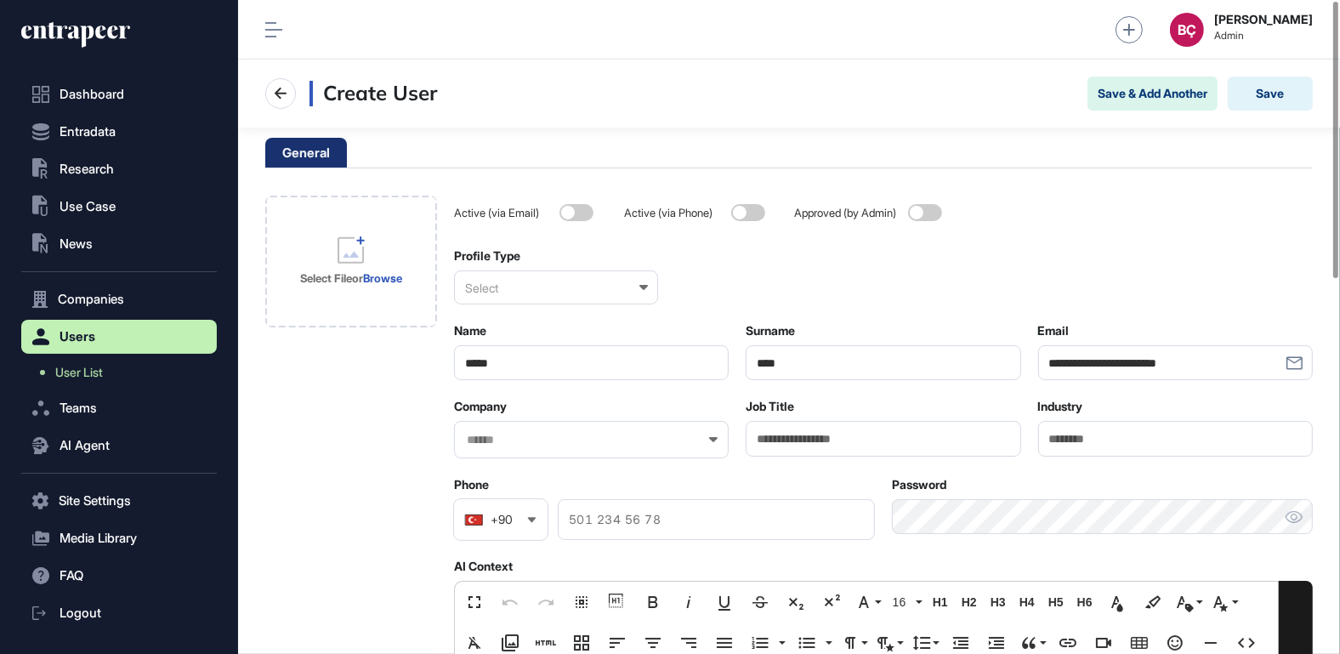
type input "****"
click at [580, 274] on div "Select" at bounding box center [556, 287] width 204 height 34
click at [545, 366] on div "Enterprise" at bounding box center [555, 370] width 201 height 26
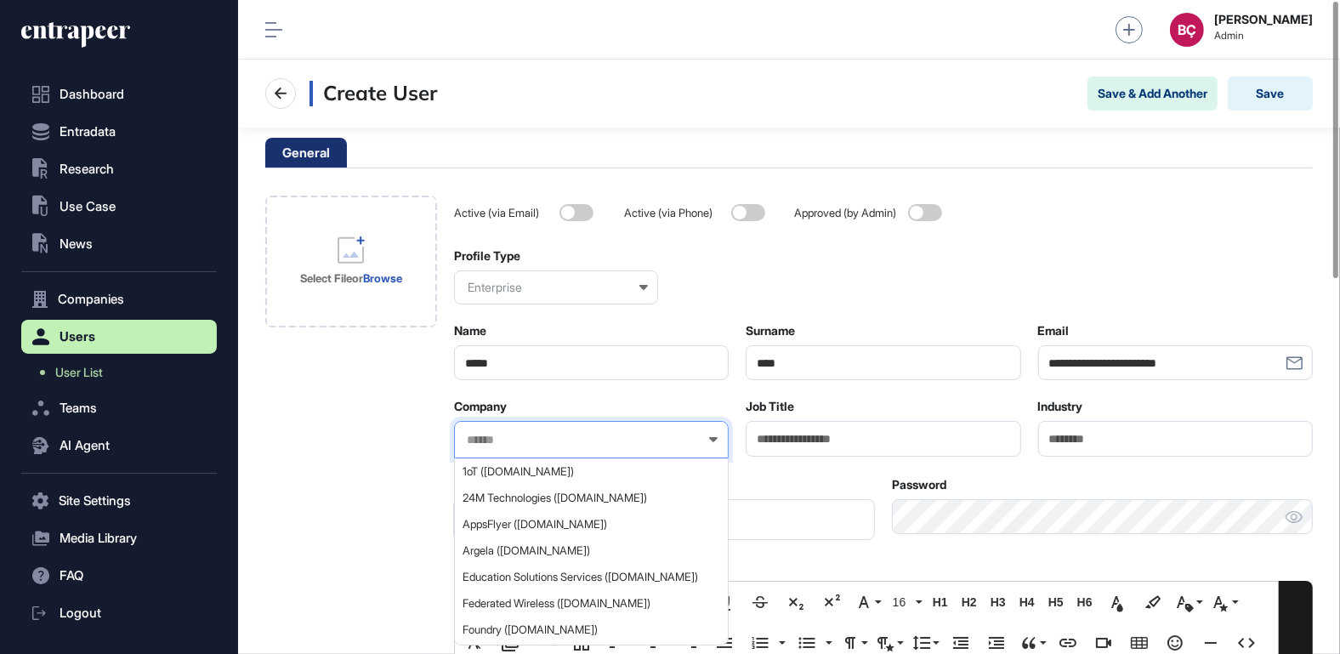
click at [589, 433] on input "text" at bounding box center [580, 440] width 230 height 14
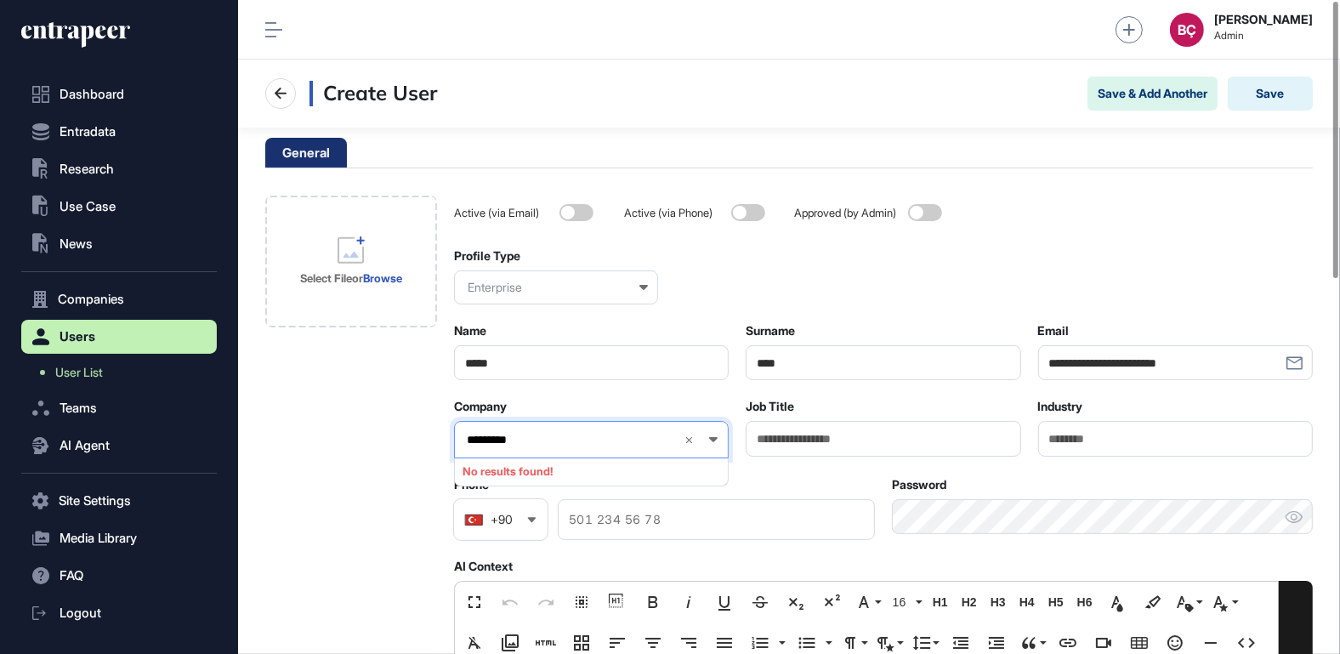
click at [501, 441] on input "*********" at bounding box center [568, 440] width 206 height 14
type input "**********"
click at [515, 474] on span "Arz Portfolio ([DOMAIN_NAME])" at bounding box center [591, 471] width 256 height 13
click at [851, 441] on input "Job Title" at bounding box center [883, 438] width 275 height 35
paste input "**********"
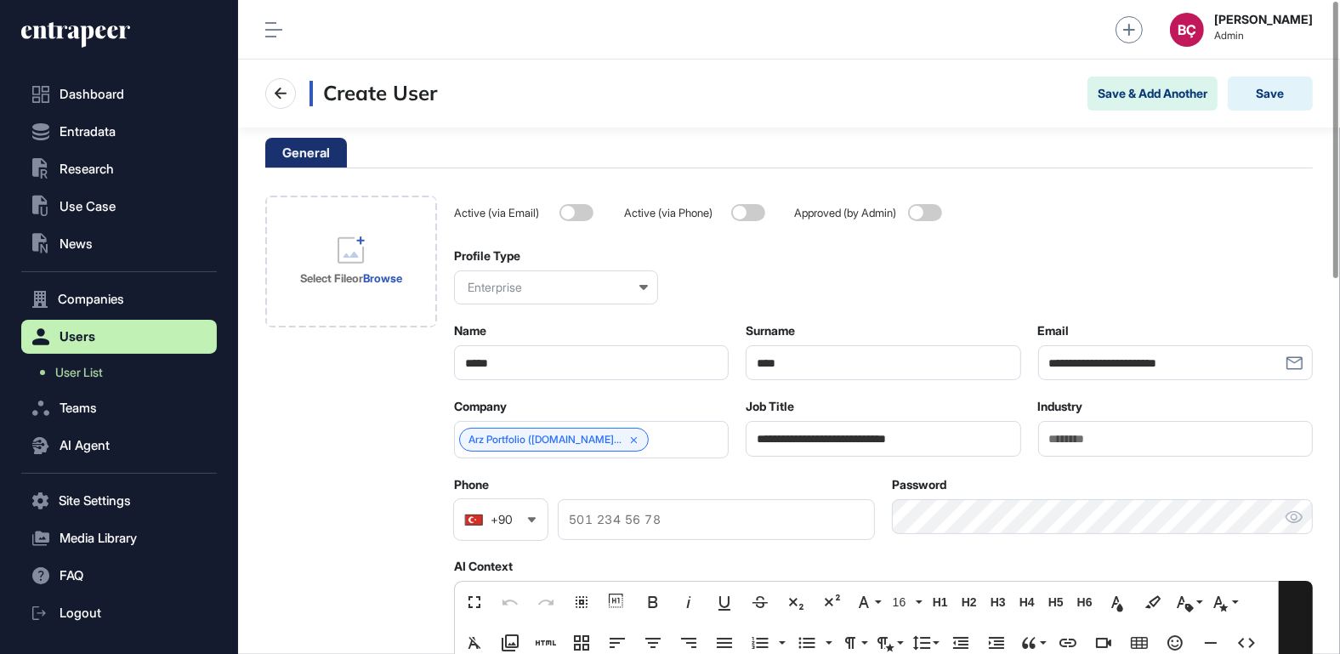
type input "**********"
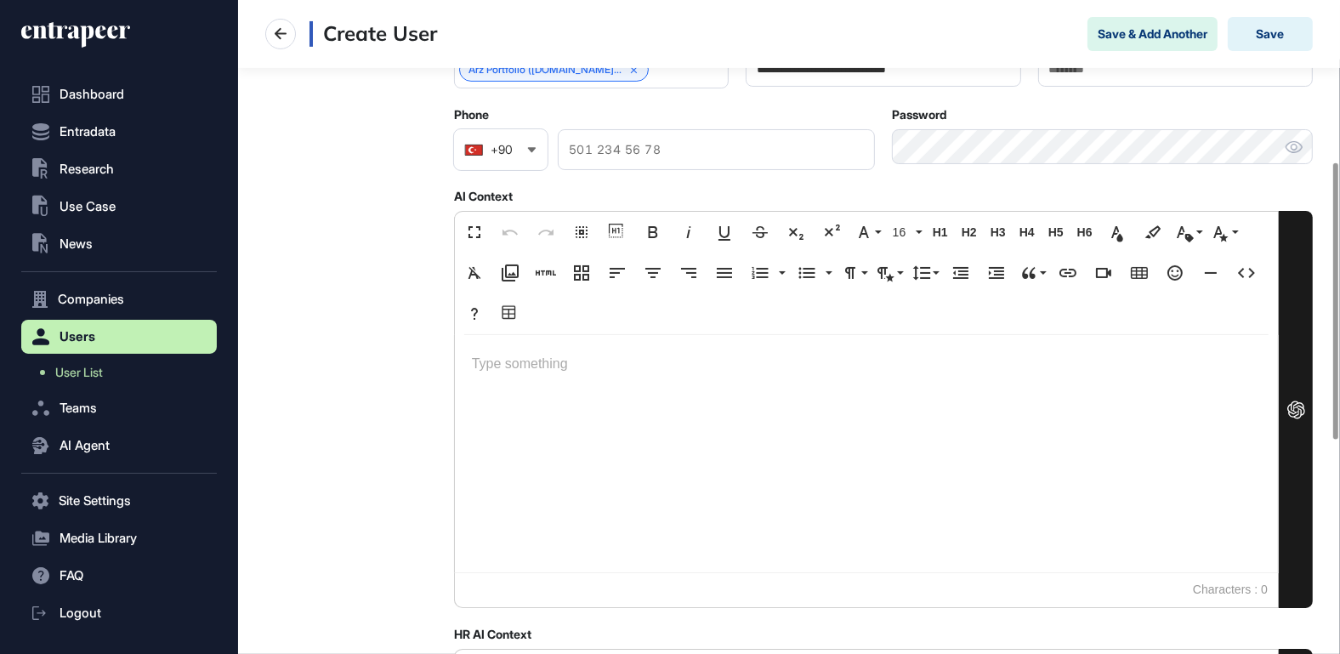
scroll to position [381, 0]
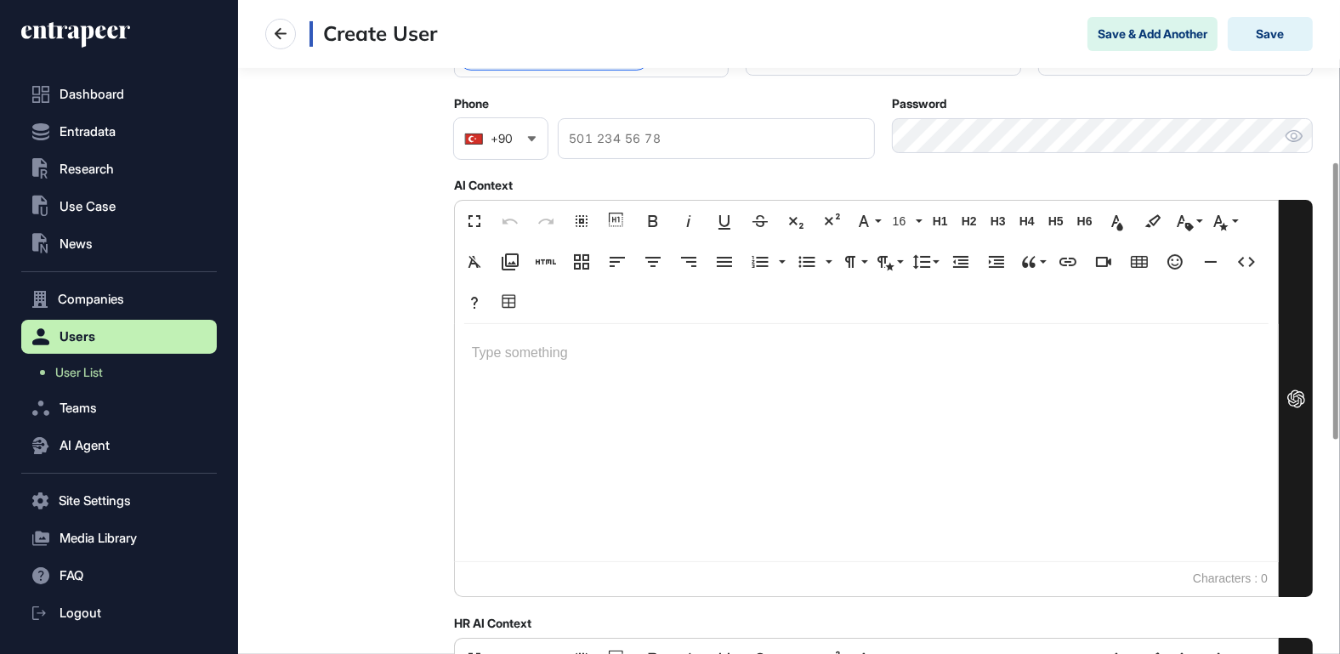
click at [588, 391] on div at bounding box center [866, 442] width 823 height 237
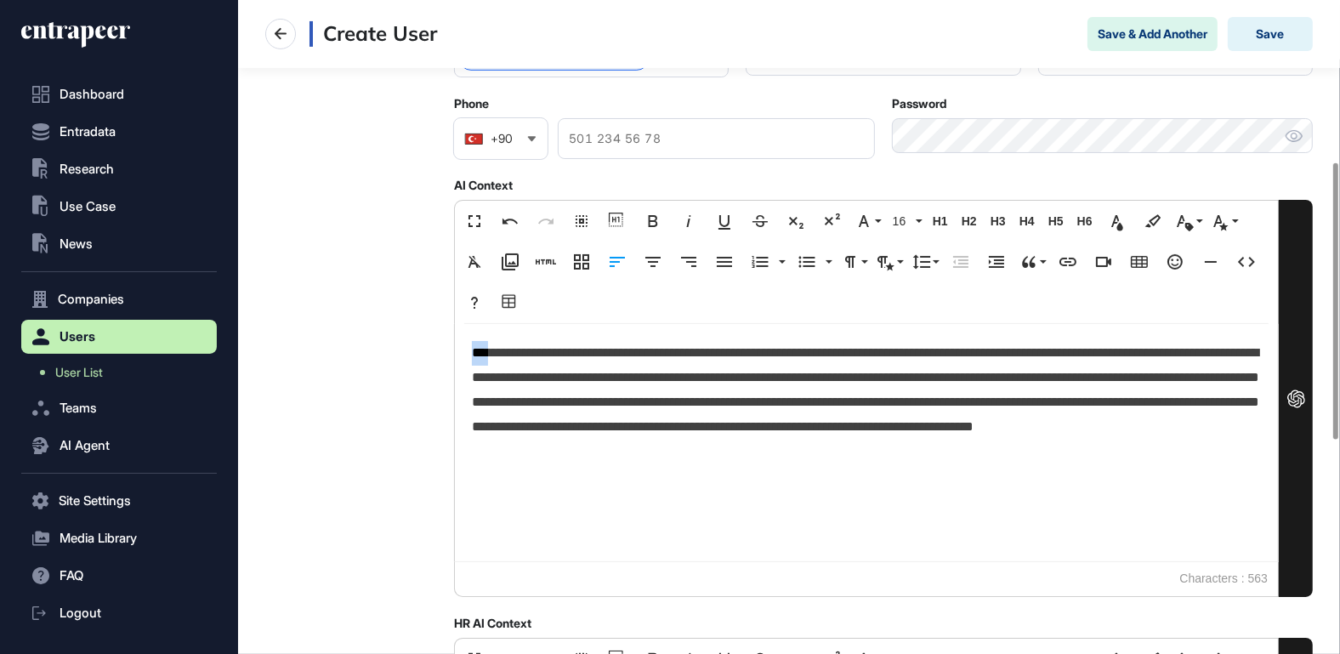
drag, startPoint x: 496, startPoint y: 354, endPoint x: 467, endPoint y: 355, distance: 29.0
click at [467, 355] on div "**********" at bounding box center [866, 442] width 823 height 237
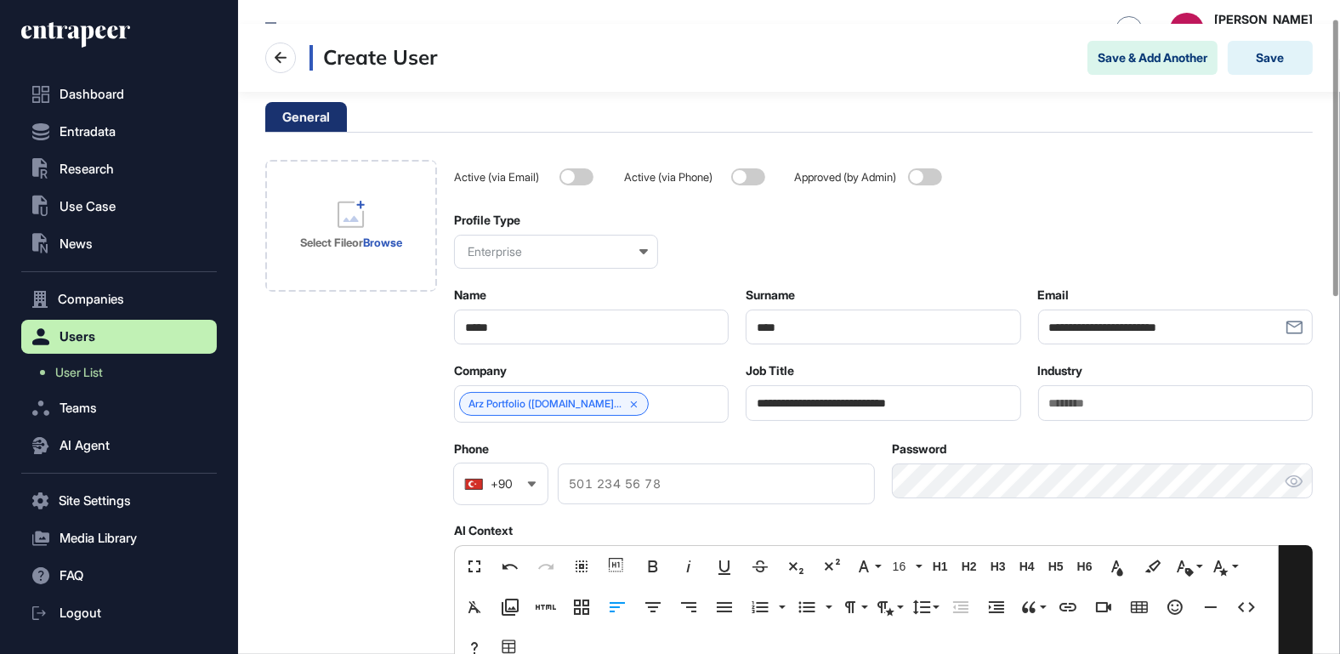
scroll to position [0, 0]
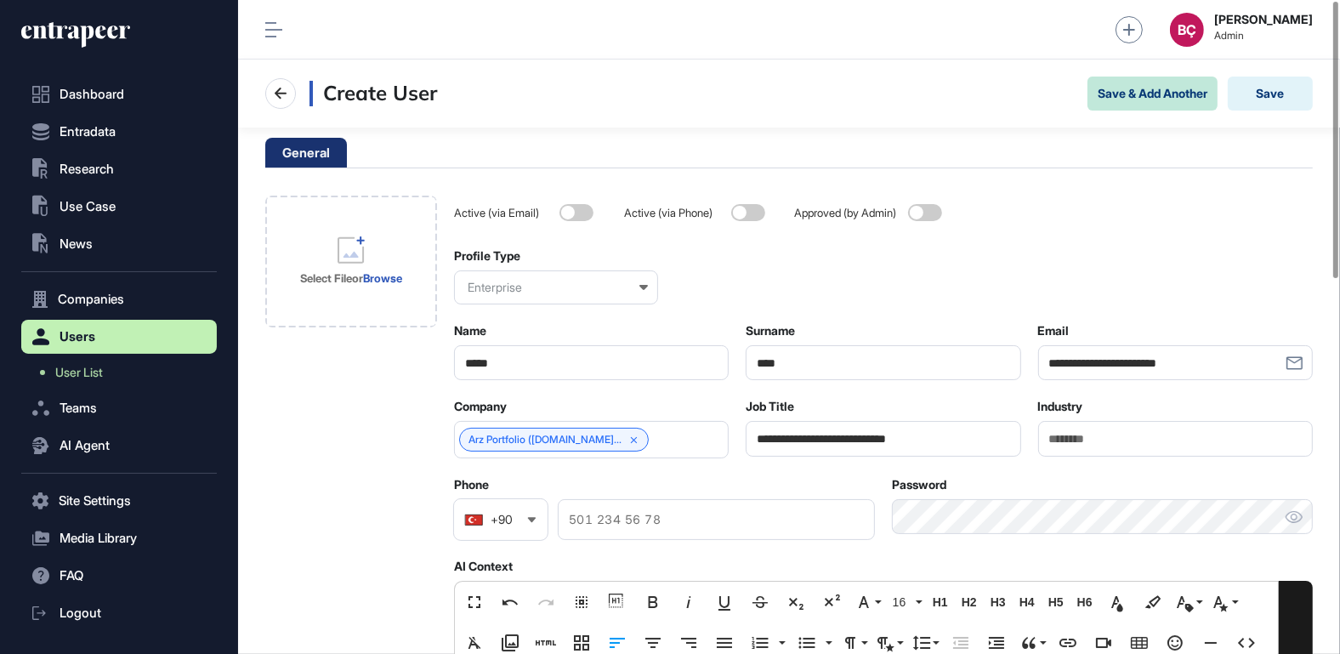
click at [1160, 100] on button "Save & Add Another" at bounding box center [1153, 94] width 130 height 34
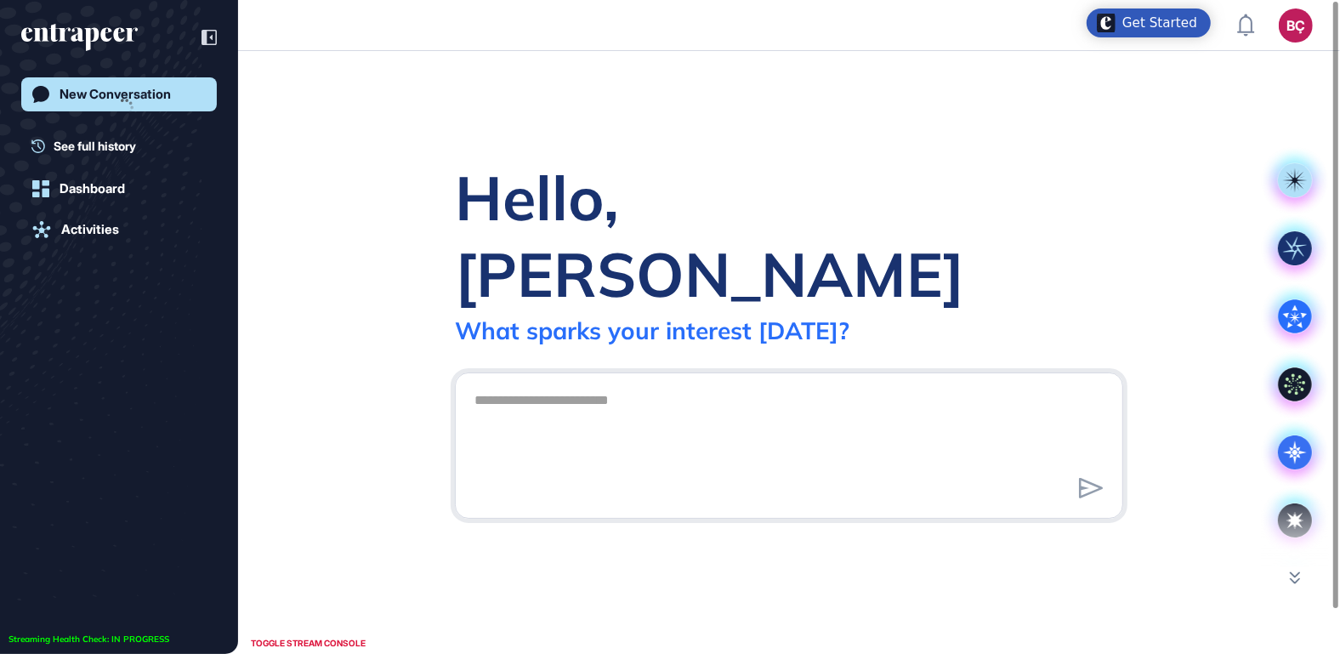
scroll to position [1, 1]
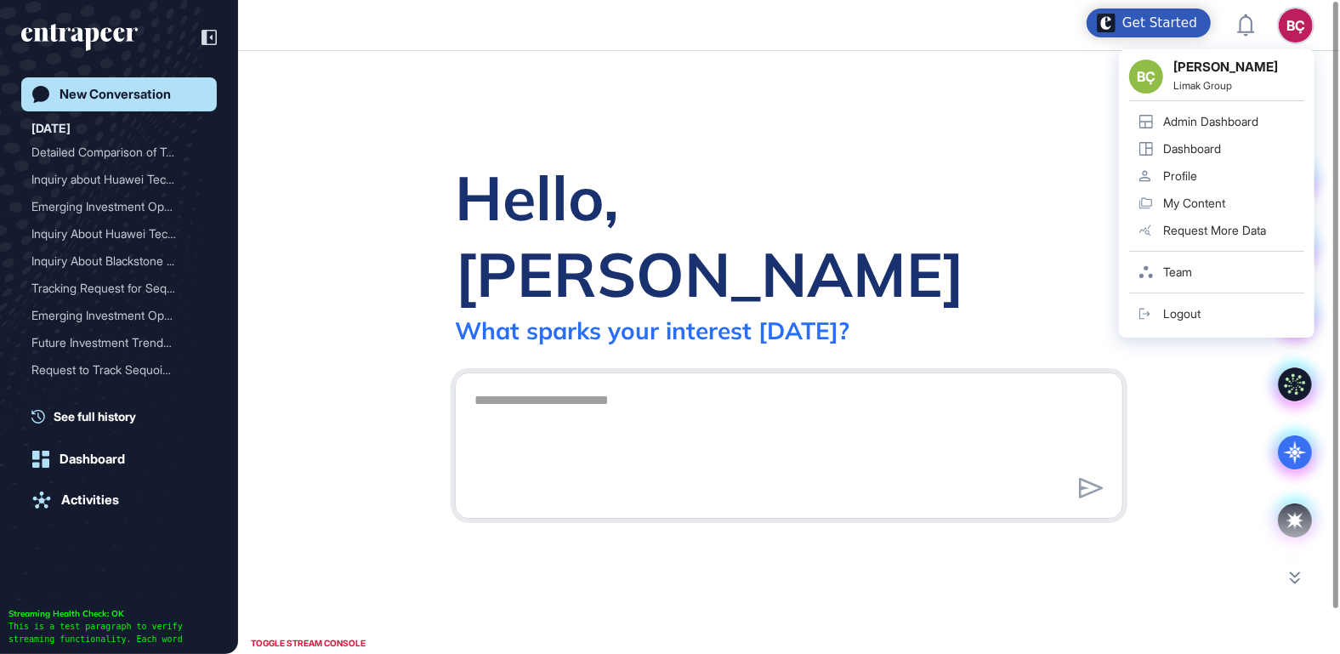
click at [1223, 122] on div "Admin Dashboard" at bounding box center [1210, 122] width 95 height 14
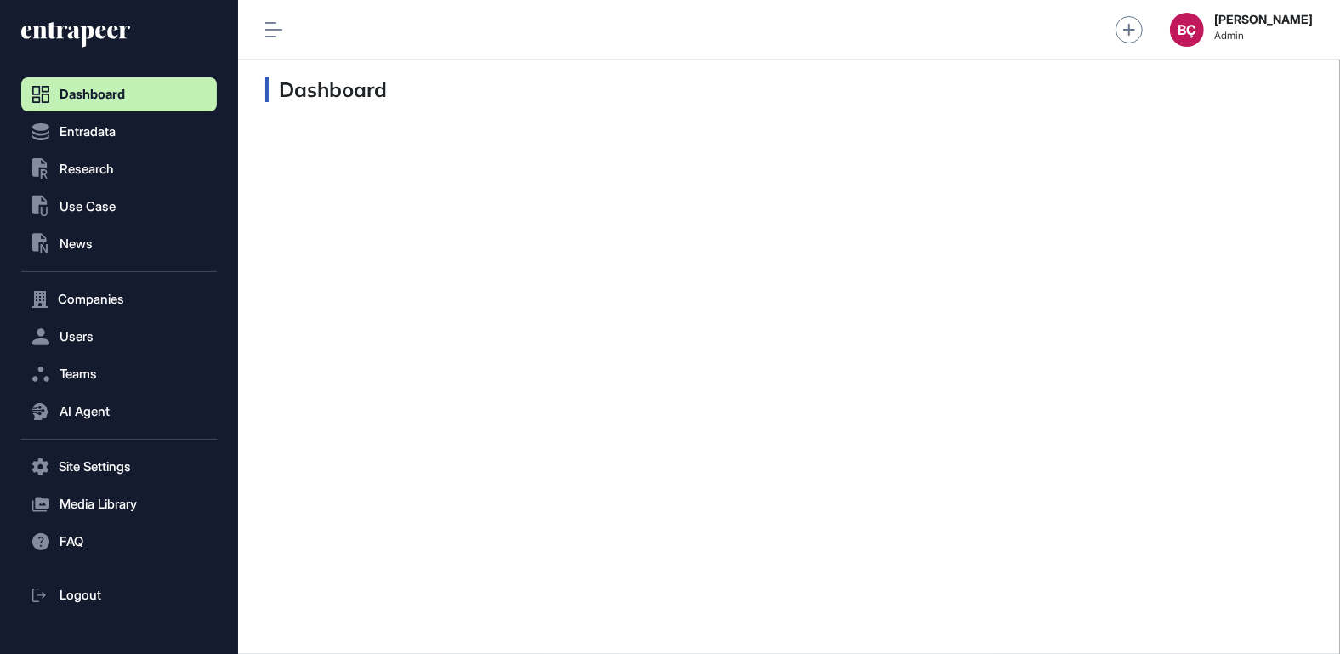
scroll to position [1, 1]
click at [93, 371] on span "Teams" at bounding box center [78, 374] width 37 height 14
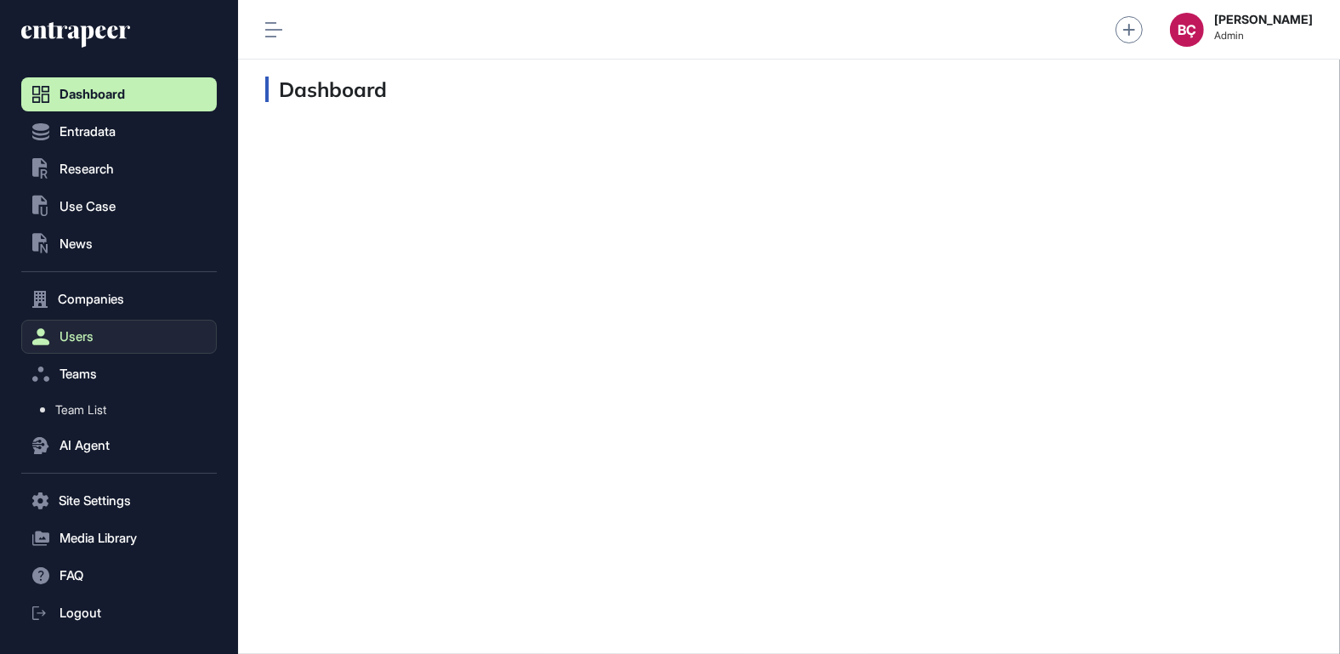
click at [105, 338] on button "Users" at bounding box center [119, 337] width 196 height 34
click at [99, 361] on link "User List" at bounding box center [123, 372] width 187 height 31
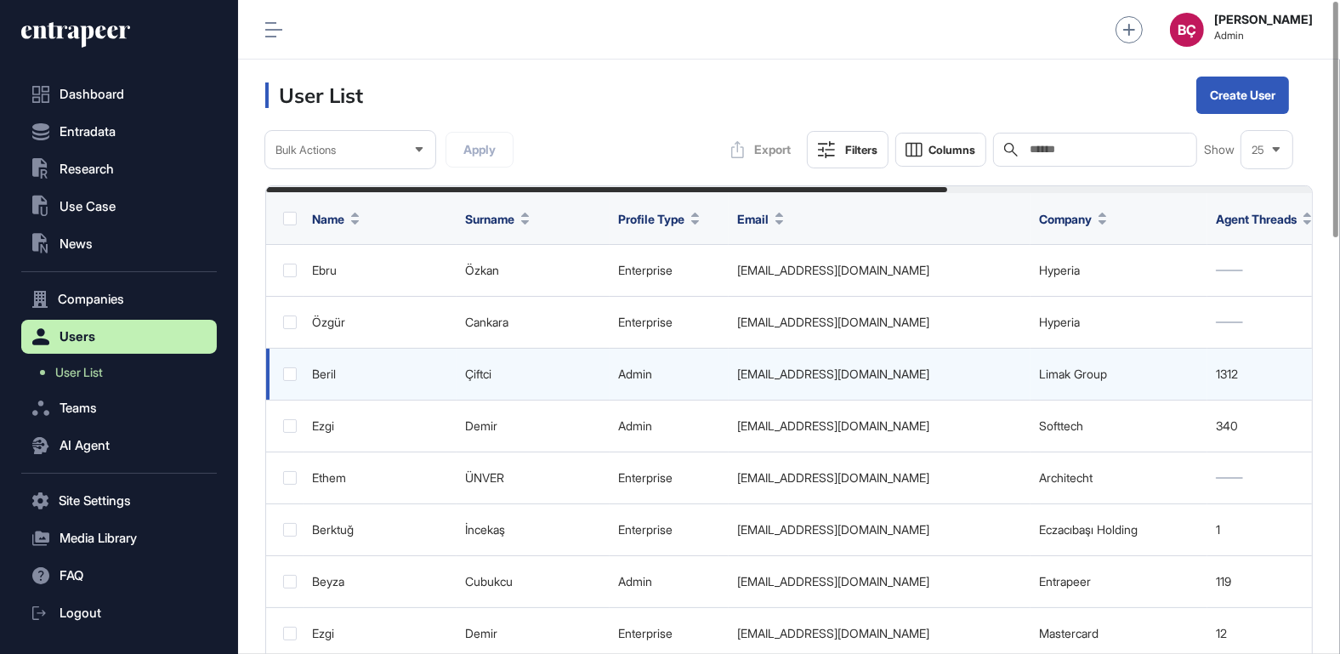
scroll to position [0, 562]
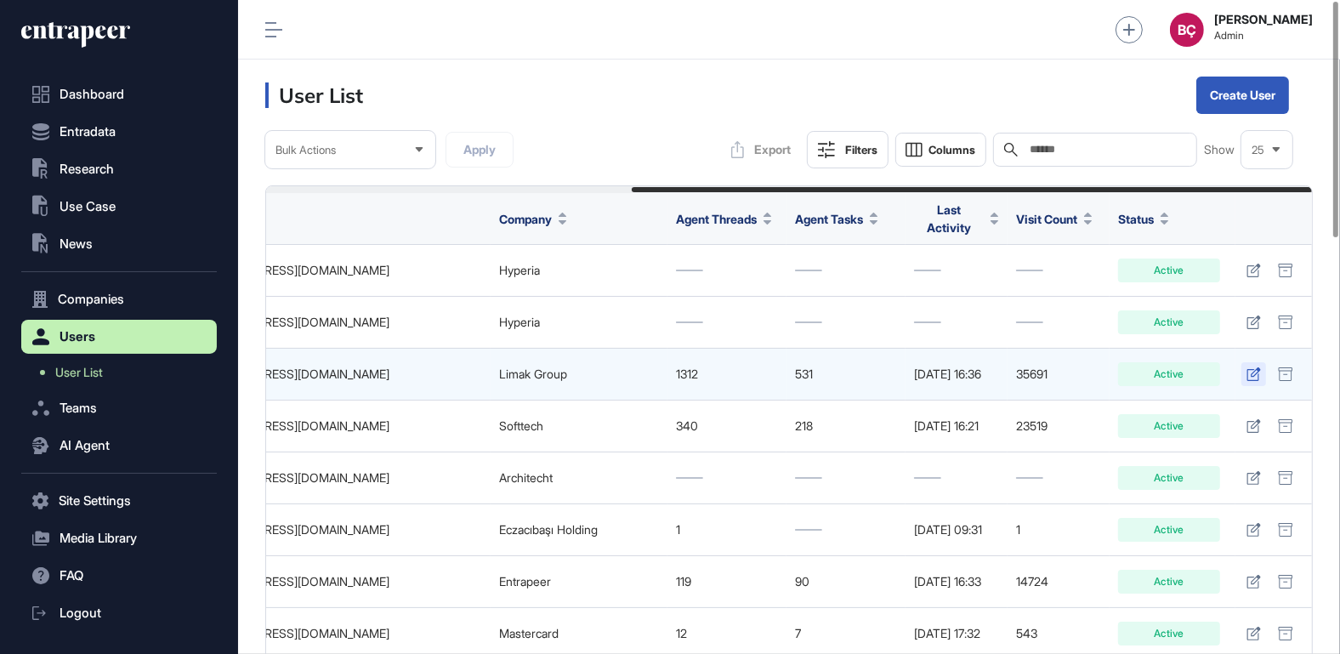
click at [1260, 377] on link at bounding box center [1253, 374] width 25 height 24
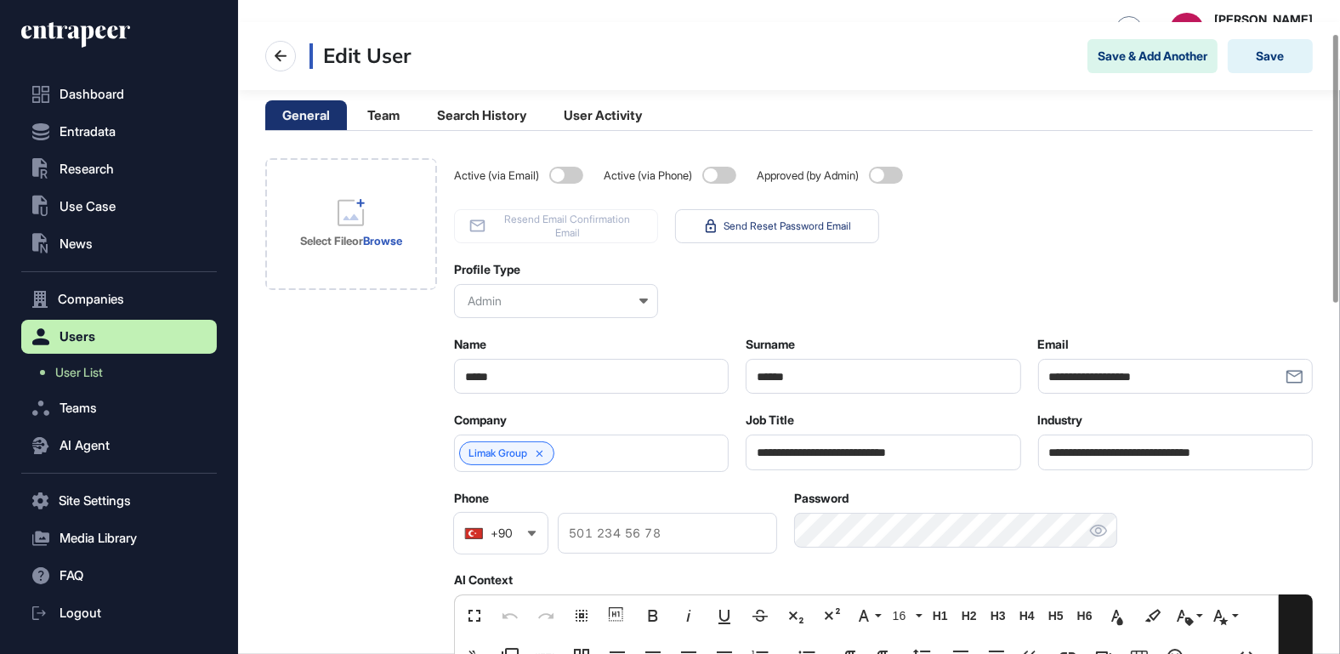
scroll to position [96, 0]
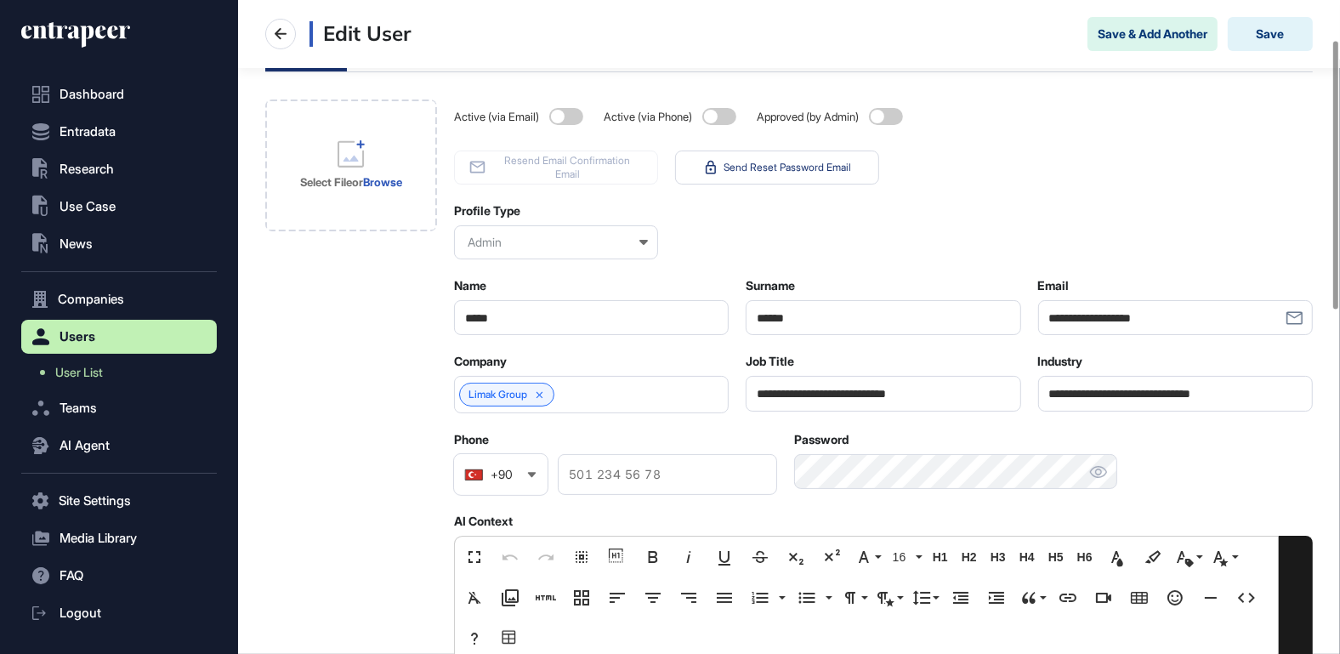
click at [809, 404] on input "**********" at bounding box center [883, 393] width 275 height 35
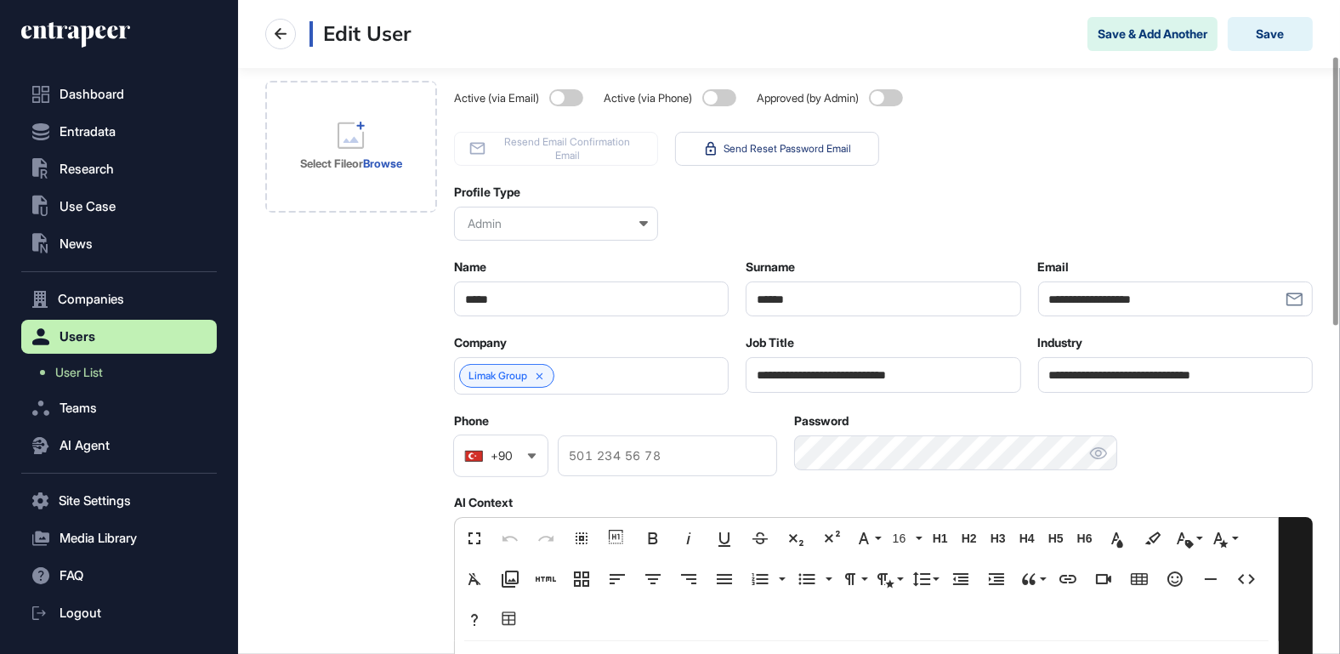
scroll to position [443, 0]
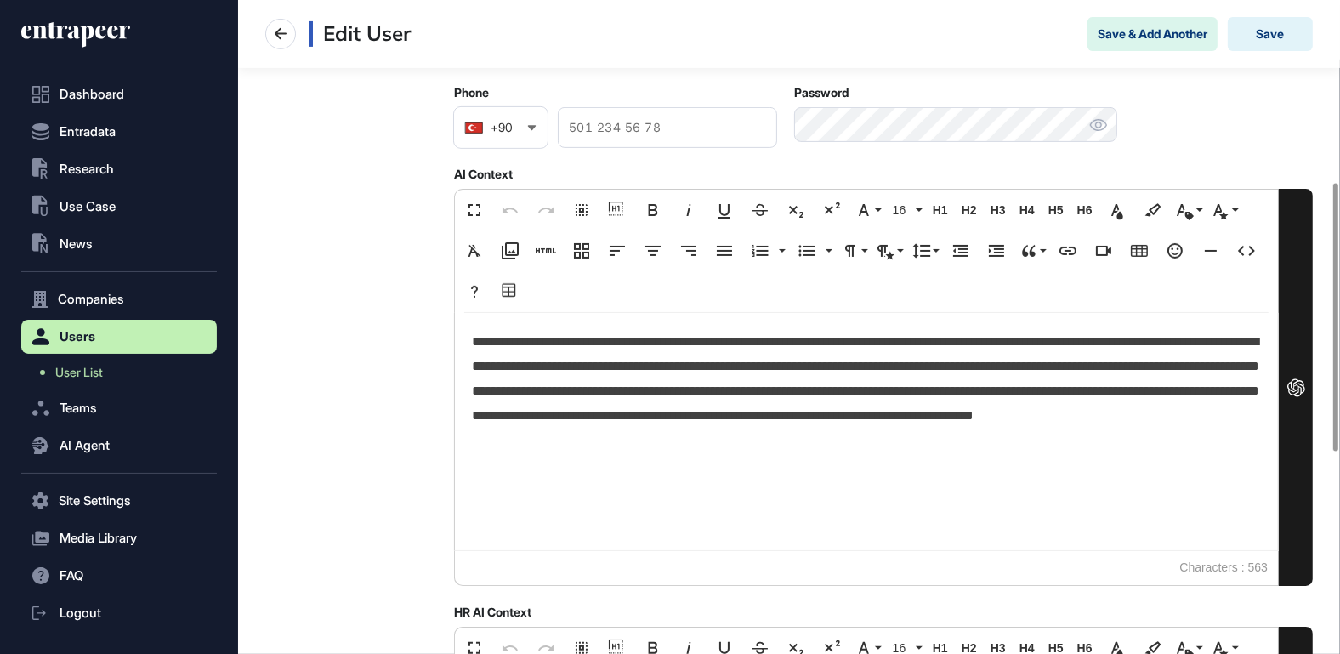
click at [657, 397] on p "**********" at bounding box center [867, 391] width 790 height 122
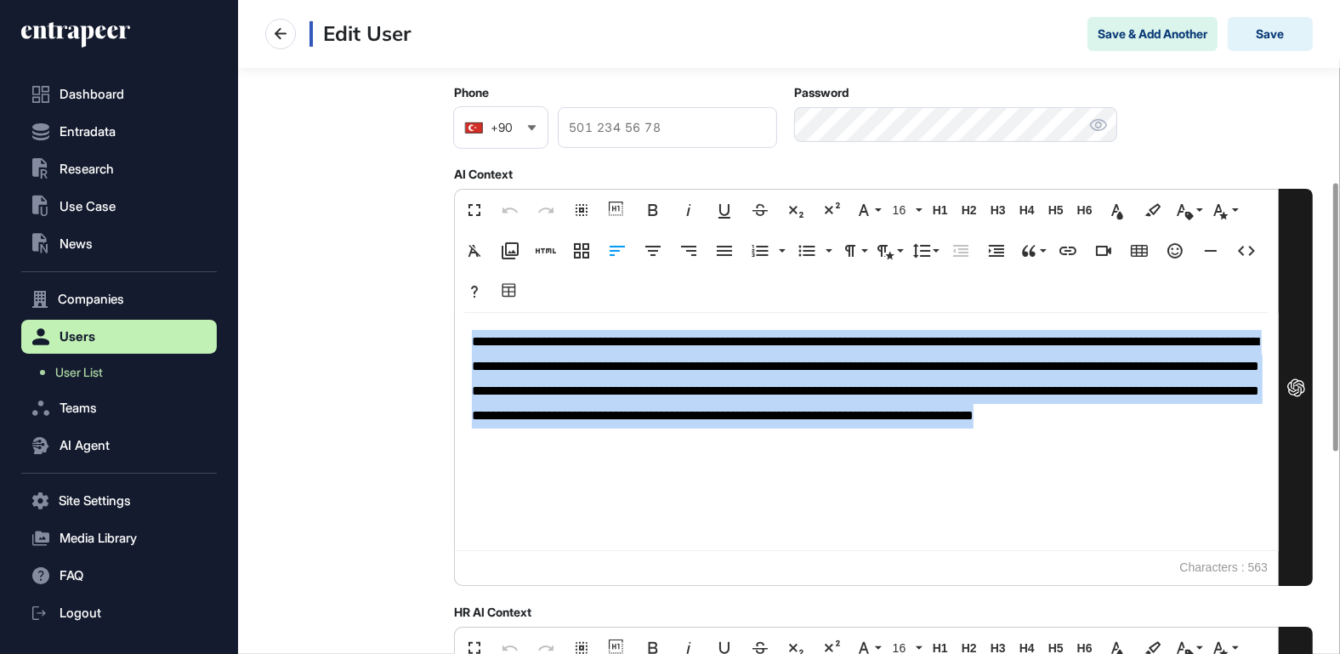
click at [657, 397] on p "**********" at bounding box center [867, 391] width 790 height 122
copy p "**********"
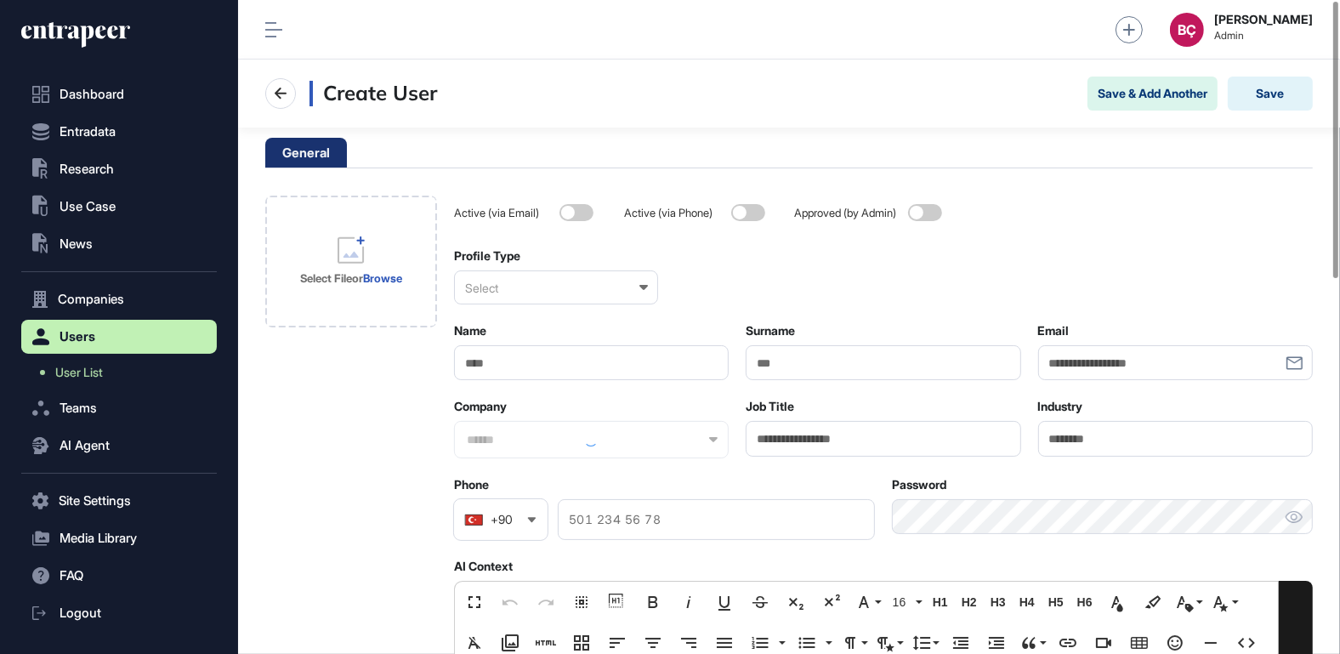
scroll to position [1, 1]
click at [1106, 366] on input "Email" at bounding box center [1175, 362] width 275 height 35
paste input "**********"
type input "**********"
click at [628, 364] on input "Name" at bounding box center [591, 362] width 275 height 35
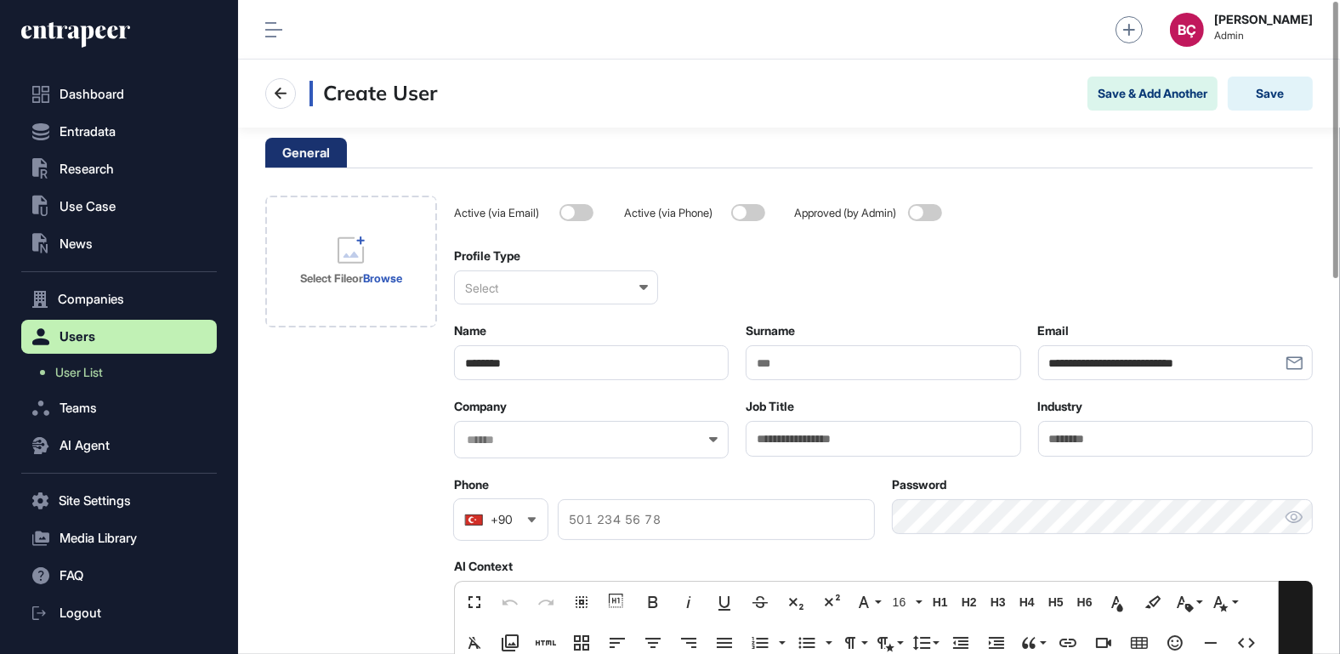
type input "********"
type input "*******"
click at [571, 443] on input "text" at bounding box center [580, 440] width 230 height 14
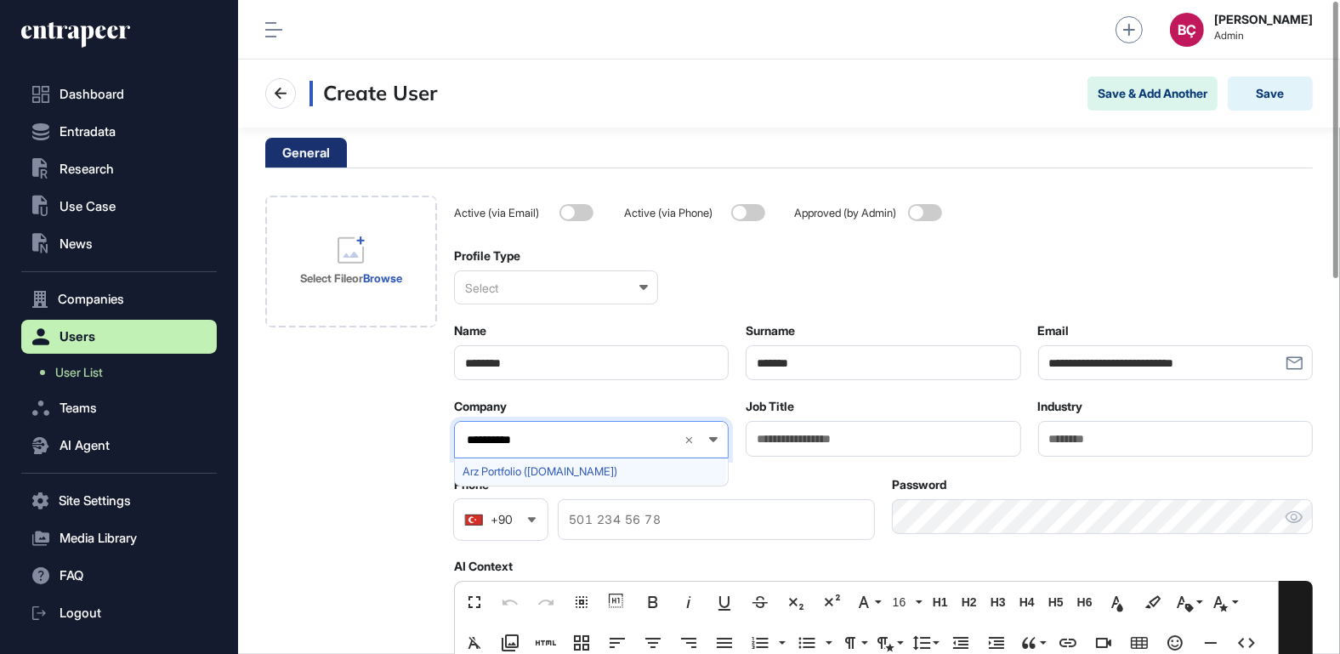
type input "**********"
click at [568, 473] on span "Arz Portfolio (arzportfoy.com)" at bounding box center [591, 471] width 256 height 13
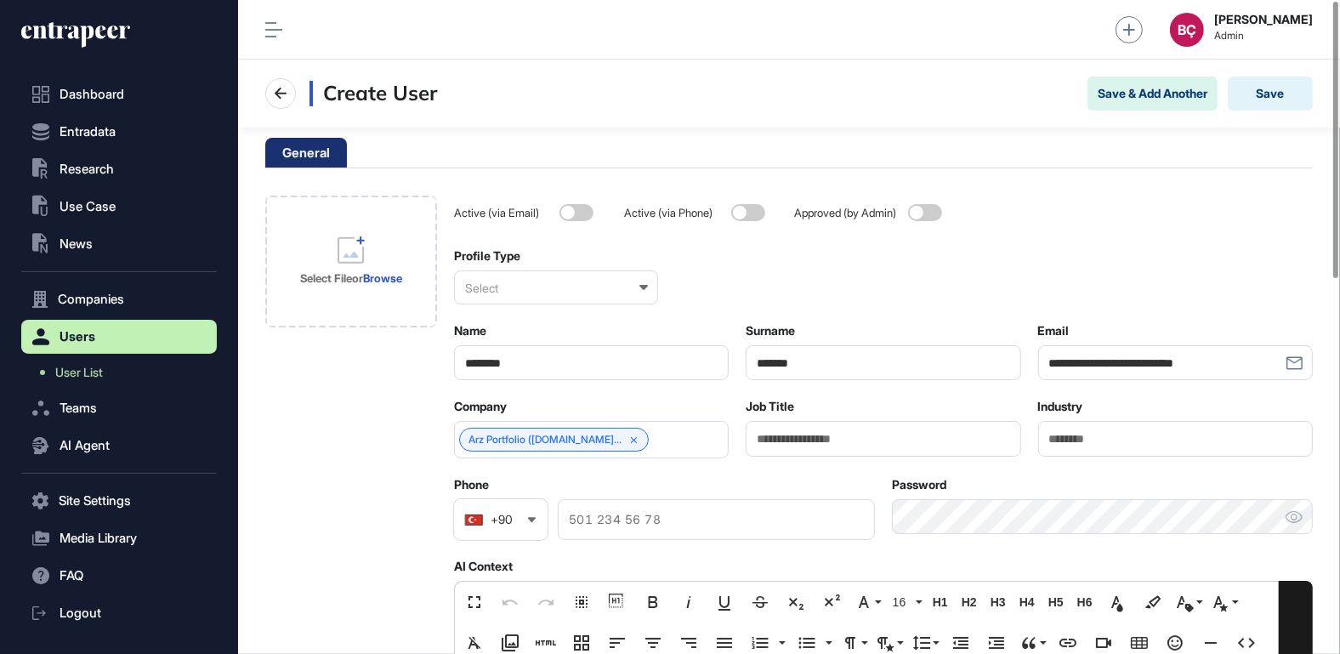
click at [548, 303] on div "Select" at bounding box center [556, 287] width 204 height 34
click at [514, 366] on div "Enterprise" at bounding box center [555, 370] width 201 height 26
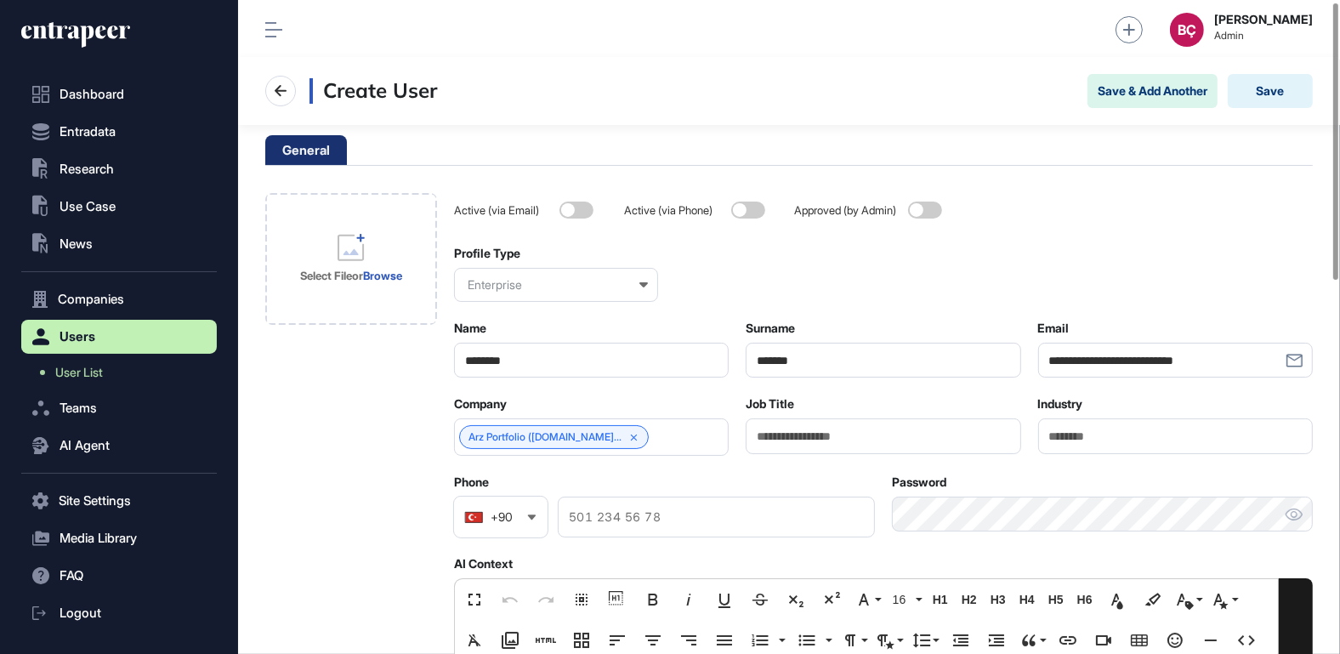
scroll to position [4, 0]
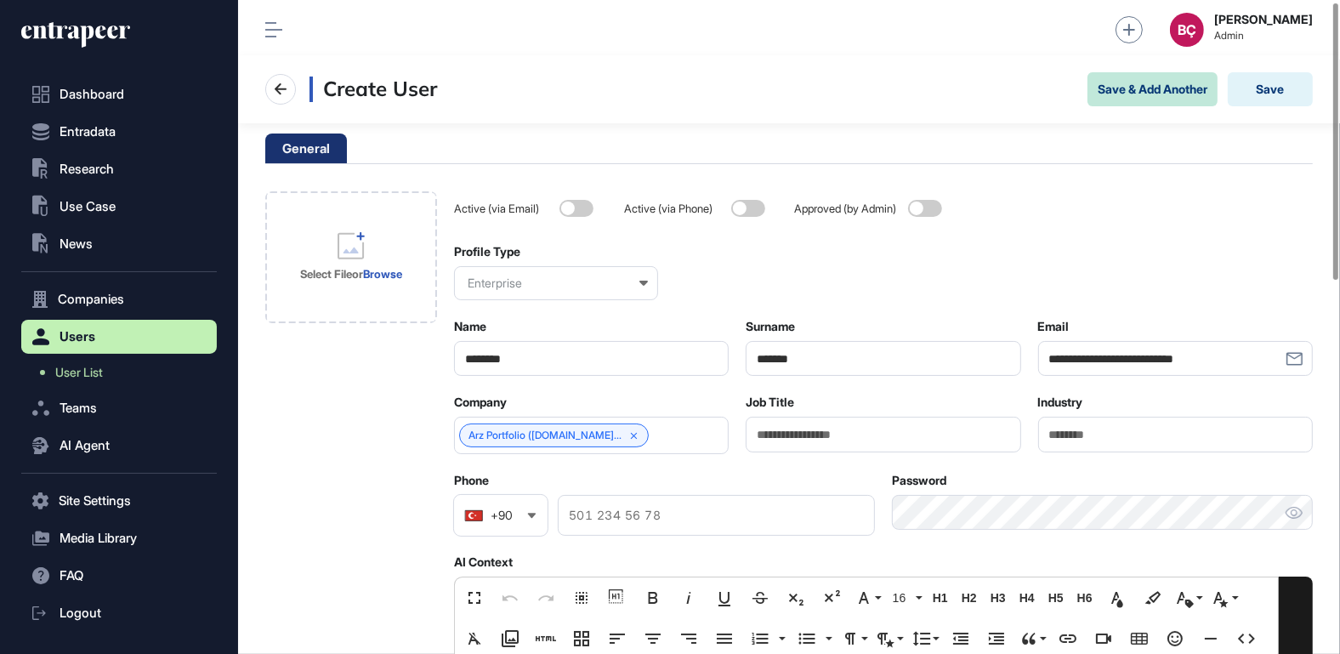
click at [1189, 93] on button "Save & Add Another" at bounding box center [1153, 89] width 130 height 34
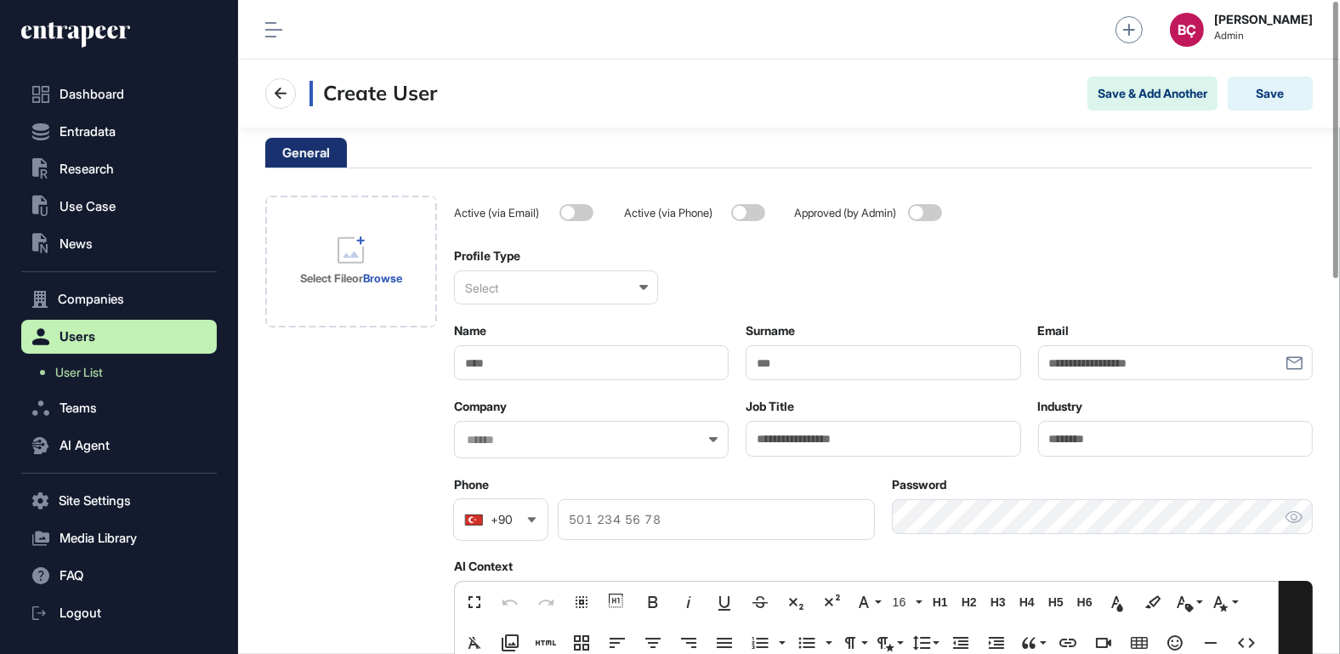
click at [1138, 355] on input "Email" at bounding box center [1175, 362] width 275 height 35
paste input "**********"
type input "**********"
click at [599, 372] on input "Name" at bounding box center [591, 362] width 275 height 35
type input "**********"
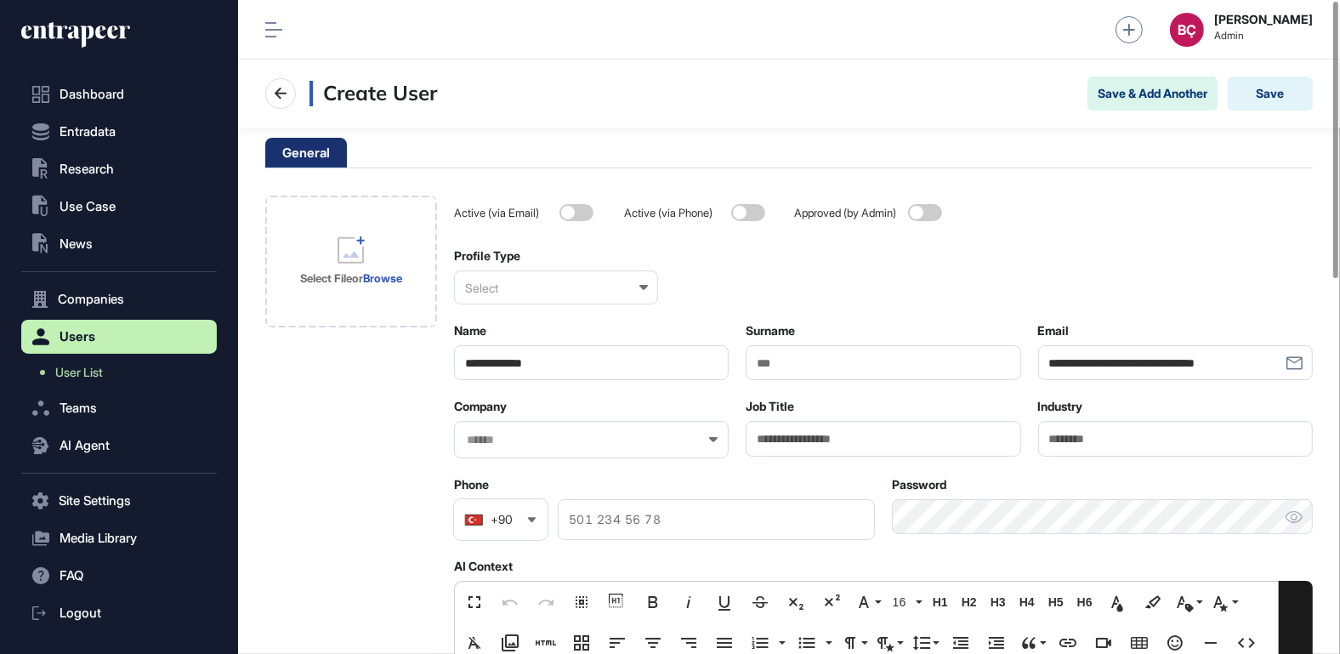
type input "*"
type input "******"
click at [514, 283] on div "Select" at bounding box center [556, 287] width 204 height 34
click at [496, 370] on div "Enterprise" at bounding box center [555, 370] width 201 height 26
click at [548, 437] on input "text" at bounding box center [580, 440] width 230 height 14
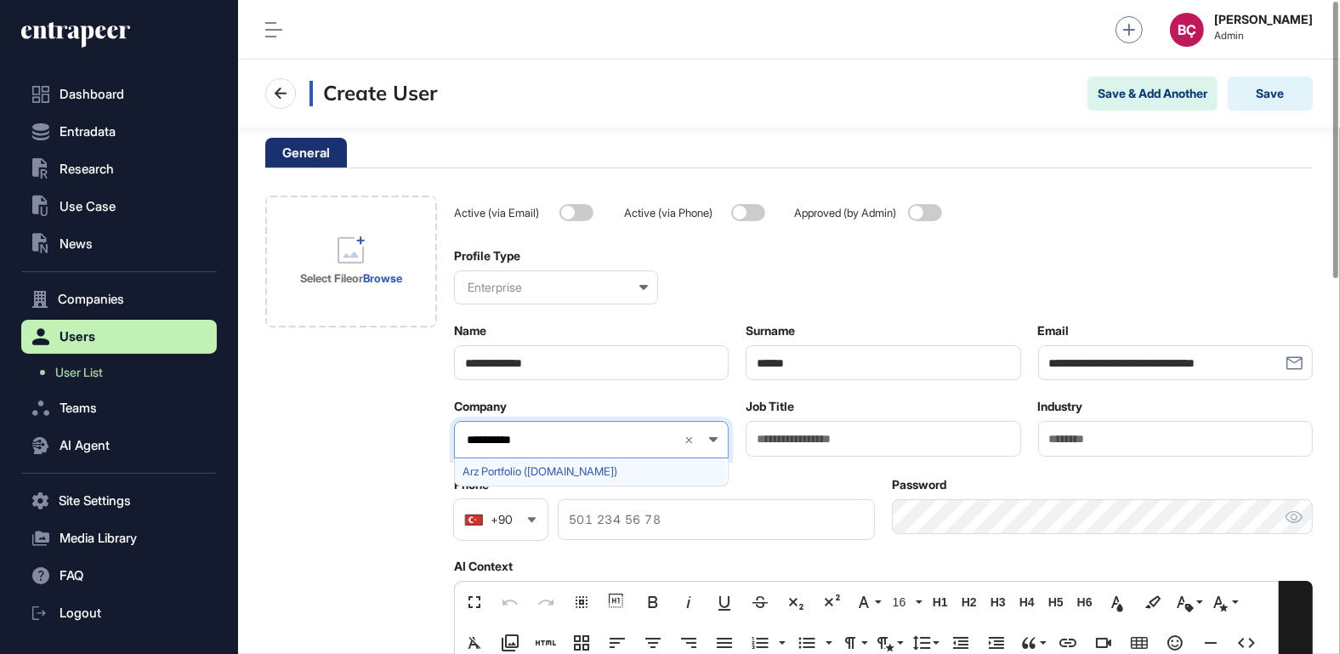
type input "**********"
click at [531, 465] on span "Arz Portfolio ([DOMAIN_NAME])" at bounding box center [591, 471] width 256 height 13
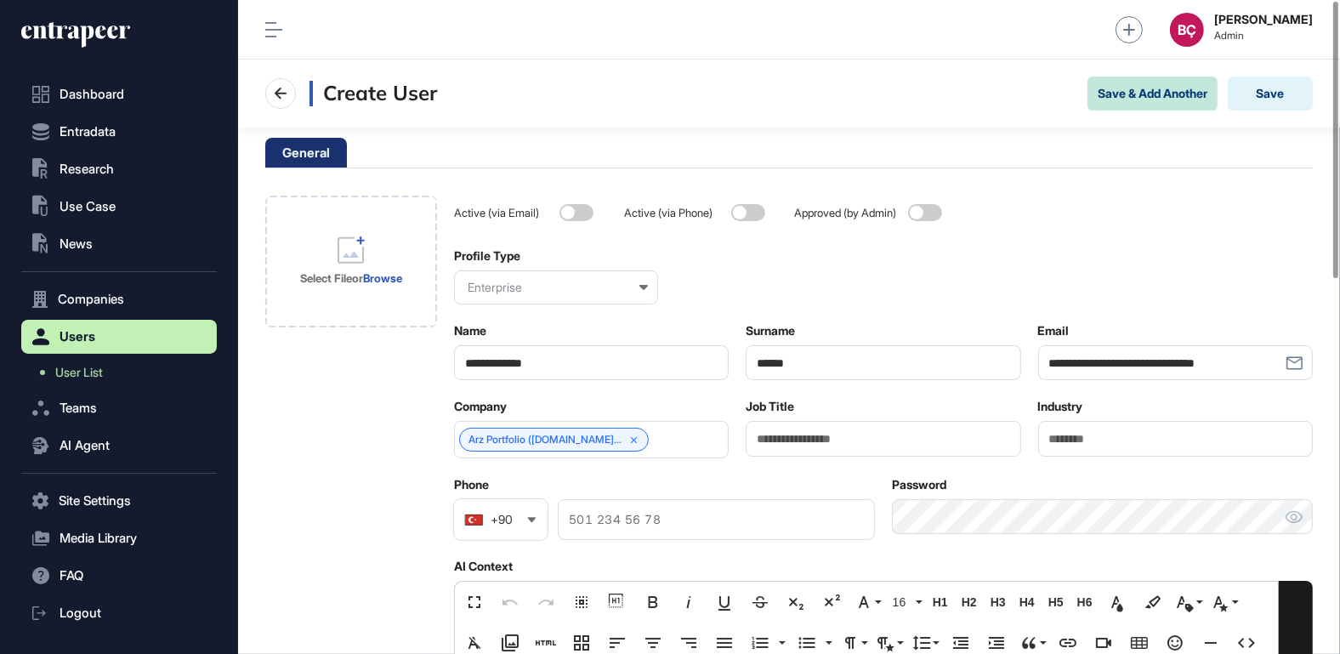
click at [1139, 82] on button "Save & Add Another" at bounding box center [1153, 94] width 130 height 34
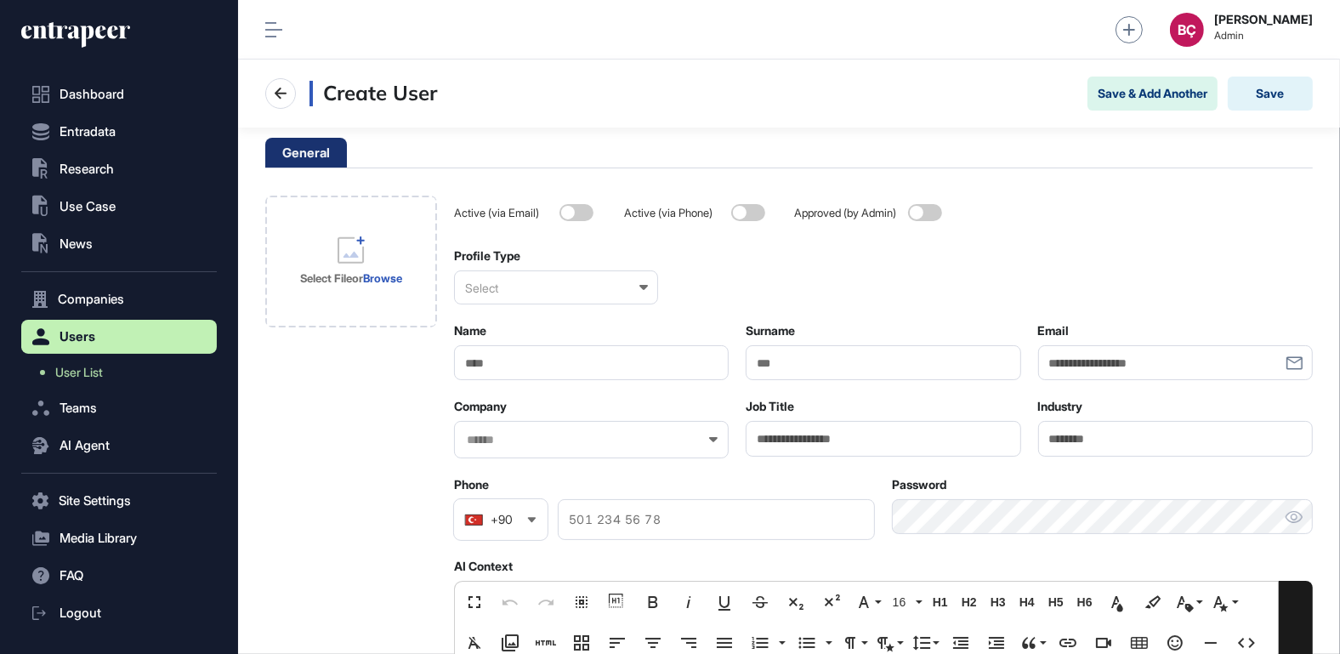
scroll to position [1, 1]
click at [1112, 375] on input "Email" at bounding box center [1175, 362] width 275 height 35
paste input "**********"
type input "**********"
click at [586, 369] on input "Name" at bounding box center [591, 362] width 275 height 35
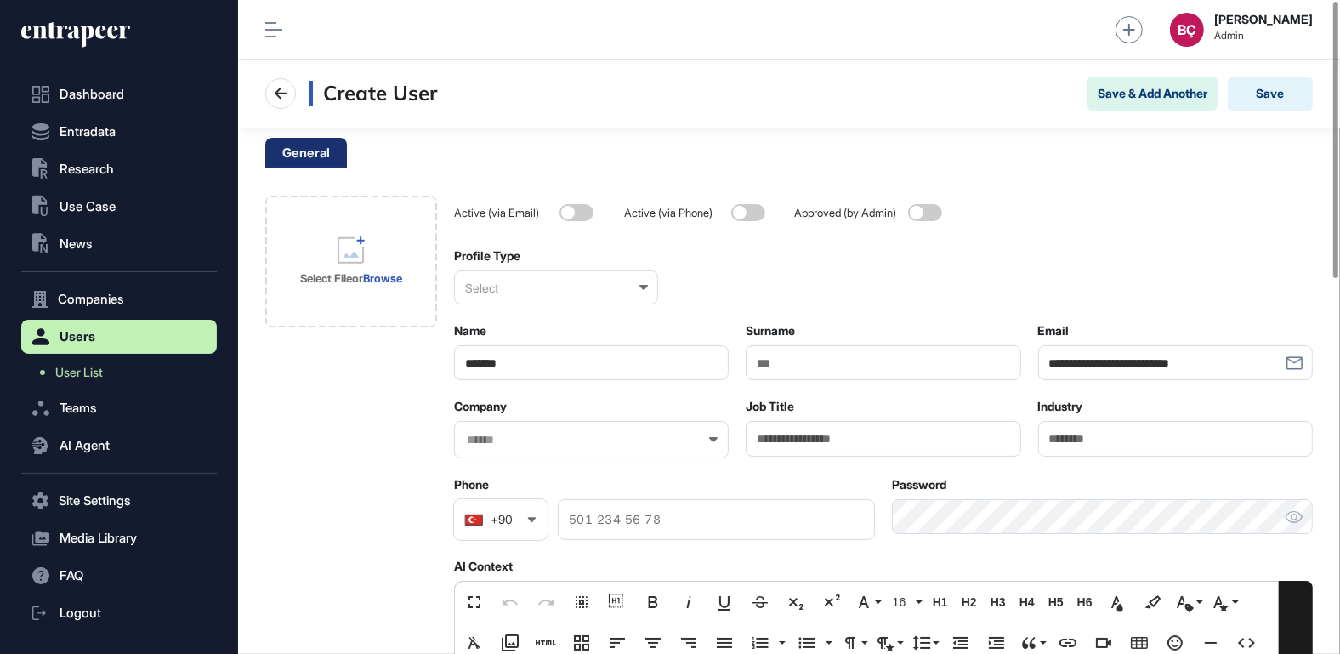
type input "*******"
type input "*****"
click at [511, 450] on div at bounding box center [591, 439] width 275 height 37
click at [520, 438] on input "text" at bounding box center [580, 440] width 230 height 14
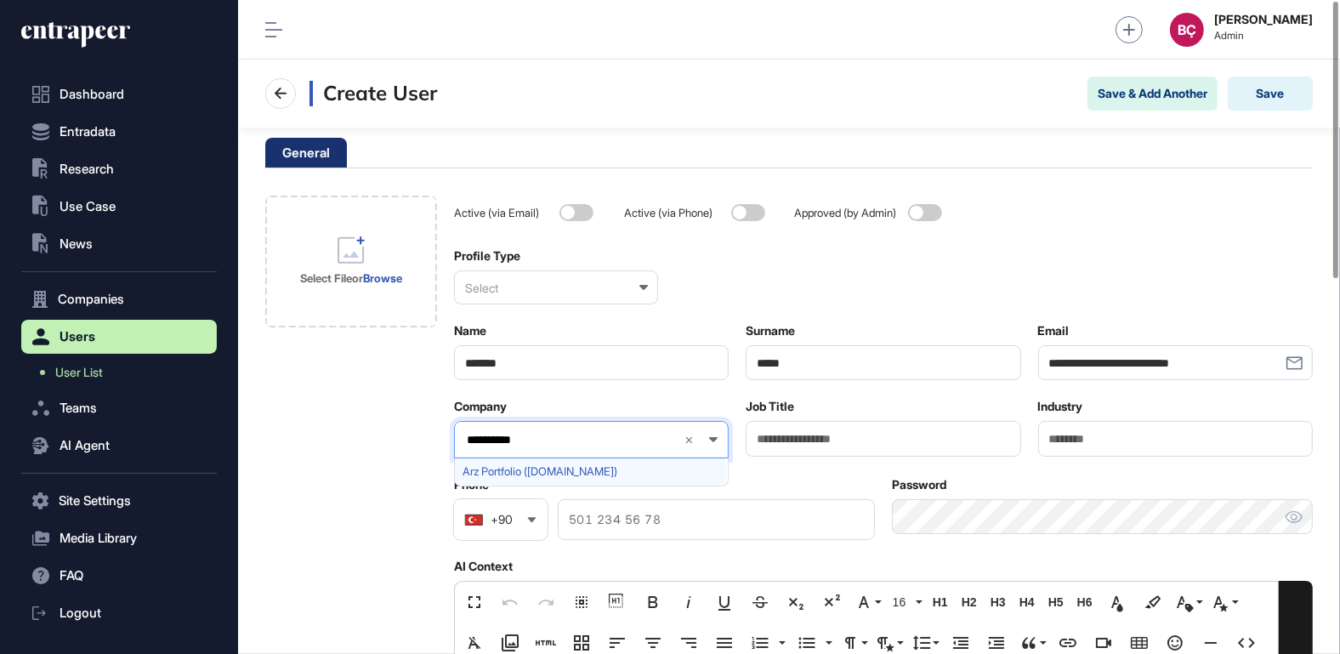
type input "**********"
click at [493, 468] on span "Arz Portfolio (arzportfoy.com)" at bounding box center [591, 471] width 256 height 13
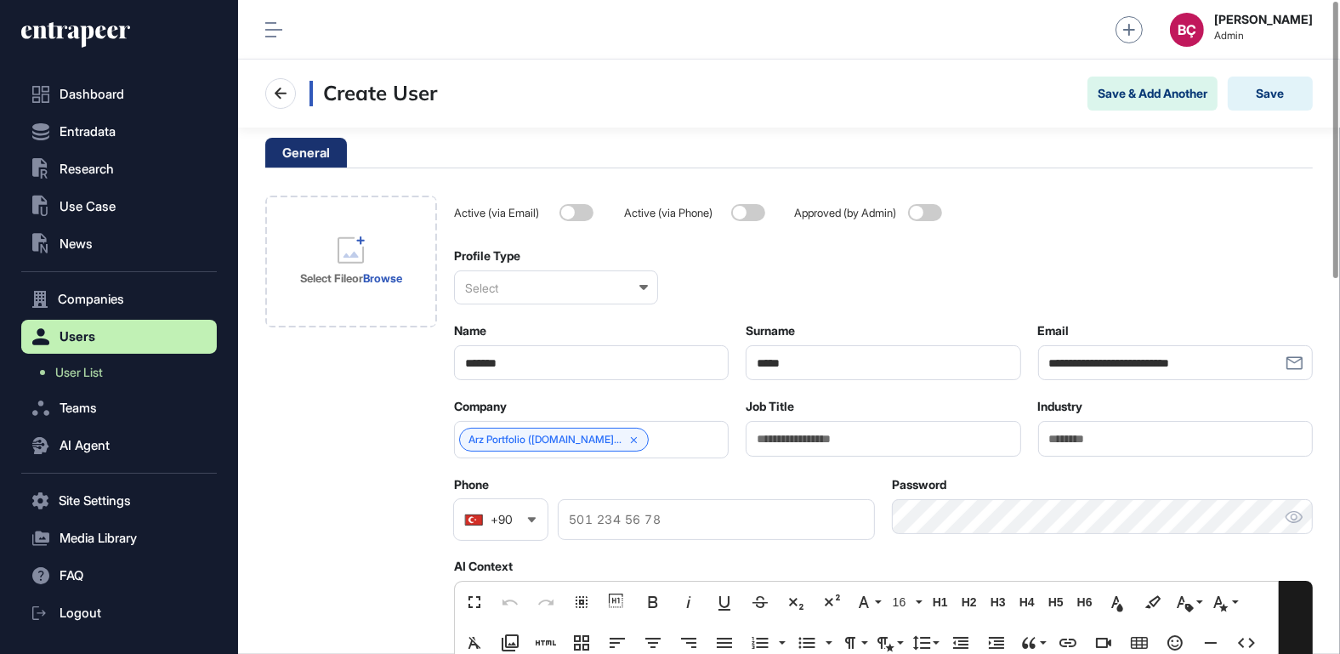
click at [537, 287] on div "Select" at bounding box center [556, 287] width 204 height 34
click at [509, 367] on div "Enterprise" at bounding box center [555, 370] width 201 height 26
click at [1115, 94] on button "Save & Add Another" at bounding box center [1153, 94] width 130 height 34
click at [107, 374] on link "User List" at bounding box center [123, 372] width 187 height 31
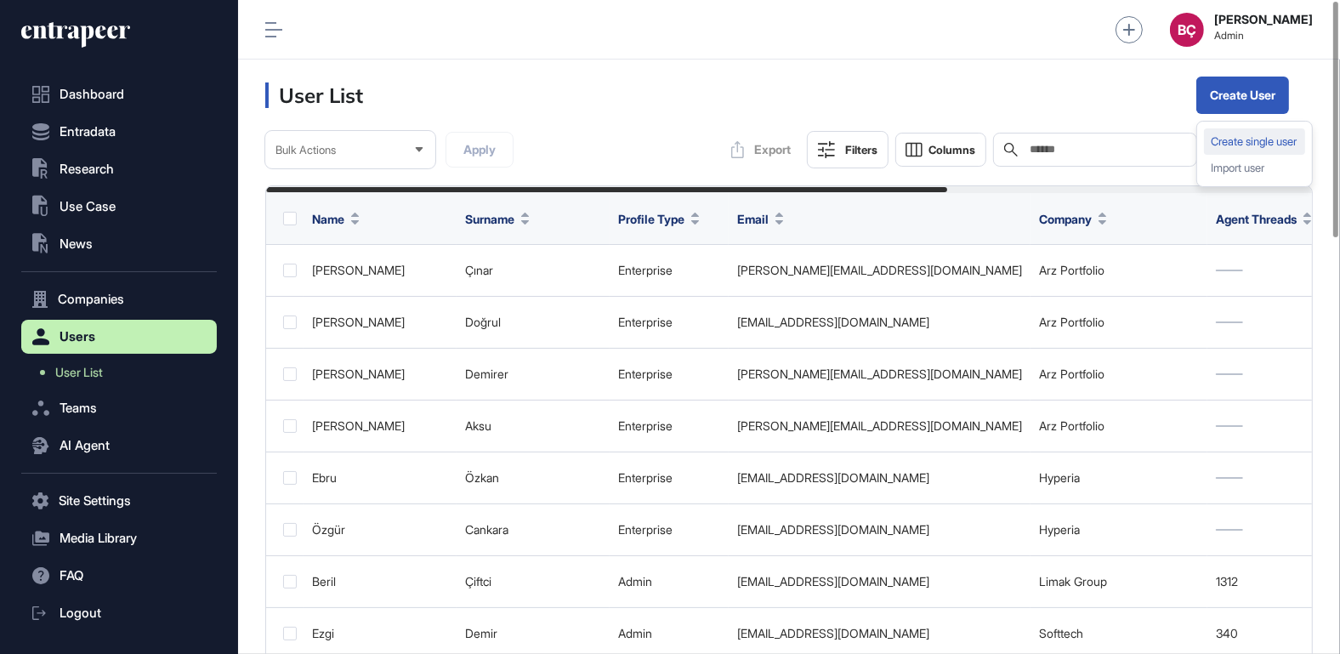
click at [1245, 137] on div "Create single user" at bounding box center [1254, 141] width 101 height 26
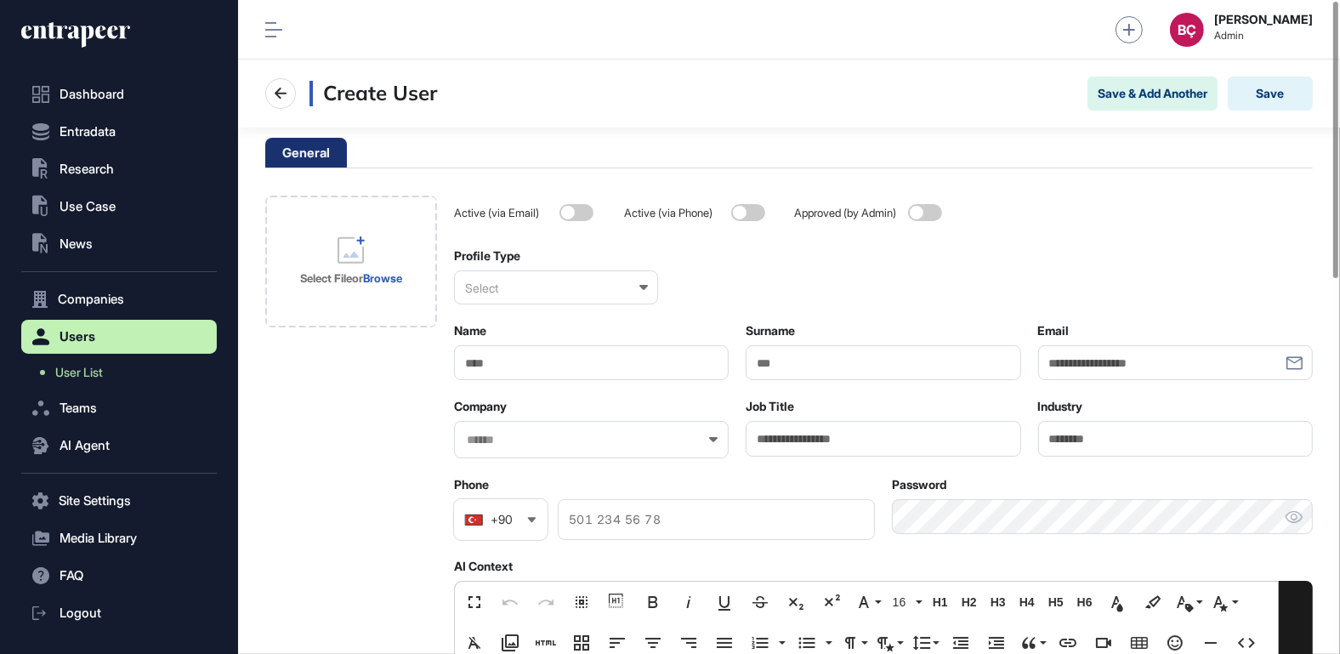
click at [1108, 356] on input "Email" at bounding box center [1175, 362] width 275 height 35
paste input "**********"
type input "**********"
click at [614, 373] on input "Name" at bounding box center [591, 362] width 275 height 35
type input "*****"
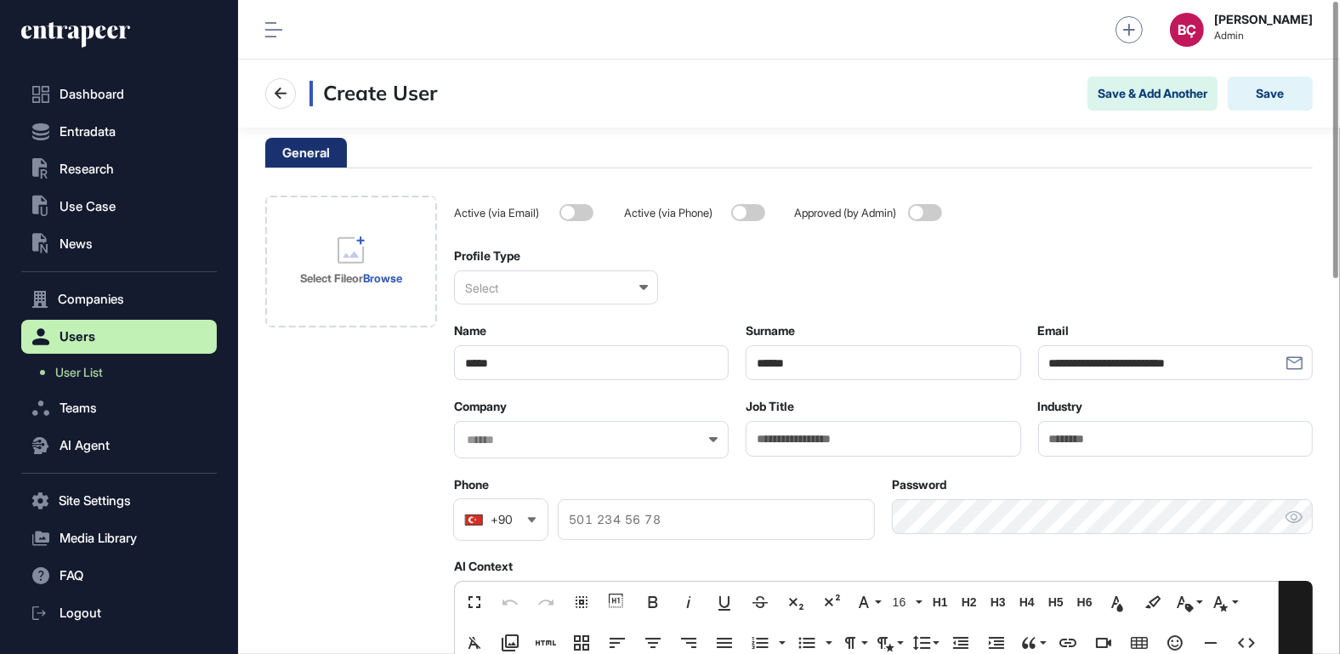
type input "******"
click at [550, 293] on div "Select" at bounding box center [556, 287] width 204 height 34
click at [531, 372] on div "Enterprise" at bounding box center [555, 370] width 201 height 26
click at [540, 437] on input "text" at bounding box center [580, 440] width 230 height 14
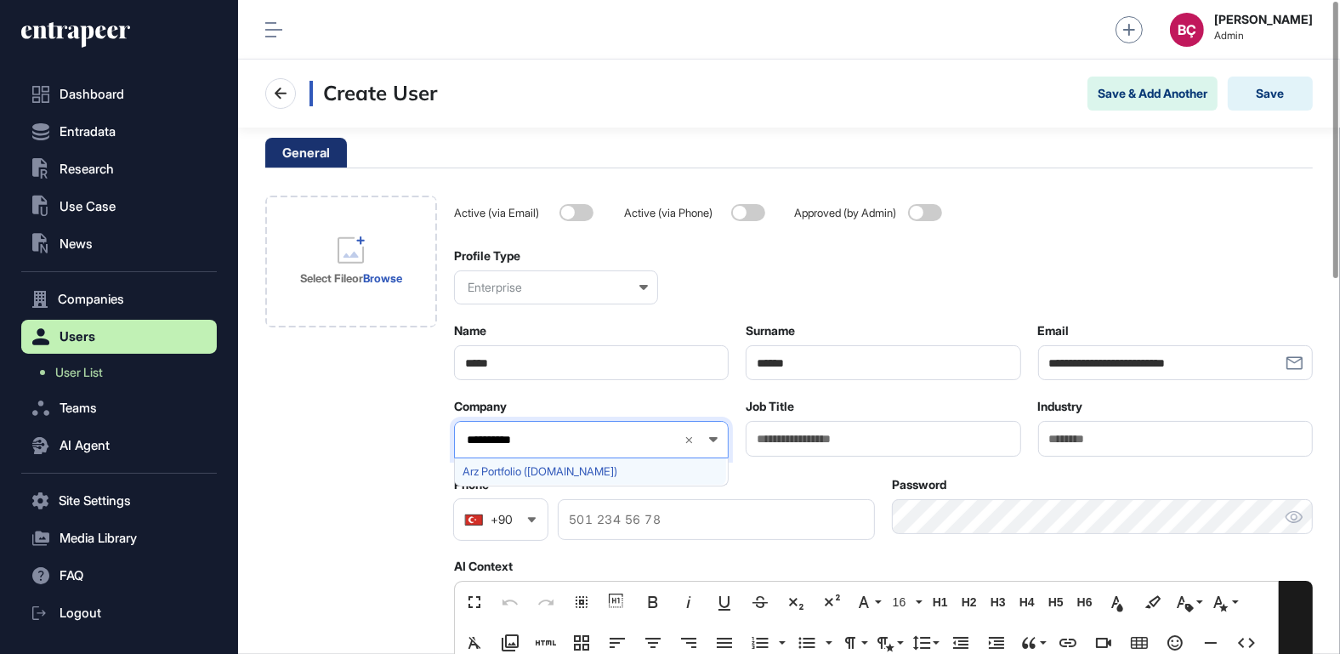
type input "**********"
click at [524, 462] on div "Arz Portfolio ([DOMAIN_NAME])" at bounding box center [590, 471] width 271 height 26
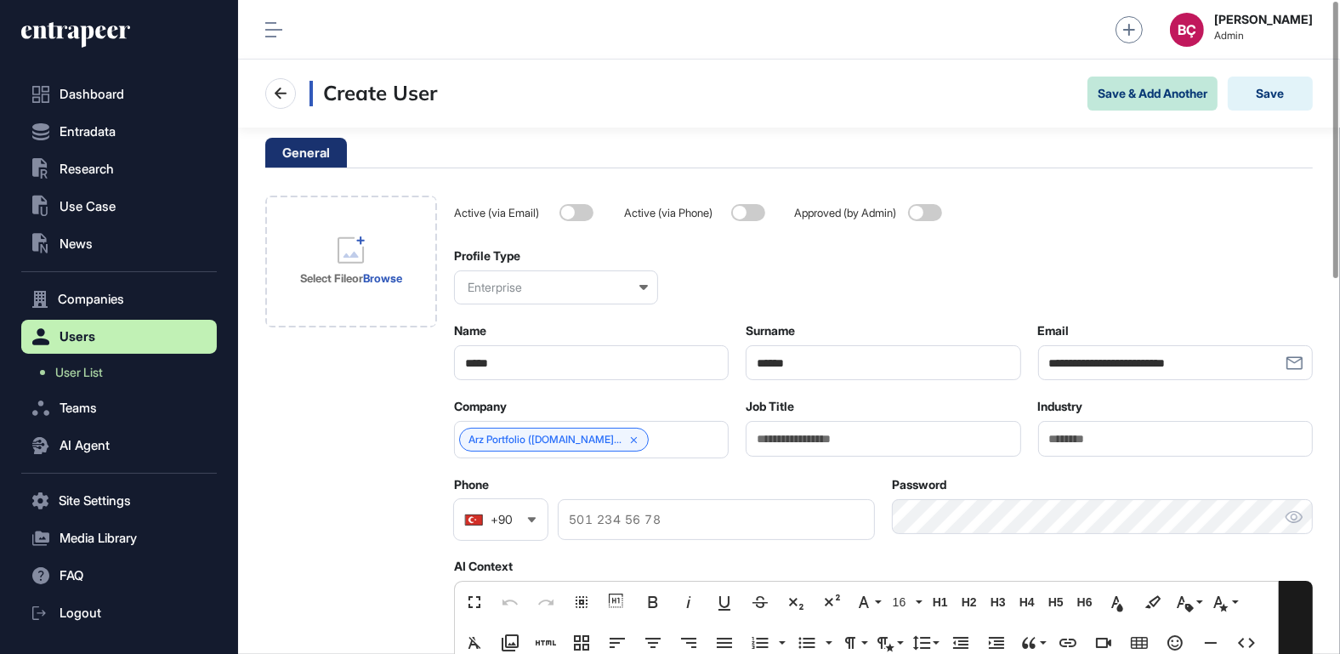
click at [1156, 95] on button "Save & Add Another" at bounding box center [1153, 94] width 130 height 34
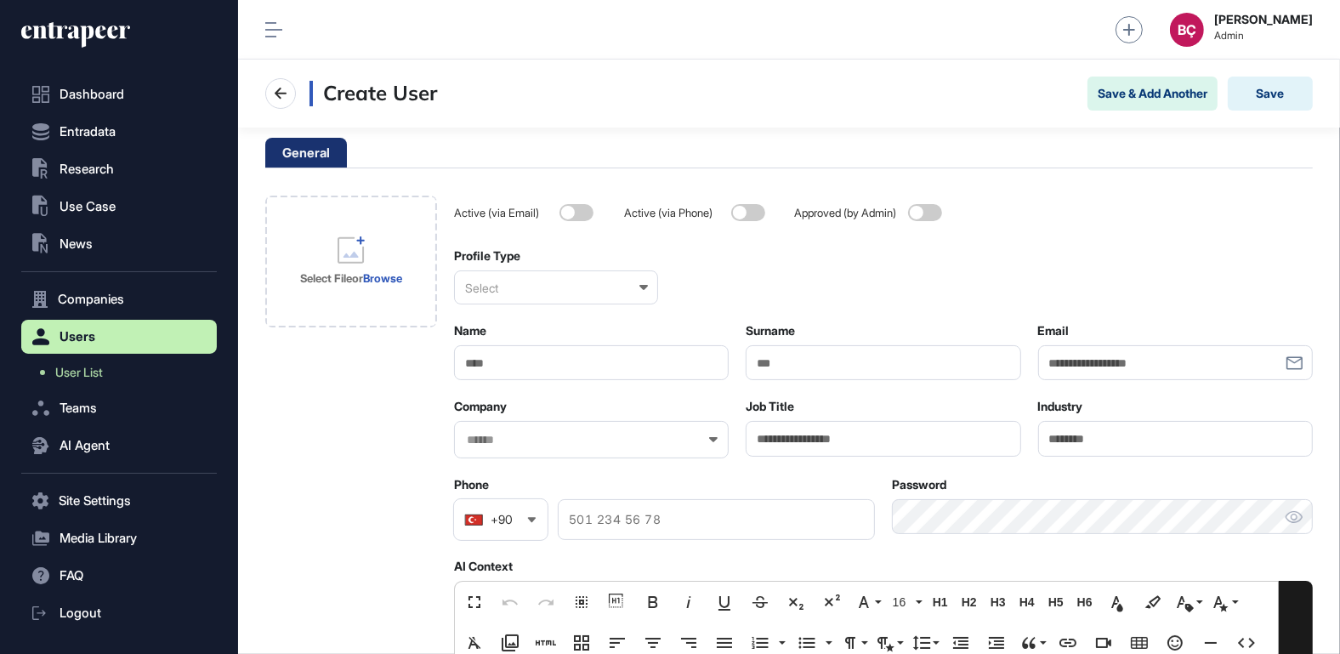
scroll to position [1, 1]
click at [1084, 369] on input "Email" at bounding box center [1175, 362] width 275 height 35
paste input "**********"
type input "**********"
click at [633, 363] on input "Name" at bounding box center [591, 362] width 275 height 35
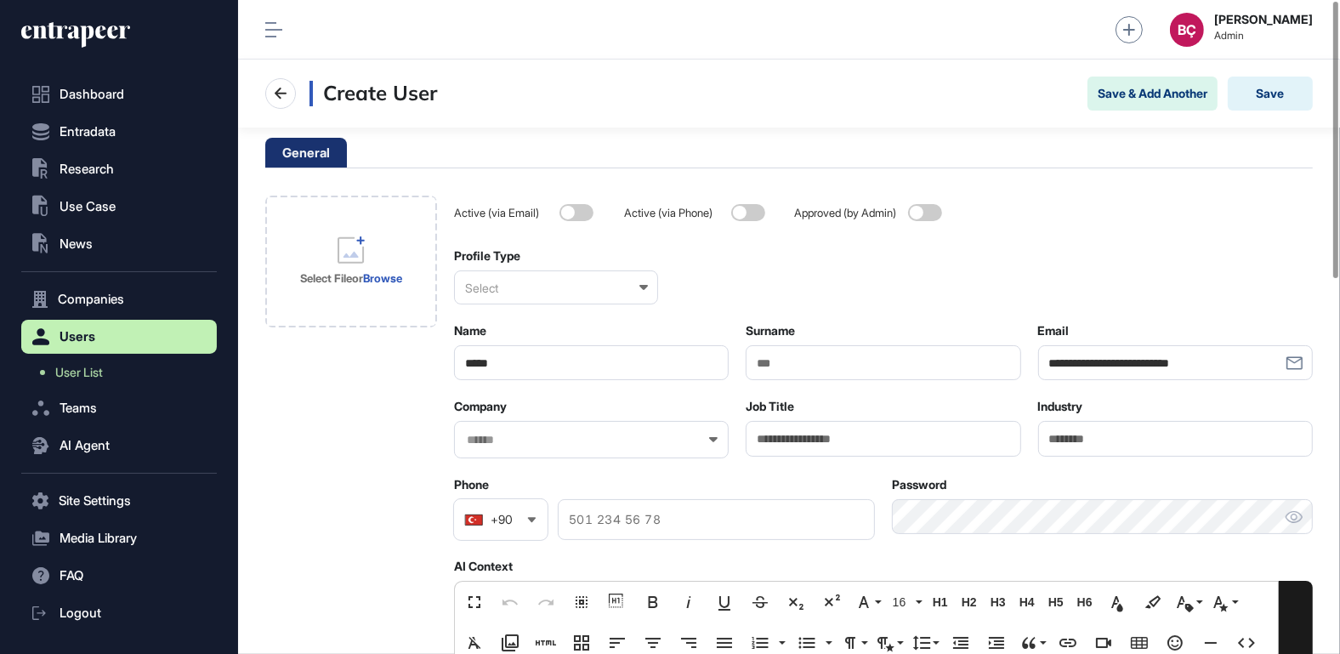
type input "*****"
type input "*******"
click at [499, 288] on div "Select" at bounding box center [556, 287] width 204 height 34
click at [487, 365] on div "Enterprise" at bounding box center [555, 370] width 201 height 26
click at [521, 429] on div at bounding box center [591, 439] width 275 height 37
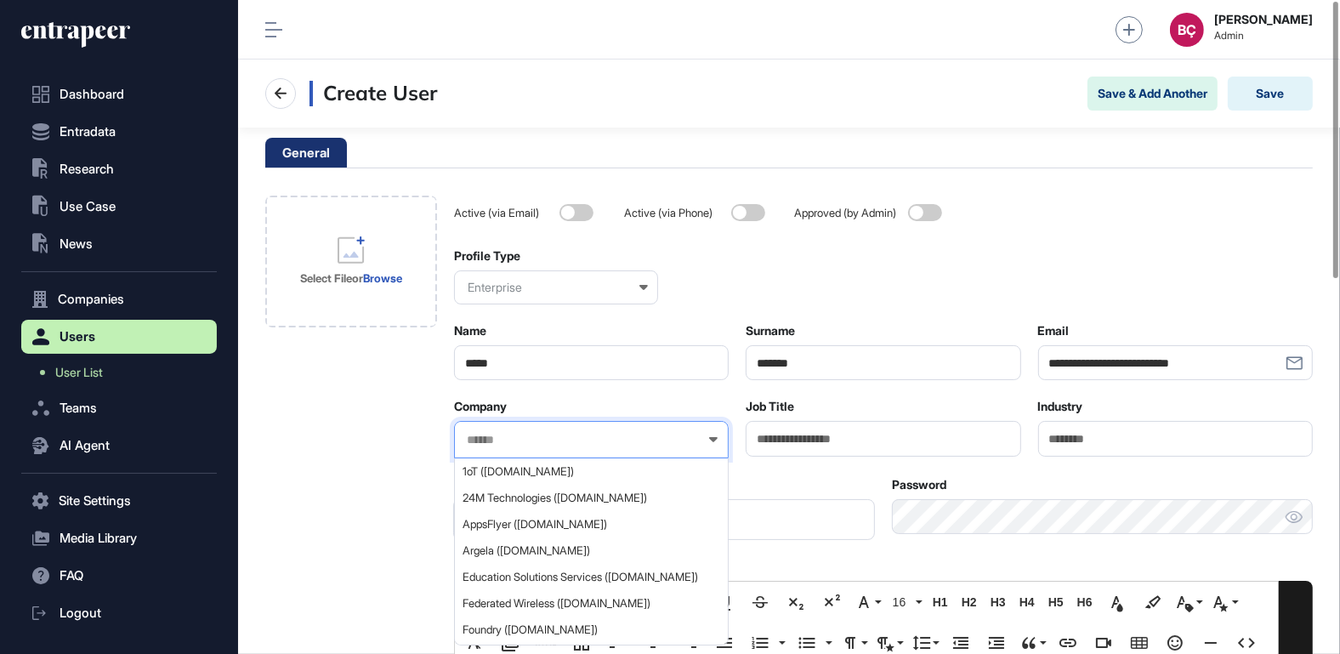
click at [521, 435] on input "text" at bounding box center [580, 440] width 230 height 14
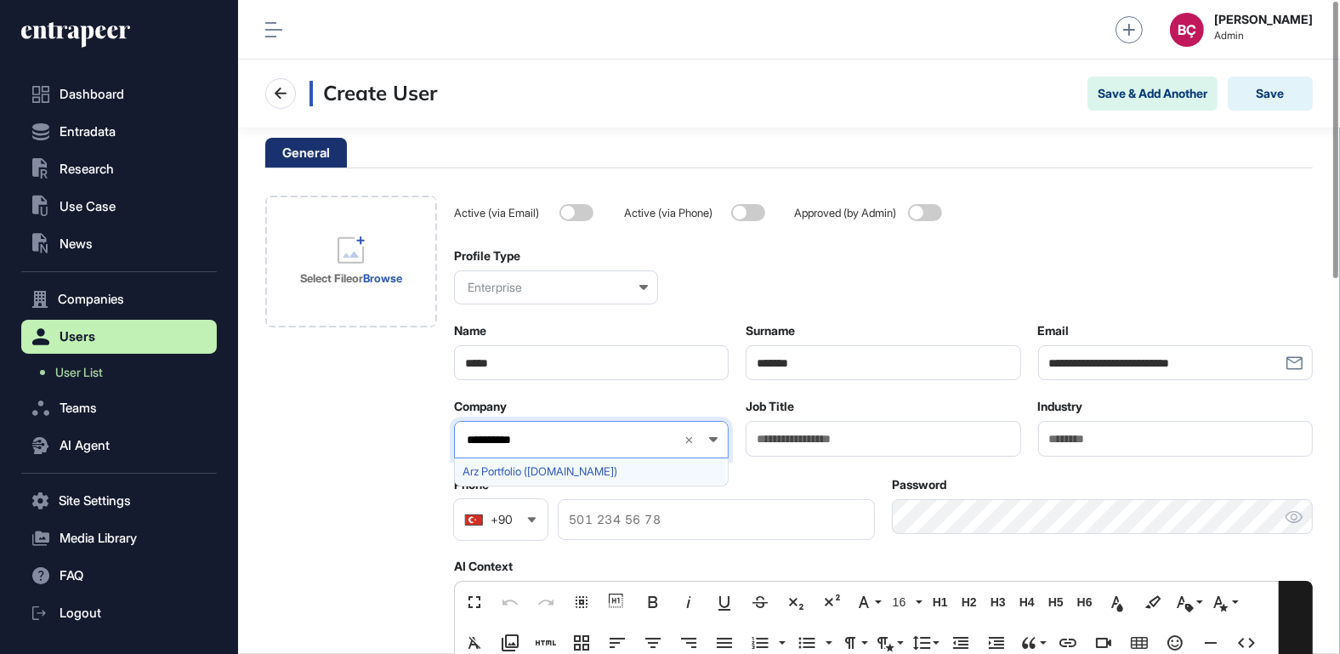
type input "**********"
click at [515, 466] on span "Arz Portfolio ([DOMAIN_NAME])" at bounding box center [591, 471] width 256 height 13
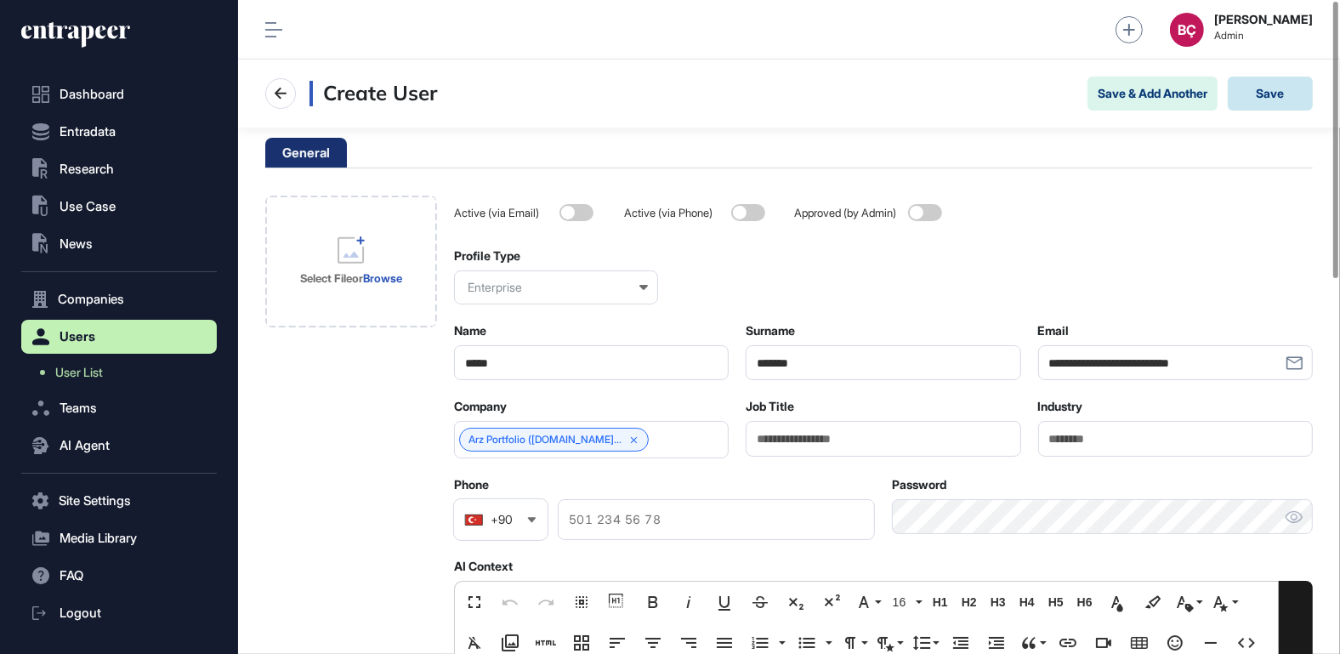
click at [1245, 91] on button "Save" at bounding box center [1270, 94] width 85 height 34
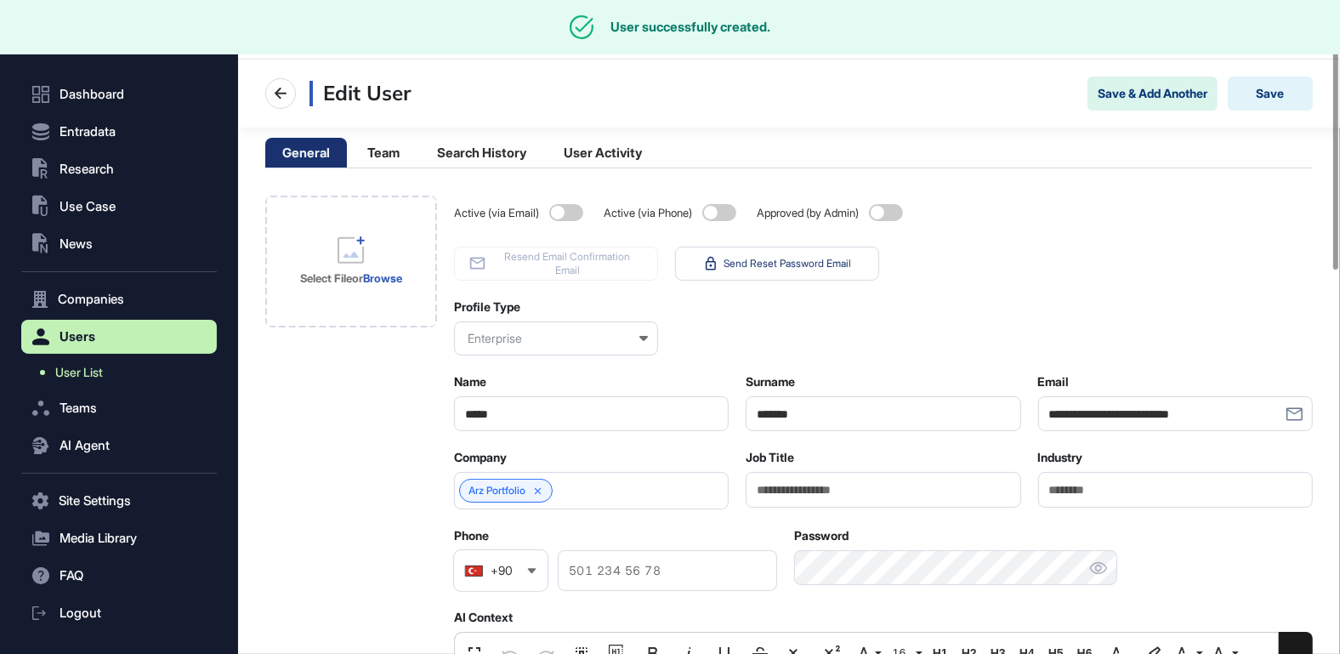
click at [106, 383] on link "User List" at bounding box center [123, 372] width 187 height 31
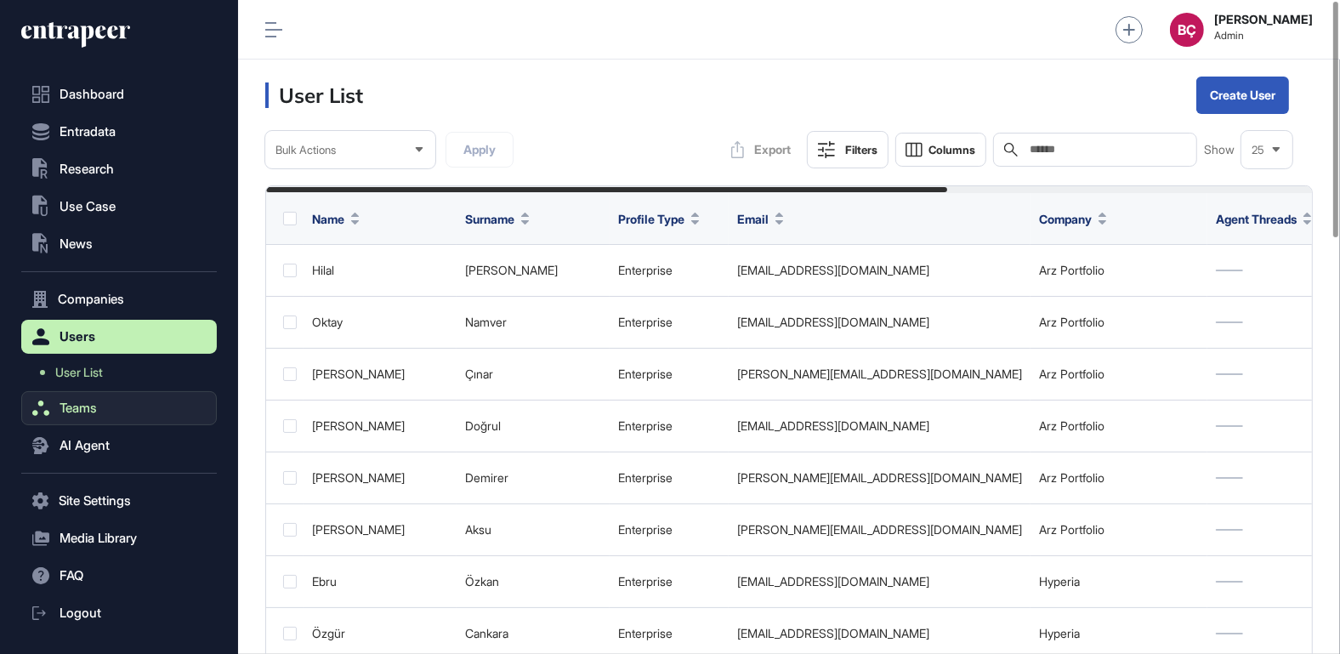
click at [112, 411] on button "Teams" at bounding box center [119, 408] width 196 height 34
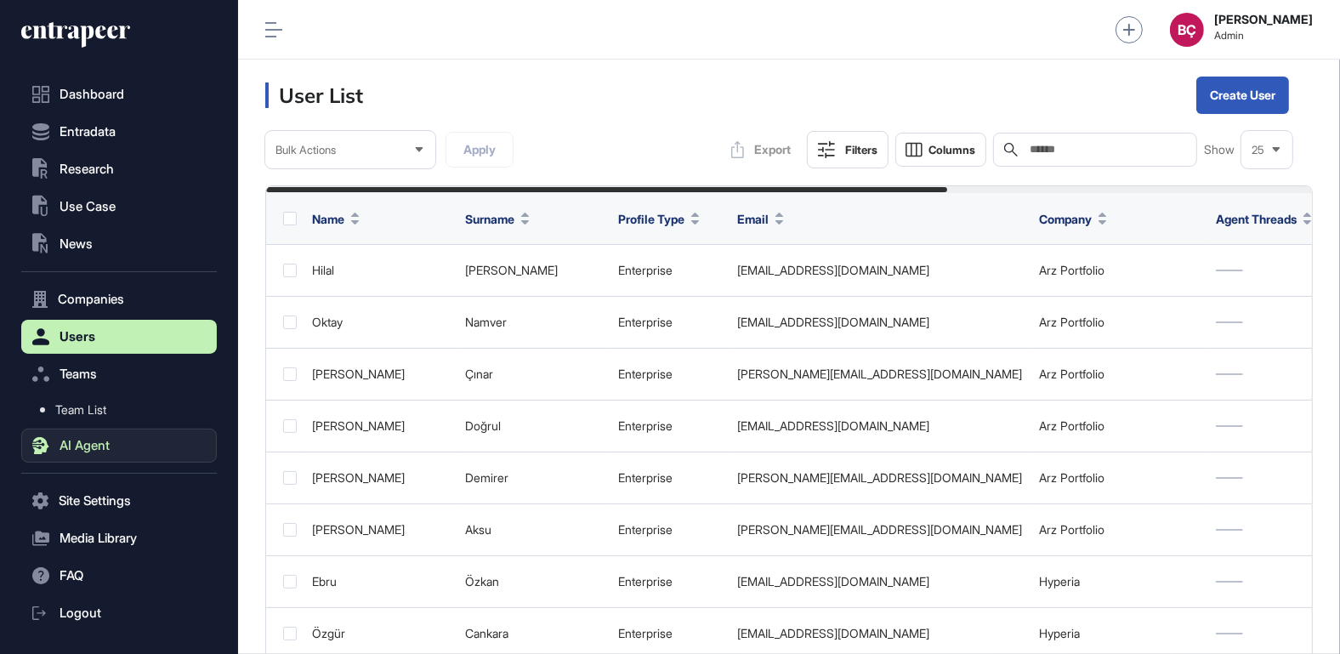
click at [111, 446] on button "AI Agent" at bounding box center [119, 446] width 196 height 34
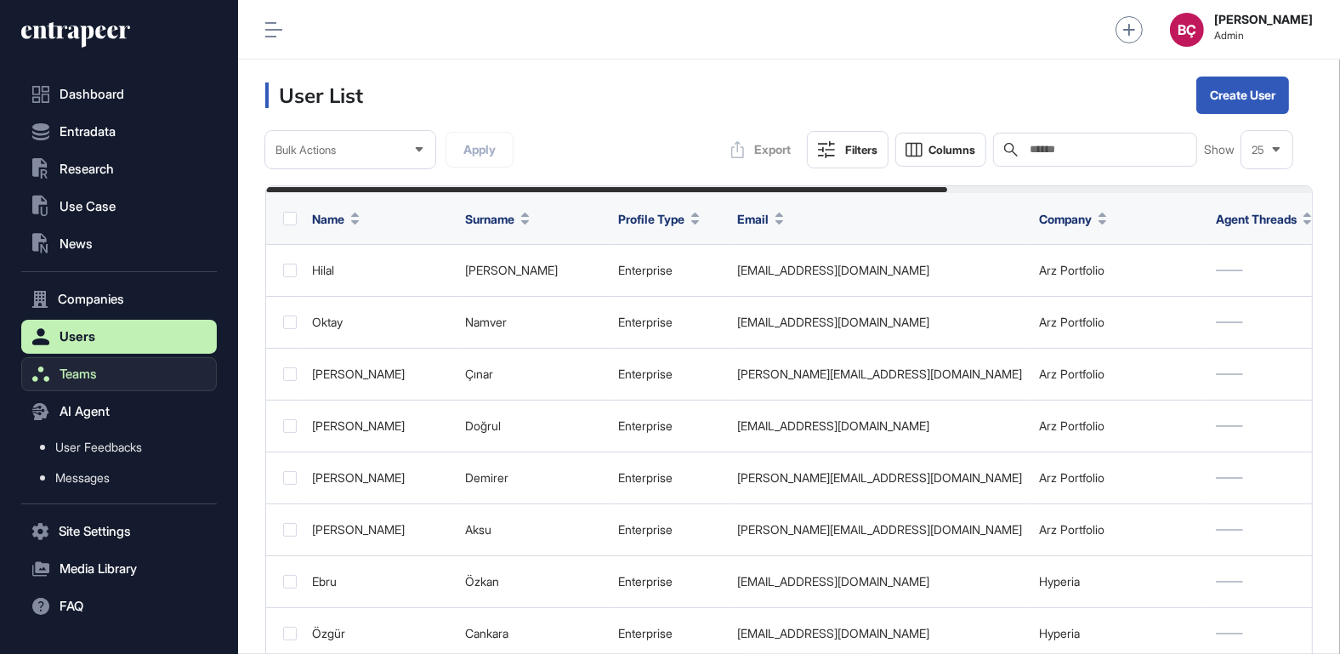
click at [107, 388] on button "Teams" at bounding box center [119, 374] width 196 height 34
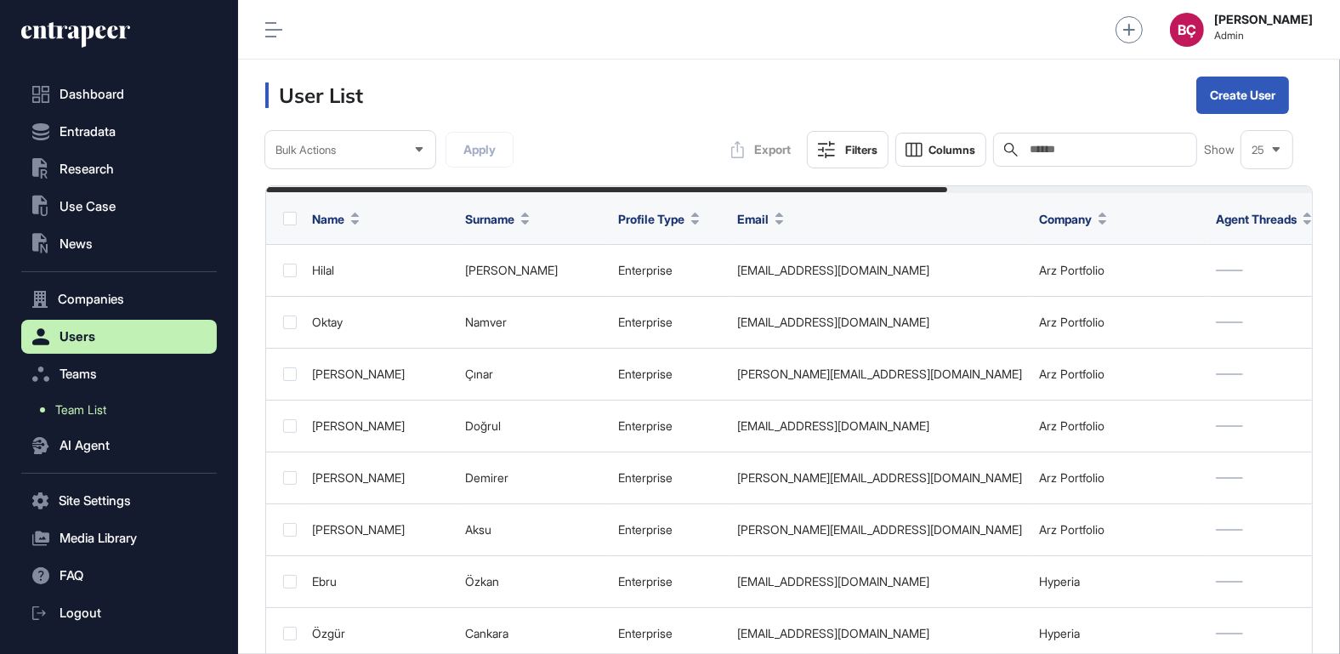
click at [106, 414] on span "Team List" at bounding box center [80, 410] width 51 height 14
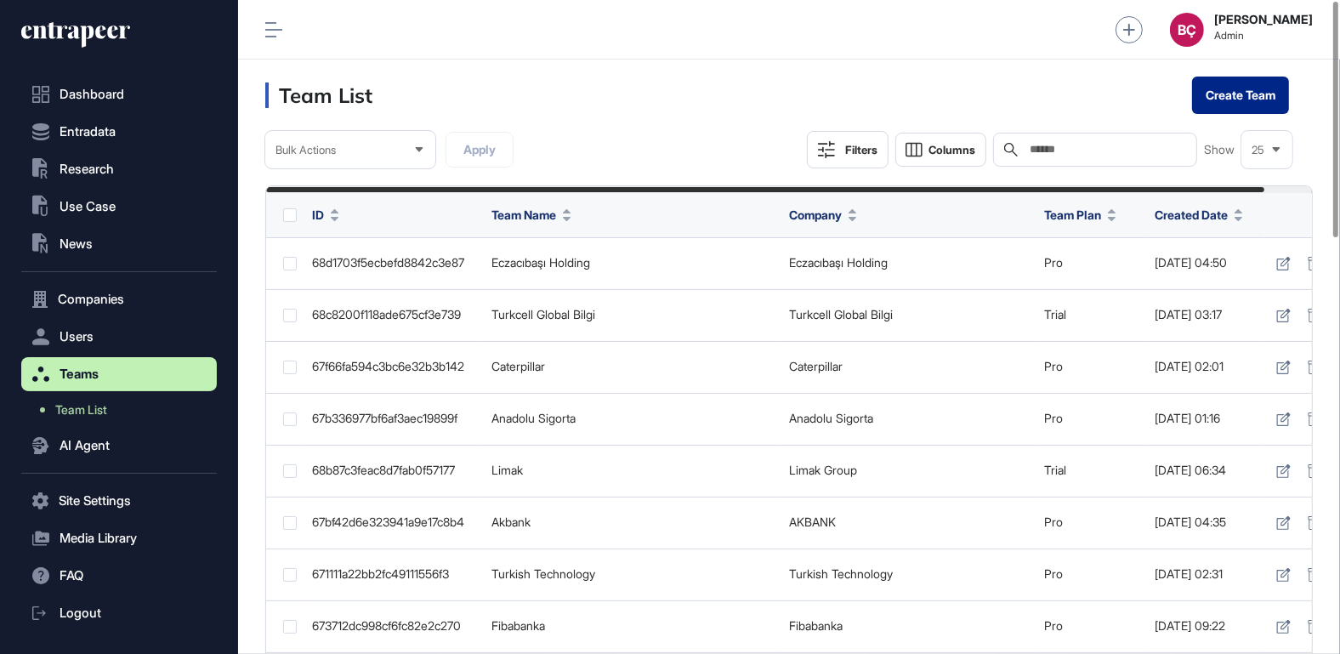
click at [1253, 91] on link "Create Team" at bounding box center [1240, 95] width 97 height 37
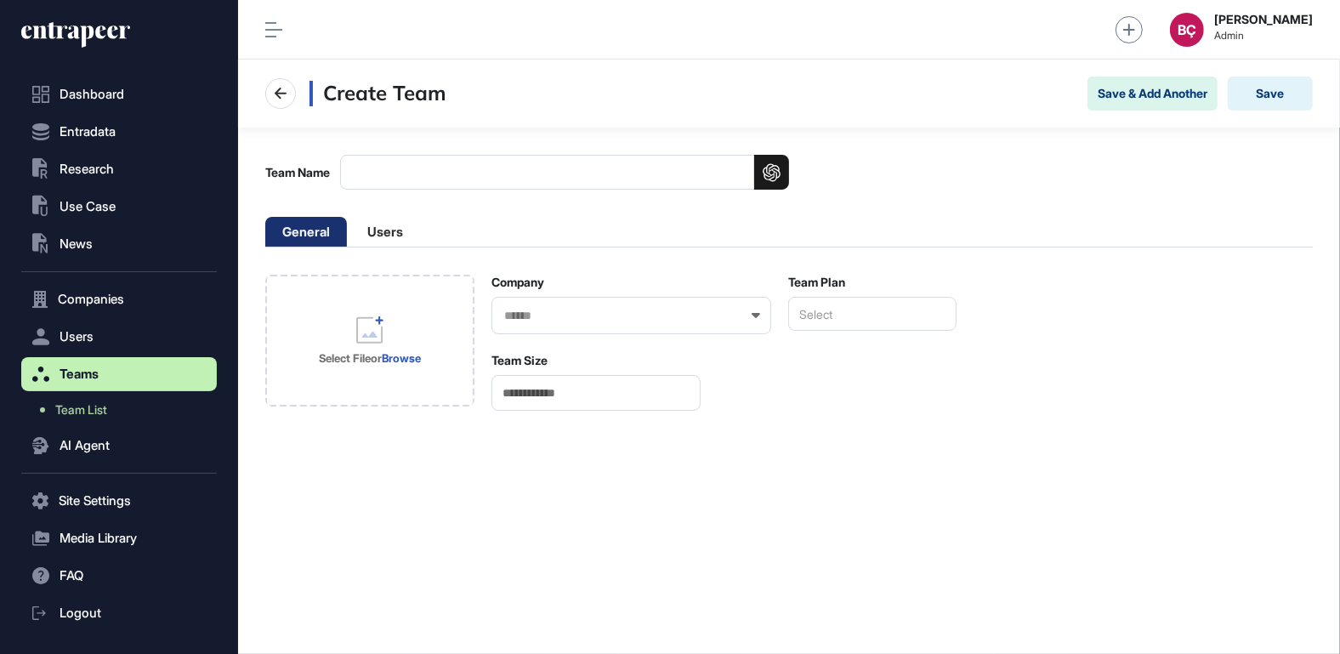
click at [497, 173] on input "Team Name" at bounding box center [564, 172] width 449 height 35
type input "**********"
click at [557, 310] on input "text" at bounding box center [621, 316] width 236 height 14
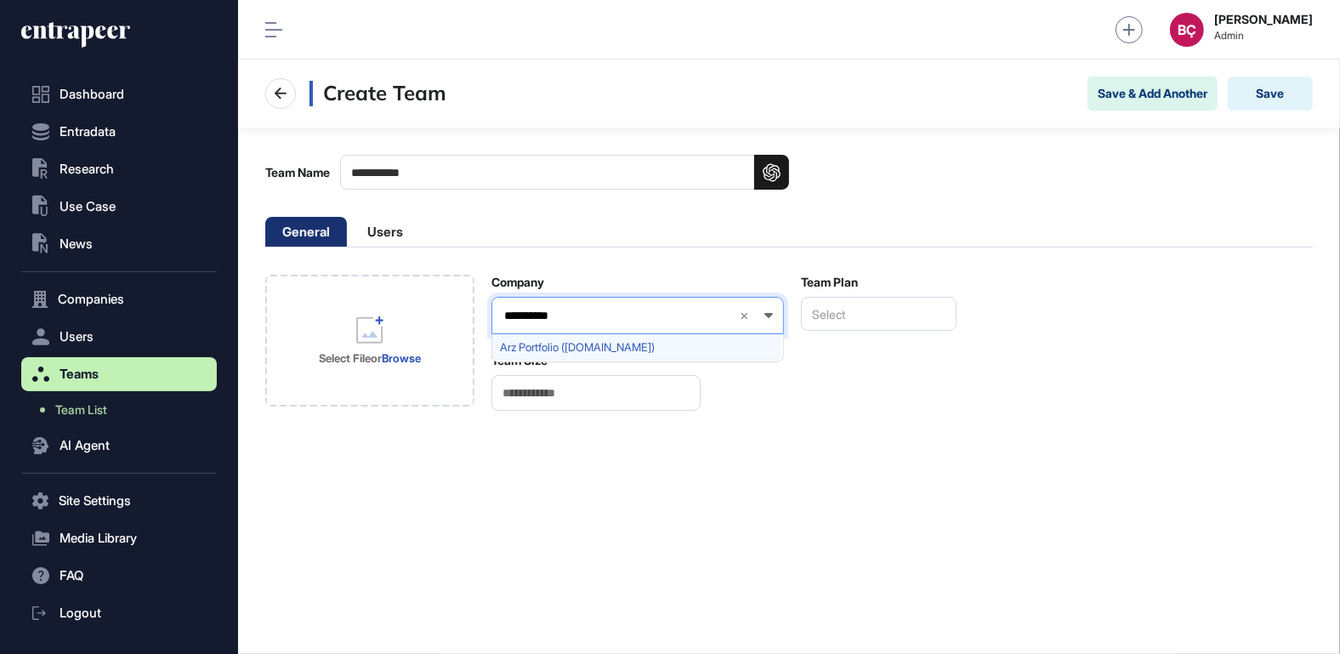
type input "**********"
click at [535, 348] on span "Arz Portfolio ([DOMAIN_NAME])" at bounding box center [637, 347] width 274 height 13
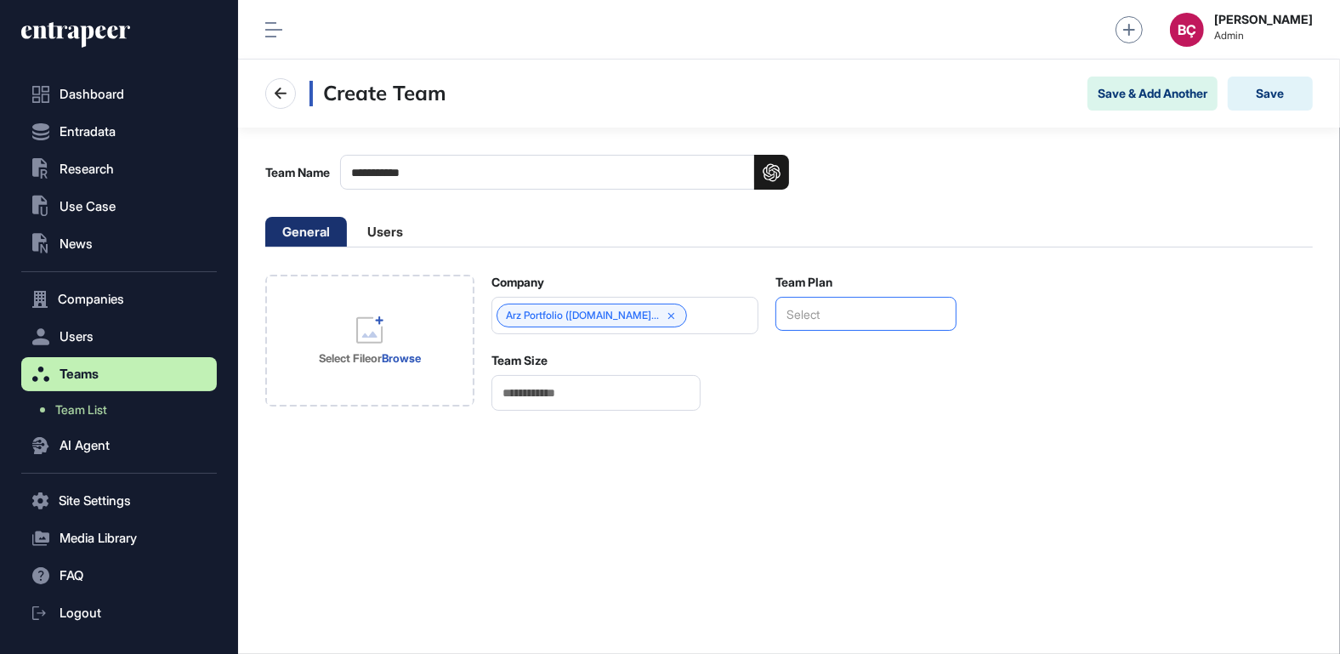
click at [842, 319] on div "Select" at bounding box center [865, 314] width 181 height 34
click at [824, 349] on span "Pro" at bounding box center [865, 344] width 162 height 13
click at [824, 311] on div "Pro" at bounding box center [864, 315] width 185 height 37
click at [811, 313] on icon at bounding box center [815, 316] width 12 height 12
click at [821, 313] on div "Select" at bounding box center [865, 314] width 181 height 34
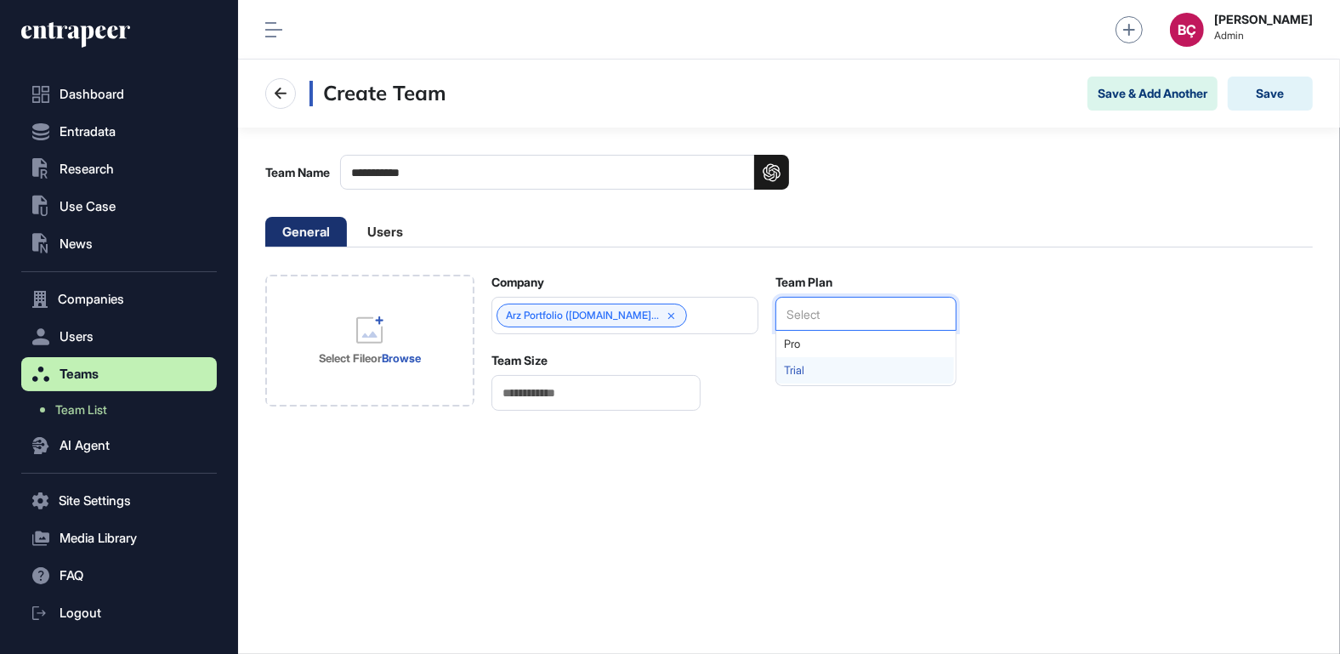
click at [798, 366] on span "Trial" at bounding box center [865, 370] width 162 height 13
click at [570, 412] on div "**********" at bounding box center [789, 357] width 1102 height 594
click at [568, 395] on input "*" at bounding box center [595, 392] width 209 height 35
type input "*"
click at [1275, 100] on button "Save" at bounding box center [1270, 94] width 85 height 34
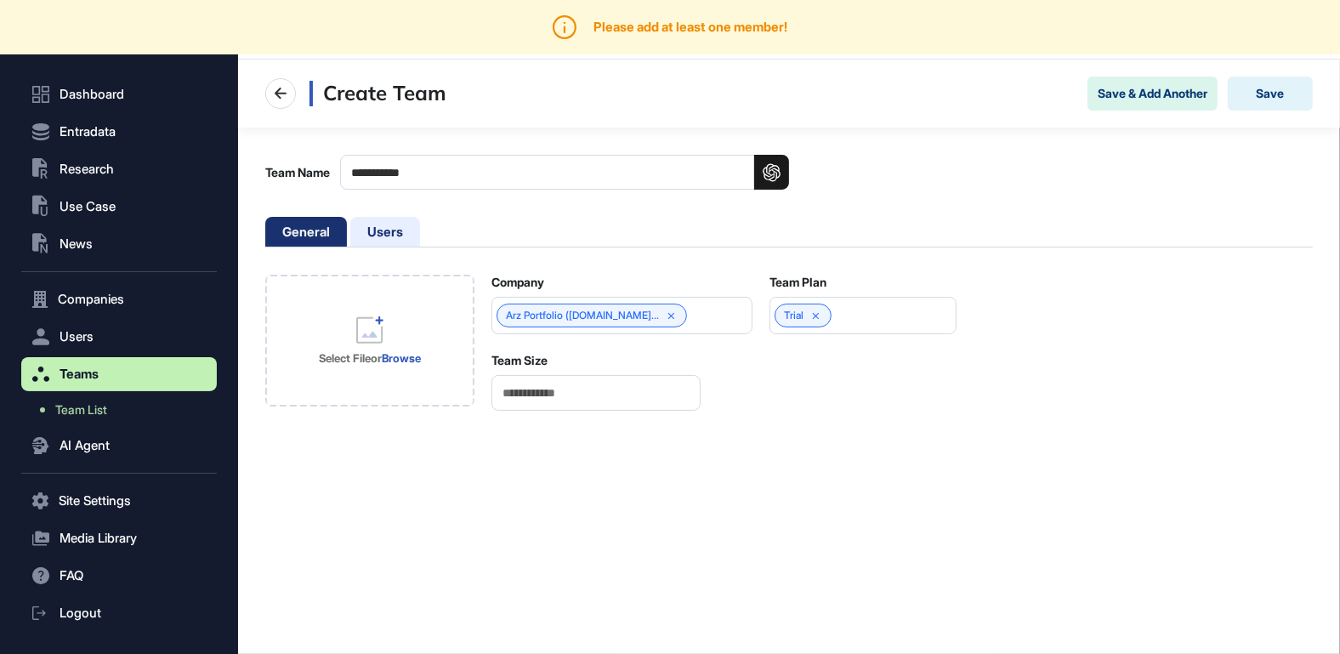
click at [382, 220] on li "Users" at bounding box center [385, 232] width 70 height 30
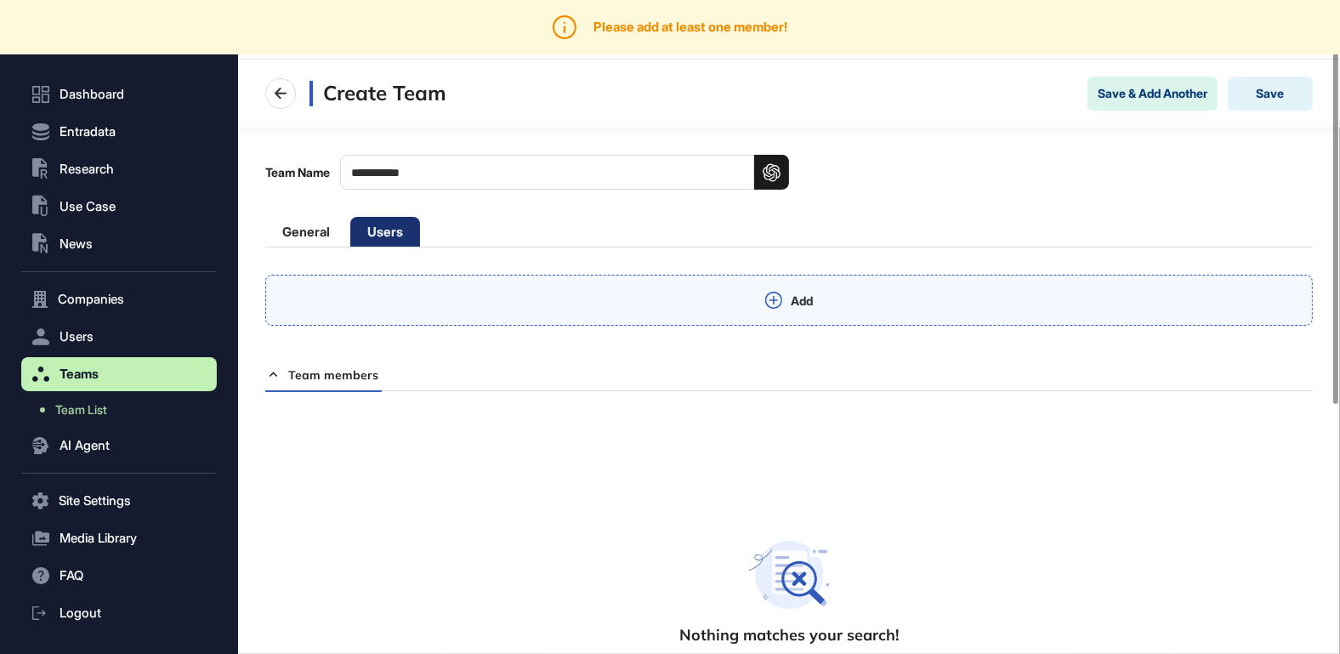
click at [521, 300] on div "Add" at bounding box center [789, 300] width 1048 height 51
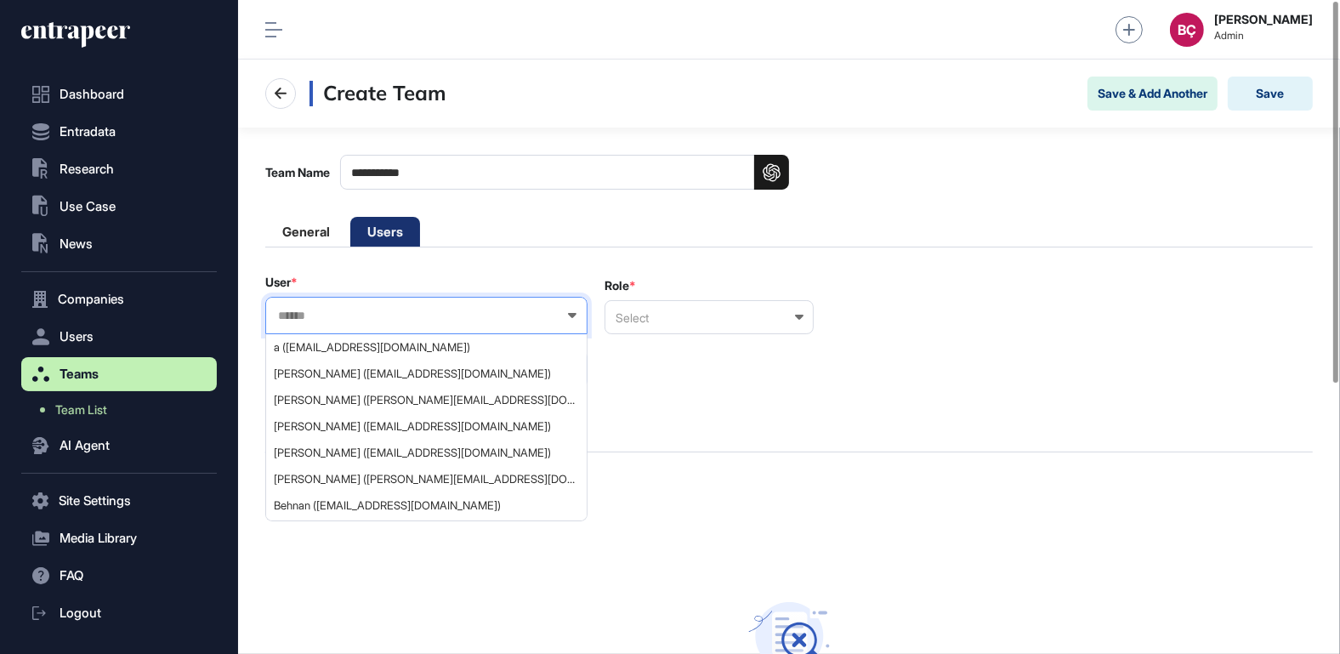
click at [362, 321] on input "text" at bounding box center [415, 316] width 278 height 14
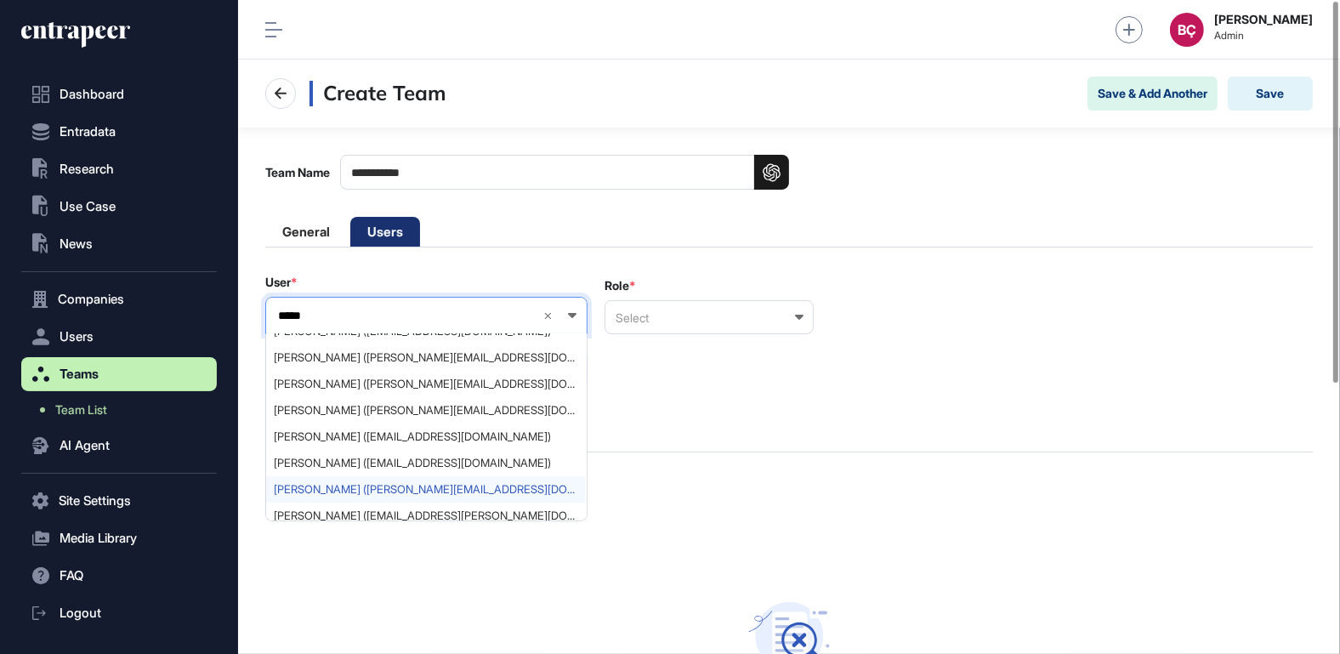
scroll to position [343, 0]
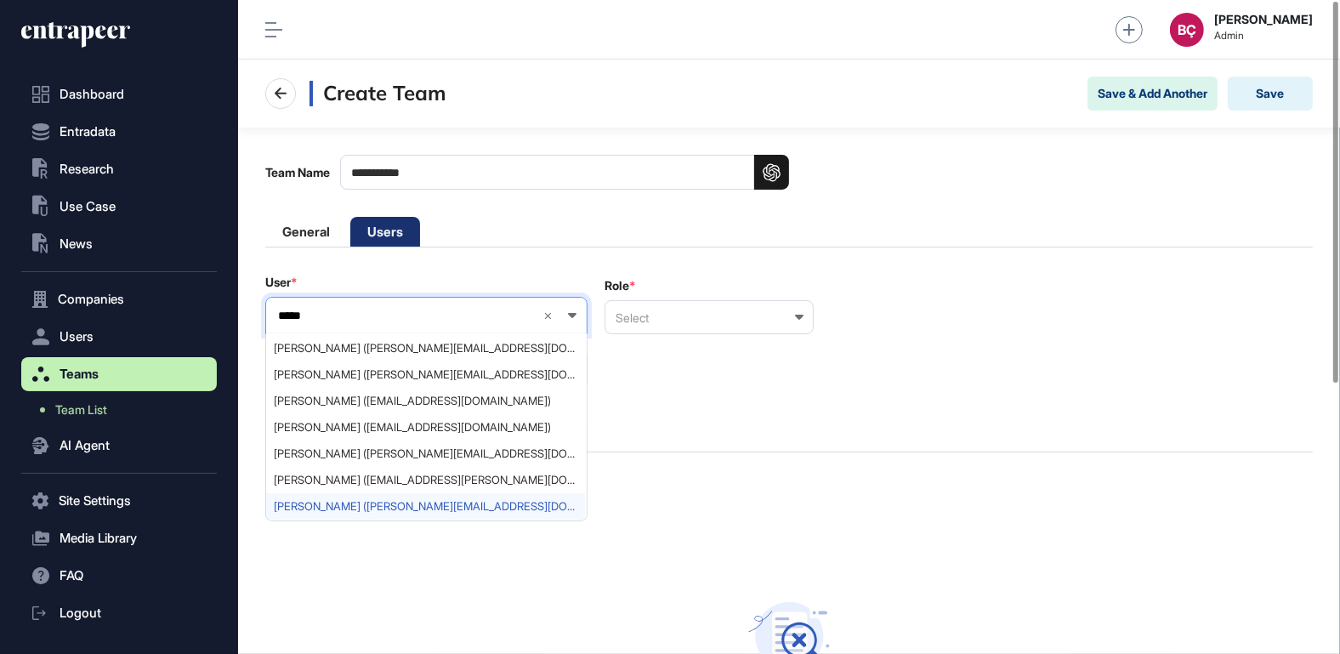
type input "*****"
click at [374, 501] on span "[PERSON_NAME] ([PERSON_NAME][EMAIL_ADDRESS][DOMAIN_NAME])" at bounding box center [426, 506] width 304 height 13
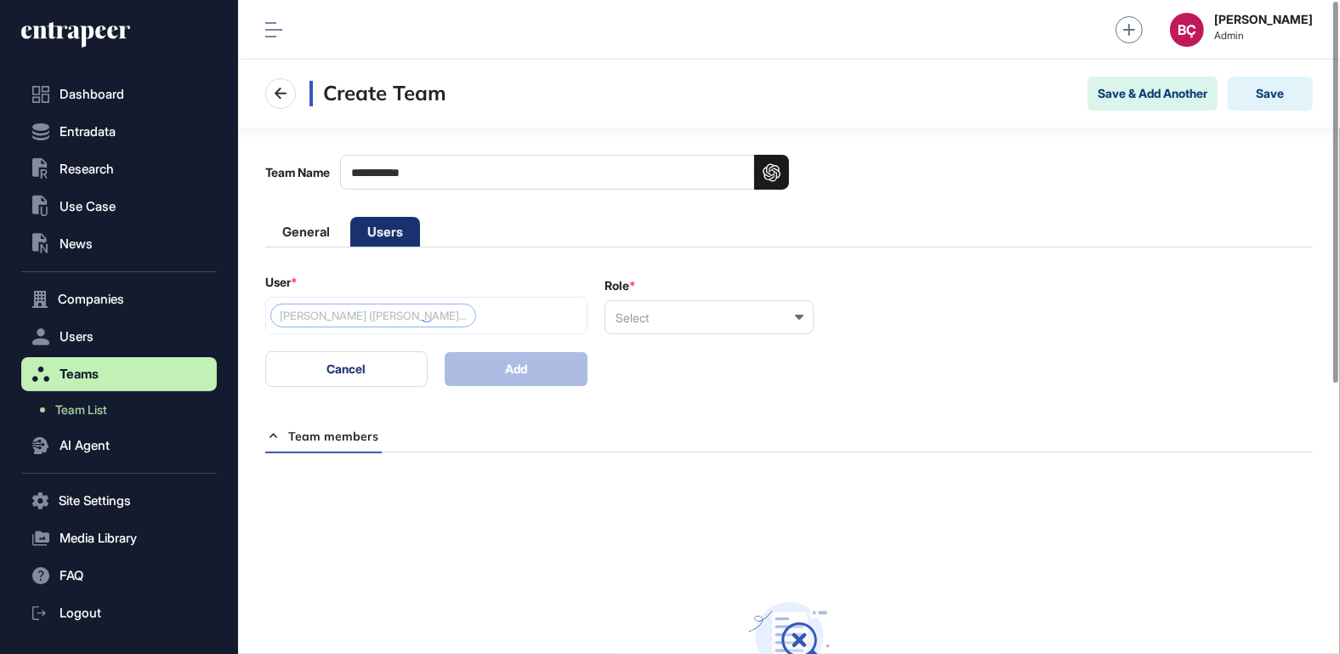
click at [654, 311] on div "Select" at bounding box center [709, 317] width 209 height 34
drag, startPoint x: 651, startPoint y: 350, endPoint x: 607, endPoint y: 368, distance: 47.7
click at [651, 351] on div "Owner" at bounding box center [708, 347] width 206 height 26
click at [528, 378] on button "Add" at bounding box center [517, 369] width 144 height 34
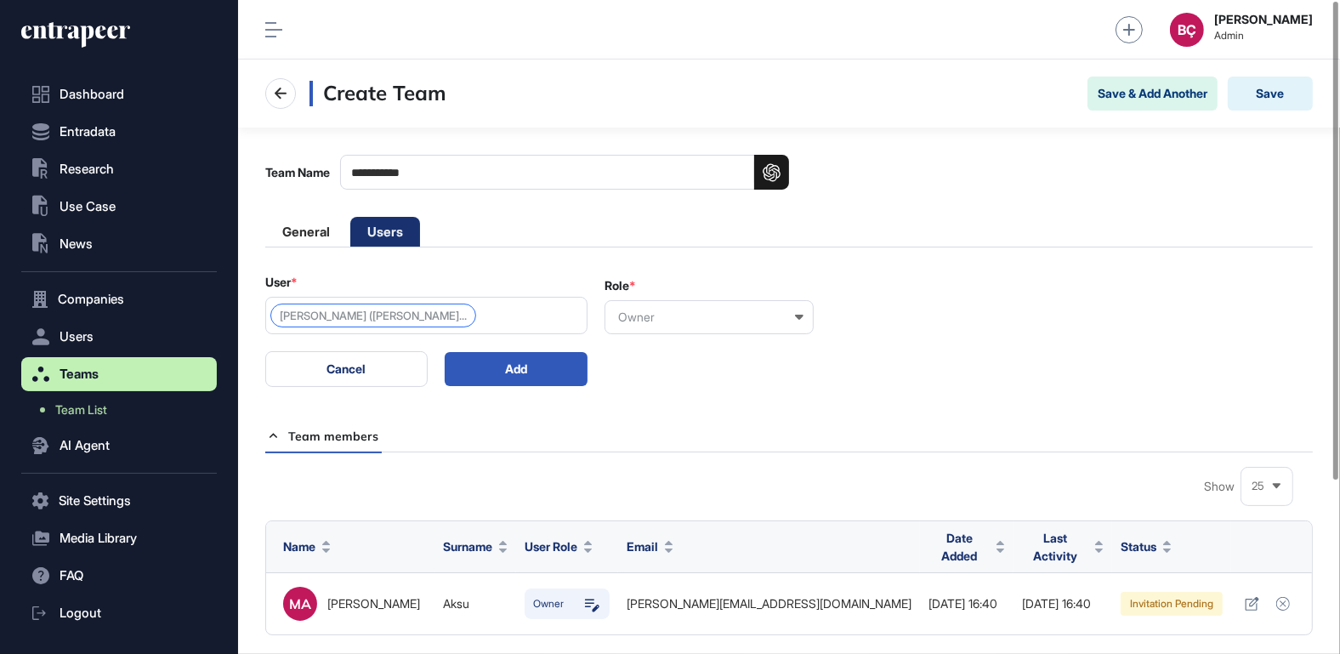
click at [501, 329] on div "[PERSON_NAME] ([PERSON_NAME]..." at bounding box center [426, 315] width 322 height 37
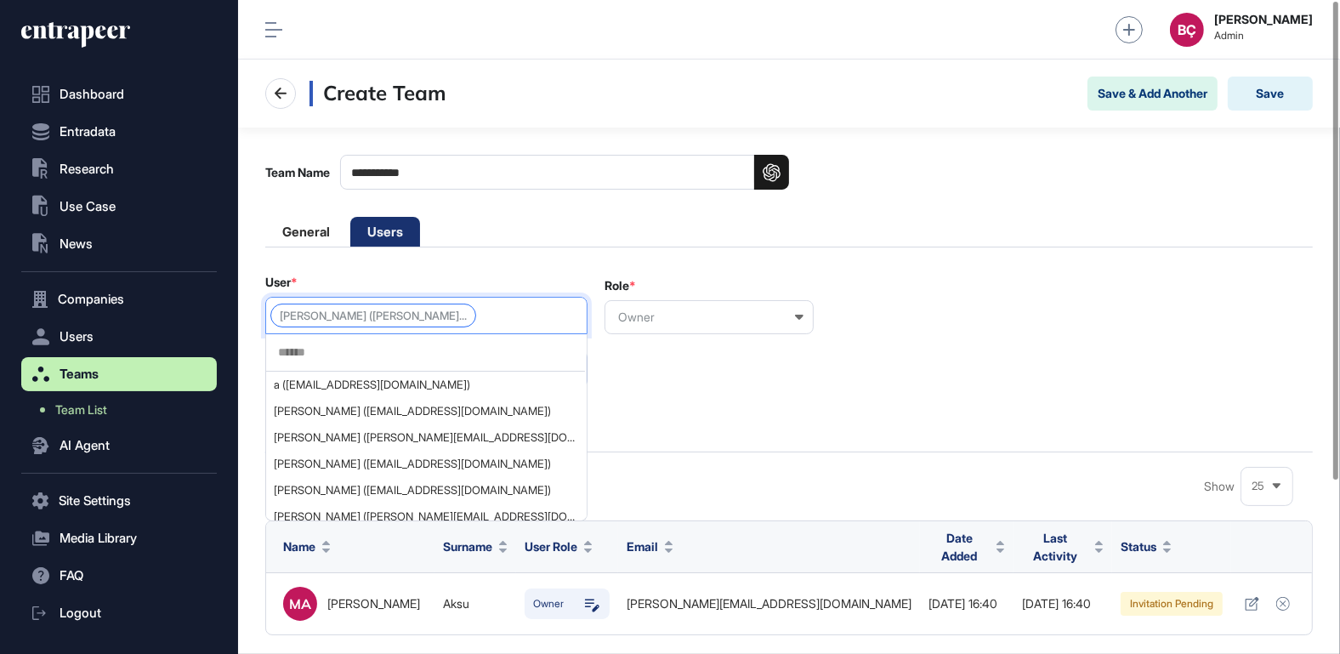
click at [457, 361] on div at bounding box center [425, 352] width 319 height 37
click at [455, 345] on input "text" at bounding box center [425, 352] width 298 height 14
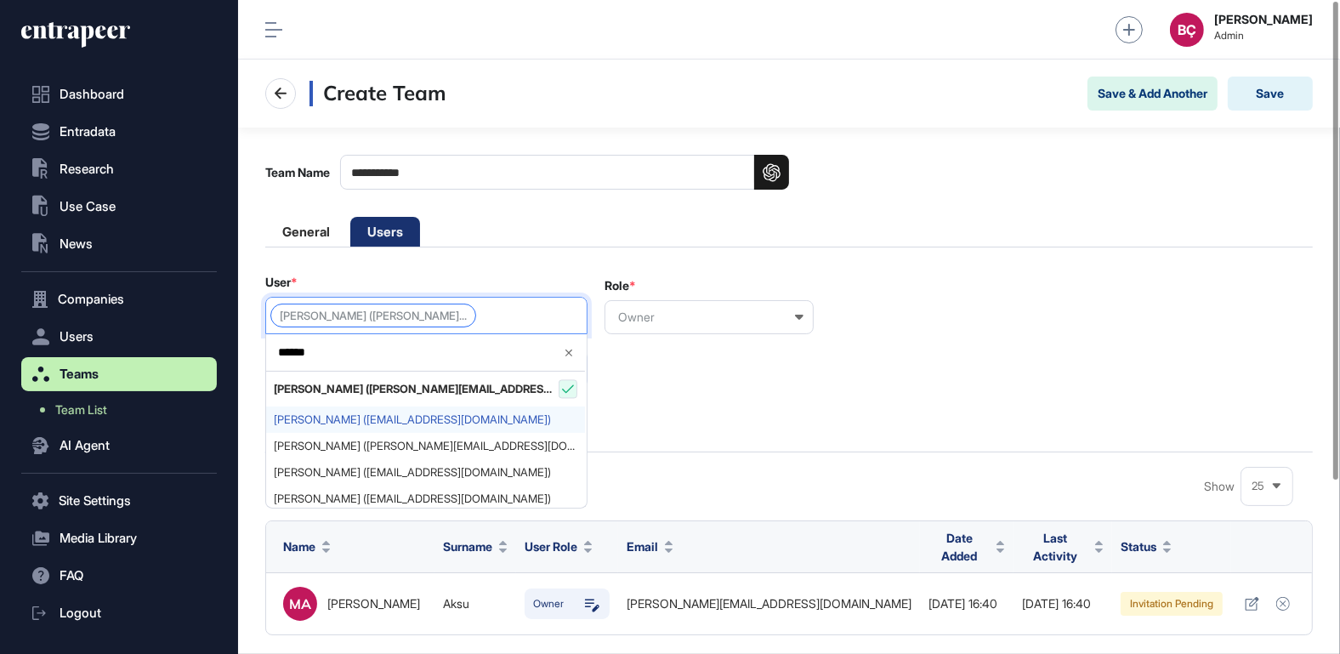
type input "******"
click at [379, 413] on span "[PERSON_NAME] ([EMAIL_ADDRESS][DOMAIN_NAME])" at bounding box center [426, 419] width 304 height 13
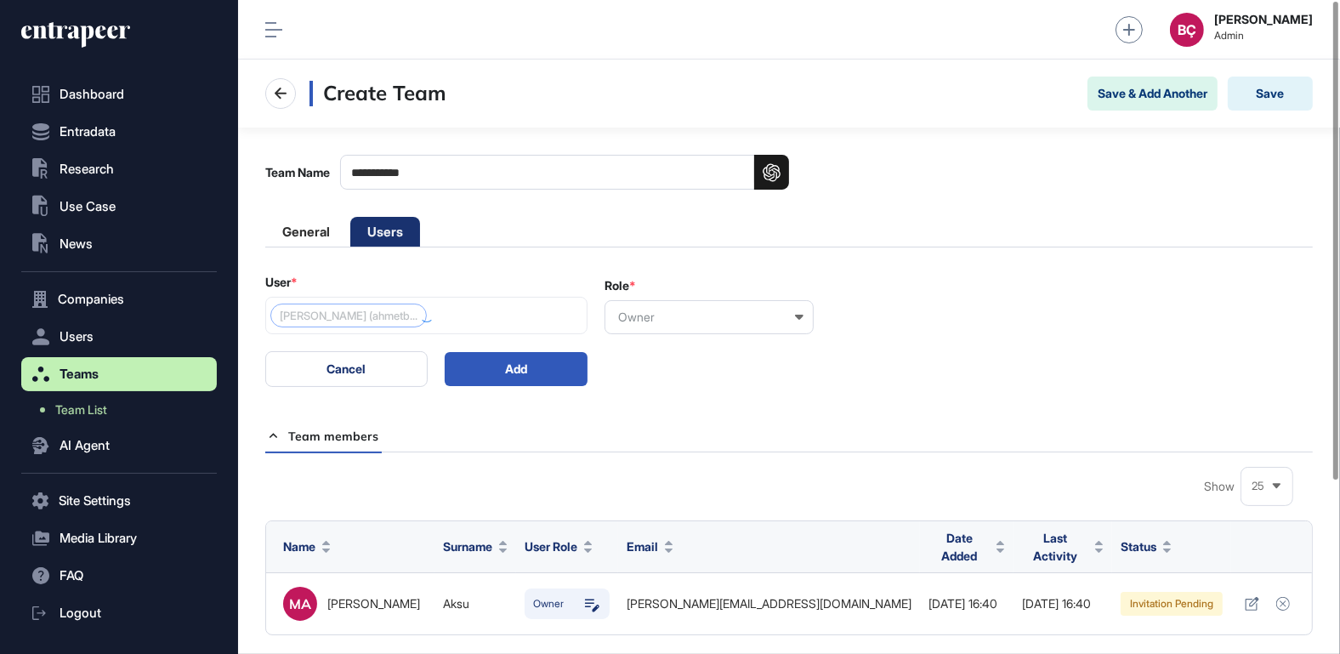
click at [661, 310] on div "Owner" at bounding box center [709, 317] width 209 height 34
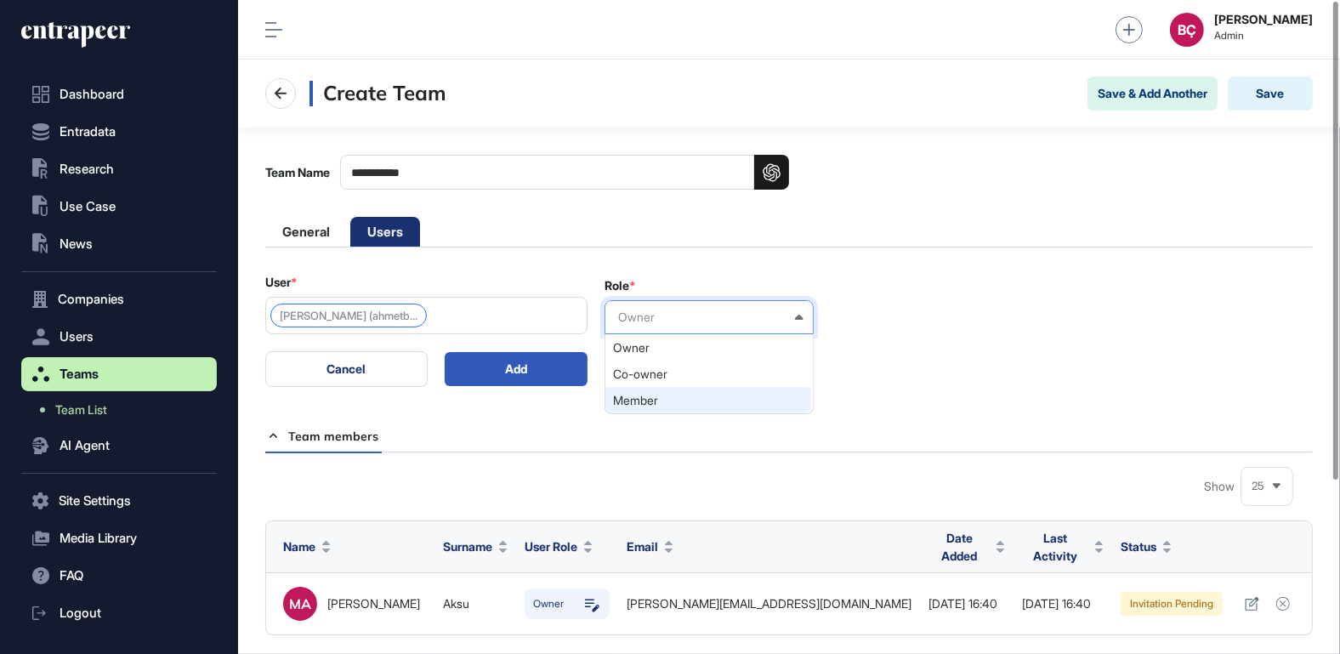
click at [649, 400] on div "Member" at bounding box center [708, 400] width 206 height 26
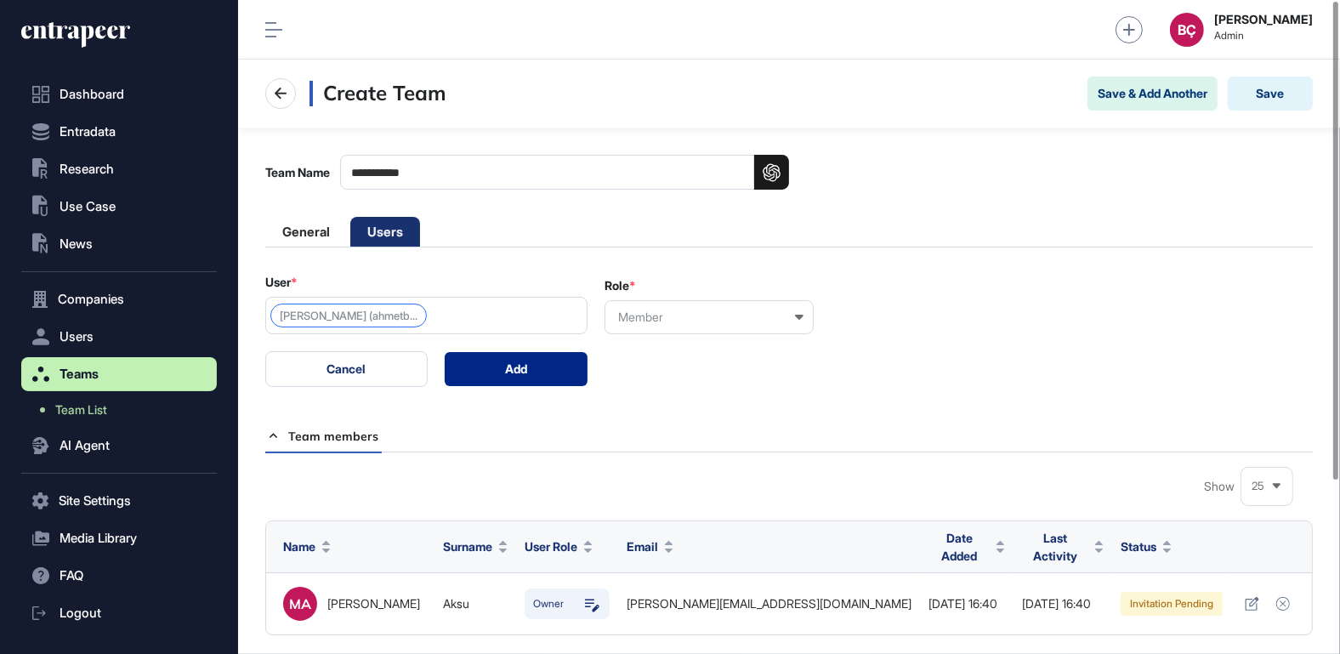
click at [542, 366] on button "Add" at bounding box center [517, 369] width 144 height 34
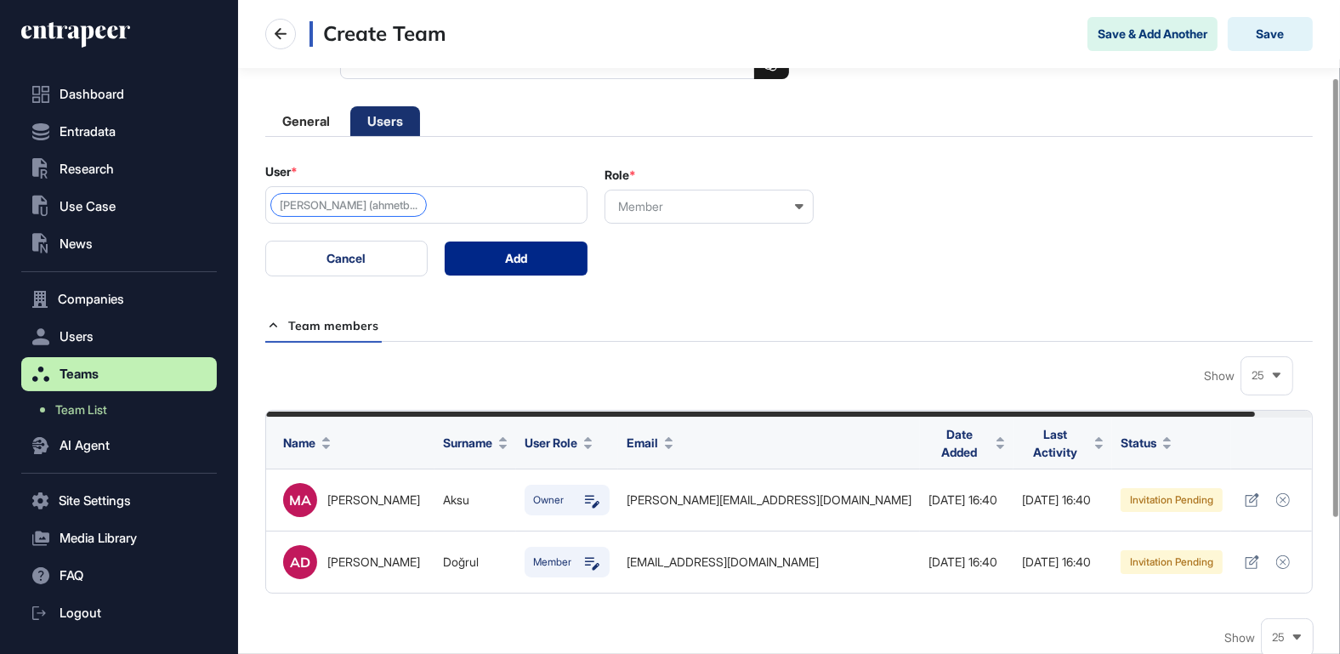
scroll to position [115, 0]
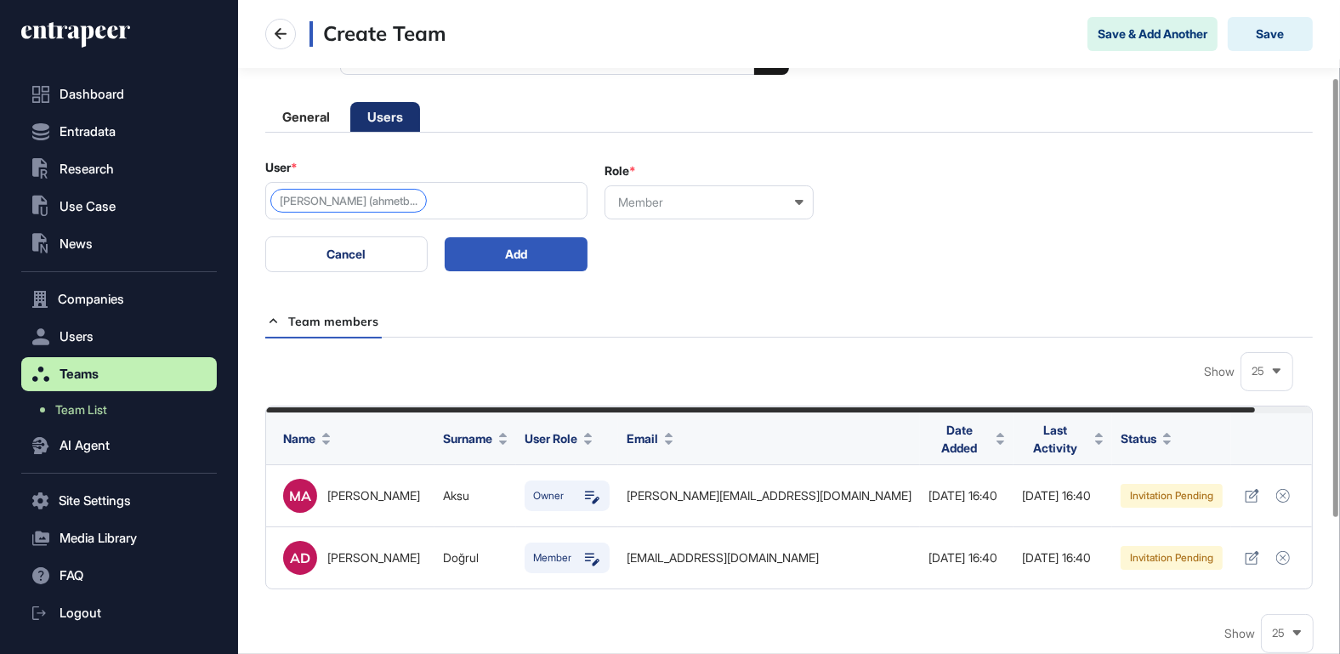
click at [481, 199] on div "[PERSON_NAME] (ahmetb..." at bounding box center [426, 200] width 322 height 37
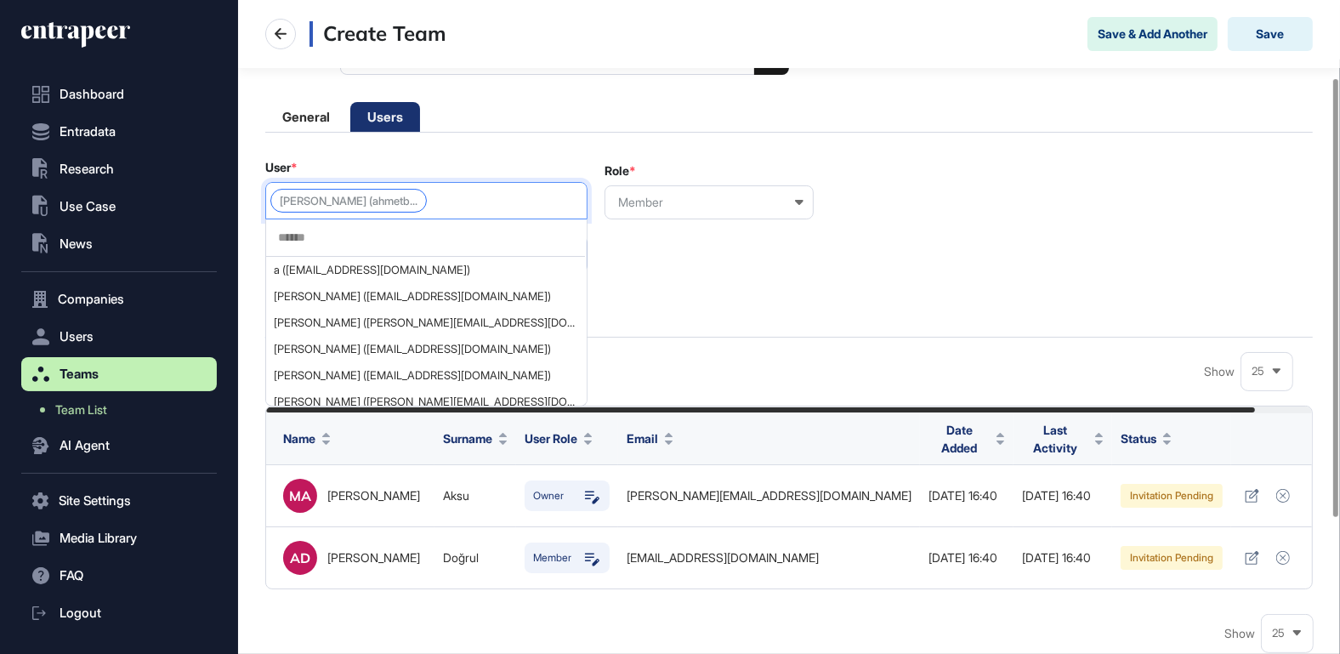
click at [423, 234] on input "text" at bounding box center [425, 237] width 298 height 14
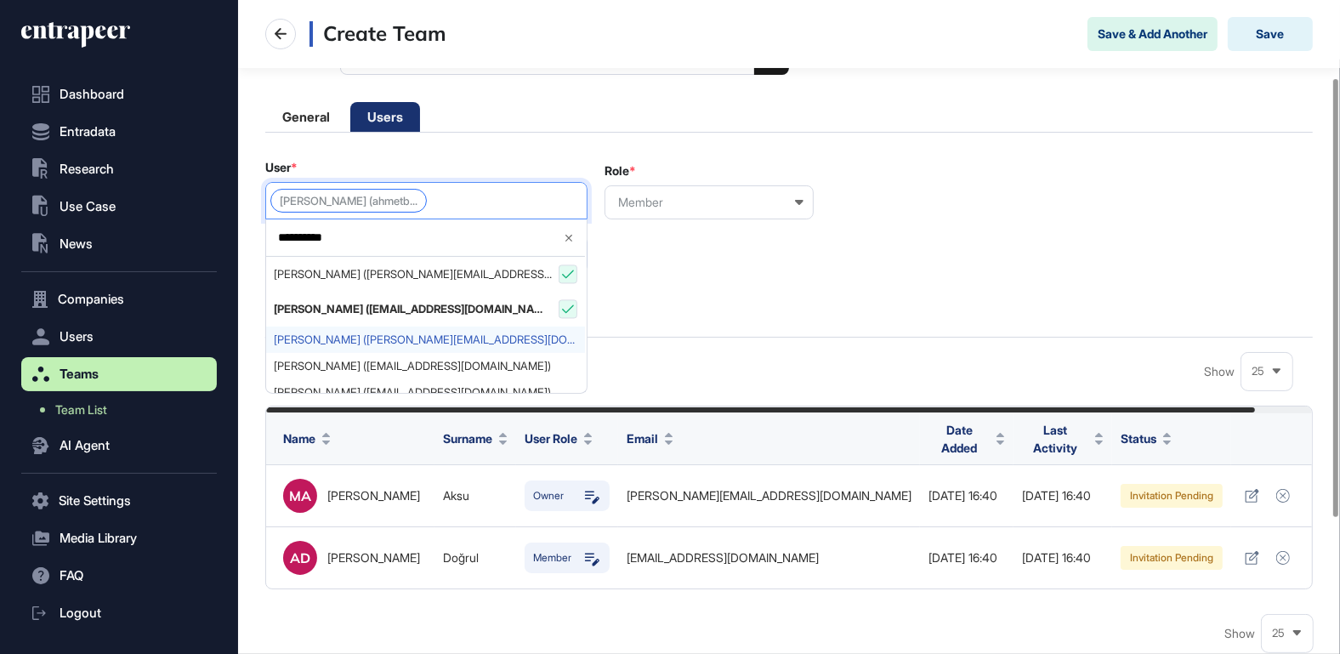
type input "**********"
click at [408, 333] on span "[PERSON_NAME] ([PERSON_NAME][EMAIL_ADDRESS][DOMAIN_NAME])" at bounding box center [426, 339] width 304 height 13
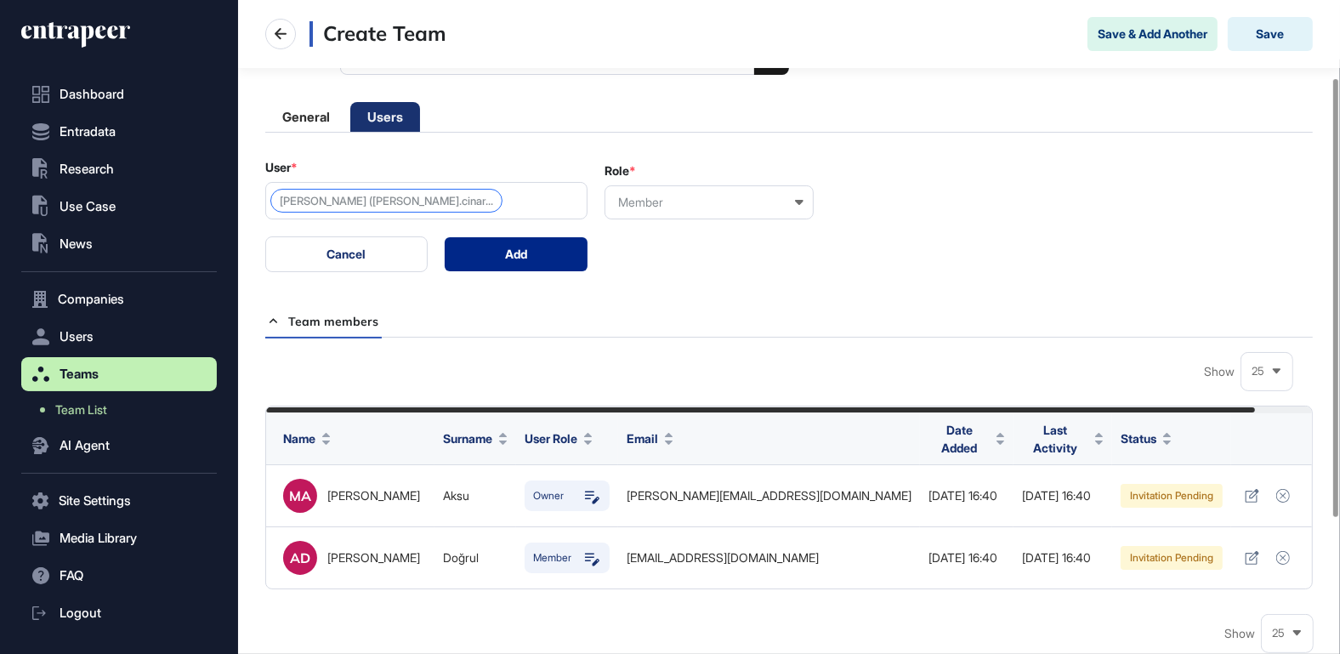
click at [530, 247] on button "Add" at bounding box center [517, 254] width 144 height 34
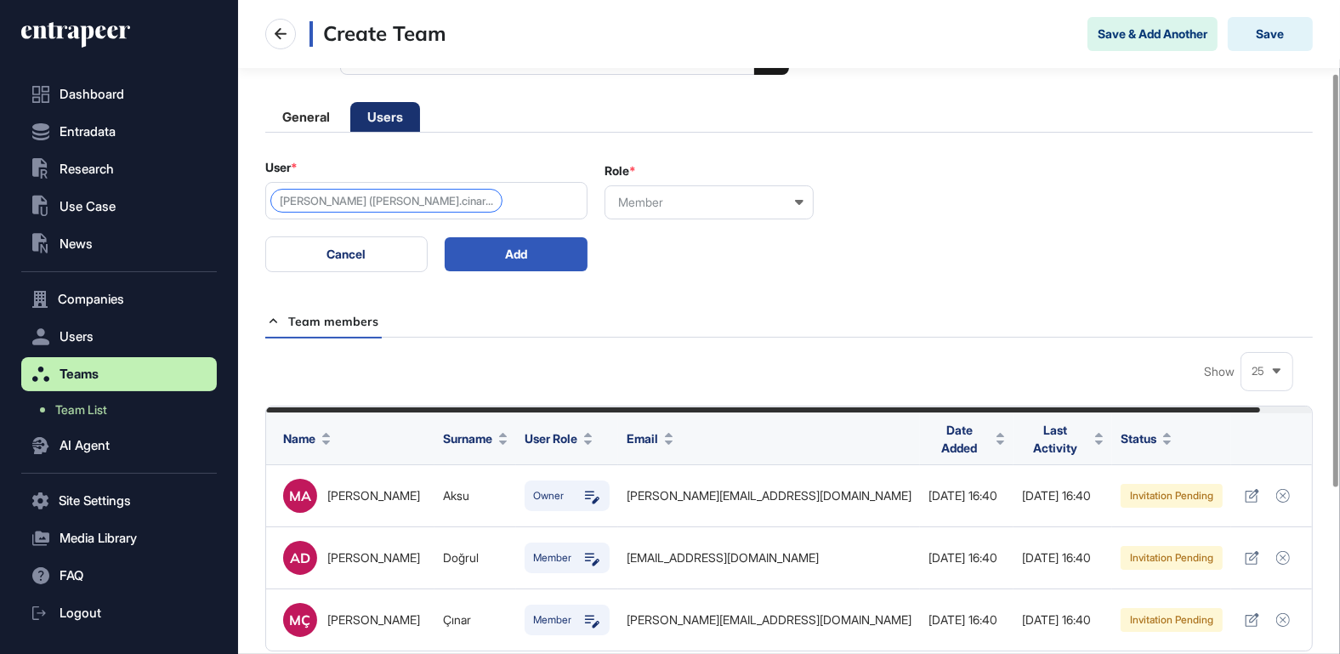
click at [508, 203] on div "[PERSON_NAME] ([PERSON_NAME].cinar..." at bounding box center [426, 200] width 322 height 37
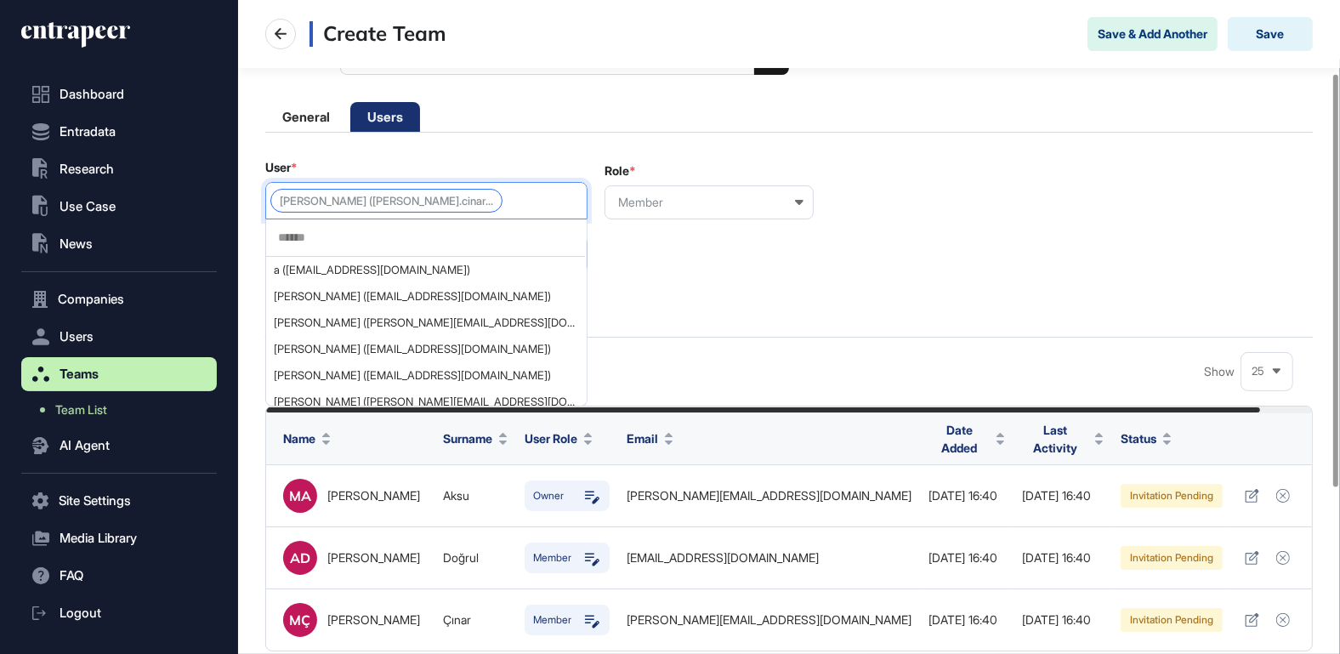
click at [442, 230] on input "text" at bounding box center [425, 237] width 298 height 14
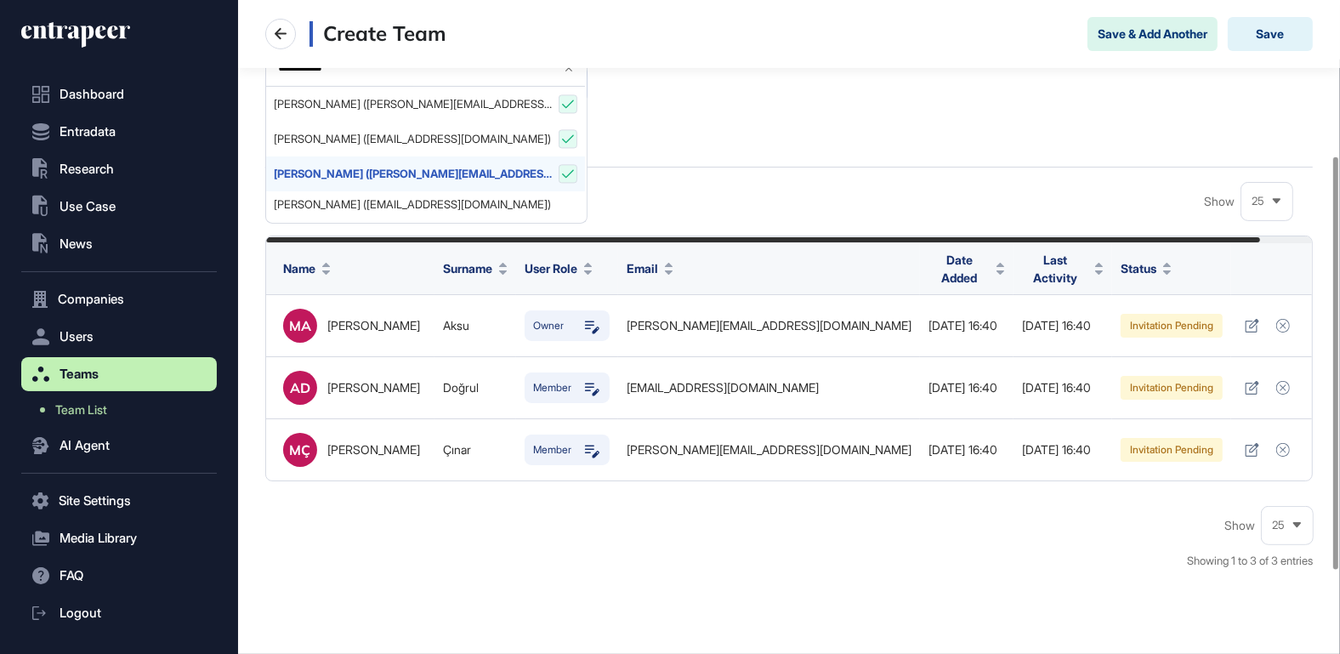
scroll to position [300, 0]
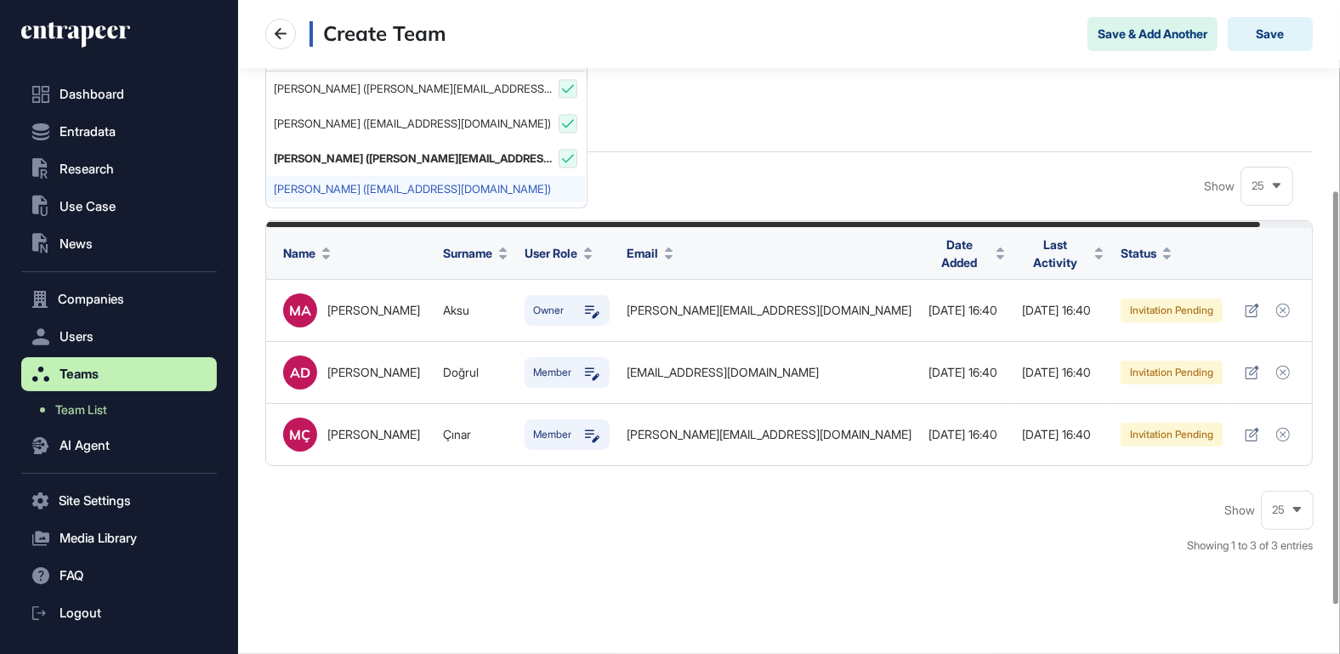
type input "**********"
click at [419, 183] on span "[PERSON_NAME] ([EMAIL_ADDRESS][DOMAIN_NAME])" at bounding box center [426, 189] width 304 height 13
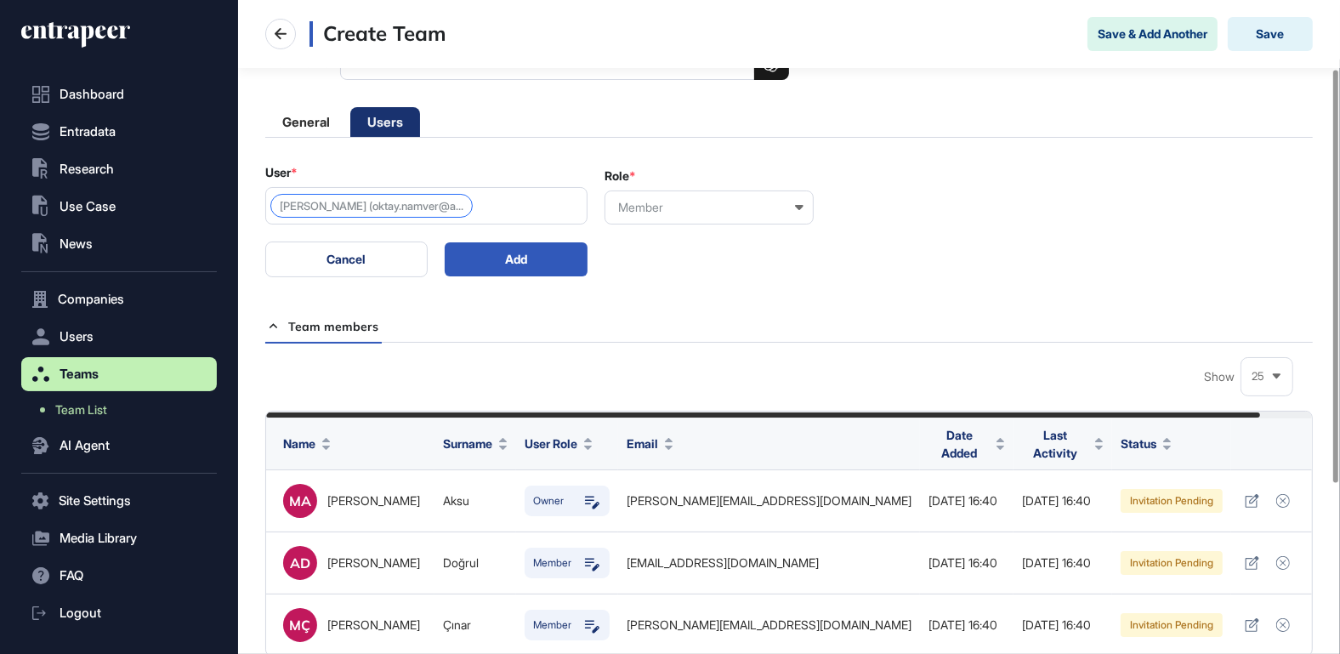
scroll to position [108, 0]
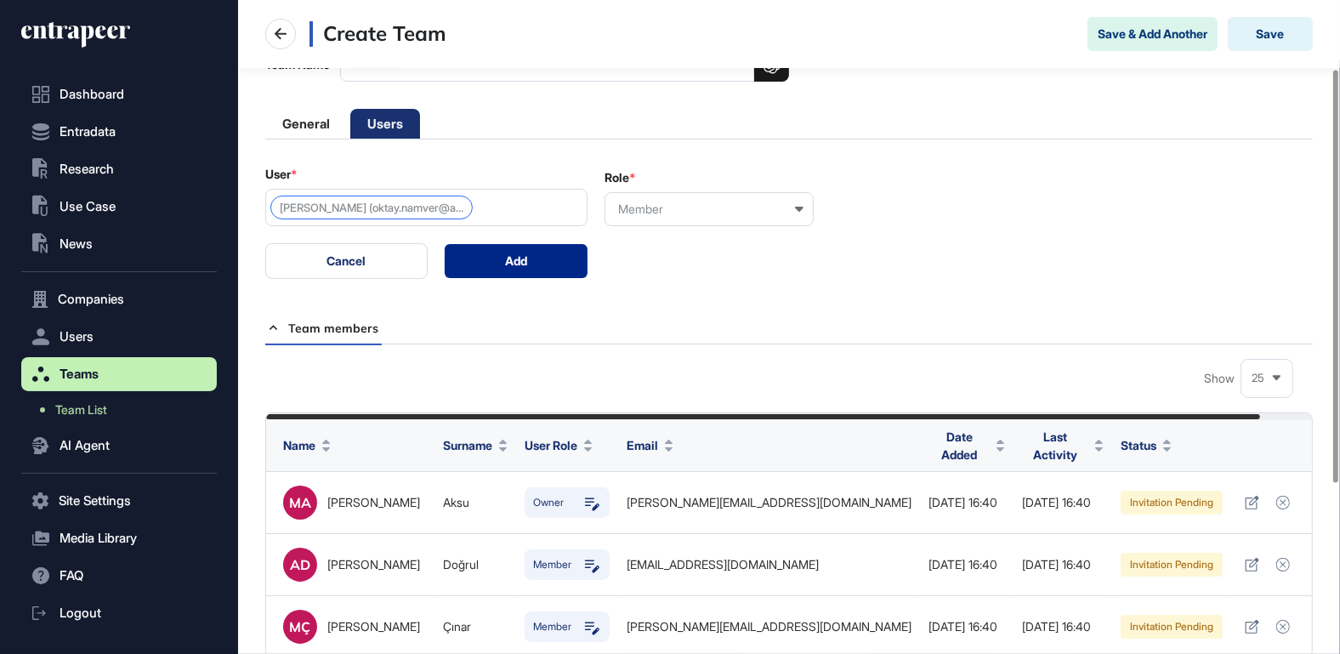
click at [546, 246] on button "Add" at bounding box center [517, 261] width 144 height 34
click at [511, 206] on div "[PERSON_NAME] (oktay.namver@a..." at bounding box center [426, 207] width 322 height 37
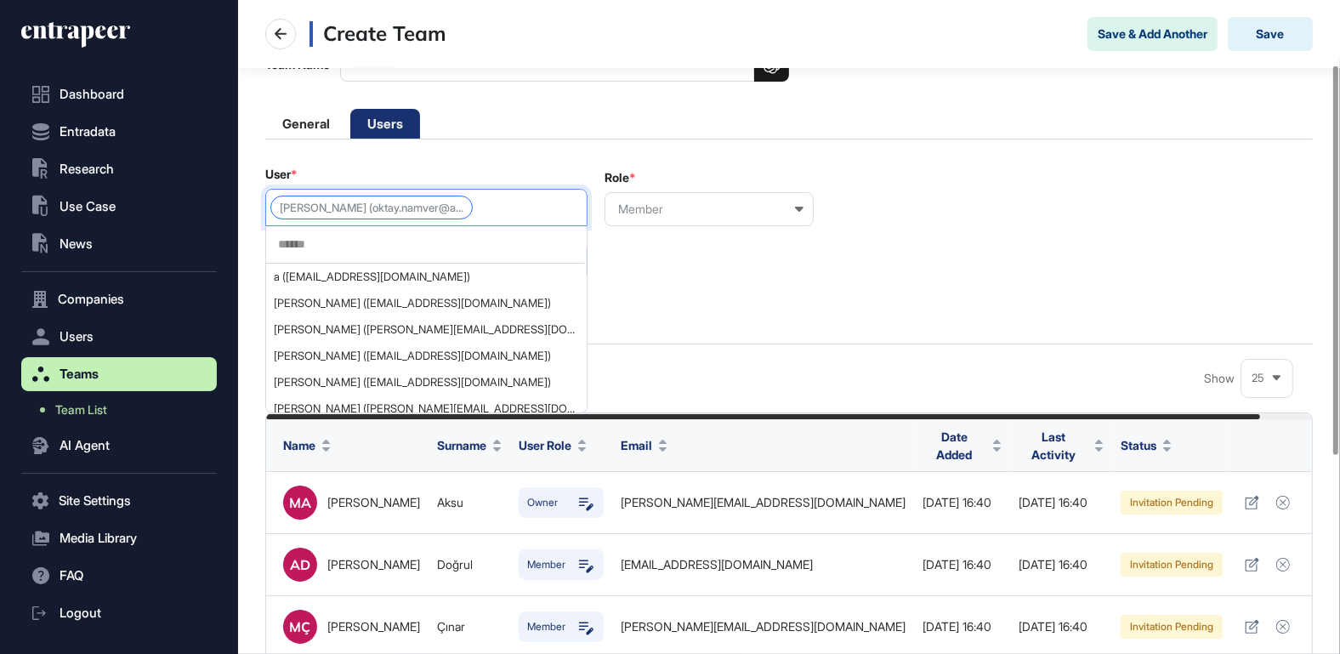
click at [454, 237] on input "text" at bounding box center [425, 244] width 298 height 14
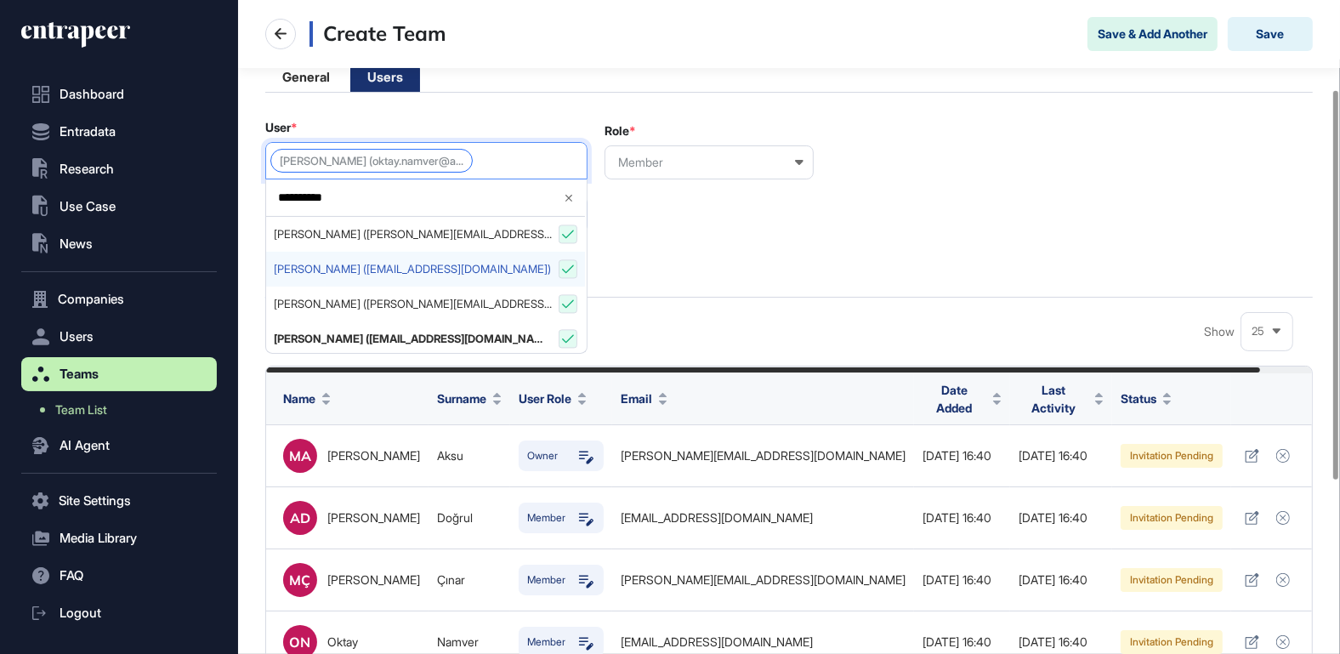
scroll to position [149, 0]
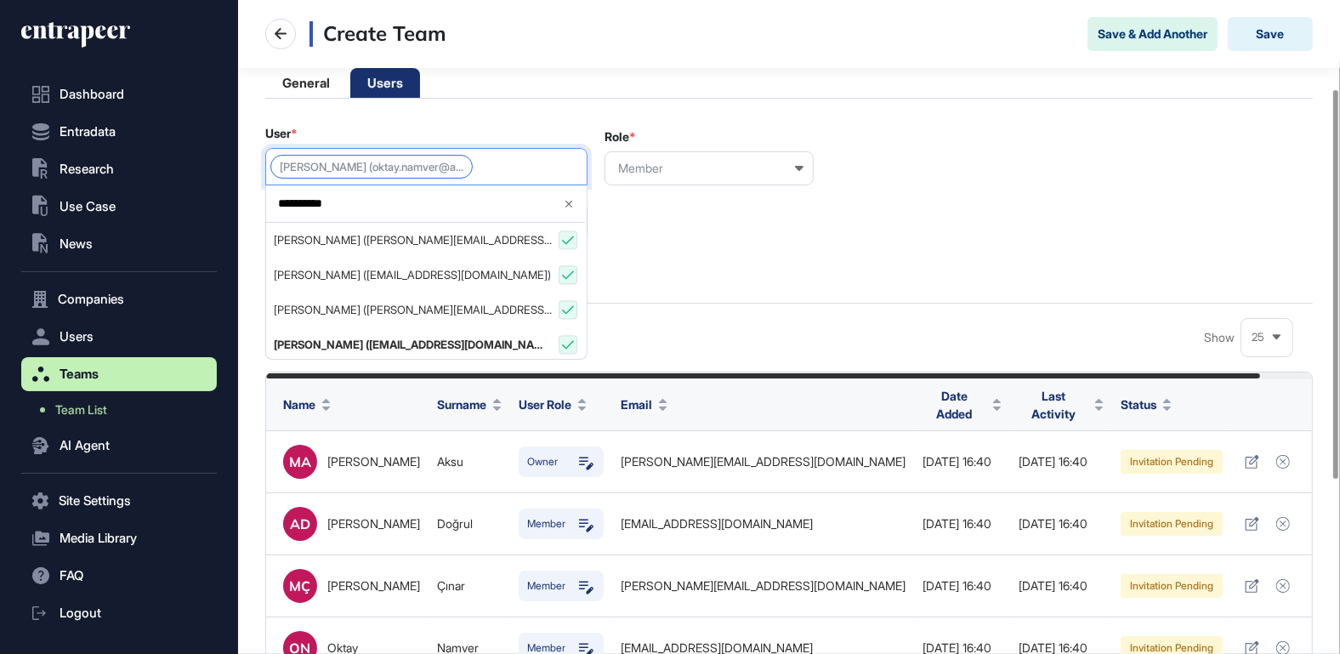
click at [398, 203] on input "**********" at bounding box center [412, 203] width 273 height 14
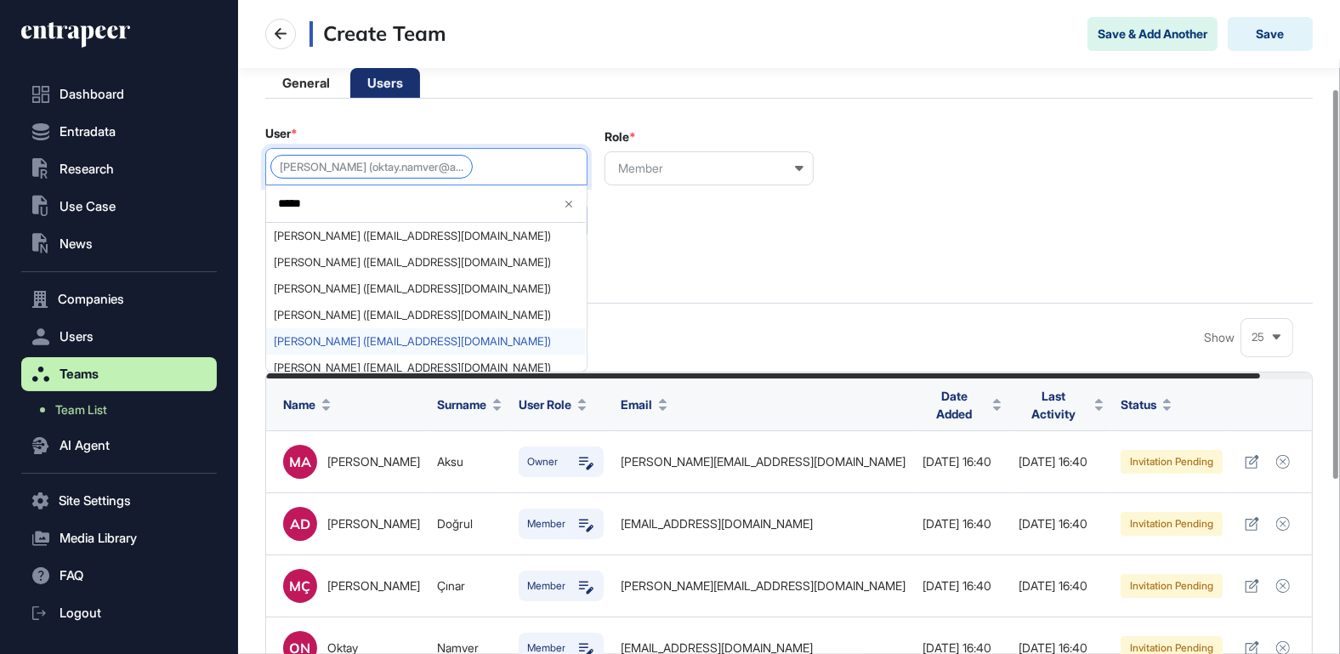
type input "*****"
click at [365, 336] on span "[PERSON_NAME] ([EMAIL_ADDRESS][DOMAIN_NAME])" at bounding box center [426, 341] width 304 height 13
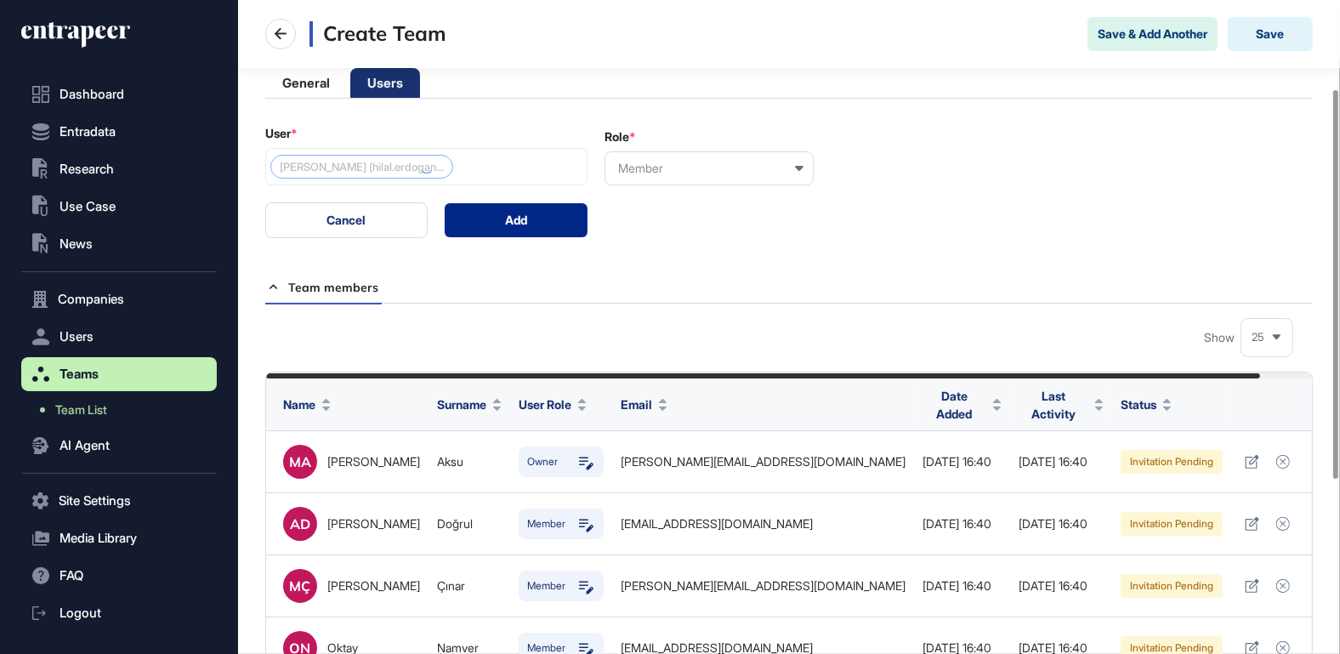
click at [552, 224] on button "Add" at bounding box center [517, 220] width 144 height 34
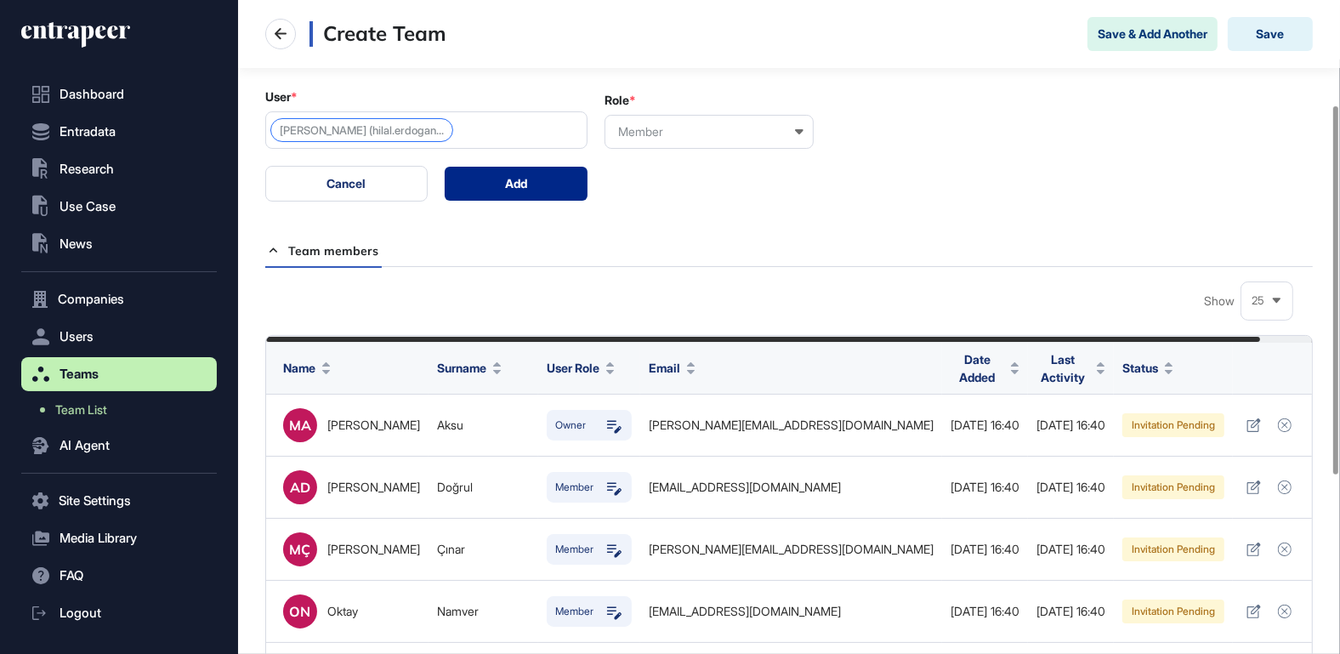
scroll to position [82, 0]
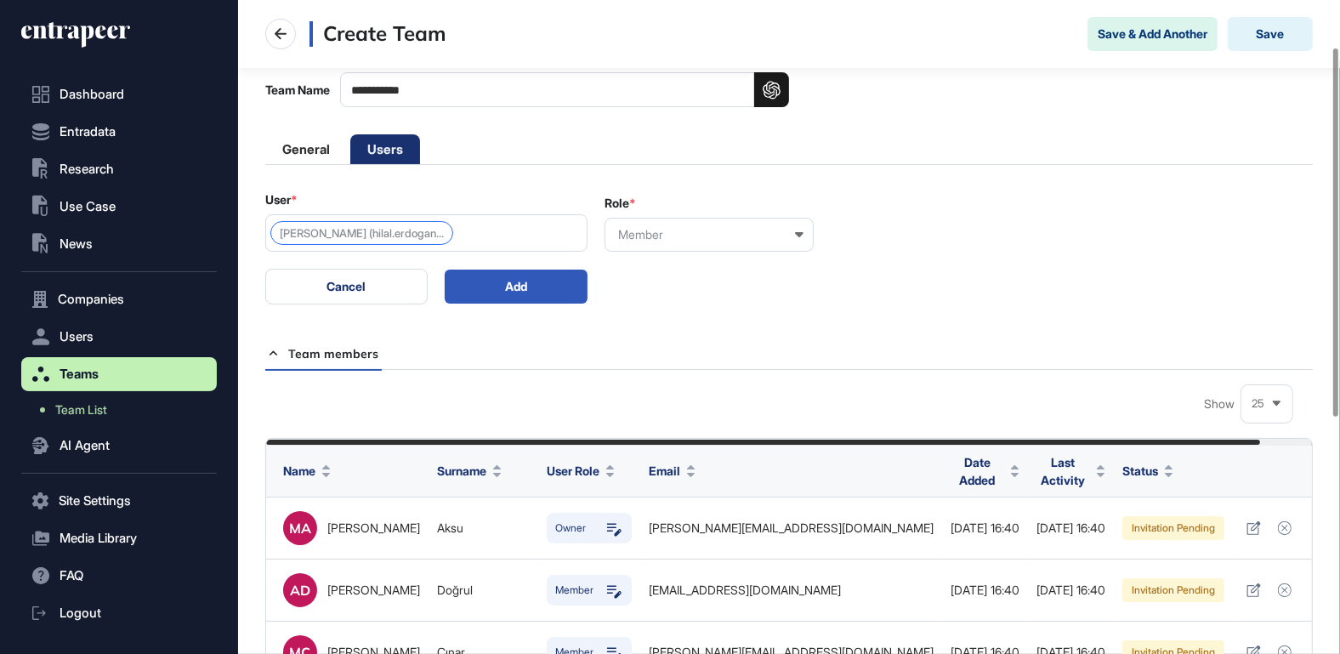
click at [462, 236] on div "[PERSON_NAME] (hilal.erdogan..." at bounding box center [426, 232] width 322 height 37
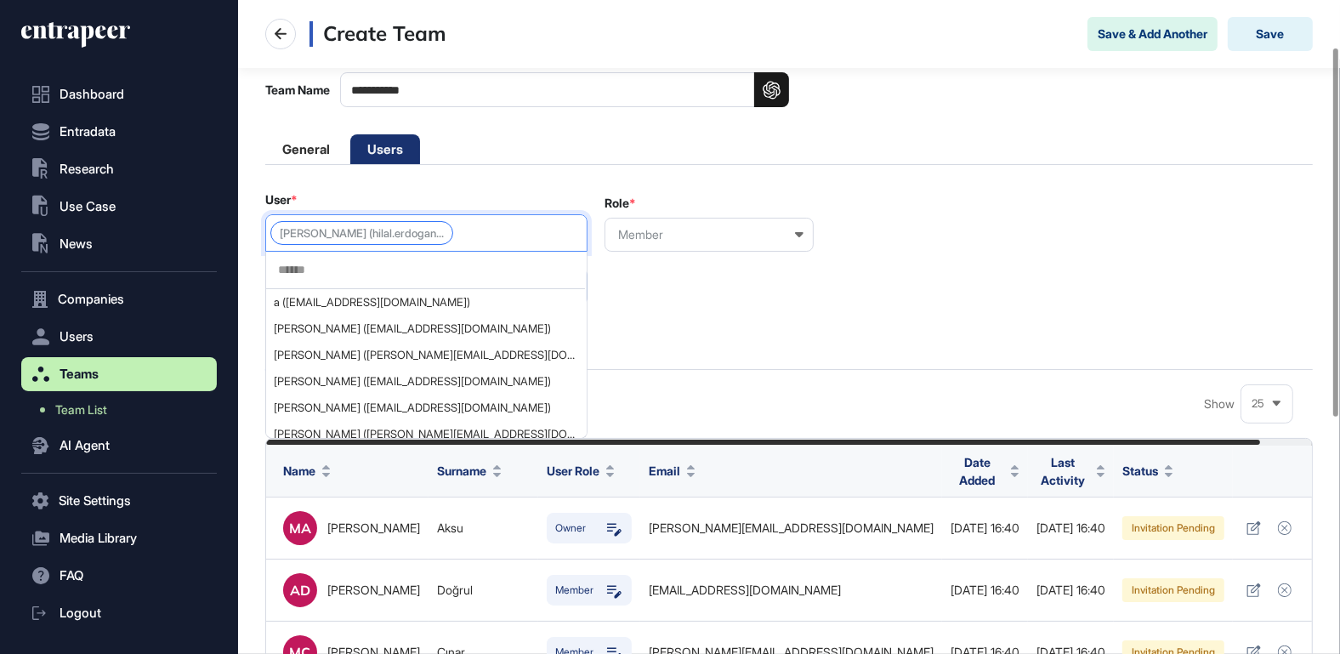
click at [423, 267] on input "text" at bounding box center [425, 270] width 298 height 14
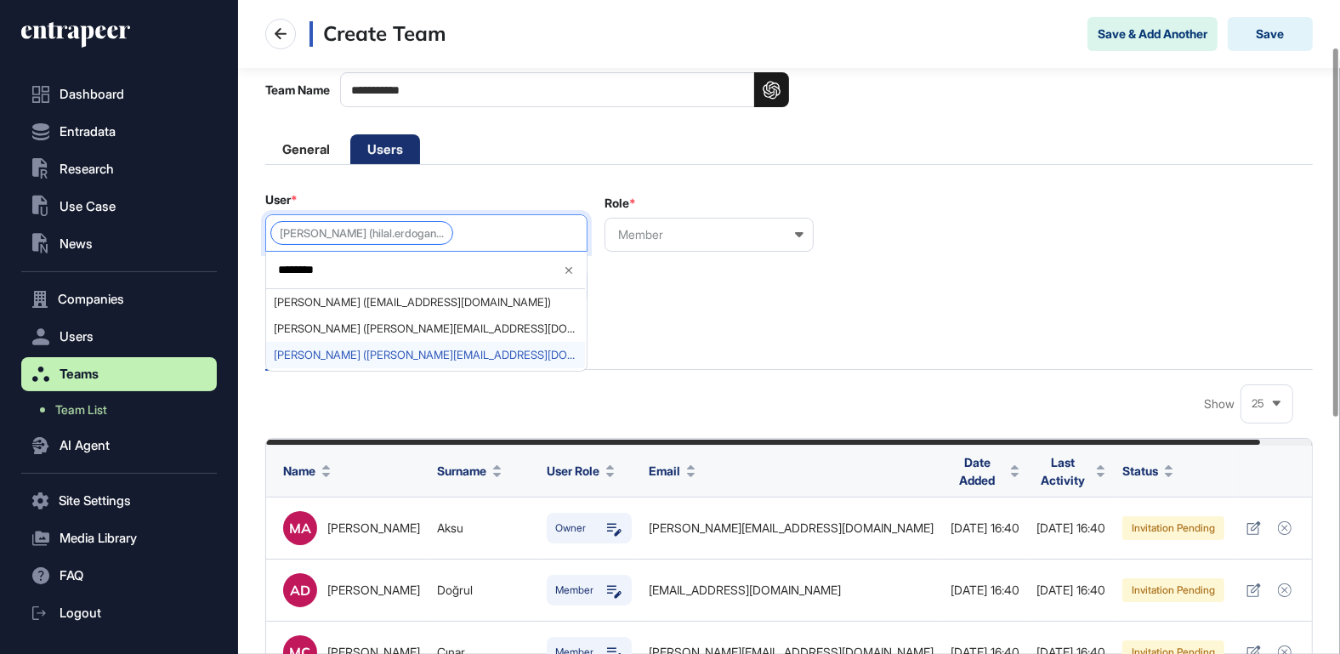
type input "********"
click at [389, 354] on span "[PERSON_NAME] ([PERSON_NAME][EMAIL_ADDRESS][DOMAIN_NAME])" at bounding box center [426, 355] width 304 height 13
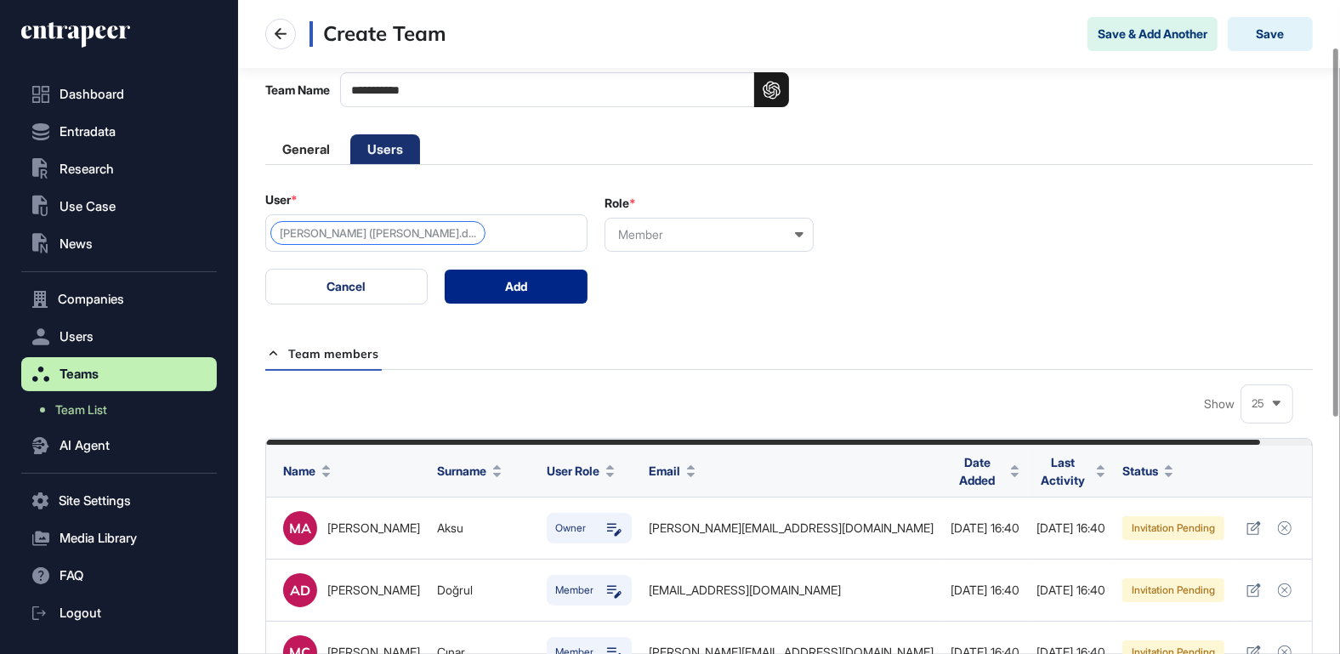
click at [550, 285] on button "Add" at bounding box center [517, 287] width 144 height 34
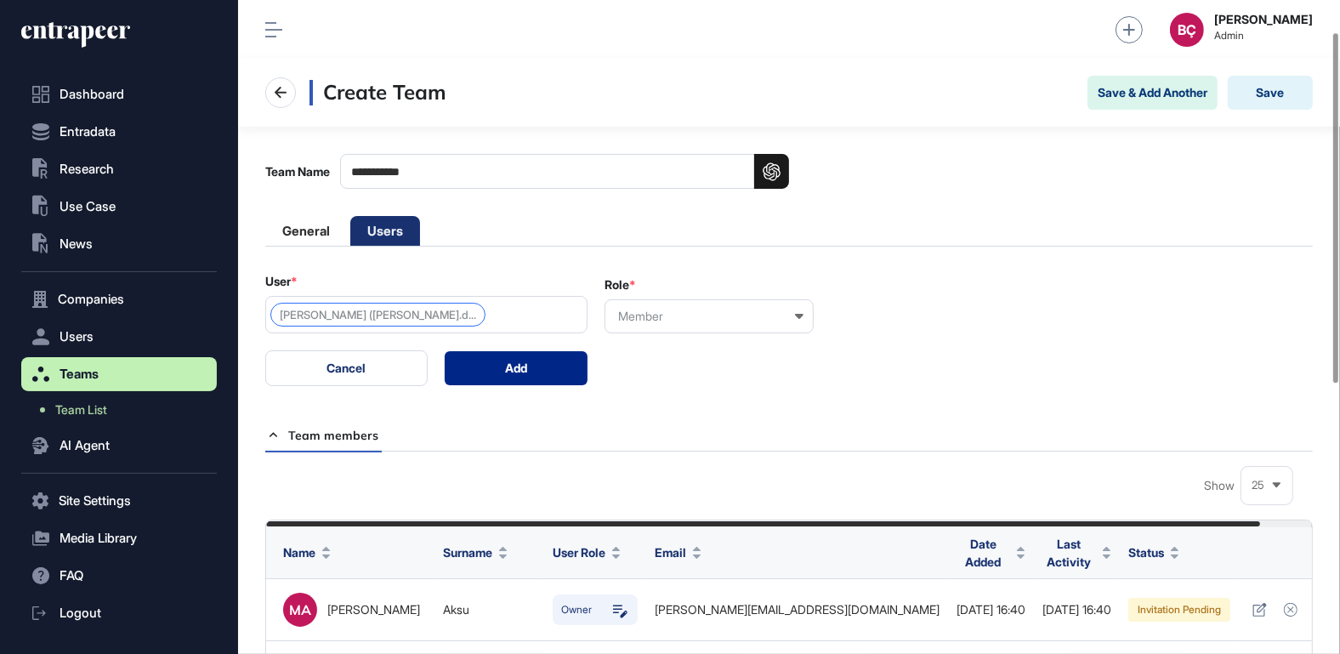
scroll to position [0, 0]
click at [1264, 85] on button "Save" at bounding box center [1270, 94] width 85 height 34
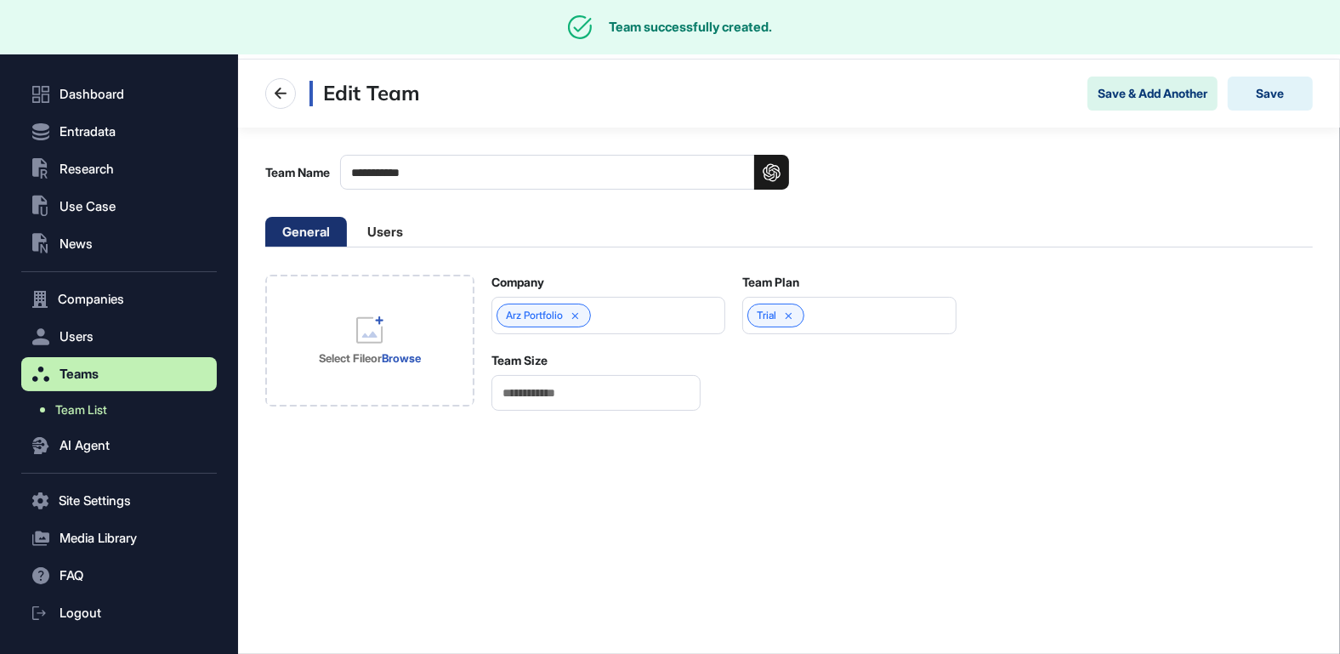
click at [94, 406] on span "Team List" at bounding box center [81, 410] width 52 height 14
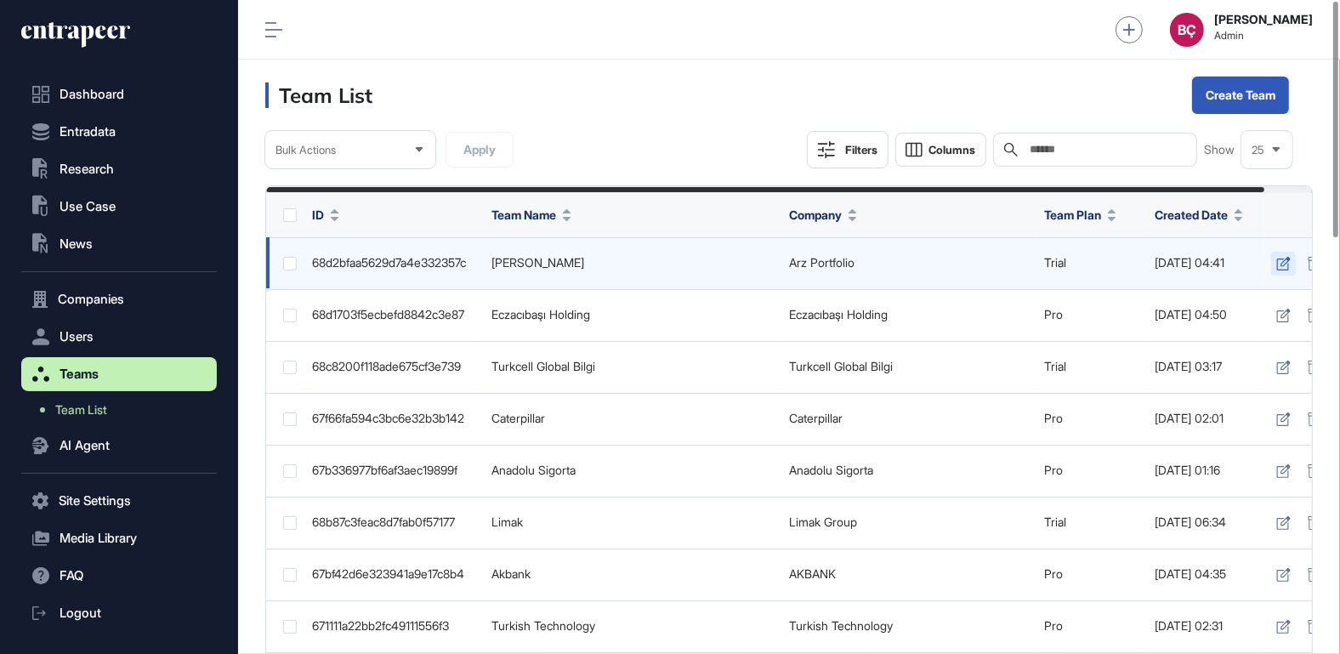
click at [1291, 267] on icon at bounding box center [1283, 264] width 14 height 14
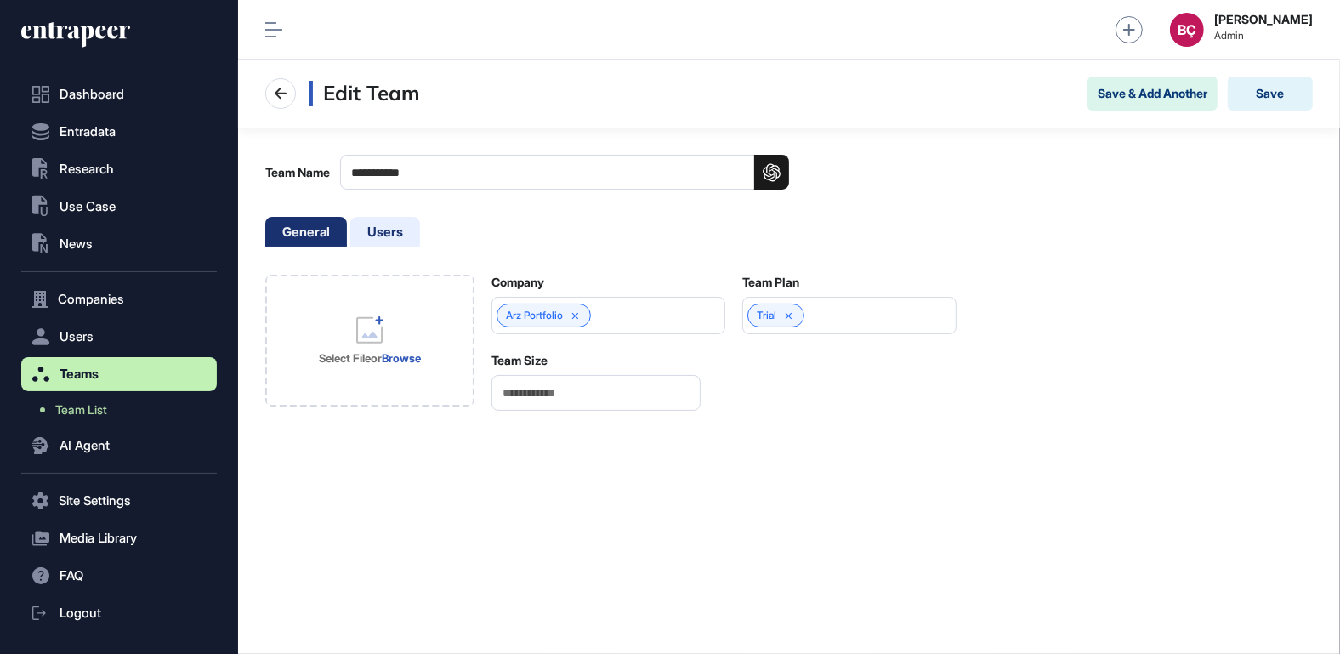
click at [393, 225] on li "Users" at bounding box center [385, 232] width 70 height 30
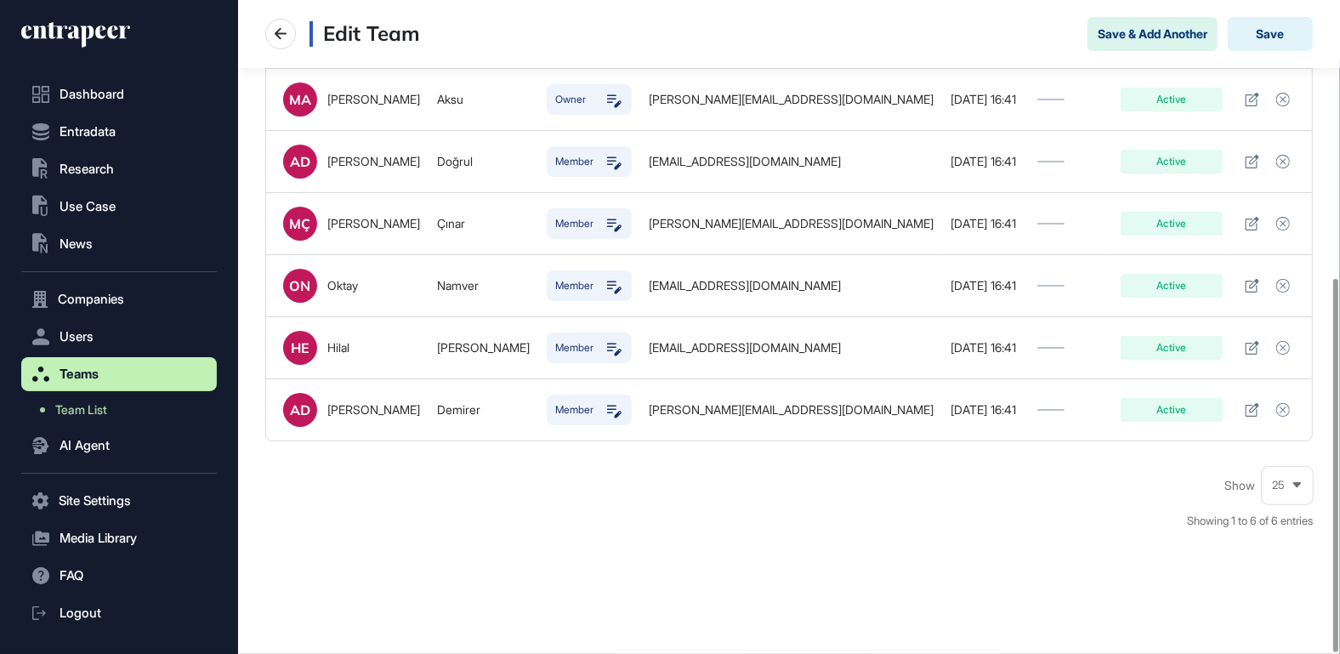
scroll to position [486, 0]
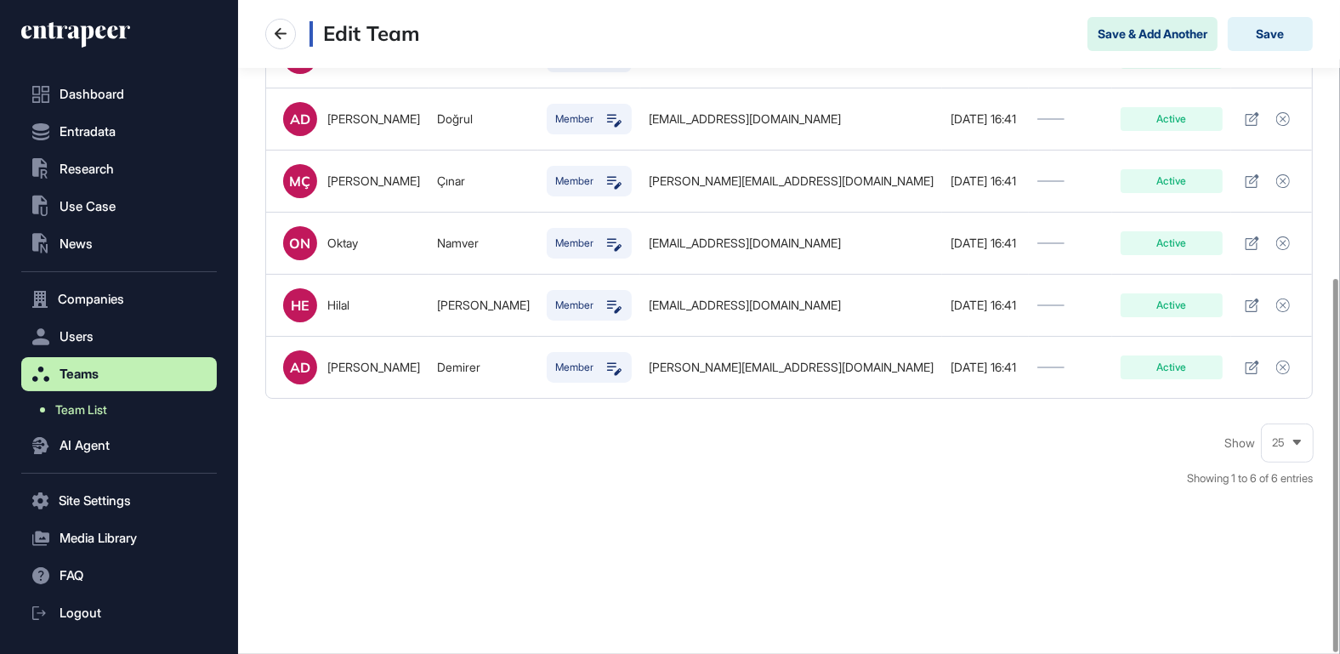
click at [100, 406] on span "Team List" at bounding box center [81, 410] width 52 height 14
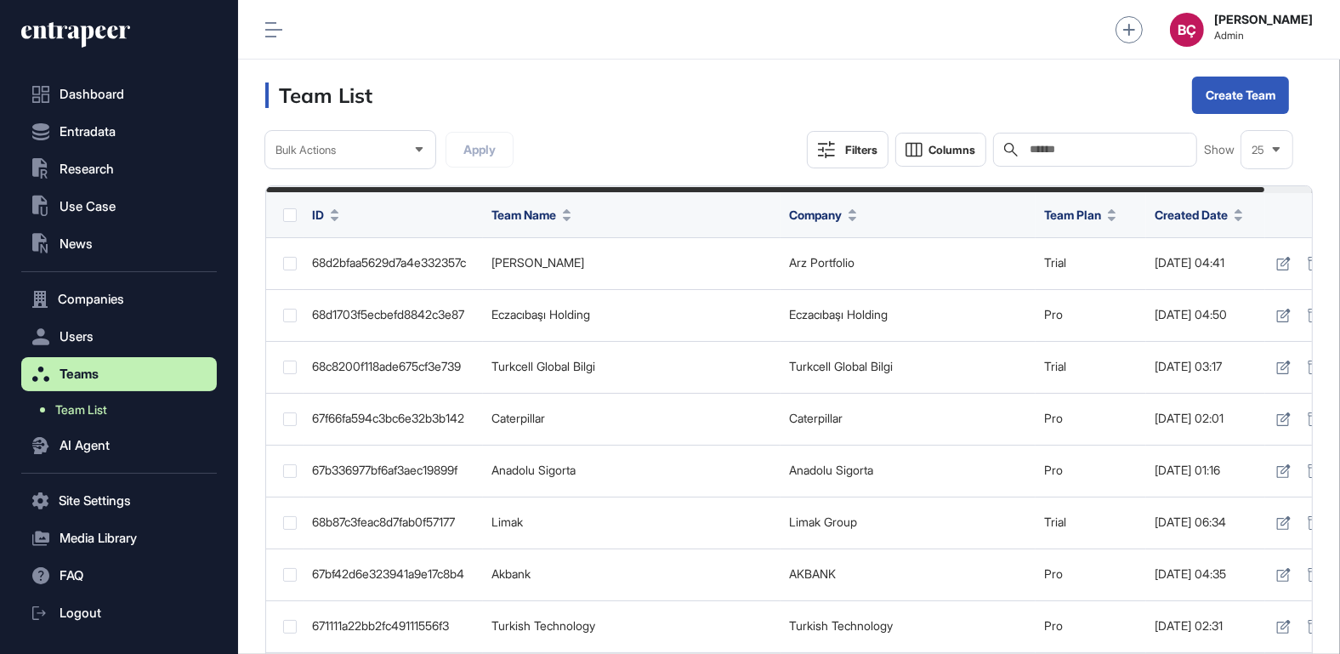
click at [93, 407] on span "Team List" at bounding box center [81, 410] width 52 height 14
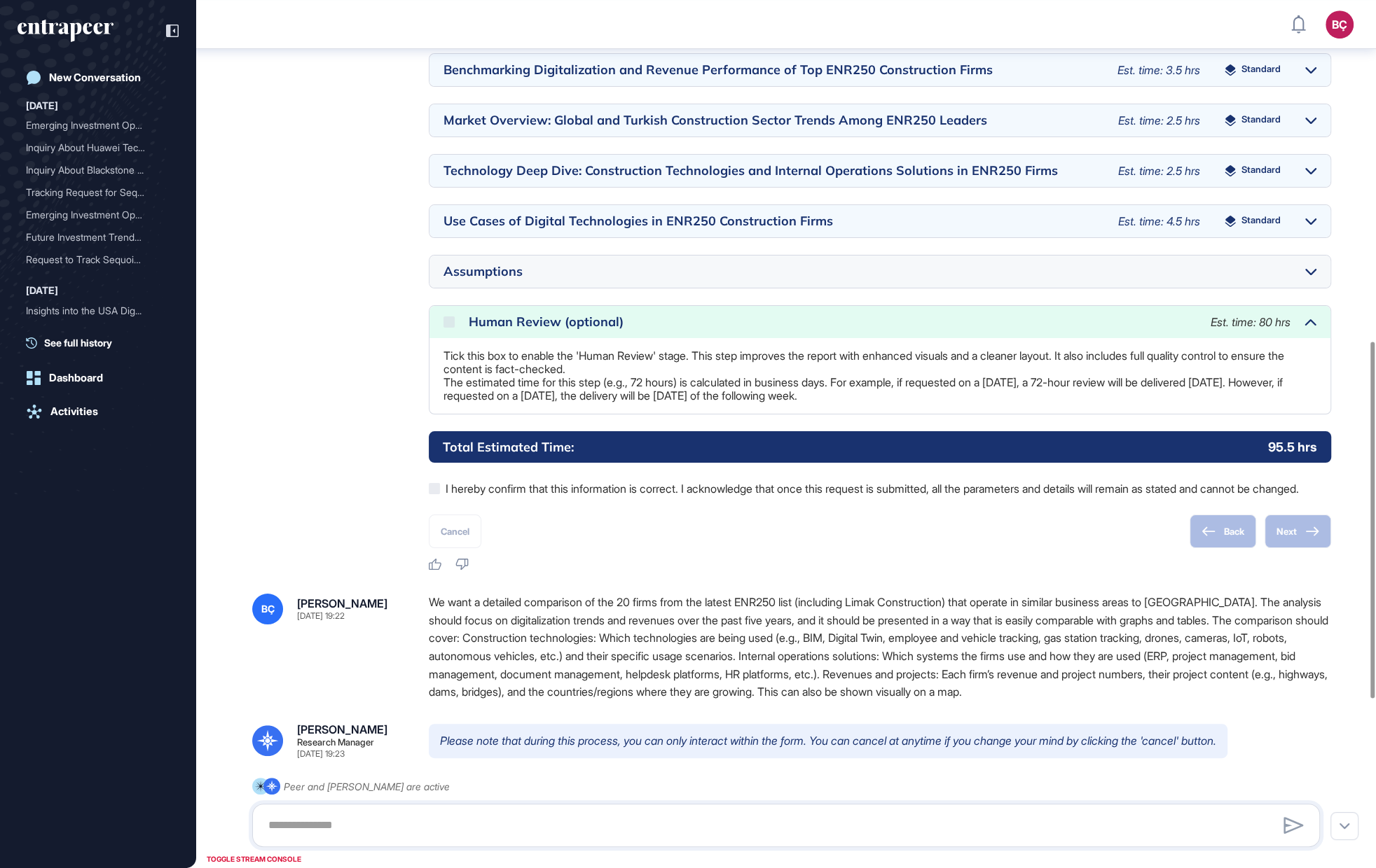
scroll to position [830, 0]
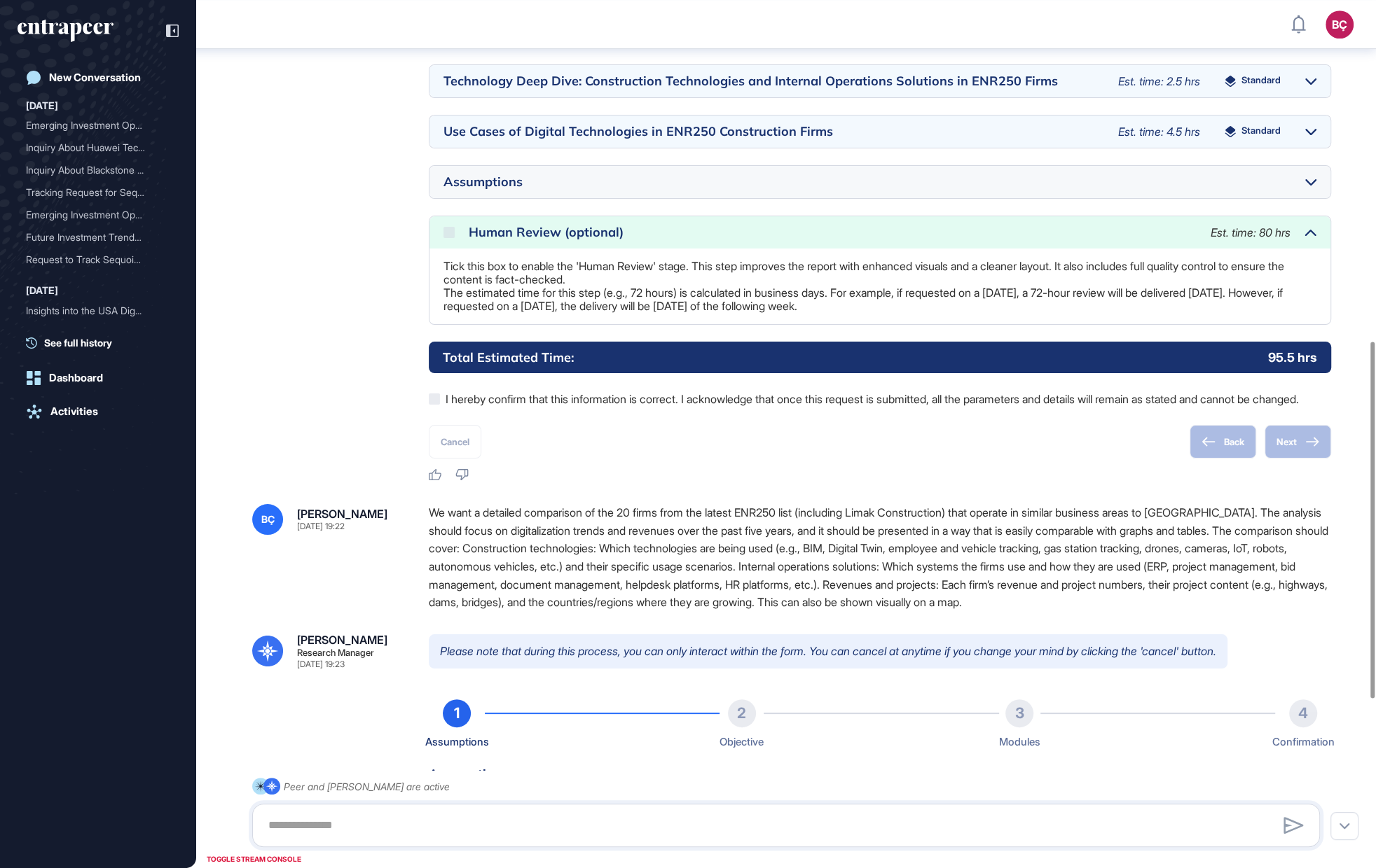
click at [1196, 459] on div "Back Next" at bounding box center [1261, 441] width 142 height 34
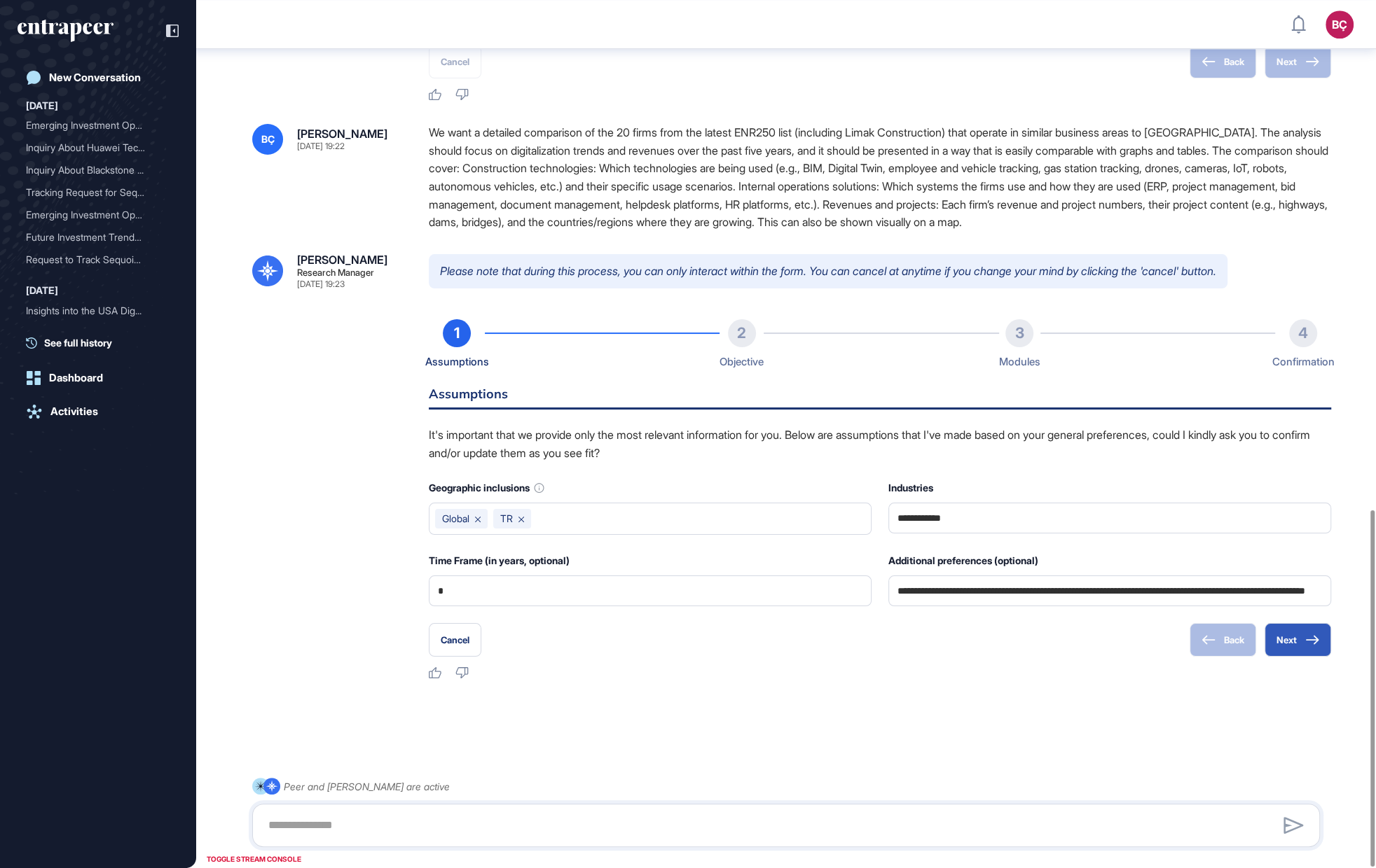
click at [1222, 655] on div "Back Next" at bounding box center [1261, 640] width 142 height 34
click at [1149, 596] on input "**********" at bounding box center [1109, 591] width 424 height 30
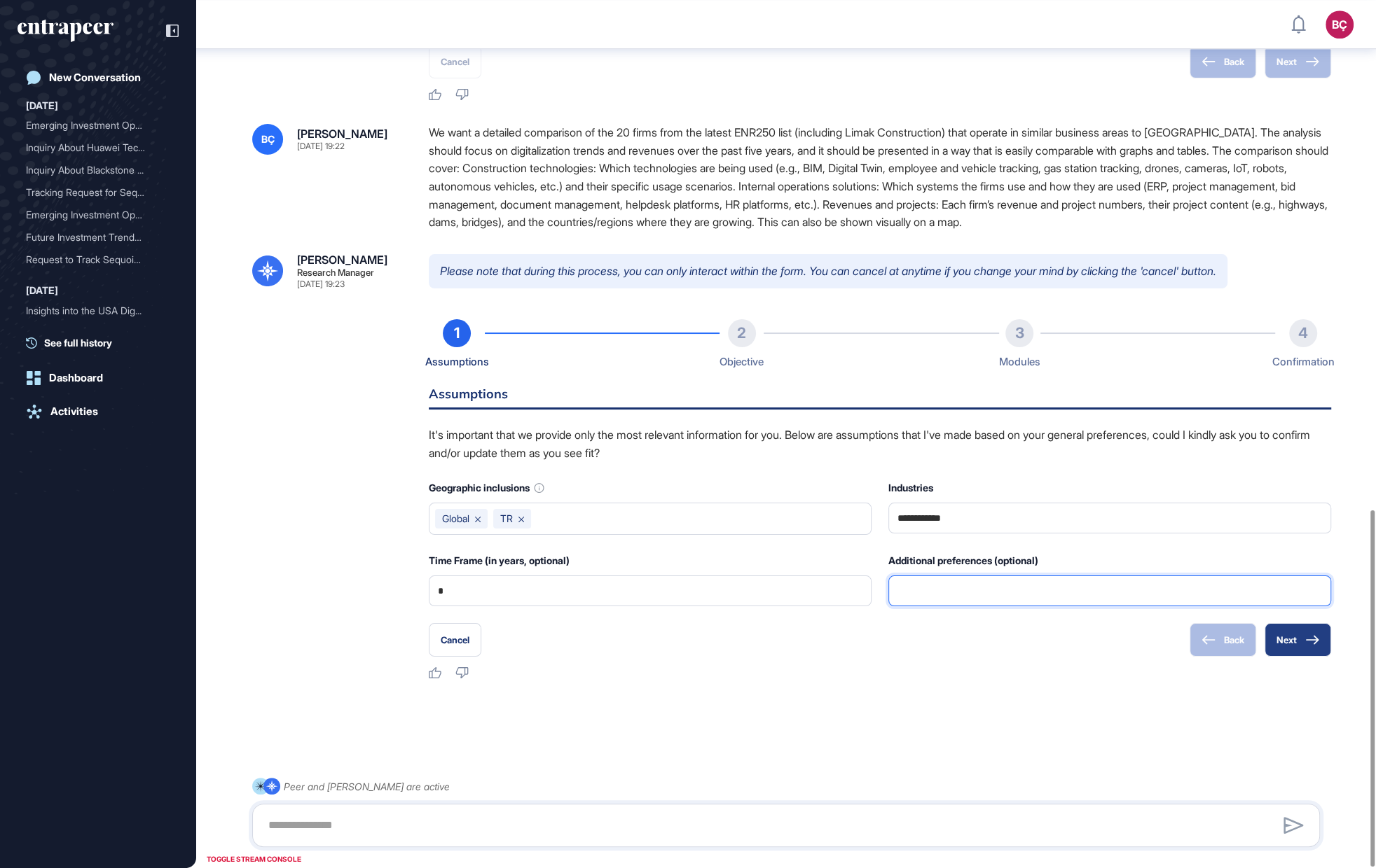
click at [1280, 632] on button "Next" at bounding box center [1298, 640] width 67 height 34
click at [1297, 637] on button "Next" at bounding box center [1298, 640] width 67 height 34
click at [1313, 640] on icon at bounding box center [1312, 640] width 14 height 10
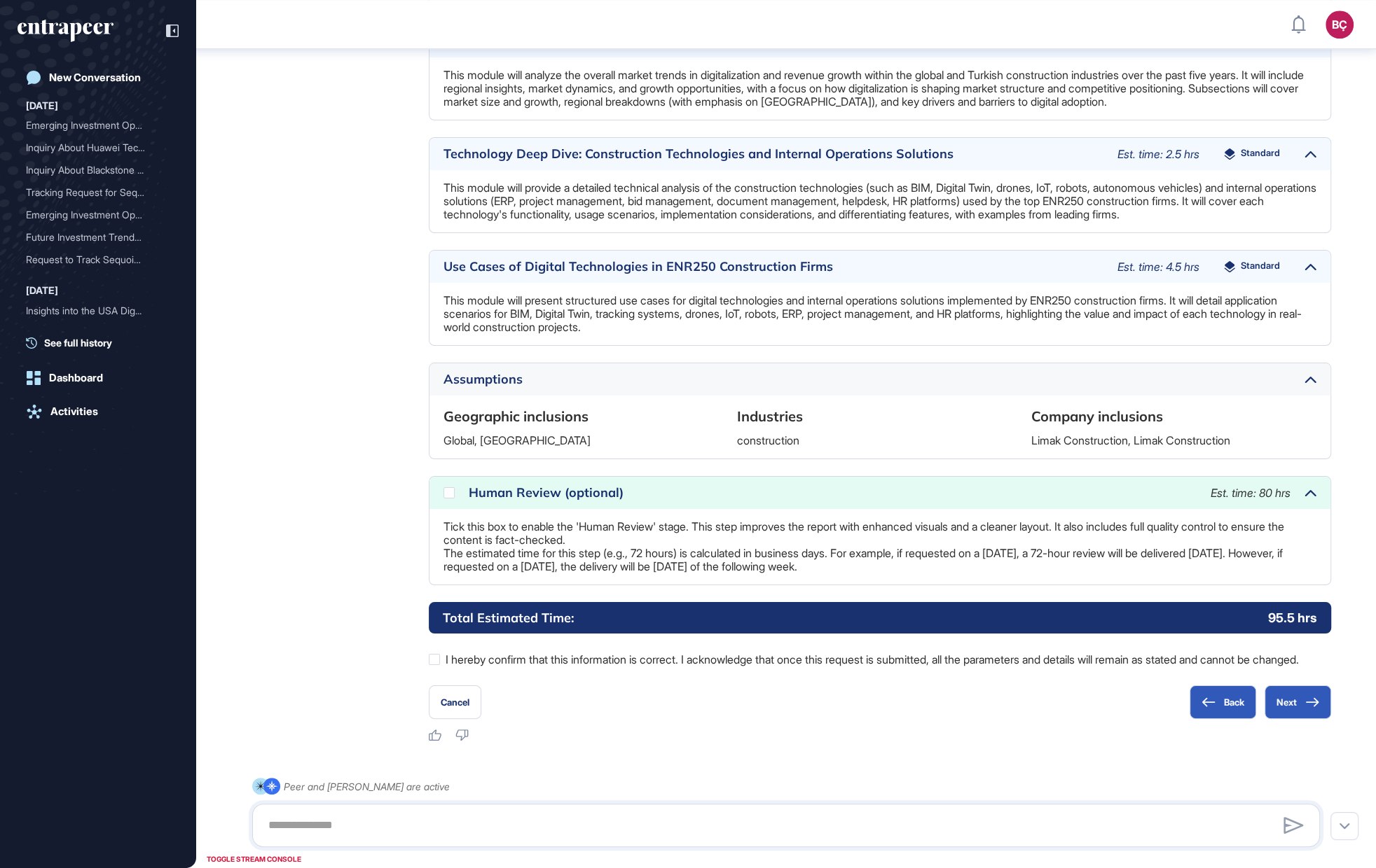
scroll to position [1943, 0]
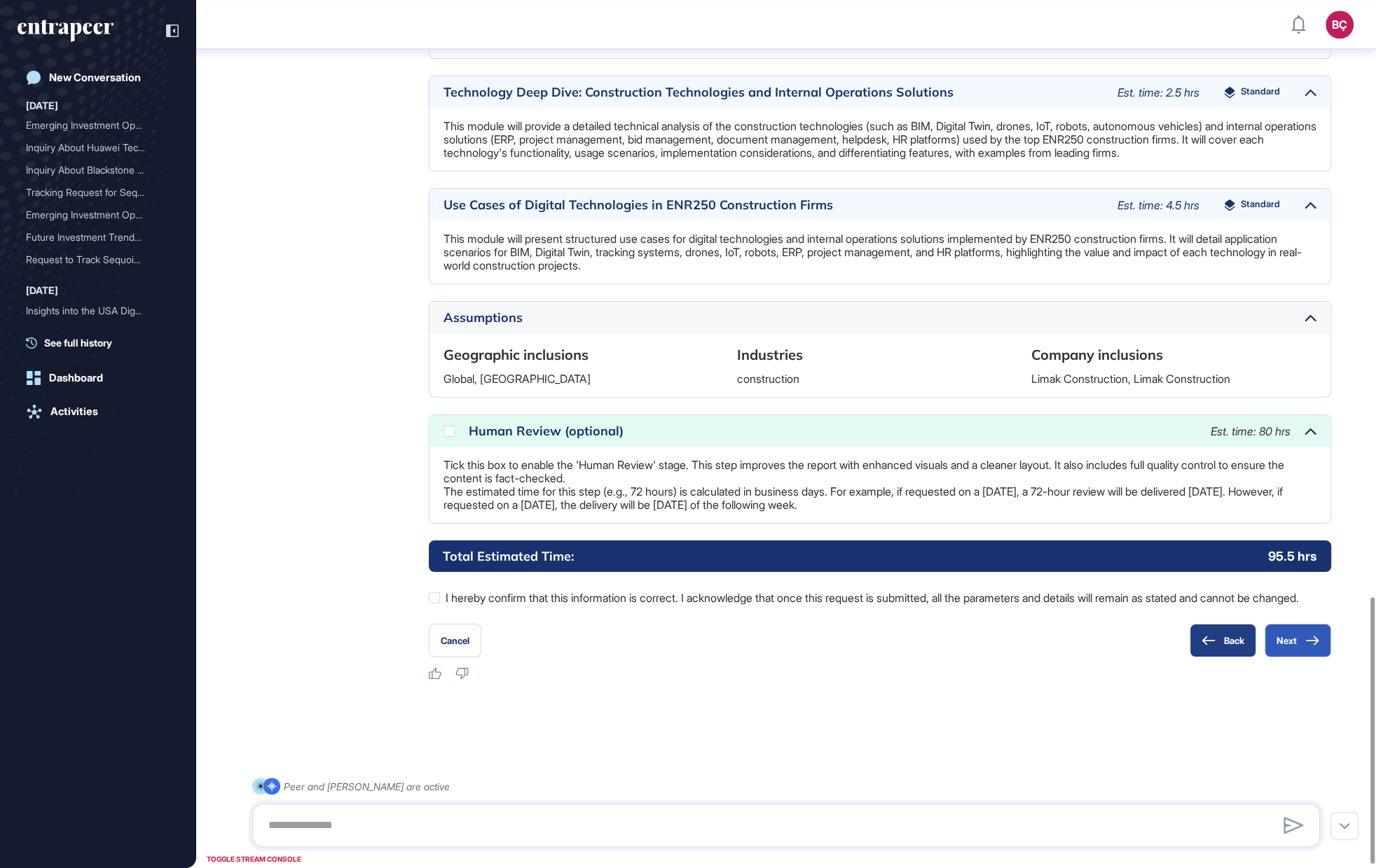
click at [1215, 650] on button "Back" at bounding box center [1223, 641] width 67 height 34
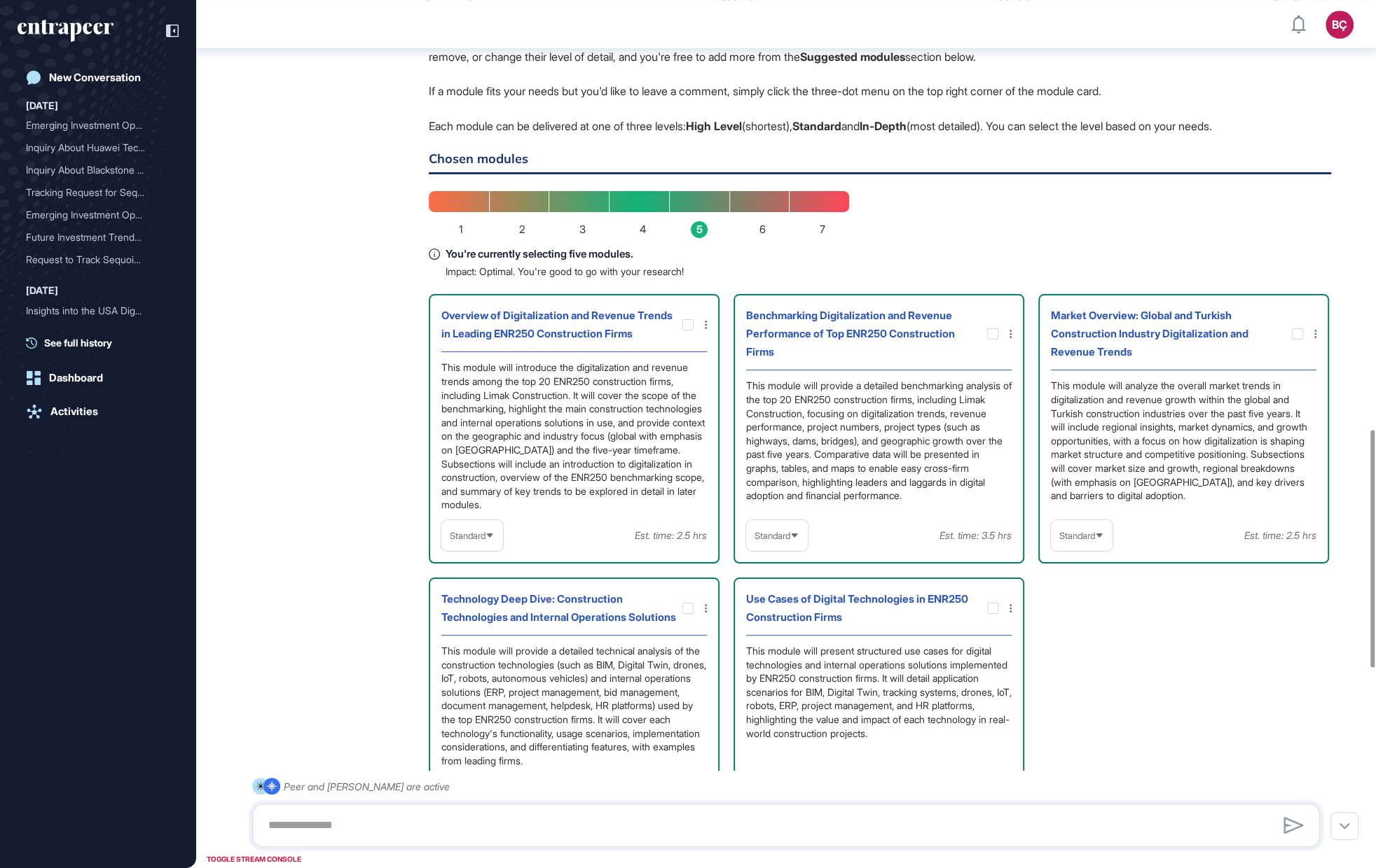
scroll to position [1536, 0]
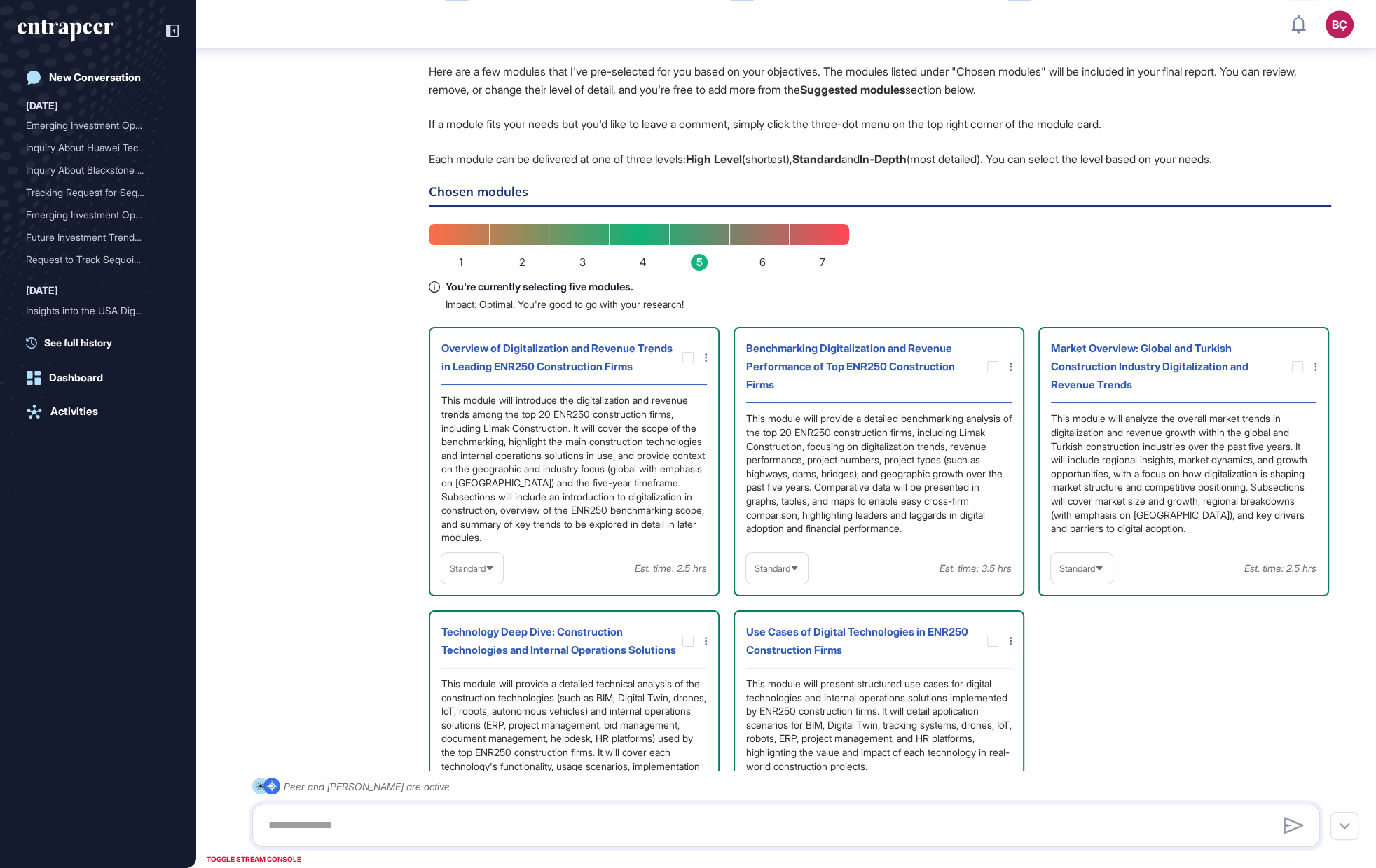
click at [500, 169] on p "Each module can be delivered at one of three levels: High Level (shortest), Sta…" at bounding box center [879, 160] width 902 height 18
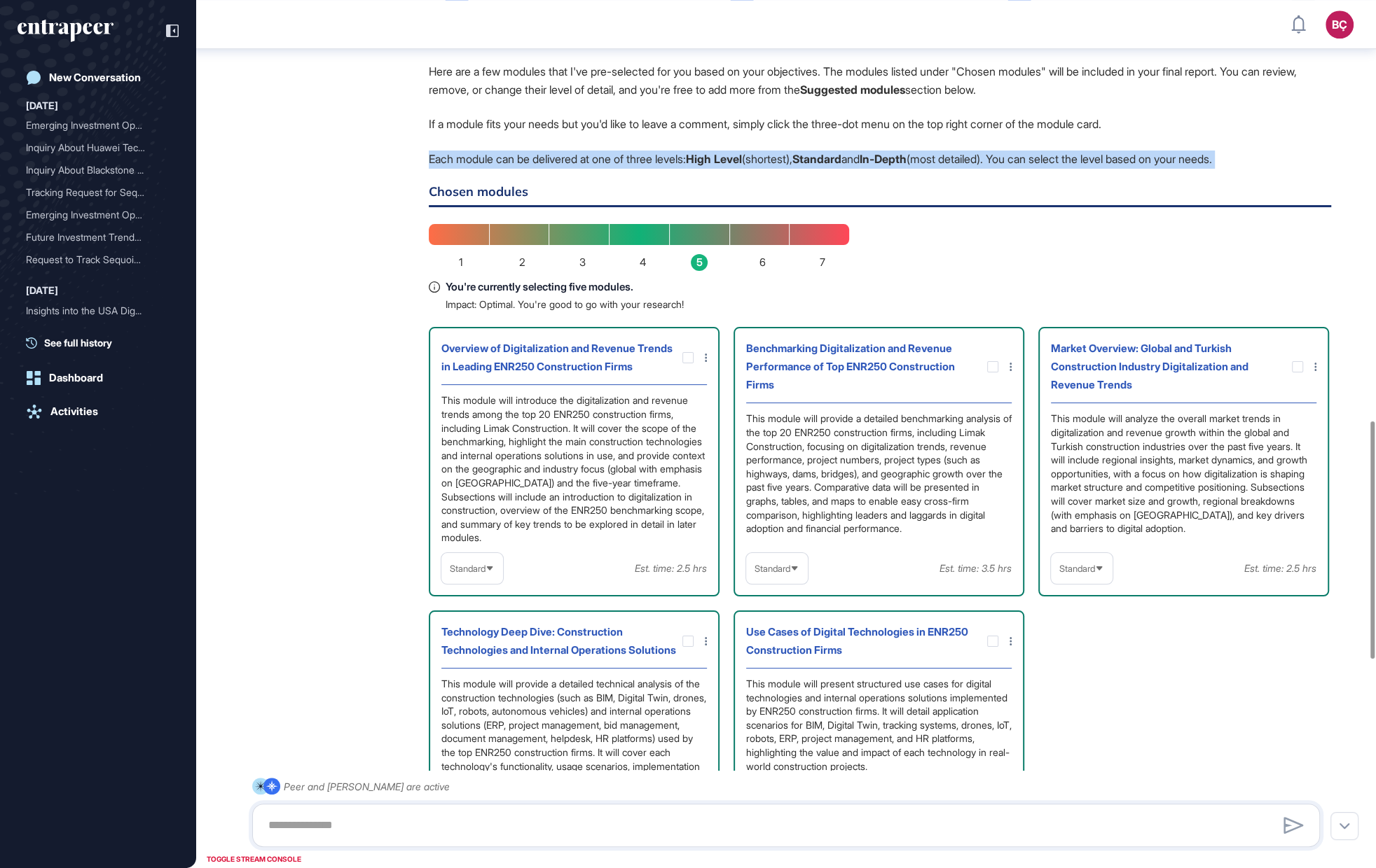
click at [470, 169] on p "Each module can be delivered at one of three levels: High Level (shortest), Sta…" at bounding box center [879, 160] width 902 height 18
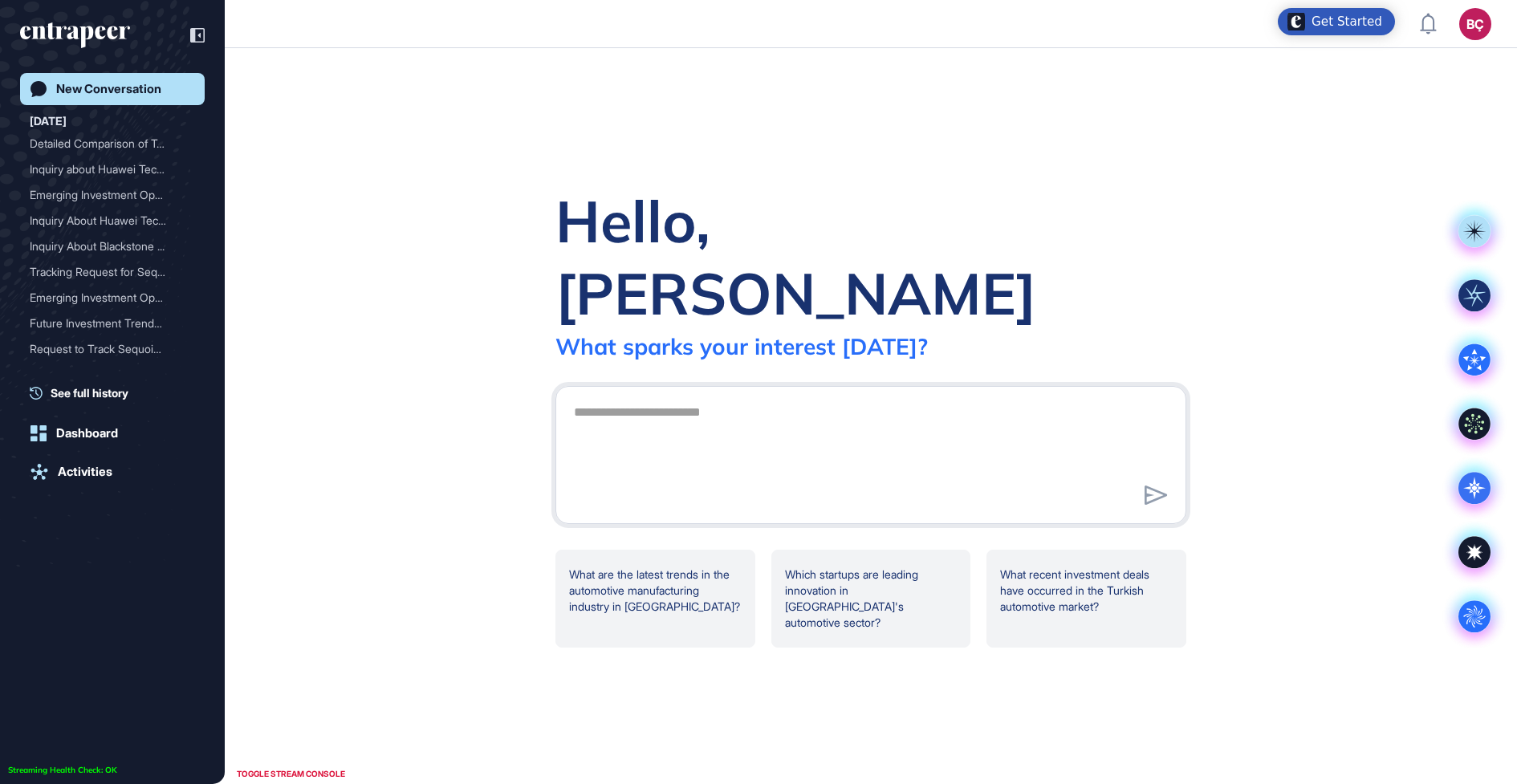
scroll to position [1, 1]
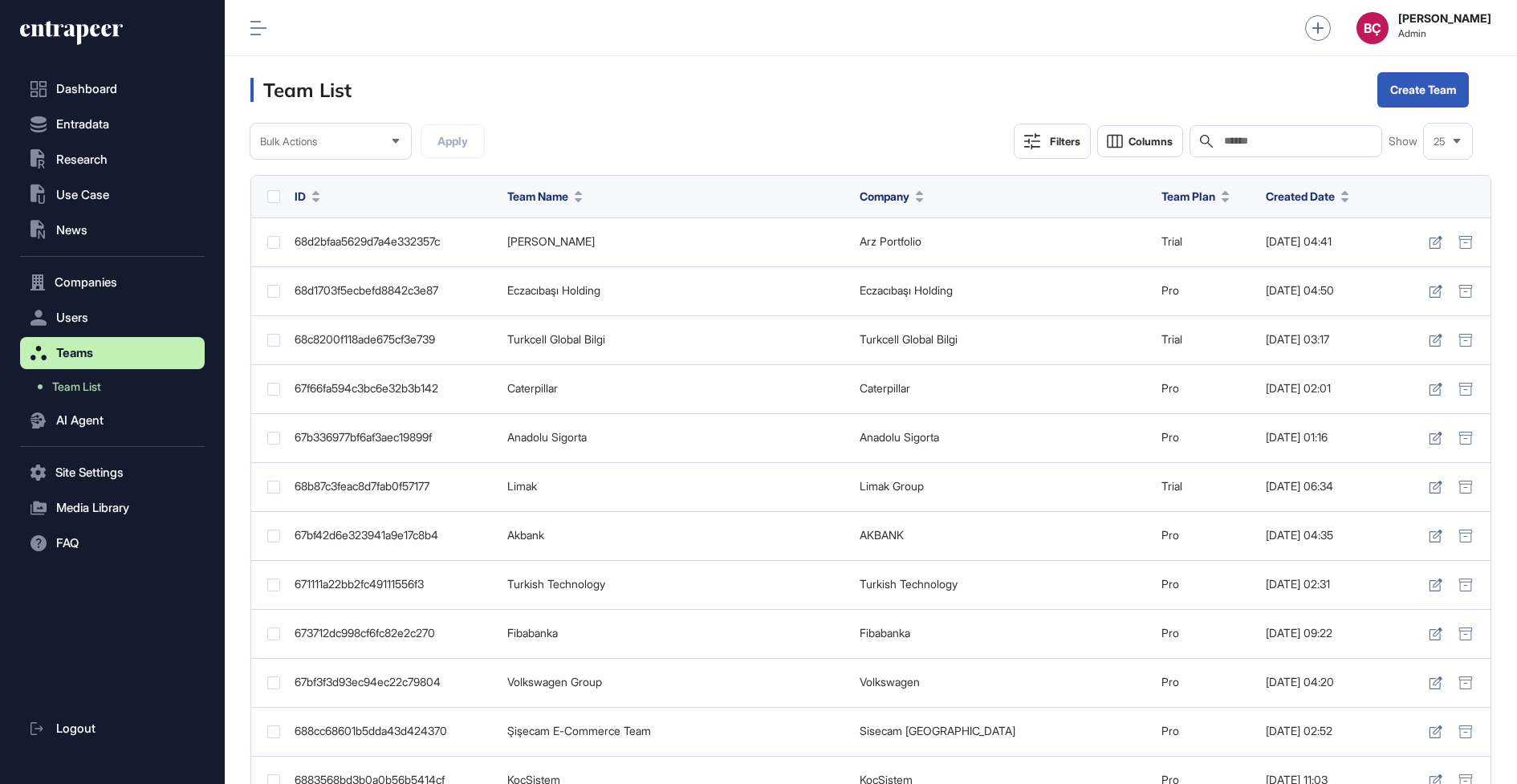
scroll to position [1, 1]
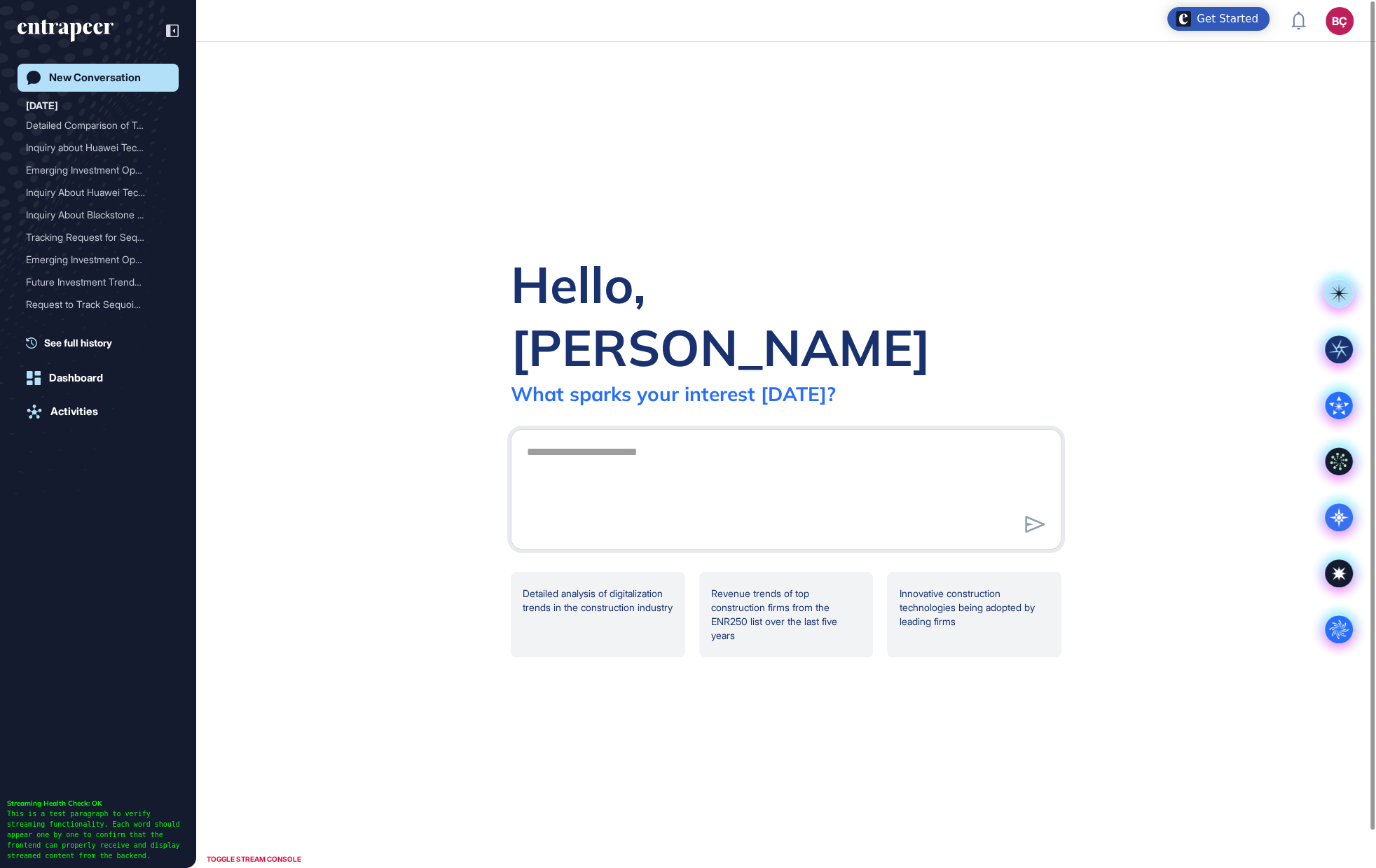
scroll to position [1, 1]
click at [1337, 12] on div "BÇ" at bounding box center [1340, 21] width 28 height 28
click at [1271, 91] on link "Admin Dashboard" at bounding box center [1274, 100] width 144 height 22
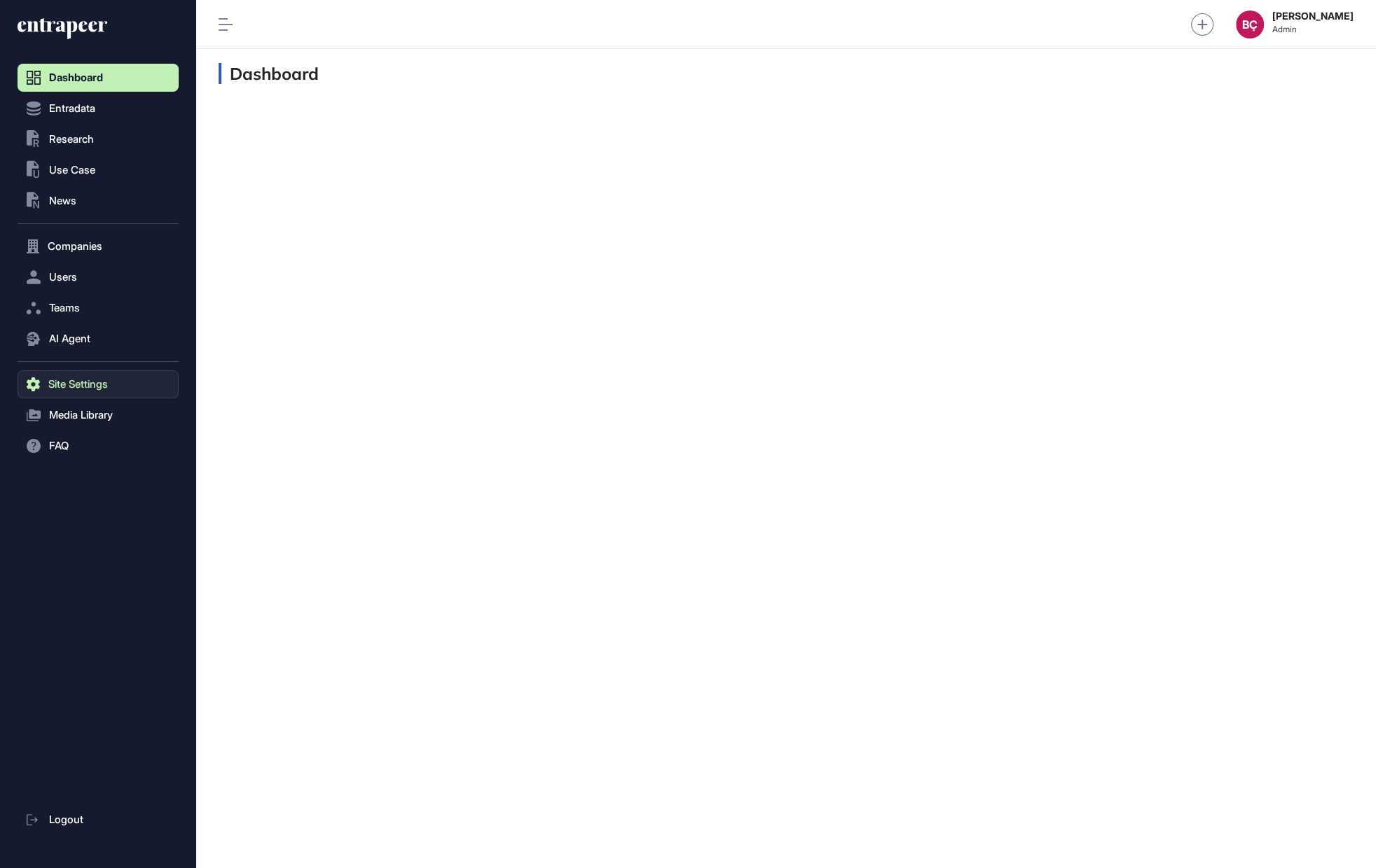
scroll to position [1, 1]
click at [114, 334] on button "AI Agent" at bounding box center [98, 339] width 161 height 28
click at [76, 395] on span "Messages" at bounding box center [68, 394] width 44 height 12
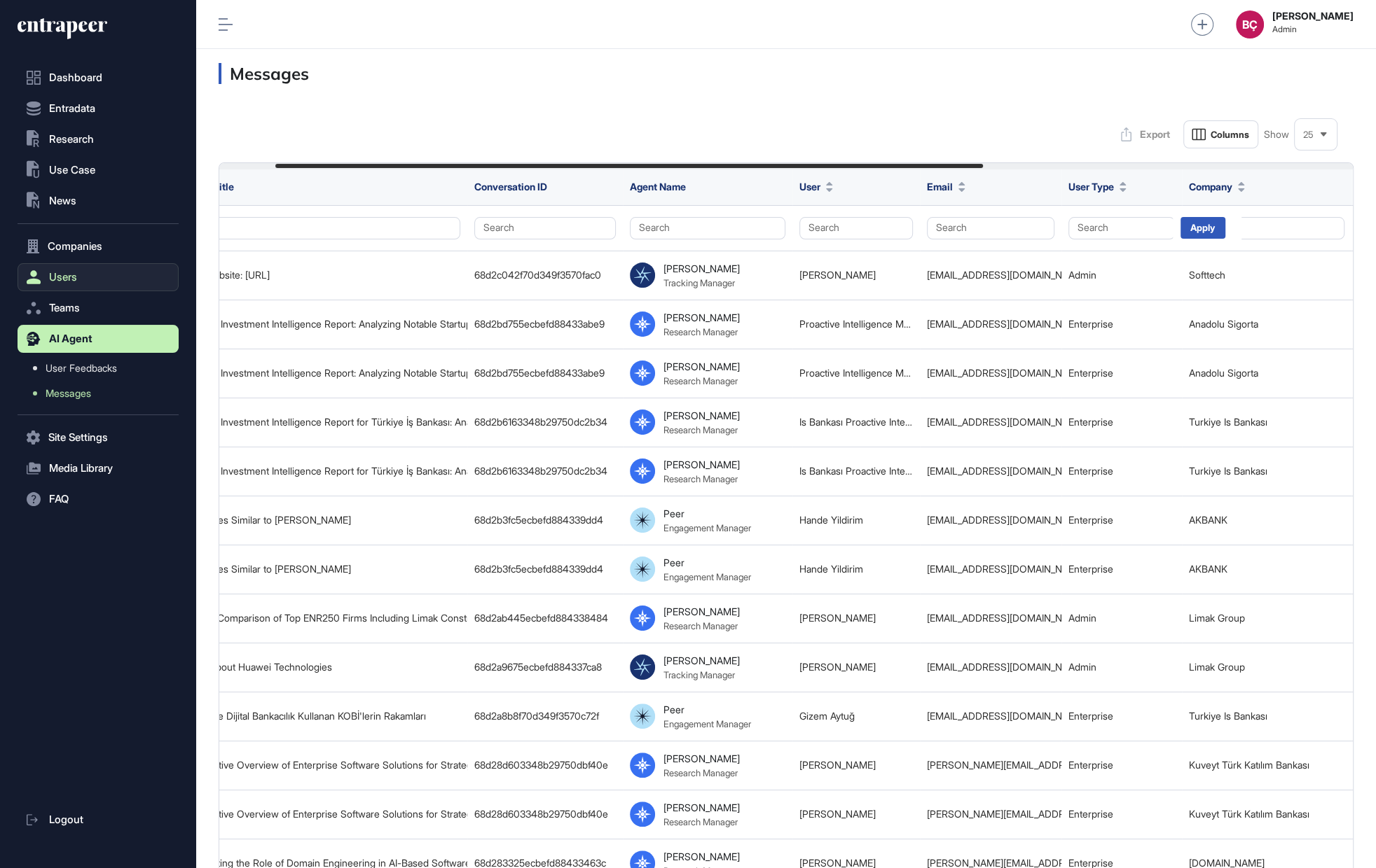
scroll to position [0, 215]
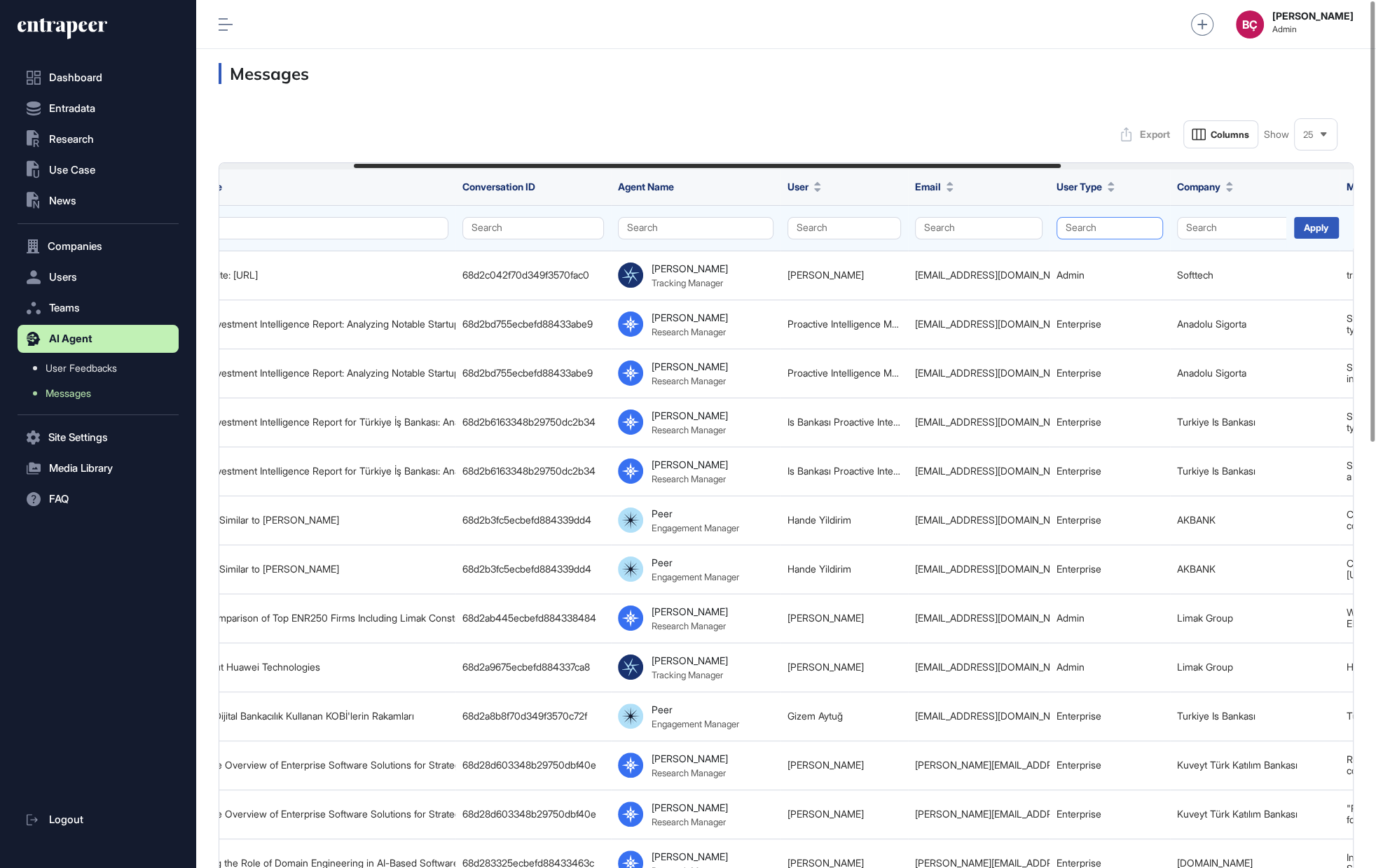
click at [1095, 231] on button "Search" at bounding box center [1109, 228] width 106 height 22
click at [1070, 258] on div "Enterprise" at bounding box center [1106, 255] width 82 height 20
click at [1317, 223] on div "Apply" at bounding box center [1317, 228] width 44 height 21
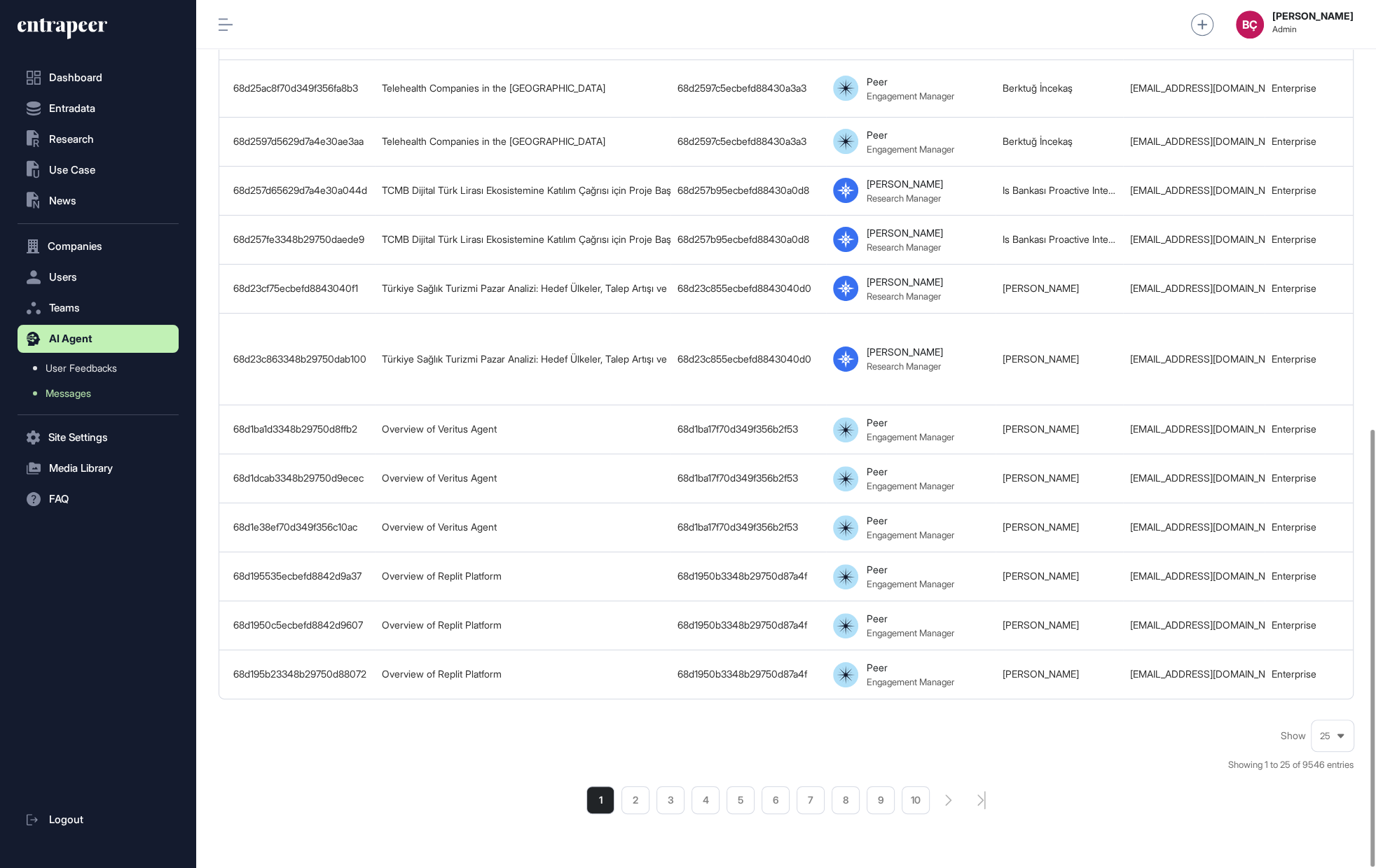
scroll to position [853, 0]
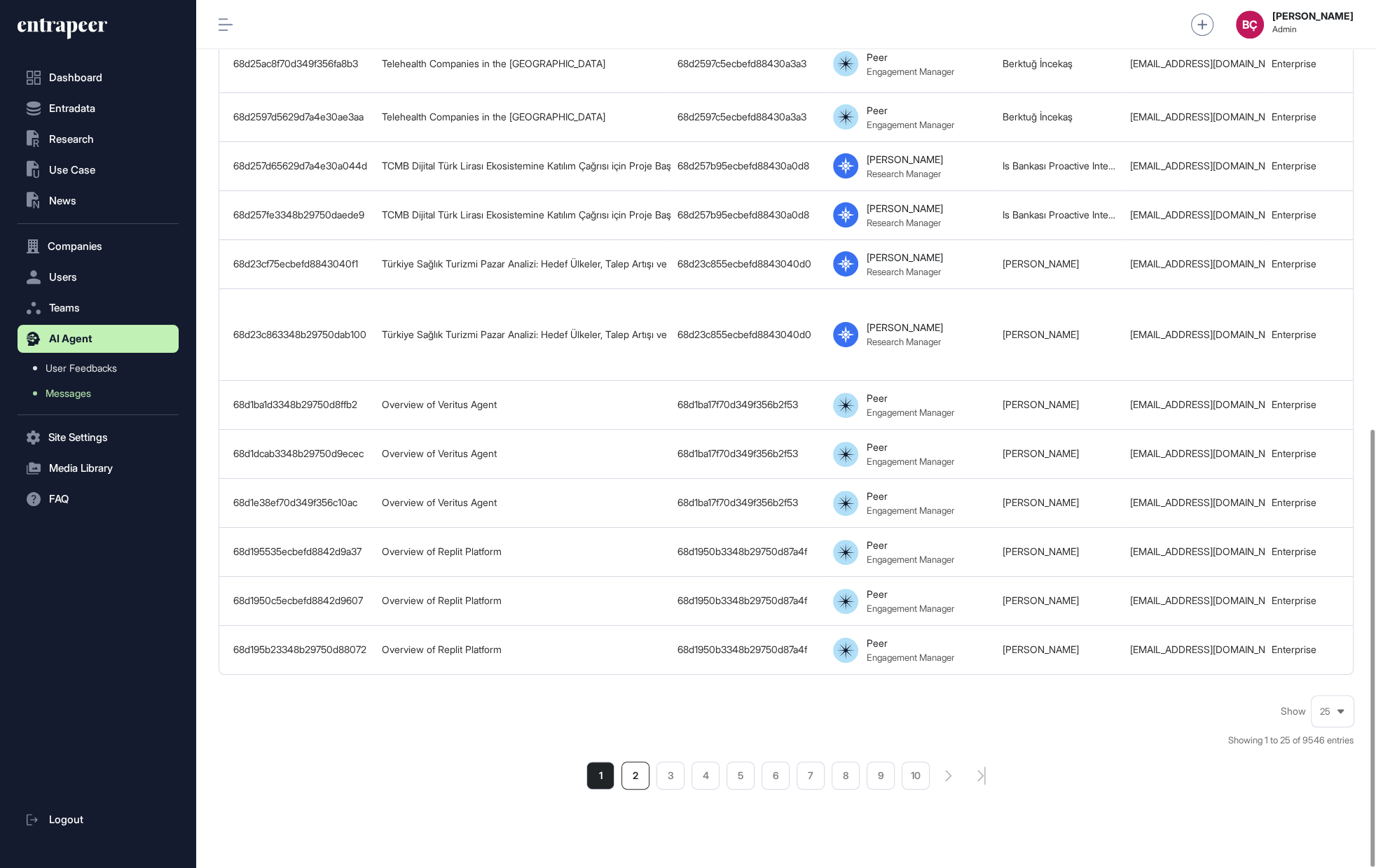
click at [625, 762] on li "2" at bounding box center [635, 776] width 28 height 28
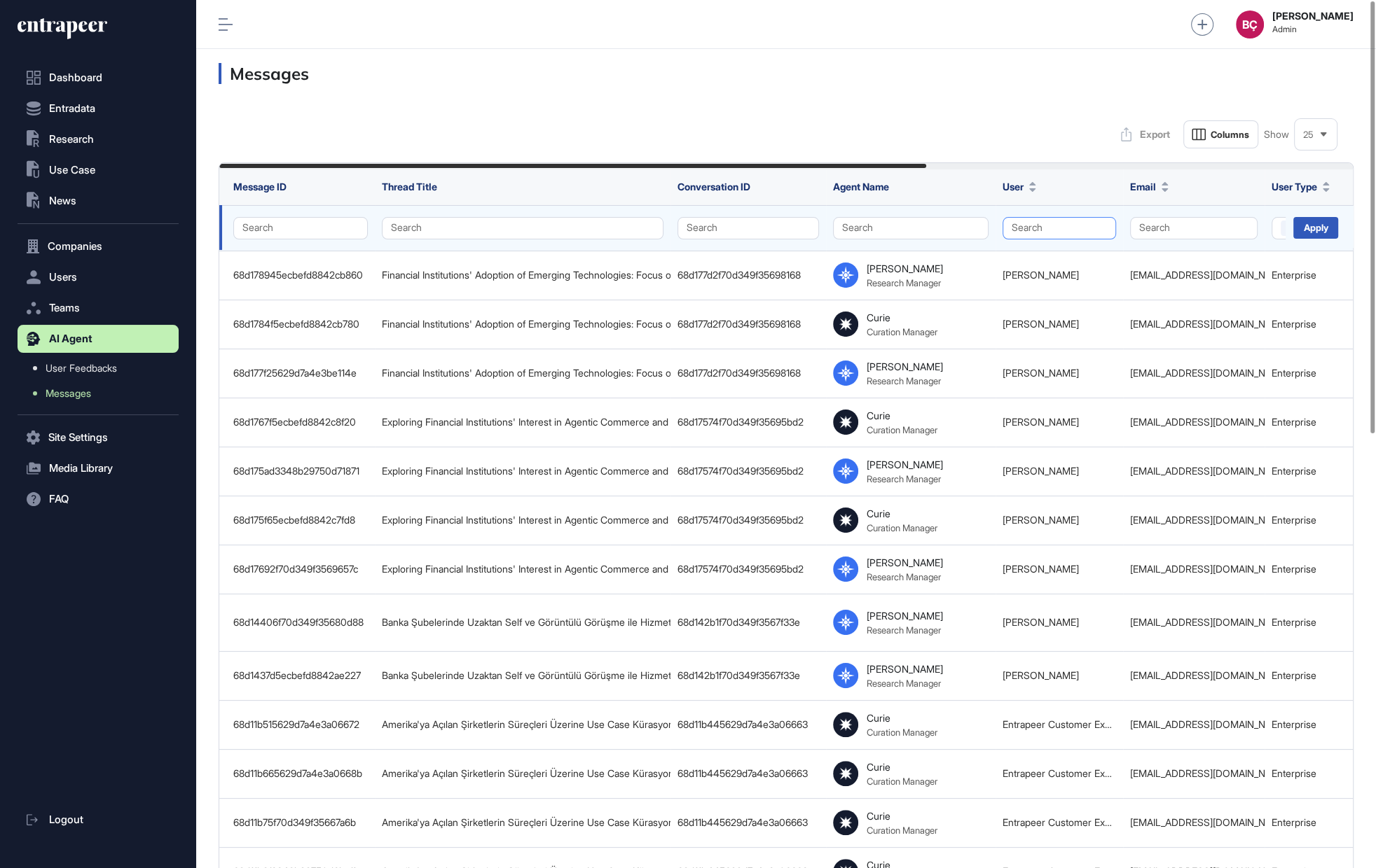
click at [1037, 217] on button "Search" at bounding box center [1060, 228] width 114 height 22
click at [1051, 260] on input "text" at bounding box center [1093, 258] width 106 height 19
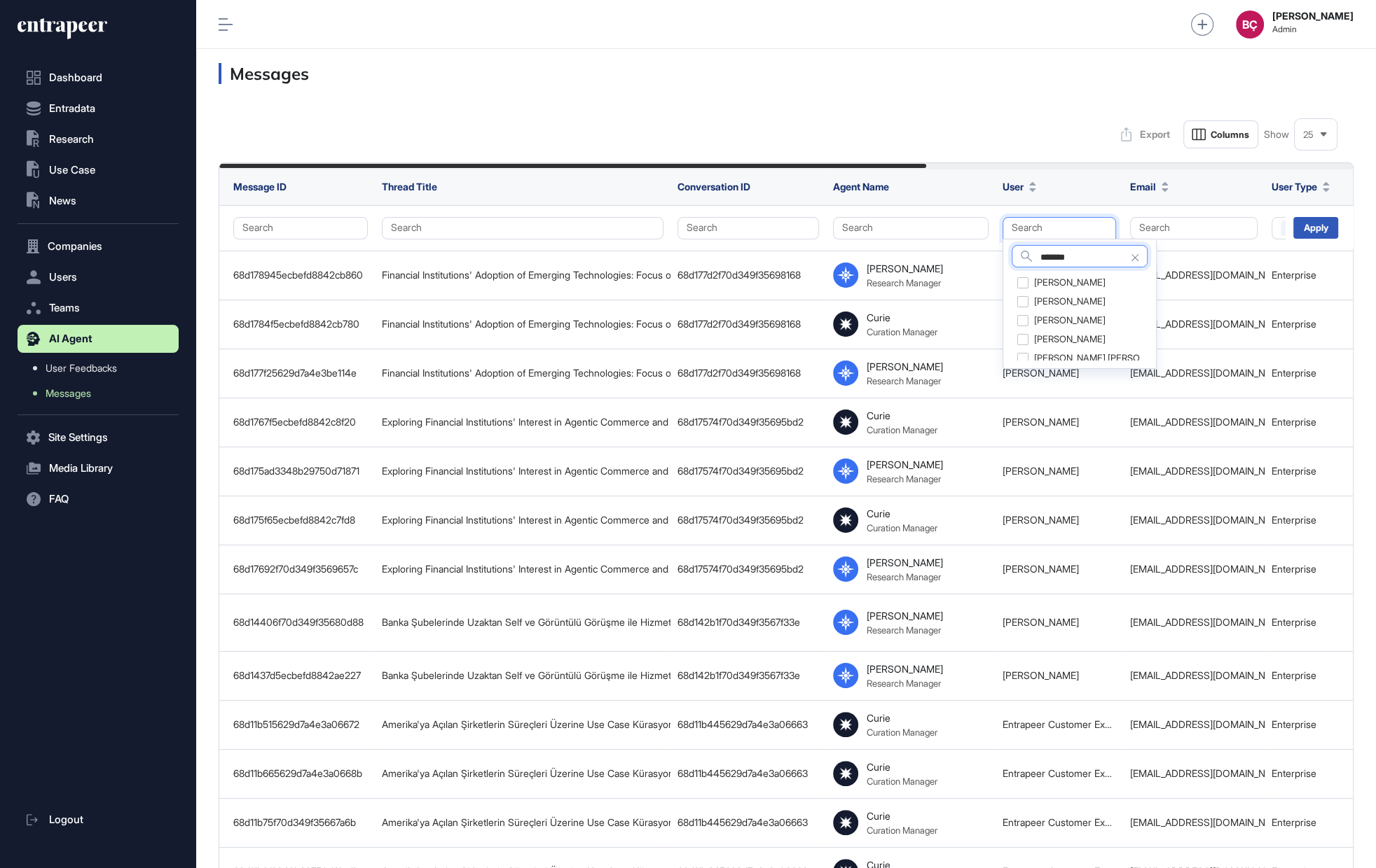
type input "*******"
click at [1020, 282] on div "Yasemin Arslan" at bounding box center [1079, 283] width 135 height 20
click at [1021, 282] on div "Yasemin Arslan" at bounding box center [1079, 283] width 135 height 20
click at [1024, 316] on div "Yasemin UGUR" at bounding box center [1079, 321] width 135 height 20
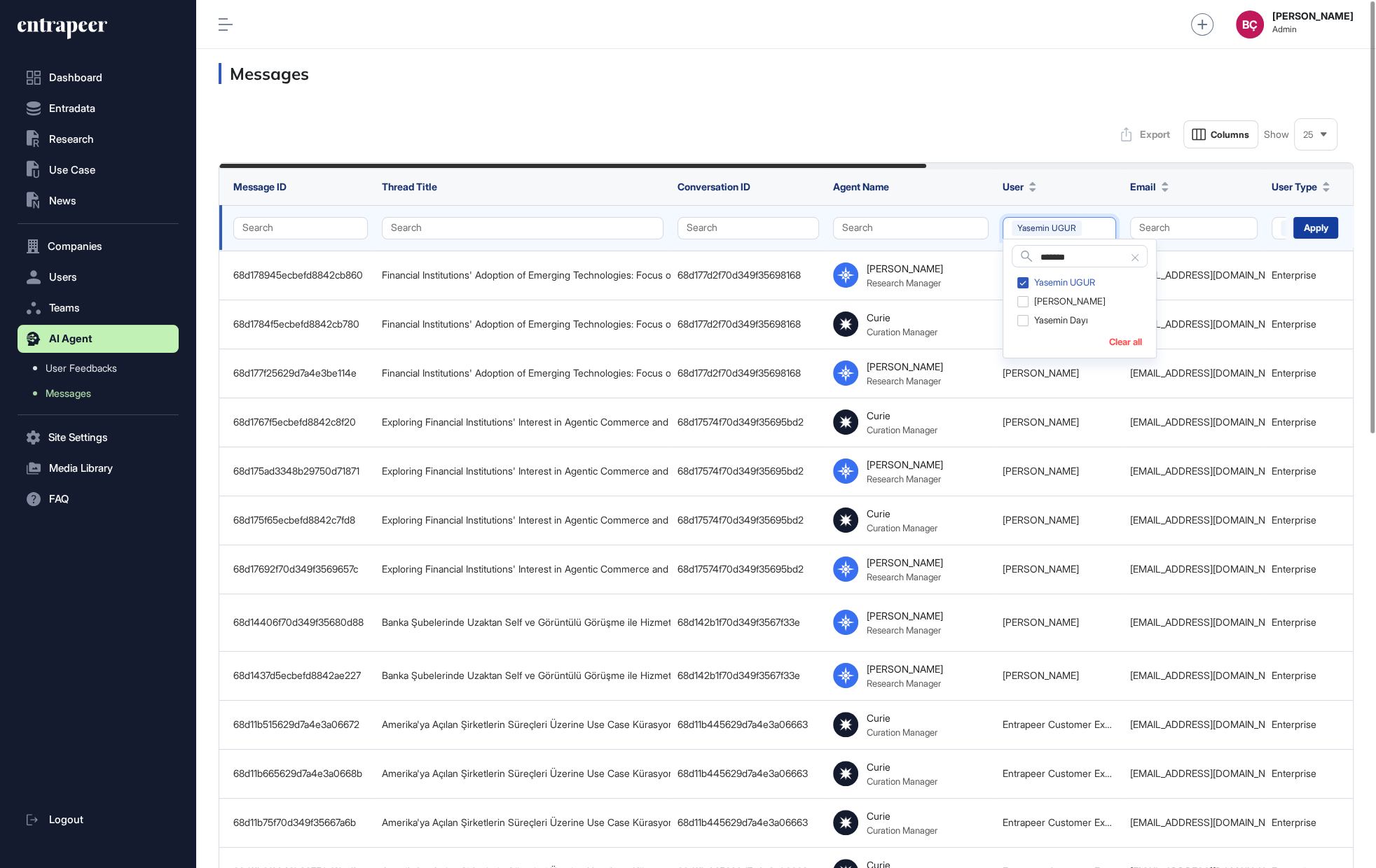
click at [1313, 227] on div "Apply" at bounding box center [1316, 228] width 44 height 21
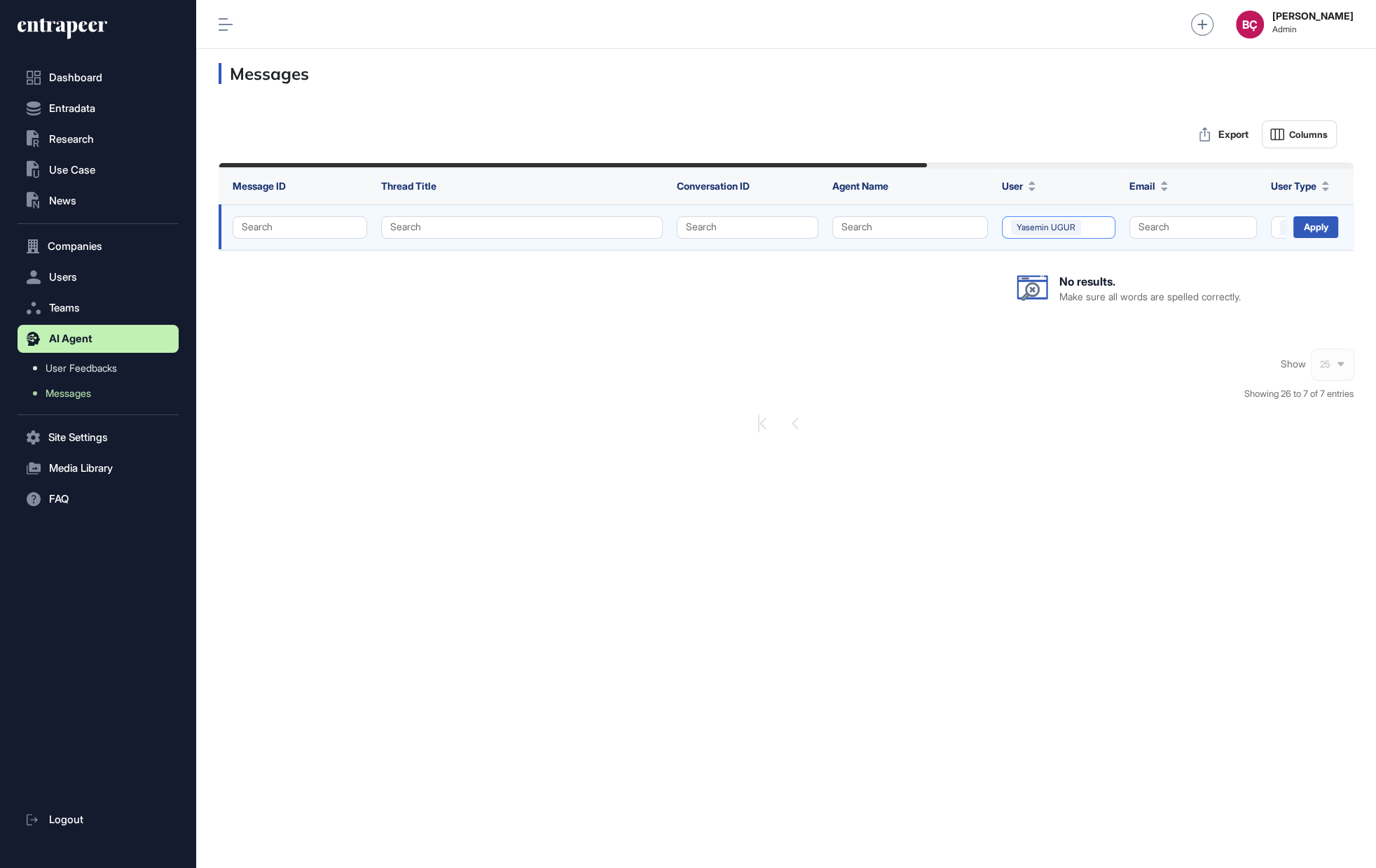
click at [1085, 228] on button "Yasemin UGUR" at bounding box center [1059, 227] width 114 height 22
click at [1055, 282] on div "Yasemin UGUR" at bounding box center [1075, 282] width 129 height 20
click at [1305, 231] on div "Apply" at bounding box center [1316, 227] width 44 height 21
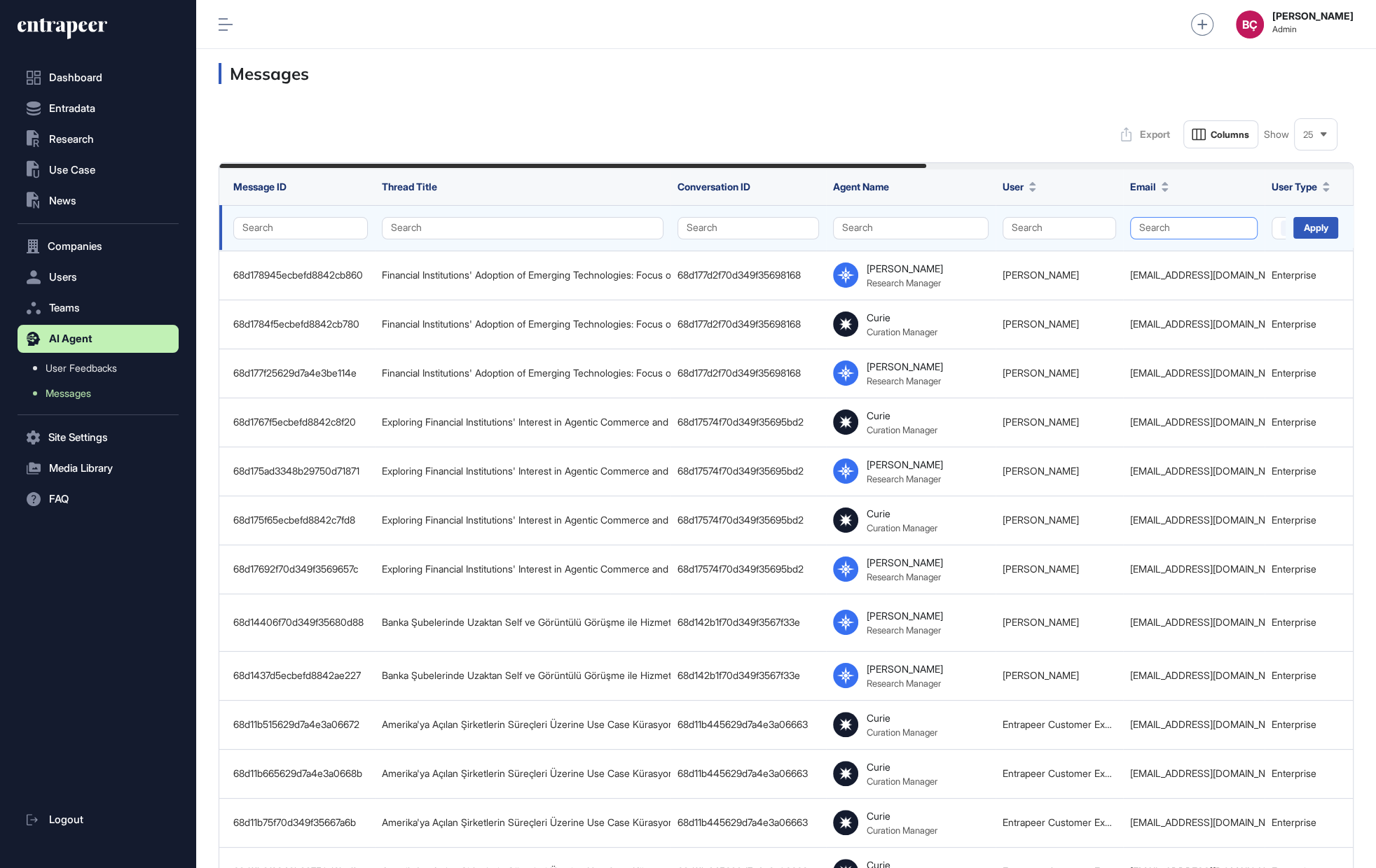
click at [1167, 227] on button "Search" at bounding box center [1194, 228] width 128 height 22
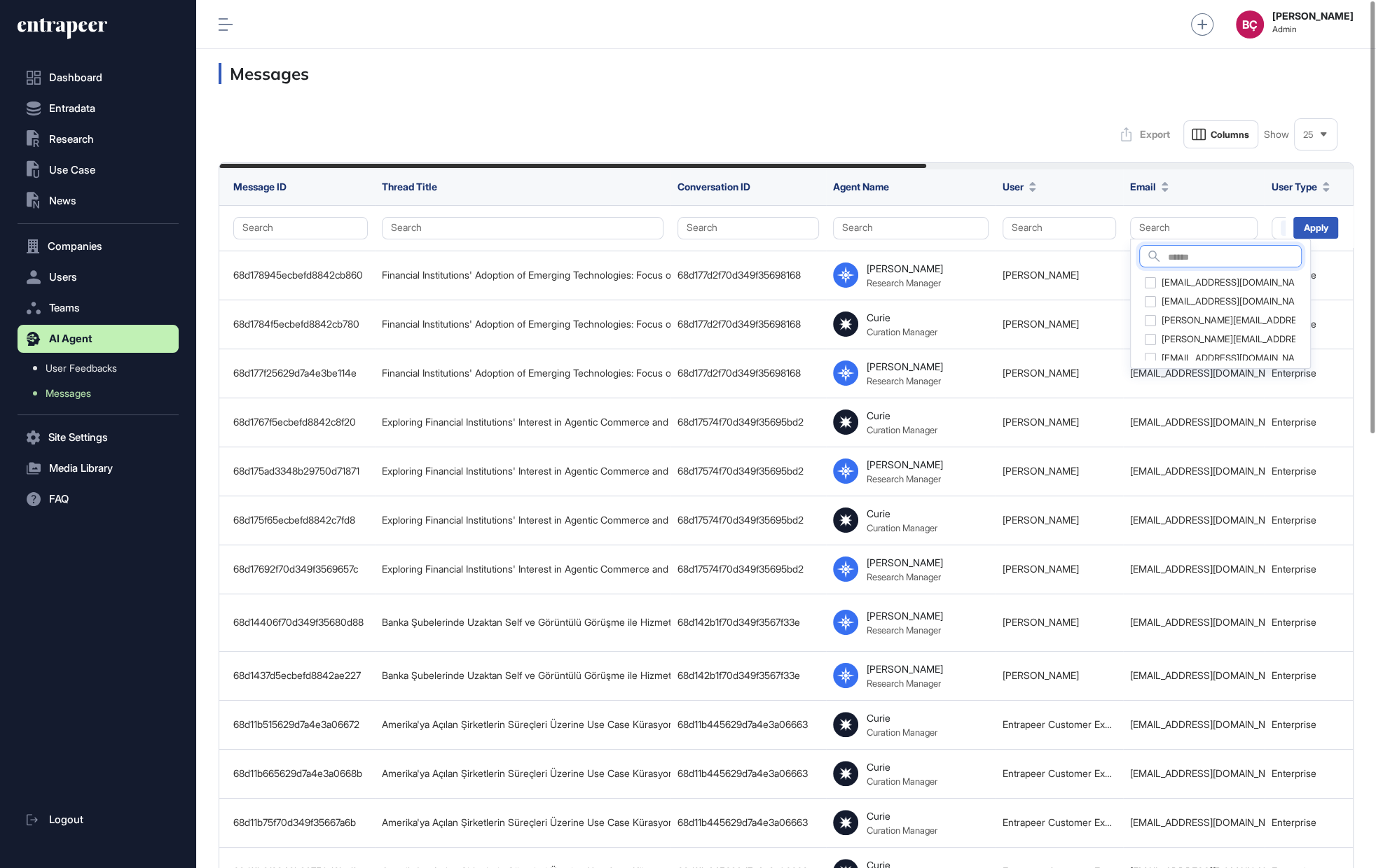
click at [1186, 251] on input "text" at bounding box center [1234, 258] width 133 height 19
paste input "**********"
type input "**********"
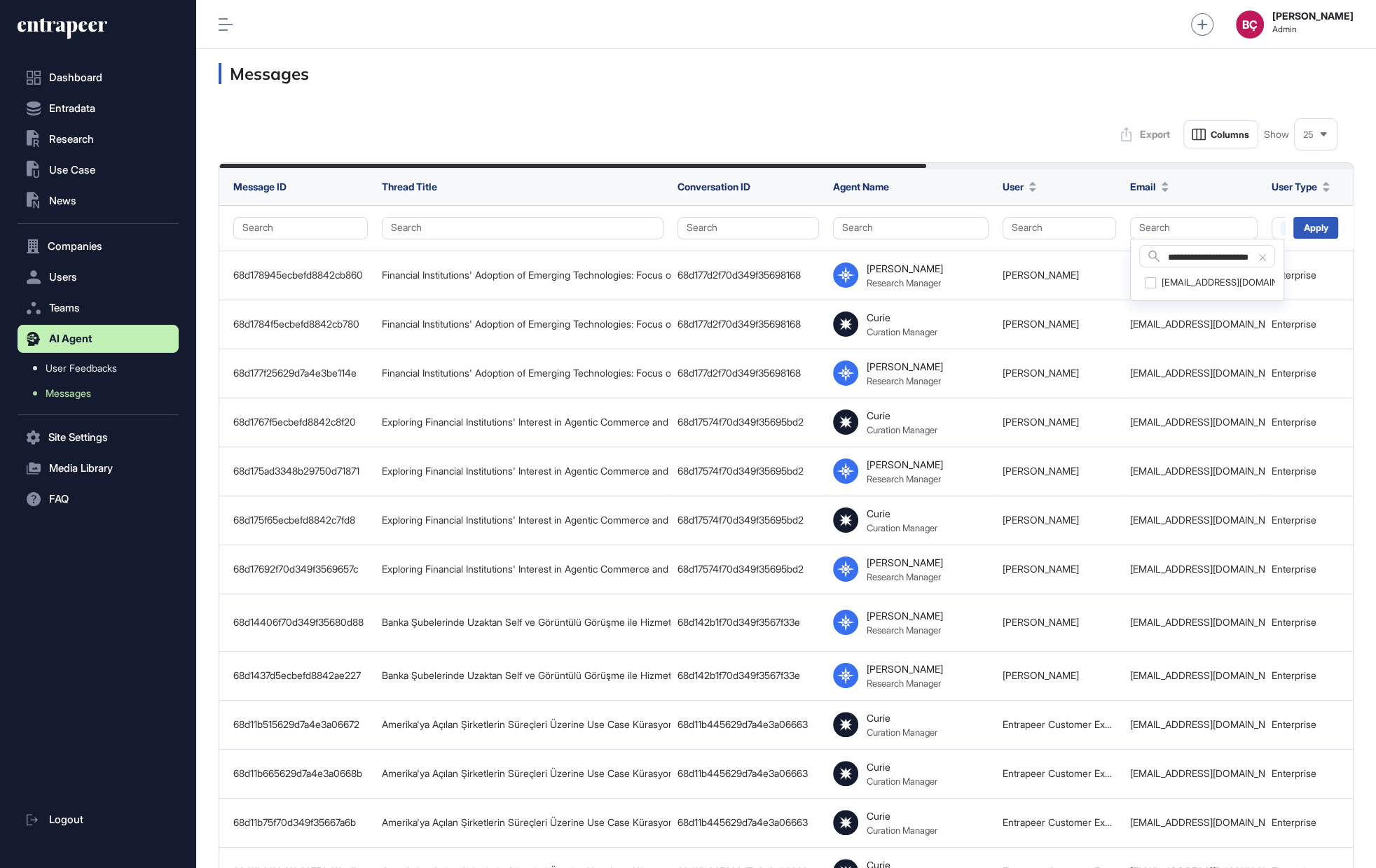
click at [1150, 286] on div "yaseminugur@kale.com.tr" at bounding box center [1228, 283] width 177 height 20
click at [1303, 231] on div "Apply" at bounding box center [1316, 228] width 44 height 21
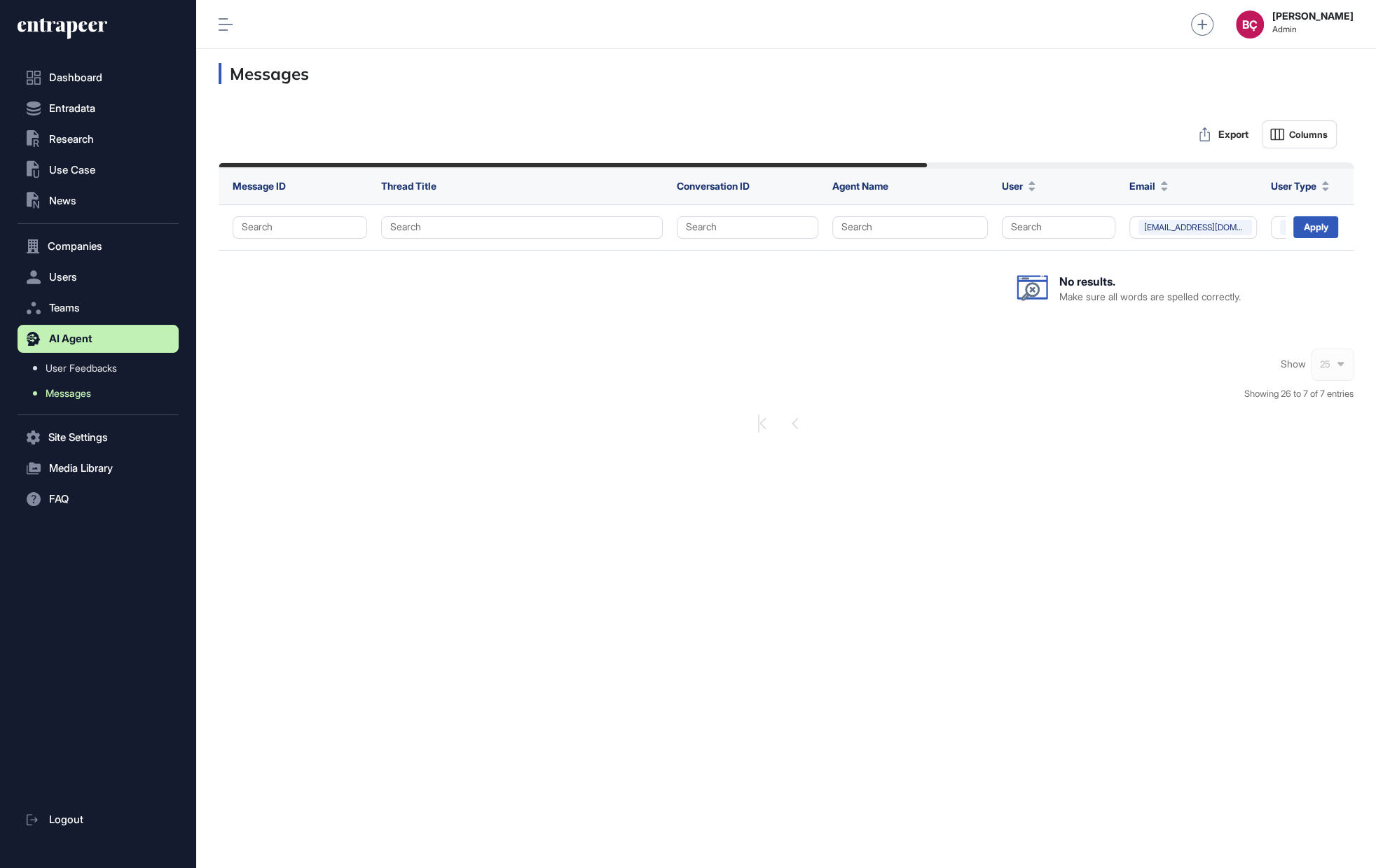
click at [65, 395] on span "Messages" at bounding box center [68, 394] width 45 height 12
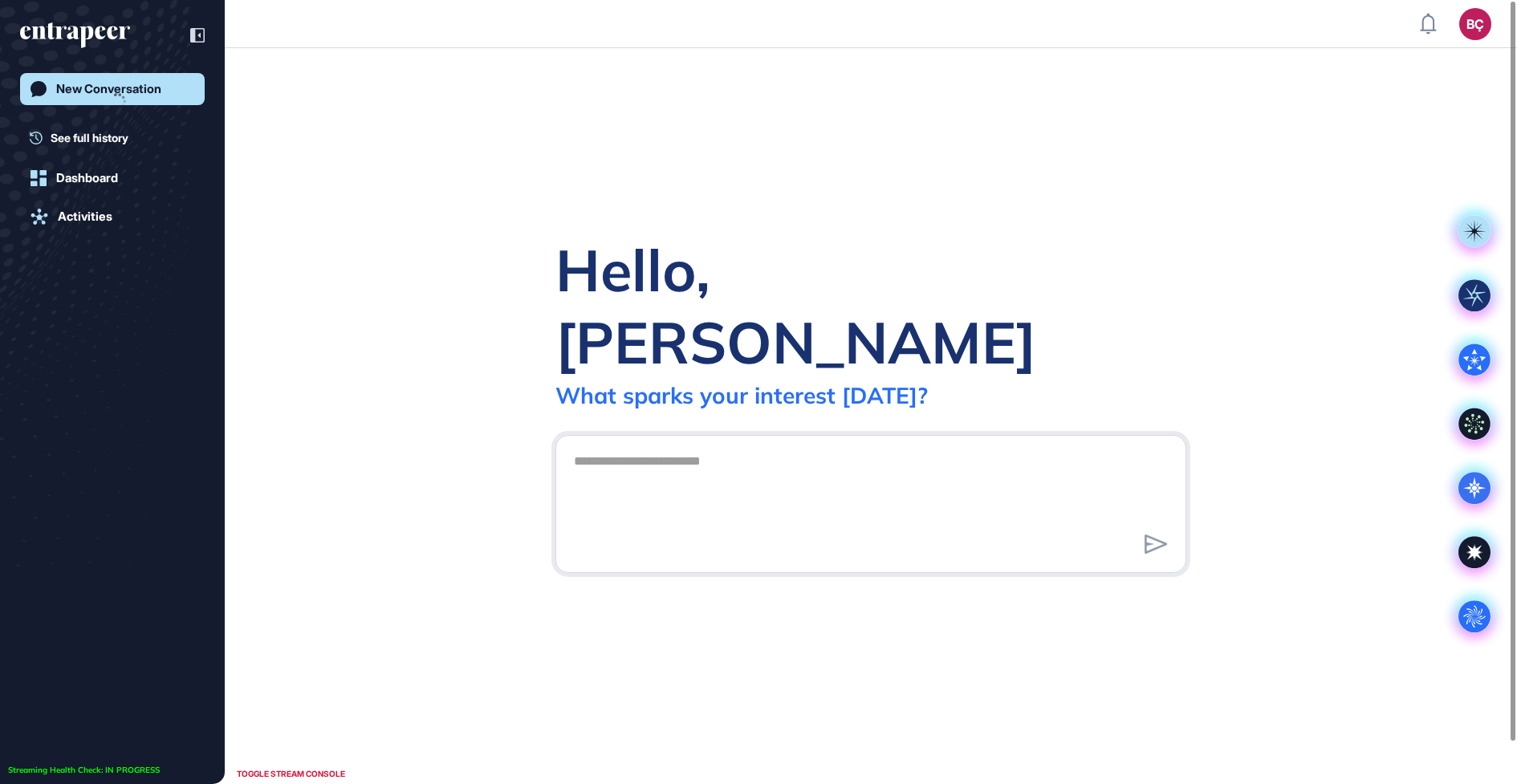
scroll to position [1, 1]
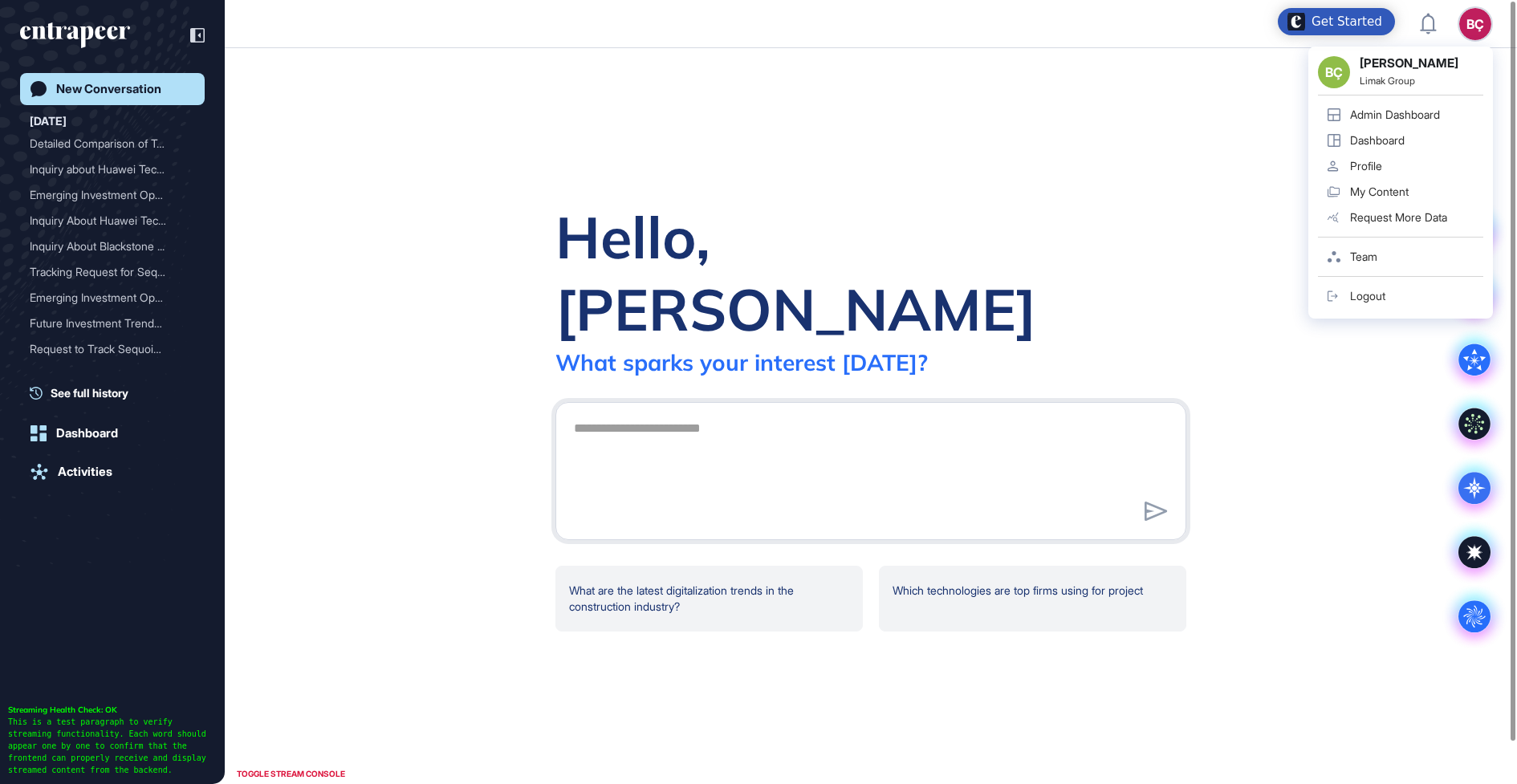
click at [1465, 20] on div "BÇ" at bounding box center [1475, 25] width 32 height 32
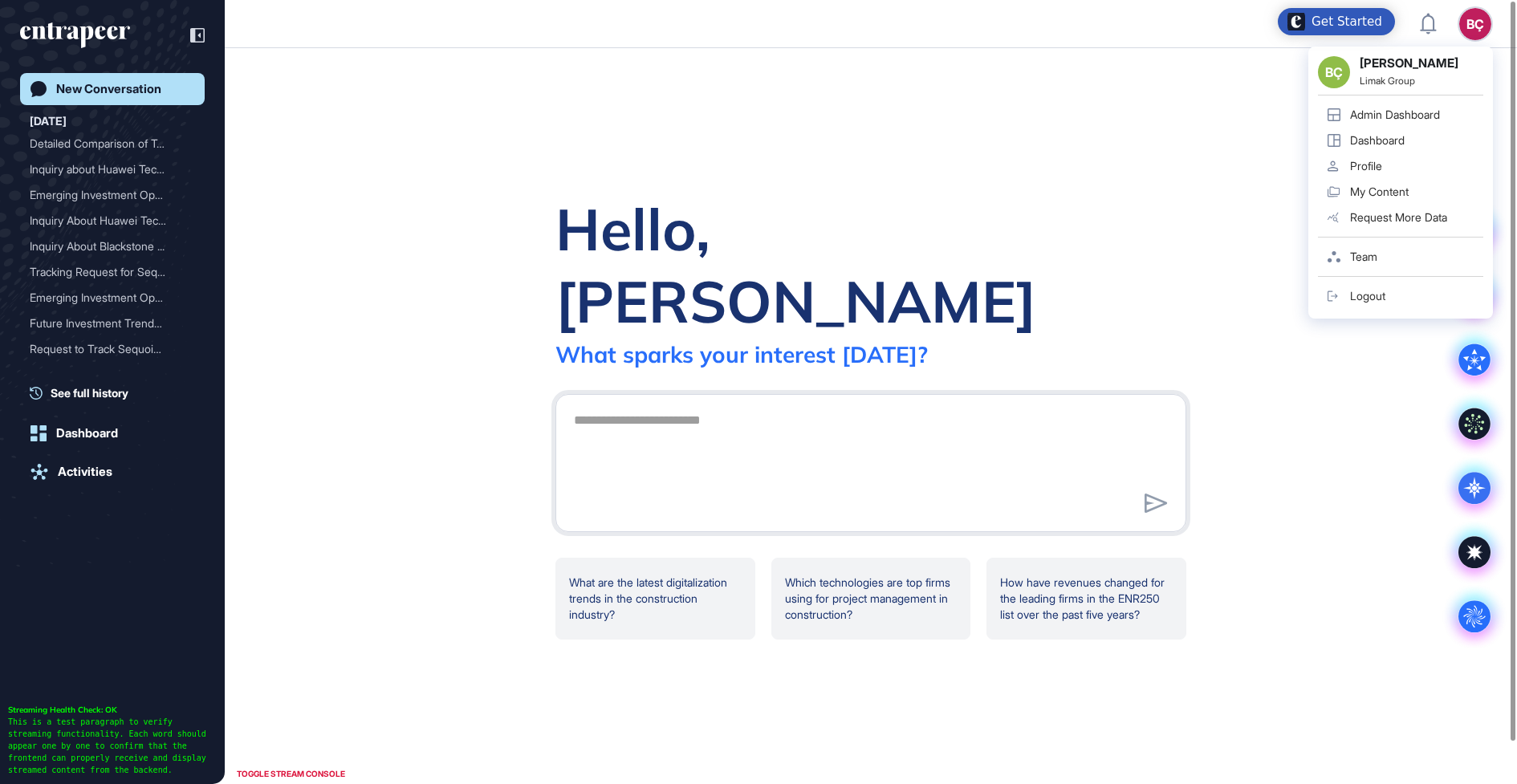
click at [1402, 109] on div "Admin Dashboard" at bounding box center [1394, 115] width 90 height 13
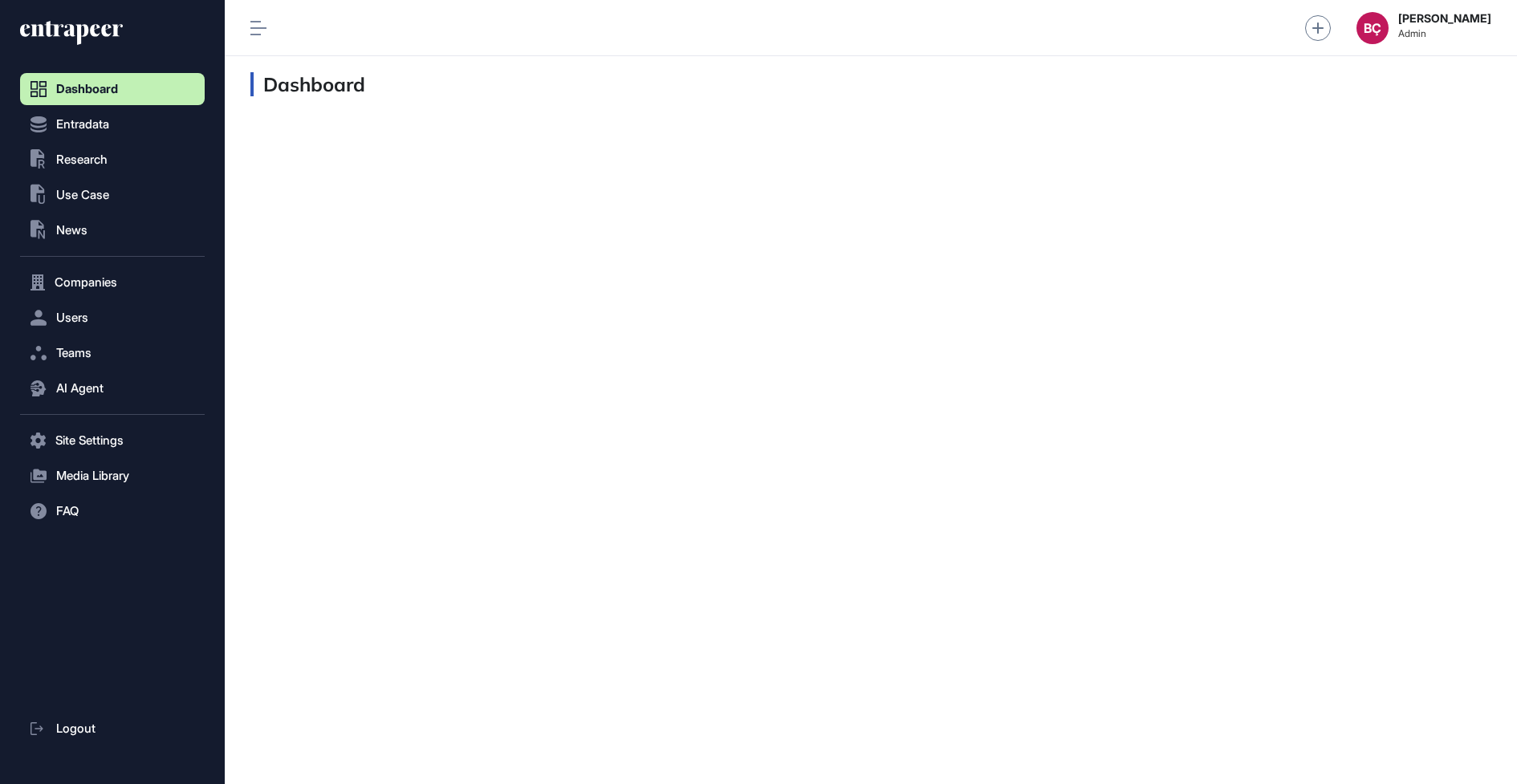
scroll to position [1, 1]
click at [83, 388] on span "AI Agent" at bounding box center [80, 389] width 47 height 13
click at [89, 447] on span "Messages" at bounding box center [77, 451] width 51 height 13
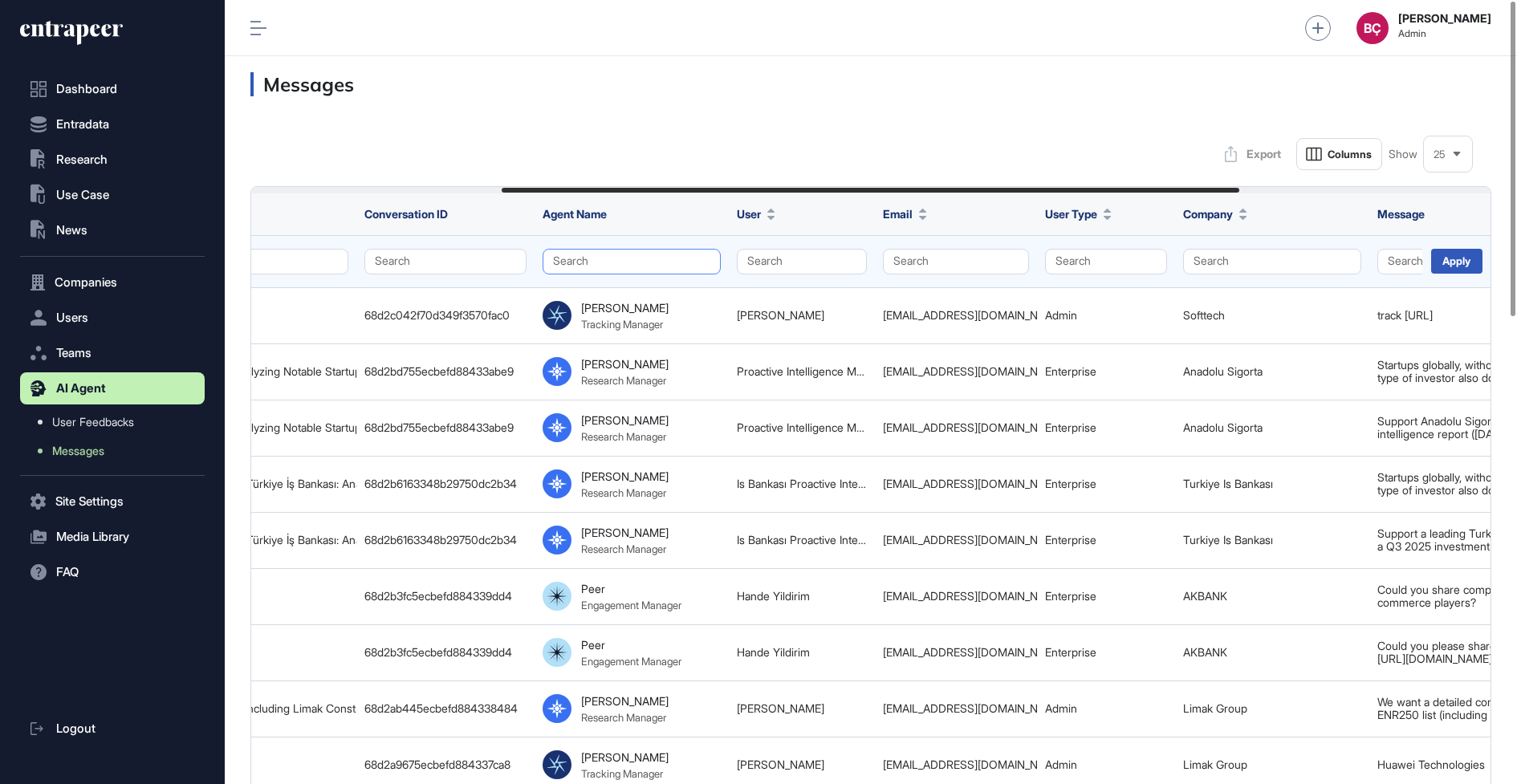
scroll to position [0, 491]
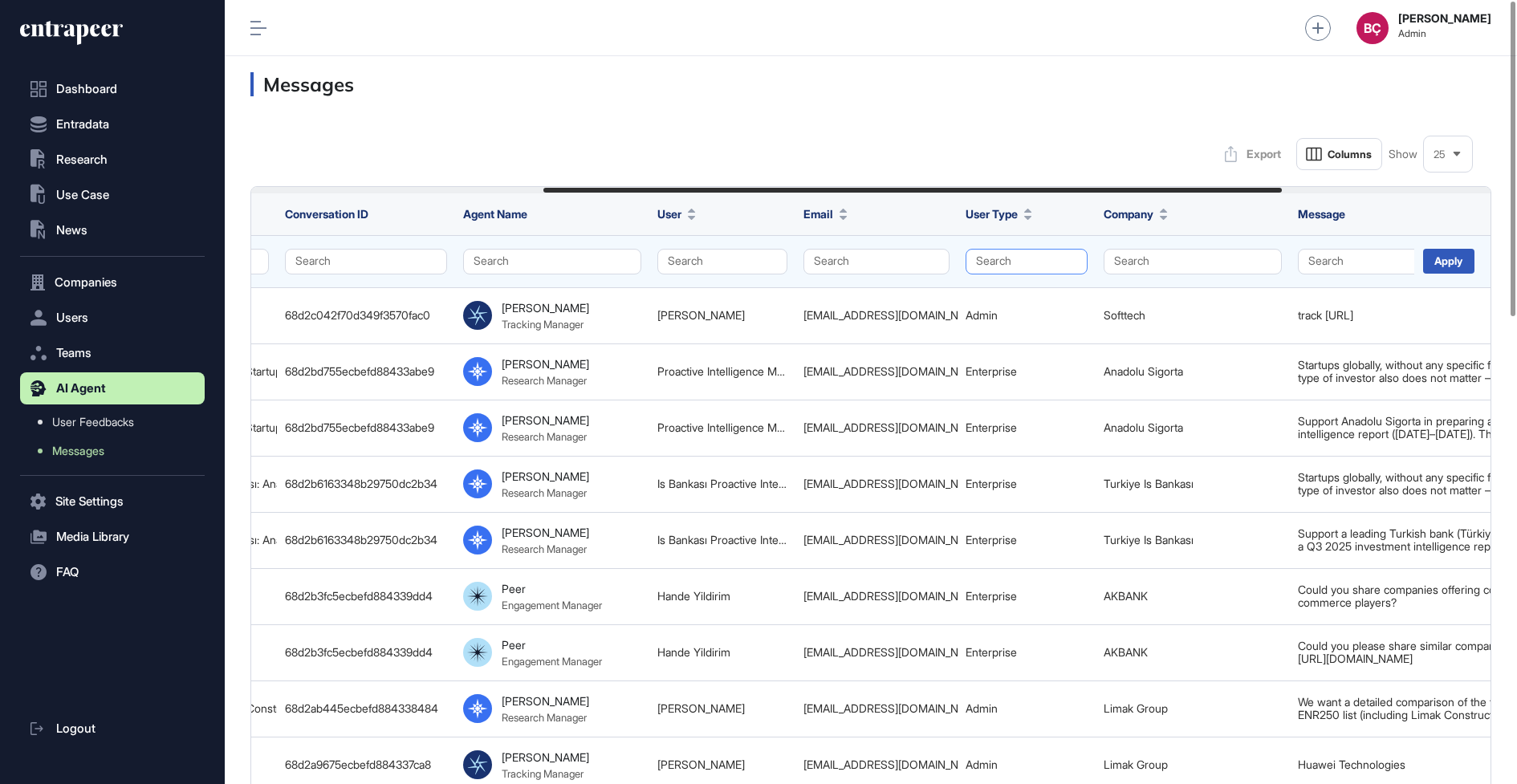
click at [991, 260] on button "Search" at bounding box center [1026, 261] width 122 height 25
click at [991, 296] on div "Enterprise" at bounding box center [1022, 292] width 94 height 23
click at [1449, 262] on div "Apply" at bounding box center [1449, 261] width 51 height 25
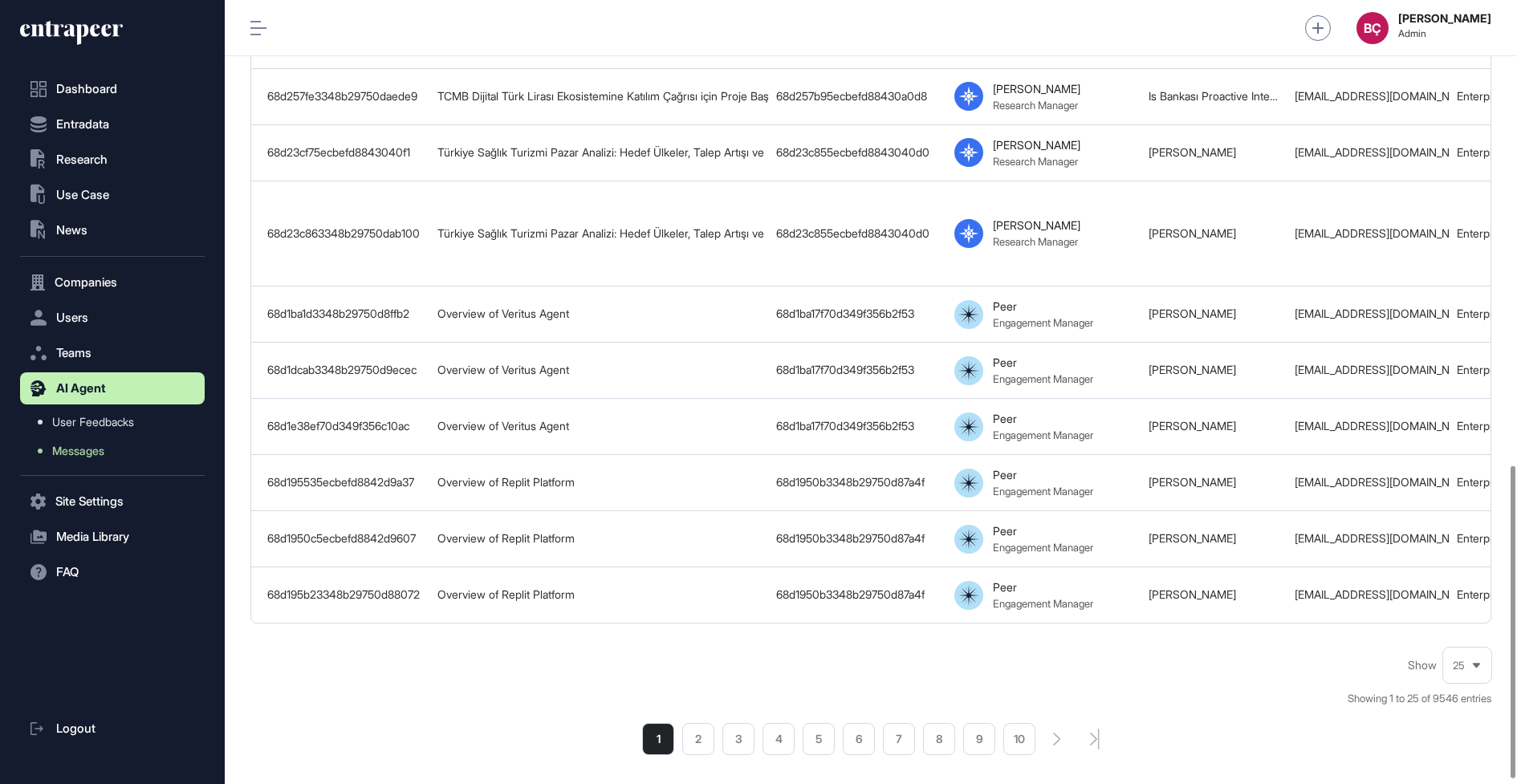
scroll to position [1176, 0]
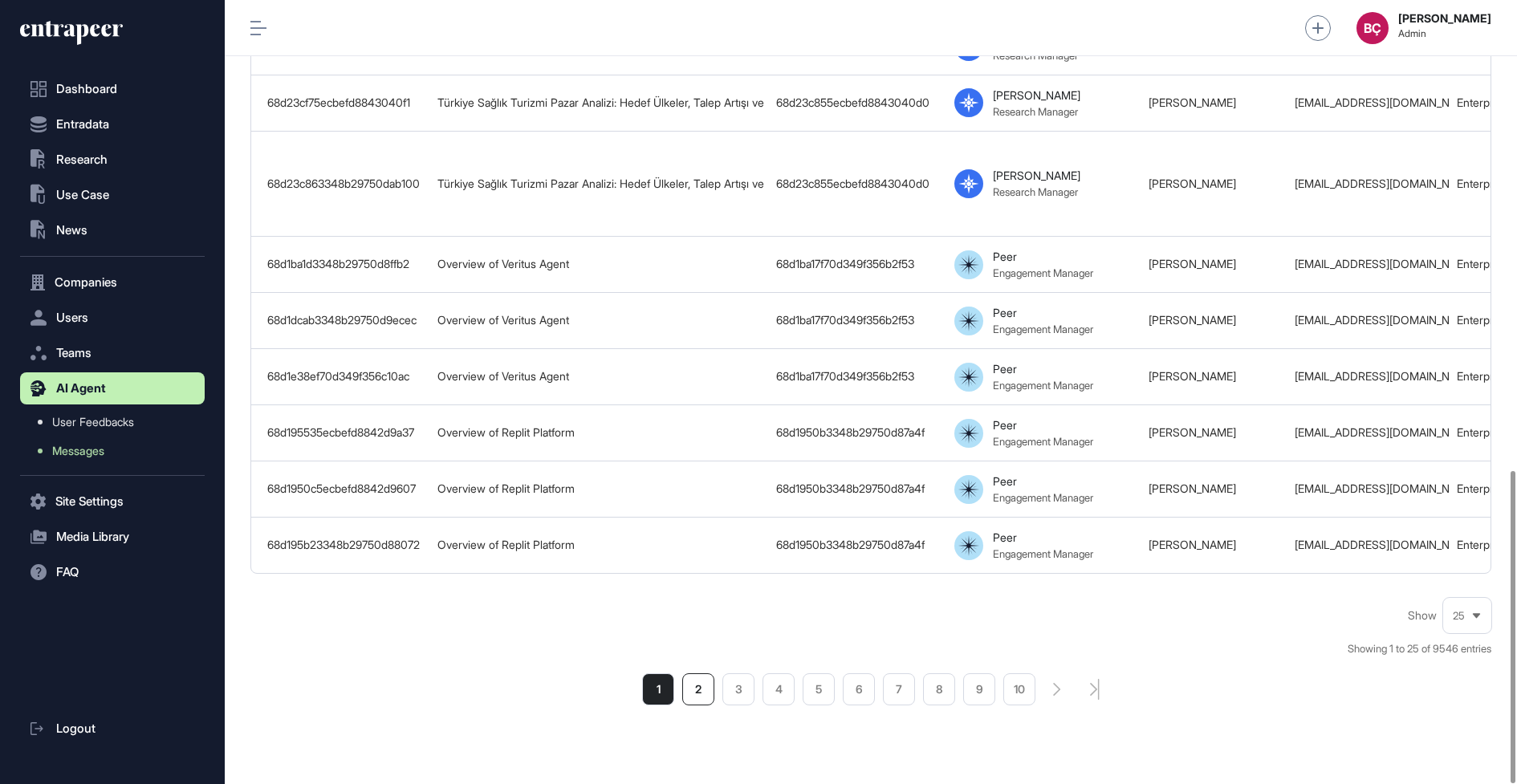
click at [695, 673] on li "2" at bounding box center [699, 689] width 32 height 32
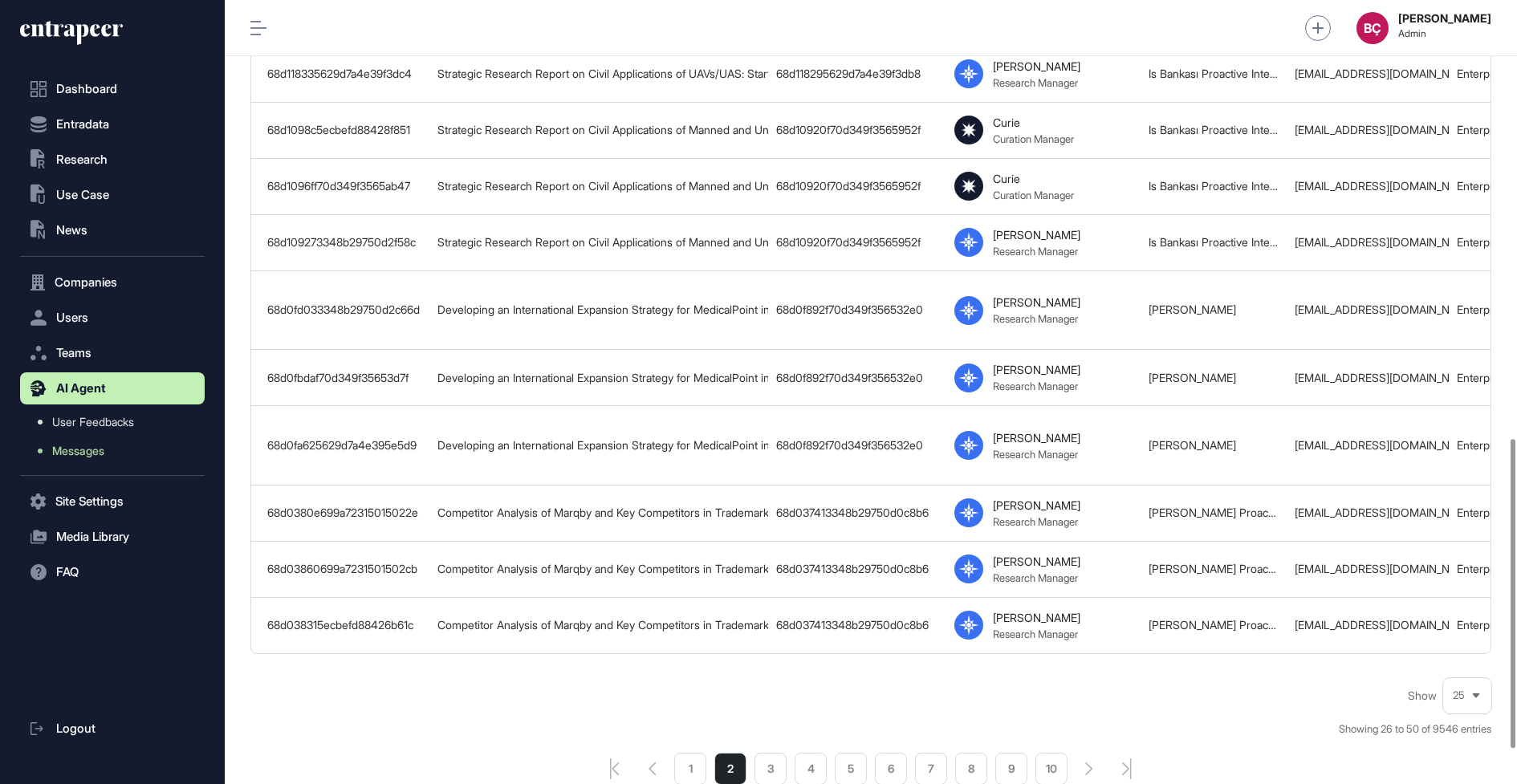
scroll to position [1147, 0]
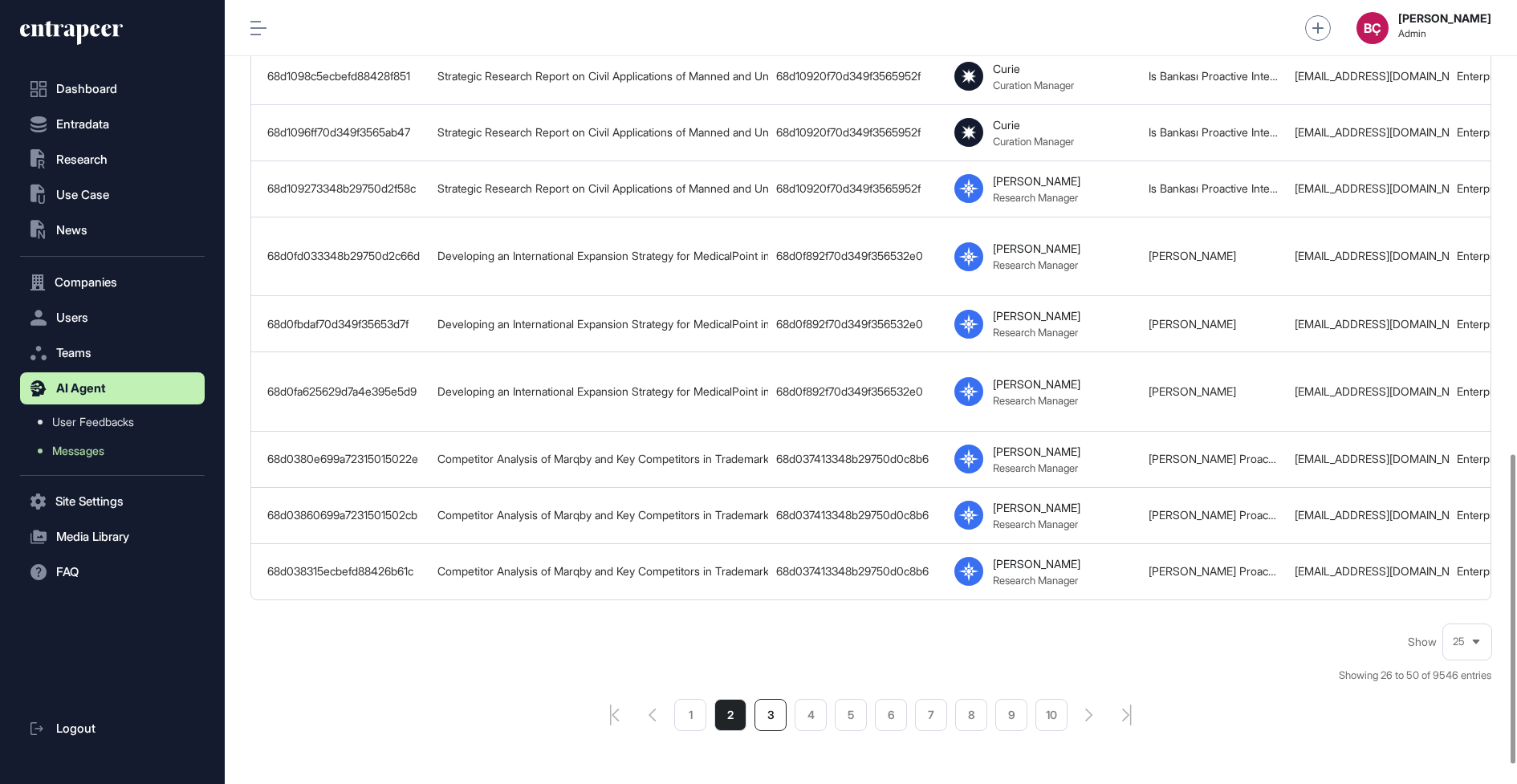
click at [771, 699] on li "3" at bounding box center [770, 715] width 32 height 32
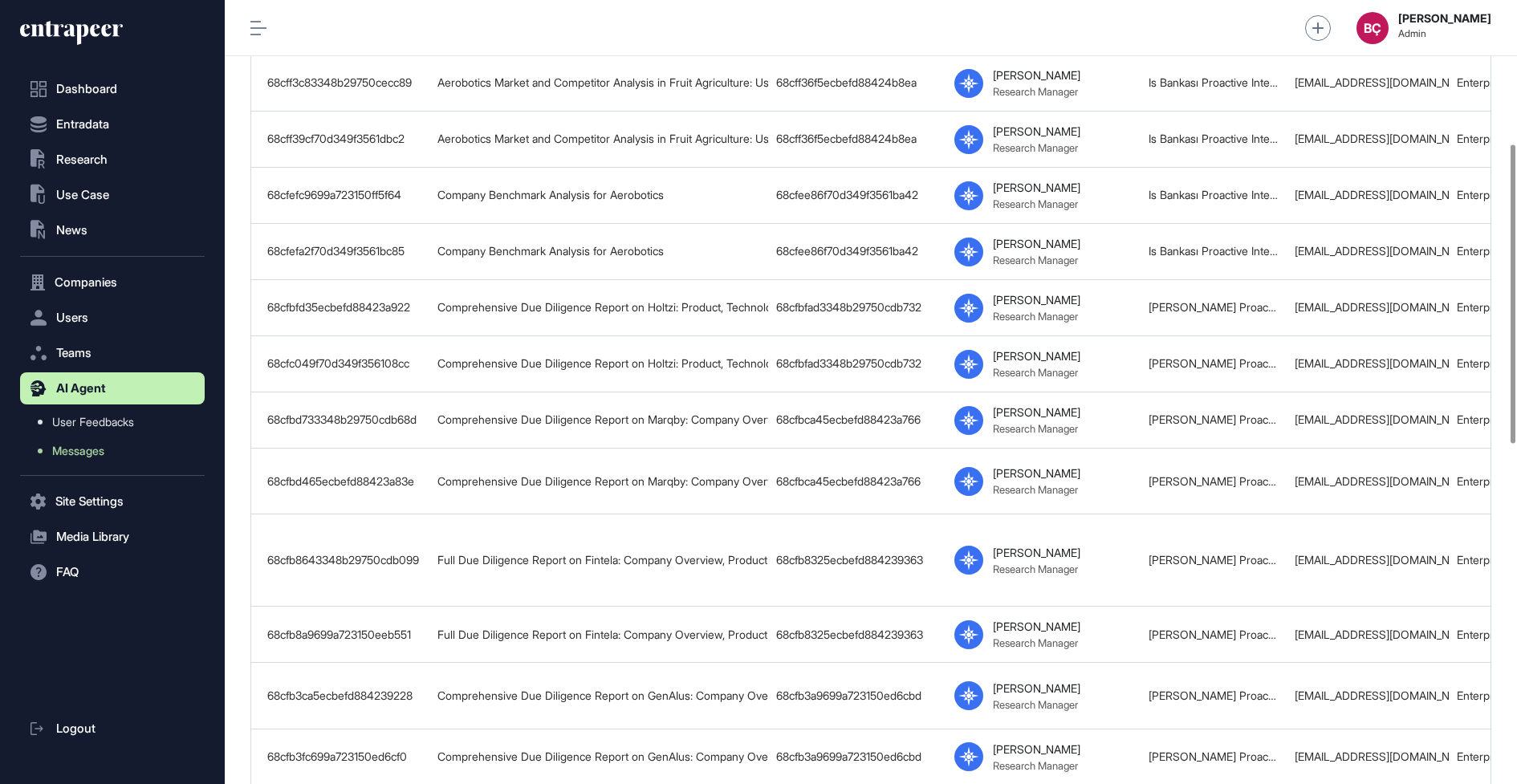
scroll to position [1267, 0]
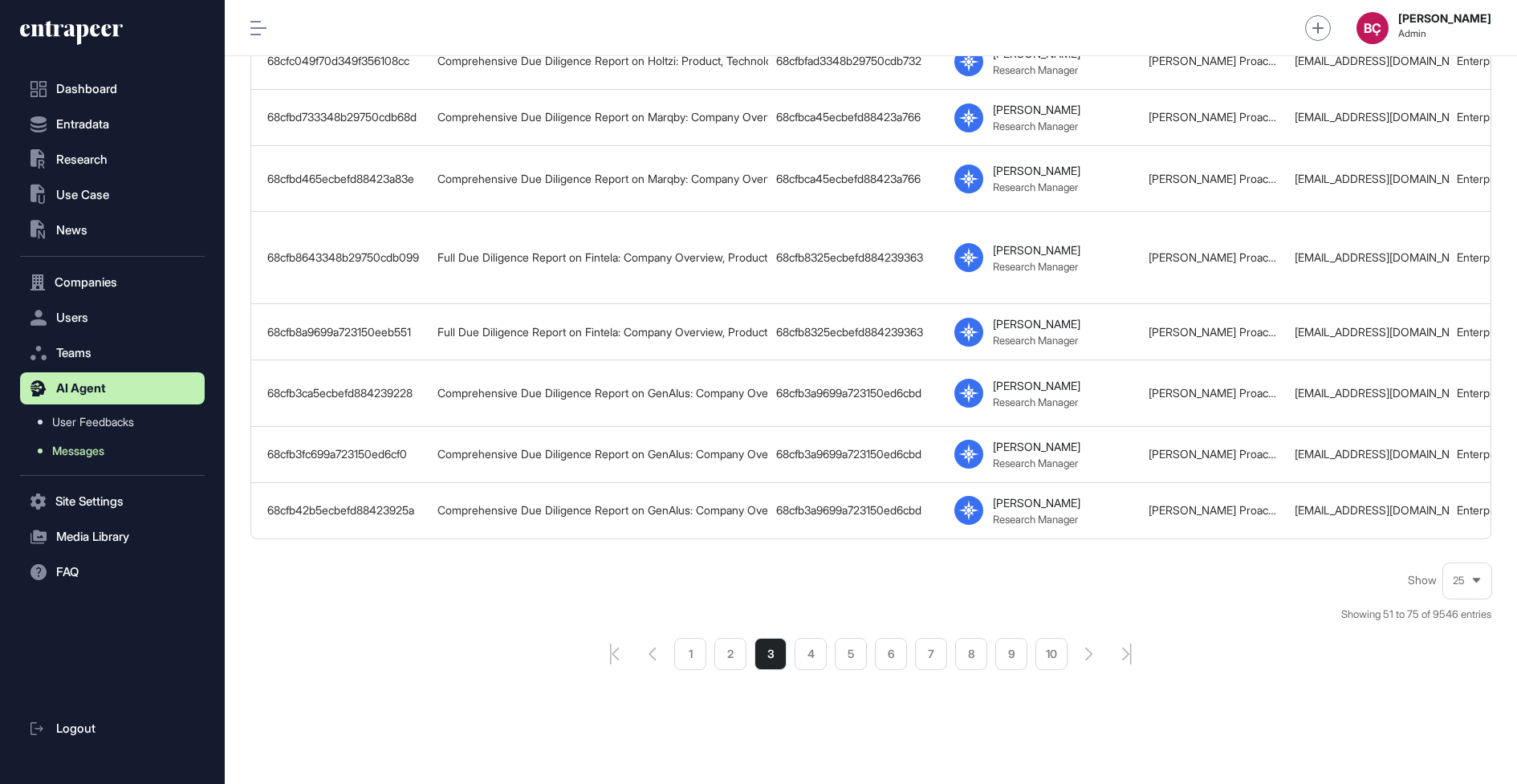
click at [94, 442] on link "Messages" at bounding box center [116, 451] width 177 height 29
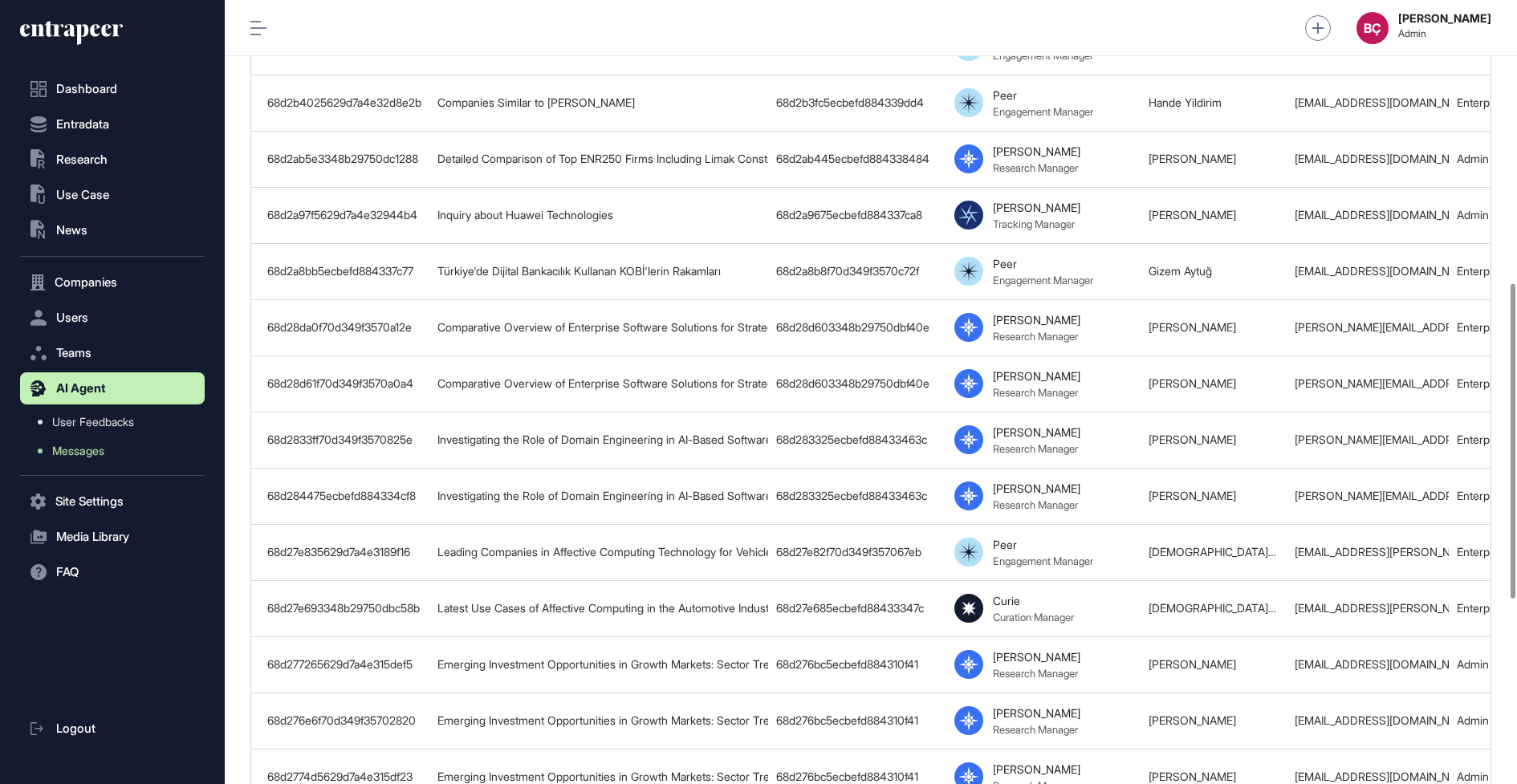
scroll to position [1160, 0]
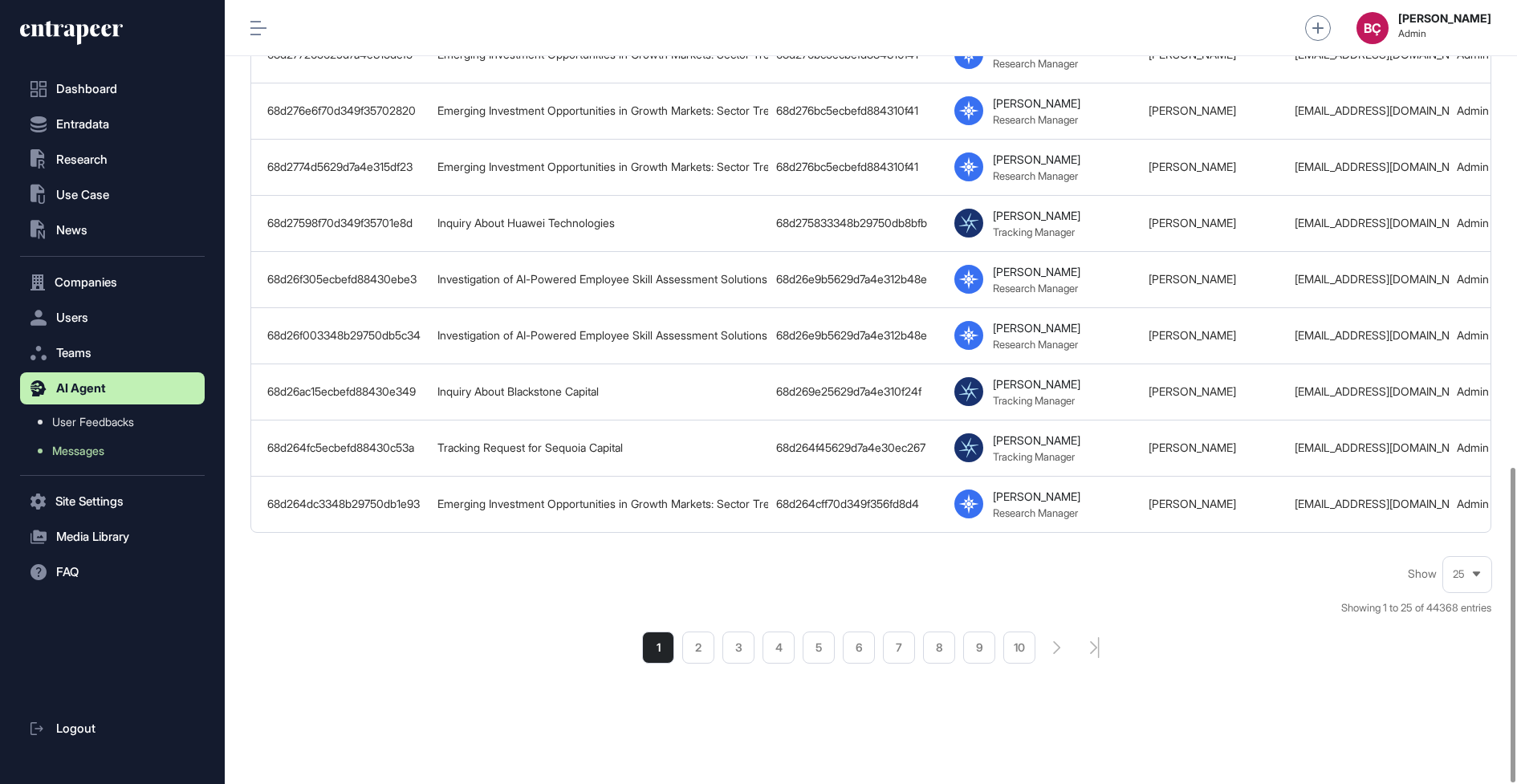
click at [679, 660] on ul "1 2 3 4 5 6 7 8 9 10" at bounding box center [838, 647] width 394 height 32
click at [684, 660] on li "2" at bounding box center [699, 647] width 32 height 32
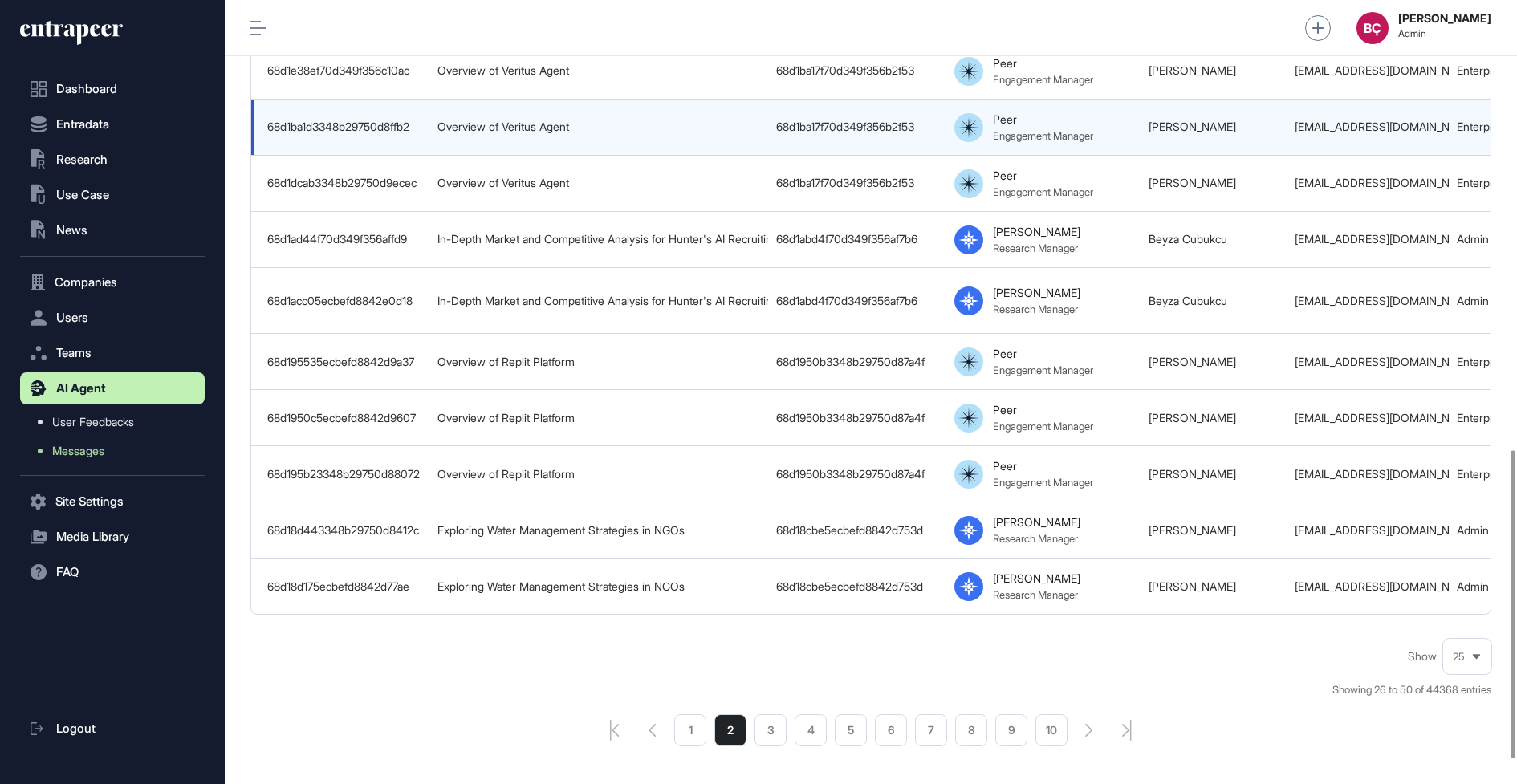
scroll to position [1185, 0]
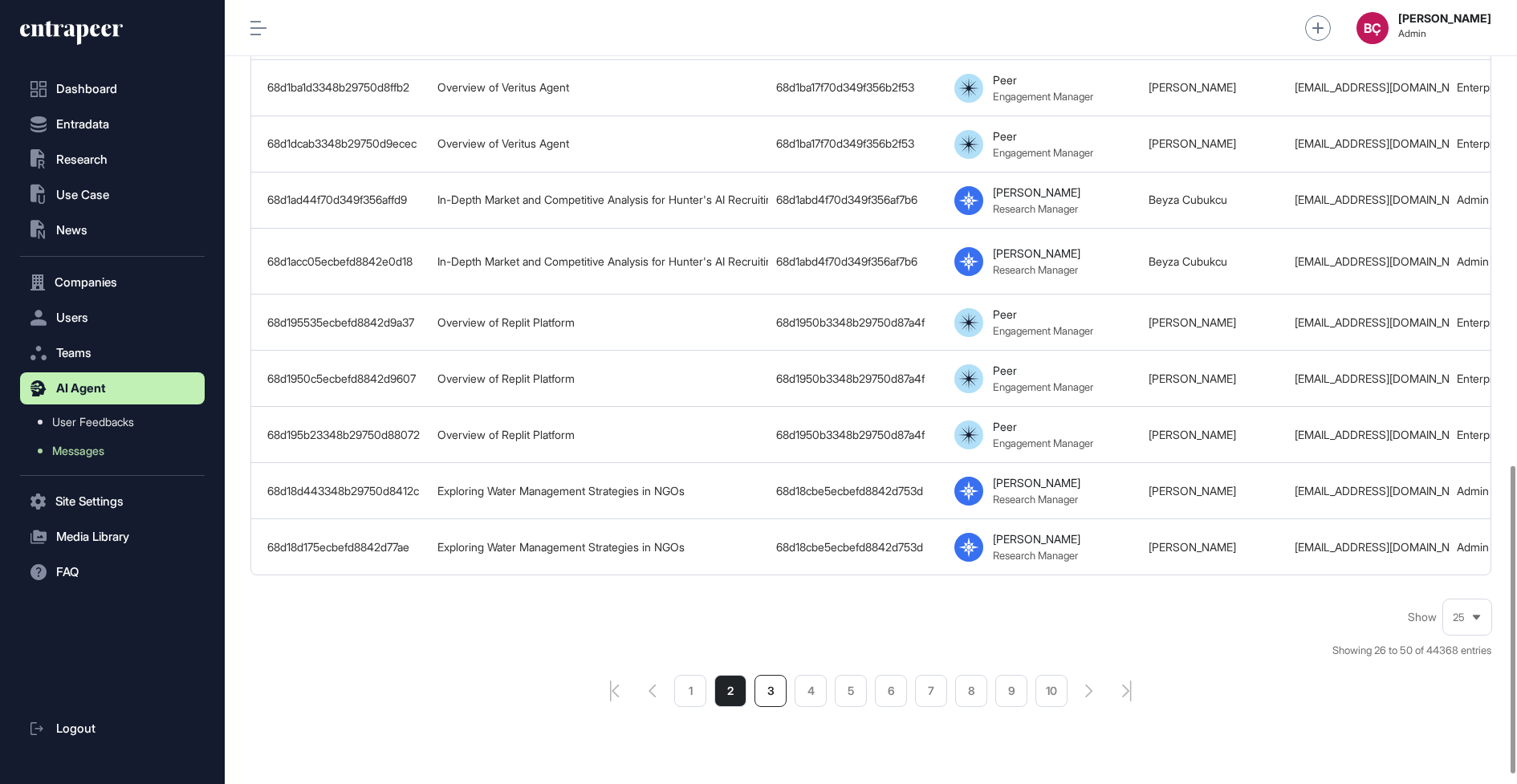
click at [764, 679] on li "3" at bounding box center [770, 691] width 32 height 32
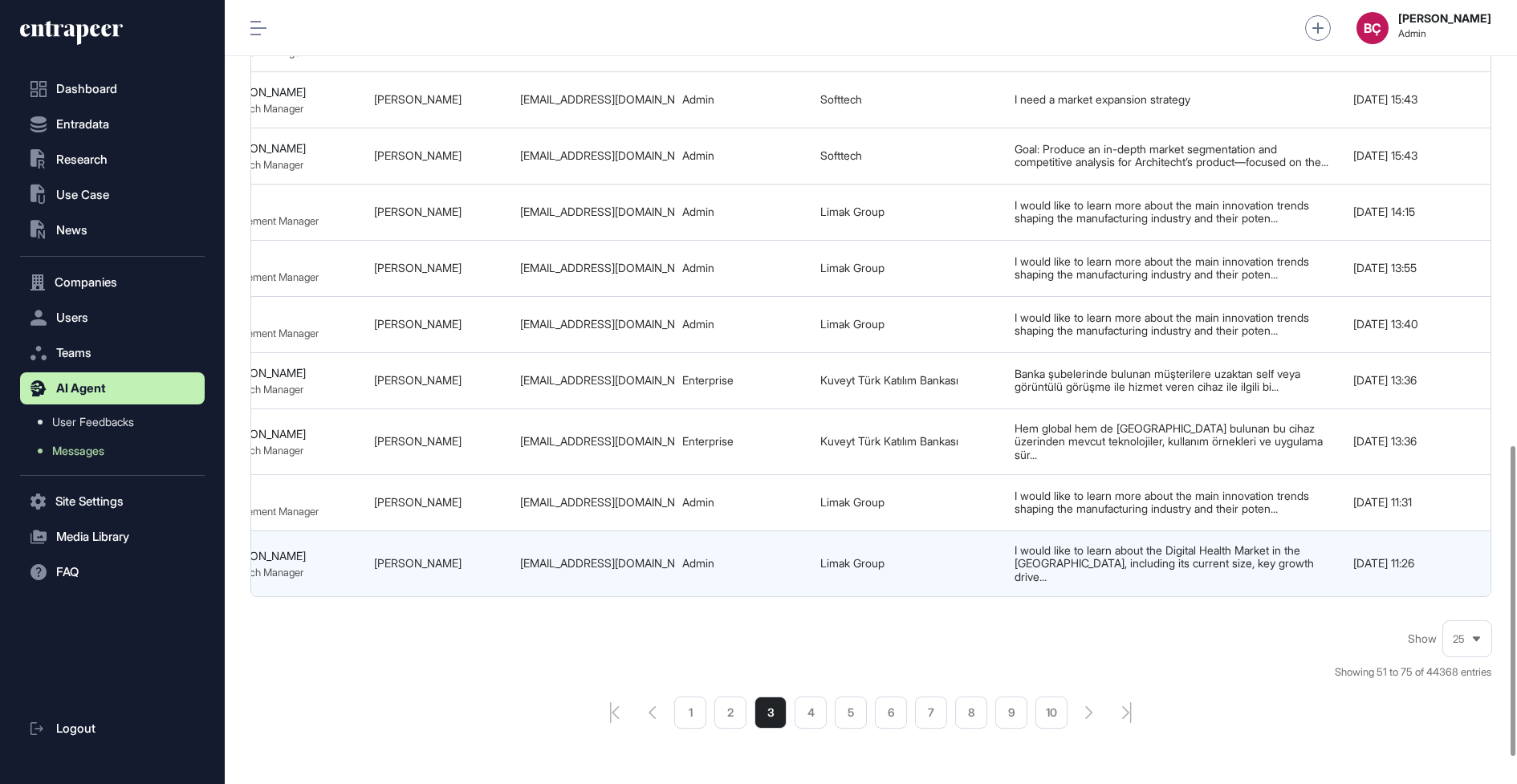
scroll to position [0, 844]
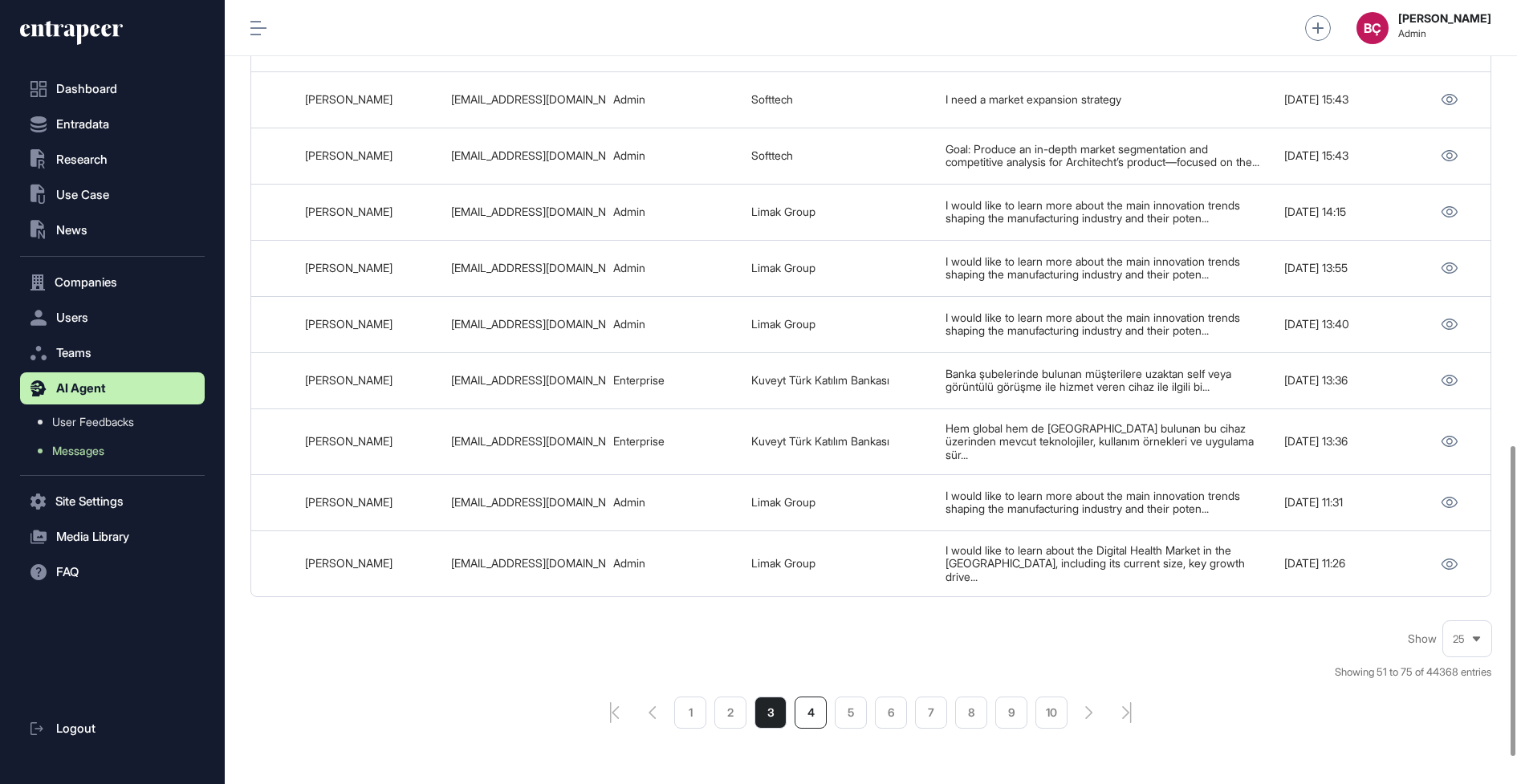
click at [799, 717] on li "4" at bounding box center [811, 712] width 32 height 32
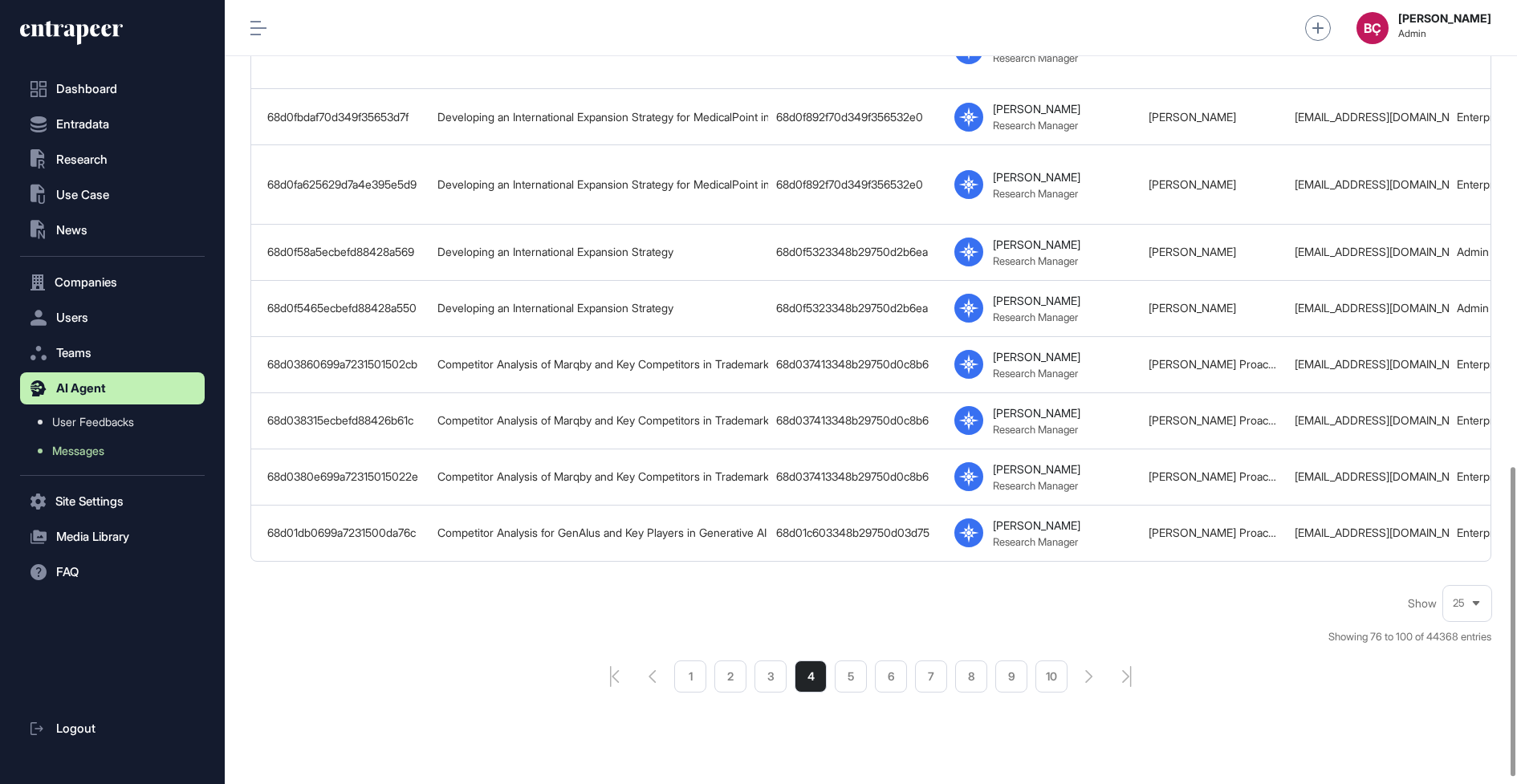
scroll to position [1197, 0]
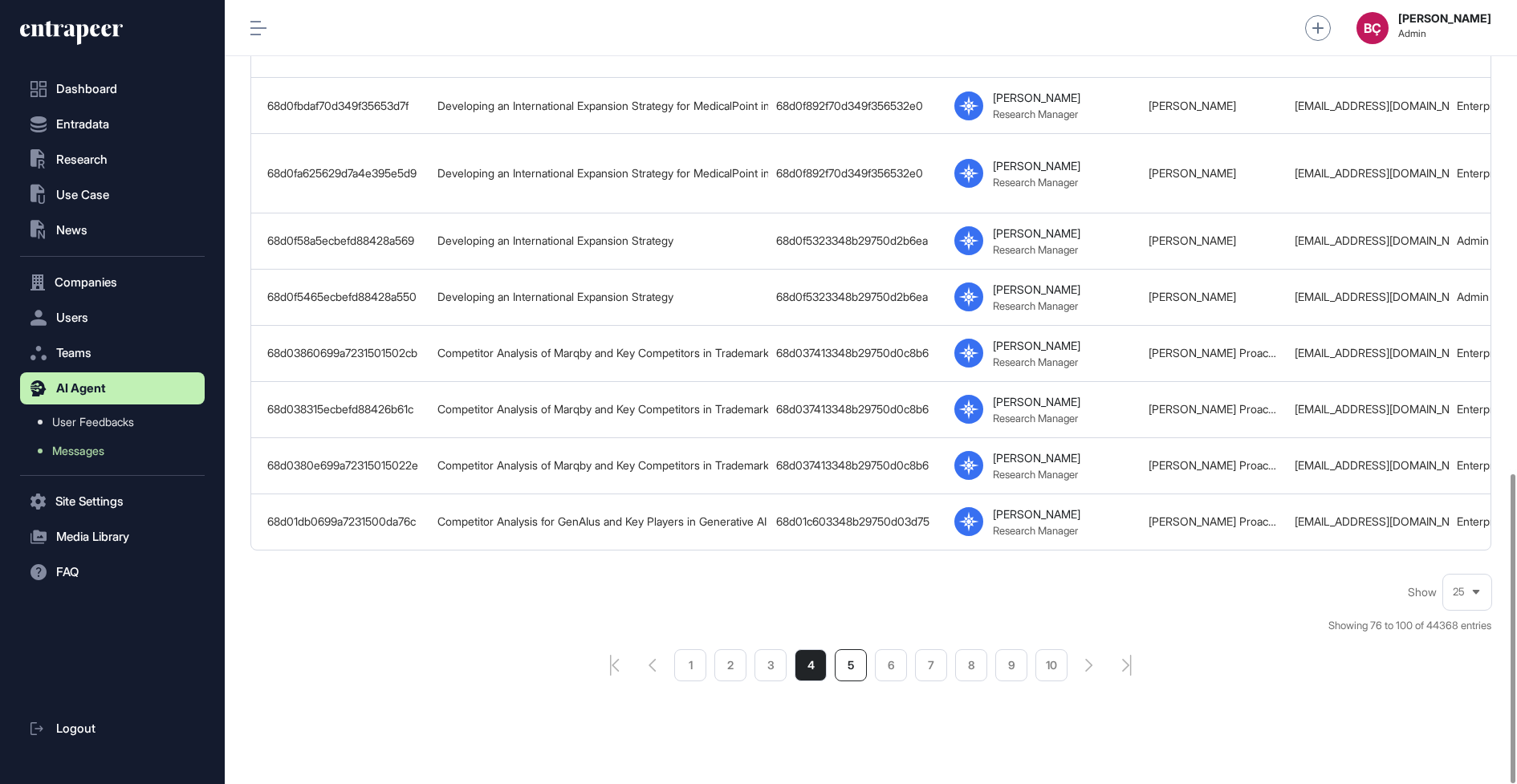
click at [835, 649] on li "5" at bounding box center [851, 665] width 32 height 32
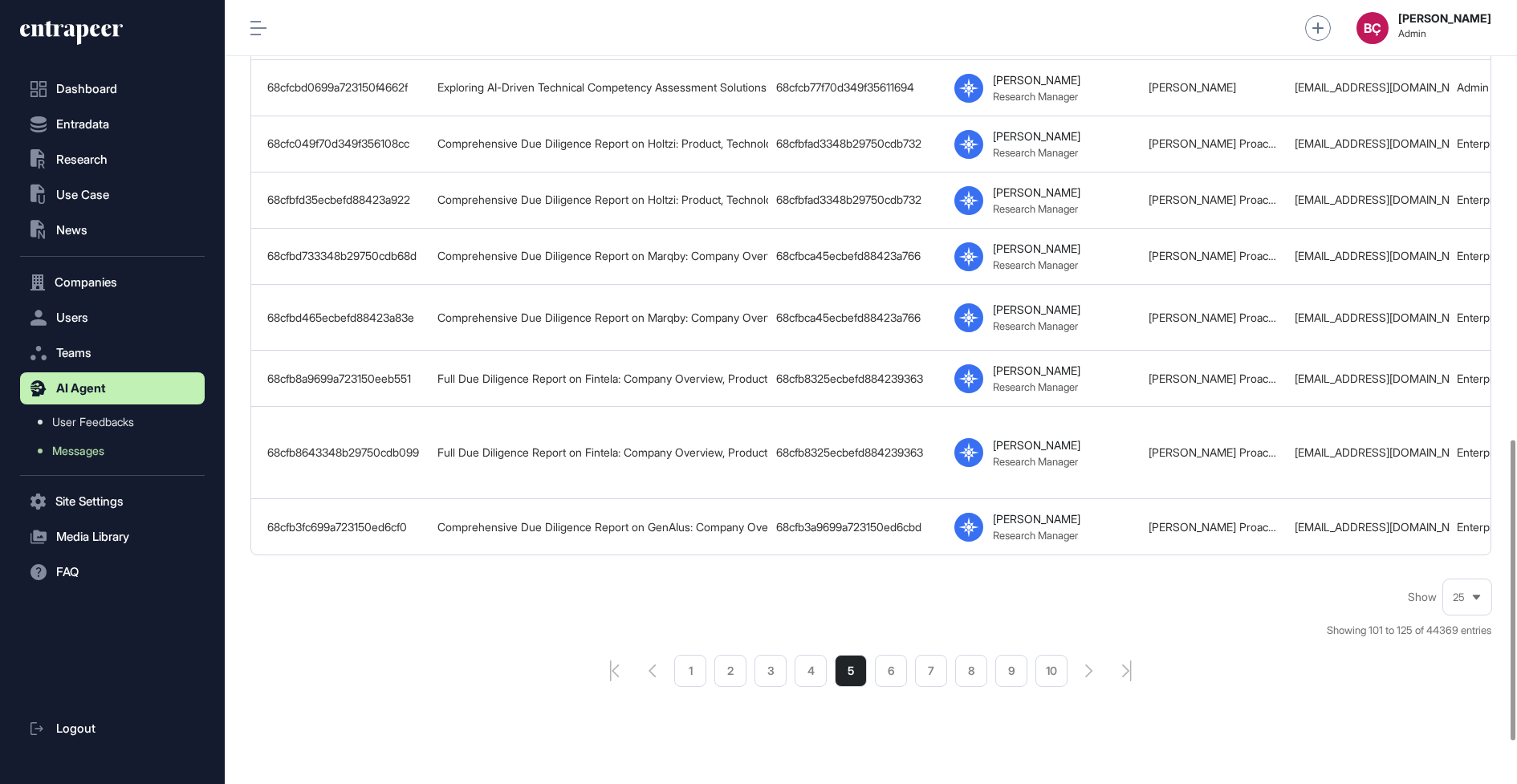
scroll to position [1257, 0]
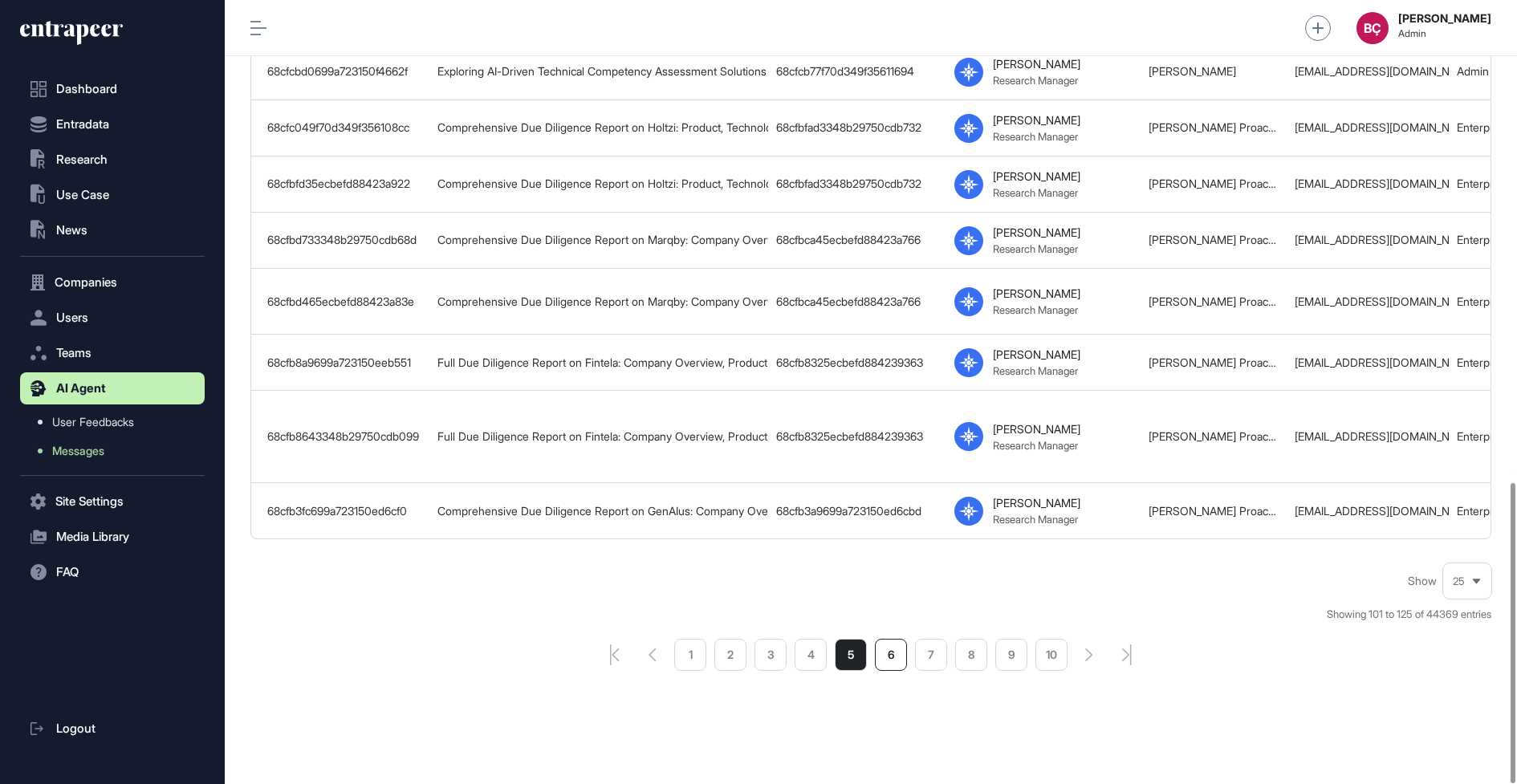
click at [889, 649] on li "6" at bounding box center [891, 655] width 32 height 32
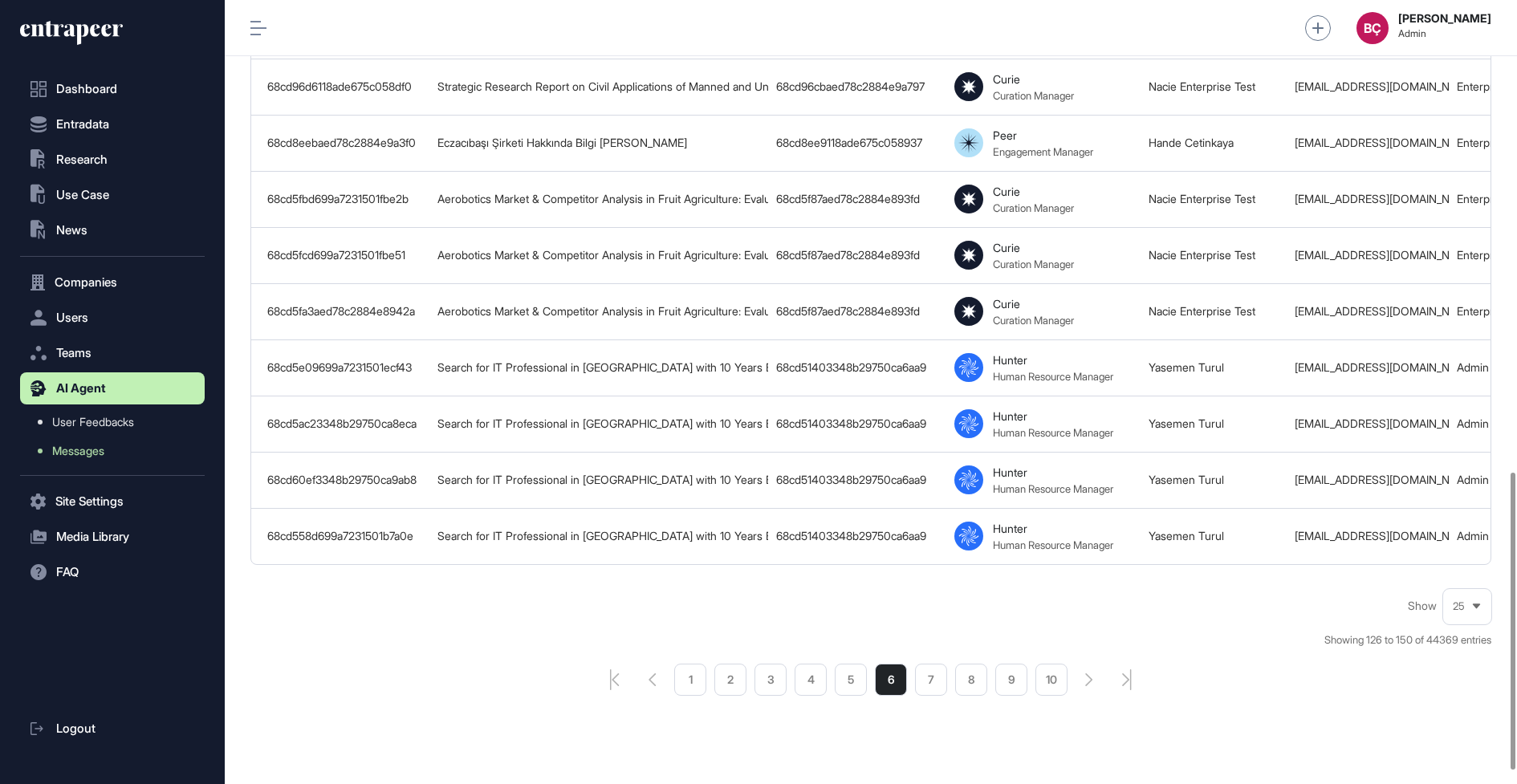
scroll to position [1244, 0]
click at [925, 689] on li "7" at bounding box center [931, 677] width 32 height 32
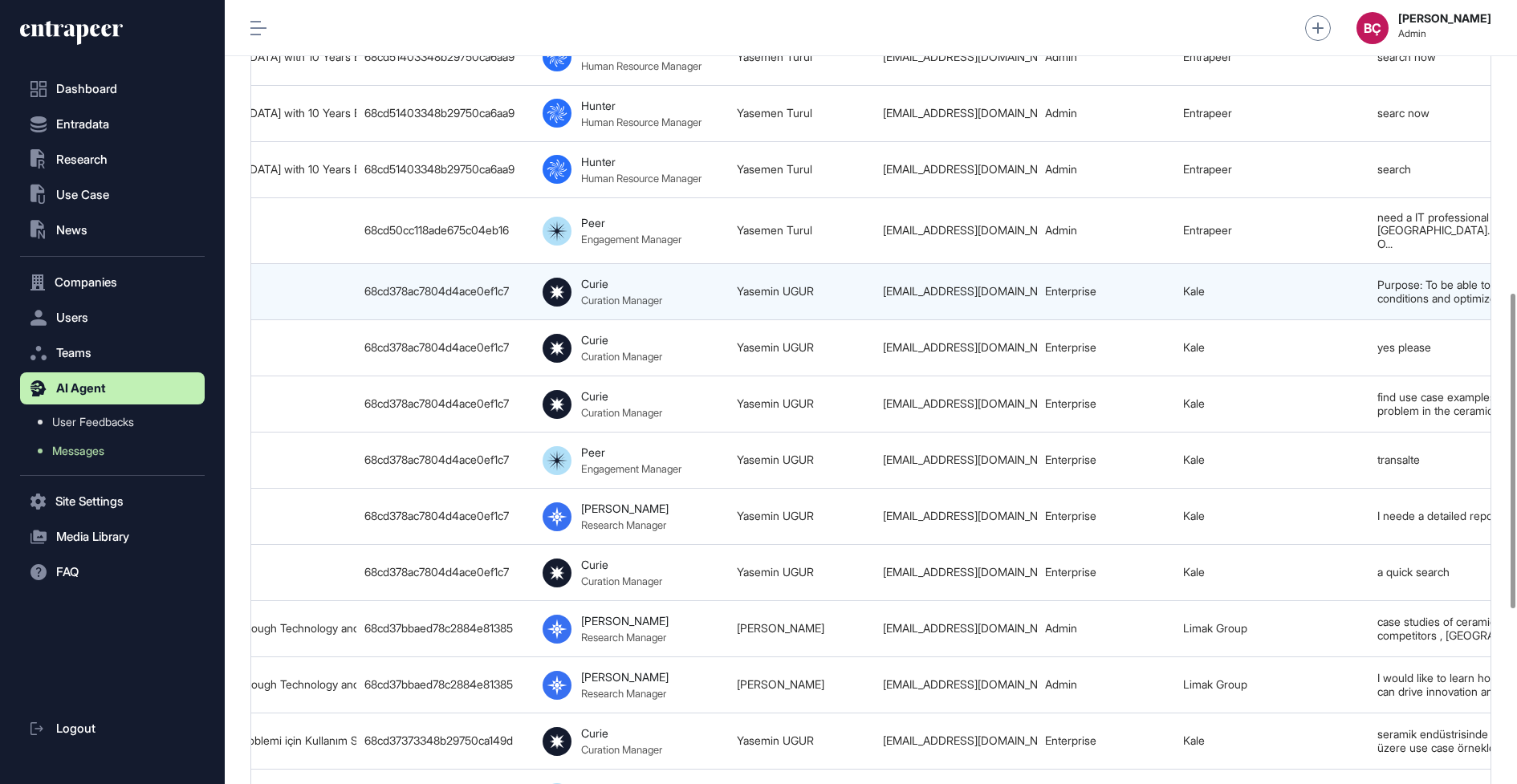
scroll to position [0, 844]
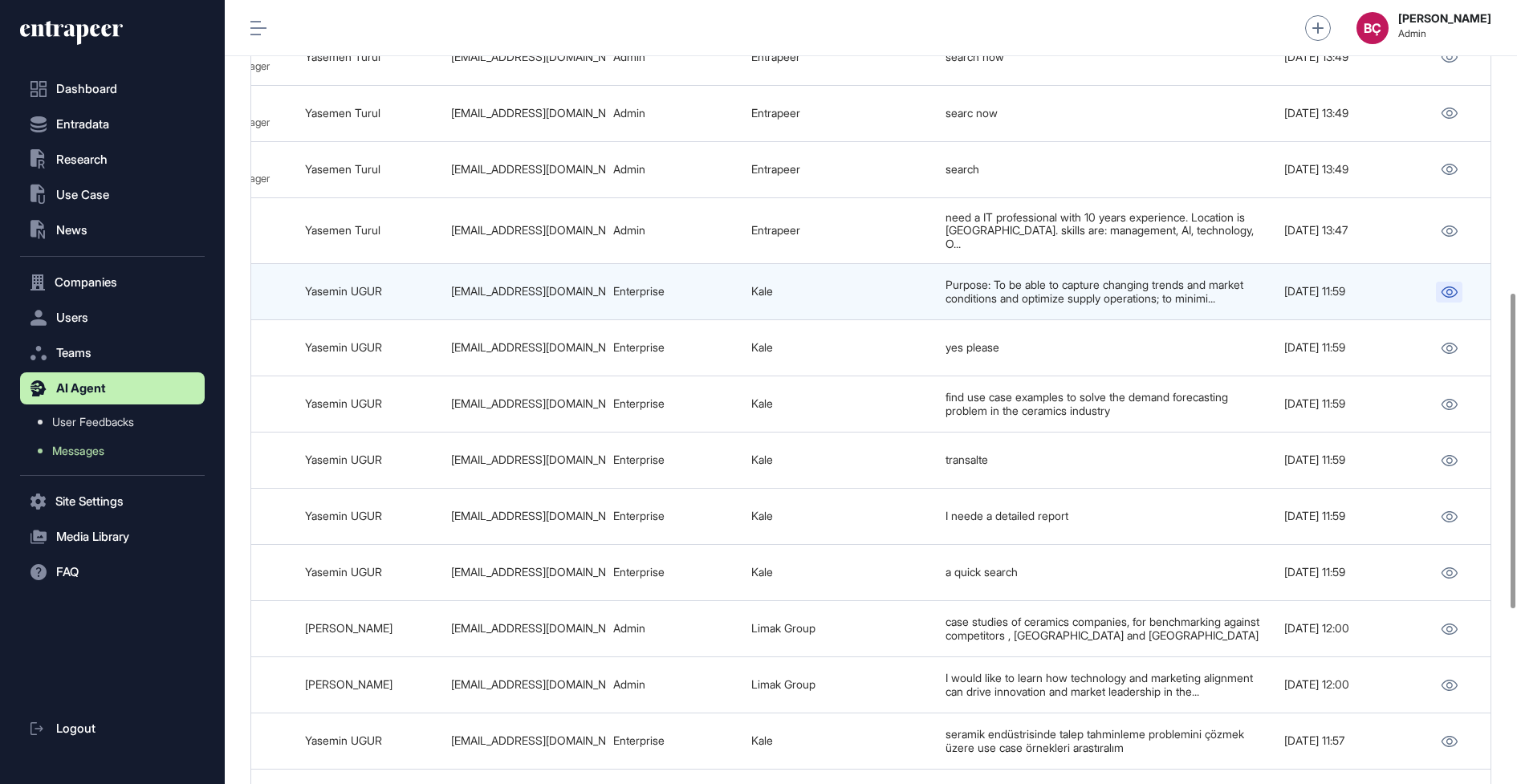
click at [1446, 281] on link at bounding box center [1449, 292] width 26 height 21
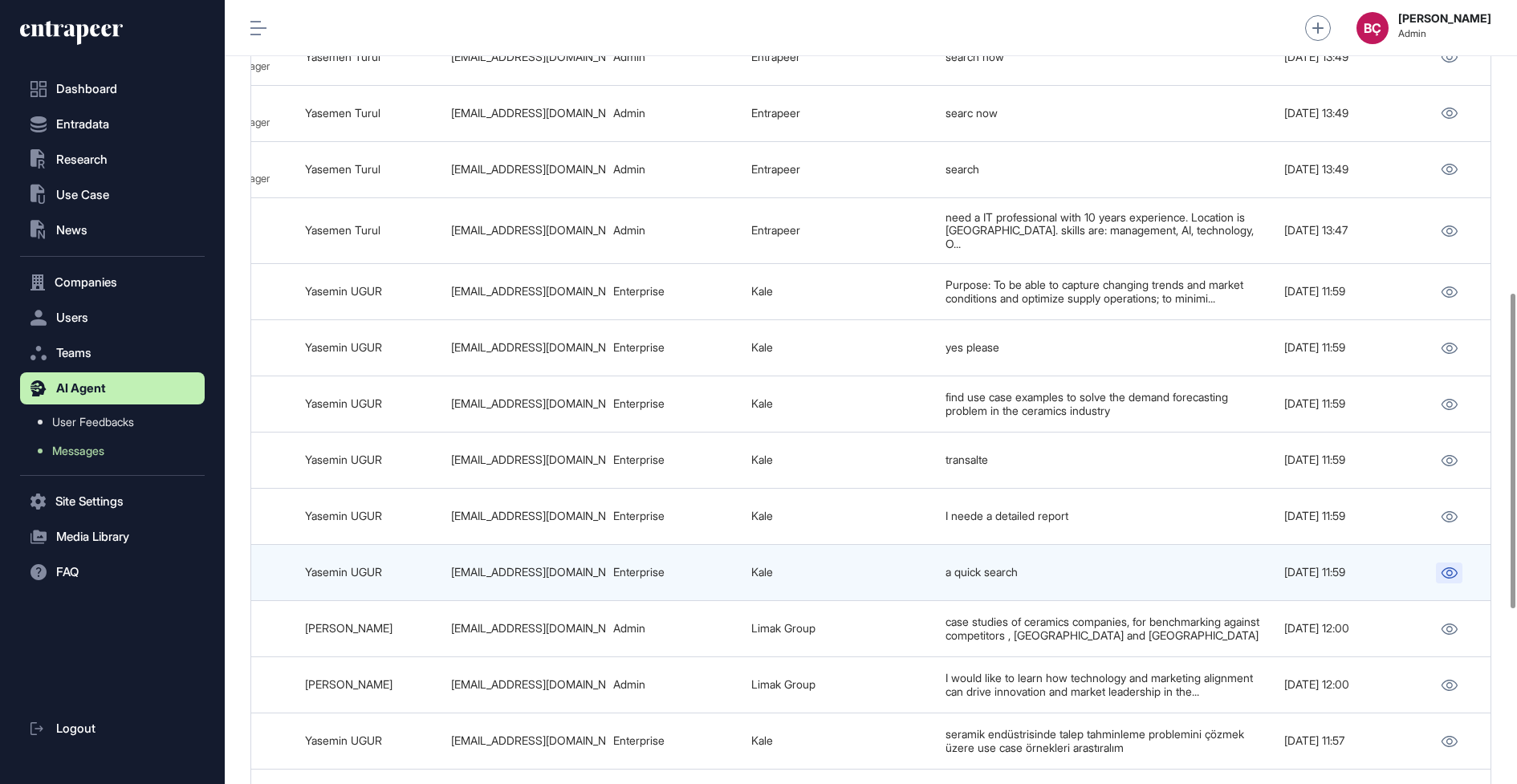
click at [1446, 562] on link at bounding box center [1449, 573] width 26 height 21
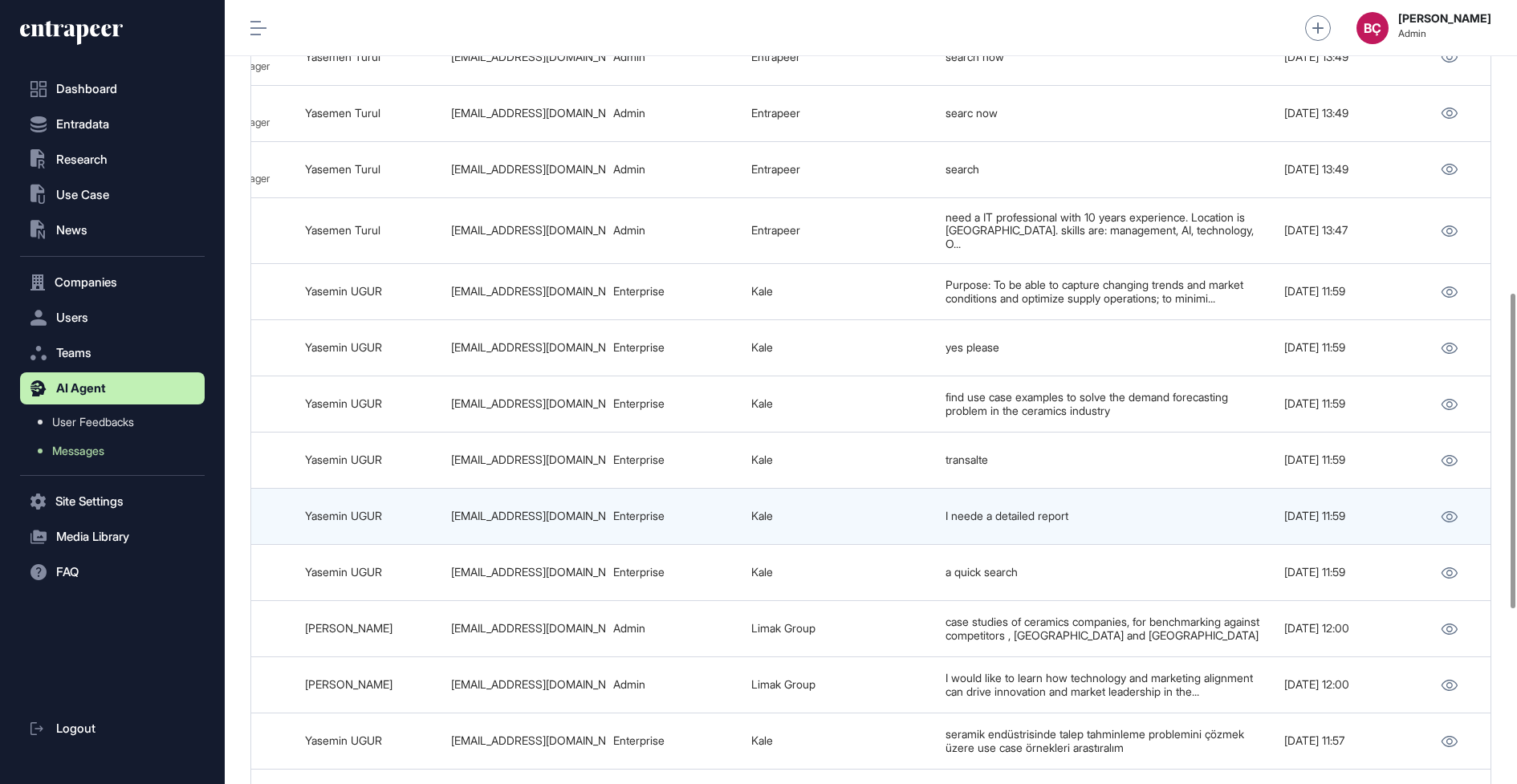
click at [572, 509] on div "yaseminugur@kale.com.tr" at bounding box center [524, 516] width 146 height 13
copy tr "yaseminugur@kale.com.tr"
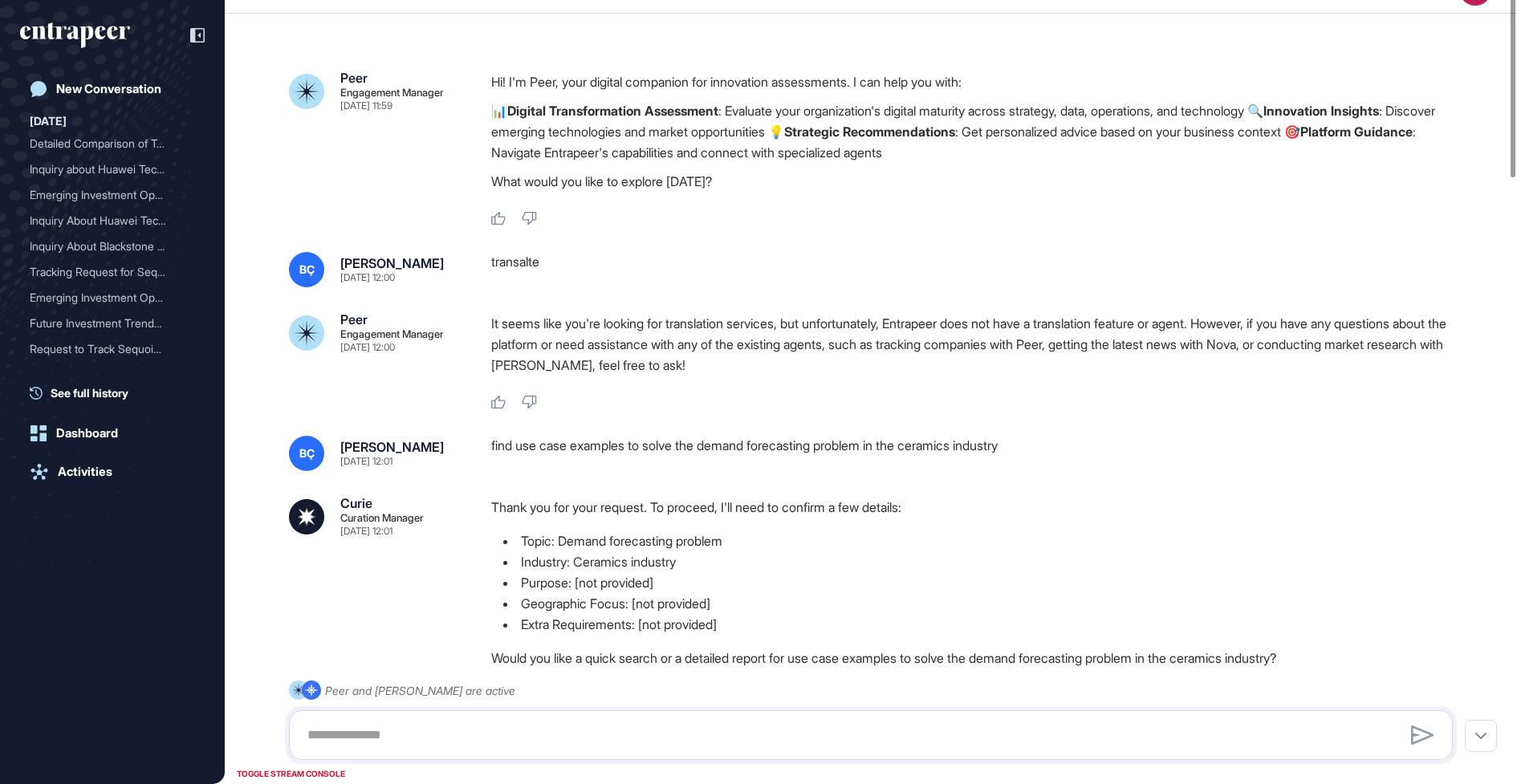
scroll to position [216, 0]
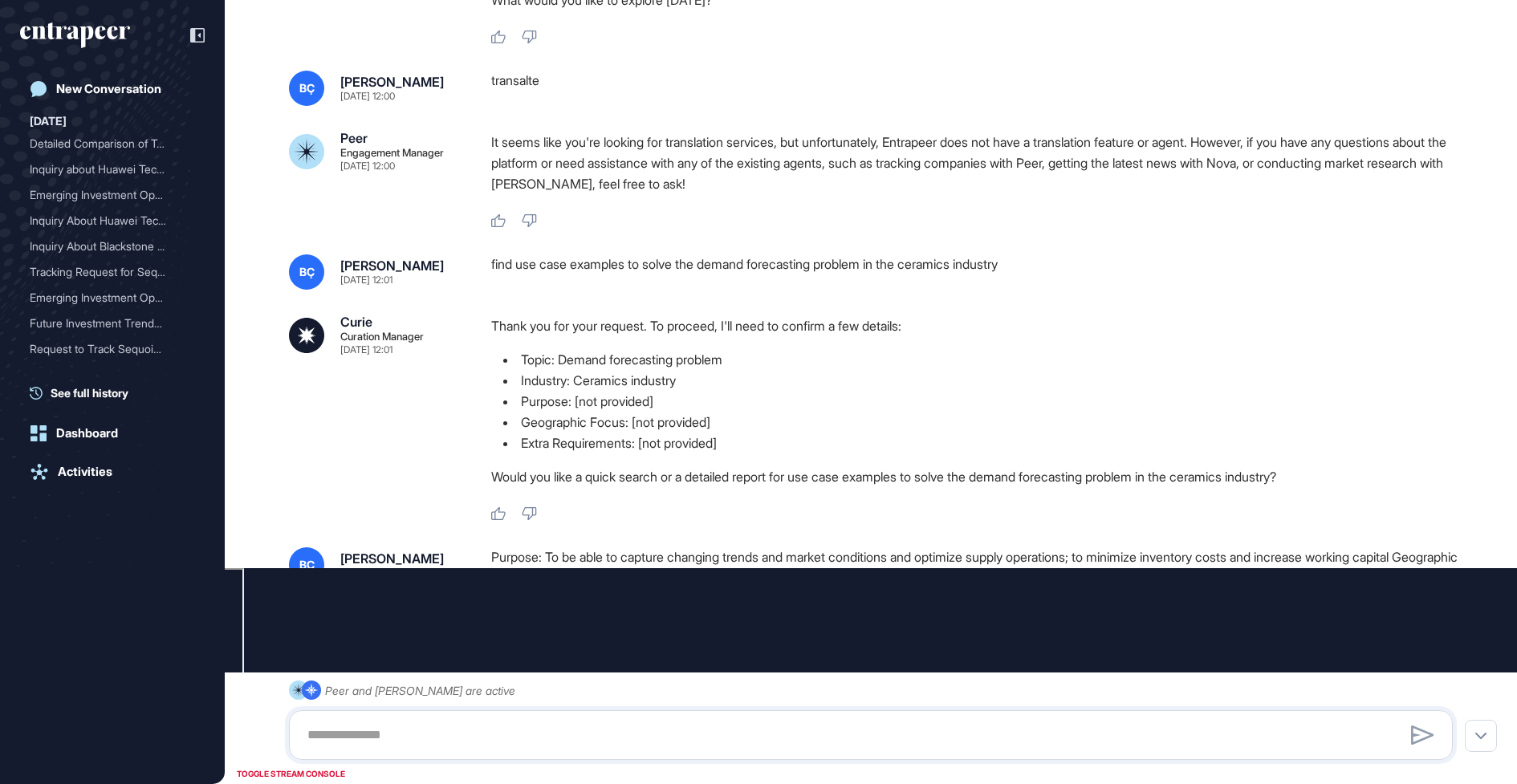
type input "********"
type input "*"
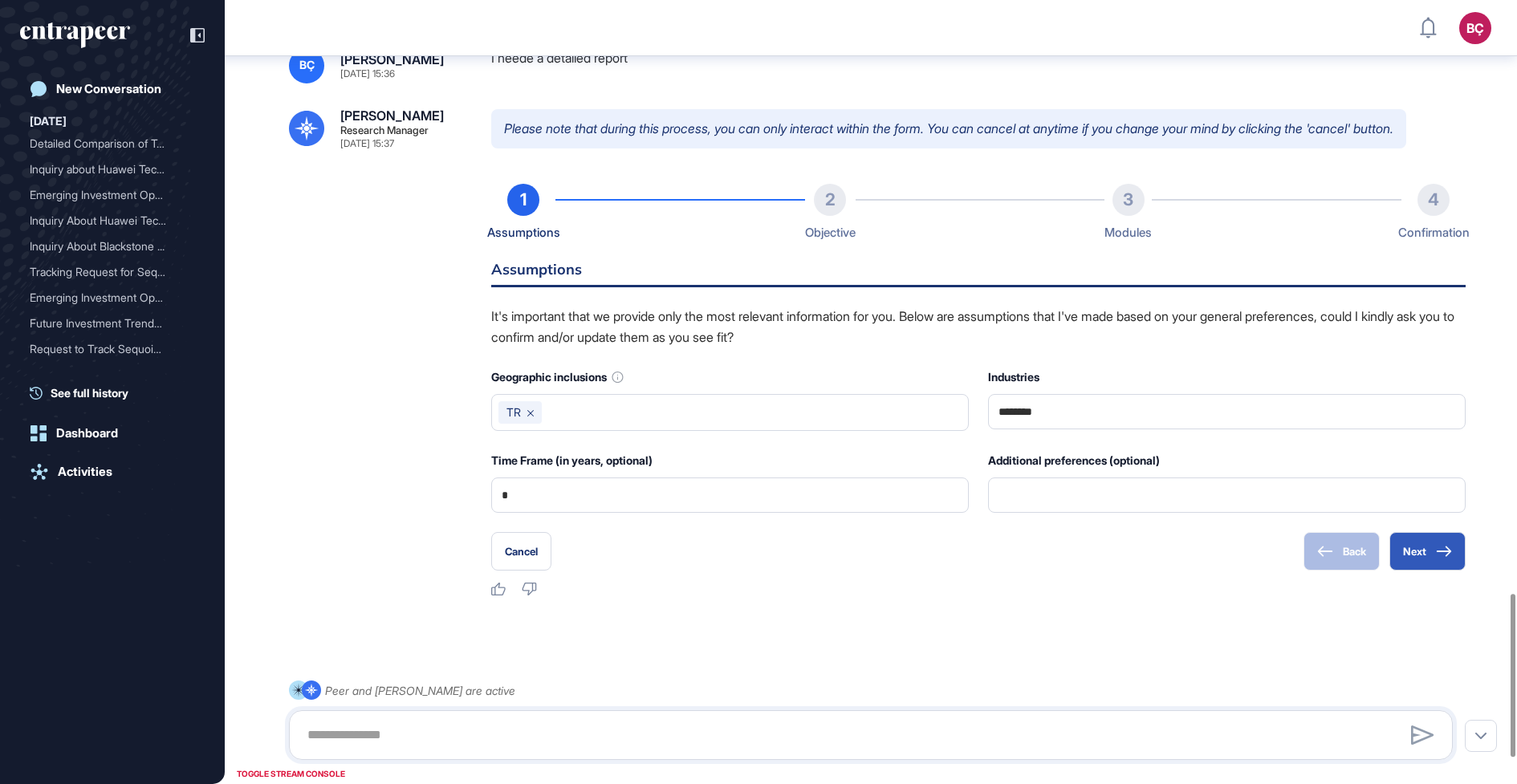
scroll to position [2816, 0]
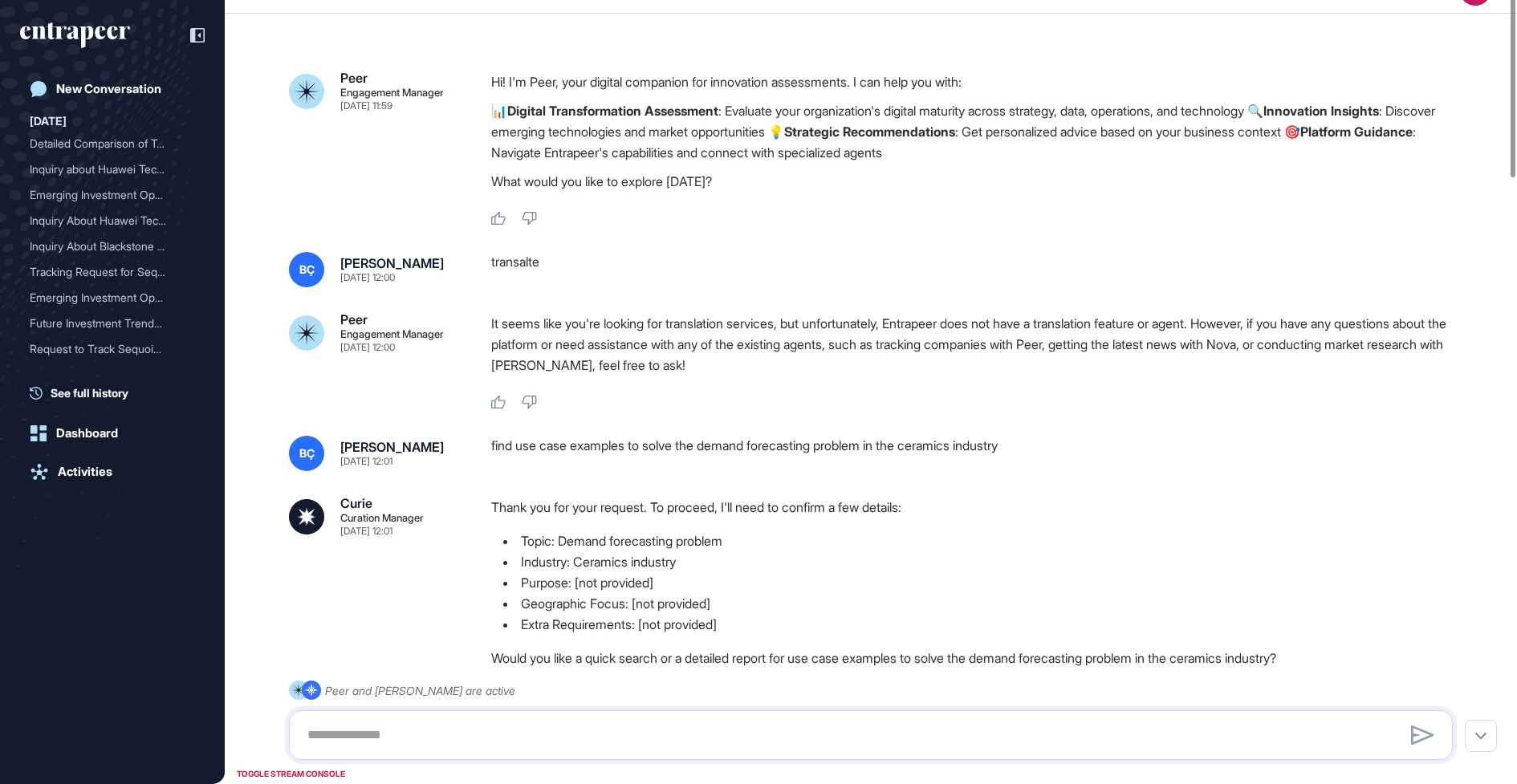
scroll to position [212, 0]
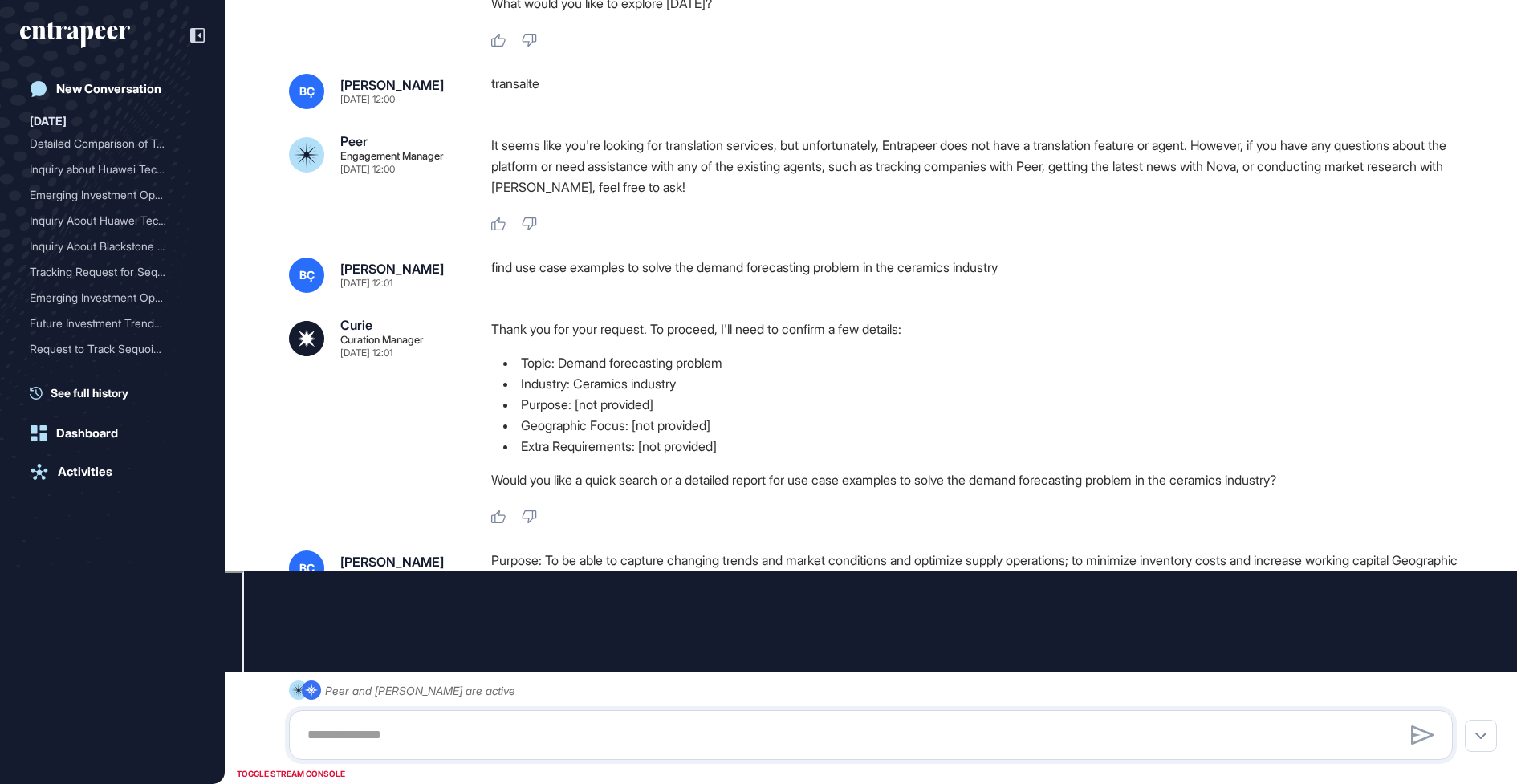
type input "********"
type input "*"
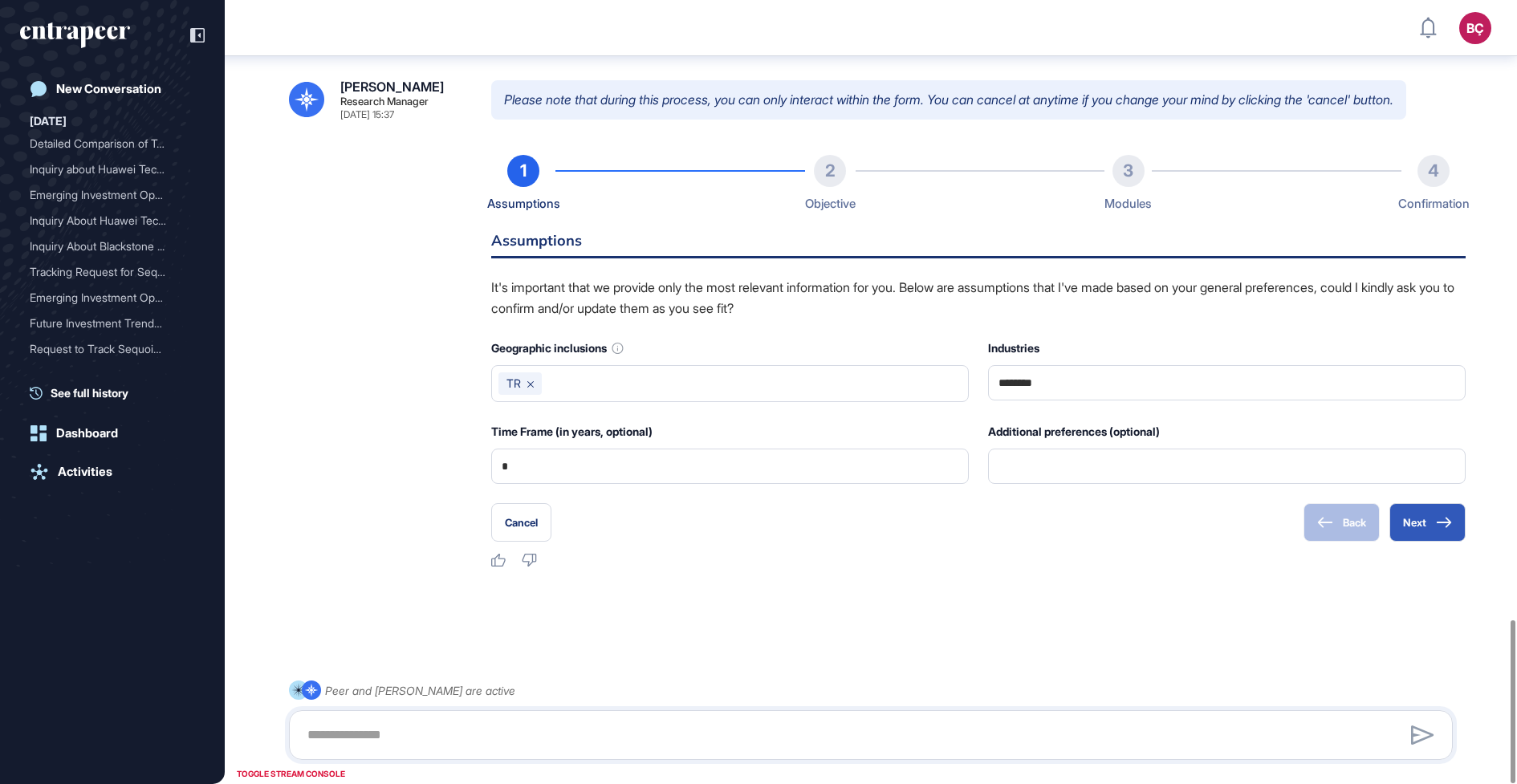
scroll to position [2982, 0]
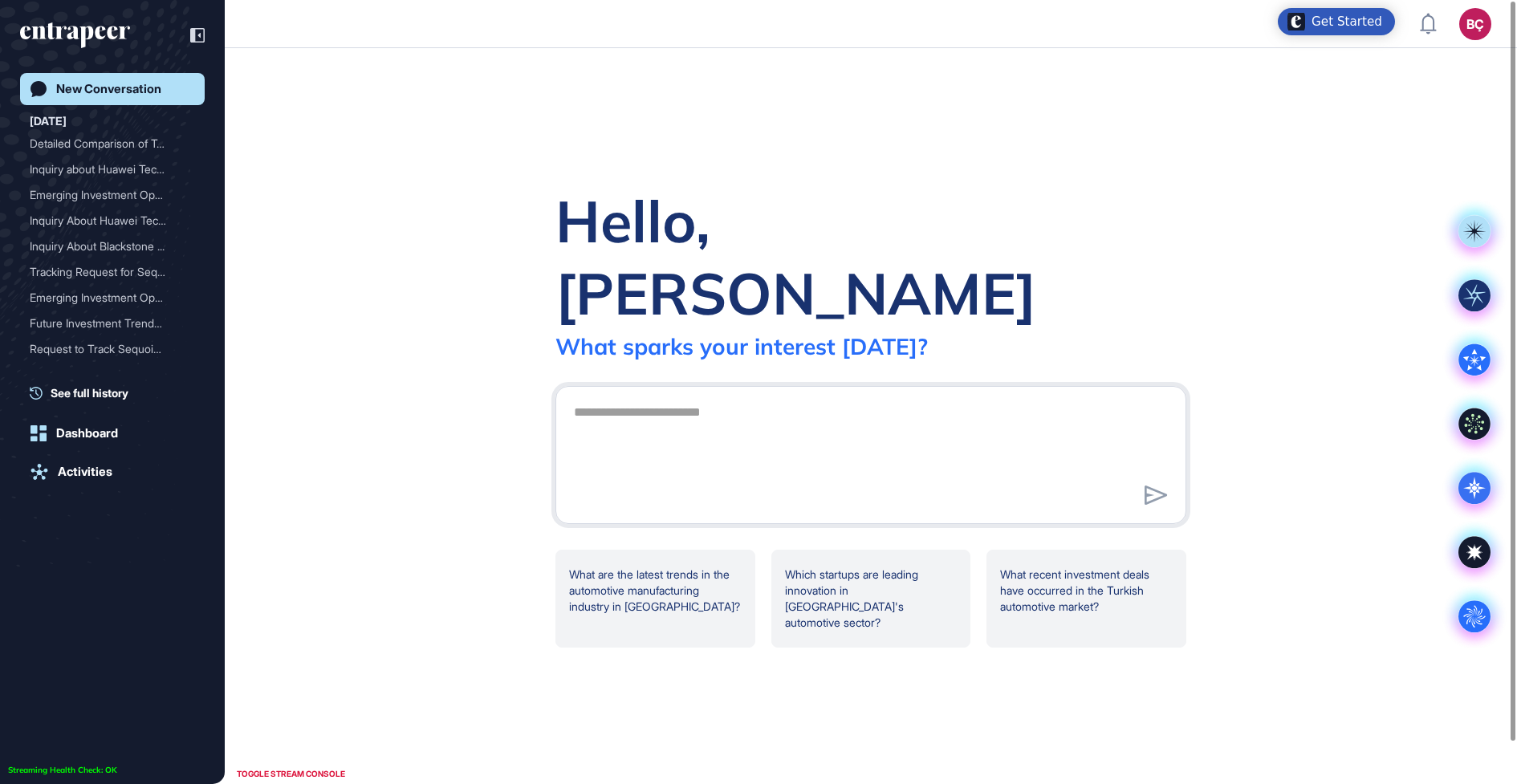
scroll to position [1, 1]
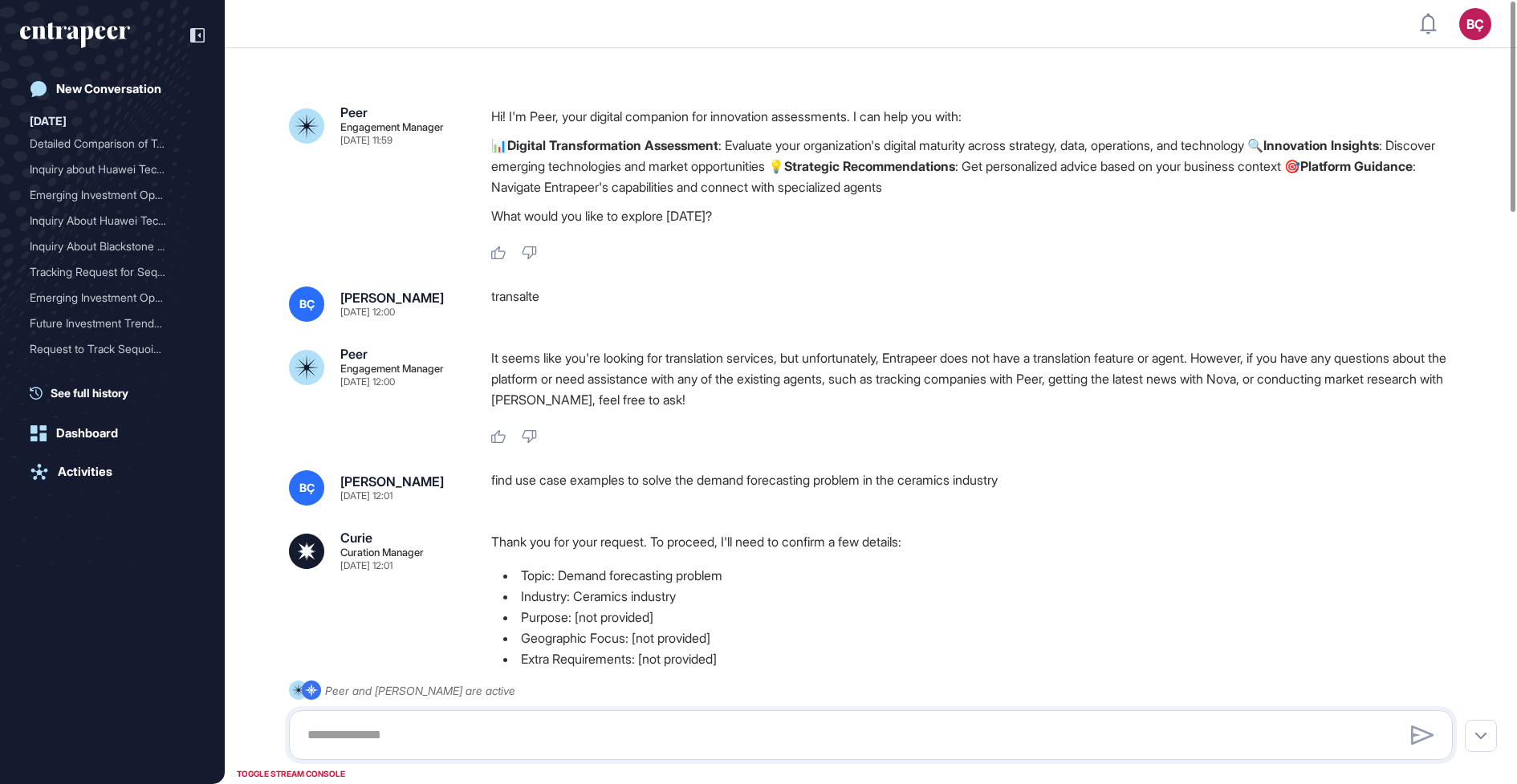
scroll to position [212, 0]
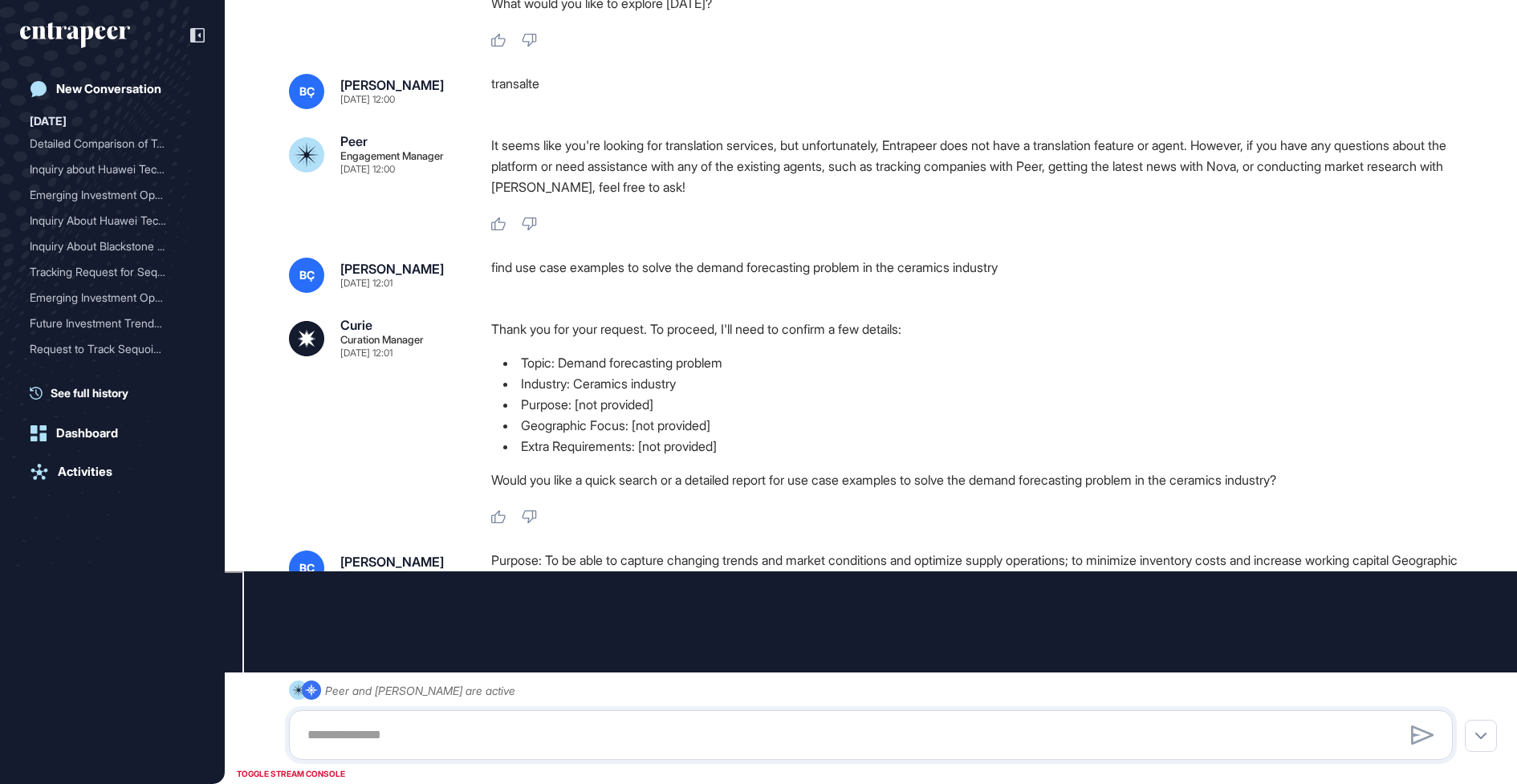
type input "********"
type input "*"
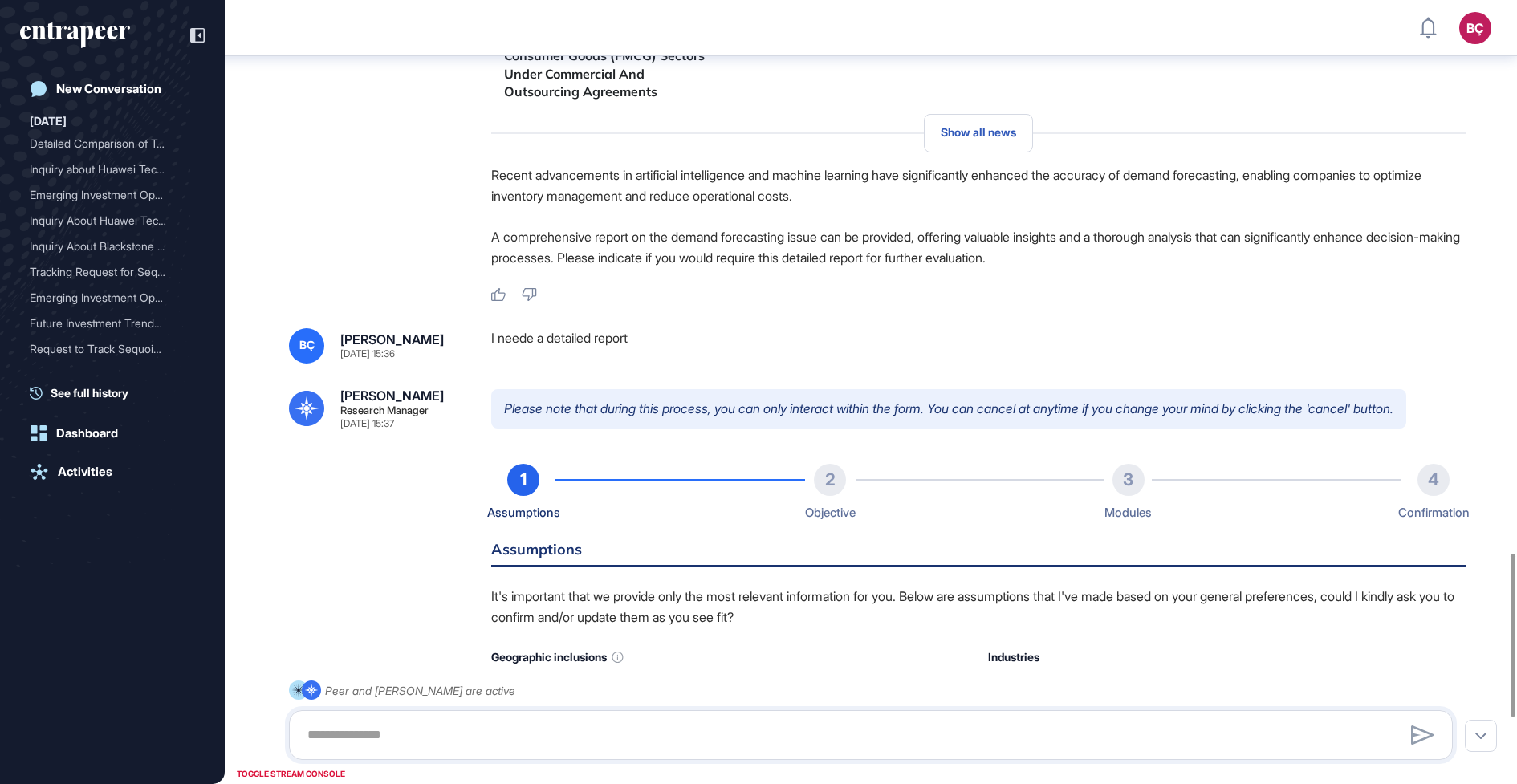
scroll to position [2706, 0]
